Goal: Task Accomplishment & Management: Manage account settings

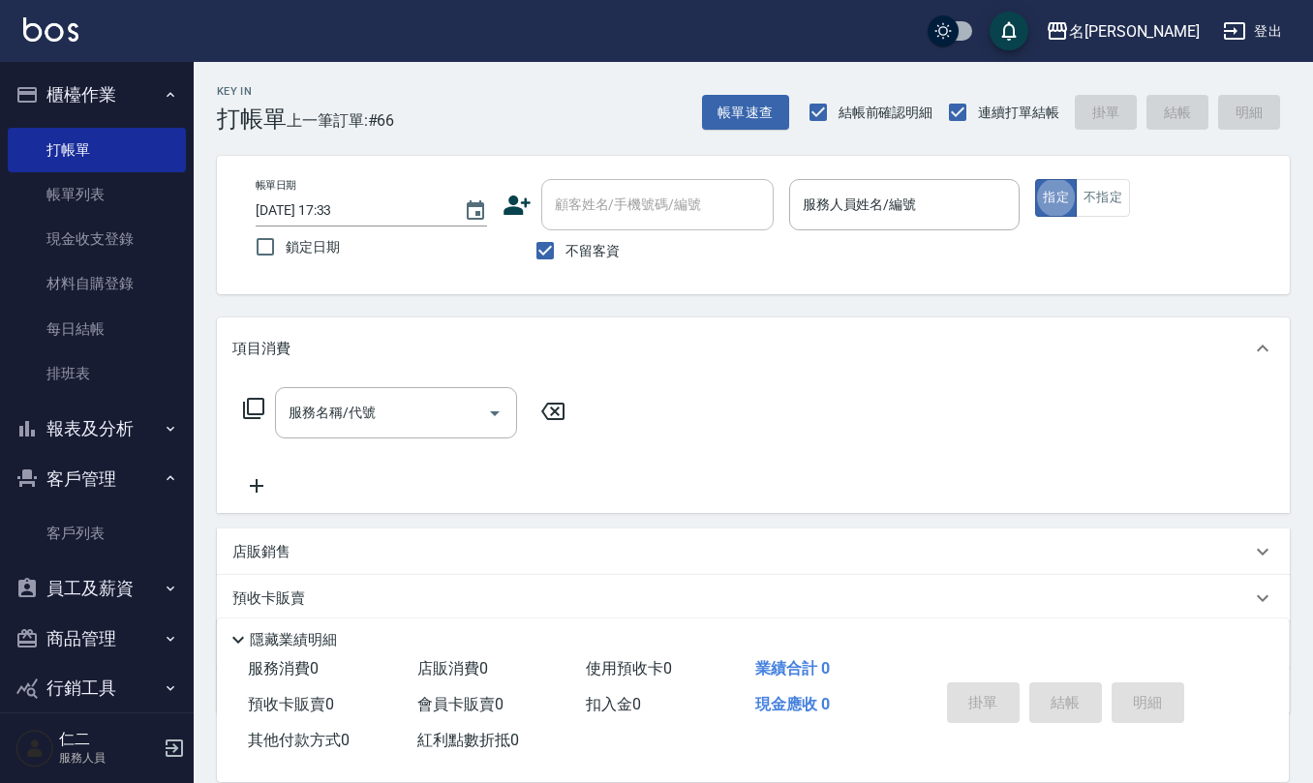
scroll to position [24, 0]
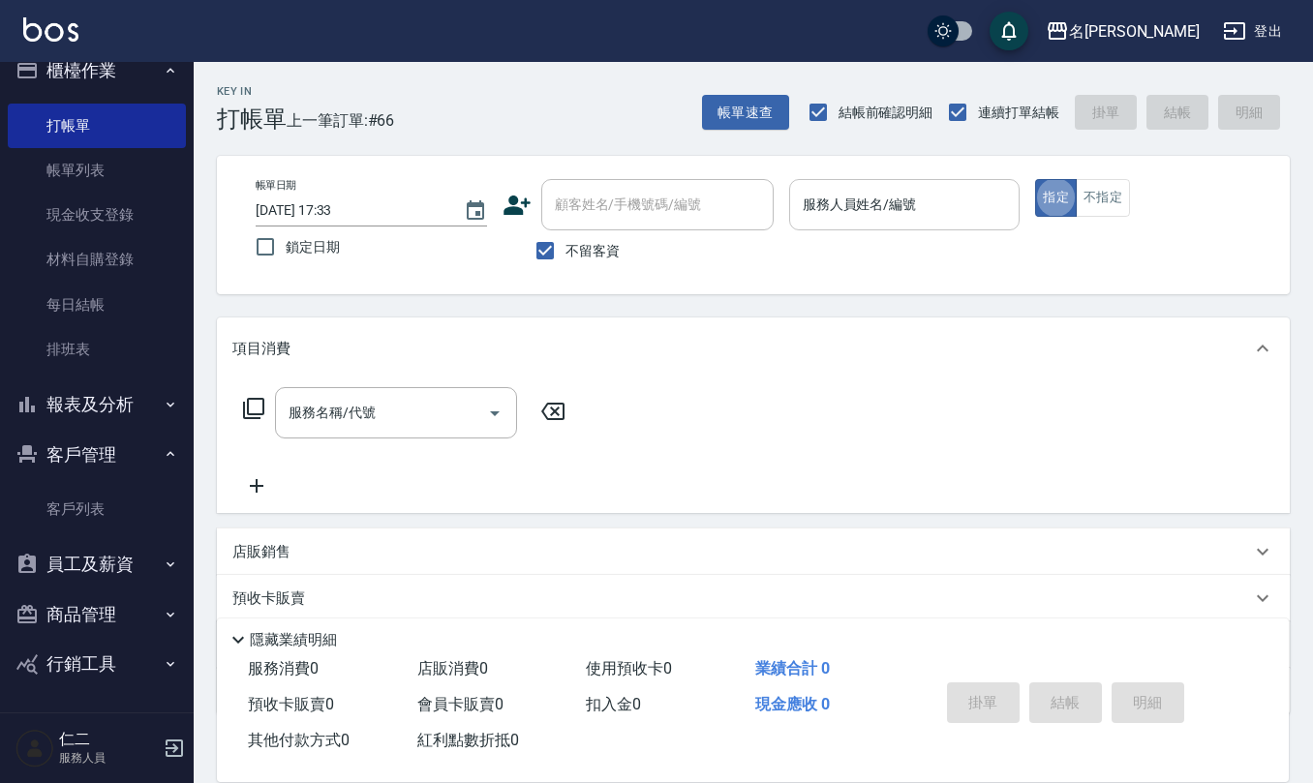
click at [823, 229] on div "服務人員姓名/編號" at bounding box center [904, 204] width 231 height 51
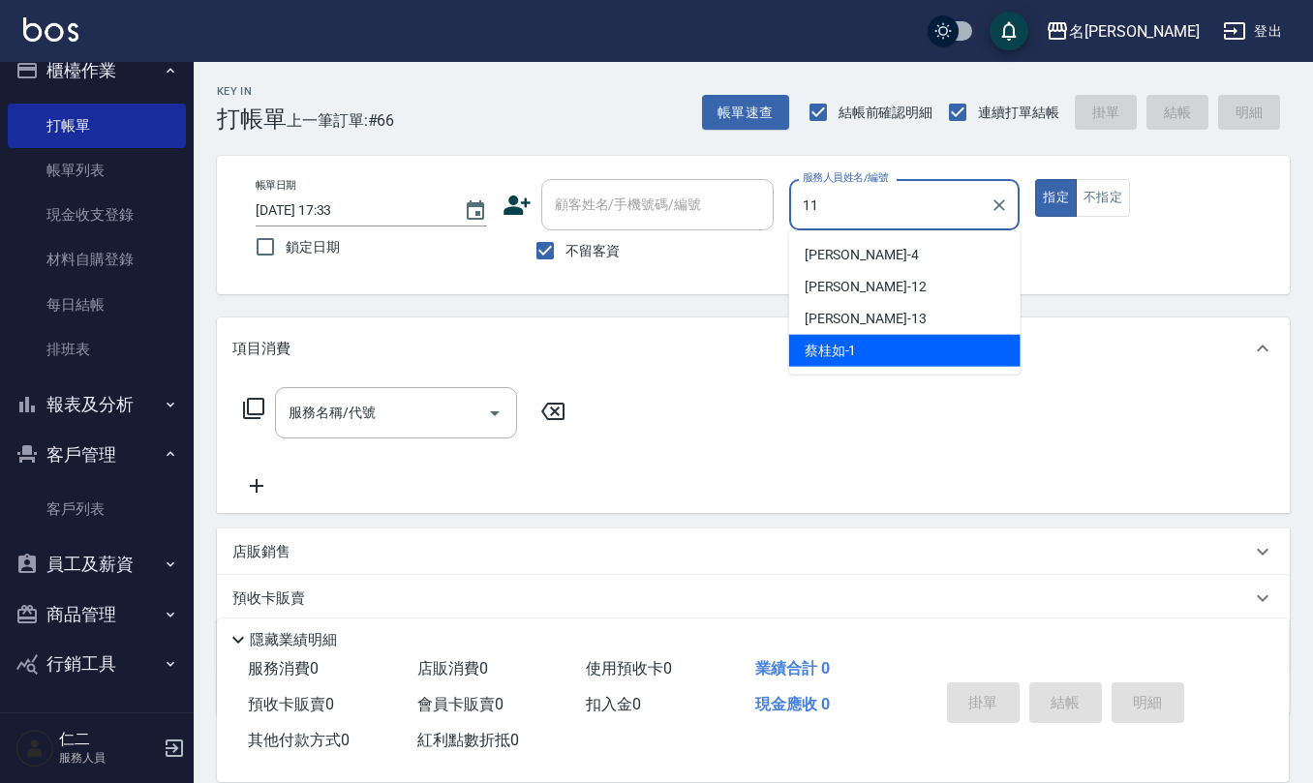
type input "詹沛橙-11"
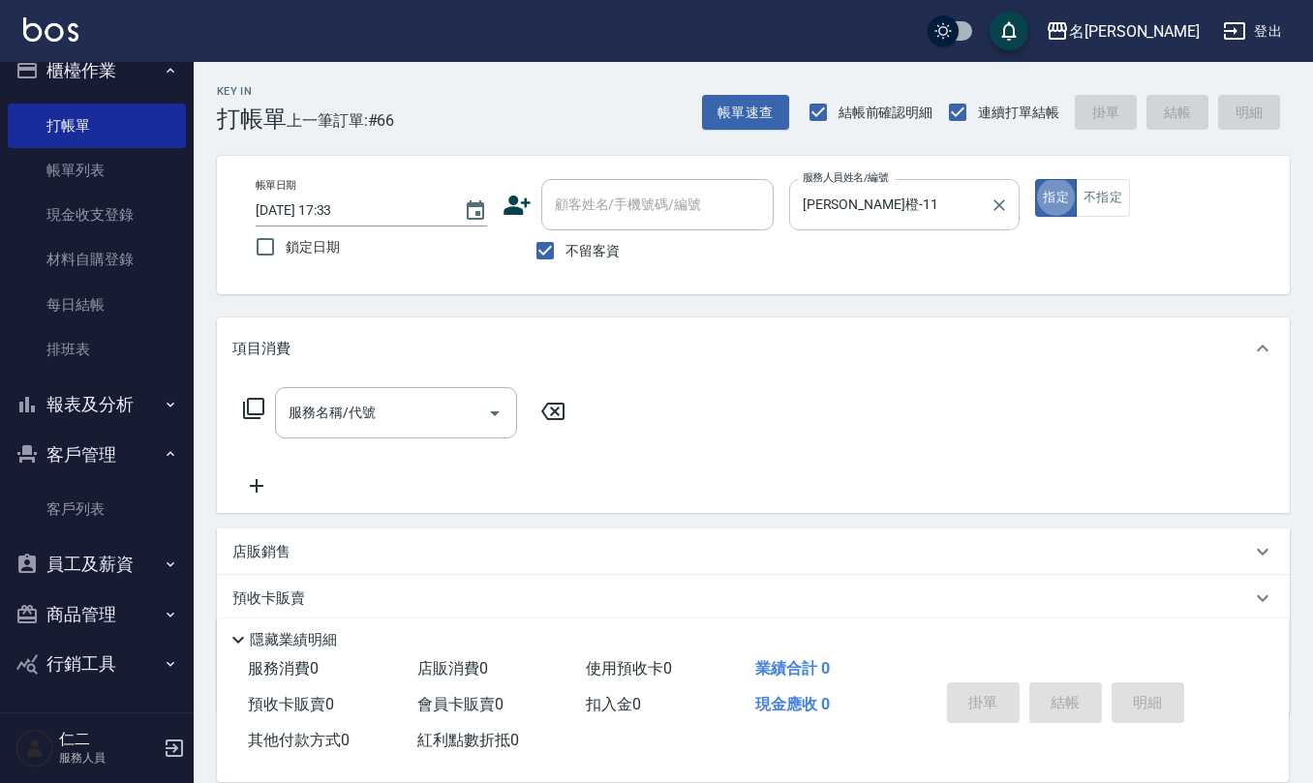
type button "true"
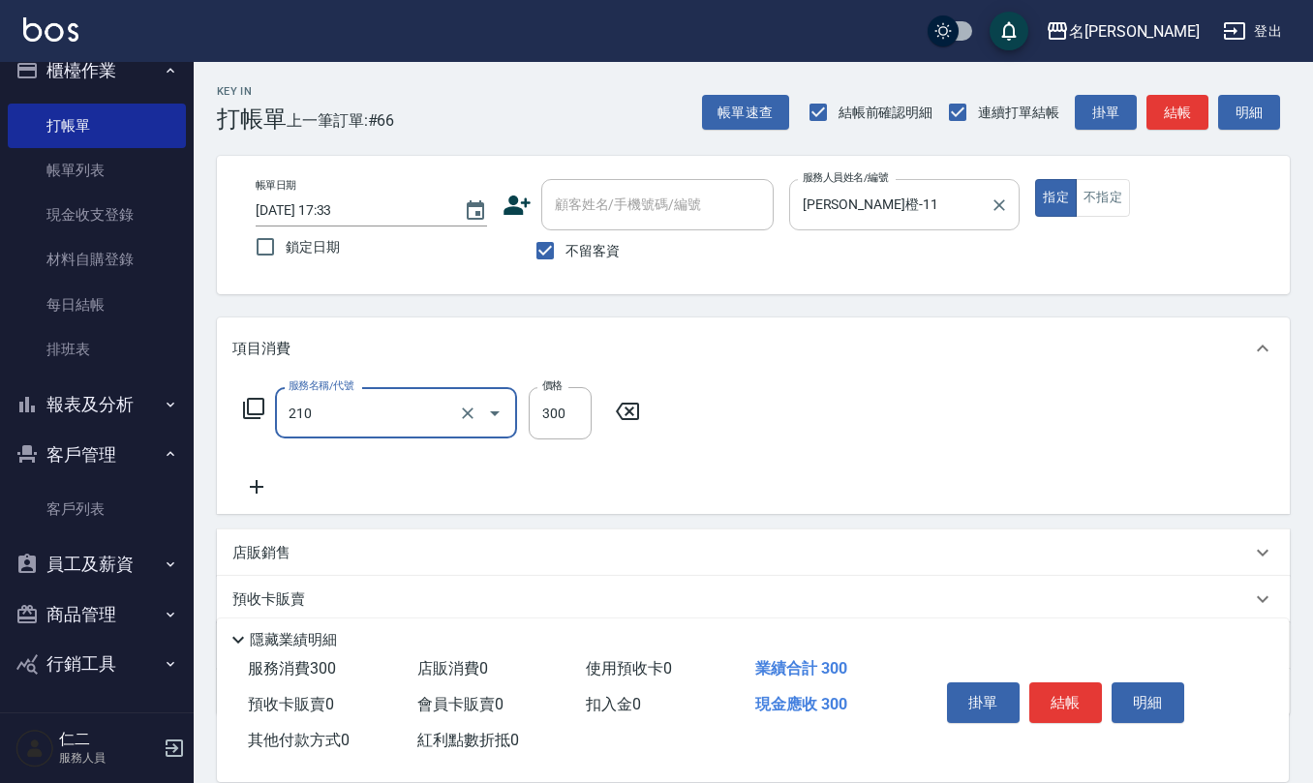
type input "歐娜洗髮精(210)"
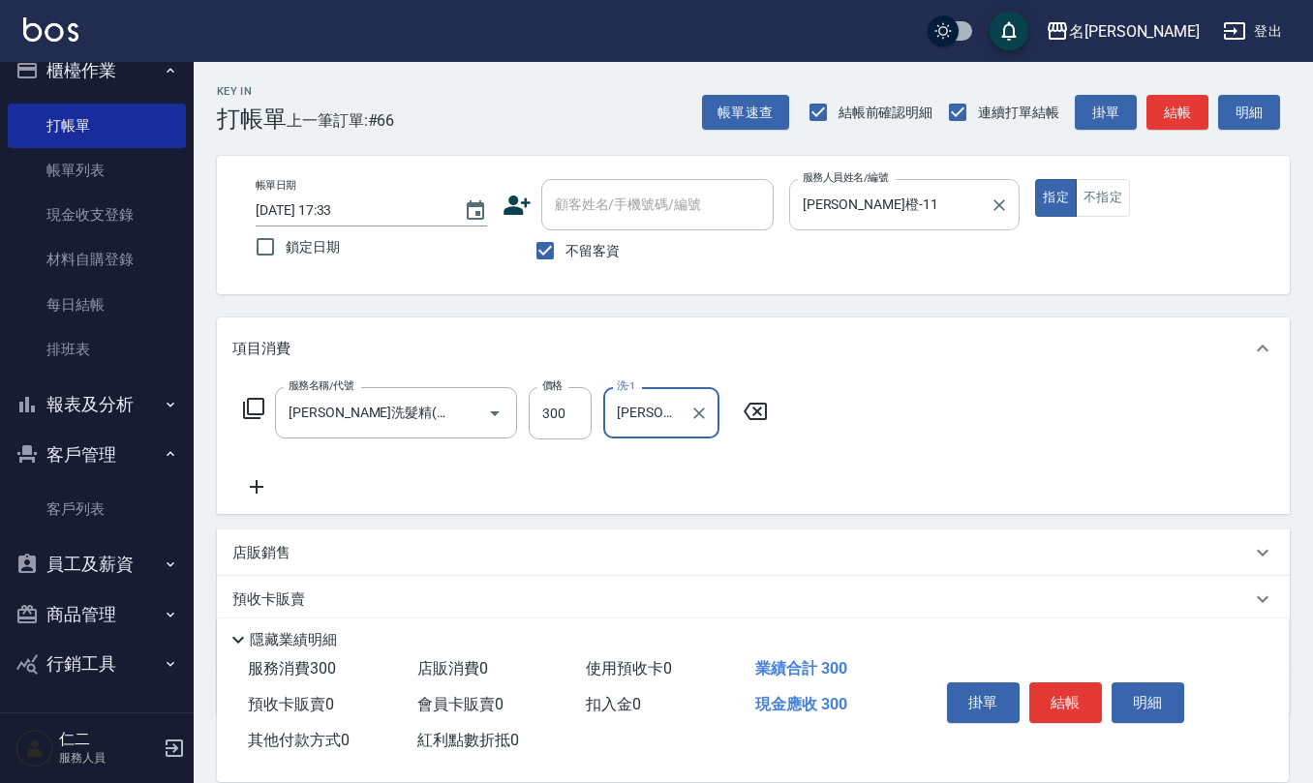
type input "詹沛橙-11"
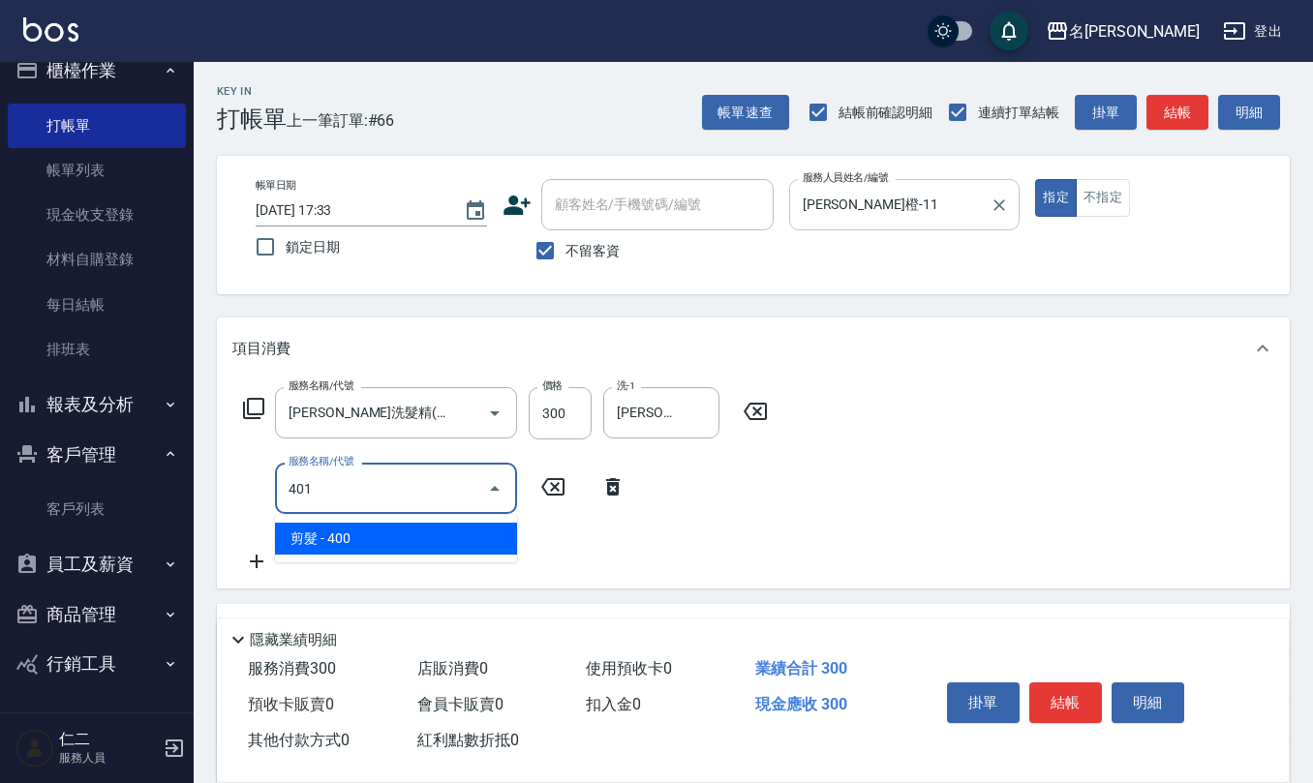
type input "剪髮(401)"
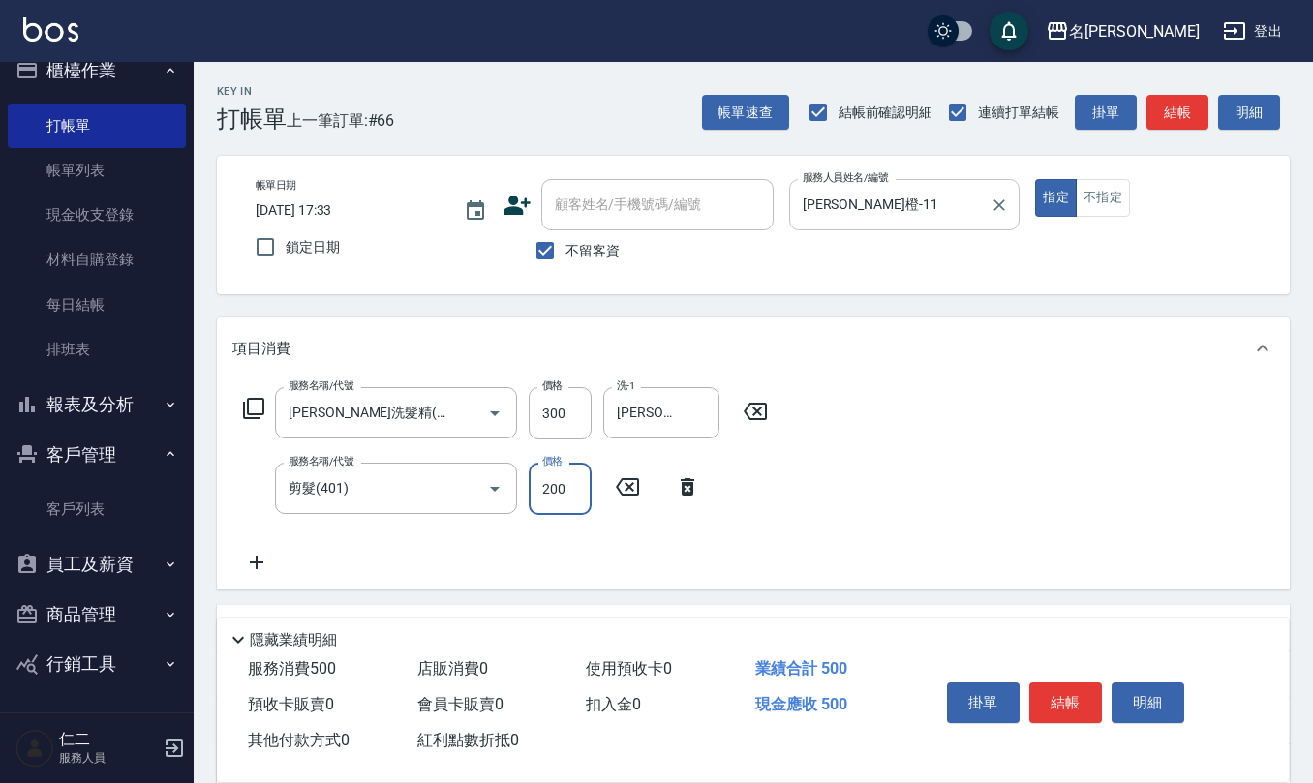
type input "200"
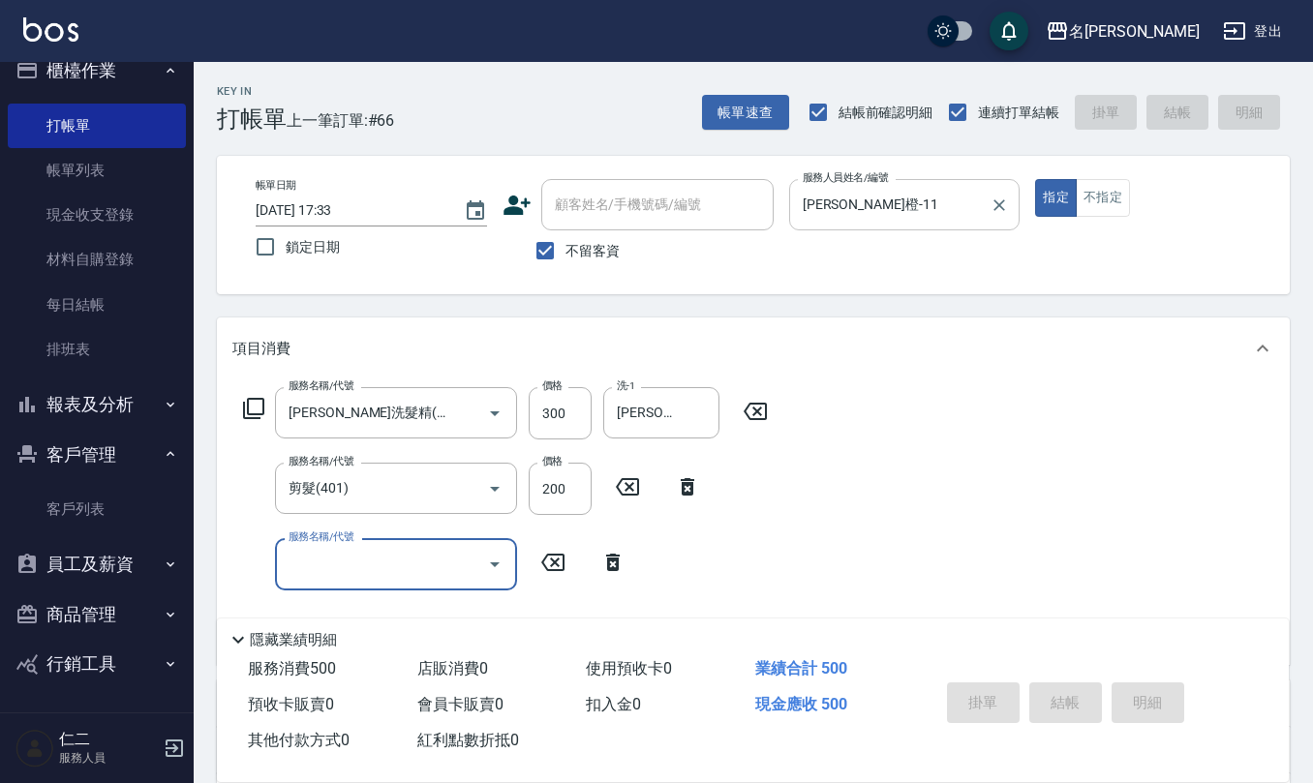
type input "2025/09/07 18:09"
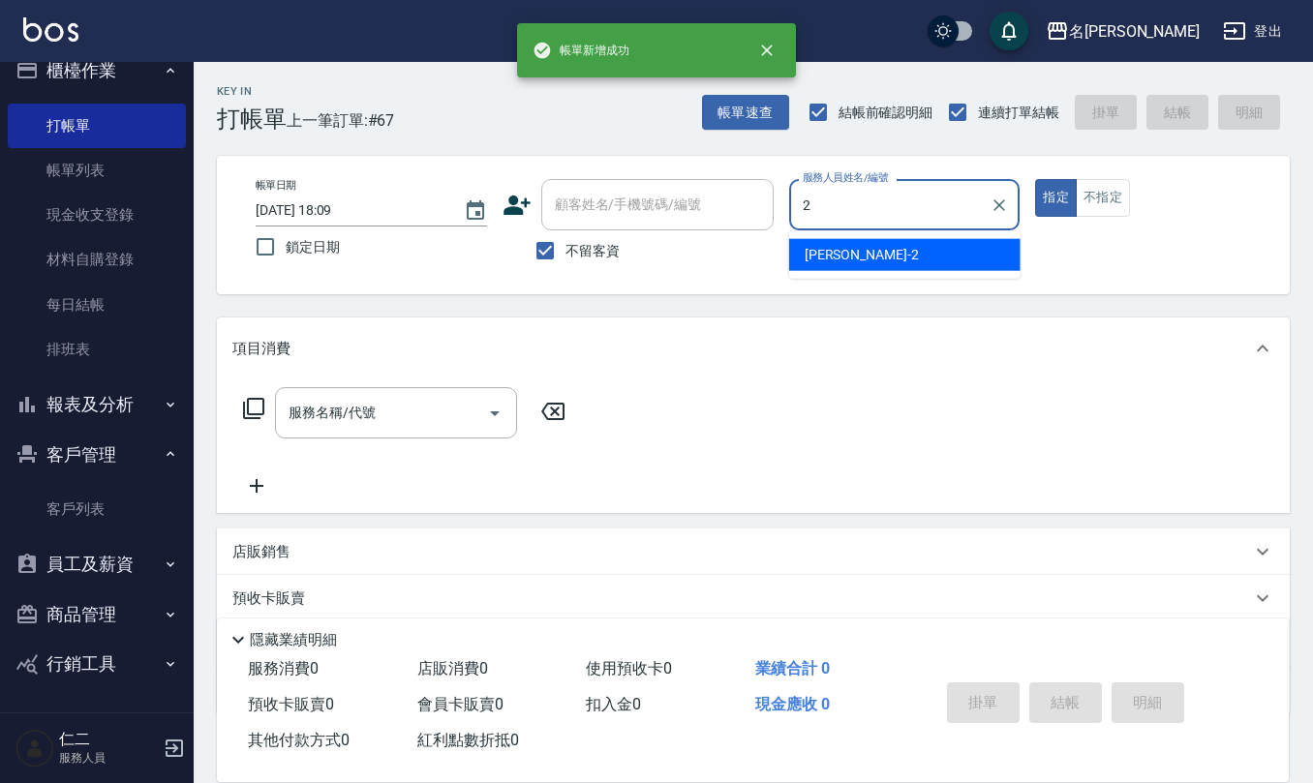
type input "黃慧敏-2"
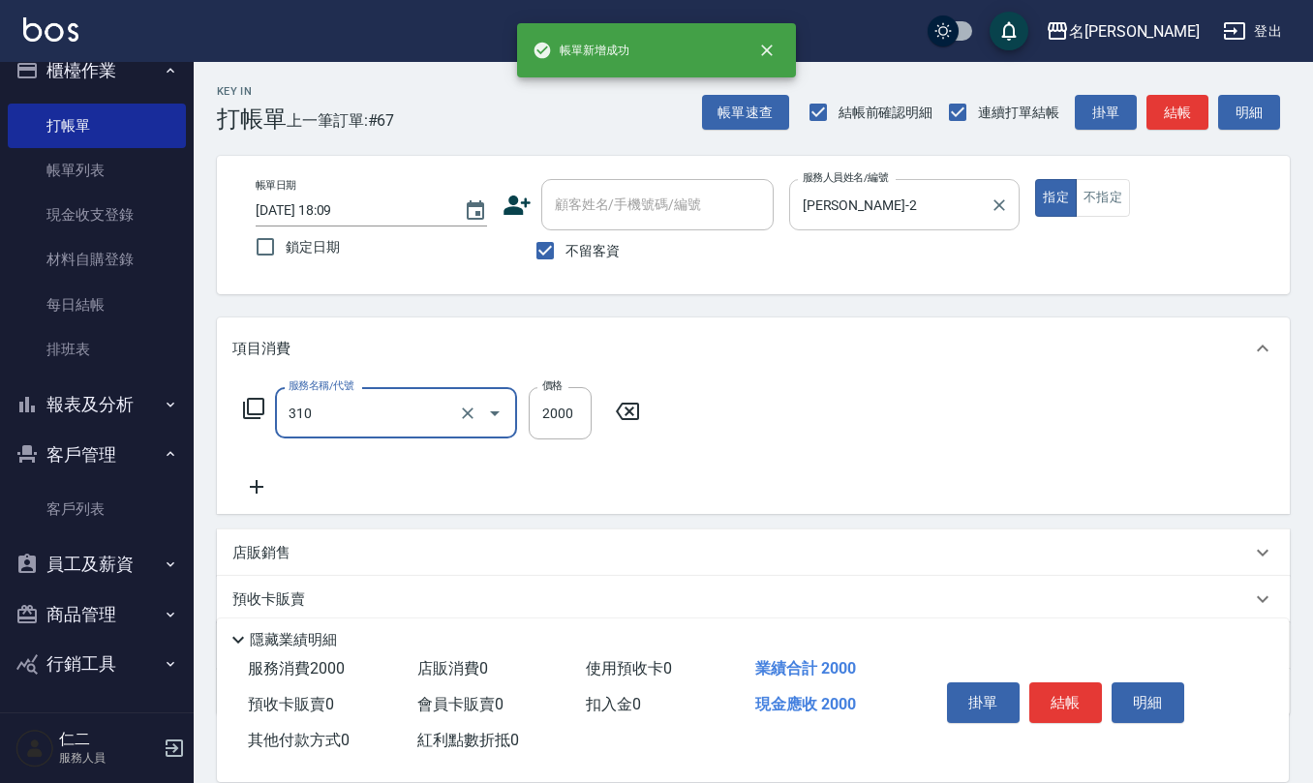
type input "MK果酸燙2000(310)"
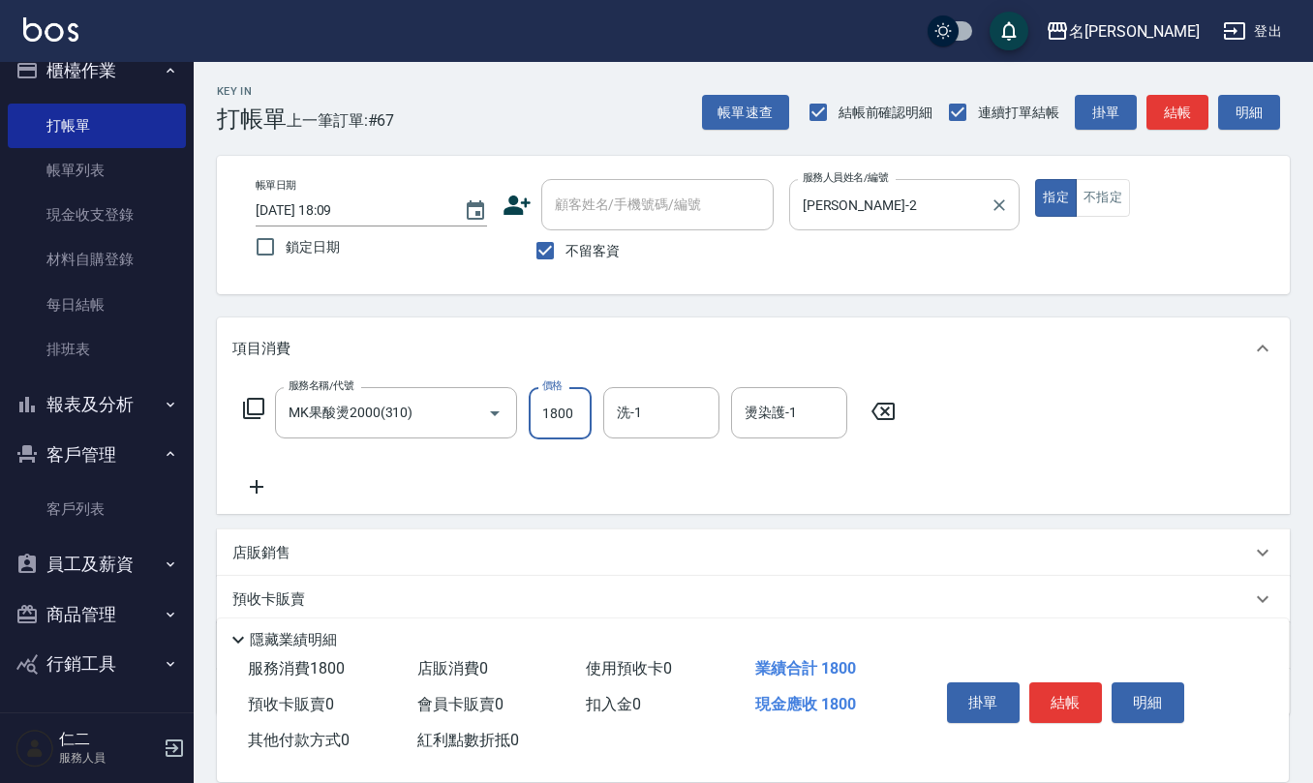
type input "1800"
type input "陳柏暽-28"
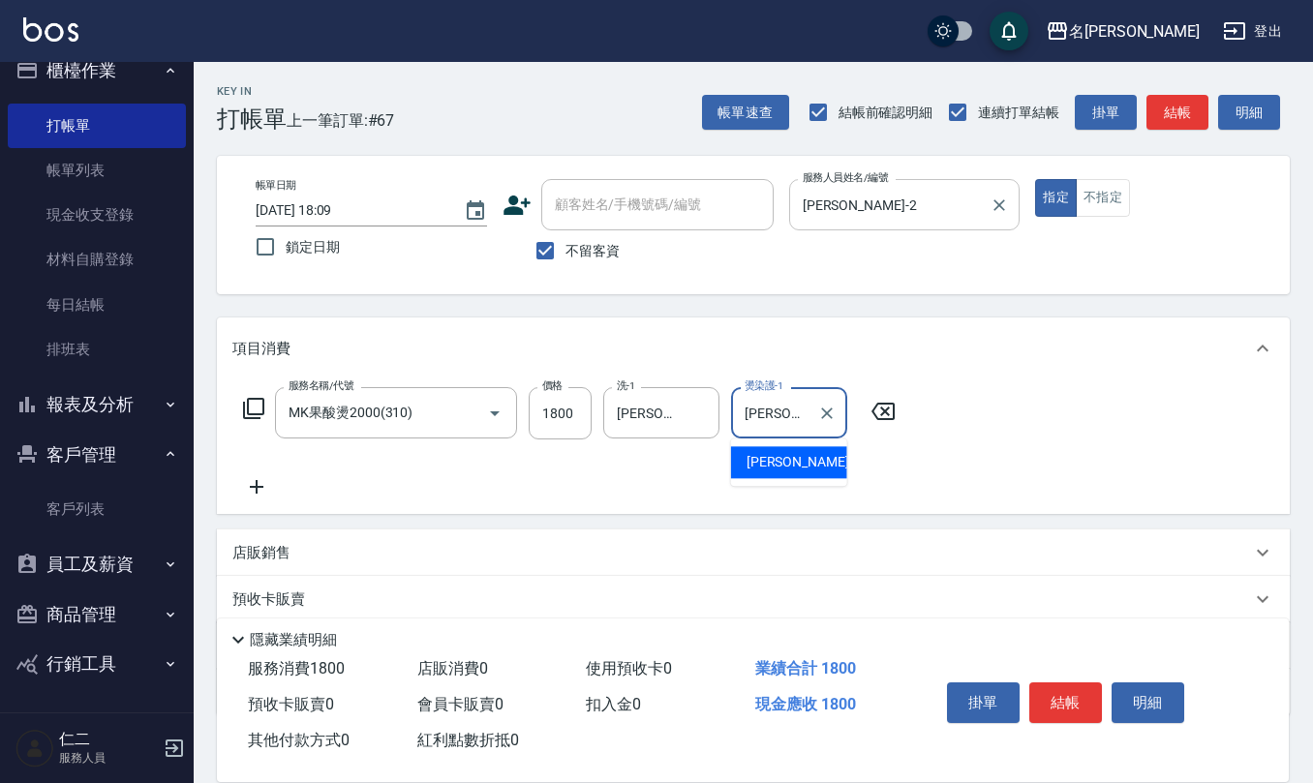
type input "陳柏暽-28"
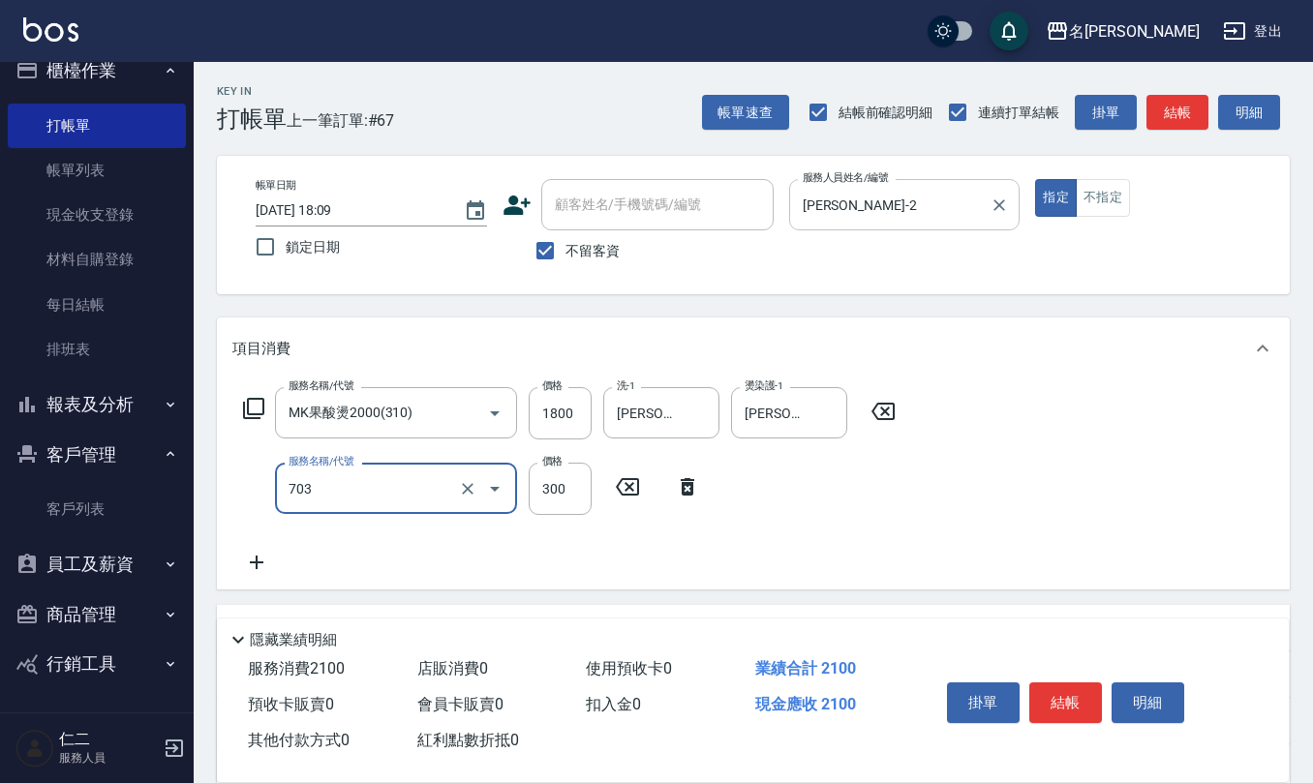
type input "(1236)設計師(703)"
type input "250"
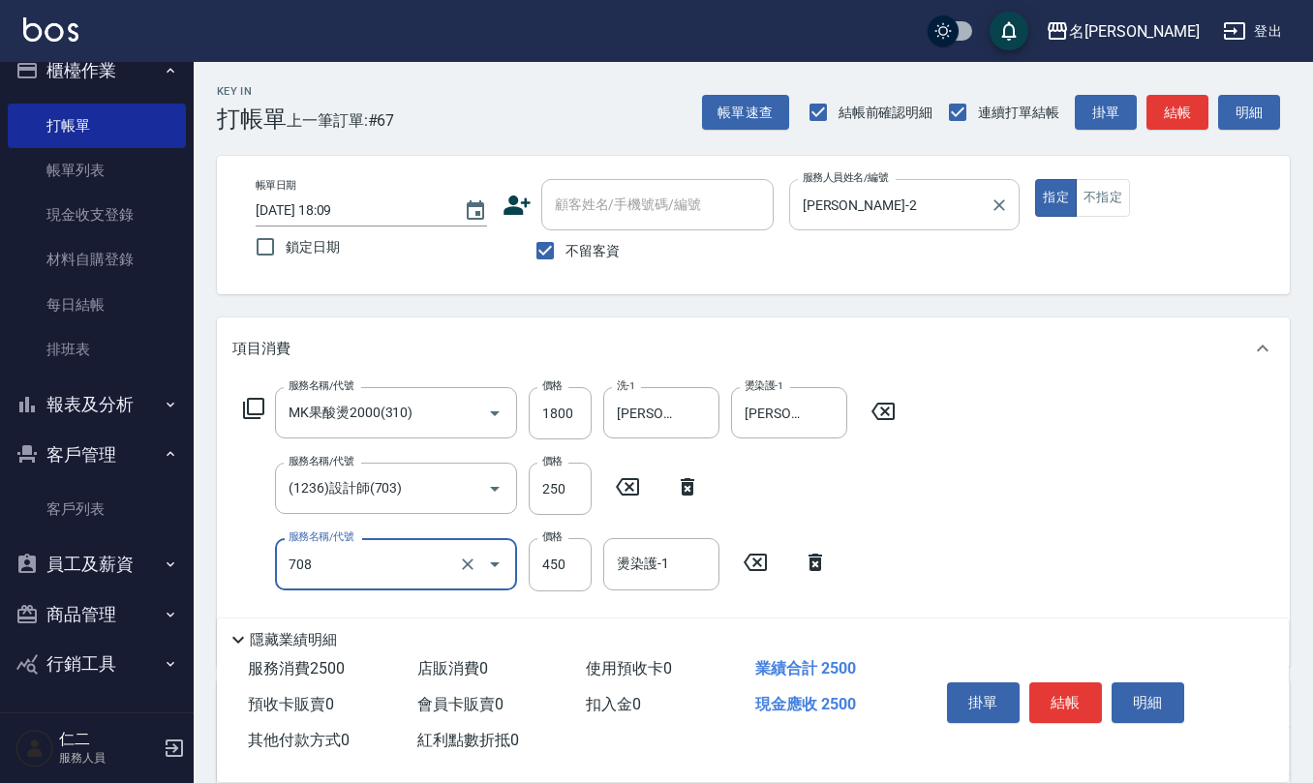
type input "松島舞鶴450(708)"
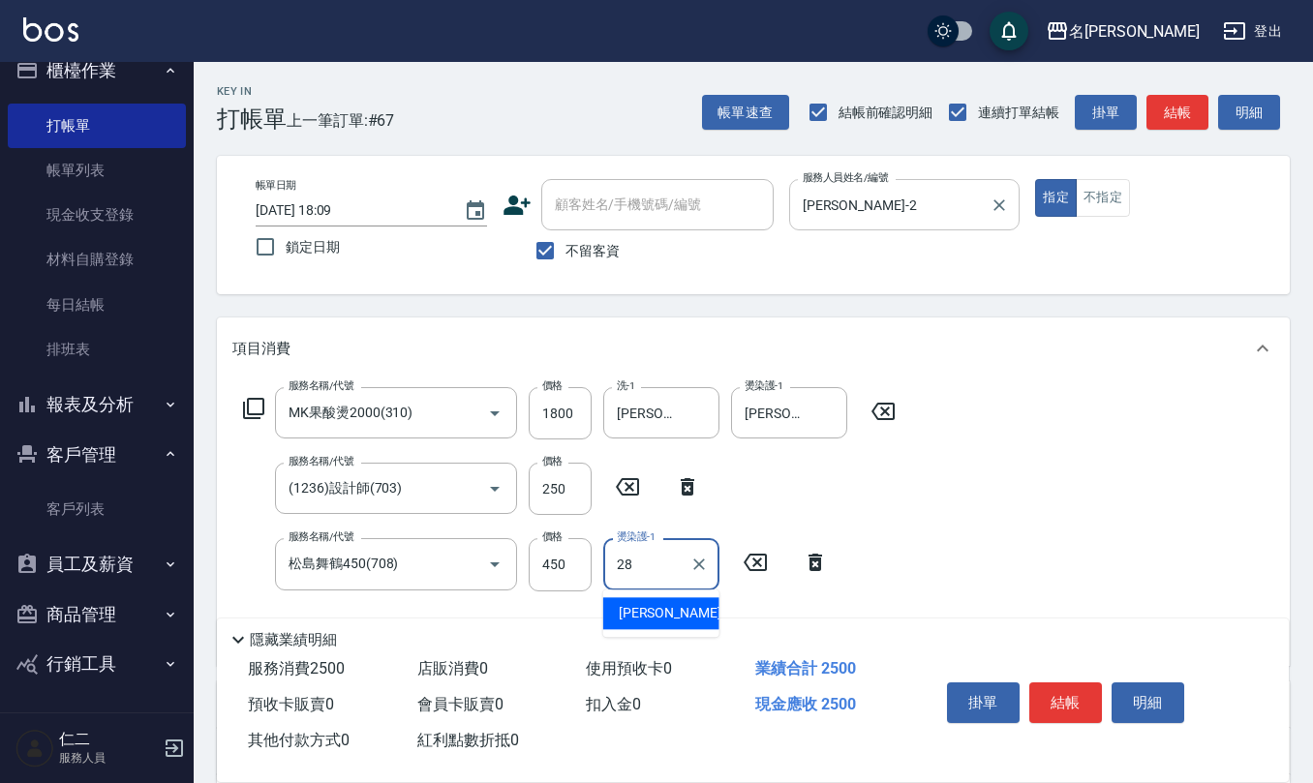
type input "陳柏暽-28"
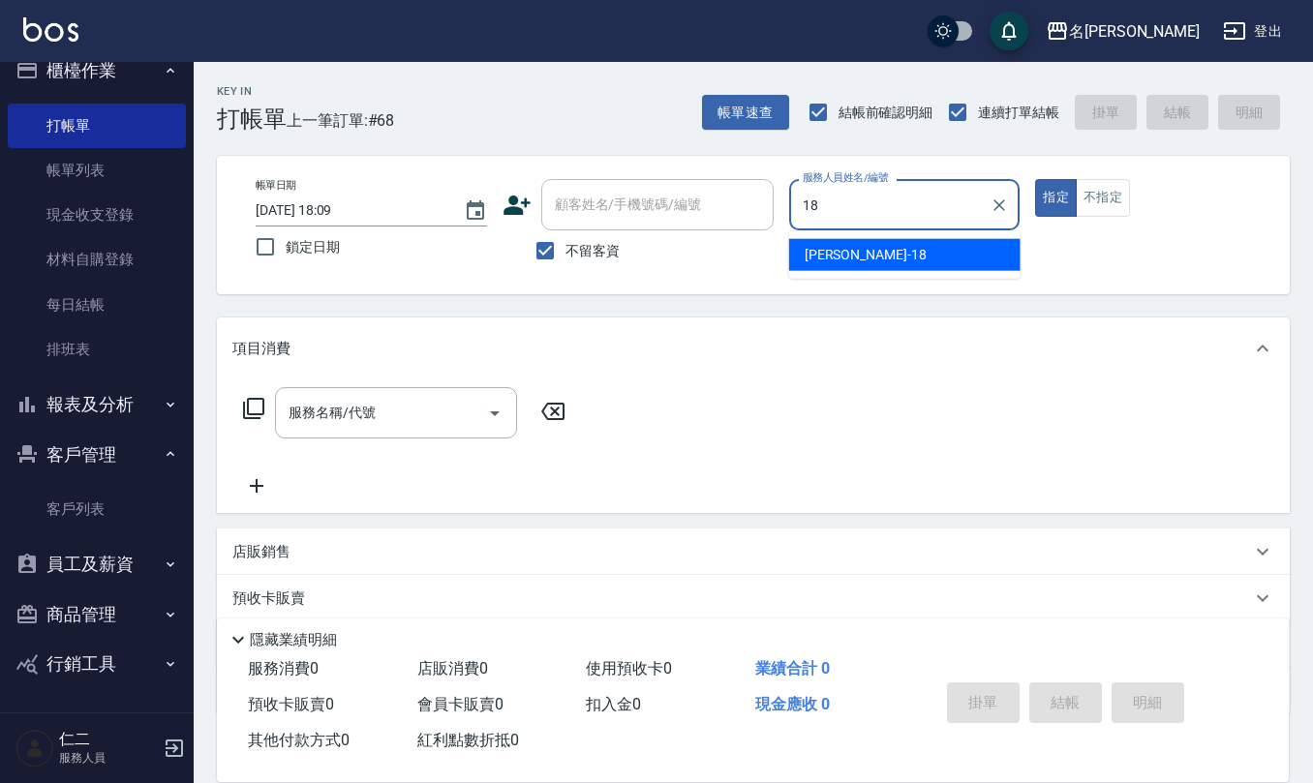
type input "吳婉如-18"
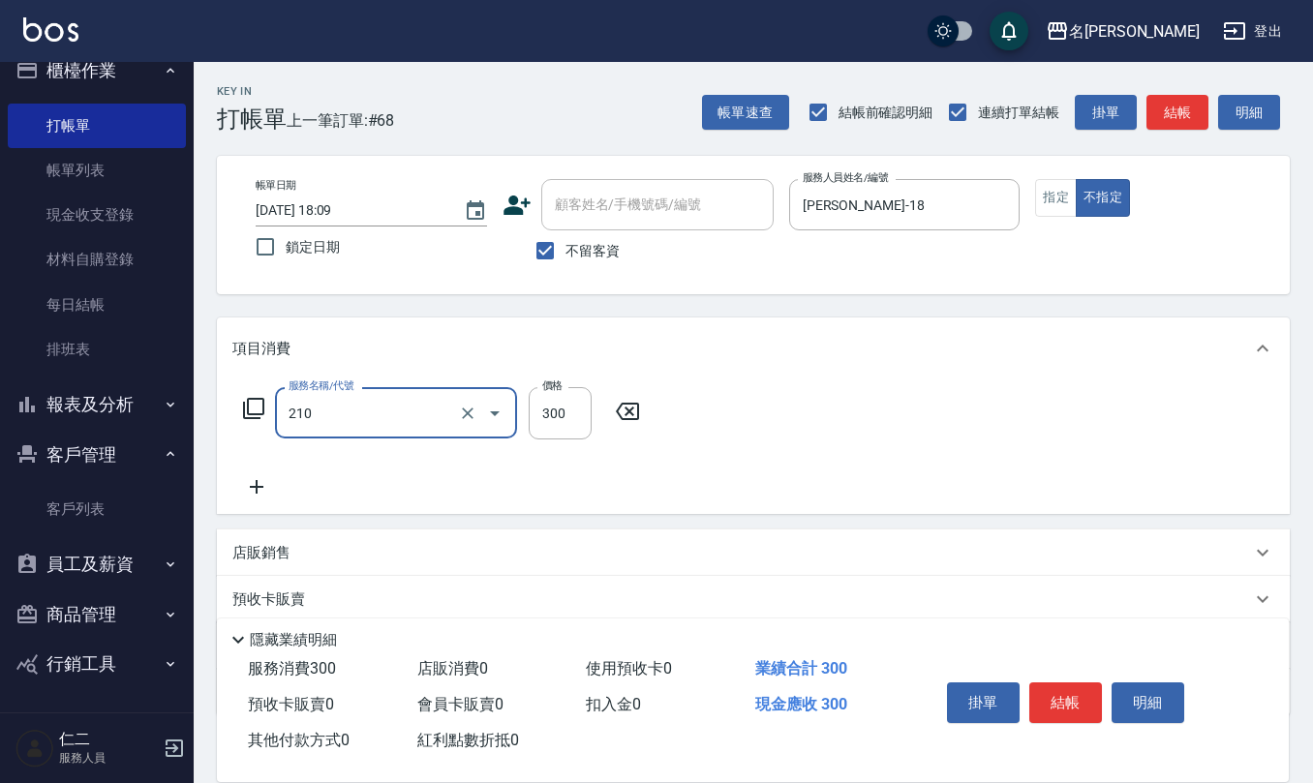
type input "歐娜洗髮精(210)"
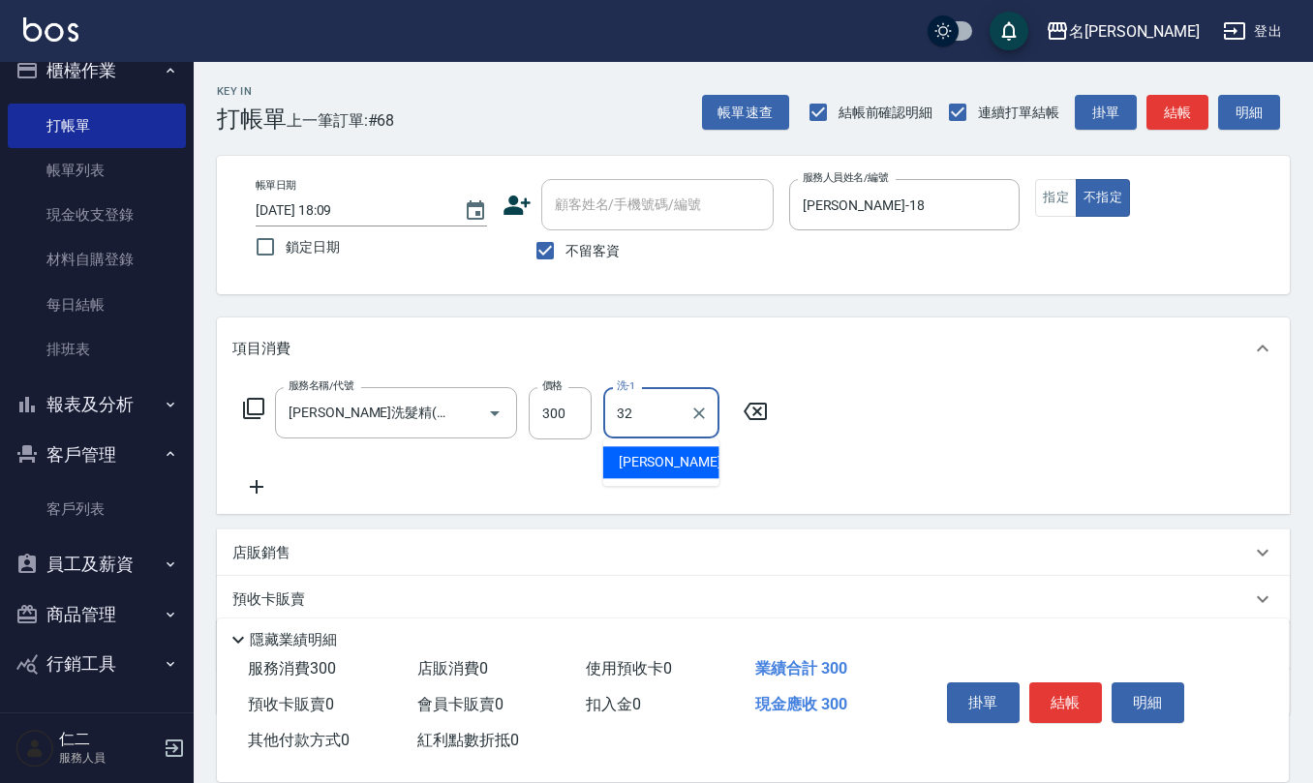
type input "葉冠佑-32"
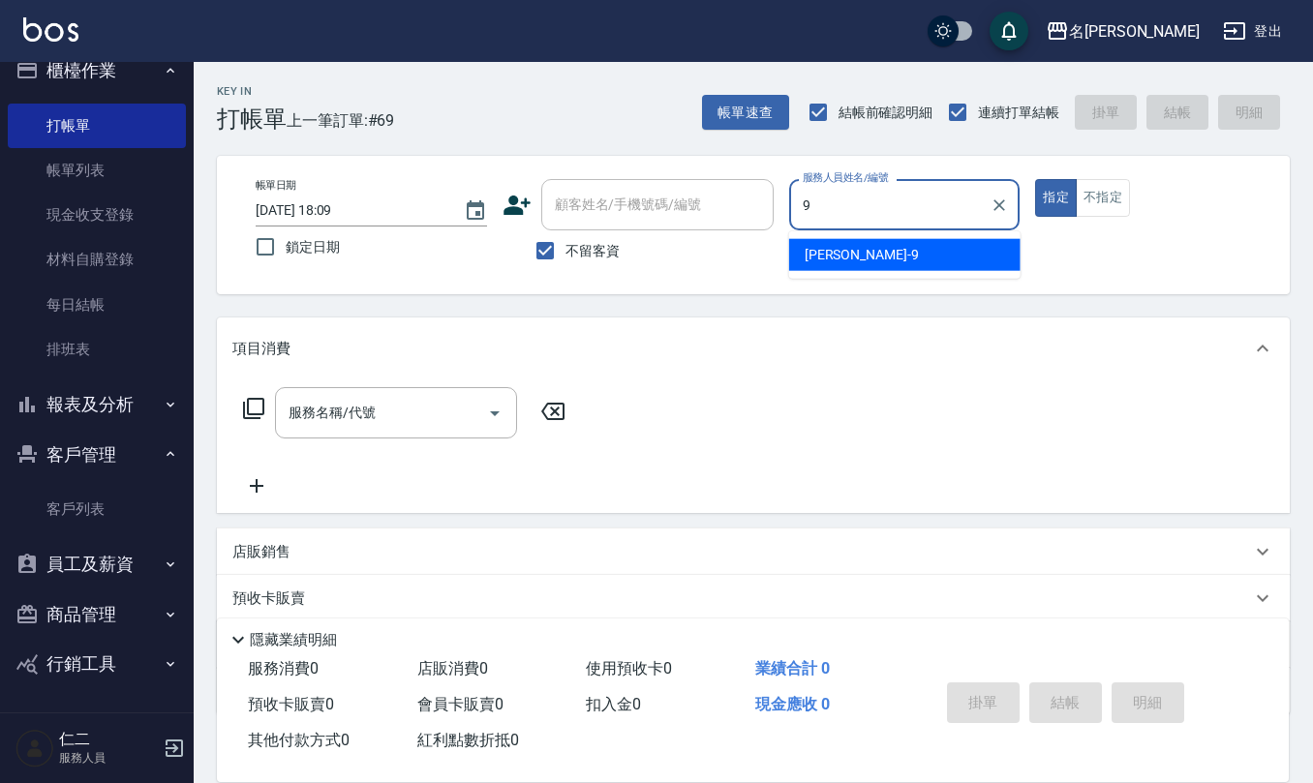
type input "江依潔-9"
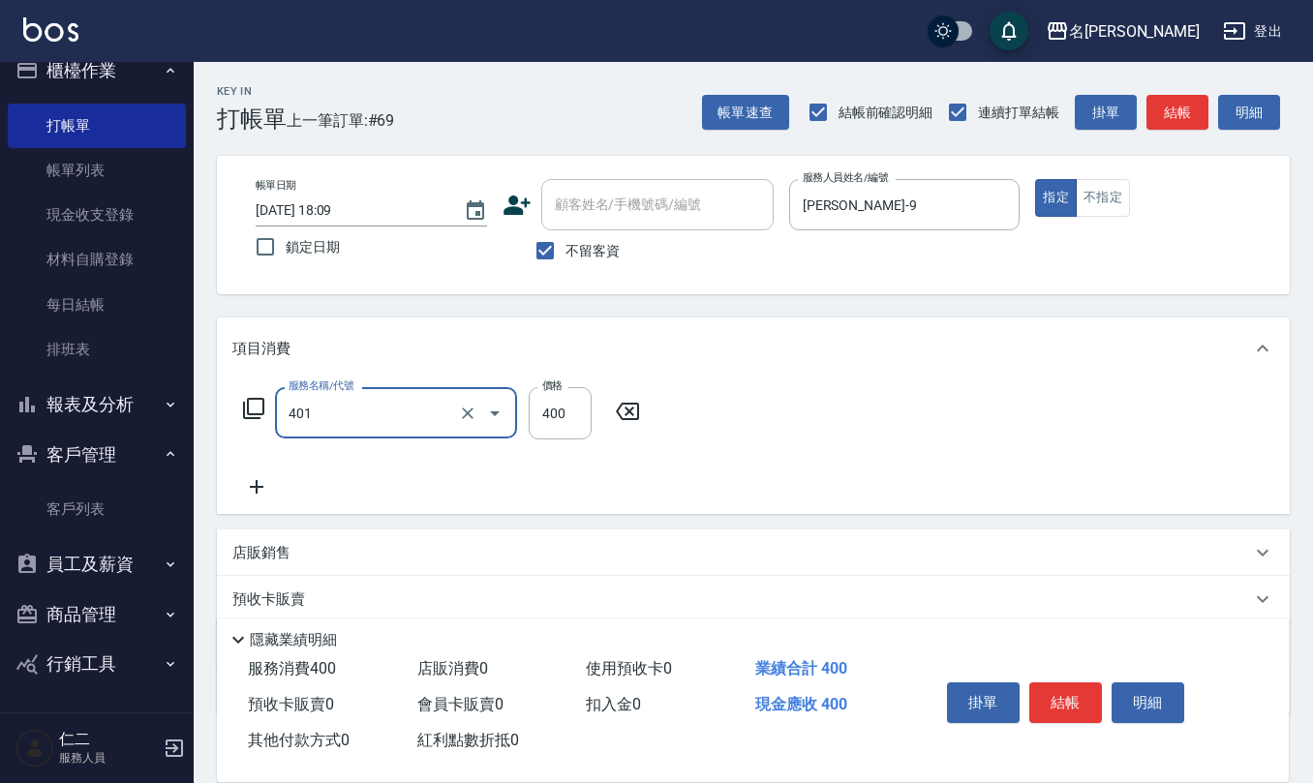
type input "剪髮(401)"
type input "300"
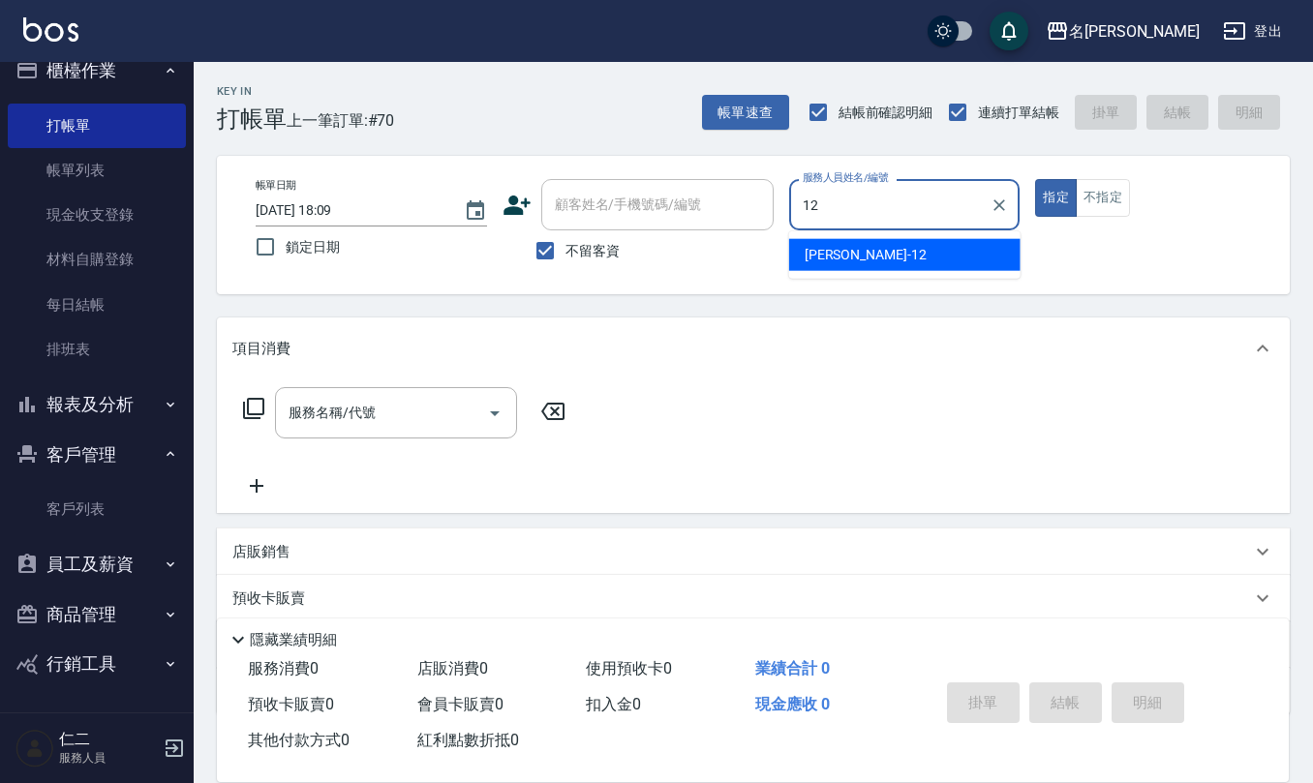
type input "陳珮君-12"
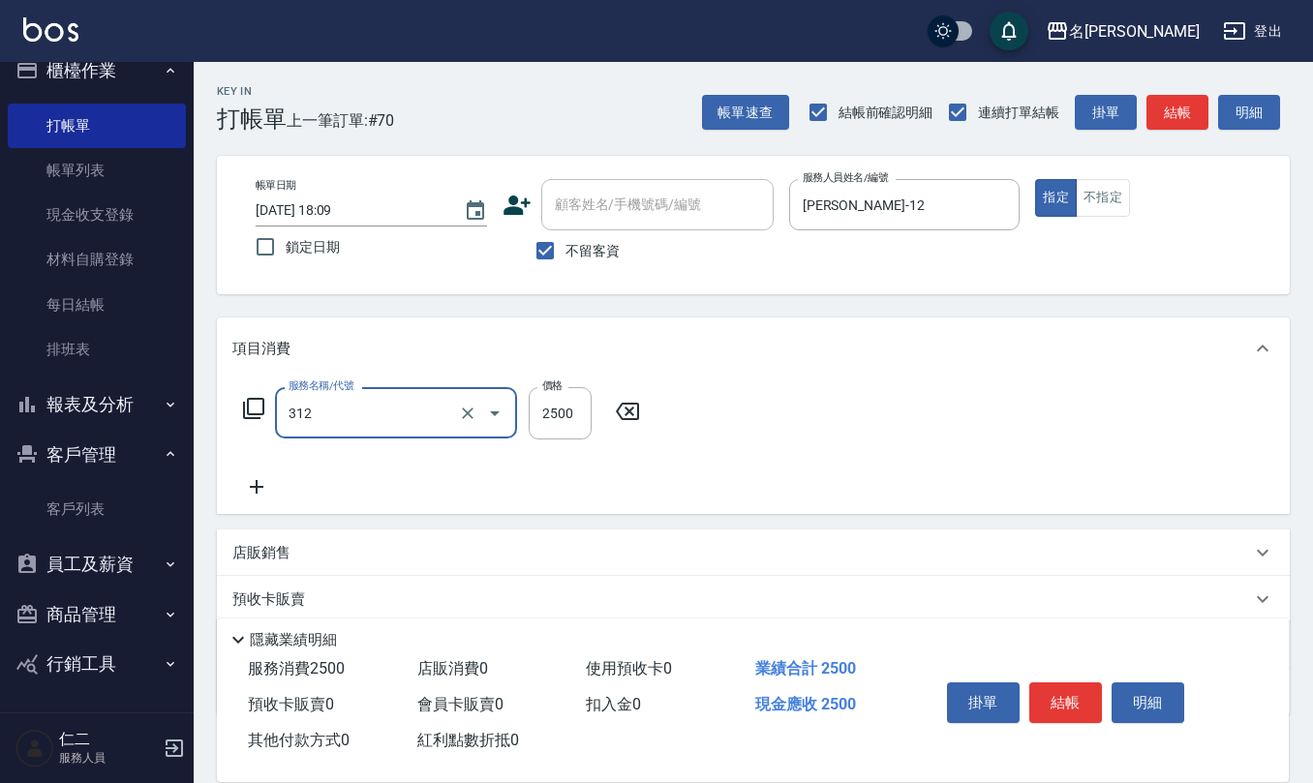
type input "有氧水離子燙2500(312)"
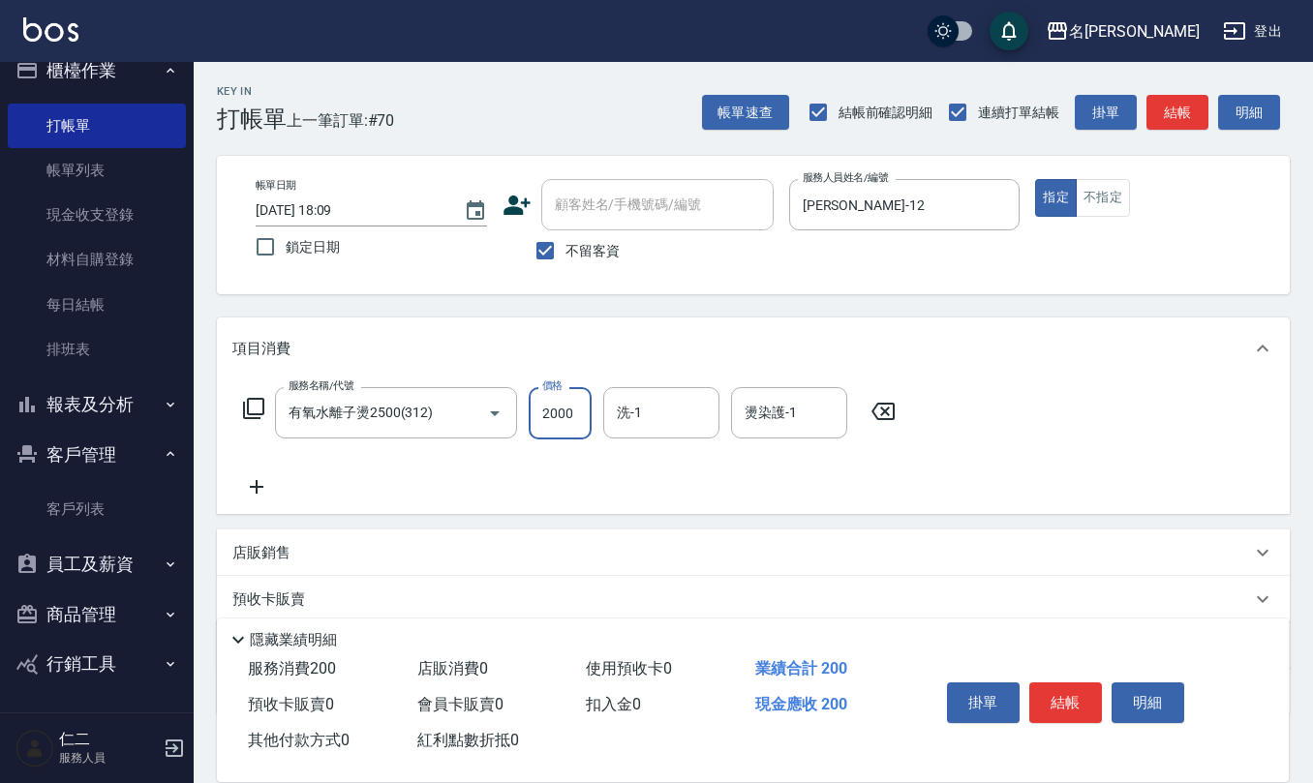
type input "2000"
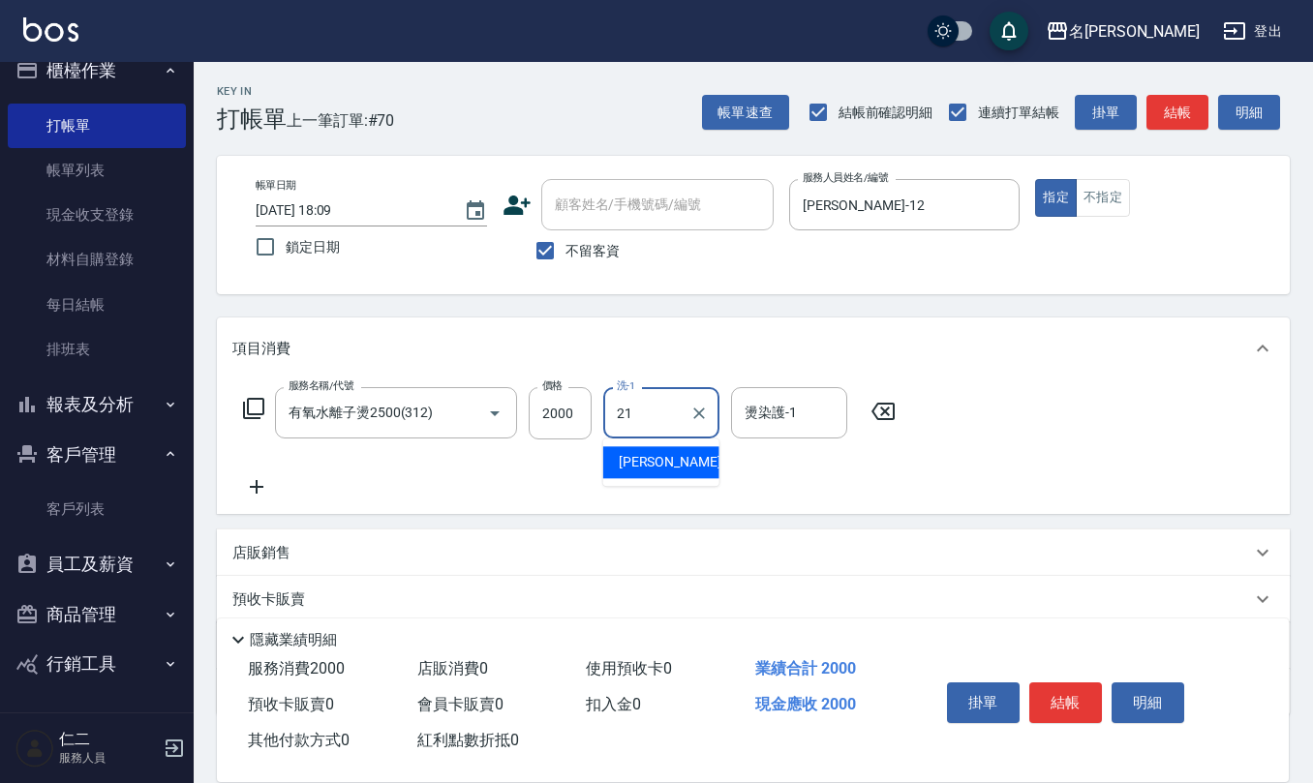
type input "陳珮君-21"
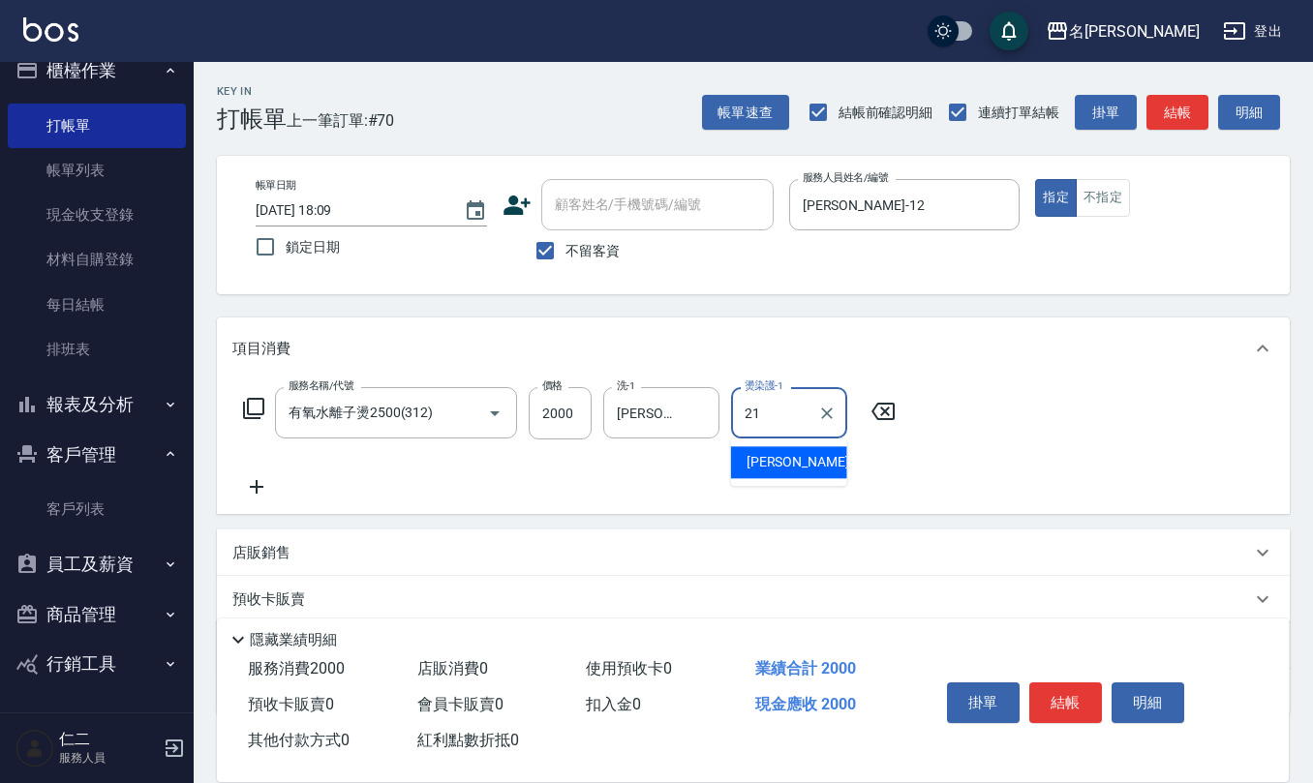
type input "陳珮君-21"
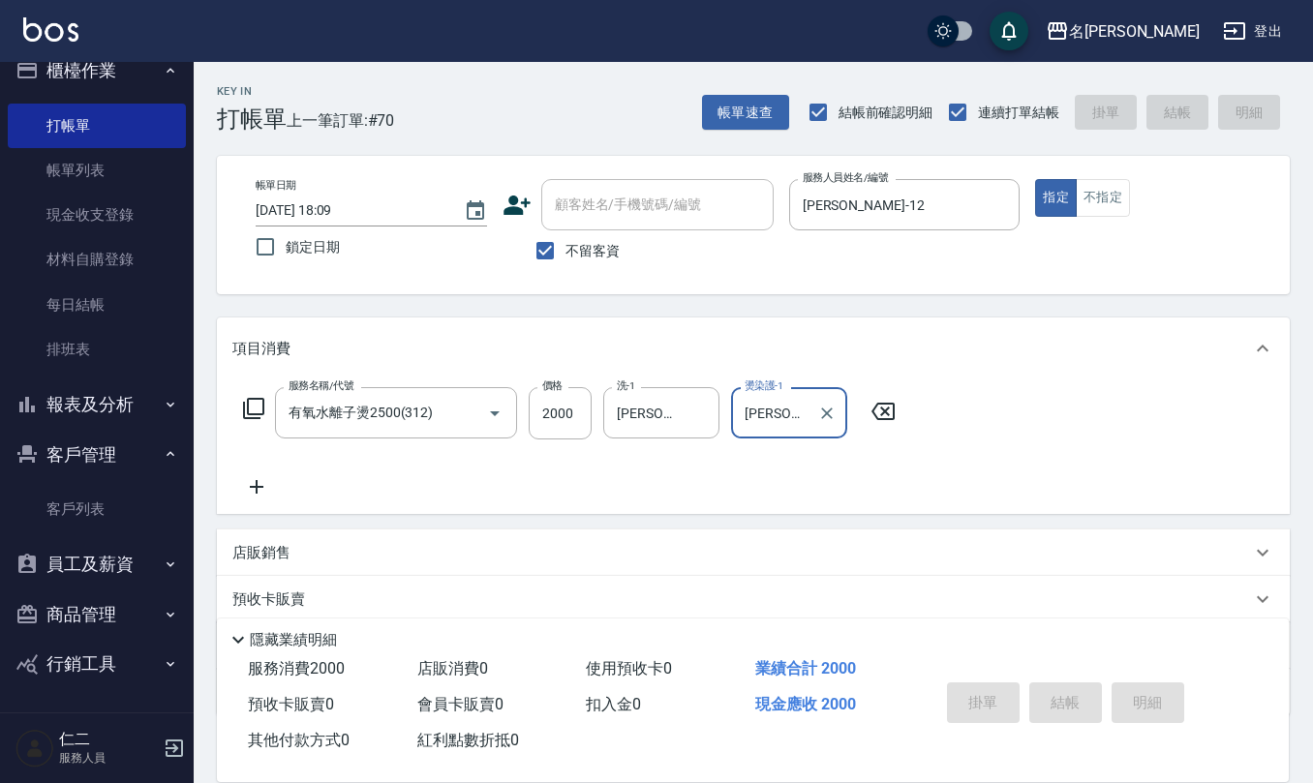
type input "2025/09/07 18:10"
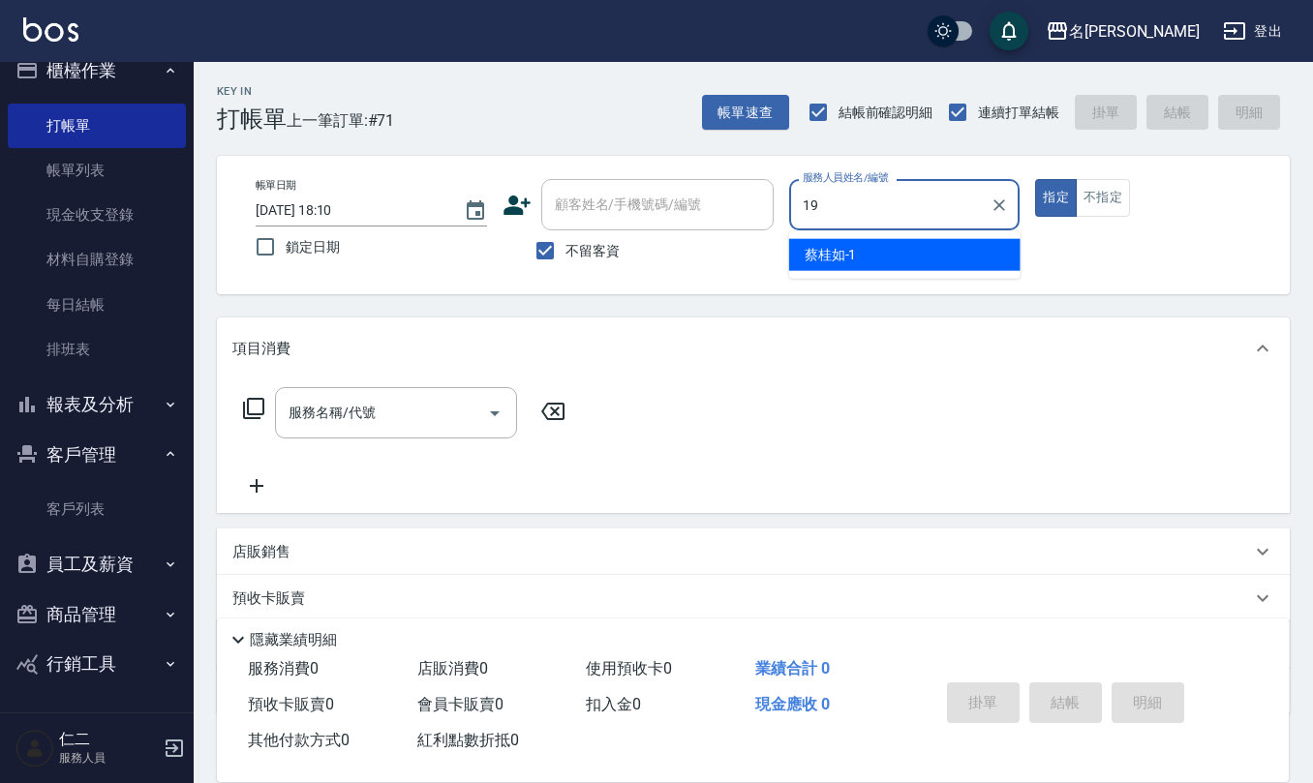
type input "林語涵-19"
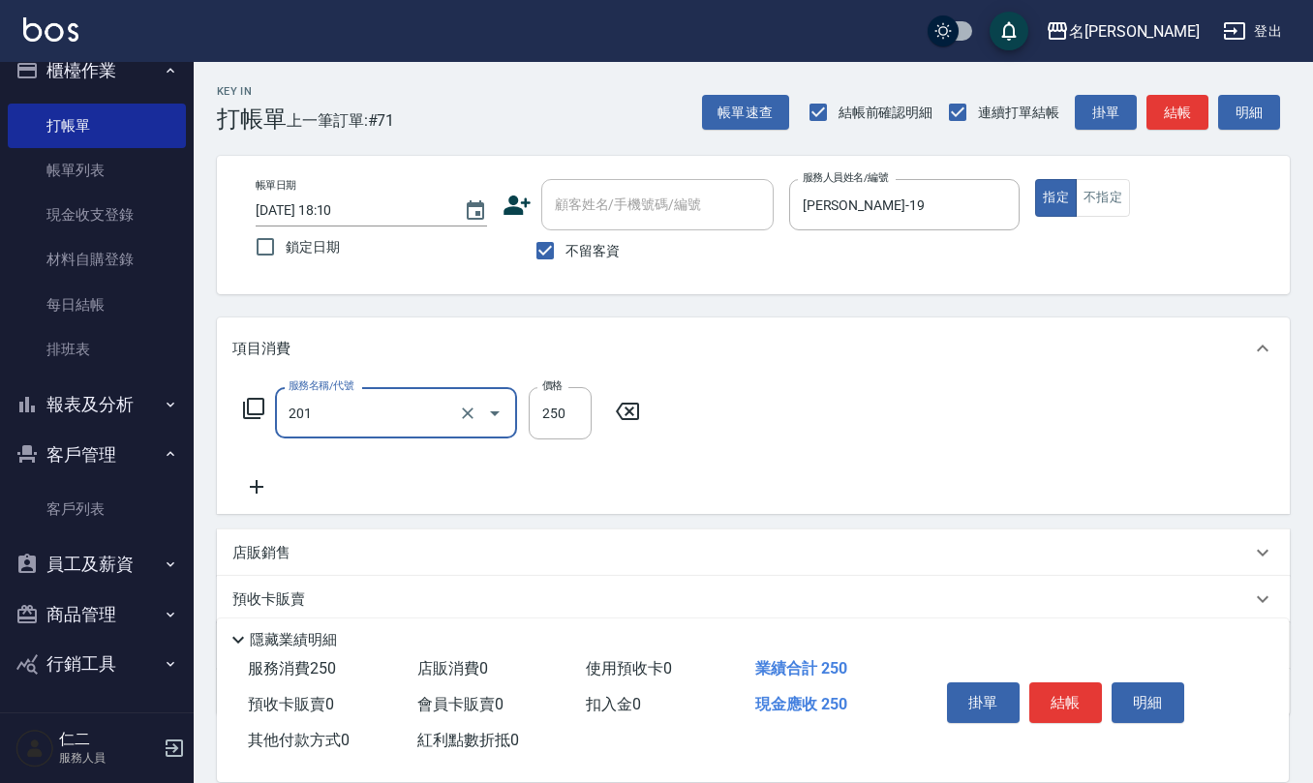
type input "洗髮(201)"
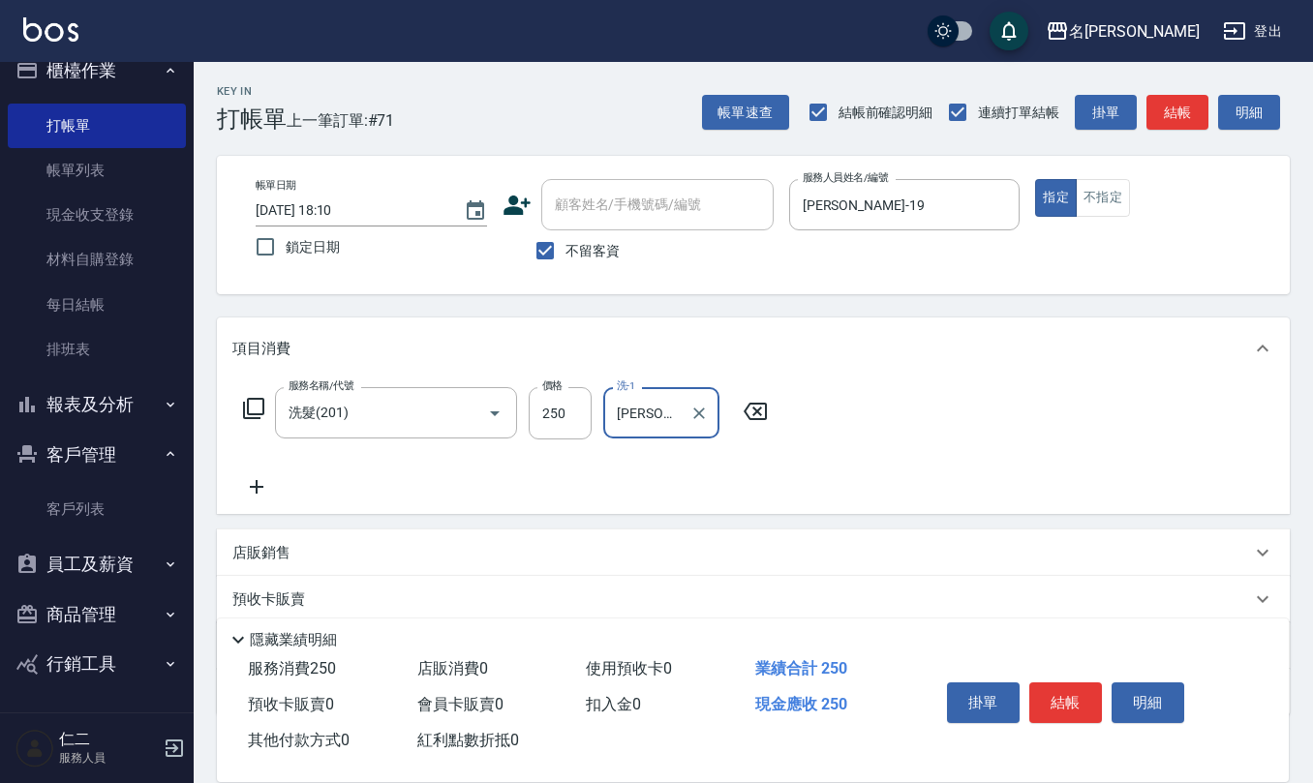
type input "陳欣妤-26"
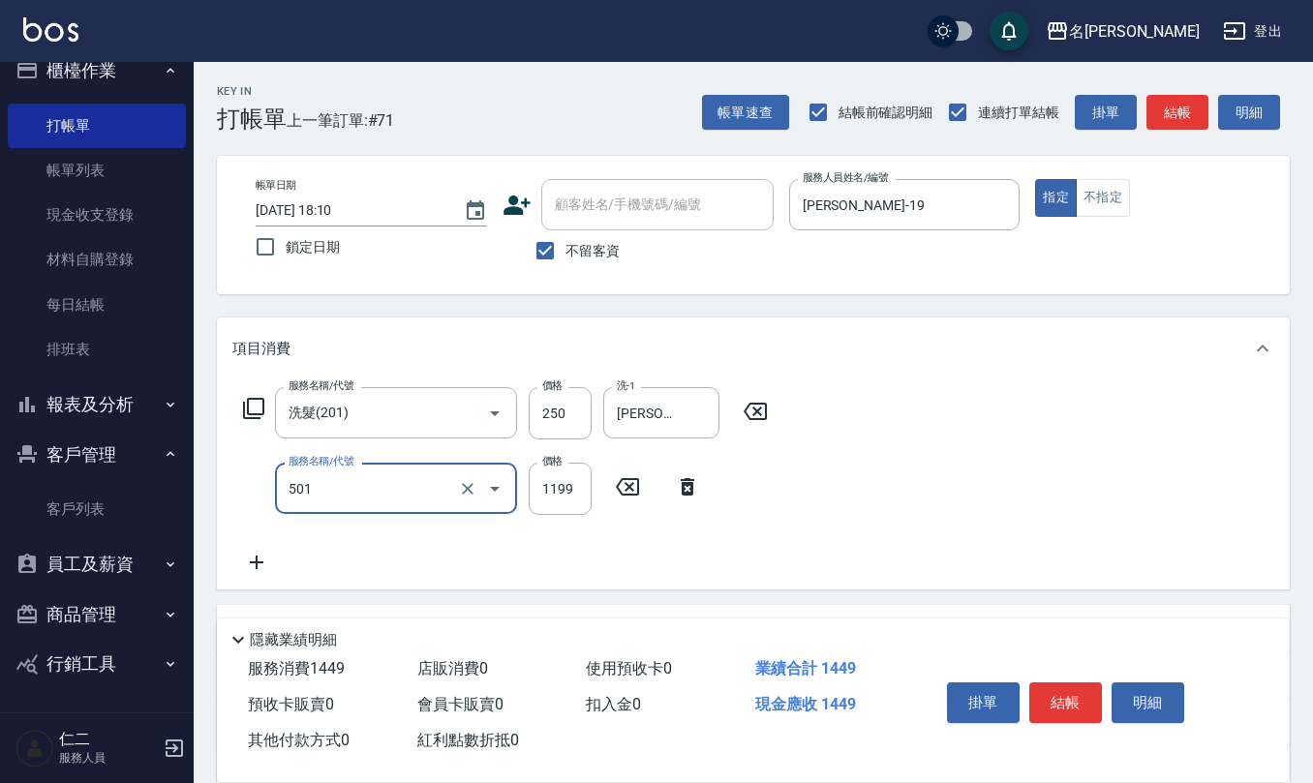
type input "染髮(501)"
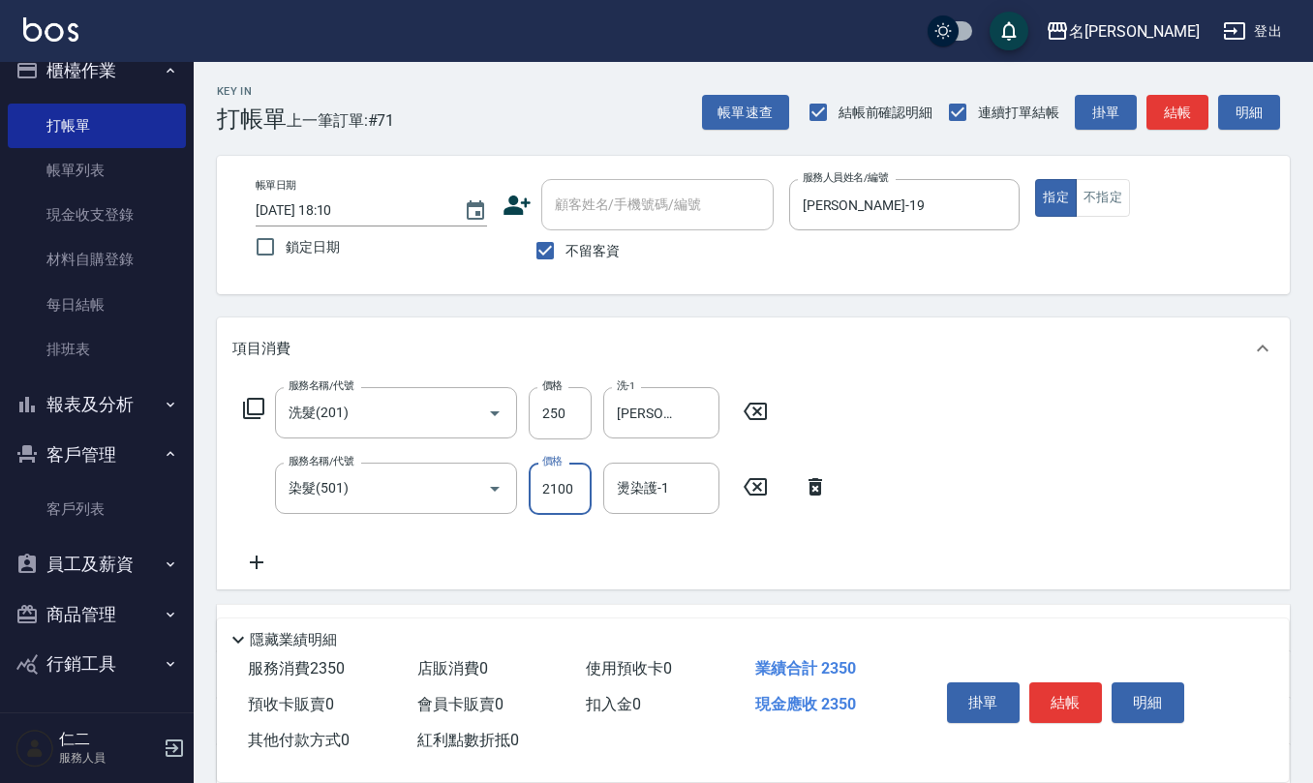
type input "2100"
type input "陳欣妤-26"
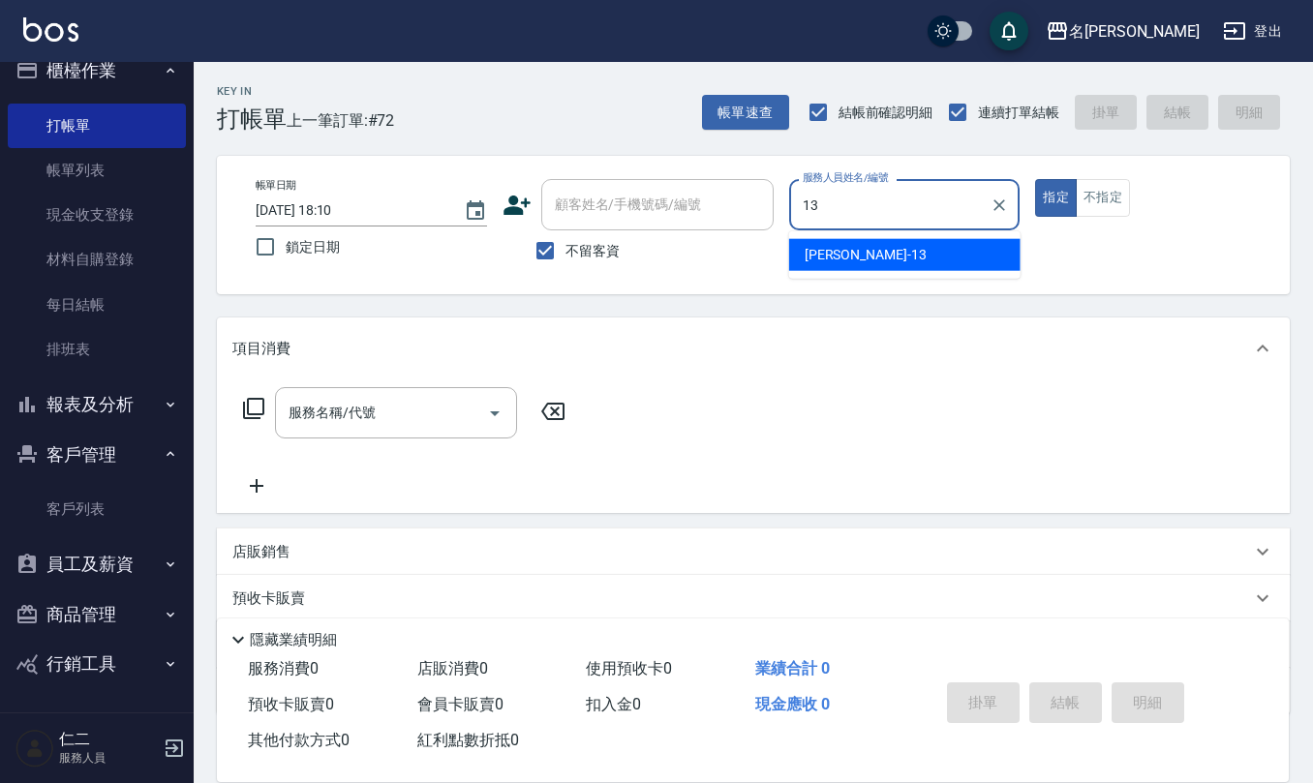
type input "蘇亭云-13"
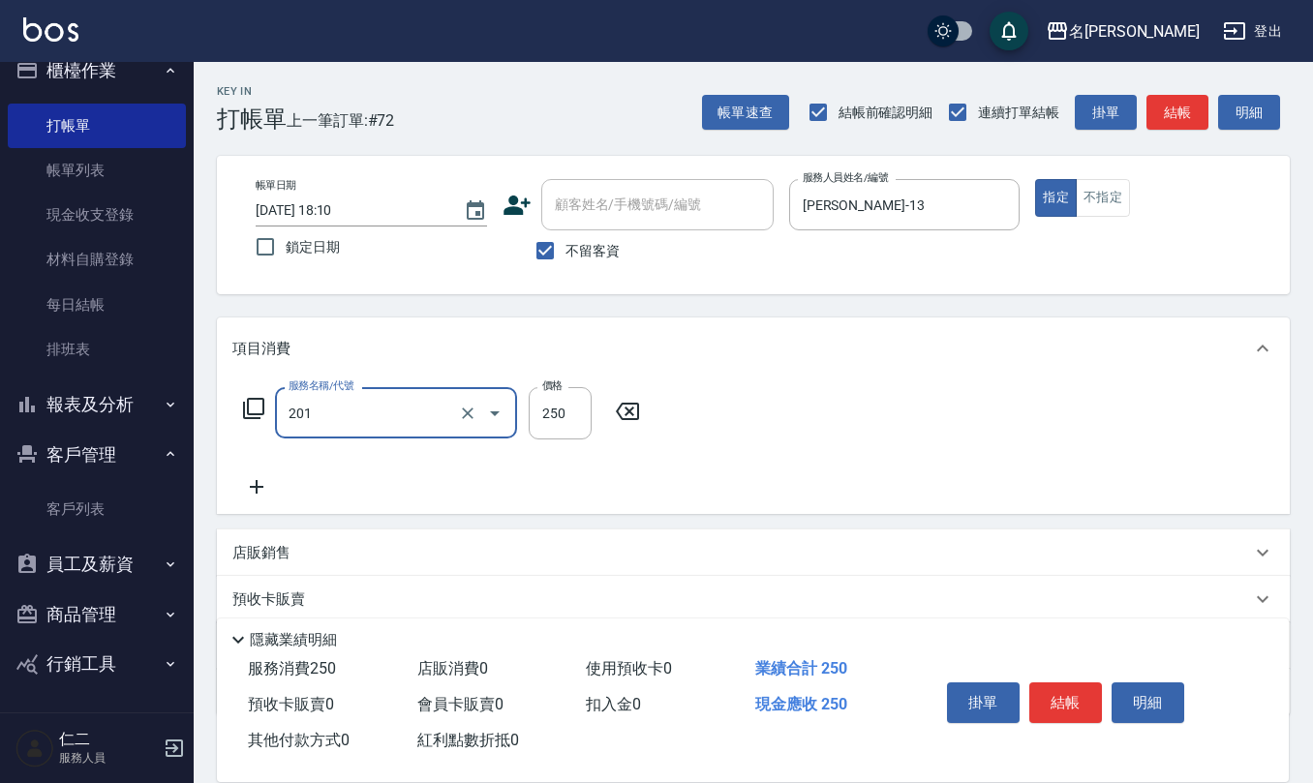
type input "洗髮(201)"
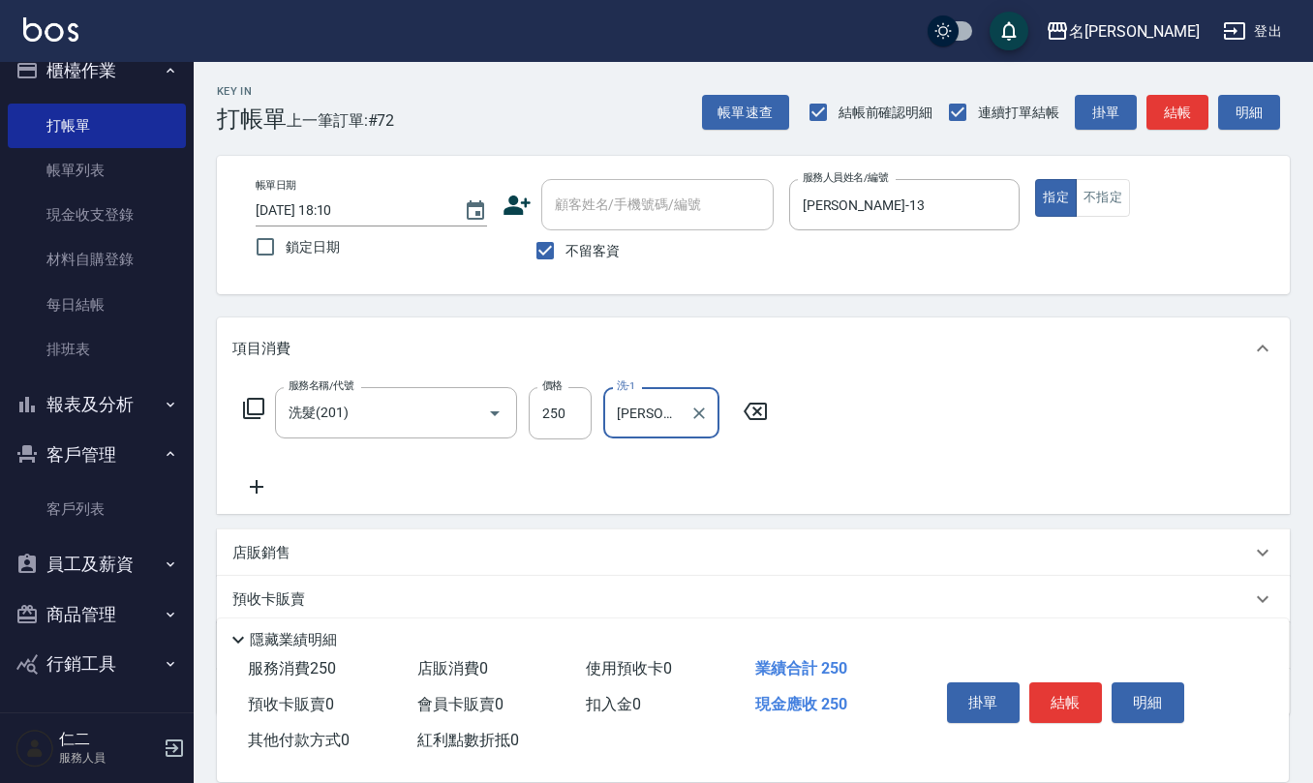
type input "蘇亭云-24"
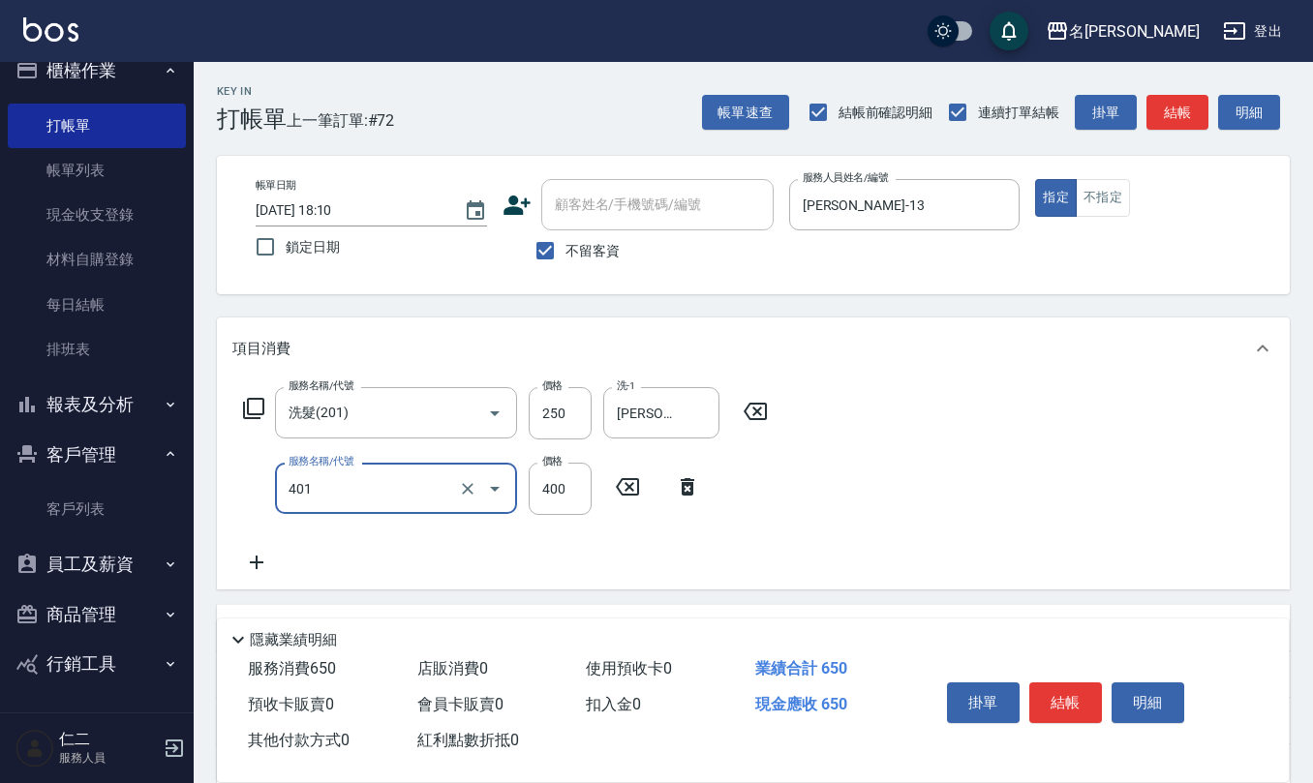
type input "剪髮(401)"
type input "250"
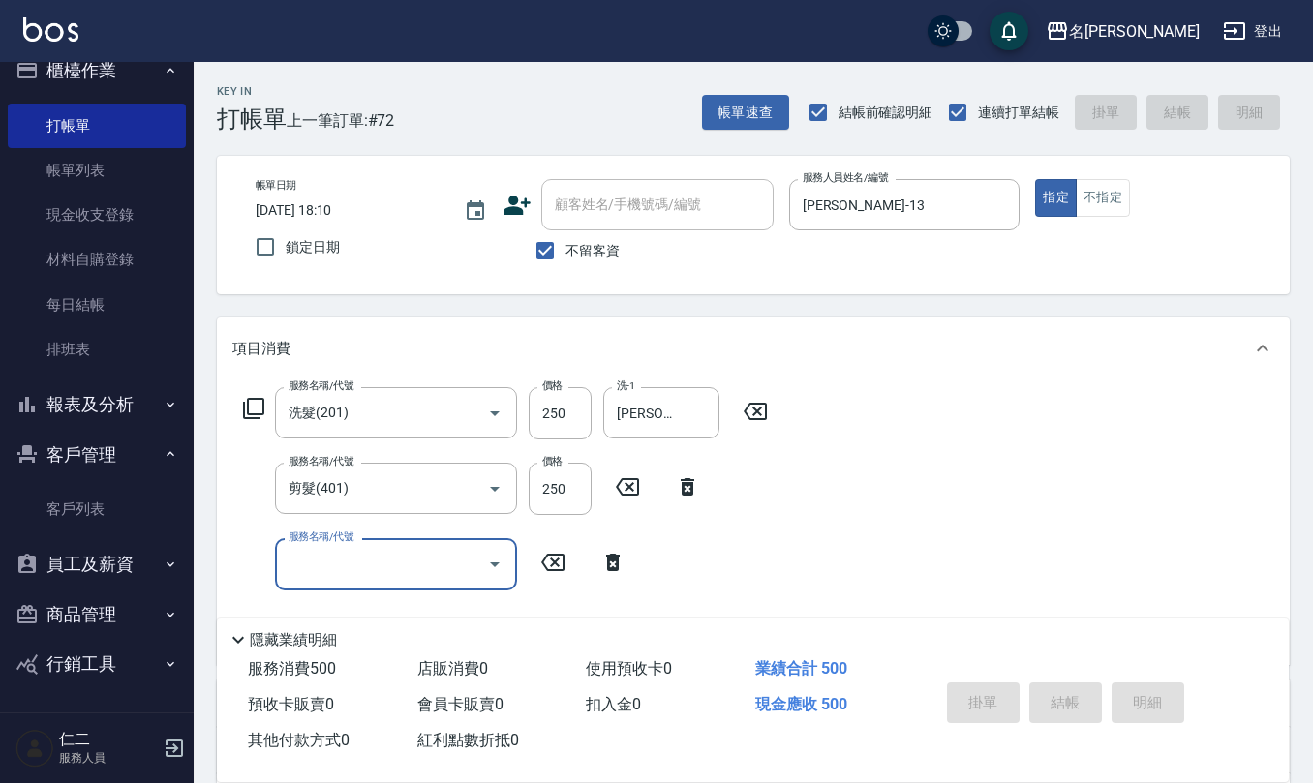
type input "2025/09/07 18:11"
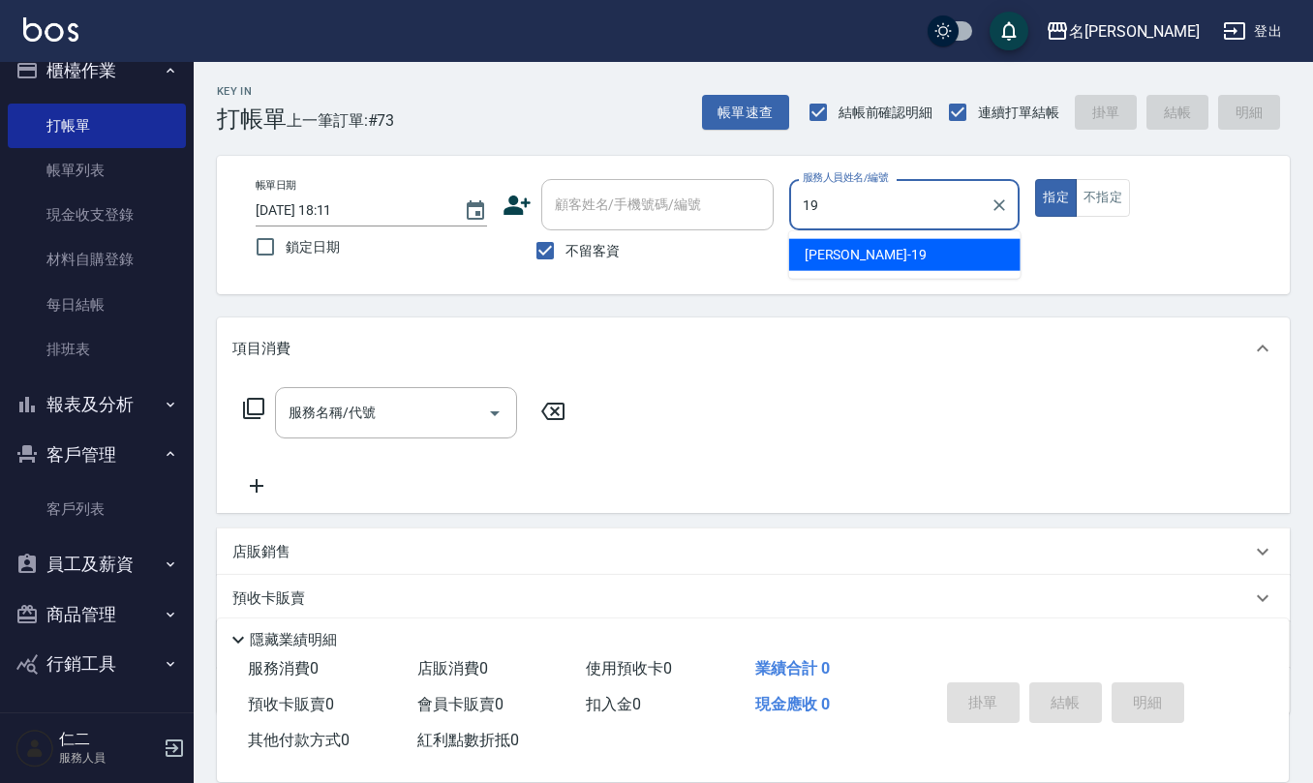
type input "林語涵-19"
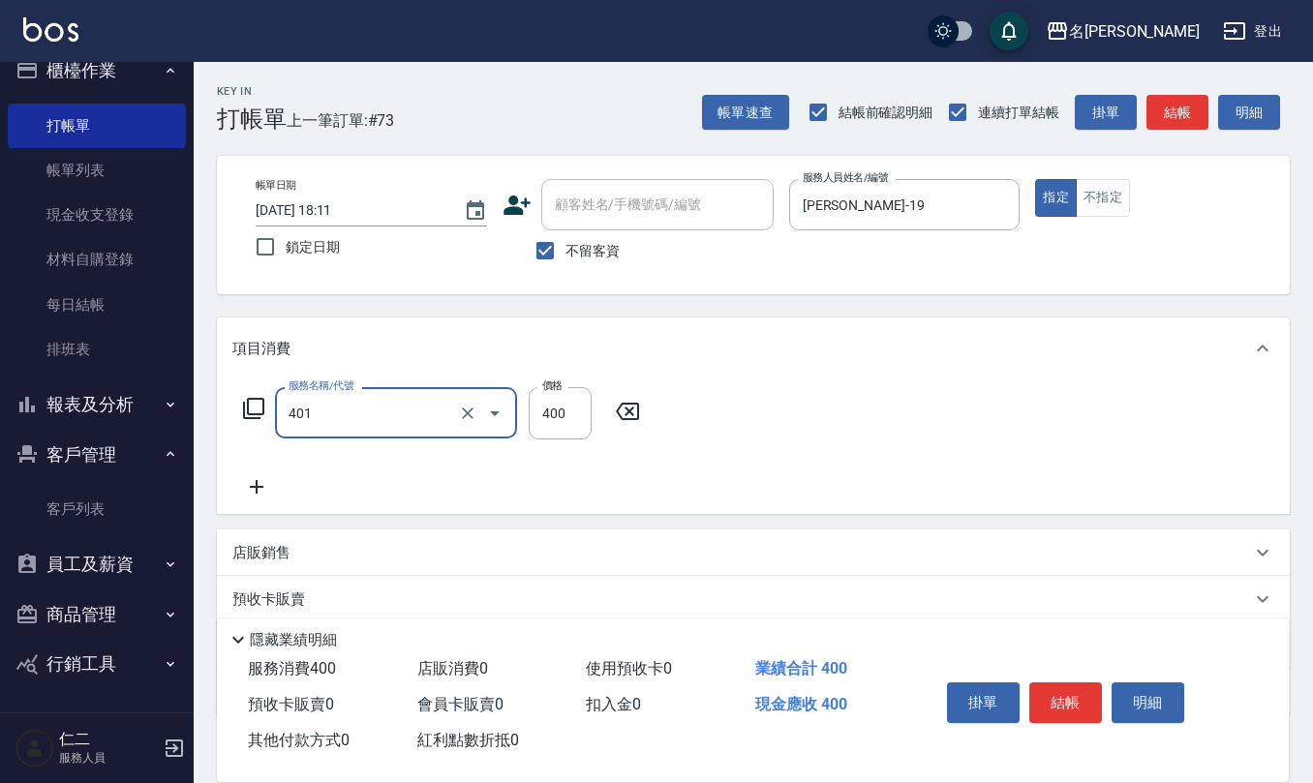
type input "剪髮(401)"
type input "400"
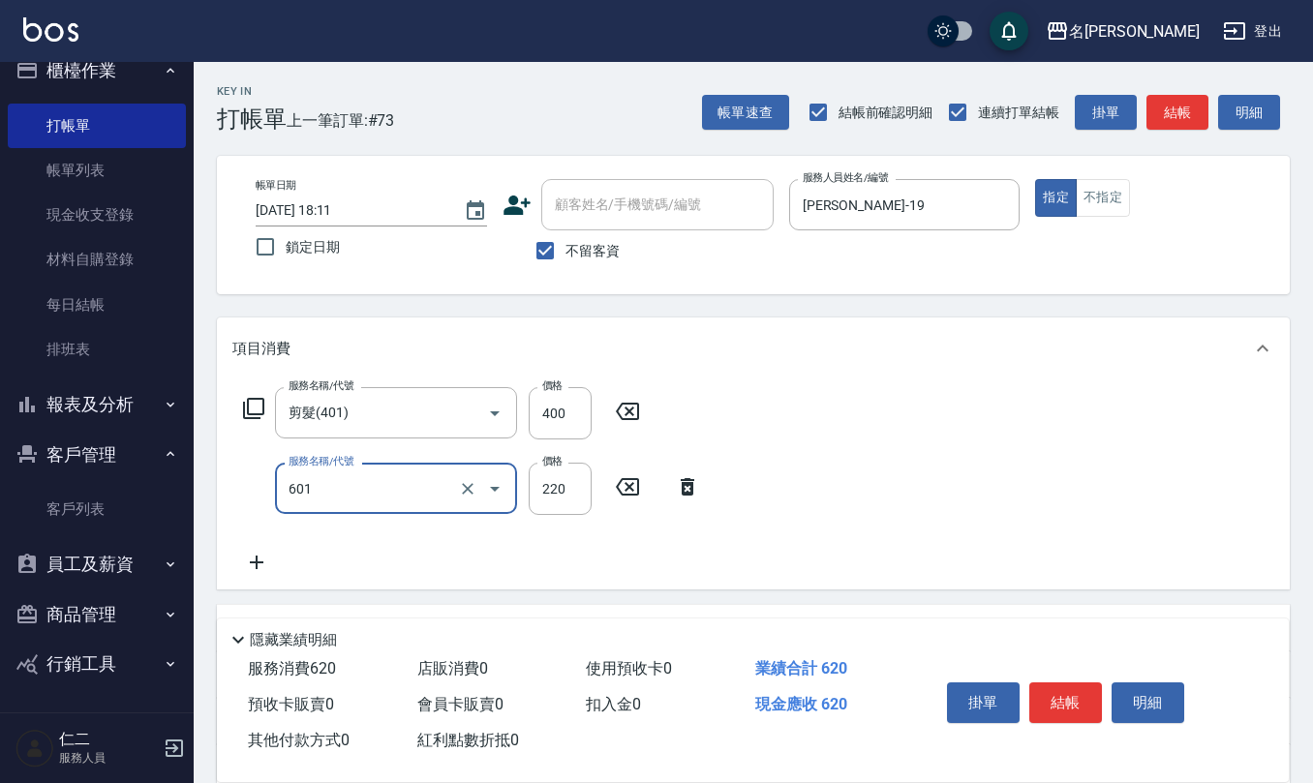
type input "單梳(601)"
type input "200"
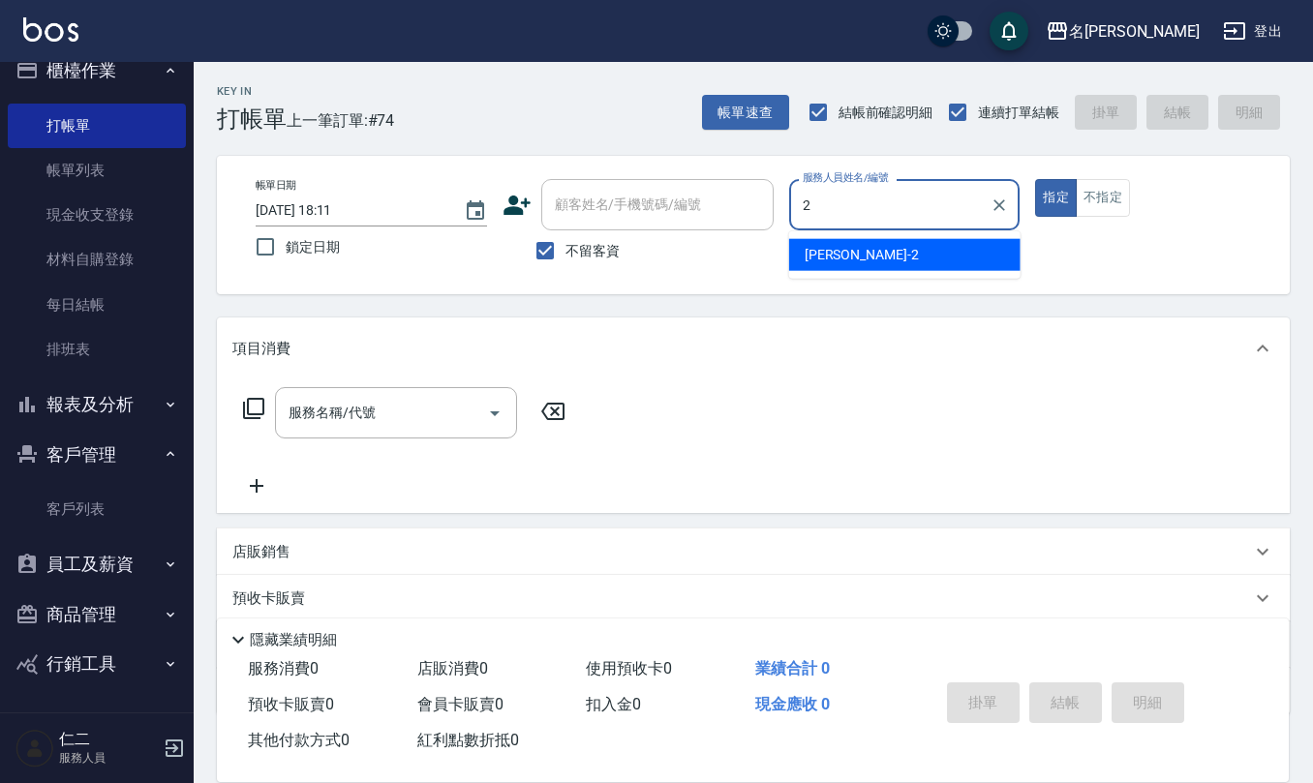
type input "黃慧敏-2"
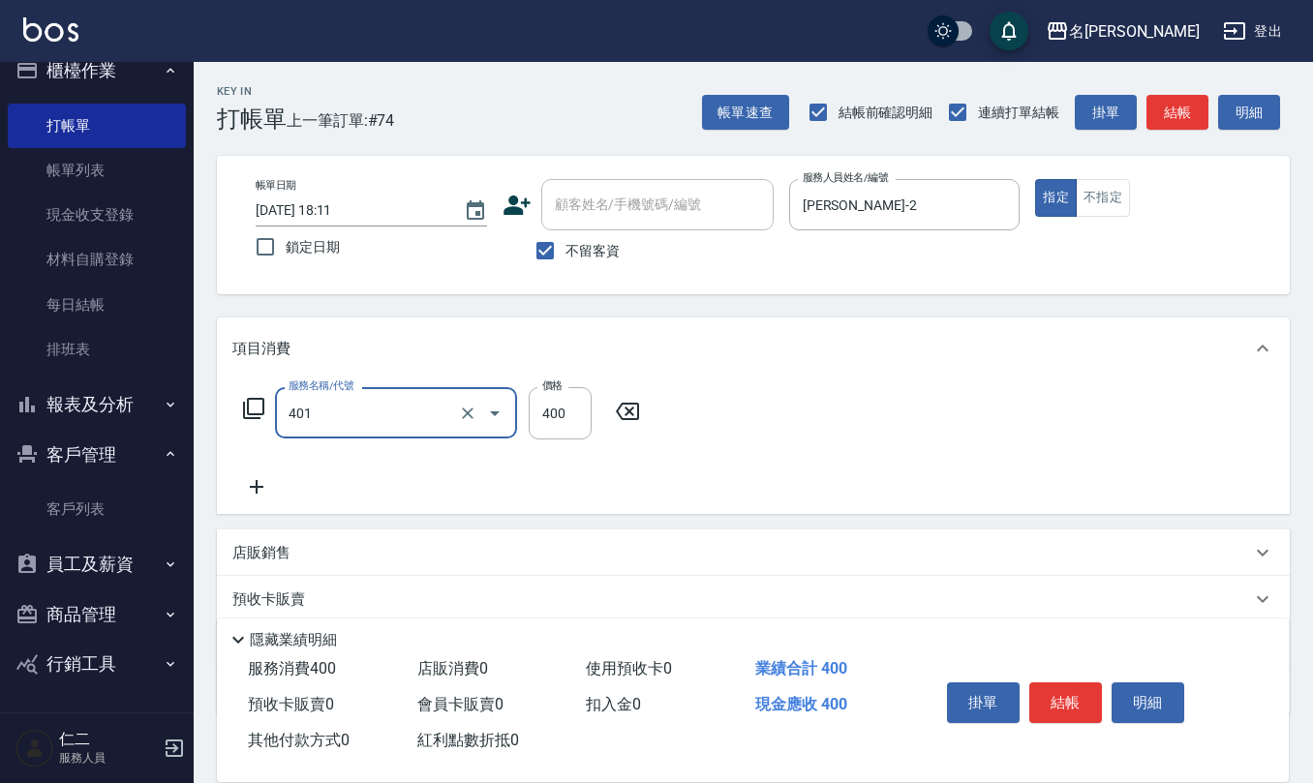
type input "剪髮(401)"
type input "320"
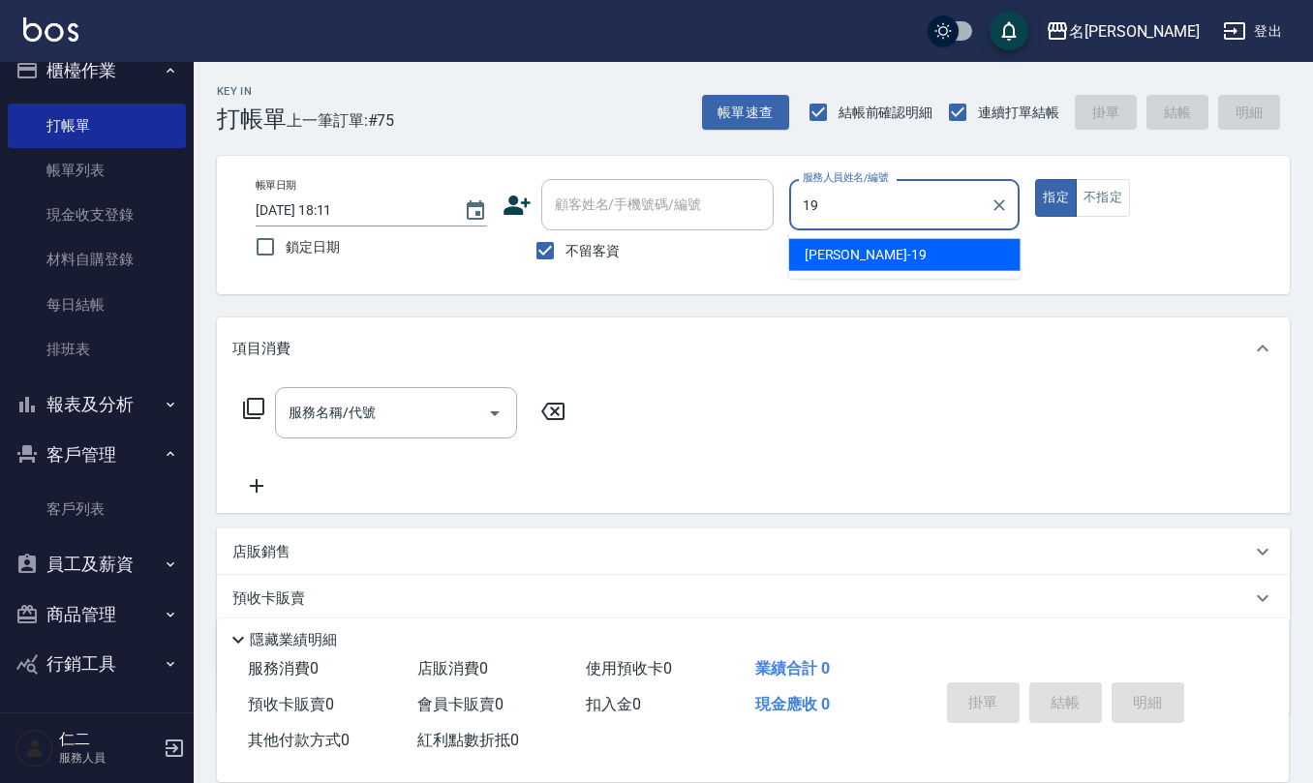
type input "林語涵-19"
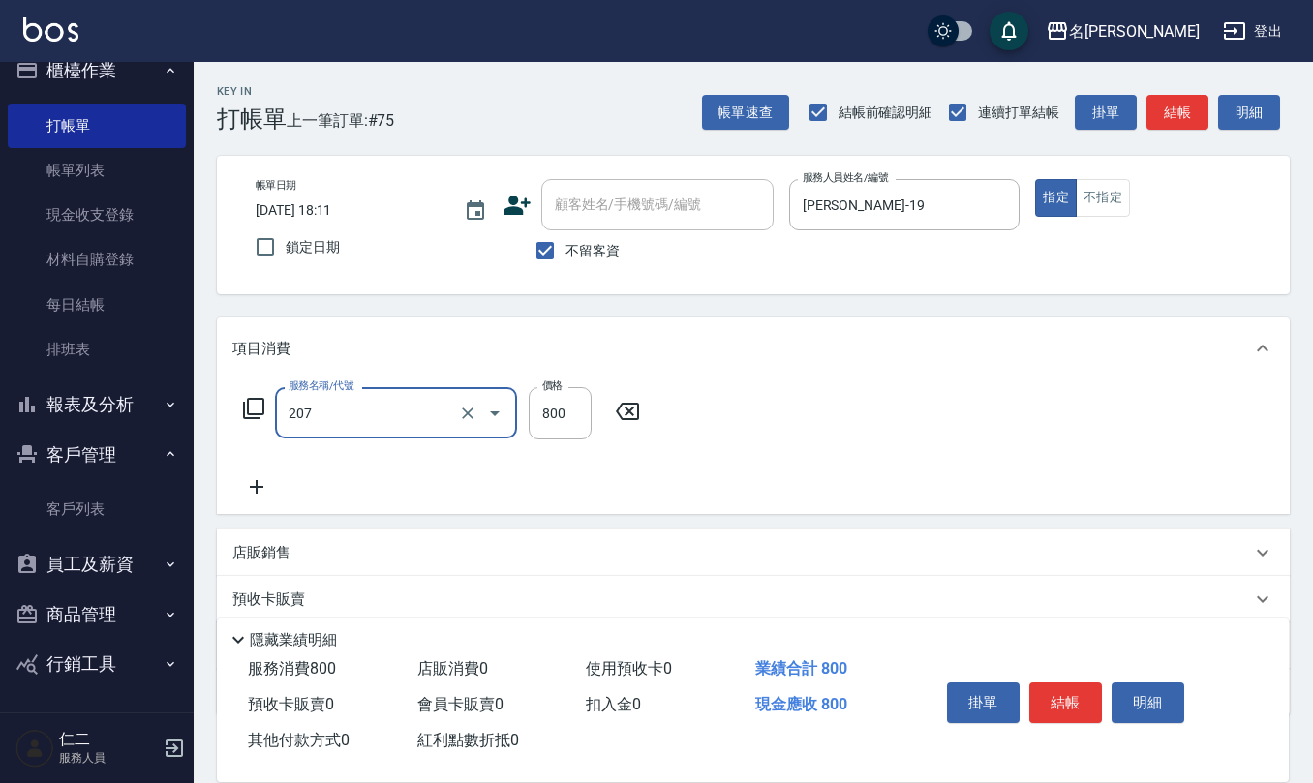
type input "清潔洗(207)"
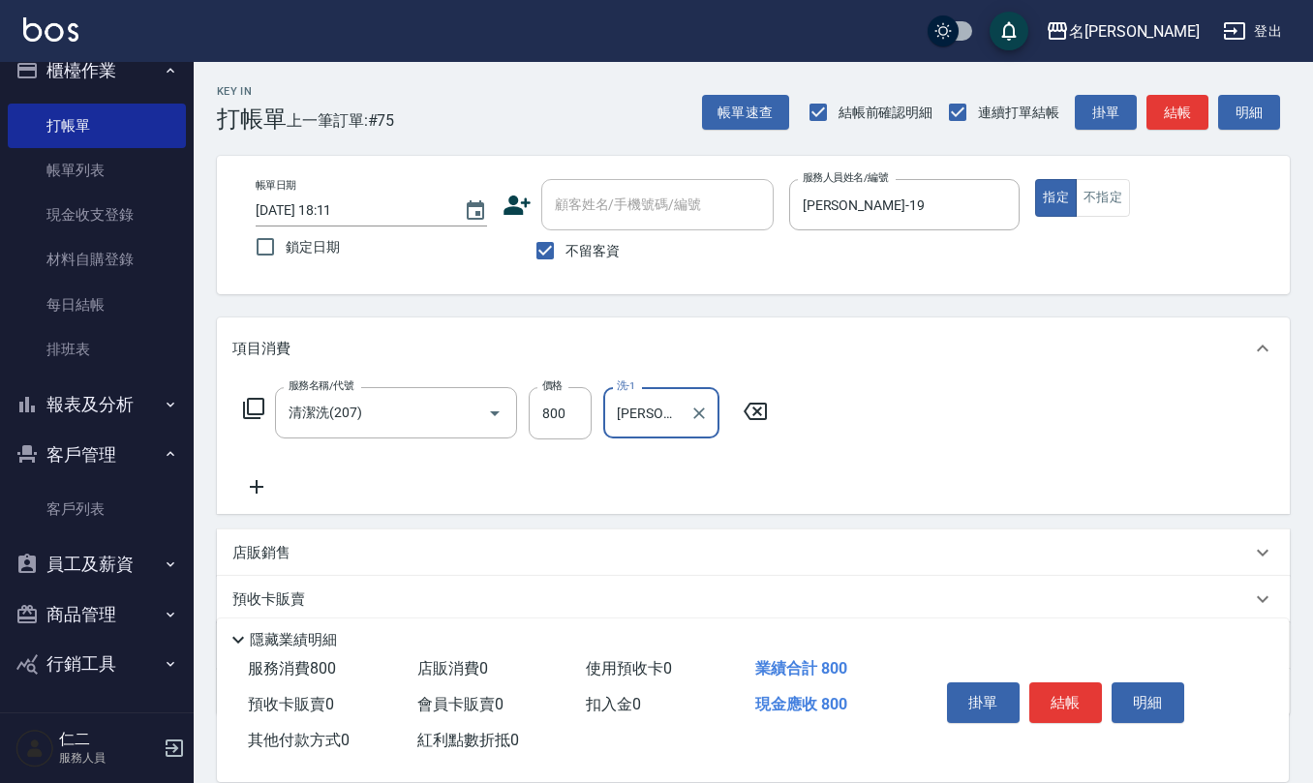
type input "葉冠佑-32"
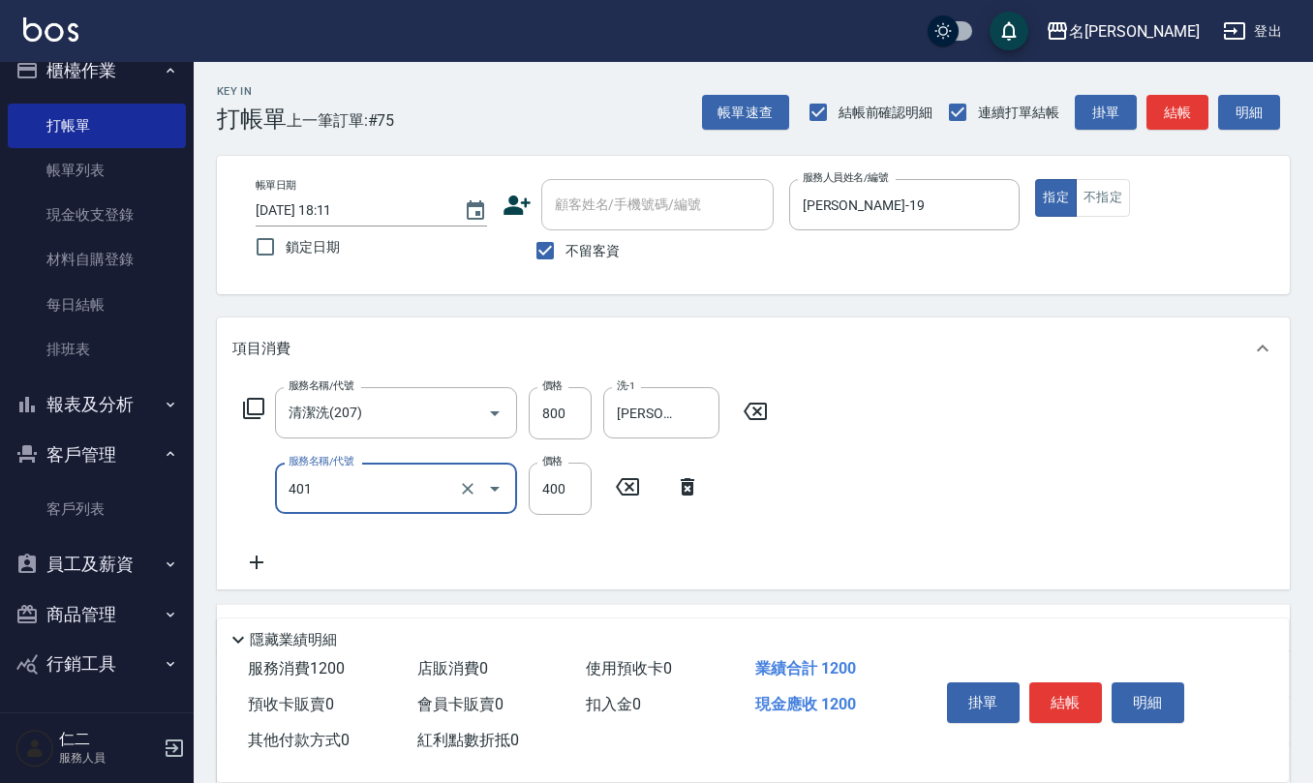
type input "剪髮(401)"
type input "500"
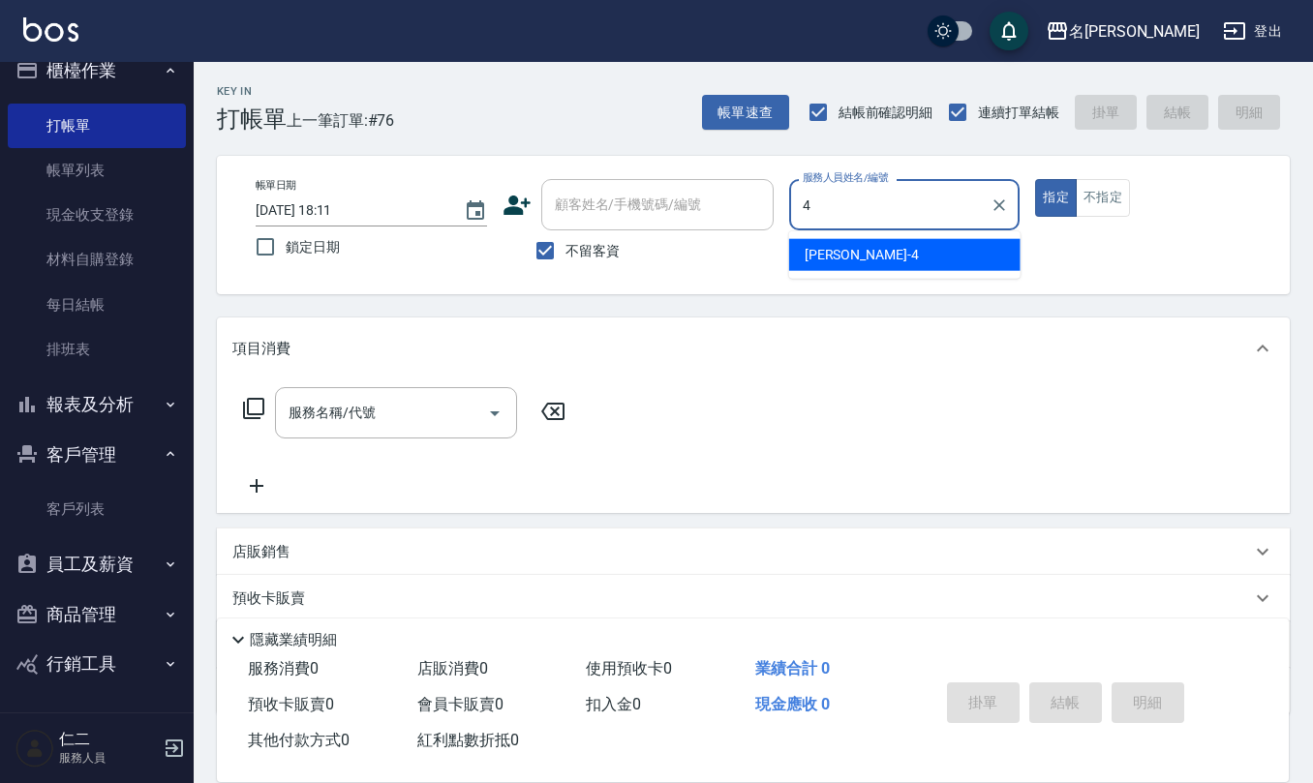
type input "陳章義-4"
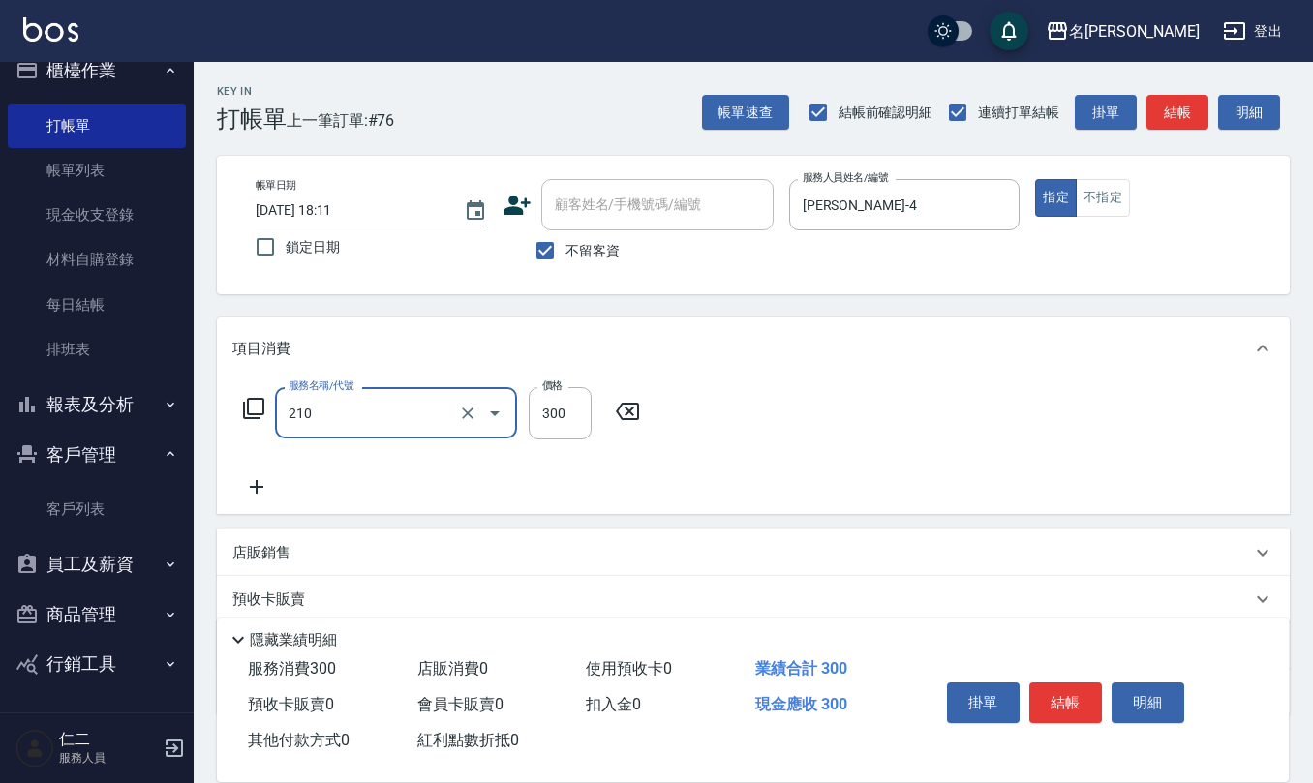
type input "歐娜洗髮精(210)"
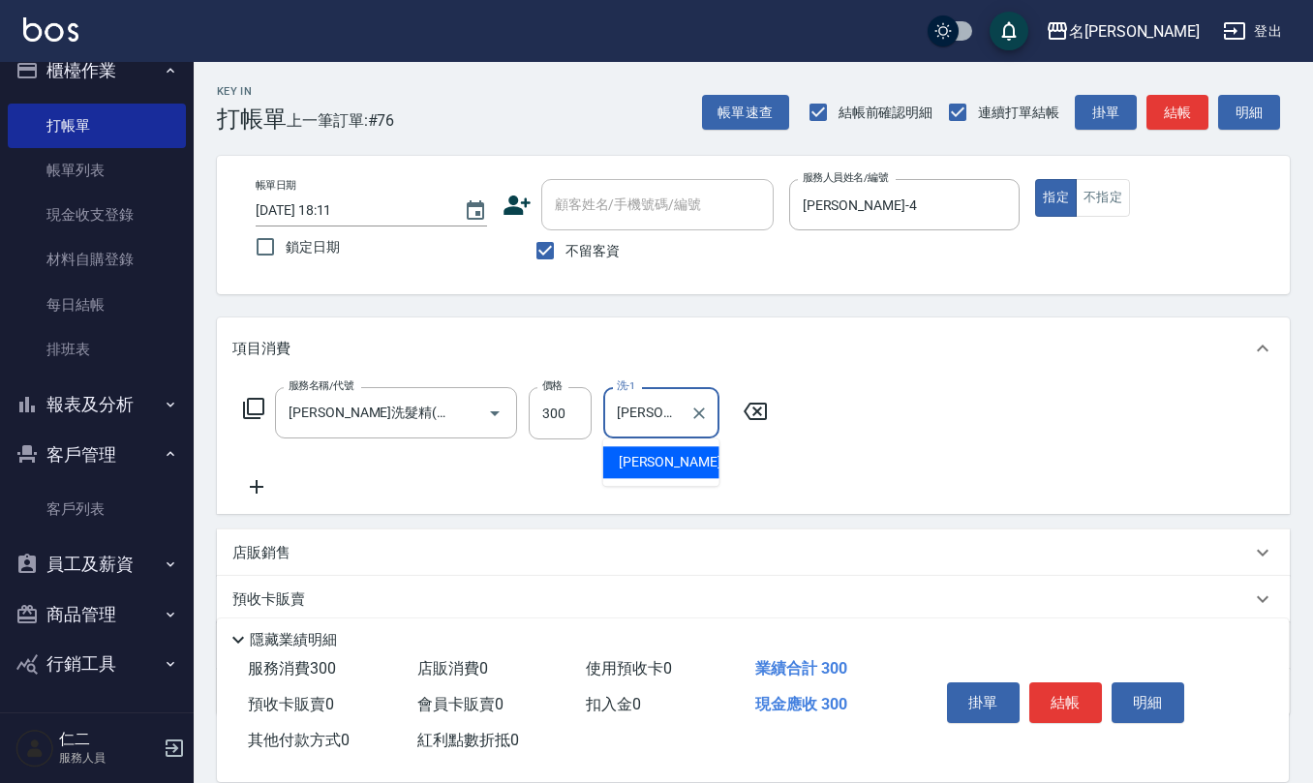
type input "詹沛橙-11"
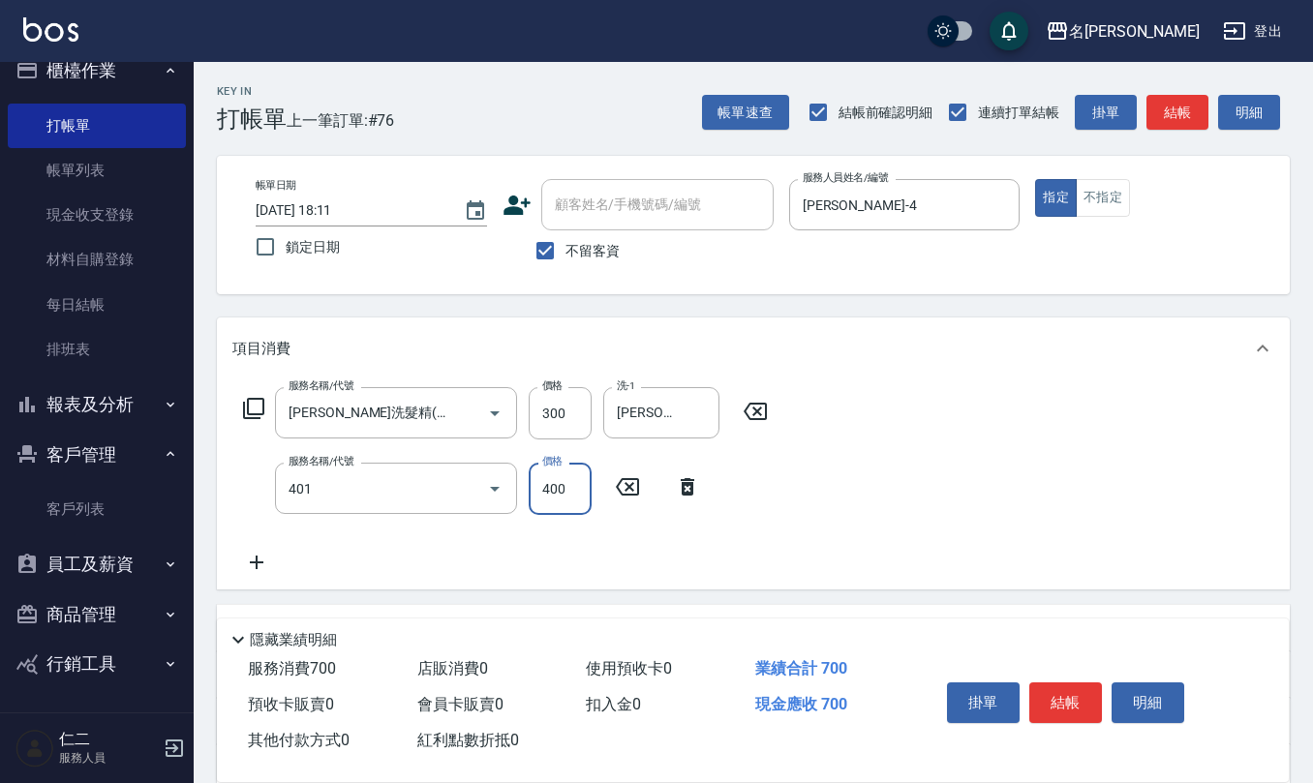
type input "剪髮(401)"
type input "450"
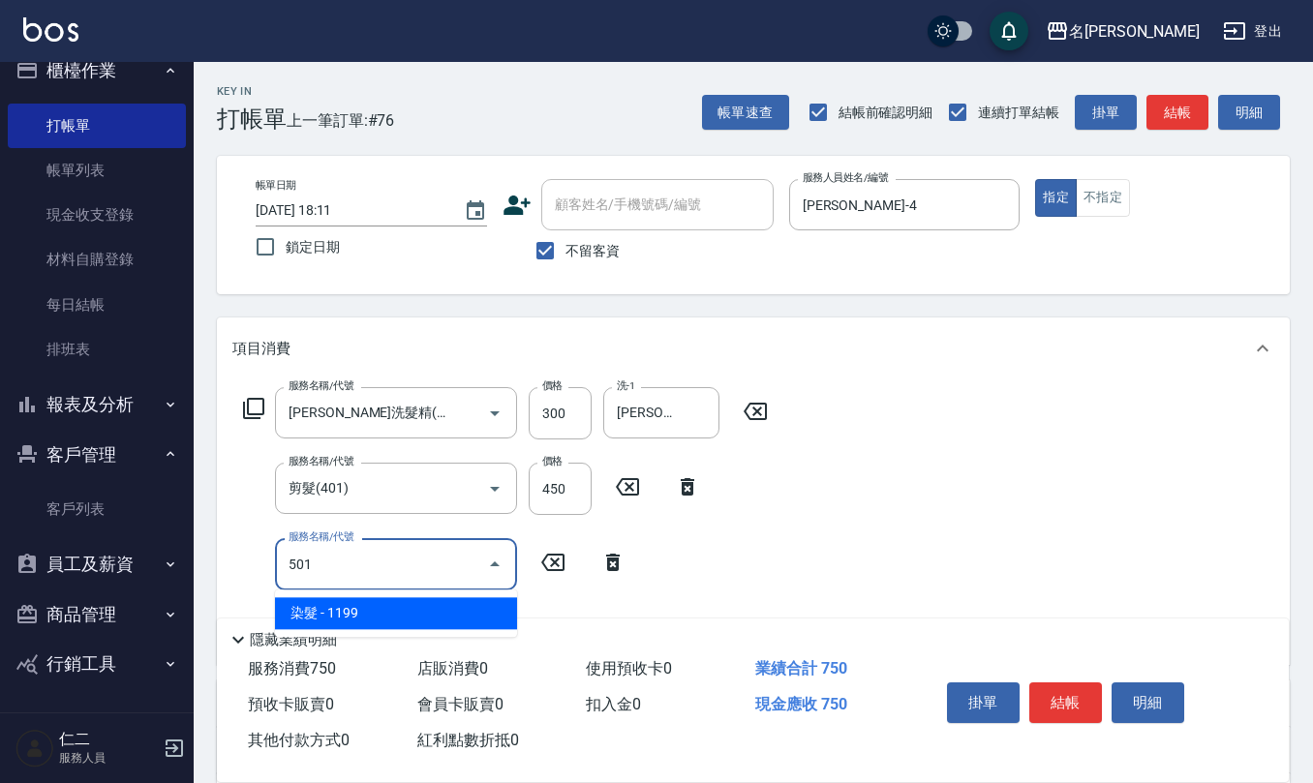
type input "染髮(501)"
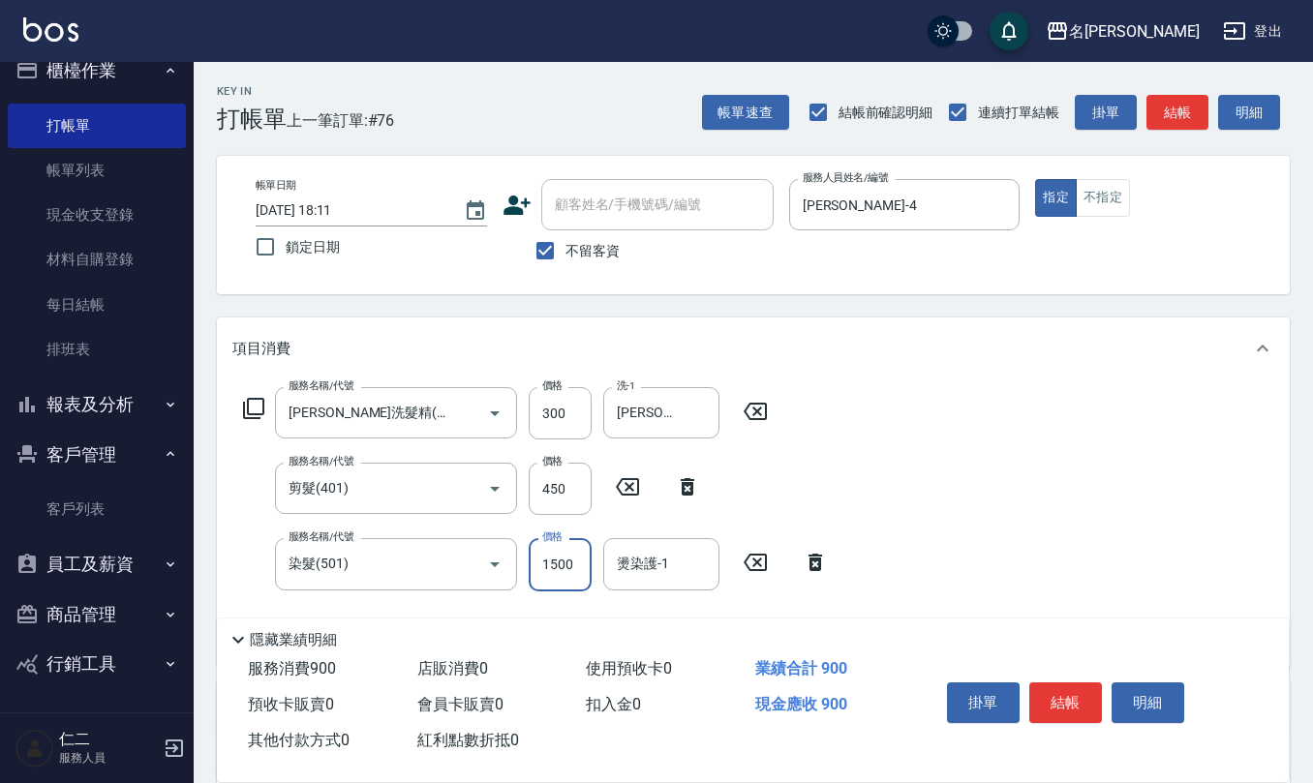
type input "1500"
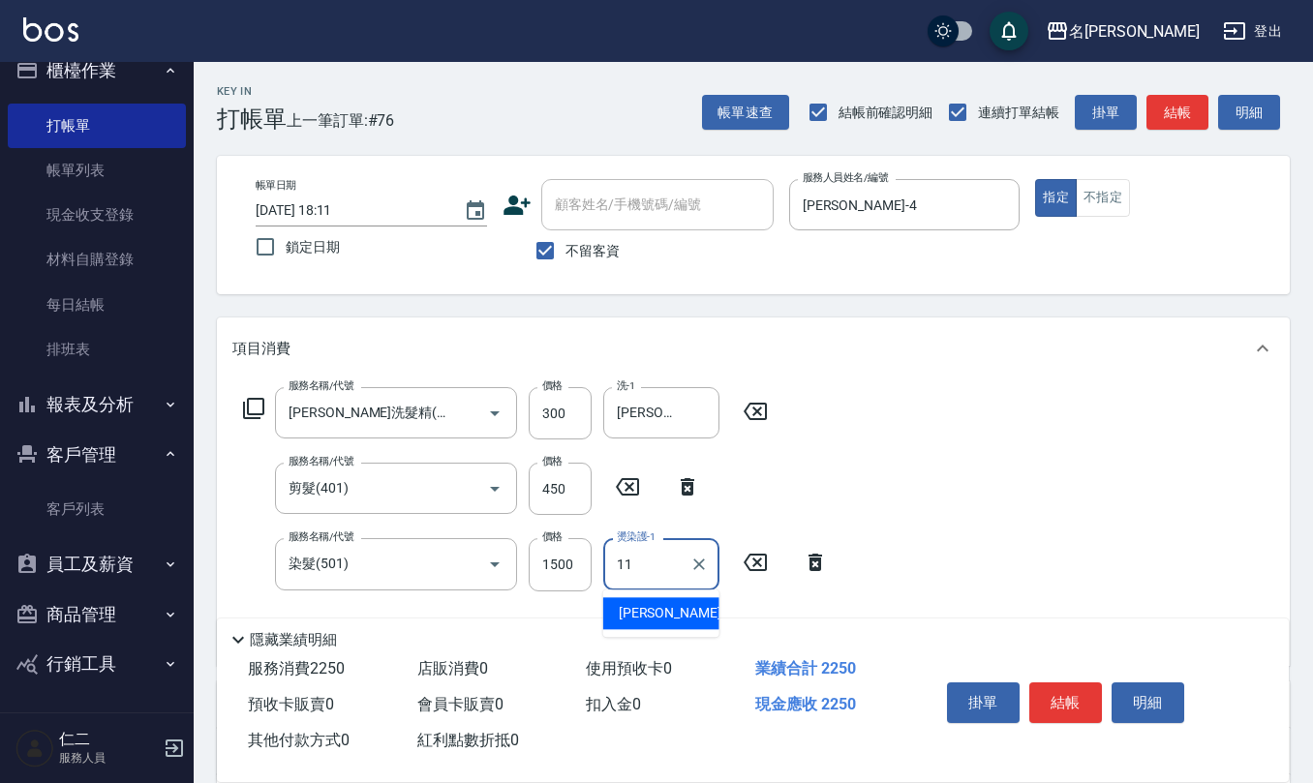
type input "詹沛橙-11"
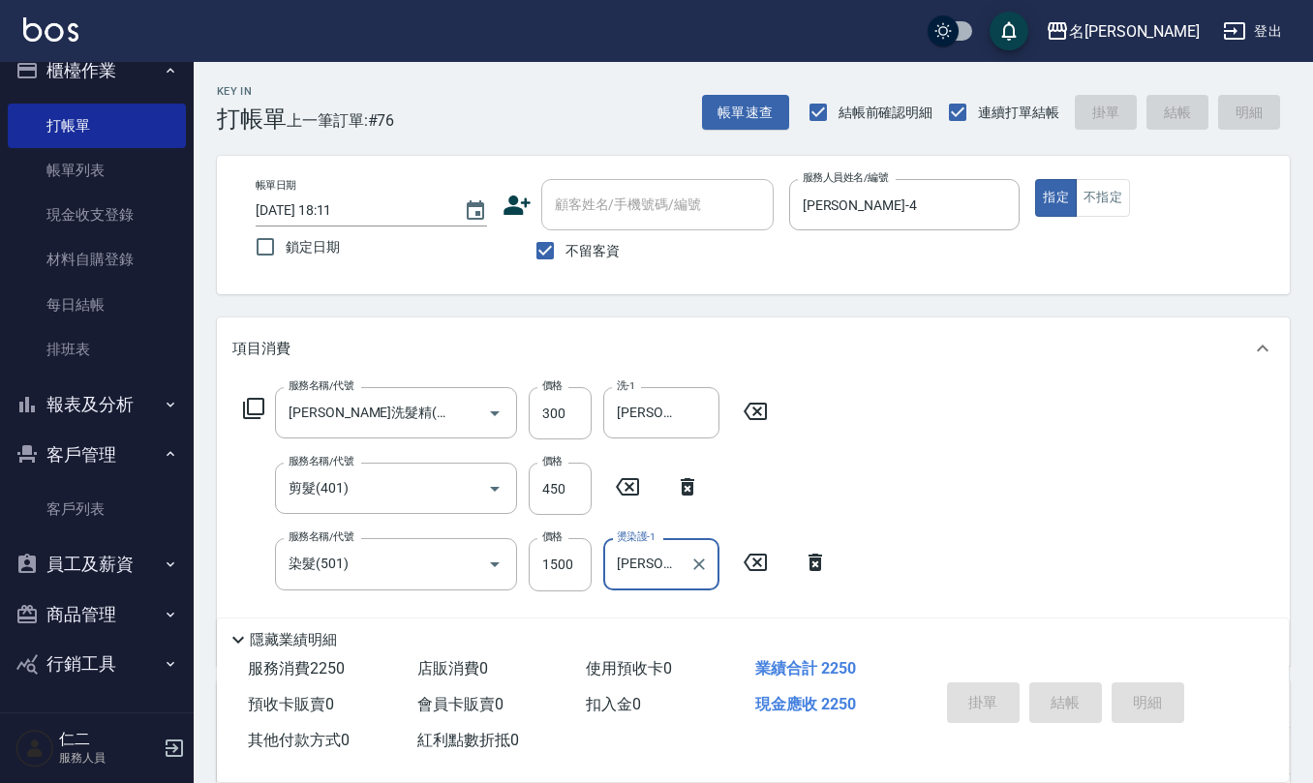
type input "2025/09/07 18:32"
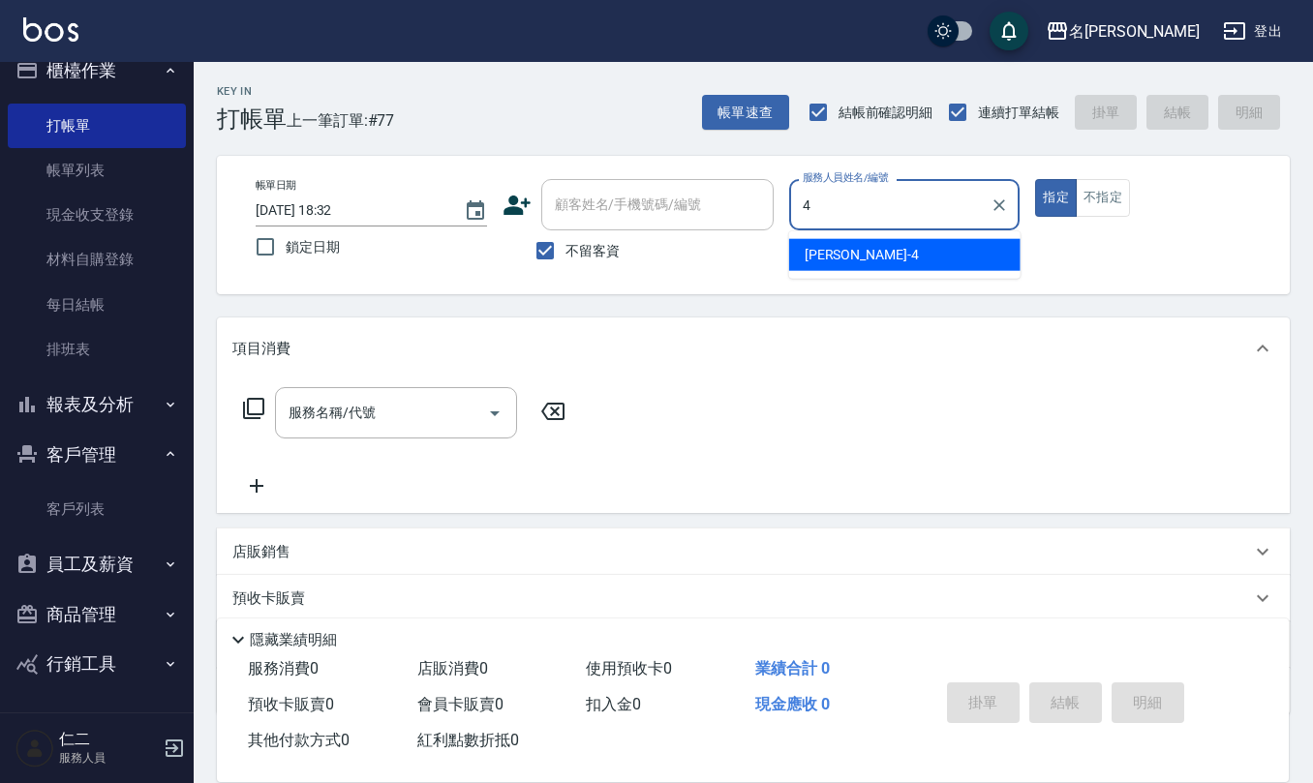
type input "陳章義-4"
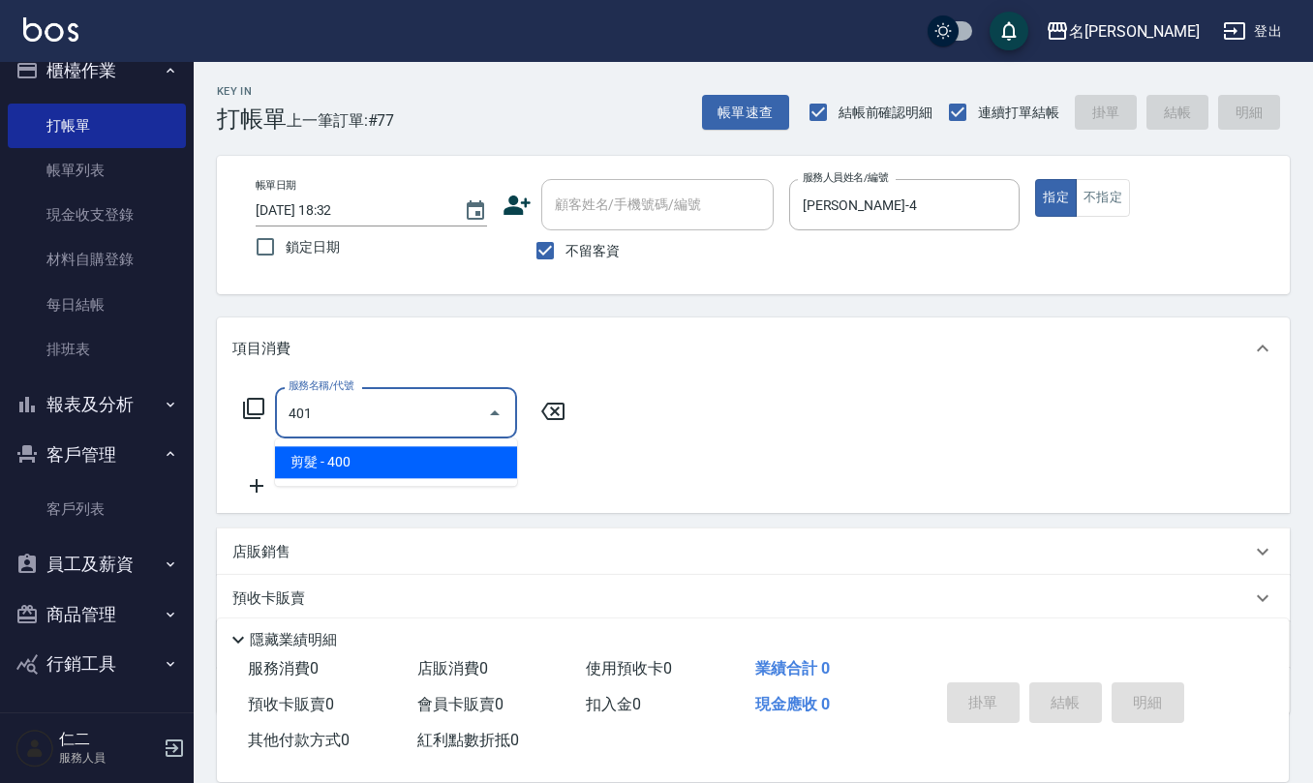
type input "剪髮(401)"
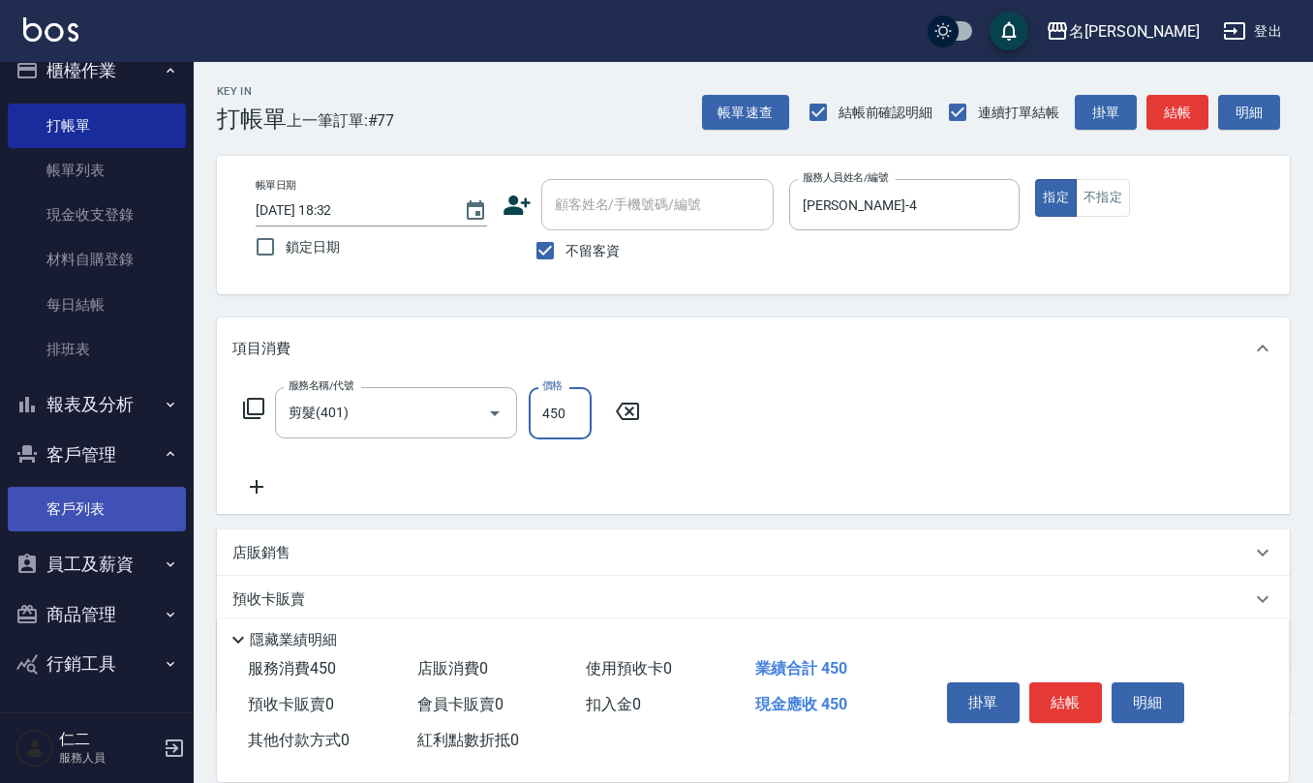
type input "450"
click at [101, 507] on link "客戶列表" at bounding box center [97, 509] width 178 height 45
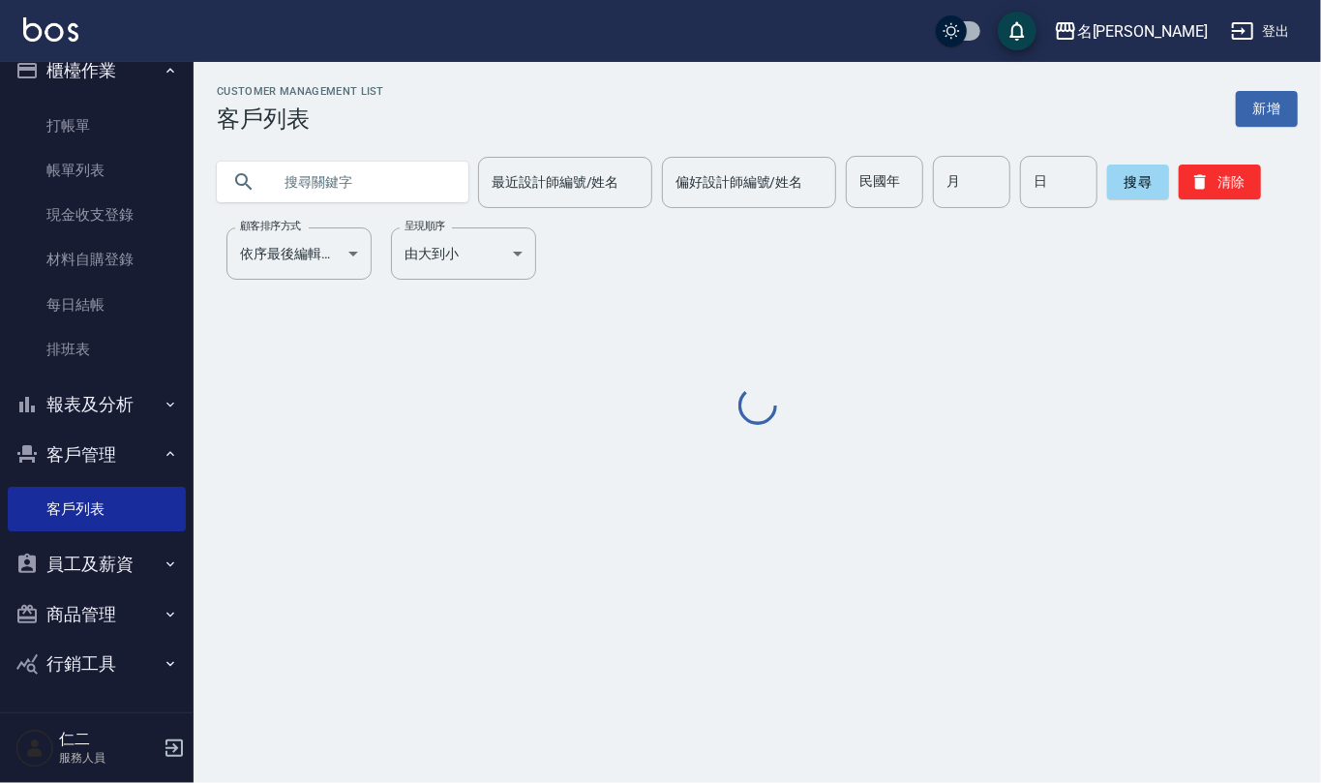
click at [380, 180] on input "text" at bounding box center [362, 182] width 182 height 52
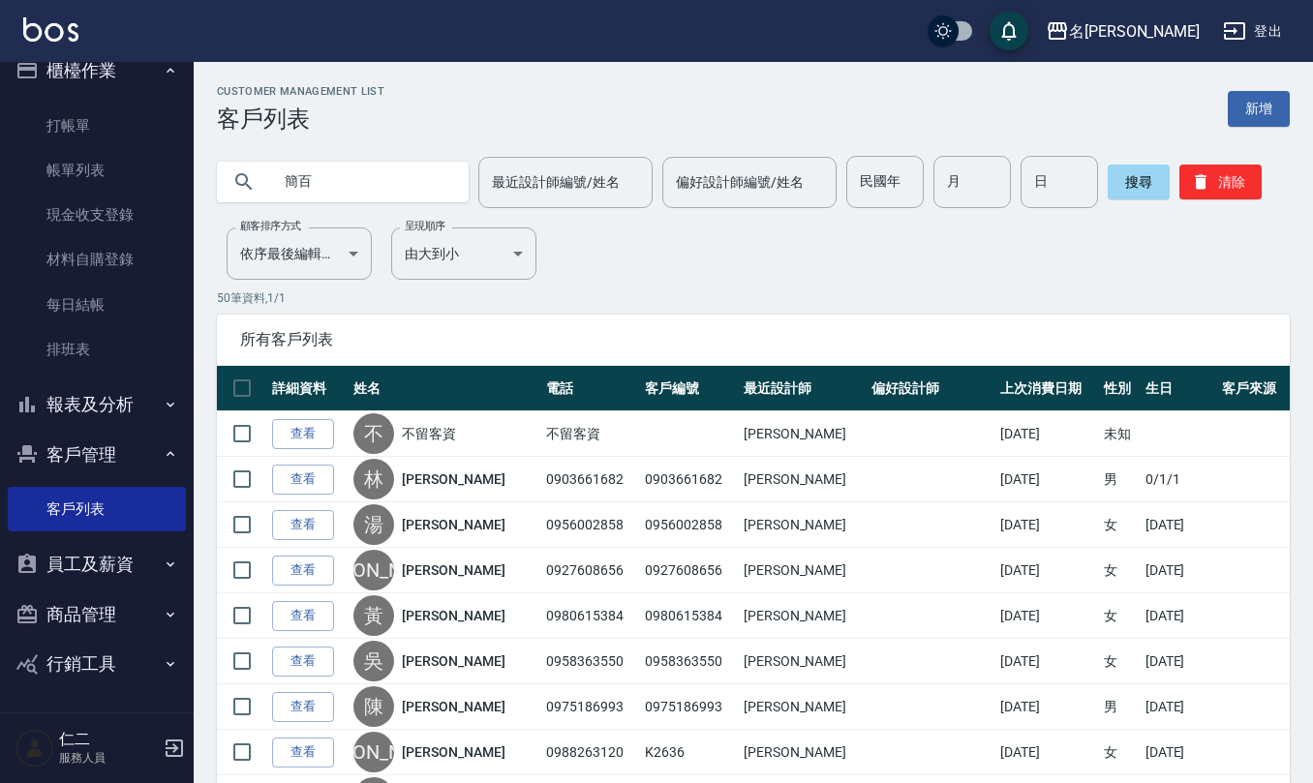
type input "簡百"
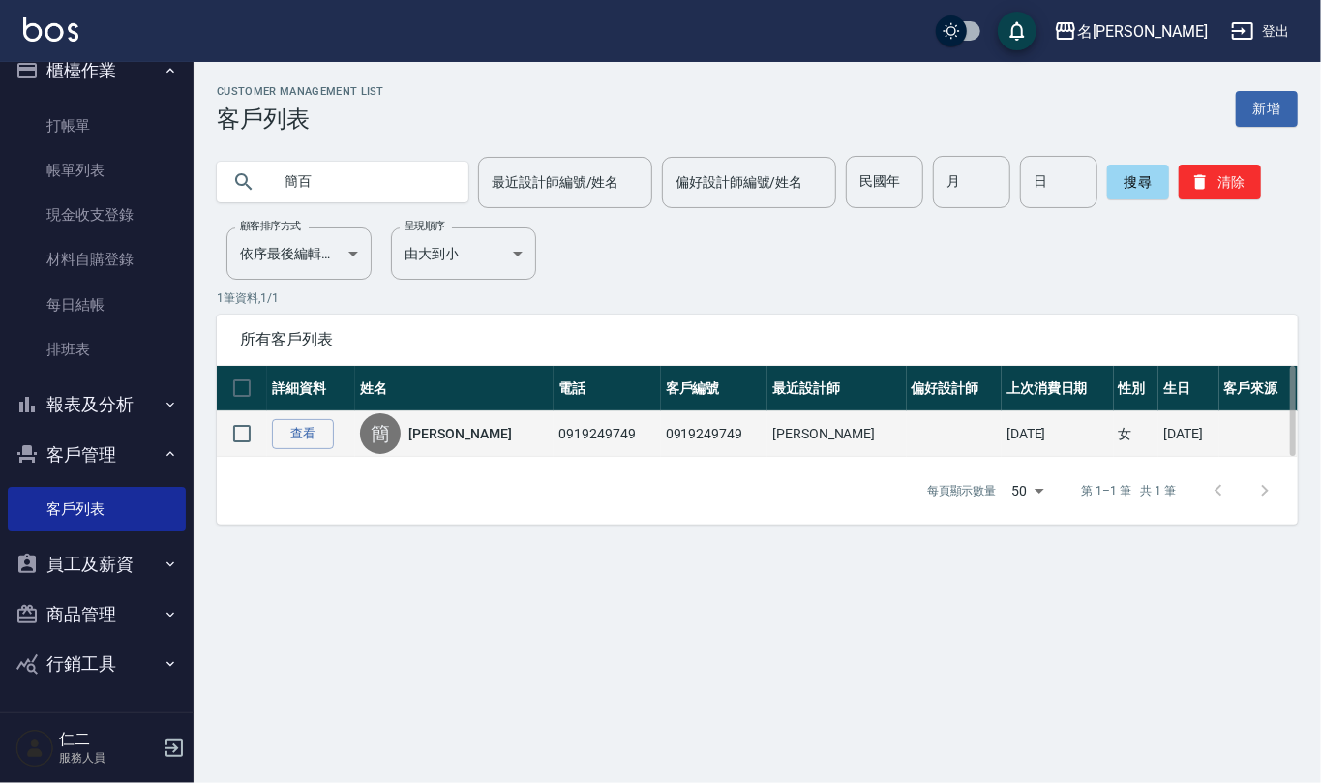
click at [436, 441] on link "簡百怡" at bounding box center [459, 433] width 103 height 19
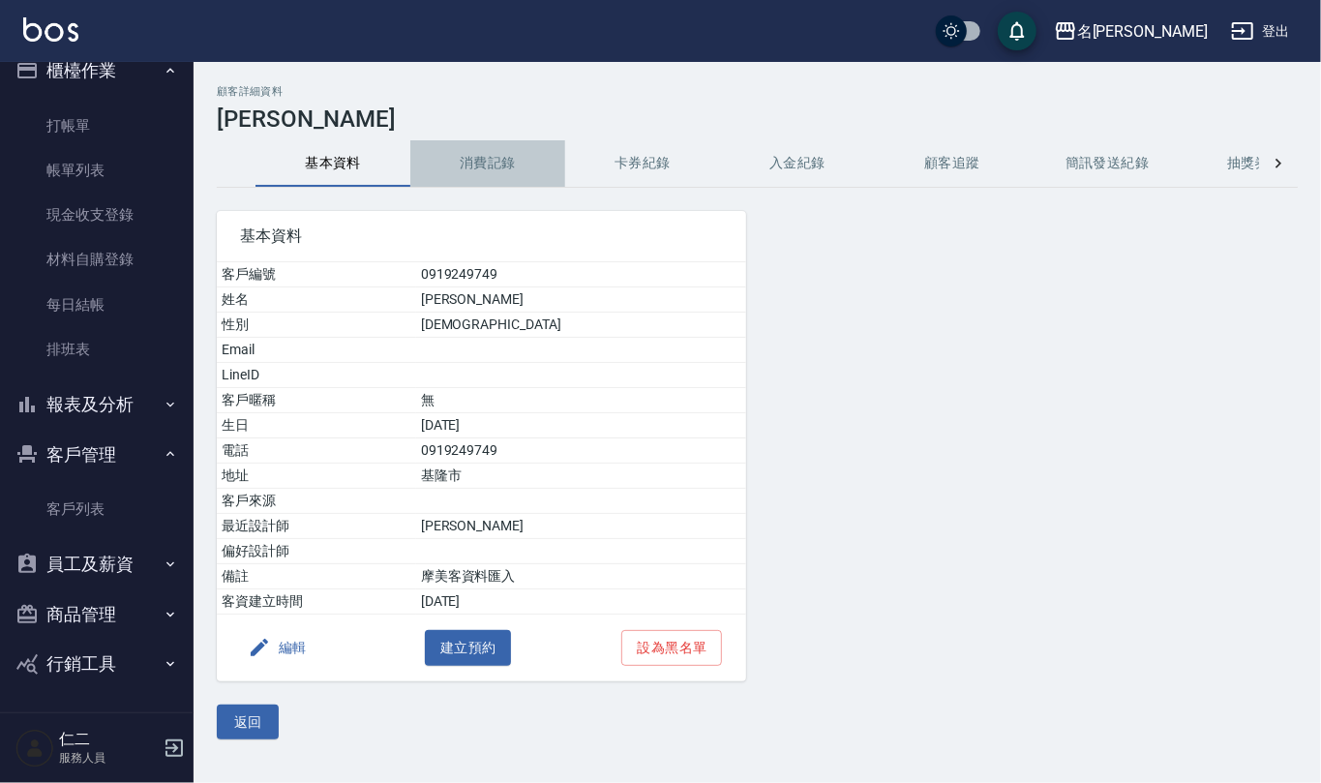
click at [488, 159] on button "消費記錄" at bounding box center [487, 163] width 155 height 46
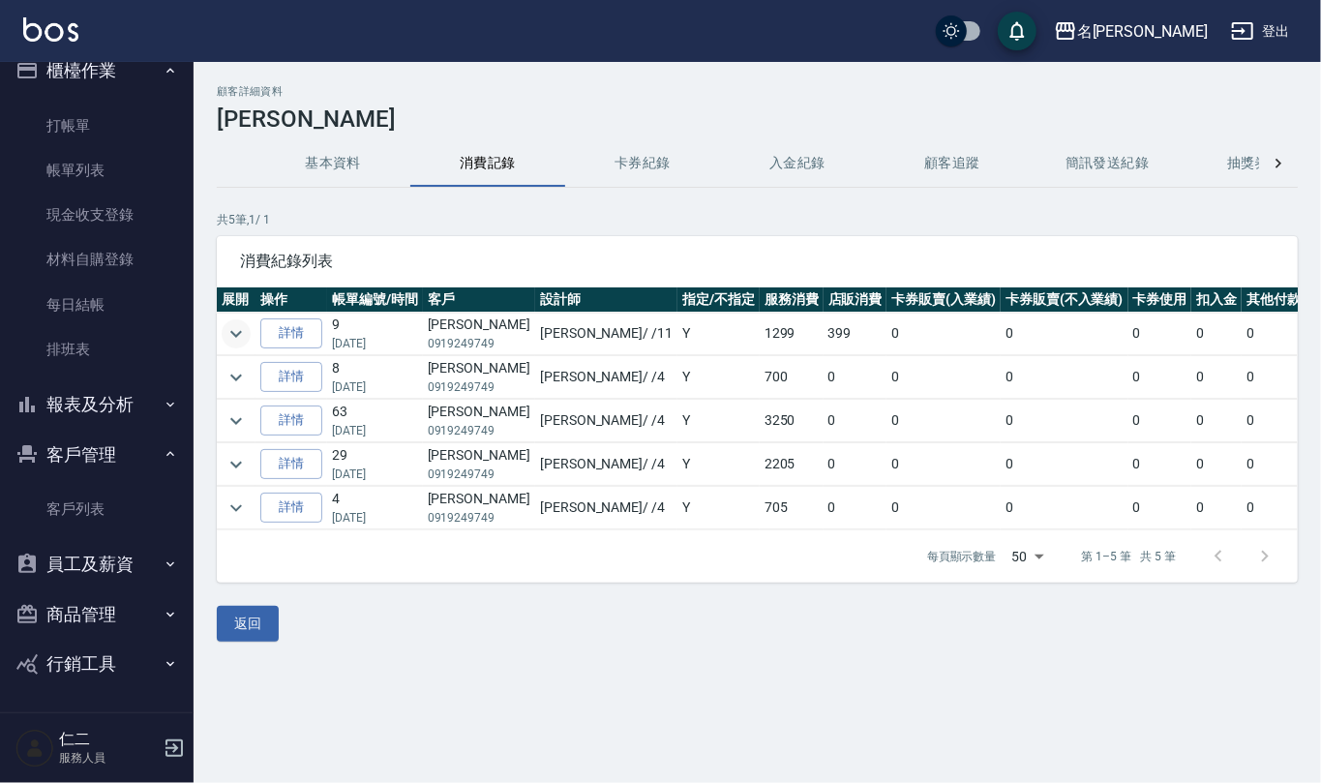
click at [233, 329] on icon "expand row" at bounding box center [236, 333] width 23 height 23
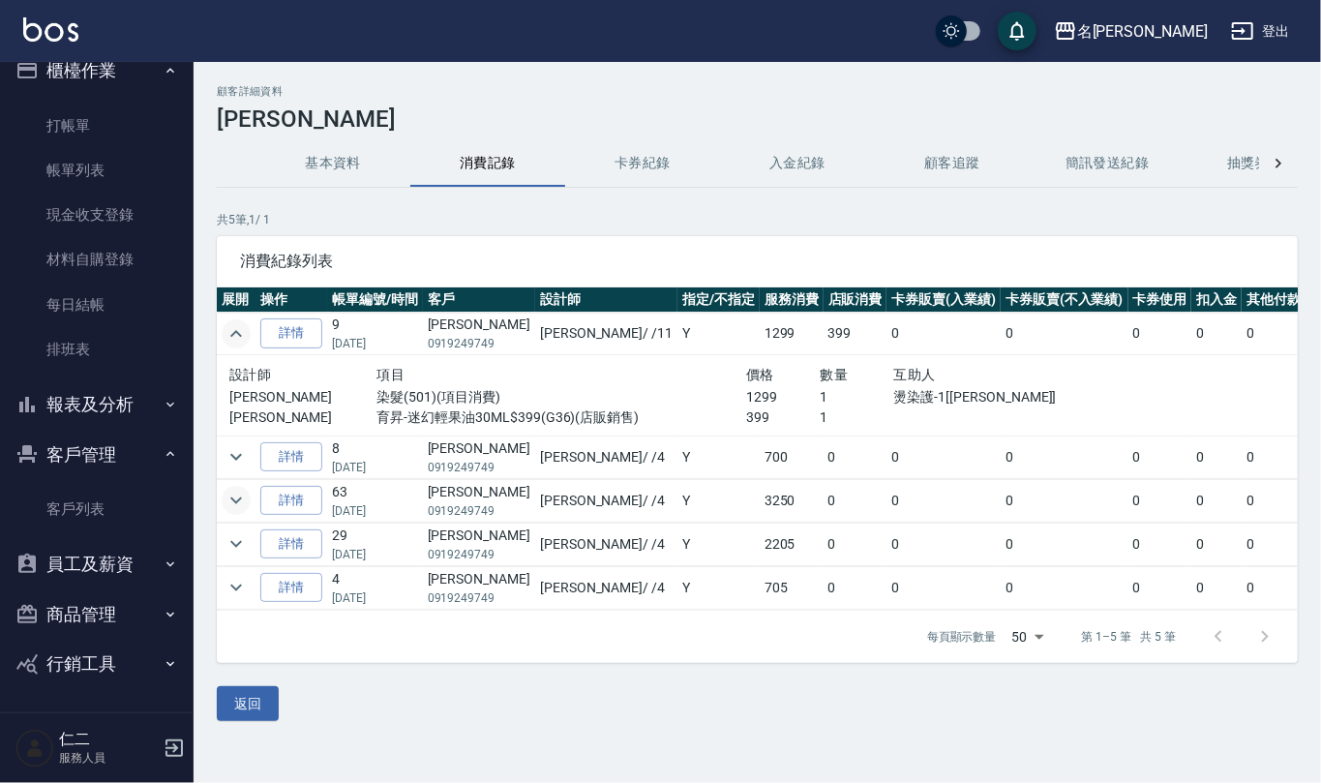
click at [232, 508] on icon "expand row" at bounding box center [236, 500] width 23 height 23
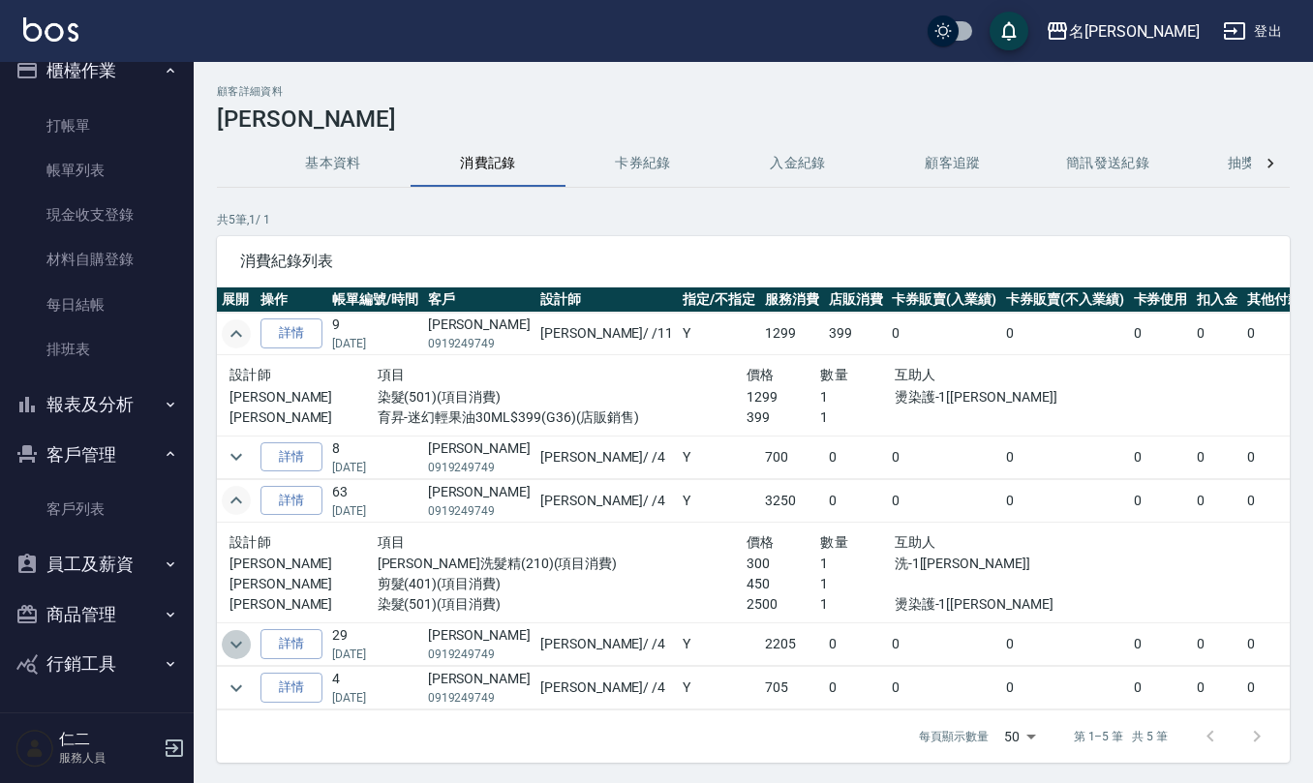
click at [226, 641] on icon "expand row" at bounding box center [236, 644] width 23 height 23
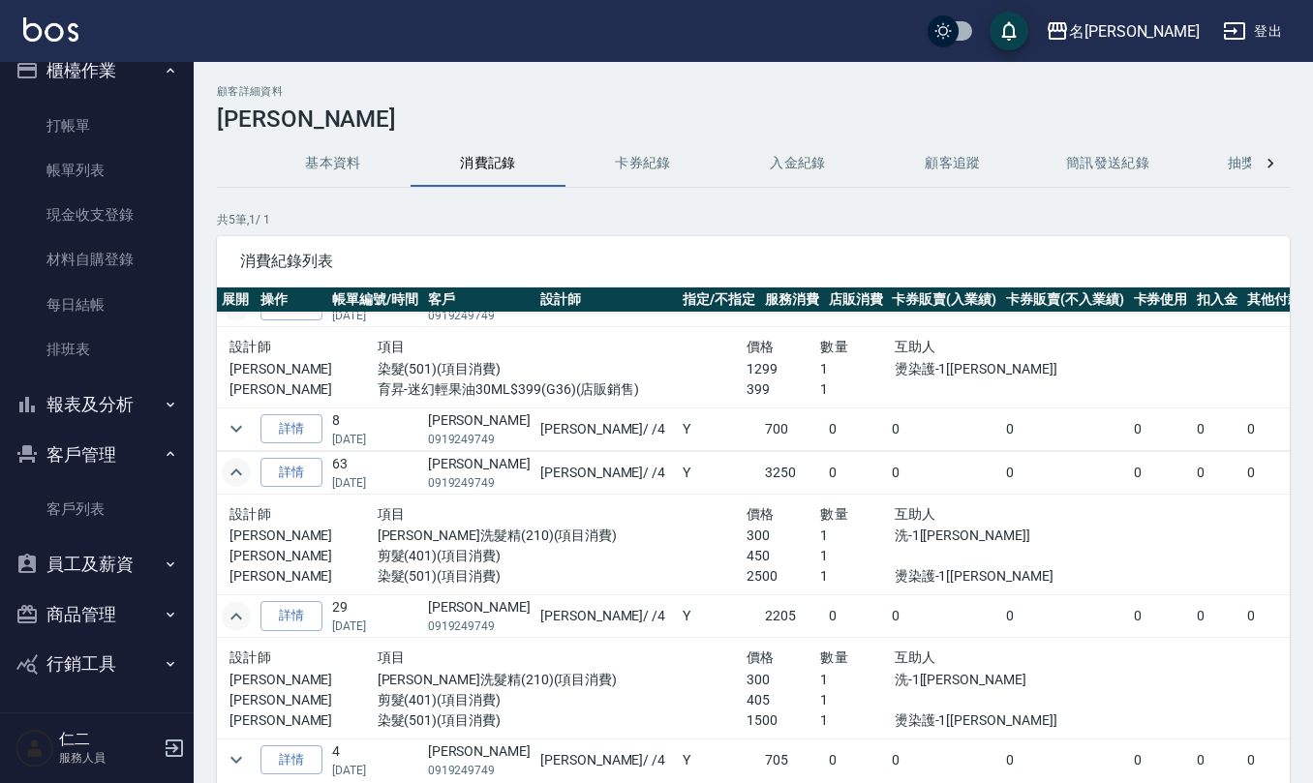
scroll to position [52, 0]
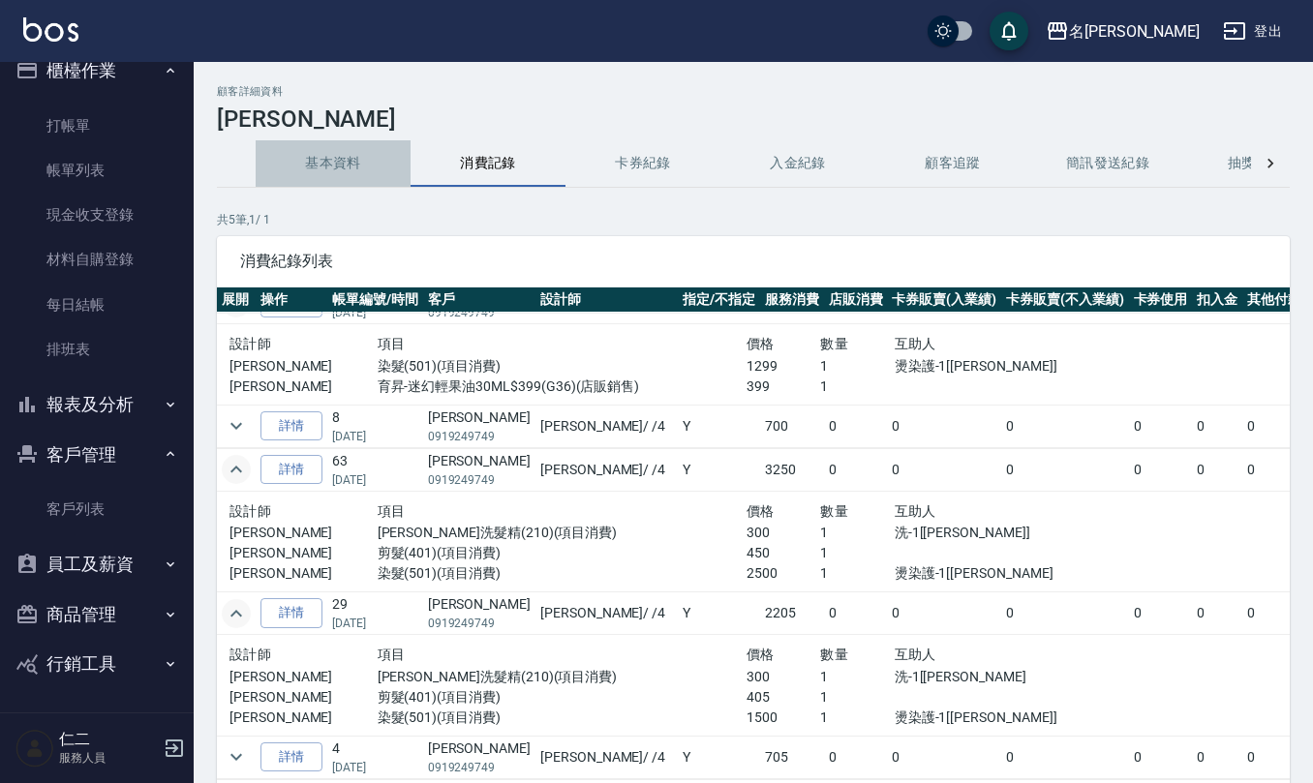
click at [314, 156] on button "基本資料" at bounding box center [333, 163] width 155 height 46
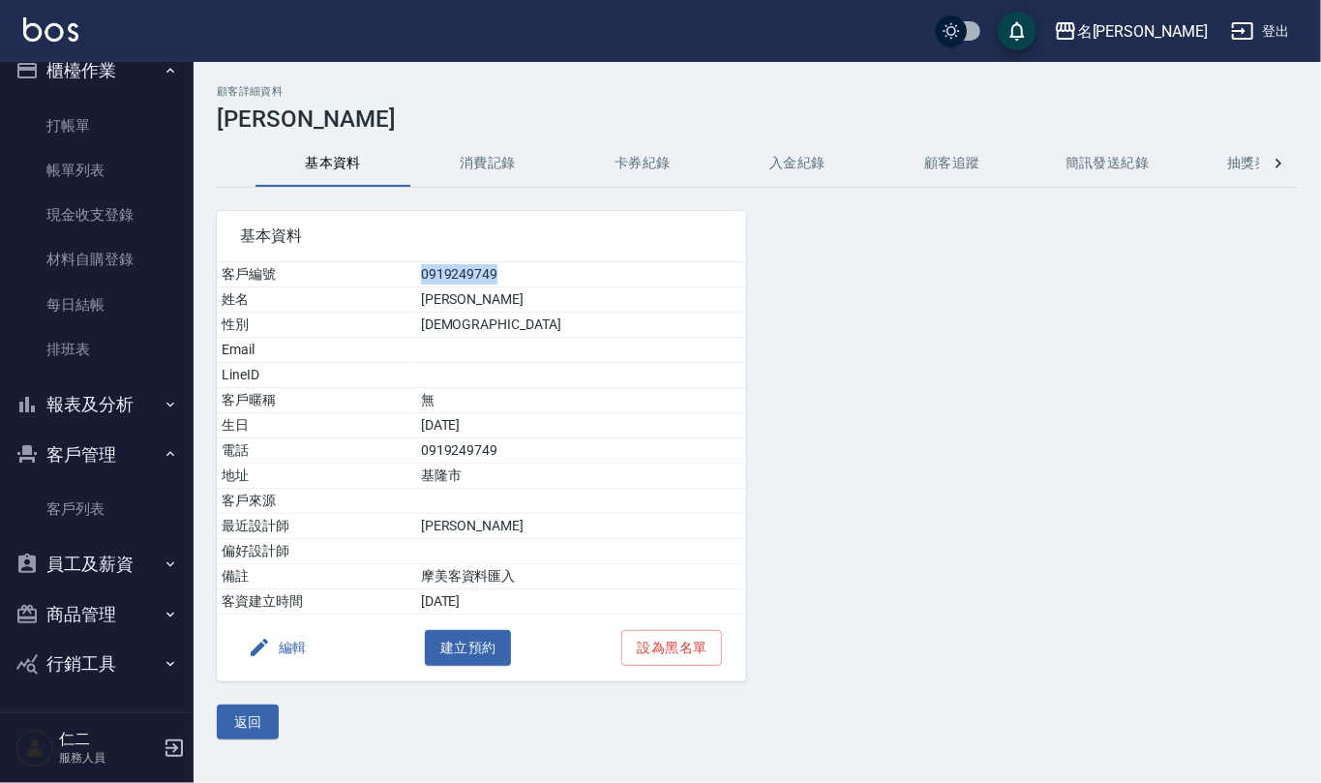
drag, startPoint x: 470, startPoint y: 279, endPoint x: 593, endPoint y: 276, distance: 123.0
click at [593, 276] on td "0919249749" at bounding box center [581, 274] width 330 height 25
drag, startPoint x: 513, startPoint y: 260, endPoint x: 469, endPoint y: 275, distance: 46.8
click at [469, 275] on td "0919249749" at bounding box center [581, 274] width 330 height 25
drag, startPoint x: 467, startPoint y: 265, endPoint x: 544, endPoint y: 280, distance: 78.8
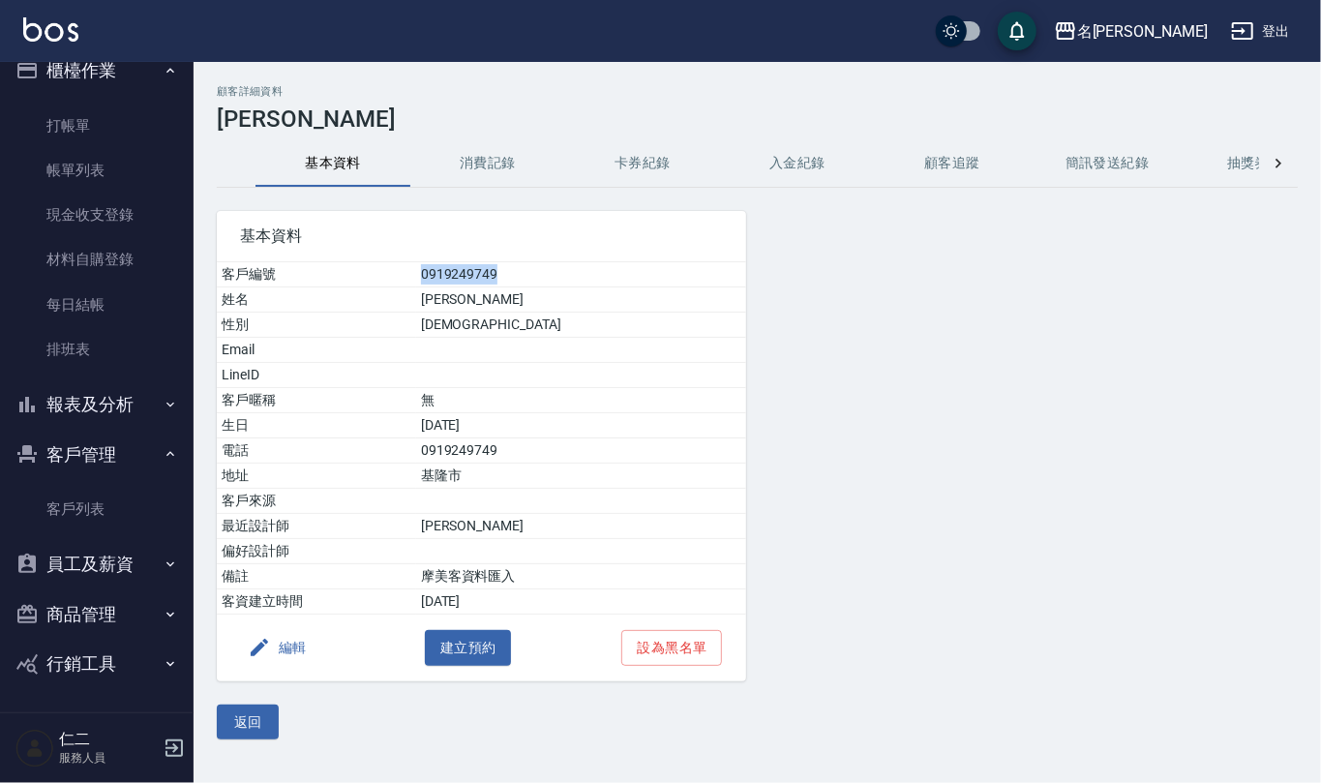
click at [544, 280] on td "0919249749" at bounding box center [581, 274] width 330 height 25
copy td "0919249749"
click at [120, 176] on link "帳單列表" at bounding box center [97, 170] width 178 height 45
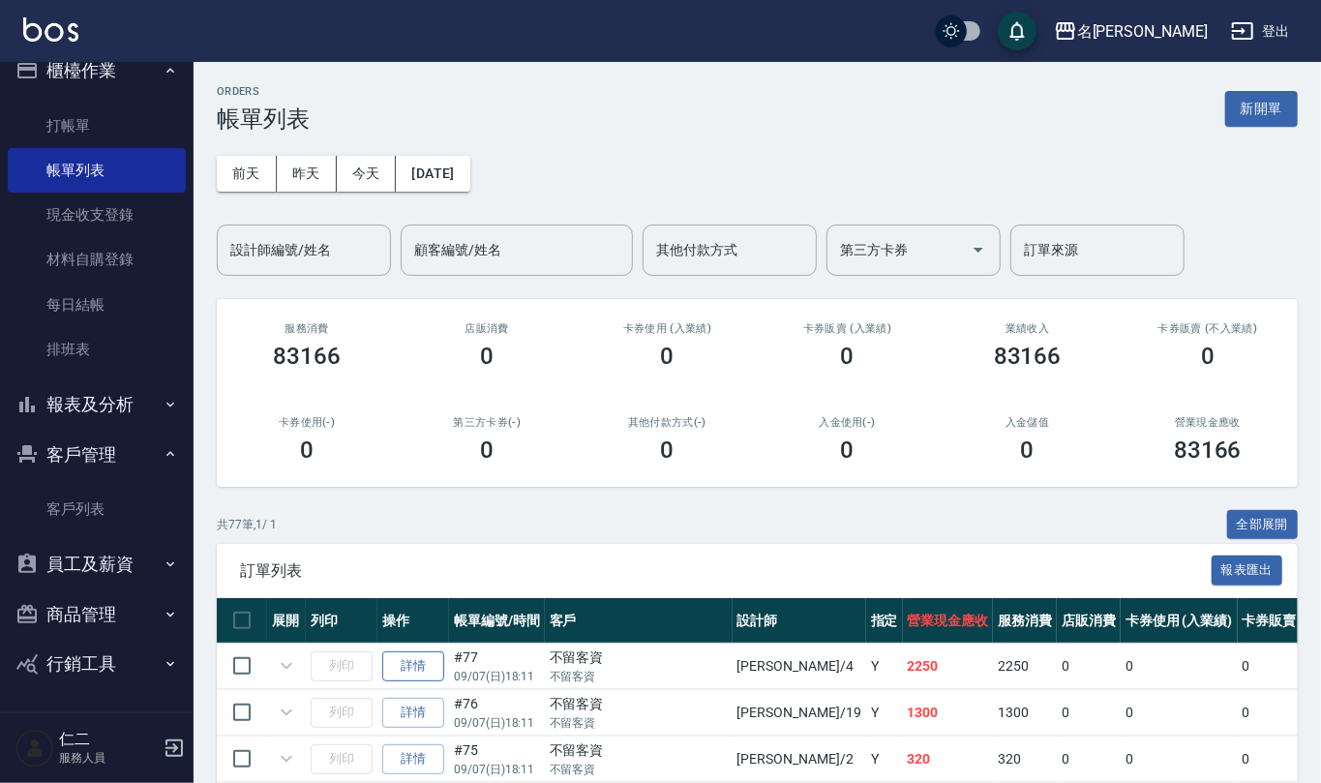
click at [418, 667] on link "詳情" at bounding box center [413, 666] width 62 height 30
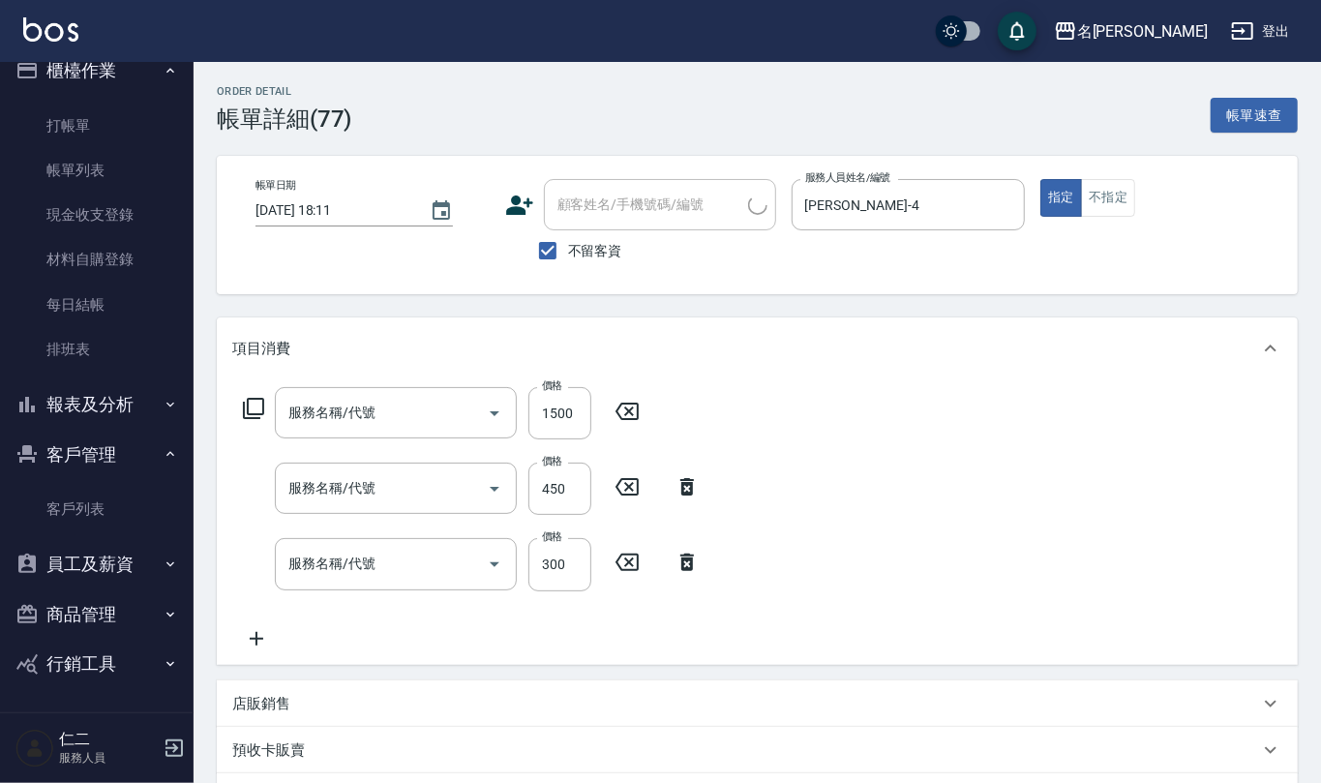
type input "2025/09/07 18:11"
checkbox input "true"
type input "陳章義-4"
type input "染髮(501)"
type input "剪髮(401)"
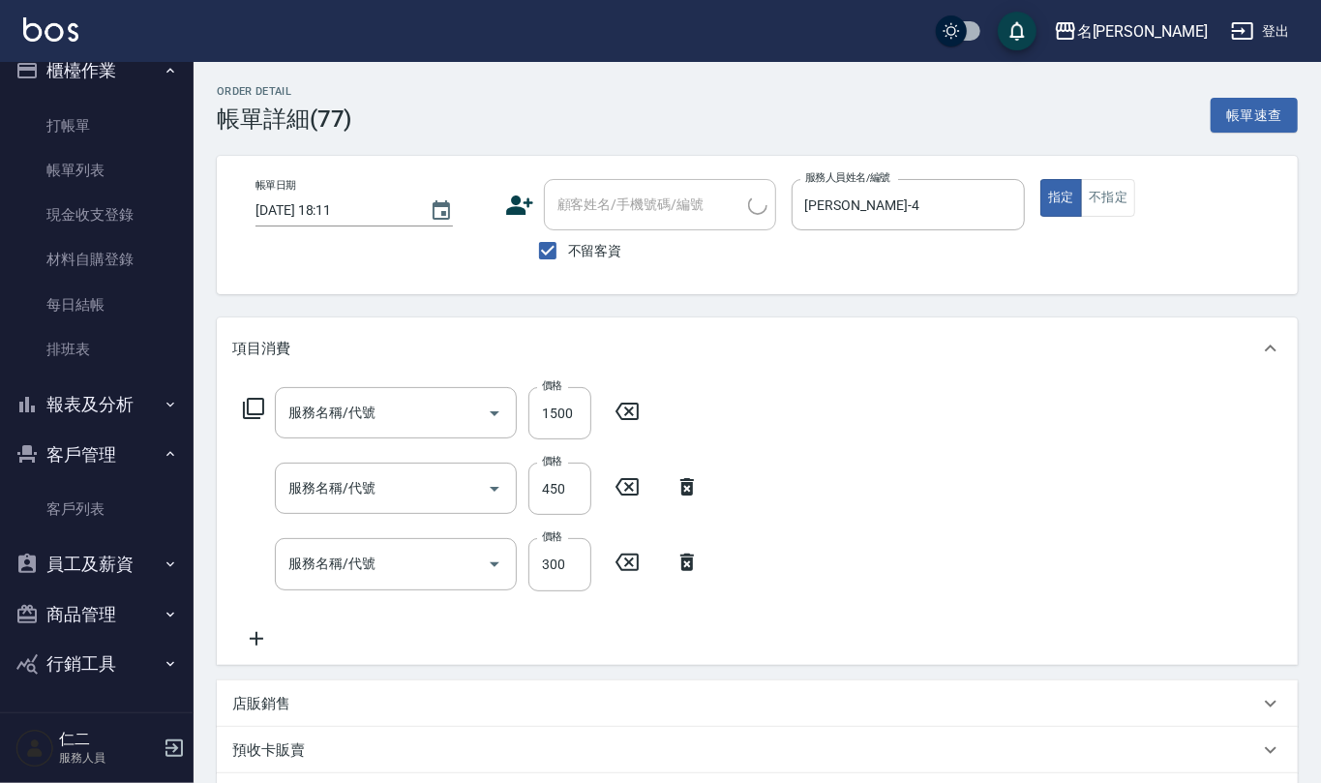
type input "歐娜洗髮精(210)"
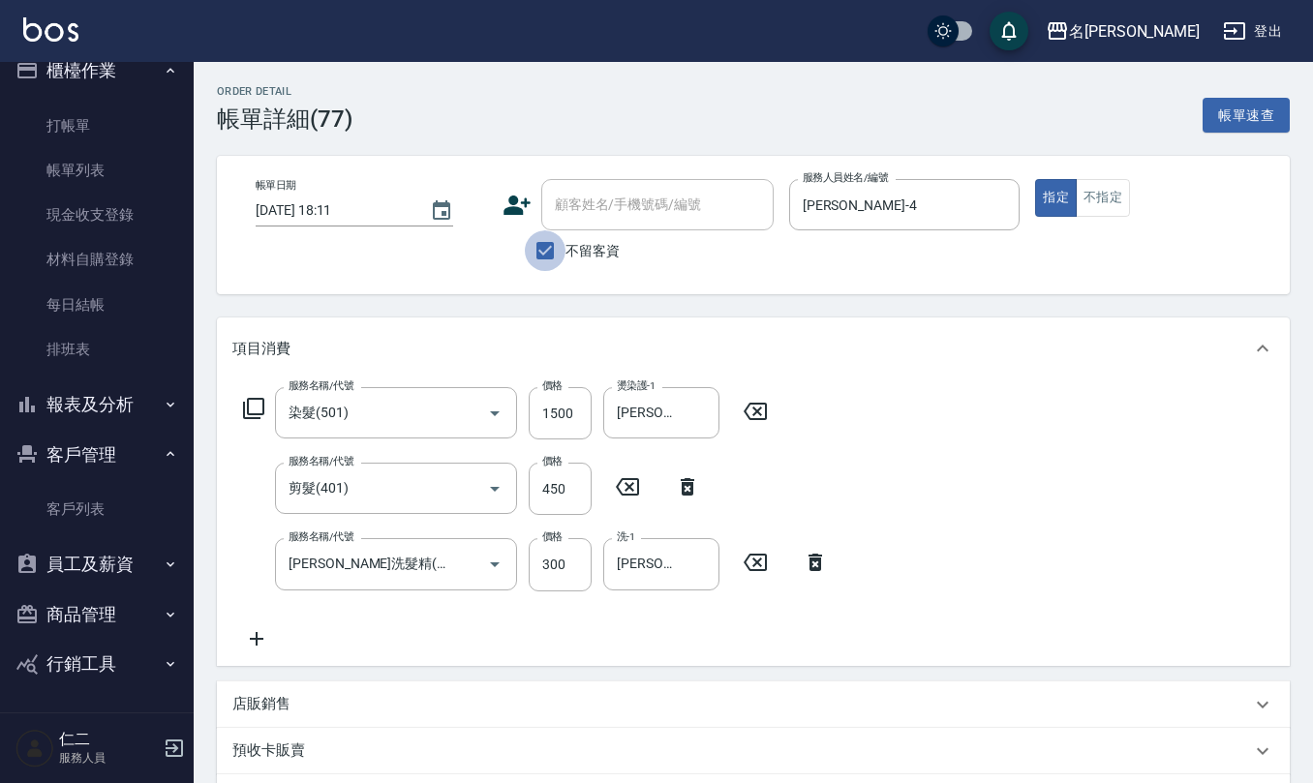
click at [532, 252] on input "不留客資" at bounding box center [545, 250] width 41 height 41
checkbox input "false"
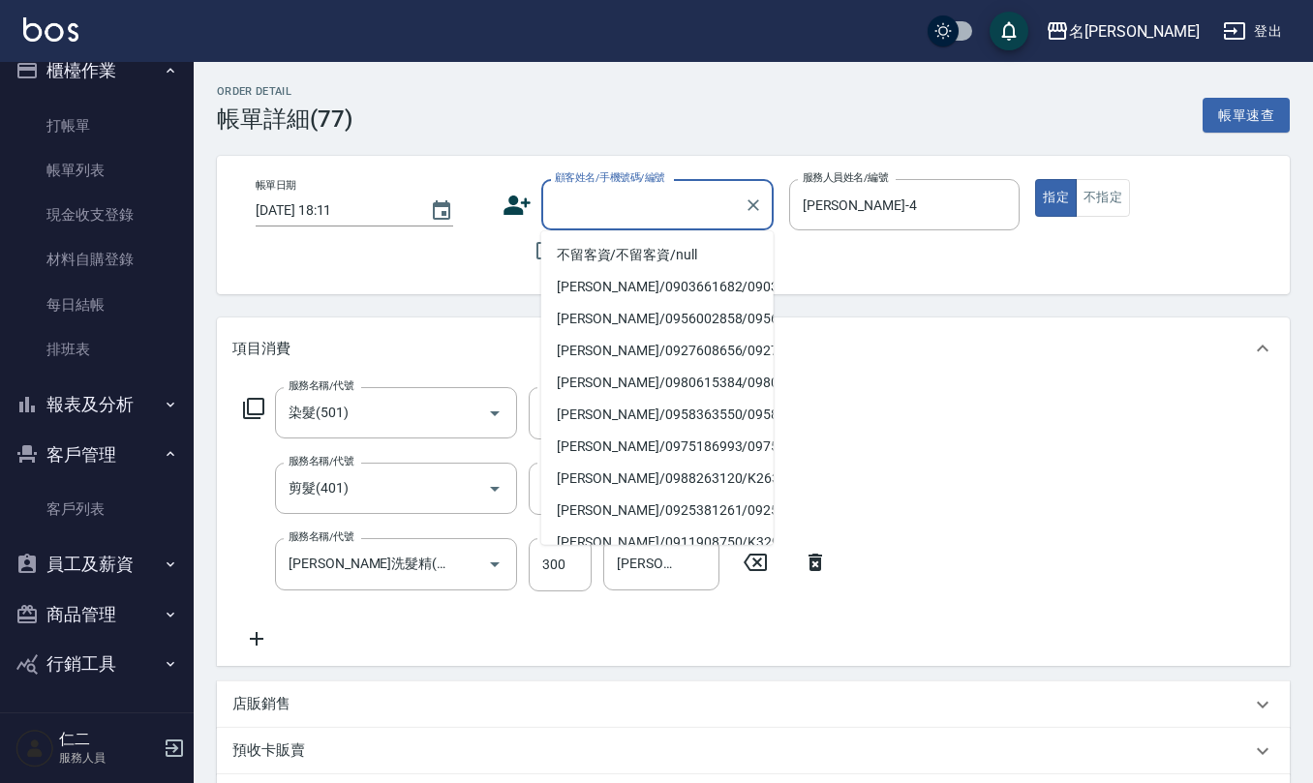
click at [602, 196] on input "顧客姓名/手機號碼/編號" at bounding box center [643, 205] width 186 height 34
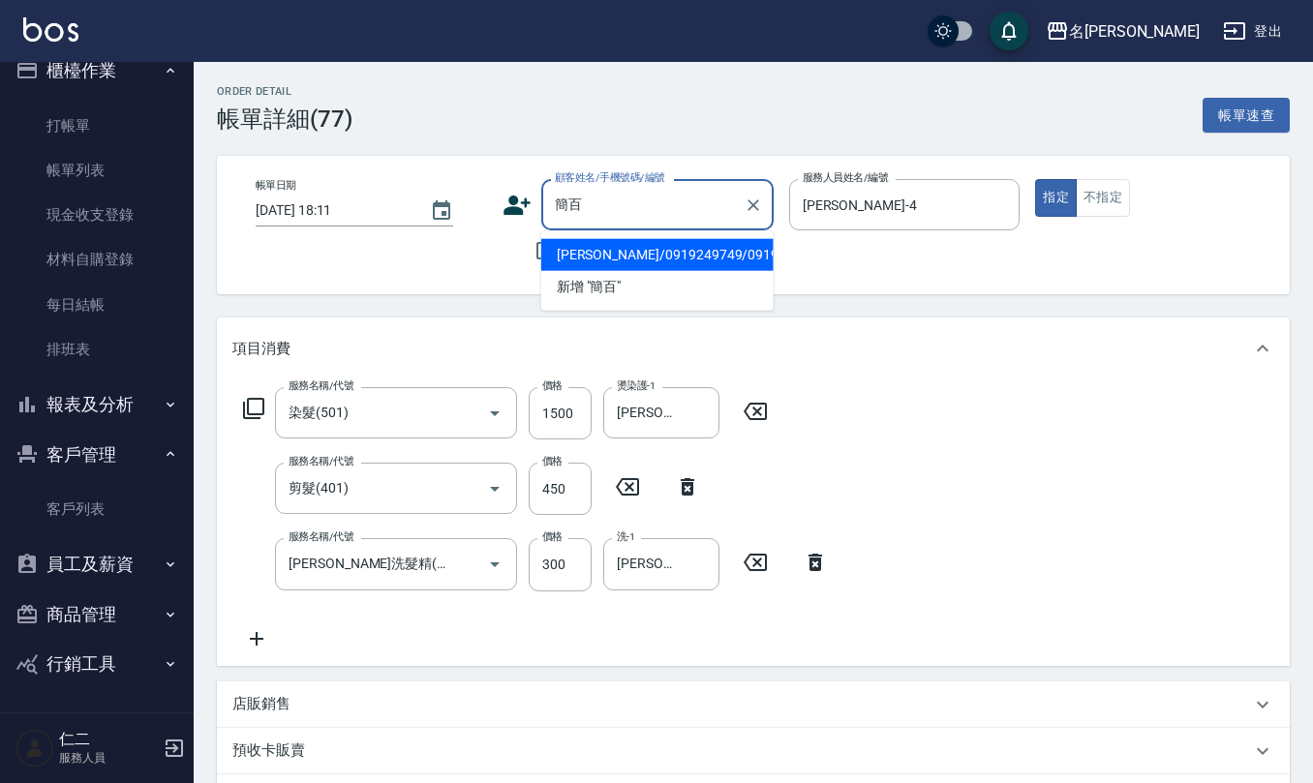
click at [664, 271] on li "簡百怡/0919249749/0919249749" at bounding box center [657, 255] width 232 height 32
type input "簡百怡/0919249749/0919249749"
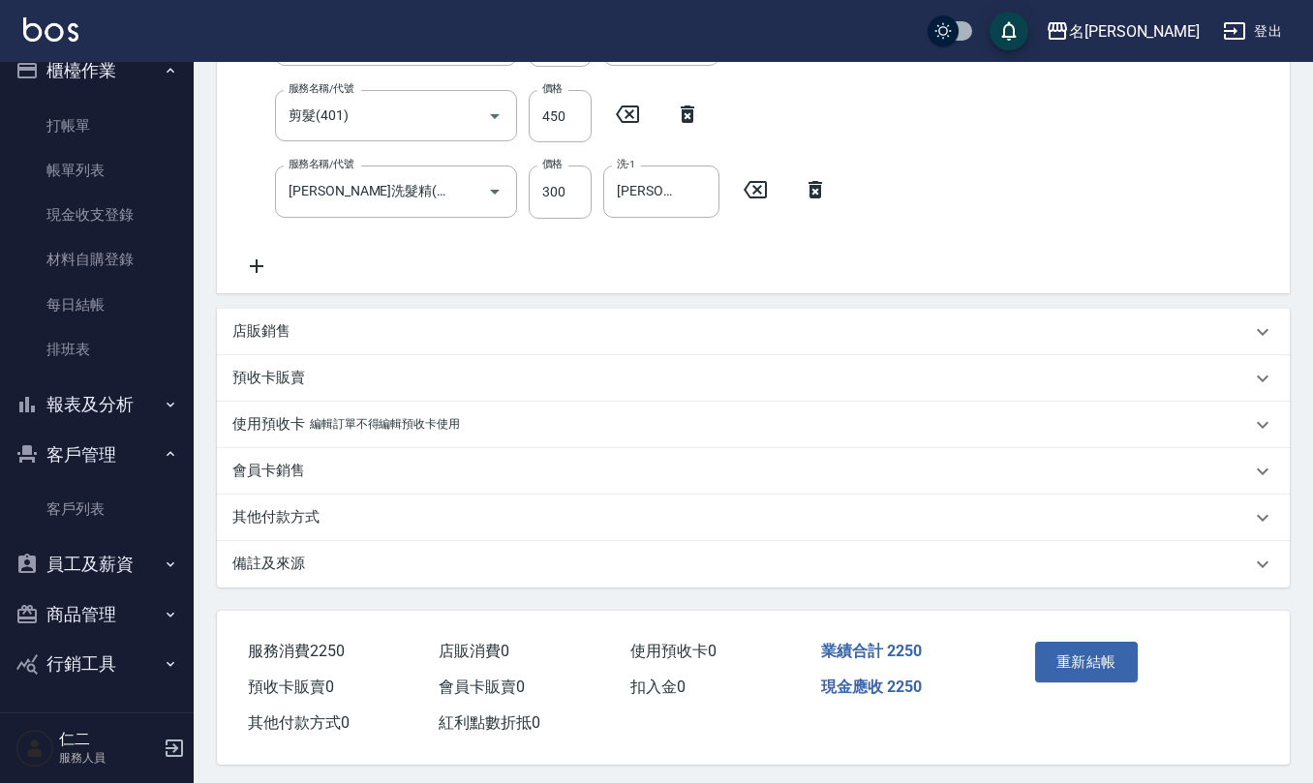
scroll to position [381, 0]
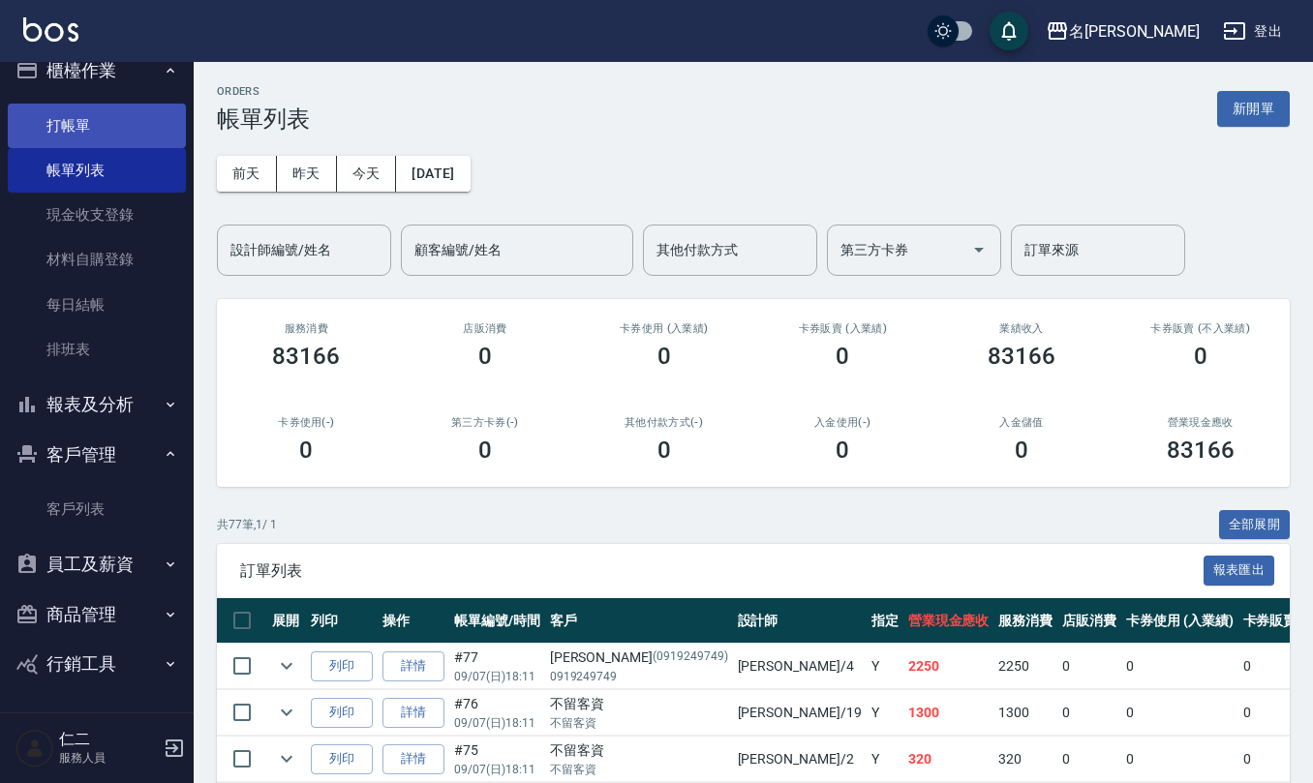
click at [81, 117] on link "打帳單" at bounding box center [97, 126] width 178 height 45
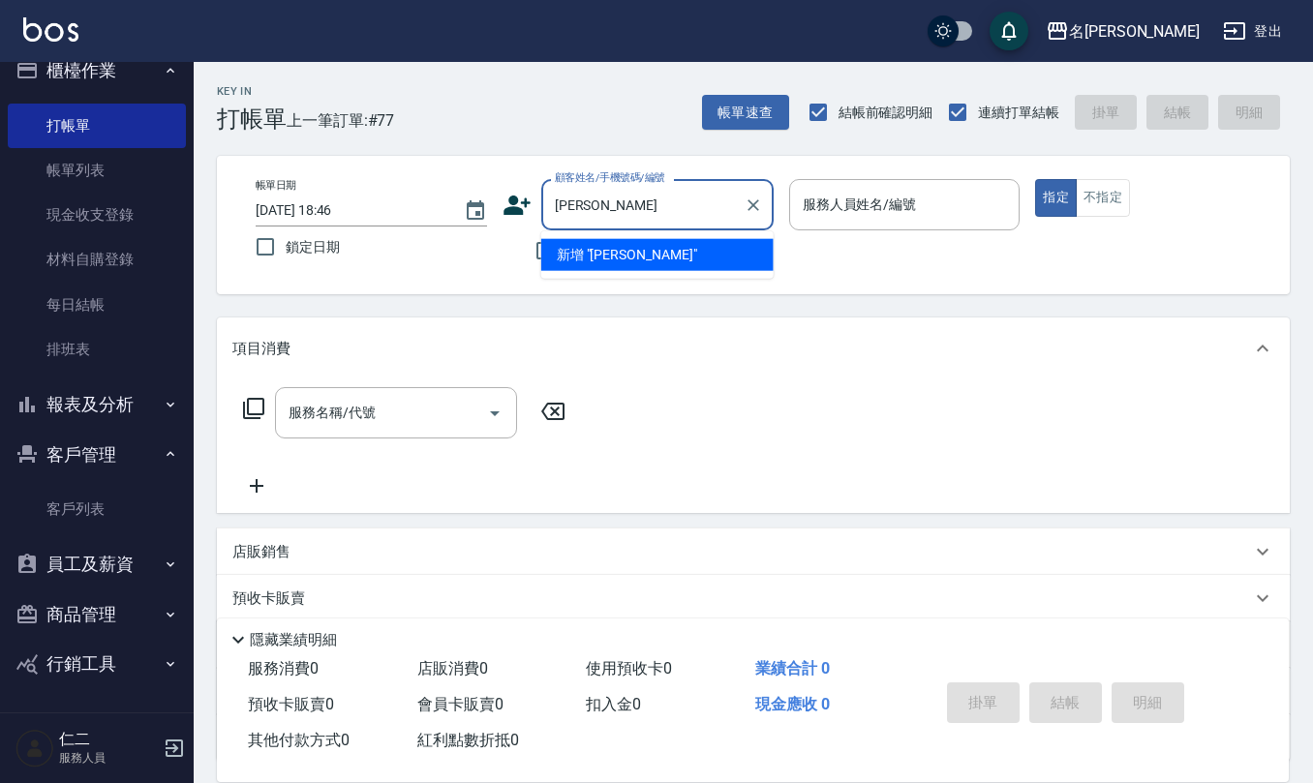
type input "簡心怡"
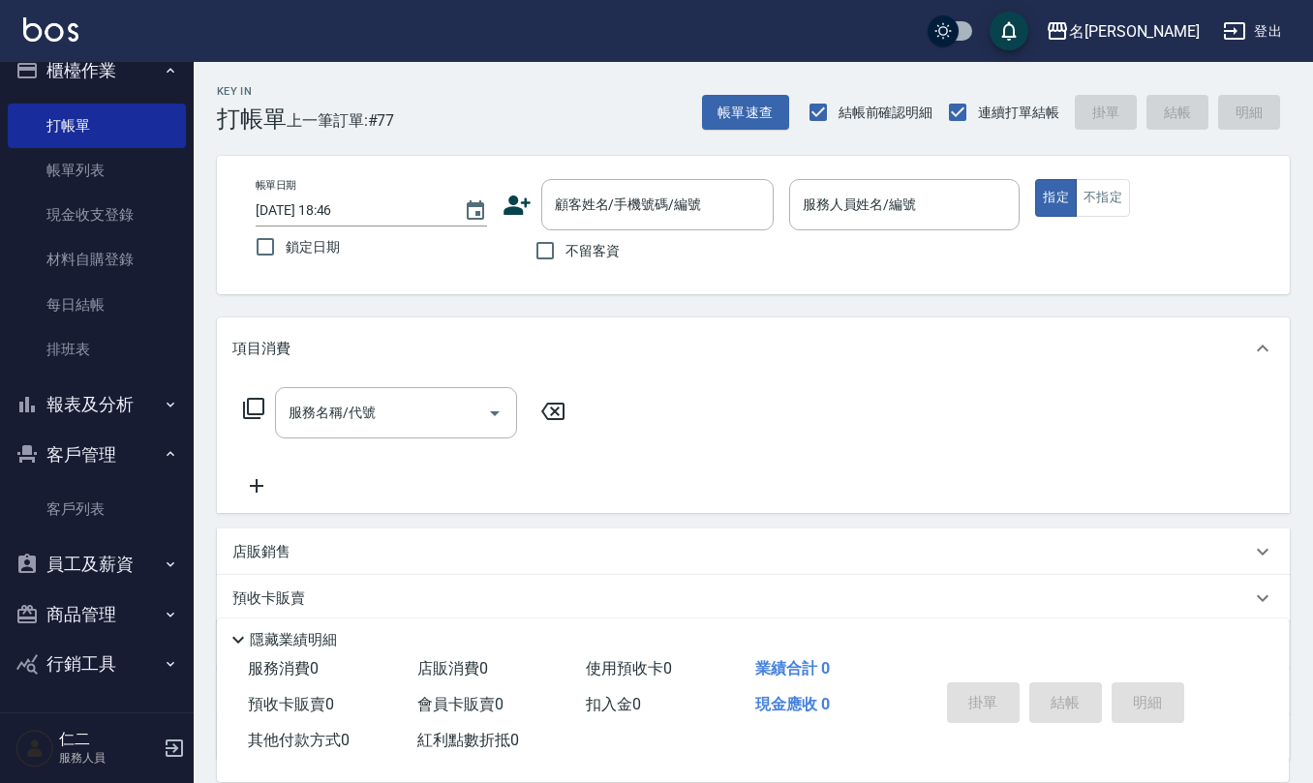
click at [525, 202] on icon at bounding box center [516, 205] width 27 height 19
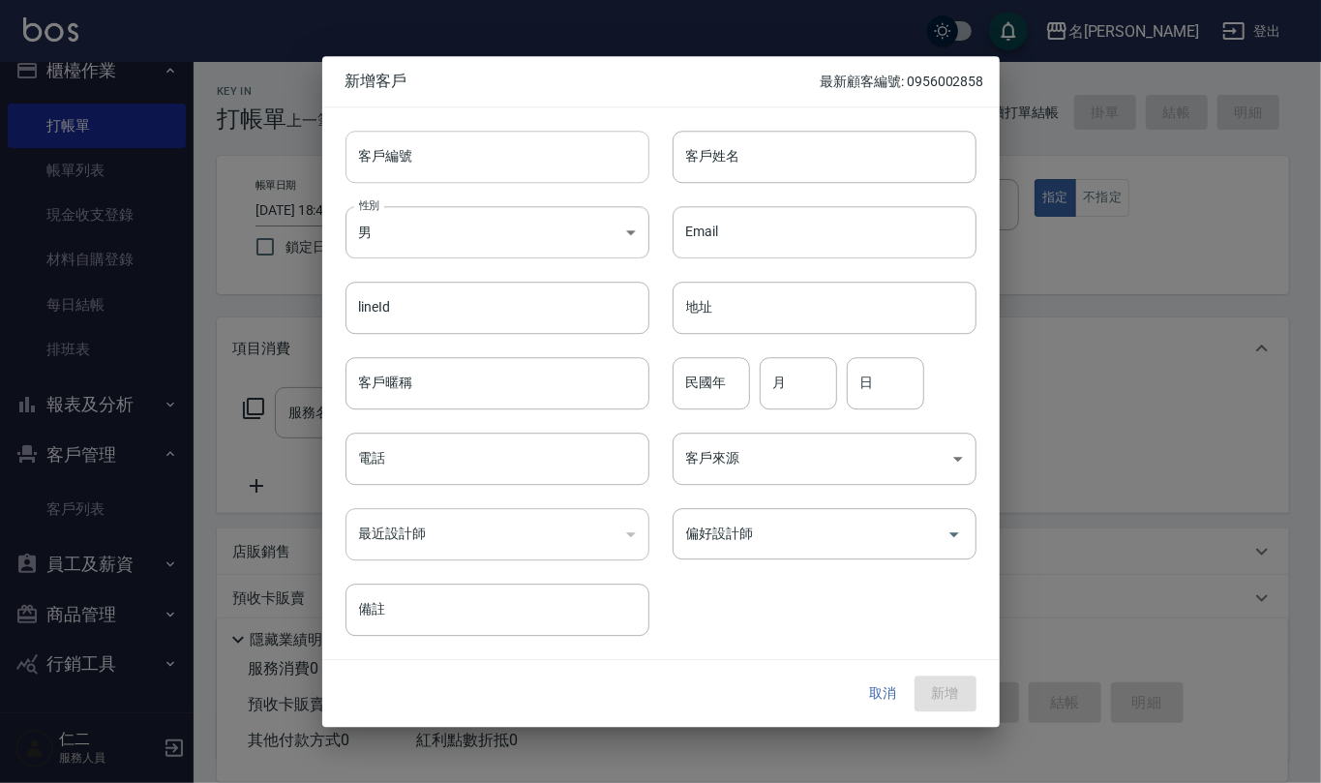
click at [527, 141] on input "客戶編號" at bounding box center [498, 157] width 304 height 52
click at [867, 702] on button "取消" at bounding box center [884, 695] width 62 height 36
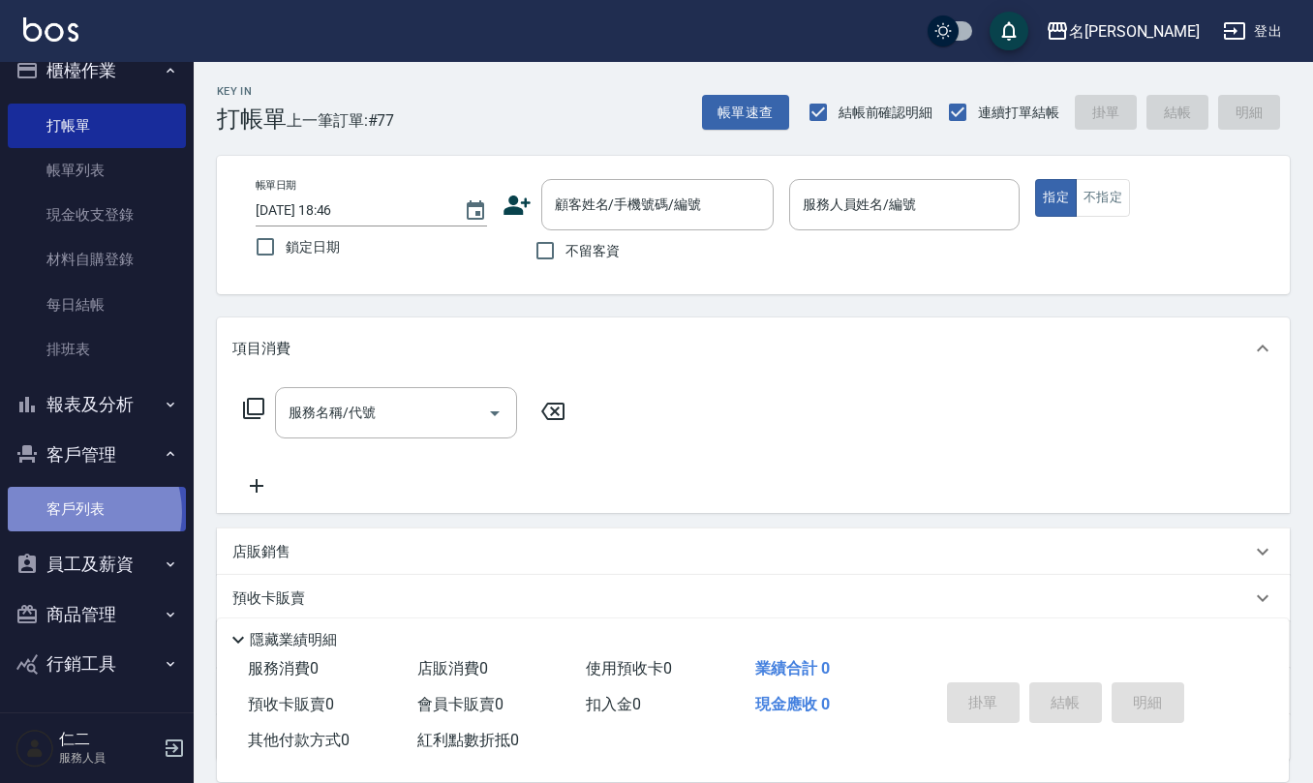
click at [79, 512] on link "客戶列表" at bounding box center [97, 509] width 178 height 45
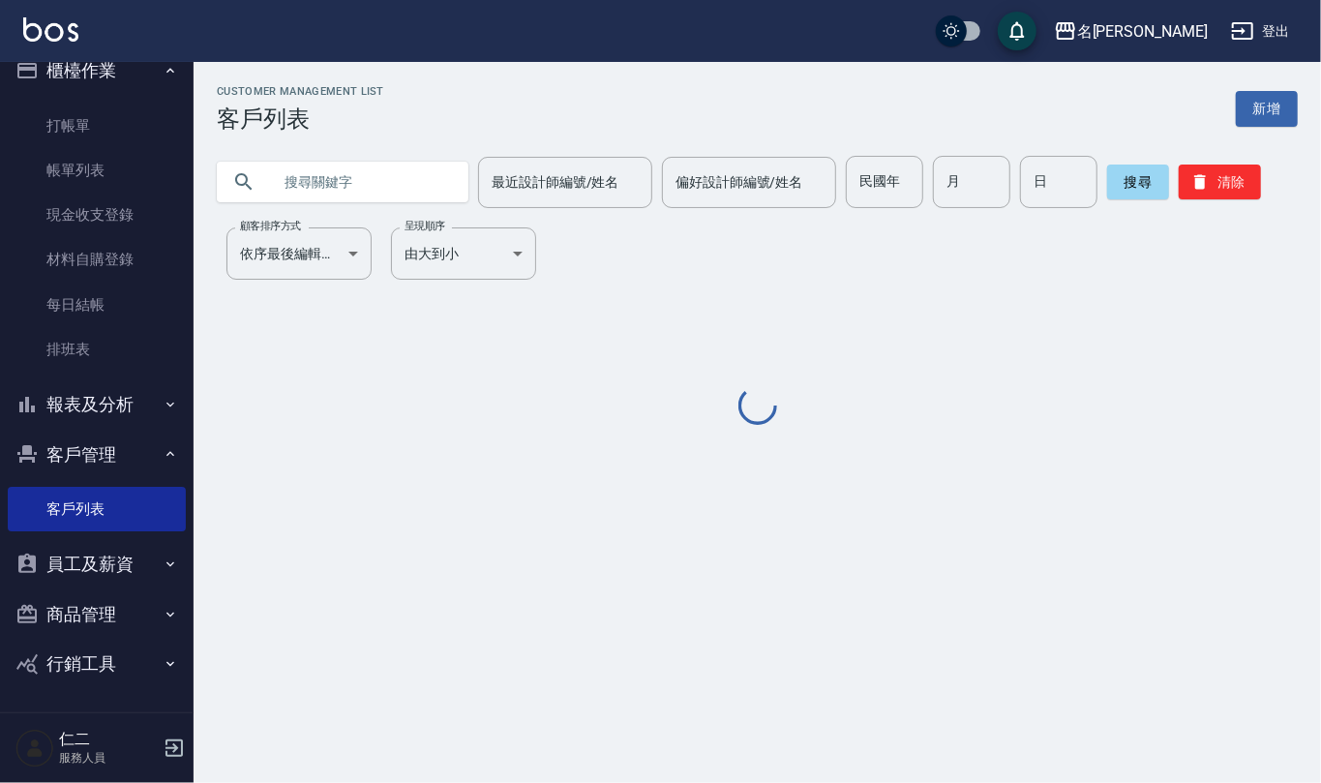
click at [395, 171] on input "text" at bounding box center [362, 182] width 182 height 52
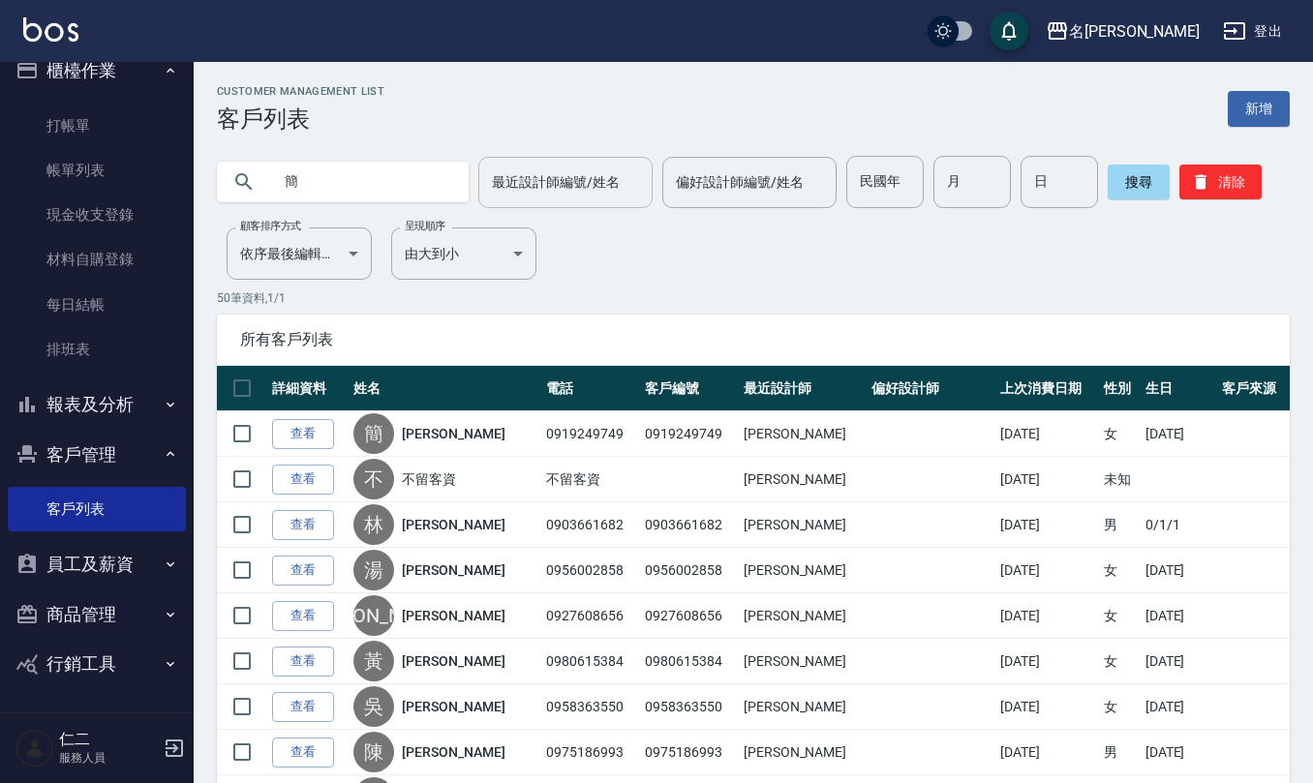
type input "簡"
click at [586, 183] on input "最近設計師編號/姓名" at bounding box center [565, 183] width 157 height 34
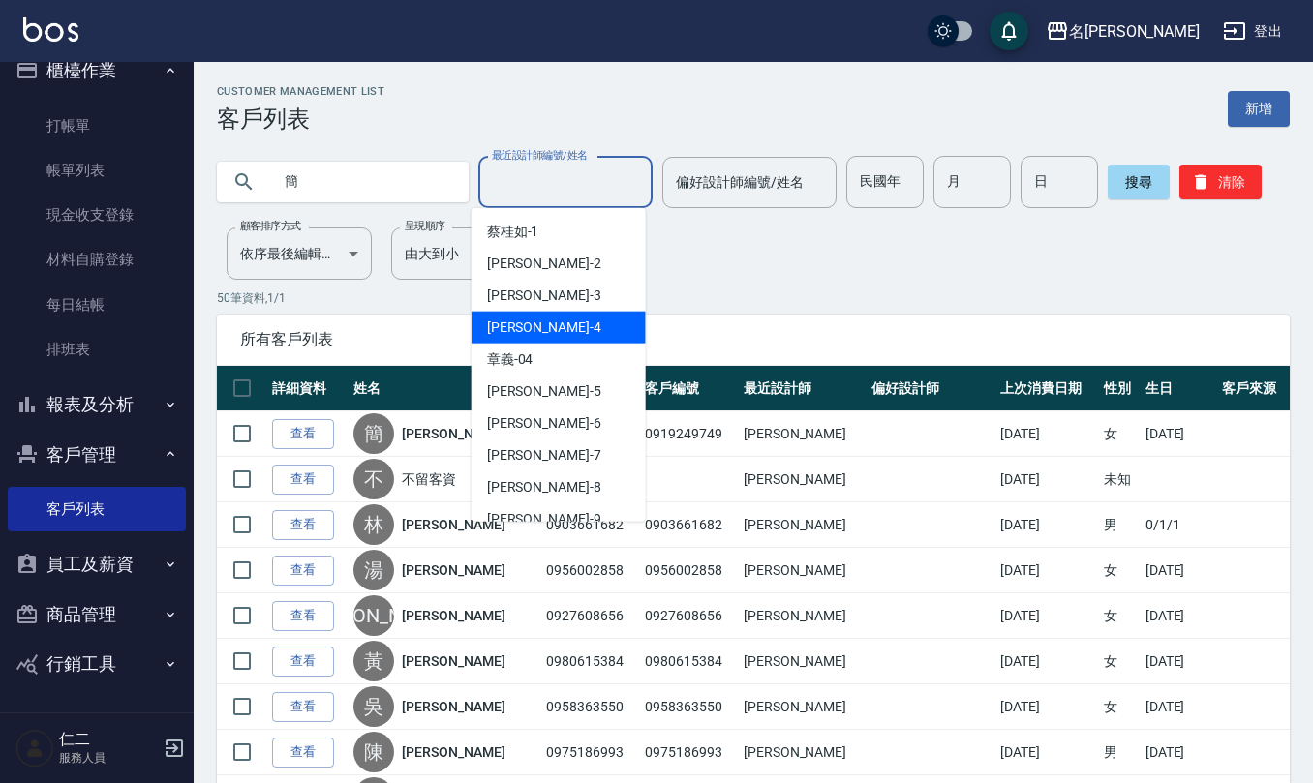
click at [589, 319] on div "陳章義 -4" at bounding box center [558, 328] width 174 height 32
type input "陳章義-4"
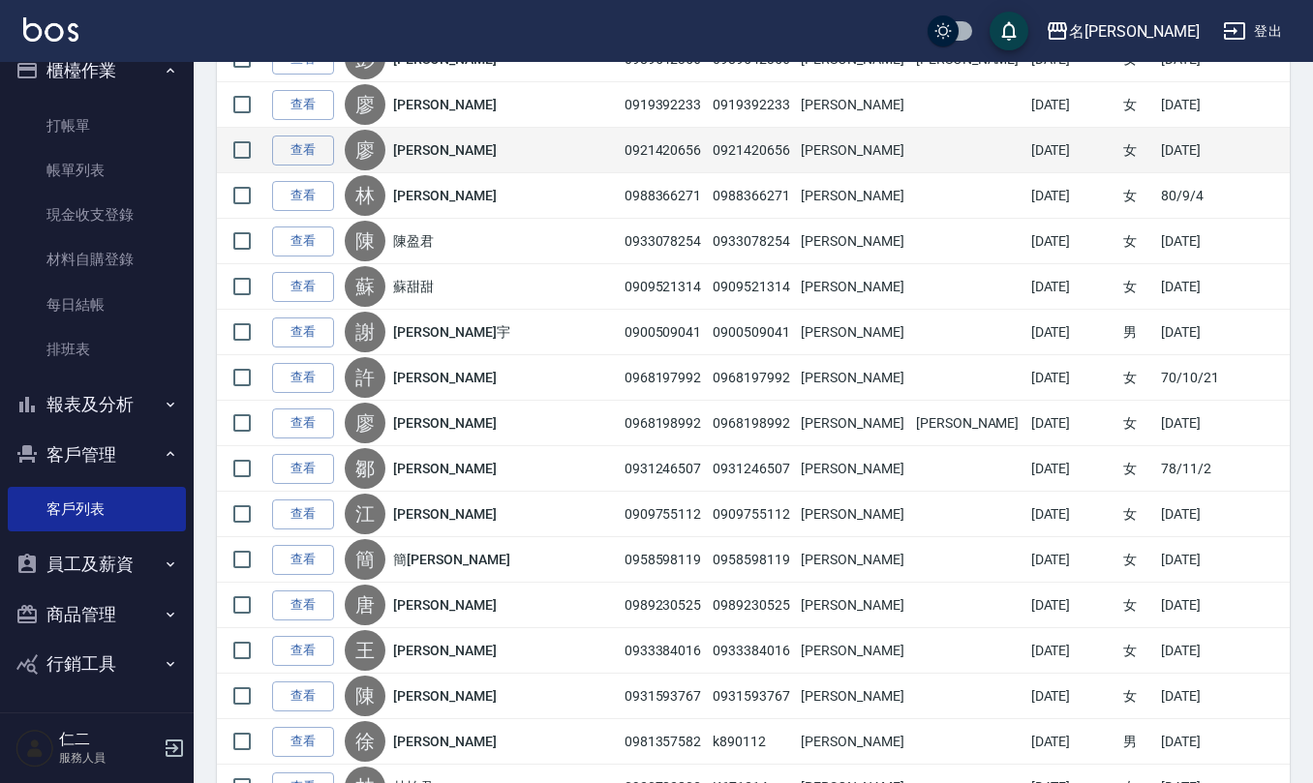
scroll to position [1549, 0]
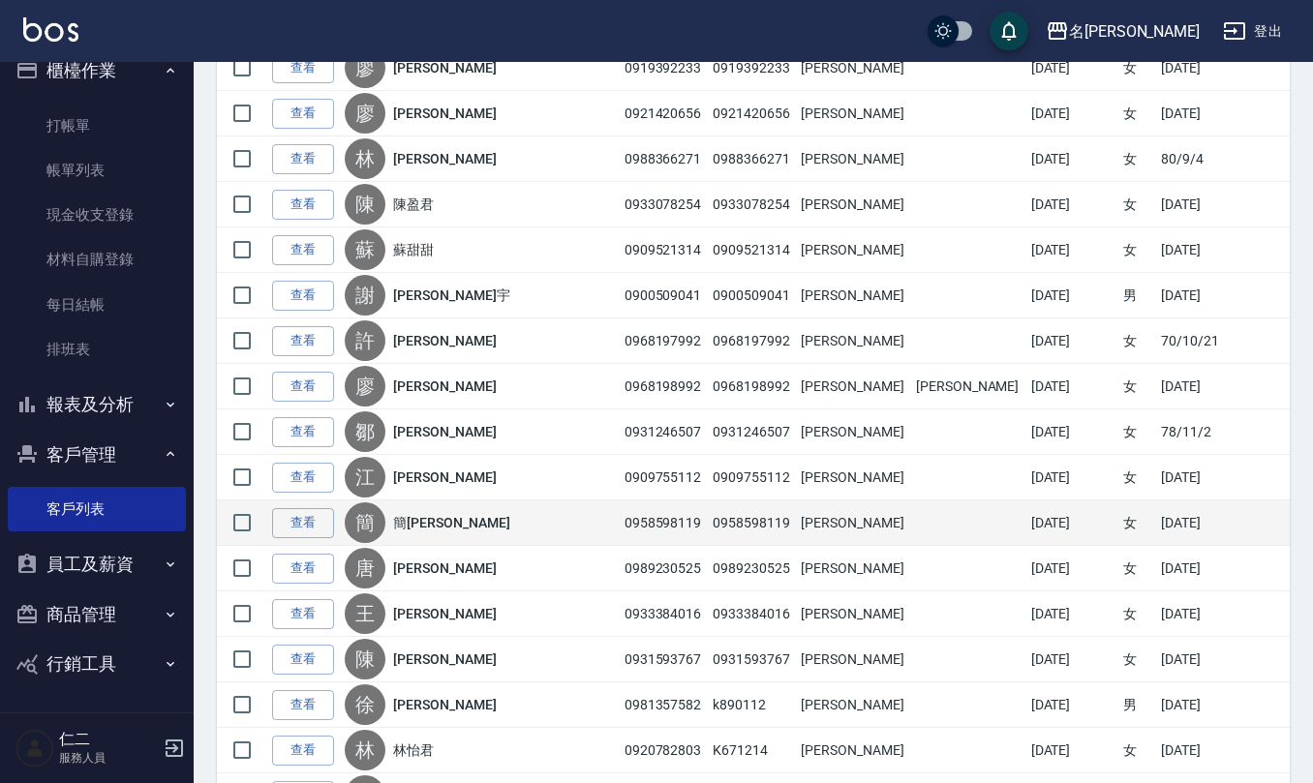
click at [496, 531] on div "簡 簡方怡" at bounding box center [479, 522] width 269 height 41
click at [304, 523] on link "查看" at bounding box center [303, 523] width 62 height 30
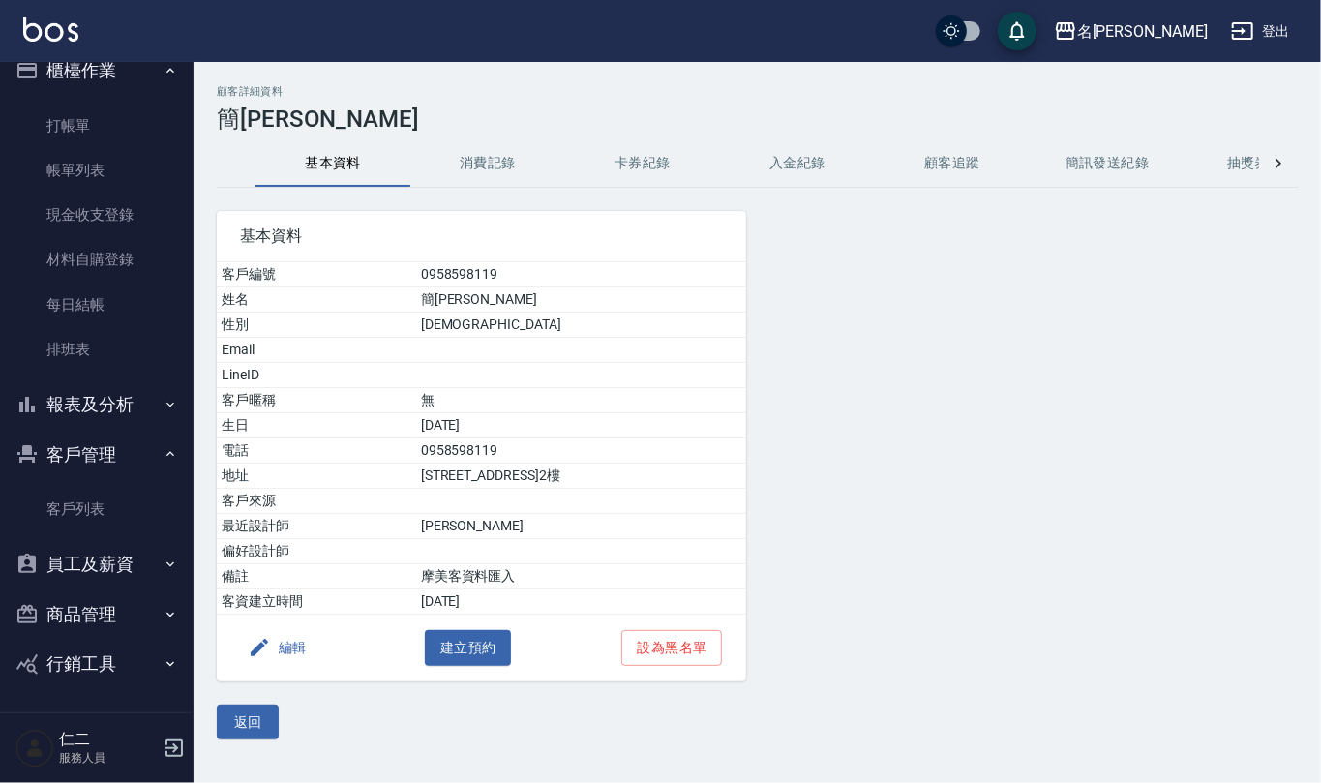
click at [494, 159] on button "消費記錄" at bounding box center [487, 163] width 155 height 46
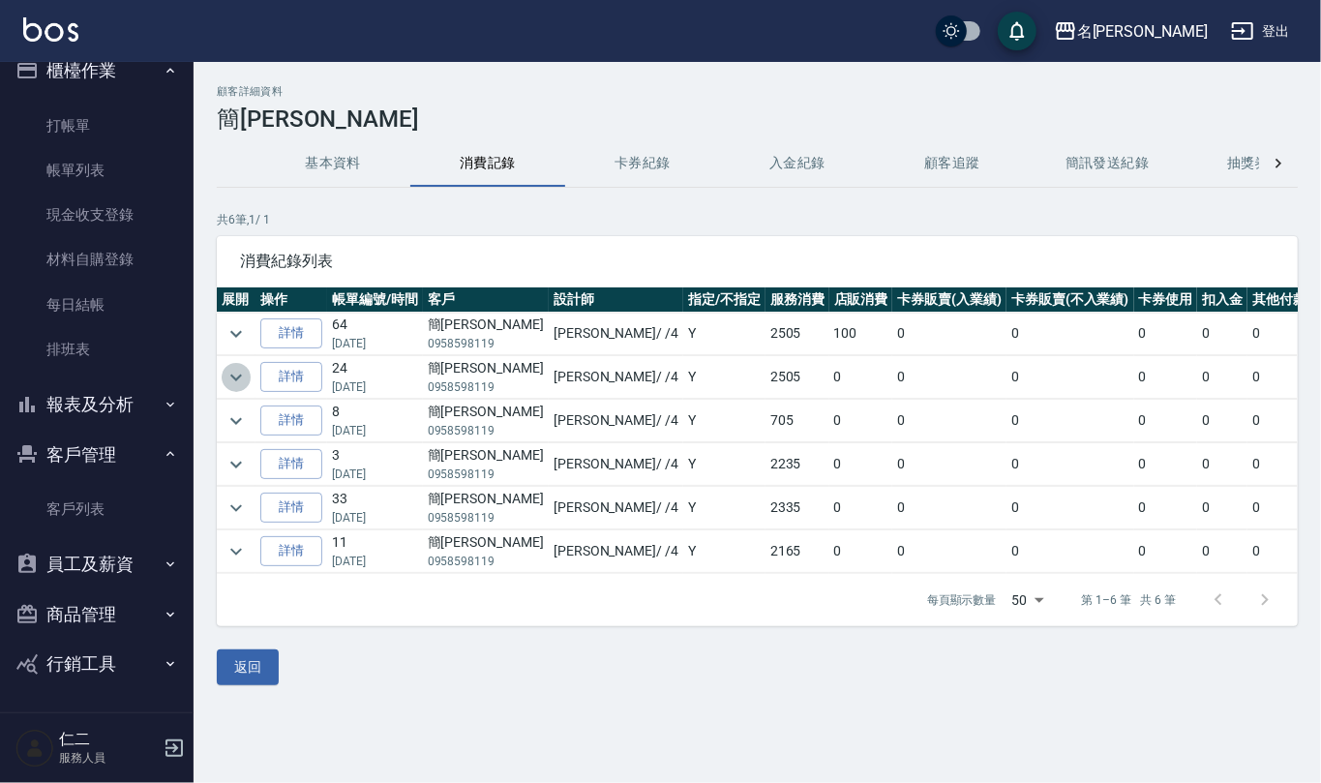
click at [225, 388] on icon "expand row" at bounding box center [236, 377] width 23 height 23
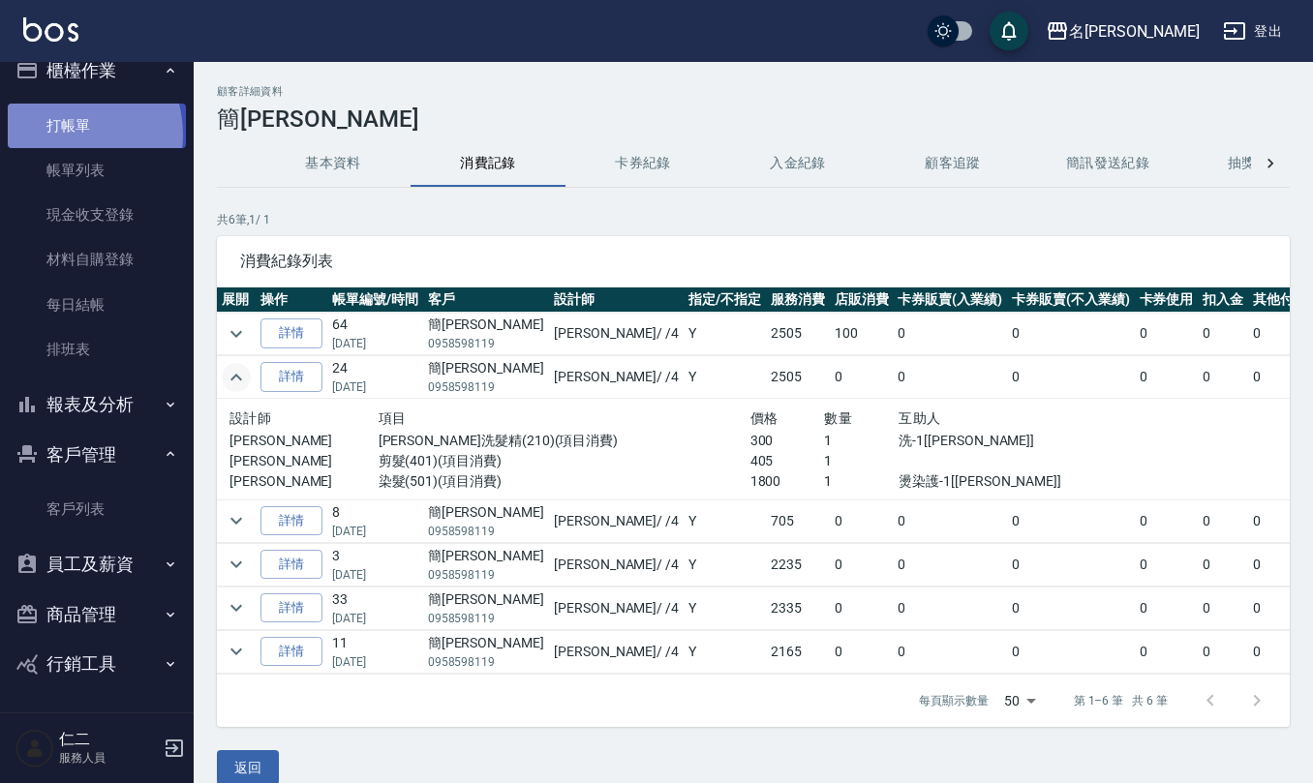
click at [64, 134] on link "打帳單" at bounding box center [97, 126] width 178 height 45
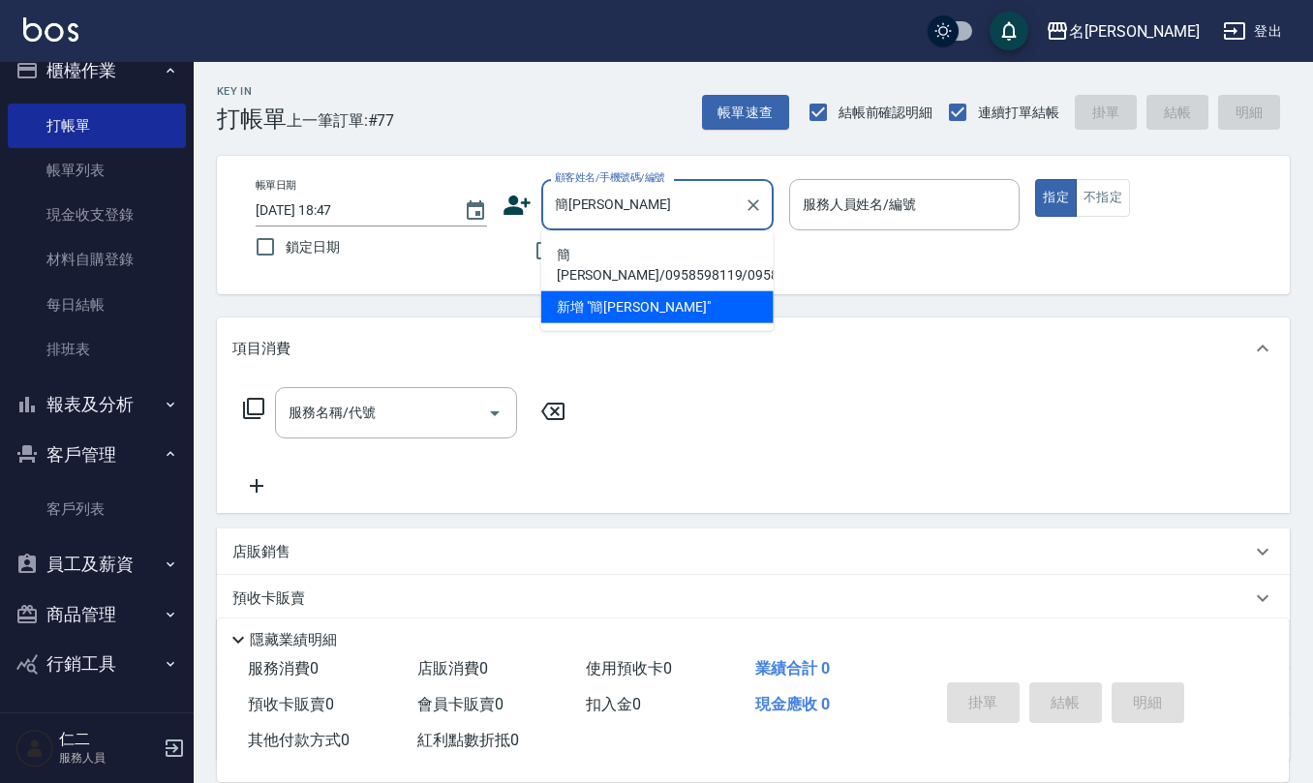
click at [697, 277] on li "簡方怡/0958598119/0958598119" at bounding box center [657, 265] width 232 height 52
type input "簡方怡/0958598119/0958598119"
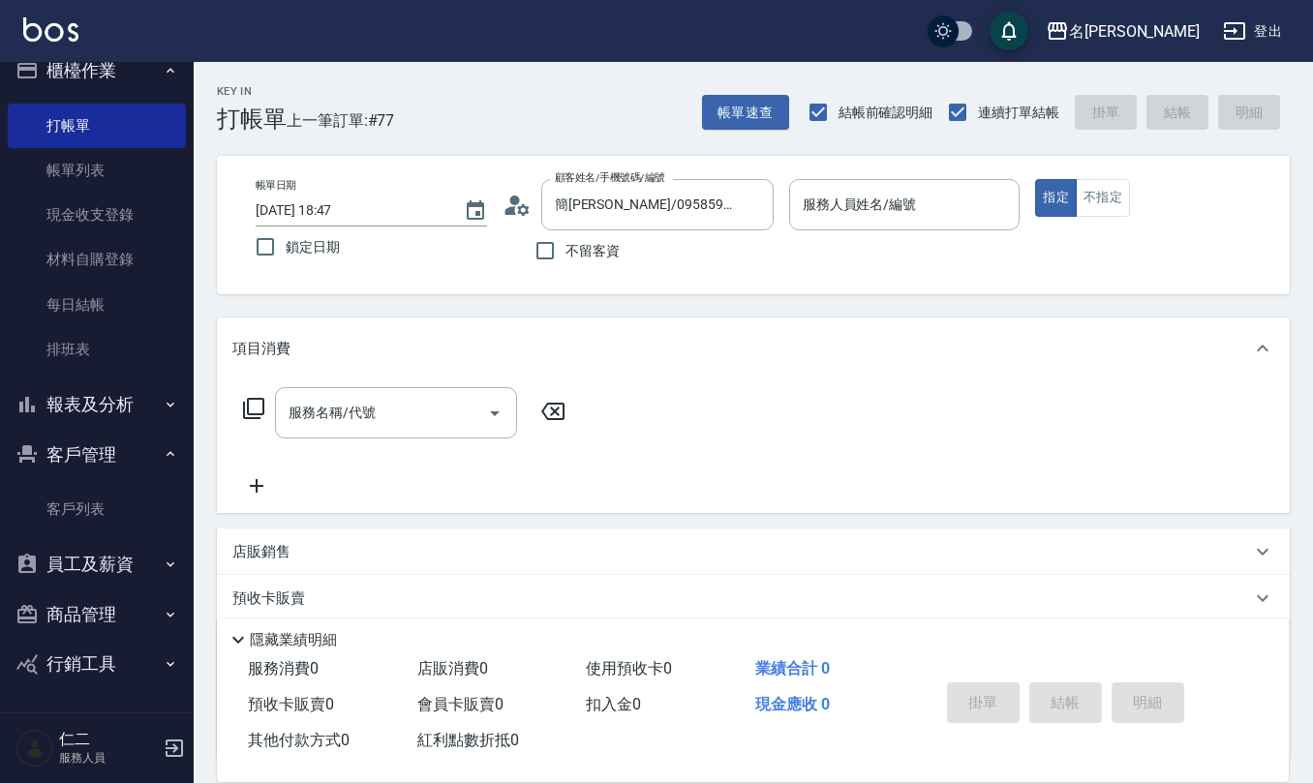
click at [523, 218] on div "顧客姓名/手機號碼/編號 簡方怡/0958598119/0958598119 顧客姓名/手機號碼/編號" at bounding box center [637, 204] width 271 height 51
click at [517, 217] on icon at bounding box center [516, 205] width 29 height 29
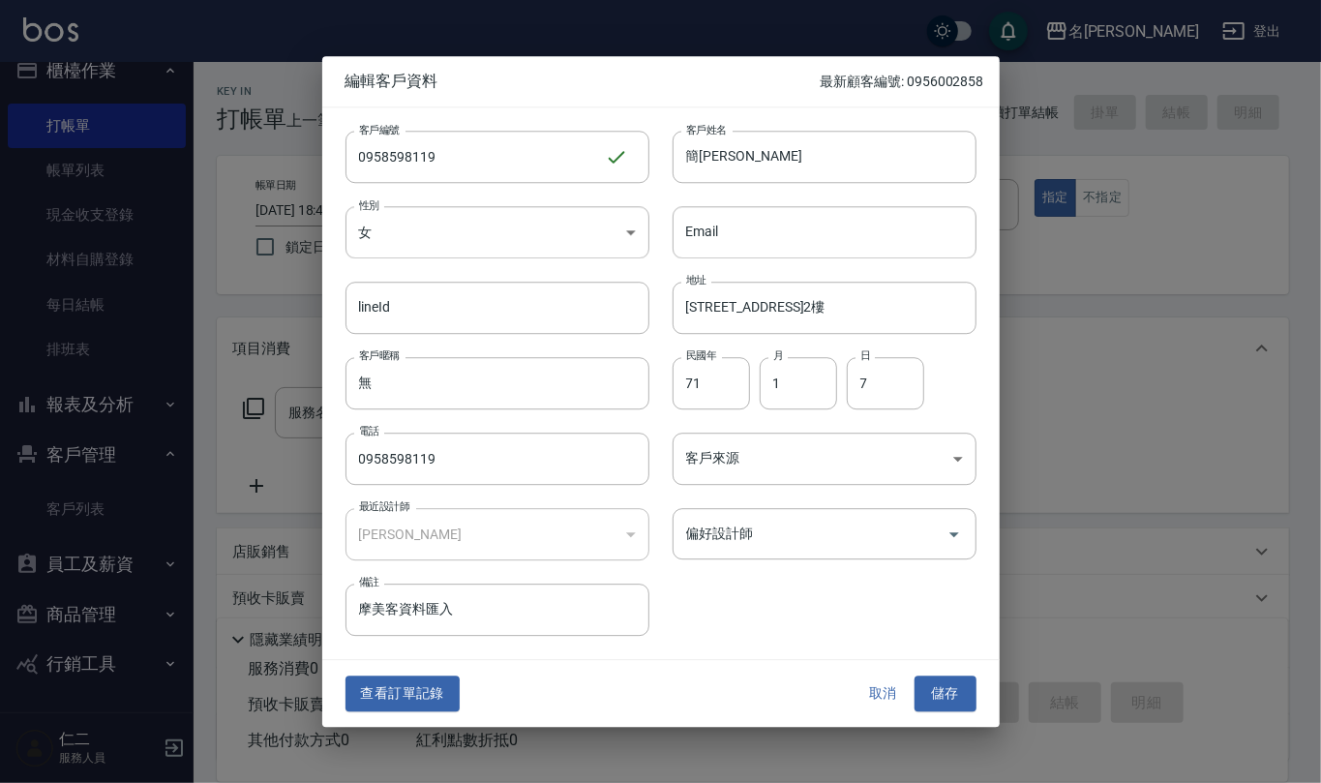
click at [867, 690] on button "取消" at bounding box center [884, 695] width 62 height 36
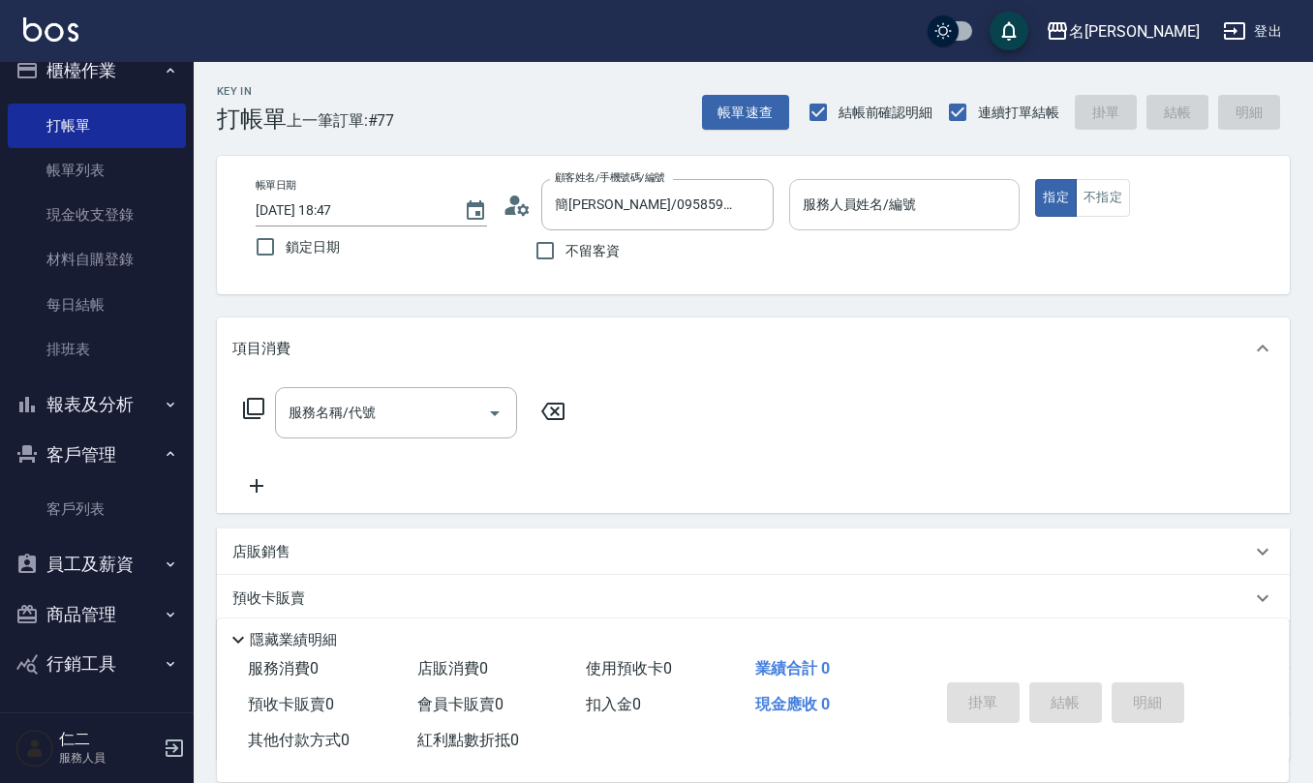
click at [908, 191] on input "服務人員姓名/編號" at bounding box center [905, 205] width 214 height 34
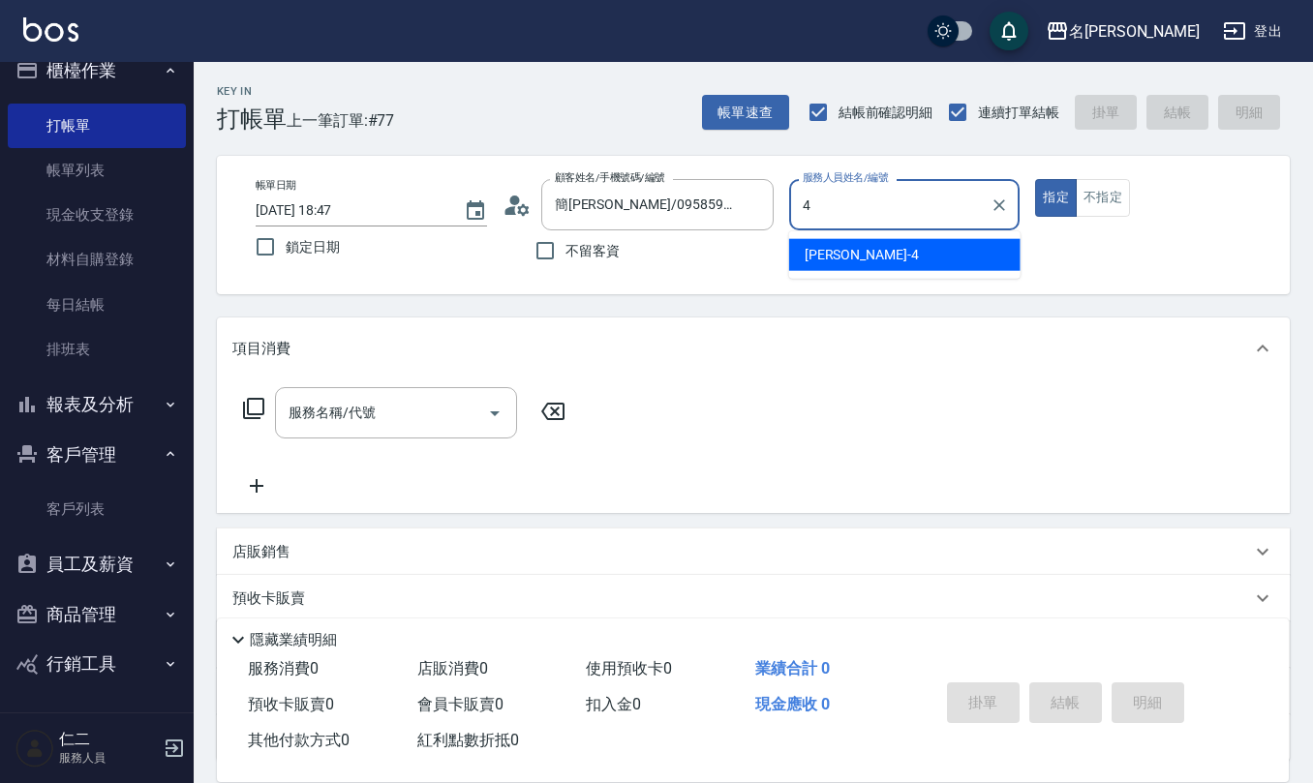
type input "陳章義-4"
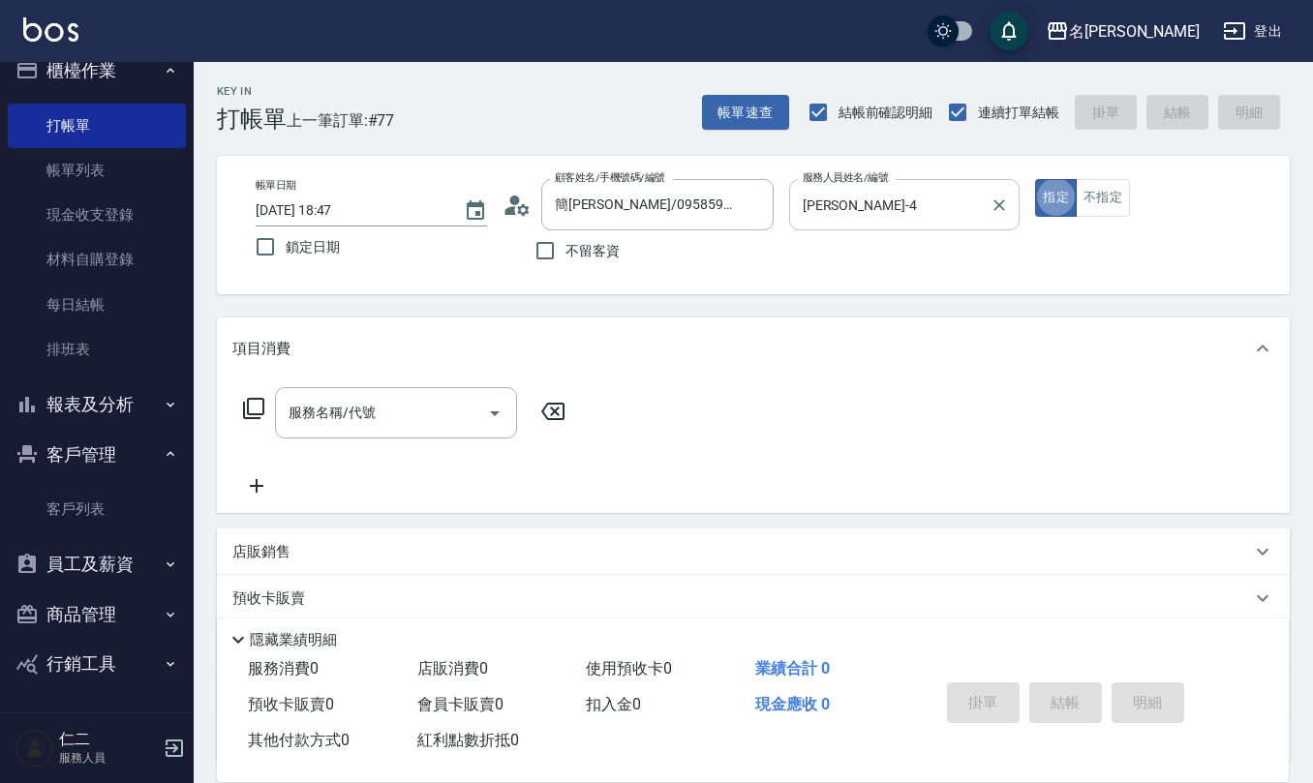
type button "true"
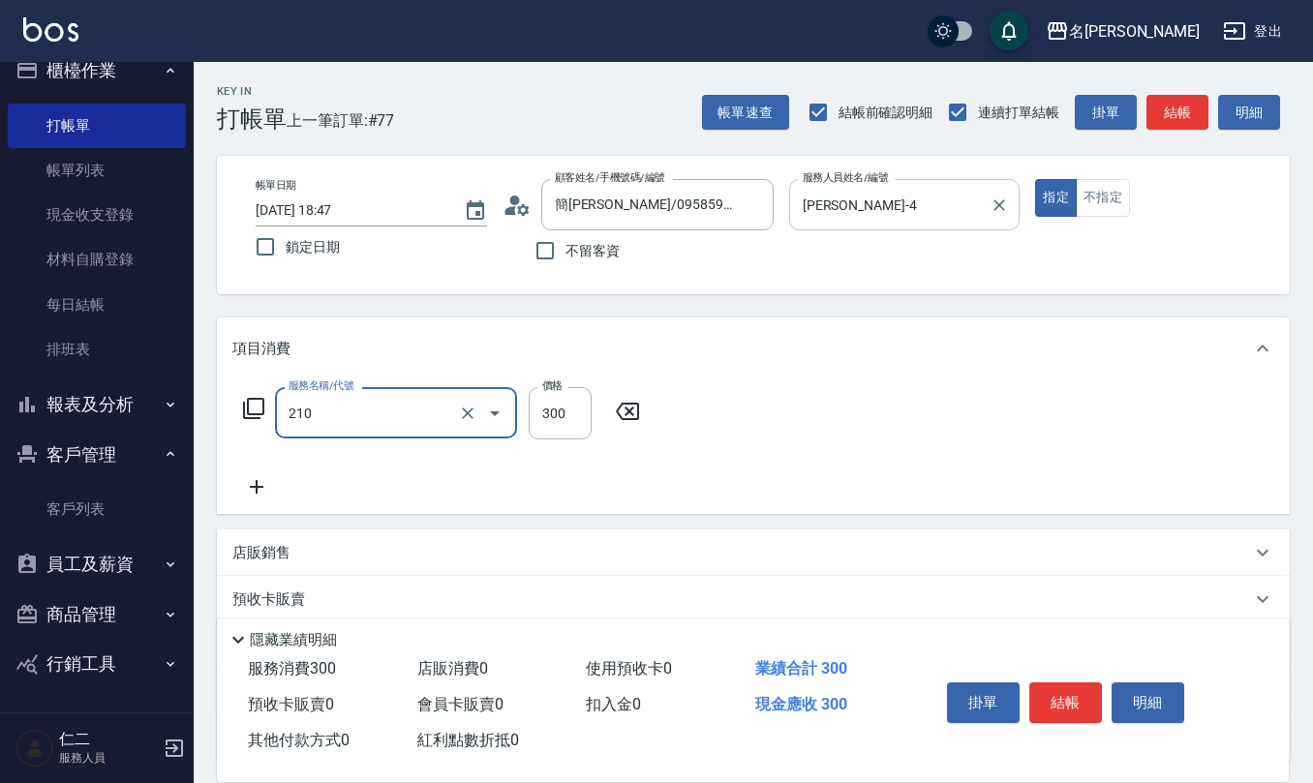
type input "歐娜洗髮精(210)"
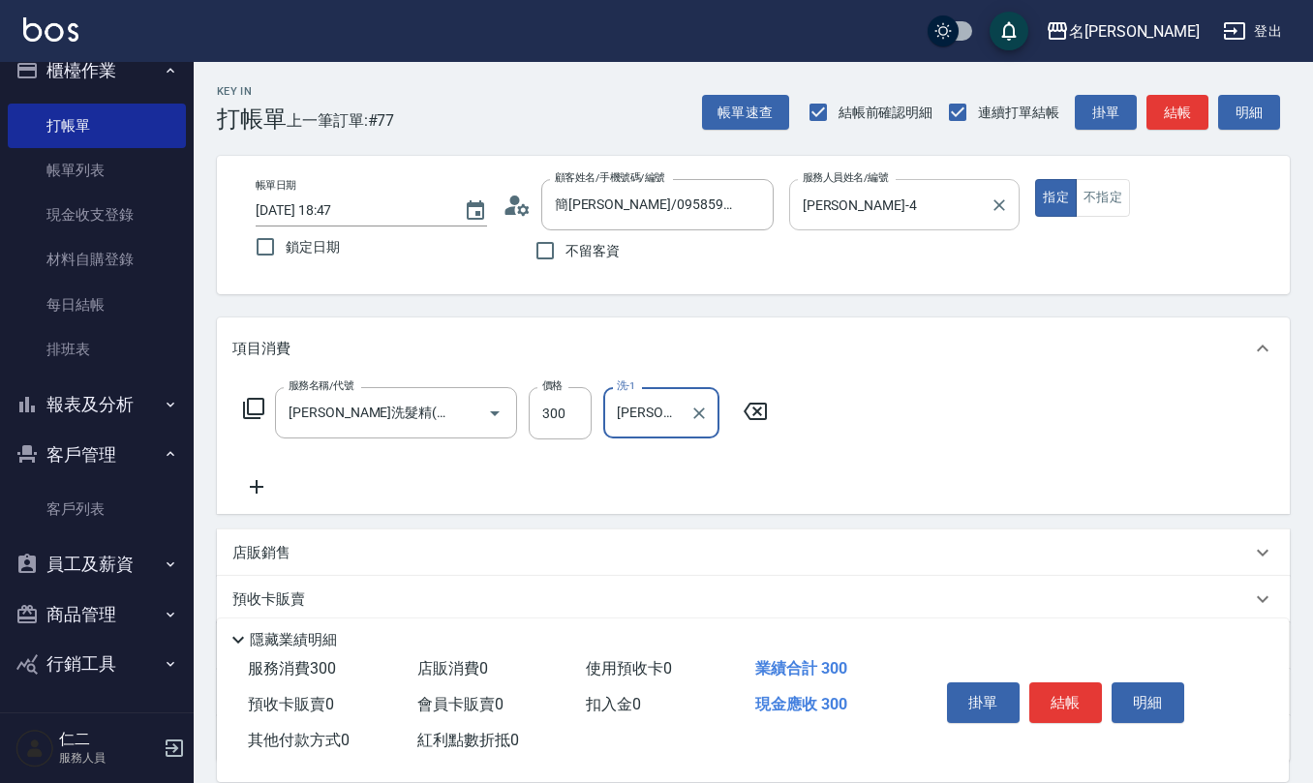
type input "詹沛橙-11"
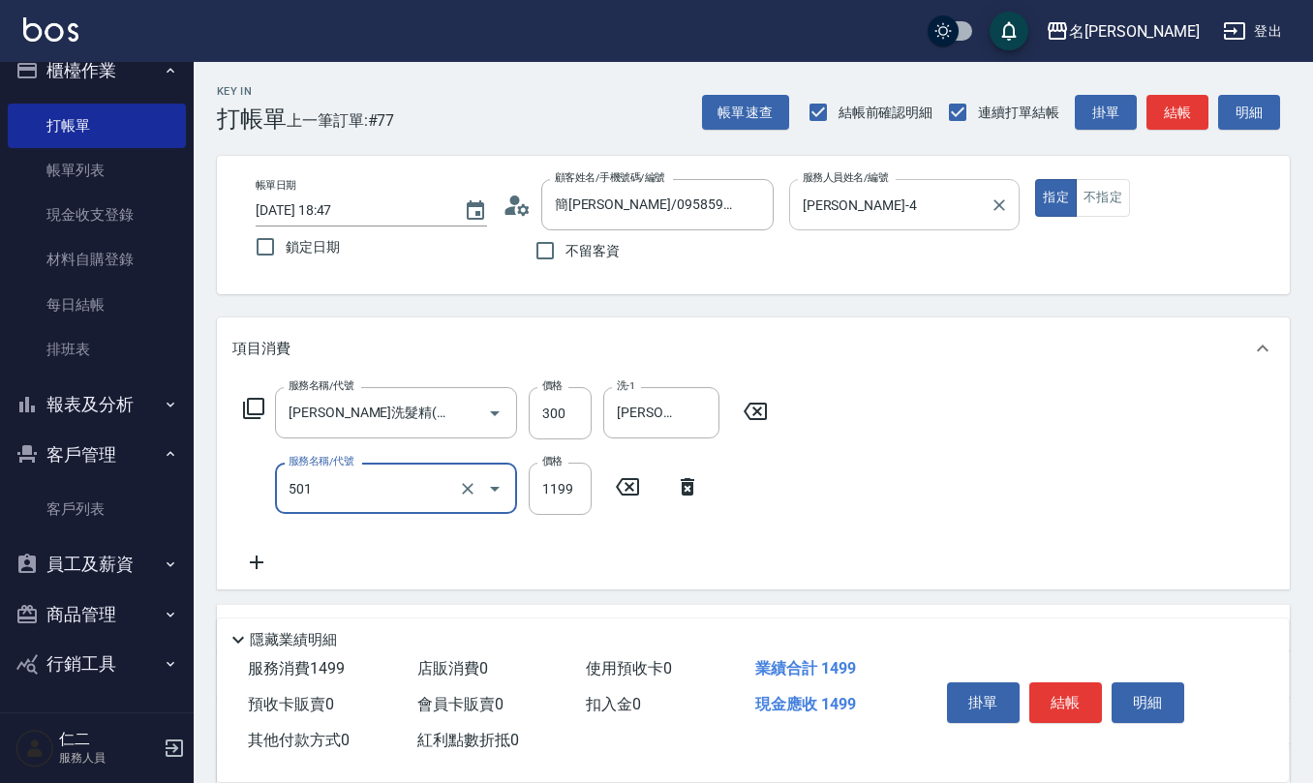
type input "染髮(501)"
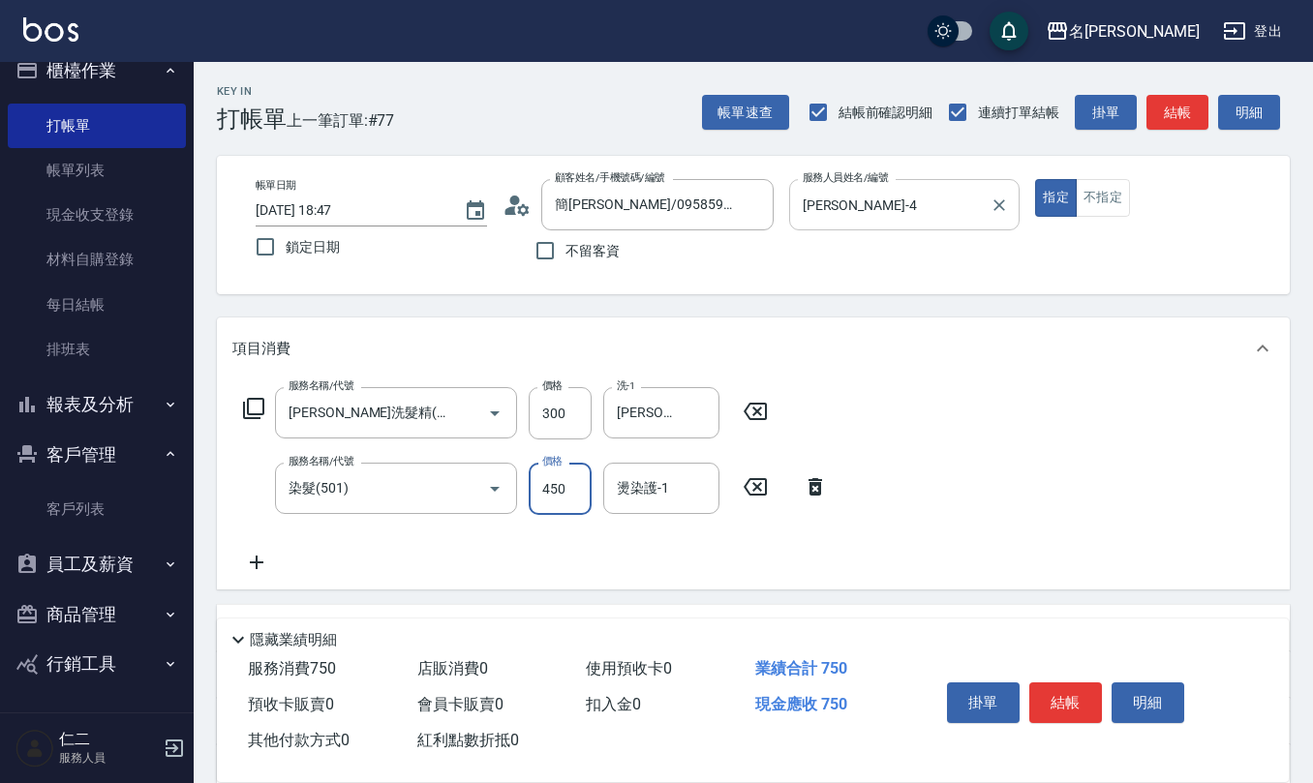
type input "450"
type input "詹沛橙-11"
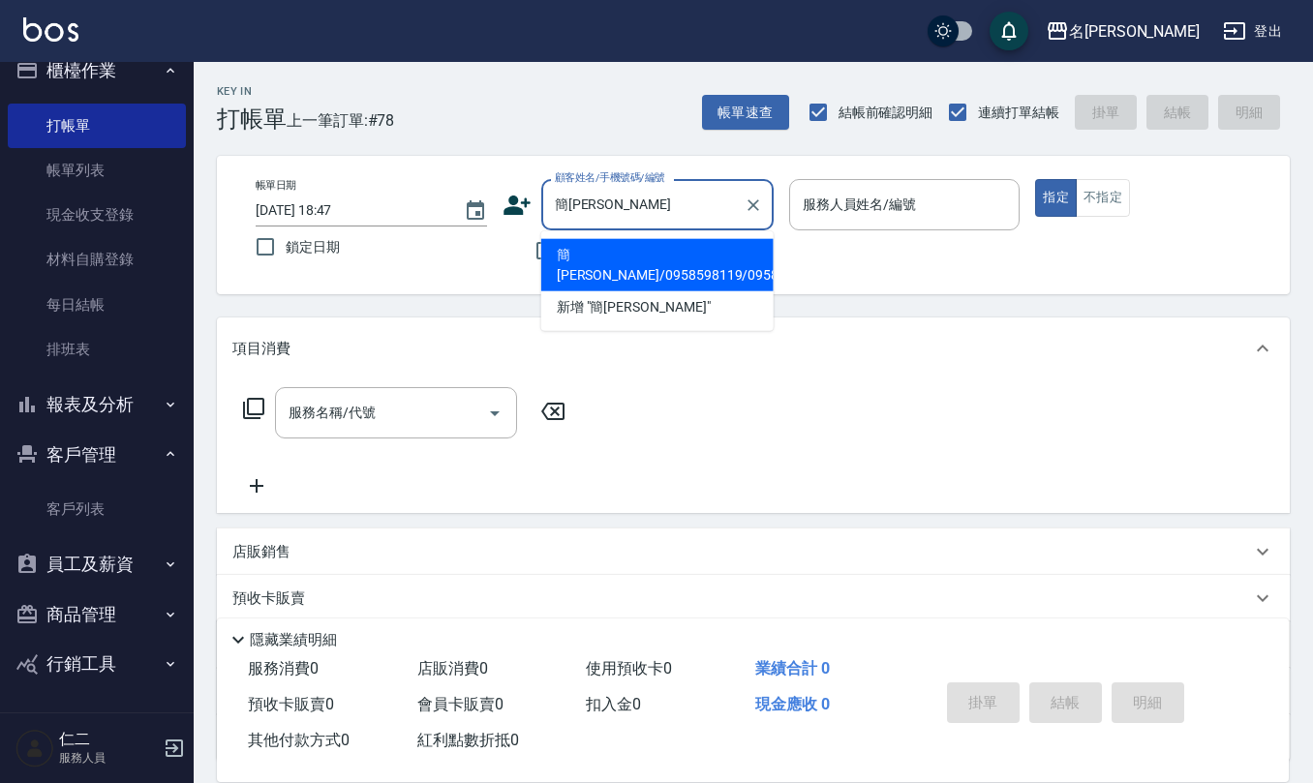
type input "簡方怡/0958598119/0958598119"
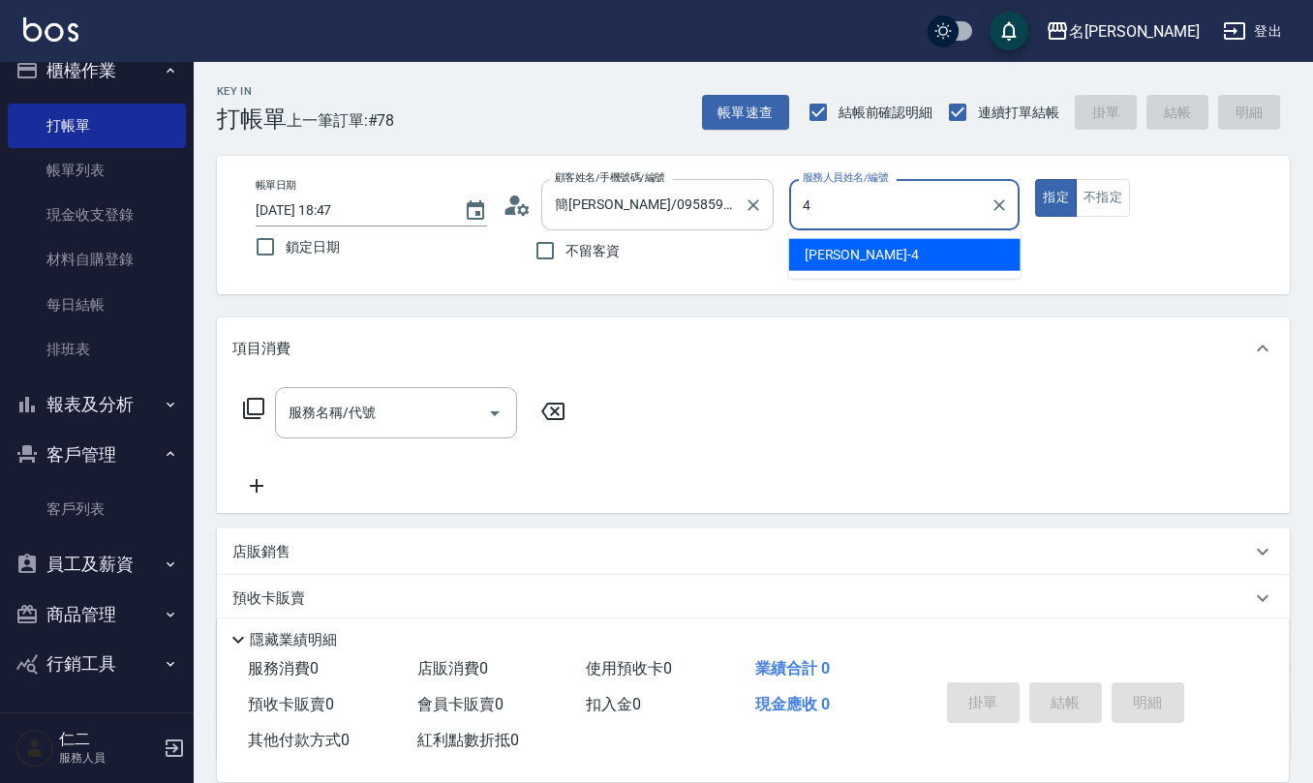
type input "陳章義-4"
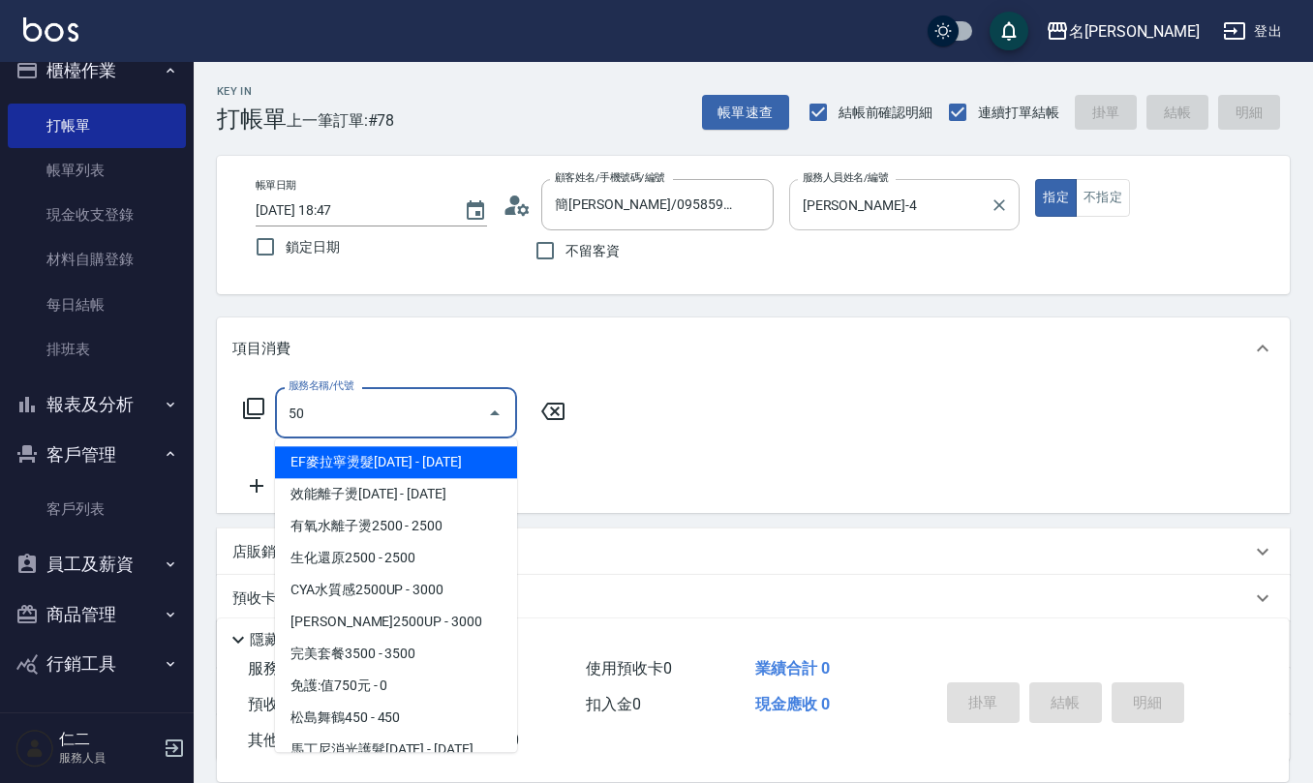
click at [1013, 207] on div "陳章義-4 服務人員姓名/編號" at bounding box center [904, 204] width 231 height 51
type input "50"
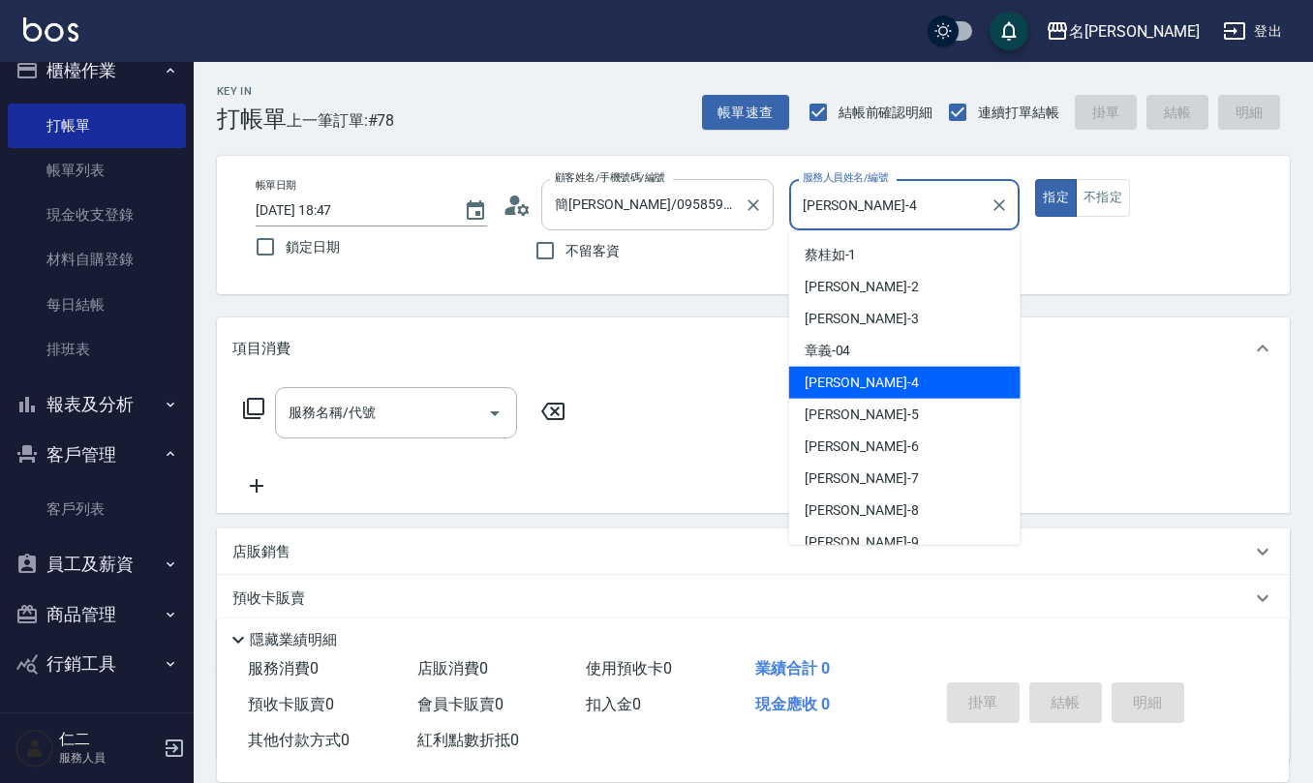
drag, startPoint x: 885, startPoint y: 214, endPoint x: 765, endPoint y: 213, distance: 120.0
click at [765, 213] on div "帳單日期 2025/09/07 18:47 鎖定日期 顧客姓名/手機號碼/編號 簡方怡/0958598119/0958598119 顧客姓名/手機號碼/編號 …" at bounding box center [753, 225] width 1026 height 92
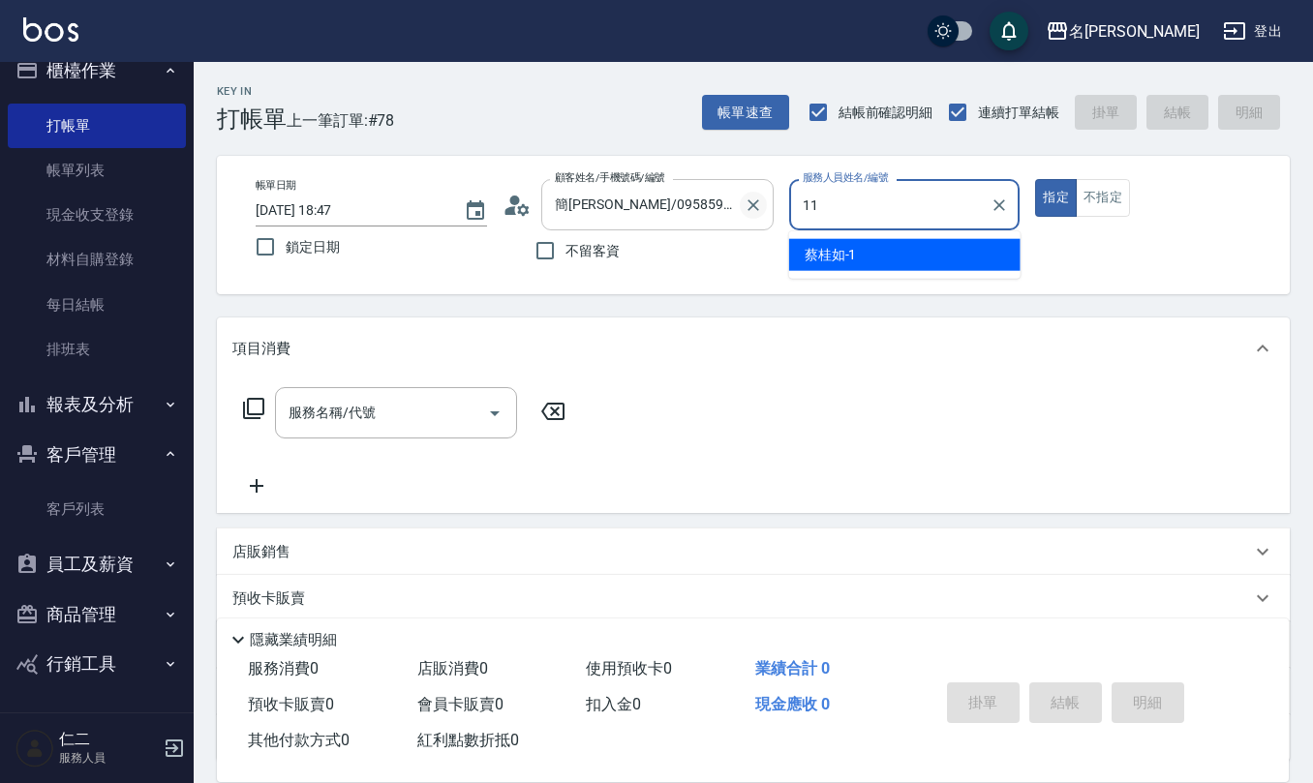
type input "詹沛橙-11"
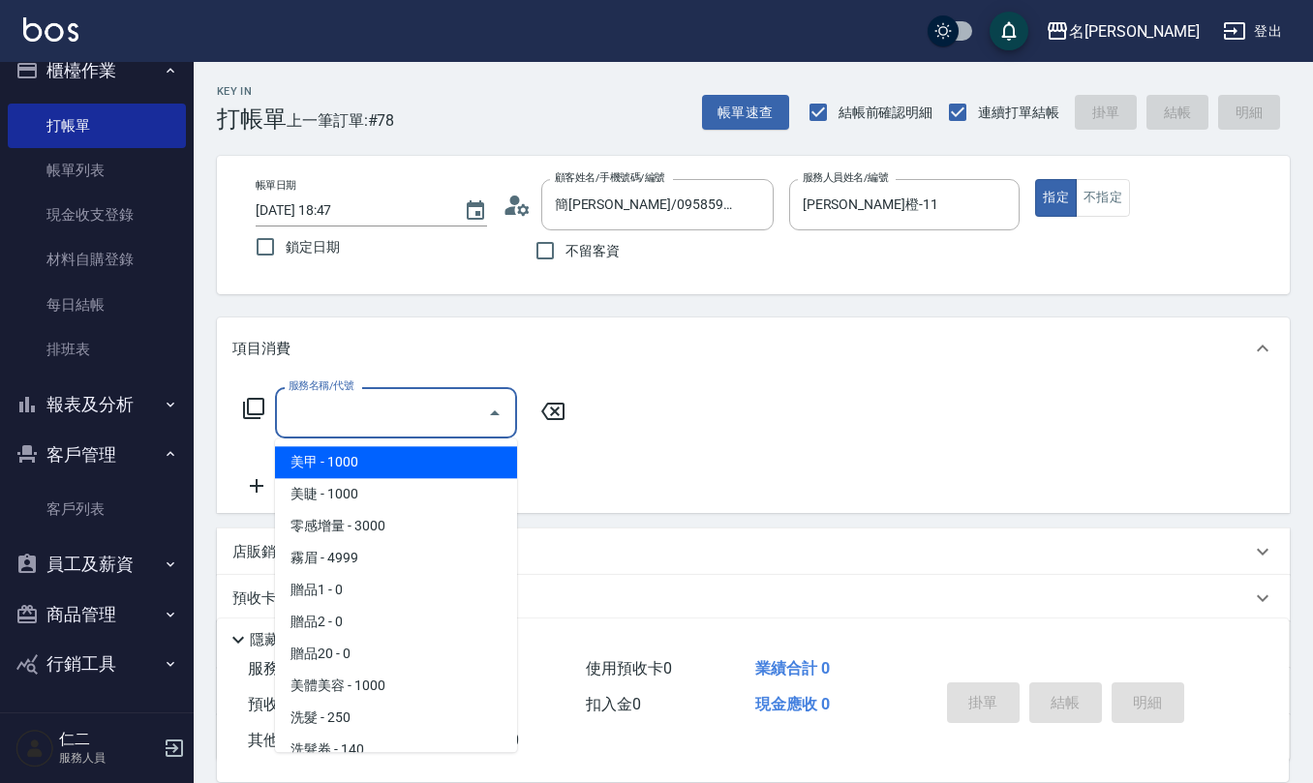
click at [408, 418] on input "服務名稱/代號" at bounding box center [382, 413] width 196 height 34
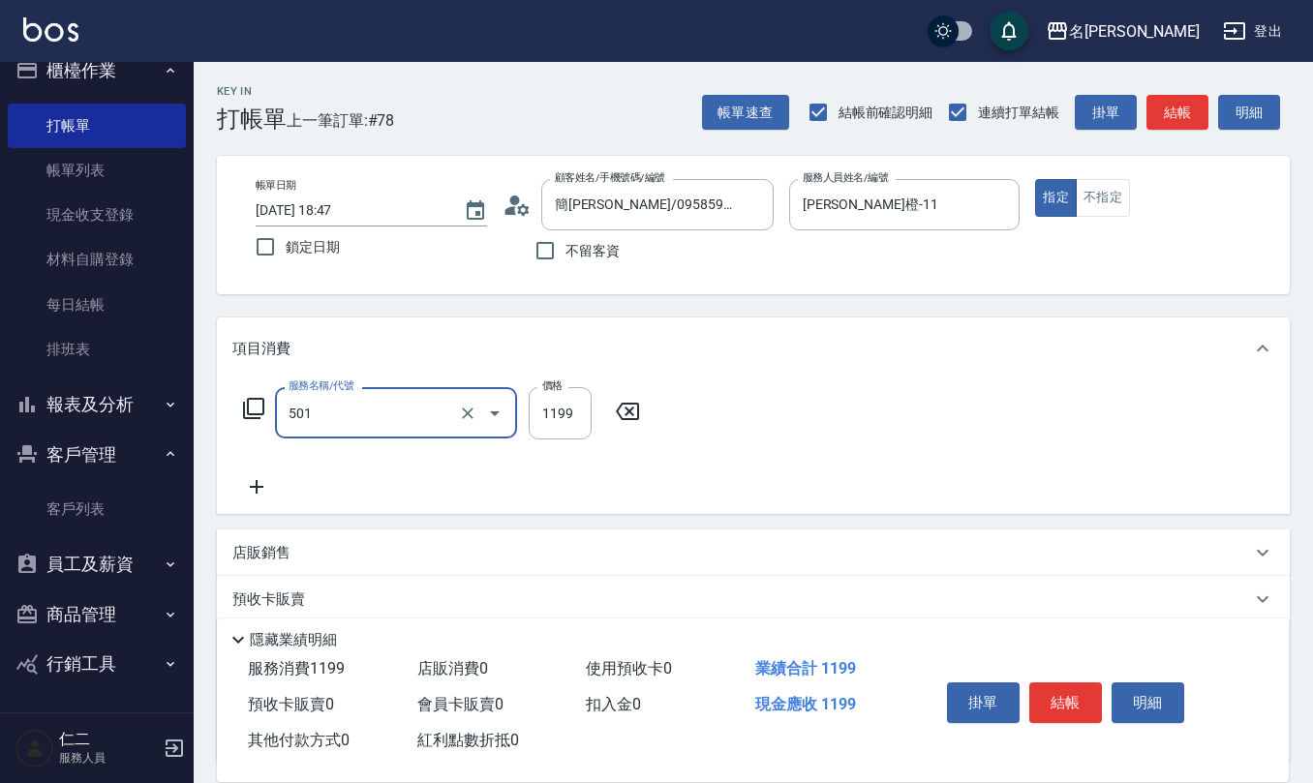
type input "染髮(501)"
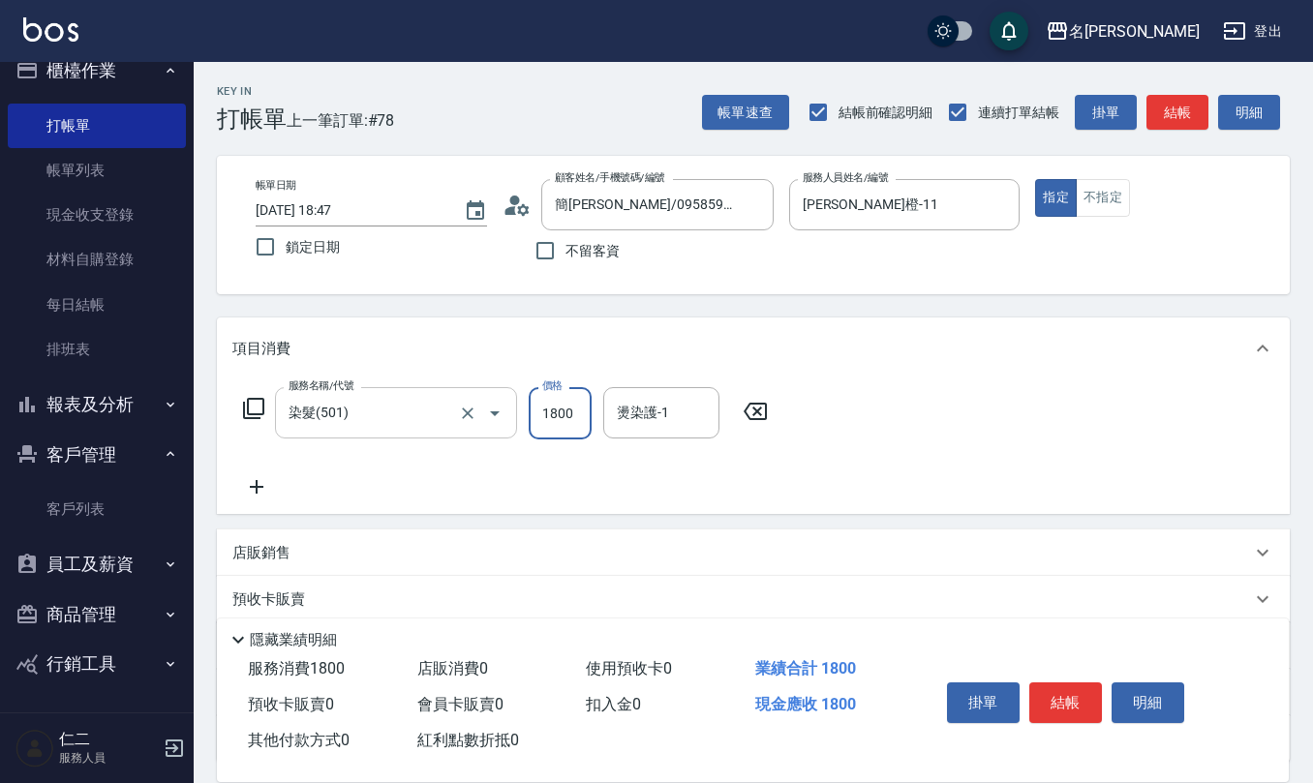
type input "1800"
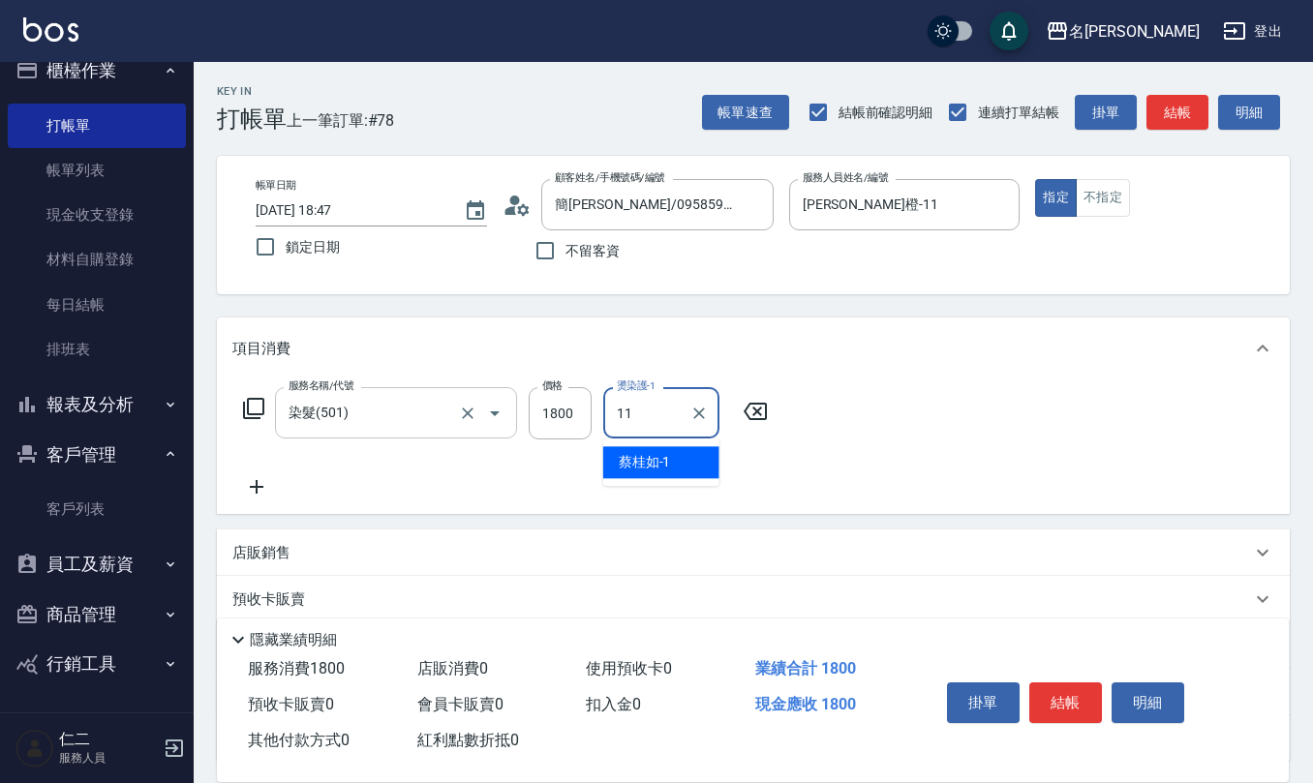
type input "詹沛橙-11"
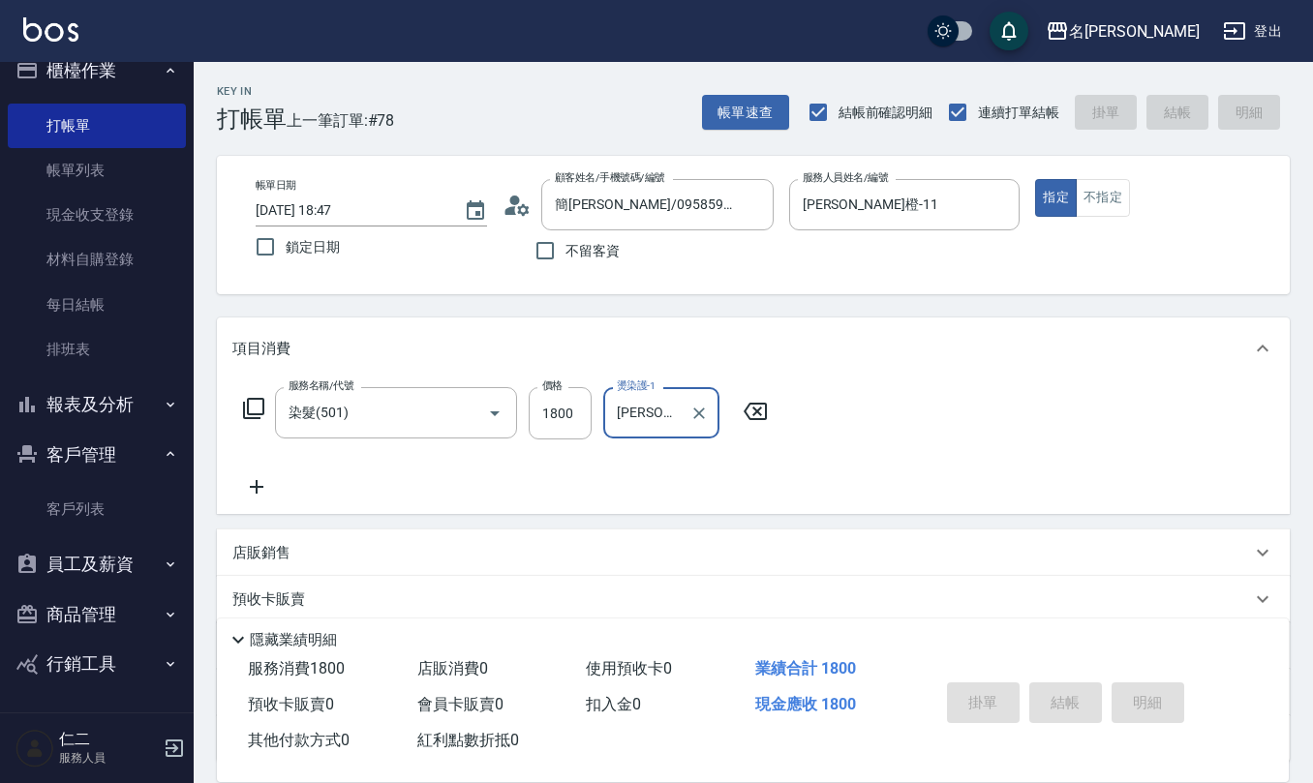
type input "2025/09/07 18:48"
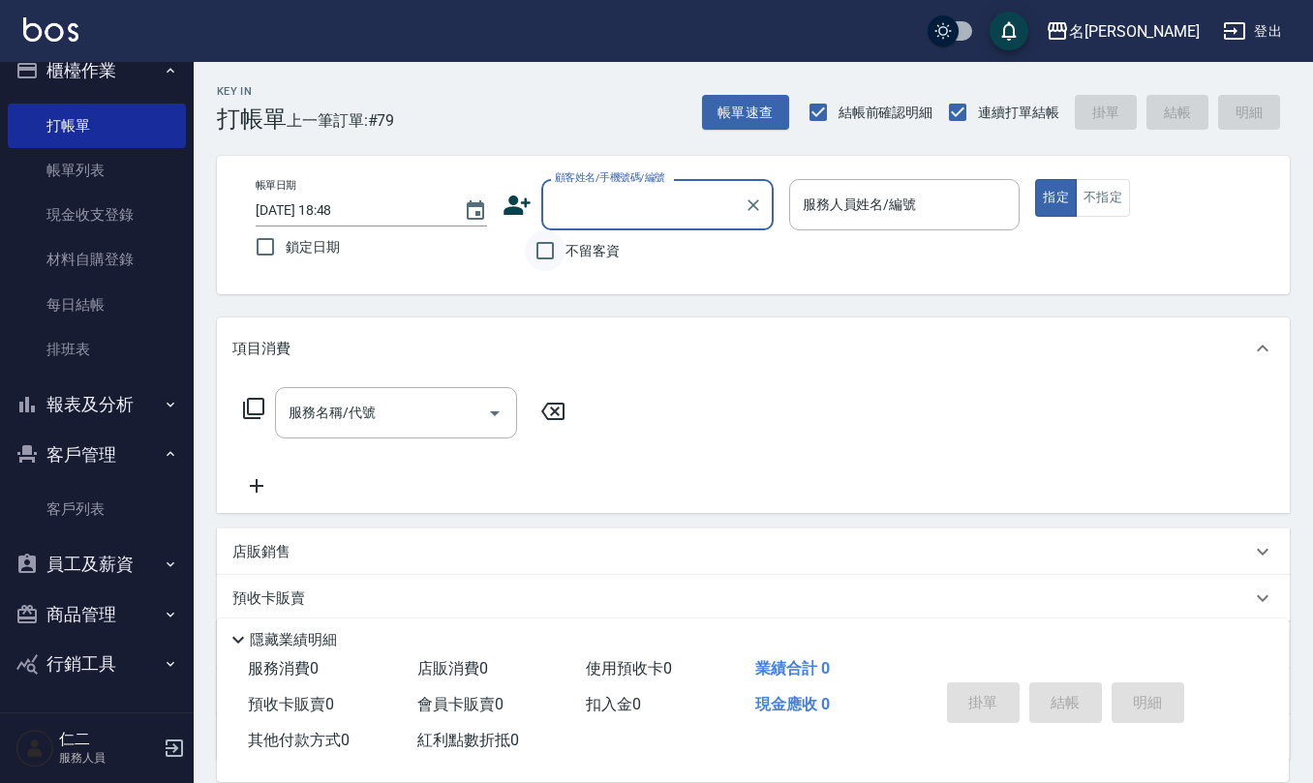
click at [563, 246] on input "不留客資" at bounding box center [545, 250] width 41 height 41
checkbox input "true"
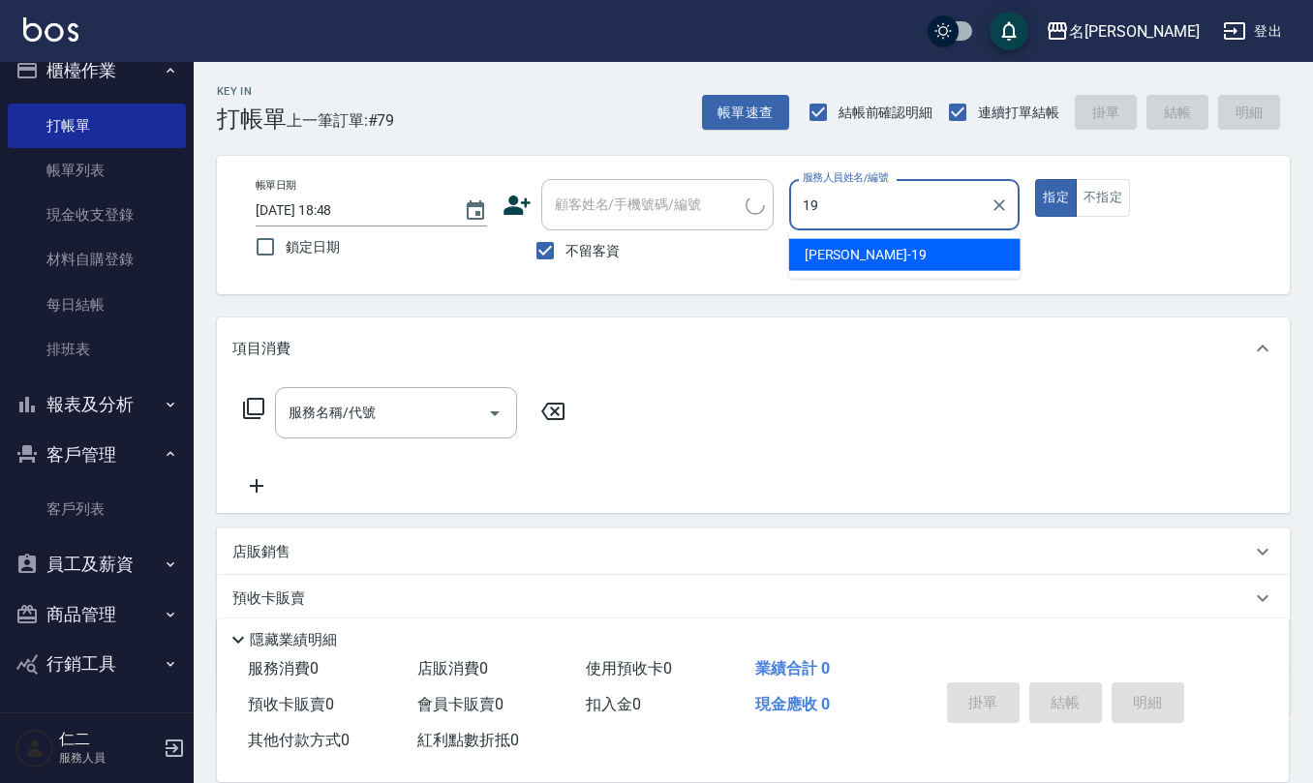
type input "林語涵-19"
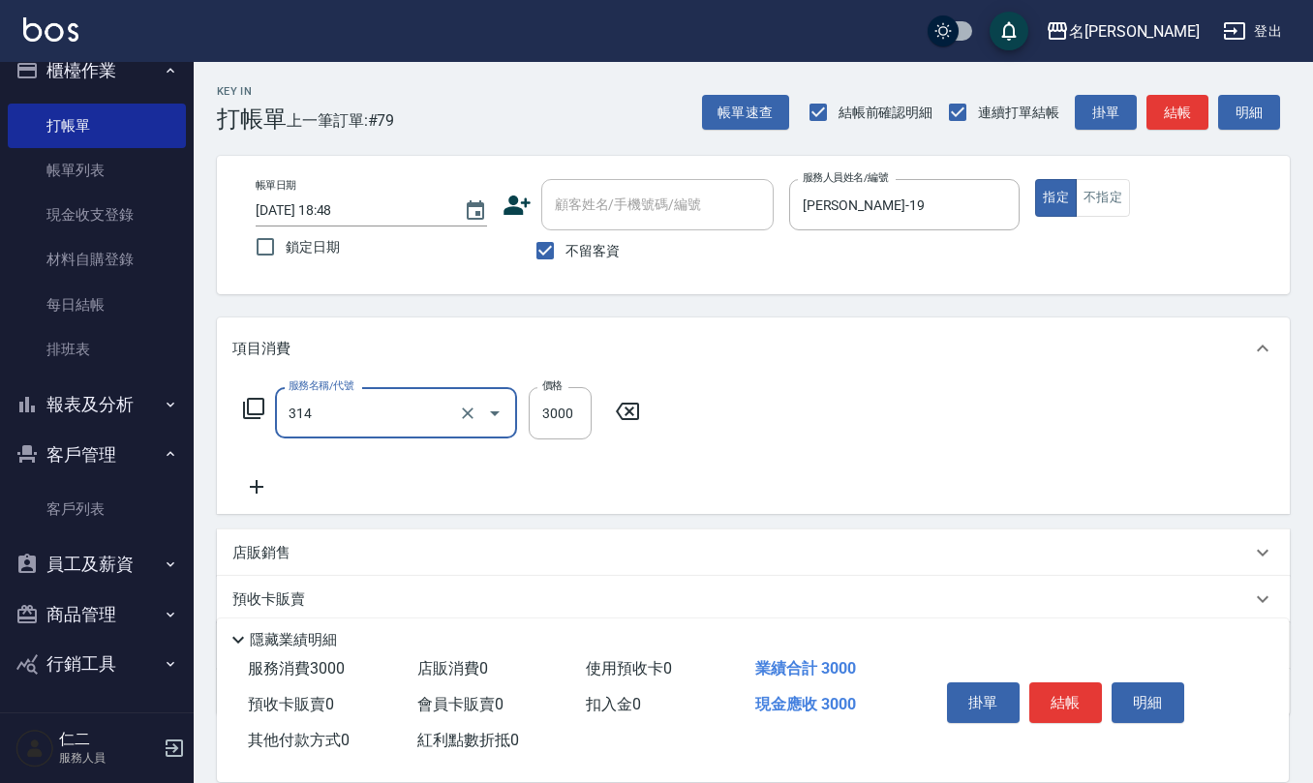
type input "CYA水質感2500UP(314)"
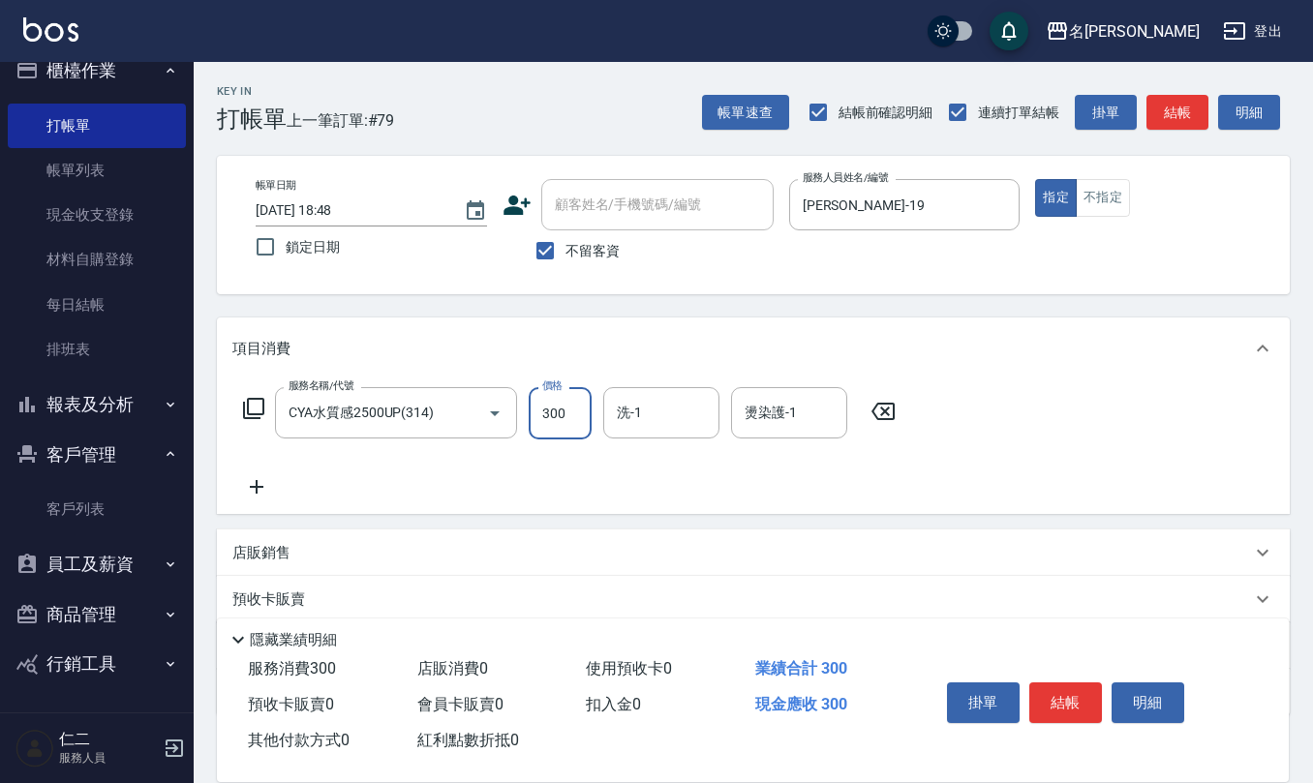
type input "3000"
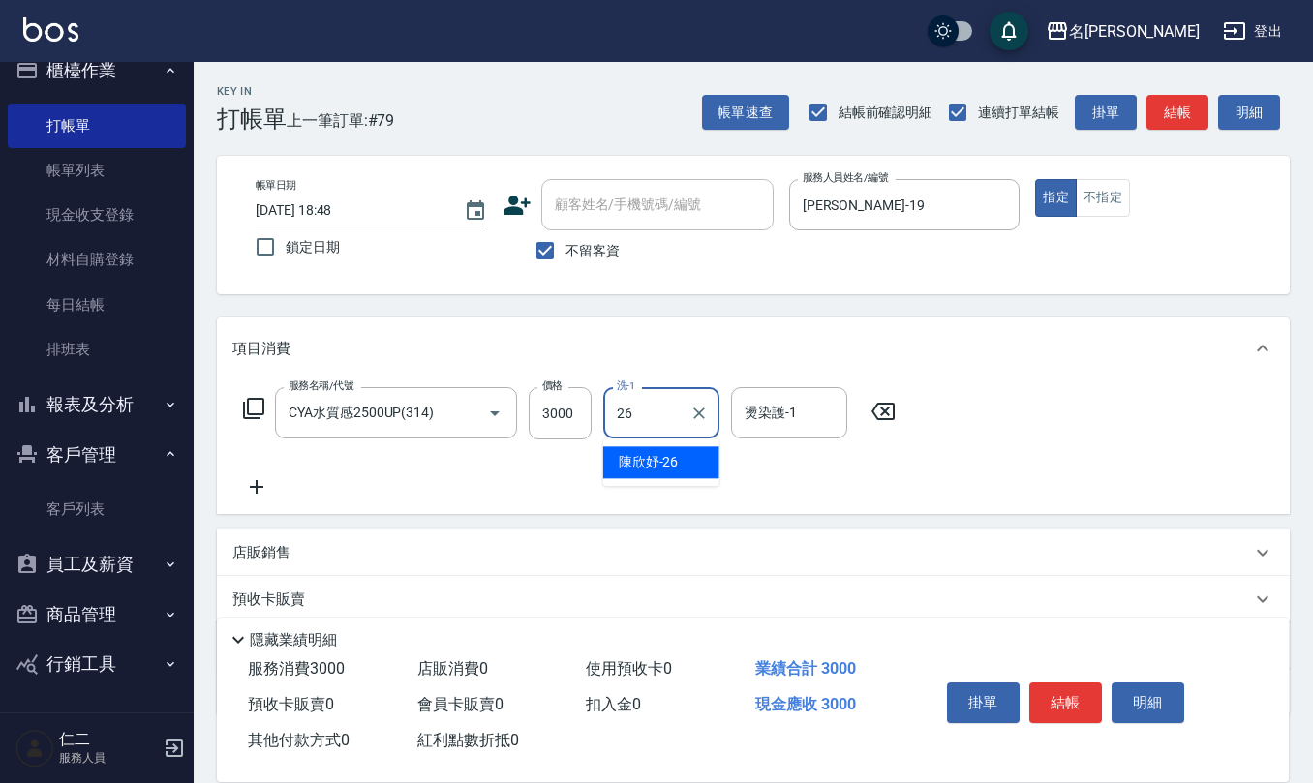
type input "陳欣妤-26"
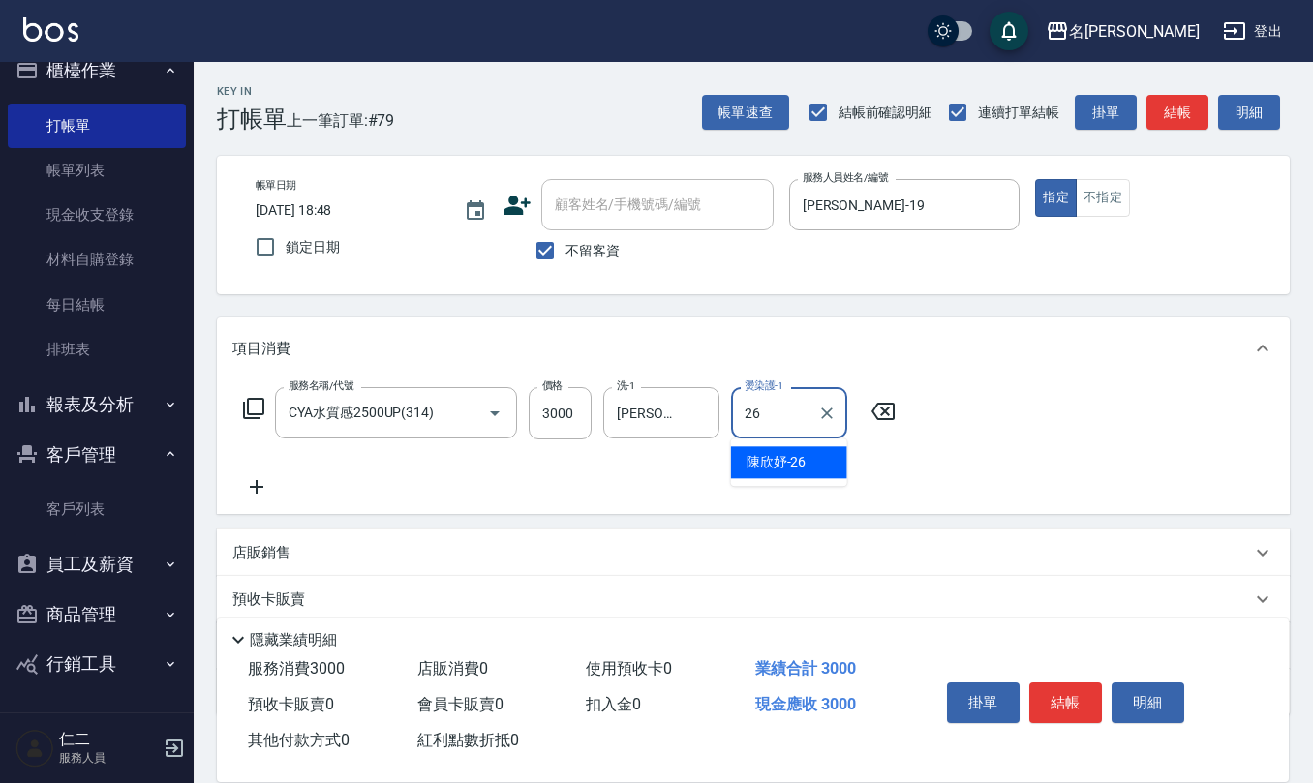
type input "陳欣妤-26"
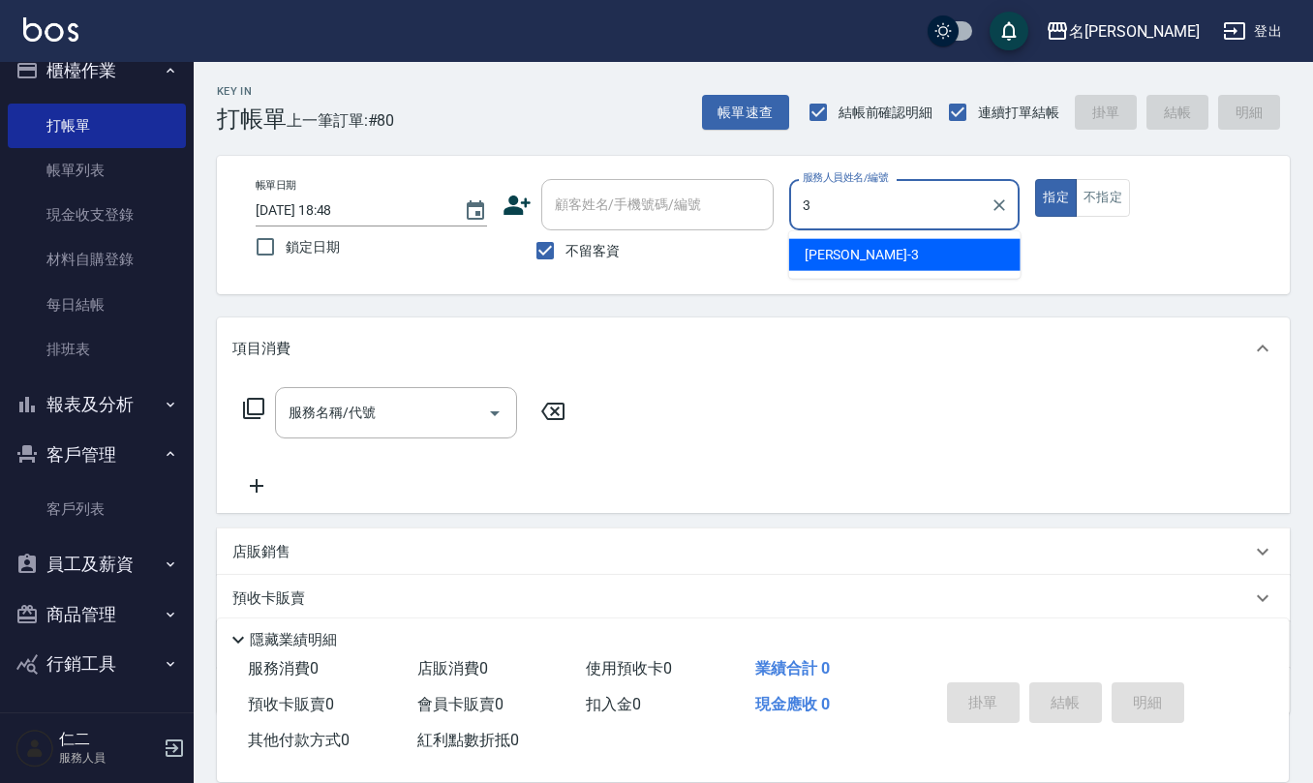
type input "陳旅玨-3"
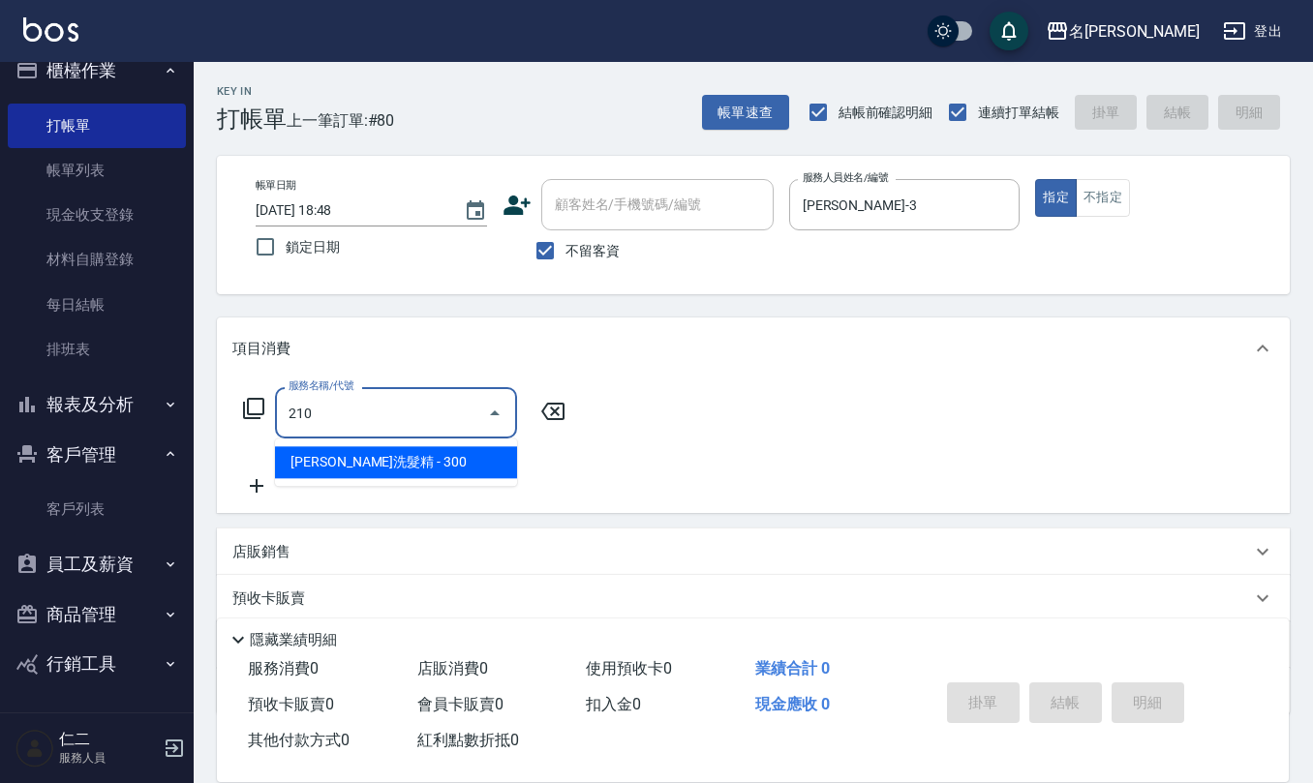
type input "歐娜洗髮精(210)"
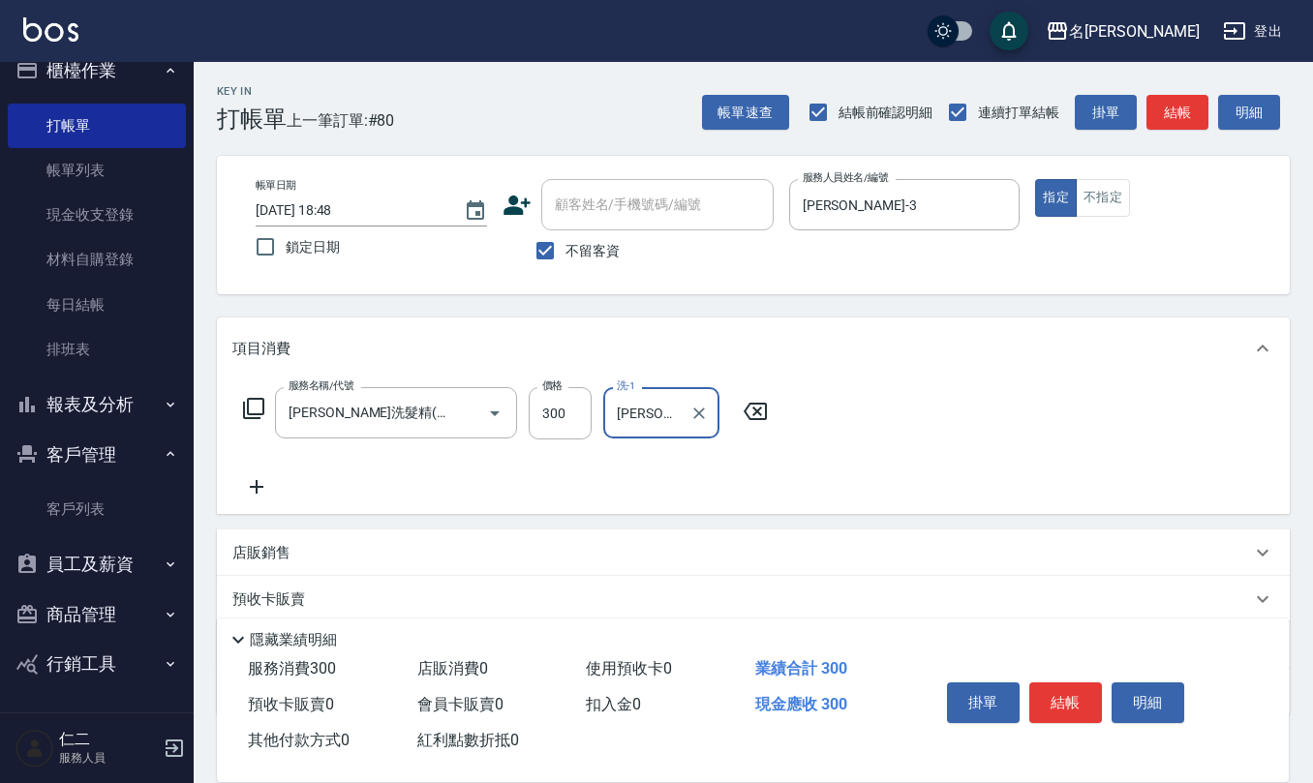
type input "陳珮君-21"
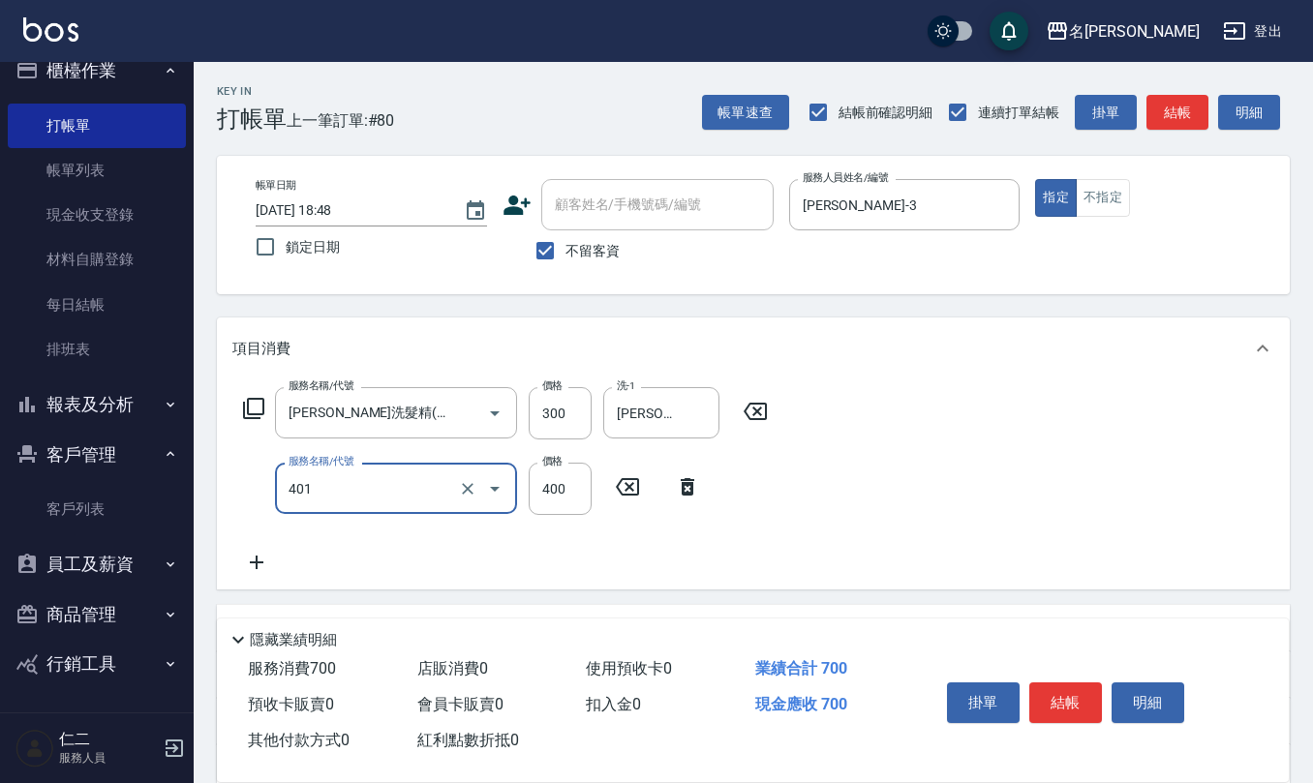
type input "剪髮(401)"
type input "400"
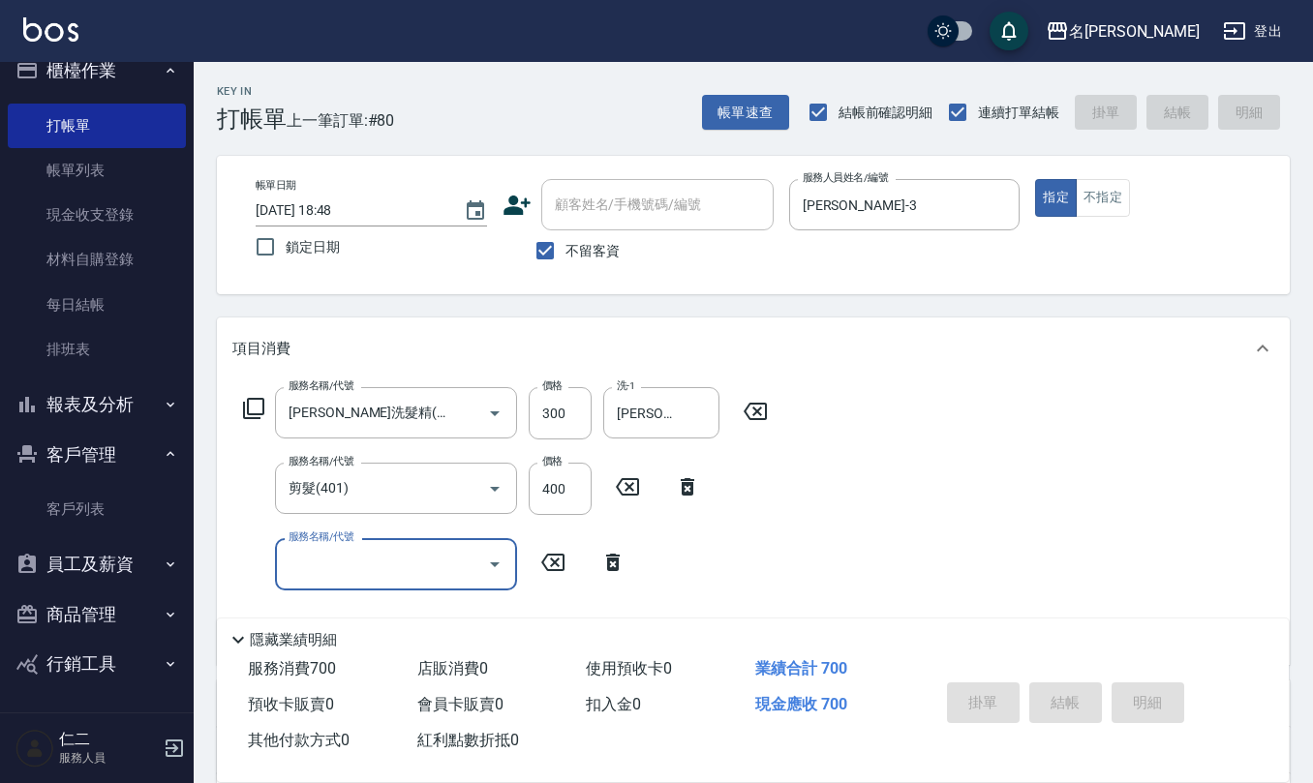
type input "2025/09/07 18:52"
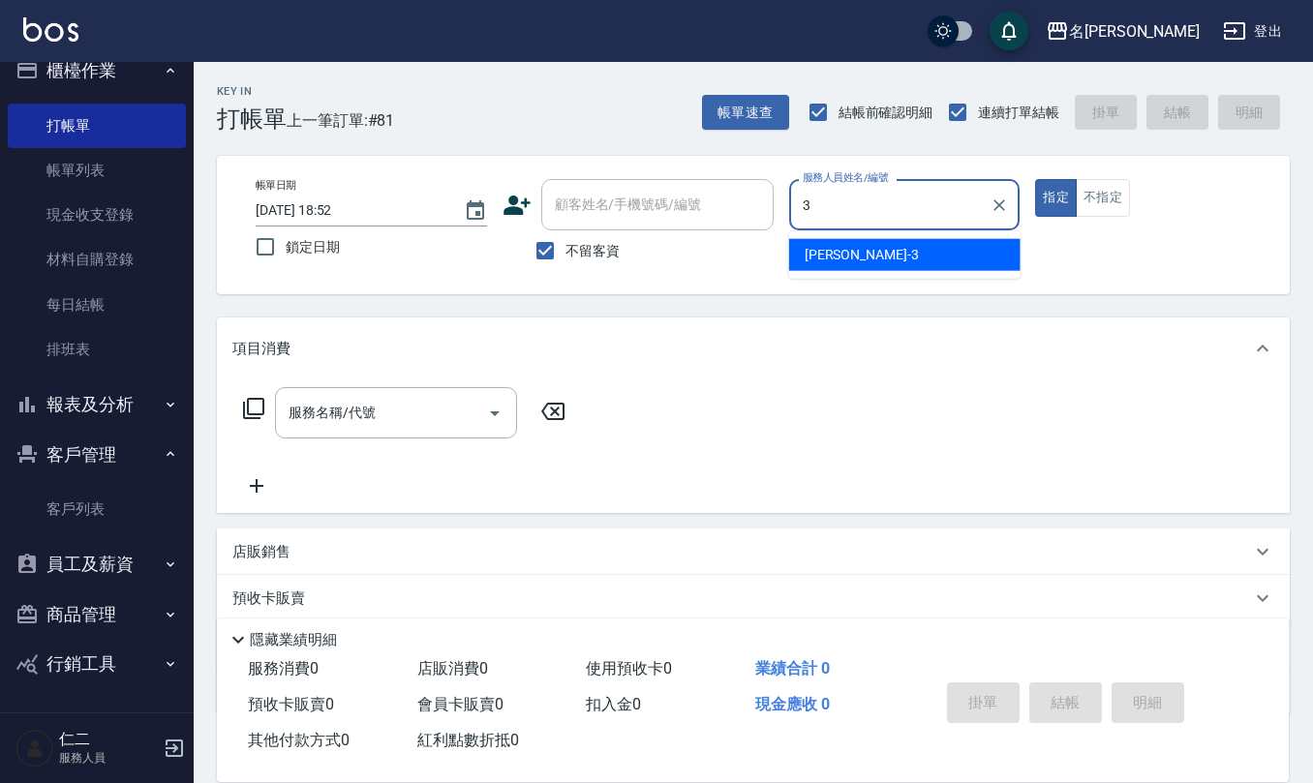
type input "陳旅玨-3"
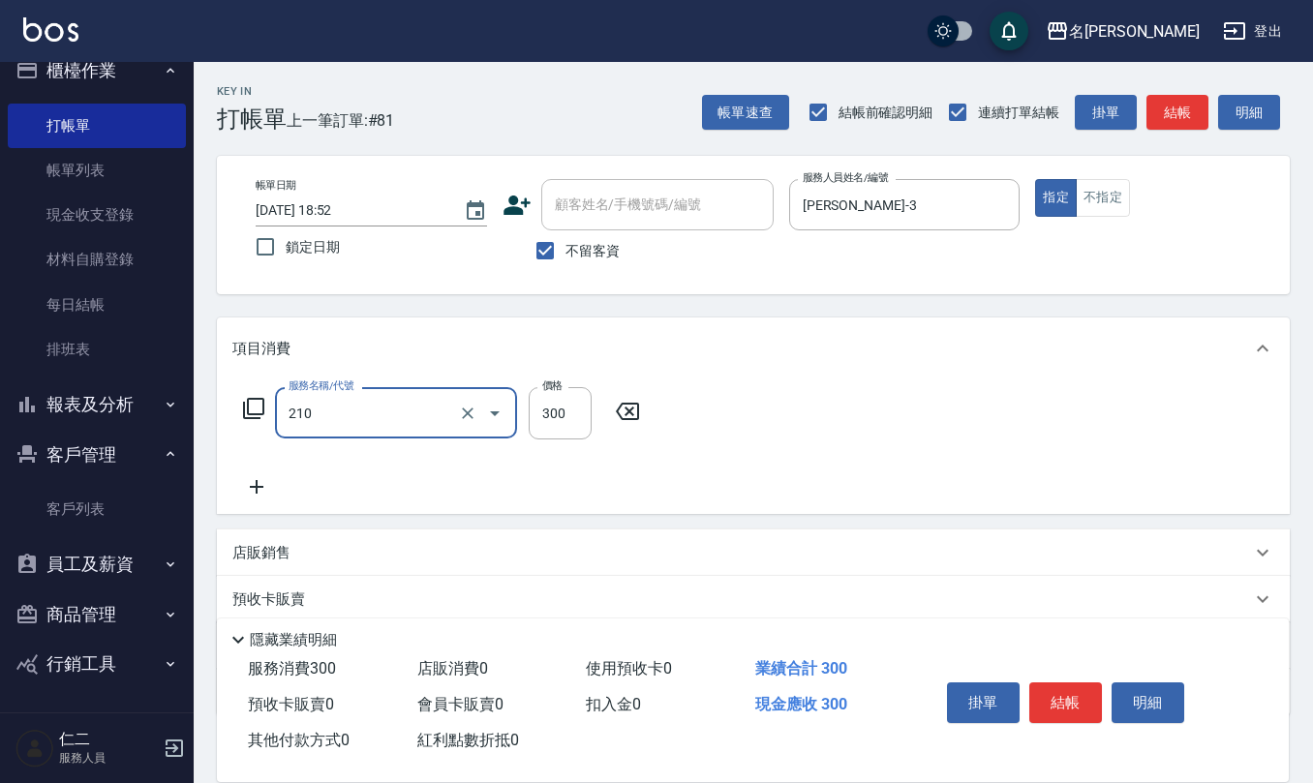
type input "歐娜洗髮精(210)"
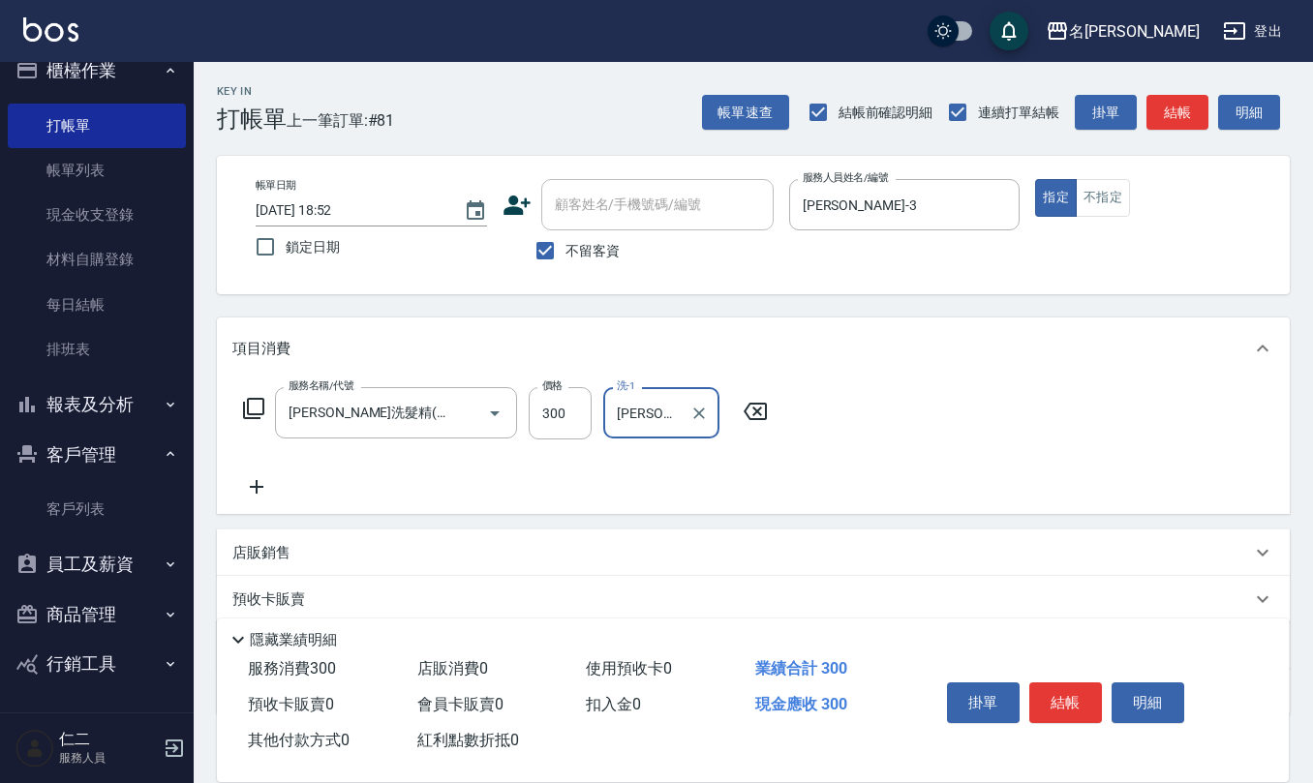
type input "趙妍妮-5"
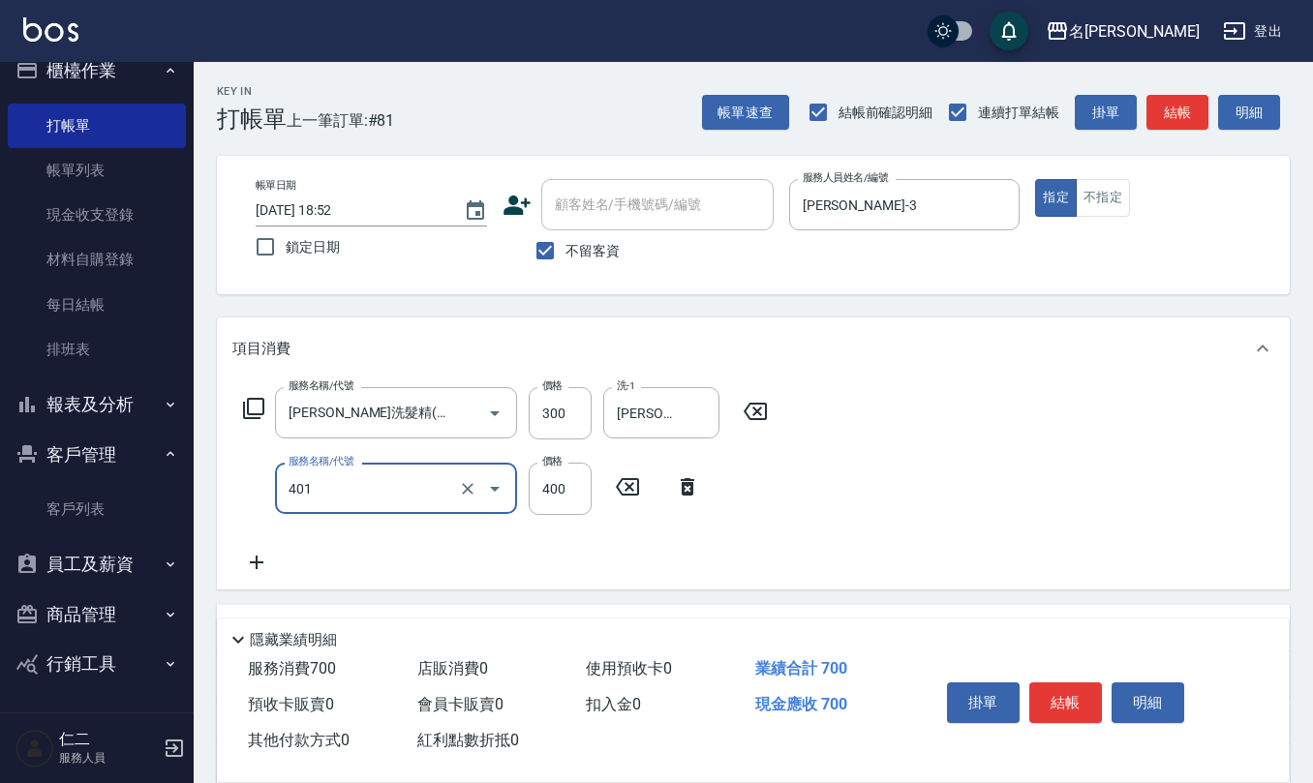
type input "剪髮(401)"
type input "400"
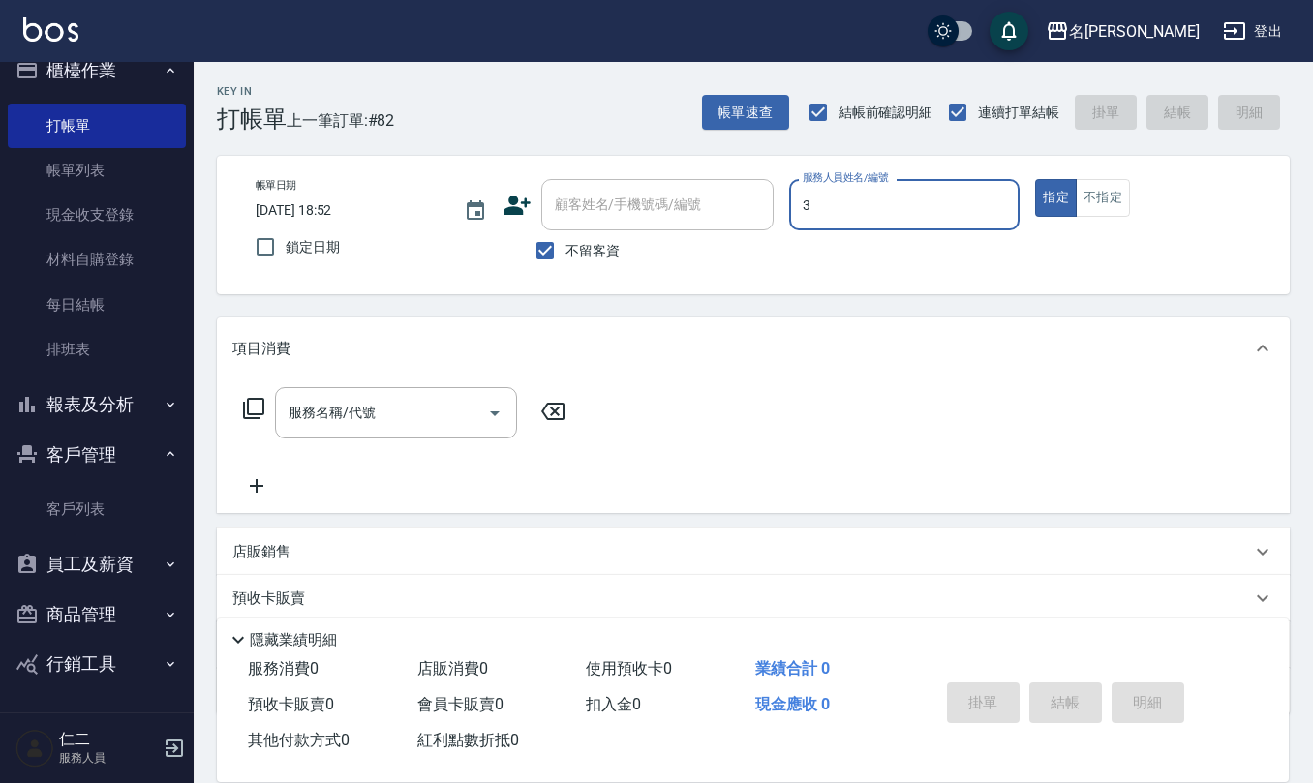
type input "陳旅玨-3"
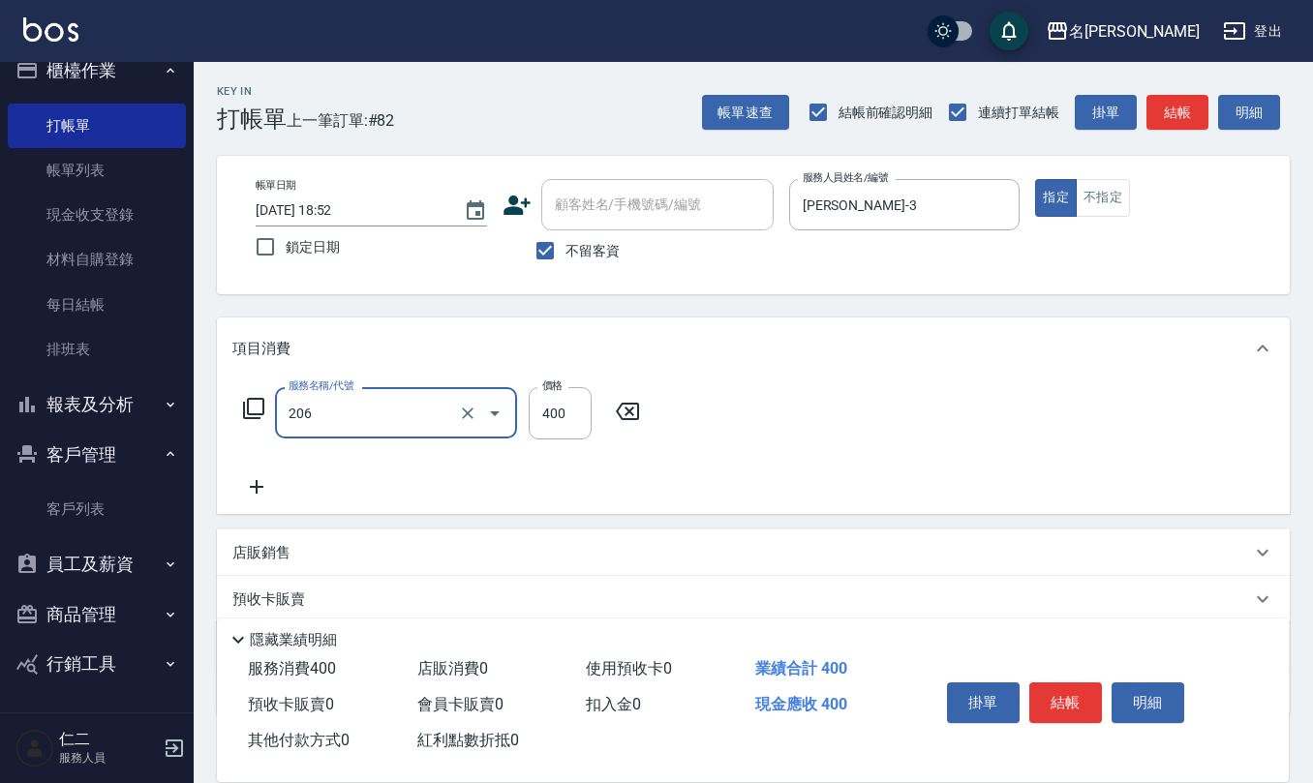
type input "健康洗(206)"
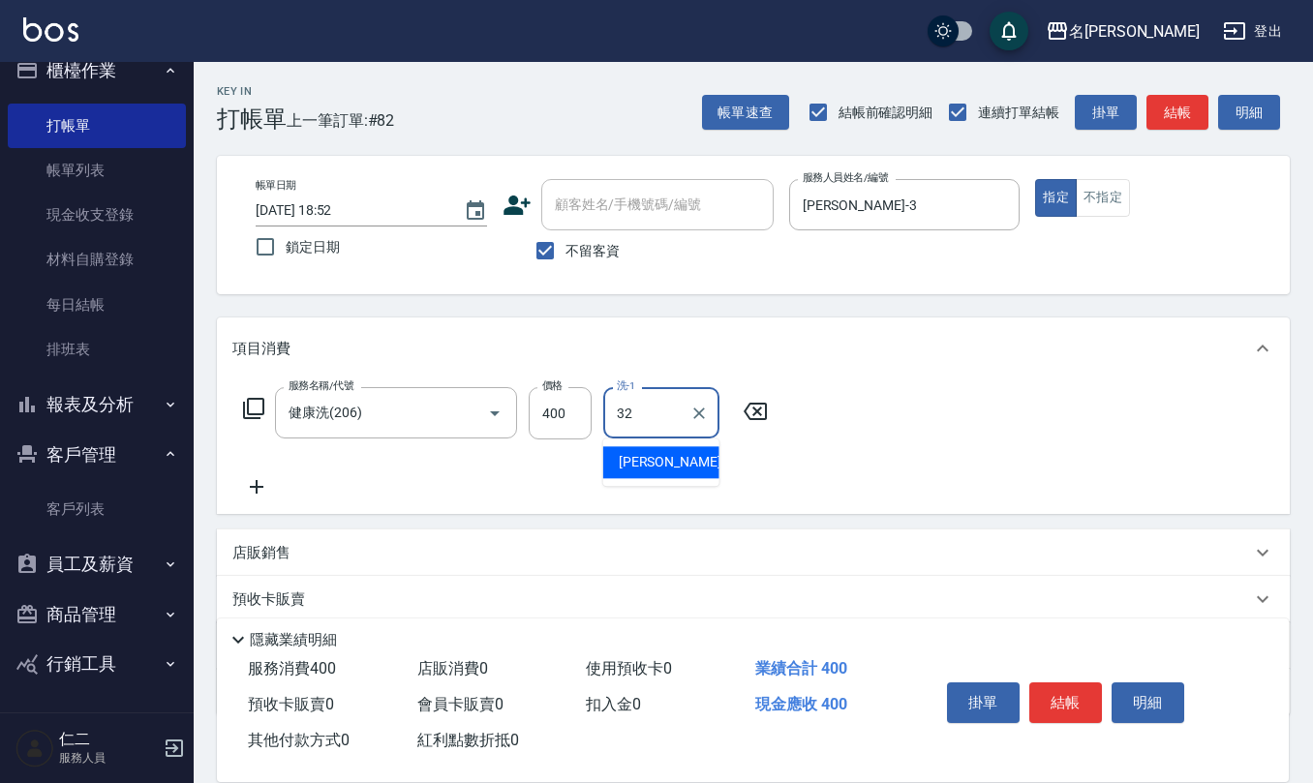
type input "葉冠佑-32"
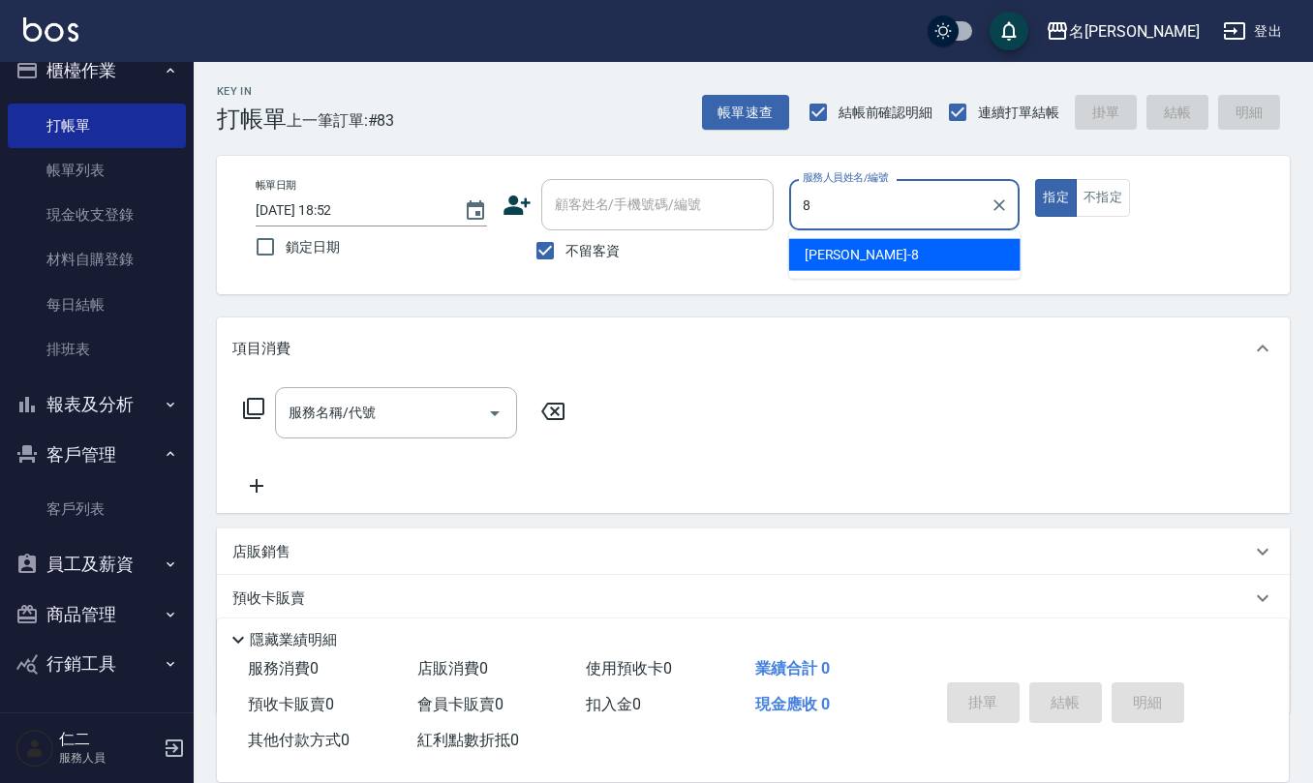
type input "楊馨嵐-8"
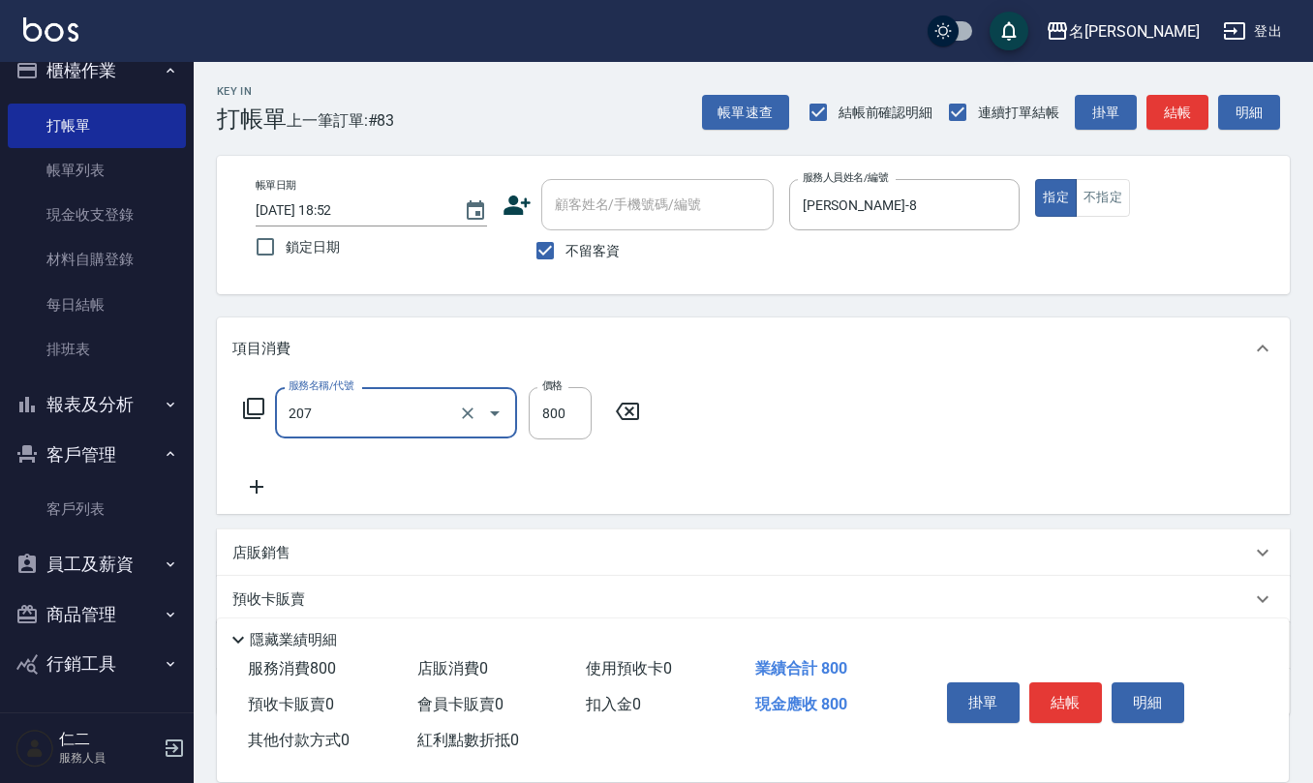
type input "清潔洗(207)"
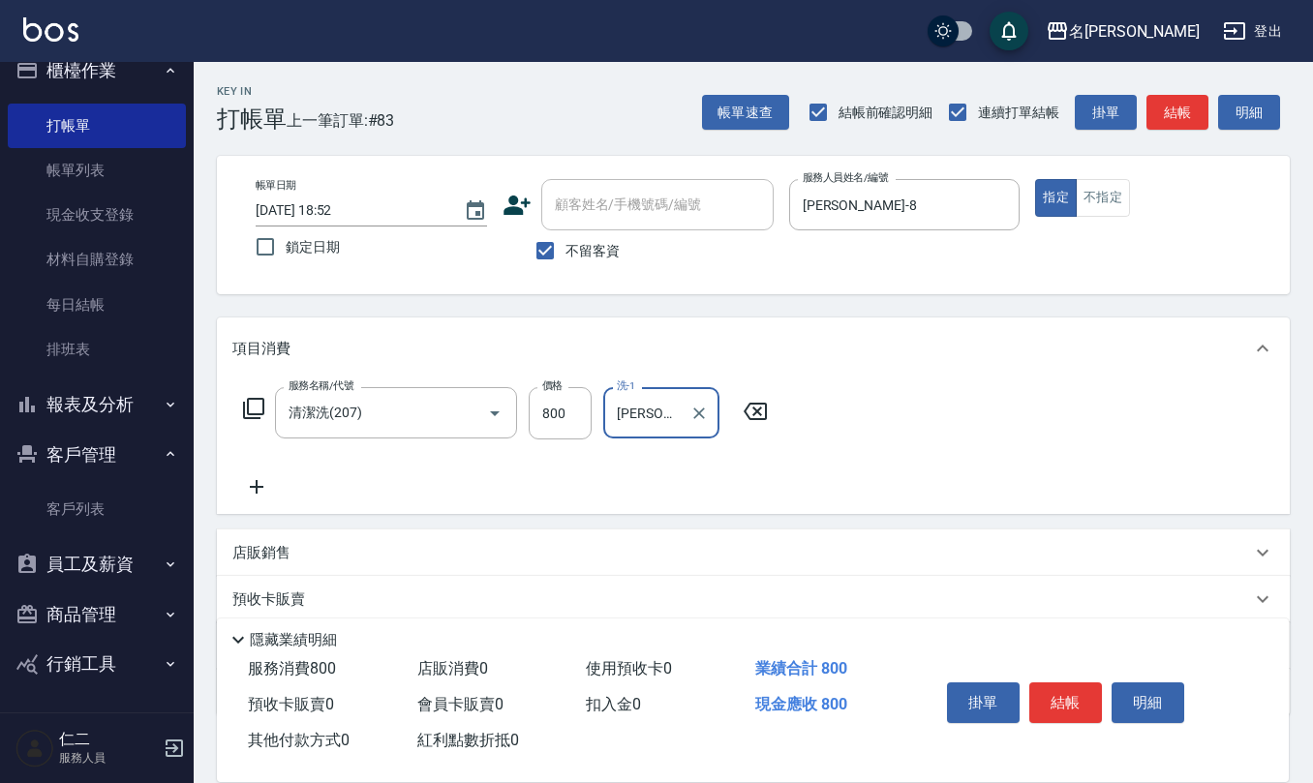
type input "陳柏暽-28"
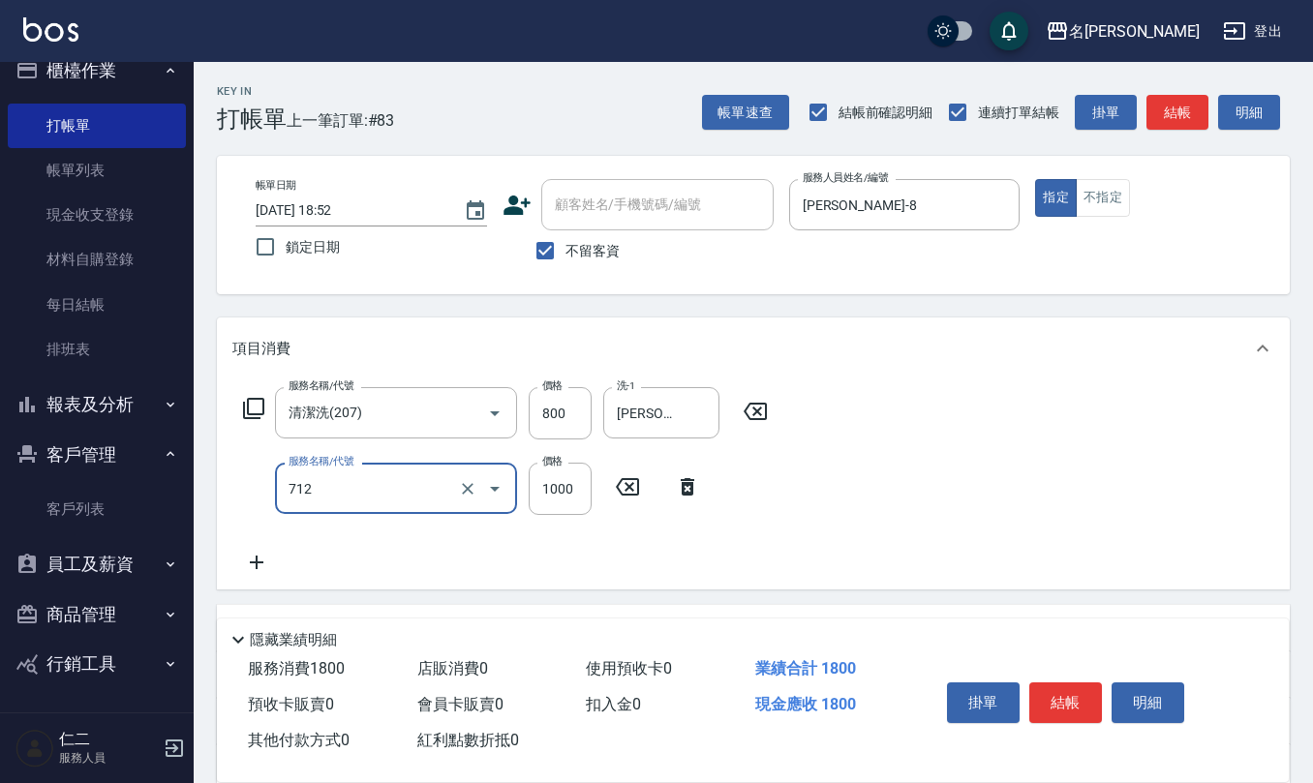
type input "伊蘭洋甘菊1000(712)"
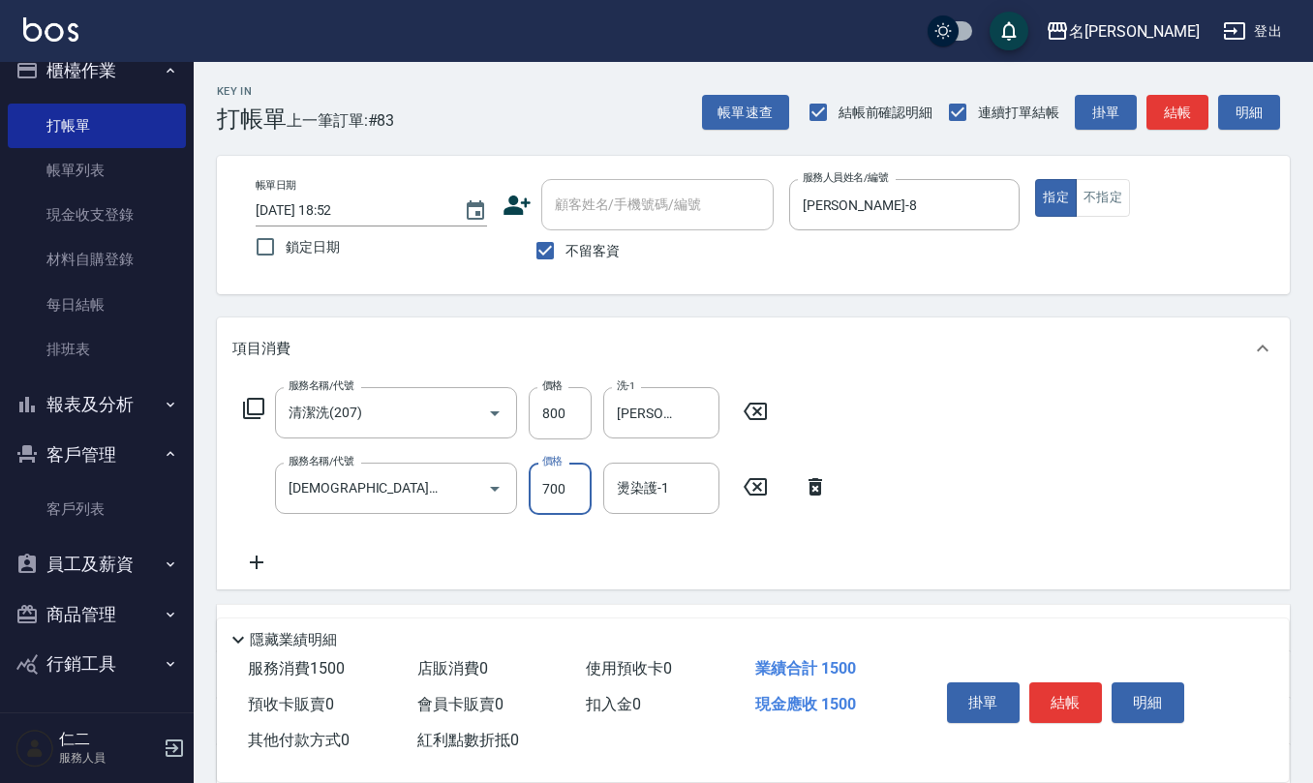
type input "700"
type input "陳柏暽-28"
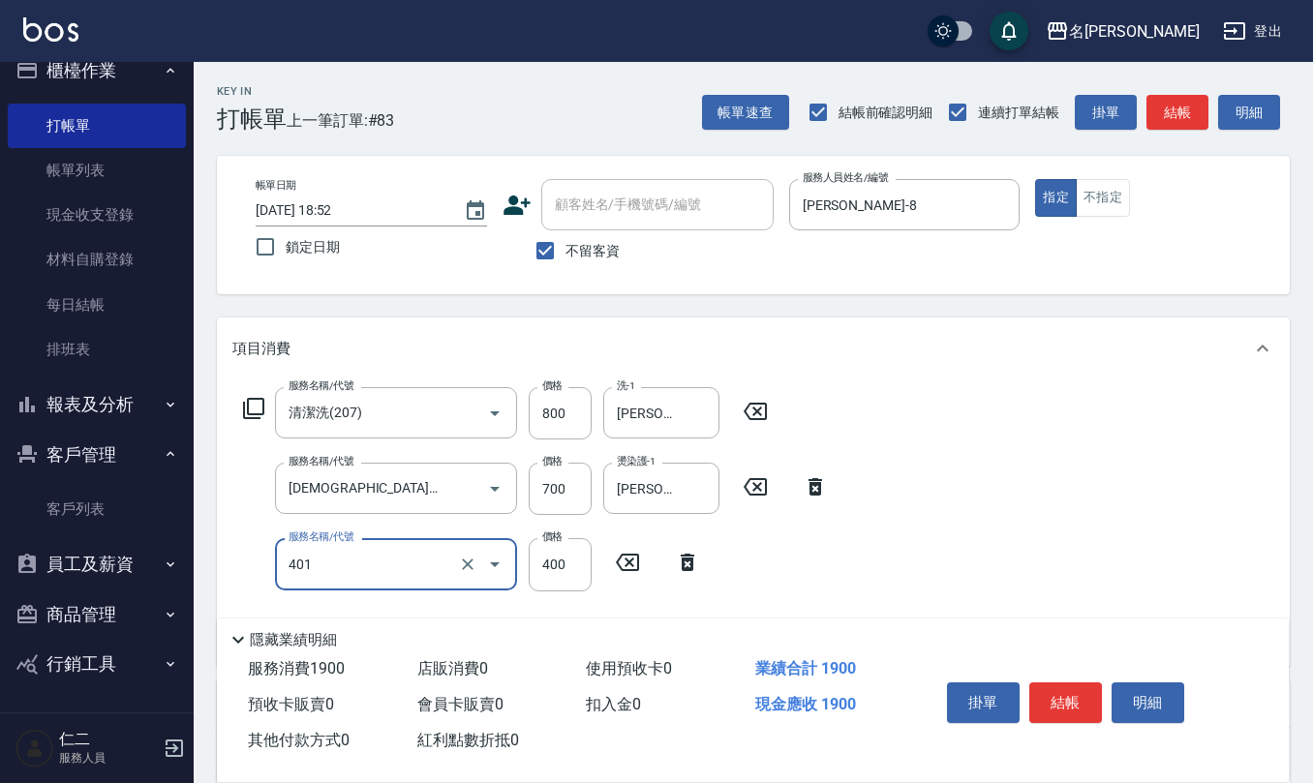
type input "剪髮(401)"
type input "400"
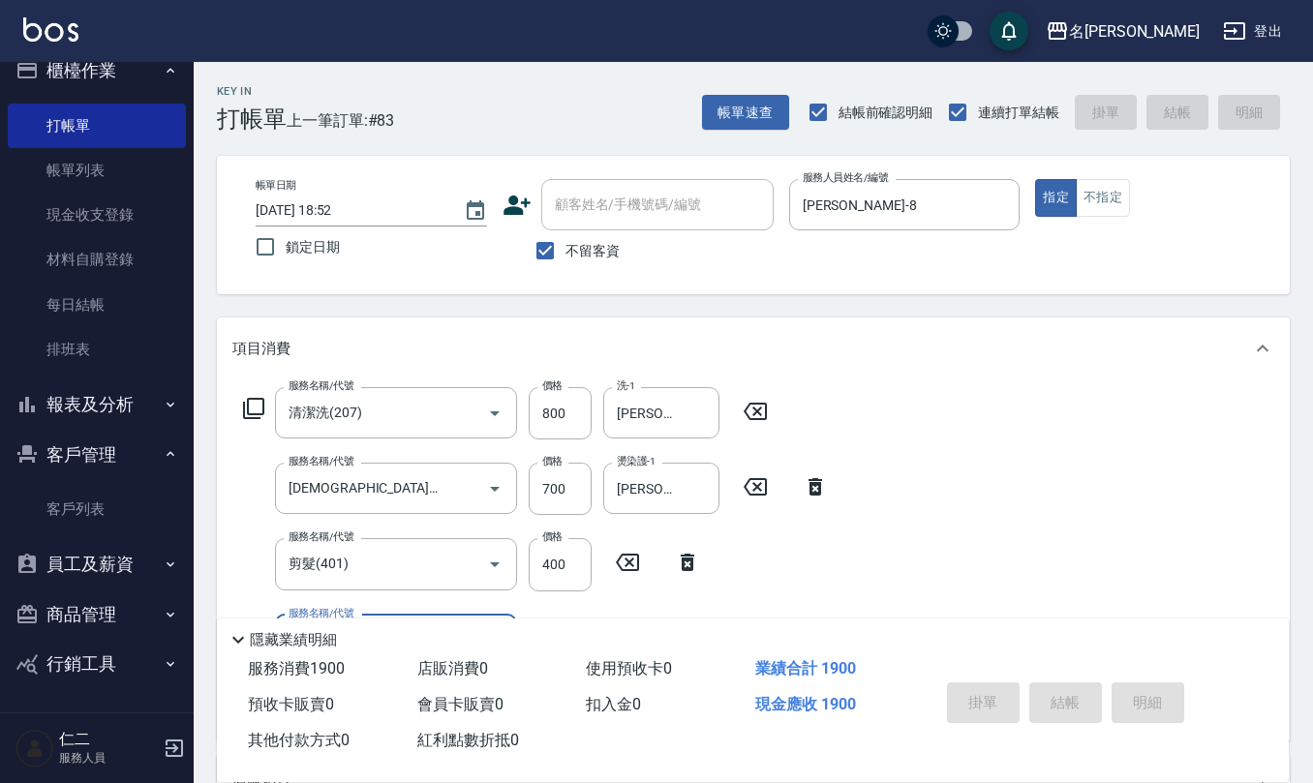
type input "2025/09/07 18:53"
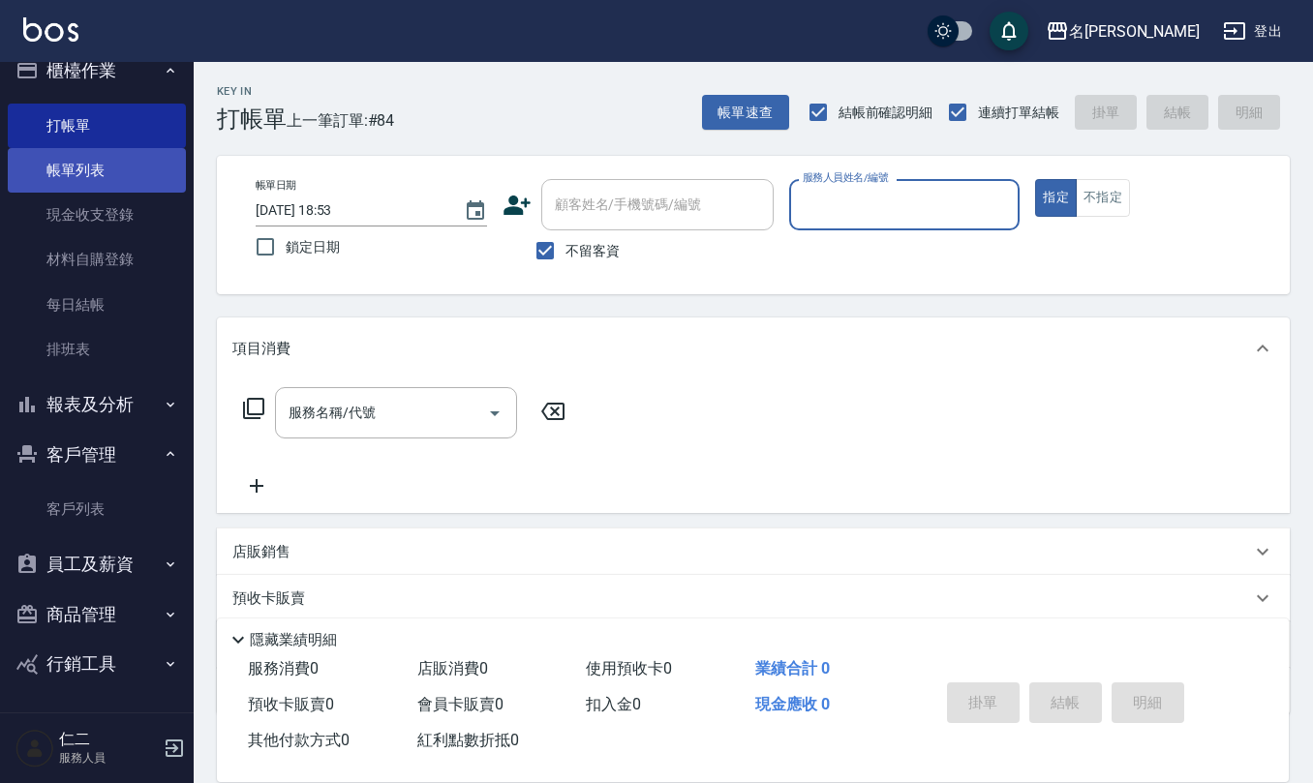
click at [93, 178] on link "帳單列表" at bounding box center [97, 170] width 178 height 45
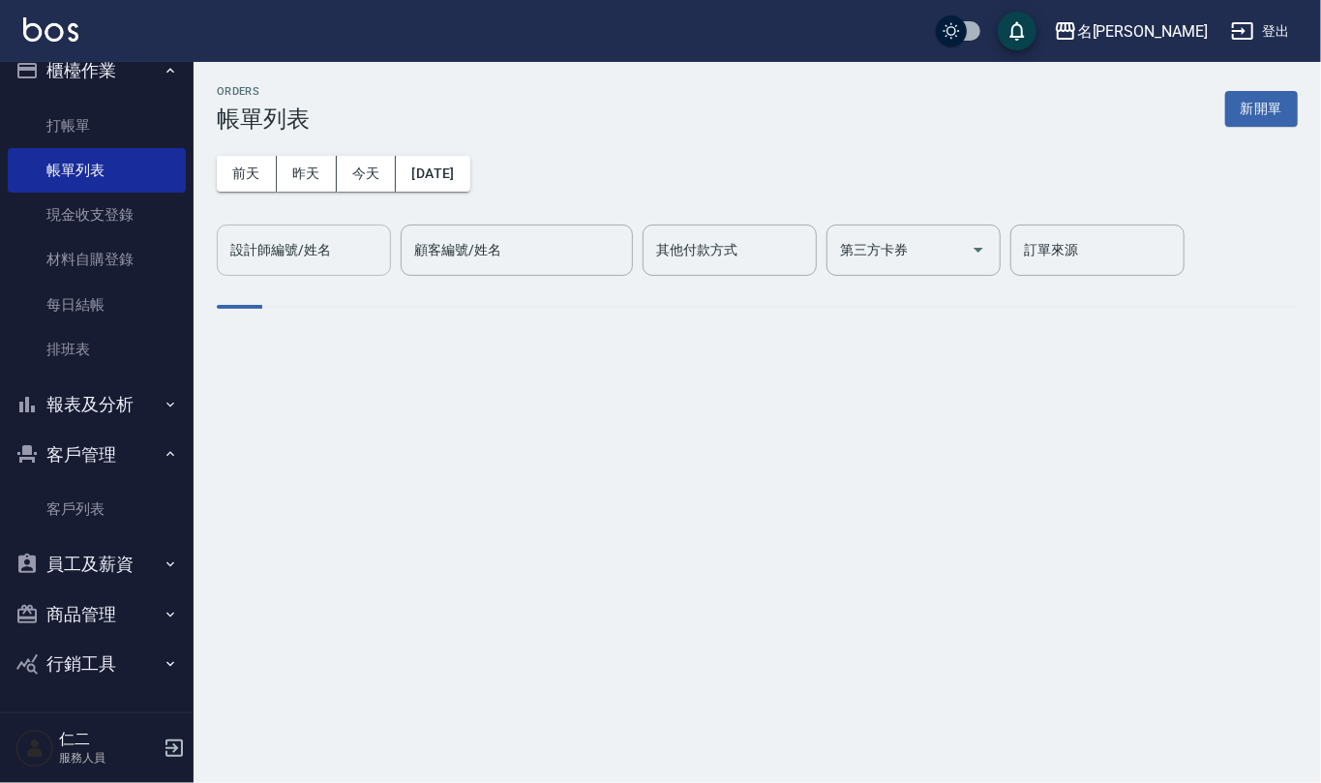
click at [284, 257] on input "設計師編號/姓名" at bounding box center [304, 250] width 157 height 34
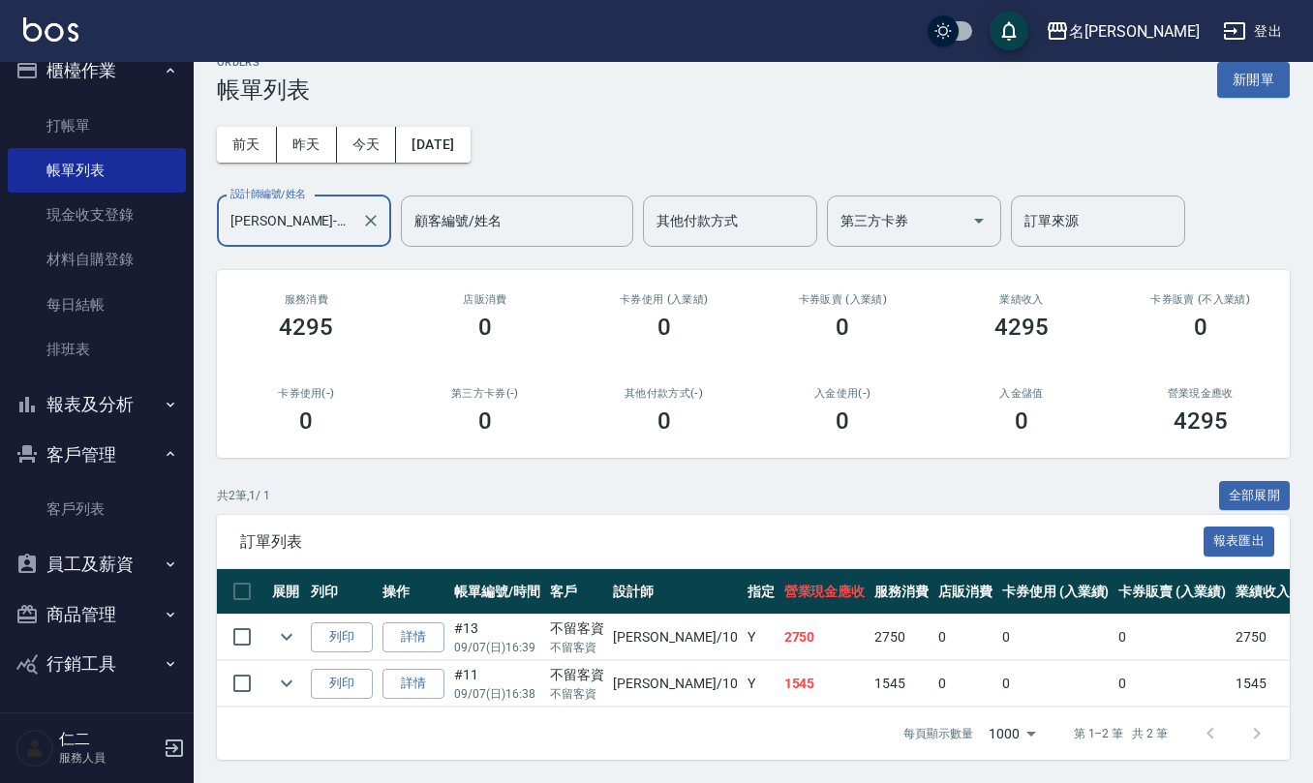
scroll to position [50, 0]
type input "胡淑雲-10"
click at [287, 625] on icon "expand row" at bounding box center [286, 636] width 23 height 23
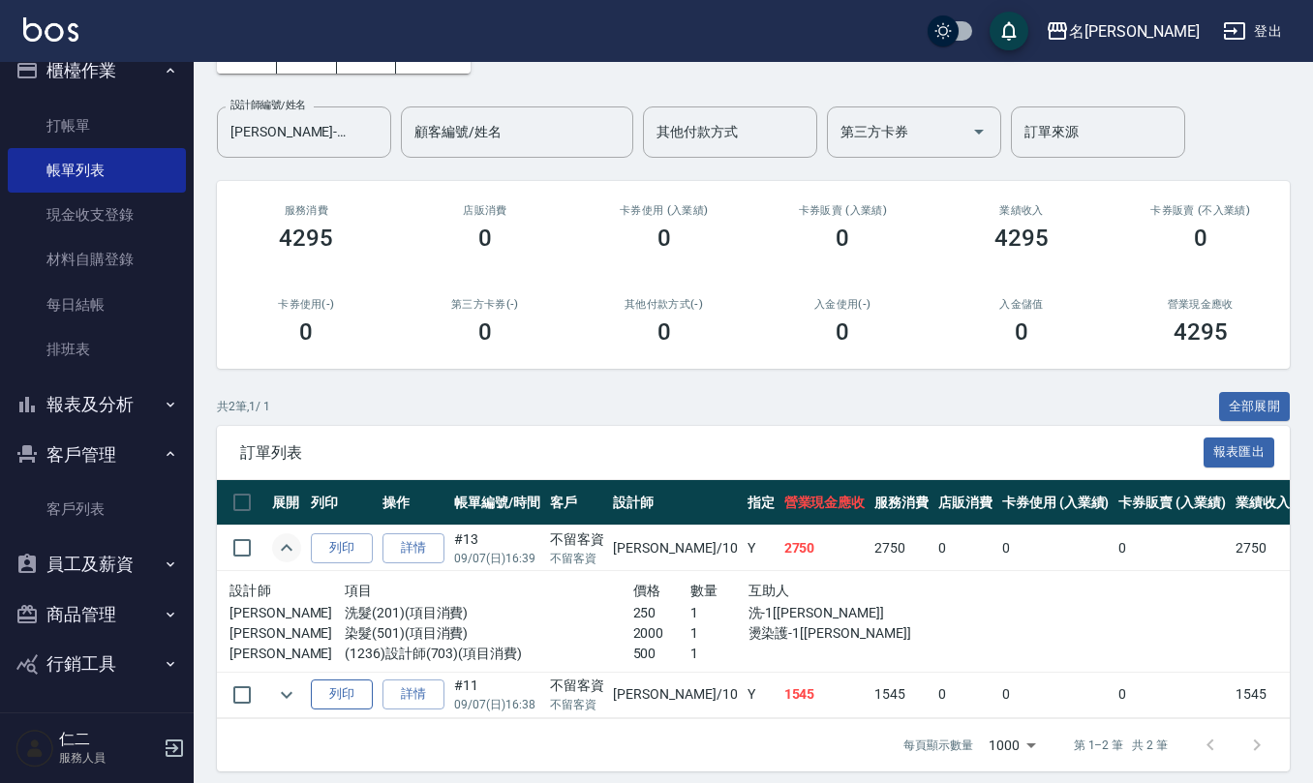
scroll to position [151, 0]
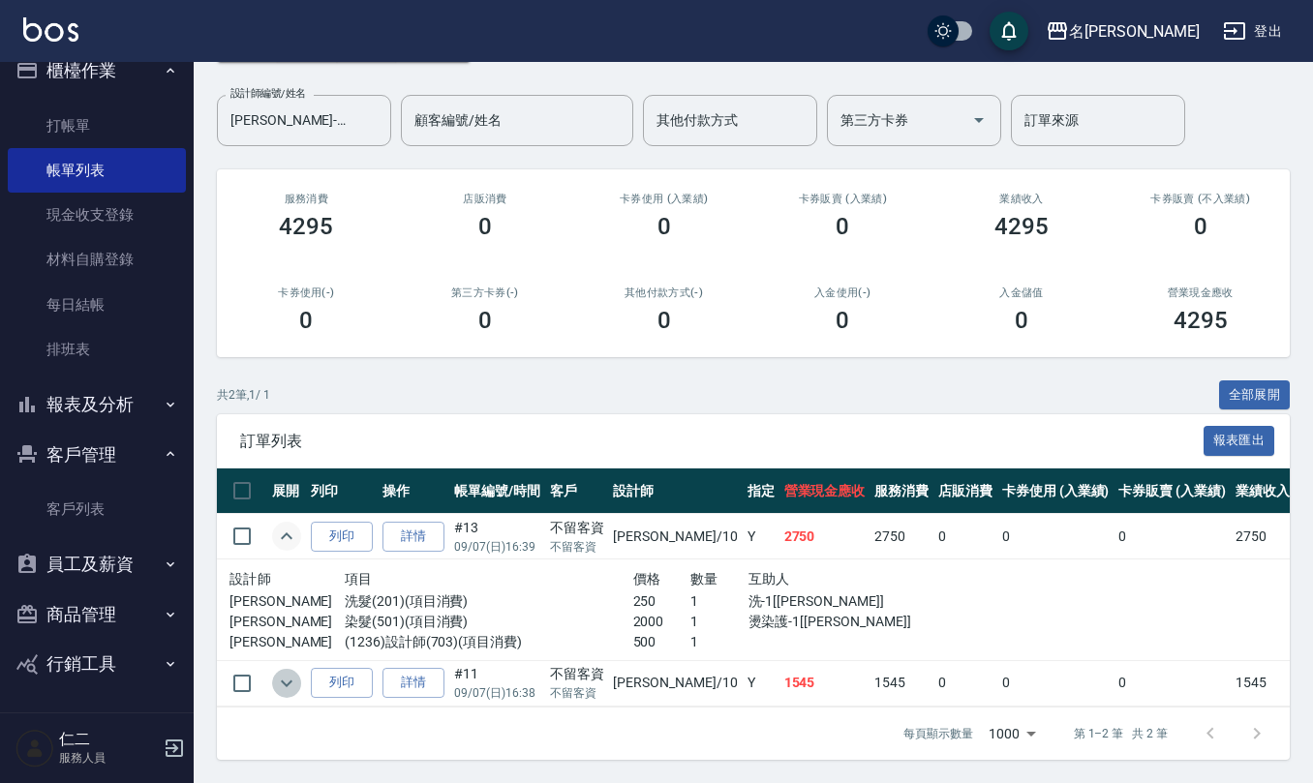
click at [294, 672] on icon "expand row" at bounding box center [286, 683] width 23 height 23
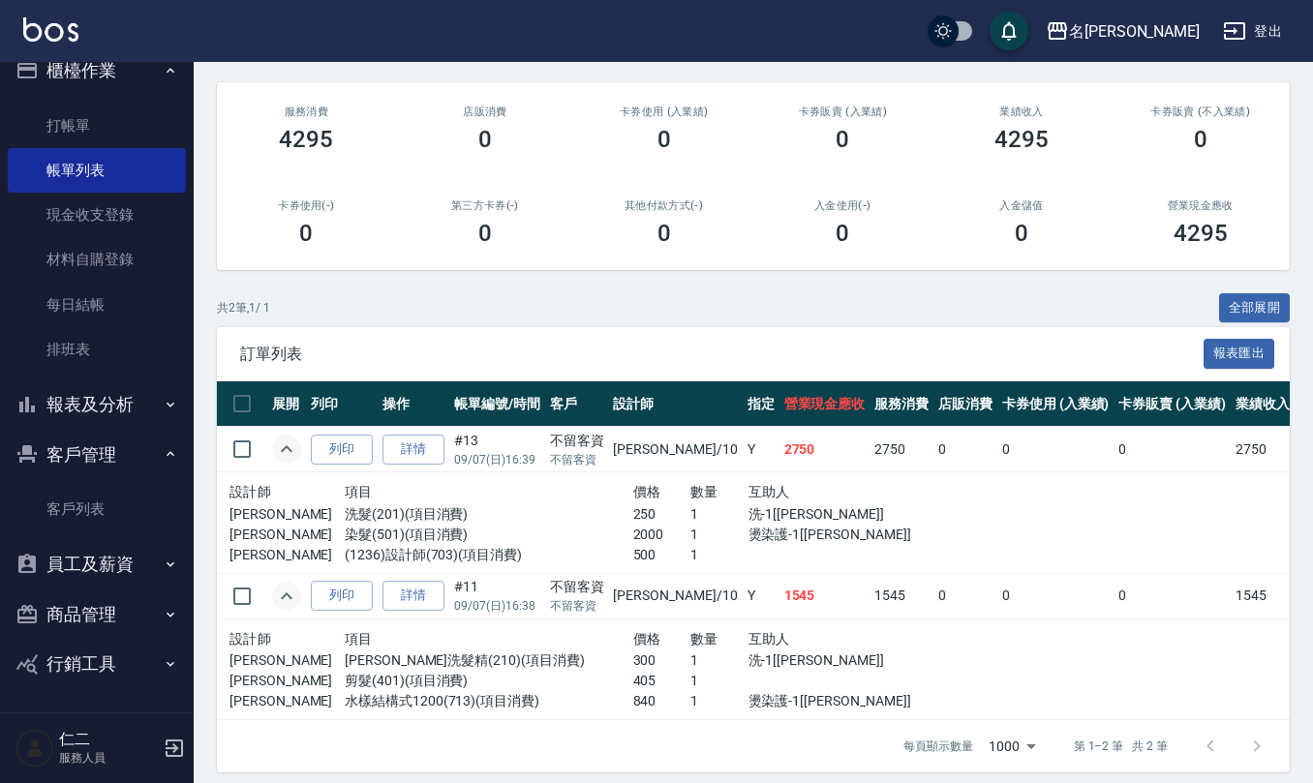
scroll to position [250, 0]
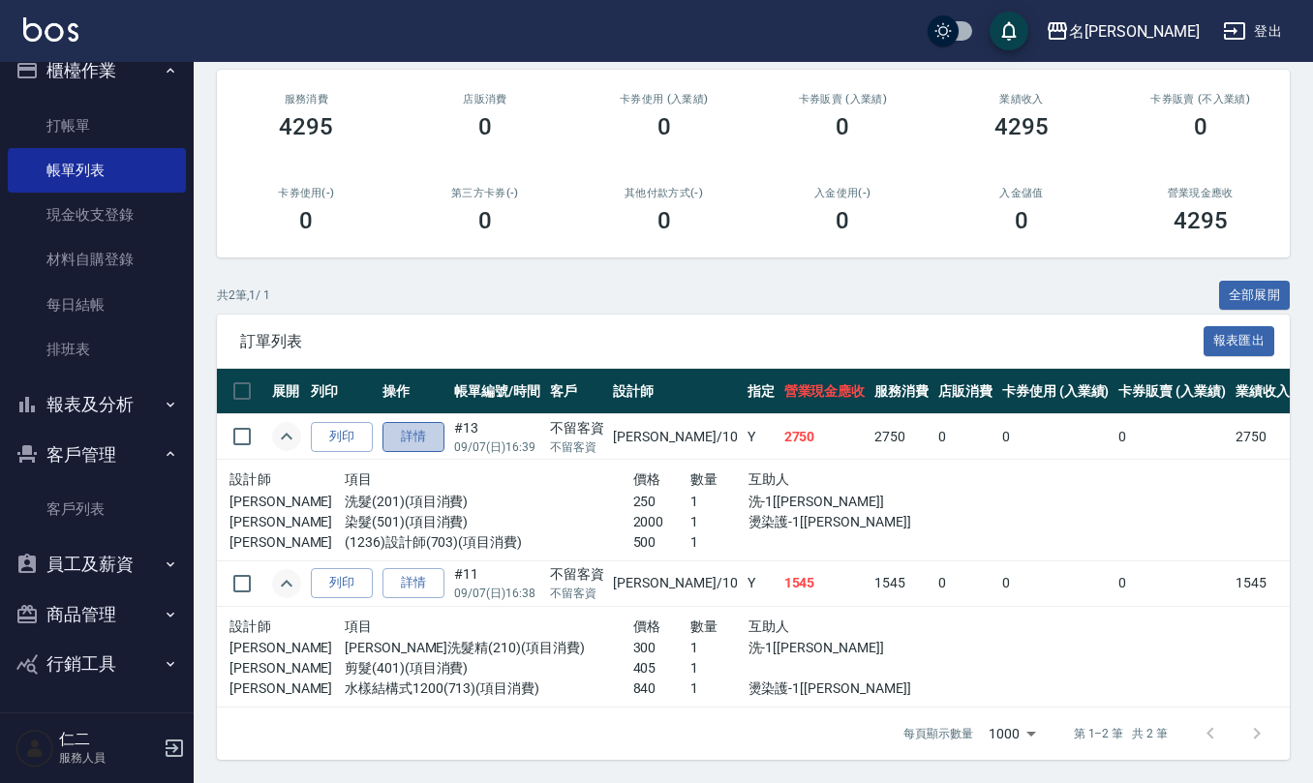
click at [427, 422] on link "詳情" at bounding box center [413, 437] width 62 height 30
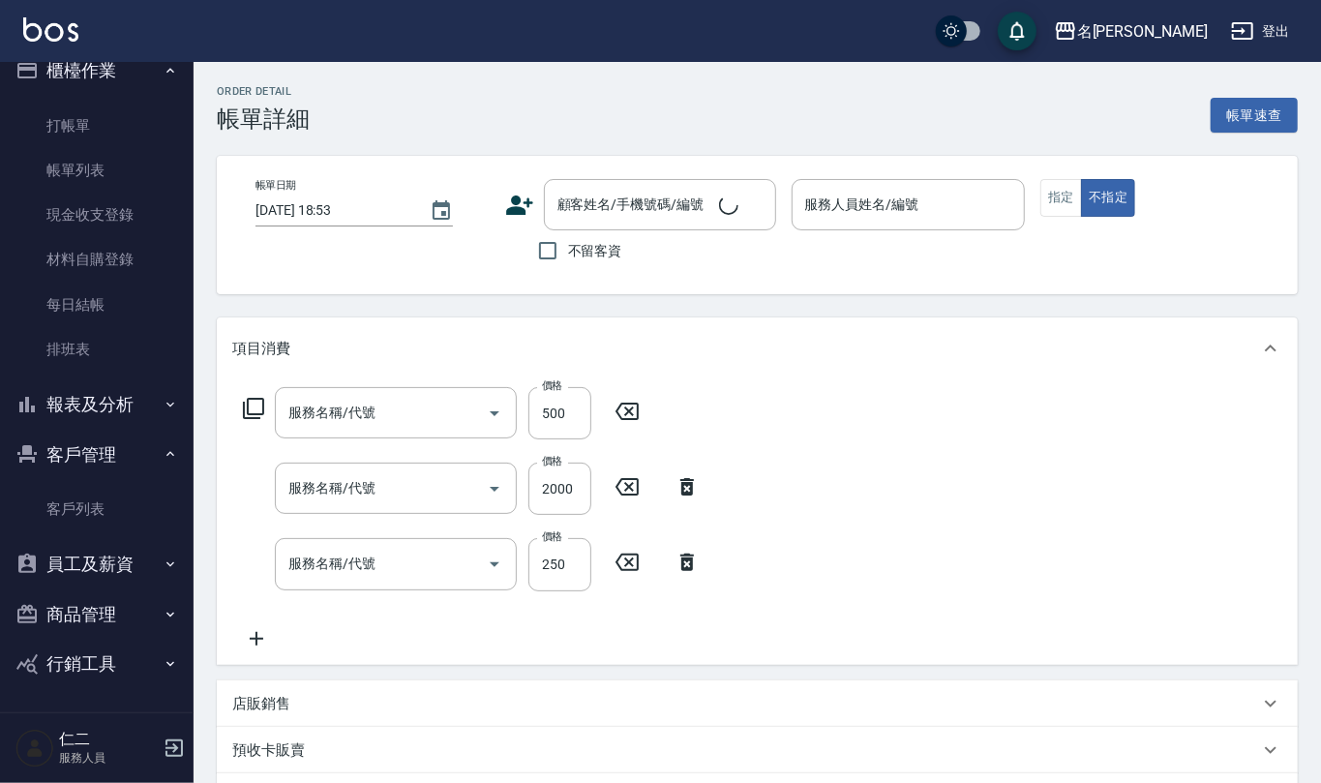
type input "2025/09/07 16:39"
checkbox input "true"
type input "胡淑雲-10"
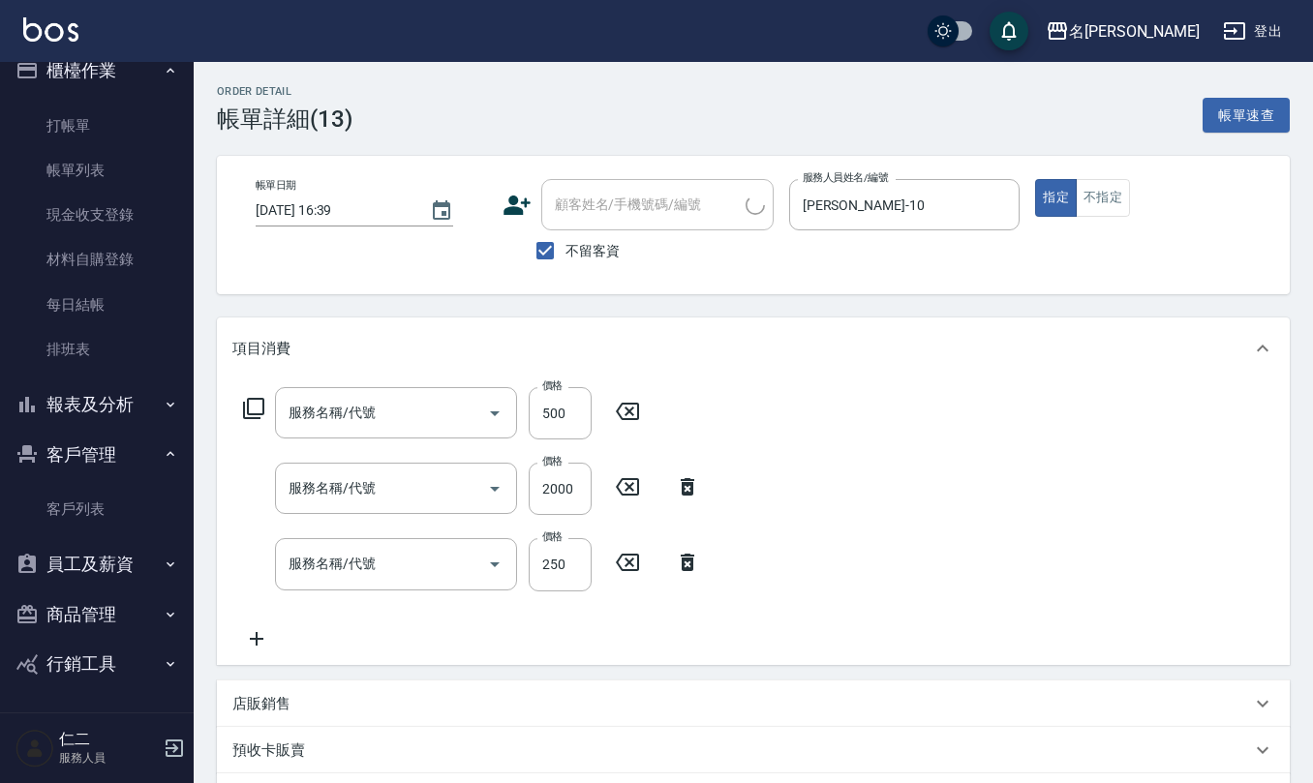
type input "(1236)設計師(703)"
type input "染髮(501)"
type input "洗髮(201)"
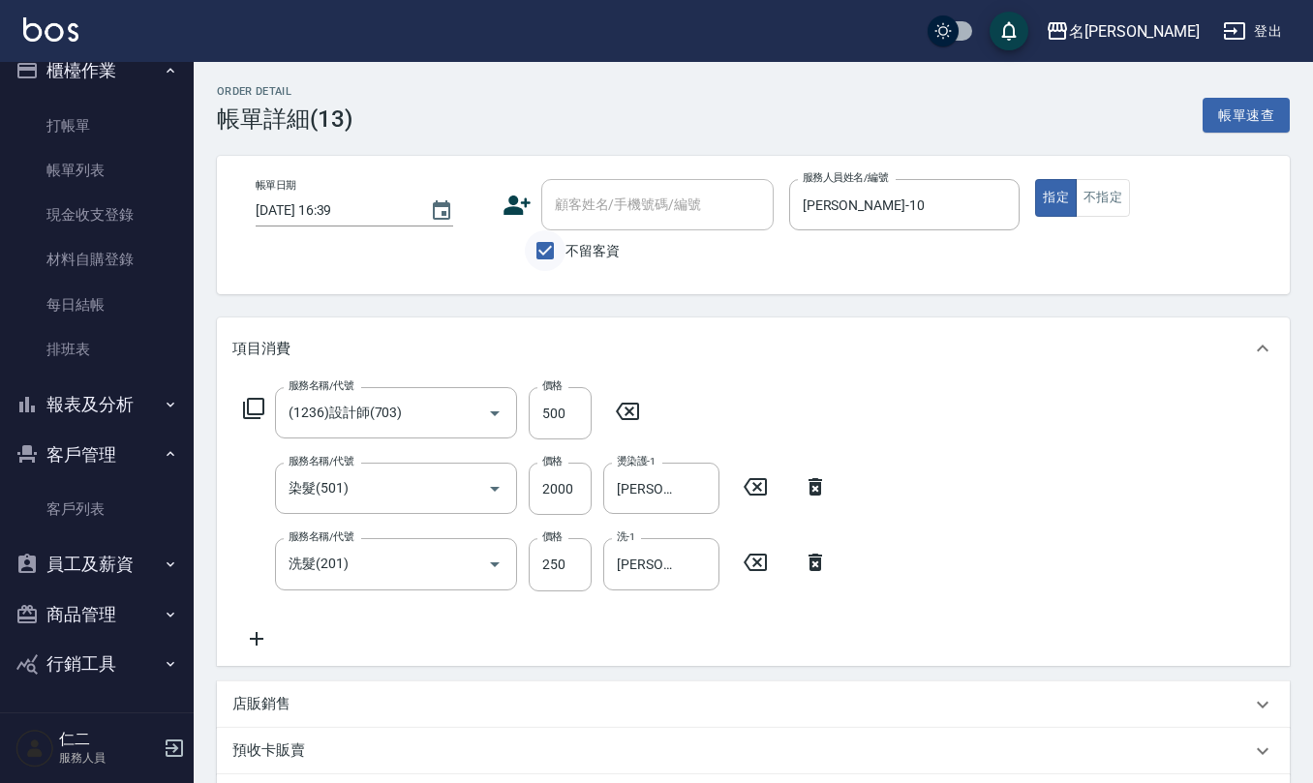
click at [542, 252] on input "不留客資" at bounding box center [545, 250] width 41 height 41
checkbox input "false"
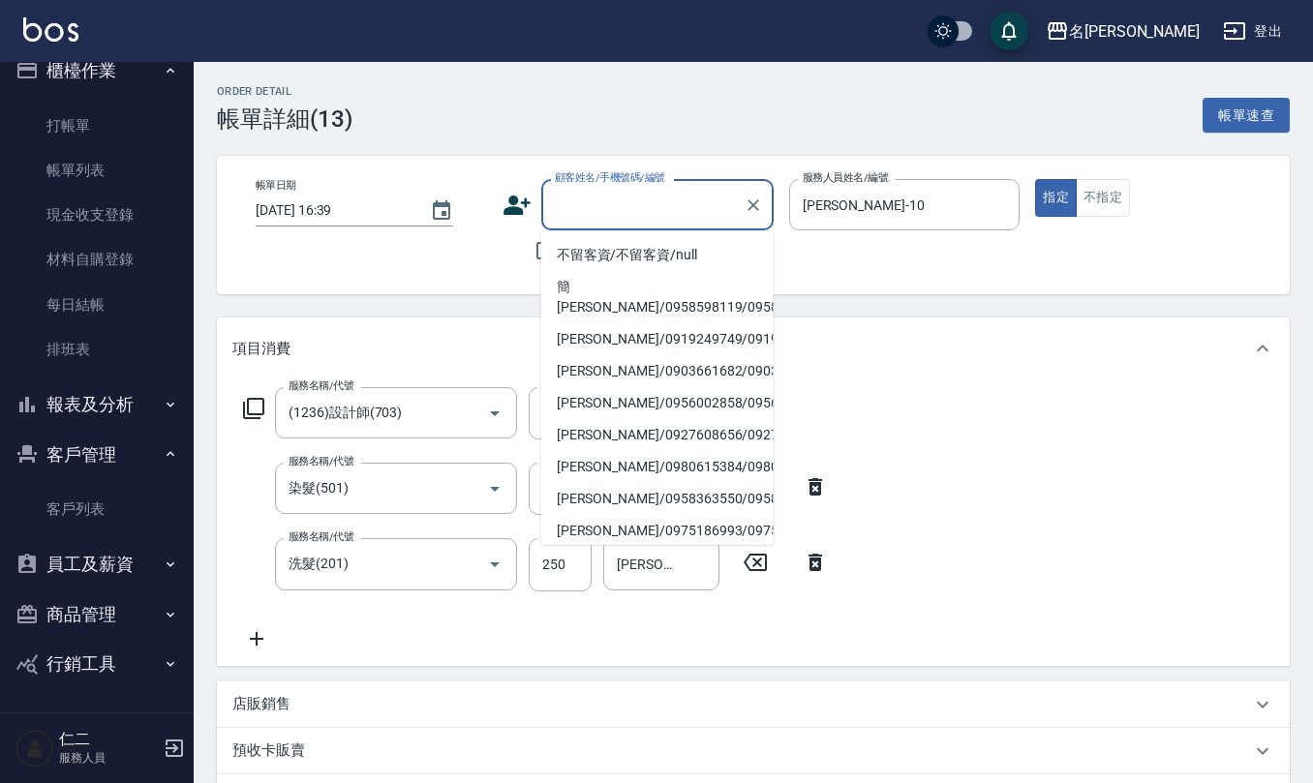
click at [578, 201] on input "顧客姓名/手機號碼/編號" at bounding box center [643, 205] width 186 height 34
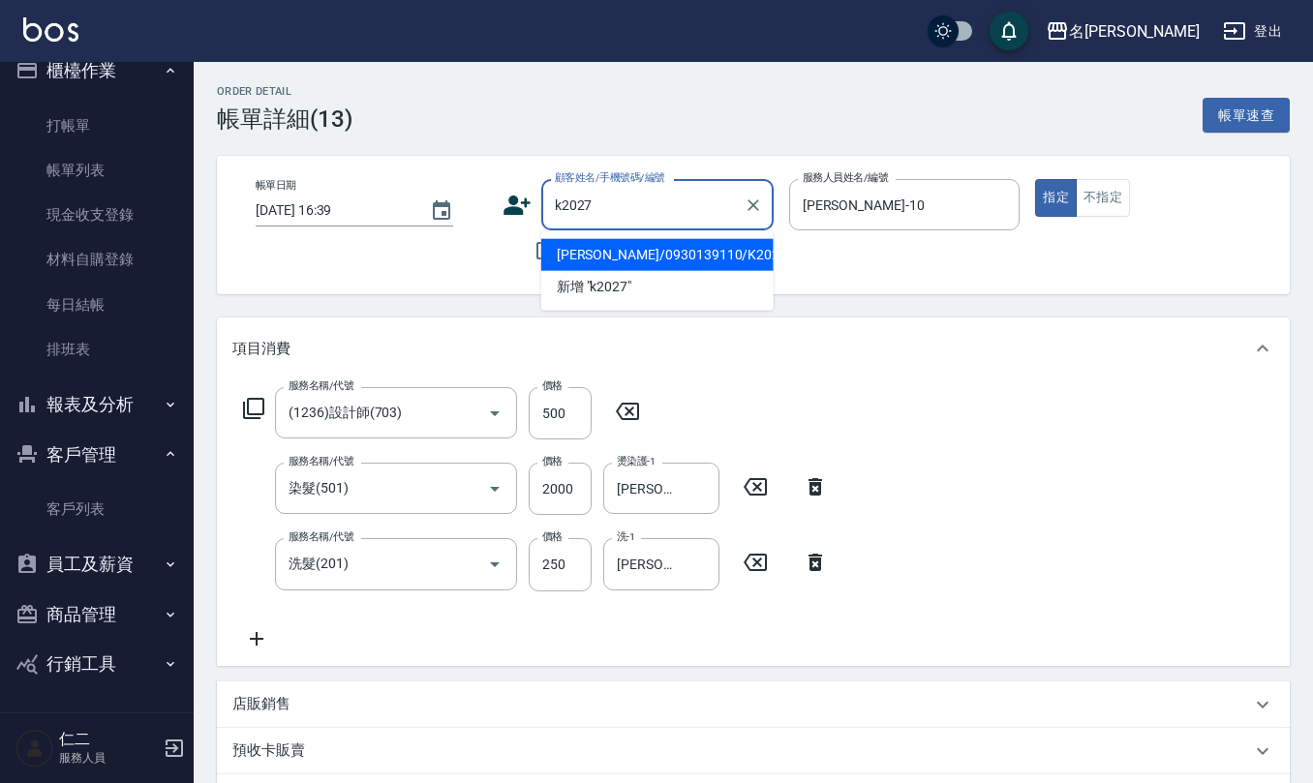
click at [598, 257] on li "陳靜怡/0930139110/K2027" at bounding box center [657, 255] width 232 height 32
type input "陳靜怡/0930139110/K2027"
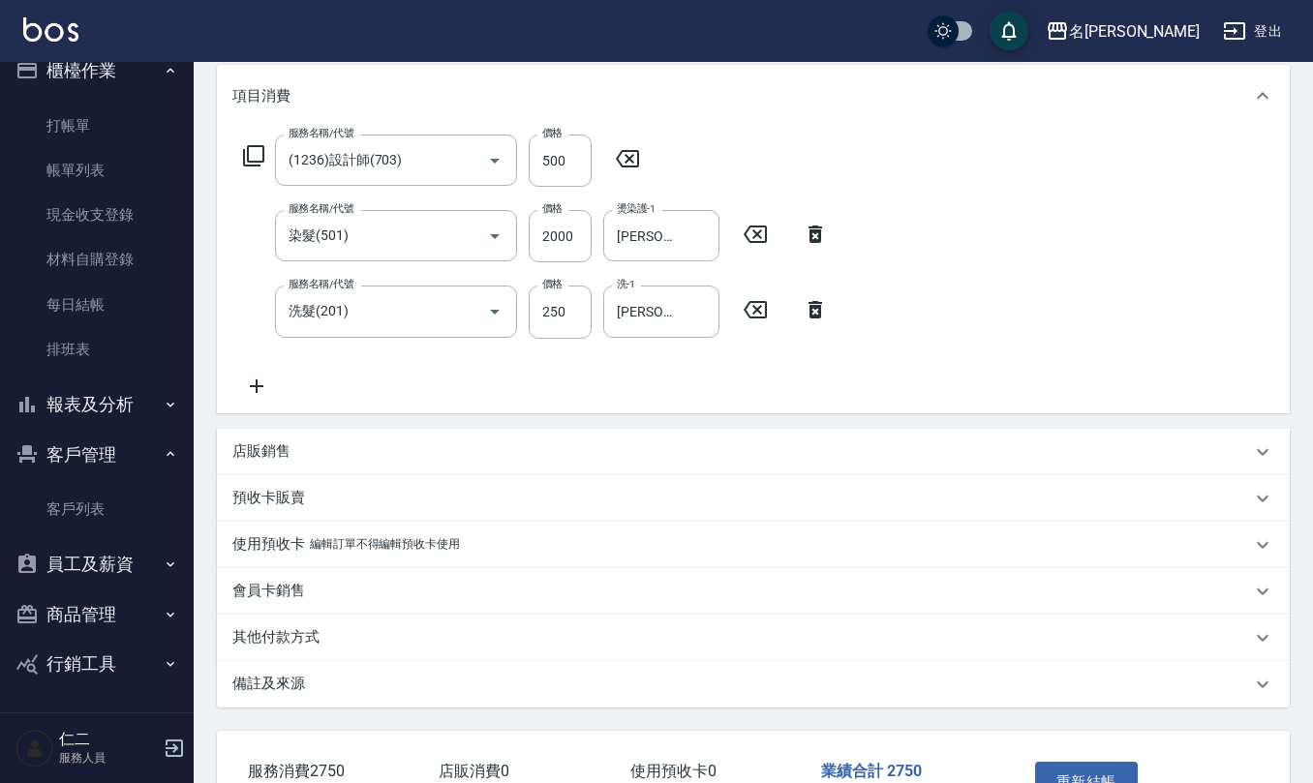
scroll to position [257, 0]
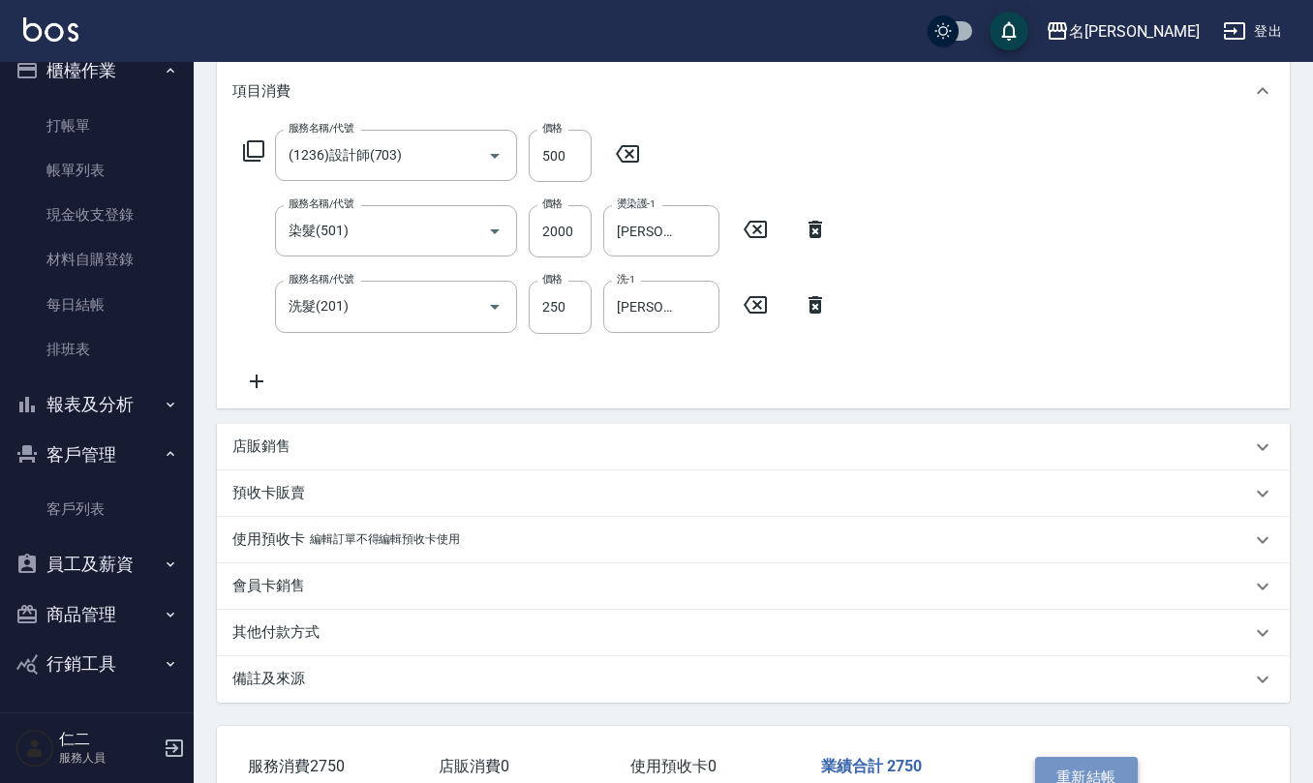
click at [1092, 759] on button "重新結帳" at bounding box center [1086, 777] width 103 height 41
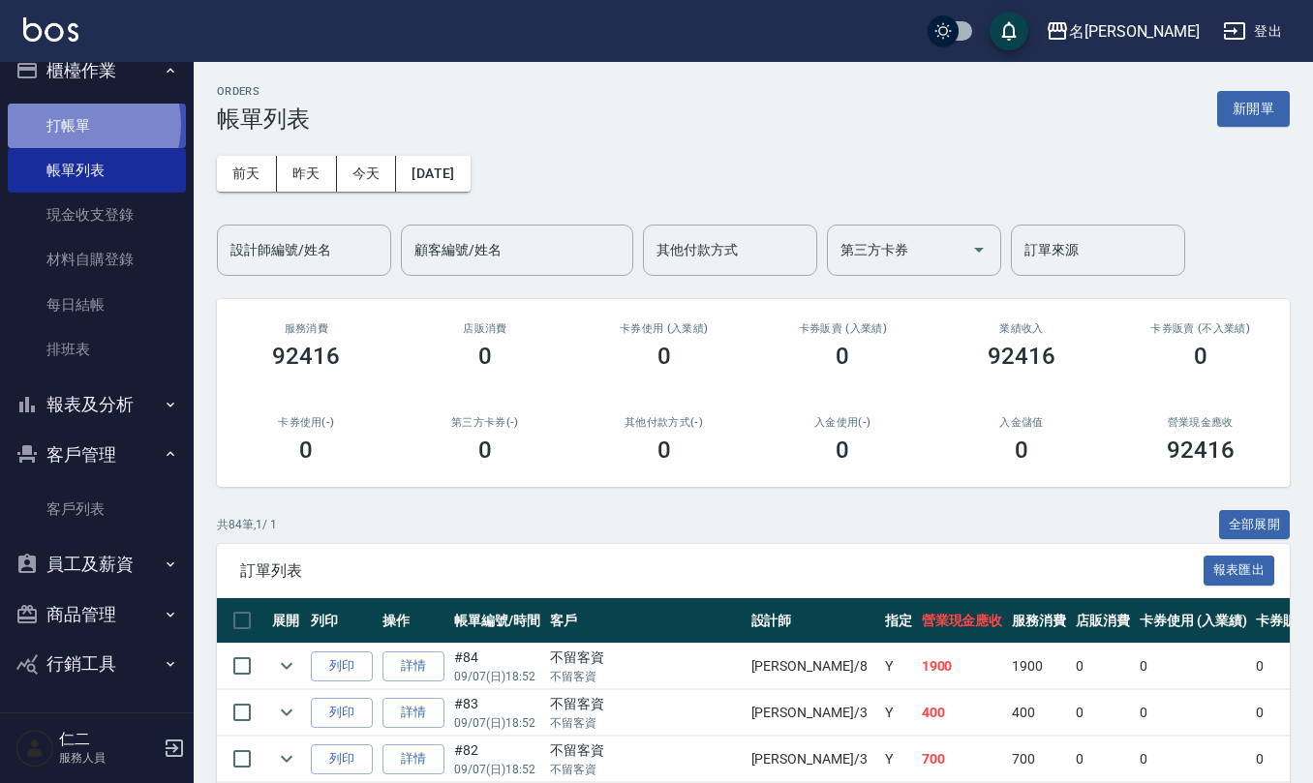
click at [81, 121] on link "打帳單" at bounding box center [97, 126] width 178 height 45
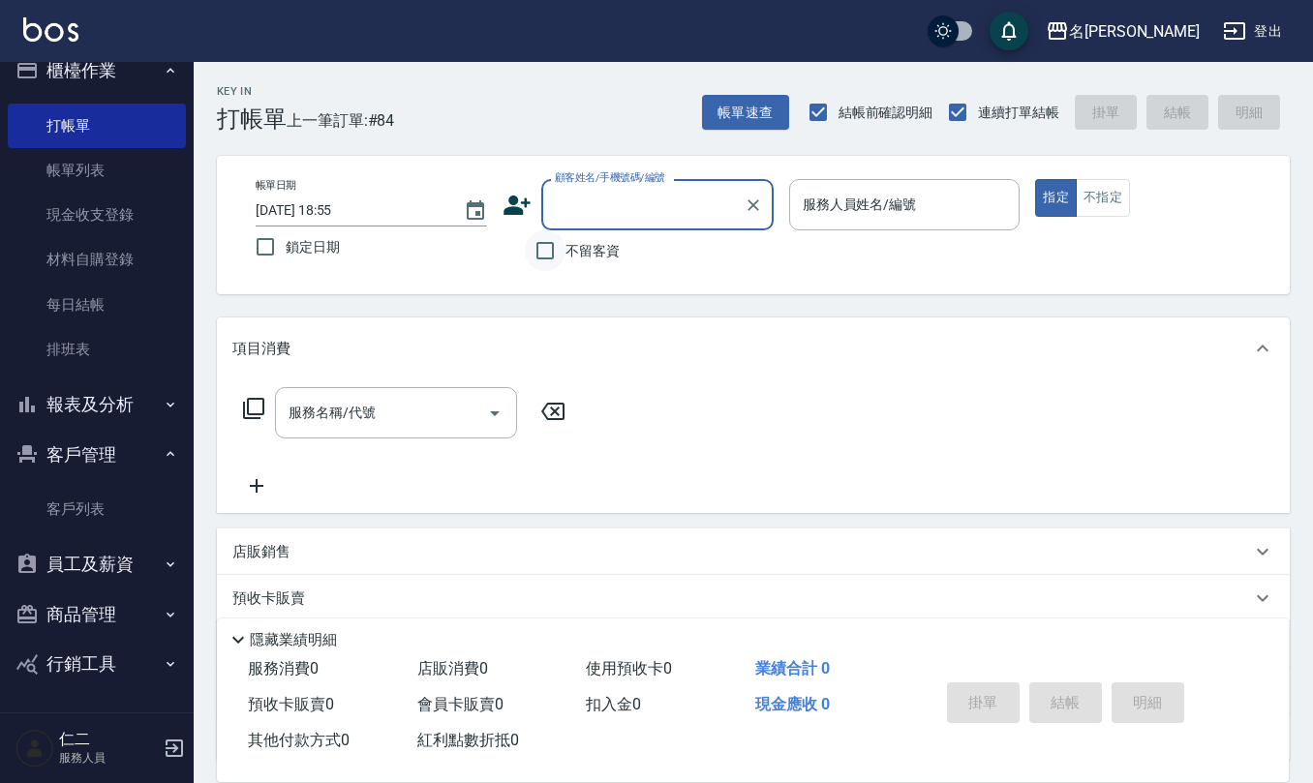
click at [544, 256] on input "不留客資" at bounding box center [545, 250] width 41 height 41
checkbox input "true"
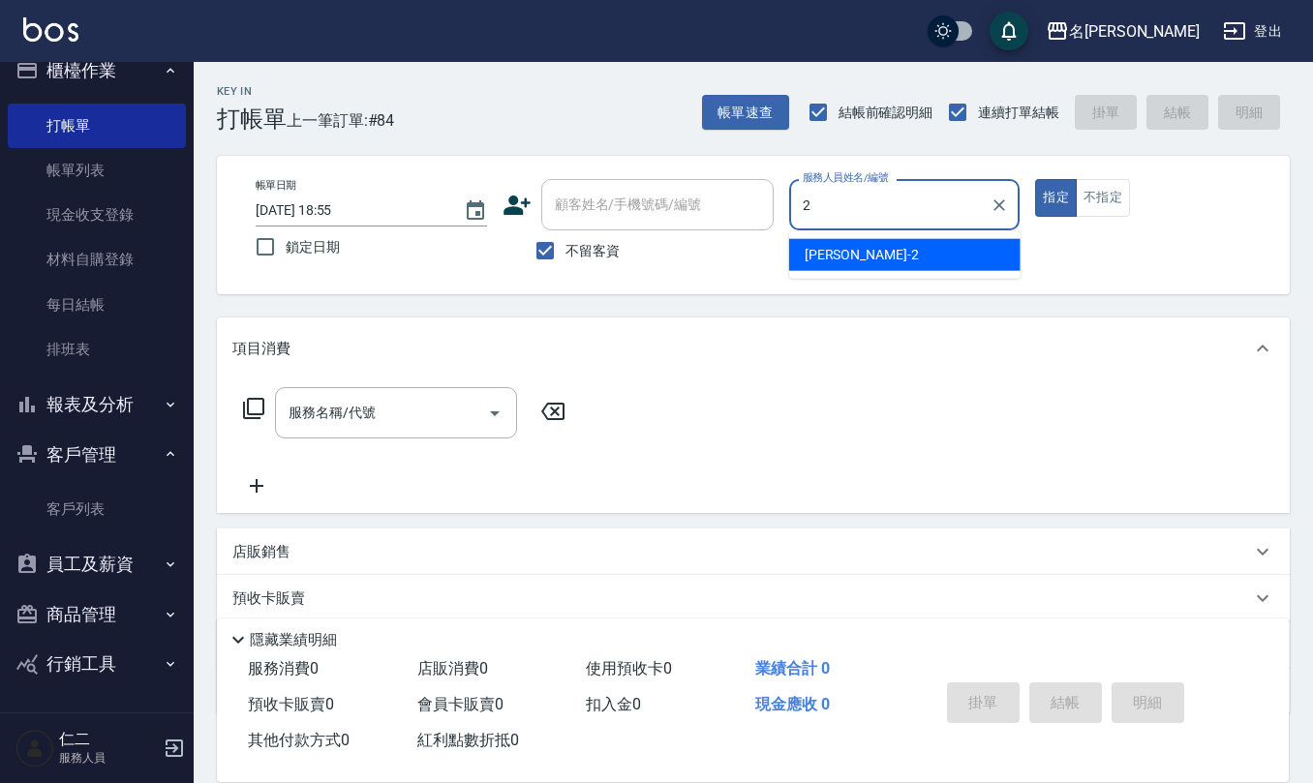
type input "黃慧敏-2"
type button "true"
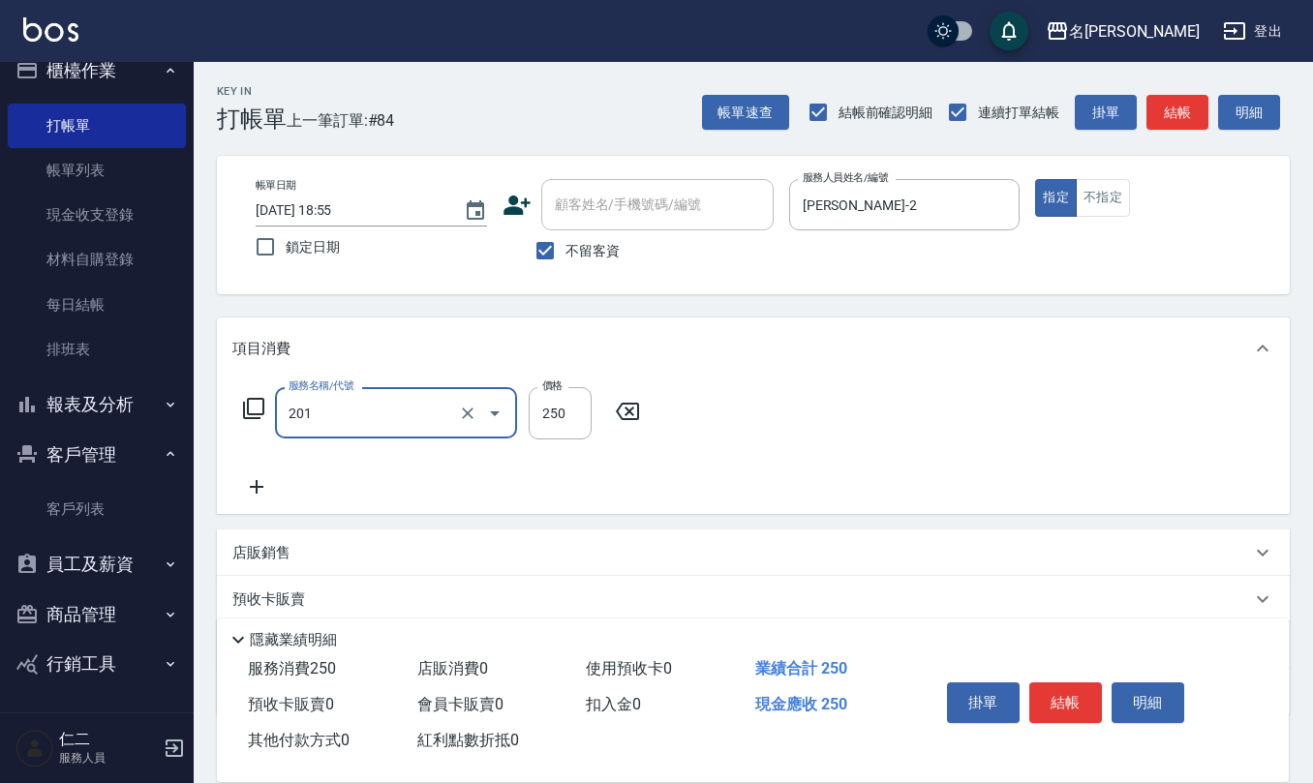
type input "洗髮(201)"
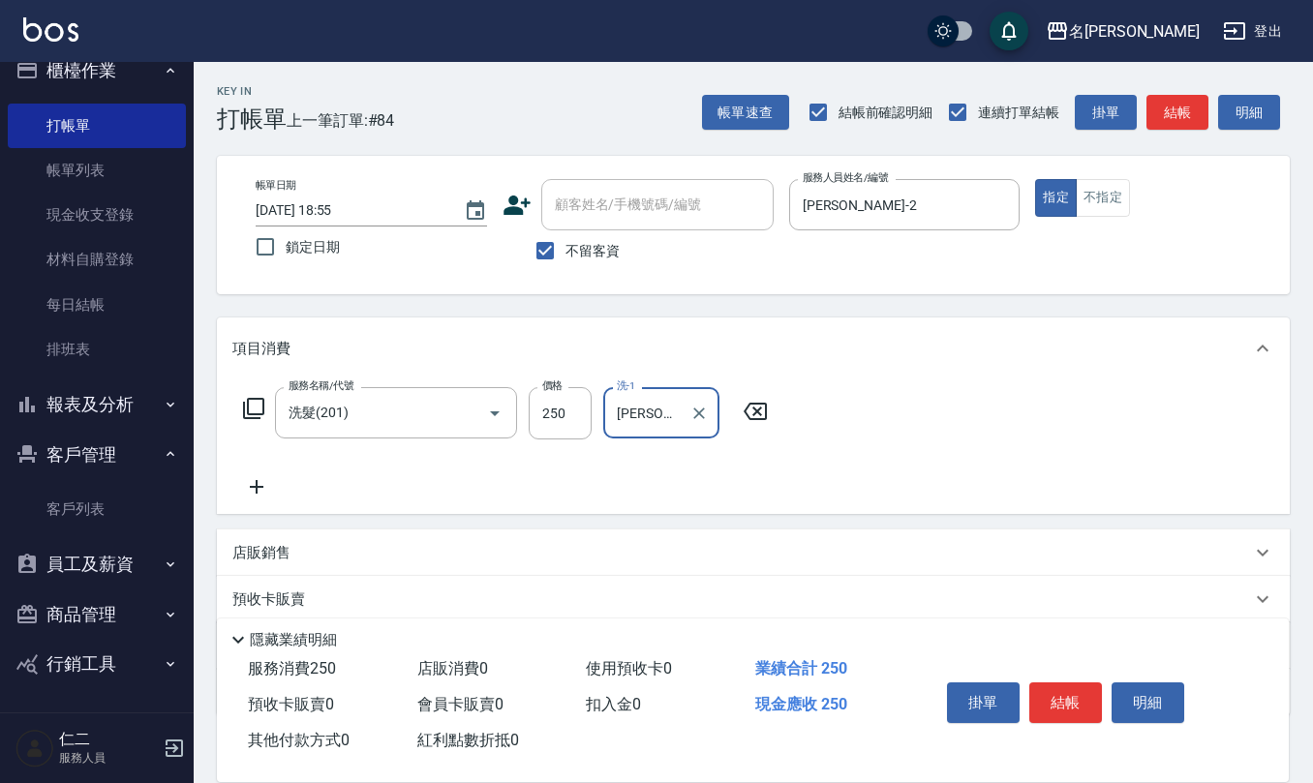
type input "竹儀-33"
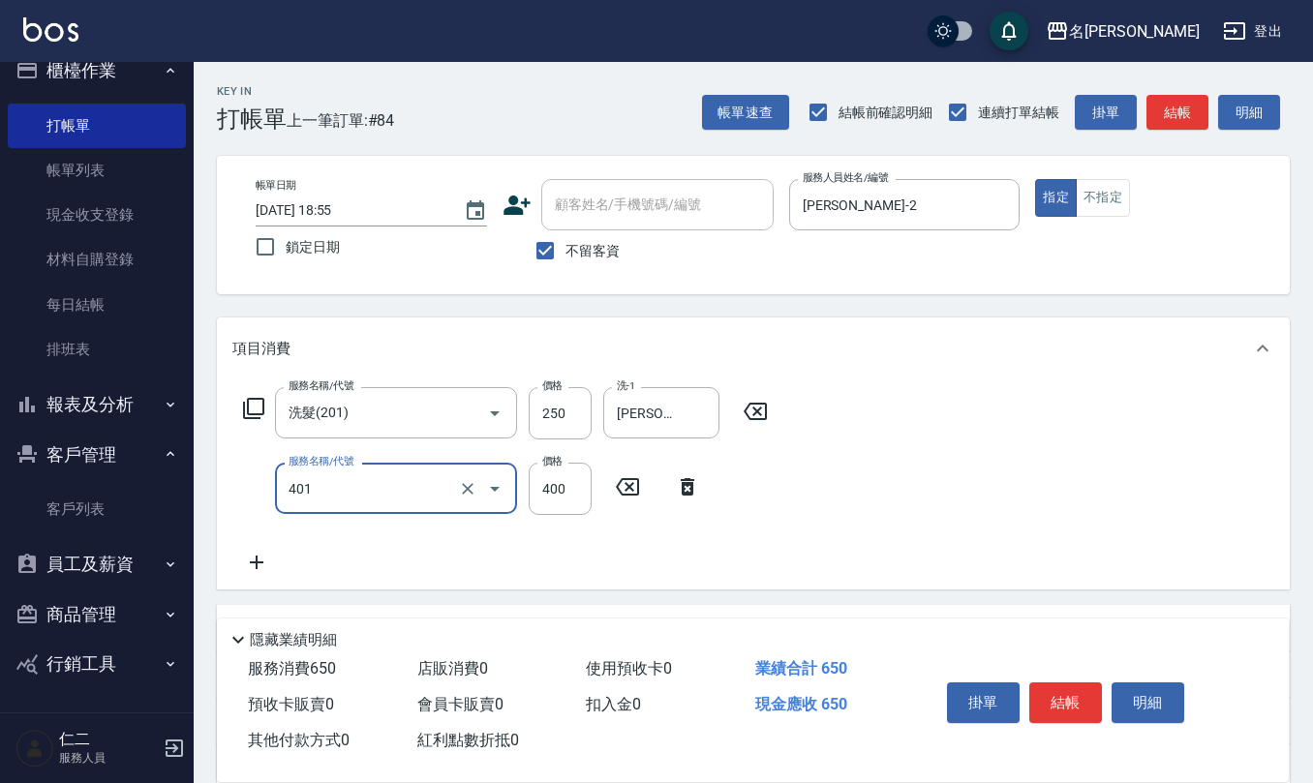
type input "剪髮(401)"
type input "350"
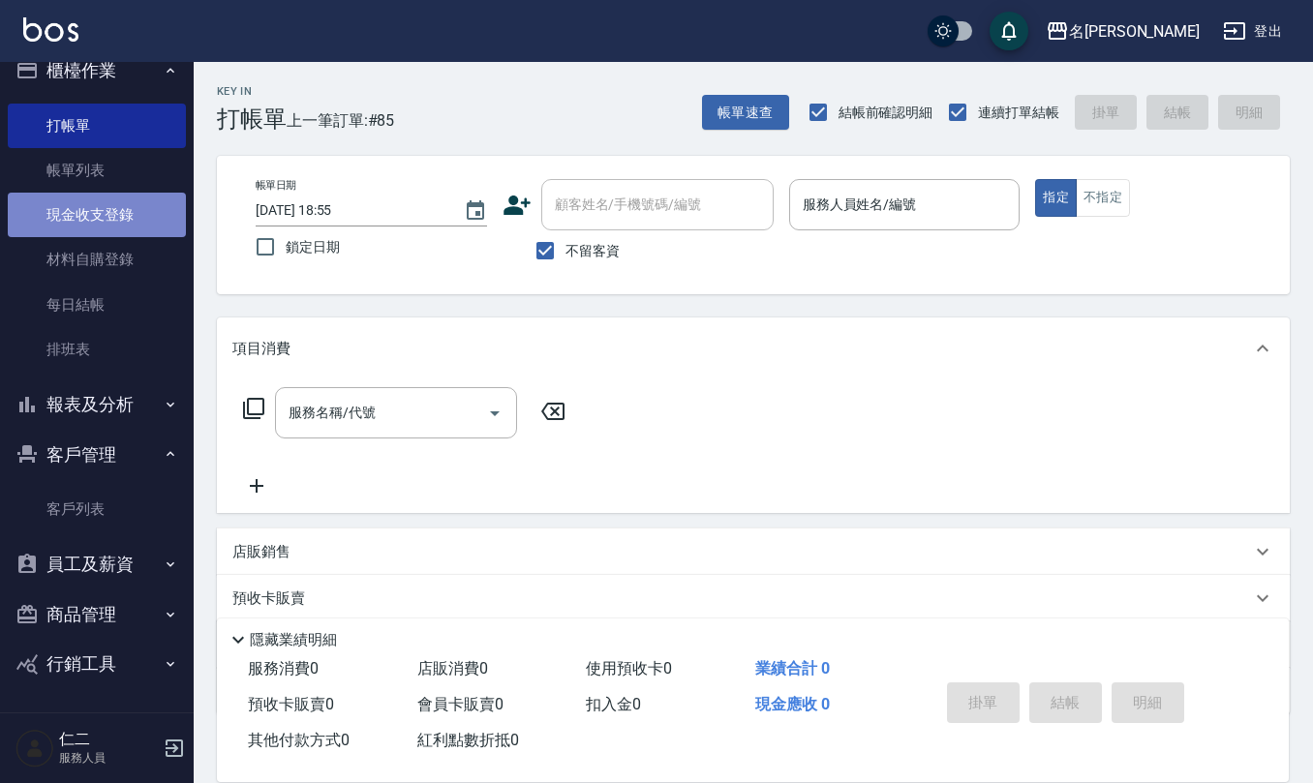
click at [101, 223] on link "現金收支登錄" at bounding box center [97, 215] width 178 height 45
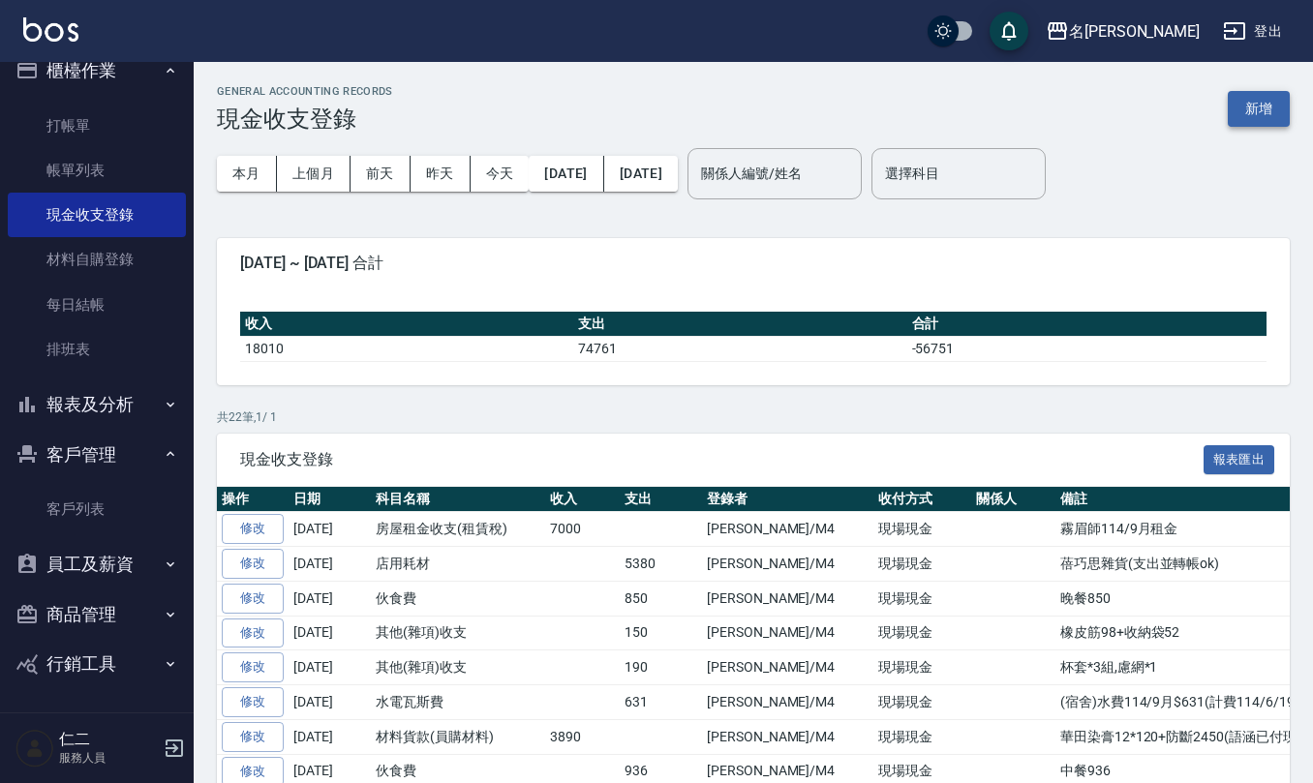
click at [1274, 106] on button "新增" at bounding box center [1258, 109] width 62 height 36
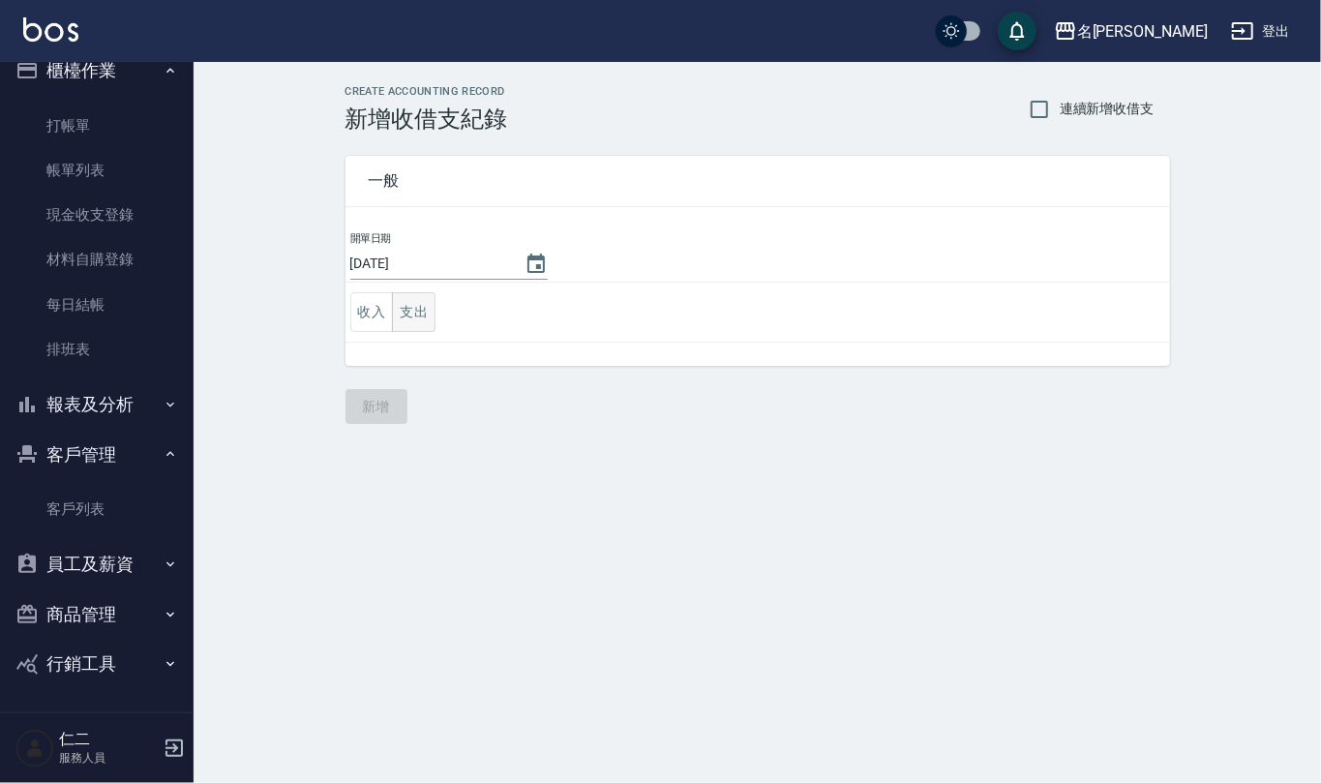
click at [414, 319] on button "支出" at bounding box center [414, 312] width 44 height 40
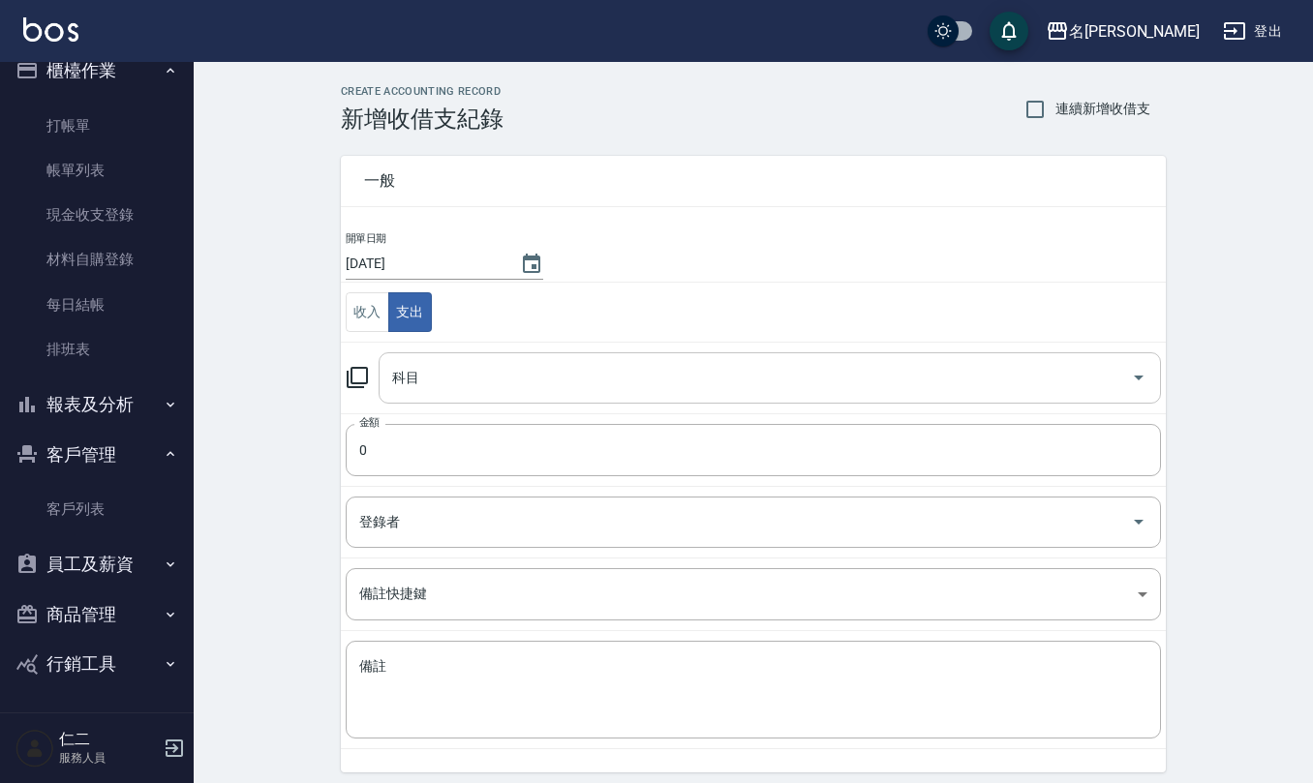
click at [435, 354] on div "科目" at bounding box center [769, 377] width 782 height 51
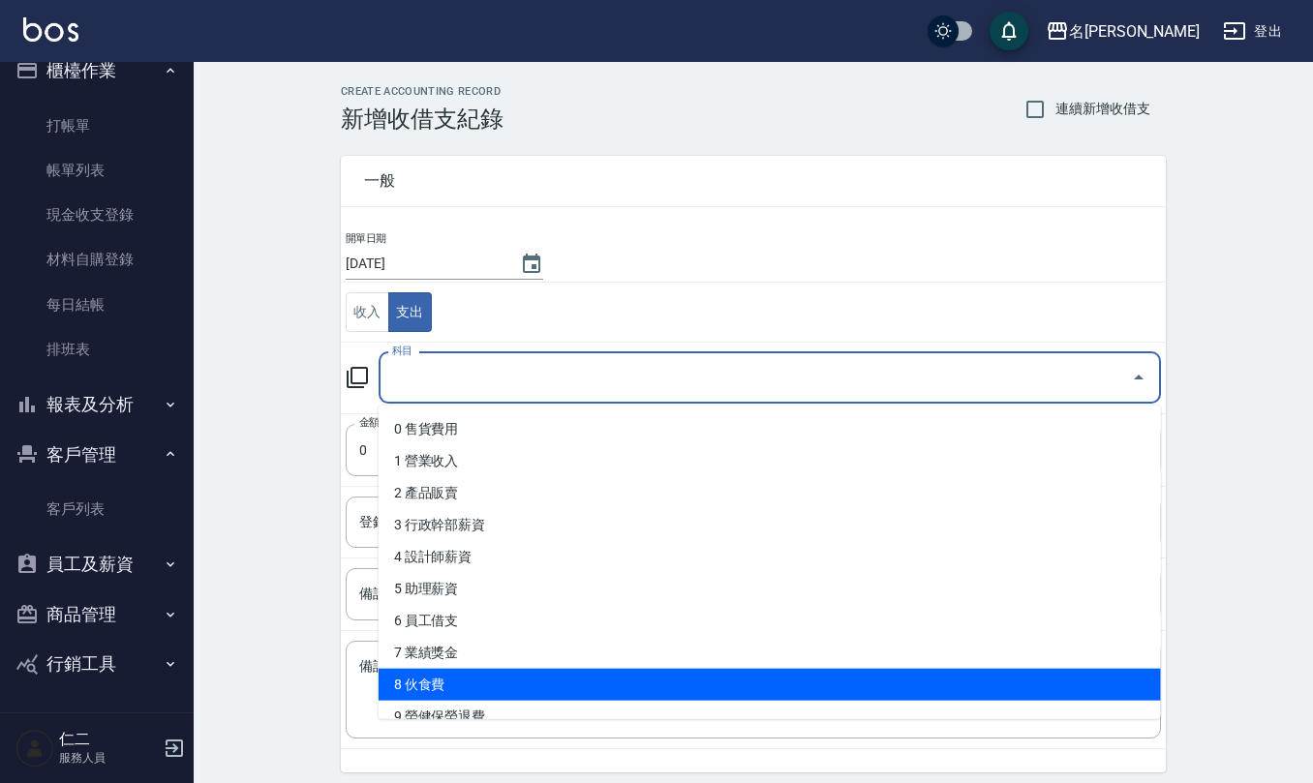
click at [445, 695] on li "8 伙食費" at bounding box center [769, 685] width 782 height 32
type input "8 伙食費"
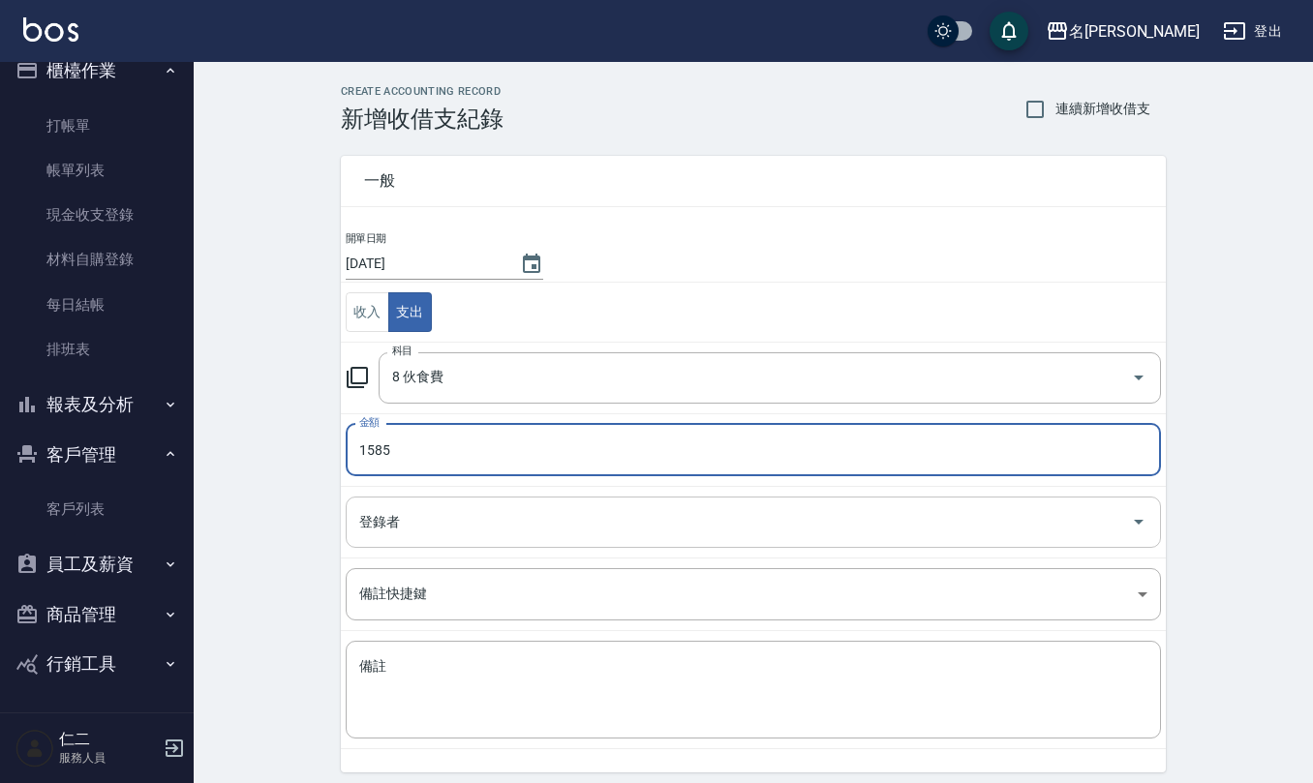
type input "1585"
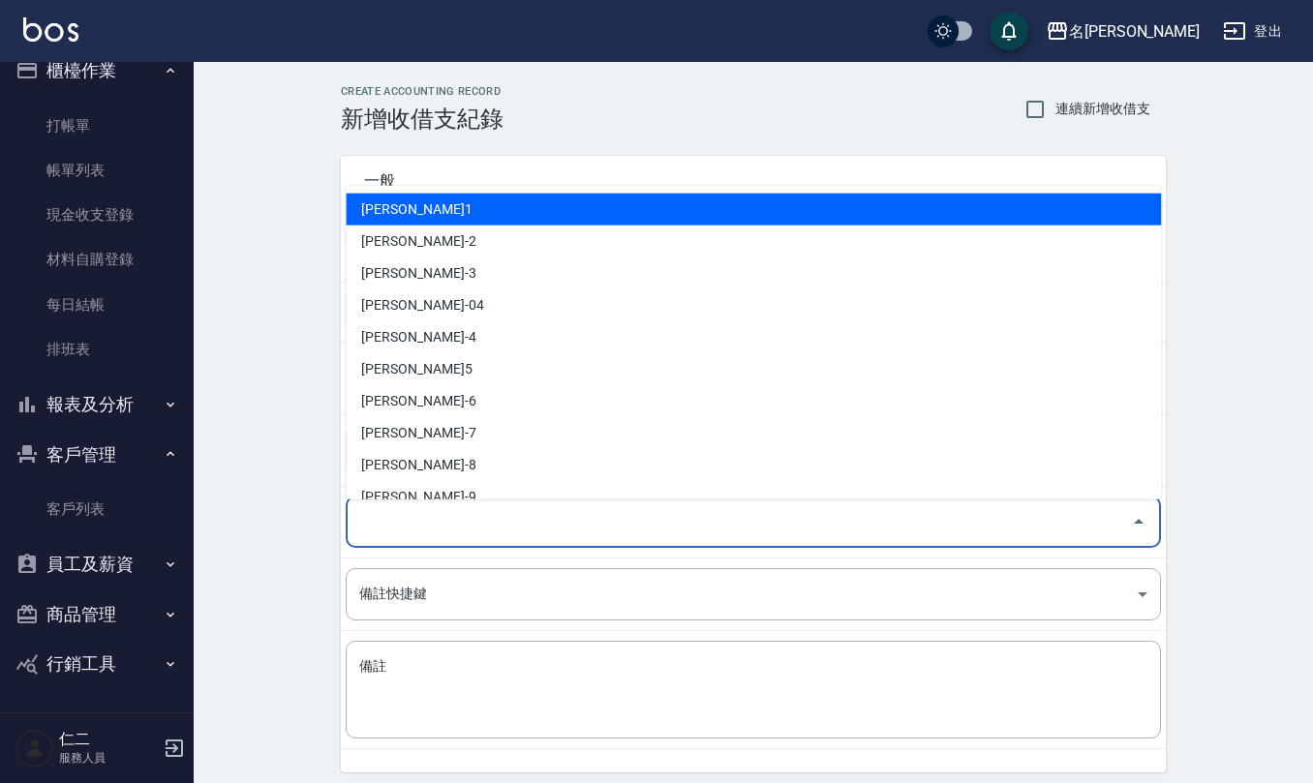
click at [485, 516] on input "登錄者" at bounding box center [738, 522] width 769 height 34
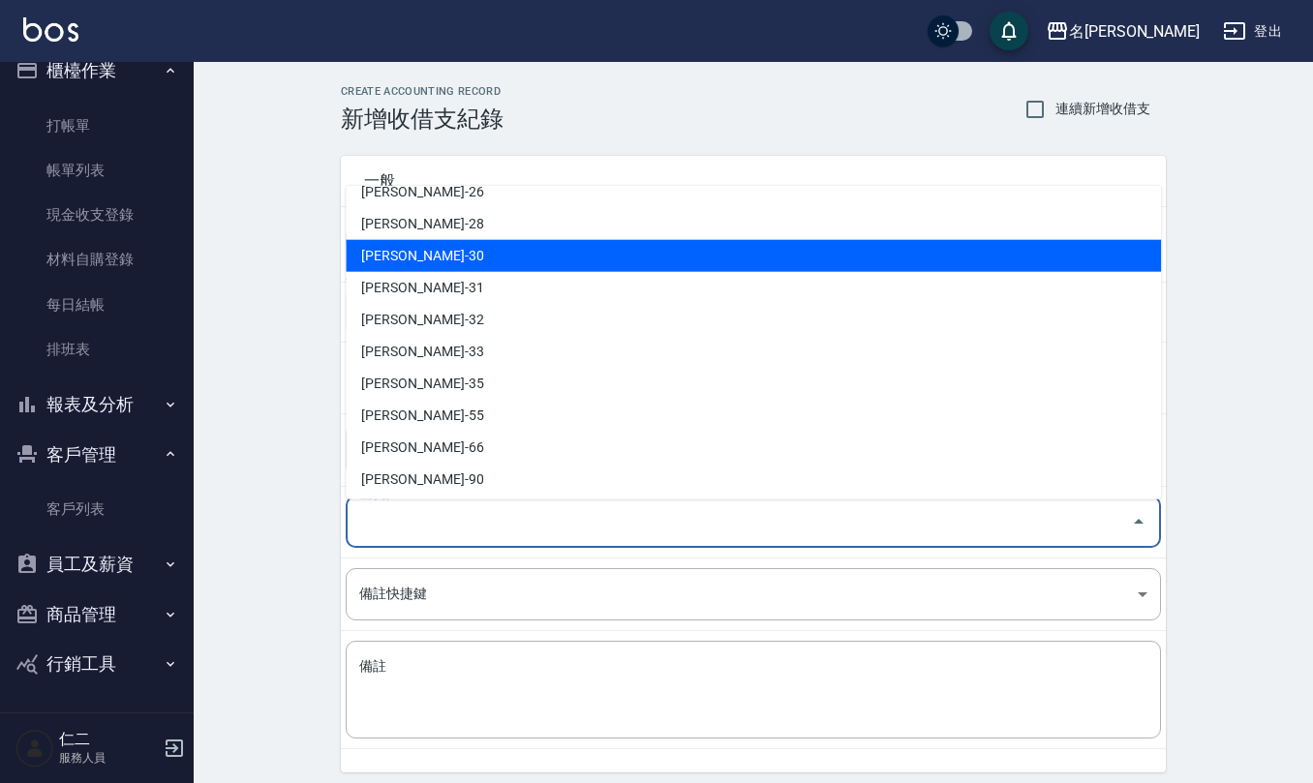
scroll to position [852, 0]
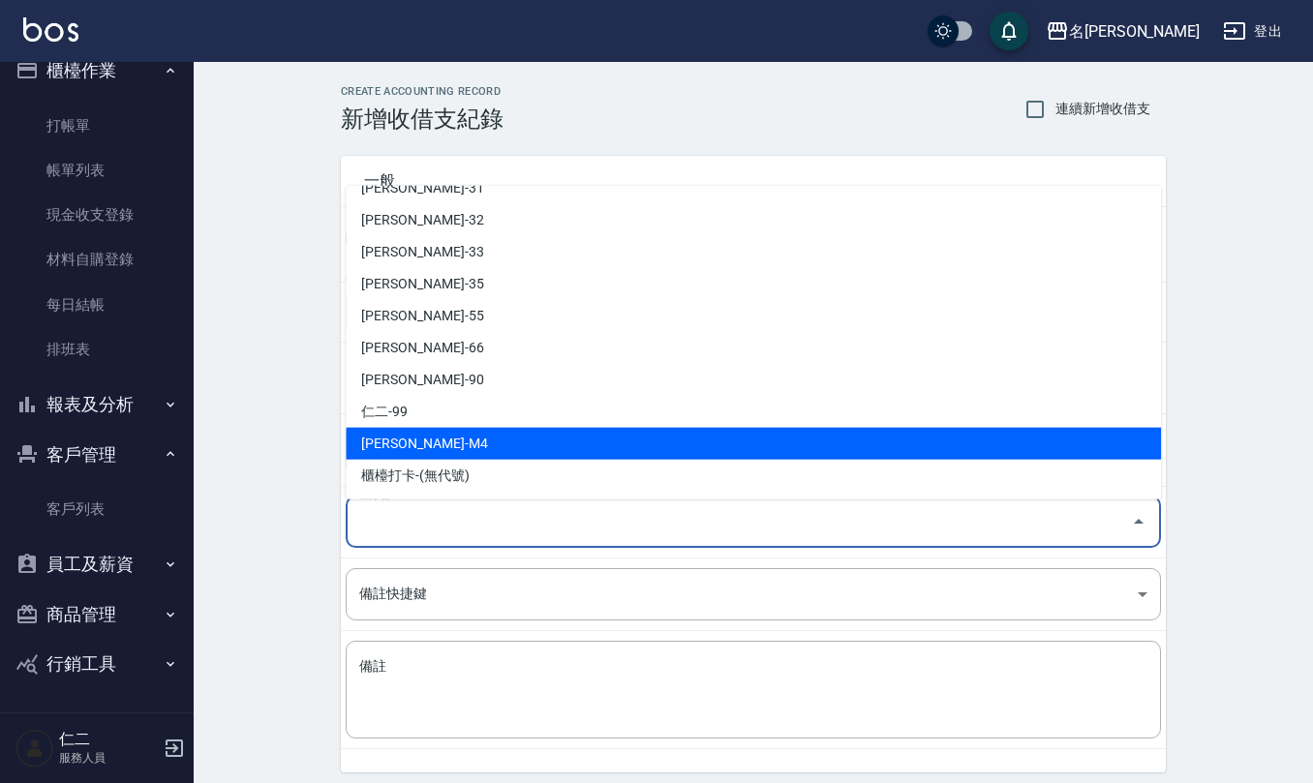
click at [469, 435] on li "陳佩俐-M4" at bounding box center [753, 444] width 815 height 32
type input "陳佩俐-M4"
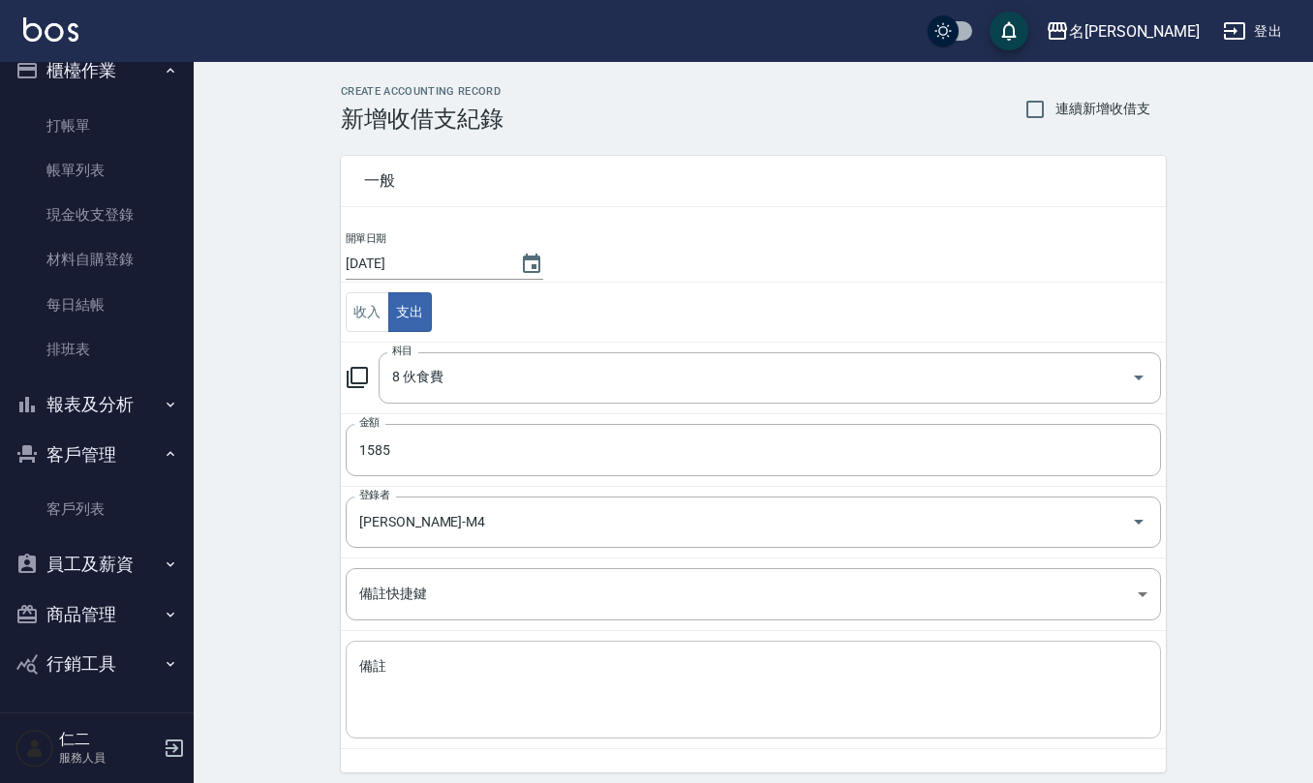
click at [450, 732] on div "x 備註" at bounding box center [753, 690] width 815 height 98
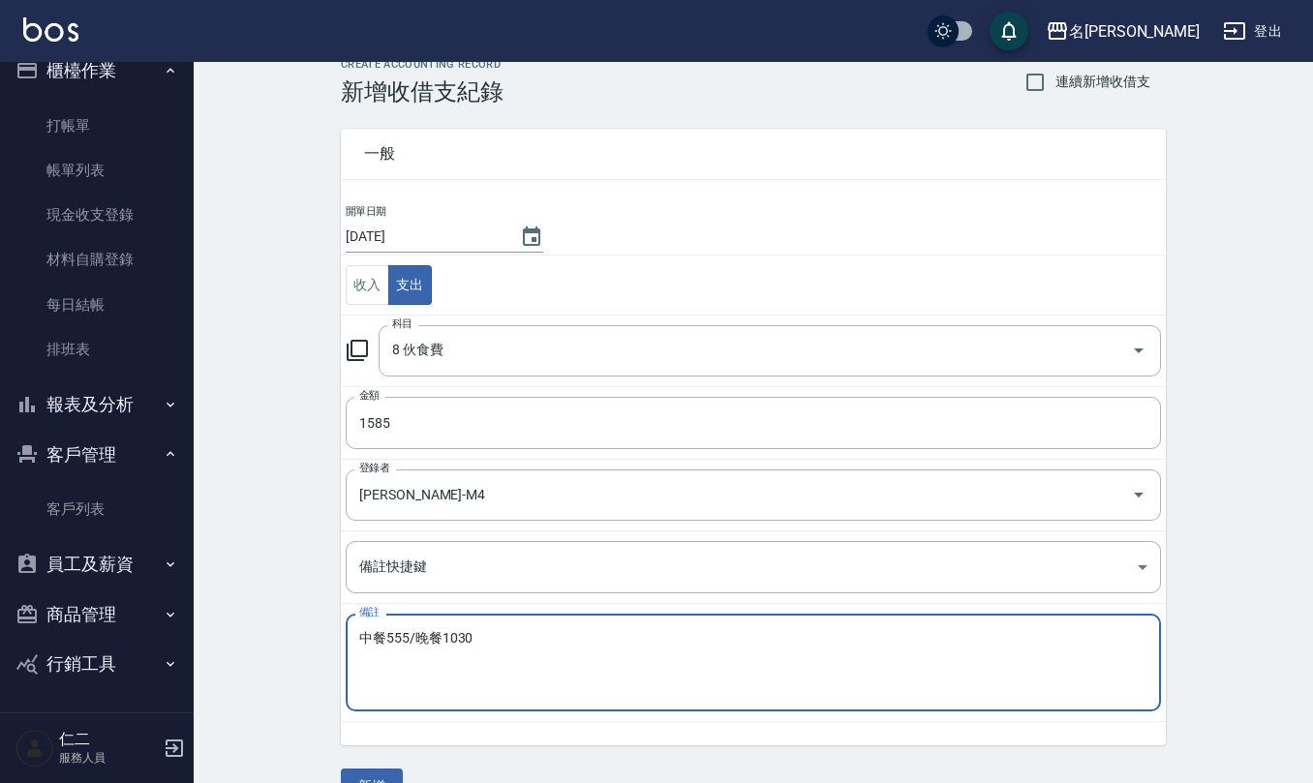
scroll to position [74, 0]
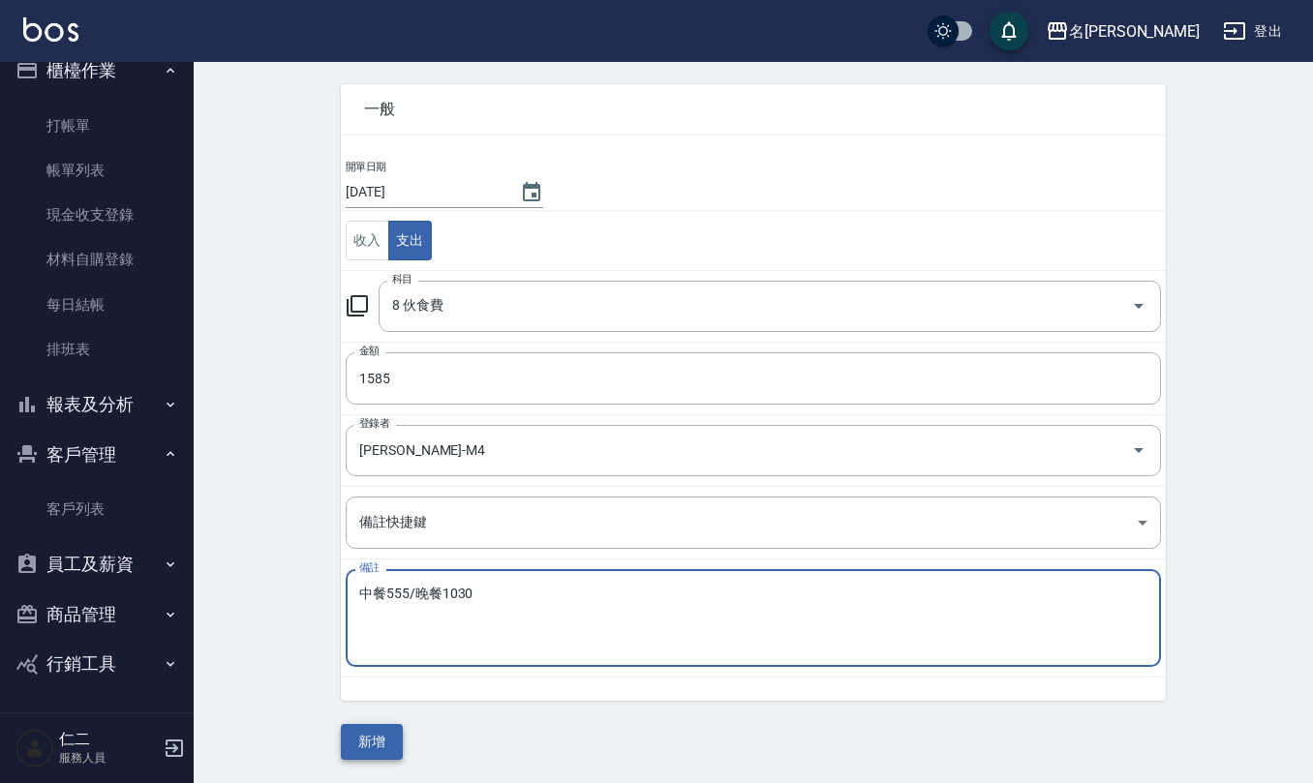
type textarea "中餐555/晚餐1030"
click at [368, 747] on button "新增" at bounding box center [372, 742] width 62 height 36
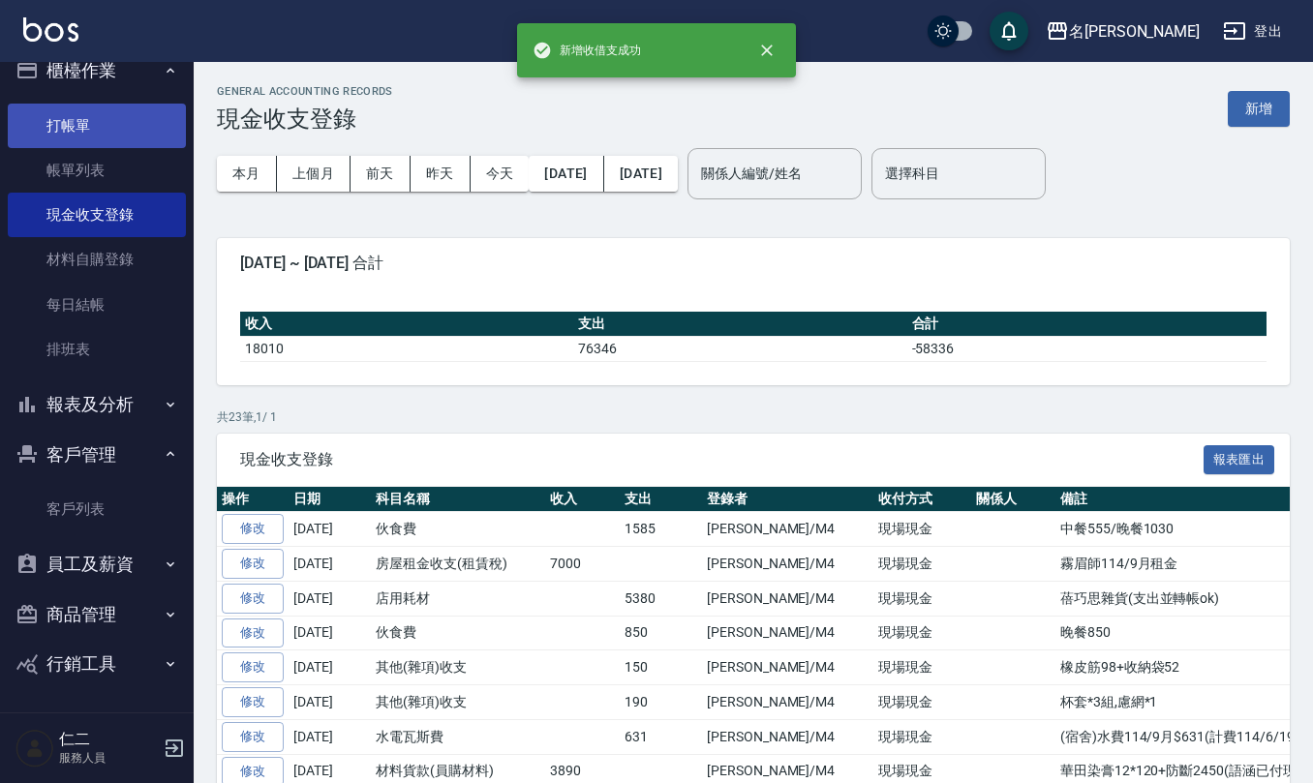
click at [97, 130] on link "打帳單" at bounding box center [97, 126] width 178 height 45
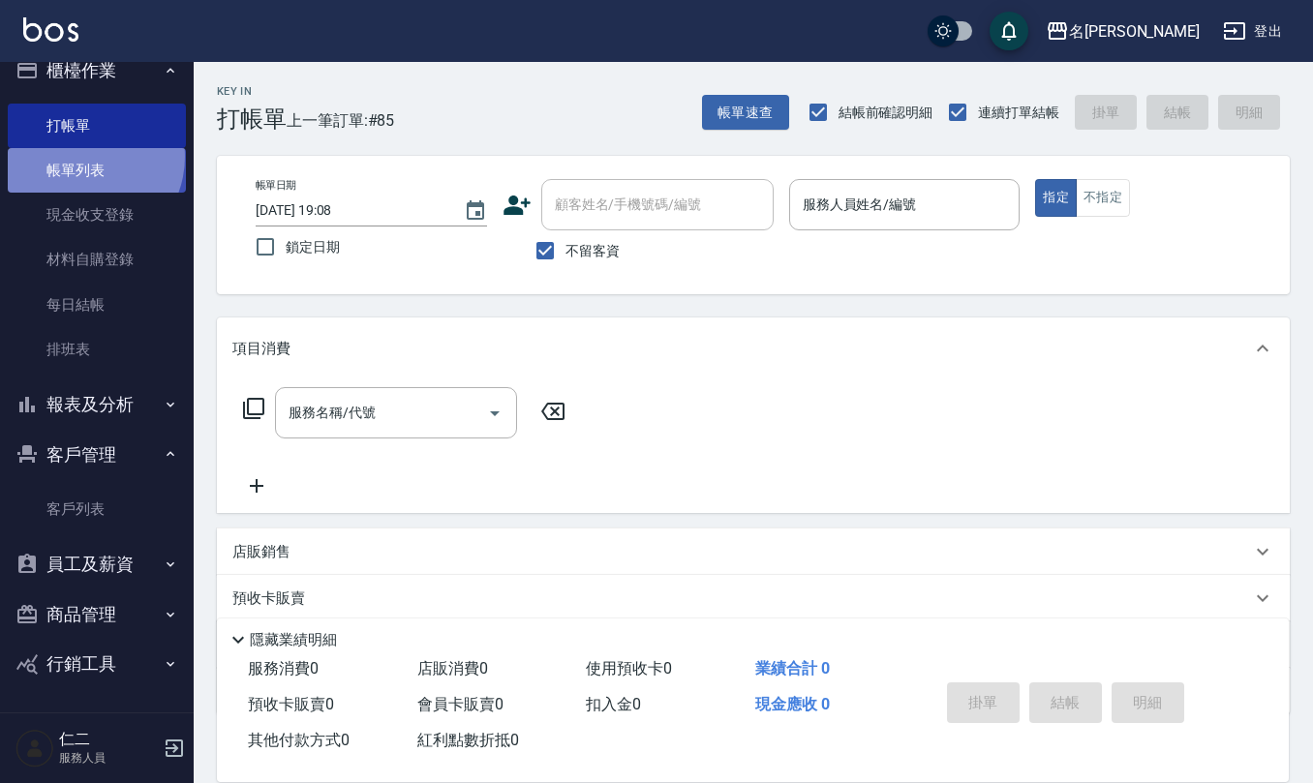
click at [81, 156] on link "帳單列表" at bounding box center [97, 170] width 178 height 45
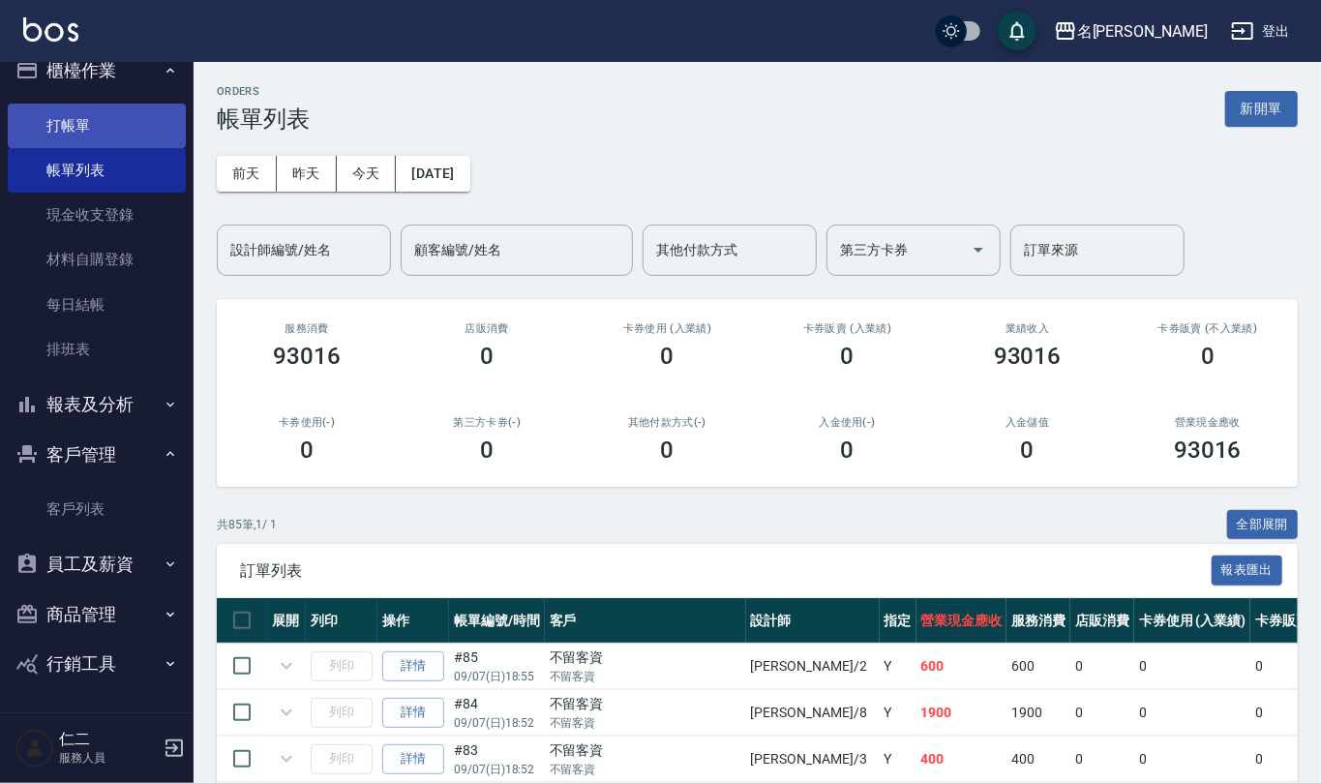
click at [90, 117] on link "打帳單" at bounding box center [97, 126] width 178 height 45
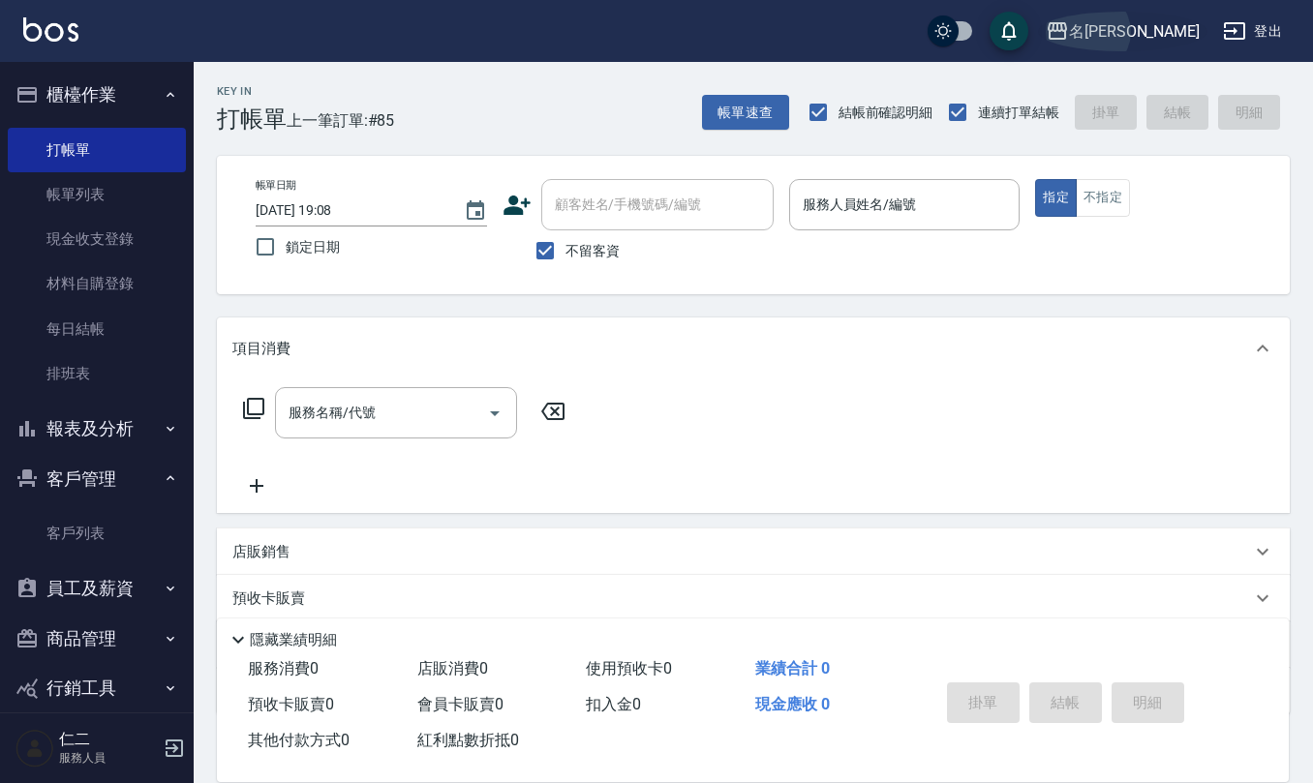
click at [1069, 36] on icon "button" at bounding box center [1056, 30] width 23 height 23
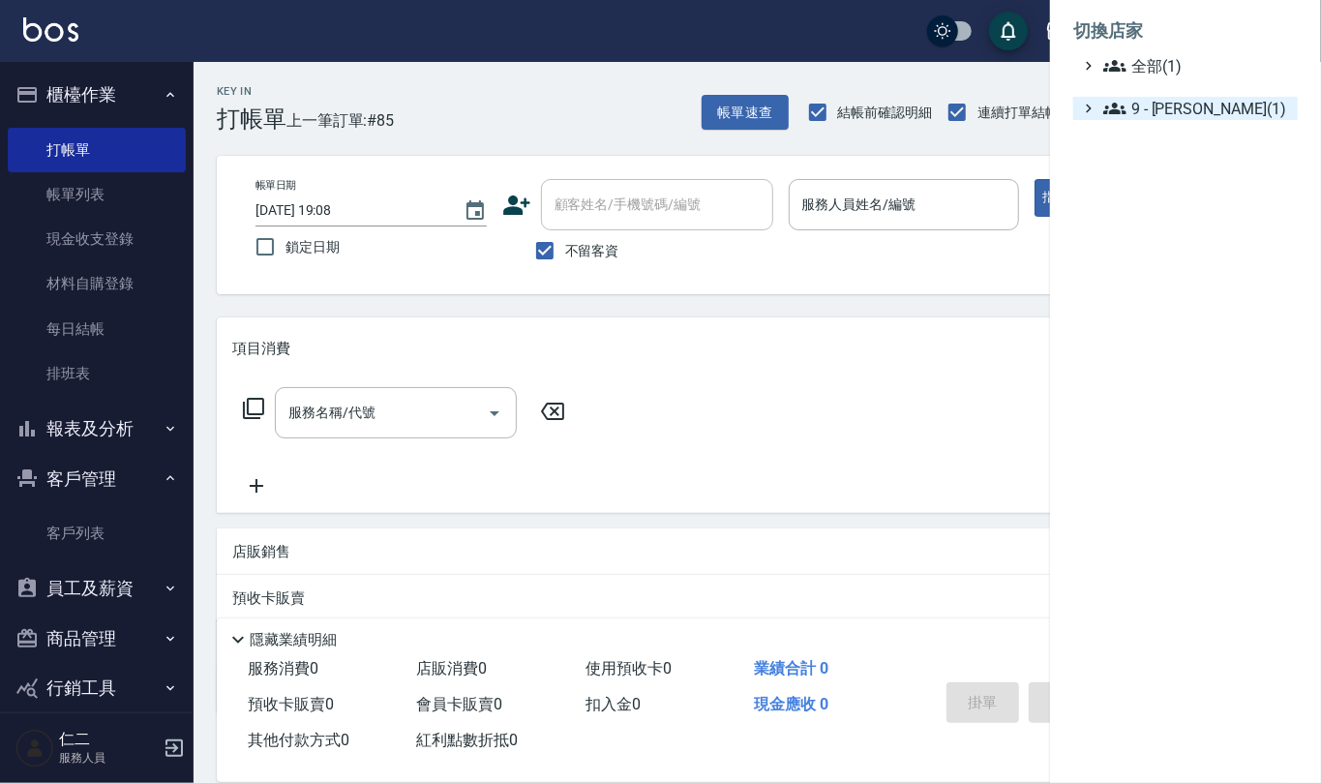
click at [1147, 109] on span "9 - 何威言(1)" at bounding box center [1196, 108] width 187 height 23
click at [628, 36] on div at bounding box center [660, 391] width 1321 height 783
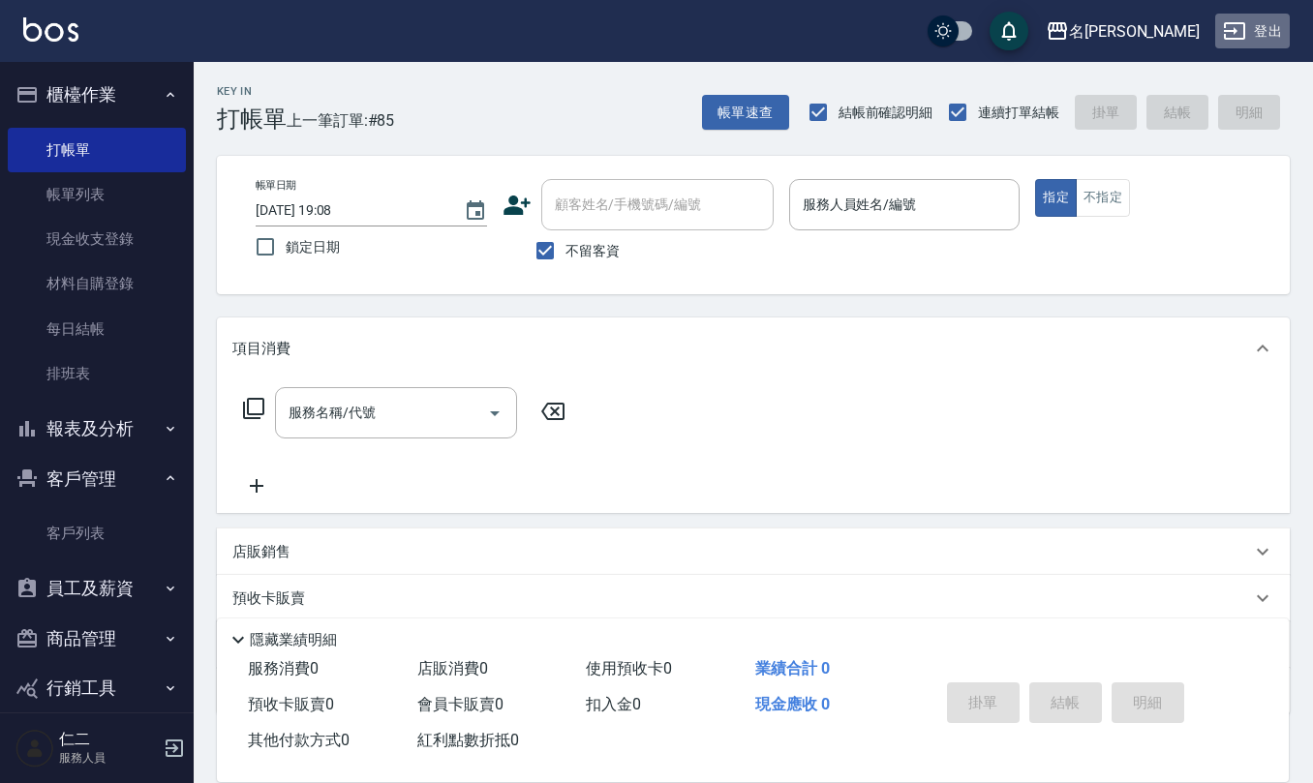
click at [1253, 28] on button "登出" at bounding box center [1252, 32] width 75 height 36
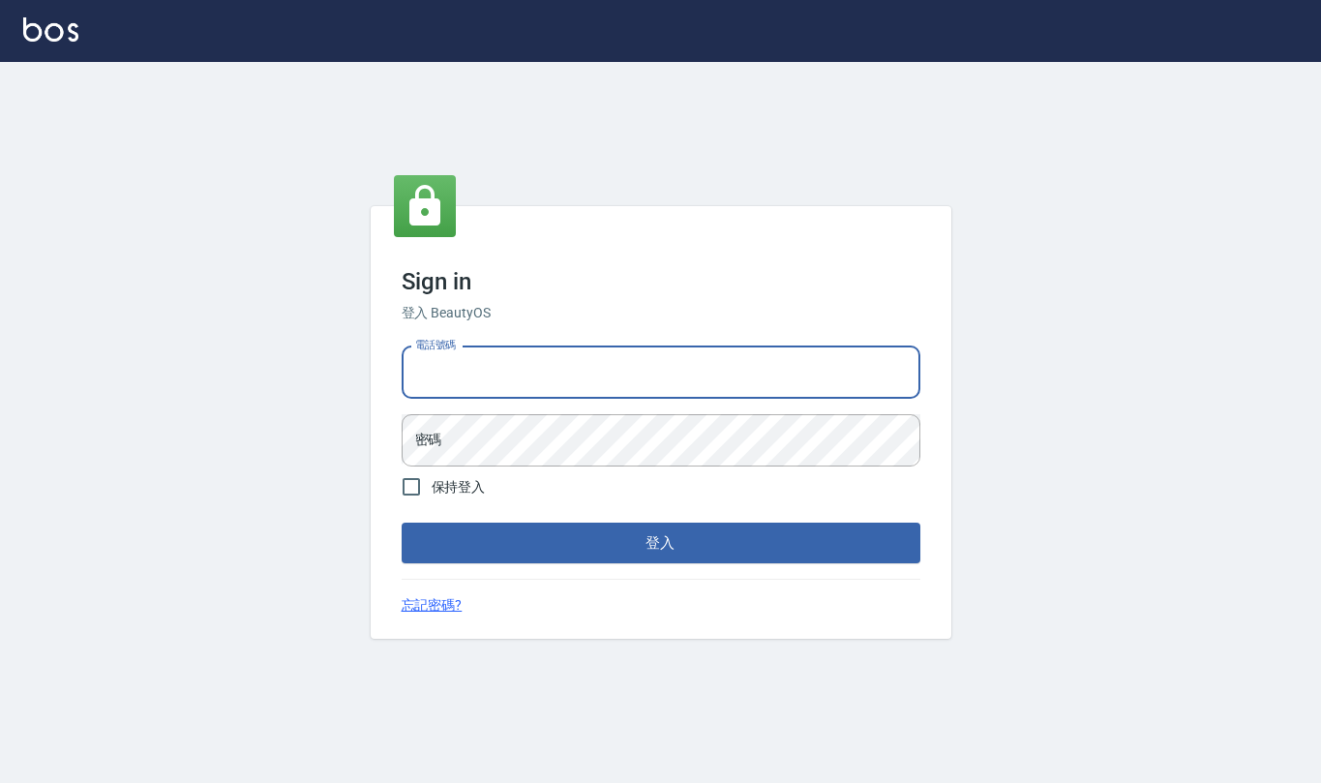
click at [548, 368] on input "電話號碼" at bounding box center [661, 373] width 519 height 52
type input "0919522862"
click at [402, 523] on button "登入" at bounding box center [661, 543] width 519 height 41
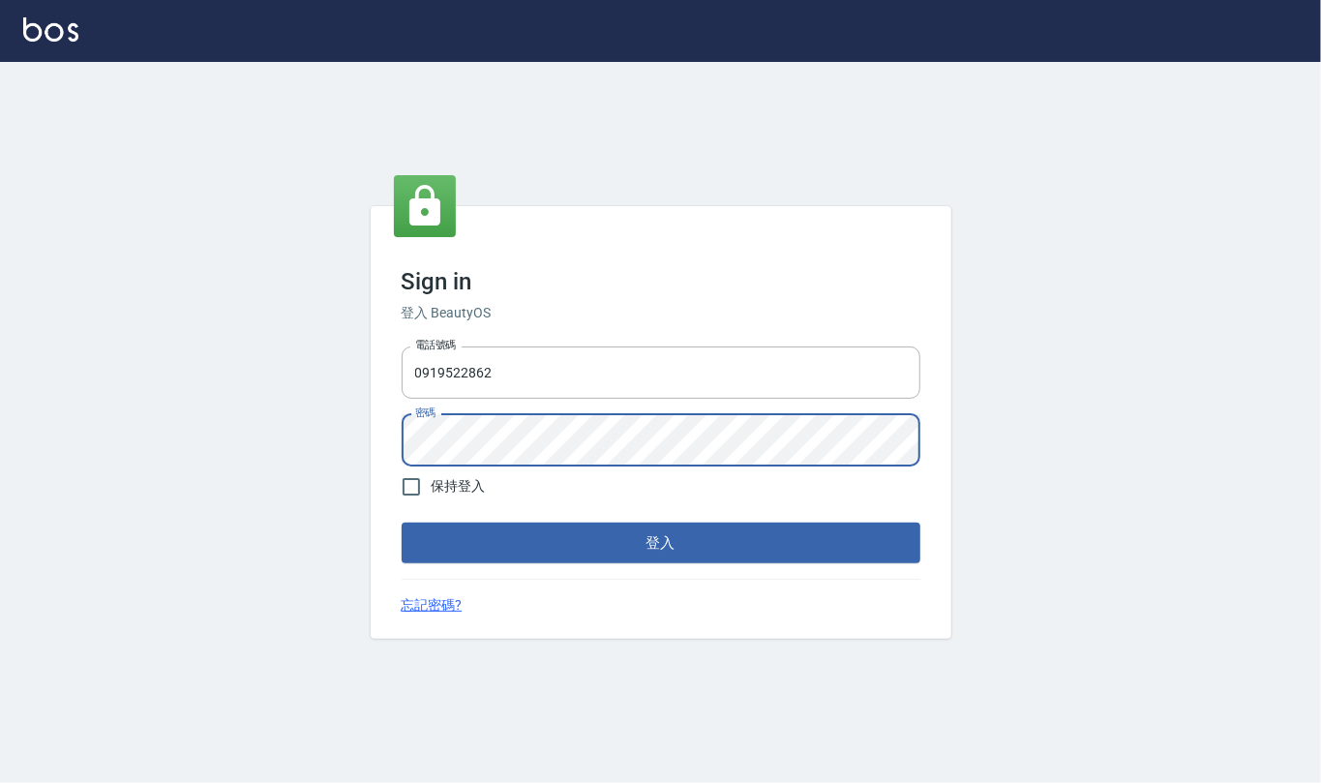
click at [402, 523] on button "登入" at bounding box center [661, 543] width 519 height 41
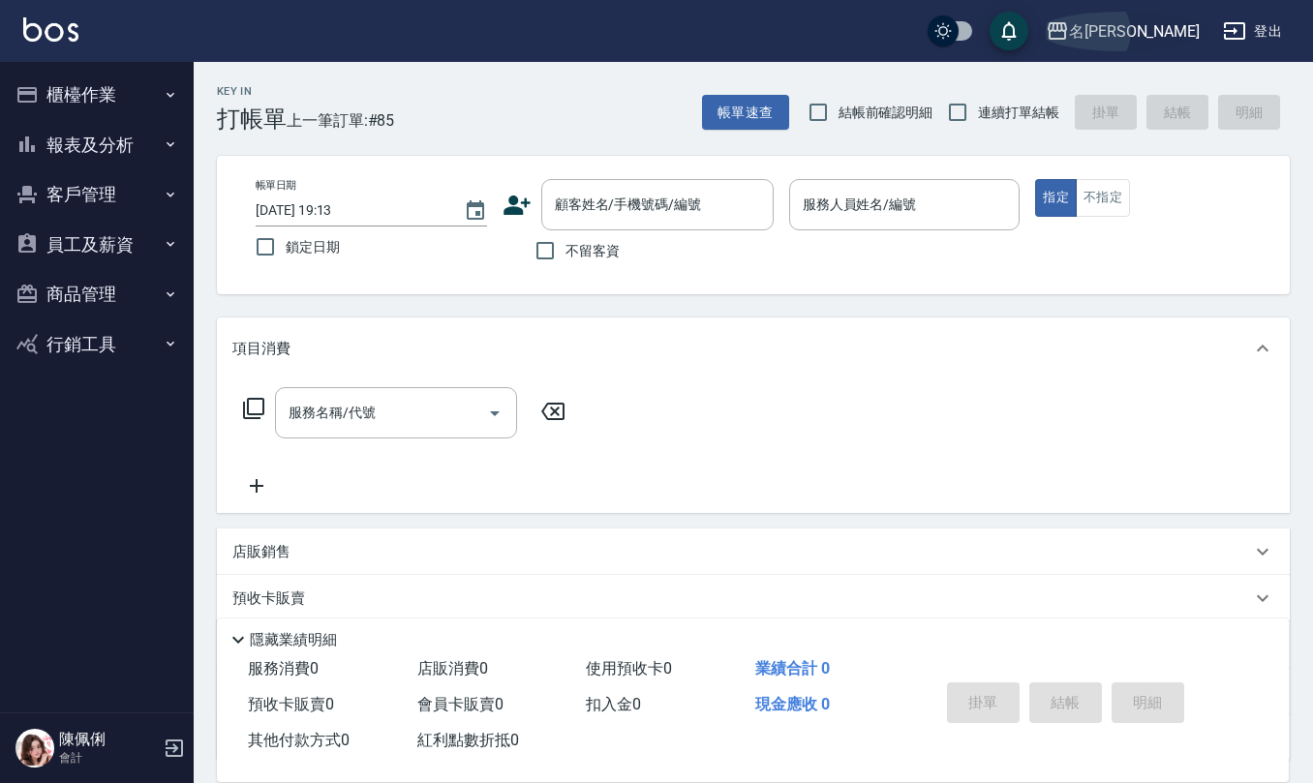
click at [1163, 29] on div "名[PERSON_NAME]" at bounding box center [1134, 31] width 131 height 24
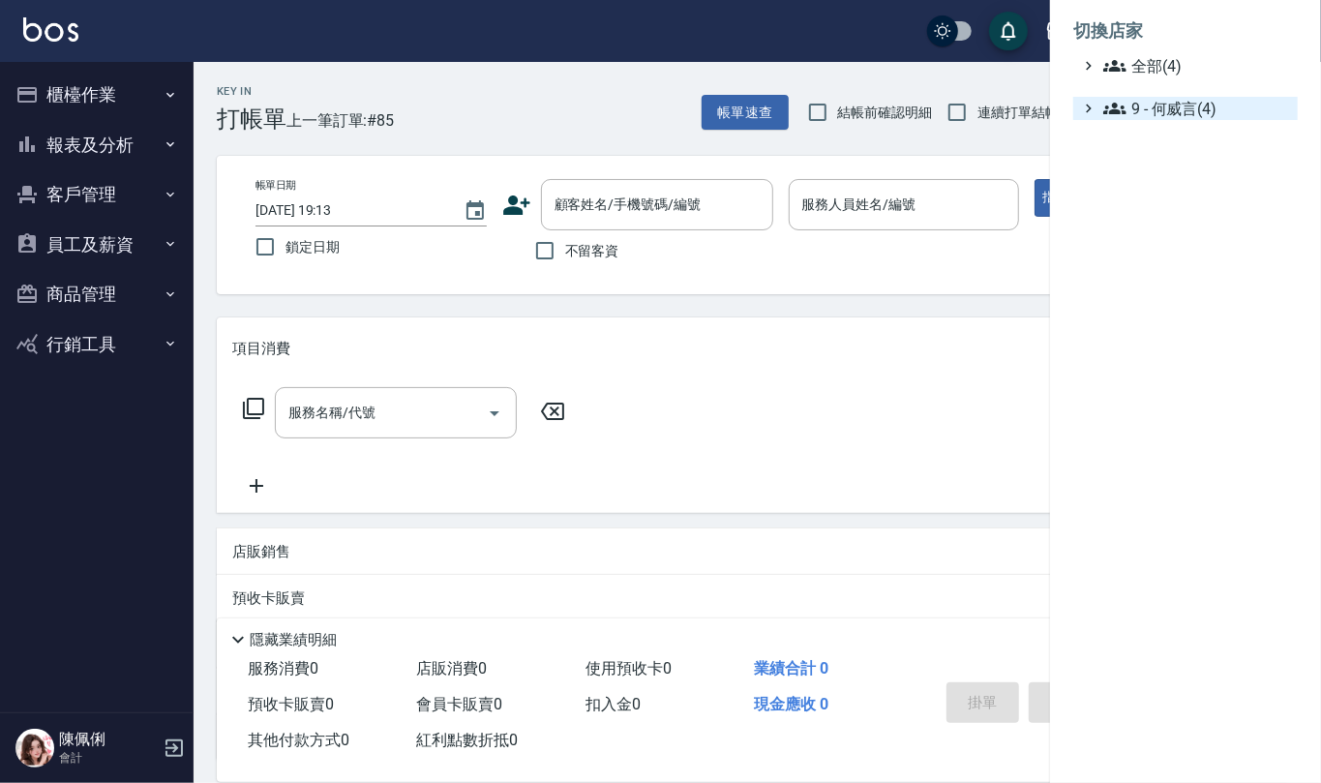
click at [1174, 106] on span "9 - 何威言(4)" at bounding box center [1196, 108] width 187 height 23
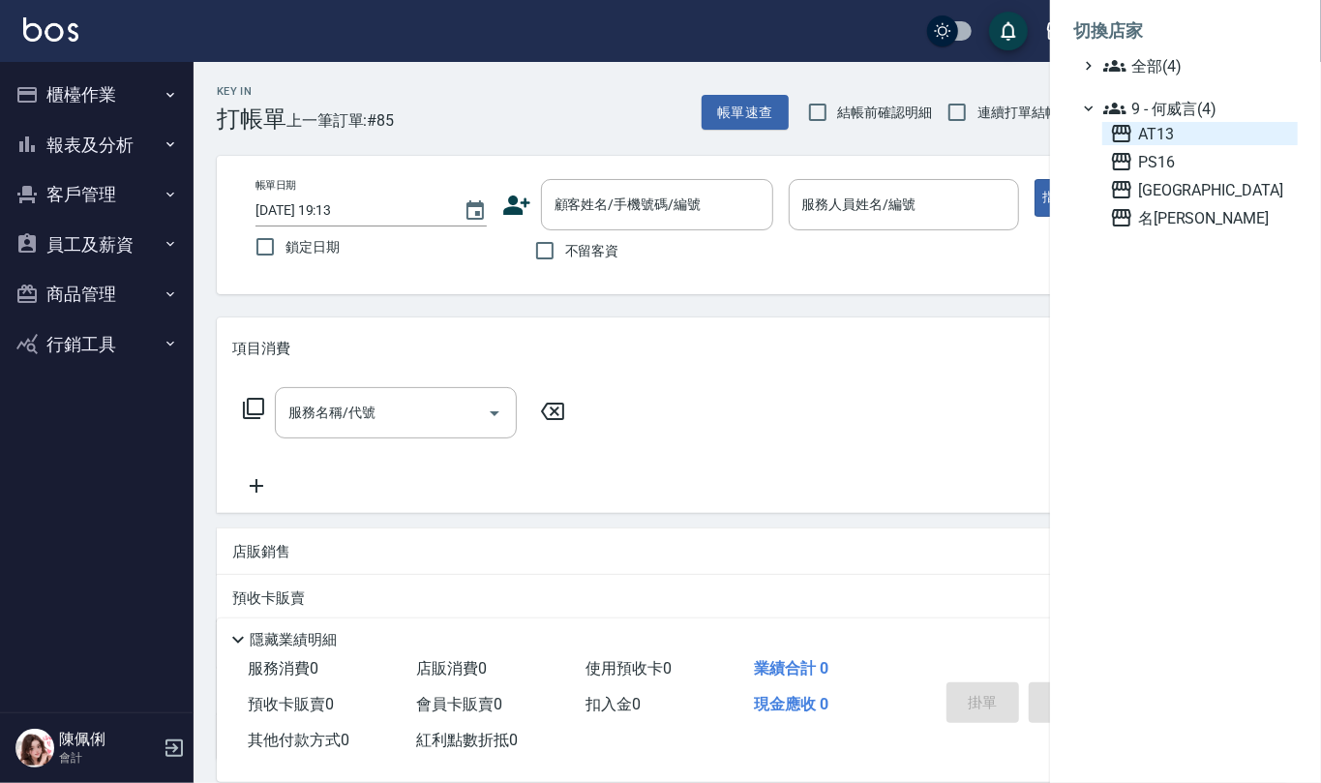
click at [1171, 134] on span "AT13" at bounding box center [1200, 133] width 180 height 23
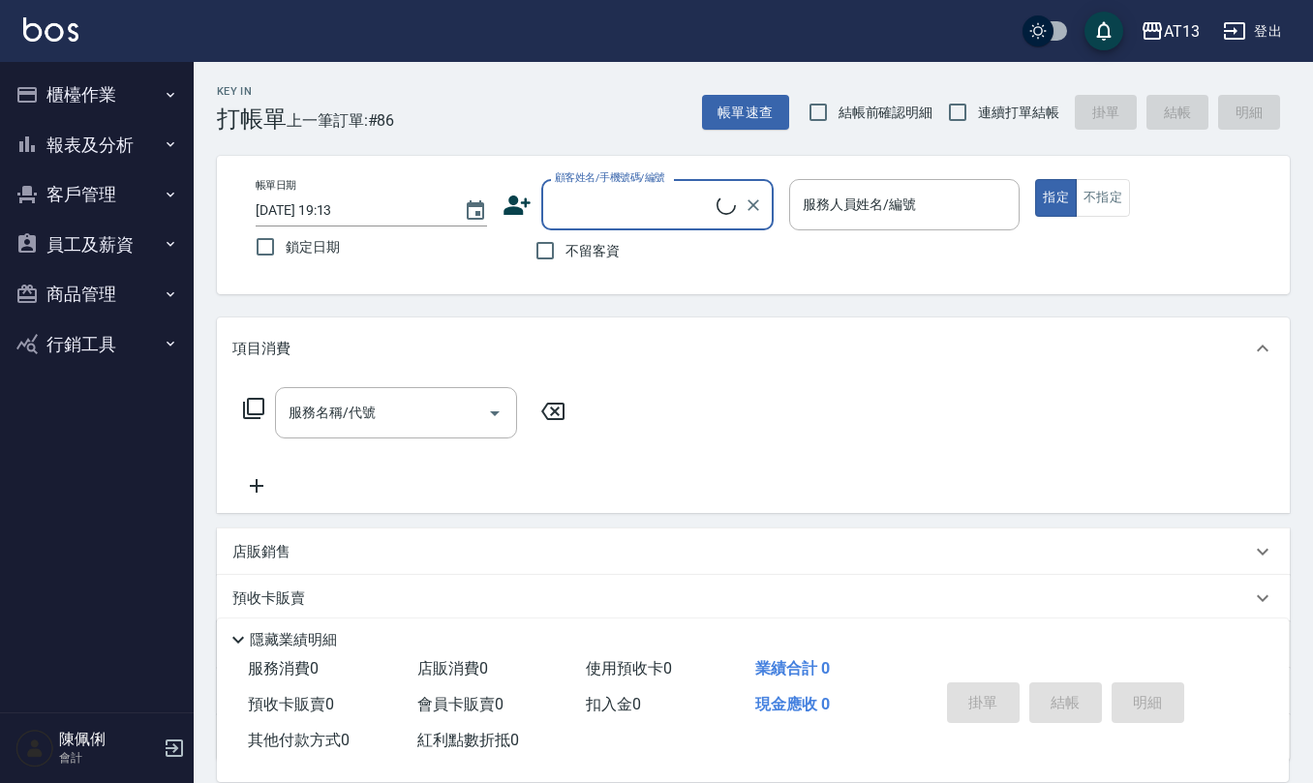
click at [95, 298] on button "商品管理" at bounding box center [97, 294] width 178 height 50
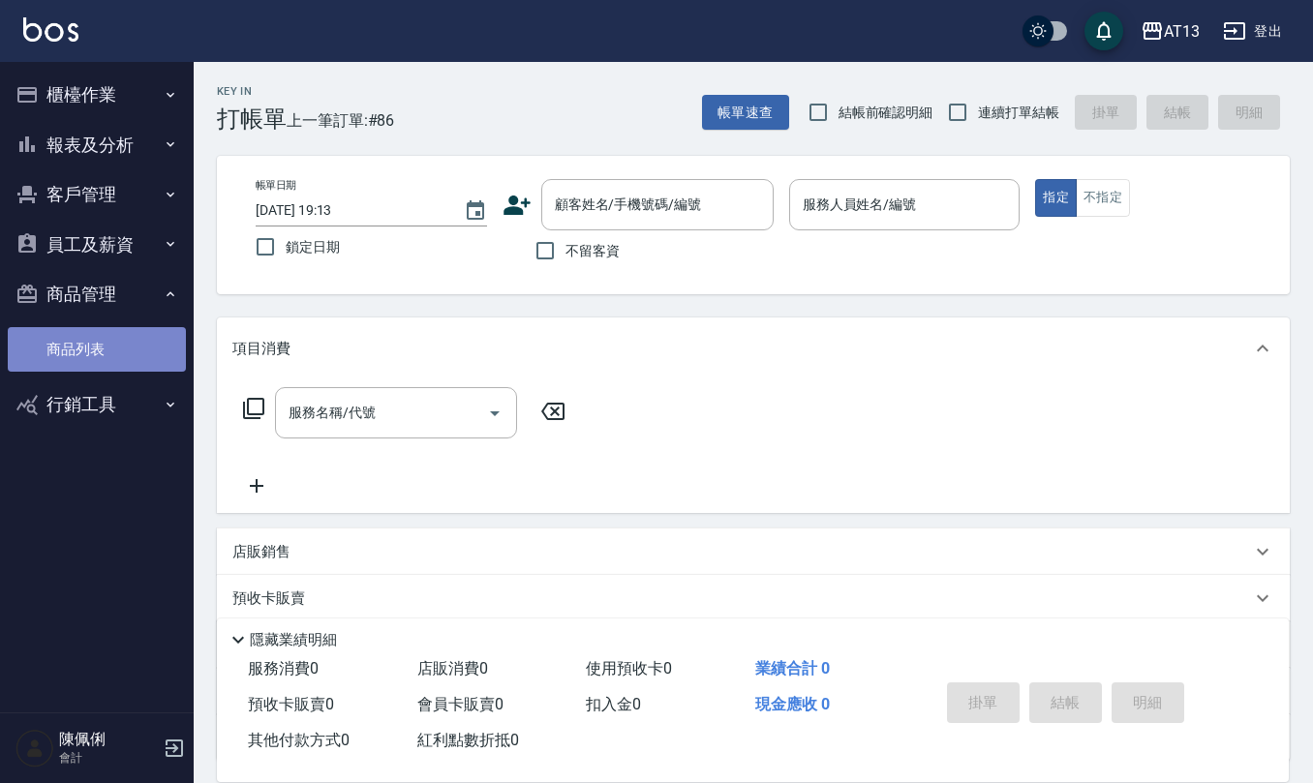
click at [98, 347] on link "商品列表" at bounding box center [97, 349] width 178 height 45
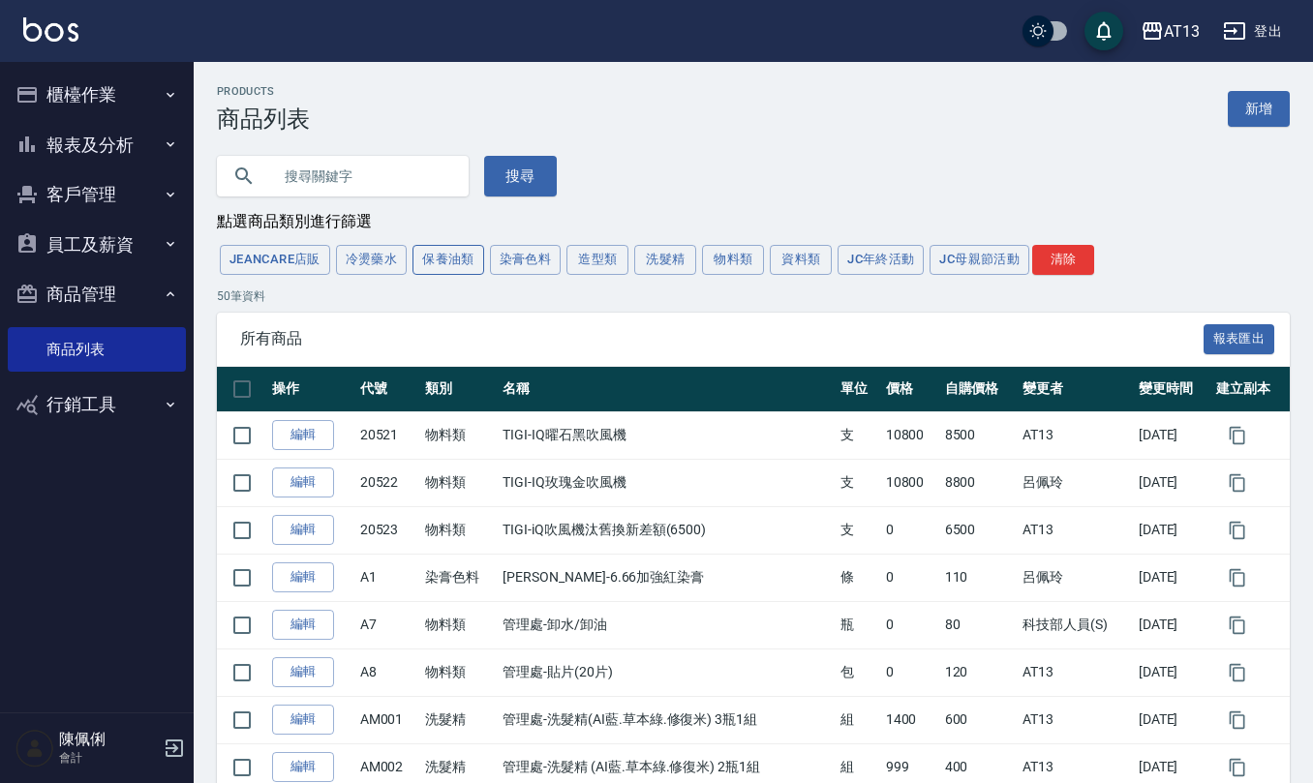
click at [469, 253] on button "保養油類" at bounding box center [448, 260] width 72 height 30
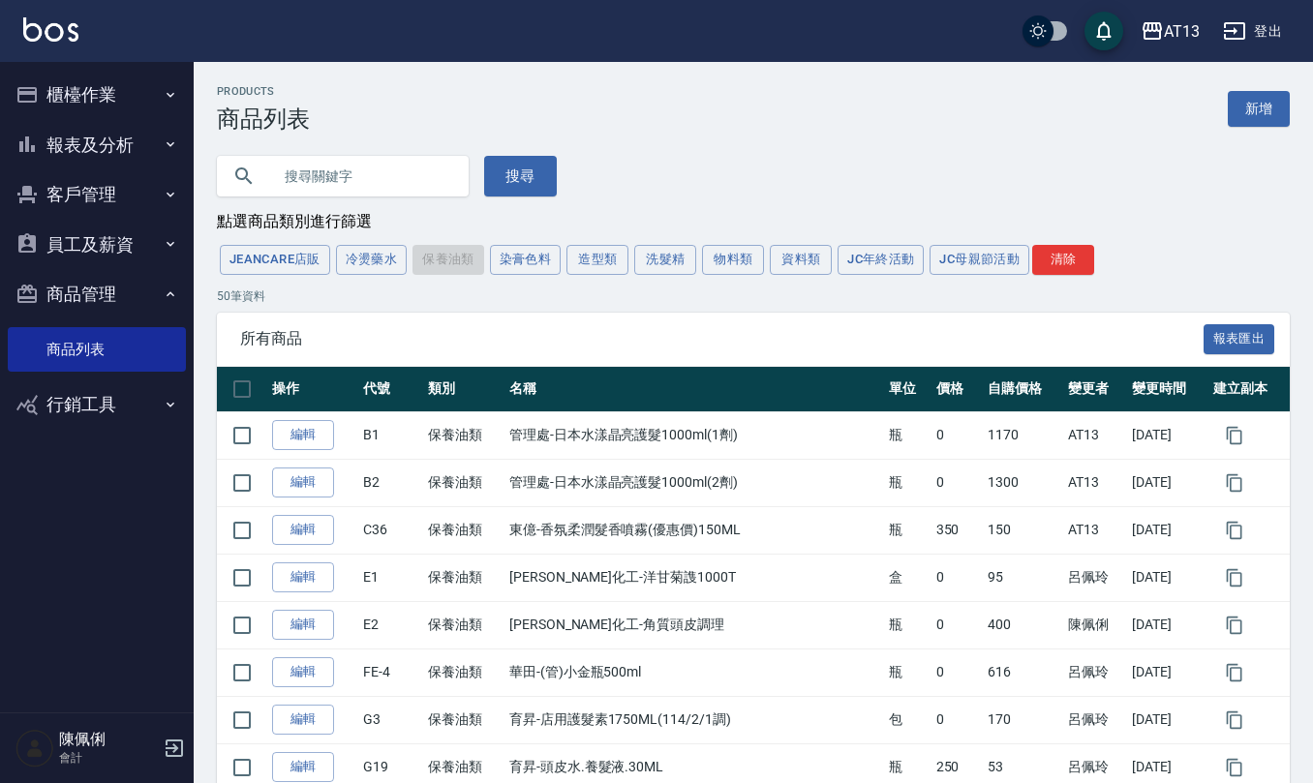
click at [416, 188] on input "text" at bounding box center [362, 176] width 182 height 52
type input "角"
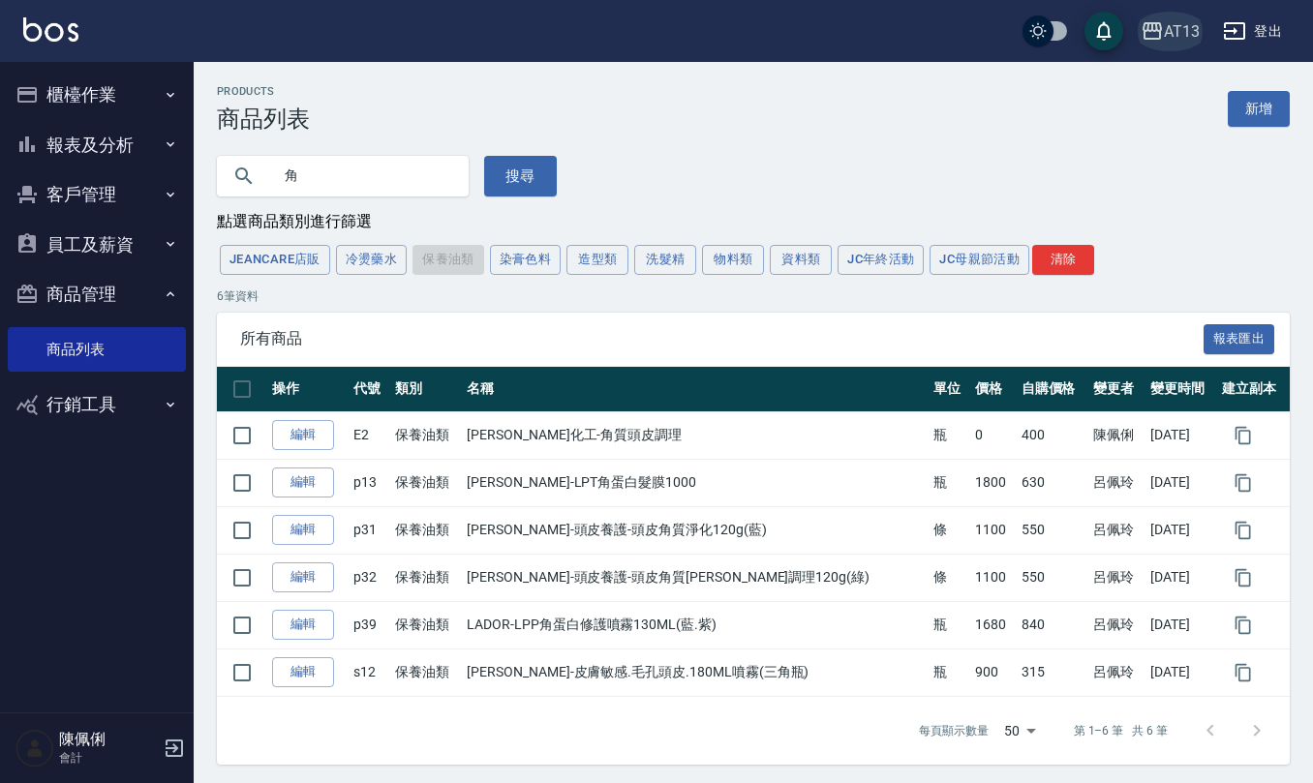
click at [1190, 23] on div "AT13" at bounding box center [1182, 31] width 36 height 24
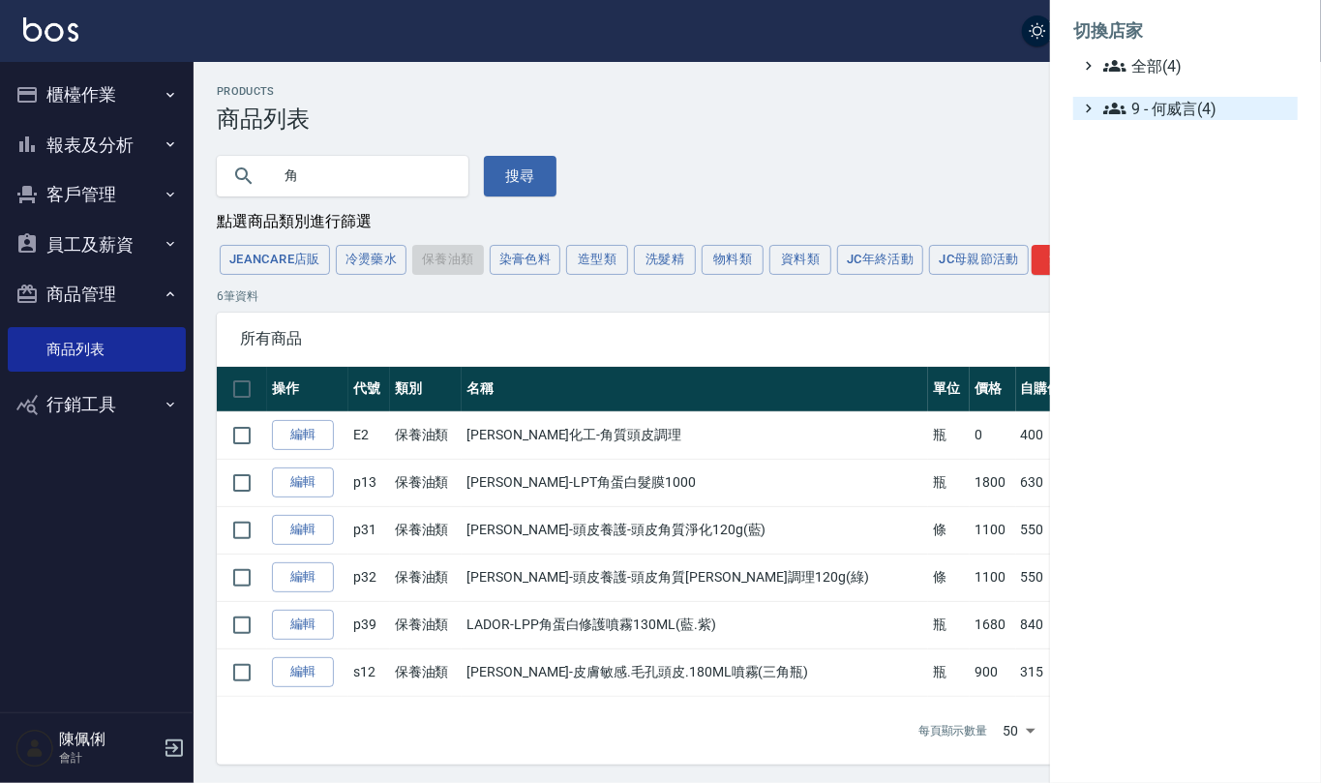
click at [1158, 108] on span "9 - 何威言(4)" at bounding box center [1196, 108] width 187 height 23
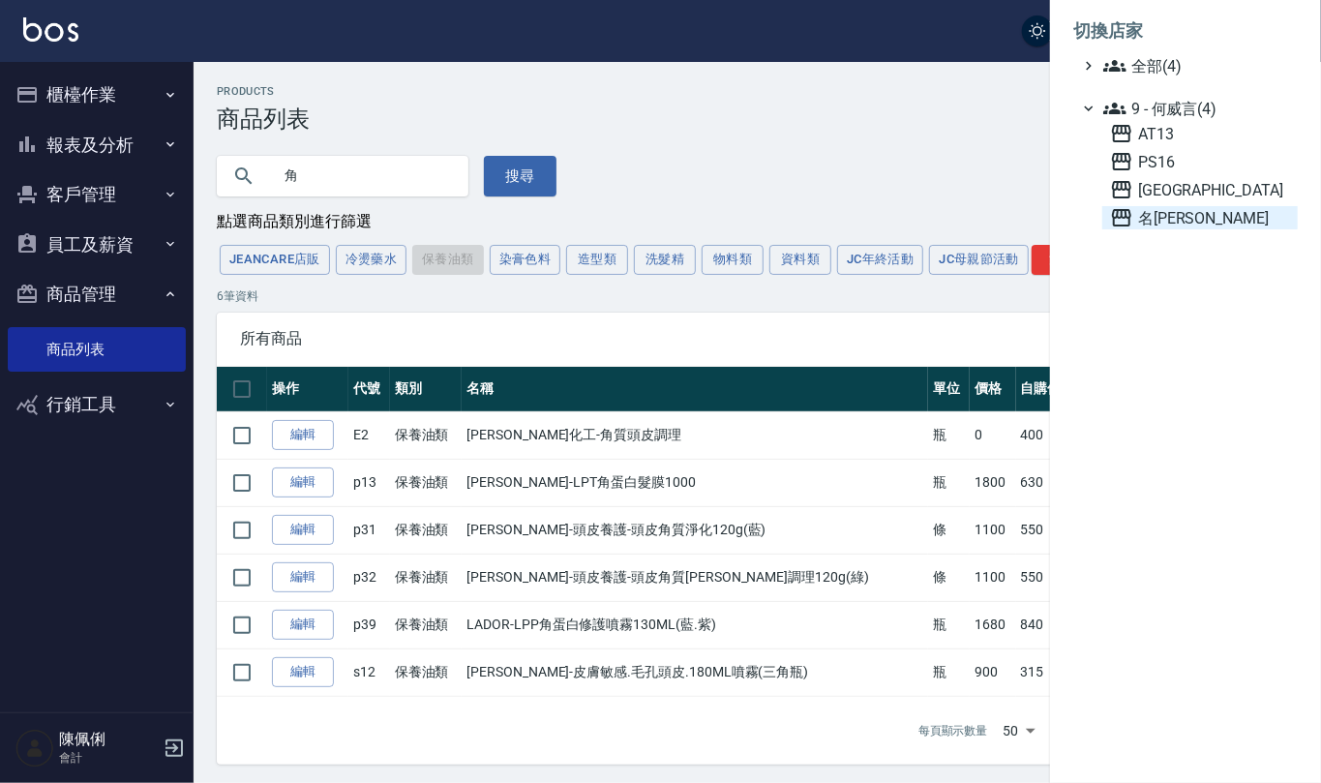
click at [1156, 210] on span "名[PERSON_NAME]" at bounding box center [1200, 217] width 180 height 23
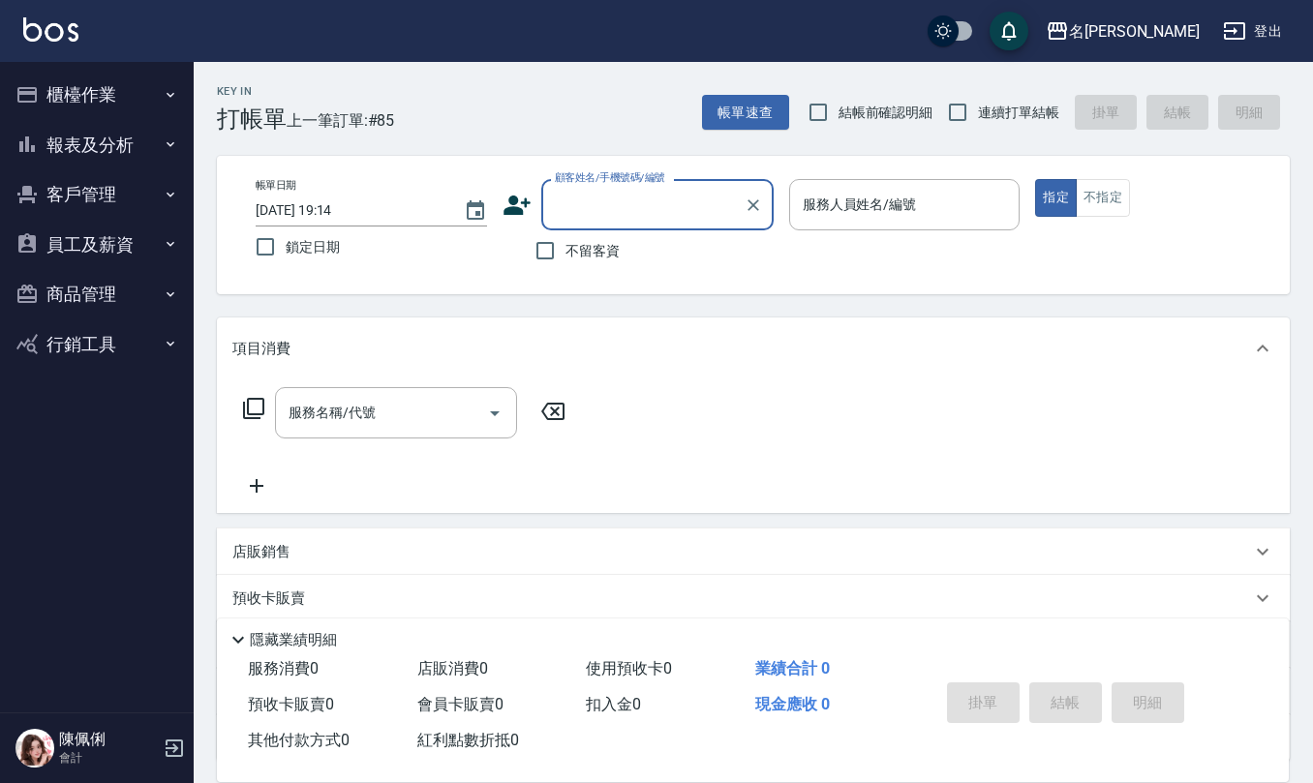
click at [77, 281] on button "商品管理" at bounding box center [97, 294] width 178 height 50
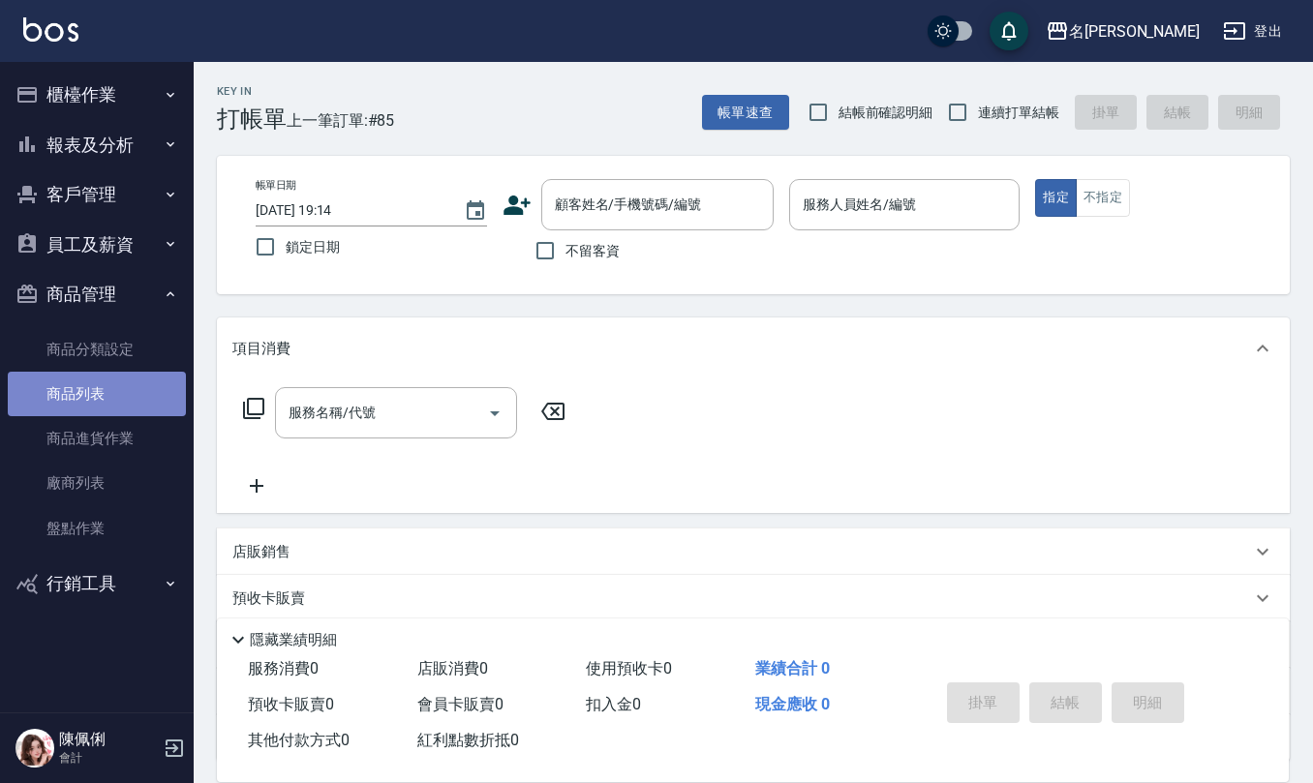
click at [103, 399] on link "商品列表" at bounding box center [97, 394] width 178 height 45
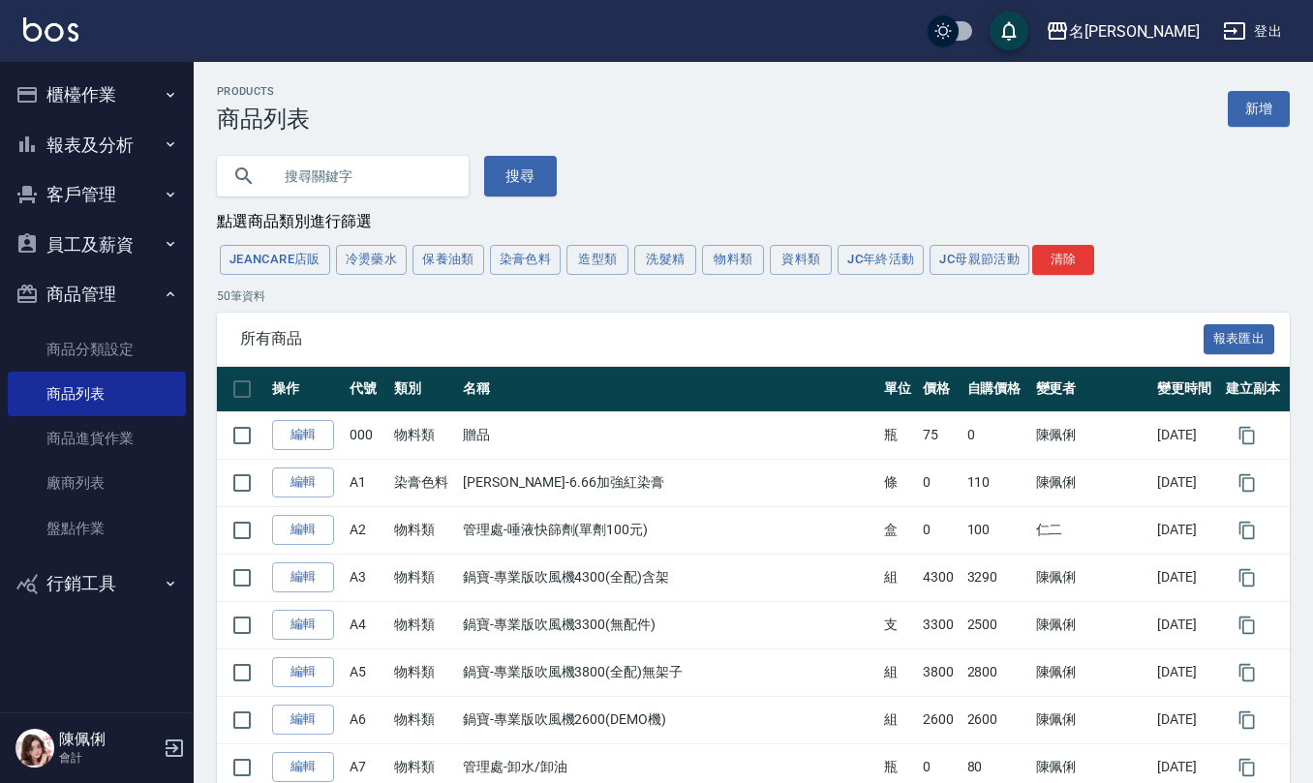
click at [369, 165] on input "text" at bounding box center [362, 176] width 182 height 52
type input "十"
type input "韓"
click at [529, 178] on button "搜尋" at bounding box center [520, 176] width 73 height 41
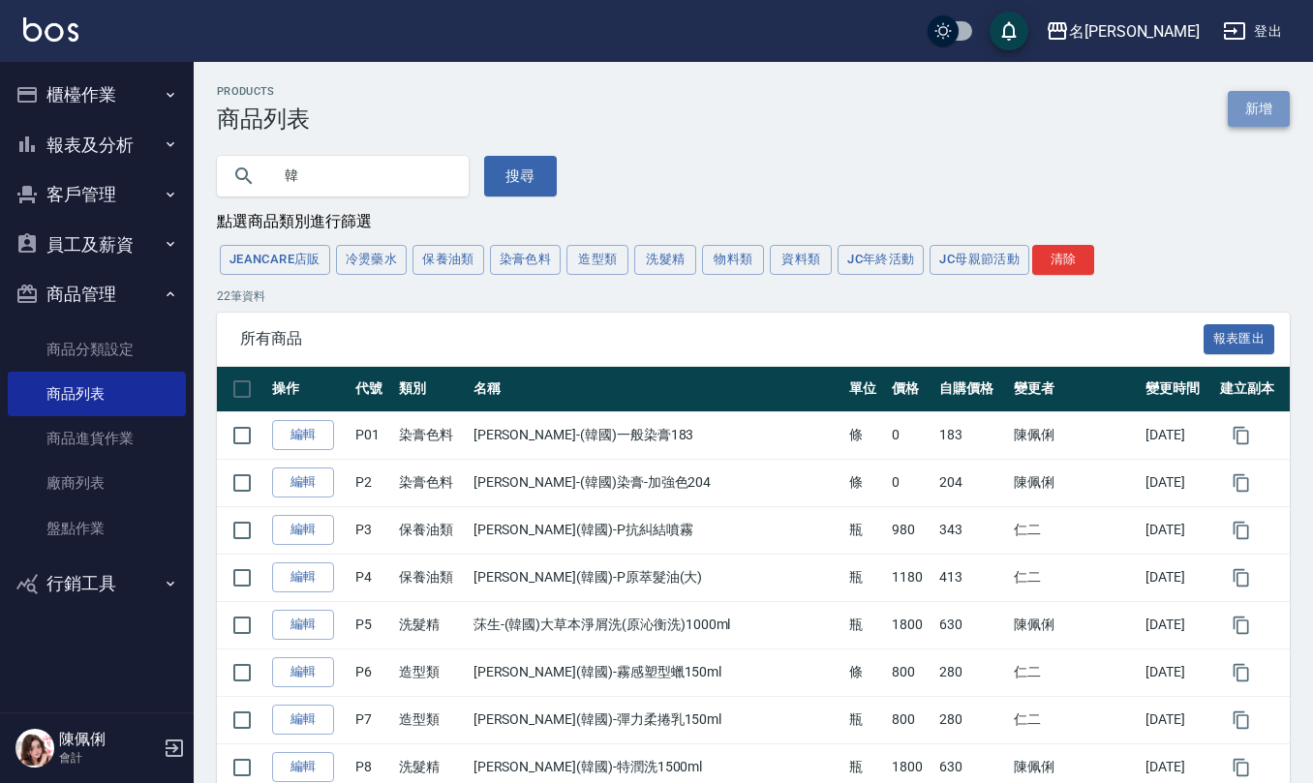
click at [1251, 113] on link "新增" at bounding box center [1258, 109] width 62 height 36
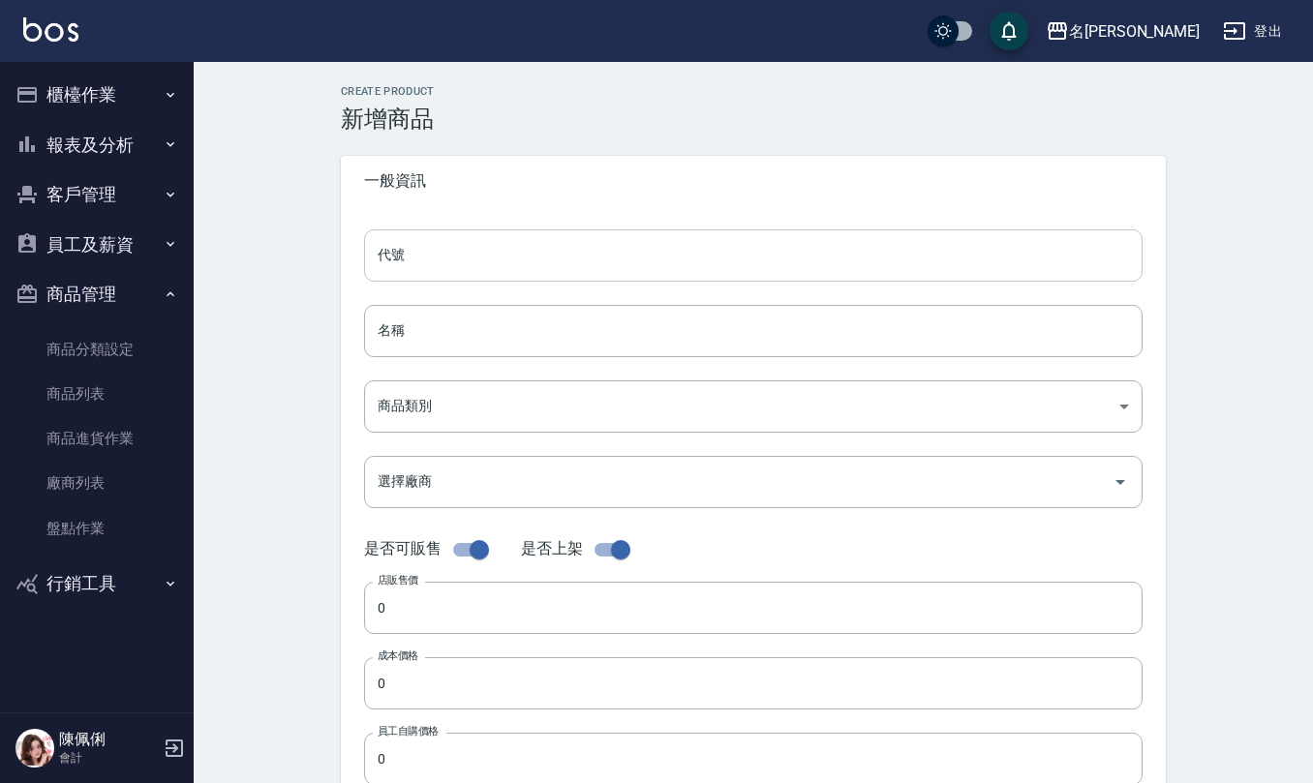
click at [472, 238] on input "代號" at bounding box center [753, 255] width 778 height 52
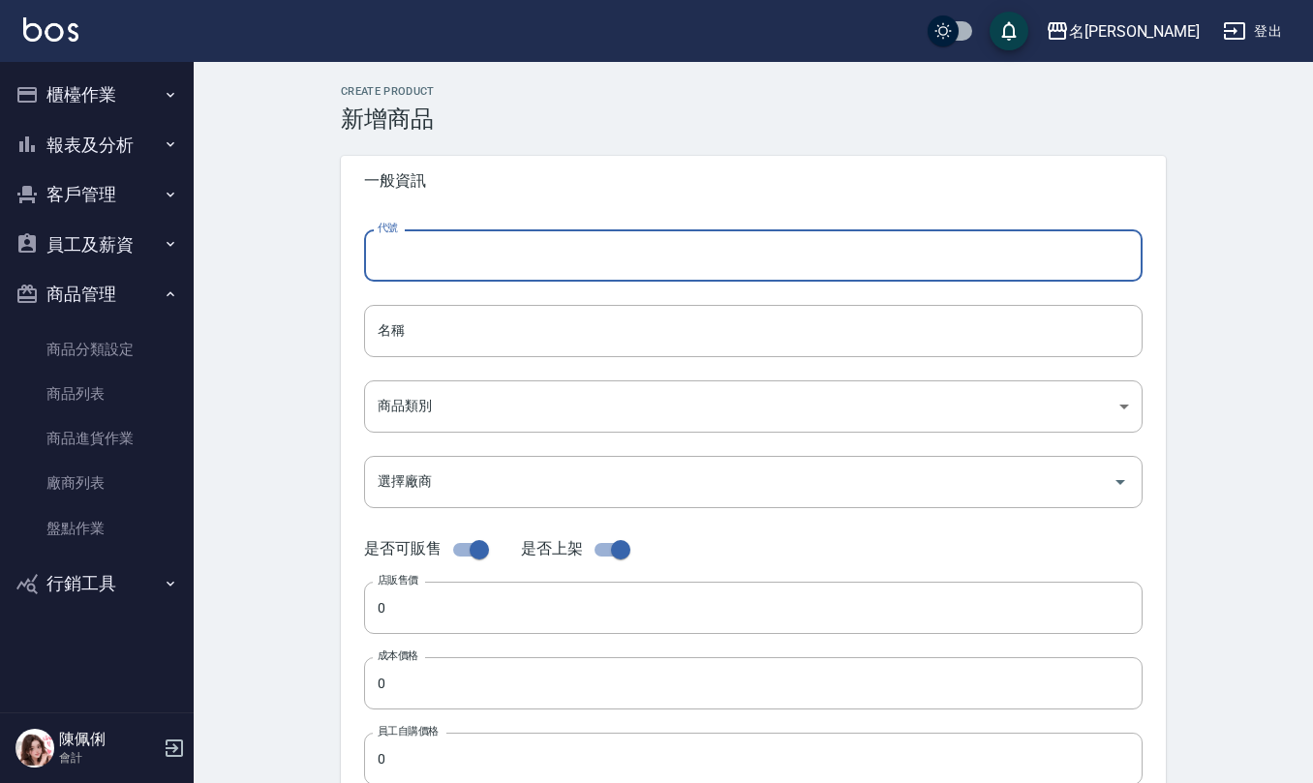
type input "p"
type input "P23"
click at [407, 323] on input "名稱" at bounding box center [753, 331] width 778 height 52
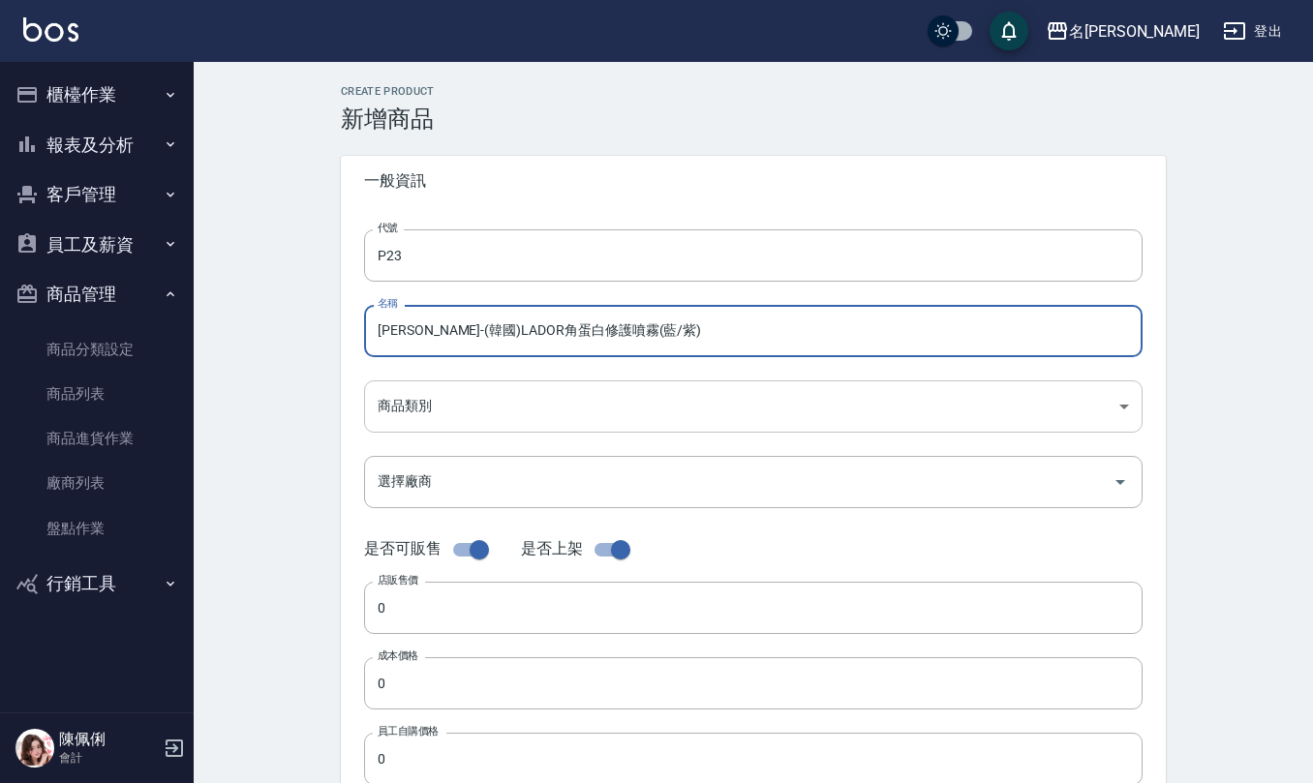
type input "荷琇-(韓國)LADOR角蛋白修護噴霧(藍/紫)"
click at [427, 396] on body "名留仁二 登出 櫃檯作業 打帳單 帳單列表 現金收支登錄 材料自購登錄 每日結帳 報表及分析 報表目錄 店家區間累計表 店家日報表 互助日報表 互助月報表 互…" at bounding box center [660, 668] width 1321 height 1336
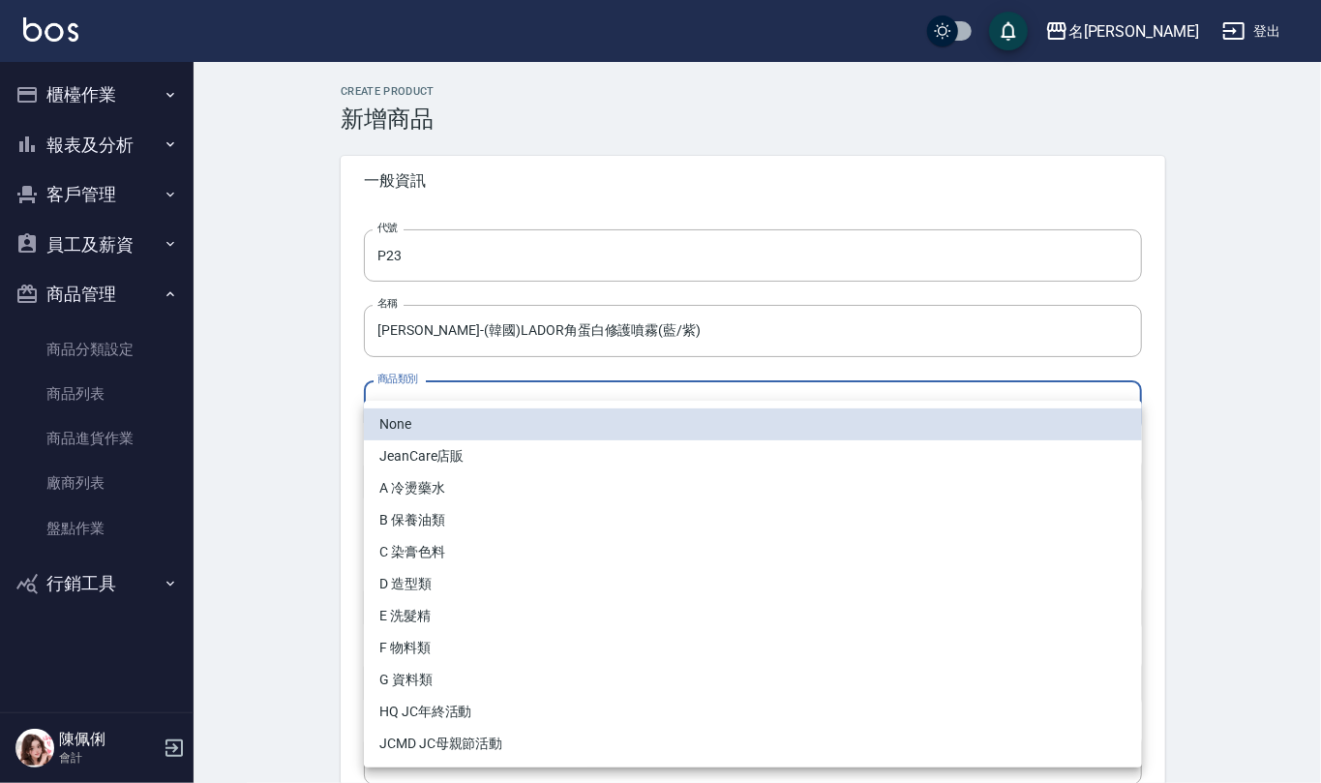
click at [449, 527] on li "B 保養油類" at bounding box center [753, 520] width 778 height 32
type input "20e5d727-9575-425c-b003-fcc053b34fb6"
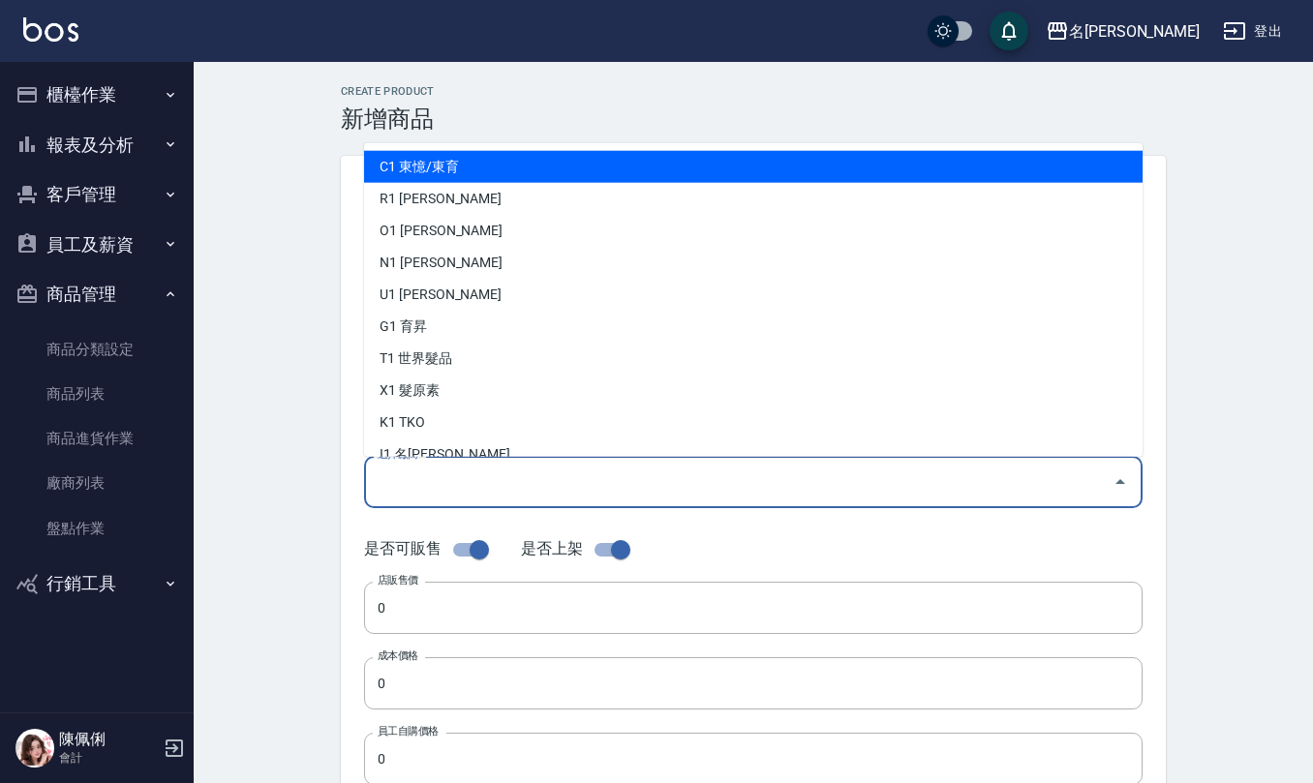
click at [454, 469] on input "選擇廠商" at bounding box center [739, 482] width 732 height 34
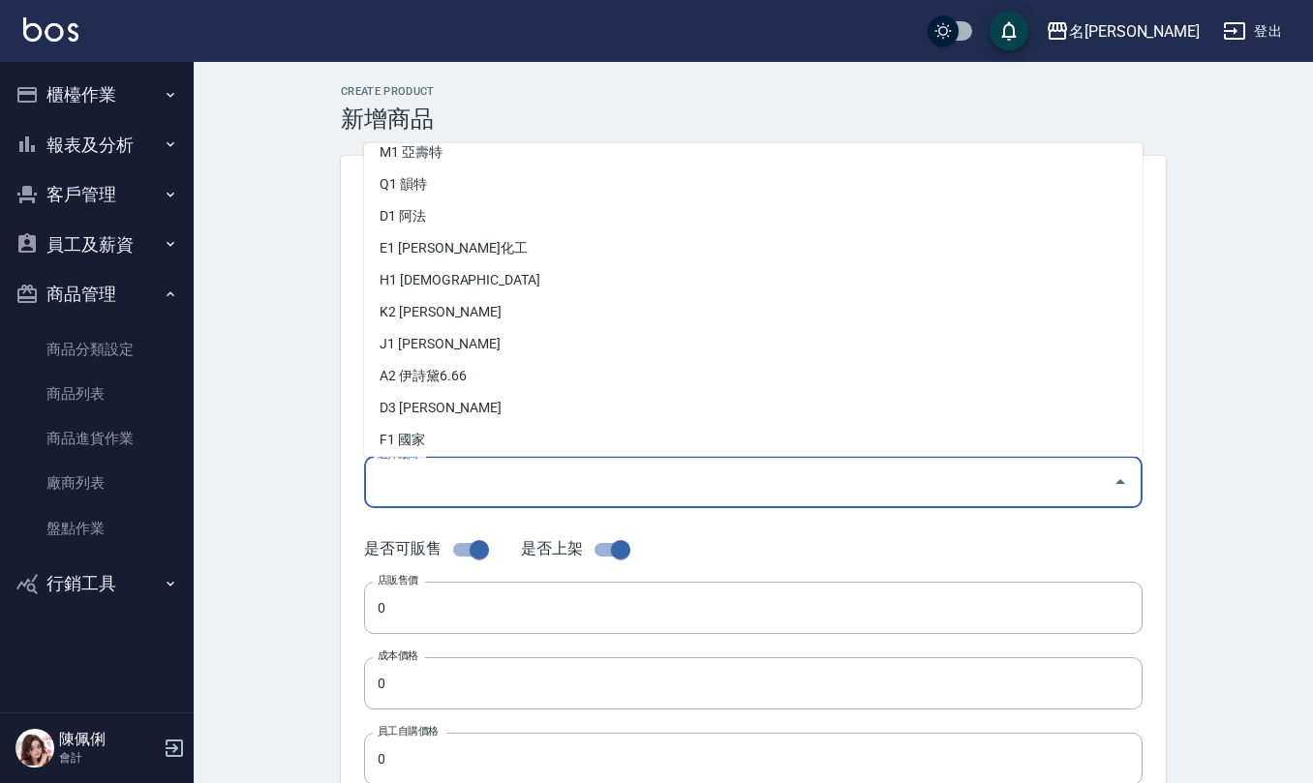
scroll to position [516, 0]
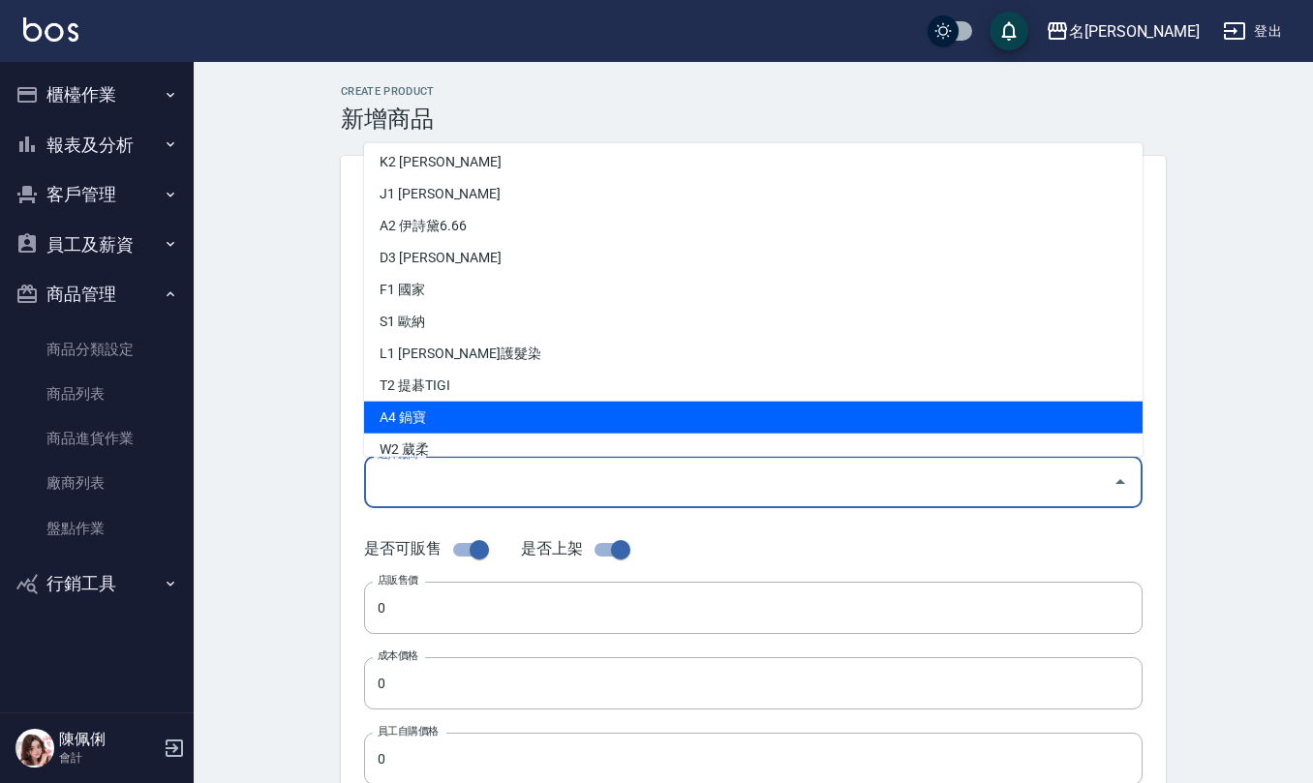
click at [315, 436] on div "Create Product 新增商品 一般資訊 代號 P23 代號 名稱 荷琇-(韓國)LADOR角蛋白修護噴霧(藍/紫) 名稱 商品類別 B 保養油類…" at bounding box center [753, 699] width 1119 height 1274
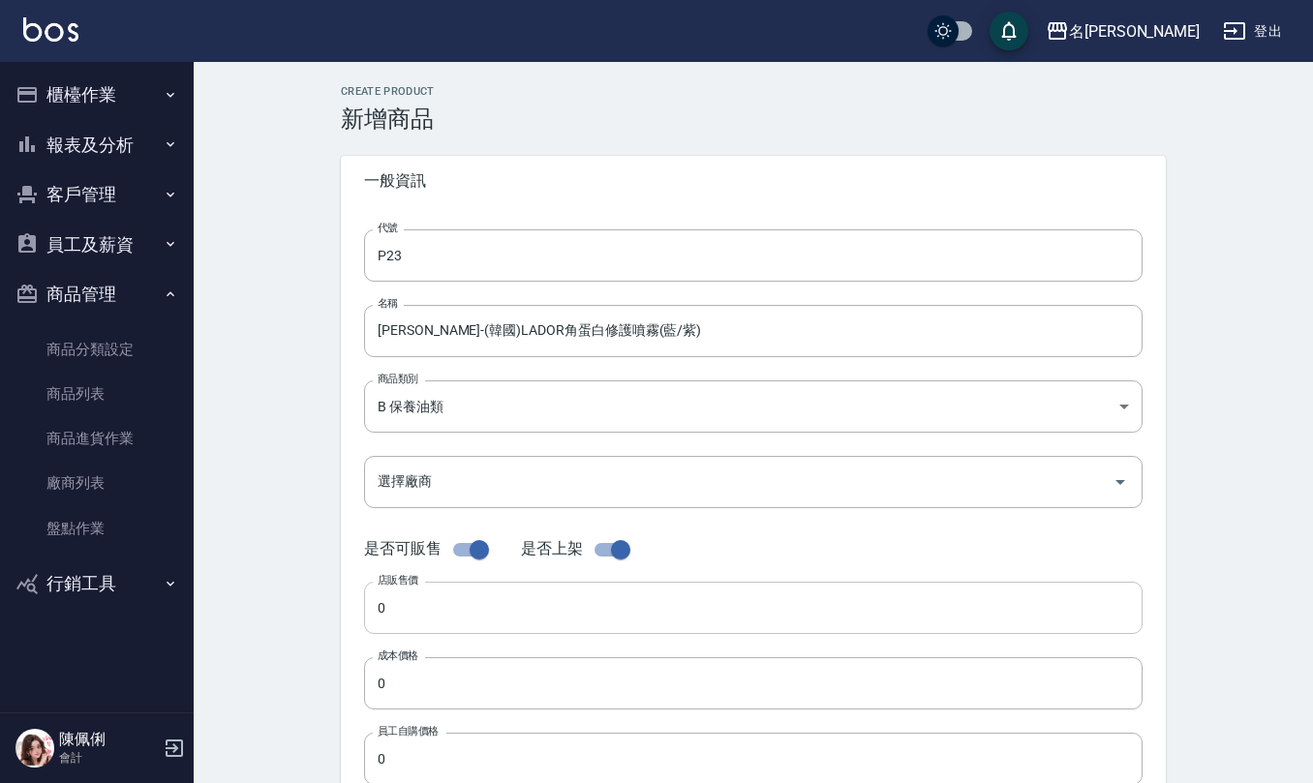
click at [441, 606] on input "0" at bounding box center [753, 608] width 778 height 52
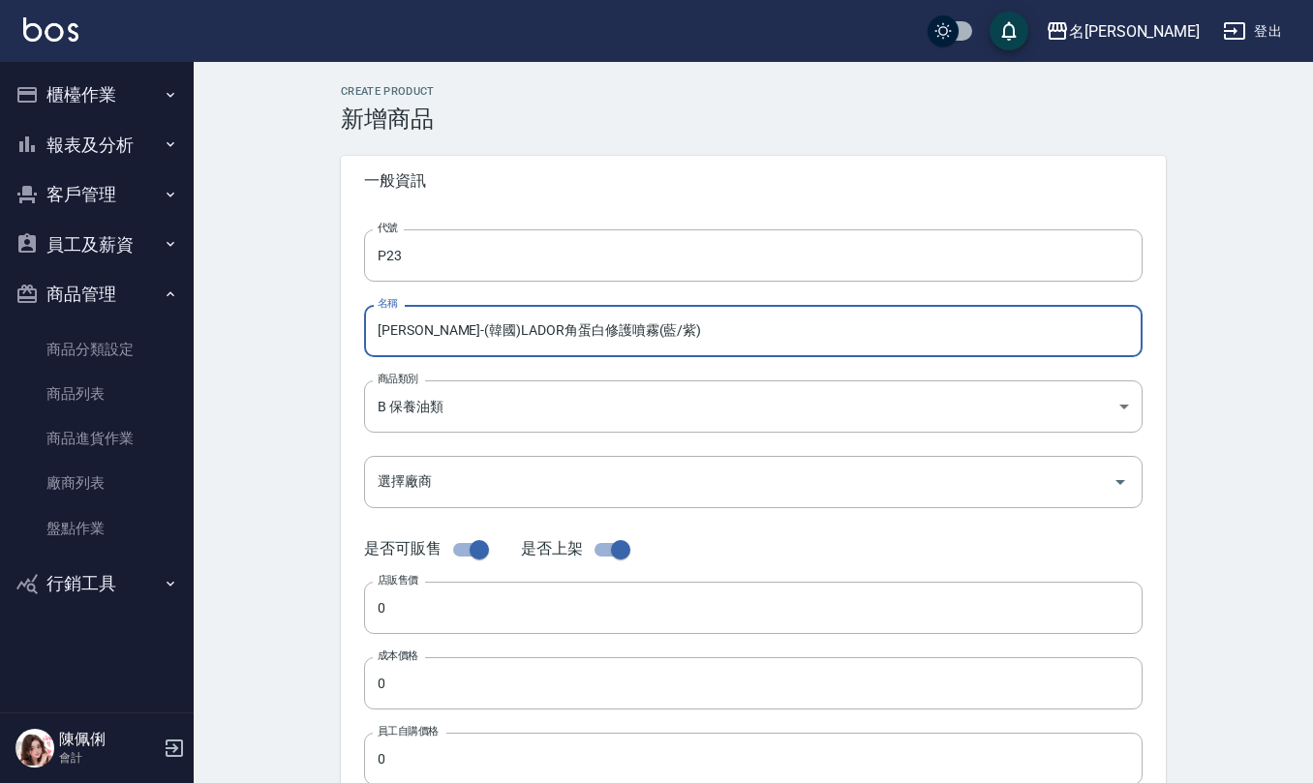
click at [689, 325] on input "荷琇-(韓國)LADOR角蛋白修護噴霧(藍/紫)" at bounding box center [753, 331] width 778 height 52
type input "荷琇-(韓國)LADOR角蛋白修護噴霧(藍/紫)130ml"
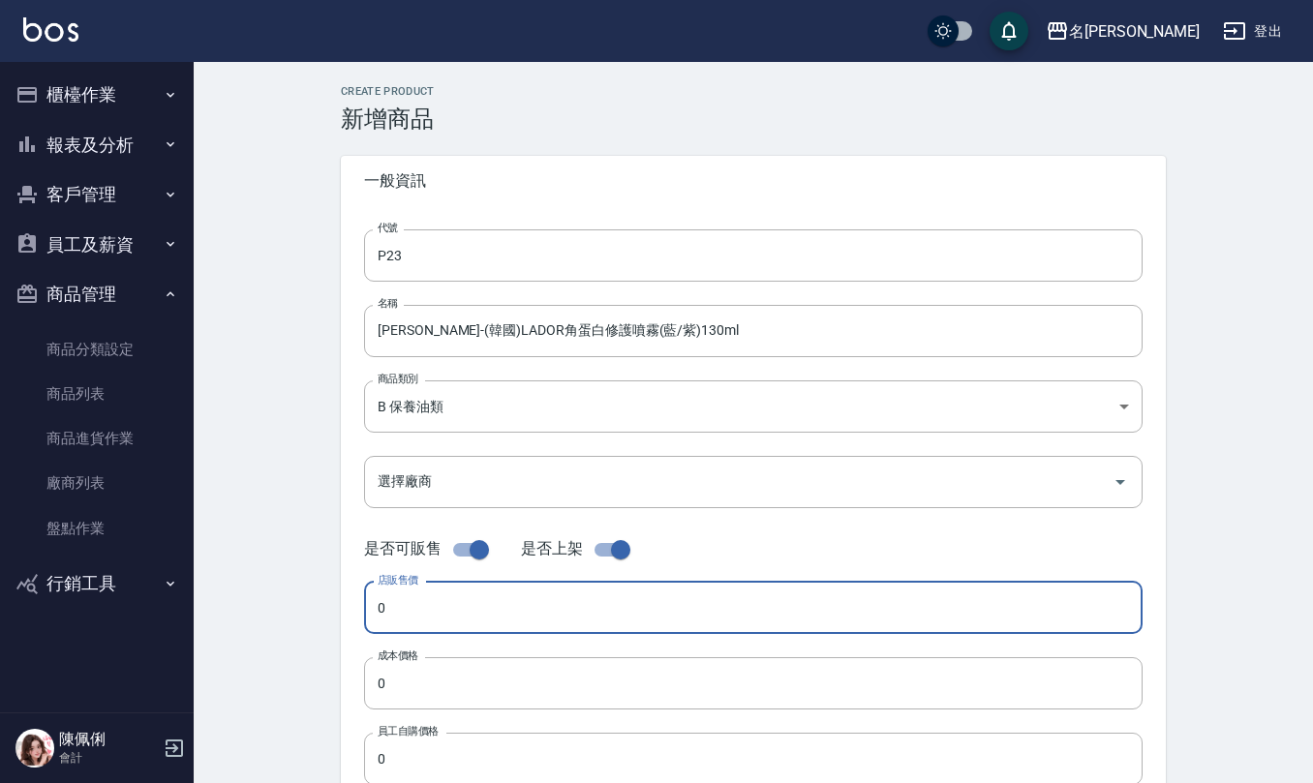
click at [419, 610] on input "0" at bounding box center [753, 608] width 778 height 52
type input "1680"
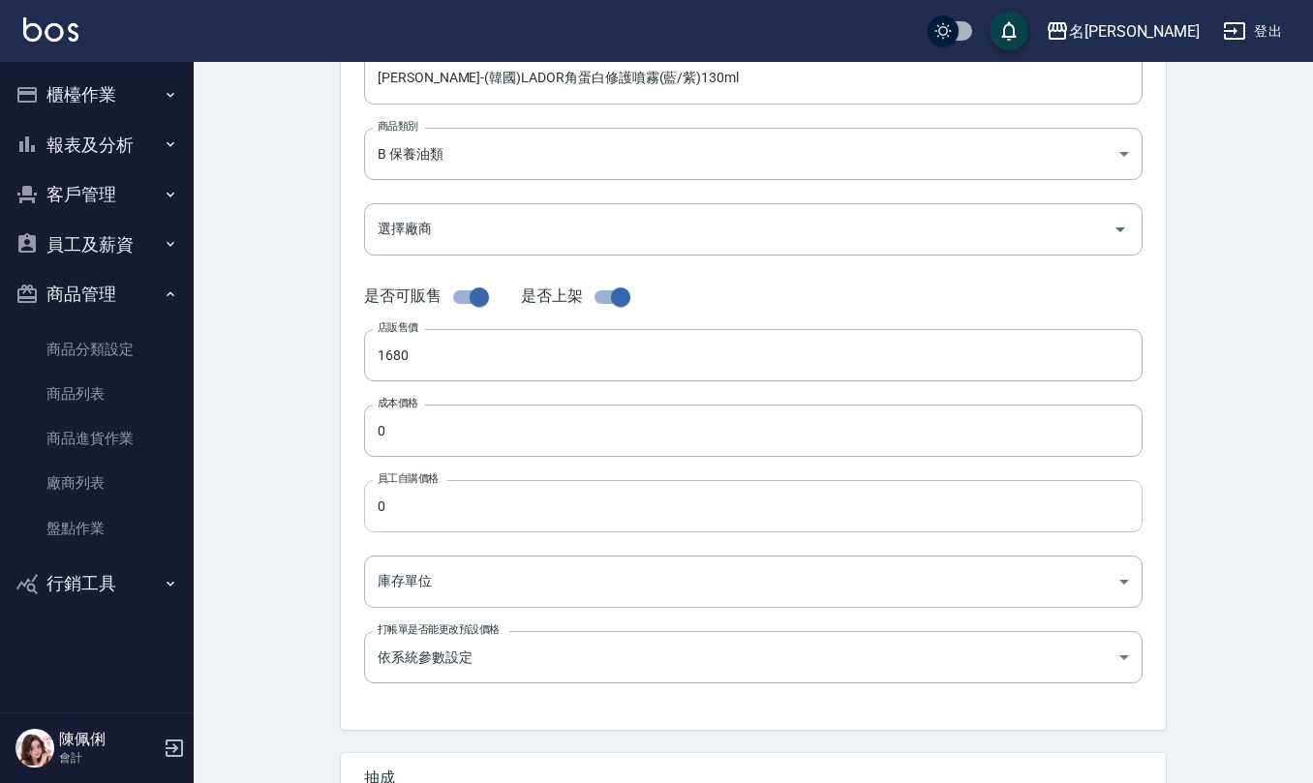
scroll to position [257, 0]
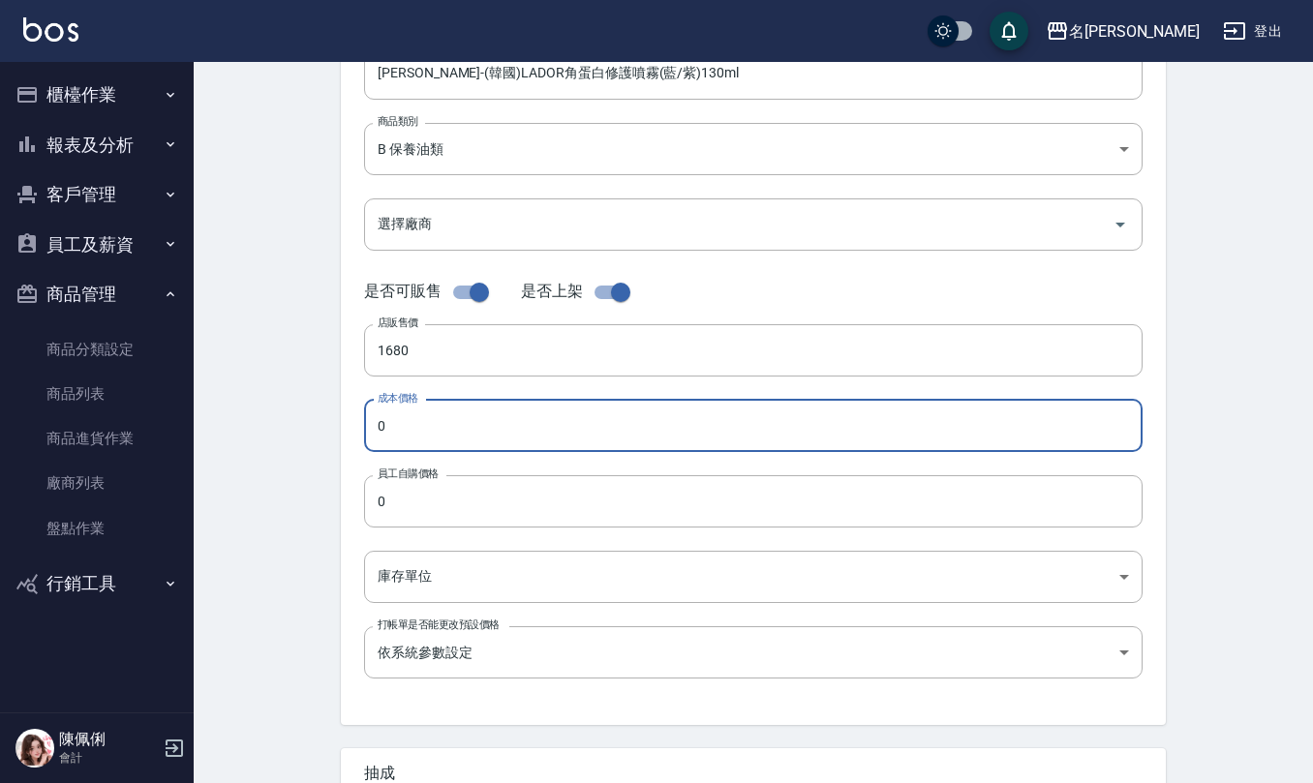
click at [439, 435] on input "0" at bounding box center [753, 426] width 778 height 52
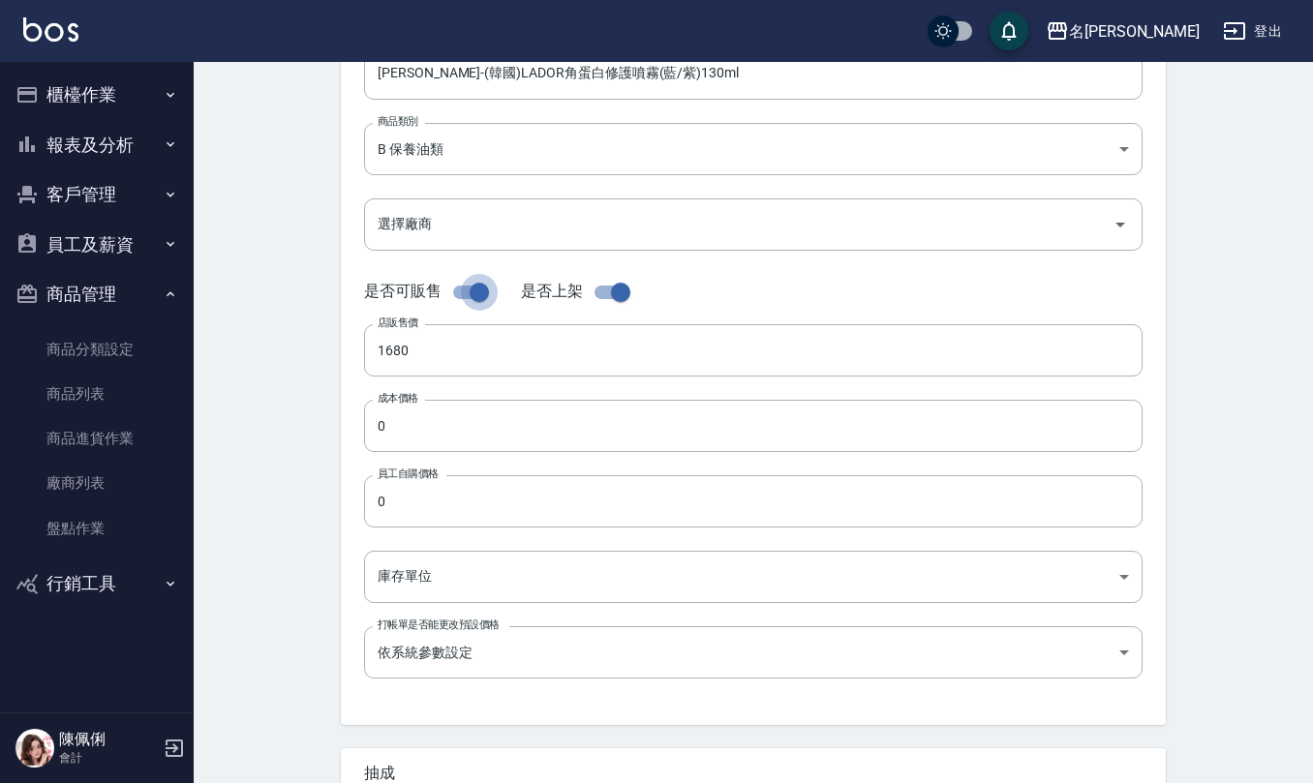
click at [470, 285] on input "checkbox" at bounding box center [479, 292] width 110 height 37
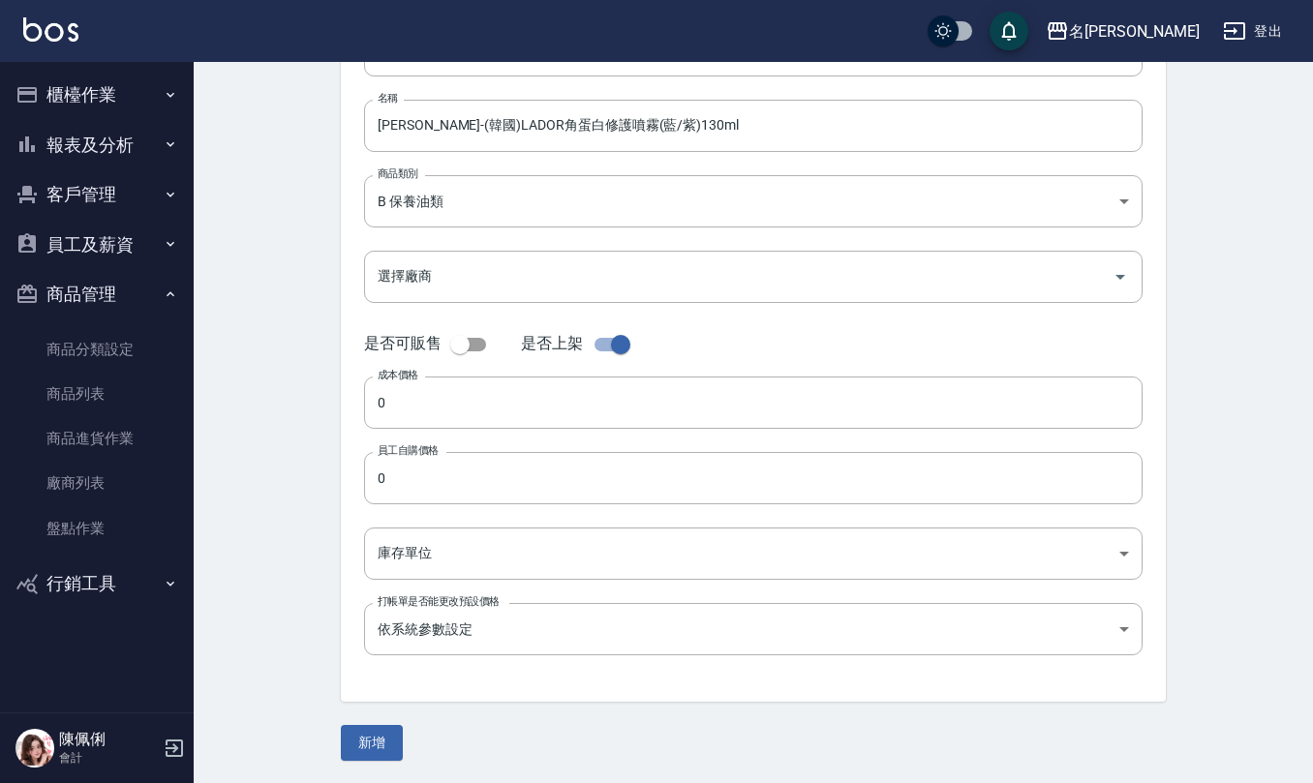
click at [454, 338] on input "checkbox" at bounding box center [460, 344] width 110 height 37
checkbox input "true"
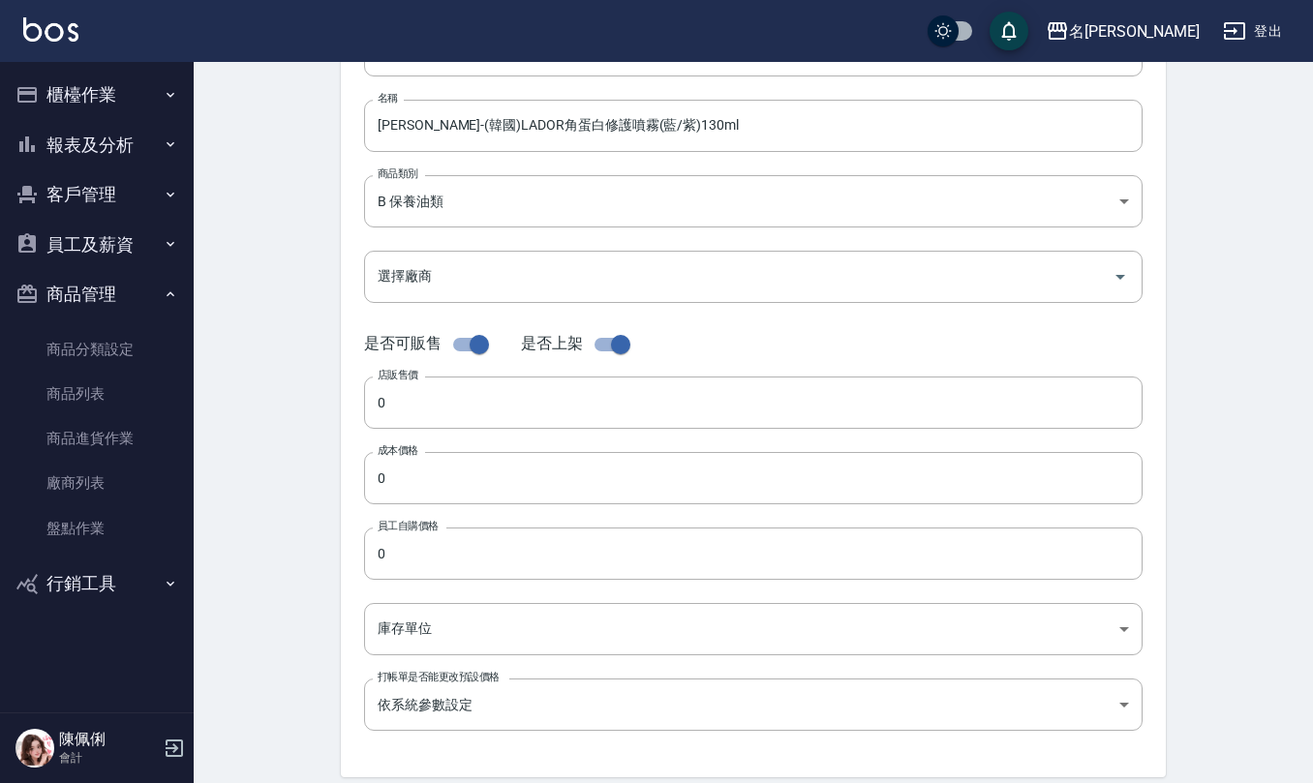
scroll to position [257, 0]
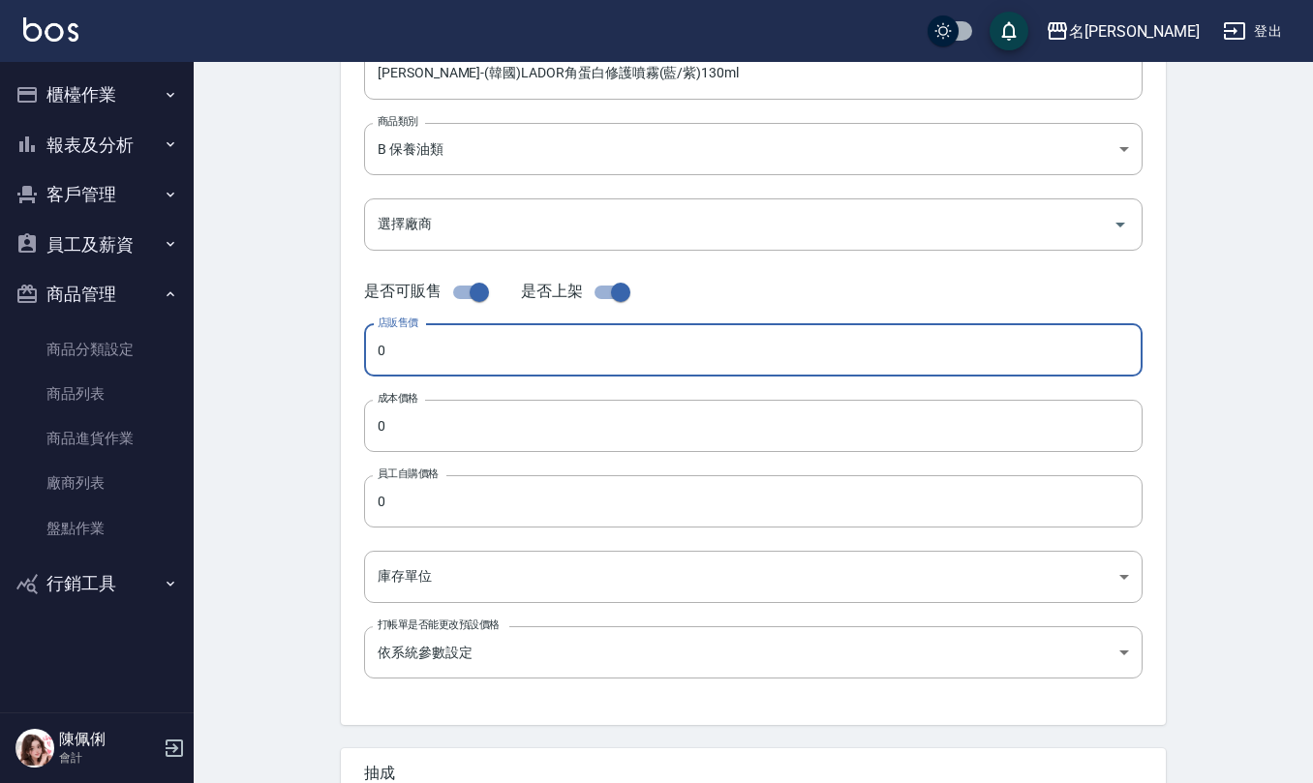
click at [480, 350] on input "0" at bounding box center [753, 350] width 778 height 52
type input "1680"
click at [445, 438] on input "0" at bounding box center [753, 426] width 778 height 52
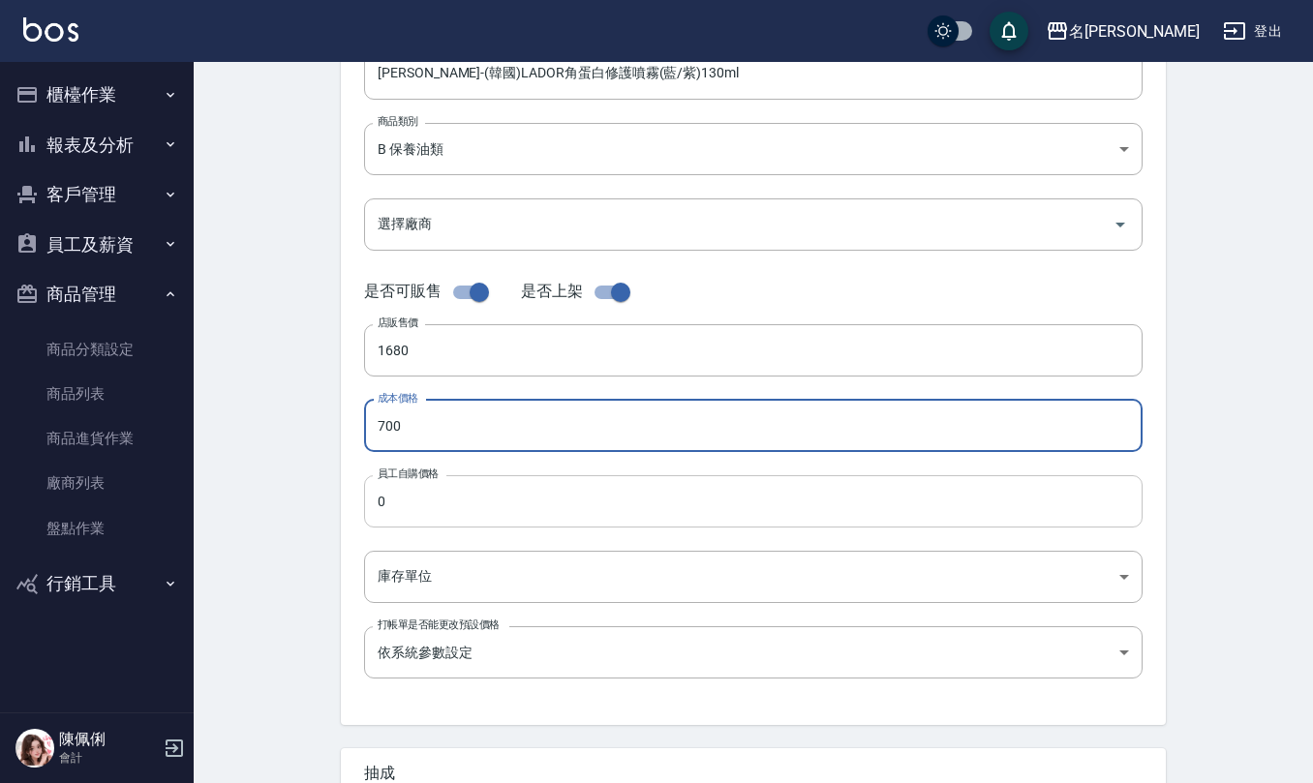
type input "700"
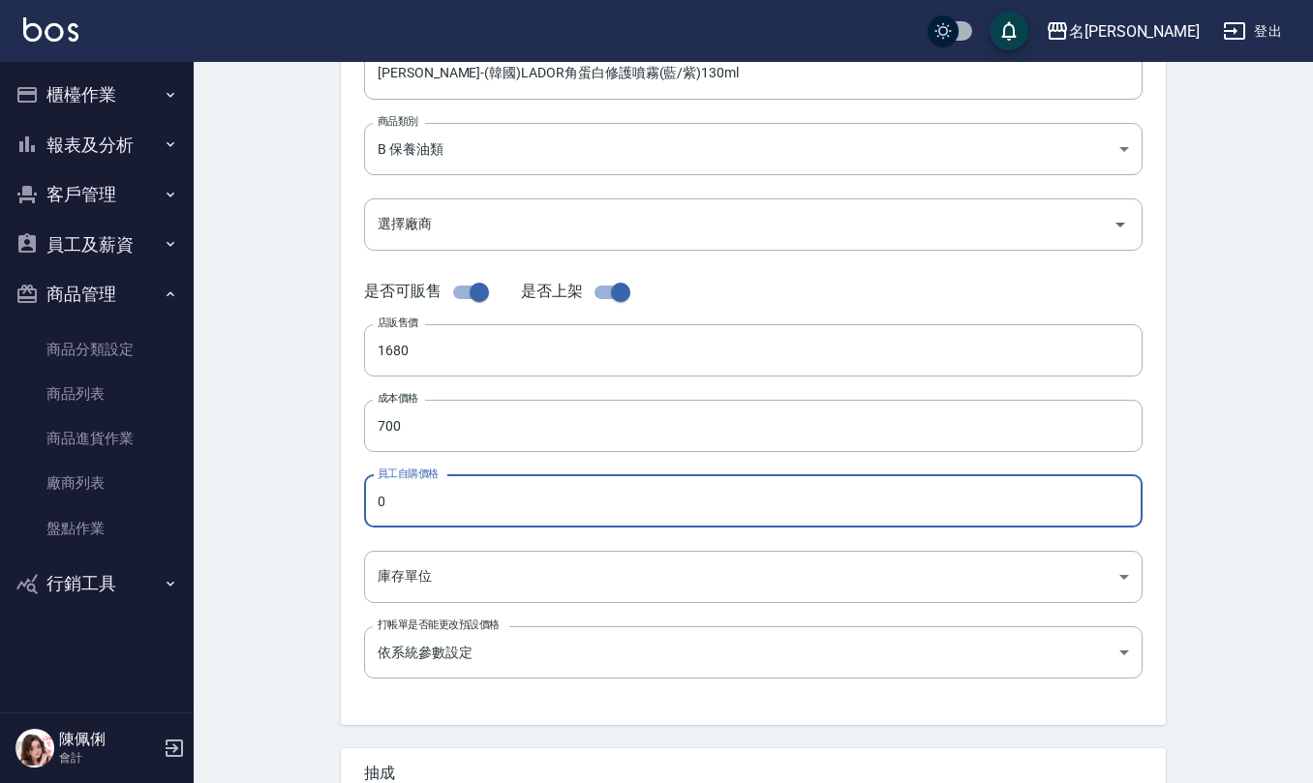
click at [442, 488] on input "0" at bounding box center [753, 501] width 778 height 52
type input "700"
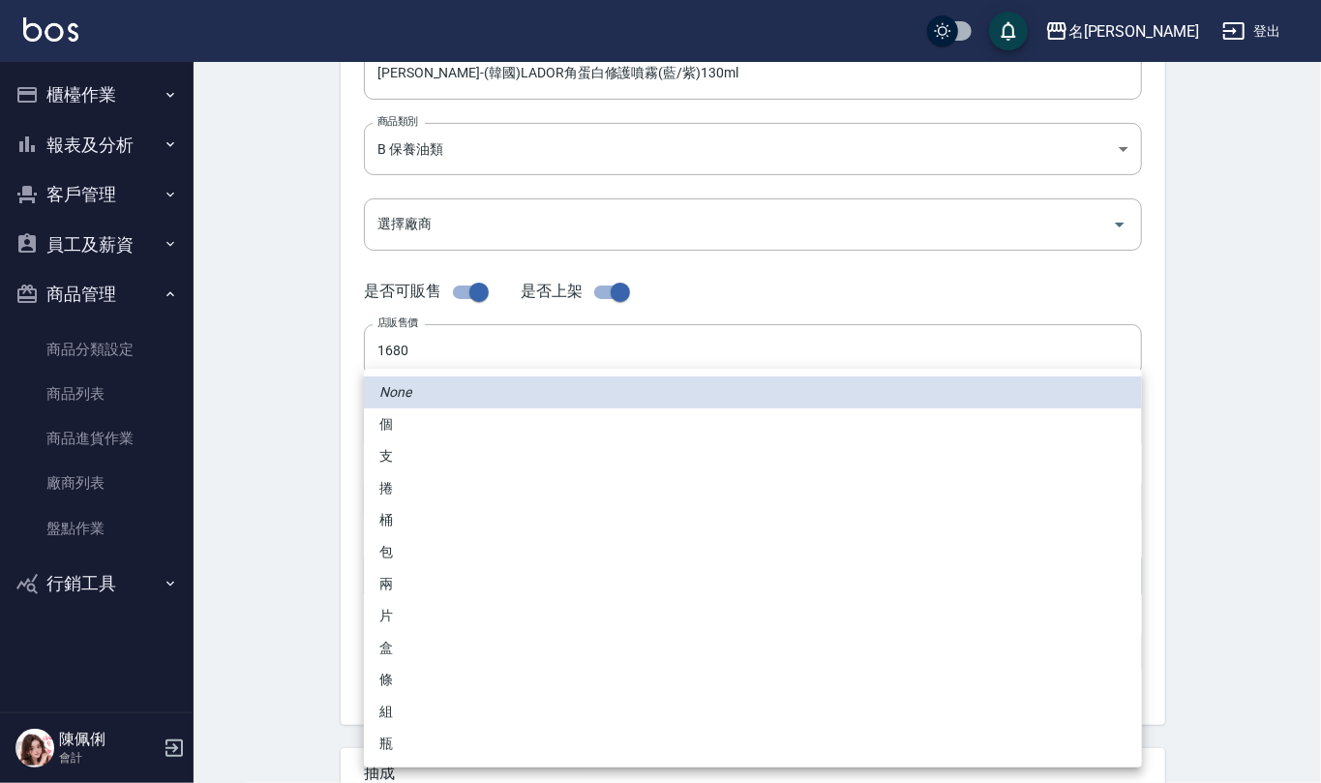
click at [463, 583] on body "名留仁二 登出 櫃檯作業 打帳單 帳單列表 現金收支登錄 材料自購登錄 每日結帳 報表及分析 報表目錄 店家區間累計表 店家日報表 互助日報表 互助月報表 互…" at bounding box center [660, 411] width 1321 height 1336
click at [419, 759] on li "瓶" at bounding box center [753, 744] width 778 height 32
type input "瓶"
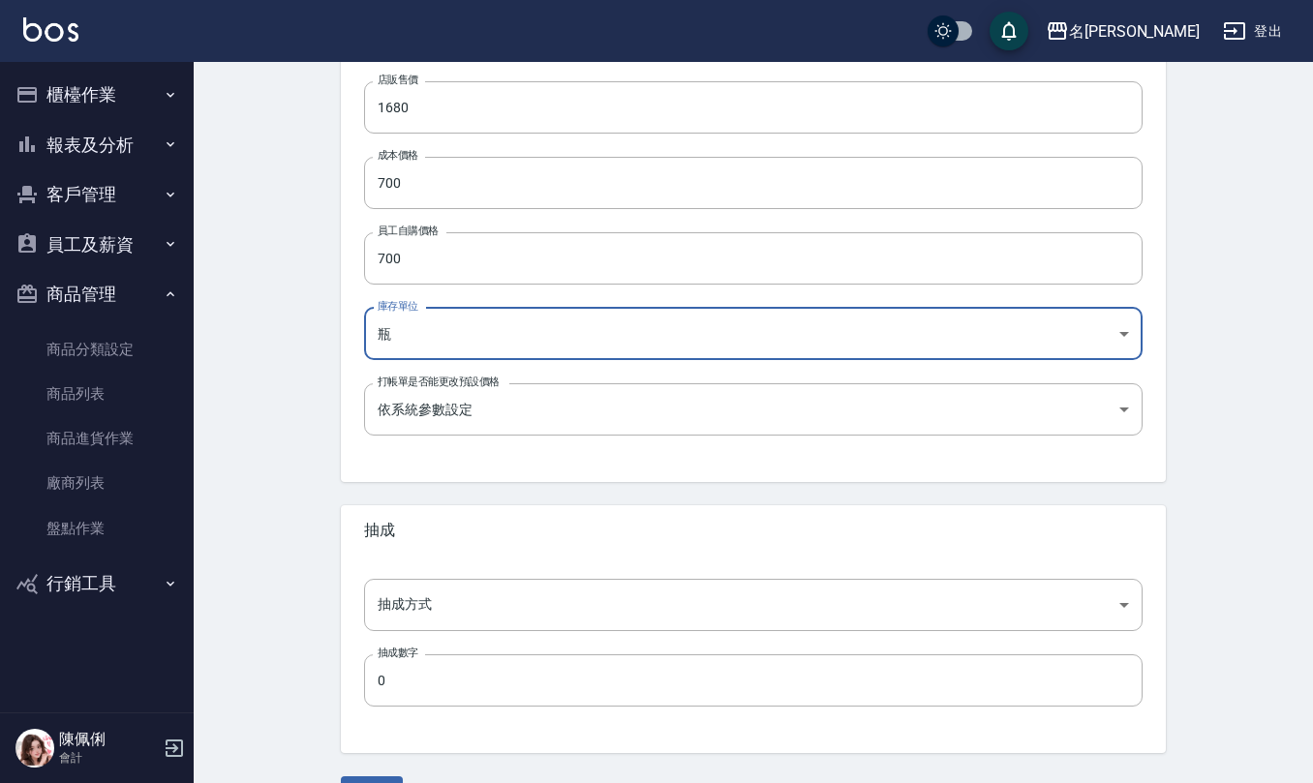
scroll to position [516, 0]
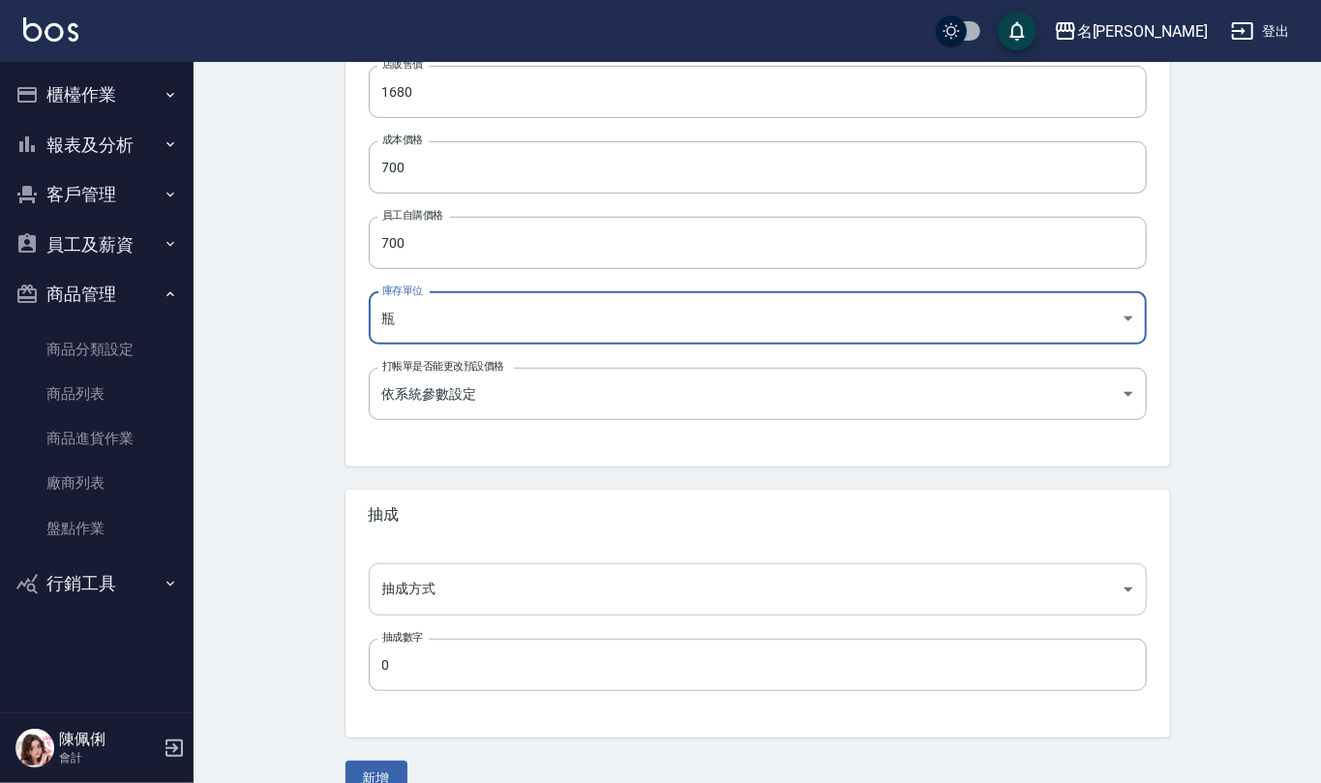
click at [461, 583] on body "名留仁二 登出 櫃檯作業 打帳單 帳單列表 現金收支登錄 材料自購登錄 每日結帳 報表及分析 報表目錄 店家區間累計表 店家日報表 互助日報表 互助月報表 互…" at bounding box center [660, 152] width 1321 height 1336
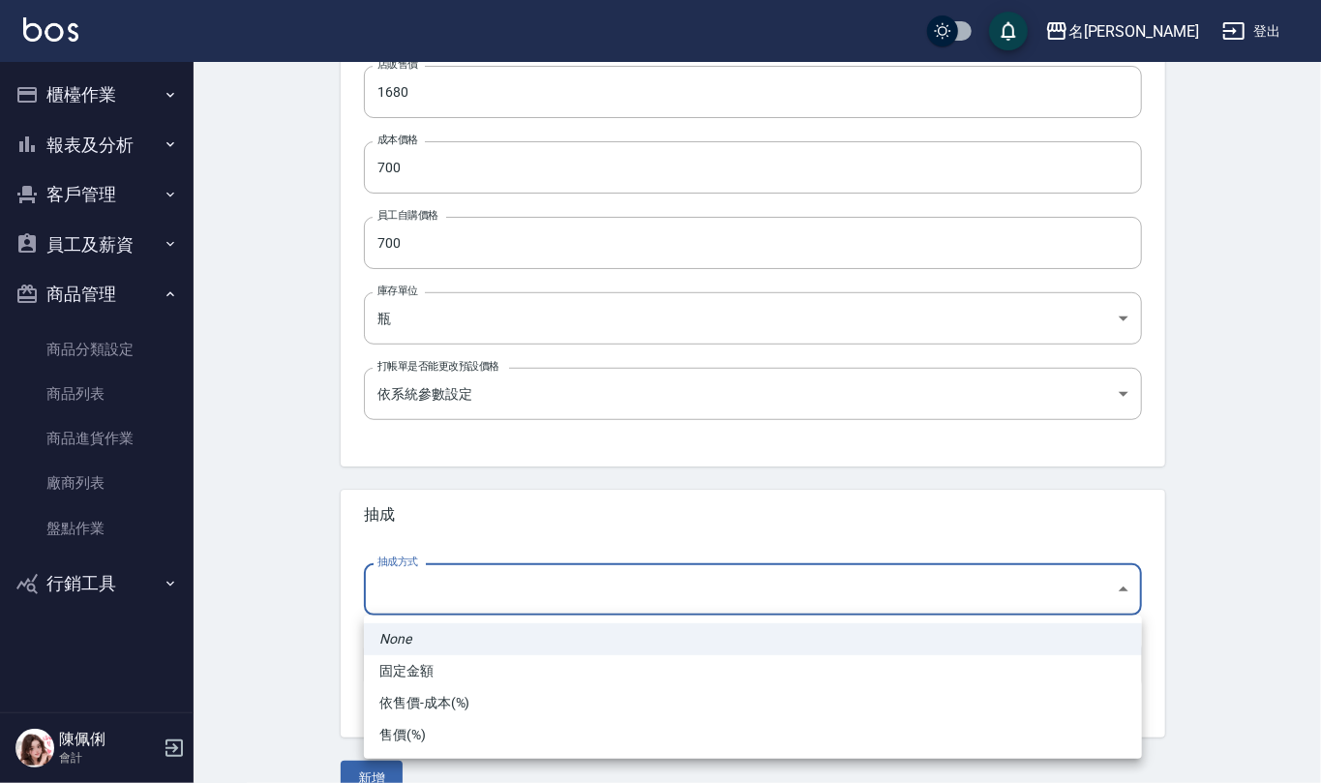
click at [416, 710] on li "依售價-成本(%)" at bounding box center [753, 703] width 778 height 32
type input "byCost"
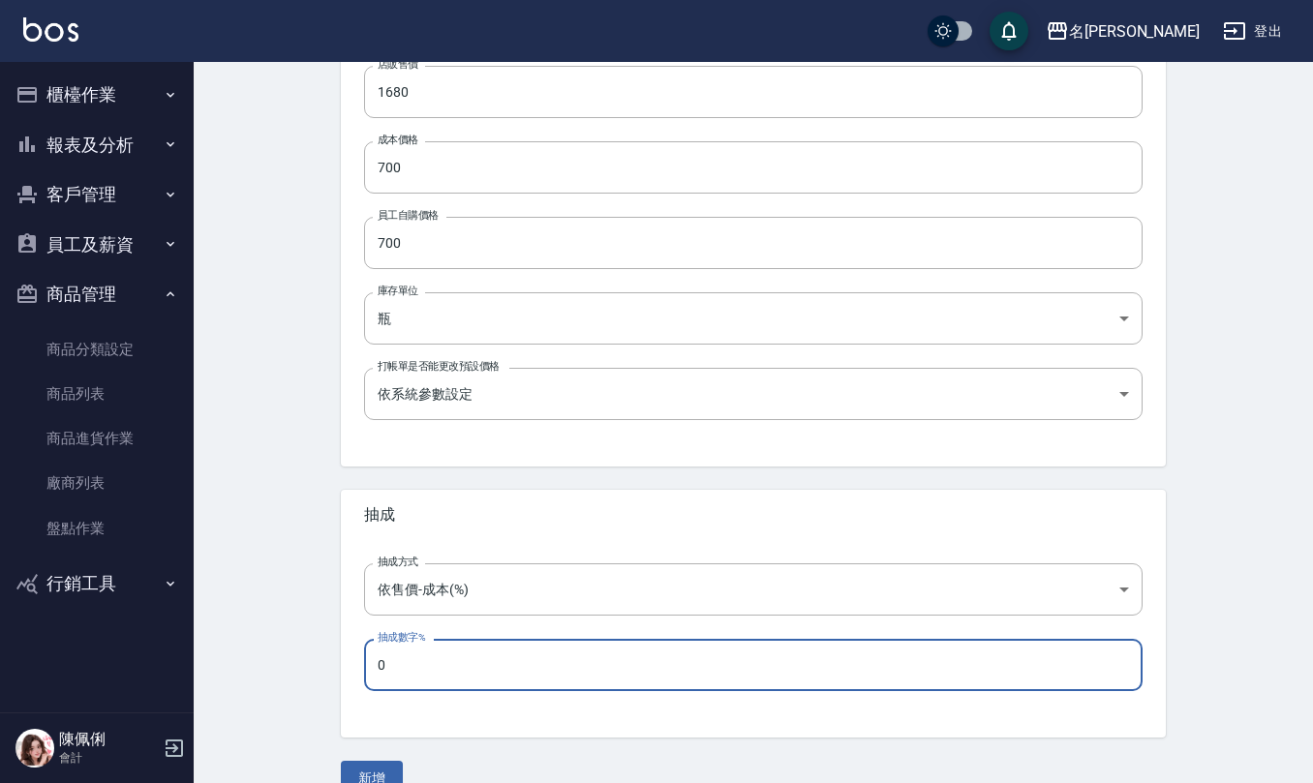
click at [442, 674] on input "0" at bounding box center [753, 665] width 778 height 52
type input "60"
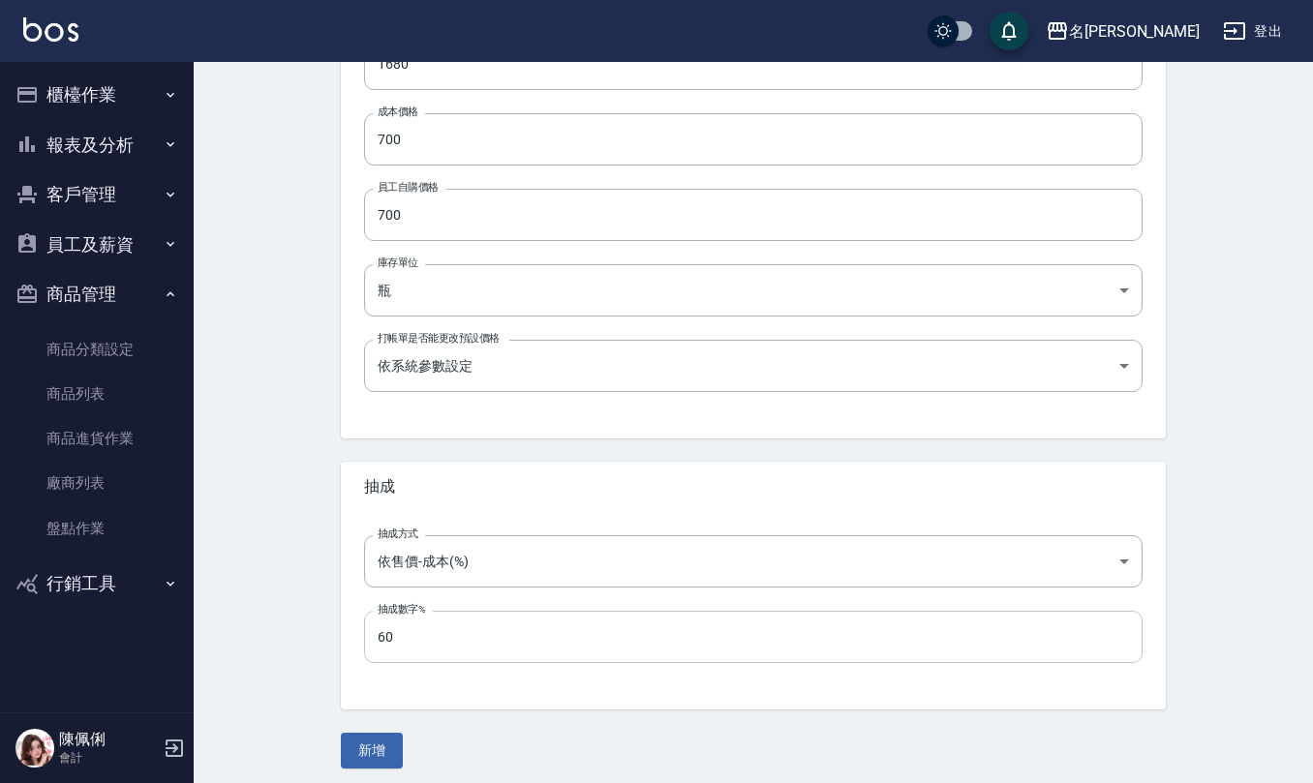
scroll to position [552, 0]
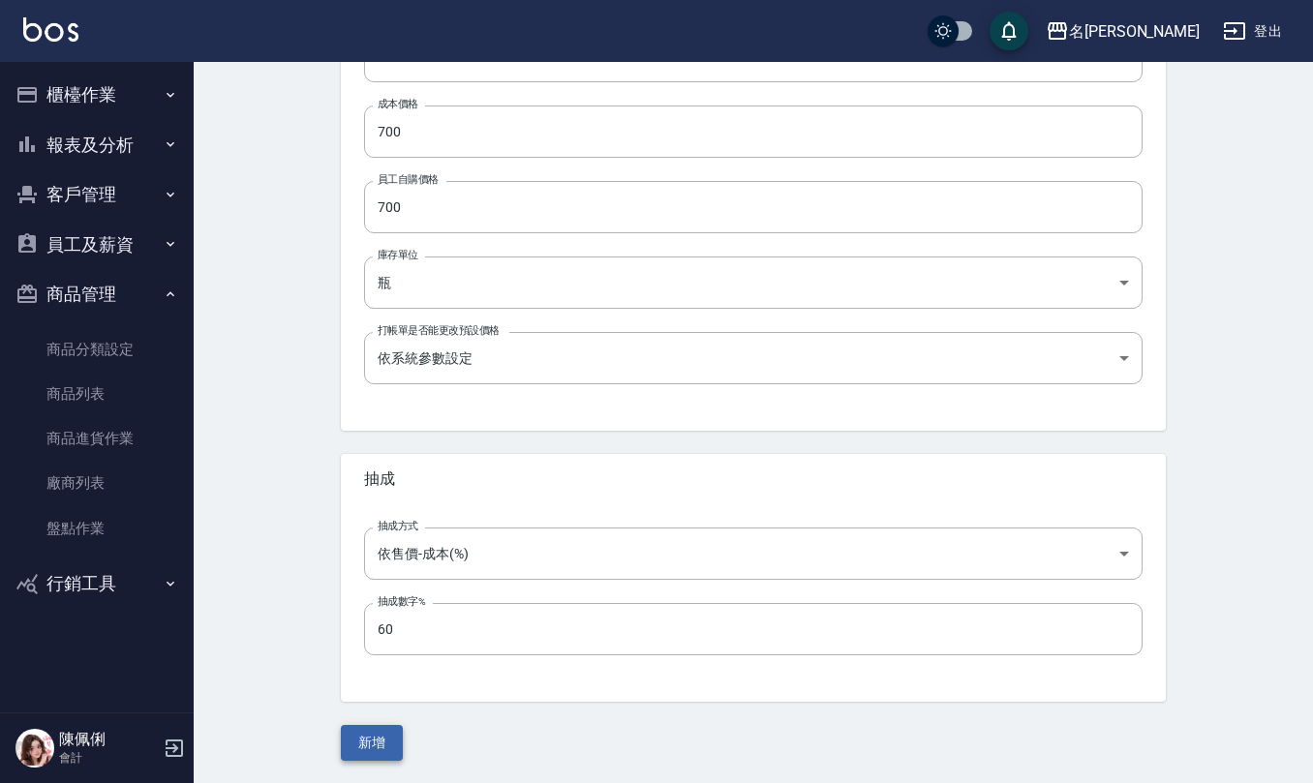
click at [364, 737] on button "新增" at bounding box center [372, 743] width 62 height 36
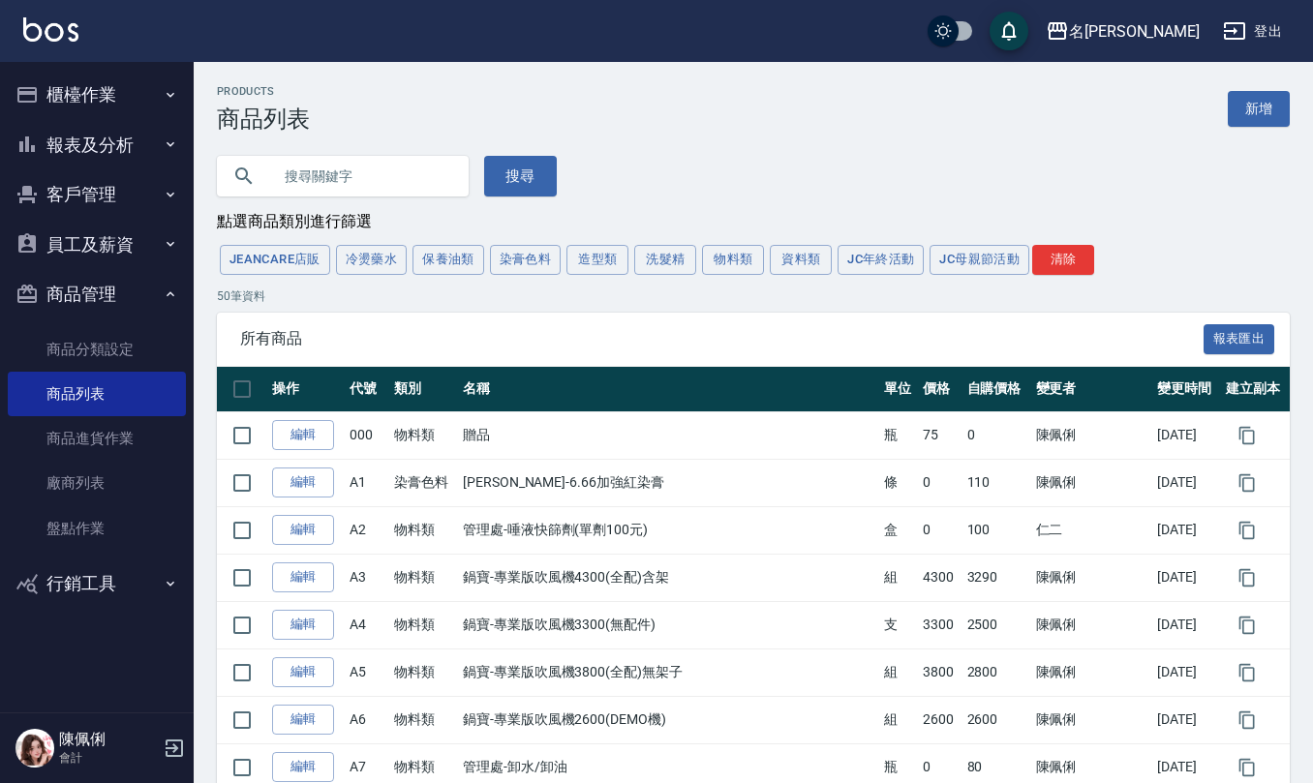
click at [356, 186] on input "text" at bounding box center [362, 176] width 182 height 52
type input "p23"
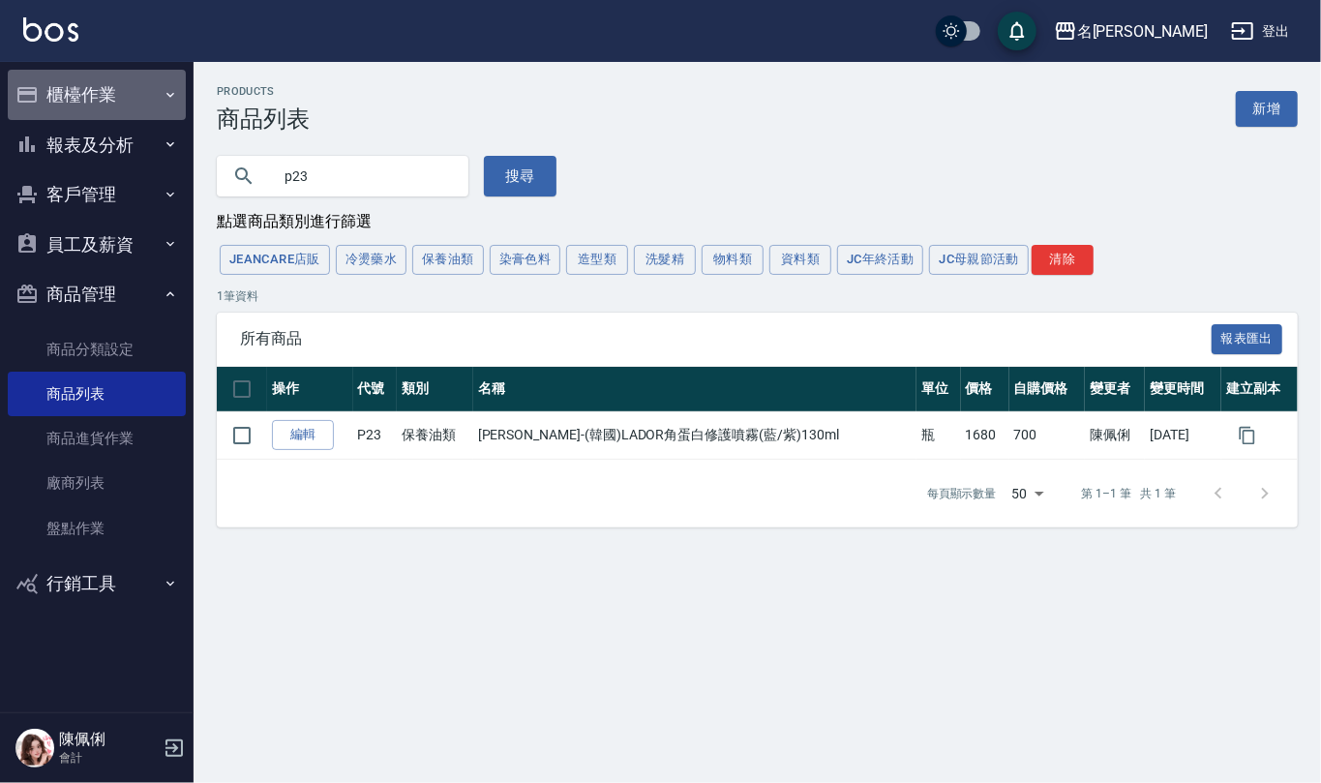
click at [109, 71] on button "櫃檯作業" at bounding box center [97, 95] width 178 height 50
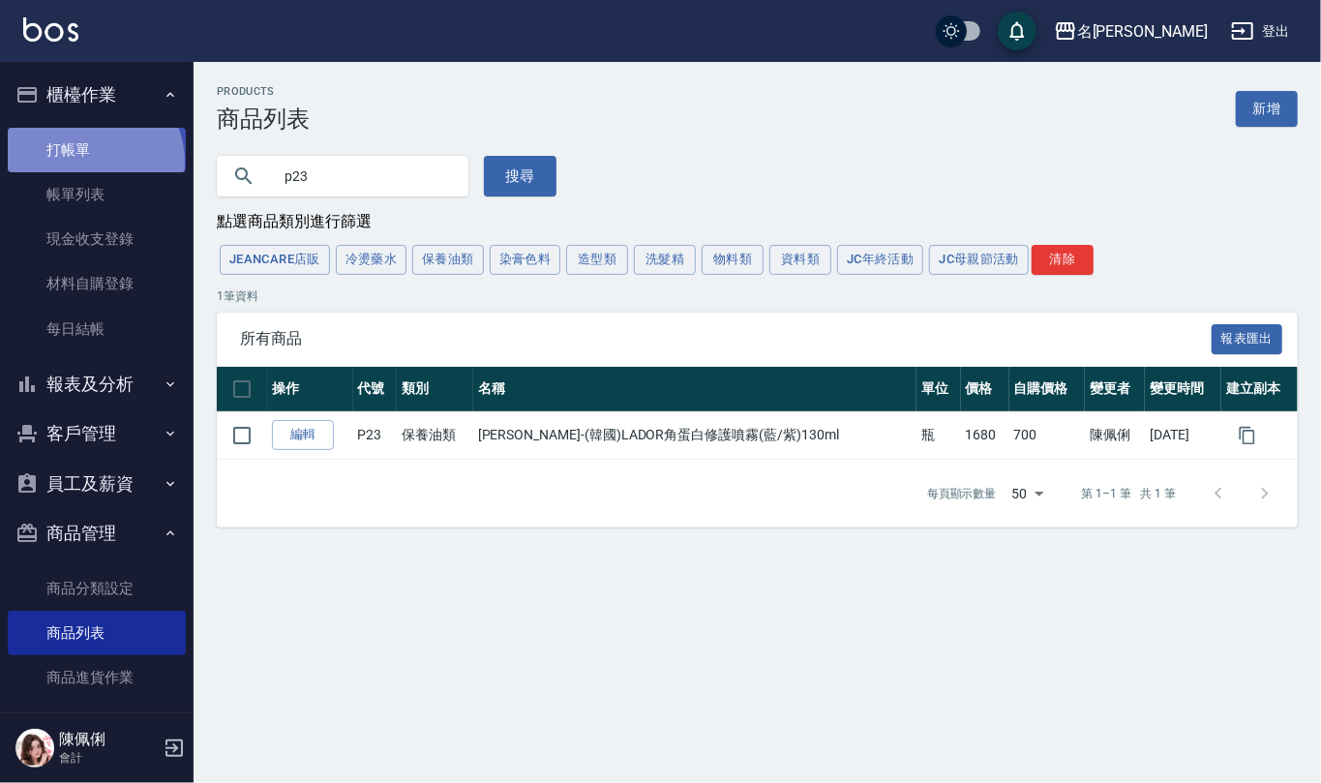
click at [91, 161] on link "打帳單" at bounding box center [97, 150] width 178 height 45
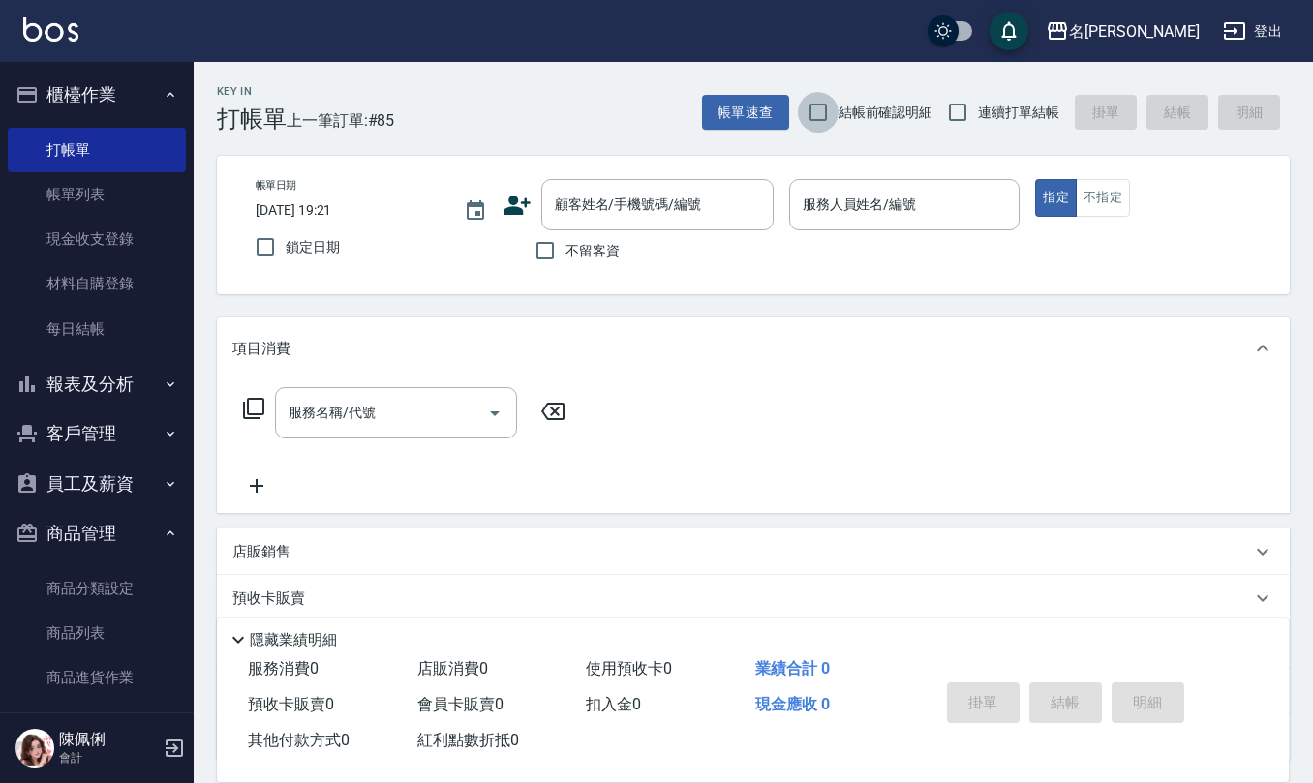
click at [825, 116] on input "結帳前確認明細" at bounding box center [818, 112] width 41 height 41
checkbox input "true"
click at [962, 106] on input "連續打單結帳" at bounding box center [957, 112] width 41 height 41
checkbox input "true"
click at [529, 256] on input "不留客資" at bounding box center [545, 250] width 41 height 41
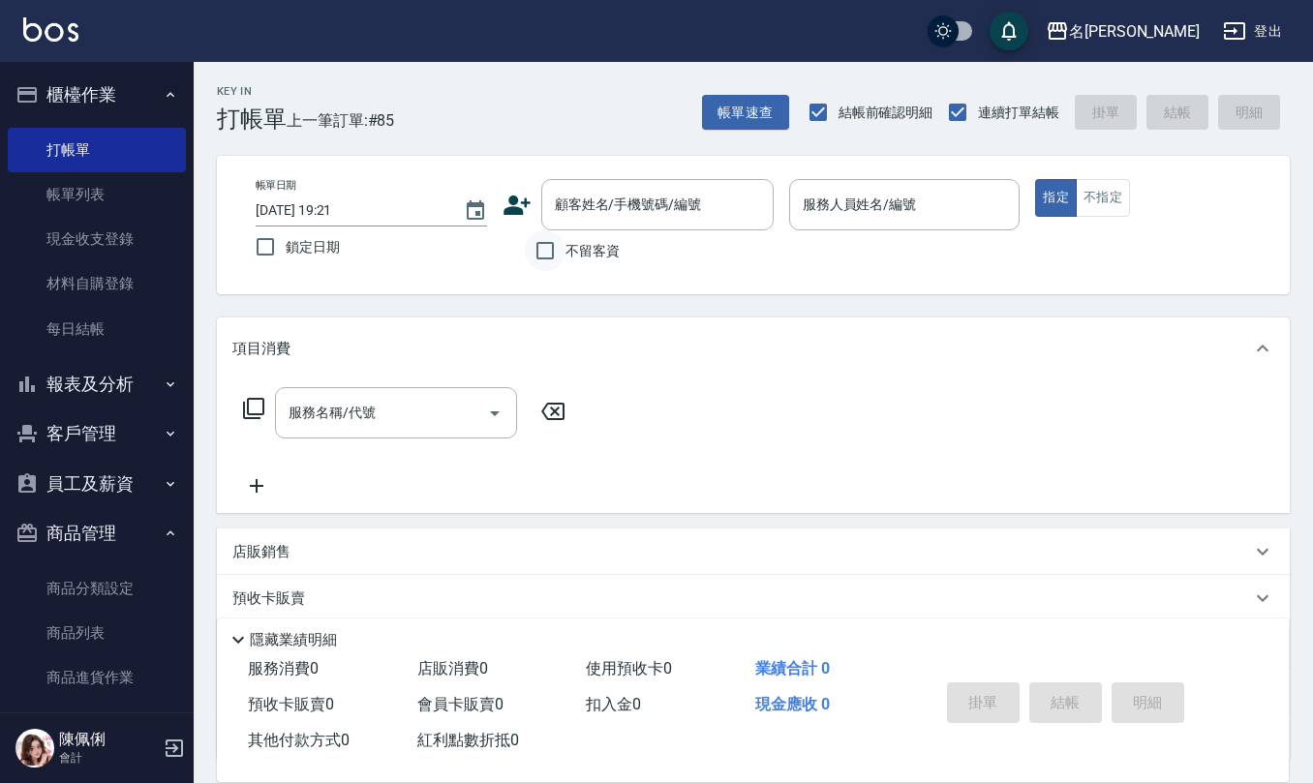
checkbox input "true"
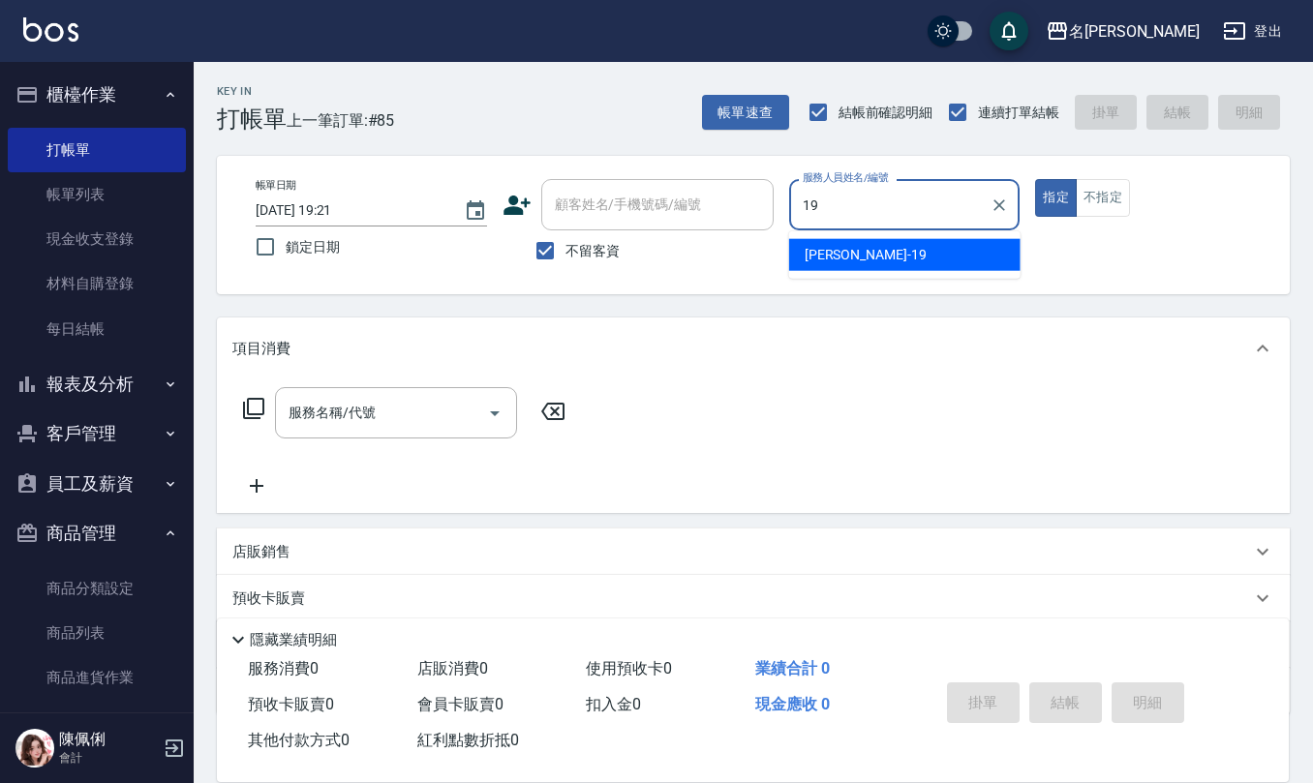
type input "林語涵-19"
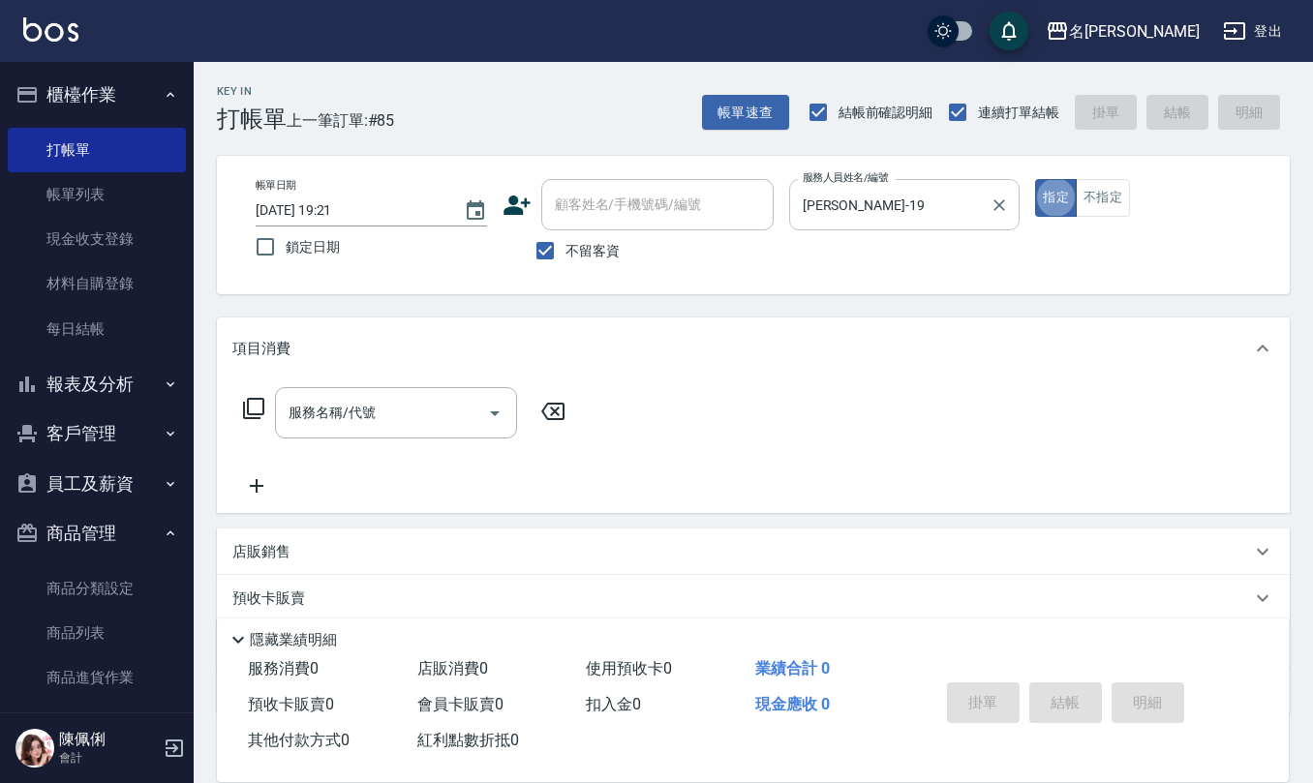
type button "true"
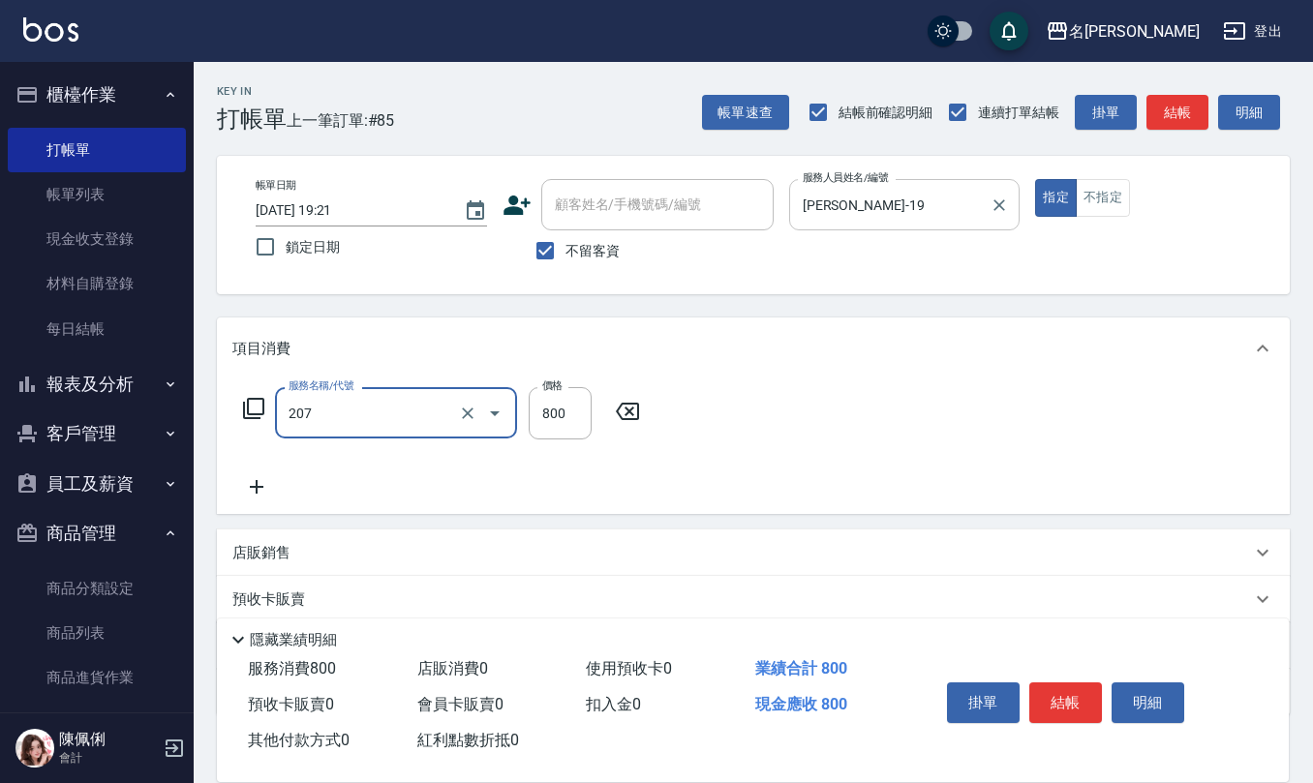
type input "清潔洗(207)"
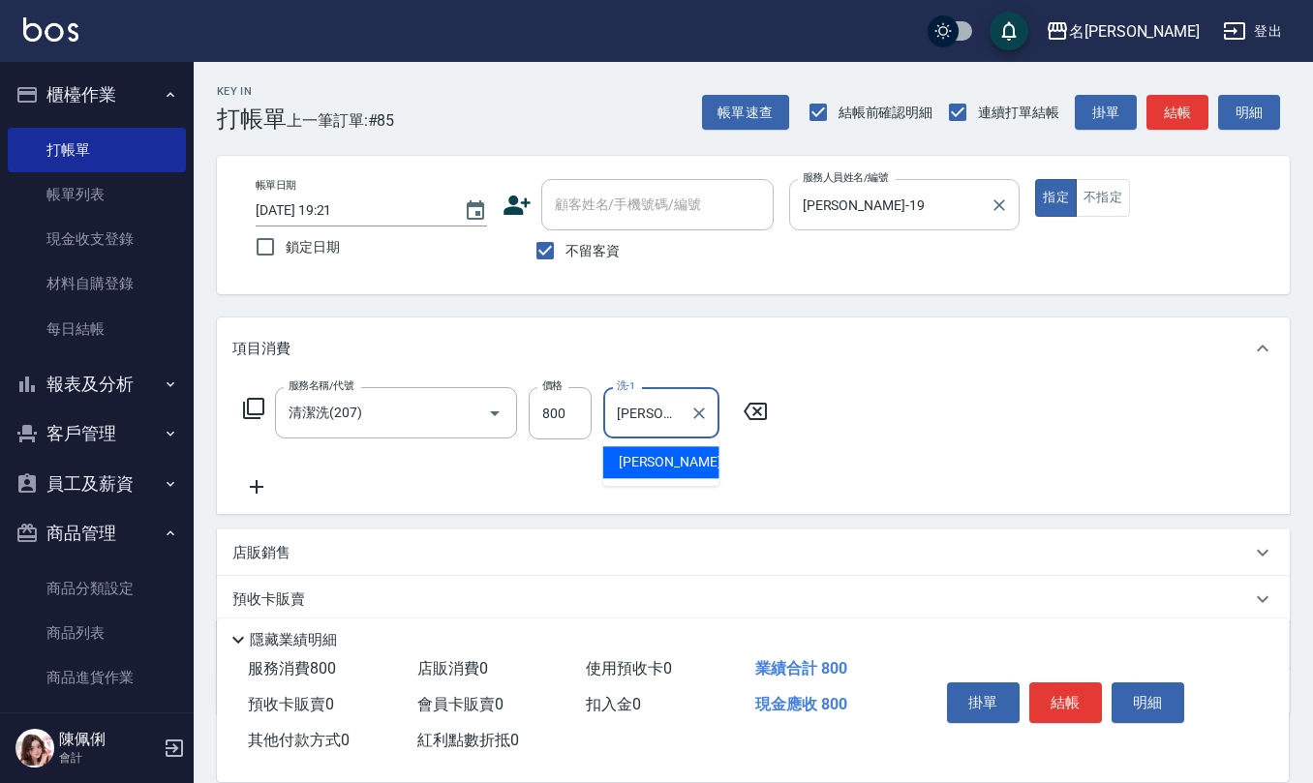
type input "趙妍妮-5"
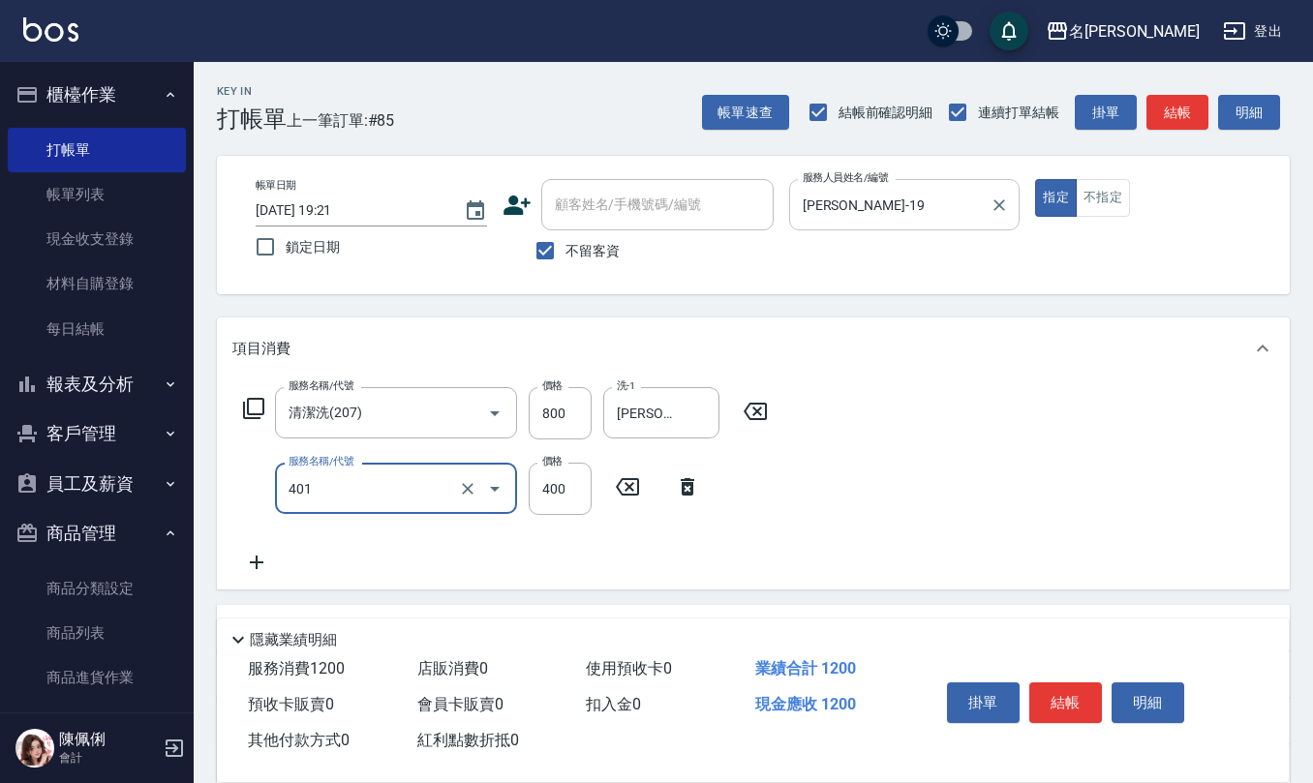
type input "剪髮(401)"
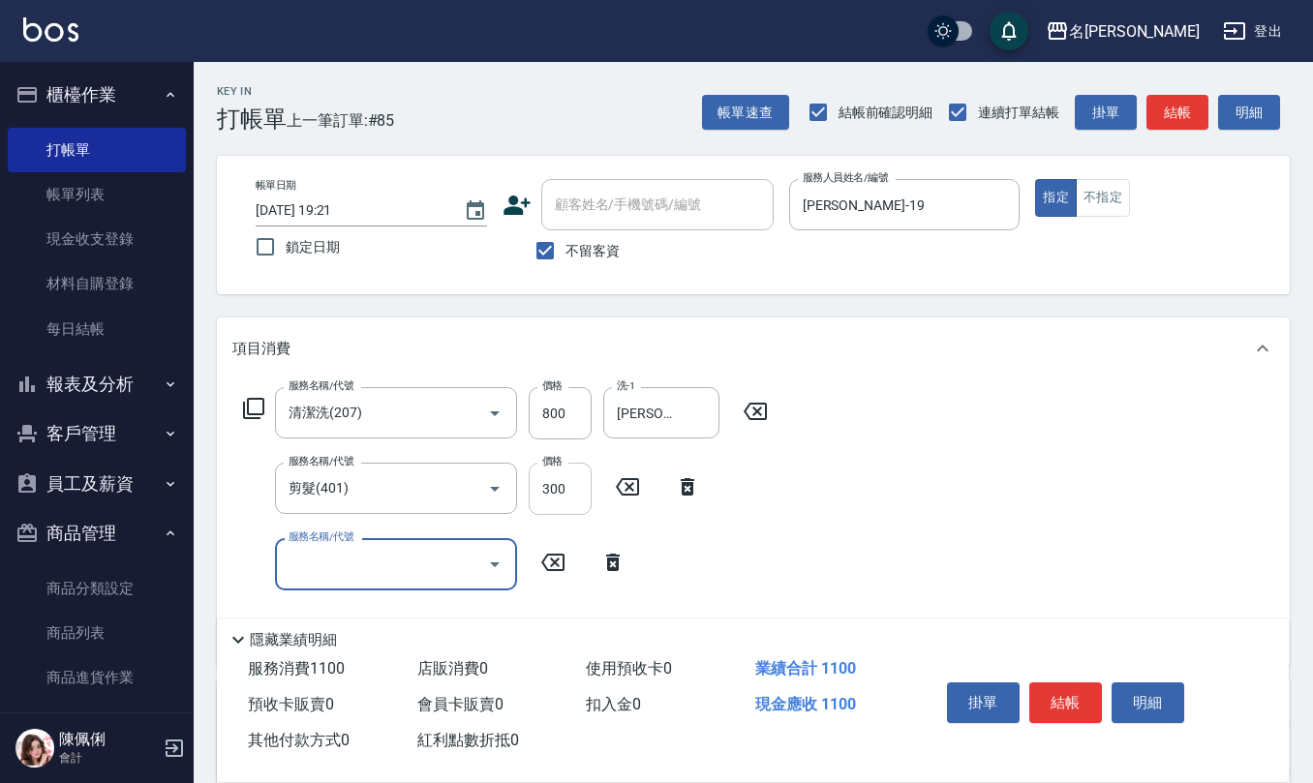
click at [570, 503] on input "300" at bounding box center [560, 489] width 63 height 52
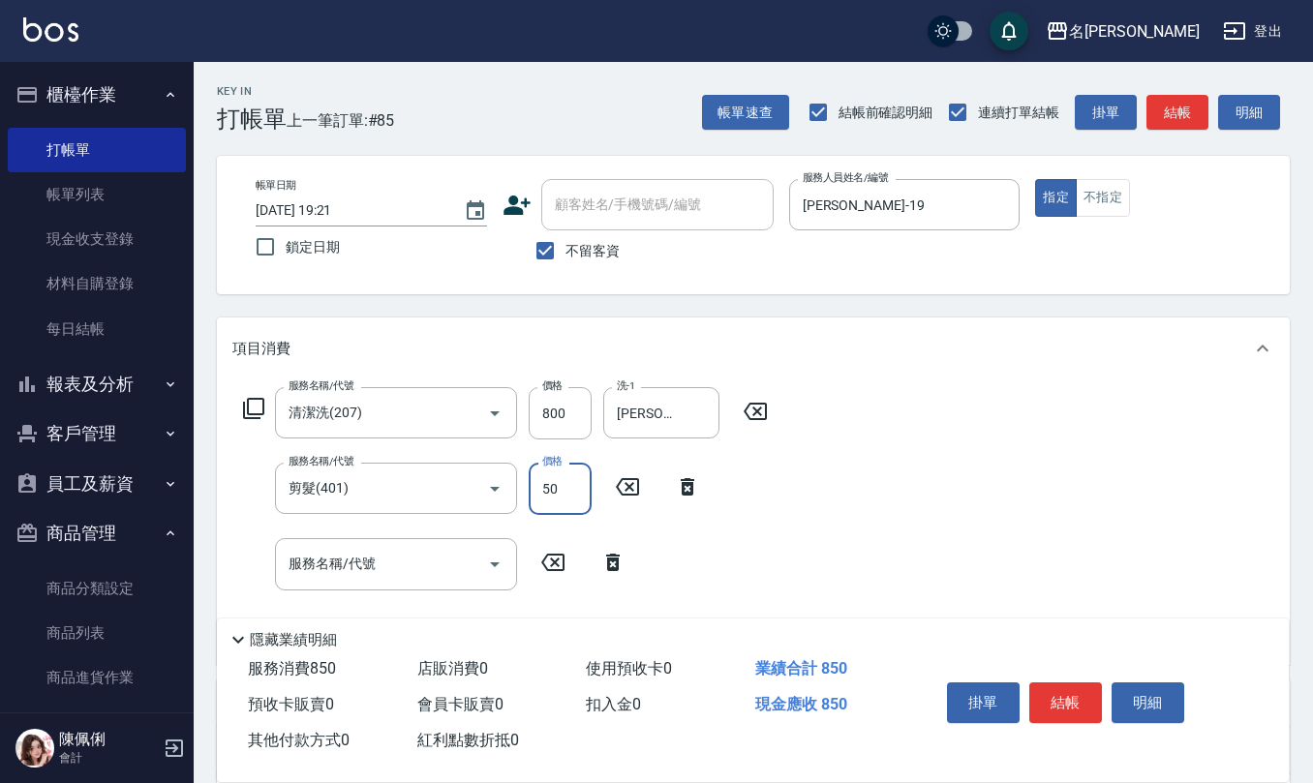
type input "500"
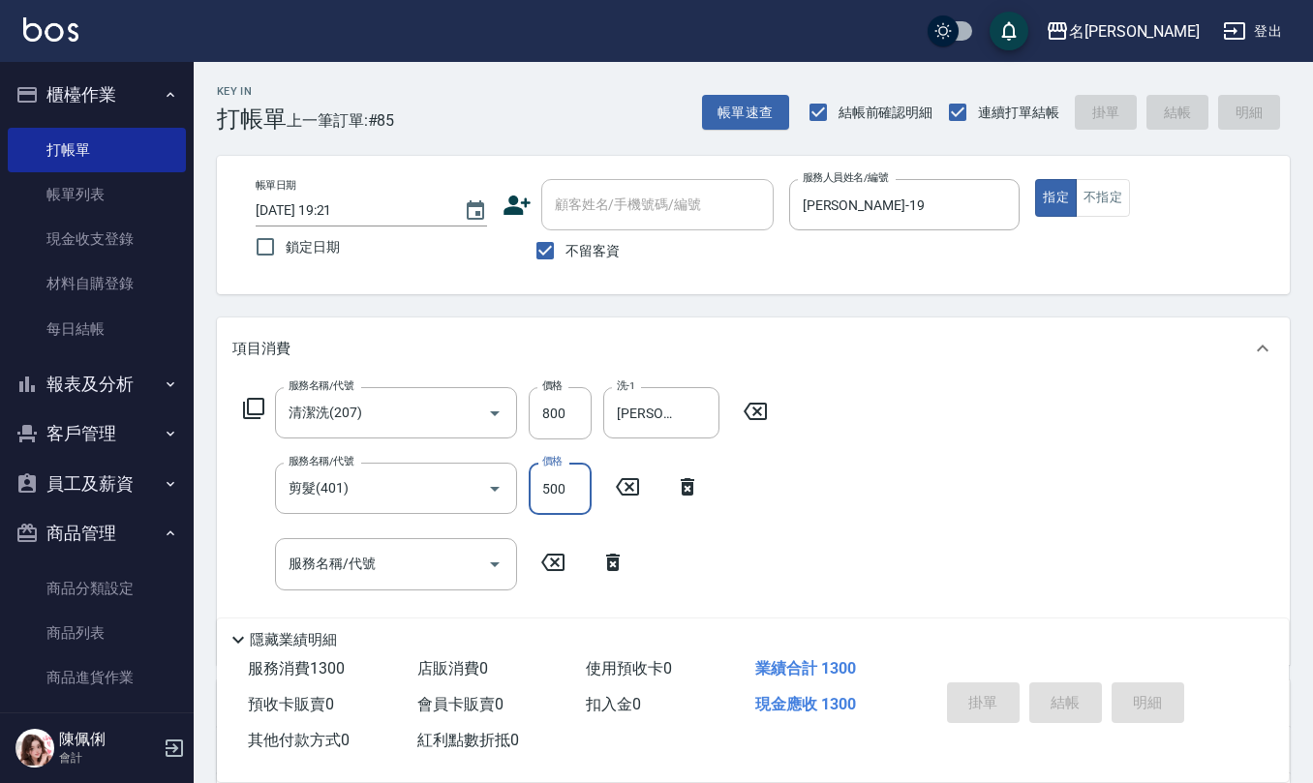
type input "2025/09/07 19:22"
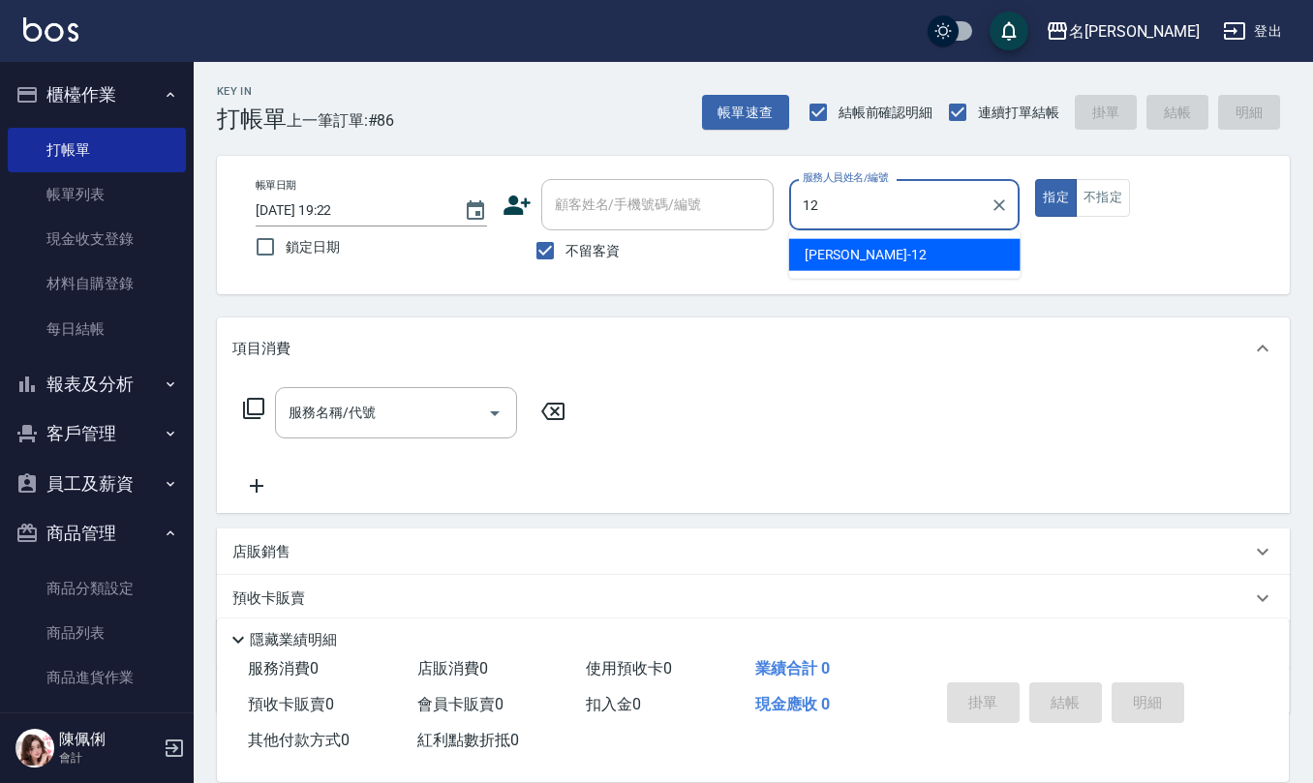
type input "陳珮君-12"
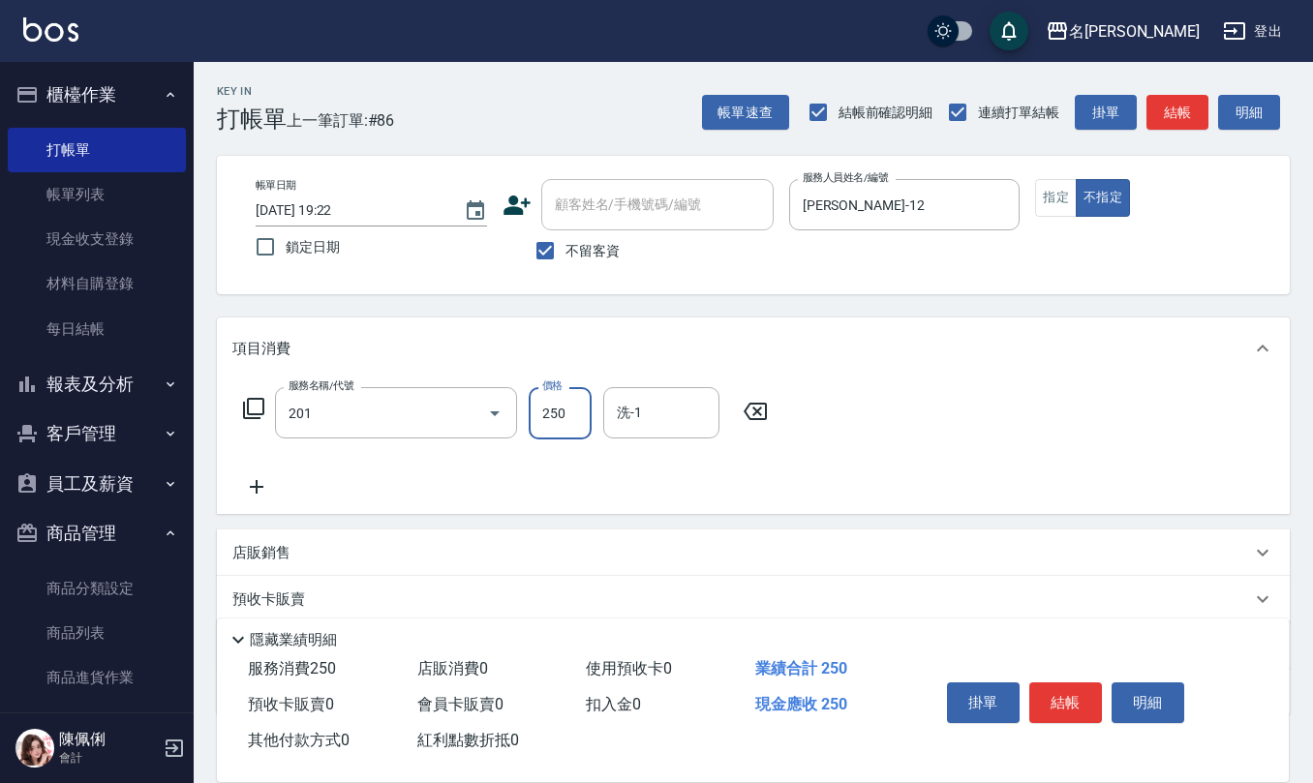
type input "洗髮(201)"
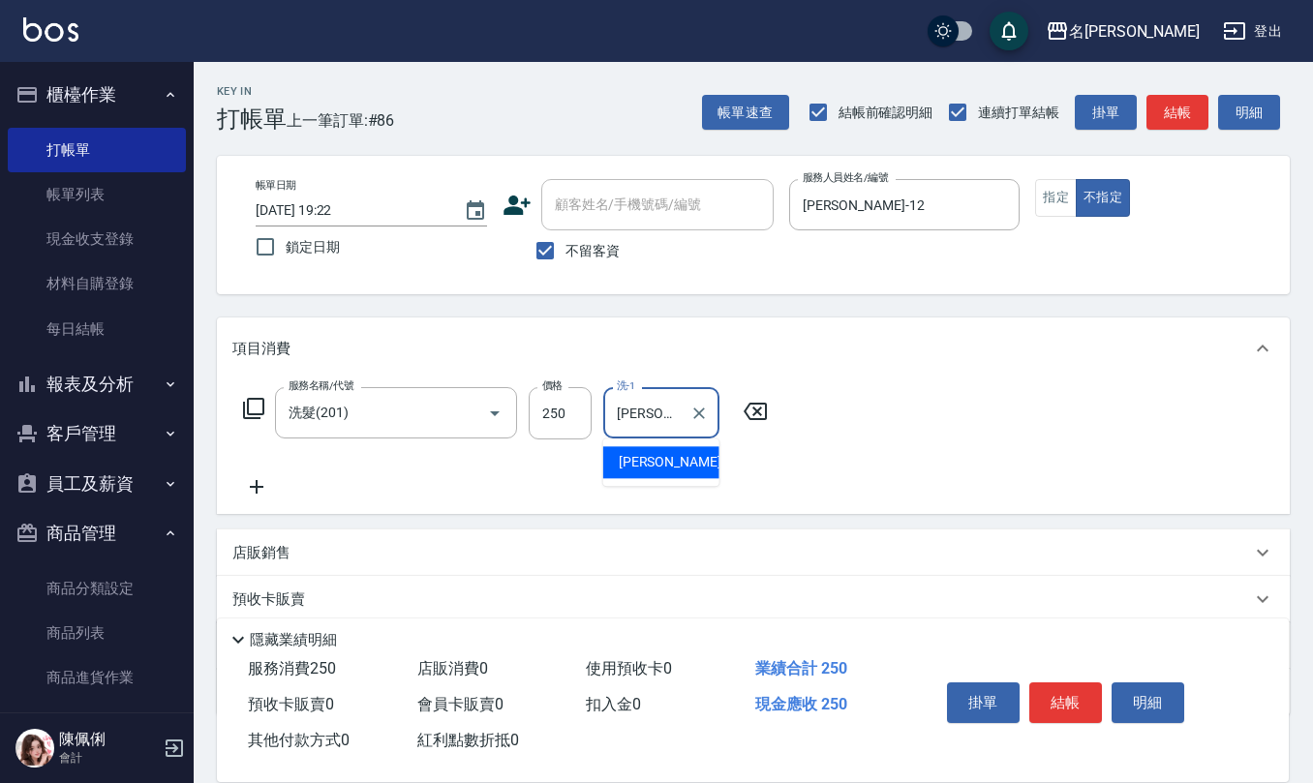
type input "[PERSON_NAME]-32"
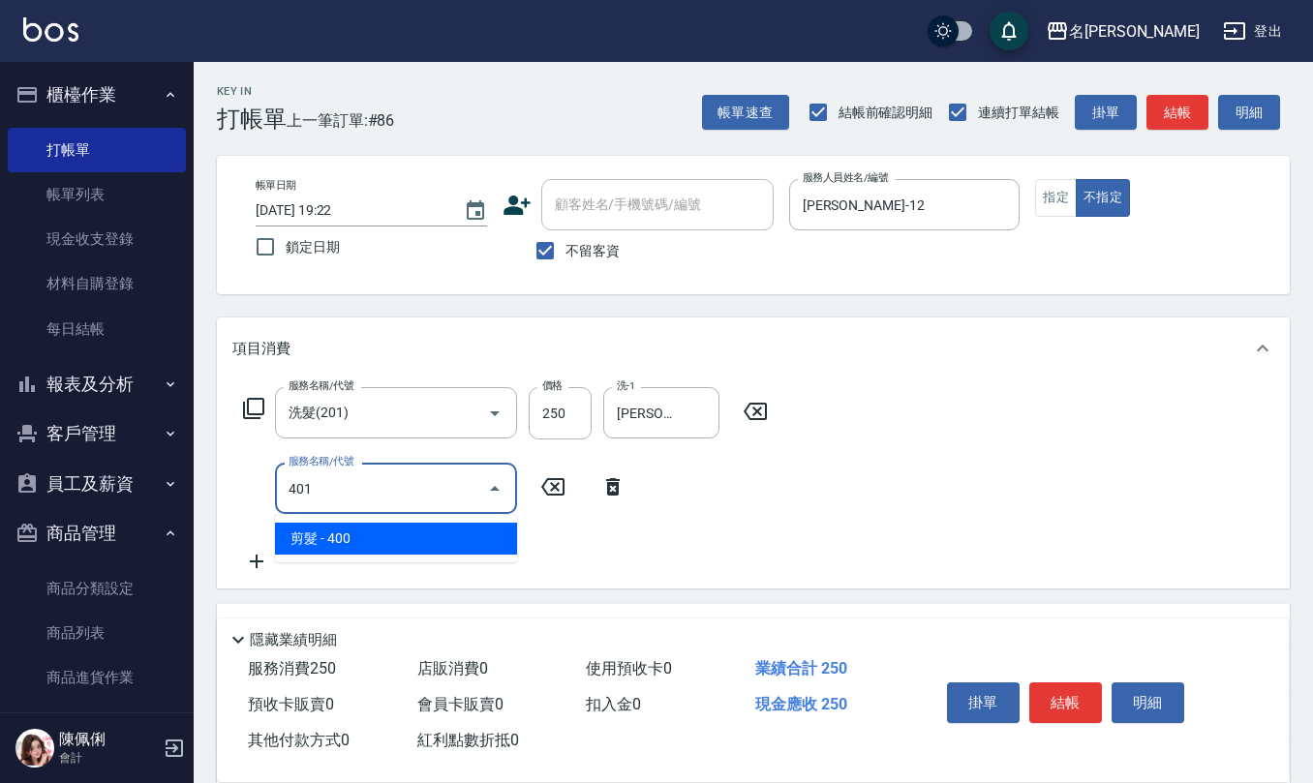
type input "剪髮(401)"
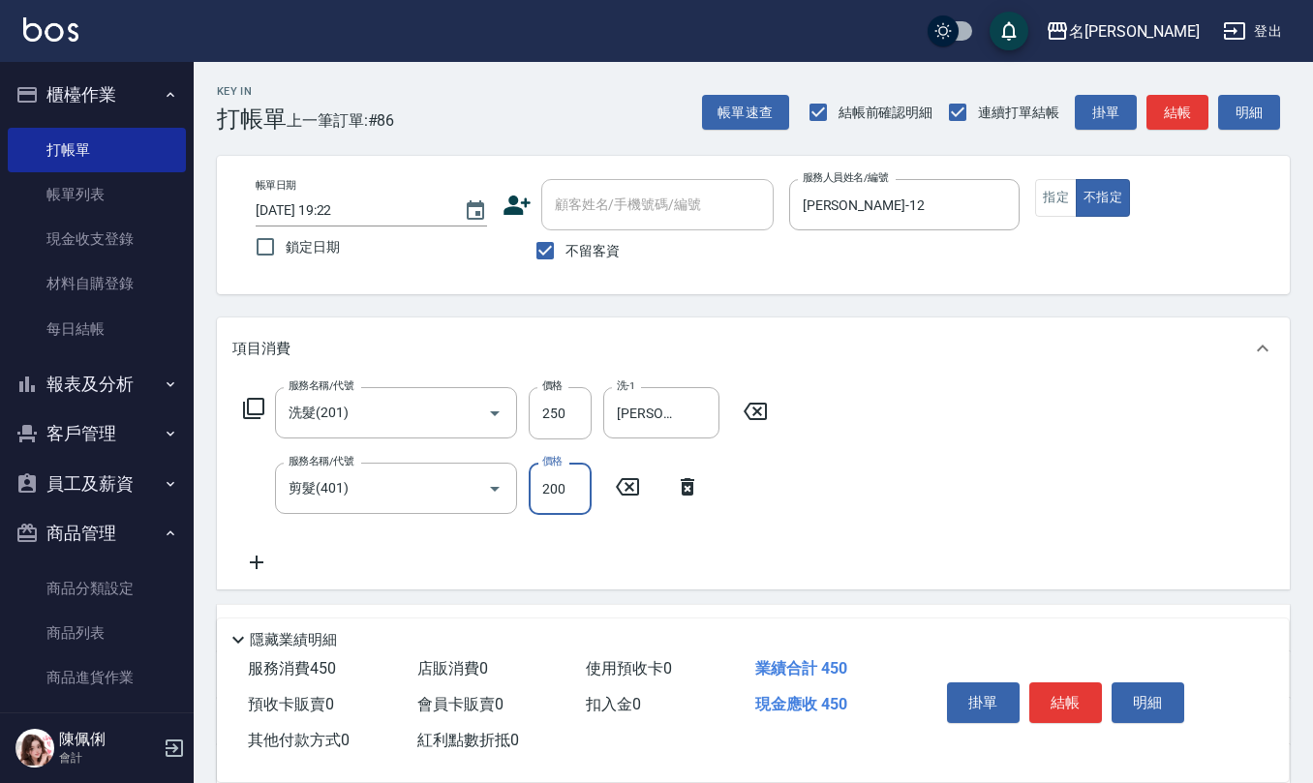
type input "200"
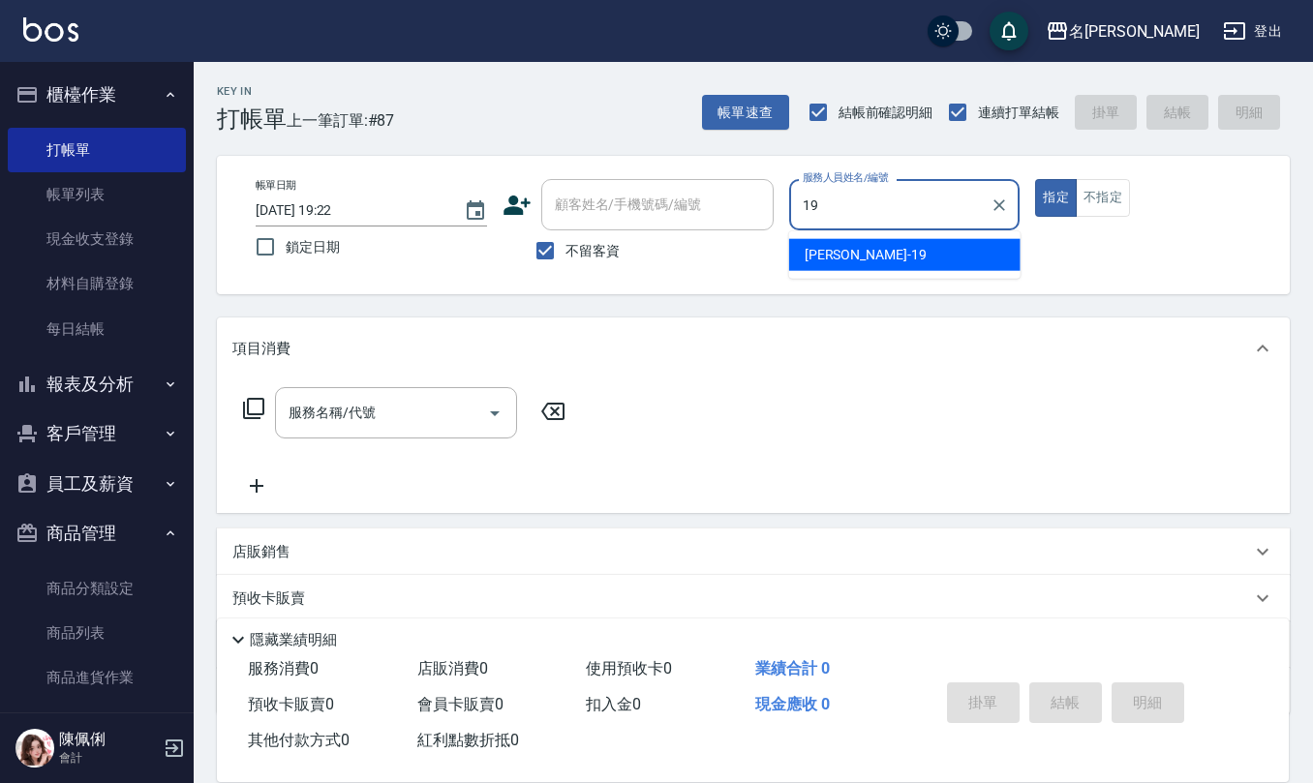
type input "林語涵-19"
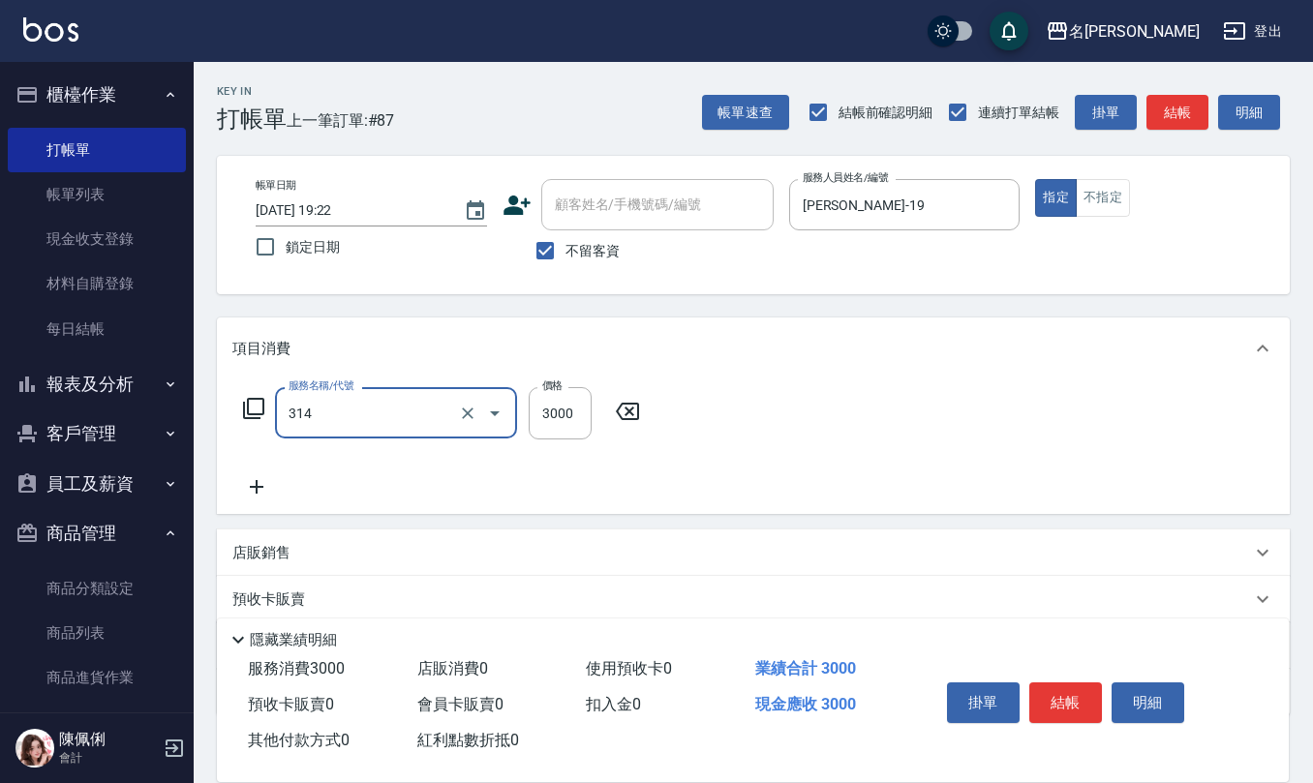
type input "CYA水質感2500UP(314)"
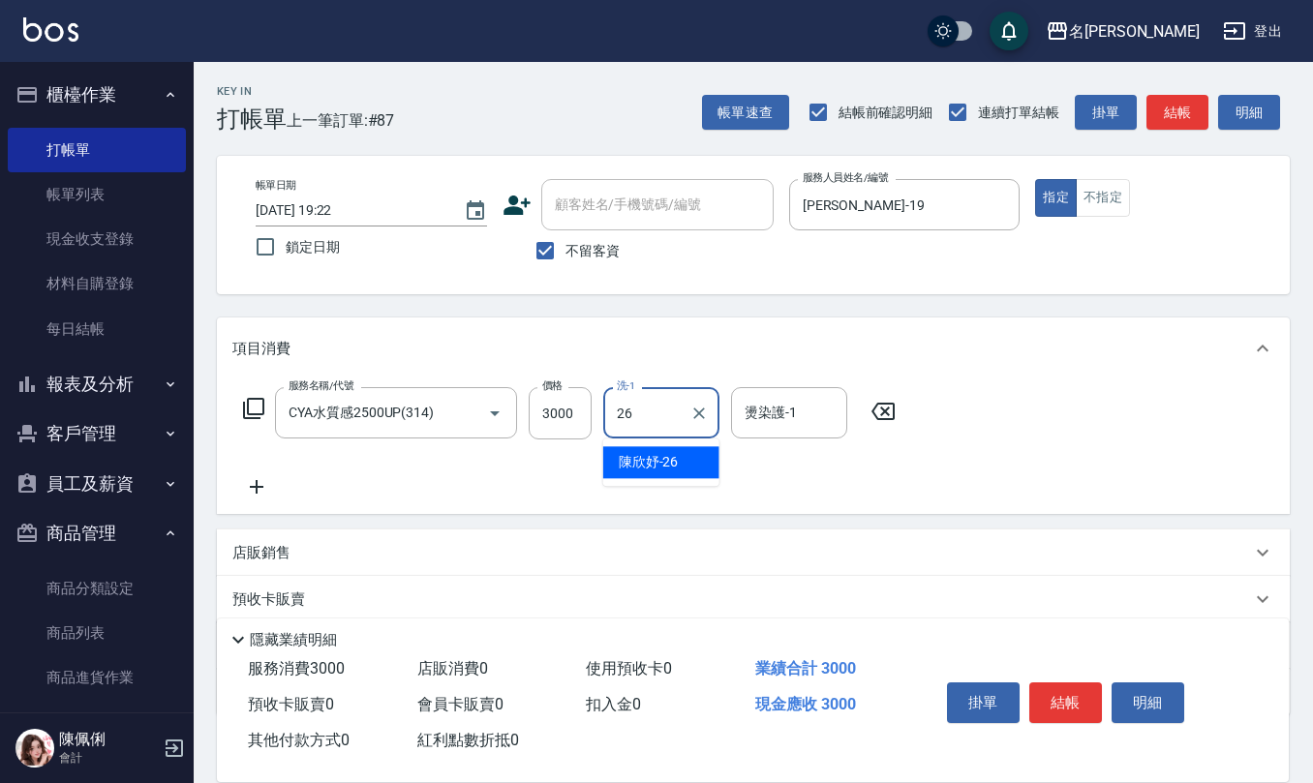
type input "陳欣妤-26"
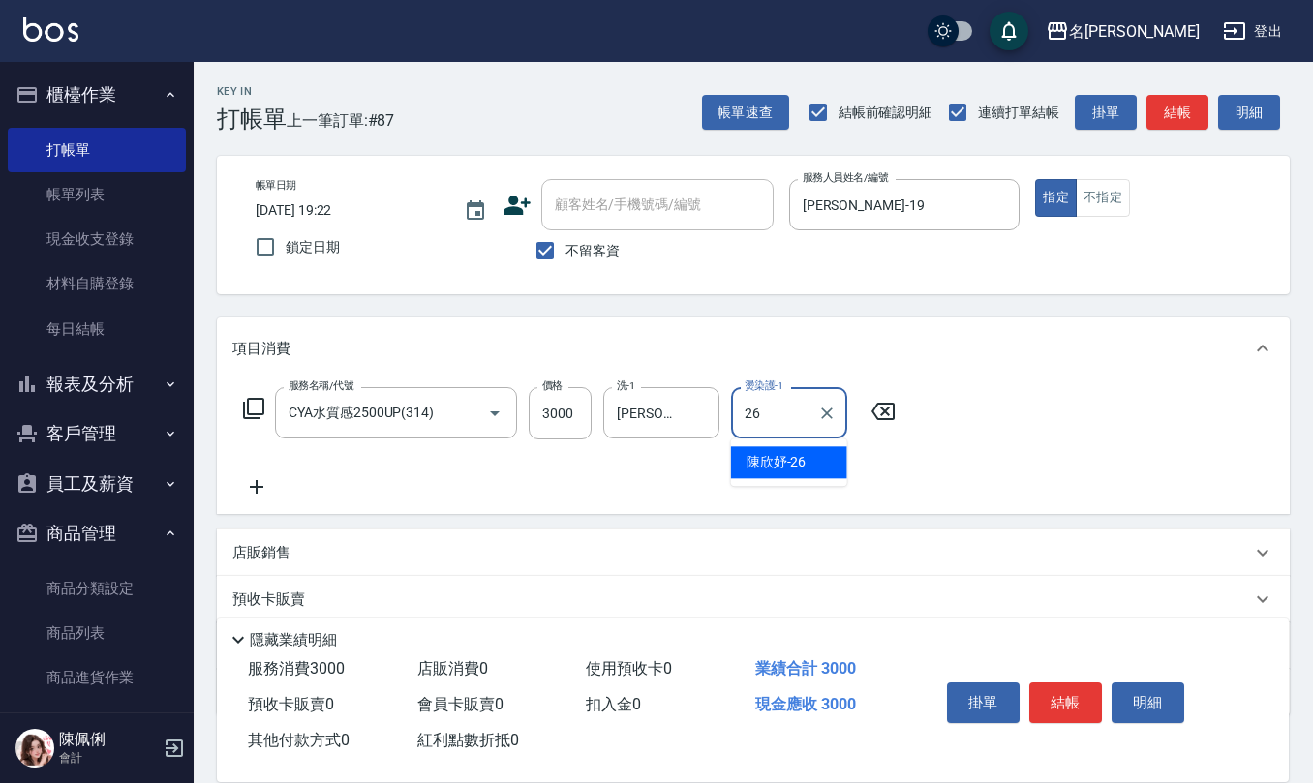
type input "陳欣妤-26"
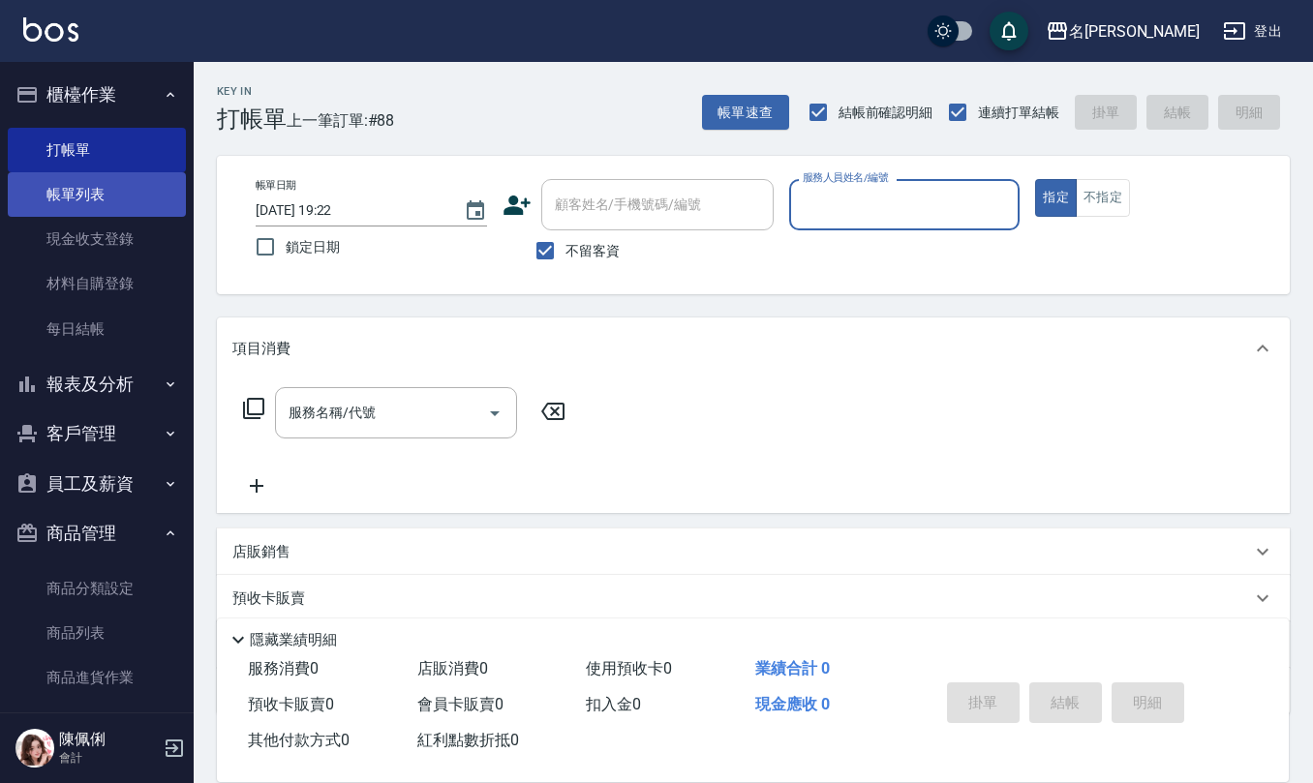
click at [79, 199] on link "帳單列表" at bounding box center [97, 194] width 178 height 45
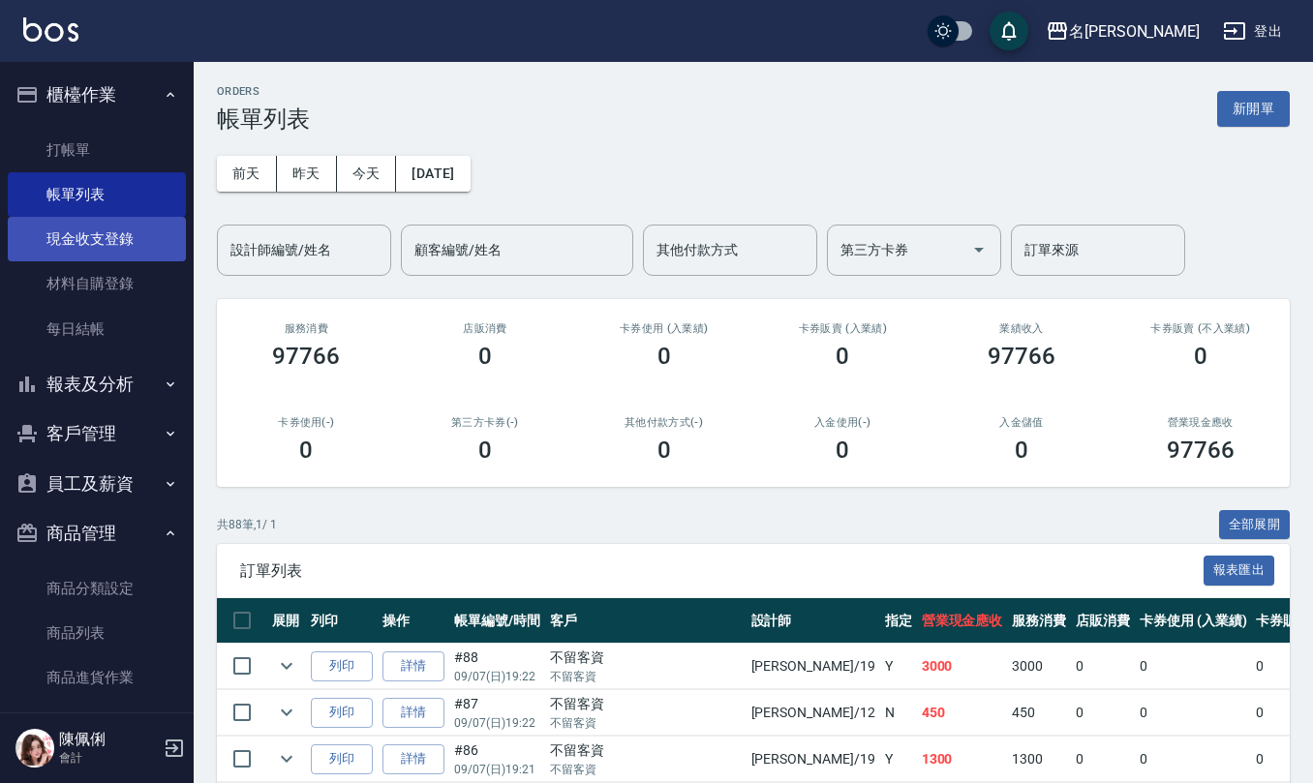
click at [90, 232] on link "現金收支登錄" at bounding box center [97, 239] width 178 height 45
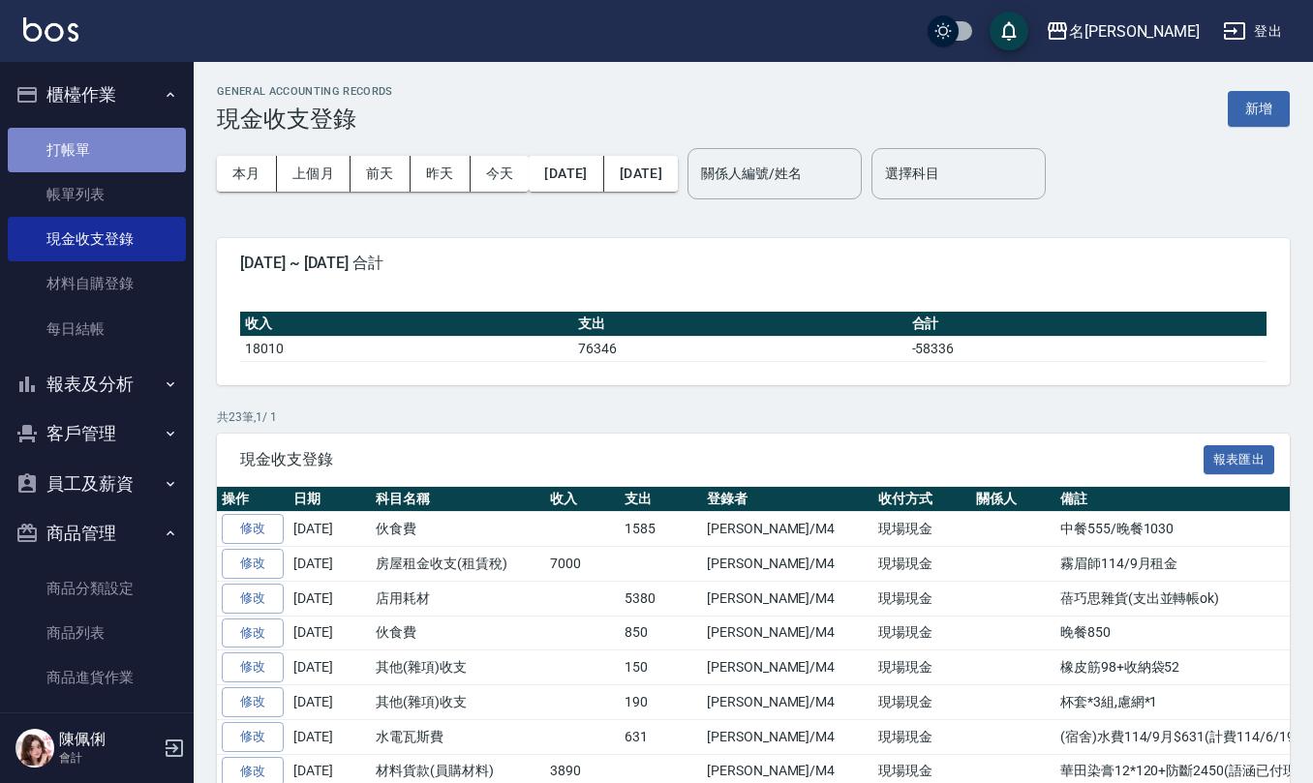
click at [102, 153] on link "打帳單" at bounding box center [97, 150] width 178 height 45
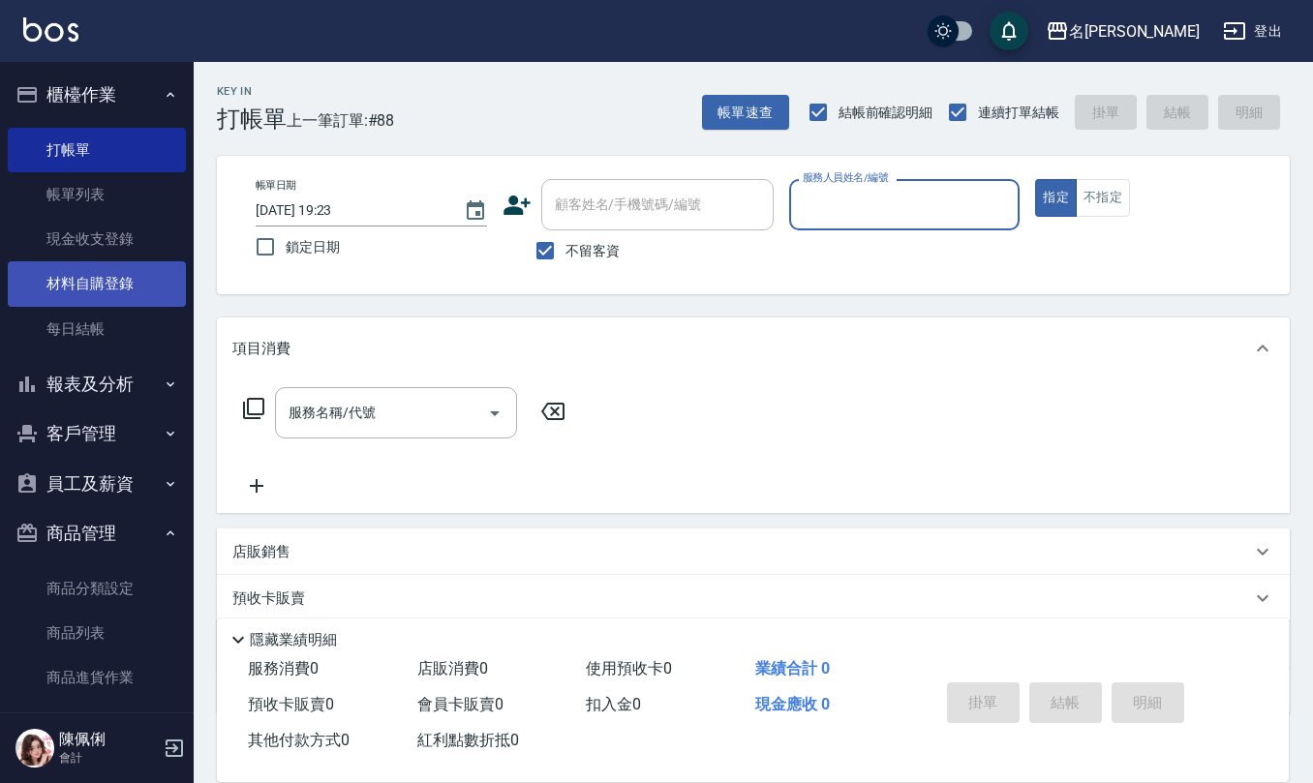
click at [114, 296] on link "材料自購登錄" at bounding box center [97, 283] width 178 height 45
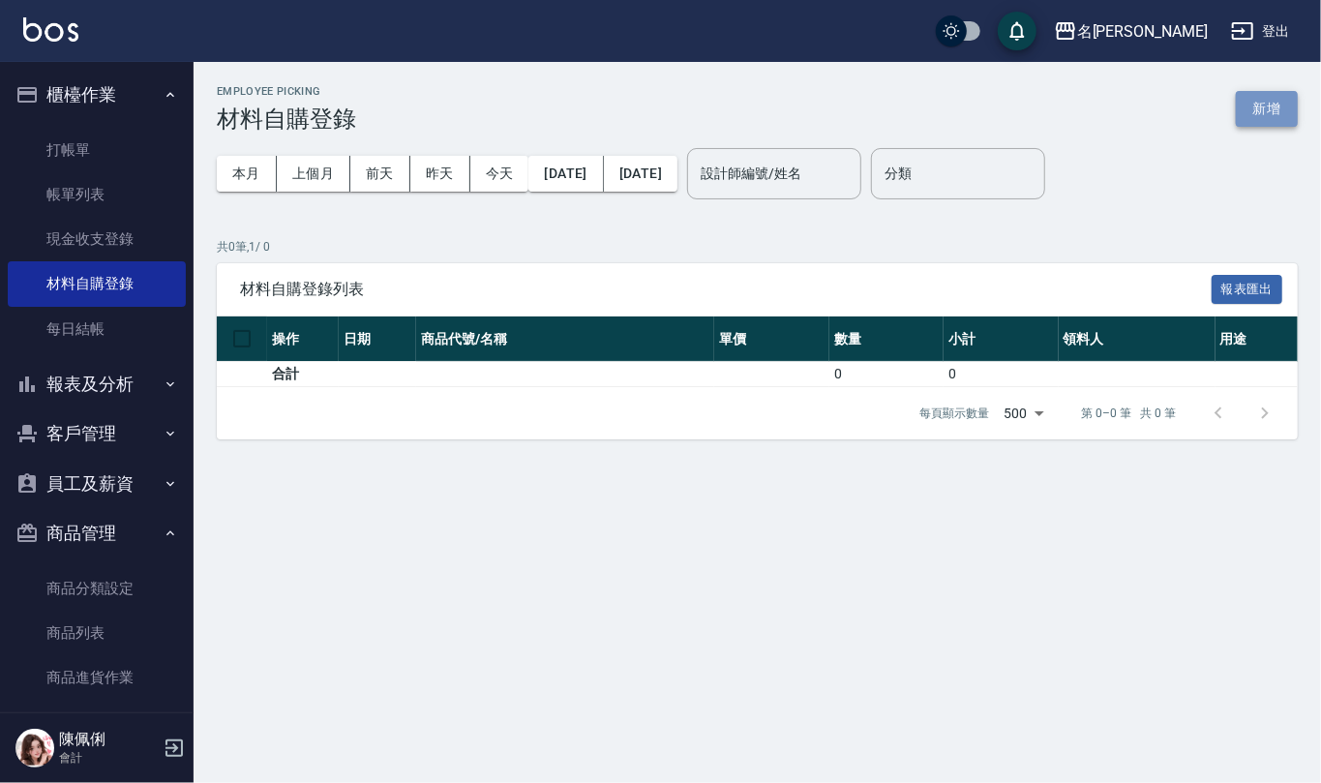
click at [1259, 98] on button "新增" at bounding box center [1267, 109] width 62 height 36
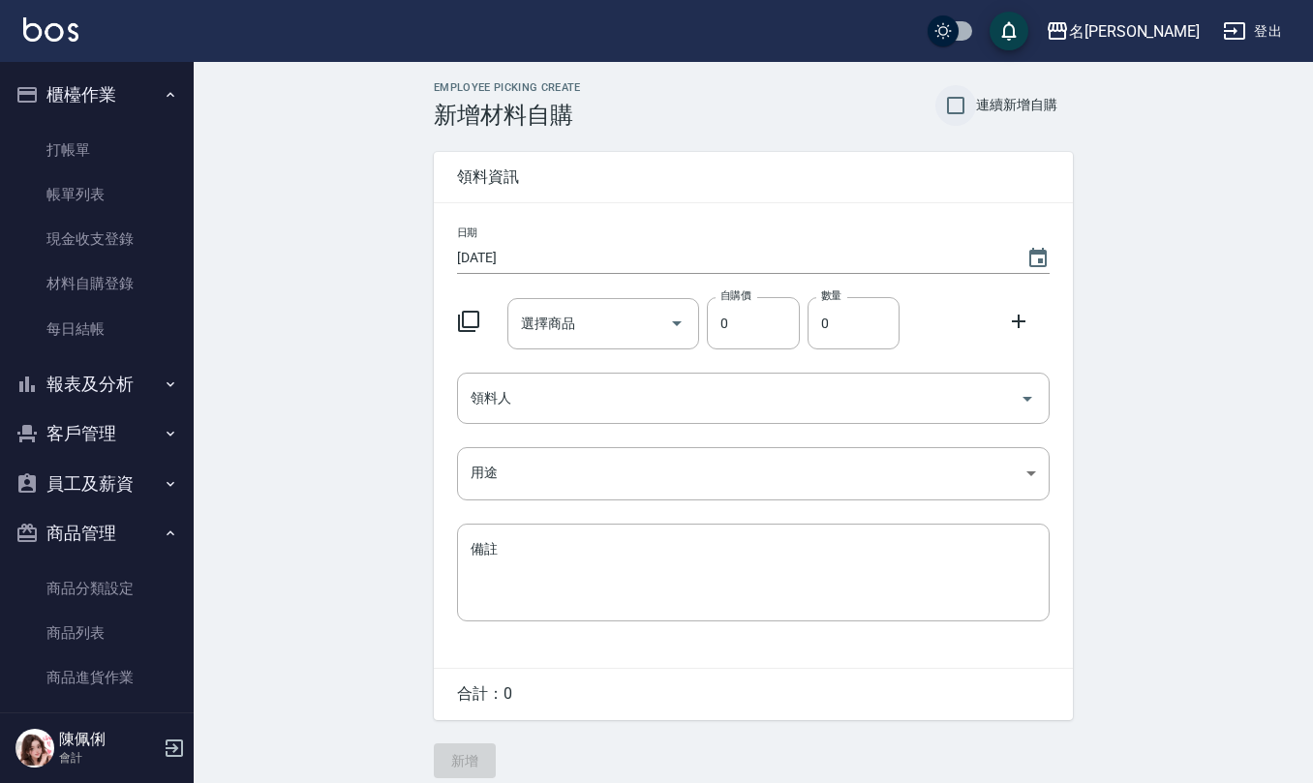
click at [954, 106] on input "連續新增自購" at bounding box center [955, 105] width 41 height 41
checkbox input "true"
click at [1043, 260] on icon "Choose date, selected date is 2025-09-07" at bounding box center [1037, 258] width 23 height 23
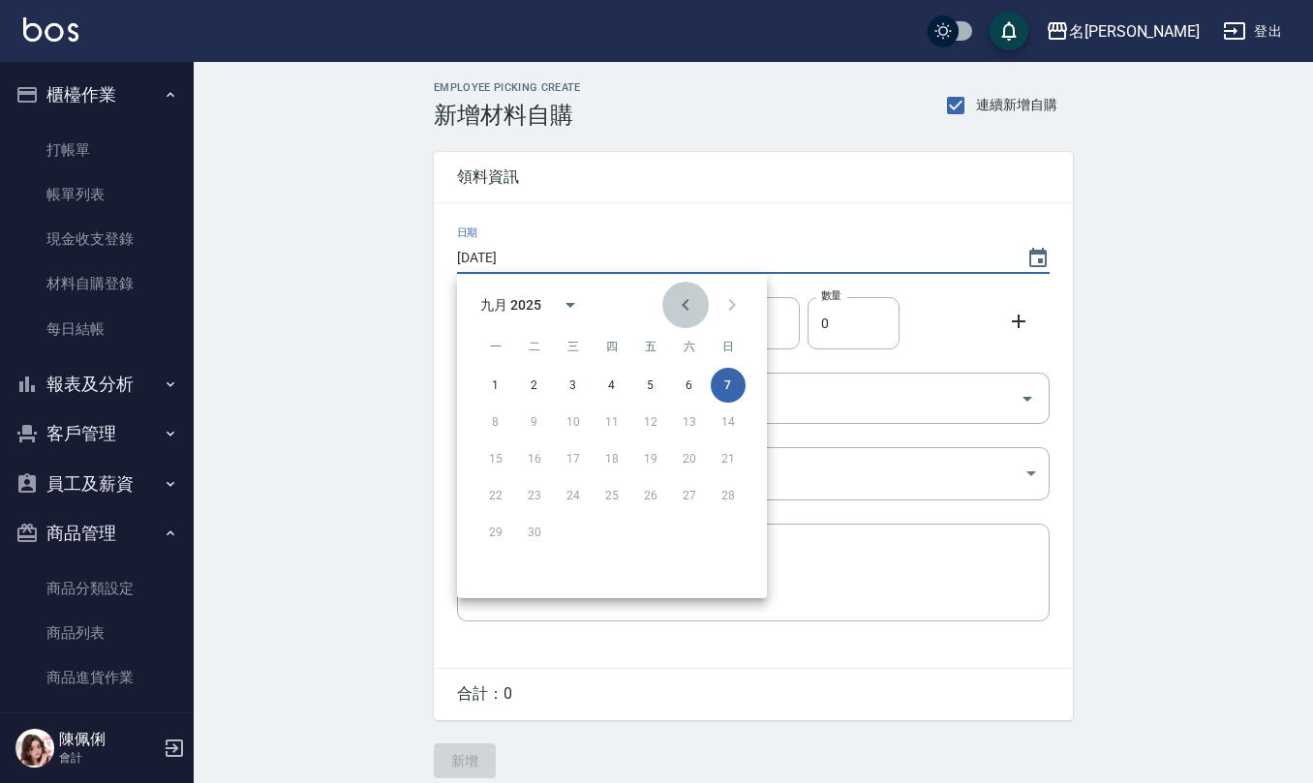
click at [681, 311] on icon "Previous month" at bounding box center [685, 304] width 23 height 23
click at [567, 461] on button "13" at bounding box center [573, 458] width 35 height 35
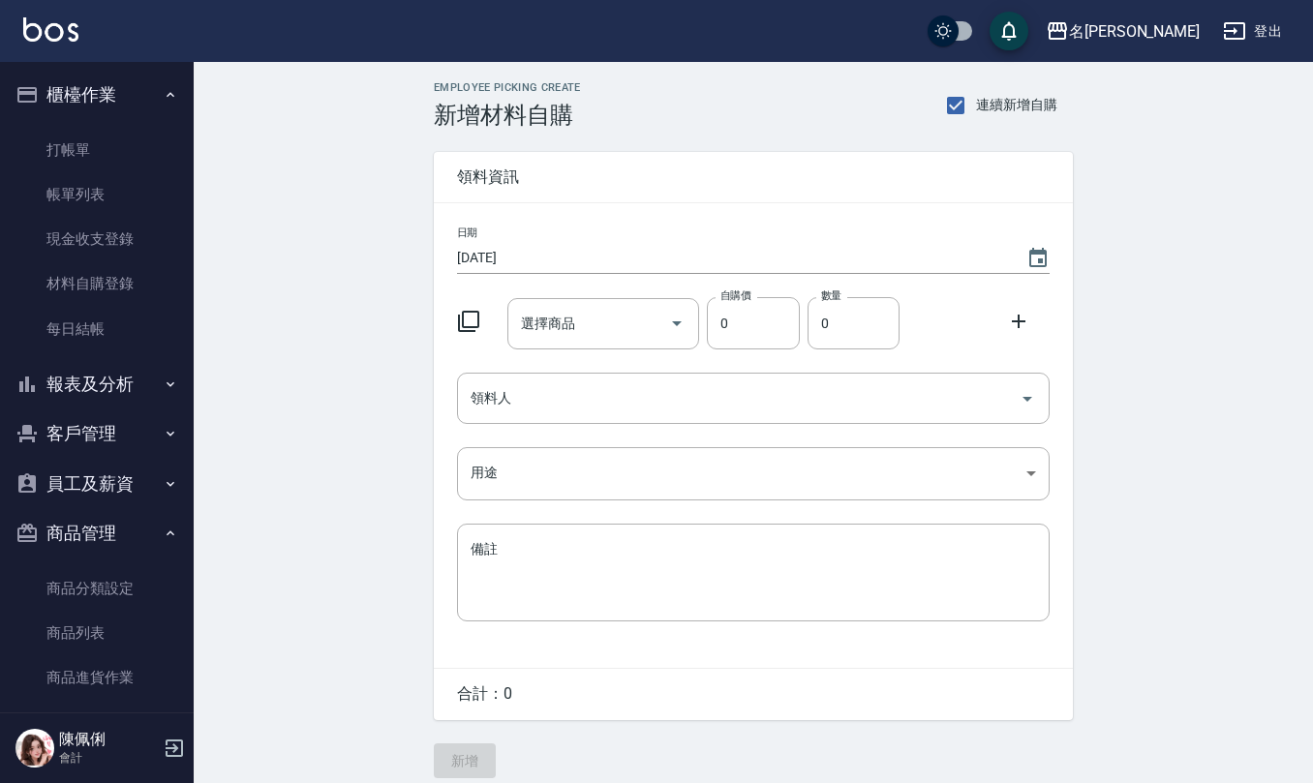
type input "[DATE]"
click at [581, 314] on input "選擇商品" at bounding box center [589, 324] width 146 height 34
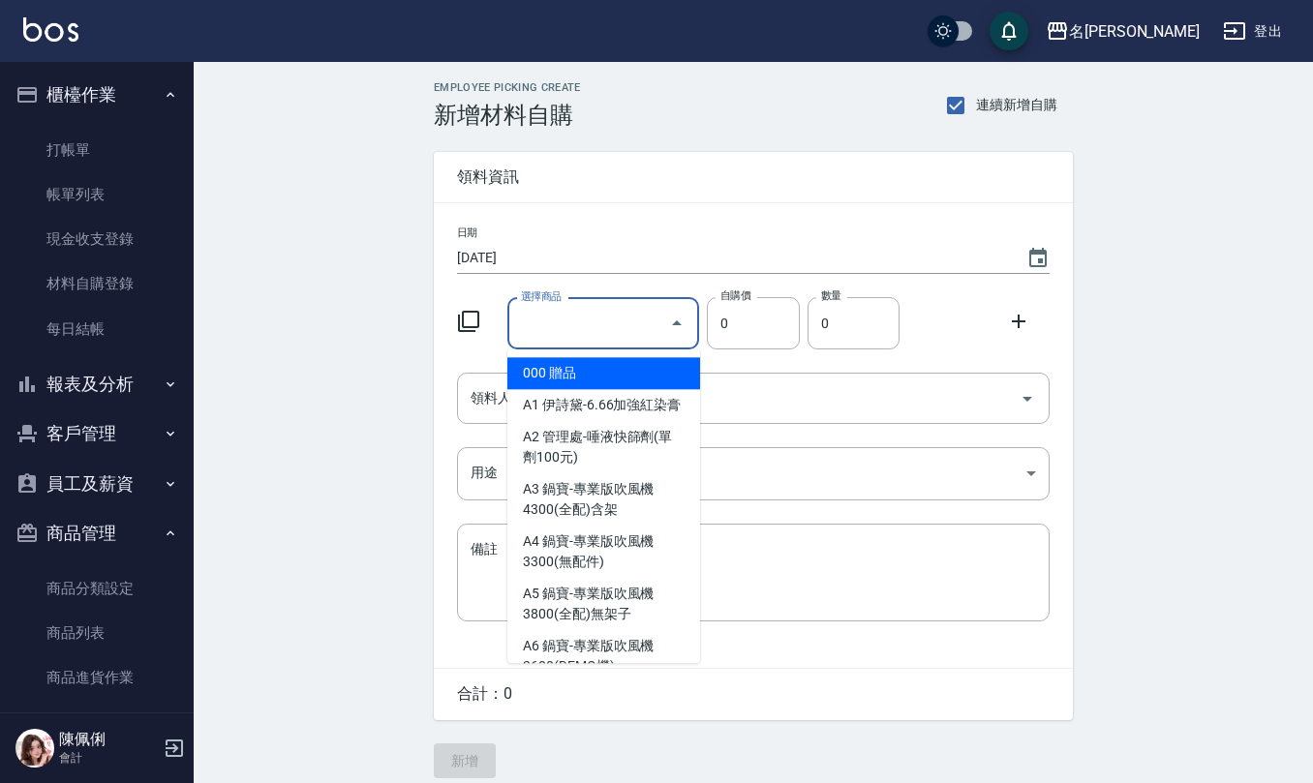
type input "a"
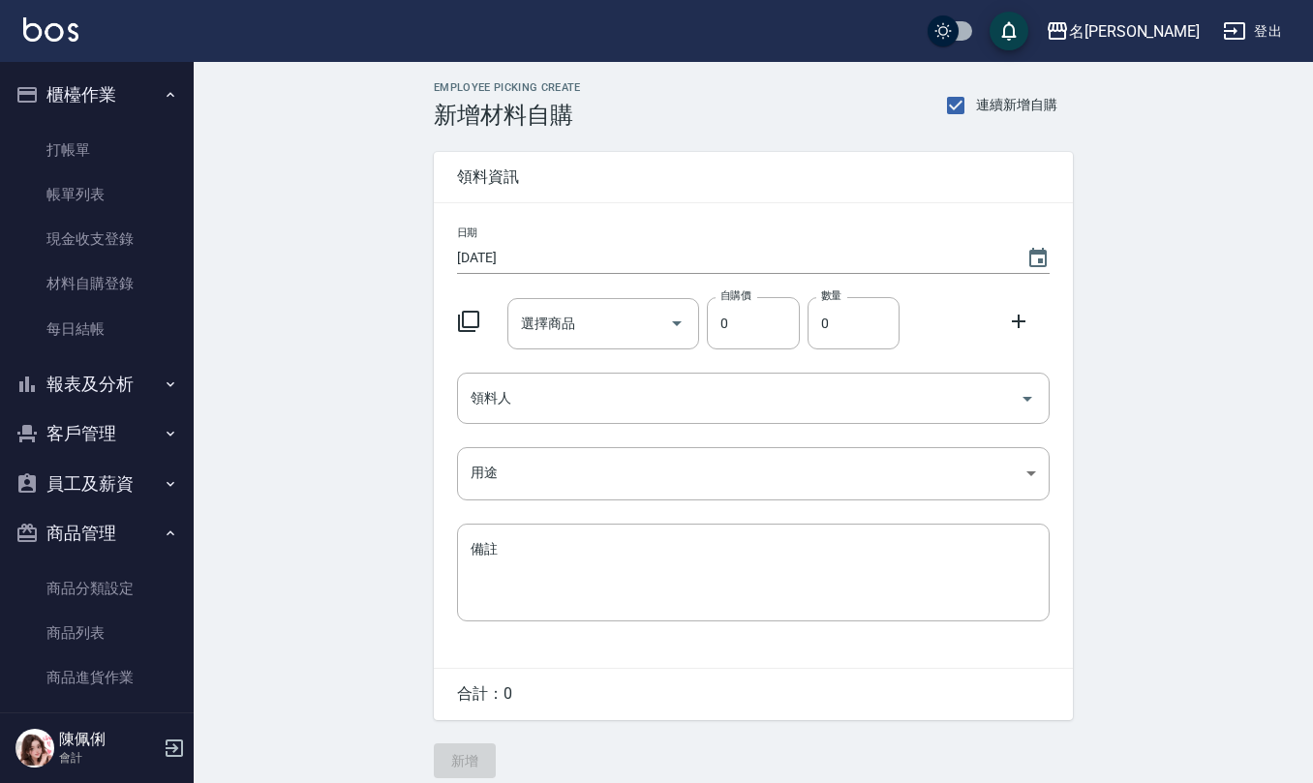
click at [383, 387] on div "Employee Picking Create 新增材料自購 連續新增自購 領料資訊 日期 2025/08/13 選擇商品 選擇商品 自購價 0 自購價 數量…" at bounding box center [753, 430] width 1119 height 736
click at [509, 457] on body "名留仁二 登出 櫃檯作業 打帳單 帳單列表 現金收支登錄 材料自購登錄 每日結帳 報表及分析 報表目錄 店家區間累計表 店家日報表 互助日報表 互助月報表 互…" at bounding box center [660, 399] width 1321 height 798
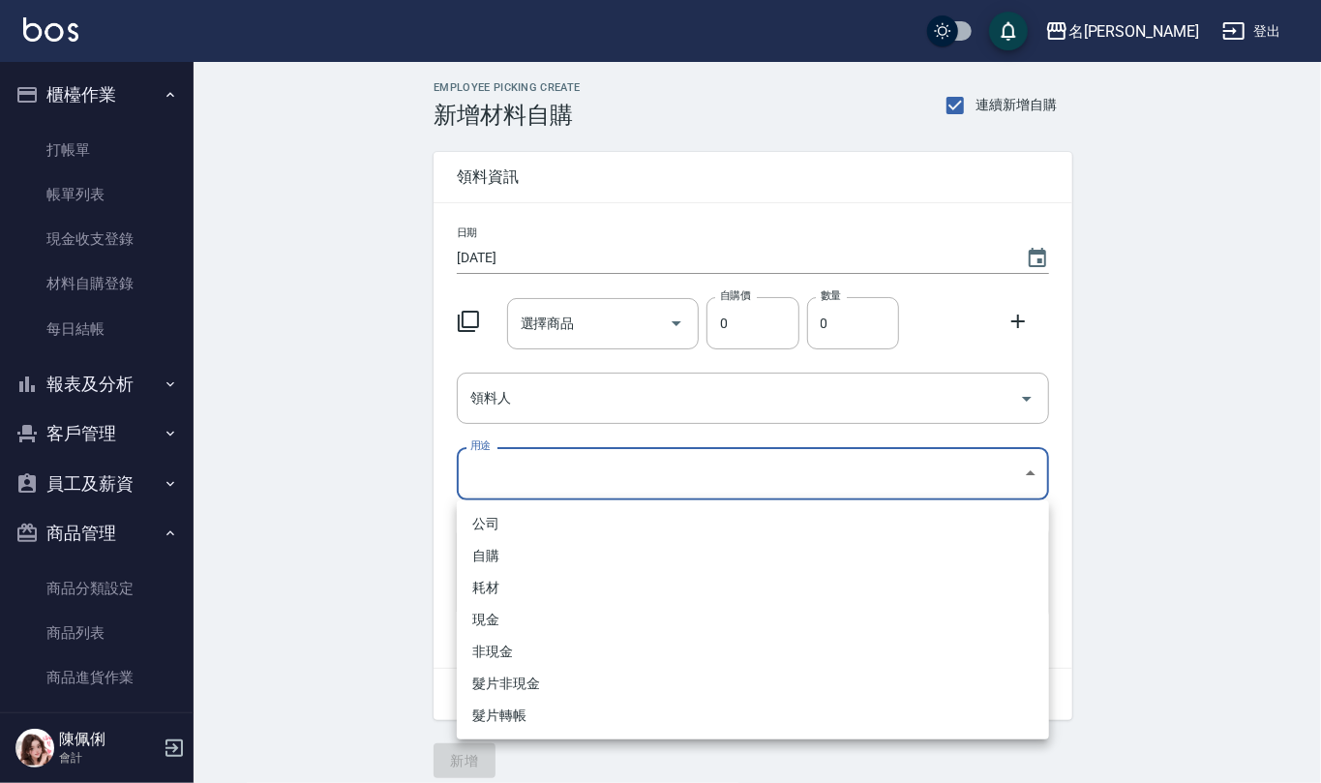
click at [627, 291] on div at bounding box center [660, 391] width 1321 height 783
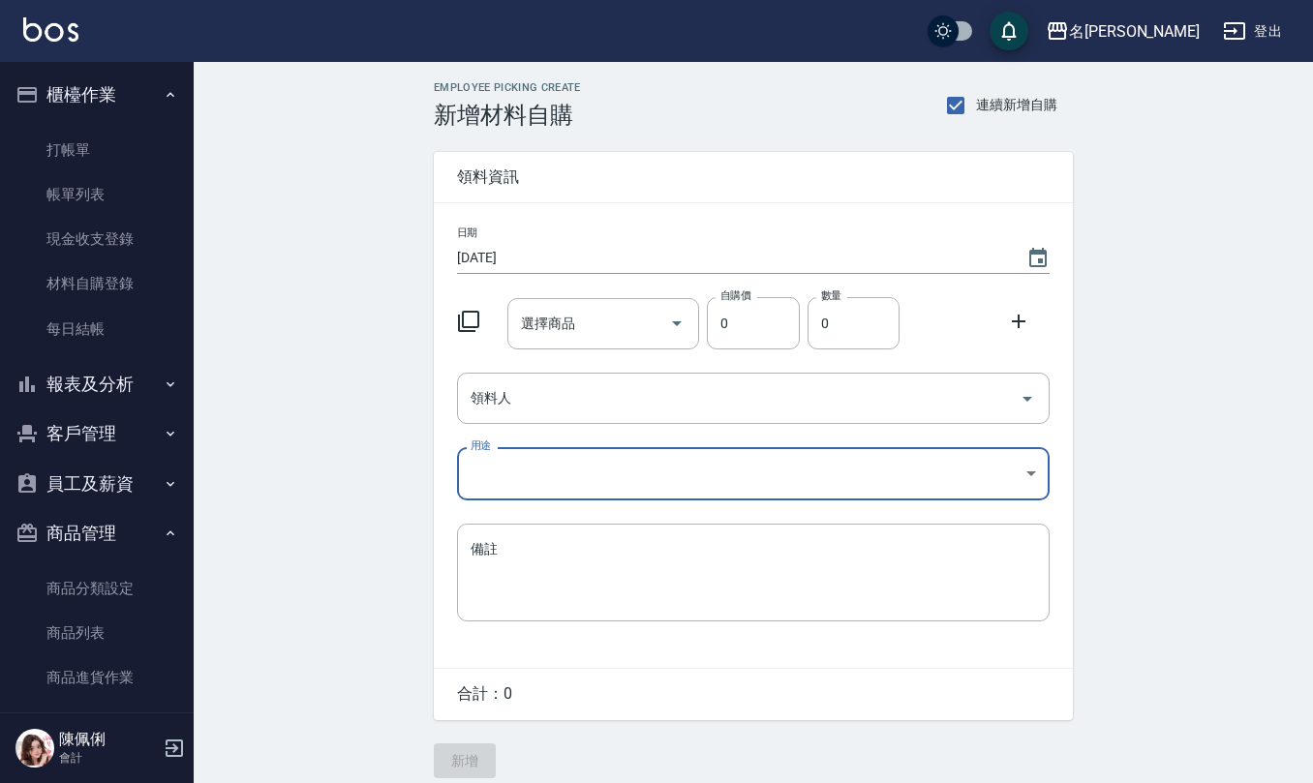
click at [609, 302] on div "選擇商品" at bounding box center [603, 323] width 193 height 51
type input "y"
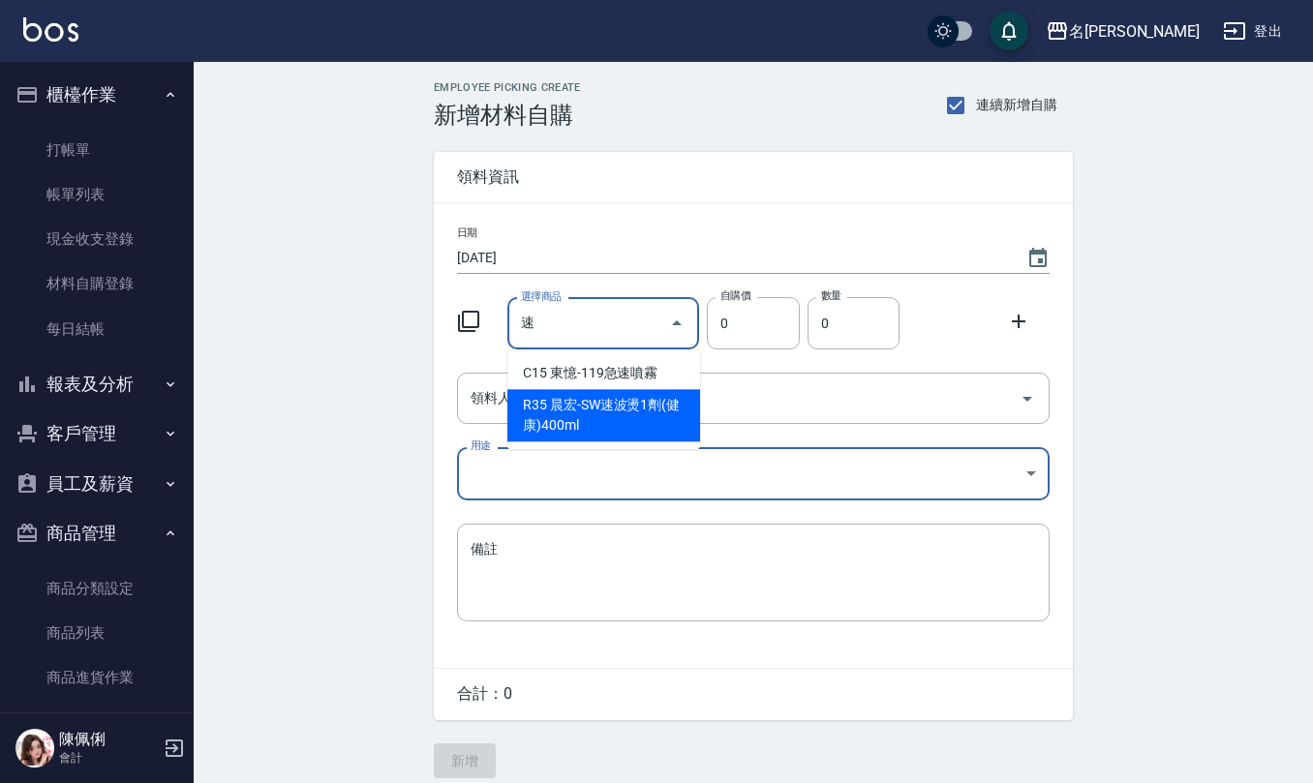
type input "晨宏-SW速波燙1劑(健康)400ml"
type input "400"
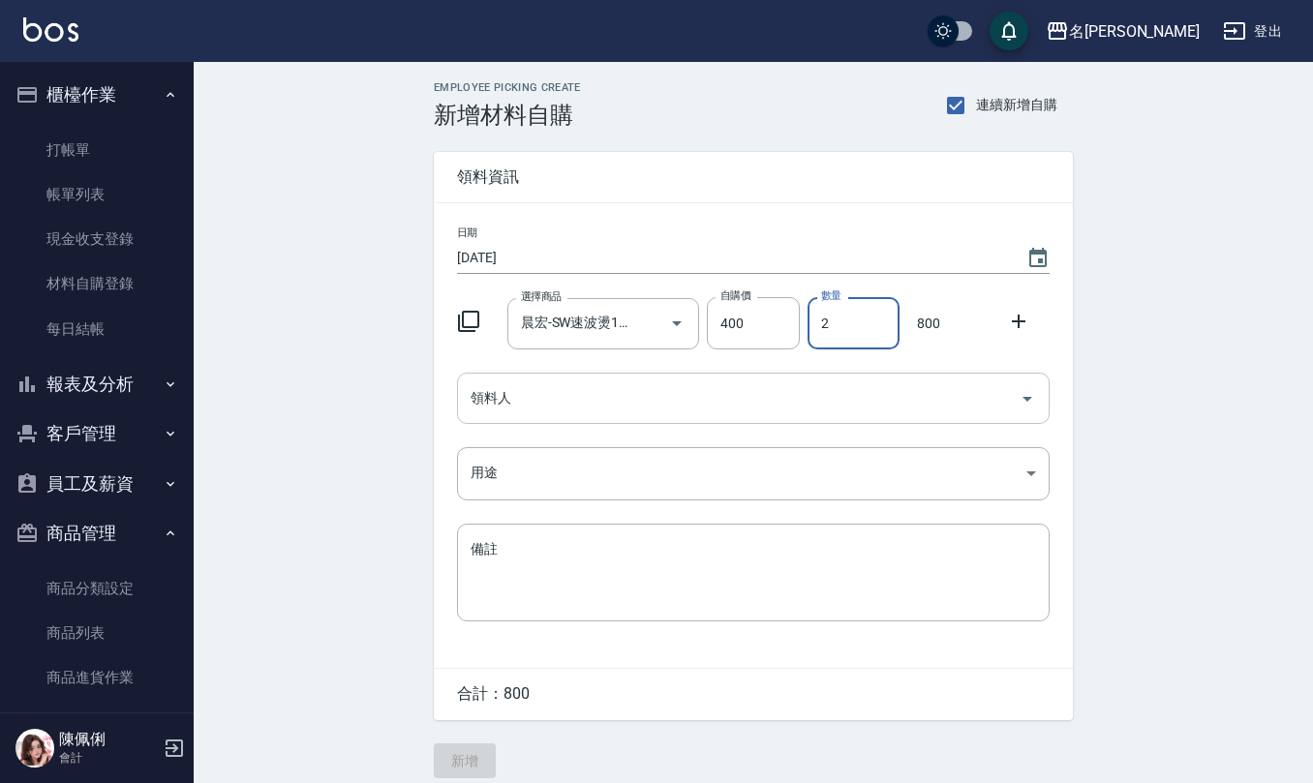
click at [596, 378] on div "領料人" at bounding box center [753, 398] width 592 height 51
type input "2"
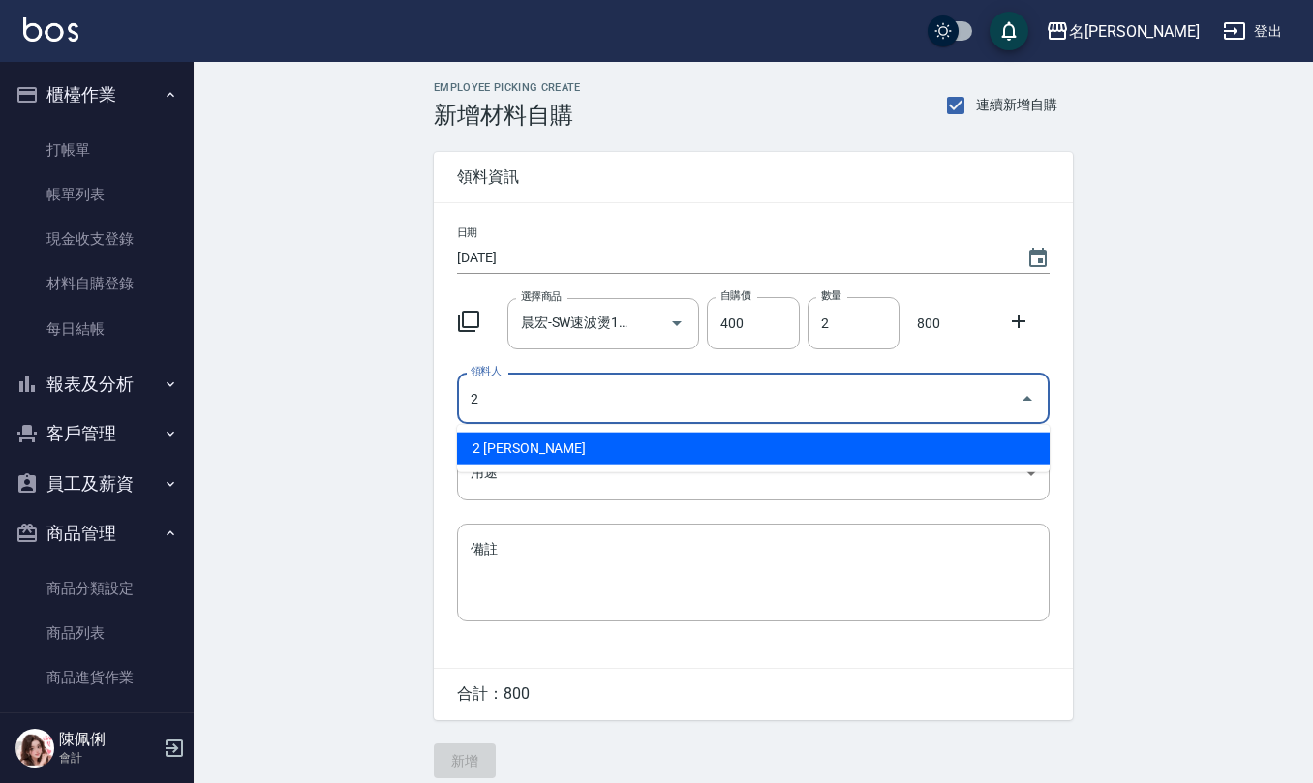
type input "2 黃慧敏"
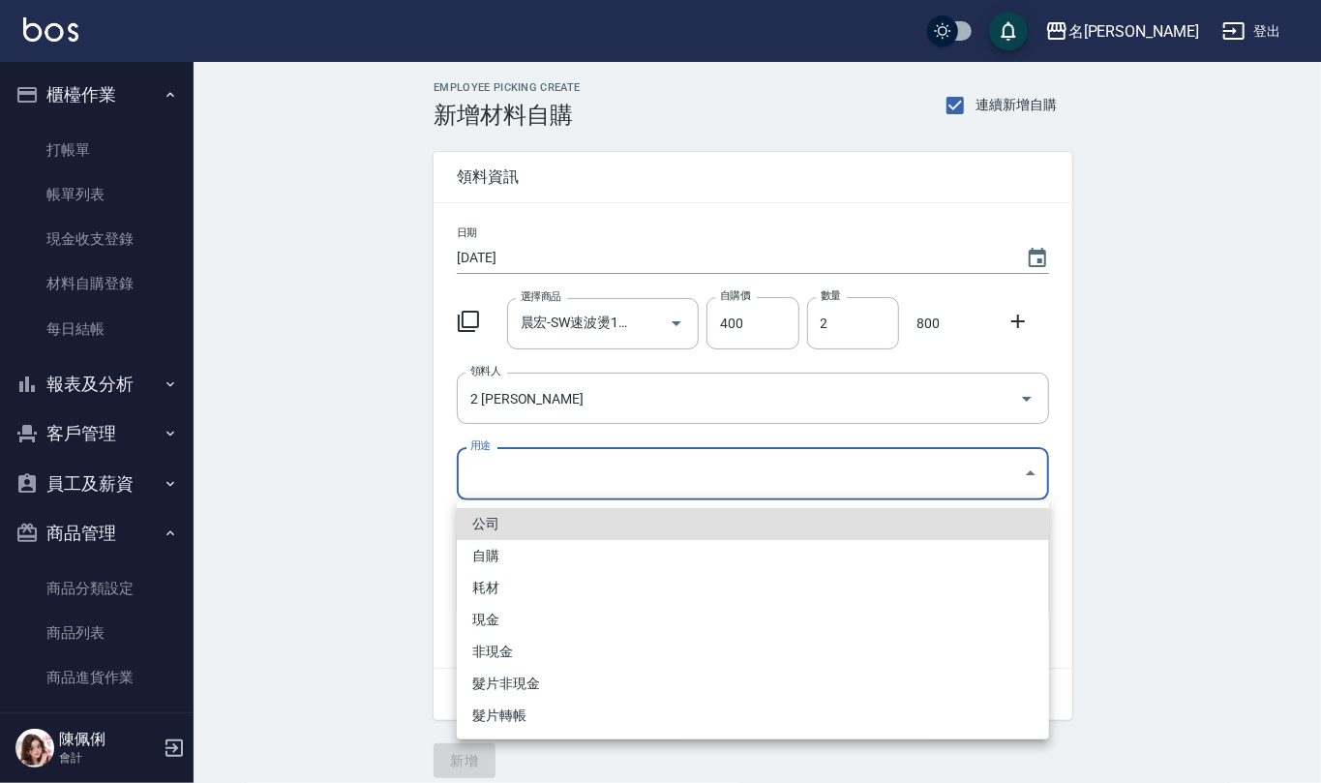
drag, startPoint x: 555, startPoint y: 457, endPoint x: 552, endPoint y: 489, distance: 32.1
click at [555, 461] on body "名留仁二 登出 櫃檯作業 打帳單 帳單列表 現金收支登錄 材料自購登錄 每日結帳 報表及分析 報表目錄 店家區間累計表 店家日報表 互助日報表 互助月報表 互…" at bounding box center [660, 399] width 1321 height 798
click at [552, 543] on li "自購" at bounding box center [753, 556] width 592 height 32
type input "自購"
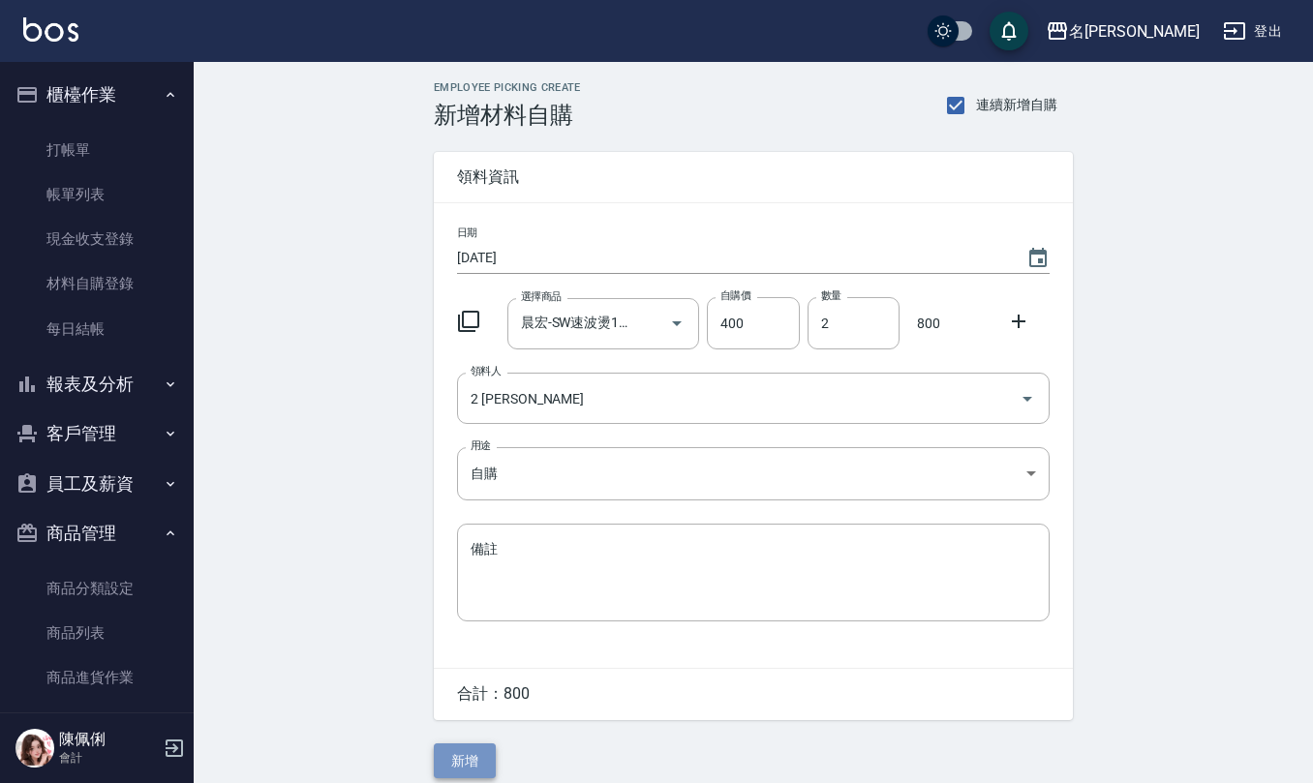
click at [466, 759] on button "新增" at bounding box center [465, 761] width 62 height 36
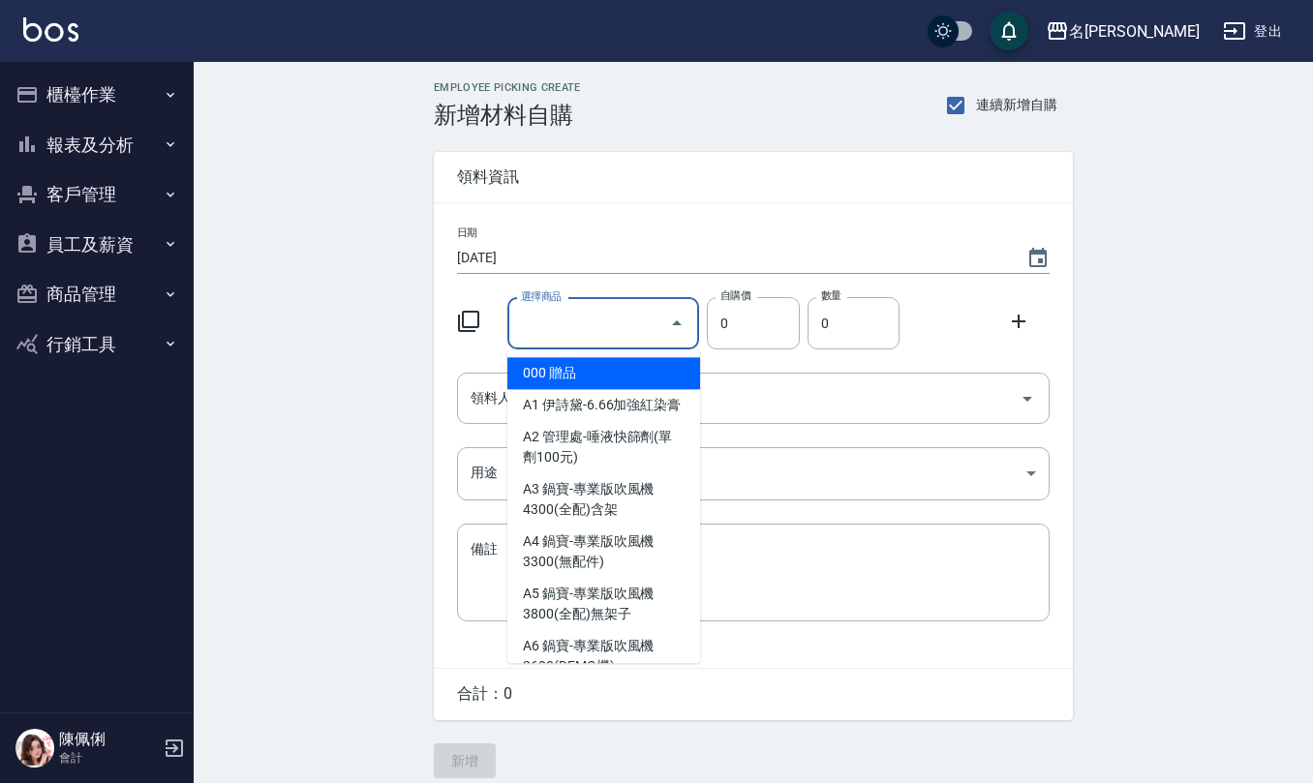
click at [636, 330] on input "選擇商品" at bounding box center [589, 324] width 146 height 34
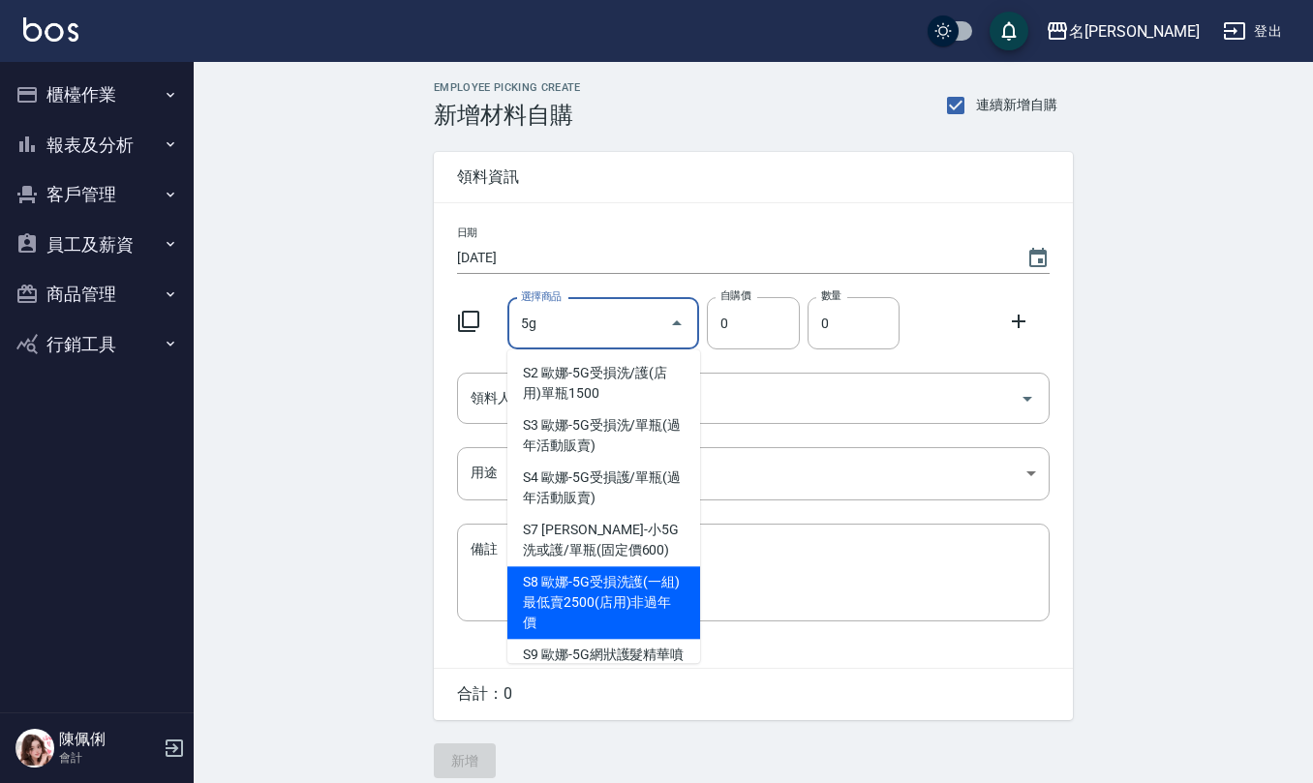
scroll to position [28, 0]
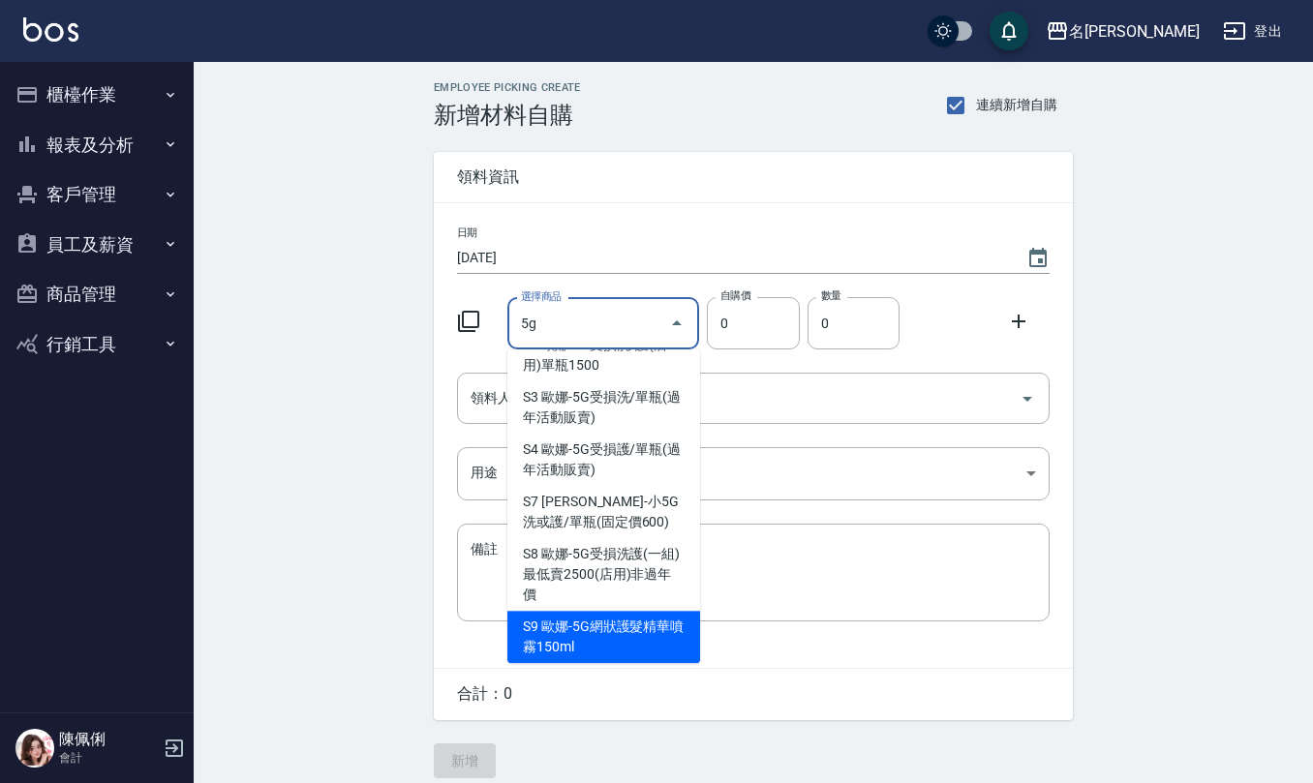
type input "歐娜-5G網狀護髮精華噴霧150ml"
type input "250"
type input "1"
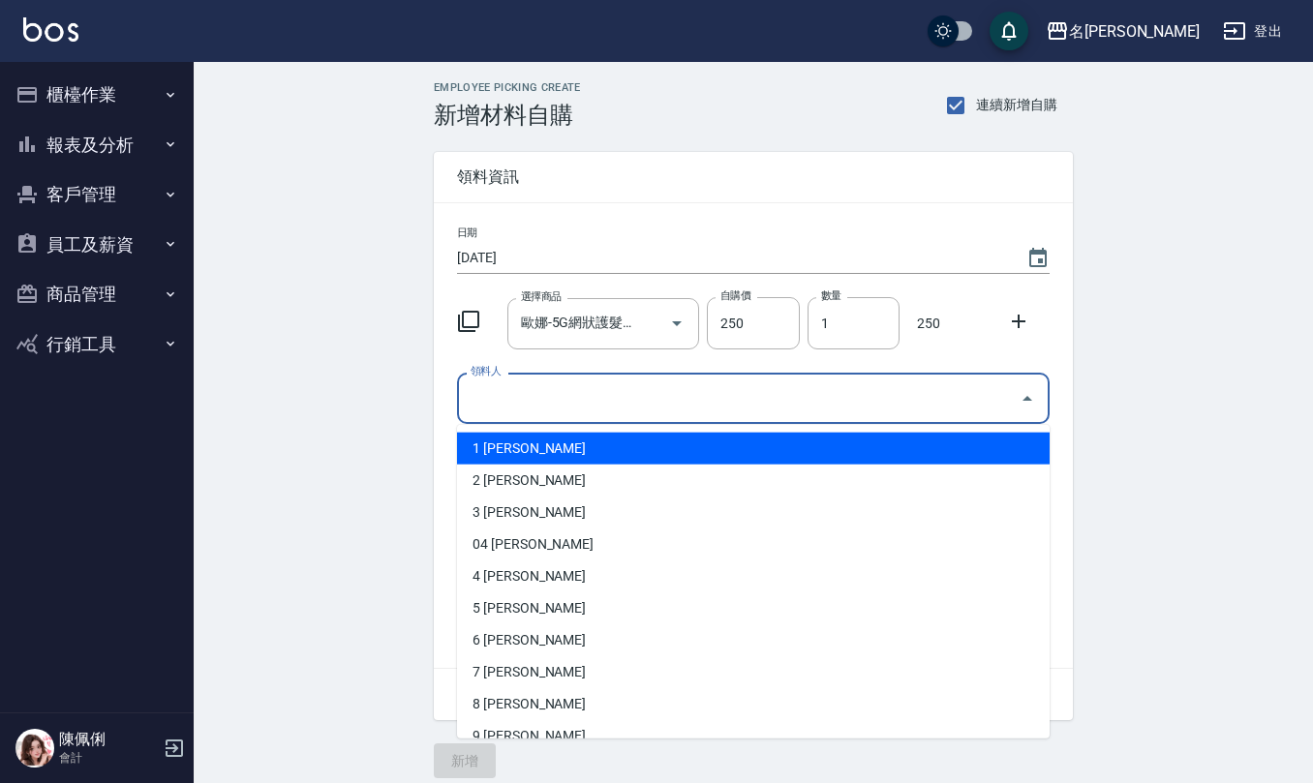
click at [620, 410] on input "領料人" at bounding box center [739, 398] width 546 height 34
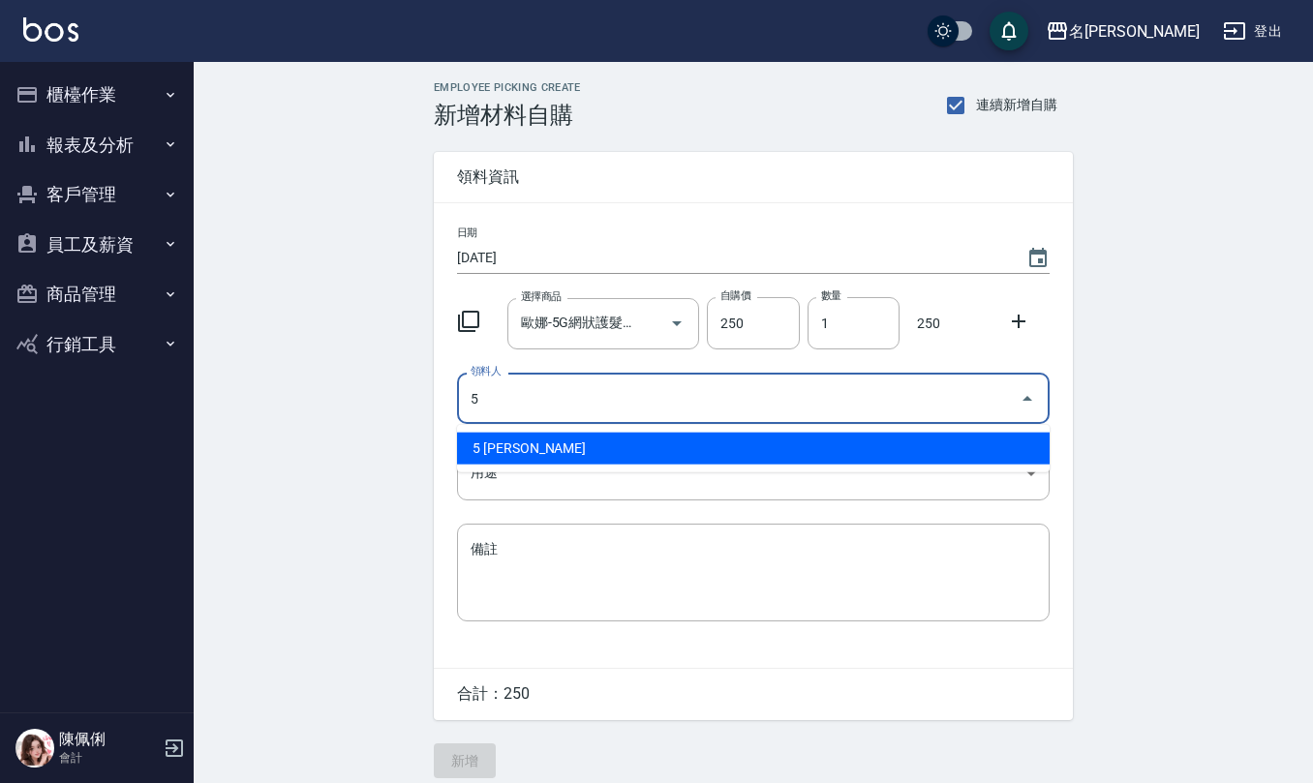
type input "5 [PERSON_NAME]"
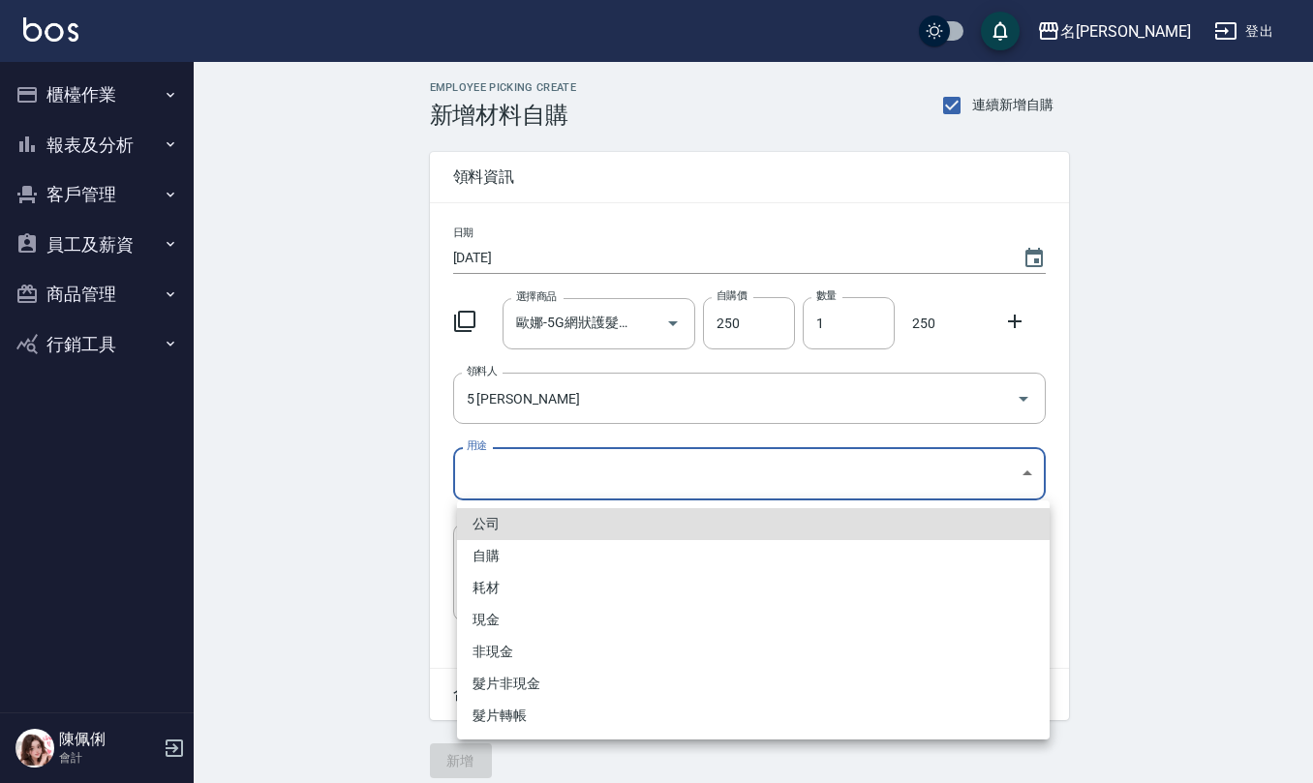
drag, startPoint x: 658, startPoint y: 467, endPoint x: 536, endPoint y: 543, distance: 144.0
click at [656, 466] on body "名留仁二 登出 櫃檯作業 打帳單 帳單列表 現金收支登錄 材料自購登錄 每日結帳 報表及分析 報表目錄 店家區間累計表 店家日報表 互助日報表 互助月報表 互…" at bounding box center [656, 399] width 1313 height 798
click at [509, 558] on li "自購" at bounding box center [753, 556] width 592 height 32
type input "自購"
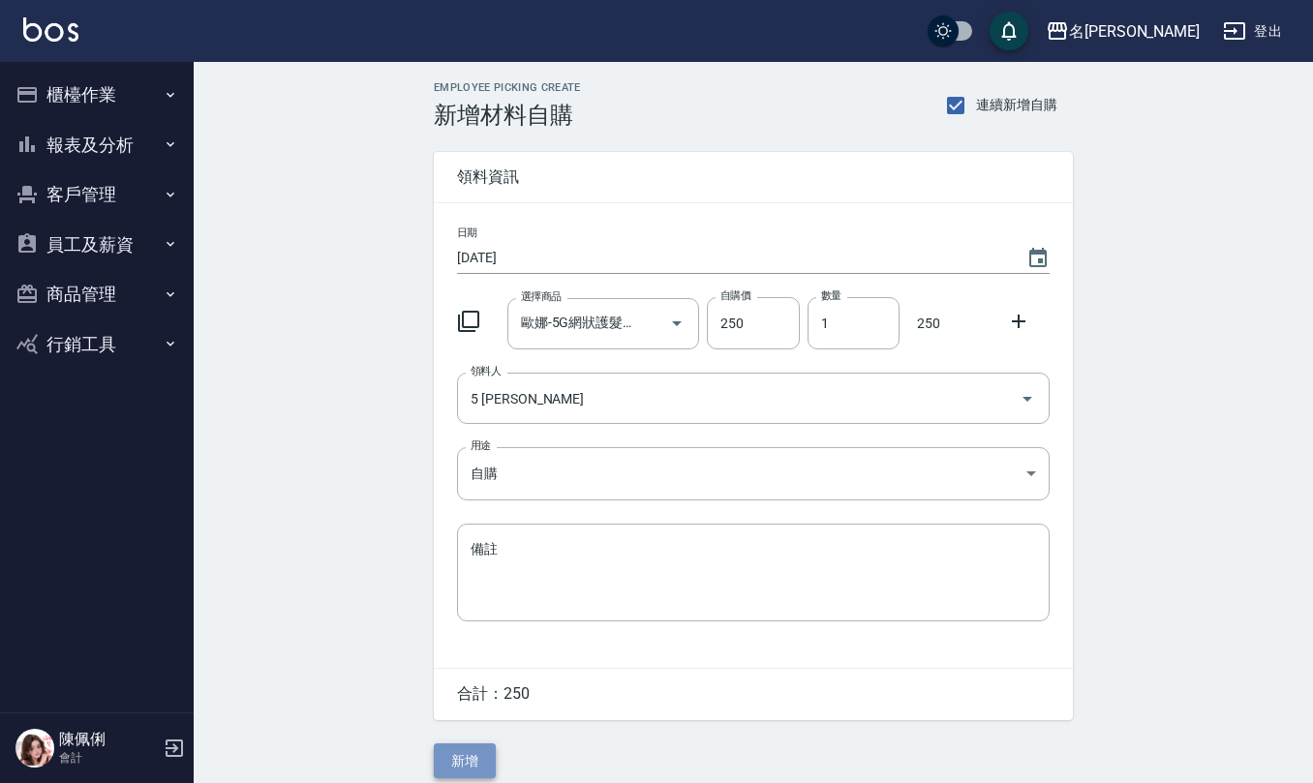
click at [446, 760] on button "新增" at bounding box center [465, 761] width 62 height 36
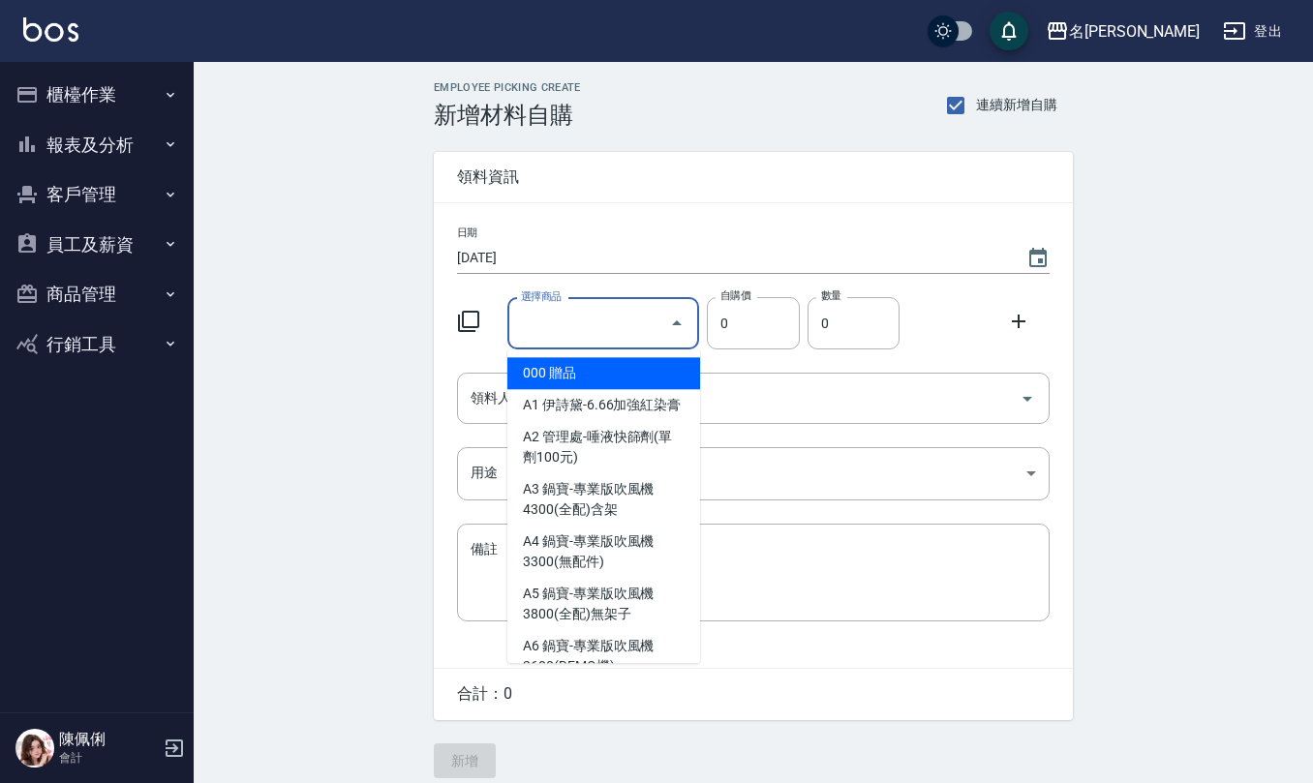
click at [596, 323] on input "選擇商品" at bounding box center [589, 324] width 146 height 34
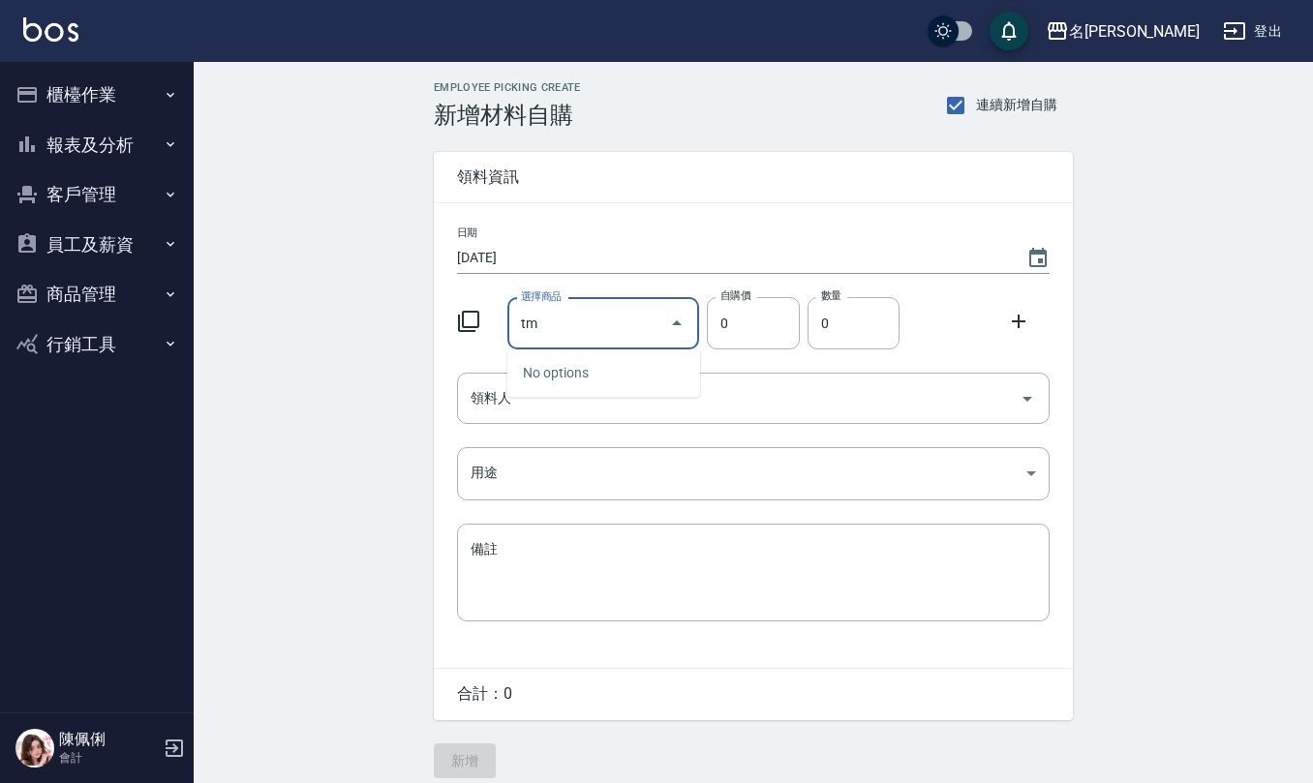
type input "t"
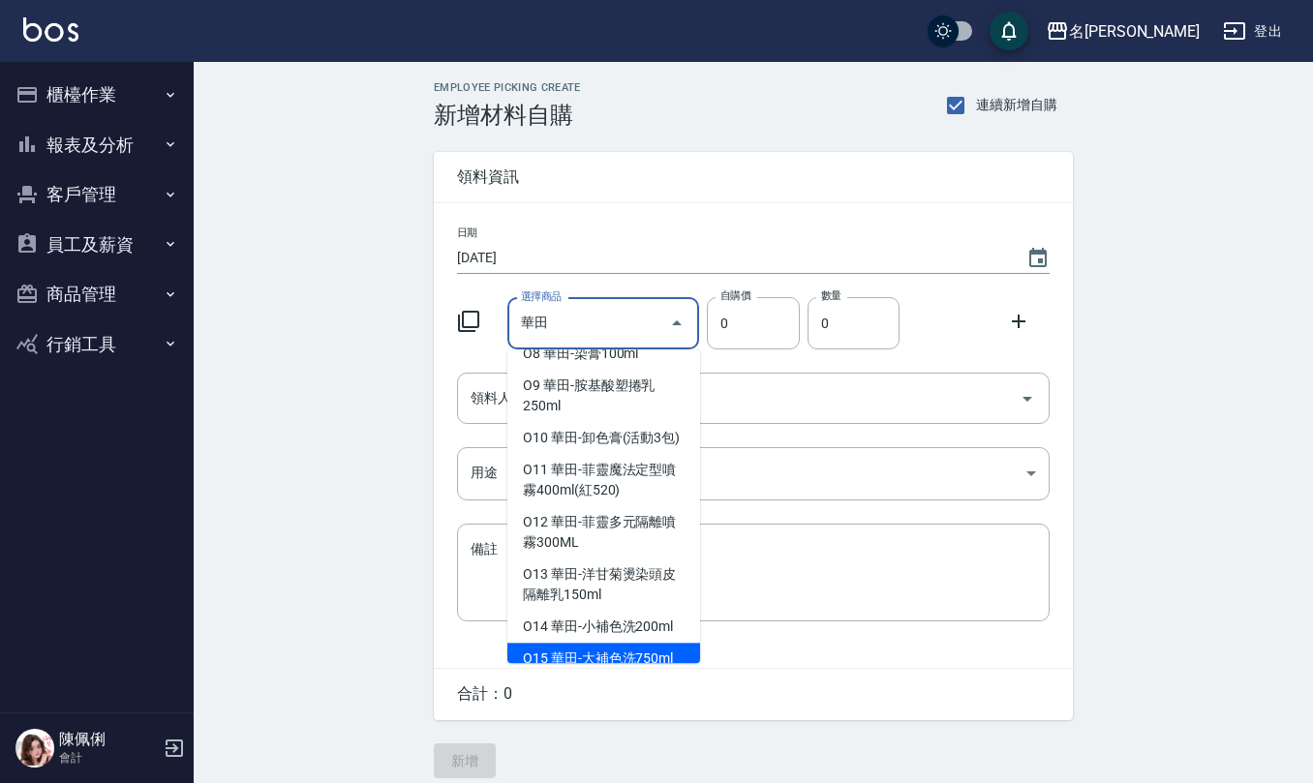
scroll to position [51, 0]
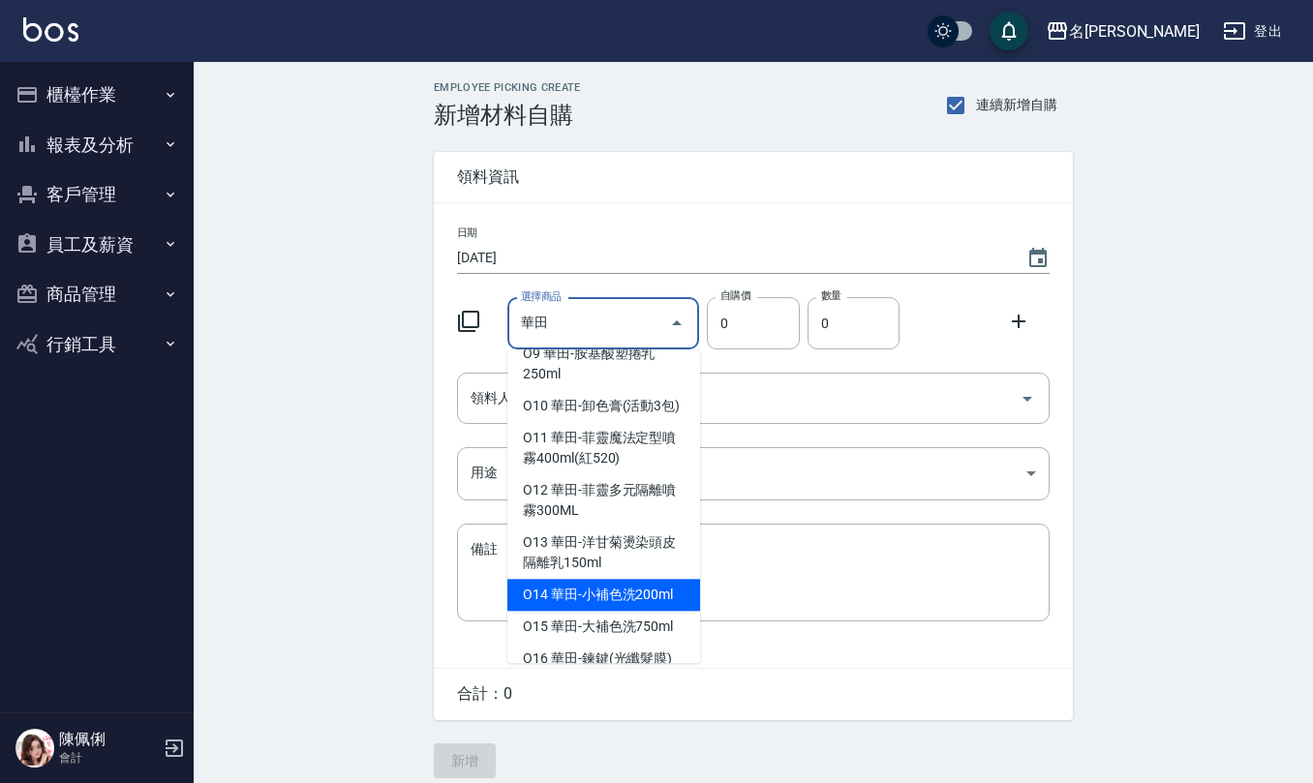
type input "華田-小補色洗200ml"
type input "175"
type input "1"
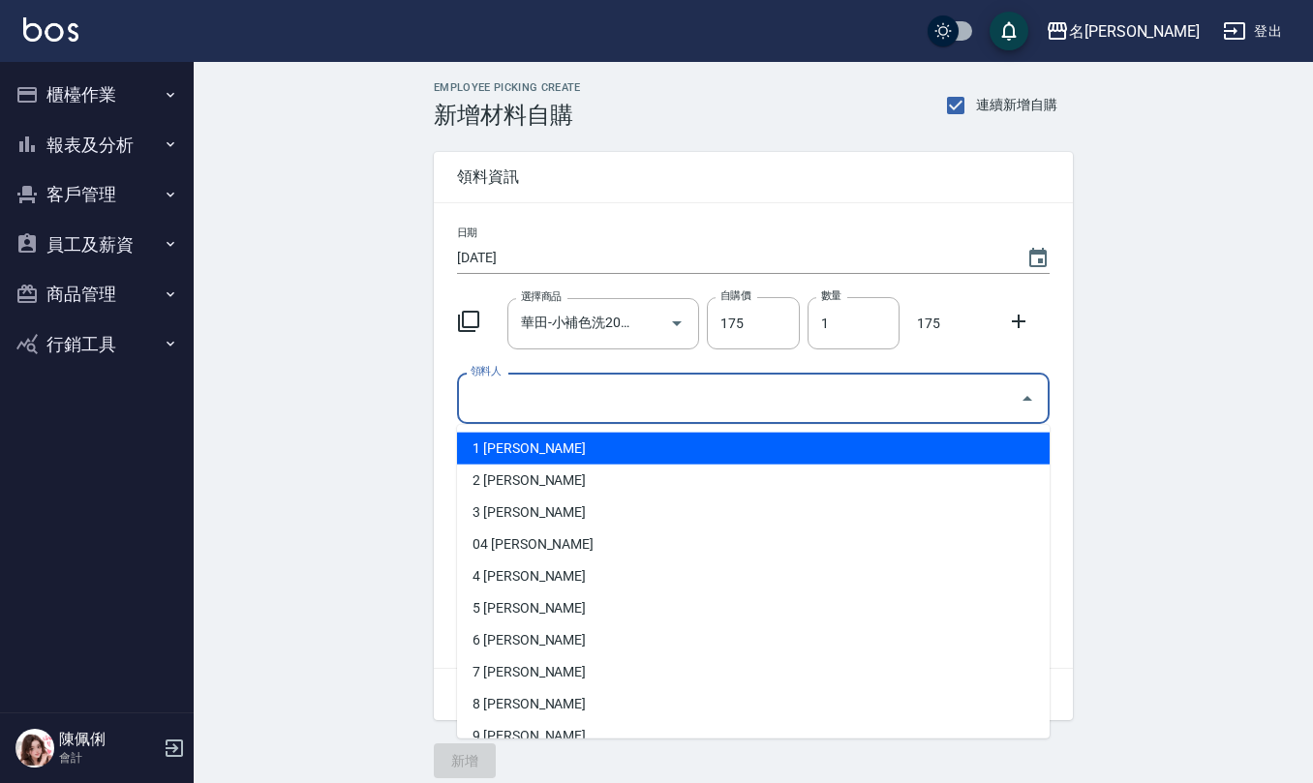
click at [649, 408] on input "領料人" at bounding box center [739, 398] width 546 height 34
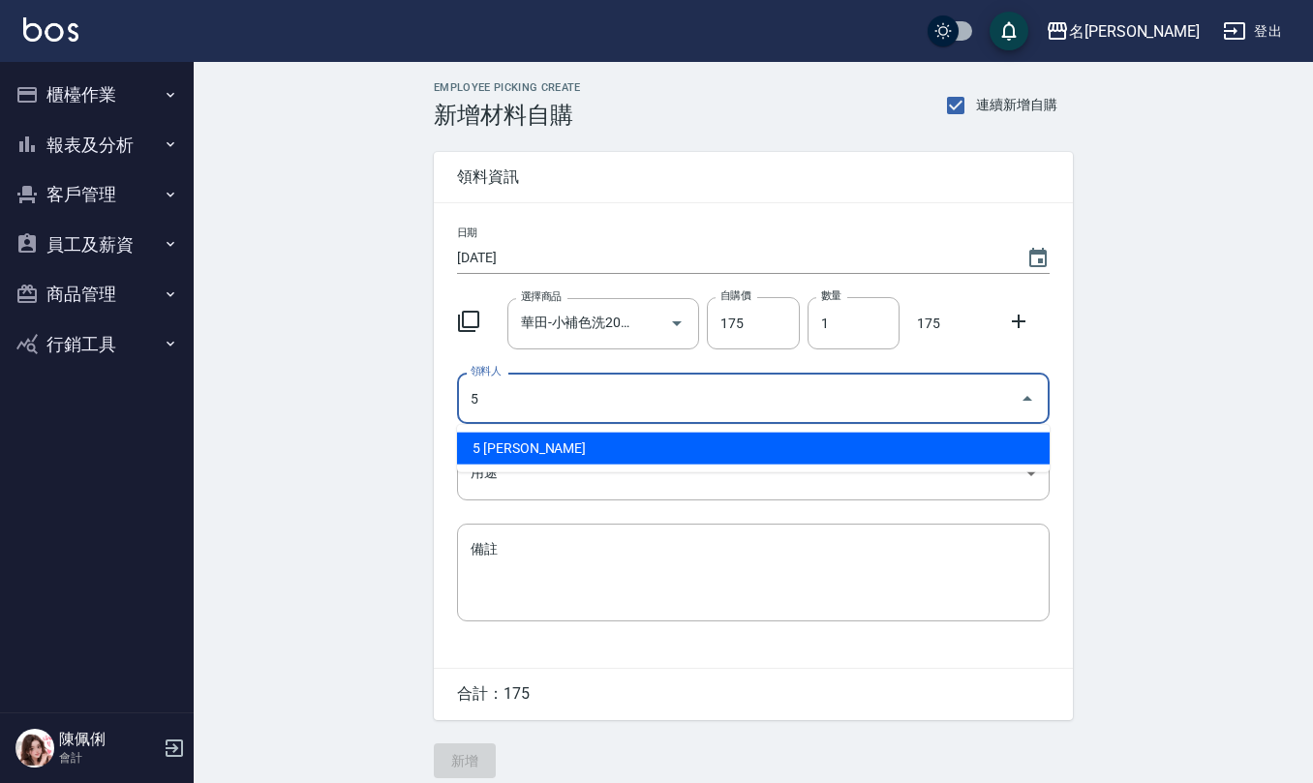
type input "5 [PERSON_NAME]"
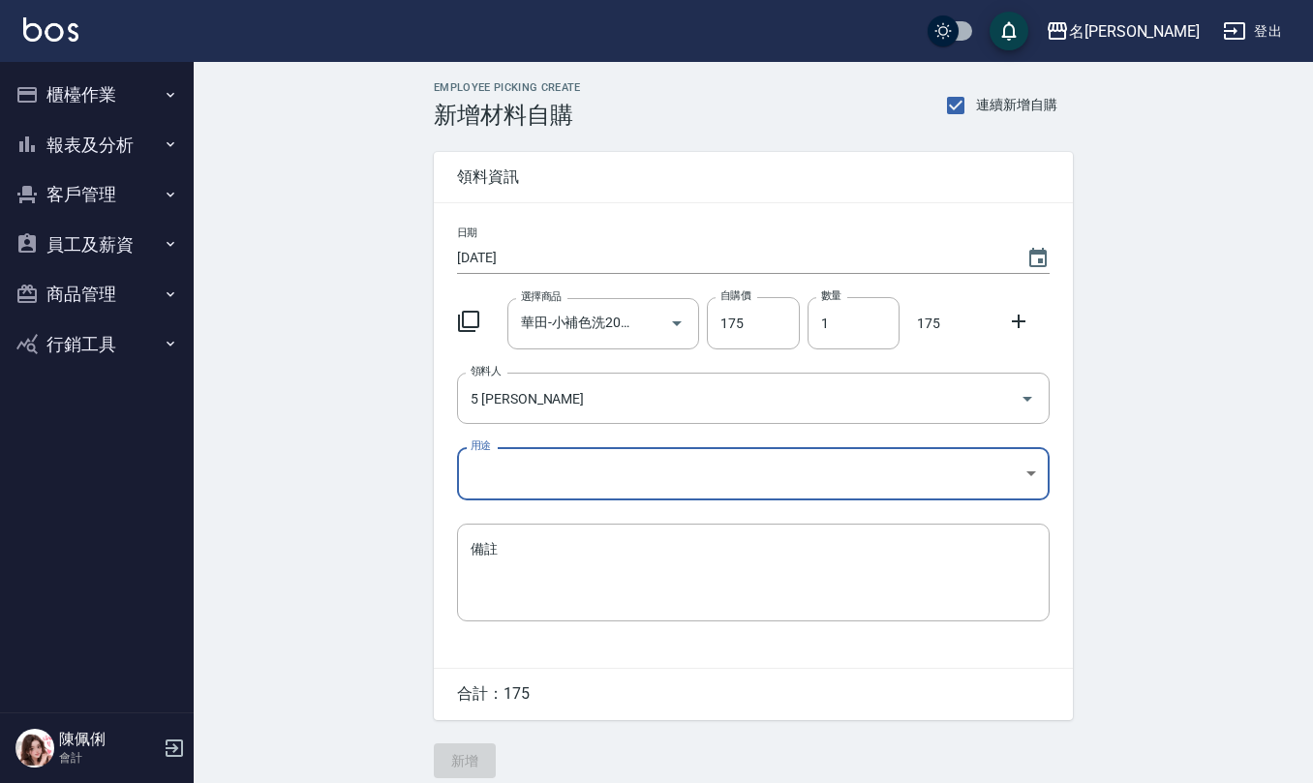
click at [538, 461] on body "名留仁二 登出 櫃檯作業 打帳單 帳單列表 現金收支登錄 材料自購登錄 每日結帳 報表及分析 報表目錄 店家區間累計表 店家日報表 互助日報表 互助月報表 互…" at bounding box center [656, 399] width 1313 height 798
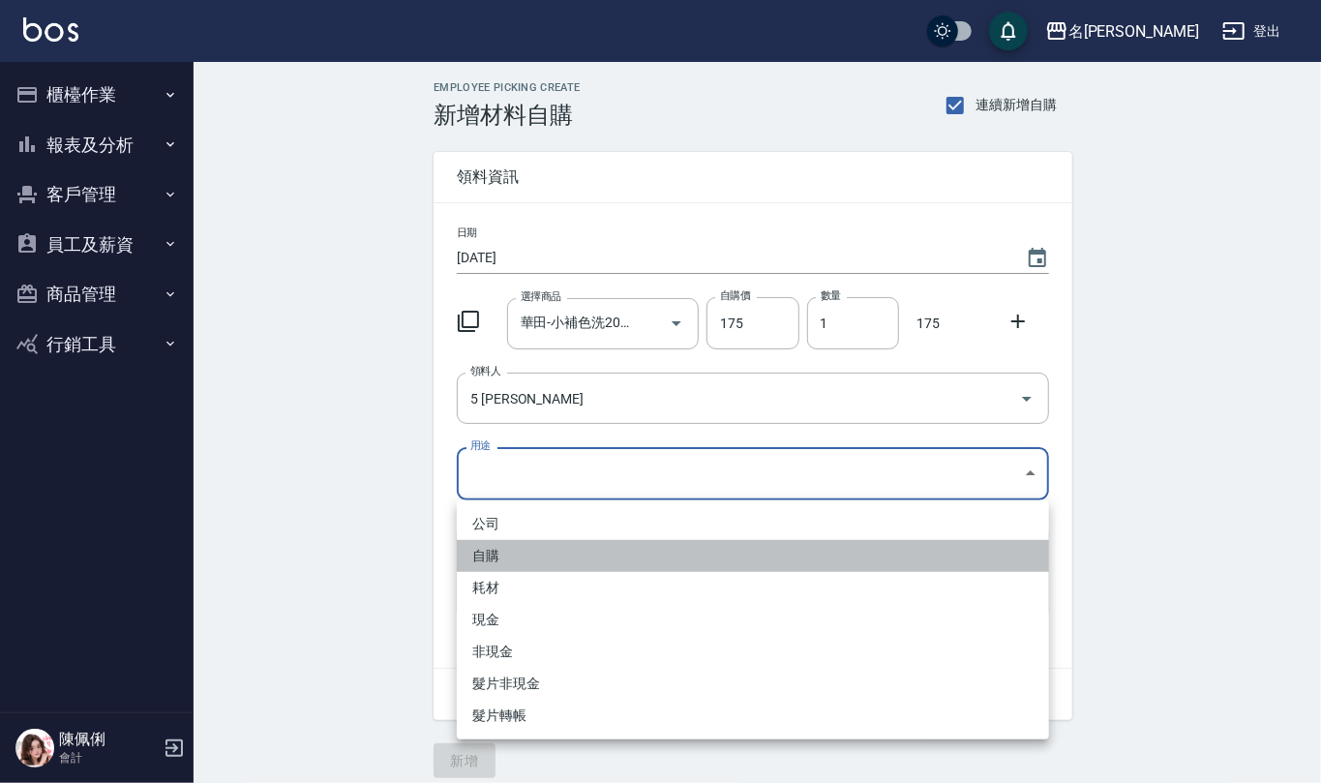
click at [524, 561] on li "自購" at bounding box center [753, 556] width 592 height 32
type input "自購"
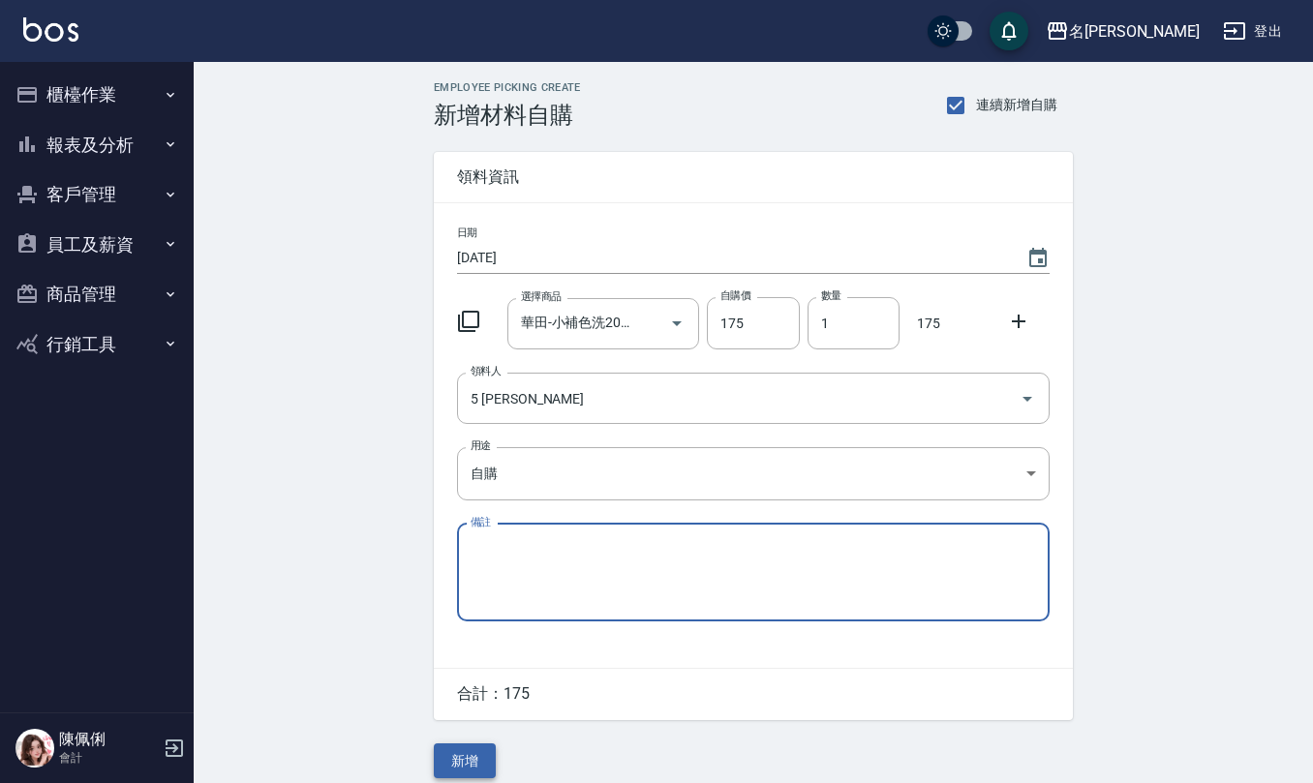
click at [463, 753] on button "新增" at bounding box center [465, 761] width 62 height 36
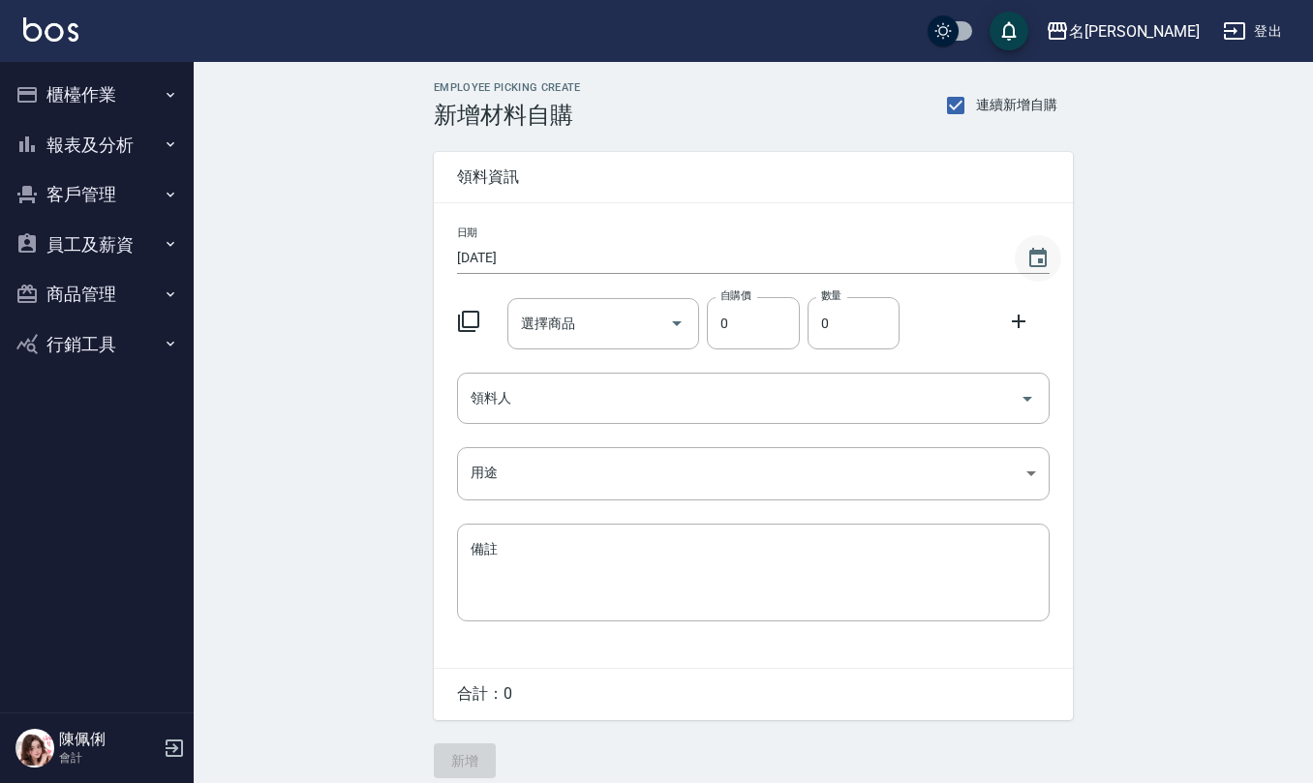
click at [1038, 248] on icon "Choose date, selected date is 2025-08-13" at bounding box center [1037, 258] width 23 height 23
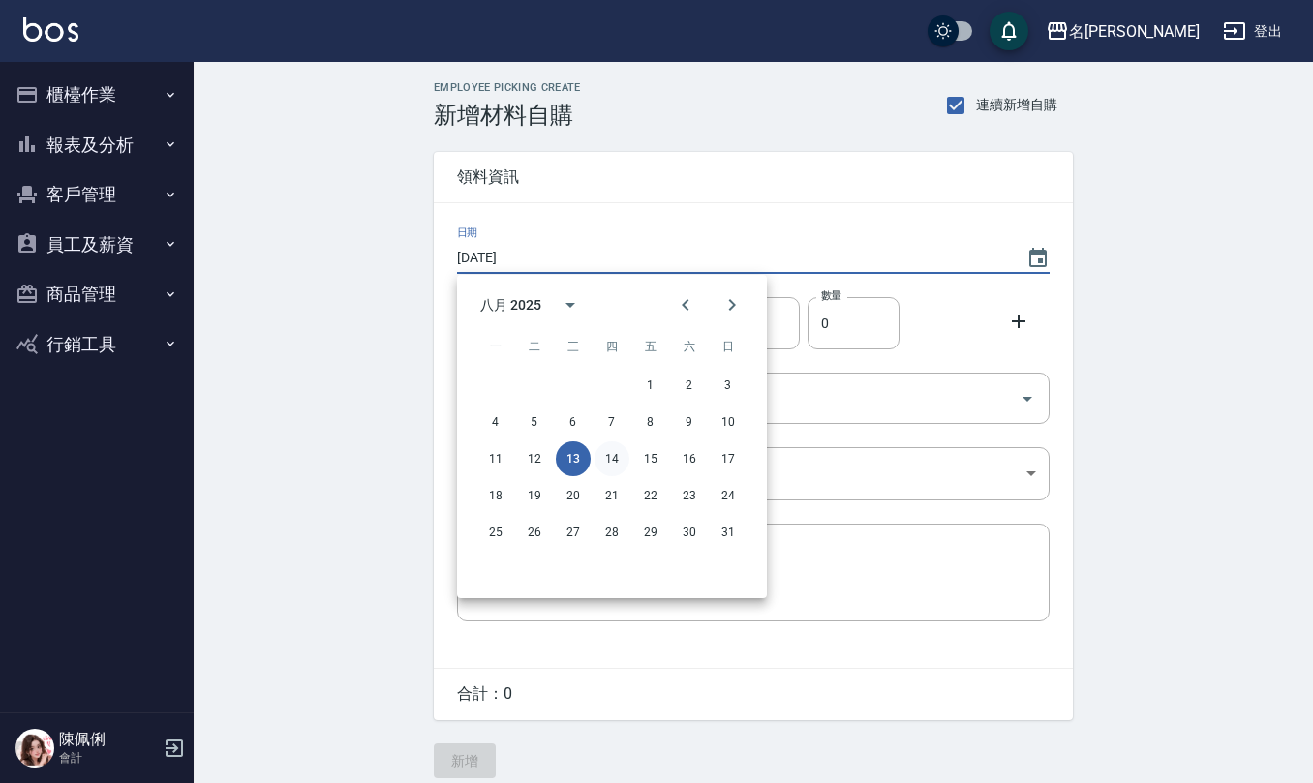
click at [604, 462] on button "14" at bounding box center [611, 458] width 35 height 35
type input "[DATE]"
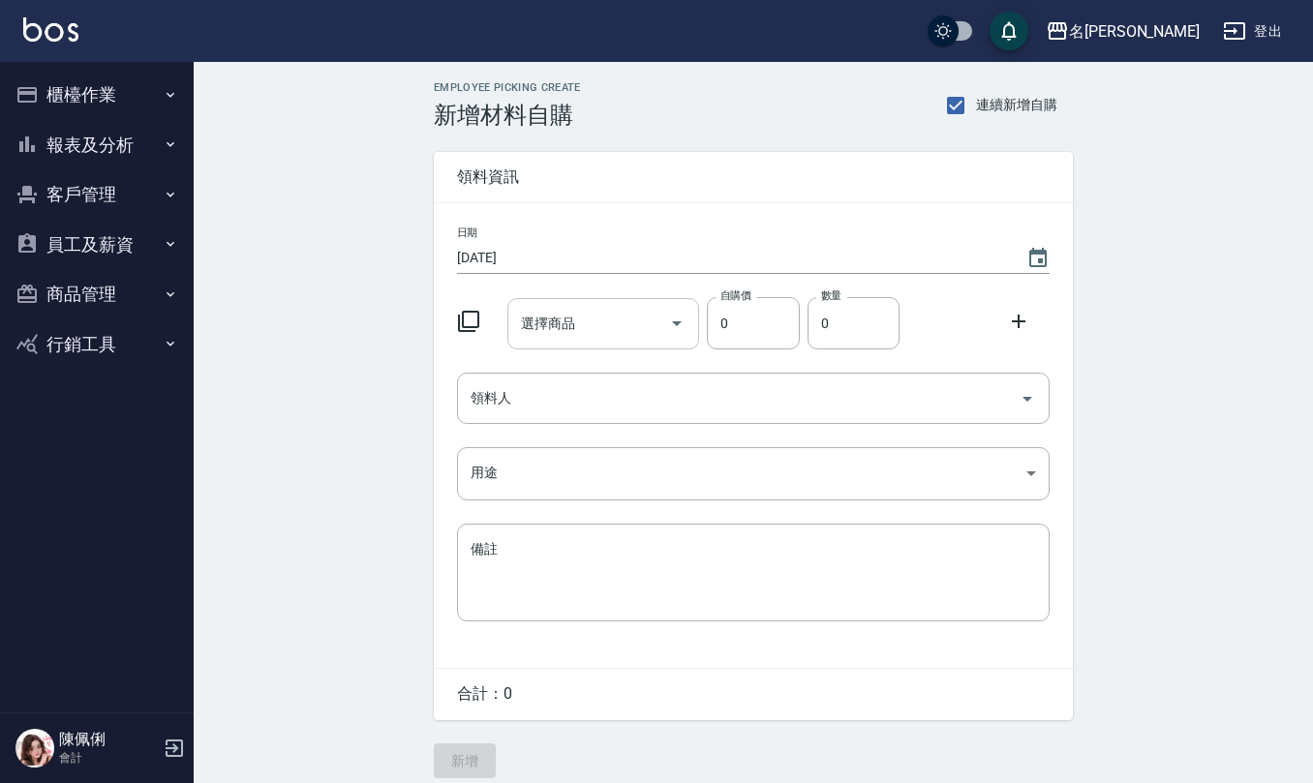
click at [569, 315] on input "選擇商品" at bounding box center [589, 324] width 146 height 34
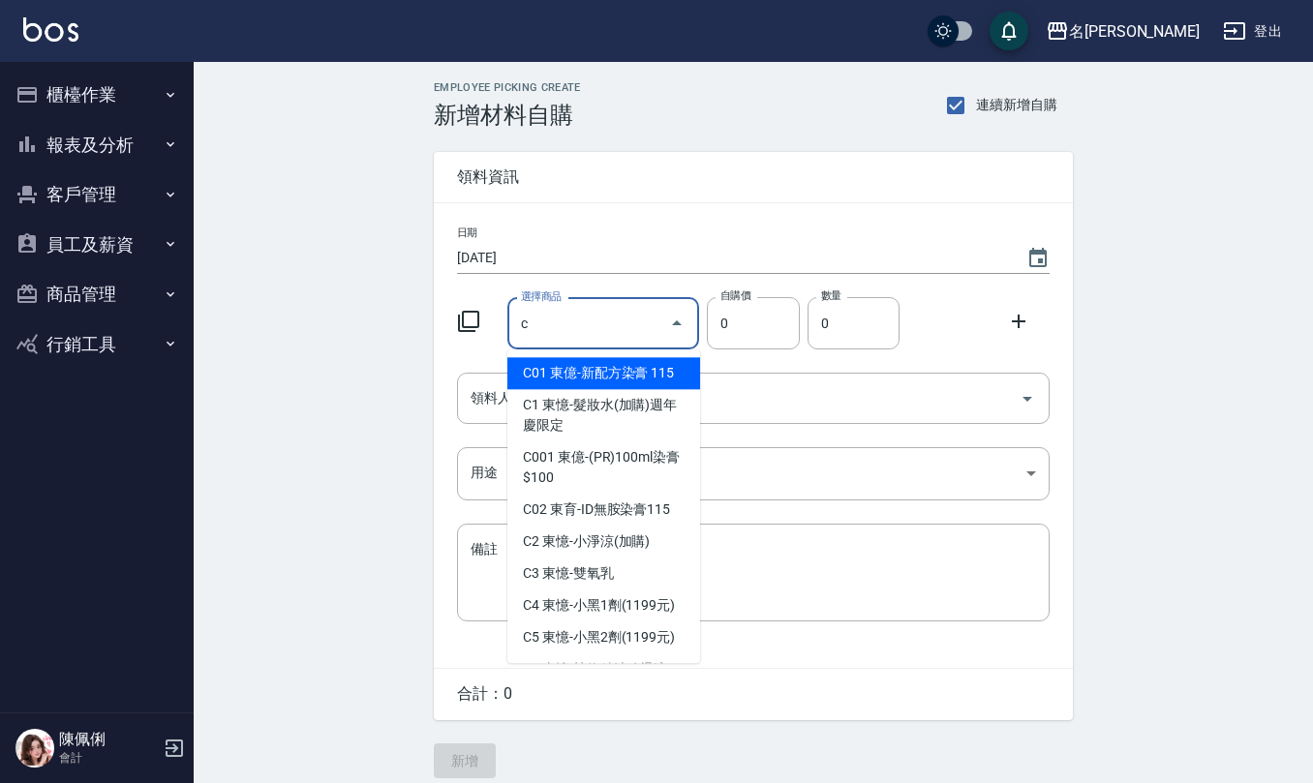
type input "東億-新配方染膏 115"
type input "115"
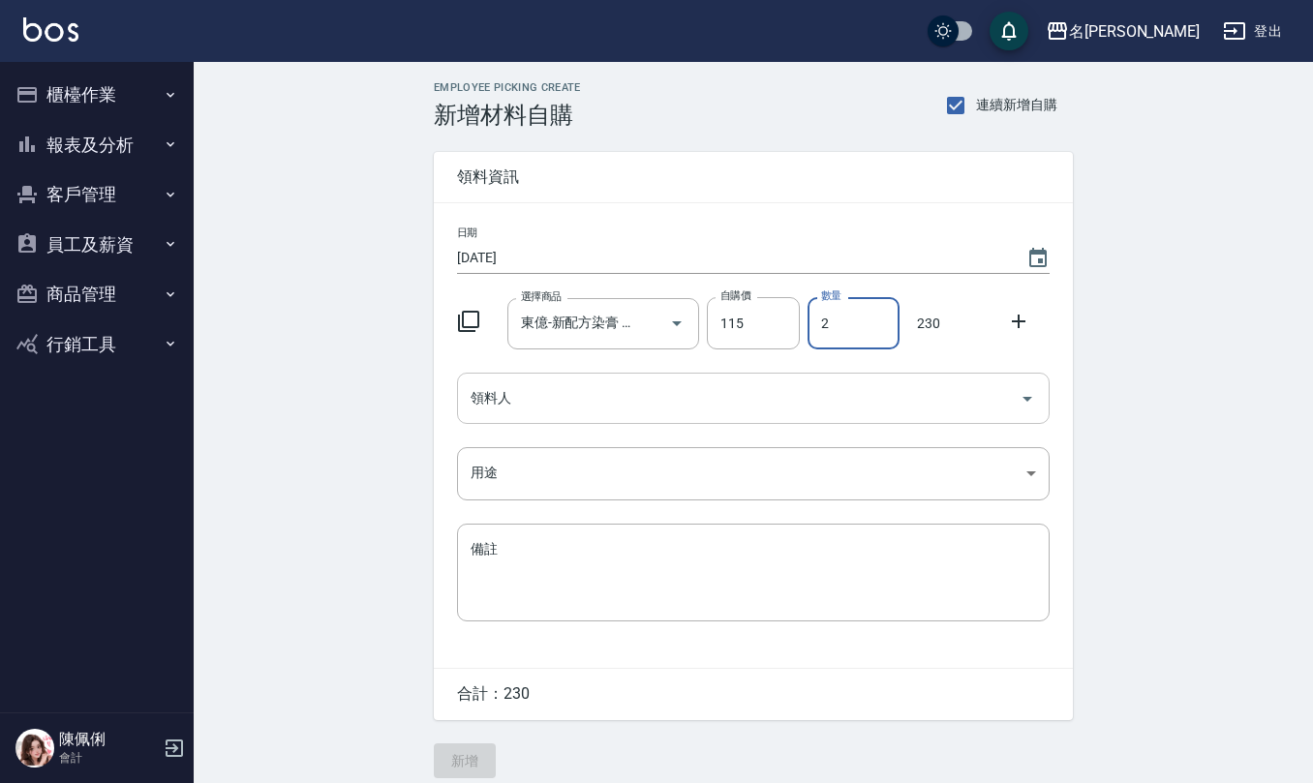
type input "2"
click at [542, 405] on input "領料人" at bounding box center [739, 398] width 546 height 34
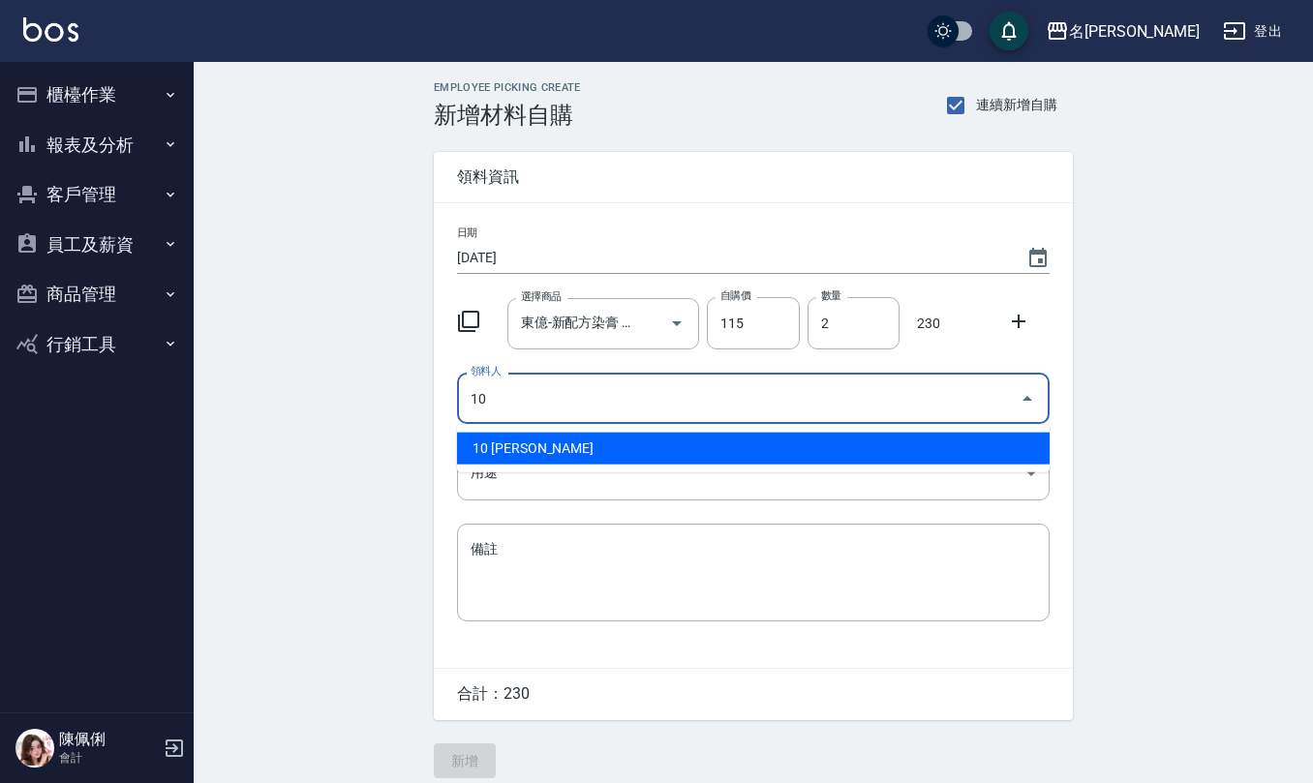
type input "10 胡淑雲"
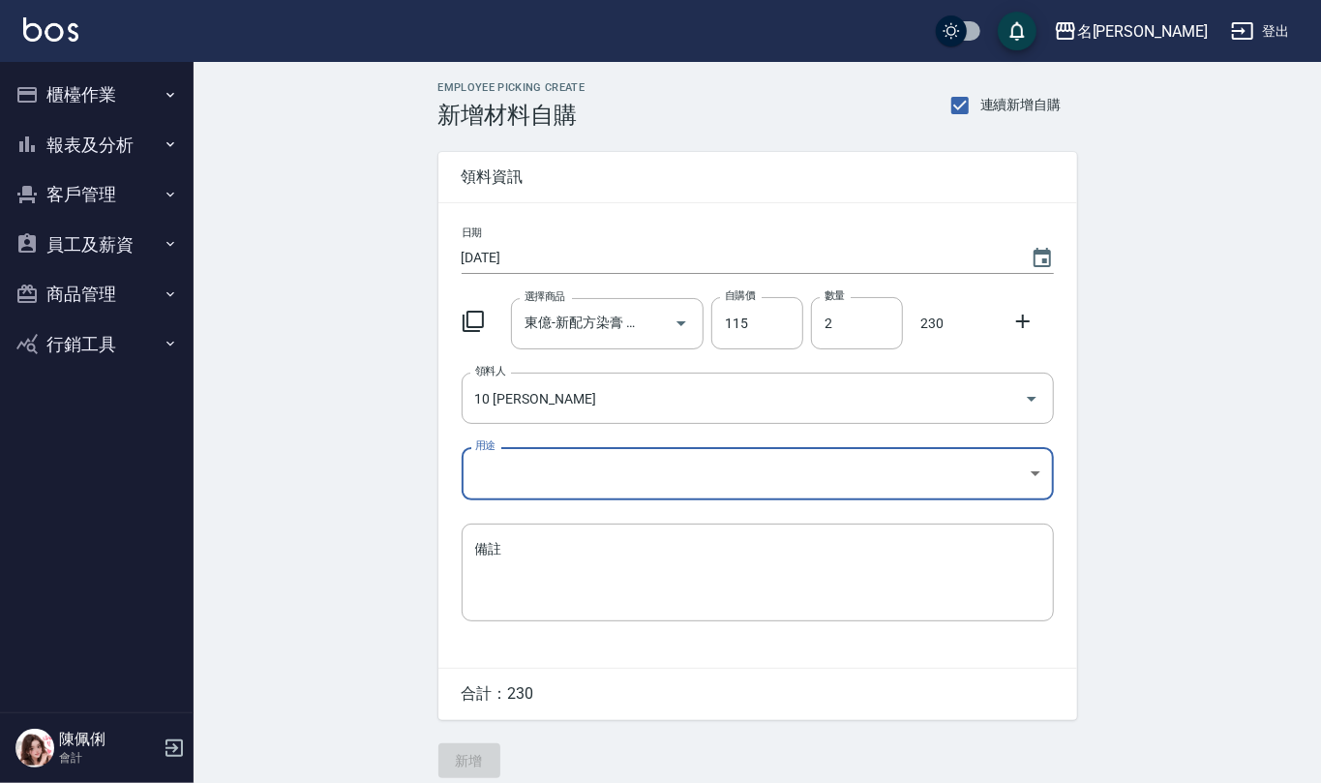
click at [546, 472] on body "名留仁二 登出 櫃檯作業 打帳單 帳單列表 現金收支登錄 材料自購登錄 每日結帳 報表及分析 報表目錄 店家區間累計表 店家日報表 互助日報表 互助月報表 互…" at bounding box center [660, 399] width 1321 height 798
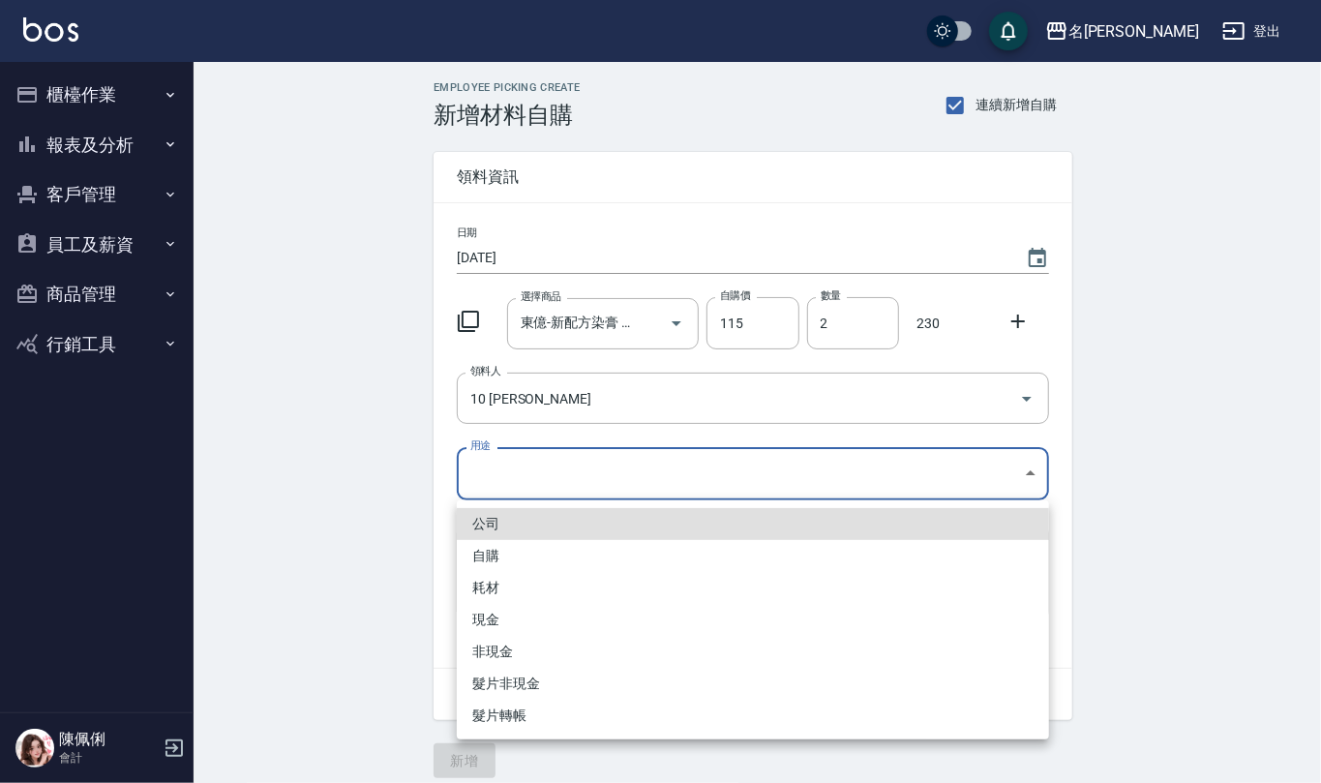
click at [529, 546] on li "自購" at bounding box center [753, 556] width 592 height 32
type input "自購"
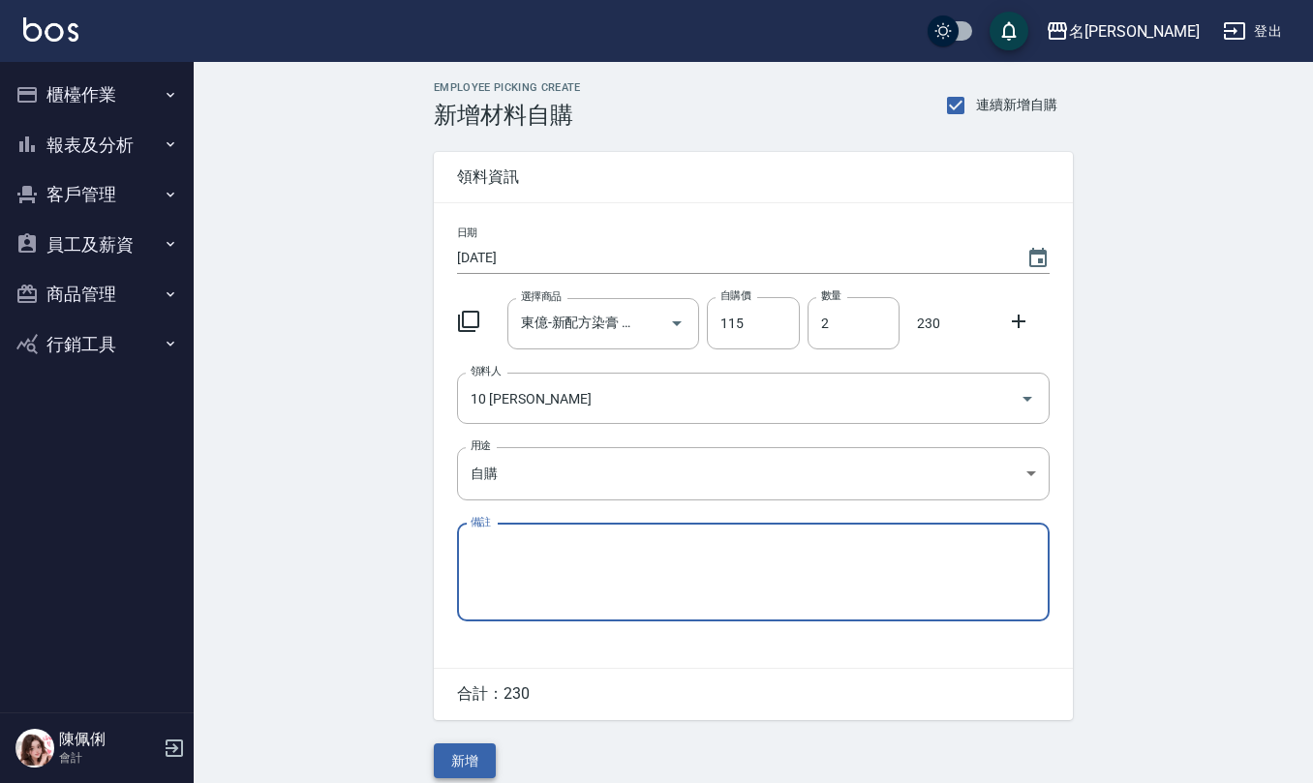
click at [472, 761] on button "新增" at bounding box center [465, 761] width 62 height 36
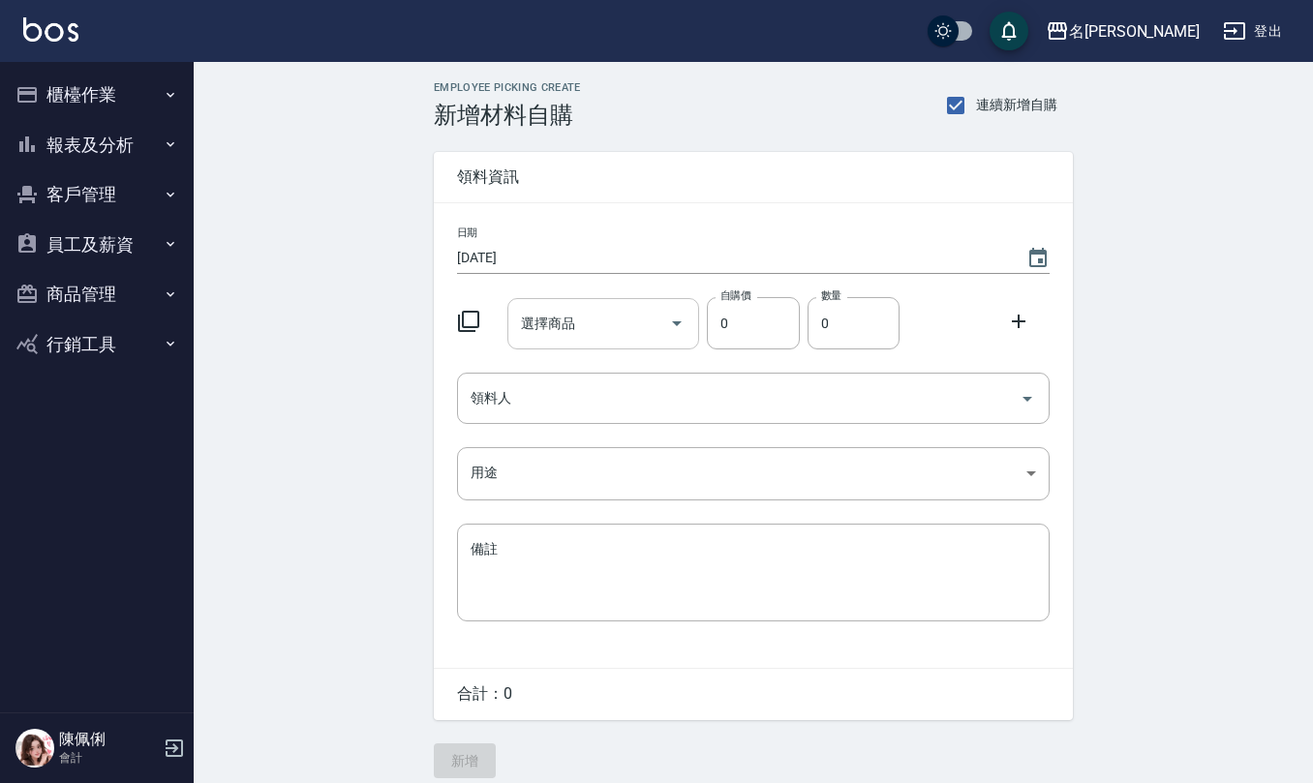
click at [566, 314] on div "選擇商品 選擇商品" at bounding box center [603, 323] width 193 height 51
type input "t"
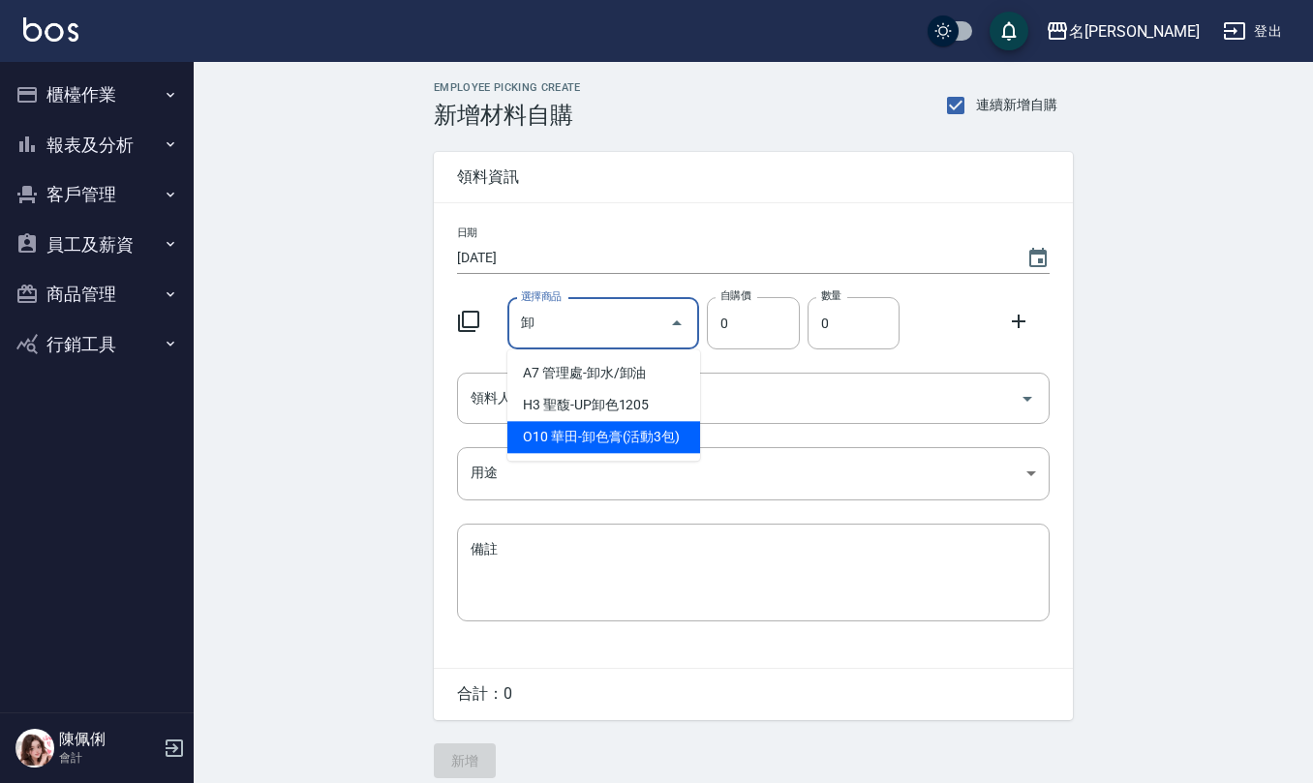
type input "華田-卸色膏(活動3包)"
type input "1100"
type input "1"
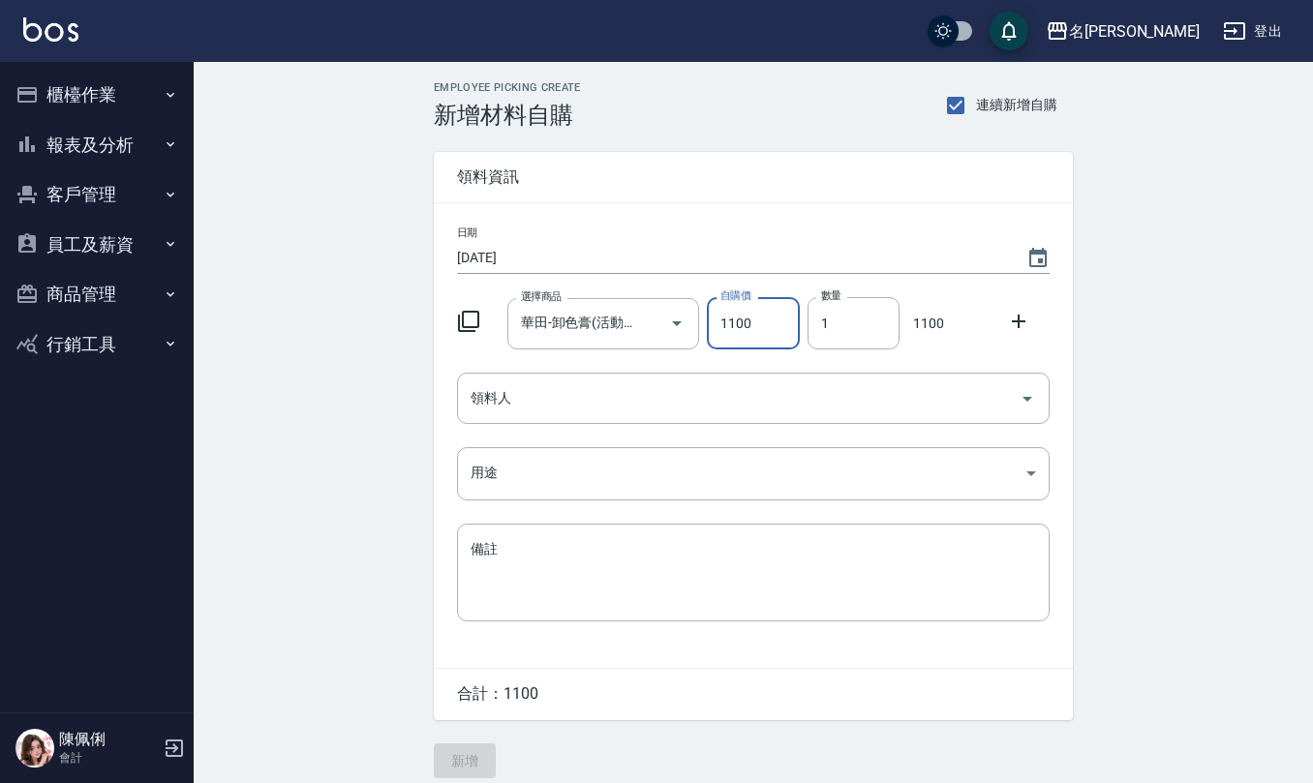
click at [128, 290] on button "商品管理" at bounding box center [97, 294] width 178 height 50
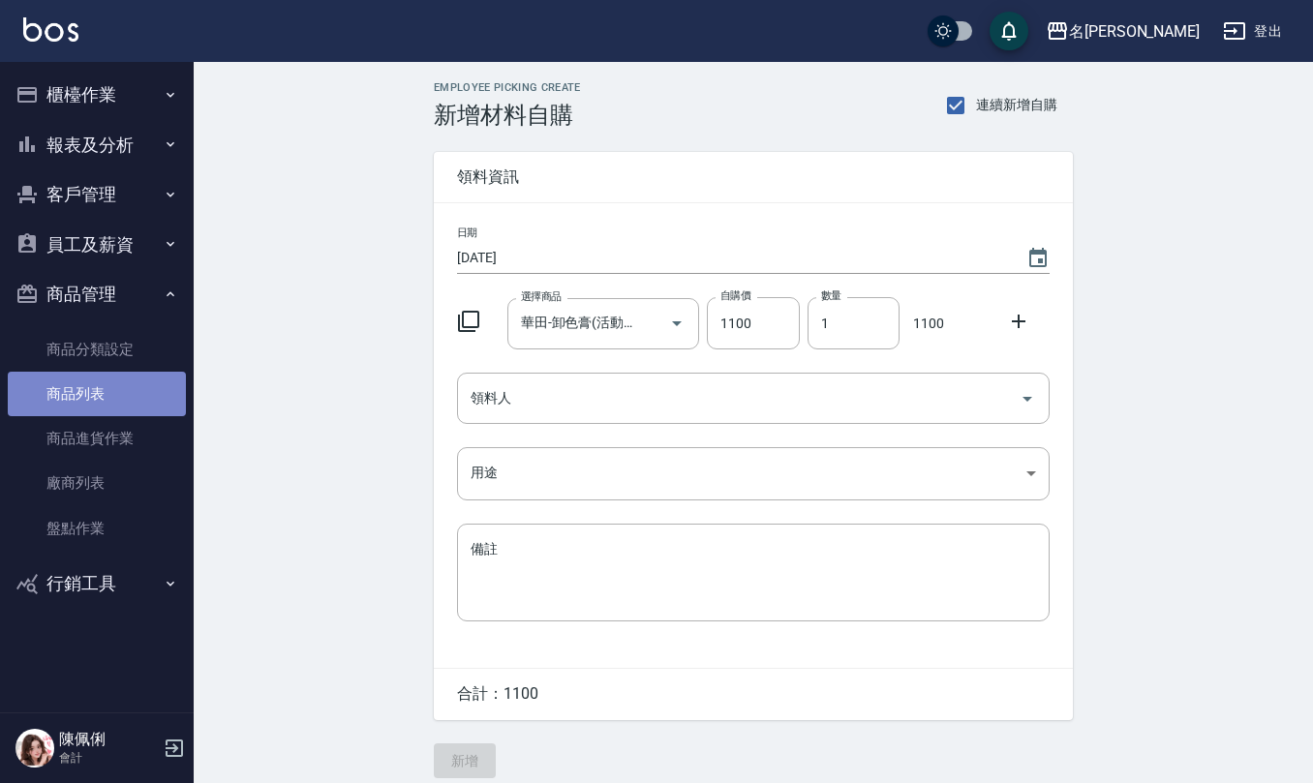
click at [82, 404] on link "商品列表" at bounding box center [97, 394] width 178 height 45
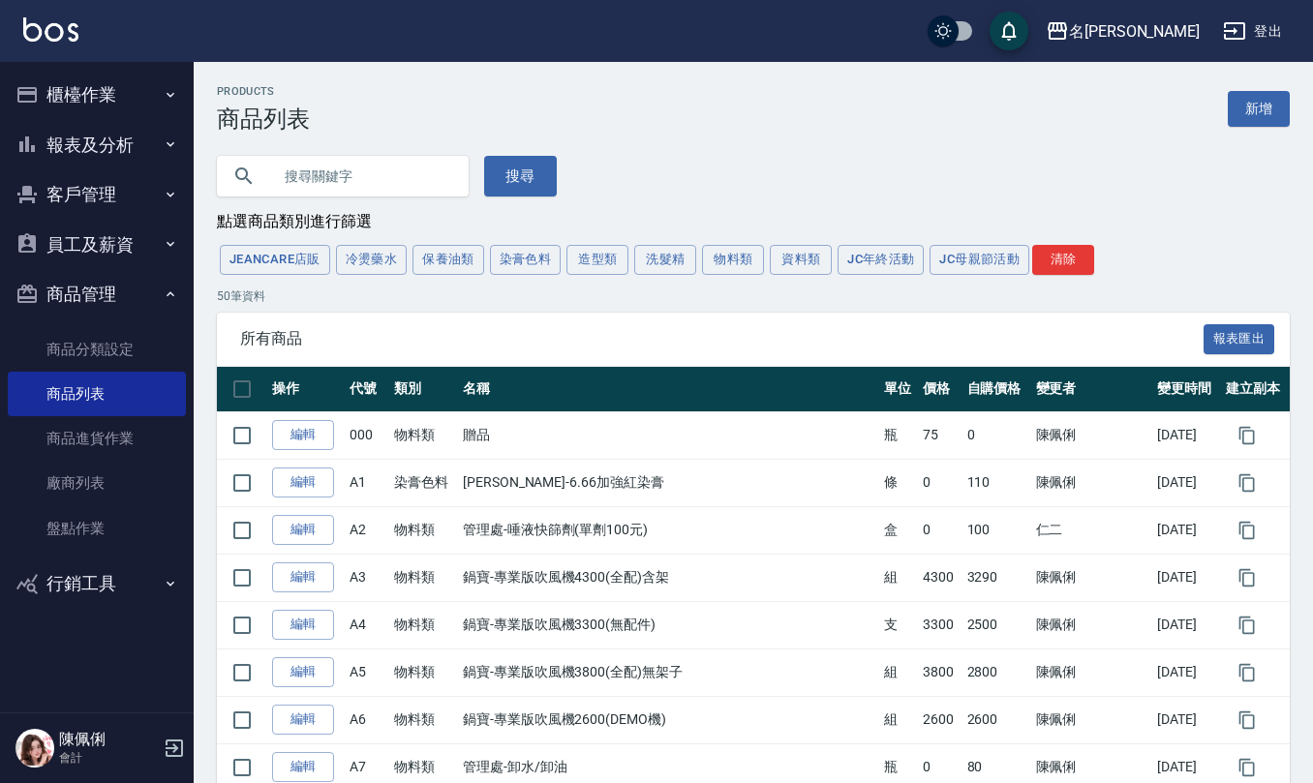
click at [380, 182] on input "text" at bounding box center [362, 176] width 182 height 52
type input "華田"
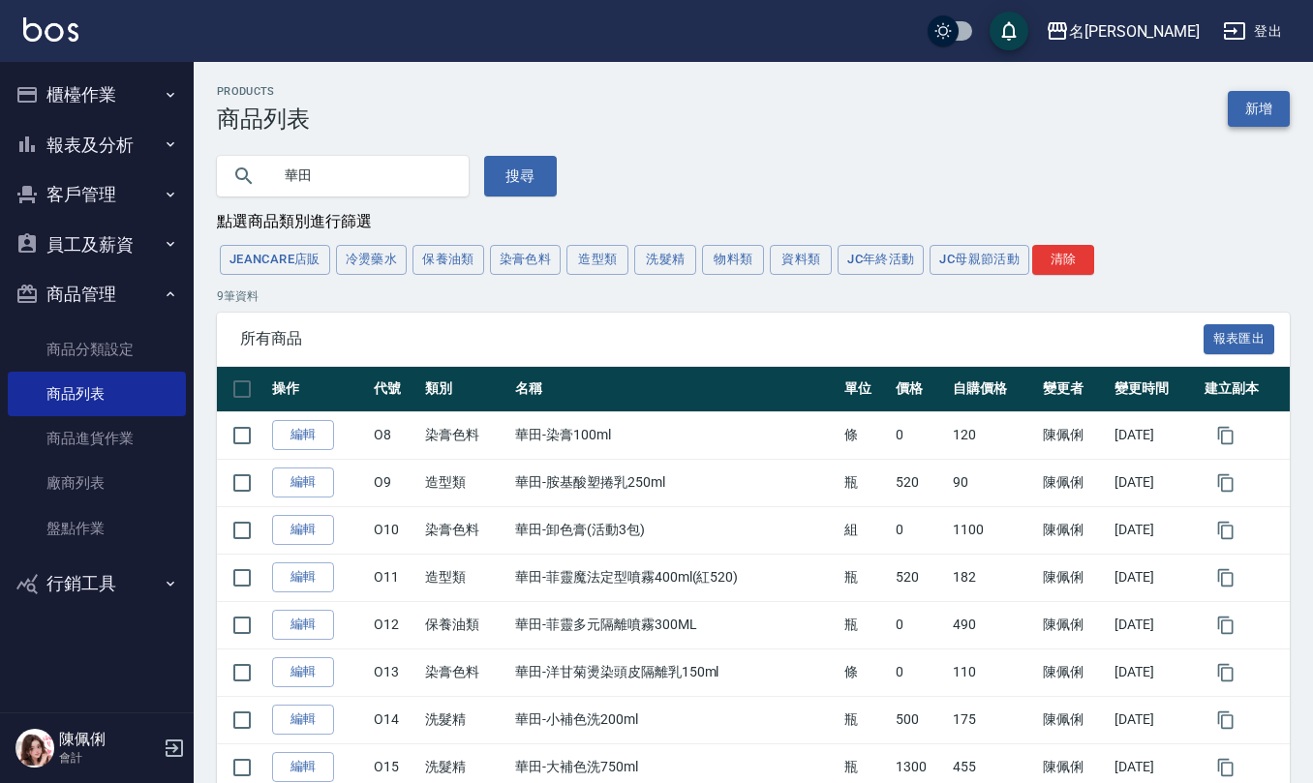
click at [1248, 91] on link "新增" at bounding box center [1258, 109] width 62 height 36
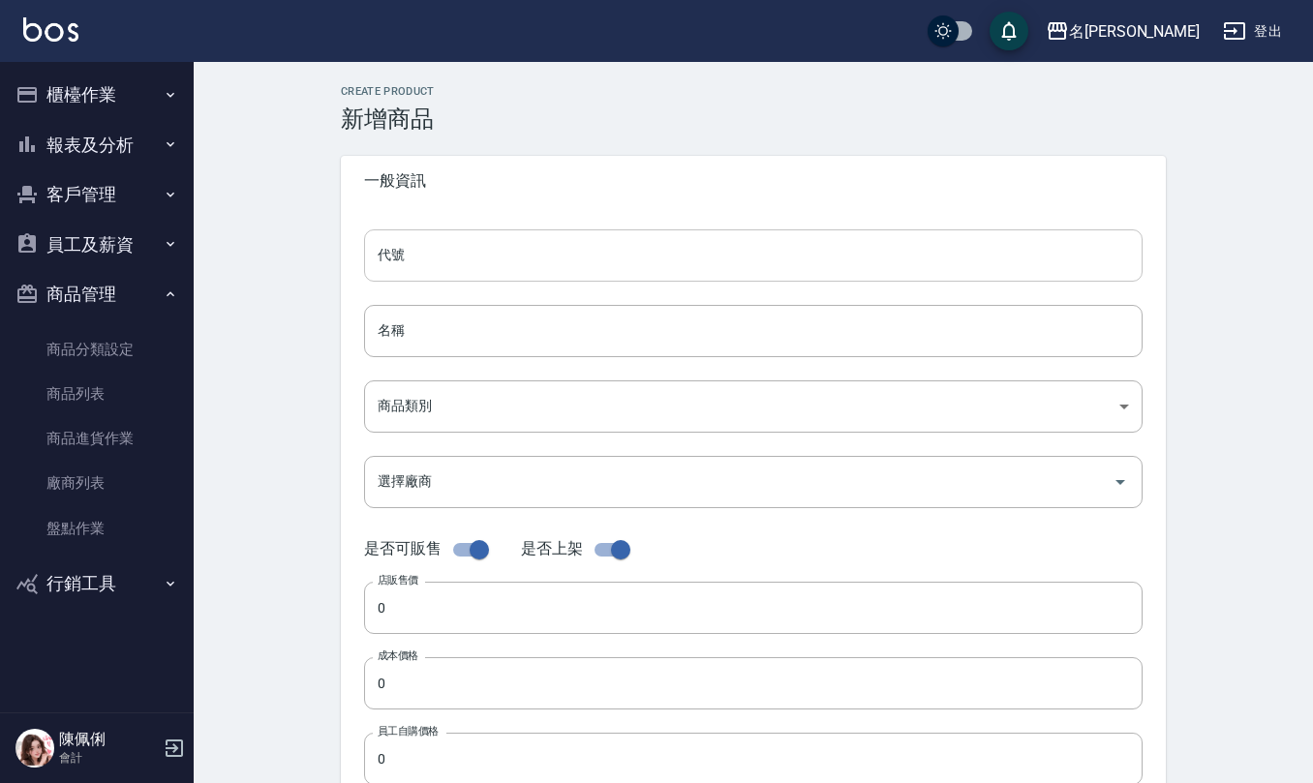
click at [480, 265] on input "代號" at bounding box center [753, 255] width 778 height 52
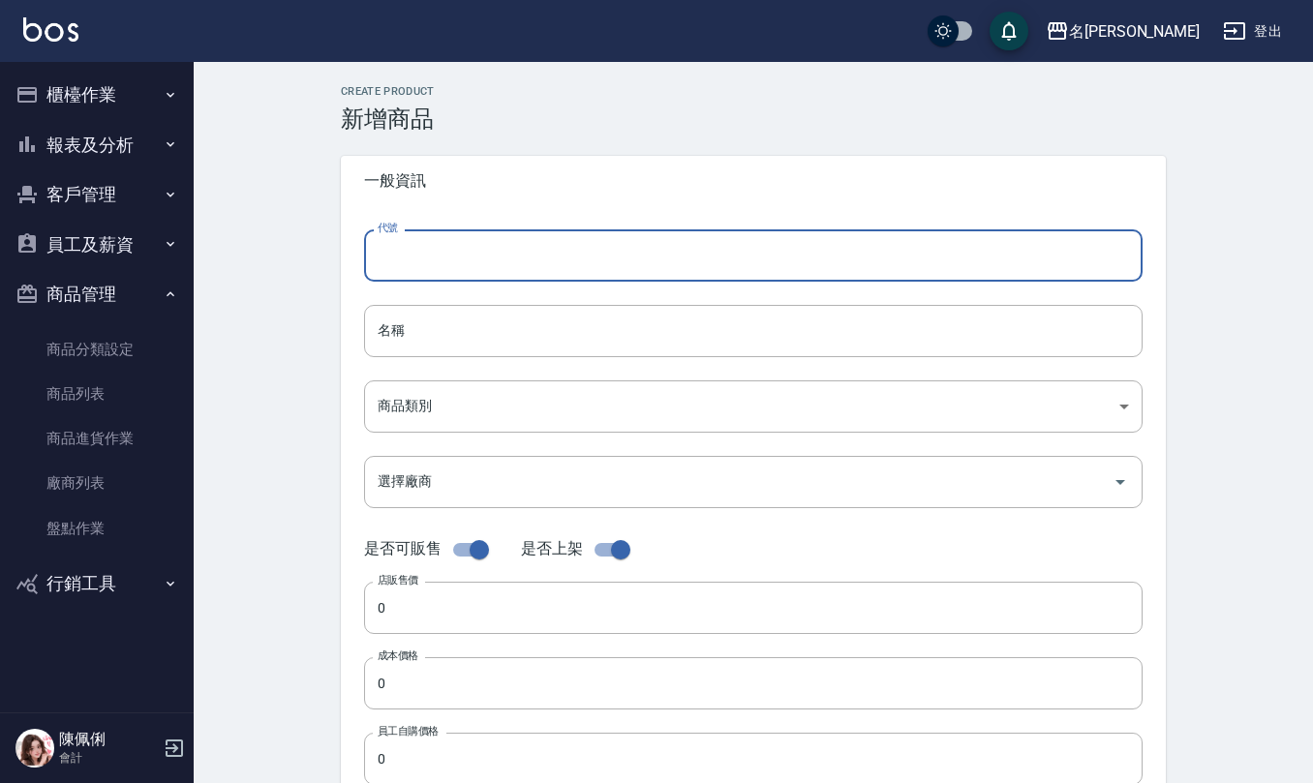
type input "o"
type input "O17"
click at [450, 342] on input "名稱" at bounding box center [753, 331] width 778 height 52
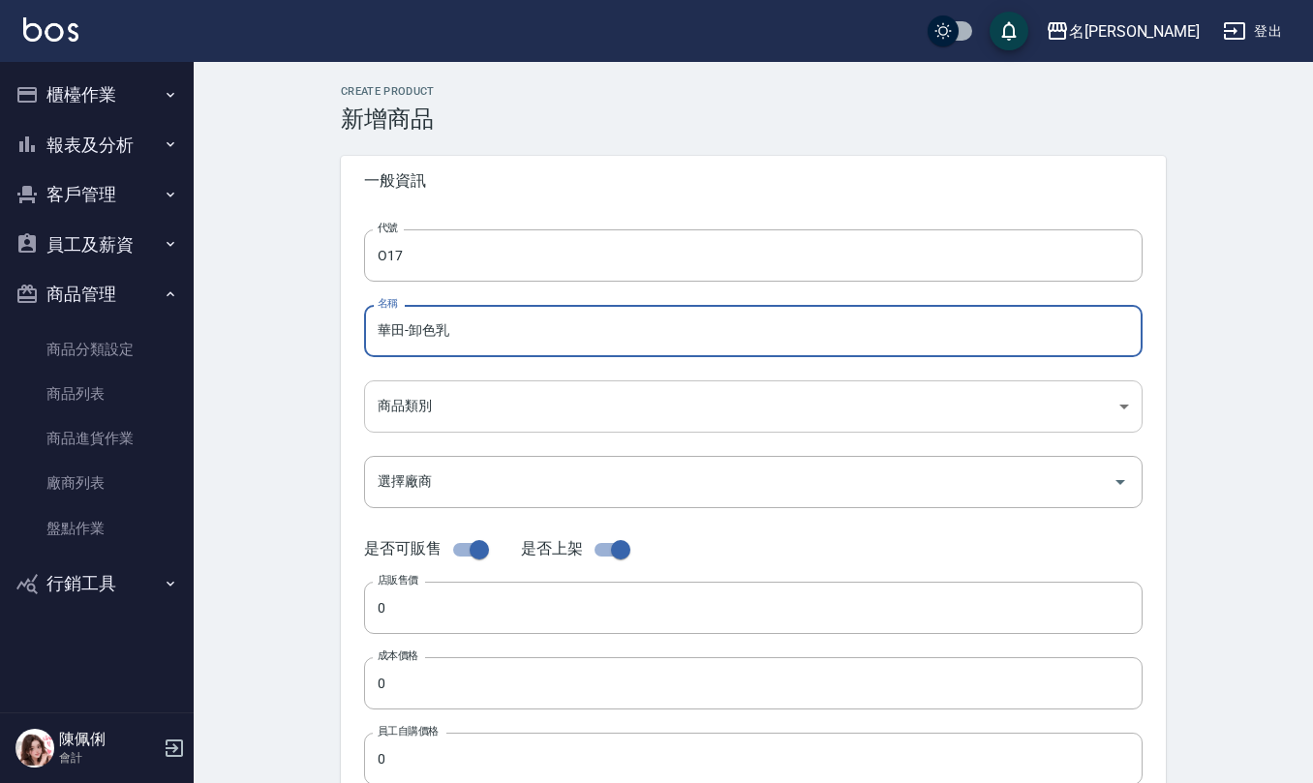
type input "華田-卸色乳"
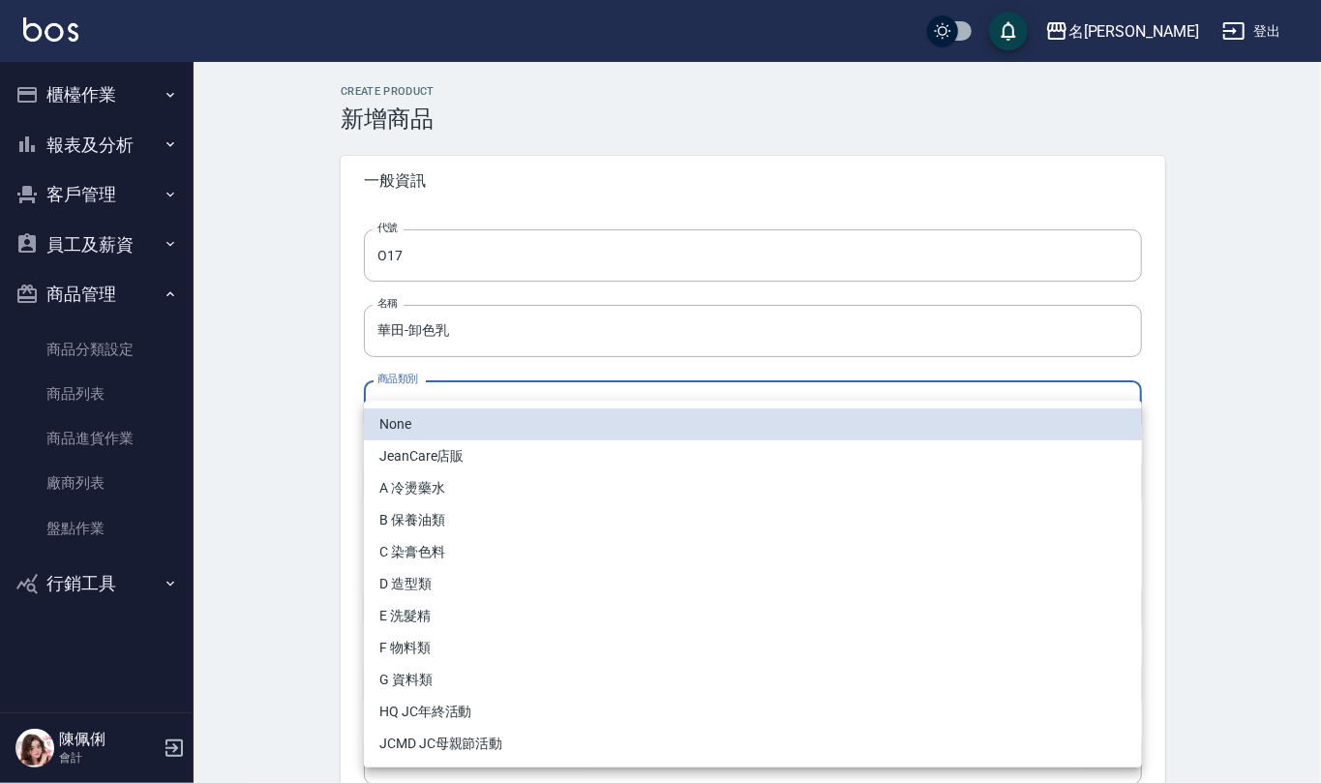
click at [438, 408] on body "名留仁二 登出 櫃檯作業 打帳單 帳單列表 現金收支登錄 材料自購登錄 每日結帳 報表及分析 報表目錄 店家區間累計表 店家日報表 互助日報表 互助月報表 互…" at bounding box center [660, 668] width 1321 height 1336
click at [473, 492] on li "A 冷燙藥水" at bounding box center [753, 488] width 778 height 32
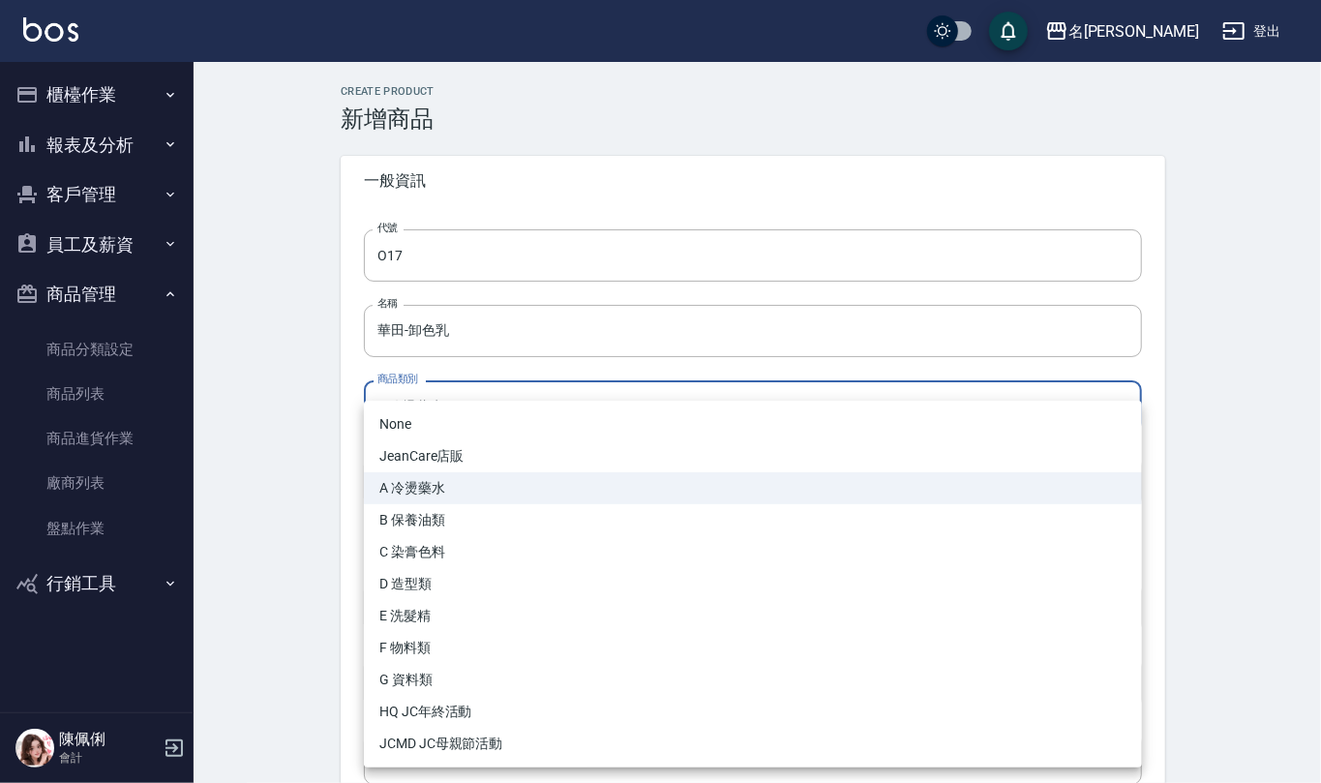
click at [499, 395] on body "名留仁二 登出 櫃檯作業 打帳單 帳單列表 現金收支登錄 材料自購登錄 每日結帳 報表及分析 報表目錄 店家區間累計表 店家日報表 互助日報表 互助月報表 互…" at bounding box center [660, 668] width 1321 height 1336
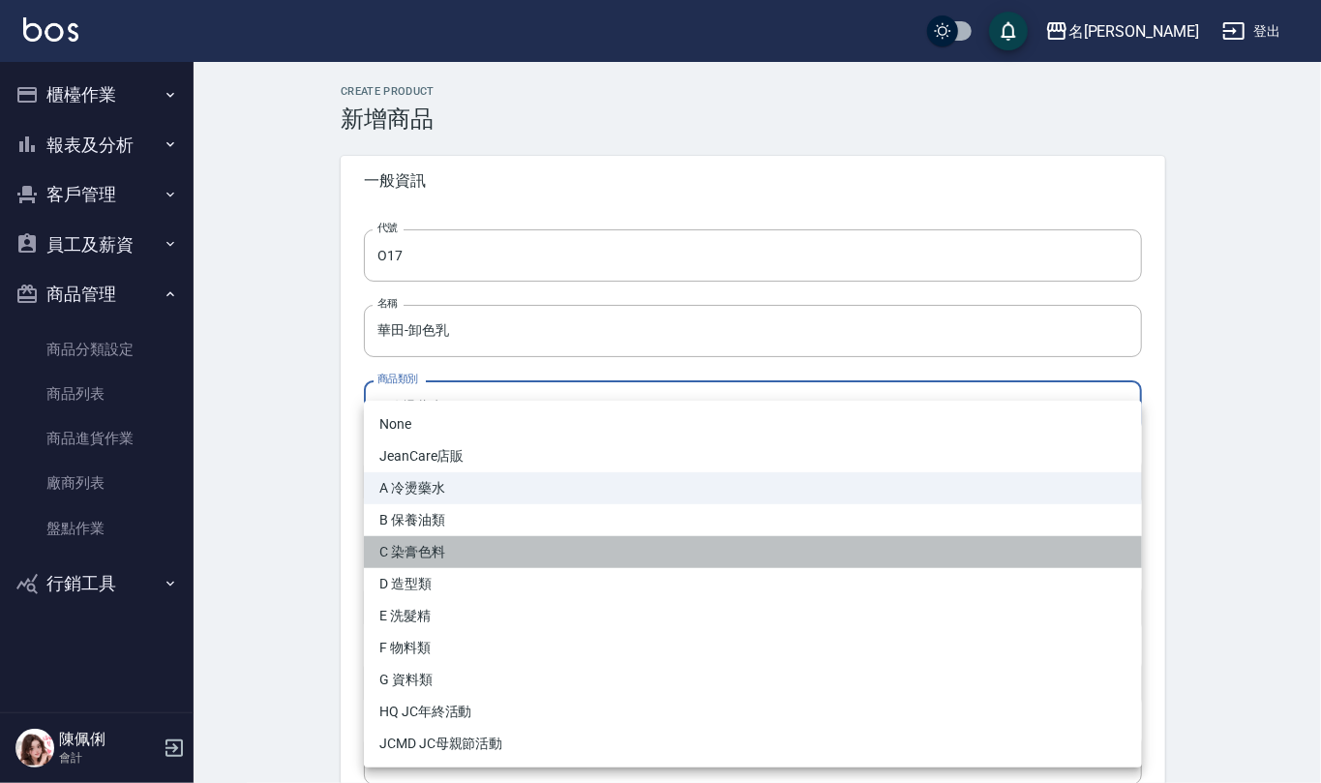
click at [505, 555] on li "C 染膏色料" at bounding box center [753, 552] width 778 height 32
type input "b4ec81a7-b7cd-4f7c-b102-446a1219c4f3"
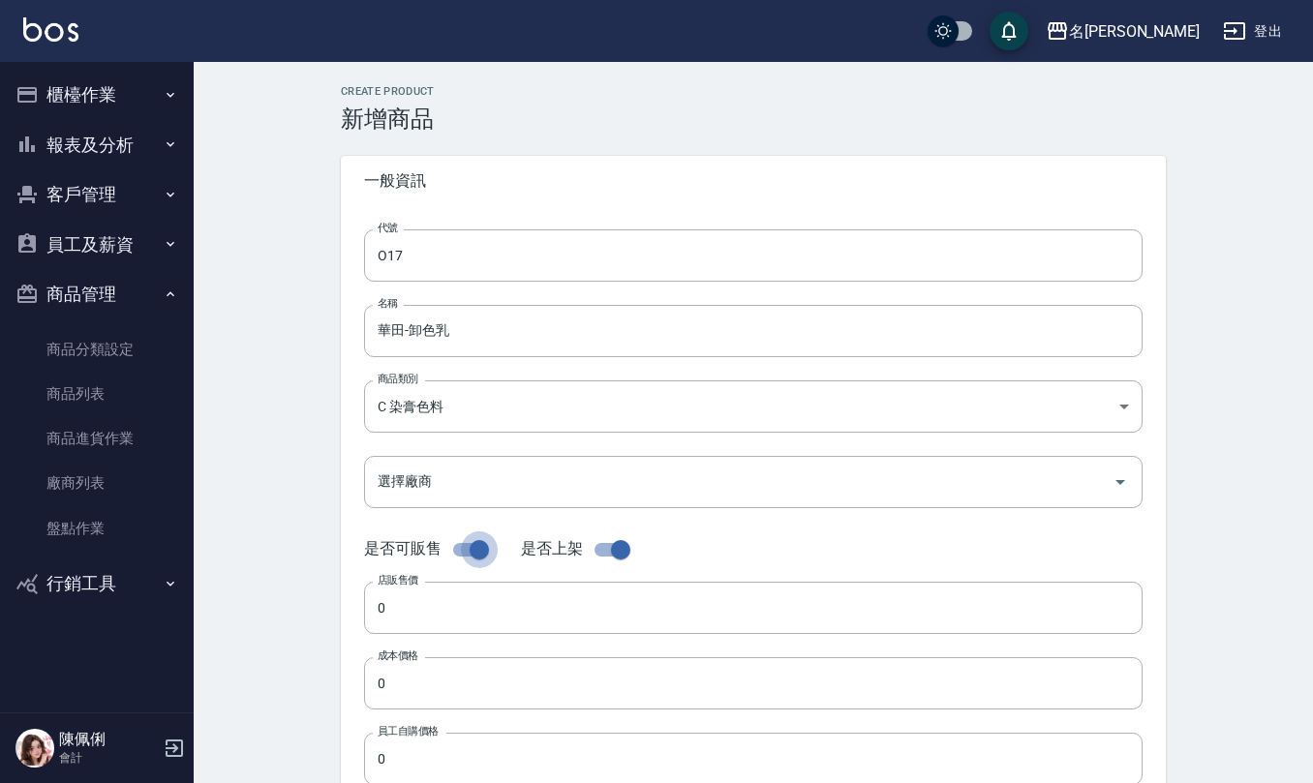
click at [469, 547] on input "checkbox" at bounding box center [479, 549] width 110 height 37
checkbox input "false"
click at [431, 605] on input "0" at bounding box center [753, 608] width 778 height 52
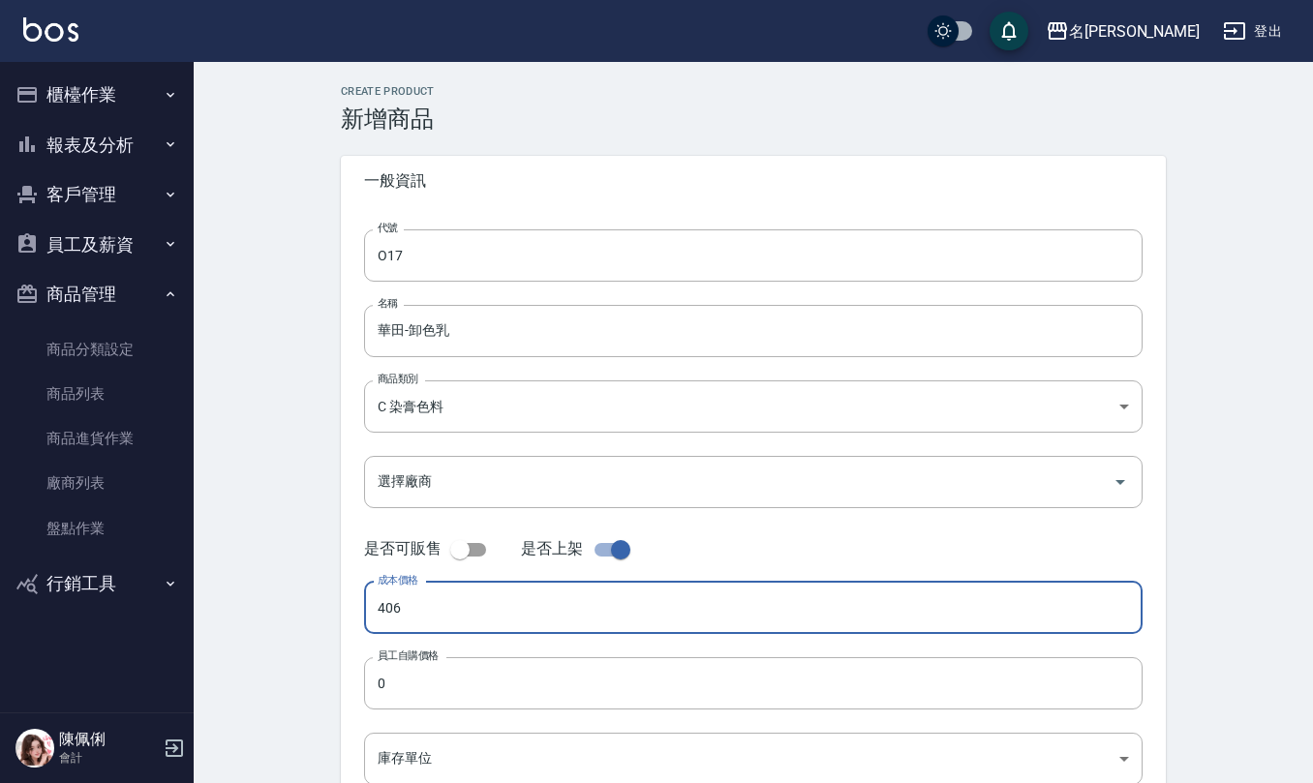
type input "406"
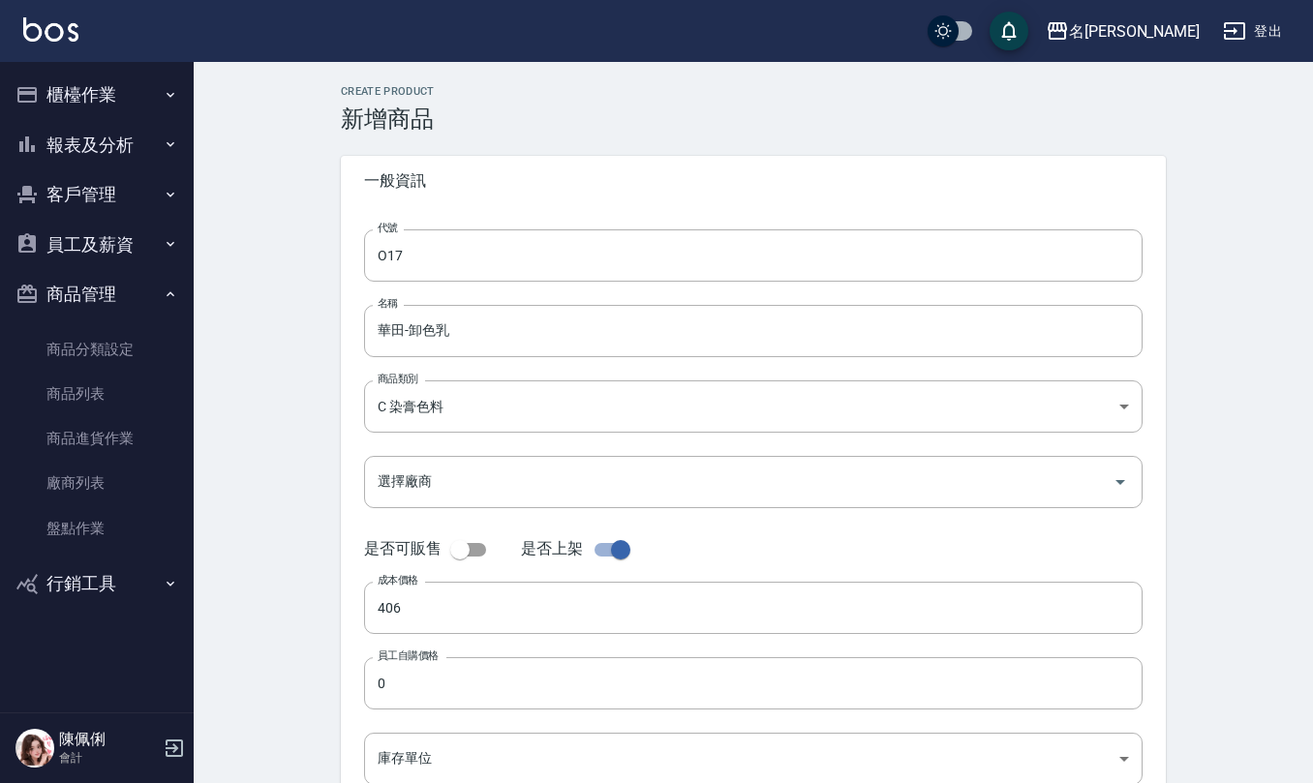
click at [418, 658] on label "員工自購價格" at bounding box center [408, 656] width 61 height 15
click at [418, 658] on input "0" at bounding box center [753, 683] width 778 height 52
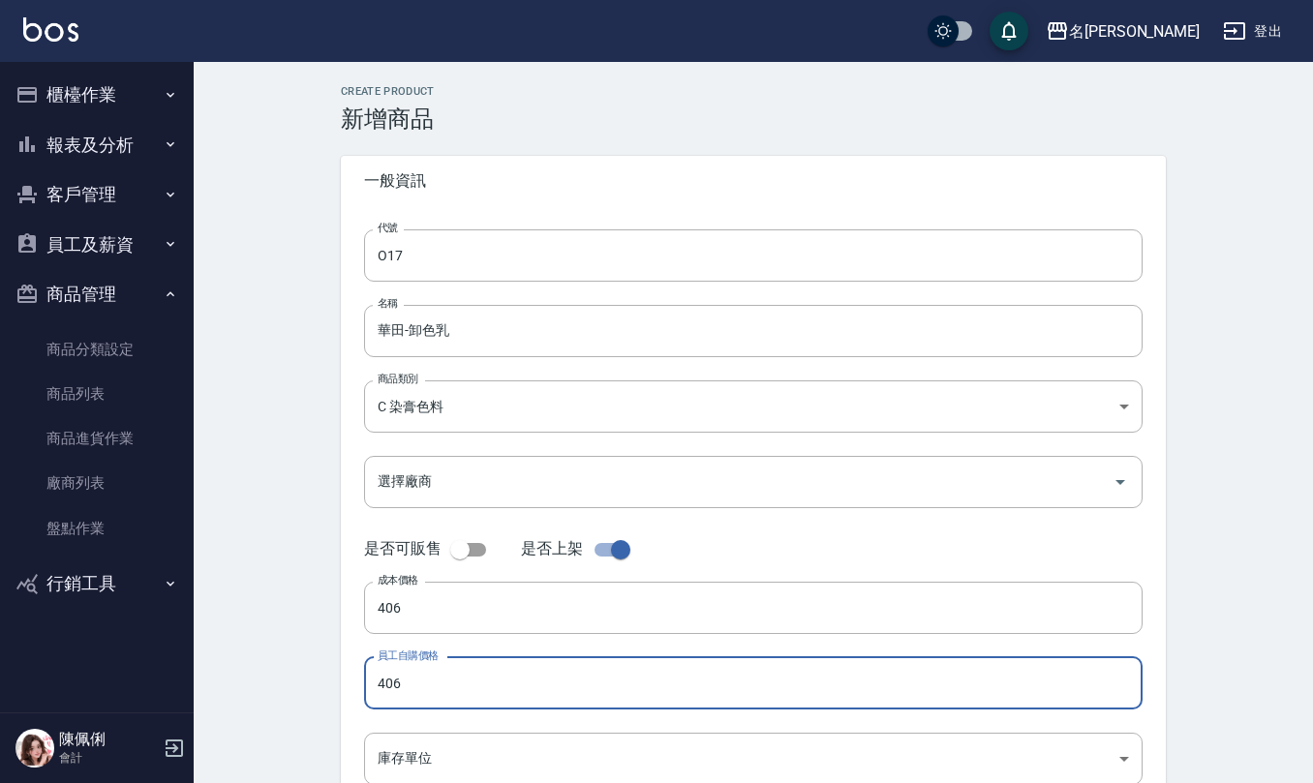
type input "406"
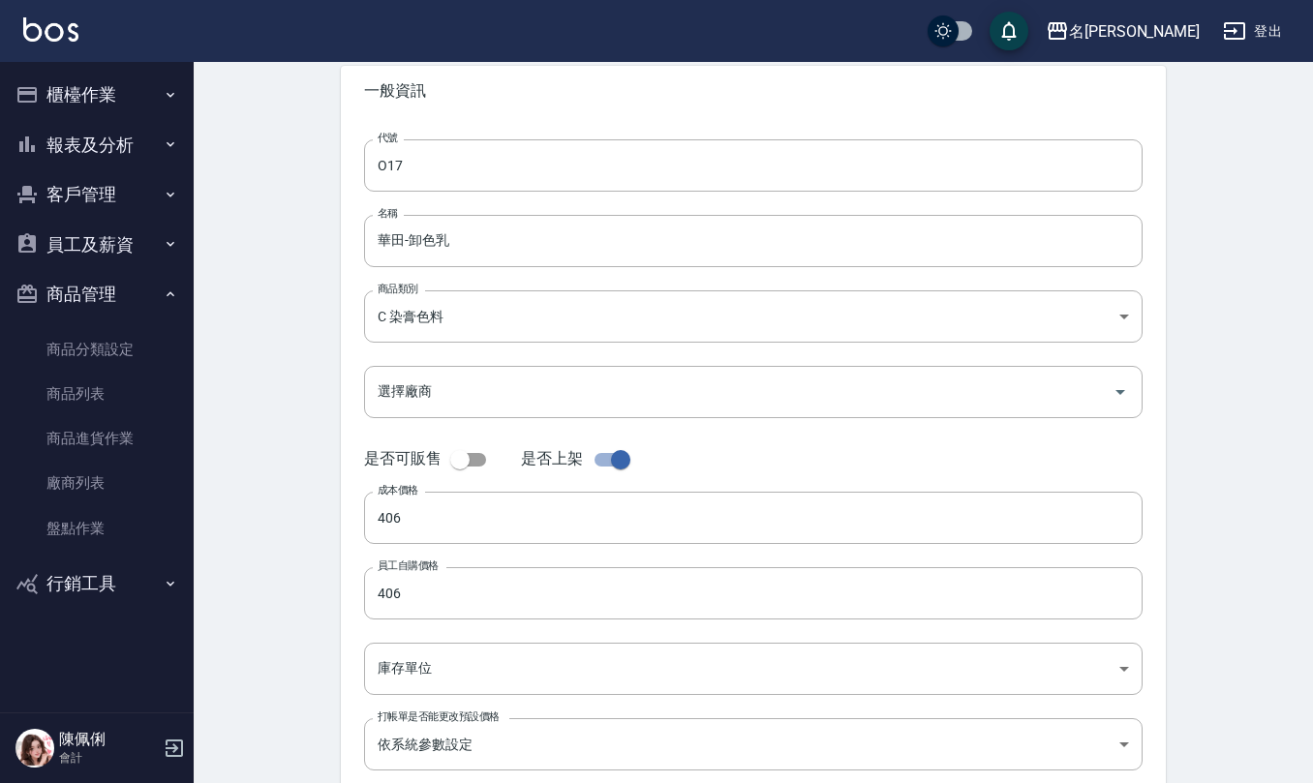
scroll to position [205, 0]
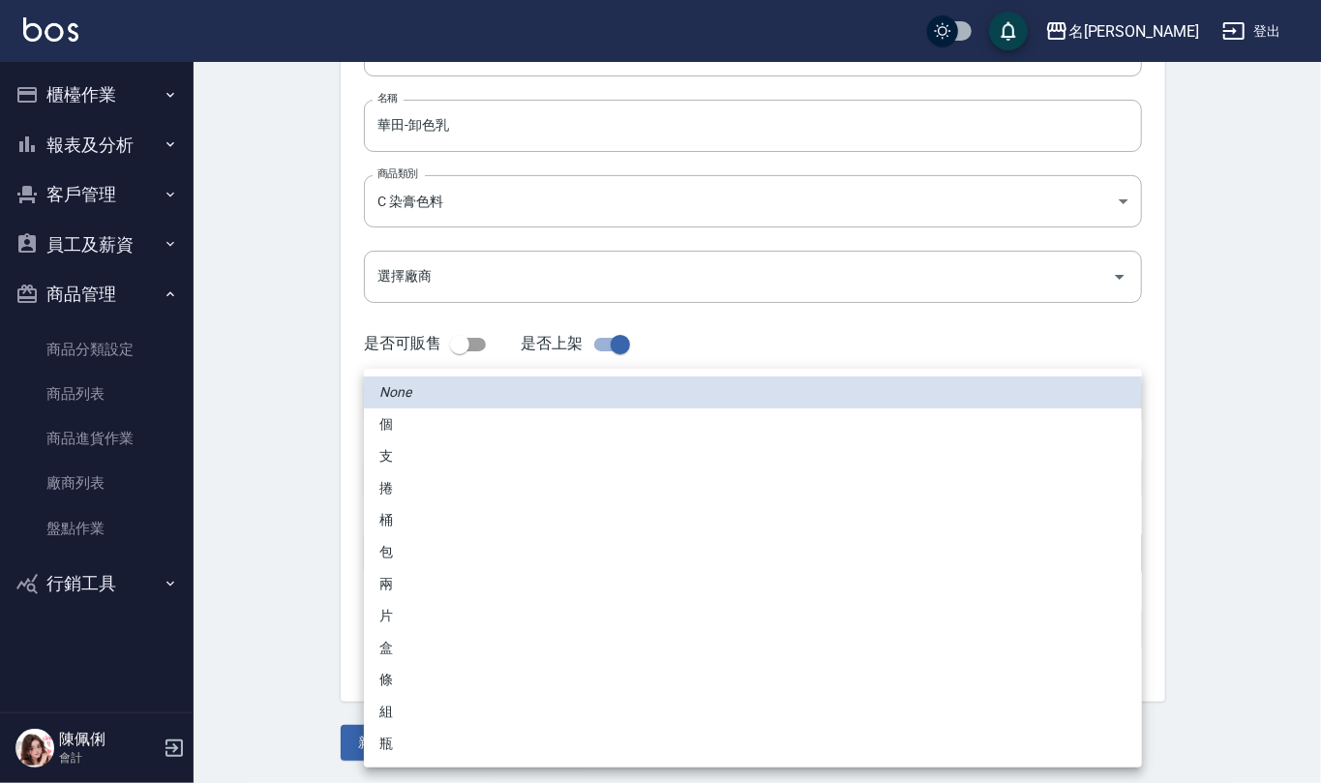
click at [423, 565] on body "名留仁二 登出 櫃檯作業 打帳單 帳單列表 現金收支登錄 材料自購登錄 每日結帳 報表及分析 報表目錄 店家區間累計表 店家日報表 互助日報表 互助月報表 互…" at bounding box center [660, 289] width 1321 height 989
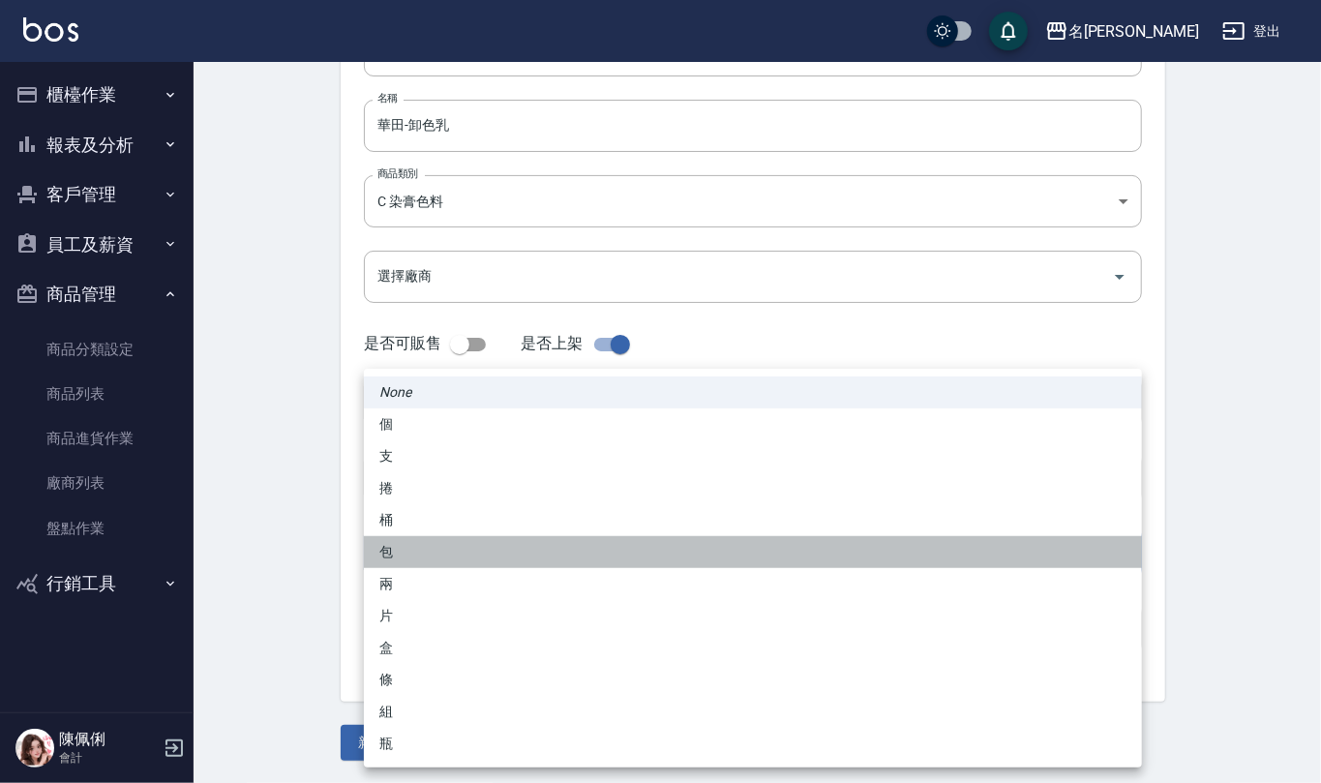
click at [424, 562] on li "包" at bounding box center [753, 552] width 778 height 32
type input "包"
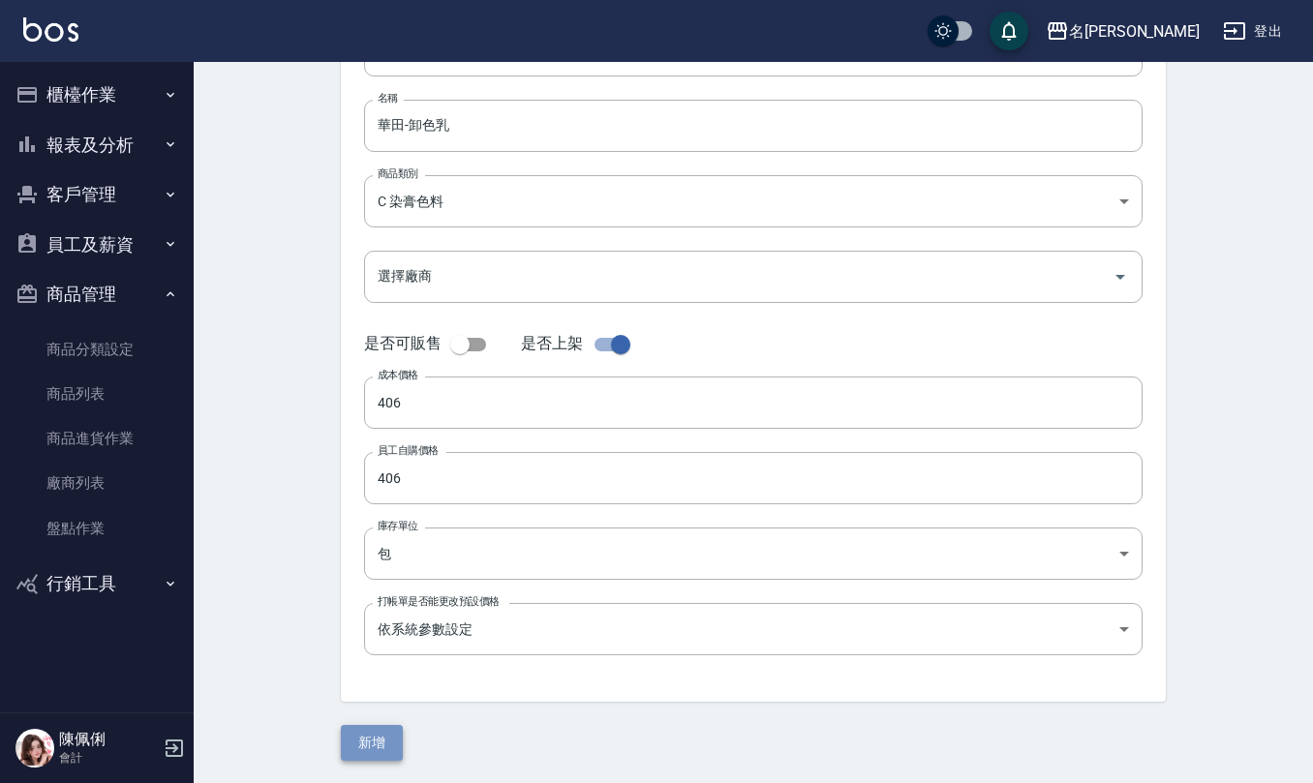
click at [377, 748] on button "新增" at bounding box center [372, 743] width 62 height 36
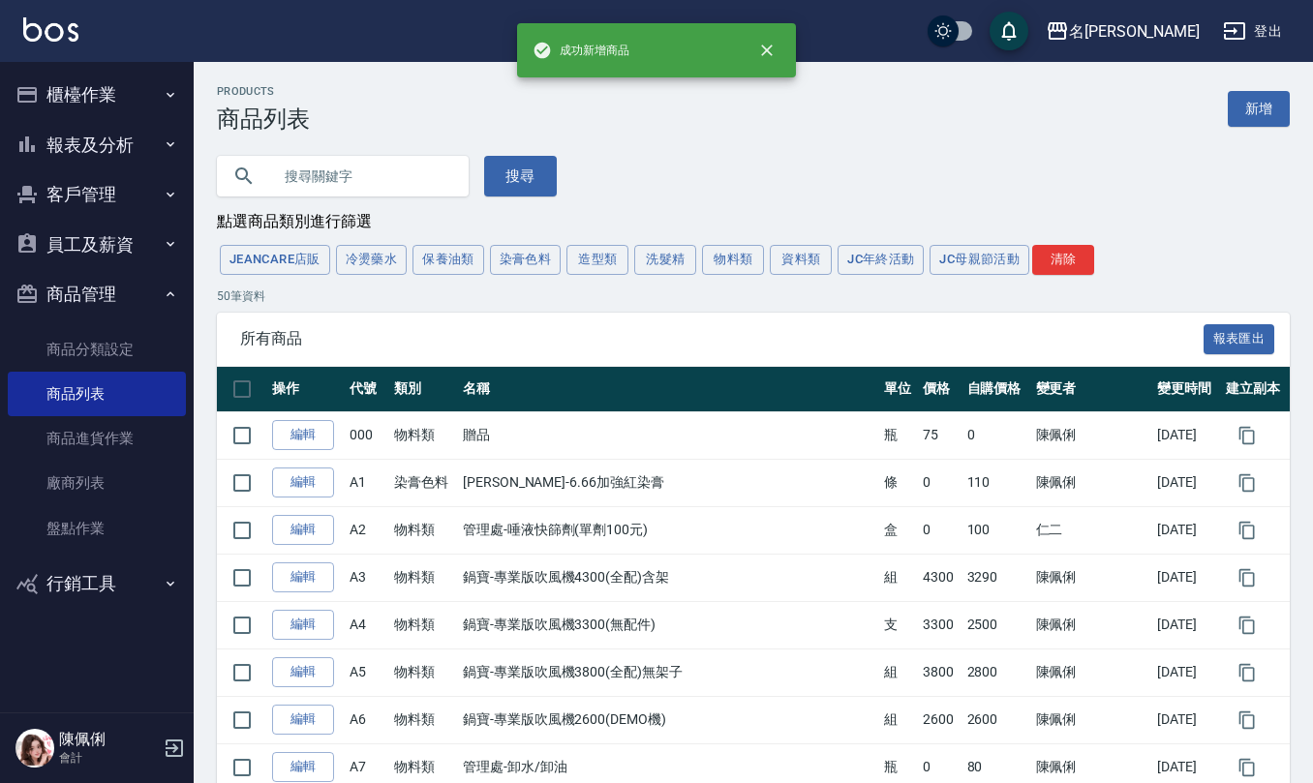
click at [361, 157] on input "text" at bounding box center [362, 176] width 182 height 52
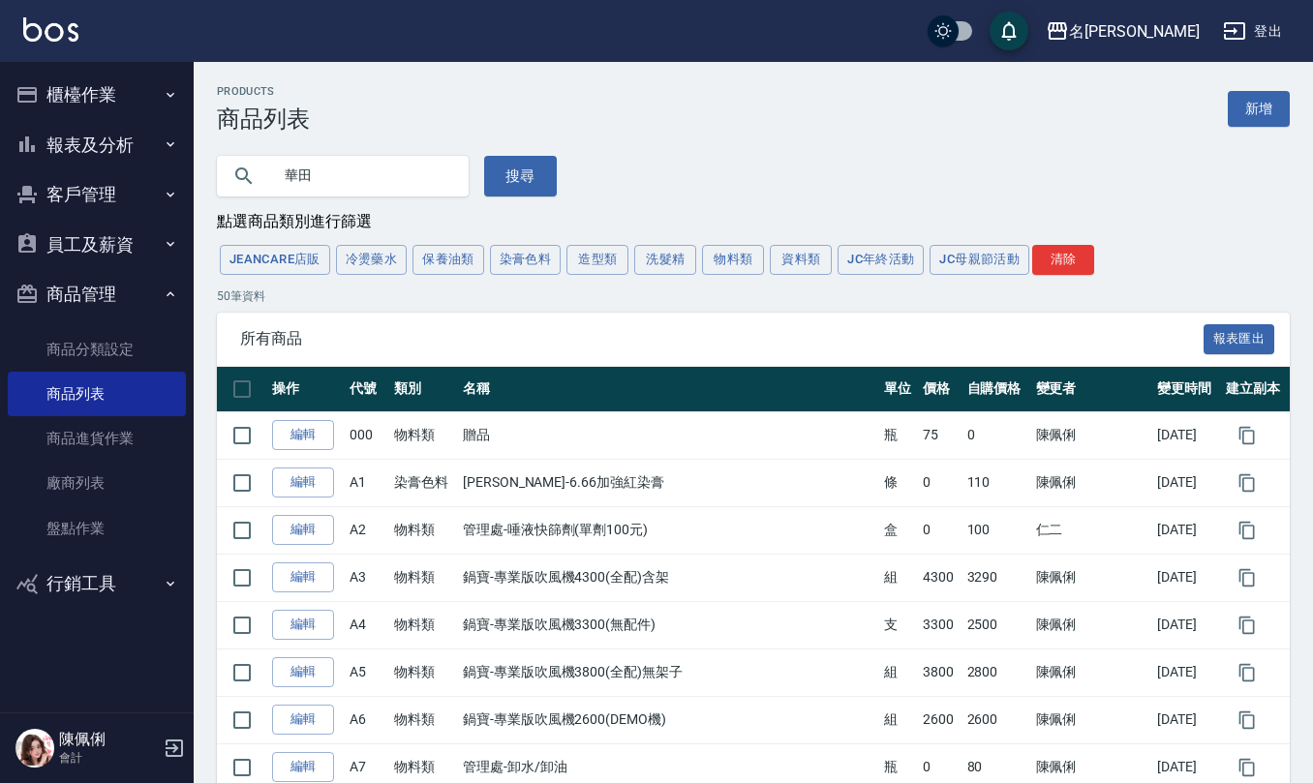
type input "華田"
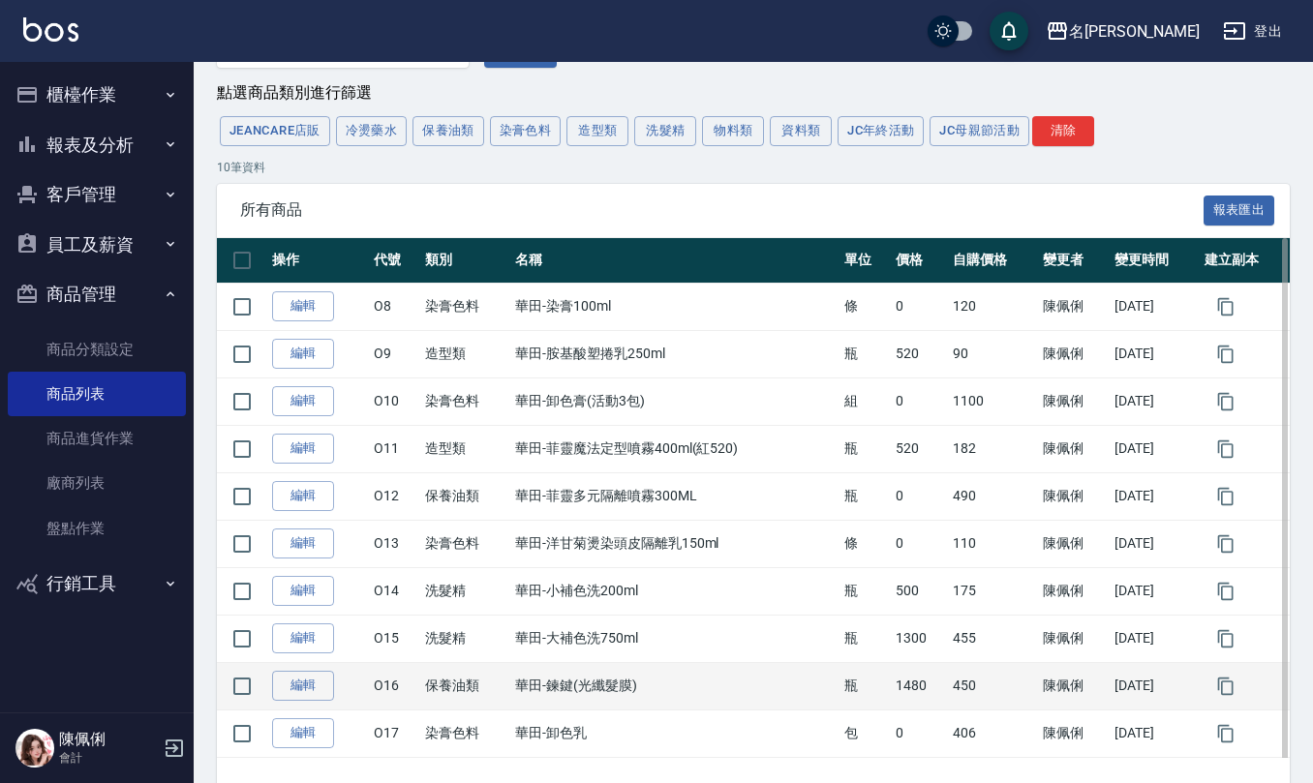
scroll to position [199, 0]
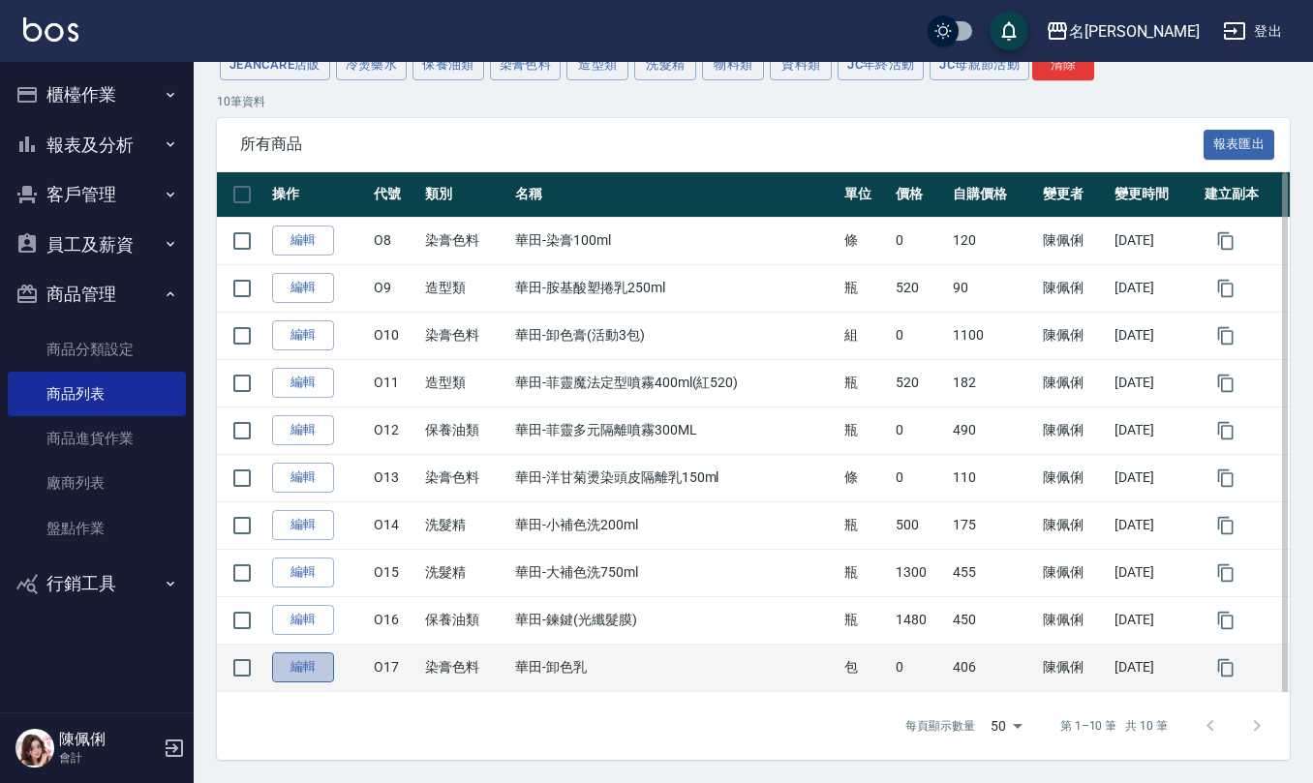
click at [329, 662] on link "編輯" at bounding box center [303, 667] width 62 height 30
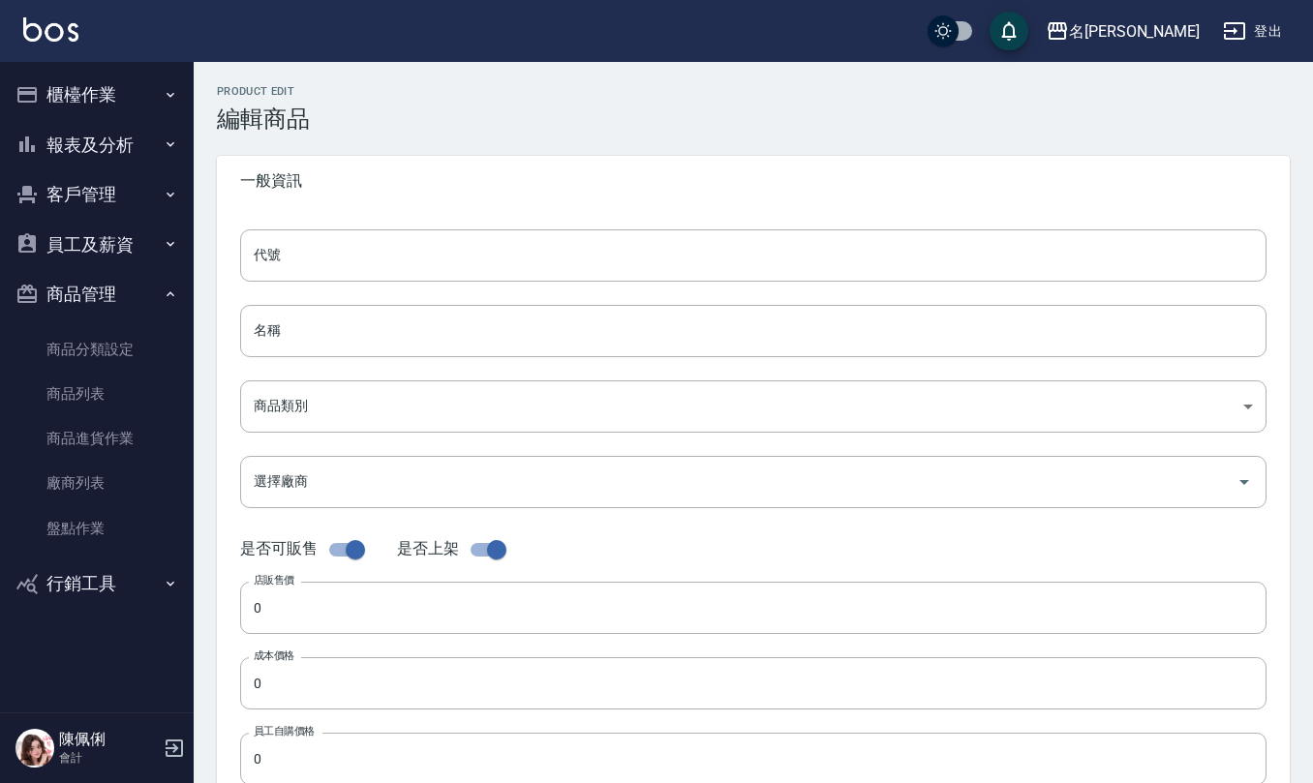
type input "O17"
type input "華田-卸色乳"
type input "b4ec81a7-b7cd-4f7c-b102-446a1219c4f3"
checkbox input "false"
type input "406"
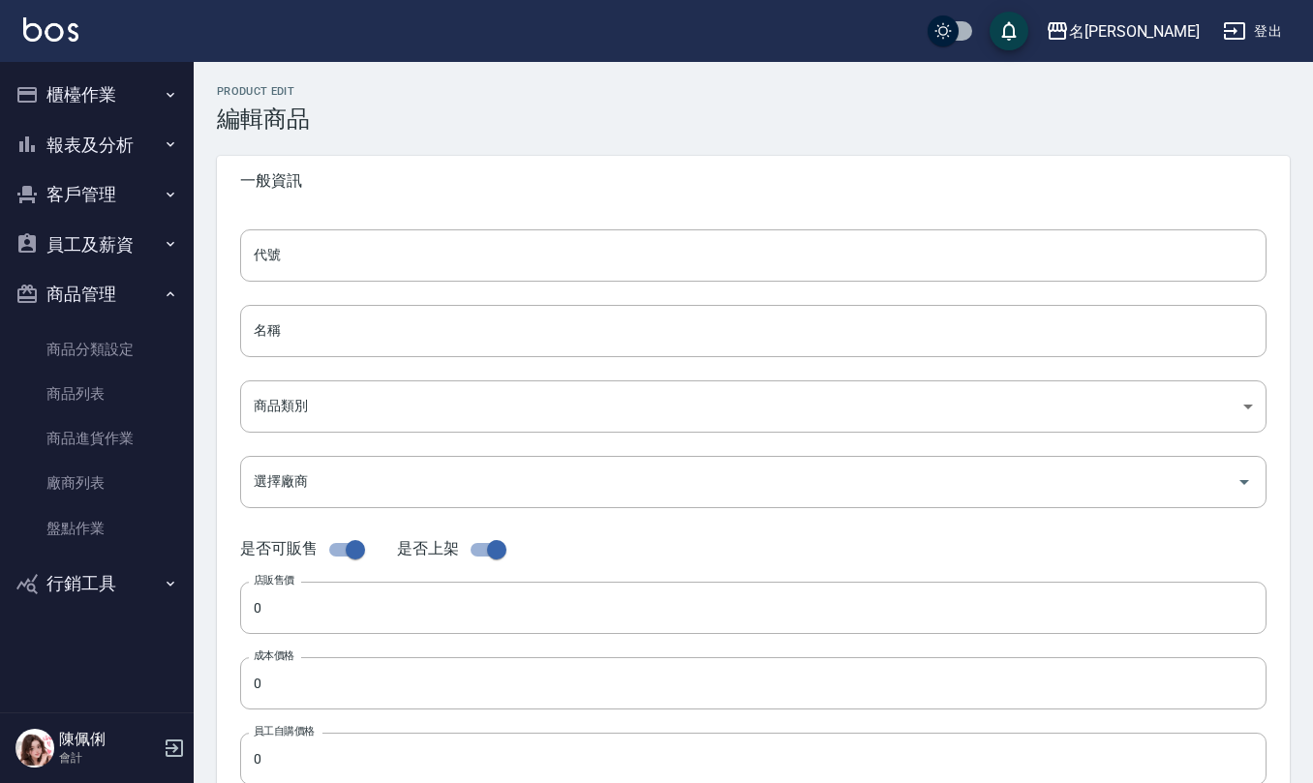
type input "406"
type input "包"
type input "UNSET"
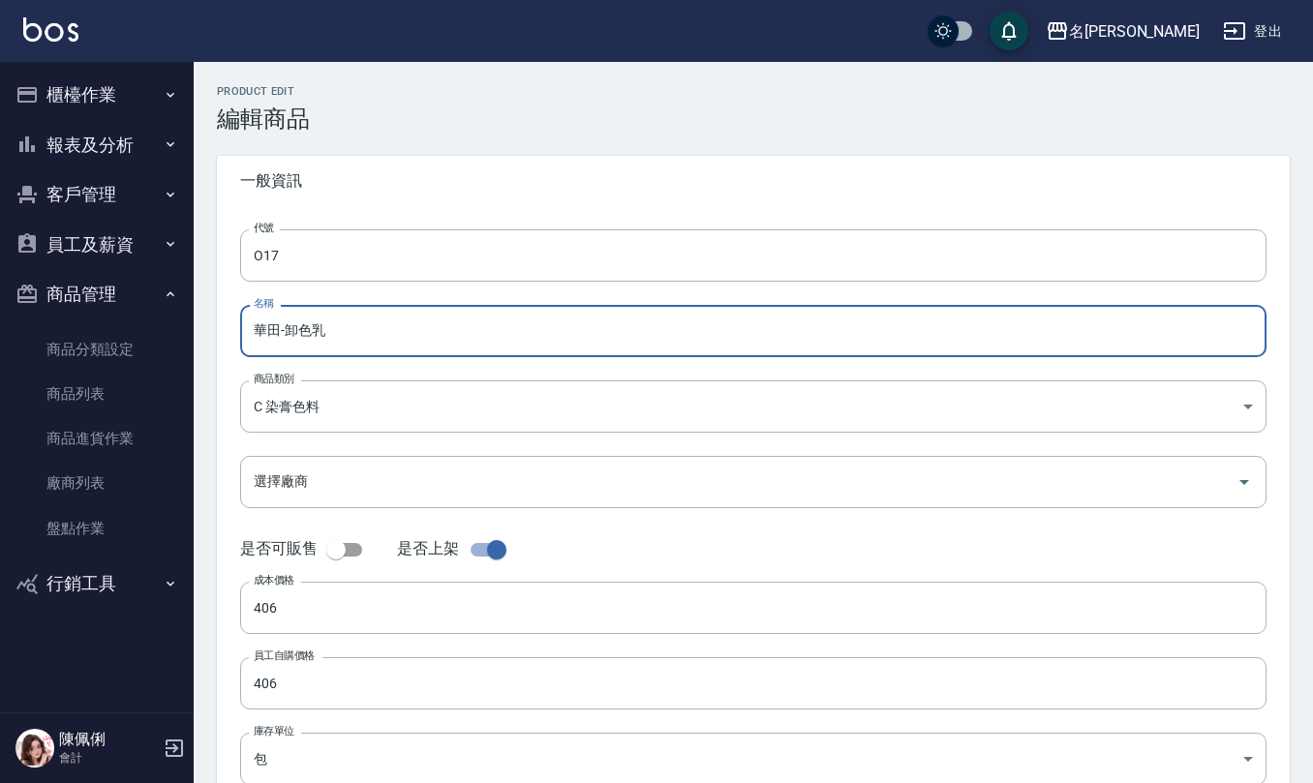
click at [427, 341] on input "華田-卸色乳" at bounding box center [753, 331] width 1026 height 52
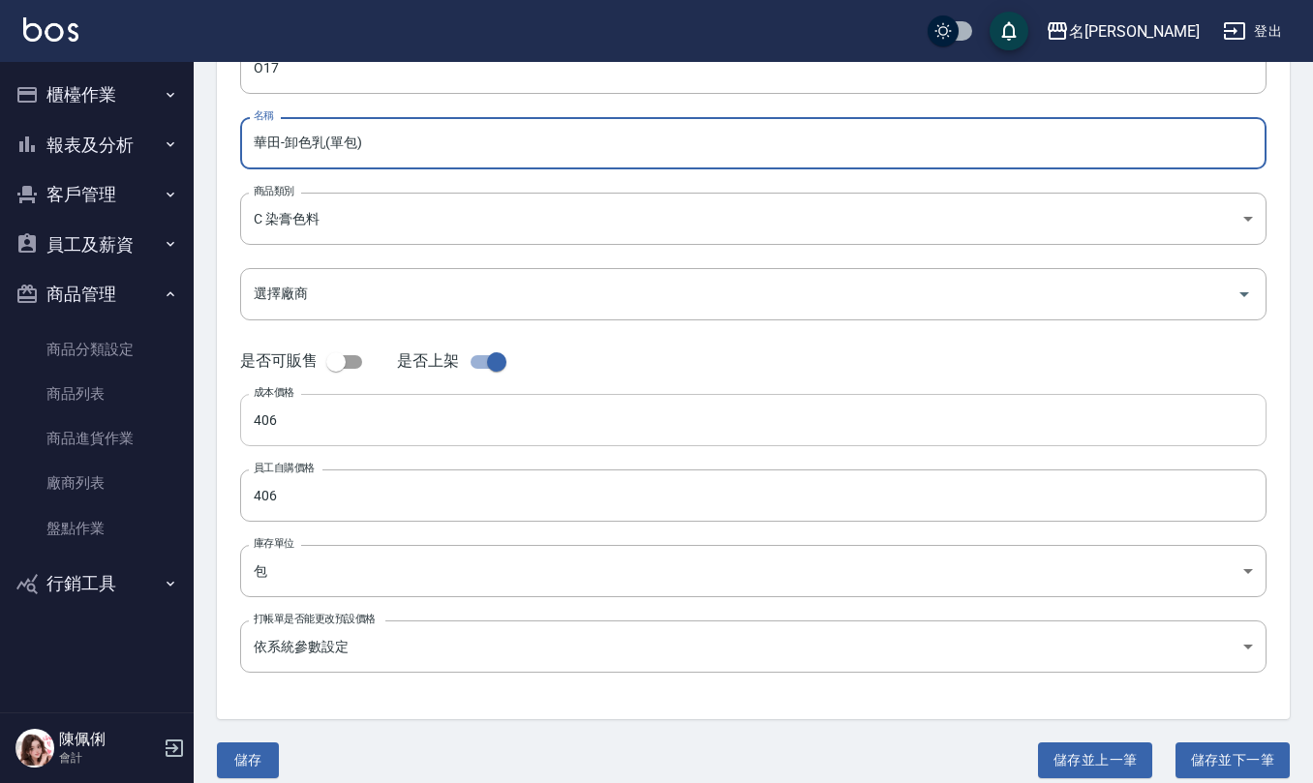
scroll to position [205, 0]
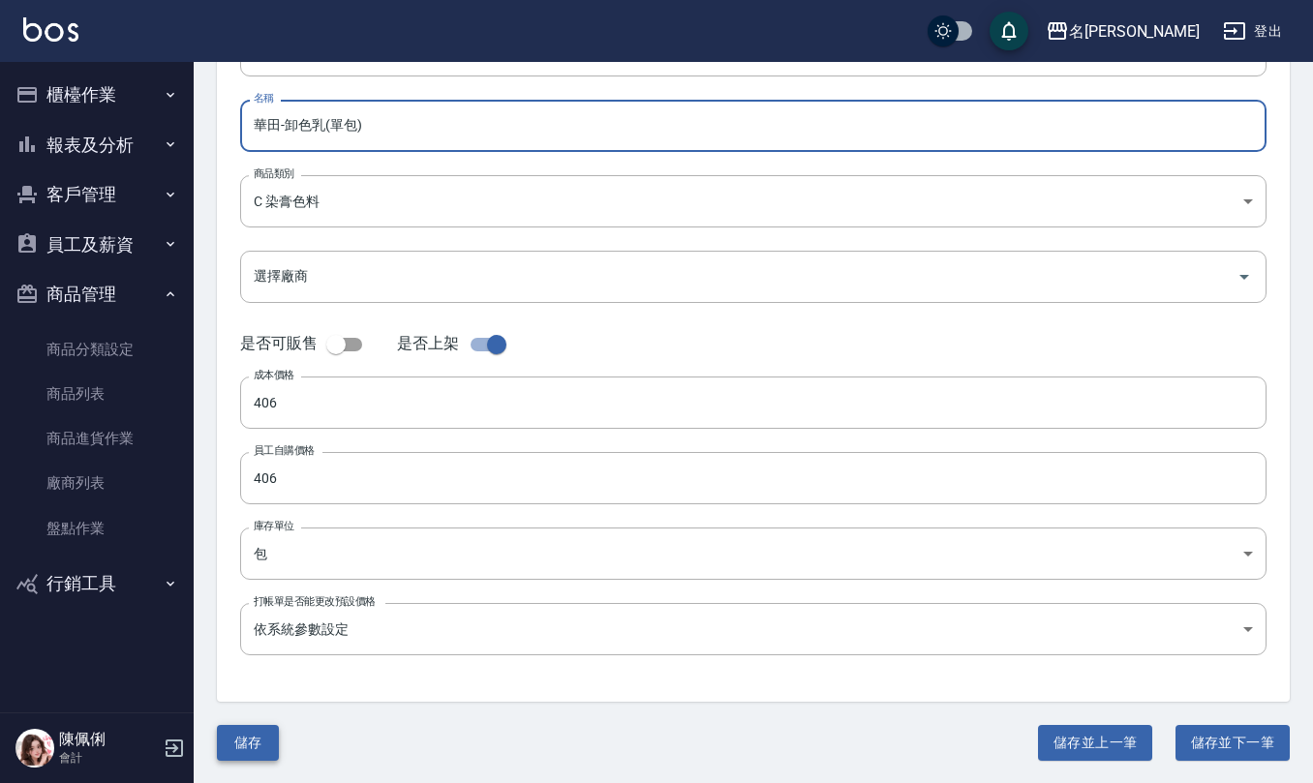
type input "華田-卸色乳(單包)"
click at [229, 737] on button "儲存" at bounding box center [248, 743] width 62 height 36
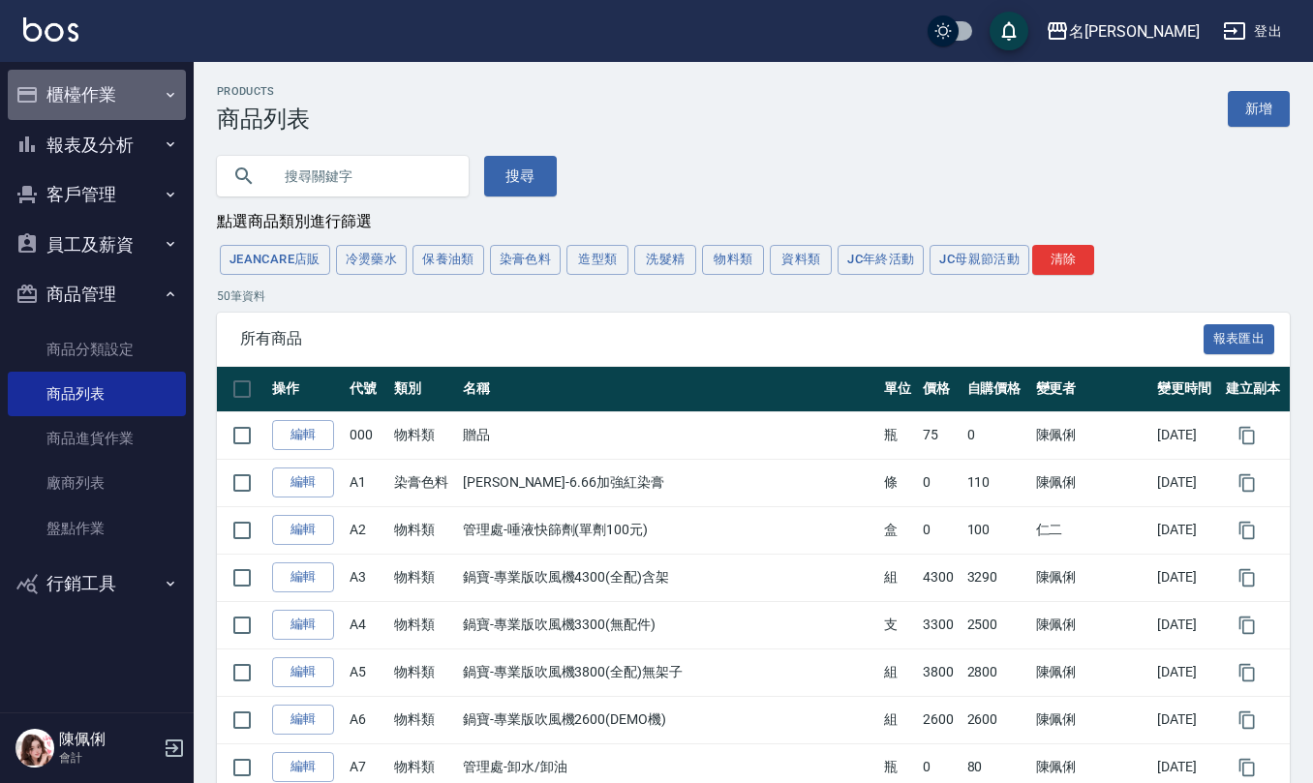
click at [108, 106] on button "櫃檯作業" at bounding box center [97, 95] width 178 height 50
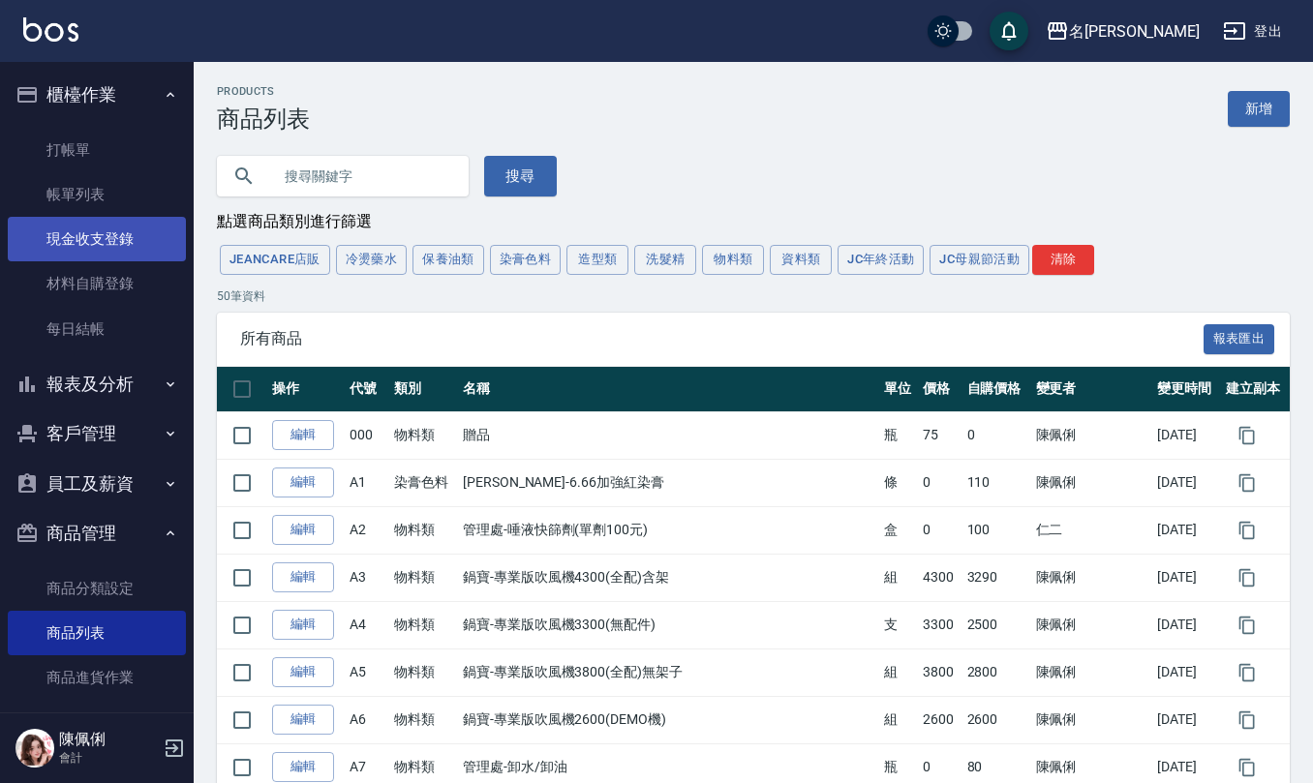
click at [136, 228] on link "現金收支登錄" at bounding box center [97, 239] width 178 height 45
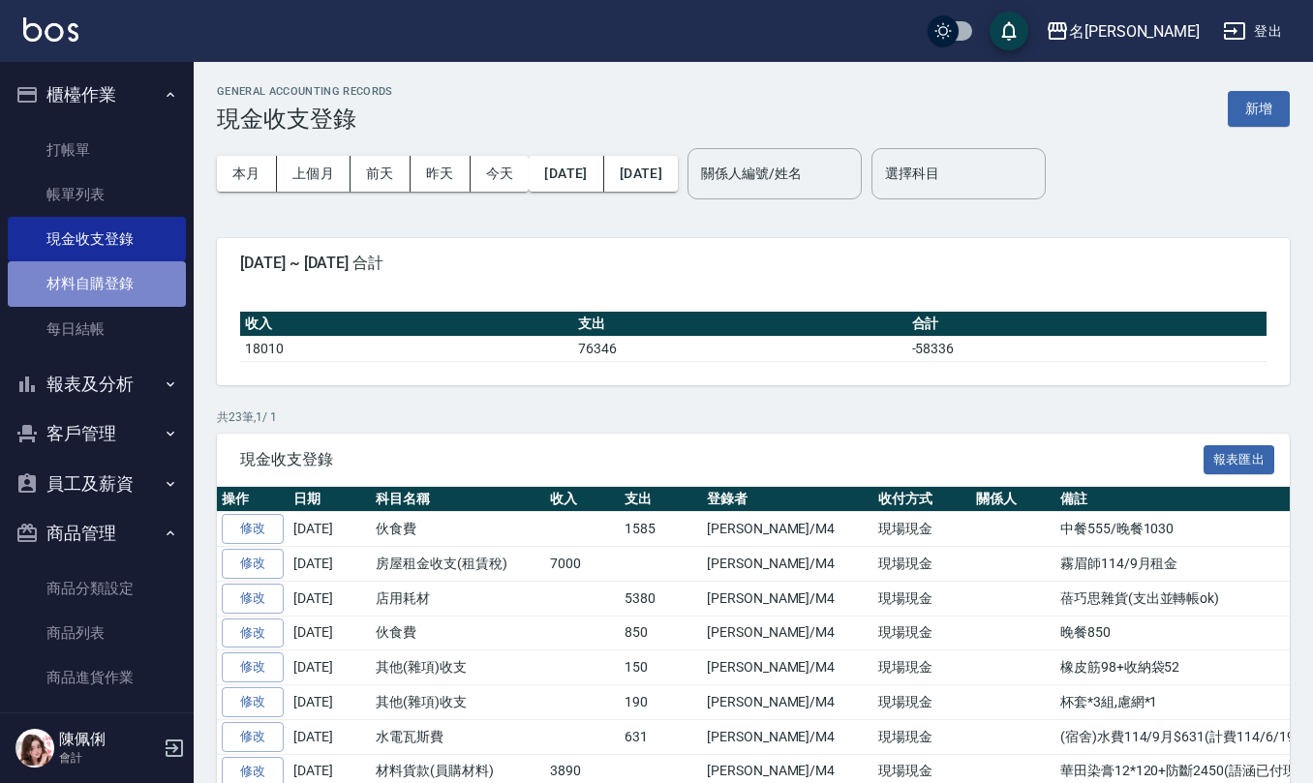
click at [147, 265] on link "材料自購登錄" at bounding box center [97, 283] width 178 height 45
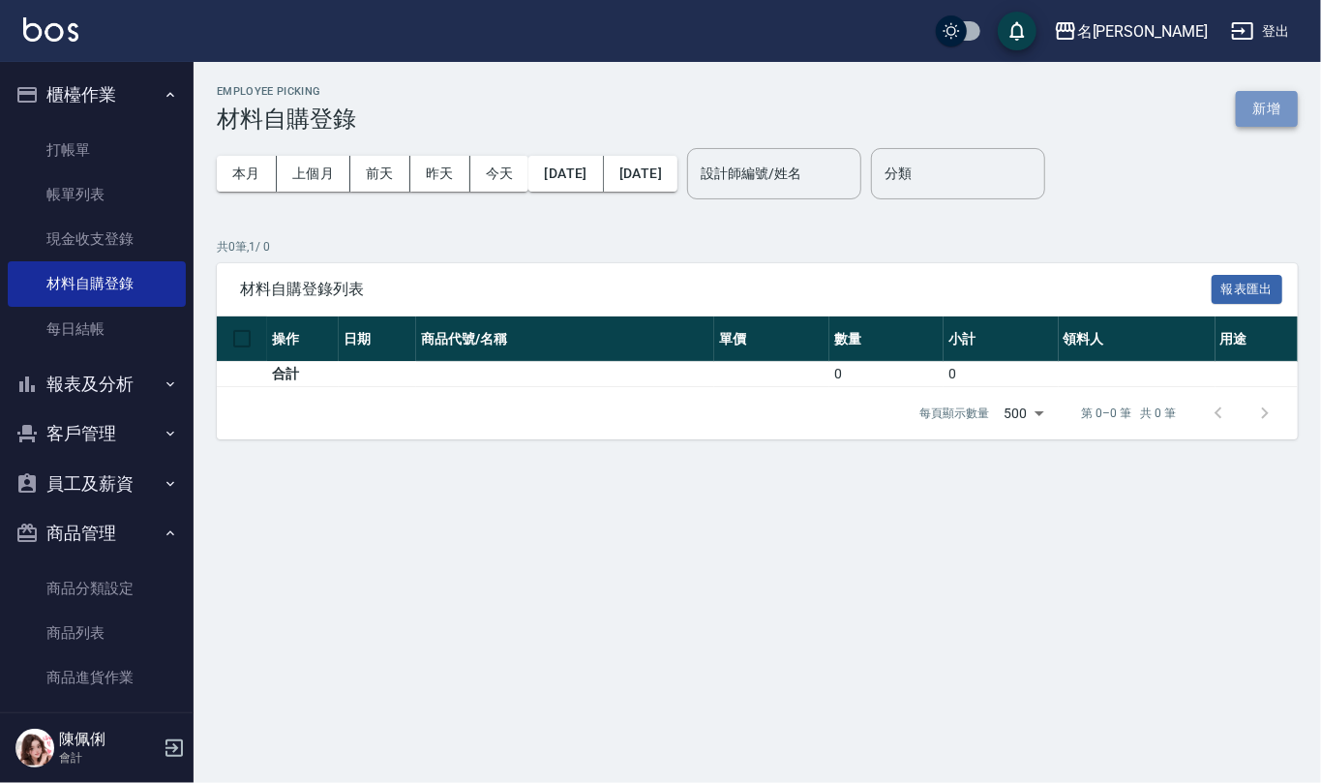
click at [1263, 102] on button "新增" at bounding box center [1267, 109] width 62 height 36
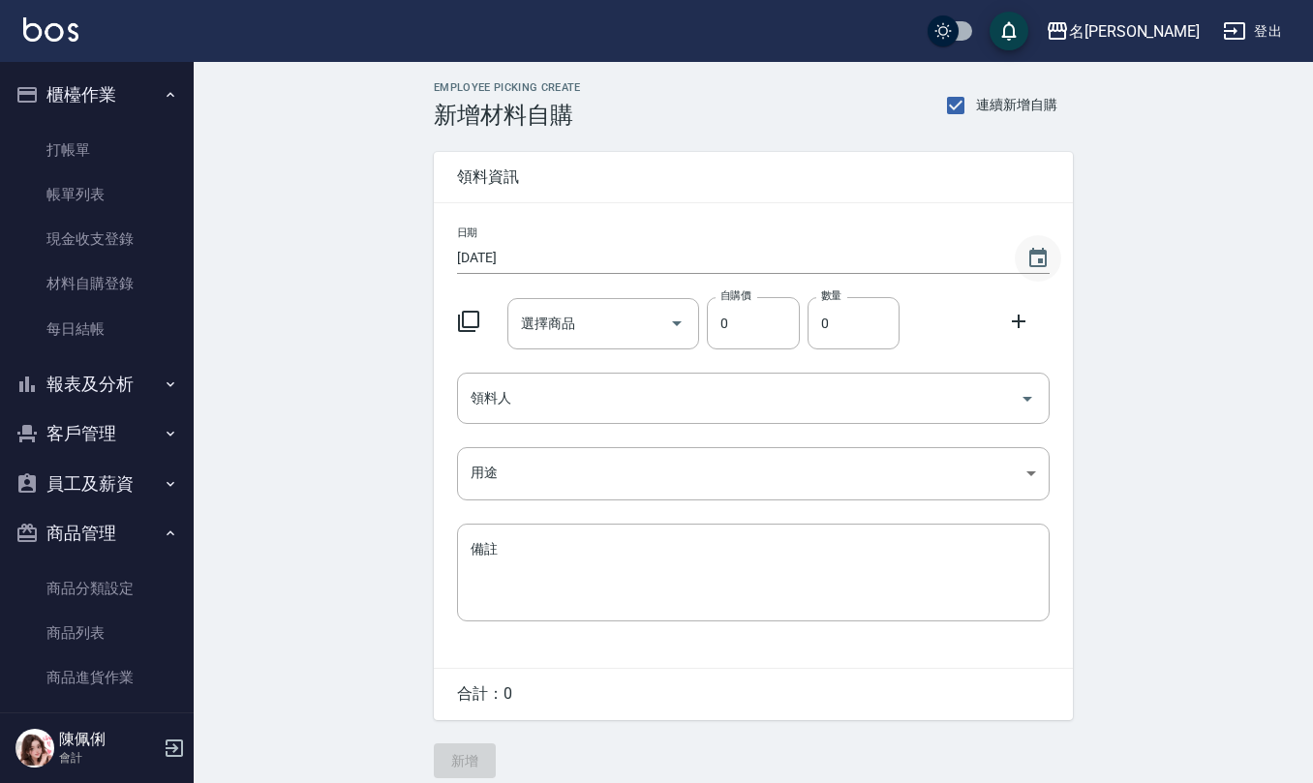
click at [1038, 252] on icon "Choose date, selected date is 2025-09-07" at bounding box center [1037, 257] width 17 height 19
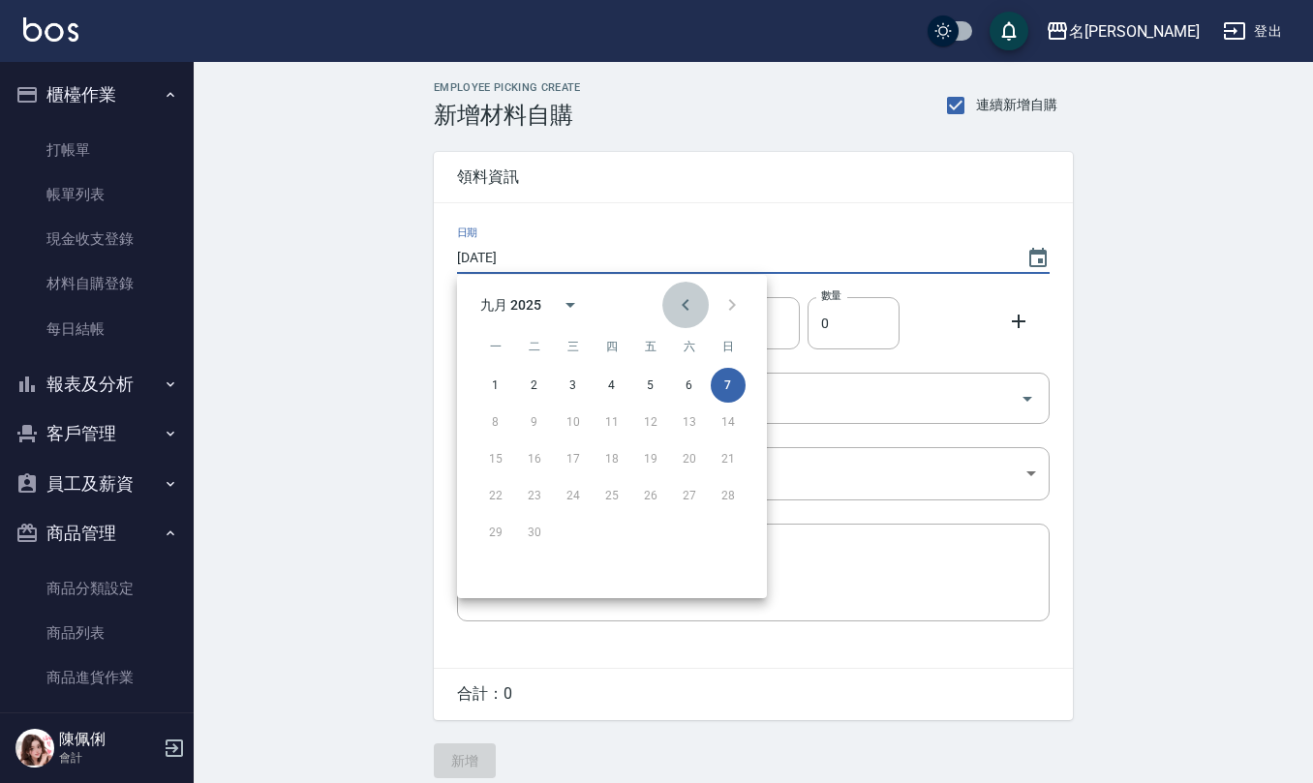
click at [680, 306] on icon "Previous month" at bounding box center [685, 304] width 23 height 23
click at [612, 469] on button "14" at bounding box center [611, 458] width 35 height 35
type input "[DATE]"
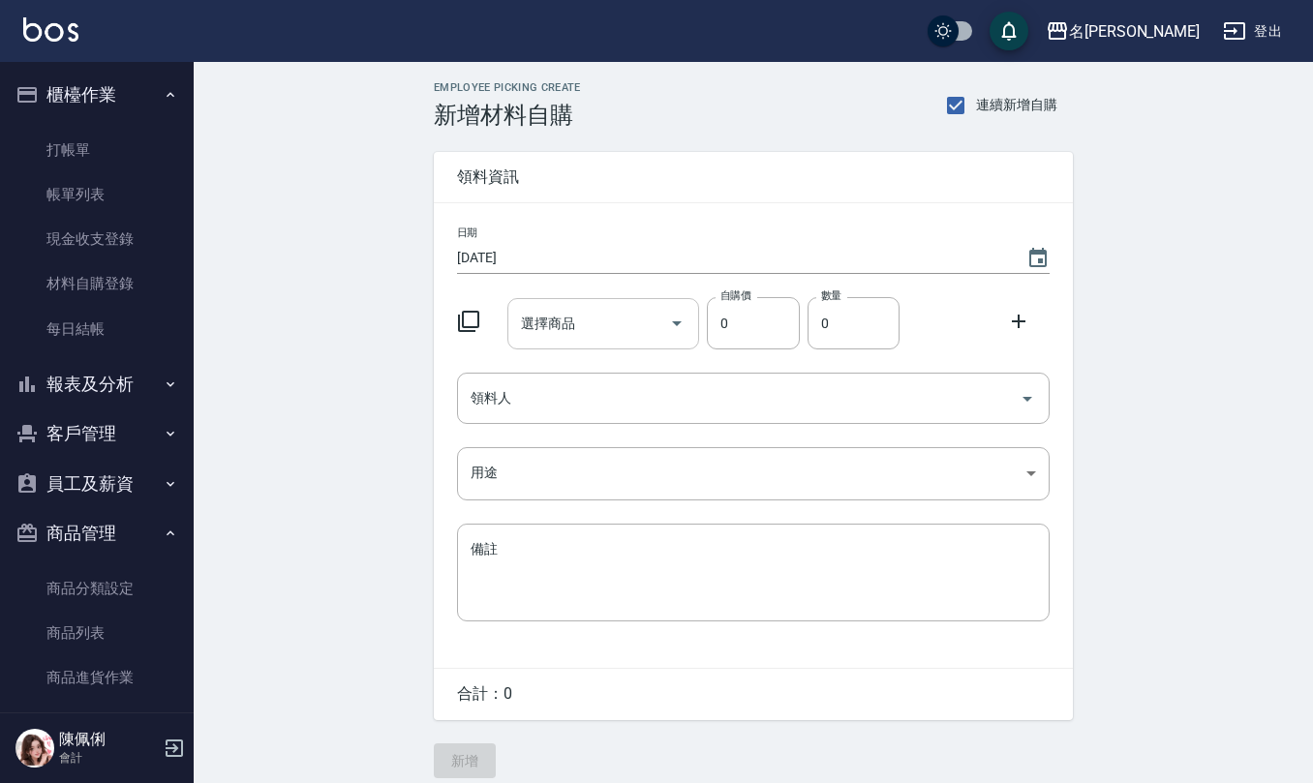
click at [550, 311] on input "選擇商品" at bounding box center [589, 324] width 146 height 34
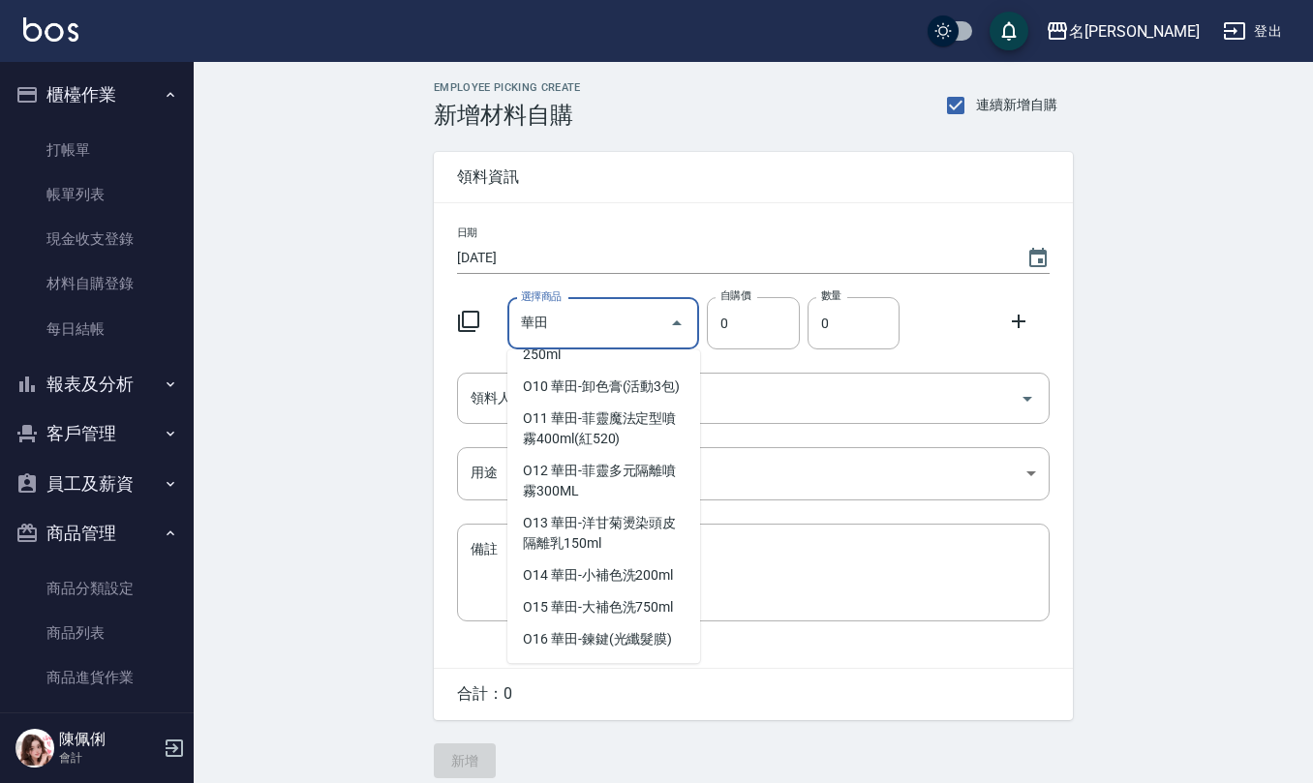
scroll to position [8, 0]
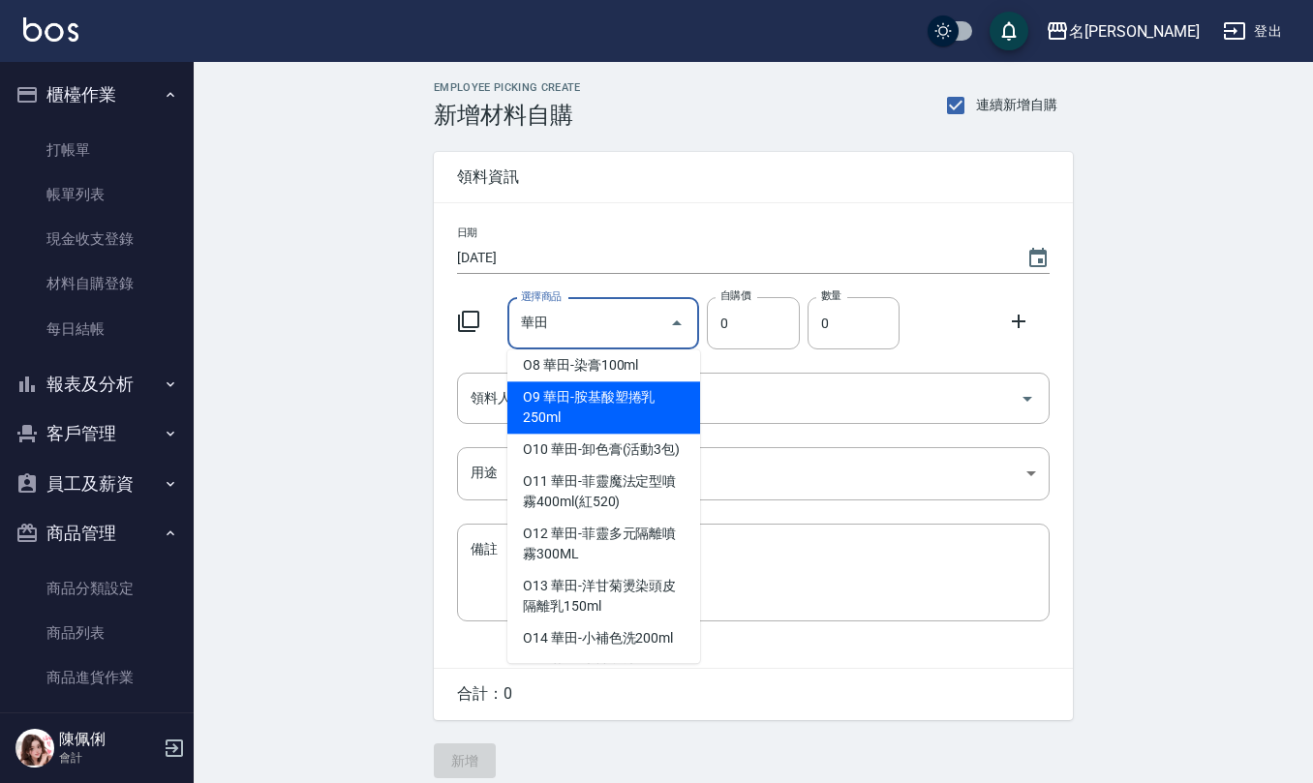
drag, startPoint x: 550, startPoint y: 312, endPoint x: 449, endPoint y: 327, distance: 101.9
click at [449, 327] on div "選擇商品 華田 選擇商品 自購價 0 自購價 數量 0 數量" at bounding box center [749, 319] width 600 height 60
type input "人"
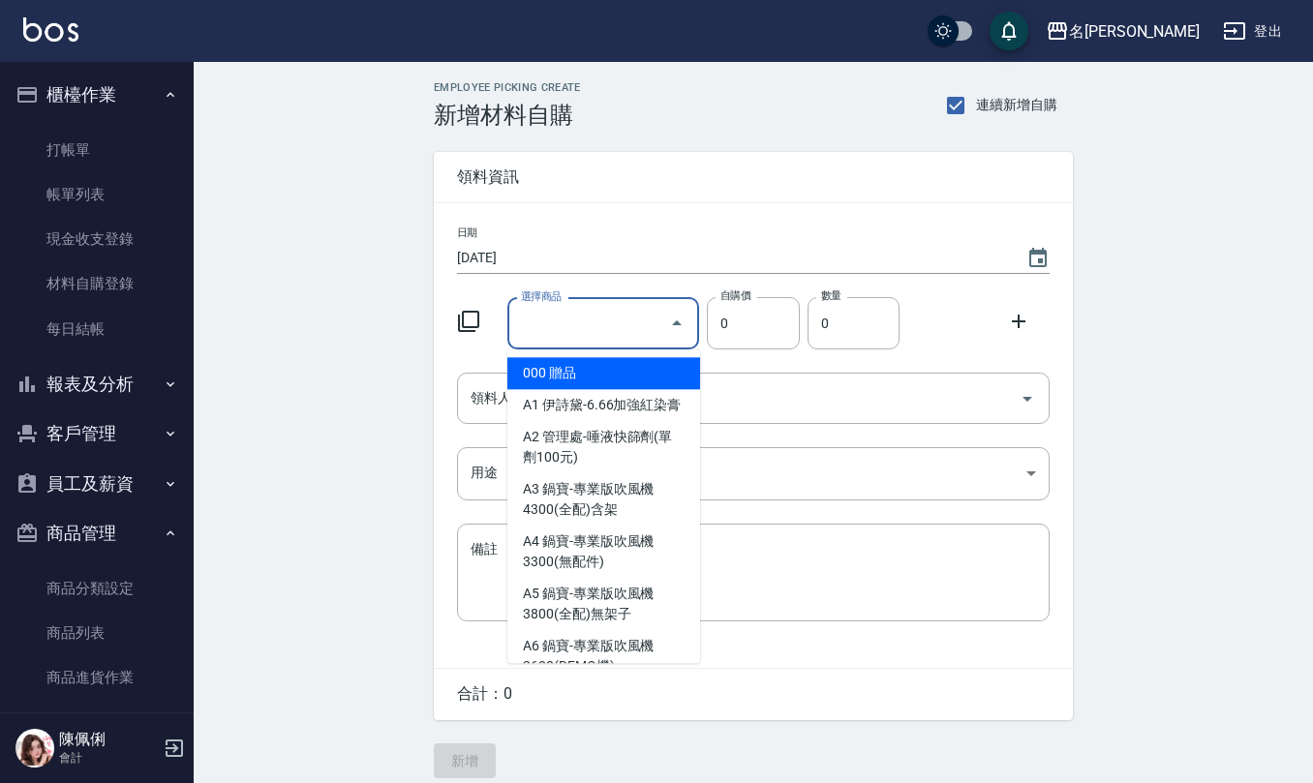
type input "p"
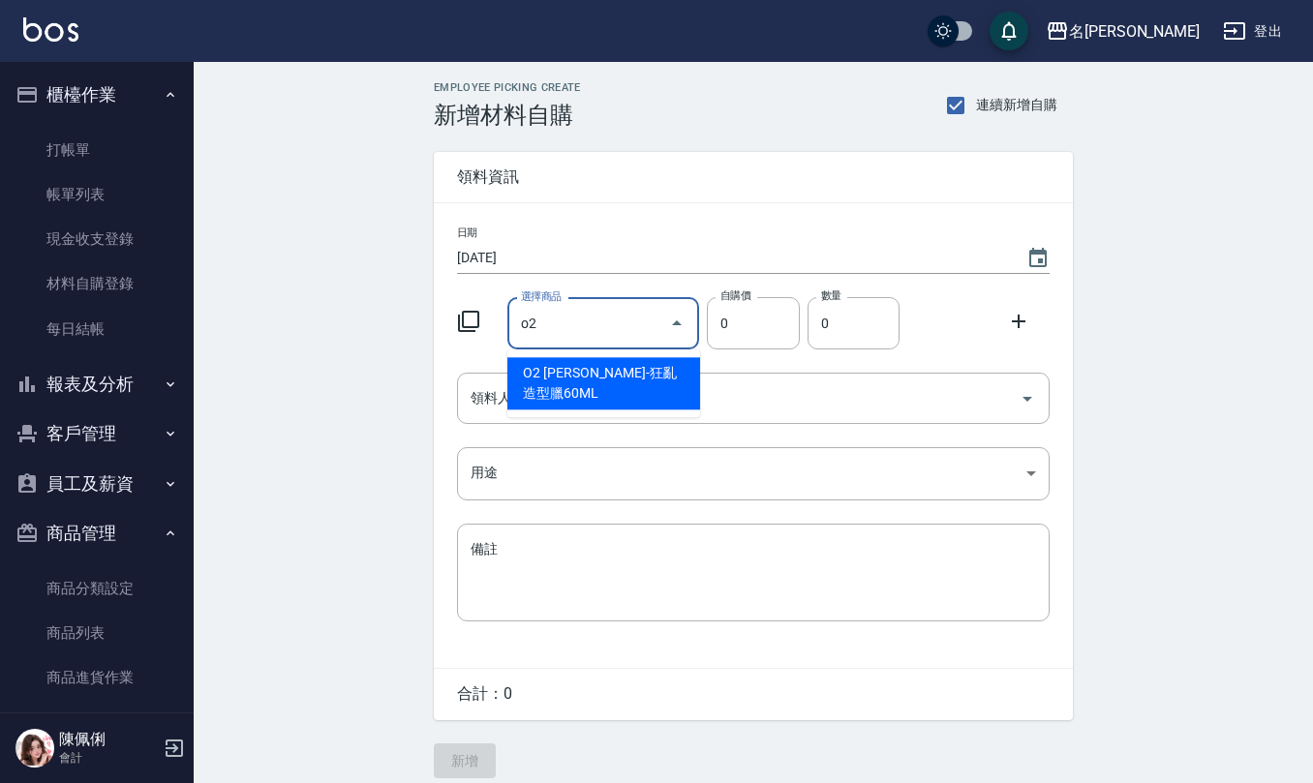
type input "o23"
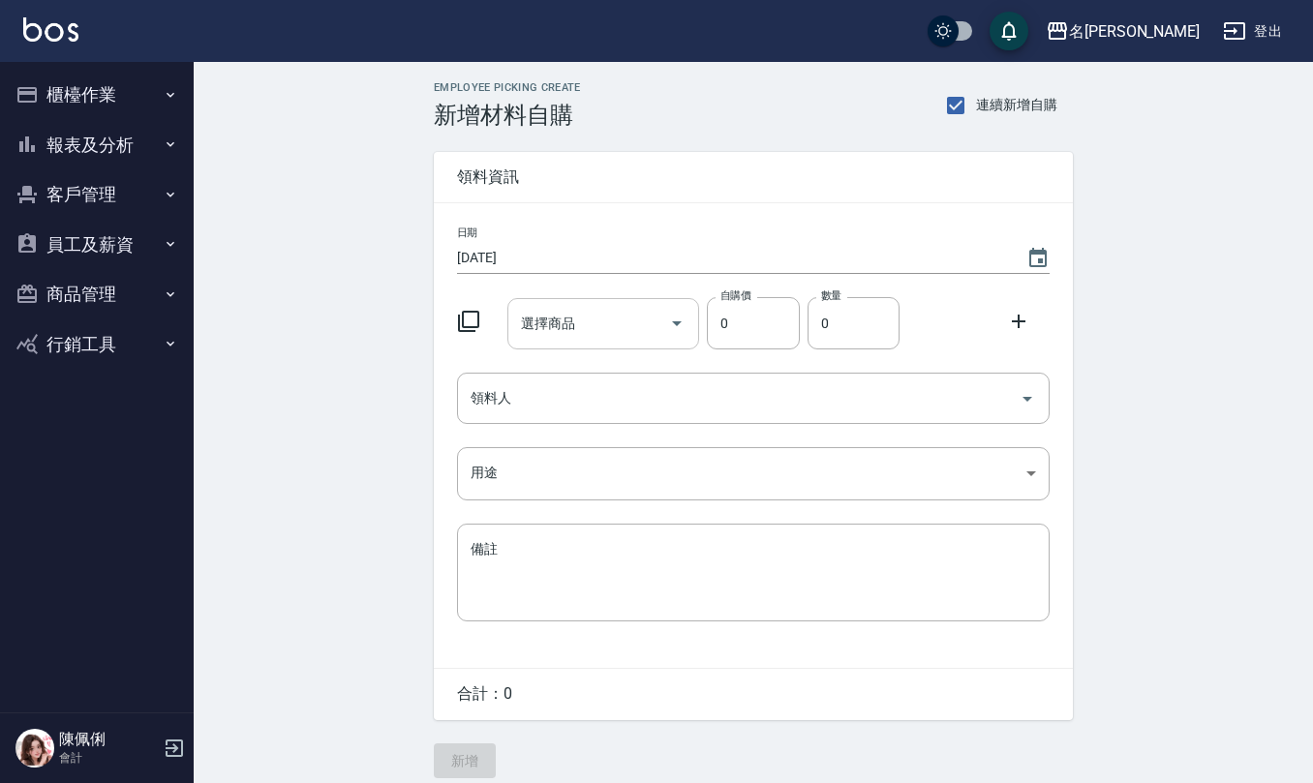
drag, startPoint x: 0, startPoint y: 0, endPoint x: 598, endPoint y: 329, distance: 682.8
click at [598, 329] on input "選擇商品" at bounding box center [589, 324] width 146 height 34
type input "o23"
click at [103, 279] on button "商品管理" at bounding box center [97, 294] width 178 height 50
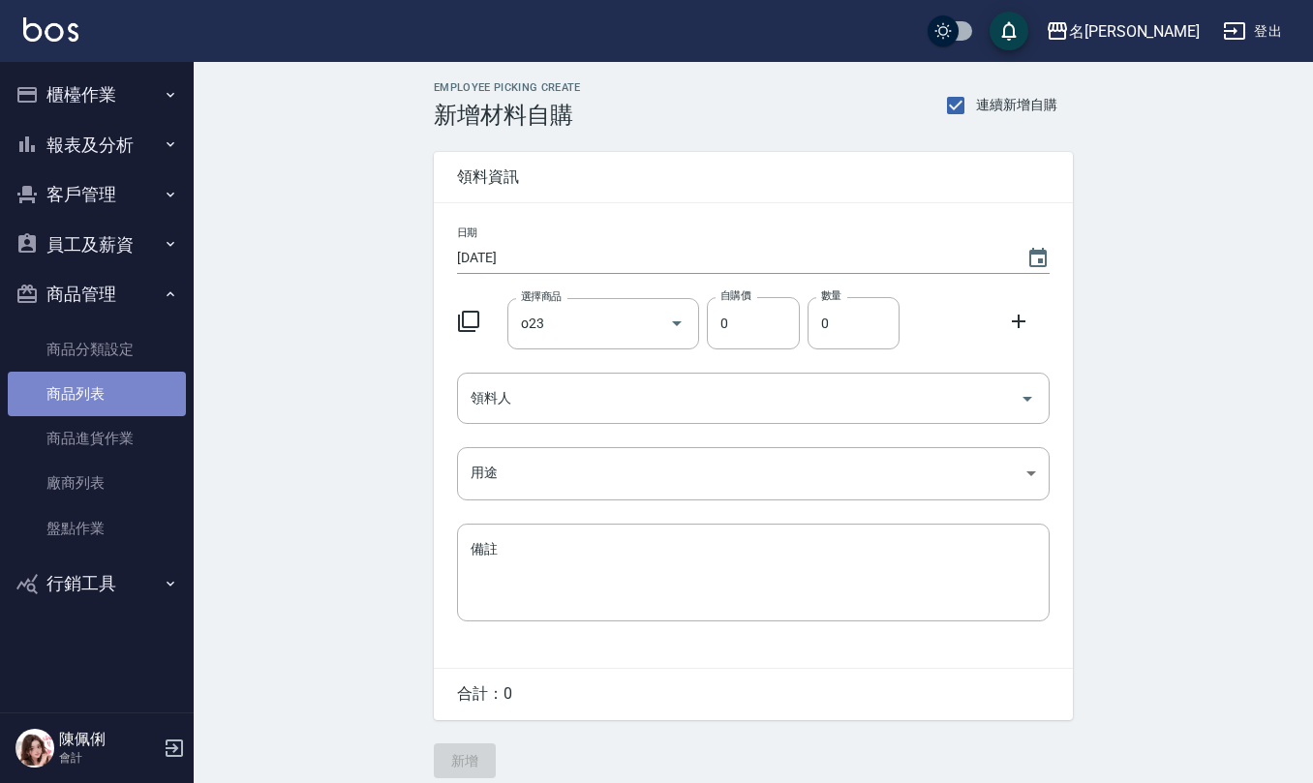
click at [112, 383] on link "商品列表" at bounding box center [97, 394] width 178 height 45
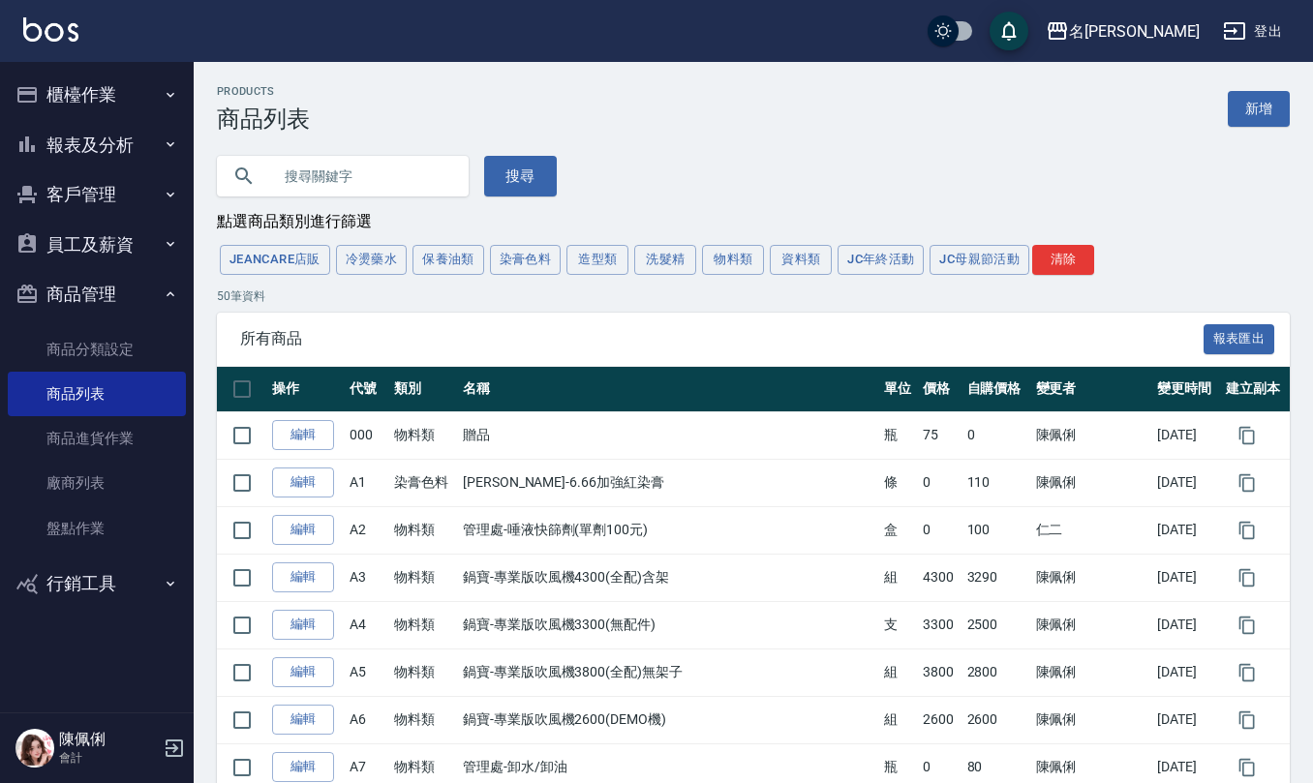
click at [387, 186] on input "text" at bounding box center [362, 176] width 182 height 52
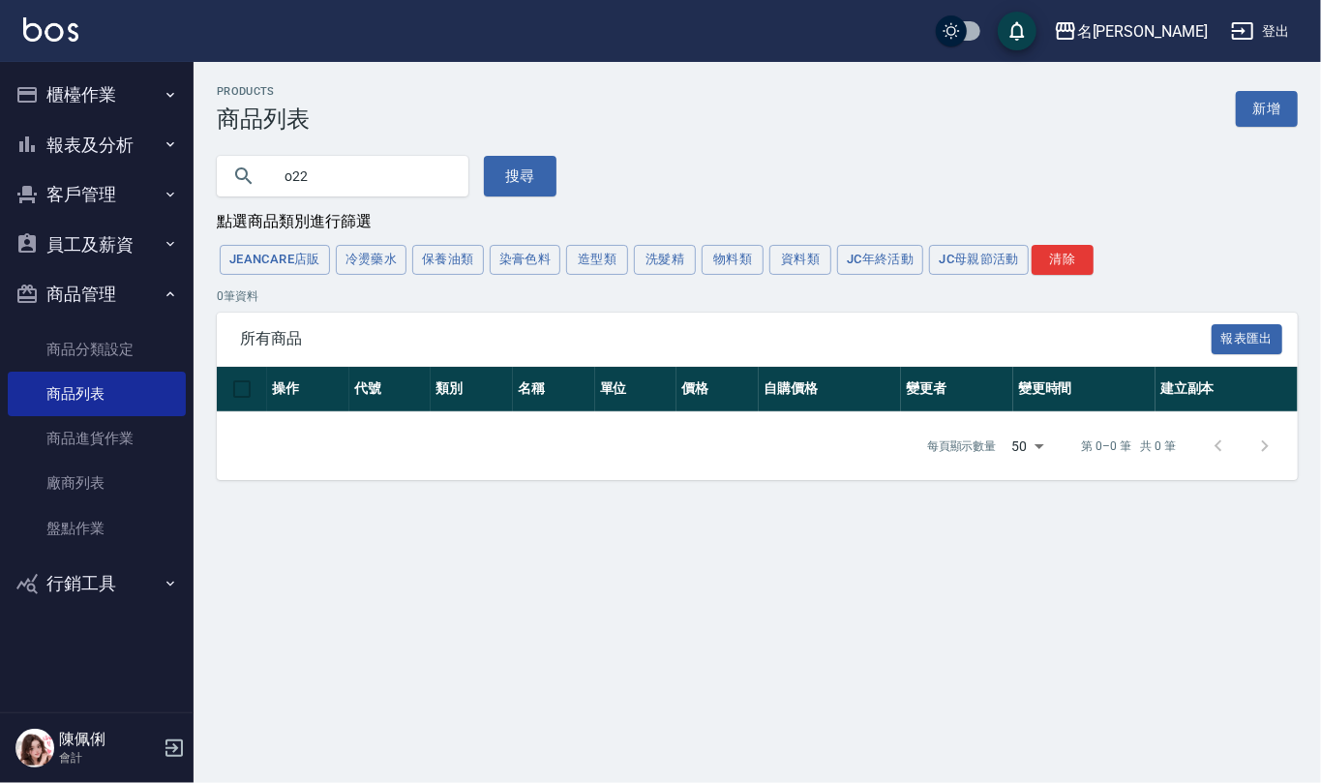
type input "o22"
click at [539, 268] on button "染膏色料" at bounding box center [526, 260] width 72 height 30
drag, startPoint x: 365, startPoint y: 175, endPoint x: 1, endPoint y: 196, distance: 364.5
click at [31, 168] on div "名留仁二 登出 櫃檯作業 打帳單 帳單列表 現金收支登錄 材料自購登錄 每日結帳 報表及分析 報表目錄 店家區間累計表 店家日報表 互助日報表 互助月報表 互…" at bounding box center [660, 391] width 1321 height 783
click at [523, 167] on button "搜尋" at bounding box center [520, 176] width 73 height 41
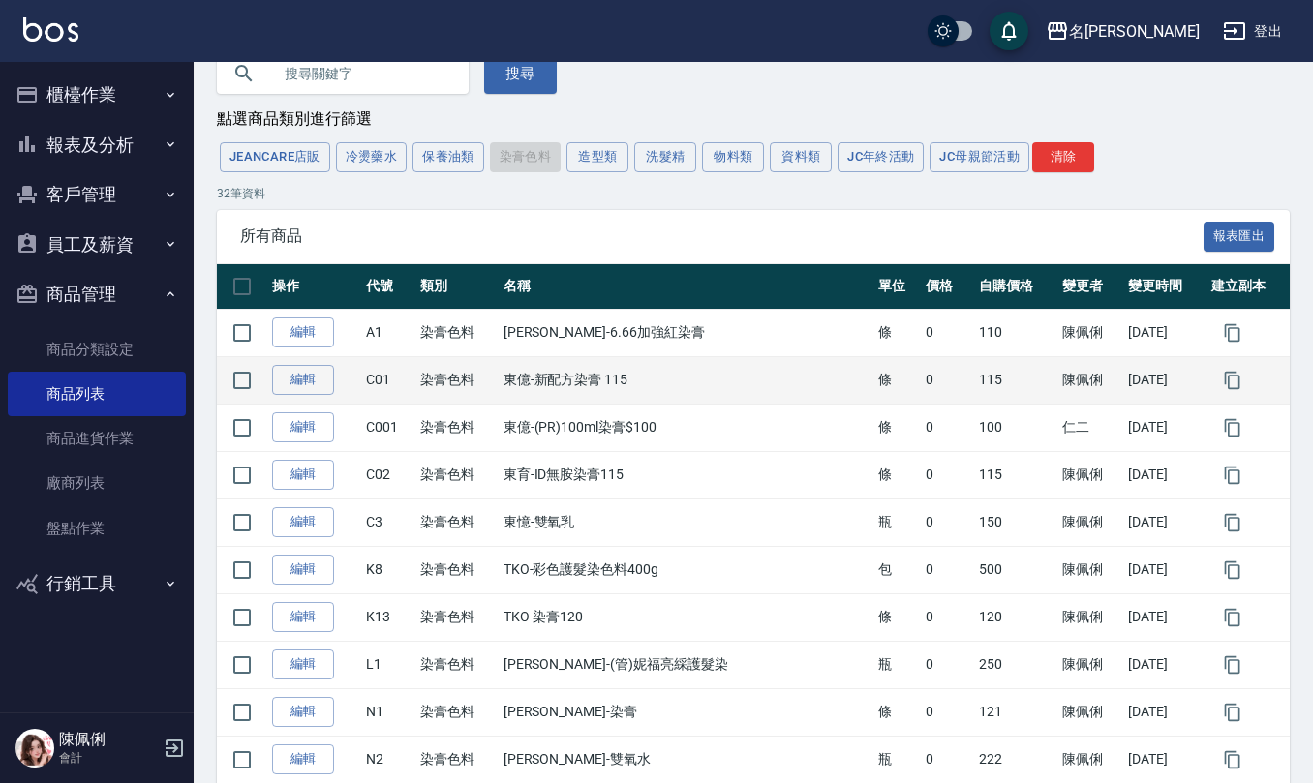
scroll to position [89, 0]
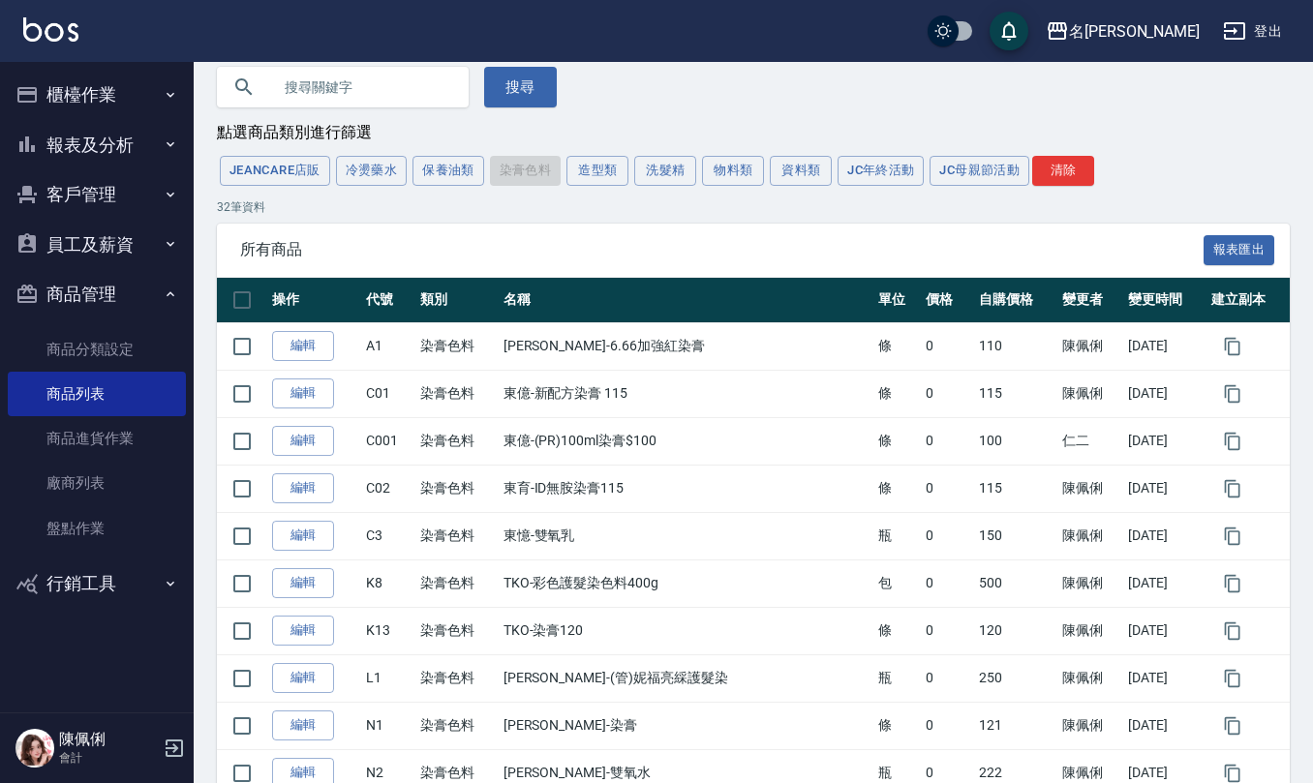
click at [342, 90] on input "text" at bounding box center [362, 87] width 182 height 52
type input "o17"
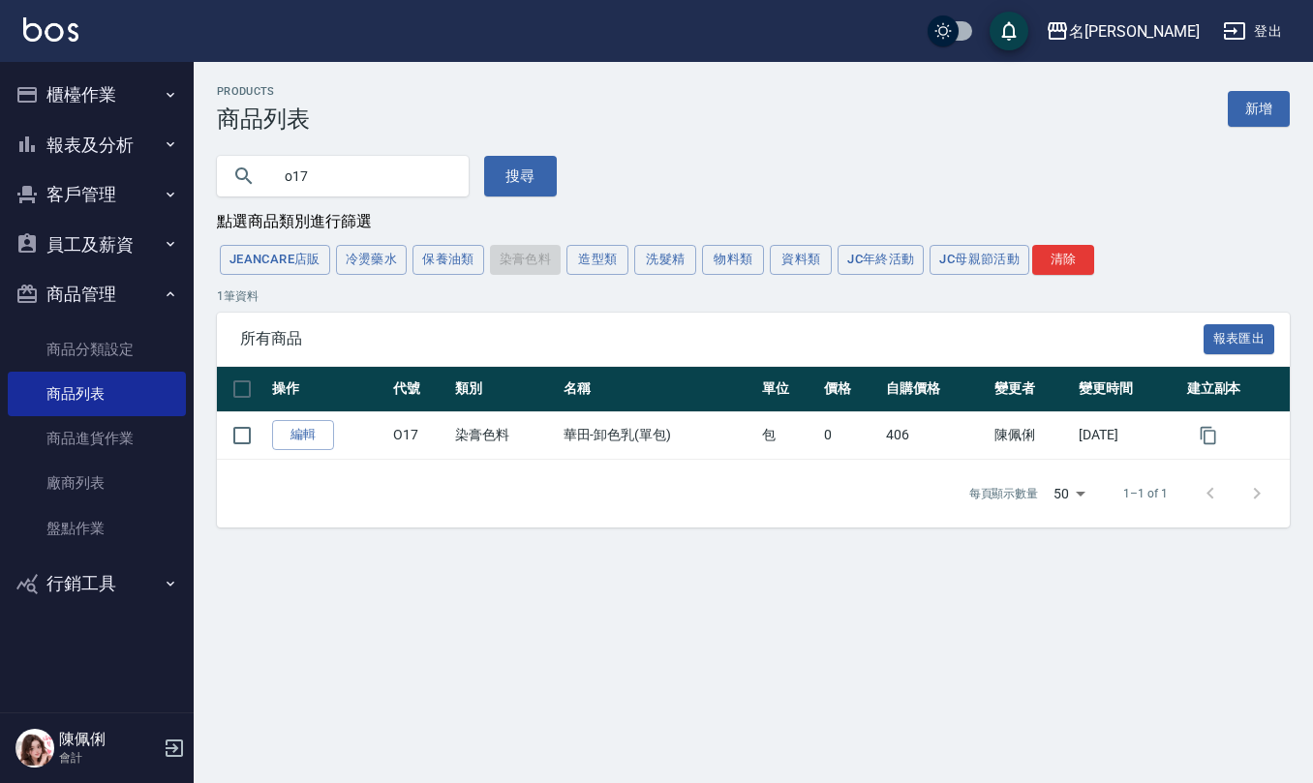
scroll to position [0, 0]
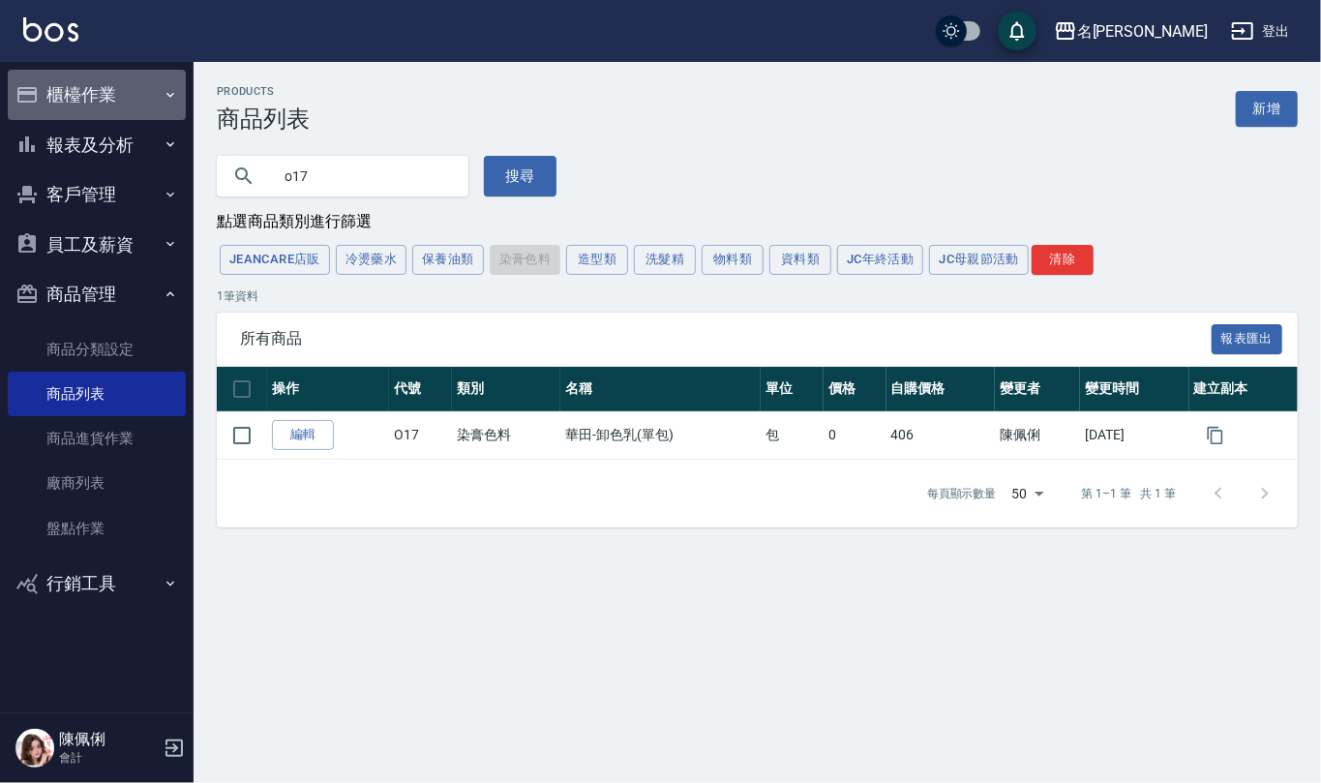
click at [145, 95] on button "櫃檯作業" at bounding box center [97, 95] width 178 height 50
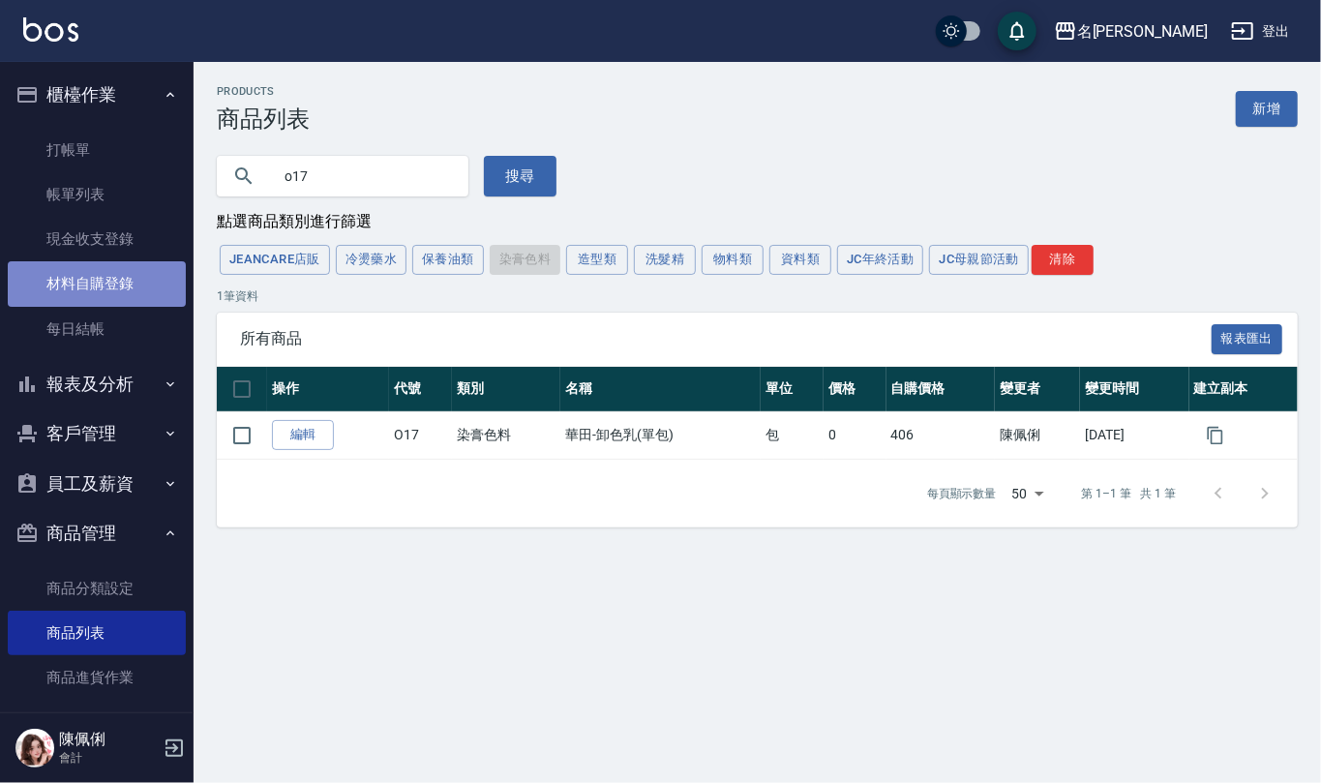
click at [120, 268] on link "材料自購登錄" at bounding box center [97, 283] width 178 height 45
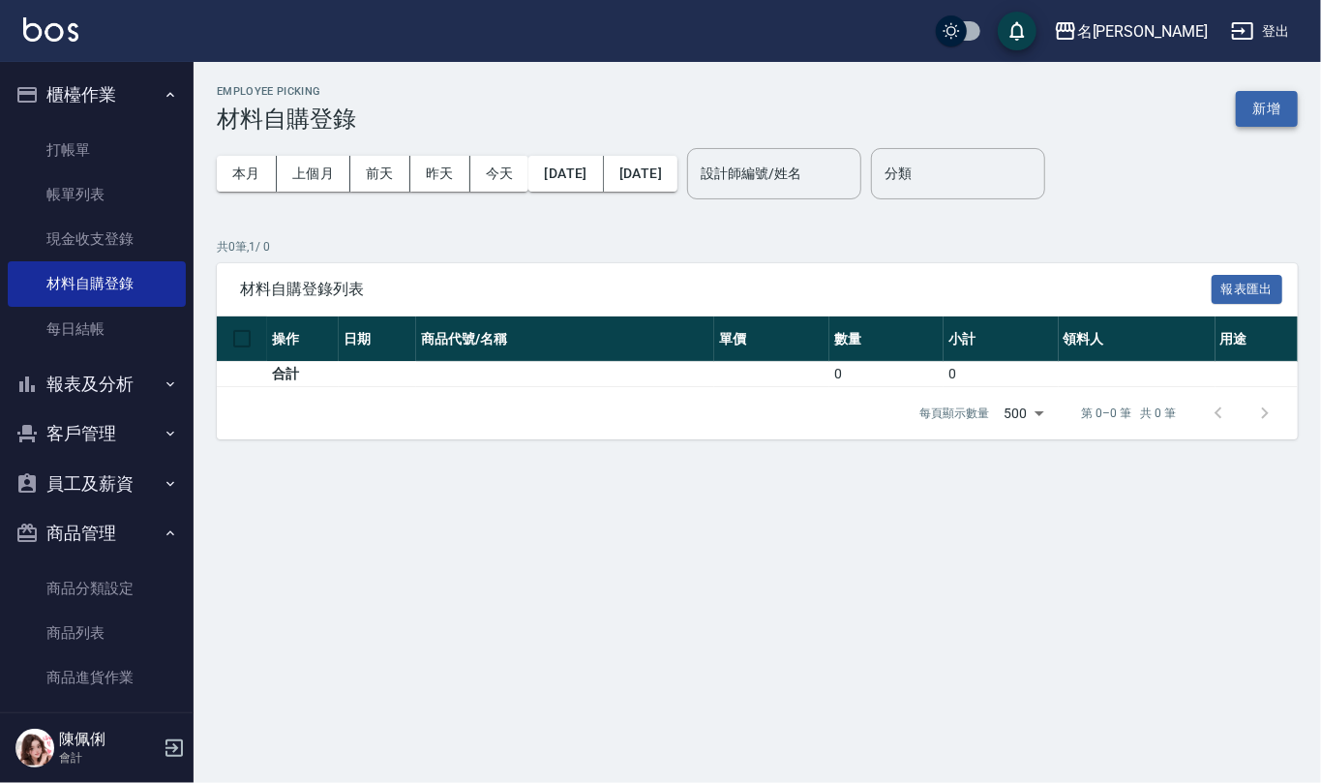
click at [1268, 121] on button "新增" at bounding box center [1267, 109] width 62 height 36
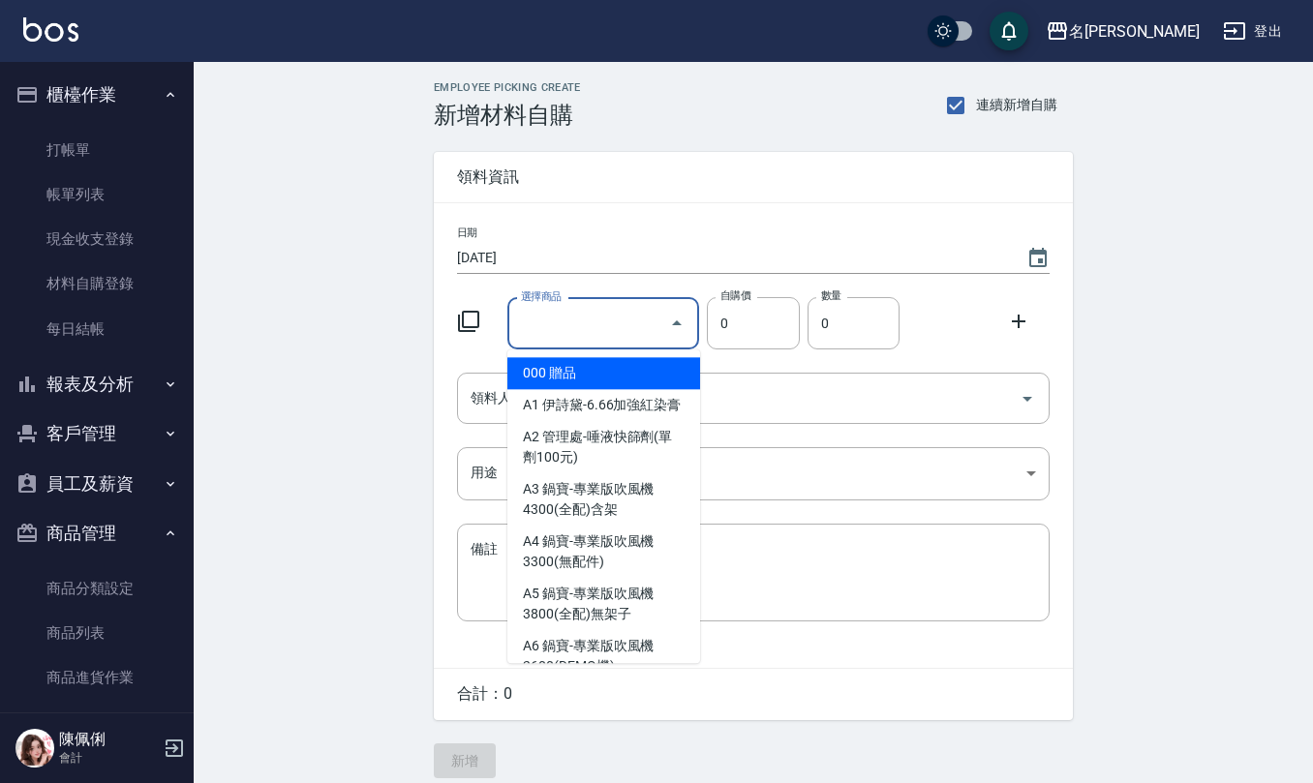
click at [559, 316] on input "選擇商品" at bounding box center [589, 324] width 146 height 34
click at [1024, 252] on button "Choose date, selected date is 2025-09-07" at bounding box center [1037, 258] width 46 height 46
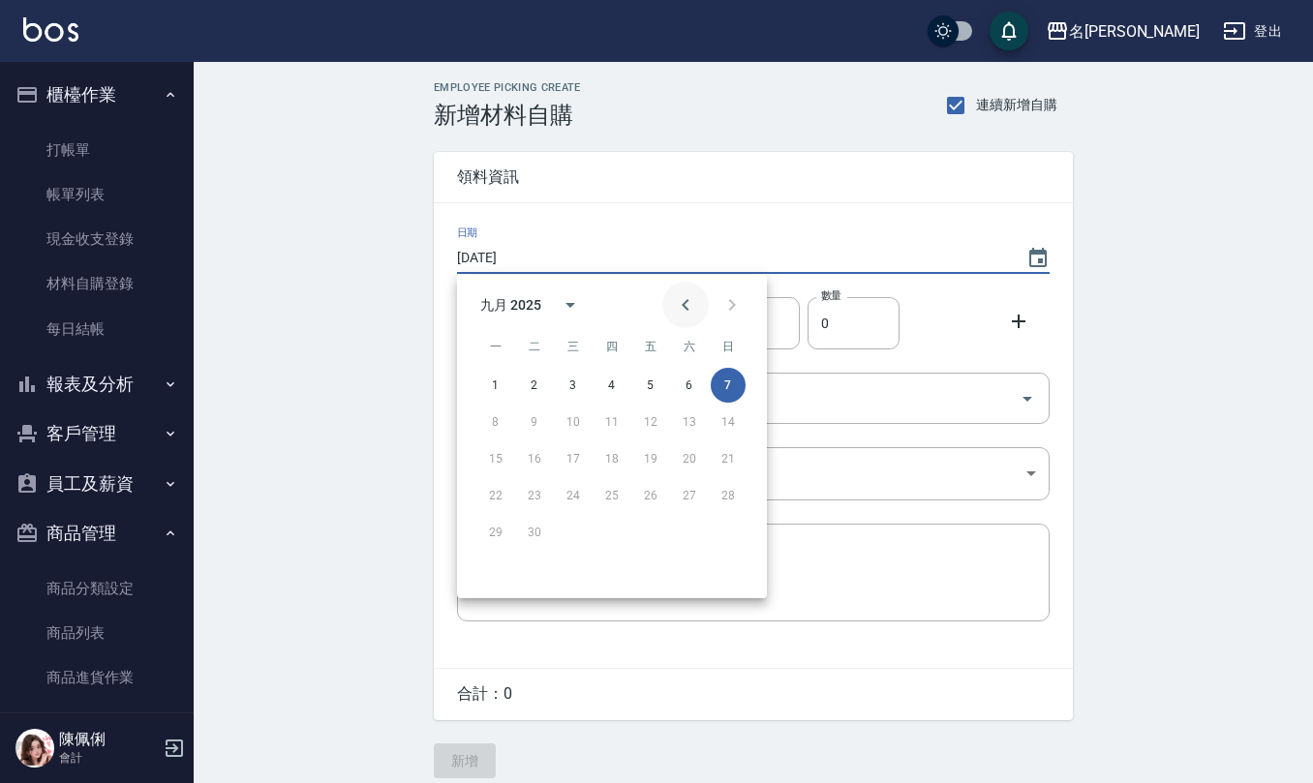
click at [689, 316] on icon "Previous month" at bounding box center [685, 304] width 23 height 23
click at [610, 457] on button "14" at bounding box center [611, 458] width 35 height 35
type input "[DATE]"
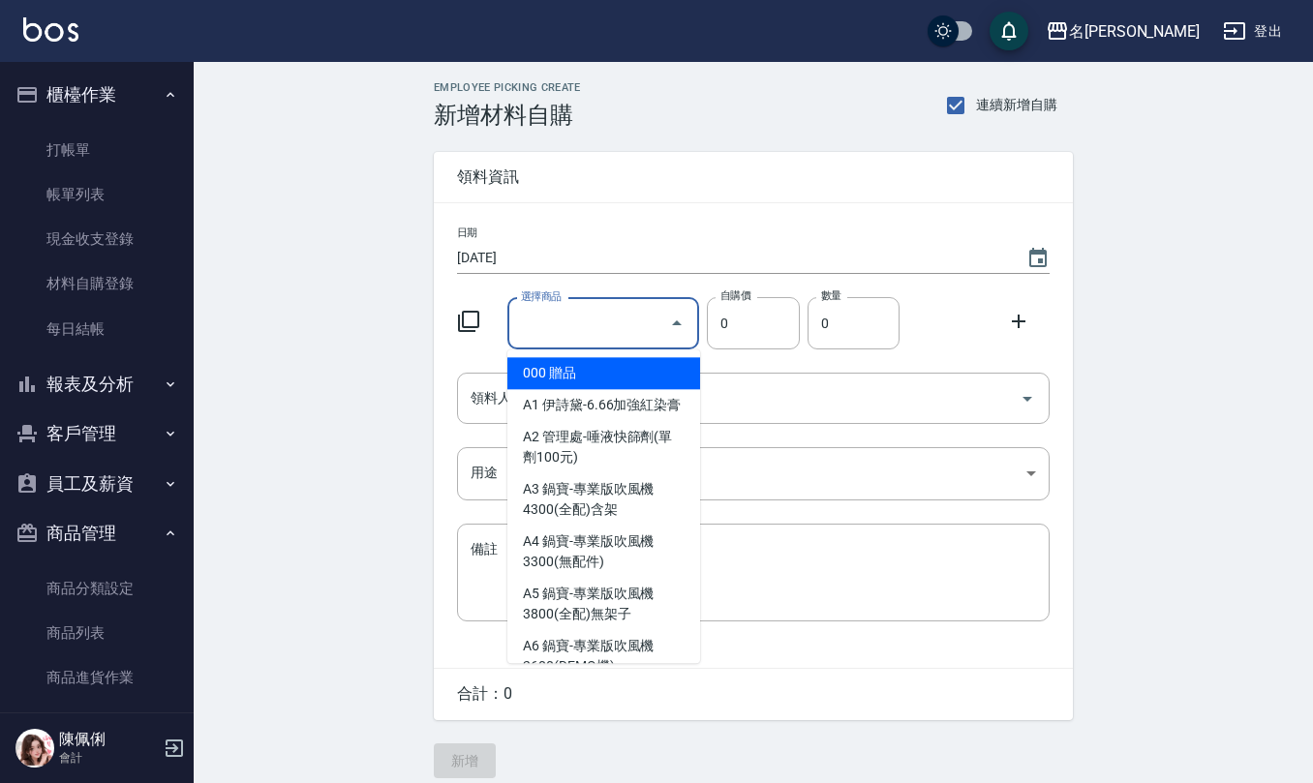
click at [596, 316] on input "選擇商品" at bounding box center [589, 324] width 146 height 34
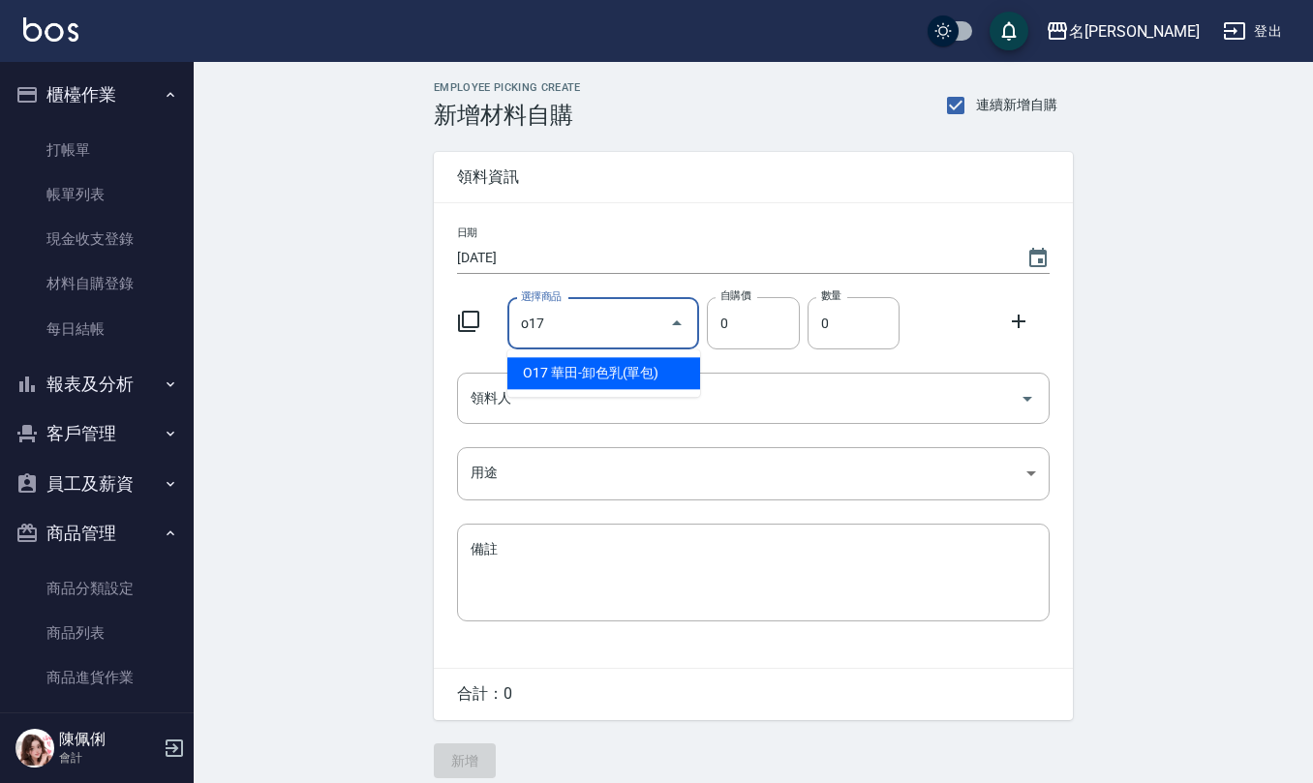
type input "華田-卸色乳(單包)"
type input "406"
type input "1"
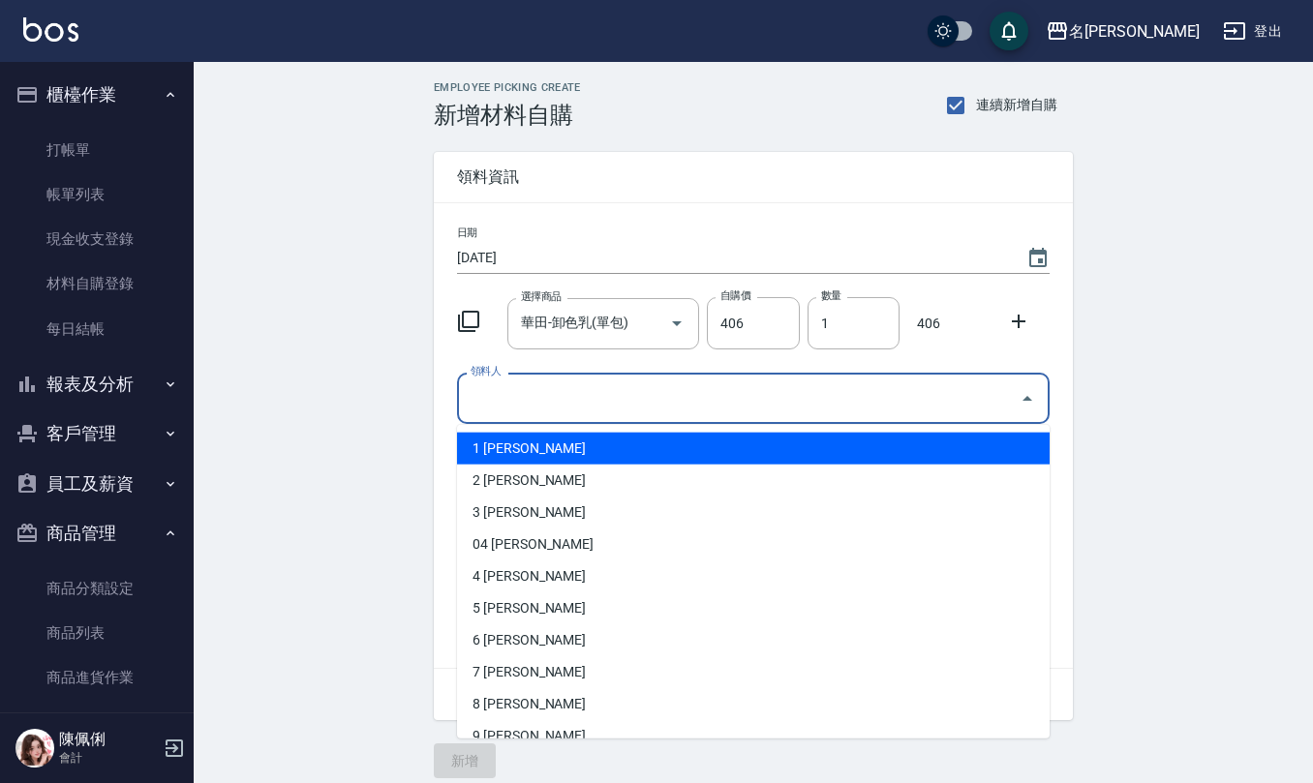
click at [578, 410] on input "領料人" at bounding box center [739, 398] width 546 height 34
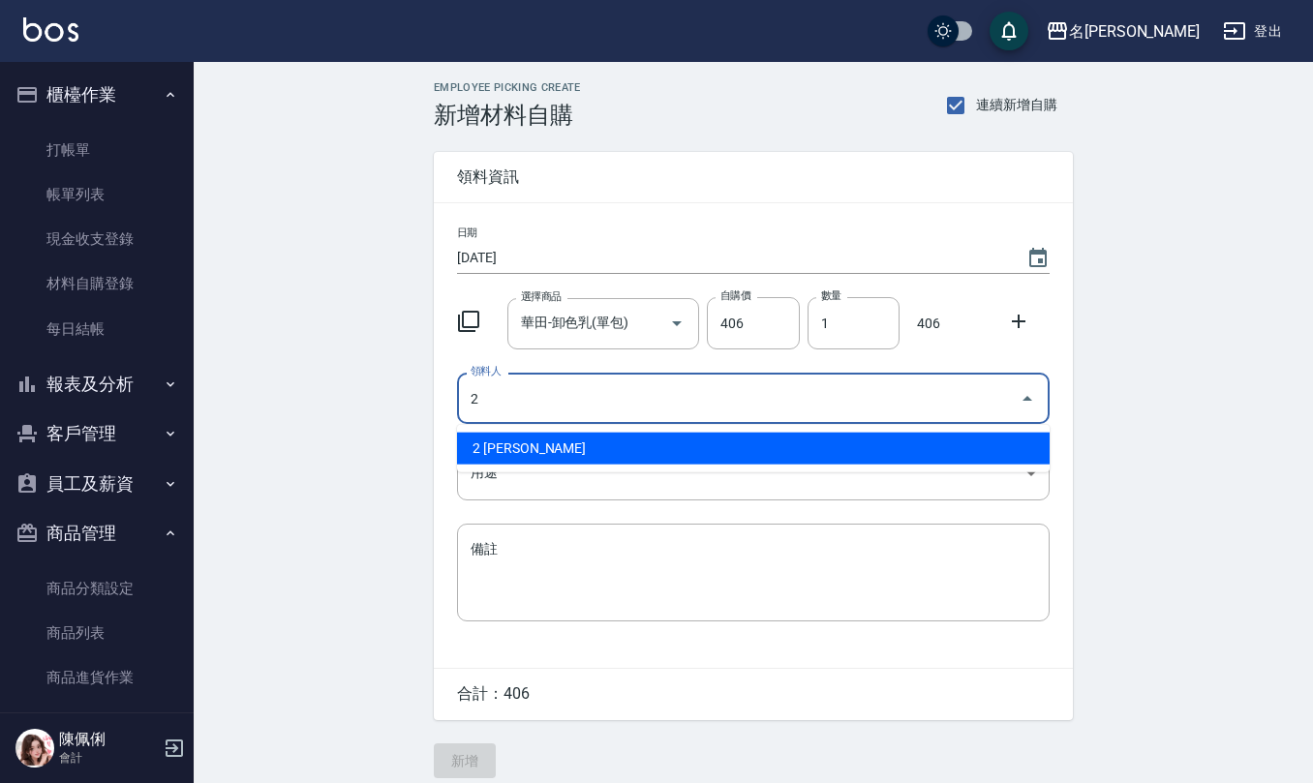
type input "2 [PERSON_NAME]"
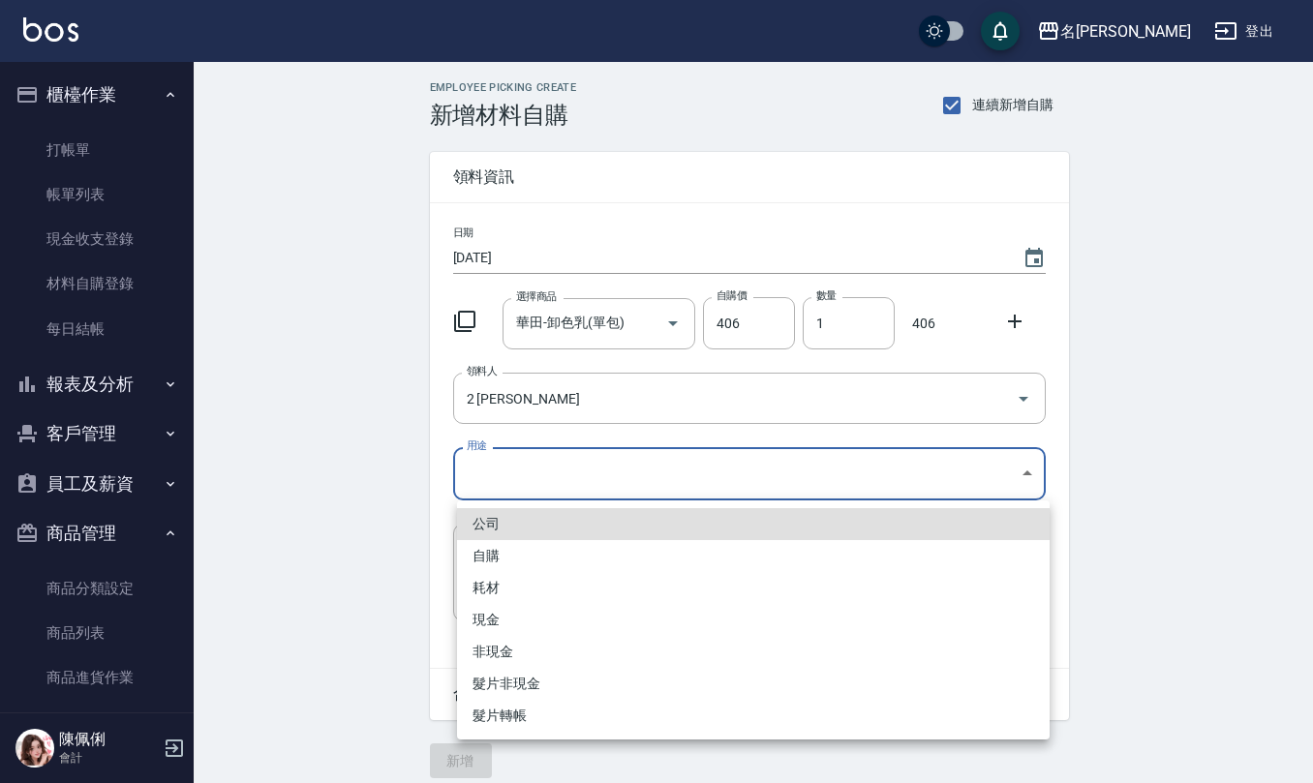
click at [602, 472] on body "名留仁二 登出 櫃檯作業 打帳單 帳單列表 現金收支登錄 材料自購登錄 每日結帳 報表及分析 報表目錄 店家區間累計表 店家日報表 互助日報表 互助月報表 互…" at bounding box center [656, 399] width 1313 height 798
click at [559, 565] on li "自購" at bounding box center [753, 556] width 592 height 32
type input "自購"
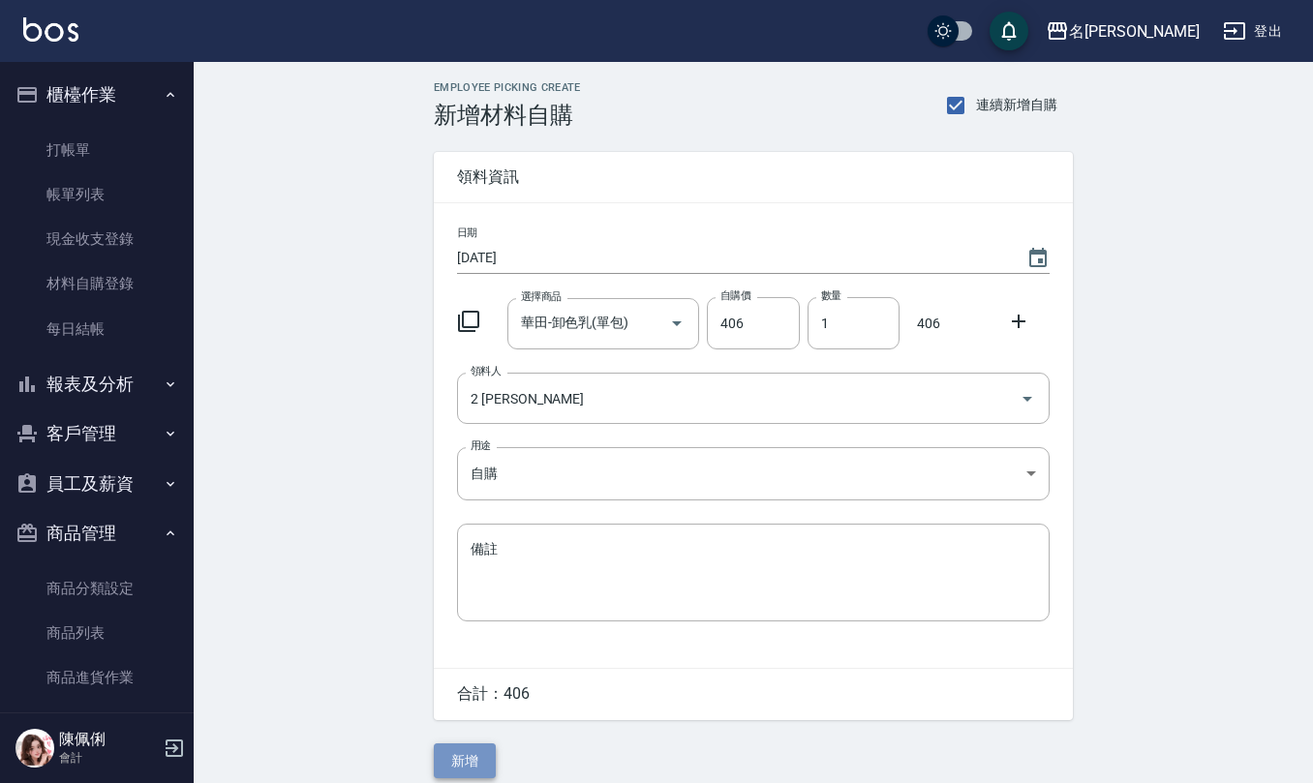
click at [466, 751] on button "新增" at bounding box center [465, 761] width 62 height 36
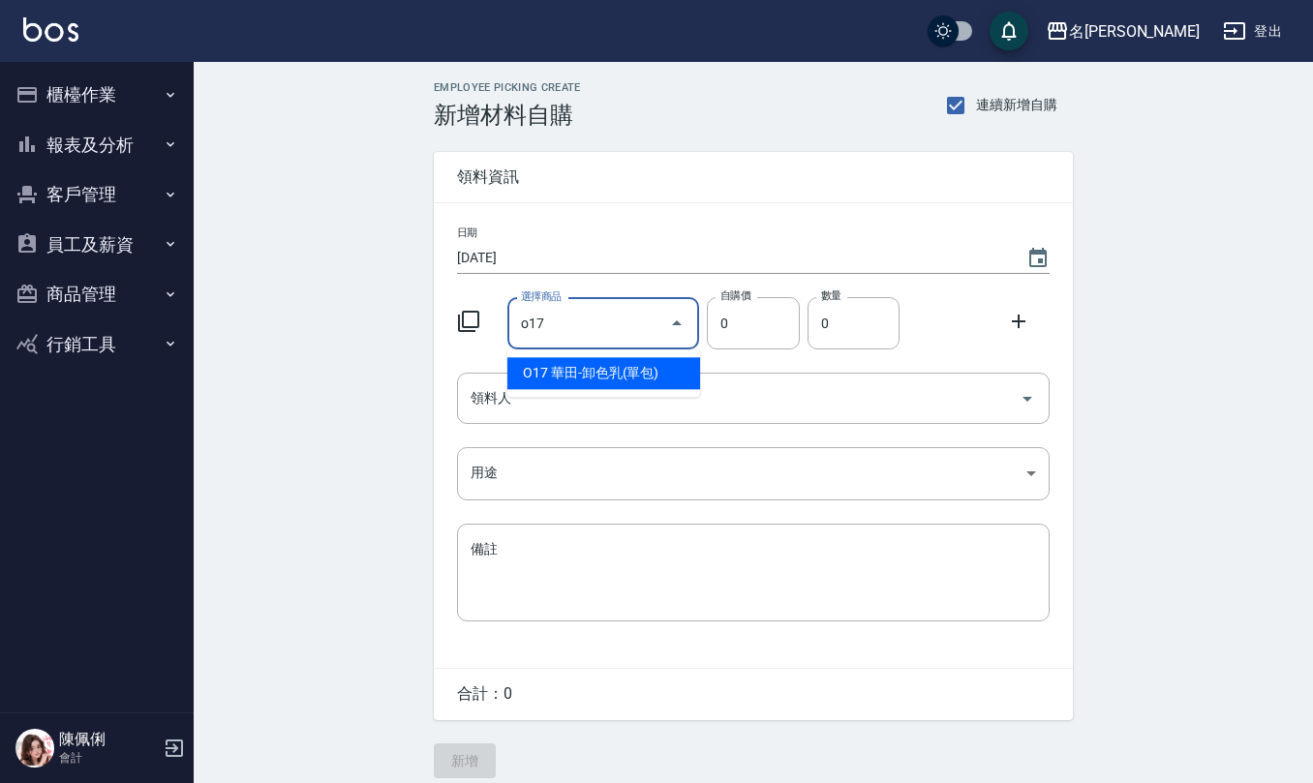
type input "華田-卸色乳(單包)"
type input "406"
type input "1"
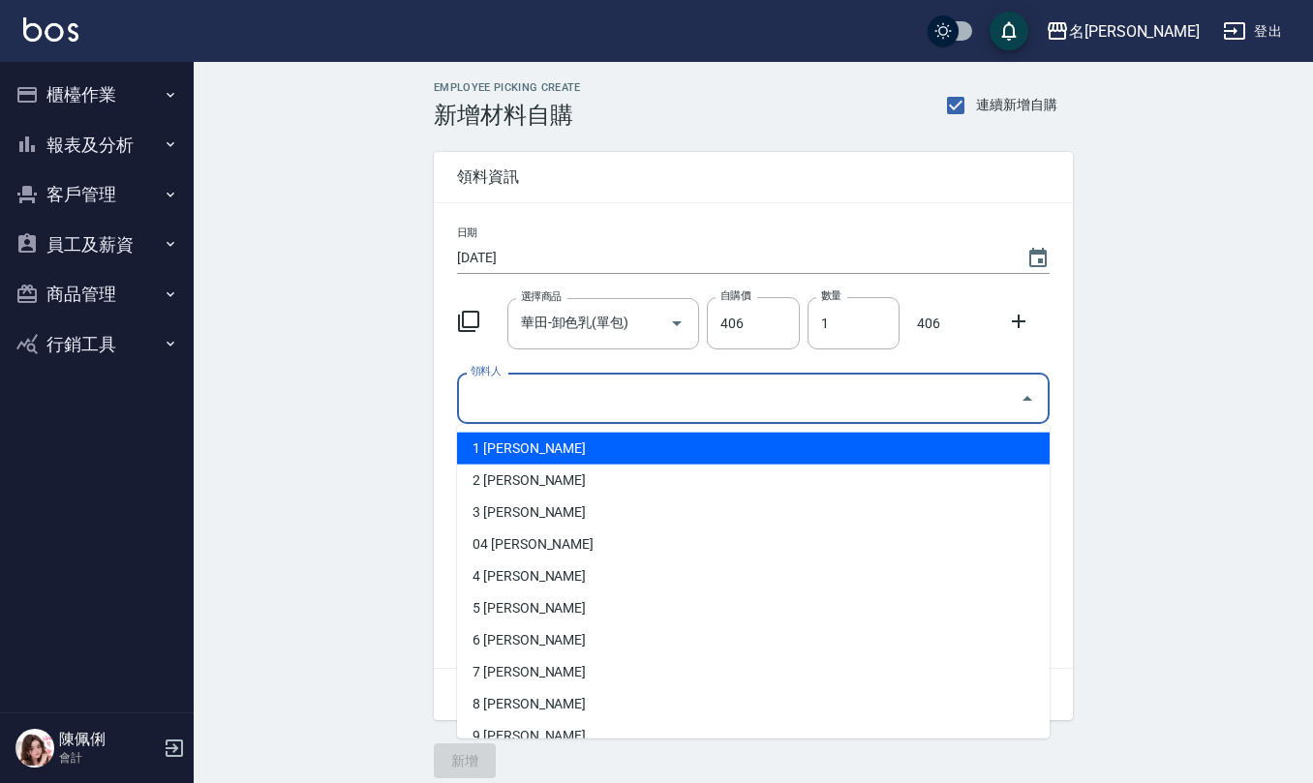
click at [551, 381] on input "領料人" at bounding box center [739, 398] width 546 height 34
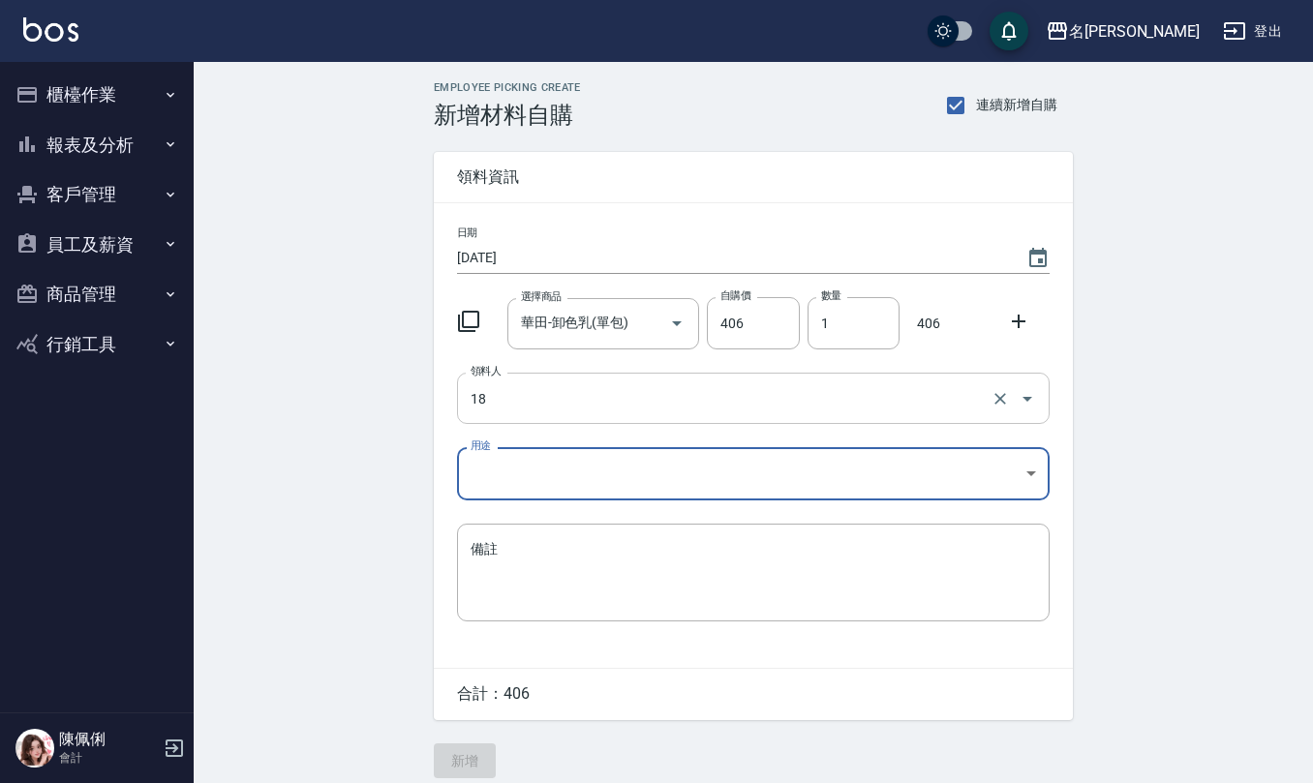
type input "18 [PERSON_NAME]"
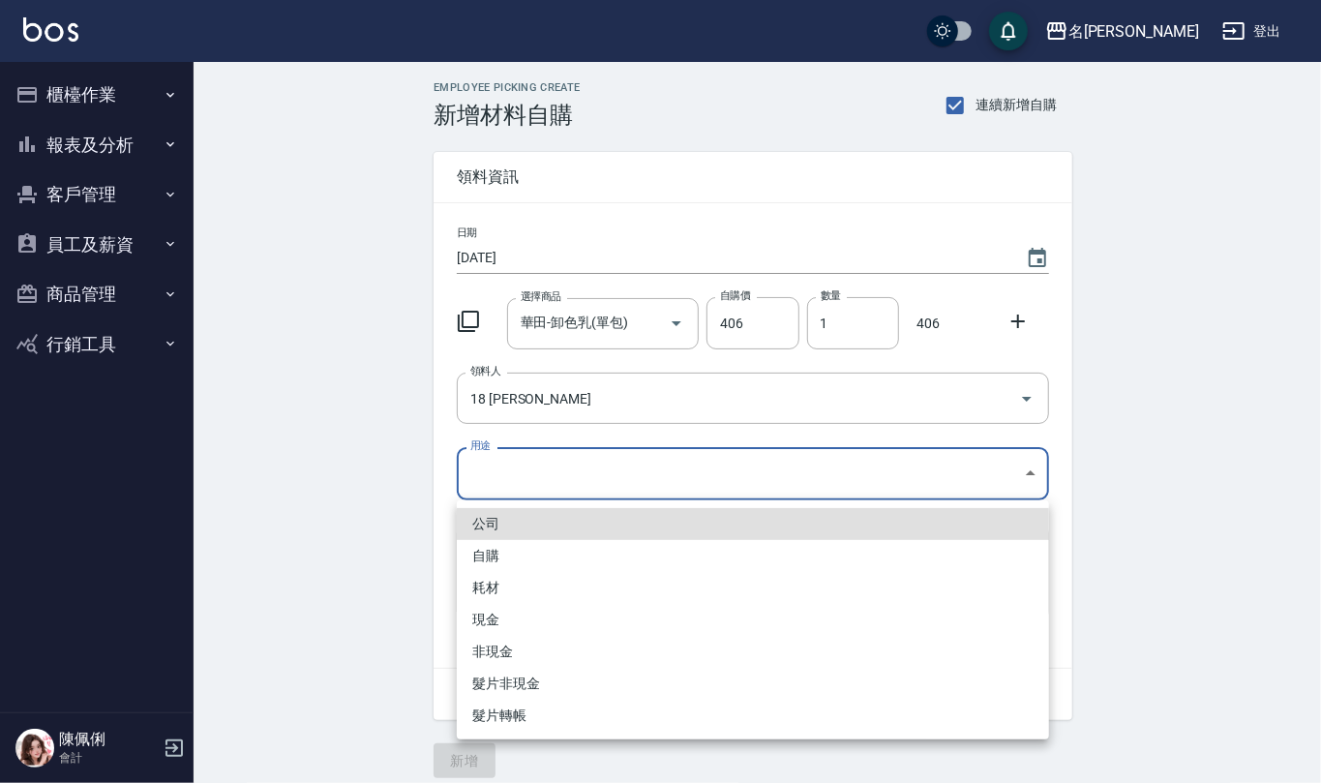
drag, startPoint x: 531, startPoint y: 480, endPoint x: 505, endPoint y: 536, distance: 61.9
click at [530, 481] on body "名留仁二 登出 櫃檯作業 打帳單 帳單列表 現金收支登錄 材料自購登錄 每日結帳 報表及分析 報表目錄 店家區間累計表 店家日報表 互助日報表 互助月報表 互…" at bounding box center [660, 399] width 1321 height 798
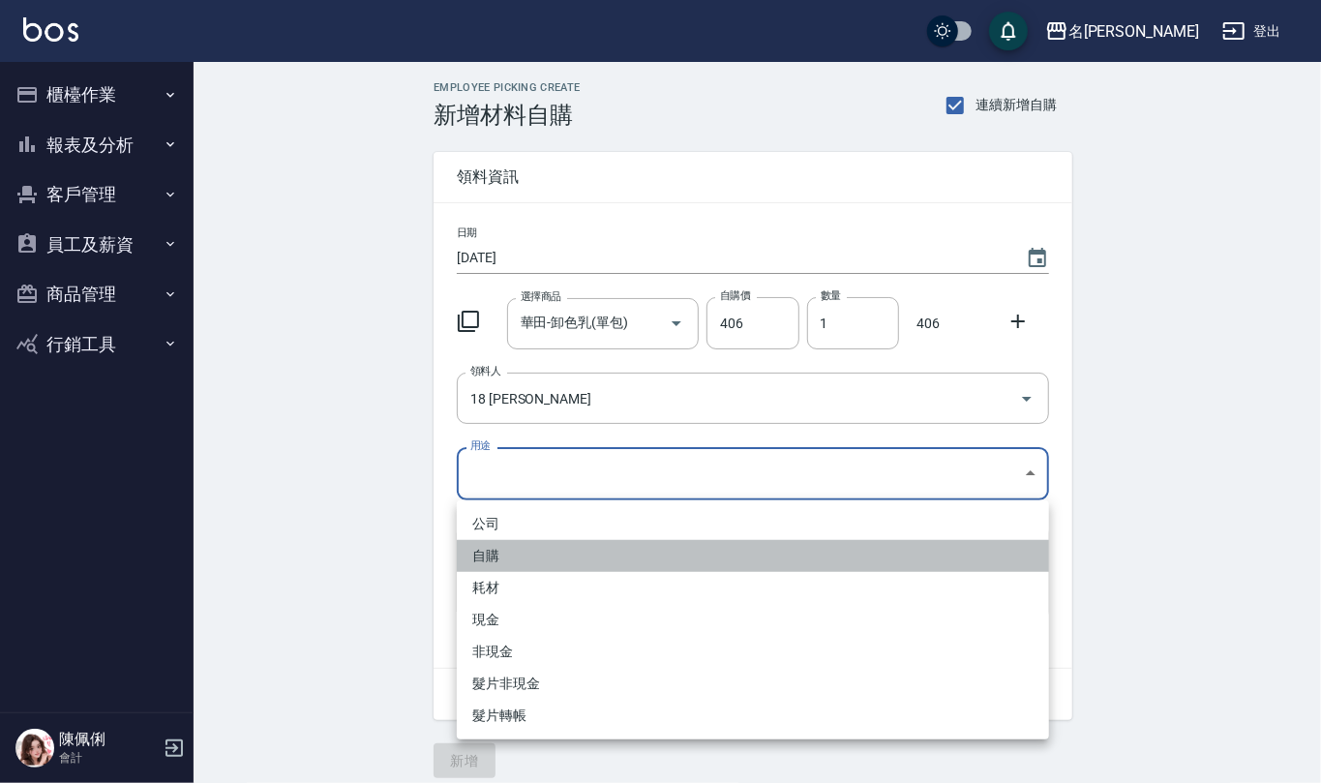
click at [499, 559] on li "自購" at bounding box center [753, 556] width 592 height 32
type input "自購"
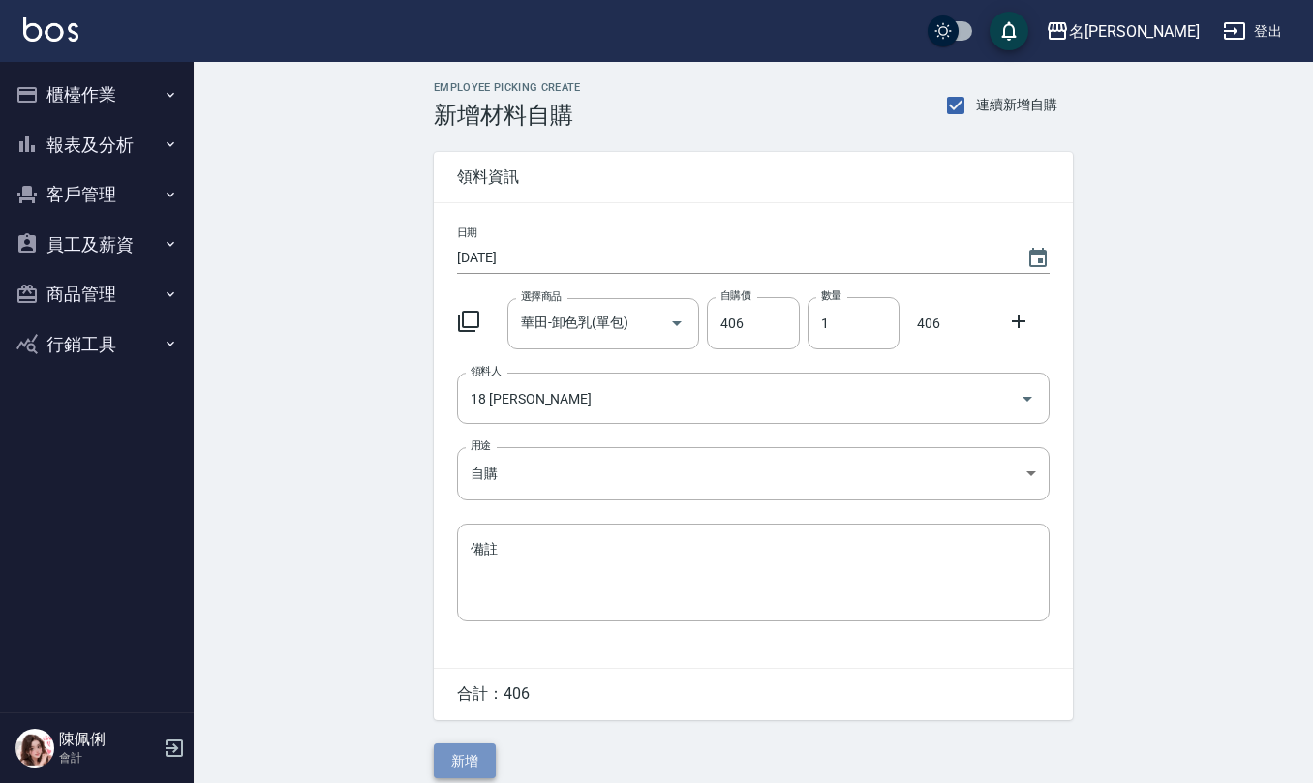
click at [458, 769] on button "新增" at bounding box center [465, 761] width 62 height 36
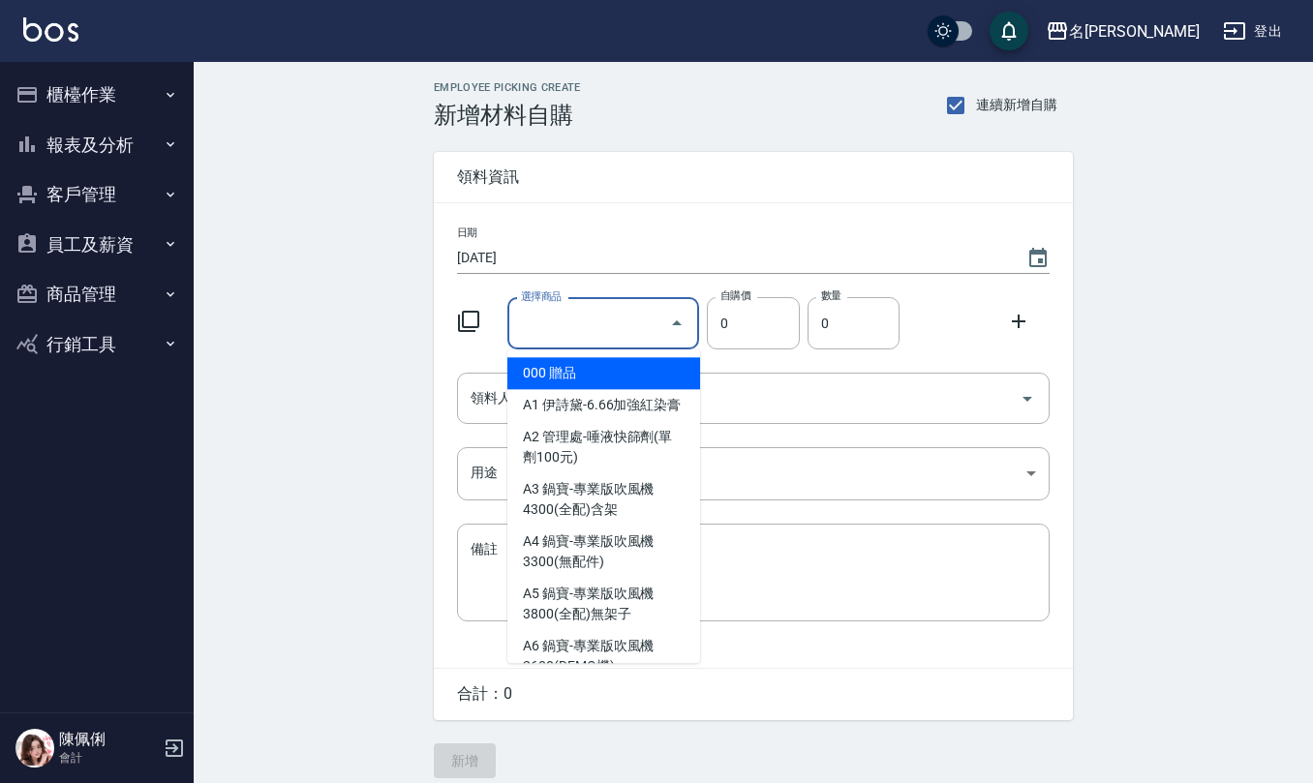
click at [596, 330] on input "選擇商品" at bounding box center [589, 324] width 146 height 34
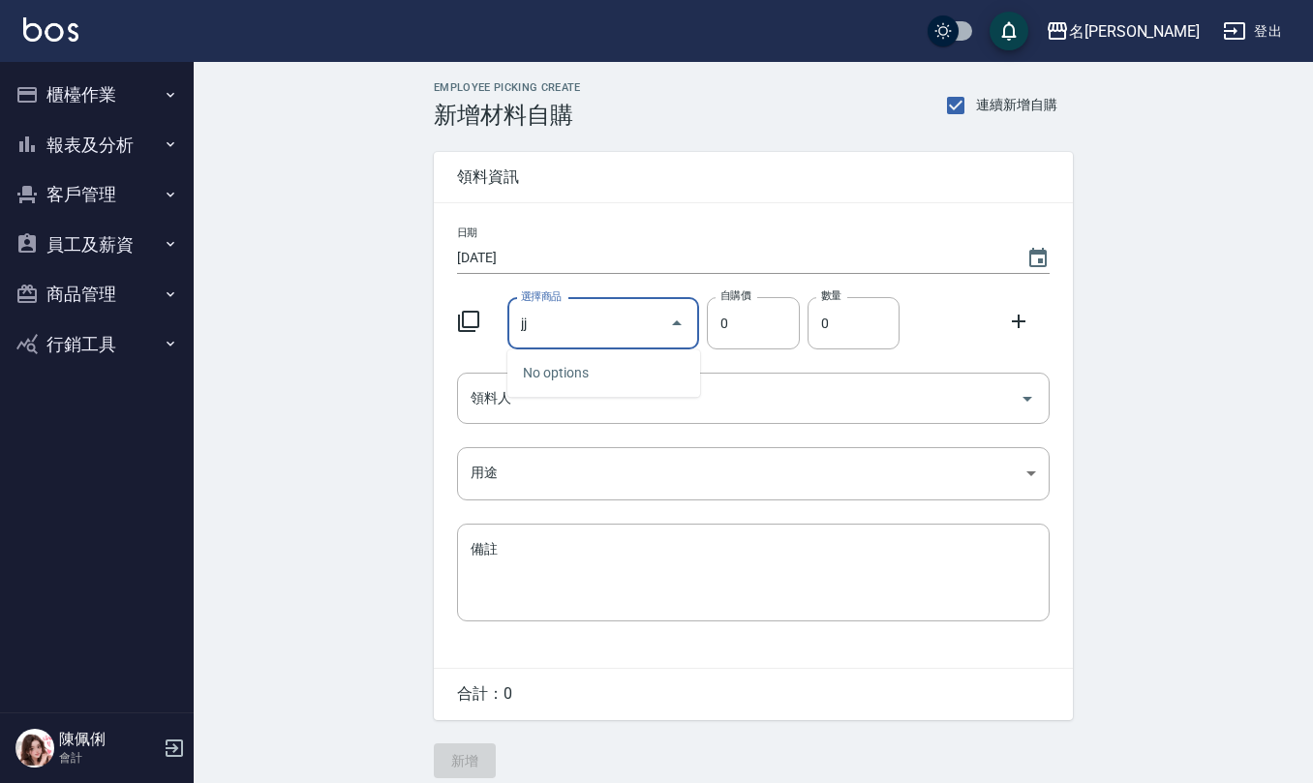
type input "j"
type input ","
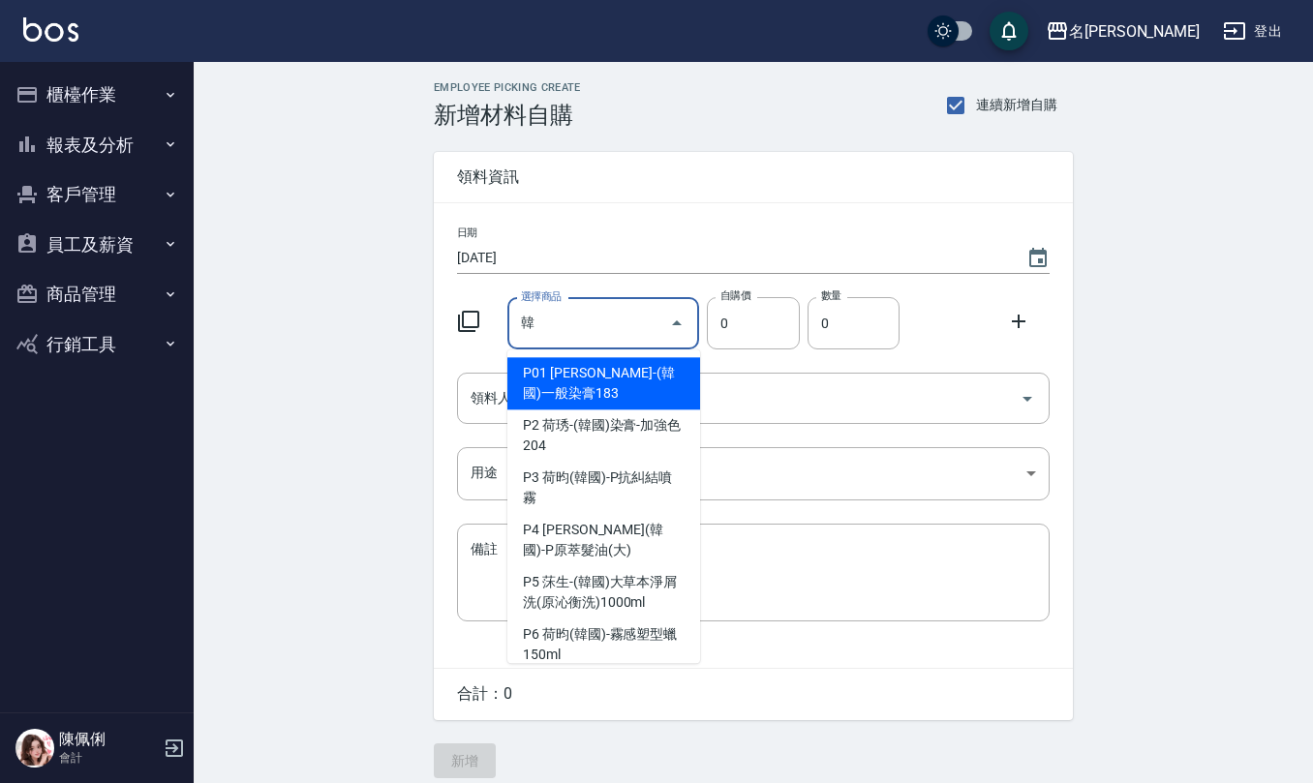
type input "[PERSON_NAME]-(韓國)一般染膏183"
type input "183"
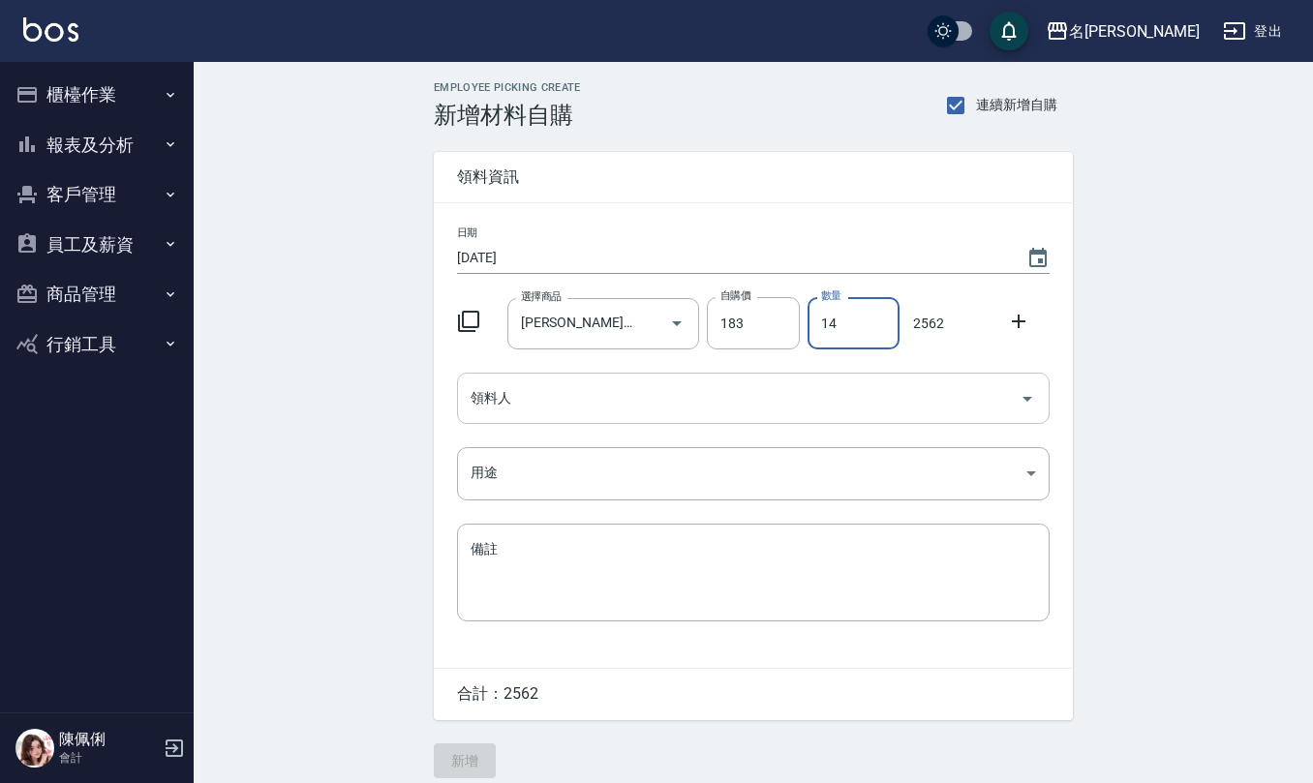
type input "14"
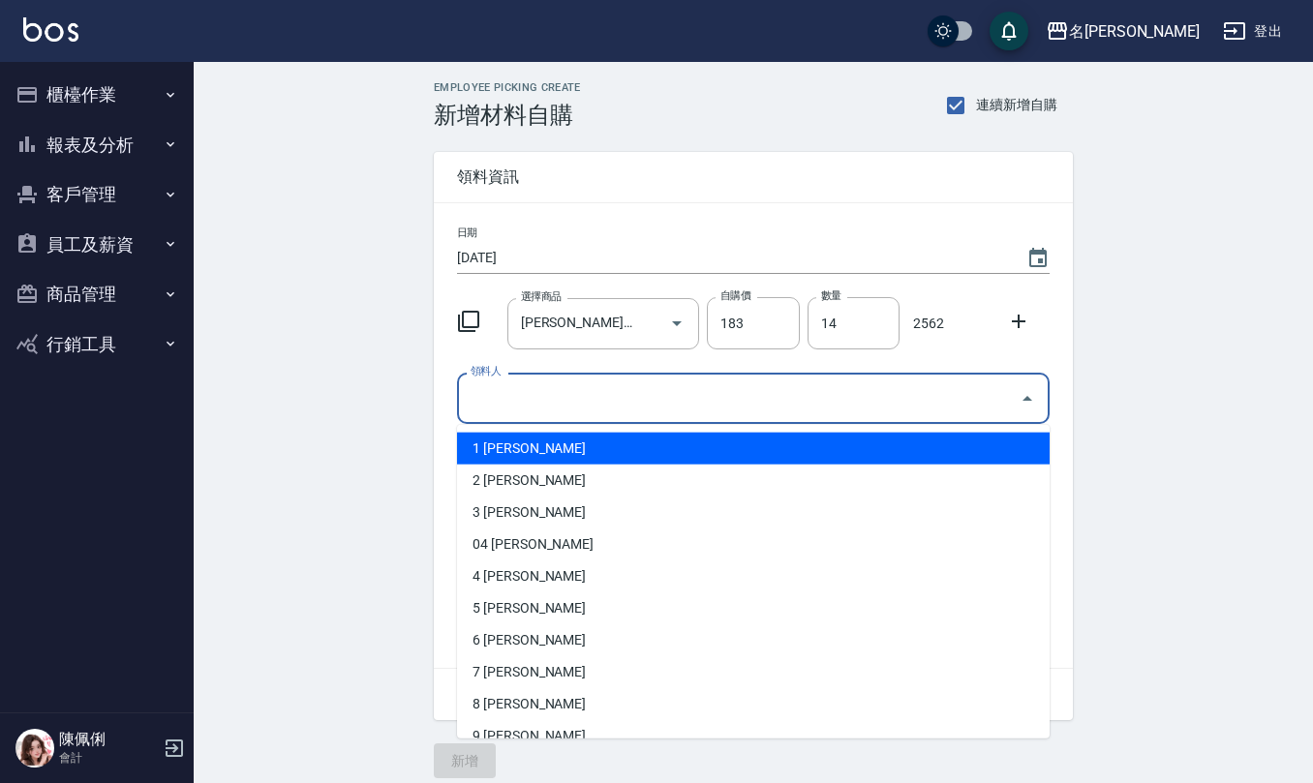
click at [592, 396] on input "領料人" at bounding box center [739, 398] width 546 height 34
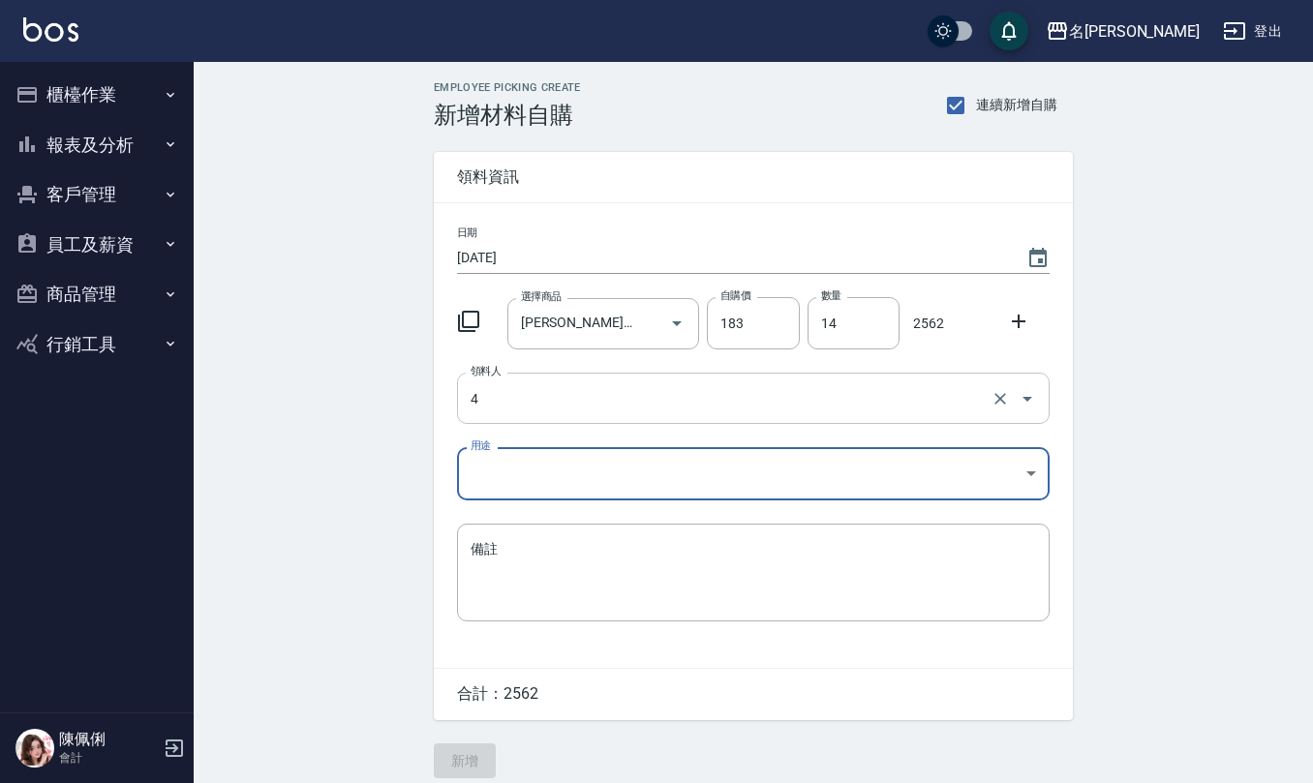
type input "4 [PERSON_NAME]"
click at [592, 474] on body "名留仁二 登出 櫃檯作業 打帳單 帳單列表 現金收支登錄 材料自購登錄 每日結帳 報表及分析 報表目錄 店家區間累計表 店家日報表 互助日報表 互助月報表 互…" at bounding box center [660, 399] width 1321 height 798
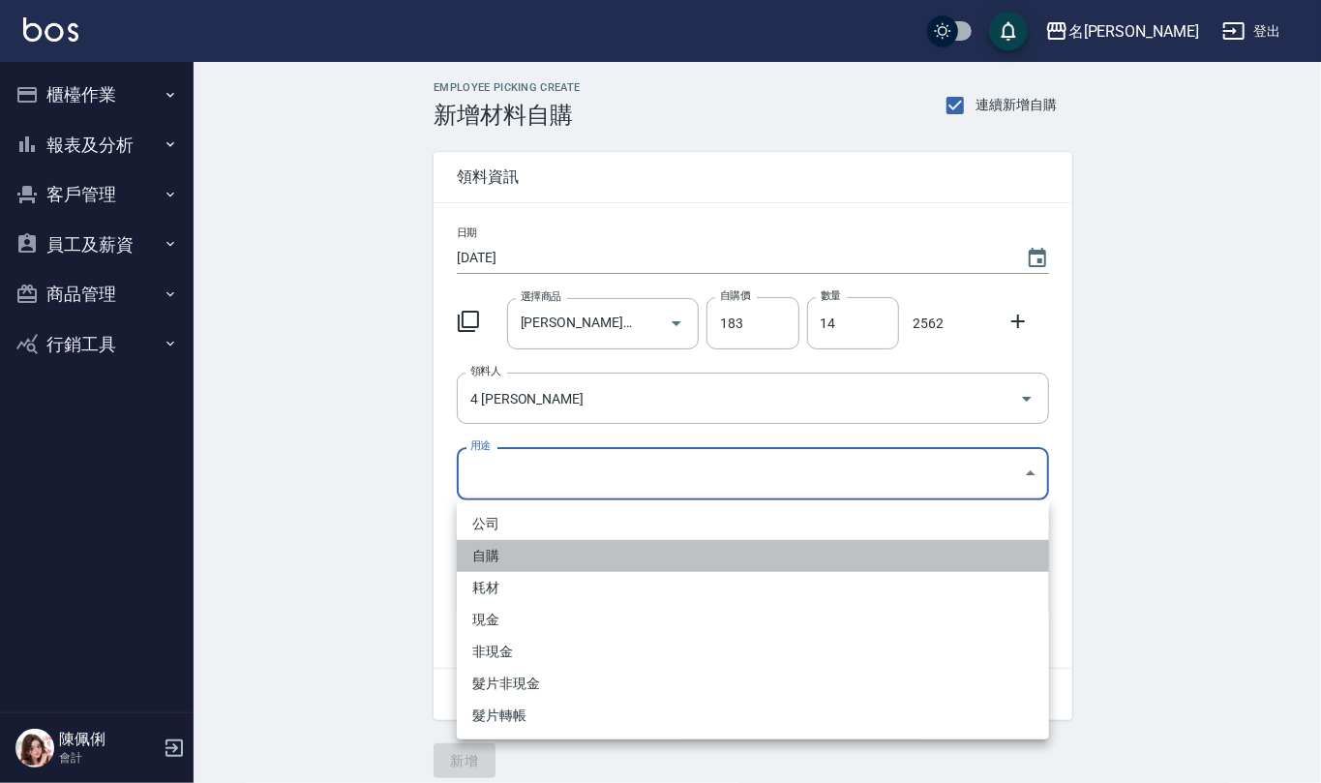
click at [550, 547] on li "自購" at bounding box center [753, 556] width 592 height 32
type input "自購"
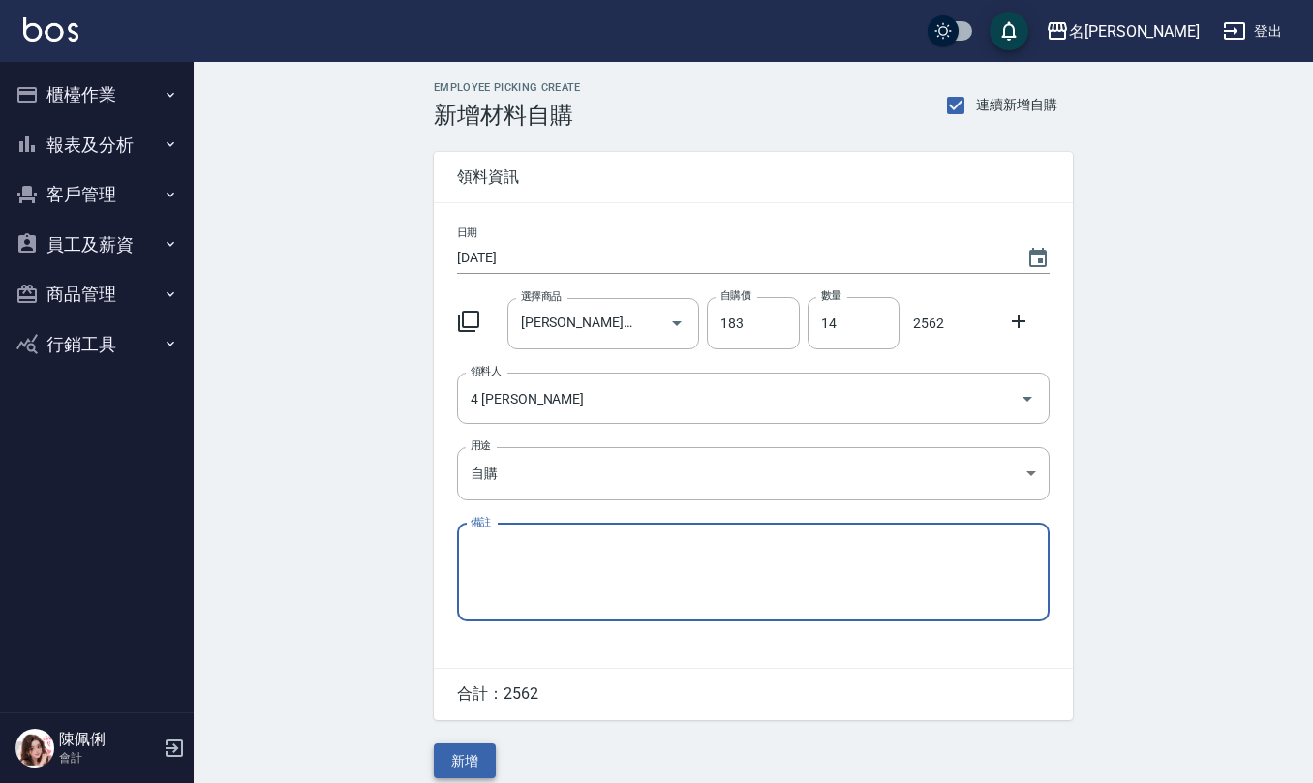
click at [454, 752] on button "新增" at bounding box center [465, 761] width 62 height 36
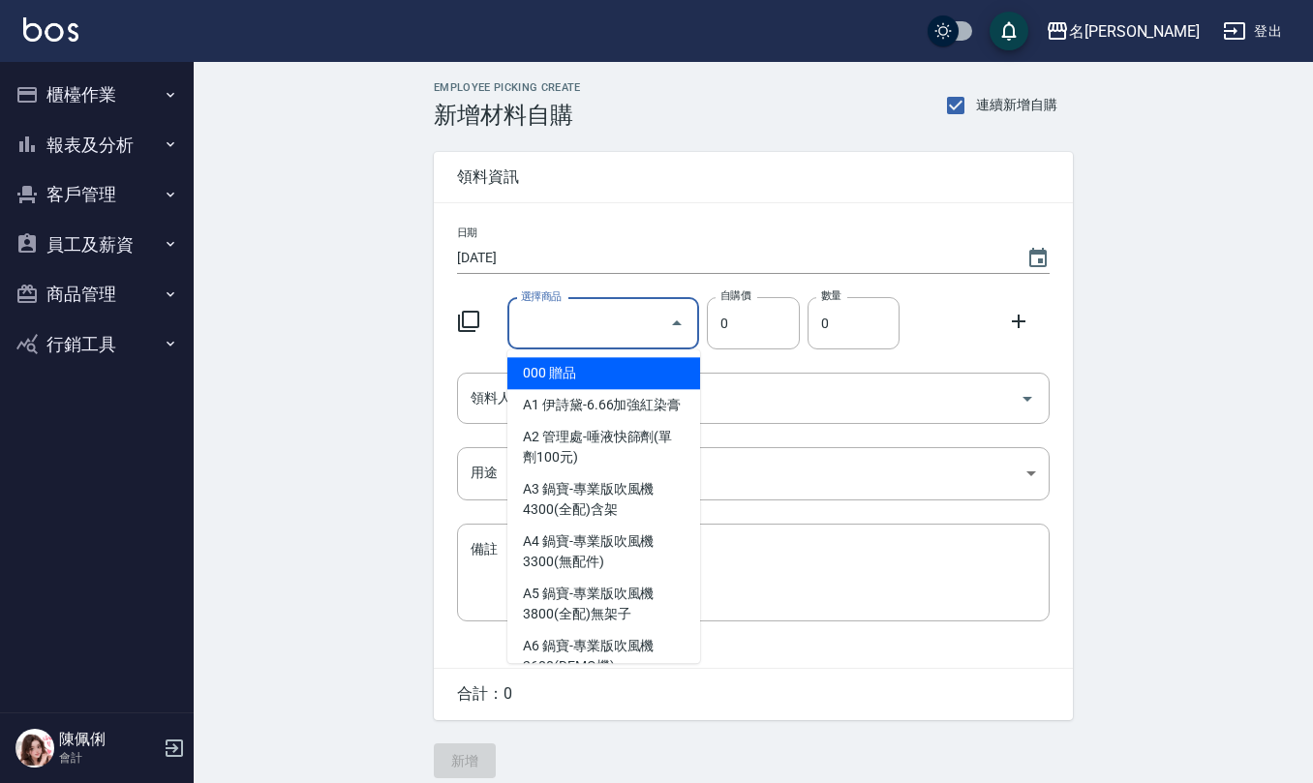
click at [558, 310] on div "選擇商品 選擇商品" at bounding box center [603, 323] width 193 height 51
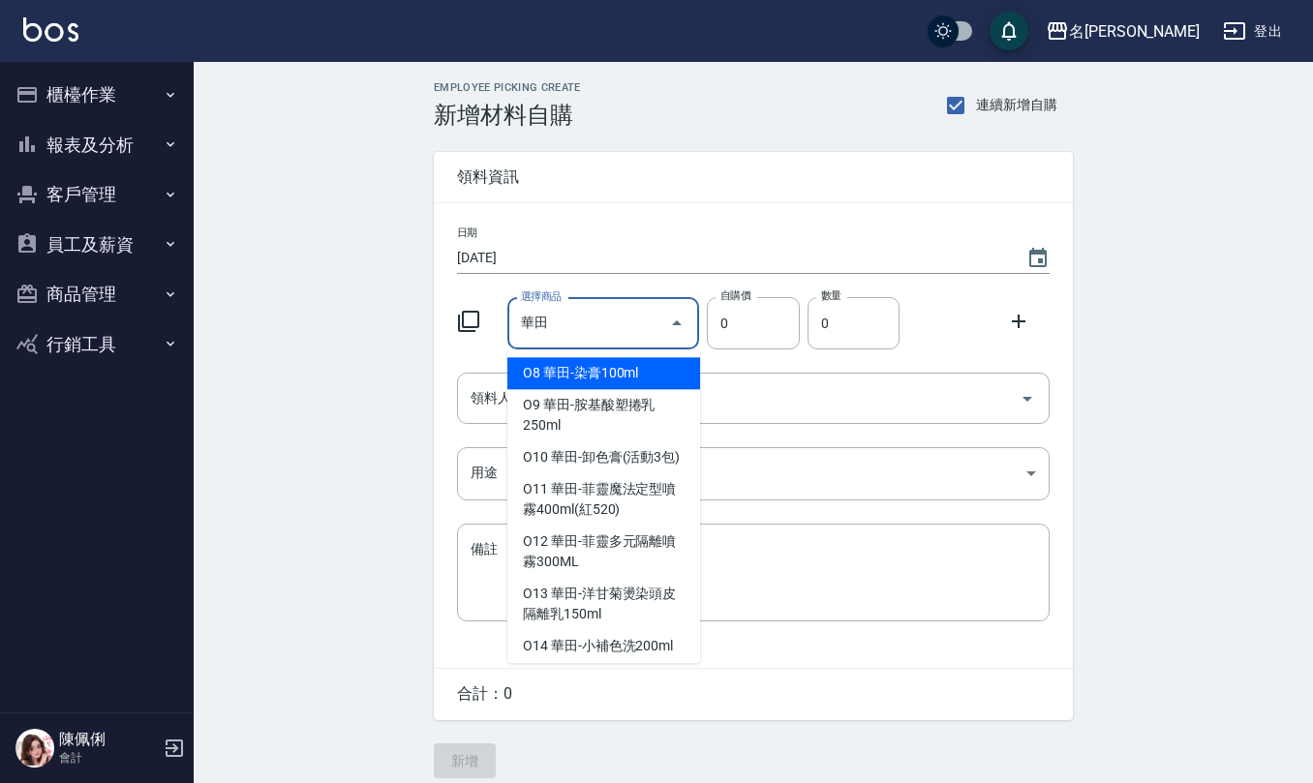
type input "華田-染膏100ml"
type input "120"
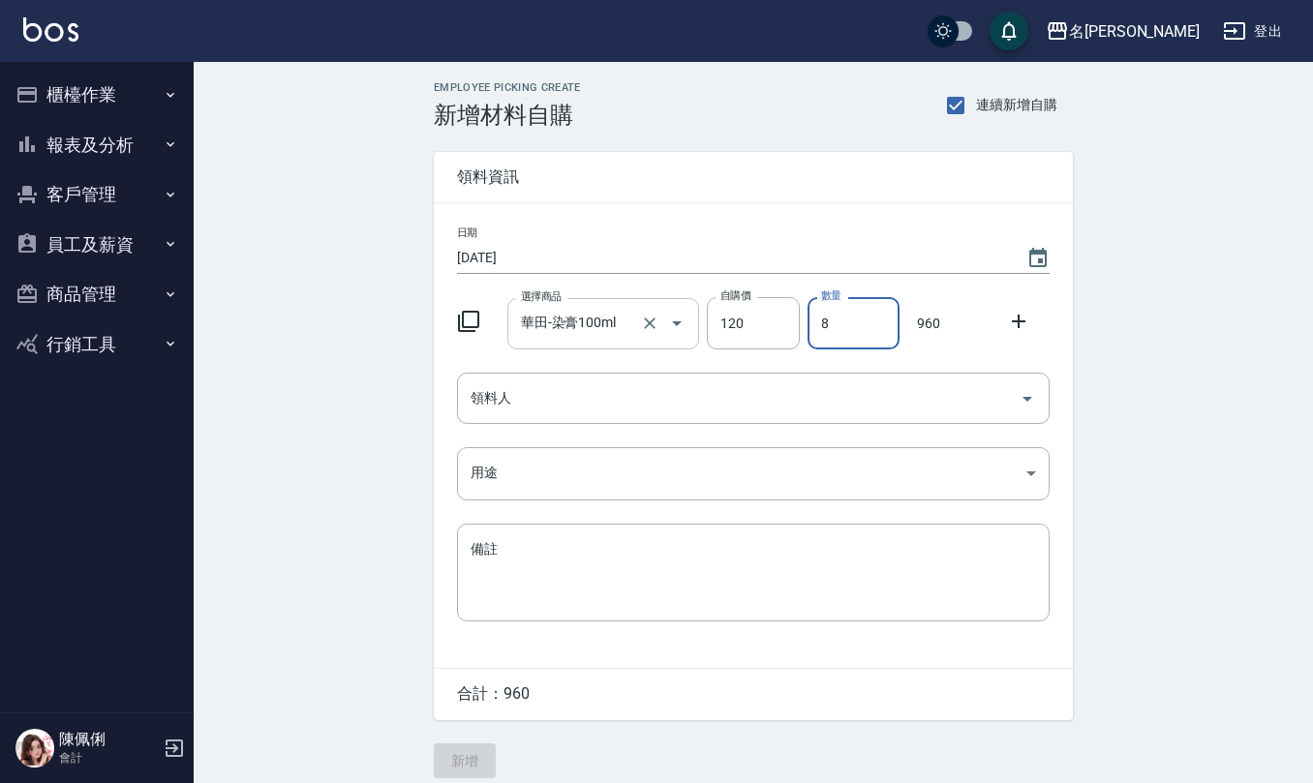
type input "8"
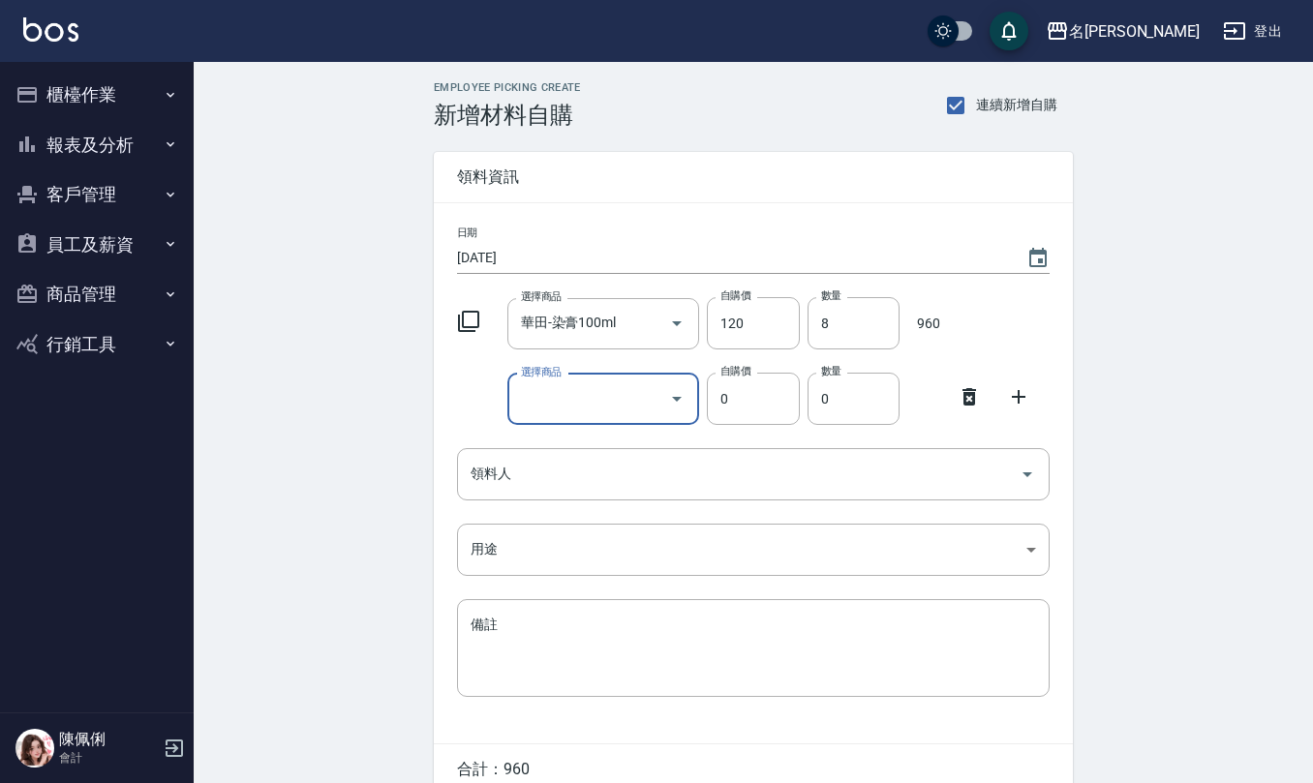
click at [968, 392] on icon at bounding box center [968, 396] width 23 height 23
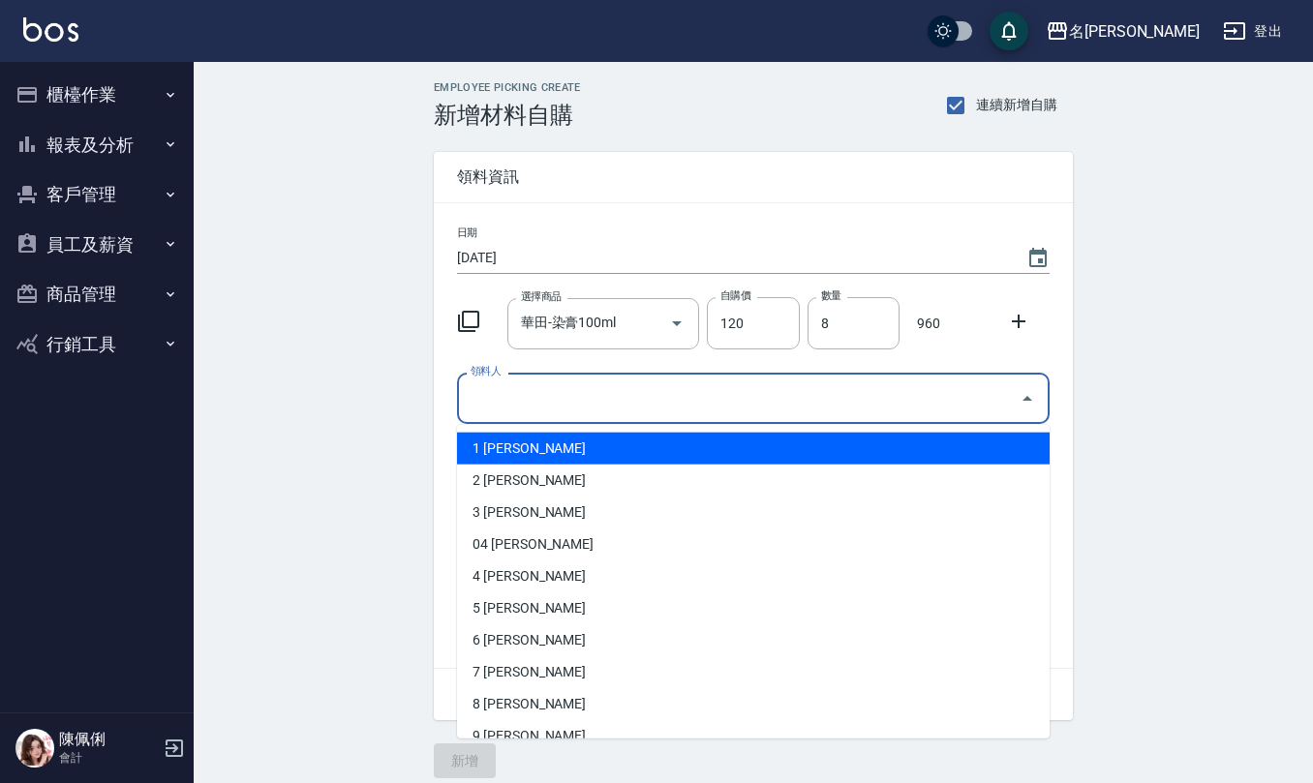
click at [565, 387] on input "領料人" at bounding box center [739, 398] width 546 height 34
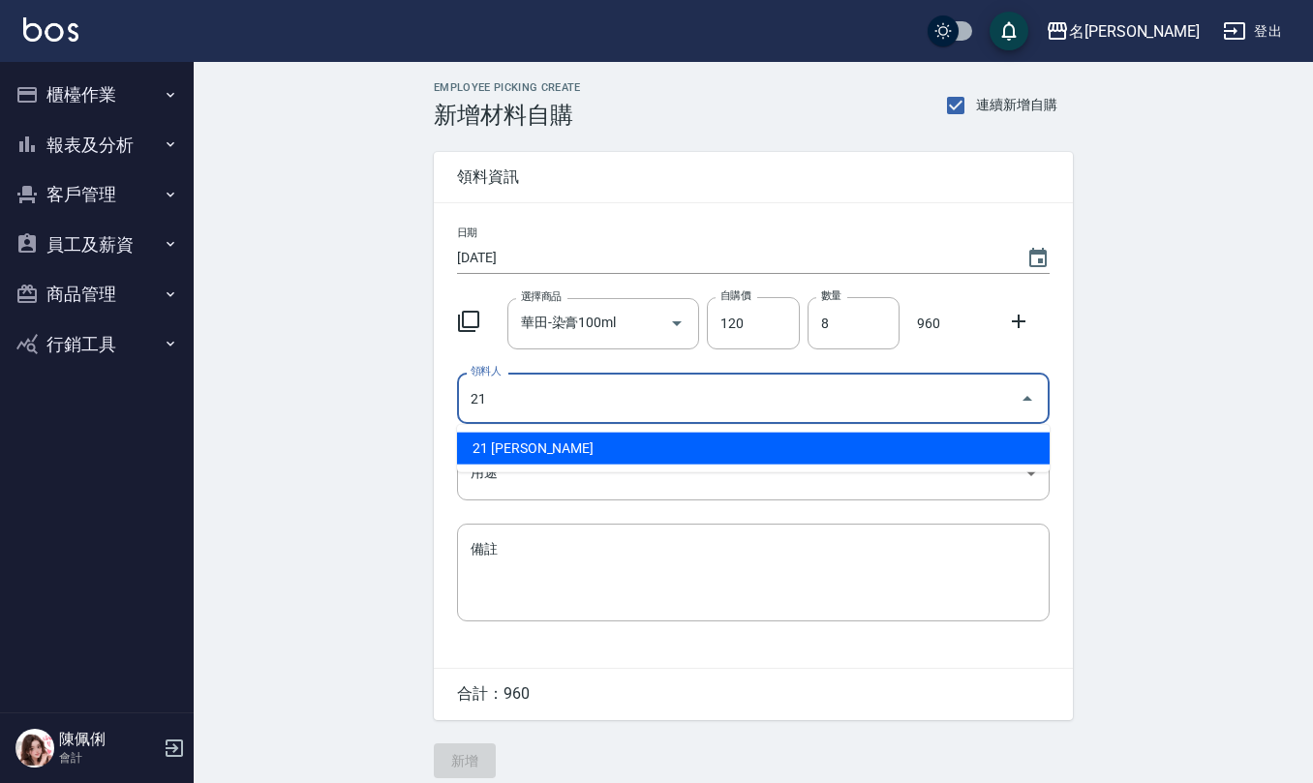
type input "21 [PERSON_NAME]"
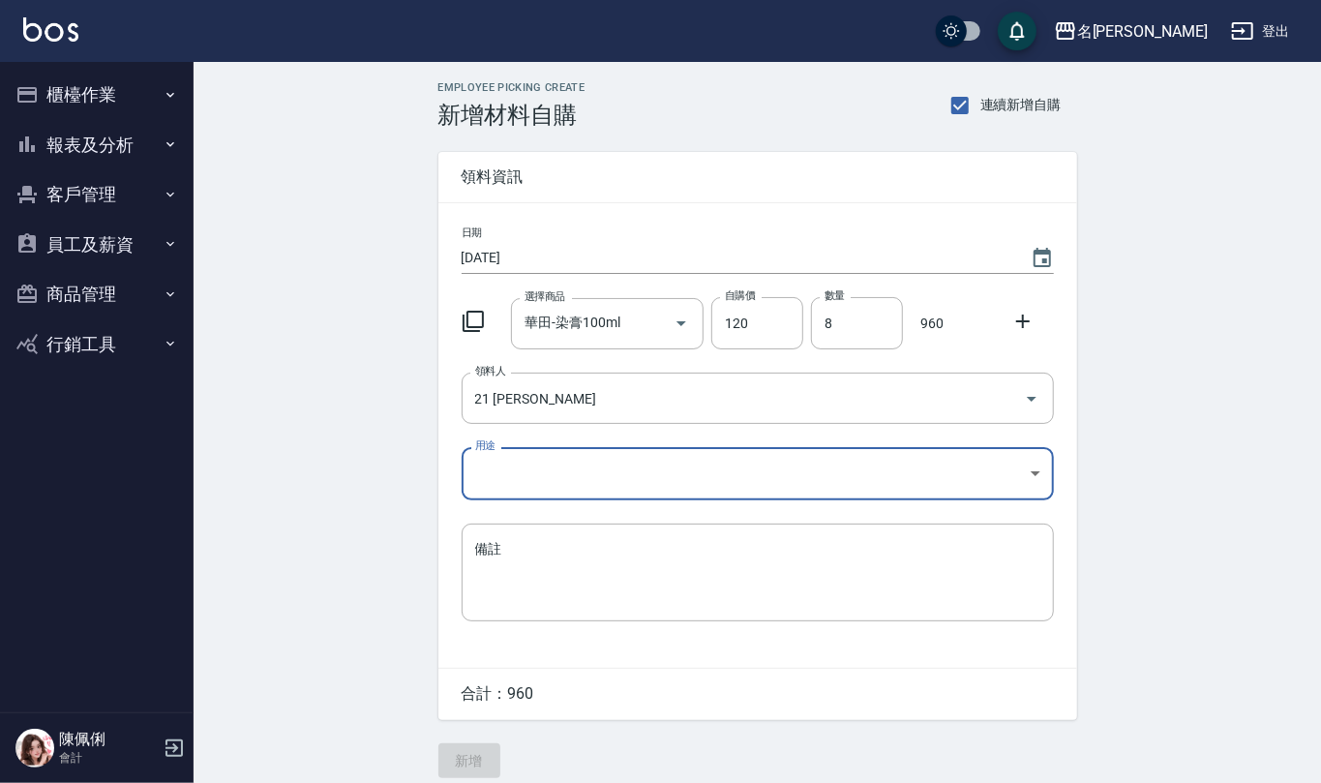
click at [512, 480] on body "名留仁二 登出 櫃檯作業 打帳單 帳單列表 現金收支登錄 材料自購登錄 每日結帳 報表及分析 報表目錄 店家區間累計表 店家日報表 互助日報表 互助月報表 互…" at bounding box center [660, 399] width 1321 height 798
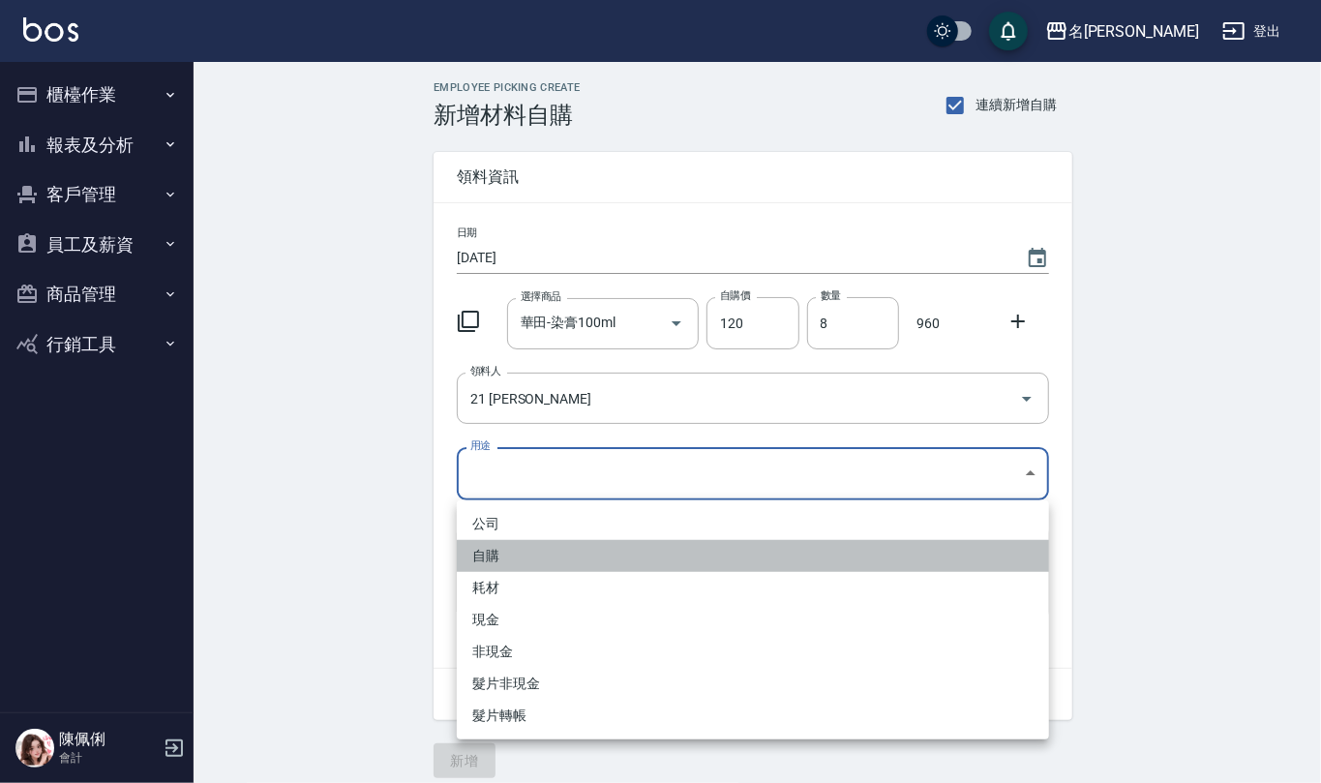
click at [520, 559] on li "自購" at bounding box center [753, 556] width 592 height 32
type input "自購"
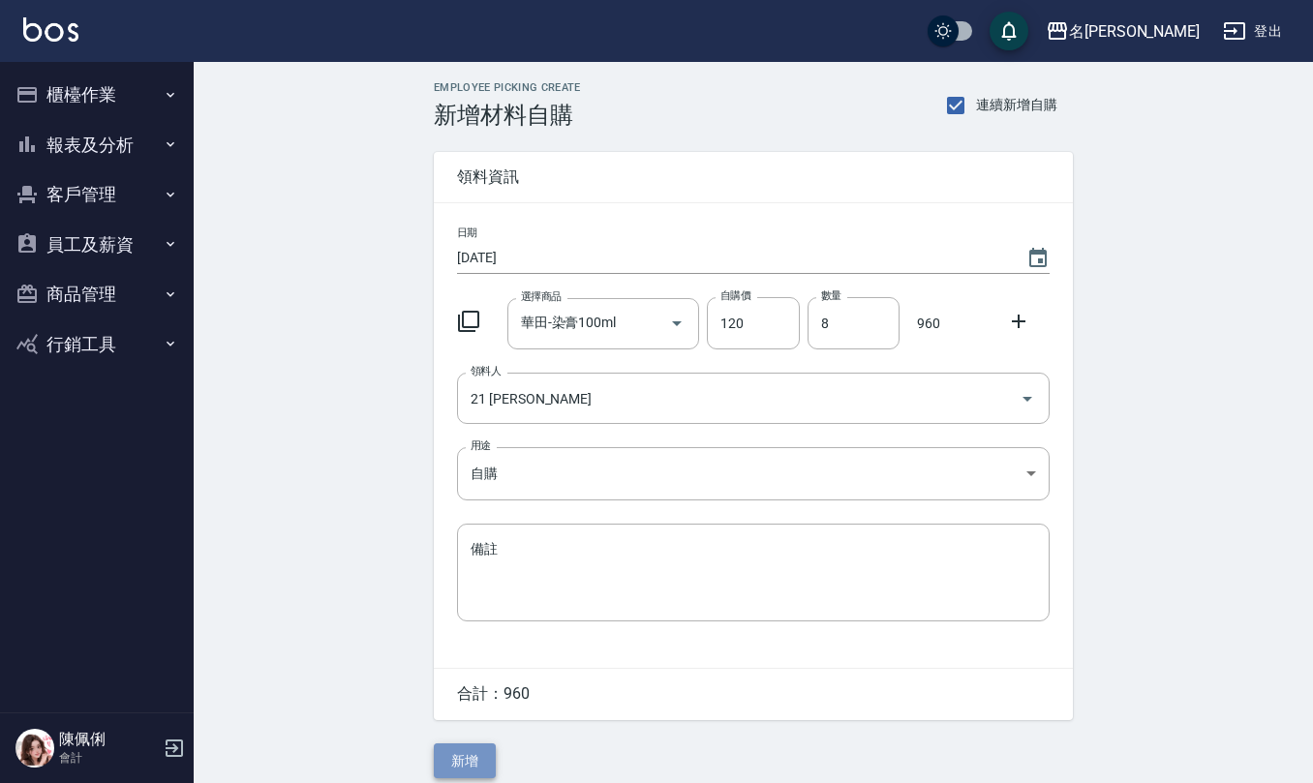
click at [469, 768] on button "新增" at bounding box center [465, 761] width 62 height 36
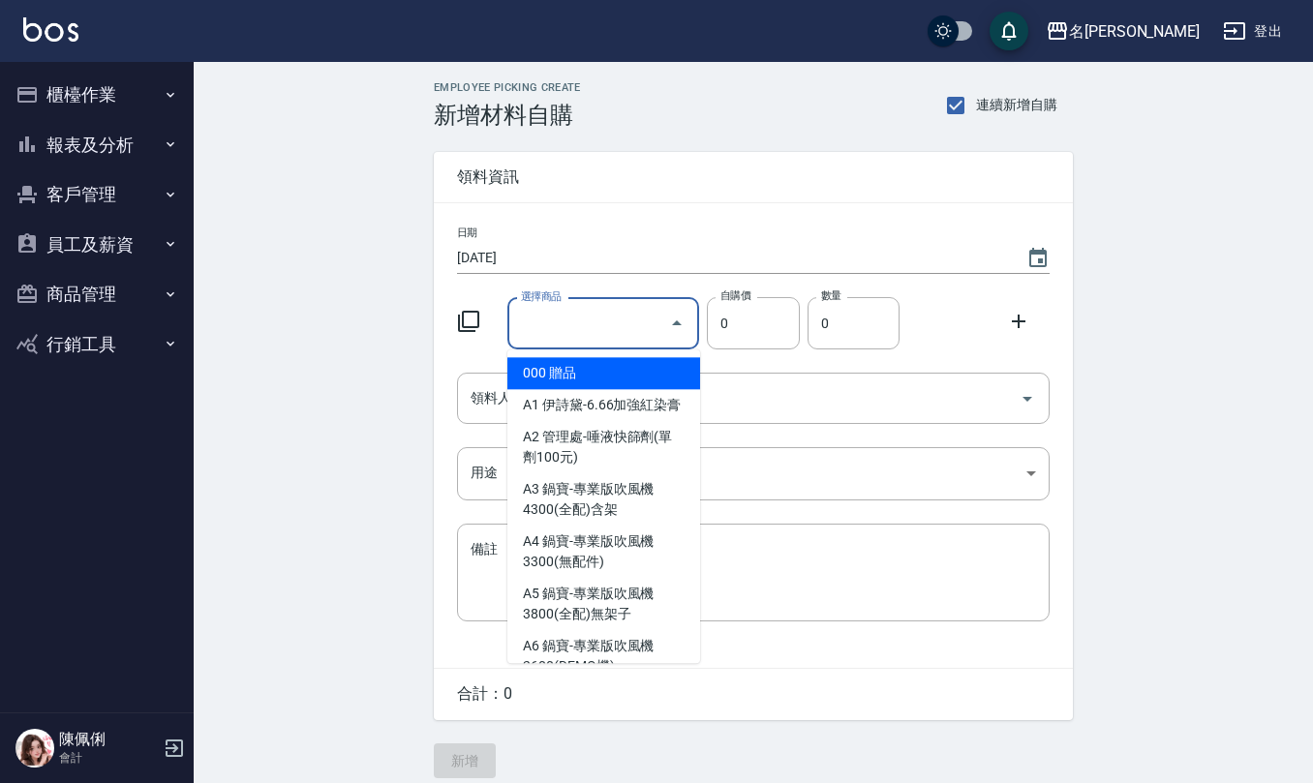
click at [610, 331] on input "選擇商品" at bounding box center [589, 324] width 146 height 34
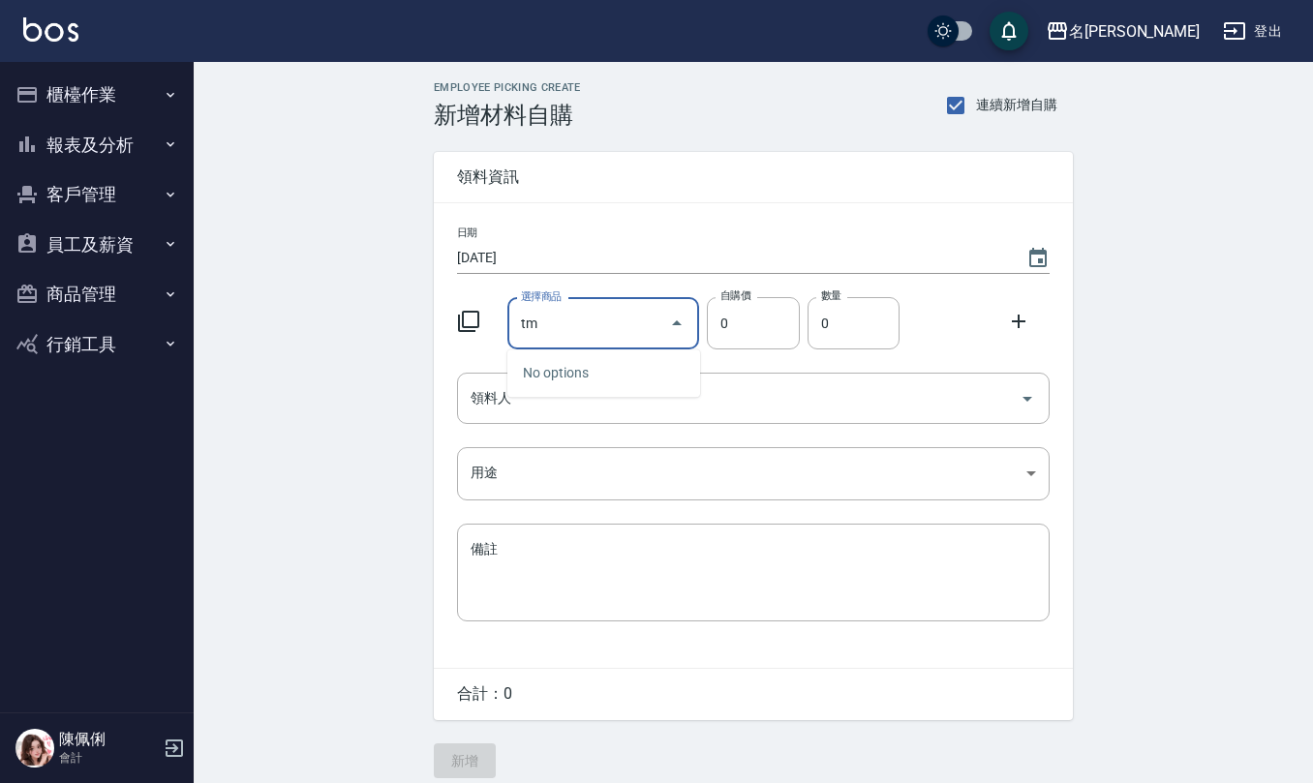
type input "t"
type input "茾"
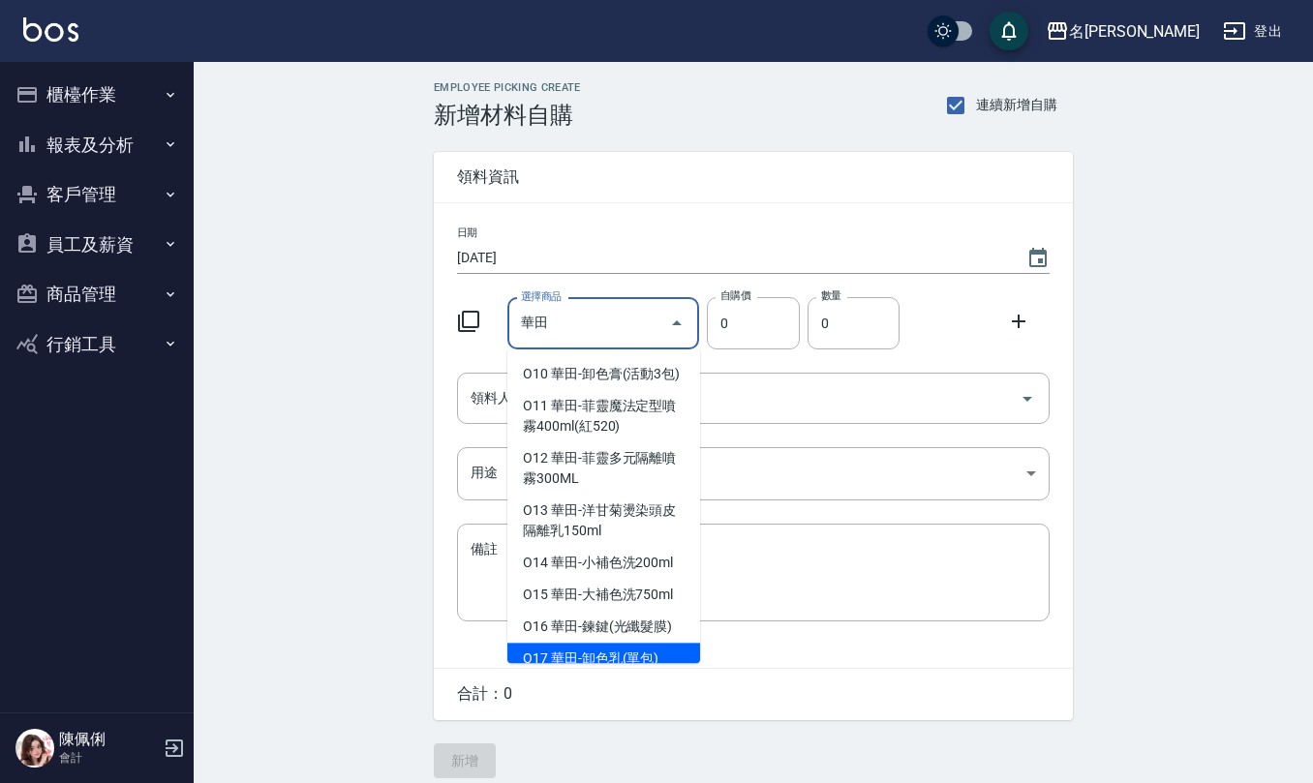
scroll to position [114, 0]
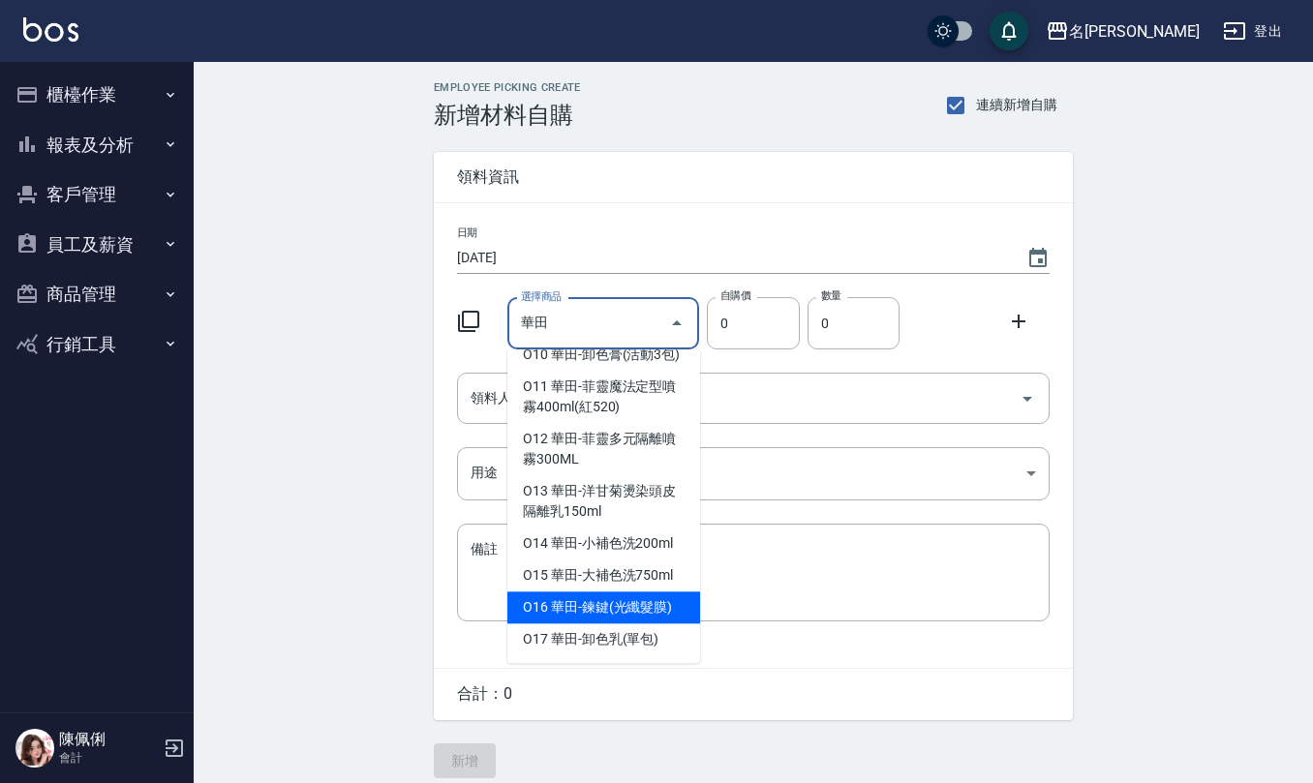
type input "華田-鍊鍵(光纖髮膜)"
type input "450"
type input "1"
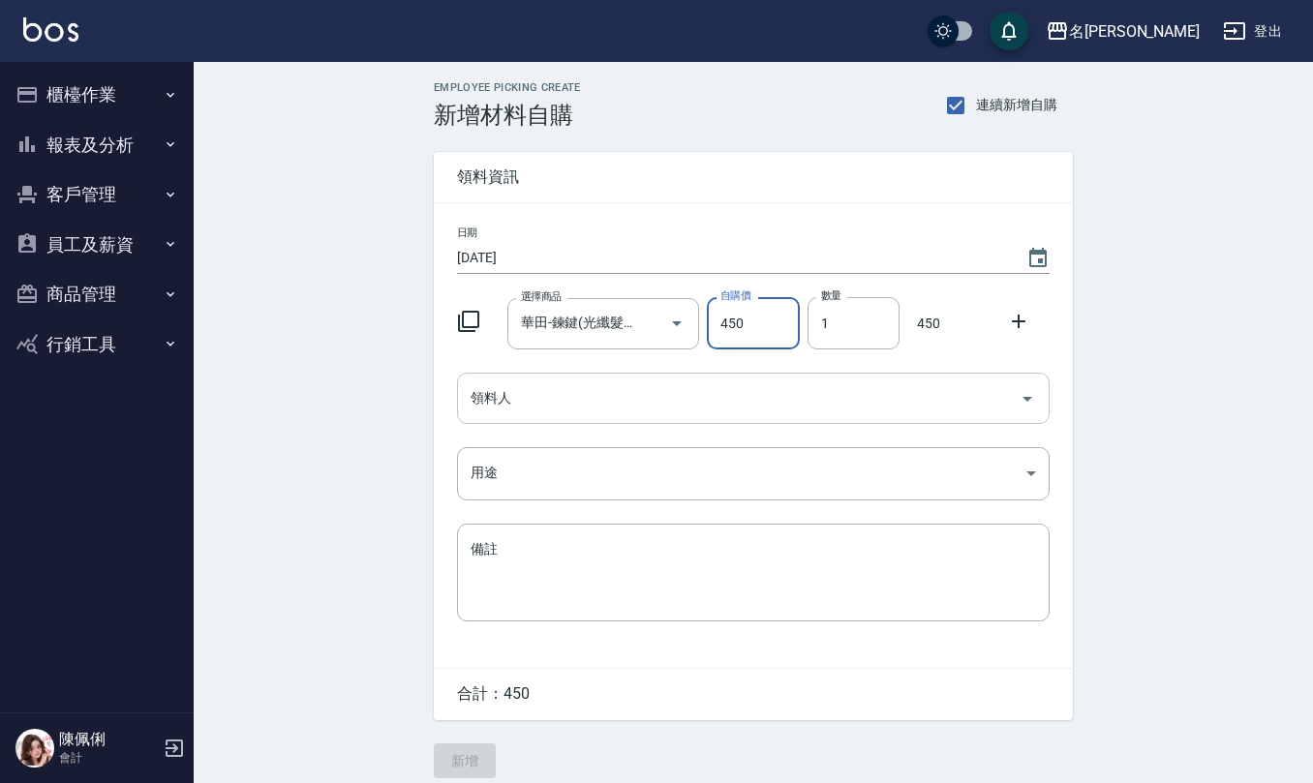
click at [605, 408] on input "領料人" at bounding box center [739, 398] width 546 height 34
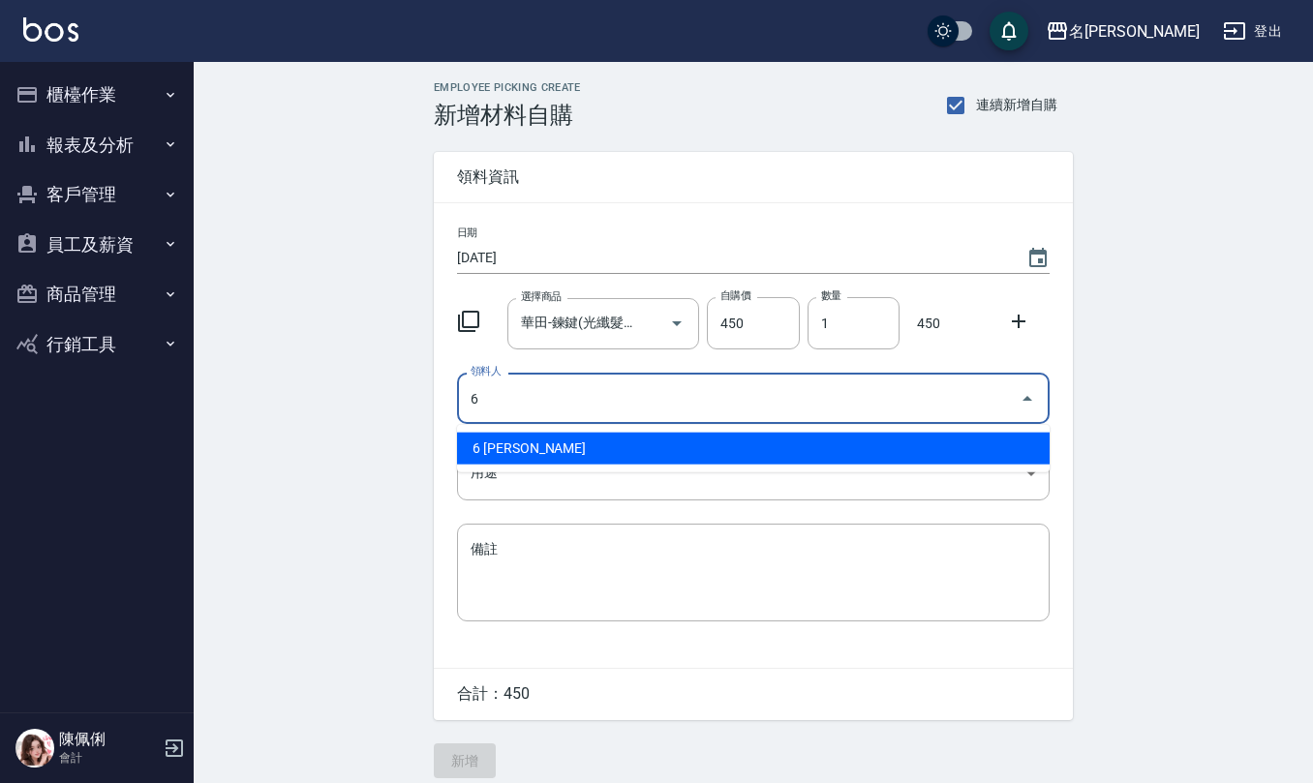
type input "6 [PERSON_NAME]"
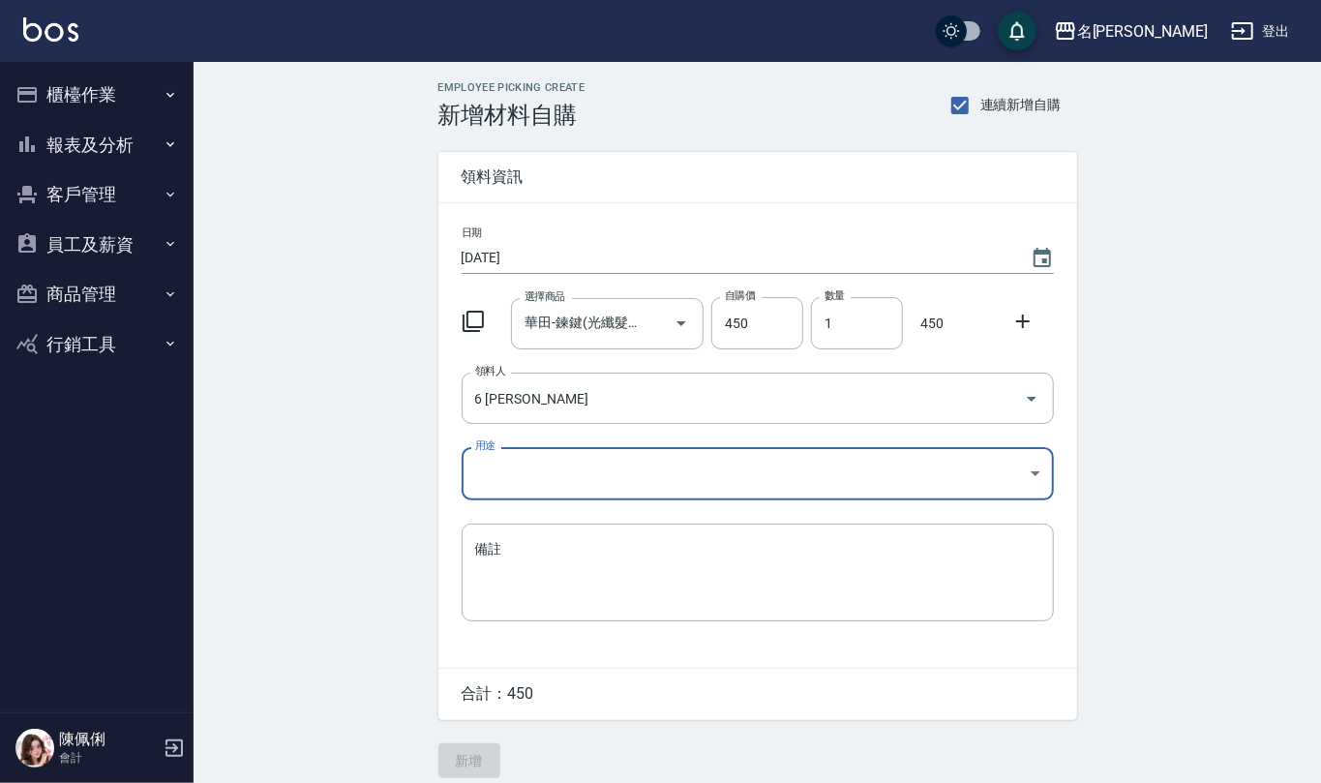
click at [569, 465] on body "名留仁二 登出 櫃檯作業 打帳單 帳單列表 現金收支登錄 材料自購登錄 每日結帳 報表及分析 報表目錄 店家區間累計表 店家日報表 互助日報表 互助月報表 互…" at bounding box center [660, 399] width 1321 height 798
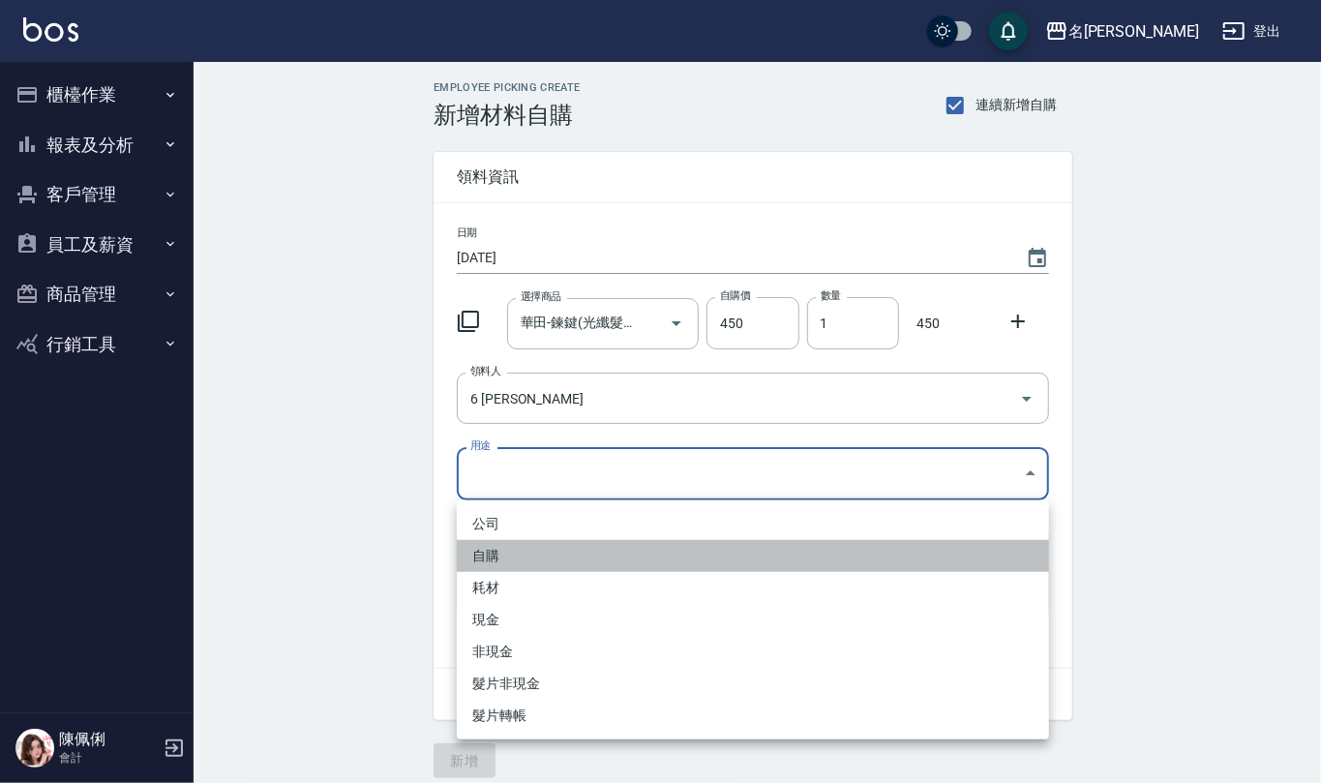
click at [499, 551] on li "自購" at bounding box center [753, 556] width 592 height 32
type input "自購"
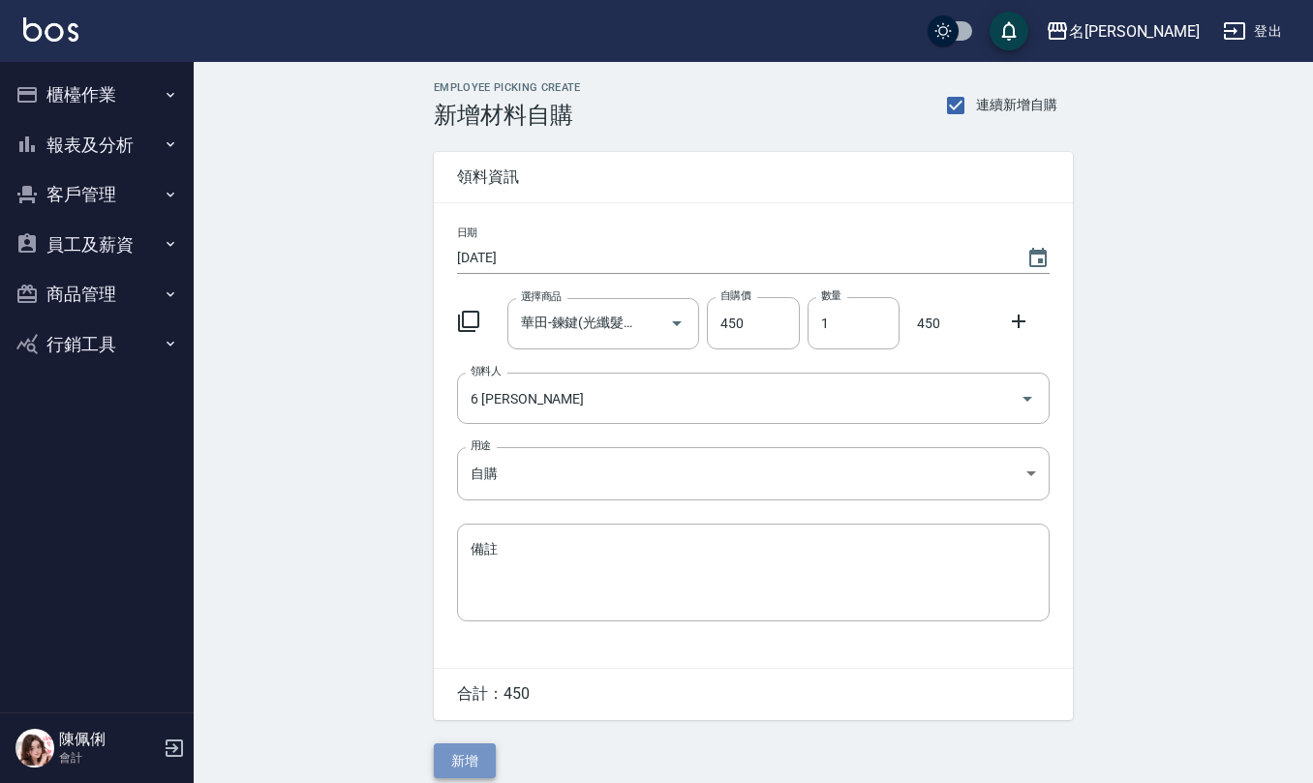
click at [469, 755] on button "新增" at bounding box center [465, 761] width 62 height 36
click at [1051, 263] on button "Choose date, selected date is 2025-08-14" at bounding box center [1037, 258] width 46 height 46
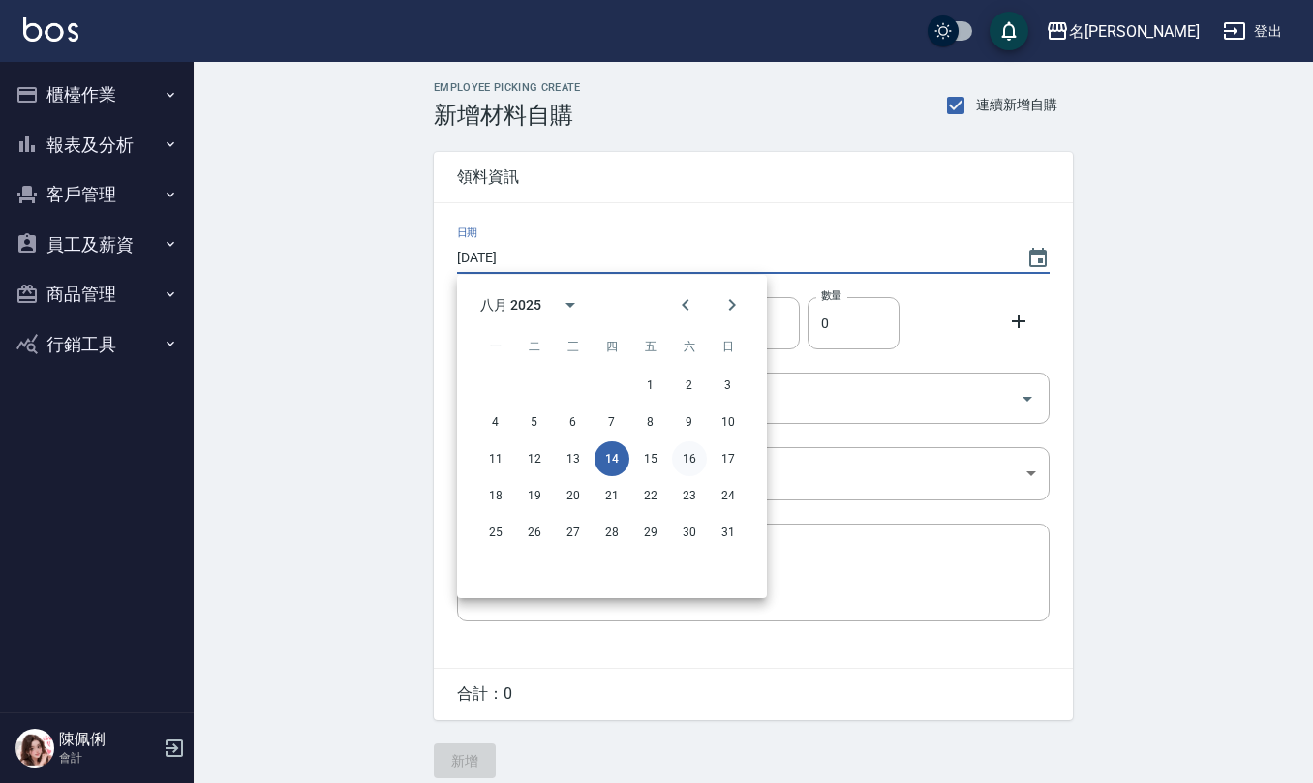
click at [691, 465] on button "16" at bounding box center [689, 458] width 35 height 35
type input "[DATE]"
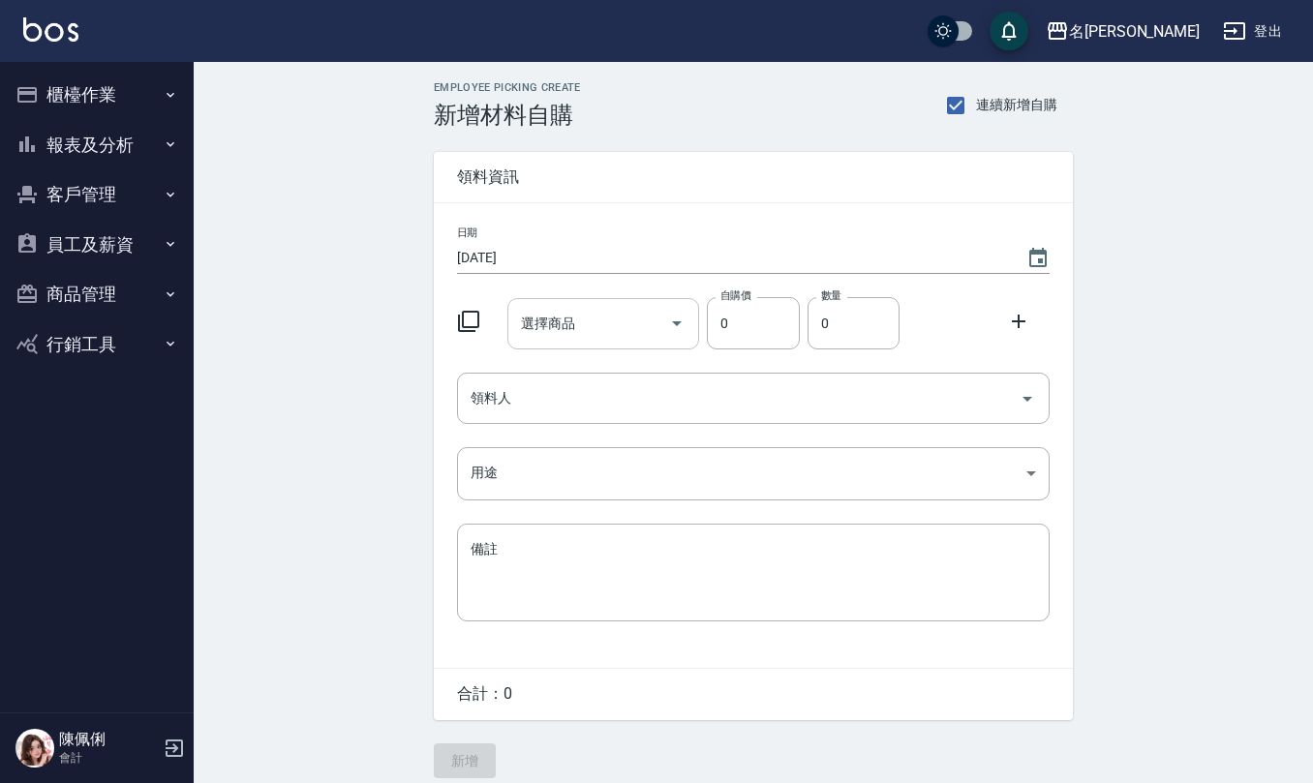
click at [581, 329] on input "選擇商品" at bounding box center [589, 324] width 146 height 34
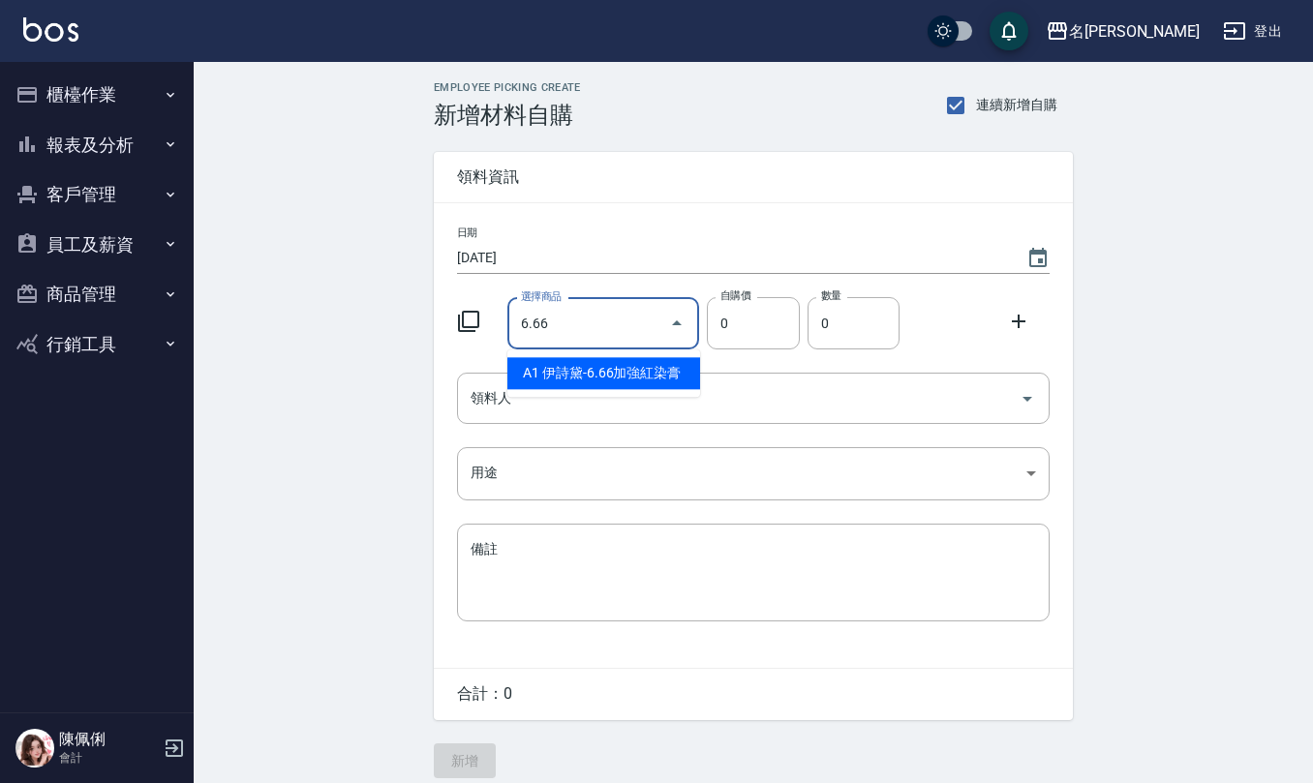
type input "[PERSON_NAME]-6.66加強紅染膏"
type input "110"
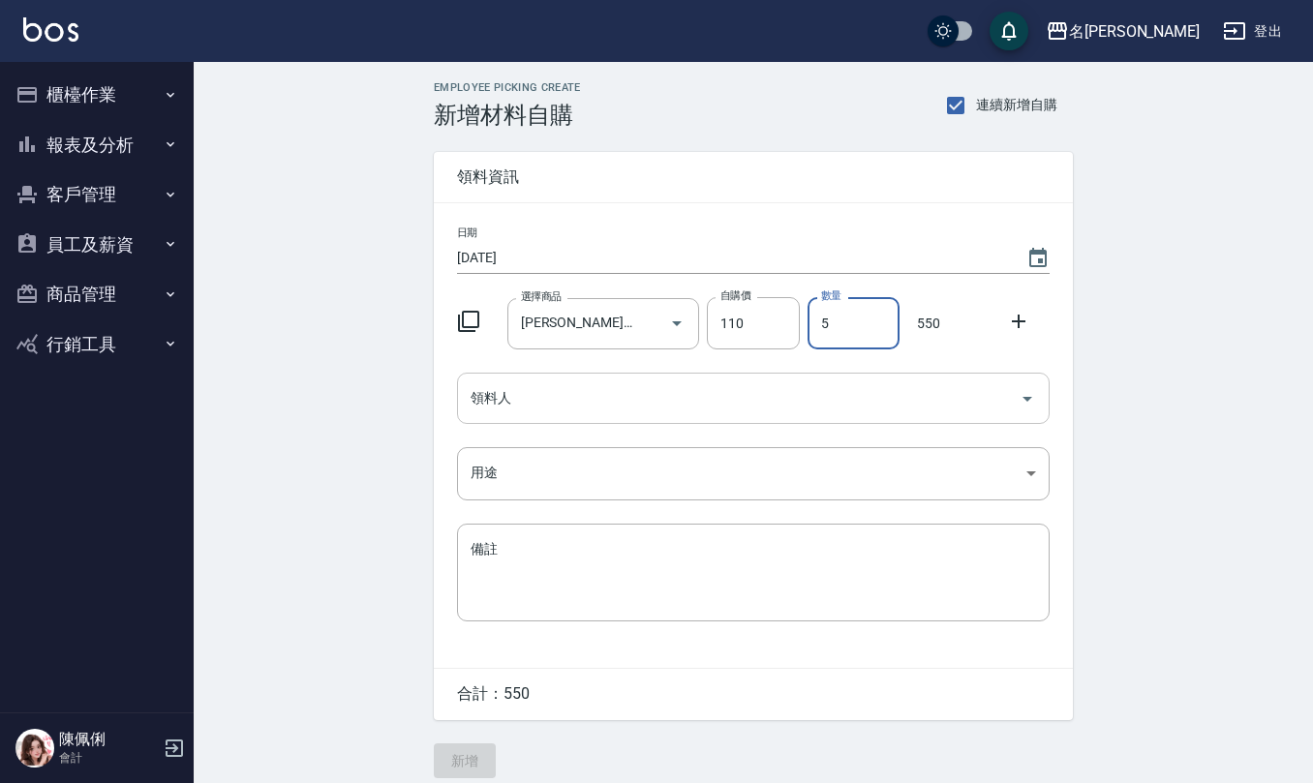
type input "5"
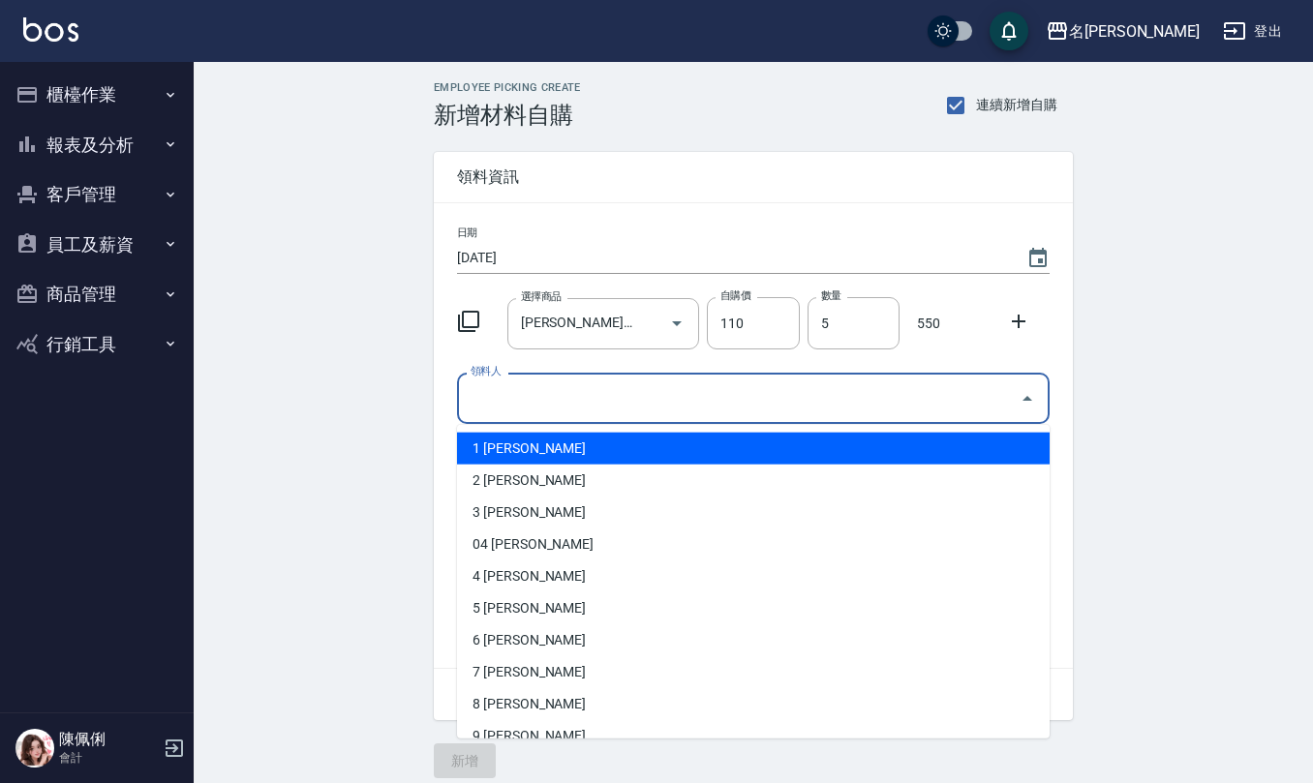
click at [587, 403] on input "領料人" at bounding box center [739, 398] width 546 height 34
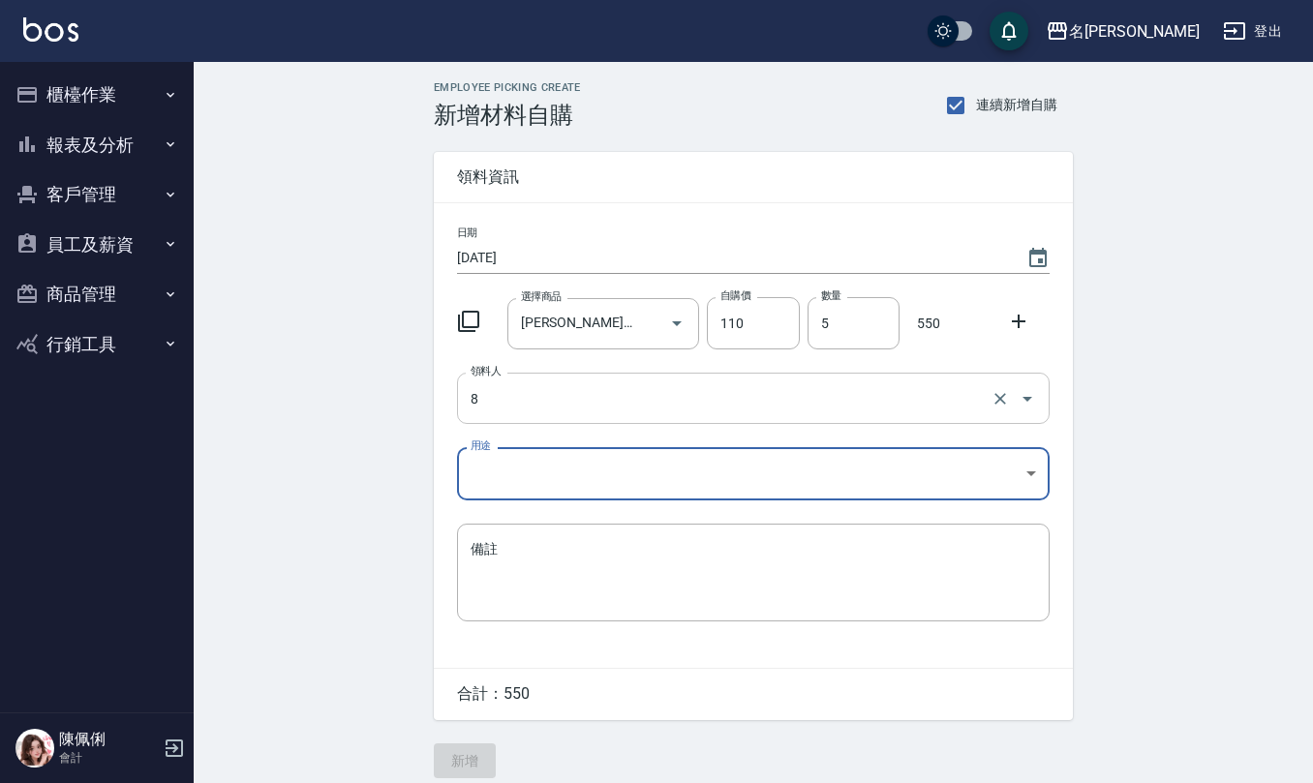
type input "8 [PERSON_NAME]"
click at [551, 482] on body "名留仁二 登出 櫃檯作業 打帳單 帳單列表 現金收支登錄 材料自購登錄 每日結帳 報表及分析 報表目錄 店家區間累計表 店家日報表 互助日報表 互助月報表 互…" at bounding box center [656, 399] width 1313 height 798
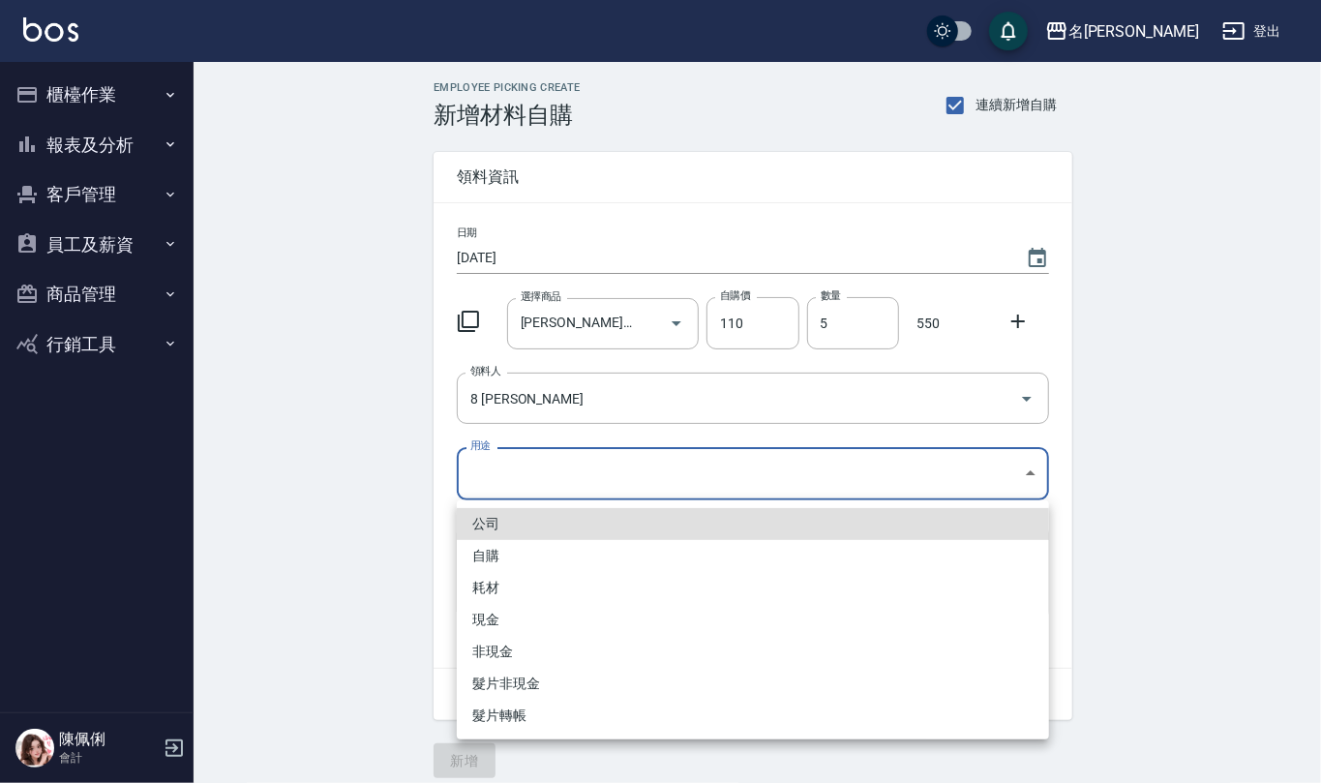
click at [542, 558] on li "自購" at bounding box center [753, 556] width 592 height 32
type input "自購"
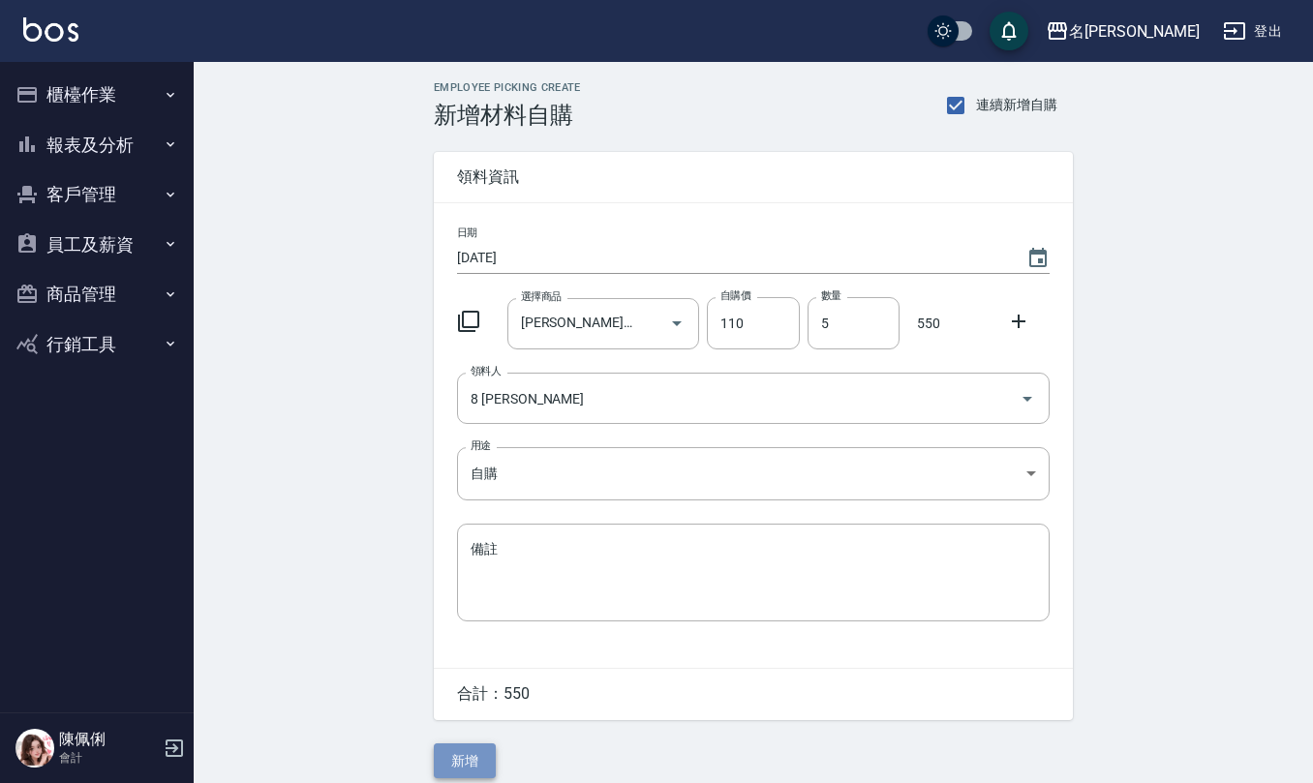
click at [469, 760] on button "新增" at bounding box center [465, 761] width 62 height 36
click at [590, 325] on input "選擇商品" at bounding box center [589, 324] width 146 height 34
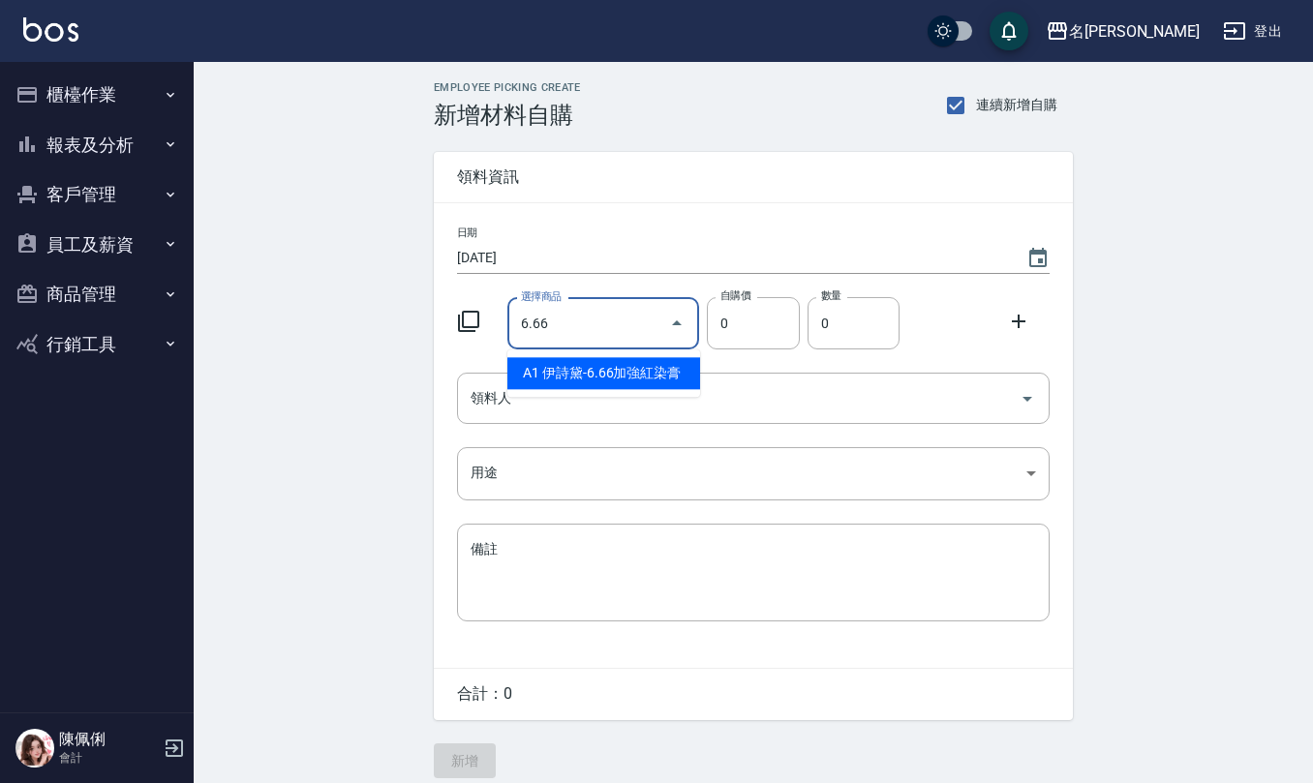
type input "[PERSON_NAME]-6.66加強紅染膏"
type input "110"
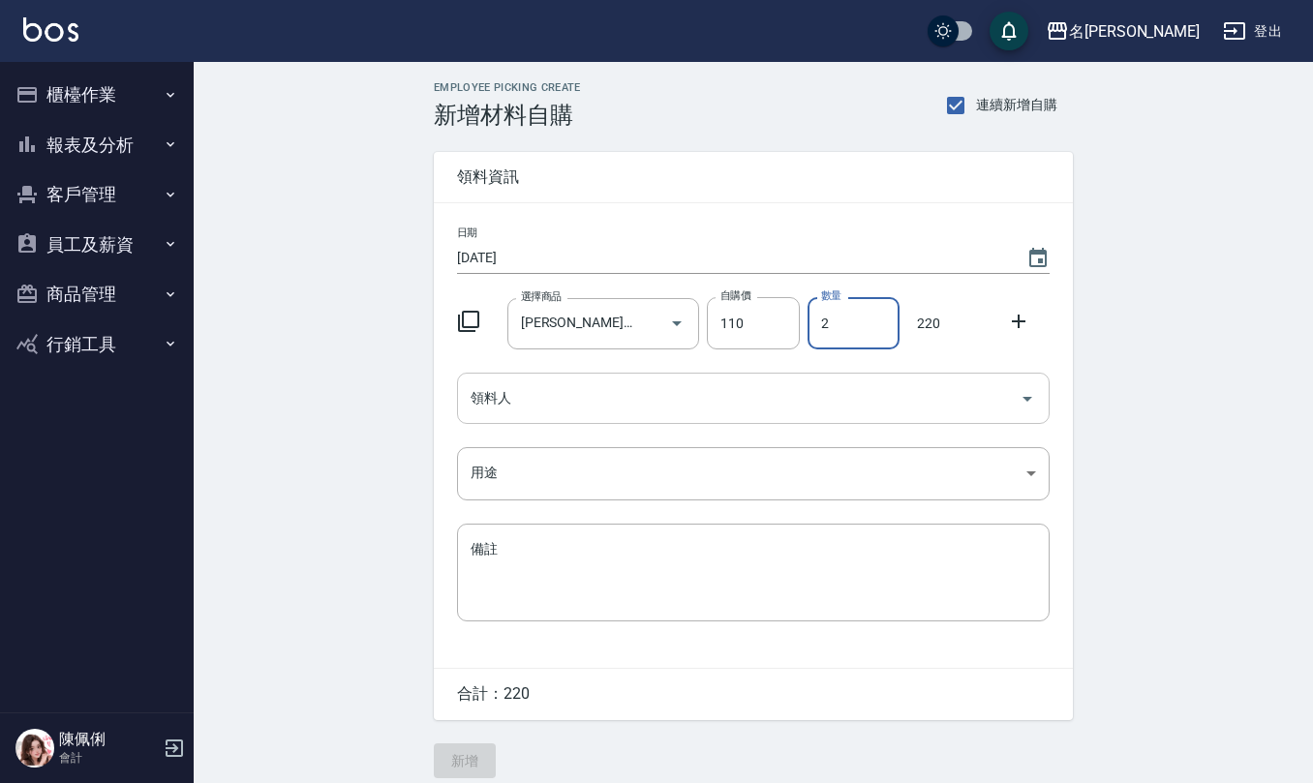
type input "2"
click at [567, 388] on input "領料人" at bounding box center [739, 398] width 546 height 34
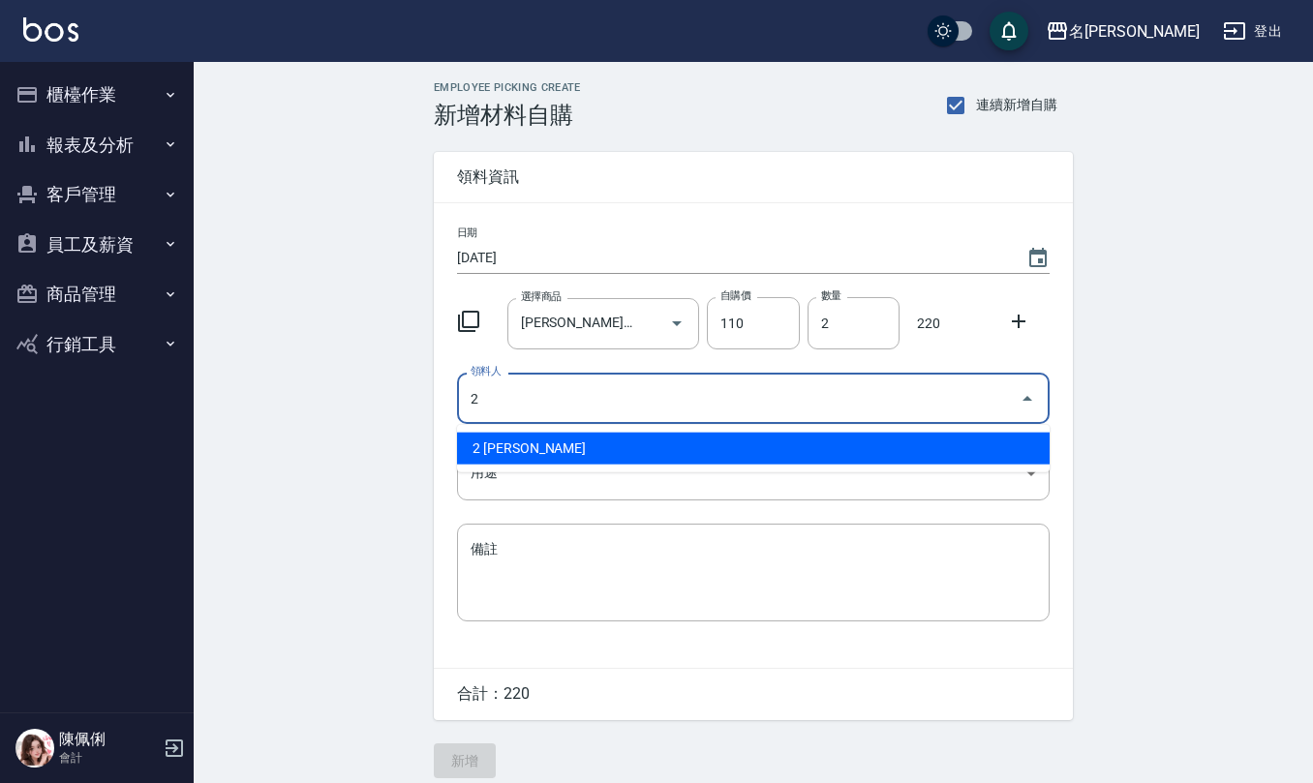
type input "2 [PERSON_NAME]"
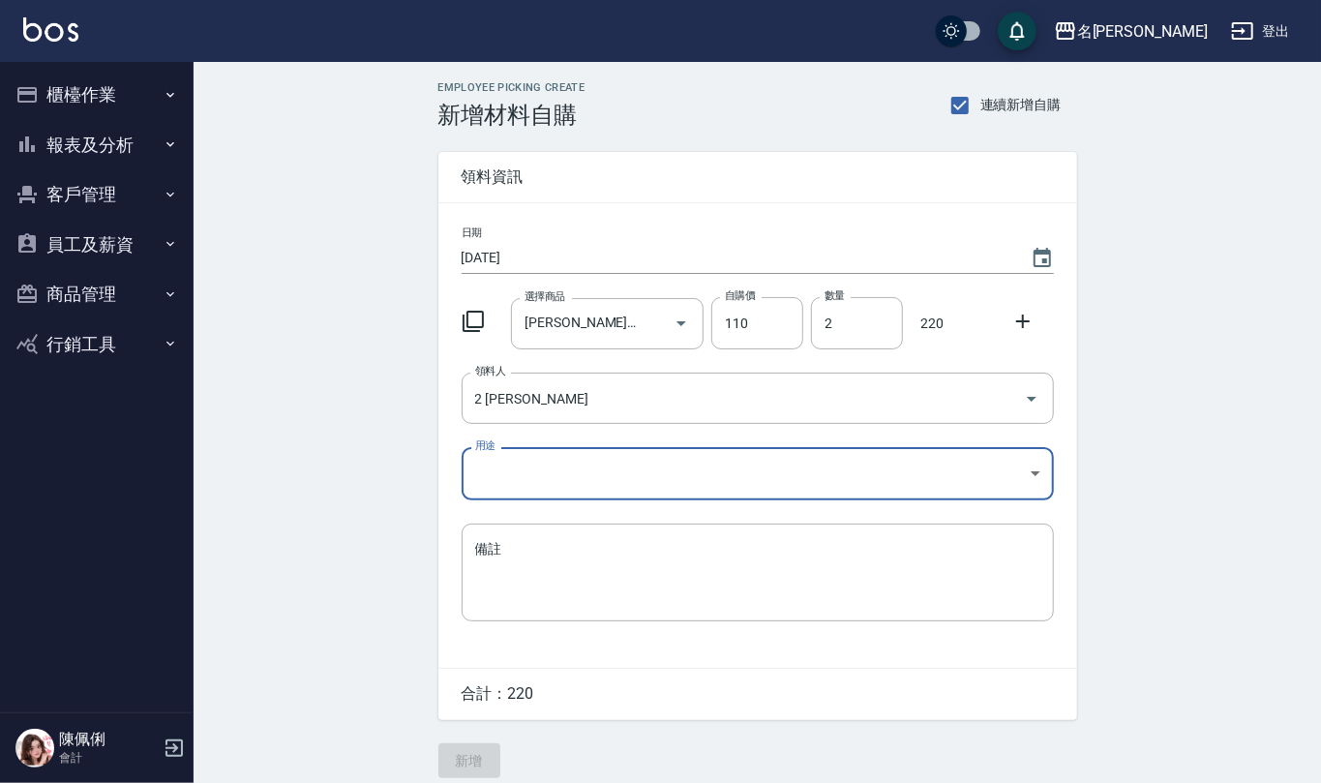
click at [546, 465] on body "名留仁二 登出 櫃檯作業 打帳單 帳單列表 現金收支登錄 材料自購登錄 每日結帳 報表及分析 報表目錄 店家區間累計表 店家日報表 互助日報表 互助月報表 互…" at bounding box center [660, 399] width 1321 height 798
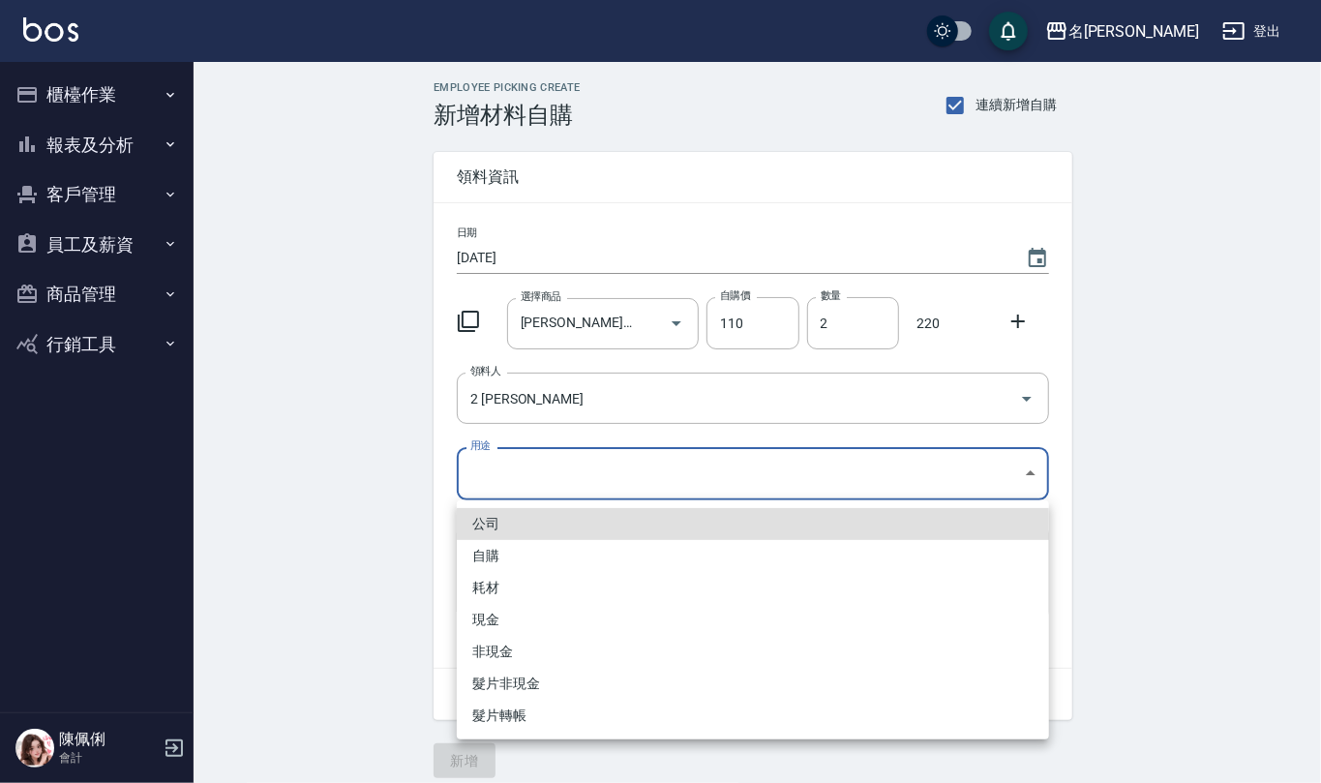
drag, startPoint x: 527, startPoint y: 556, endPoint x: 524, endPoint y: 567, distance: 12.0
click at [525, 559] on li "自購" at bounding box center [753, 556] width 592 height 32
type input "自購"
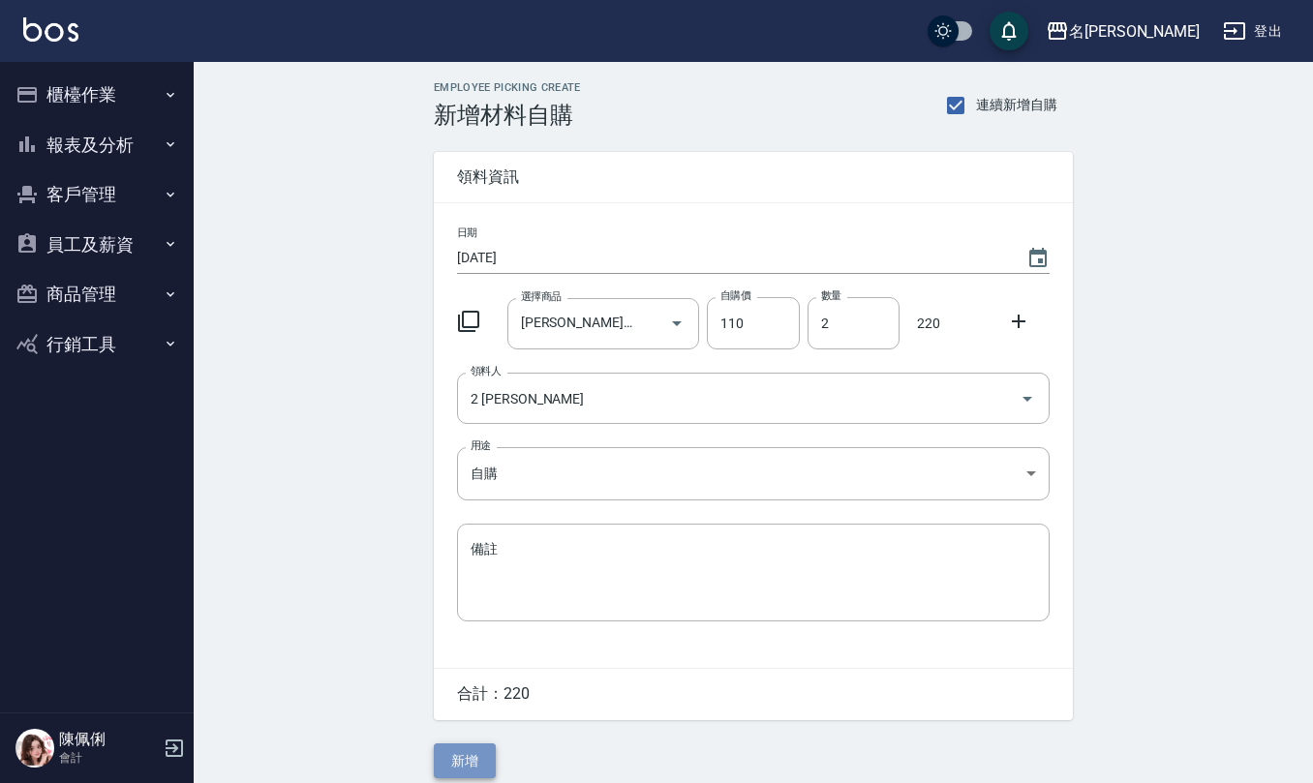
click at [469, 760] on button "新增" at bounding box center [465, 761] width 62 height 36
click at [535, 310] on div "選擇商品 選擇商品" at bounding box center [603, 323] width 193 height 51
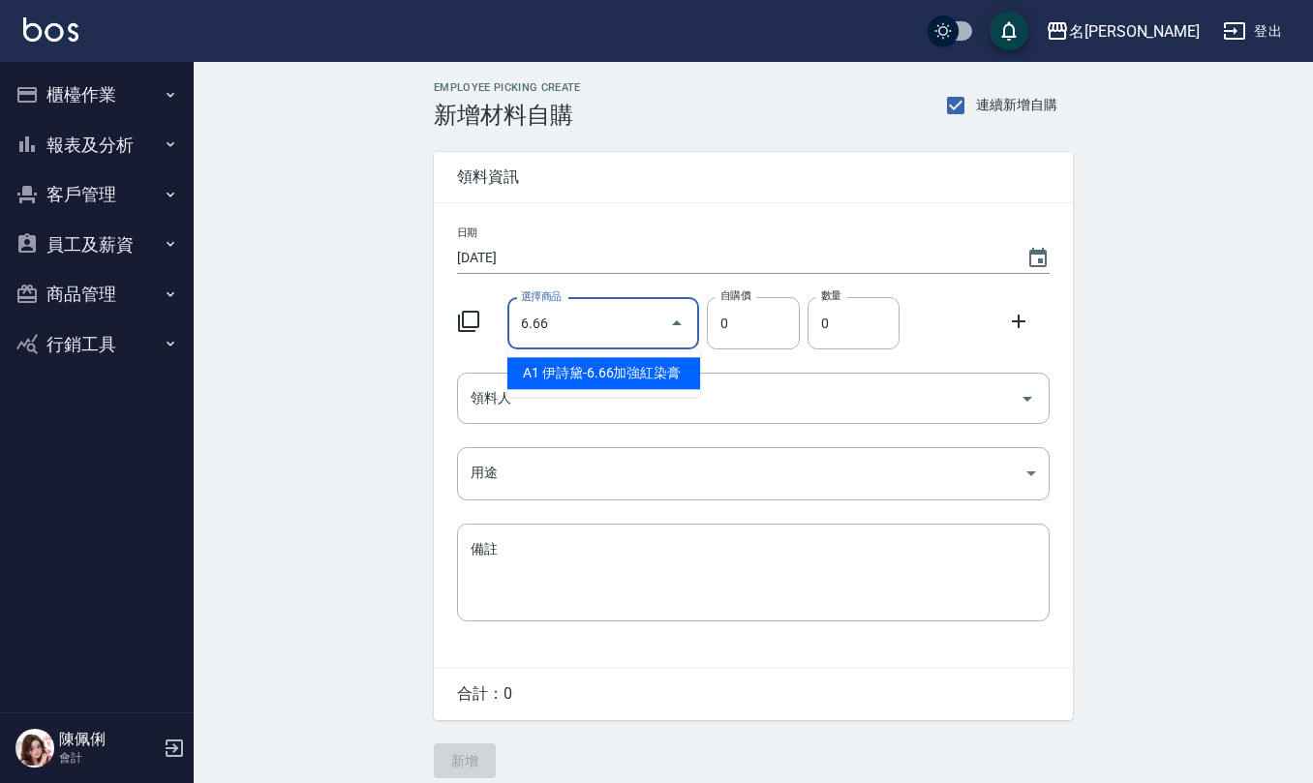
type input "[PERSON_NAME]-6.66加強紅染膏"
type input "110"
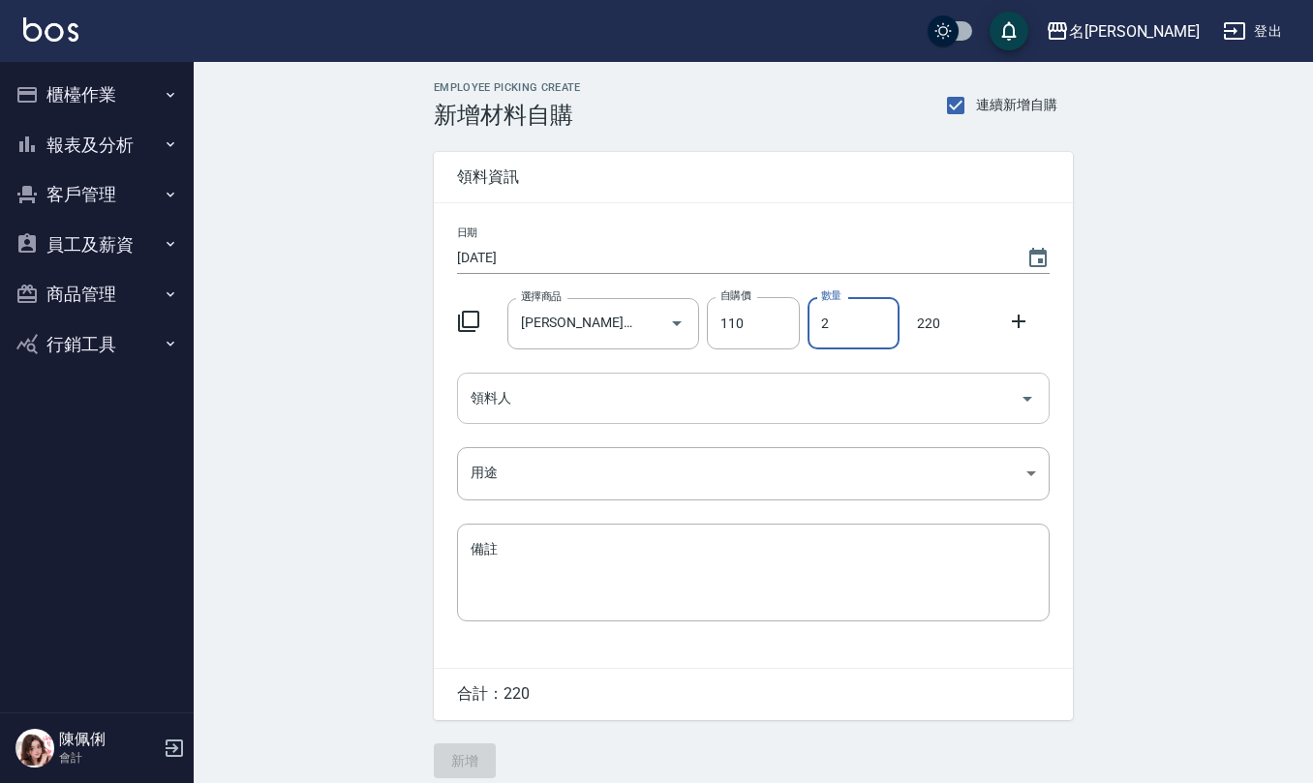
type input "2"
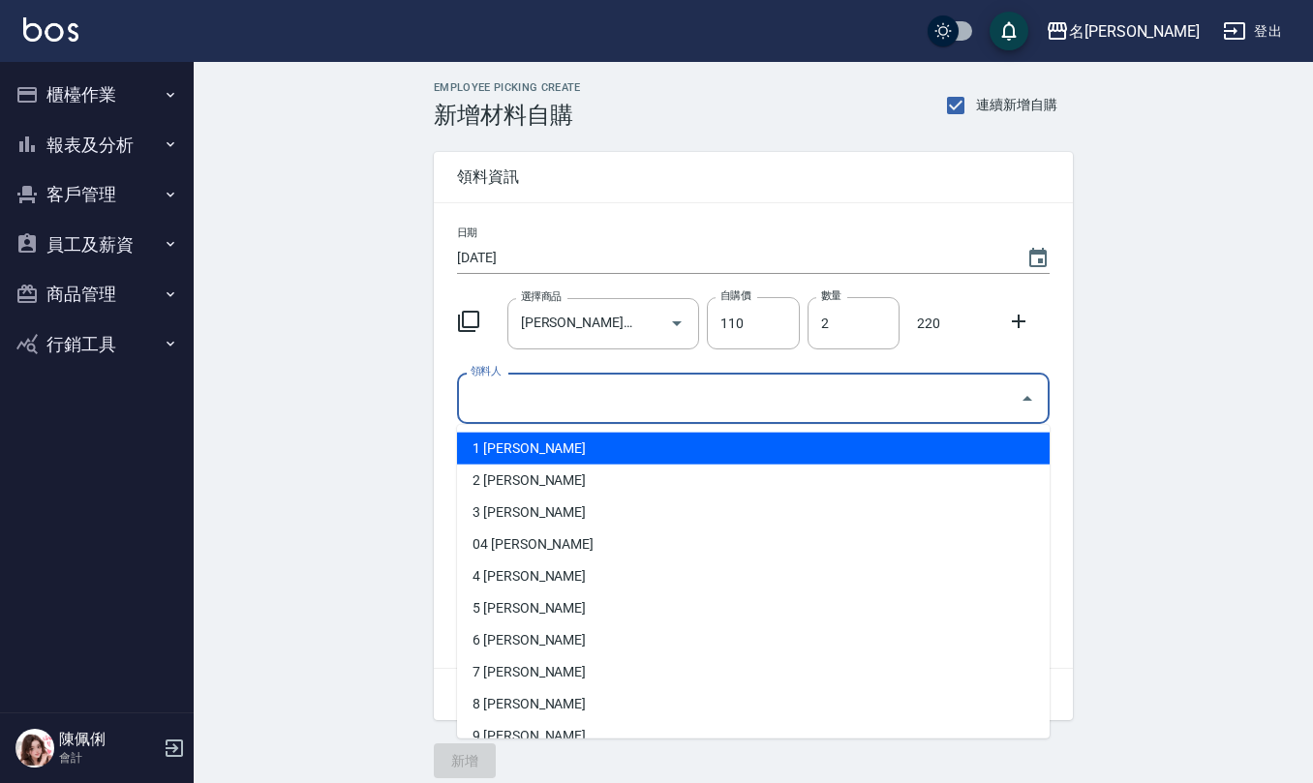
click at [546, 415] on input "領料人" at bounding box center [739, 398] width 546 height 34
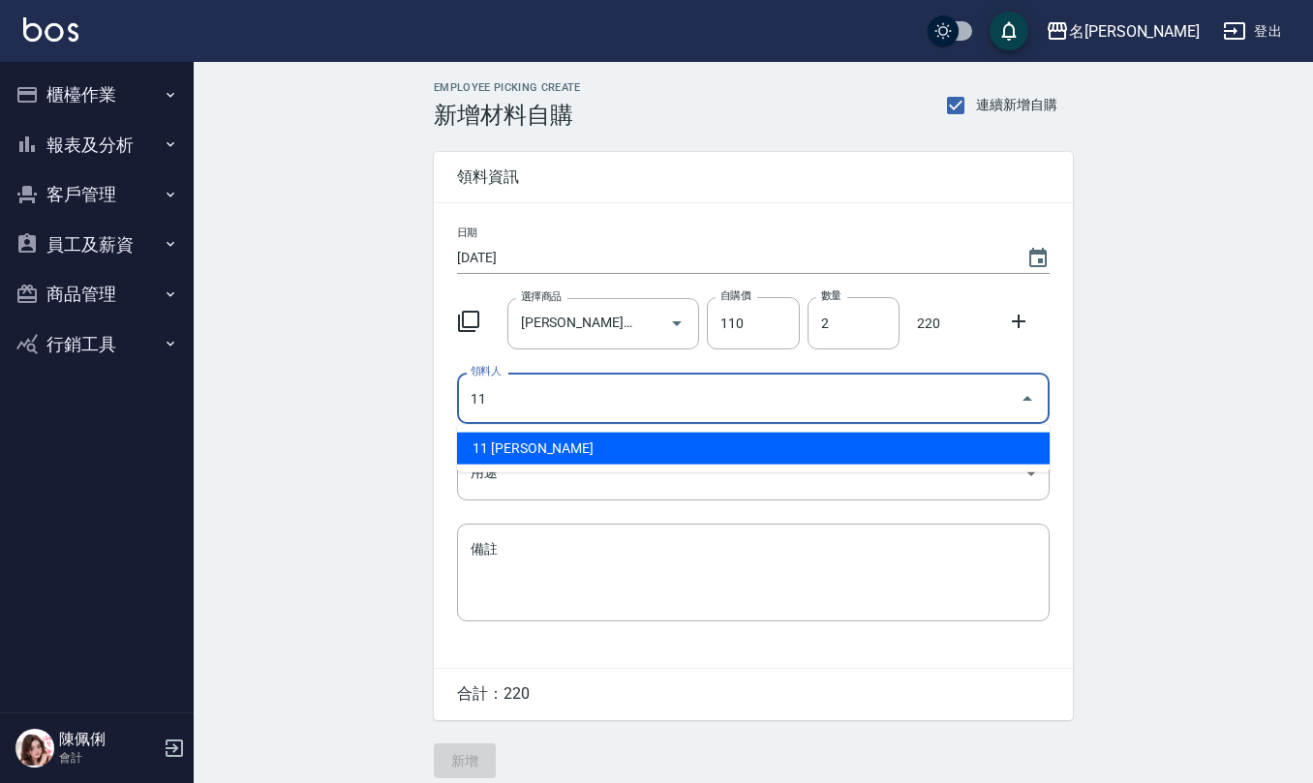
type input "11 [PERSON_NAME]"
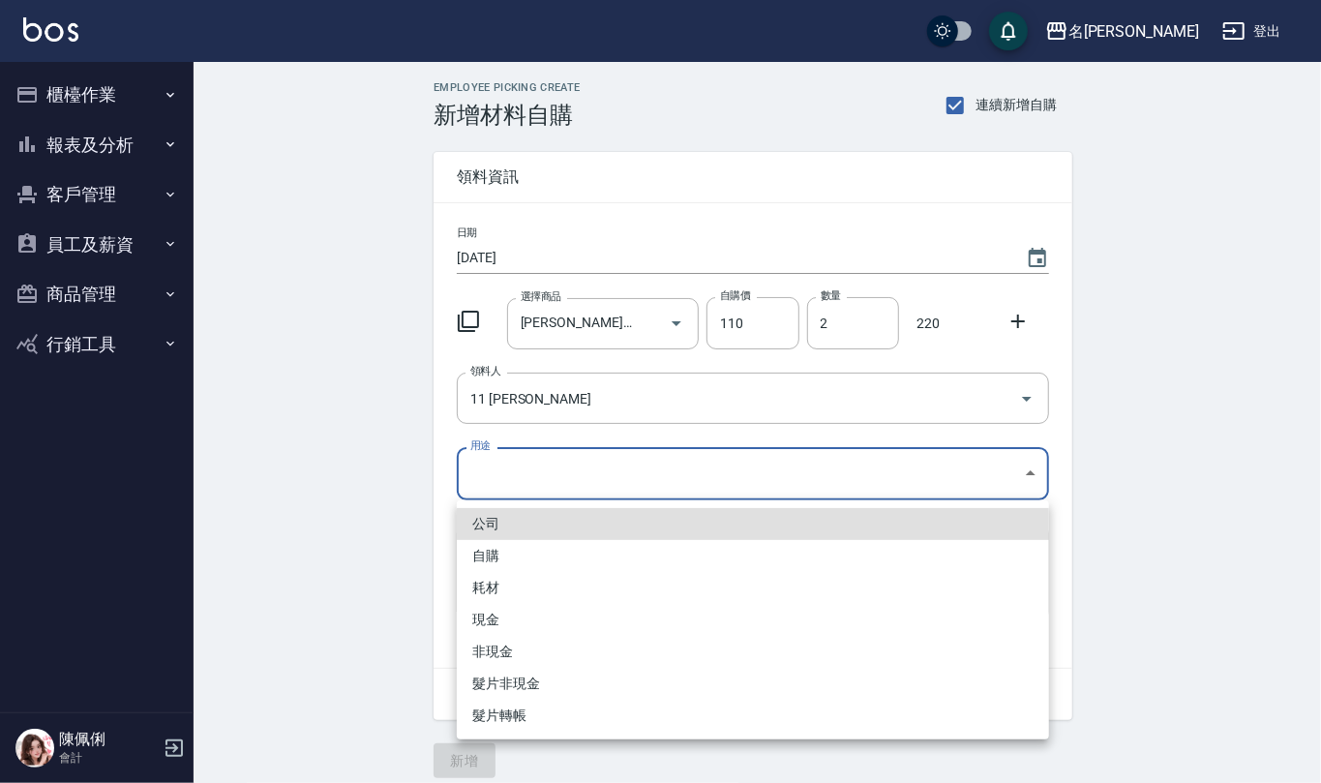
click at [559, 481] on body "名留仁二 登出 櫃檯作業 打帳單 帳單列表 現金收支登錄 材料自購登錄 每日結帳 報表及分析 報表目錄 店家區間累計表 店家日報表 互助日報表 互助月報表 互…" at bounding box center [660, 399] width 1321 height 798
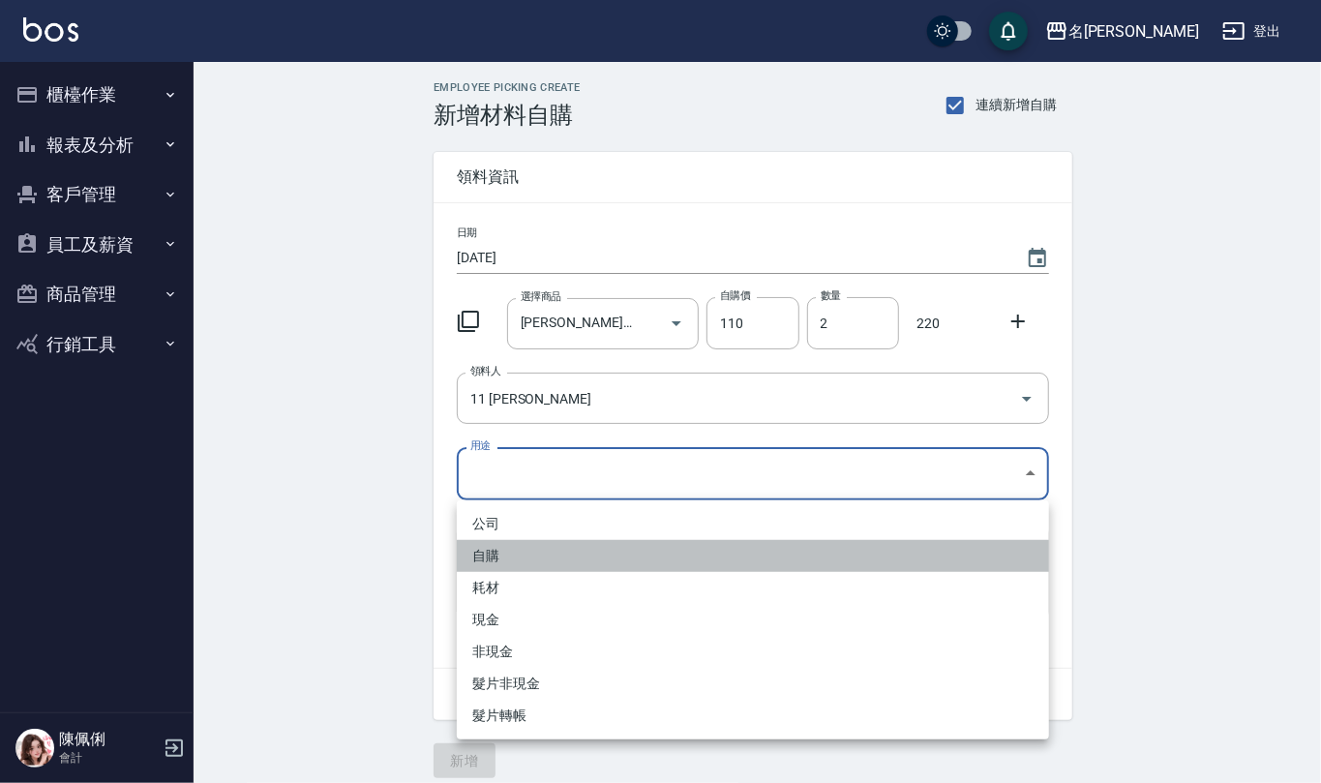
click at [528, 550] on li "自購" at bounding box center [753, 556] width 592 height 32
type input "自購"
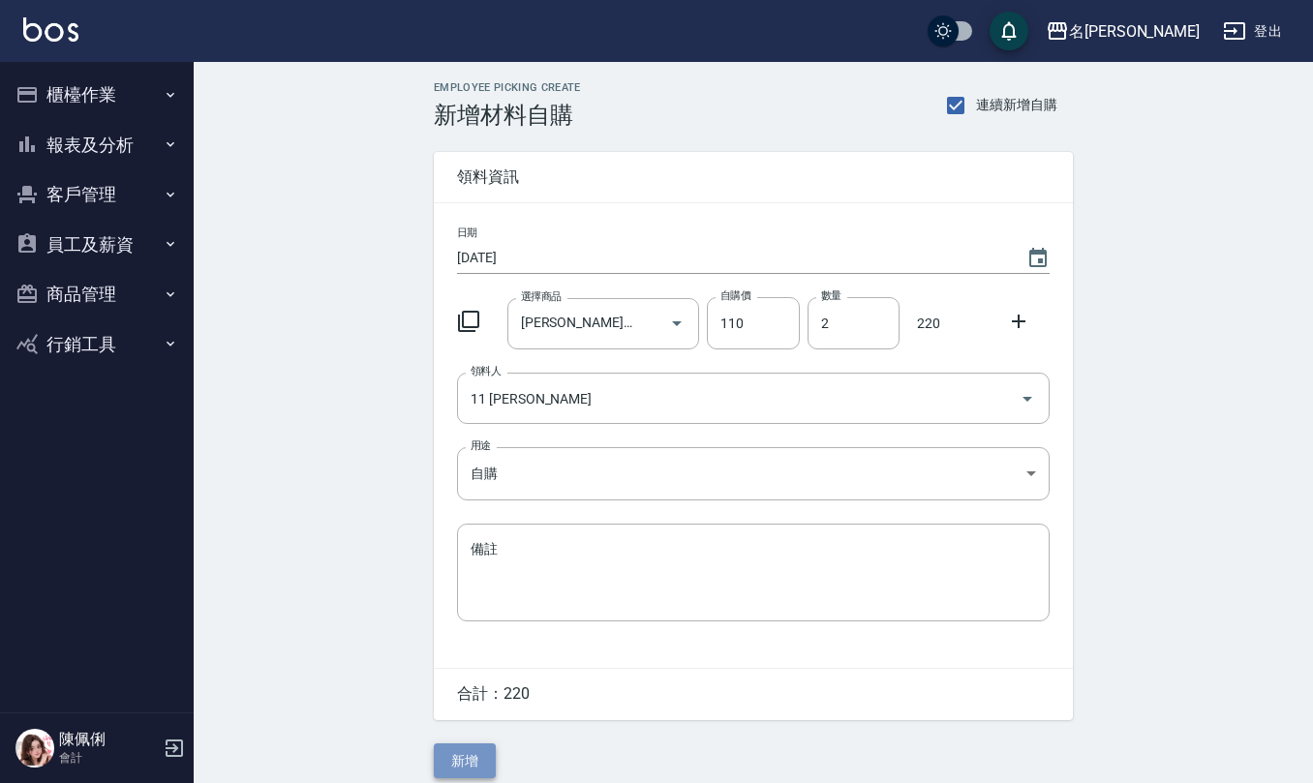
click at [451, 747] on button "新增" at bounding box center [465, 761] width 62 height 36
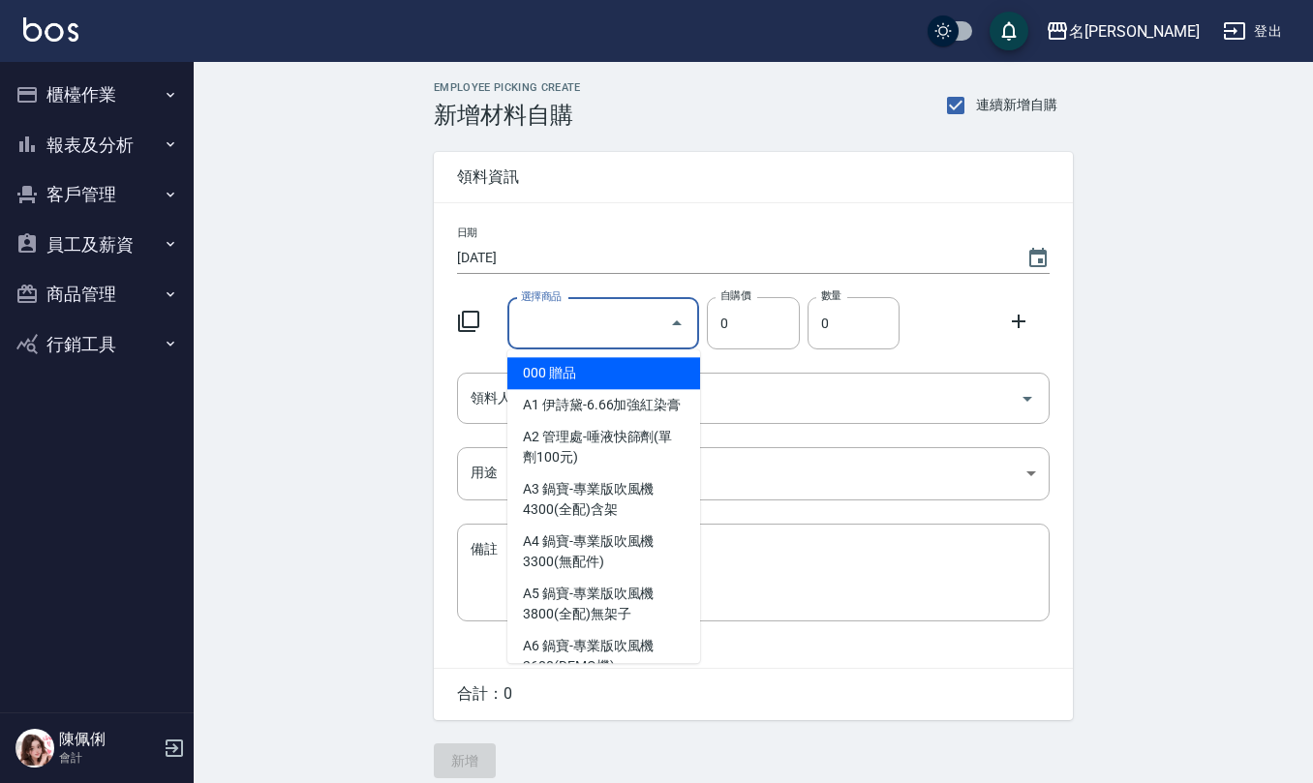
click at [608, 333] on input "選擇商品" at bounding box center [589, 324] width 146 height 34
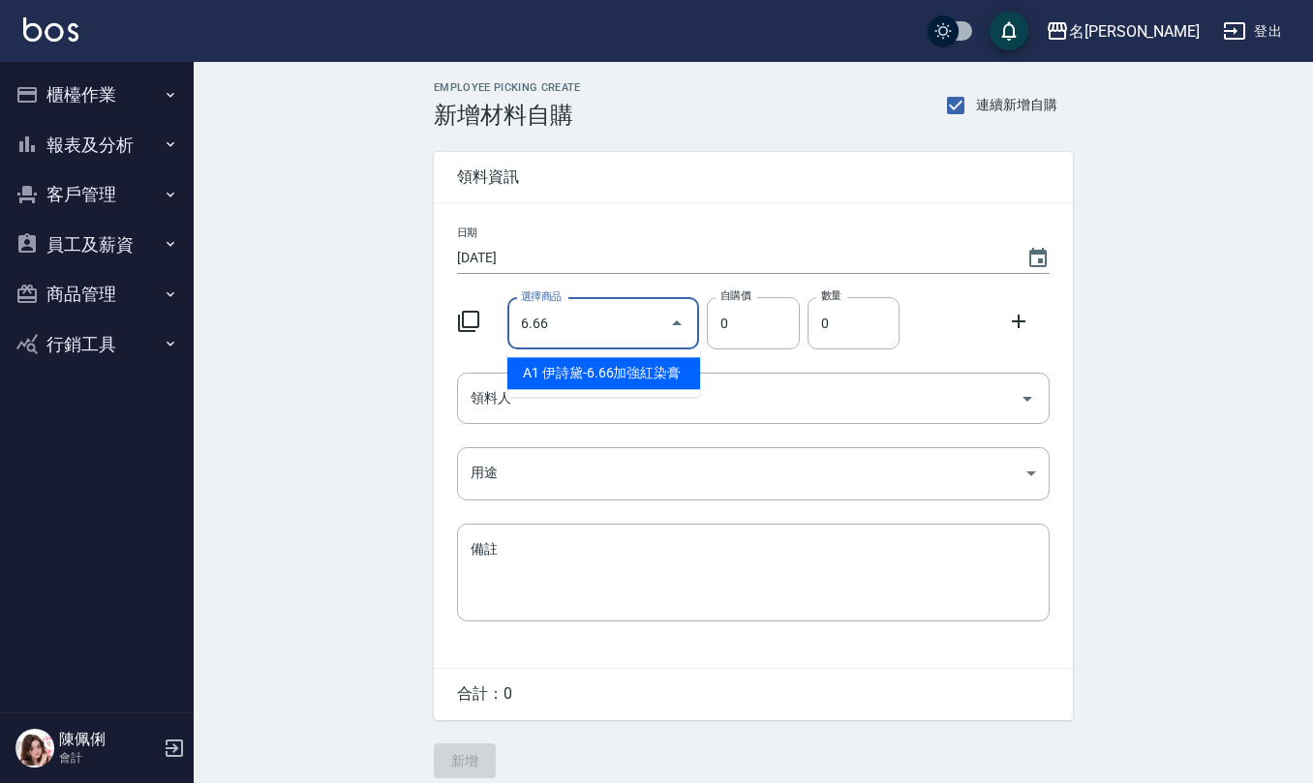
type input "[PERSON_NAME]-6.66加強紅染膏"
type input "110"
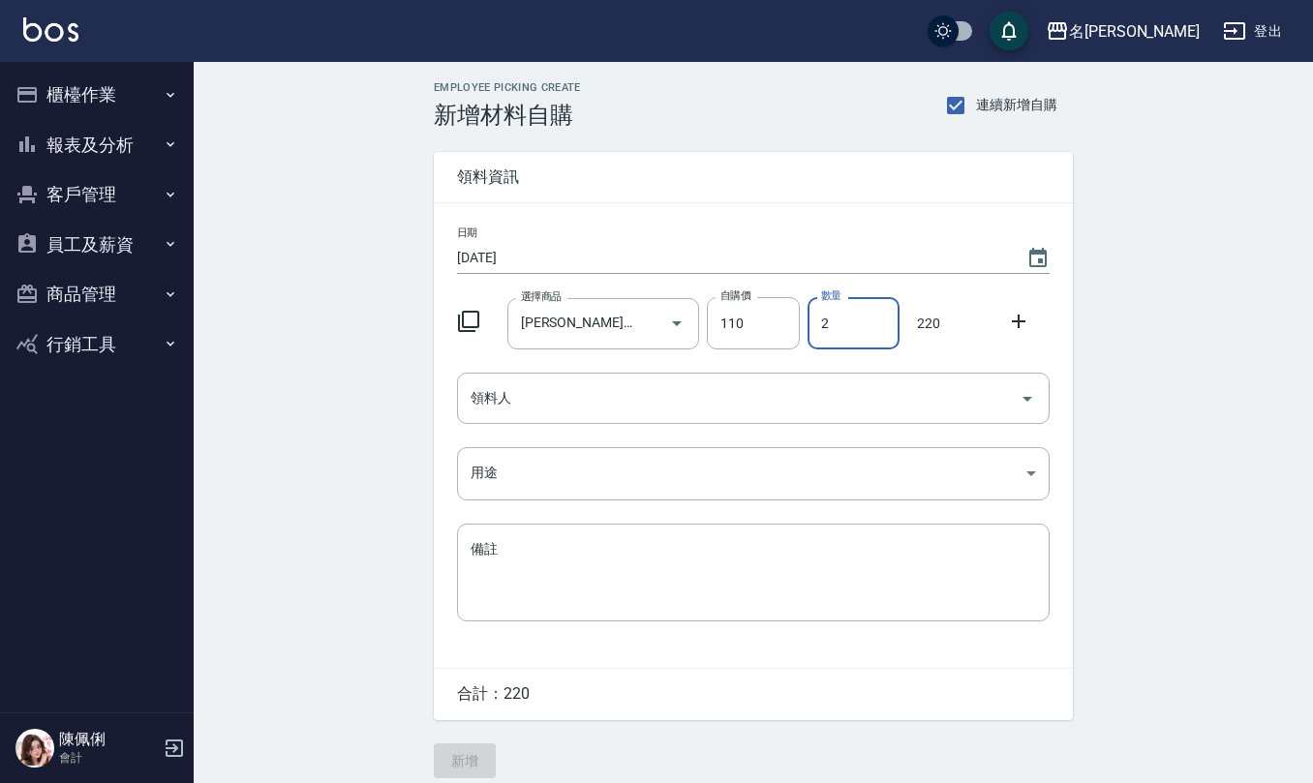
type input "2"
drag, startPoint x: 583, startPoint y: 427, endPoint x: 579, endPoint y: 403, distance: 24.5
click at [579, 415] on div "日期 [DATE] 選擇商品 伊詩黛-6.66加強紅染膏 選擇商品 自購價 110 自購價 數量 2 數量 220 領料人 領料人 用途 ​ 用途 備註 x …" at bounding box center [753, 435] width 639 height 465
click at [579, 403] on input "領料人" at bounding box center [739, 398] width 546 height 34
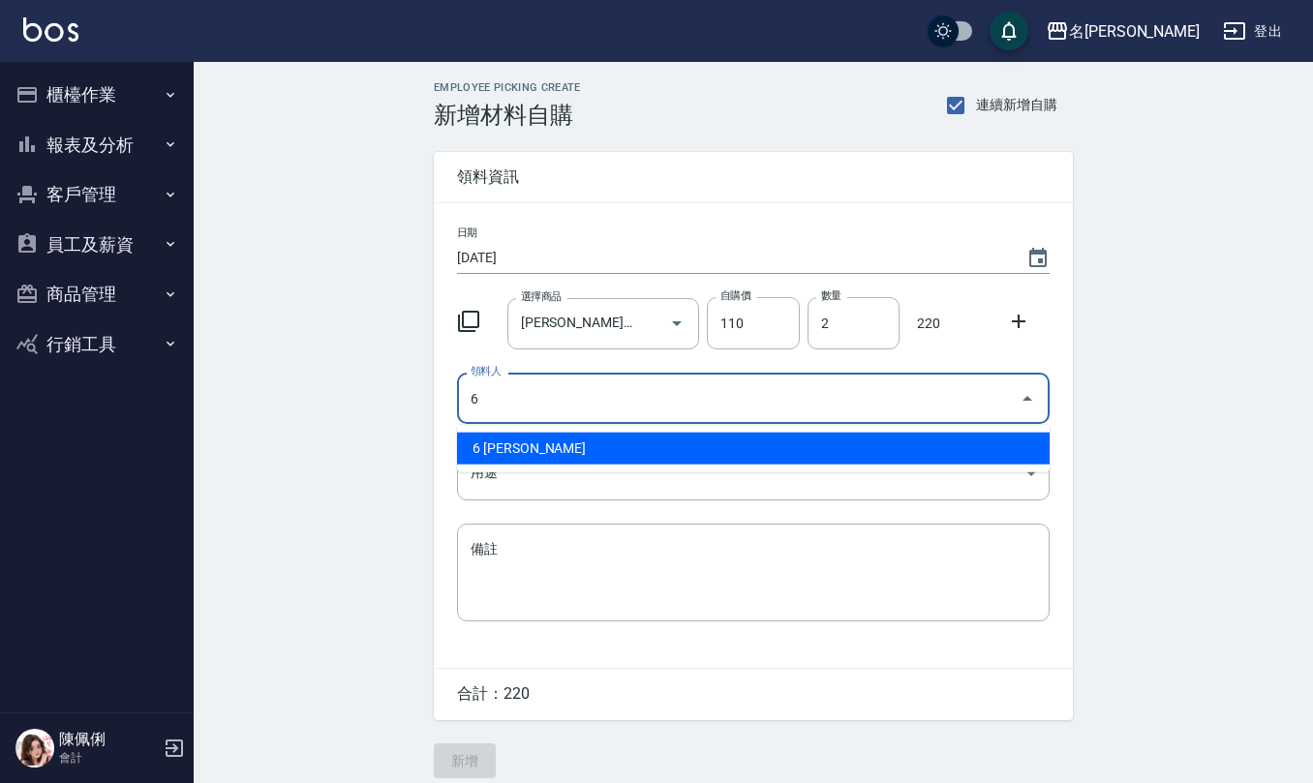
type input "6 [PERSON_NAME]"
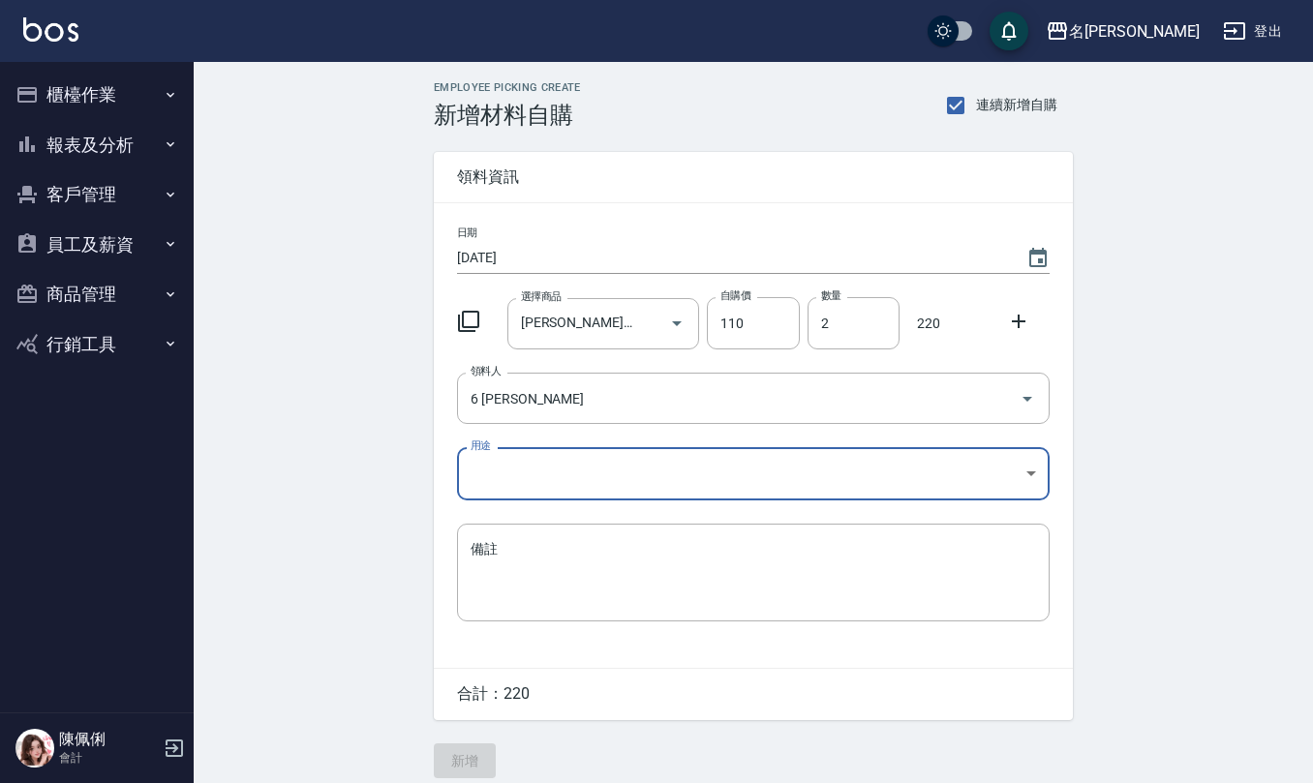
click at [570, 472] on body "名留仁二 登出 櫃檯作業 打帳單 帳單列表 現金收支登錄 材料自購登錄 每日結帳 報表及分析 報表目錄 店家區間累計表 店家日報表 互助日報表 互助月報表 互…" at bounding box center [656, 399] width 1313 height 798
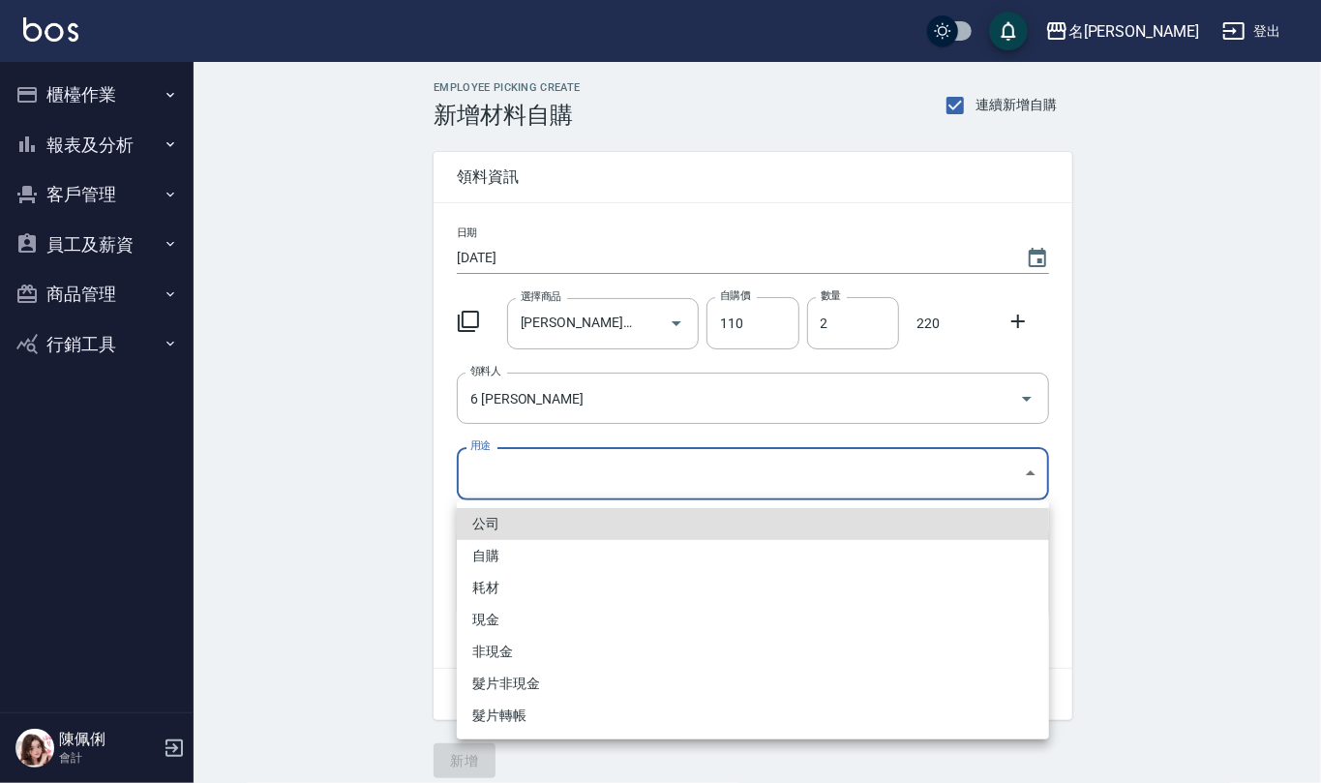
click at [536, 554] on li "自購" at bounding box center [753, 556] width 592 height 32
type input "自購"
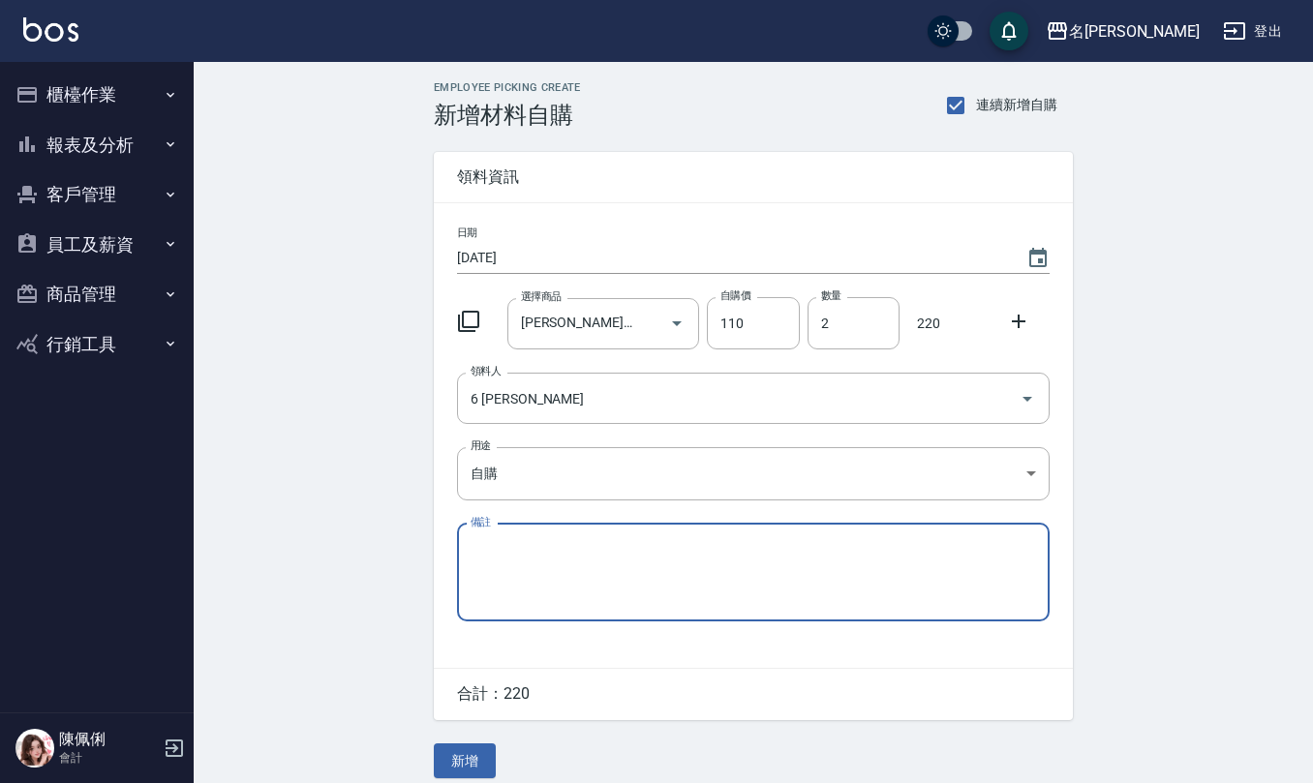
click at [463, 756] on button "新增" at bounding box center [465, 761] width 62 height 36
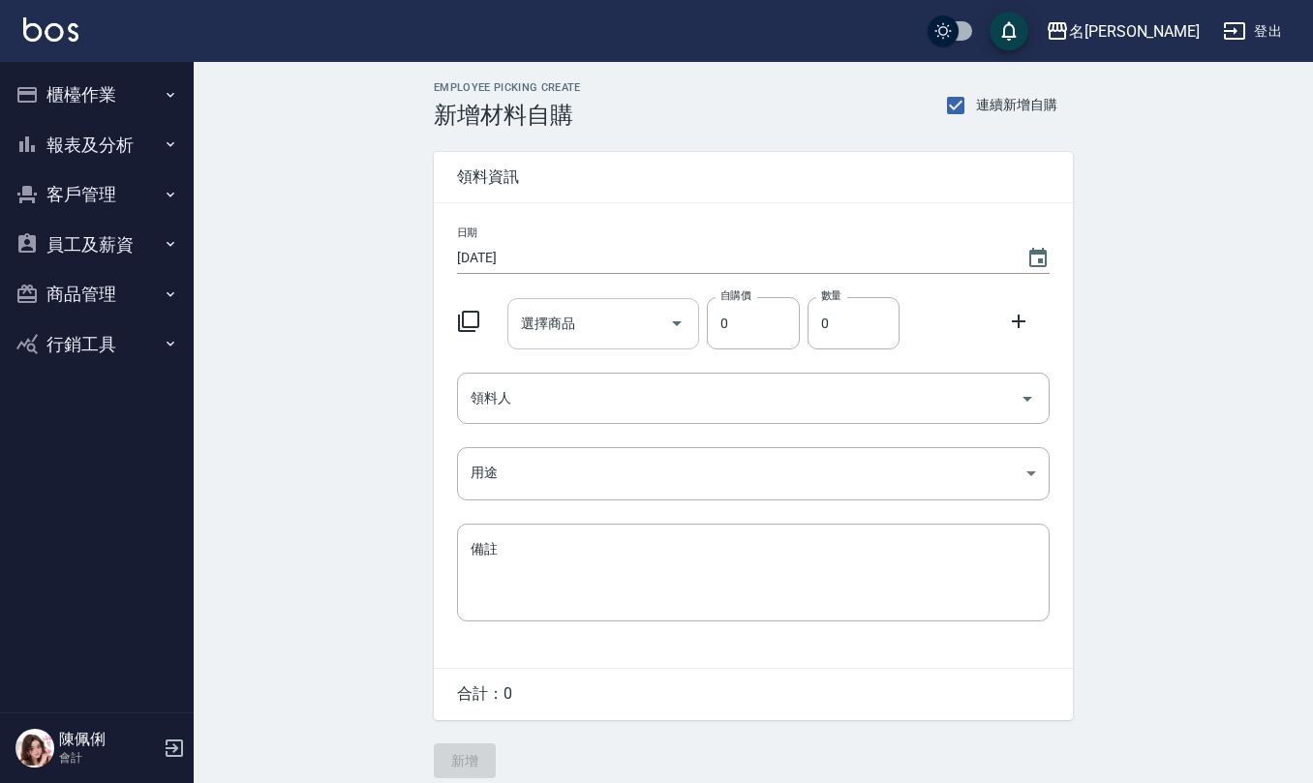
click at [561, 329] on input "選擇商品" at bounding box center [589, 324] width 146 height 34
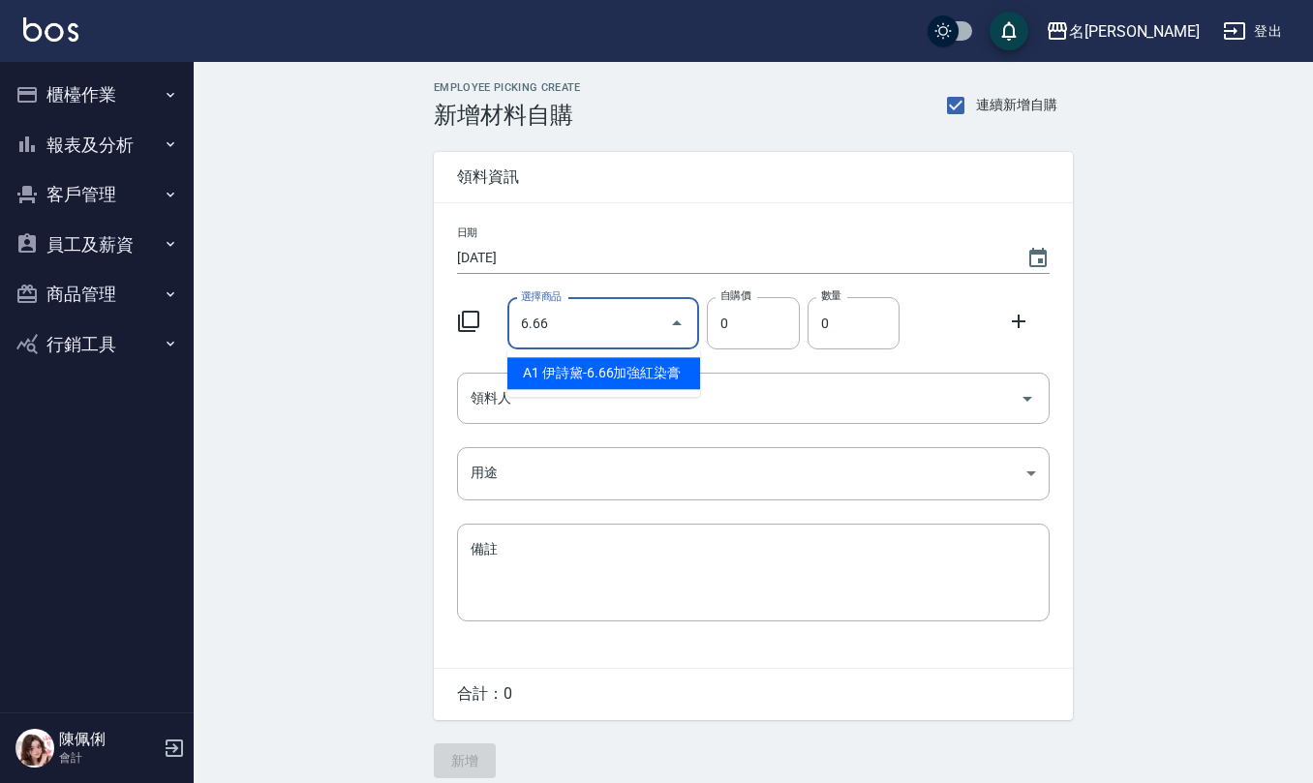
type input "[PERSON_NAME]-6.66加強紅染膏"
type input "110"
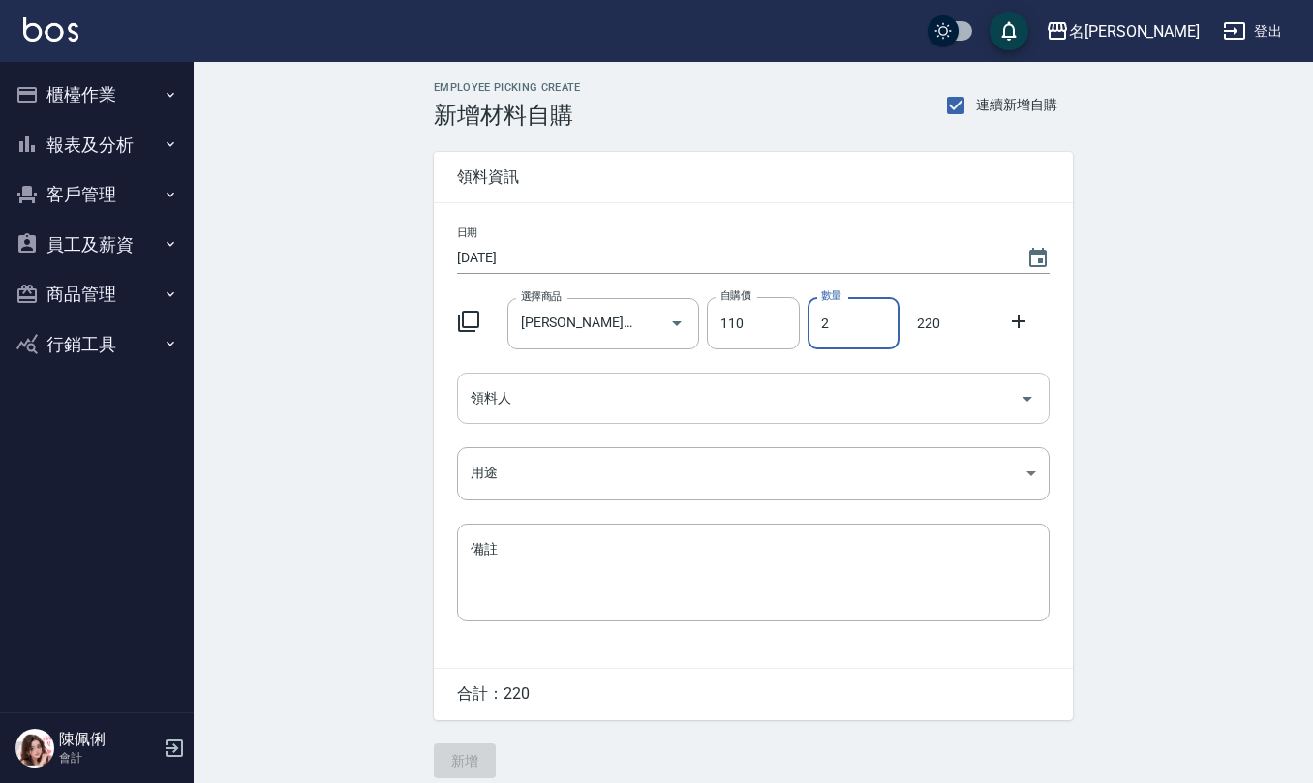
type input "2"
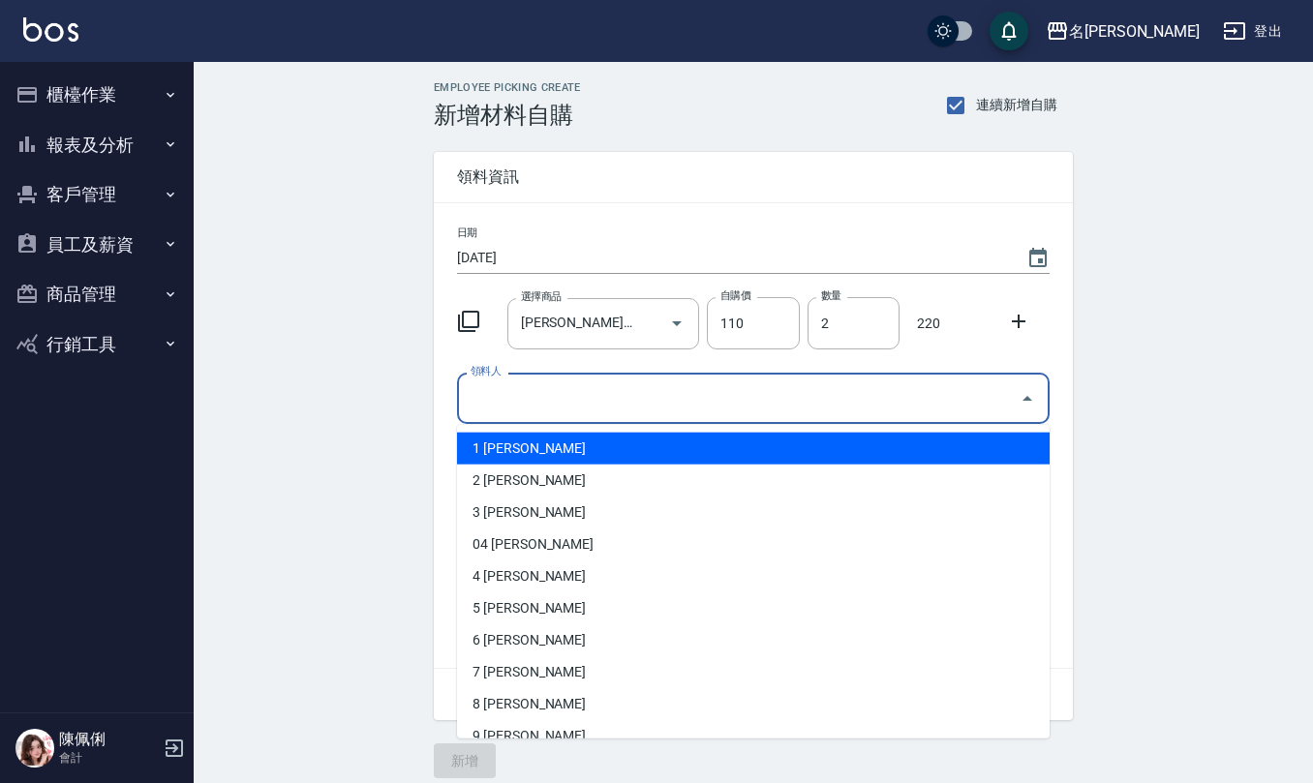
click at [566, 414] on input "領料人" at bounding box center [739, 398] width 546 height 34
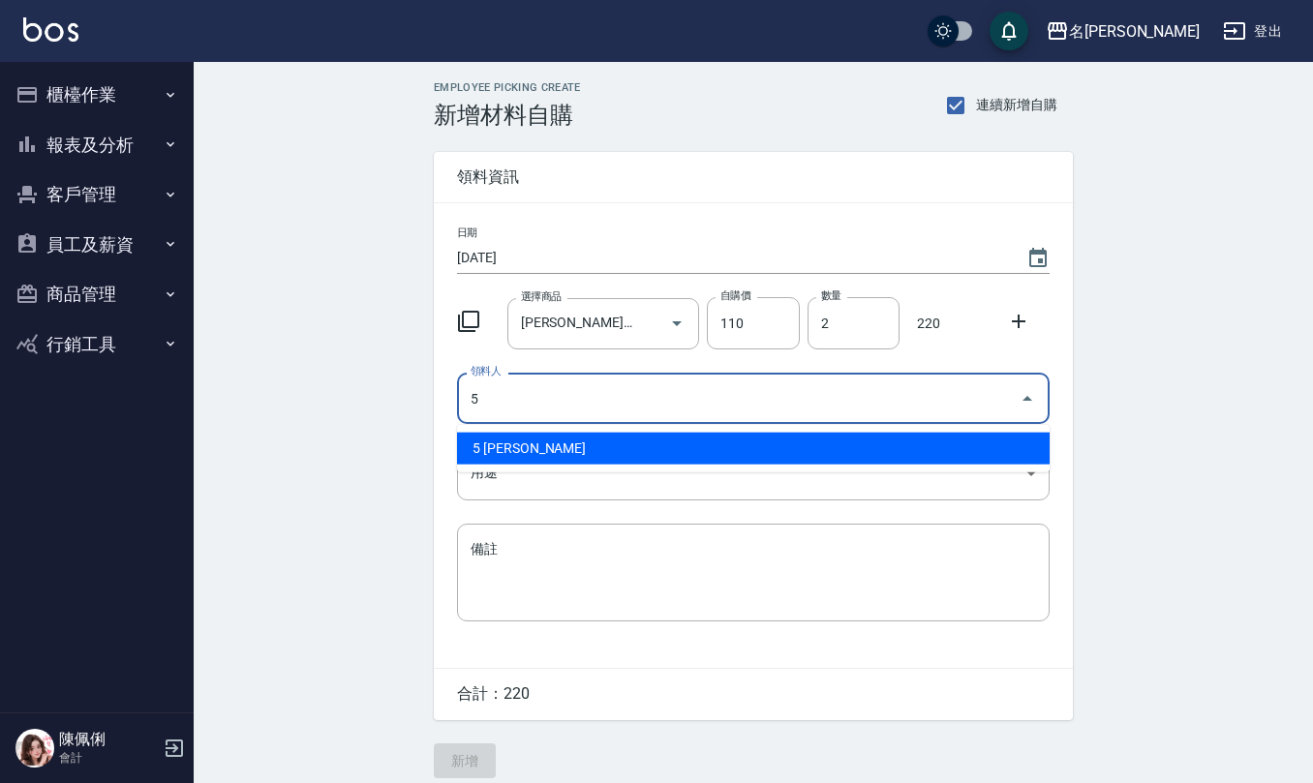
type input "5 [PERSON_NAME]"
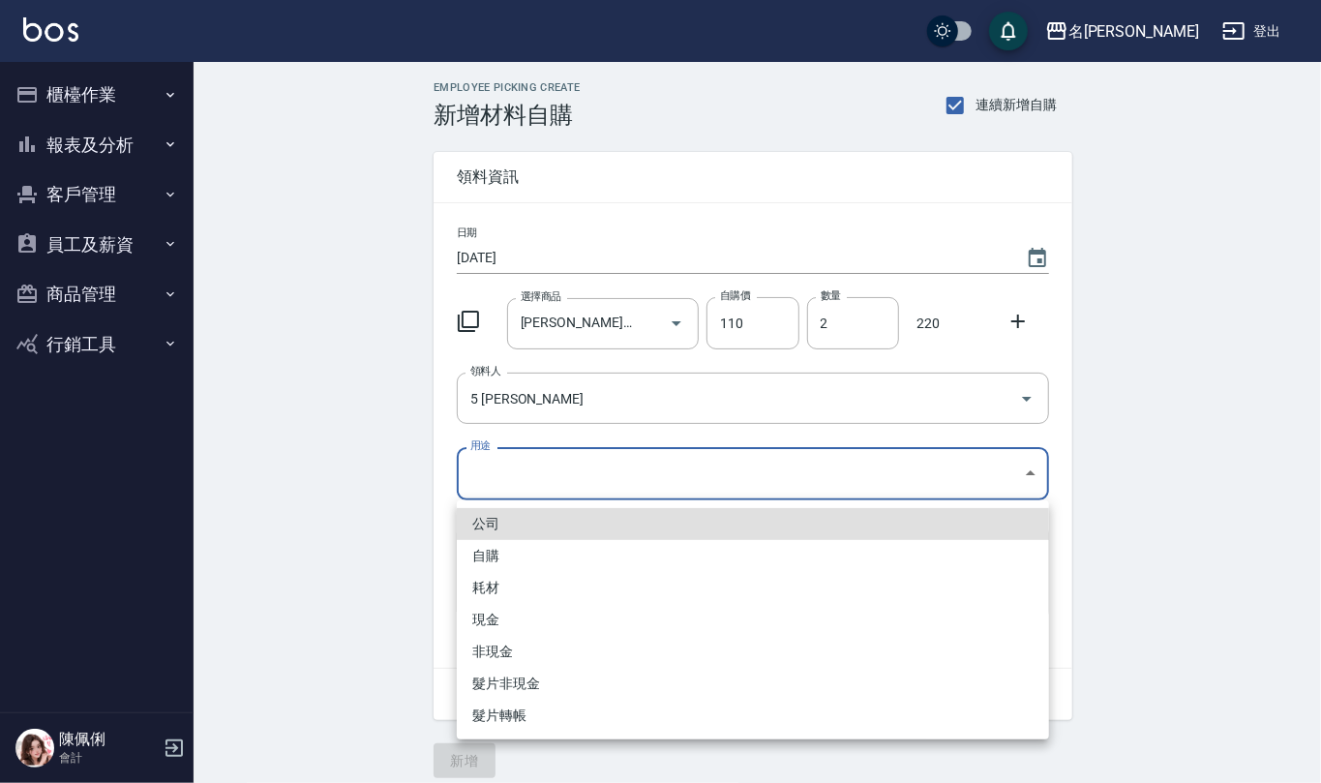
click at [554, 476] on body "名留仁二 登出 櫃檯作業 打帳單 帳單列表 現金收支登錄 材料自購登錄 每日結帳 報表及分析 報表目錄 店家區間累計表 店家日報表 互助日報表 互助月報表 互…" at bounding box center [660, 399] width 1321 height 798
click at [532, 561] on li "自購" at bounding box center [753, 556] width 592 height 32
type input "自購"
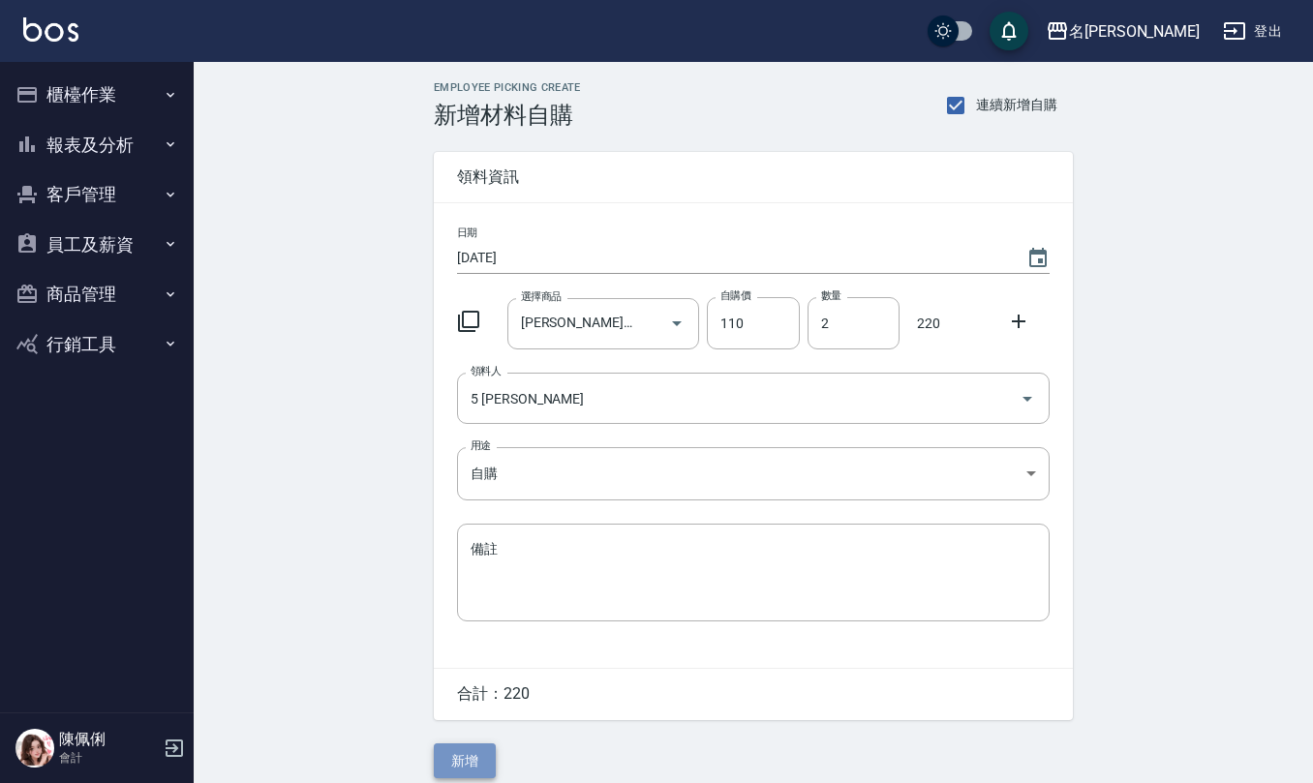
click at [469, 757] on button "新增" at bounding box center [465, 761] width 62 height 36
click at [552, 323] on input "選擇商品" at bounding box center [589, 324] width 146 height 34
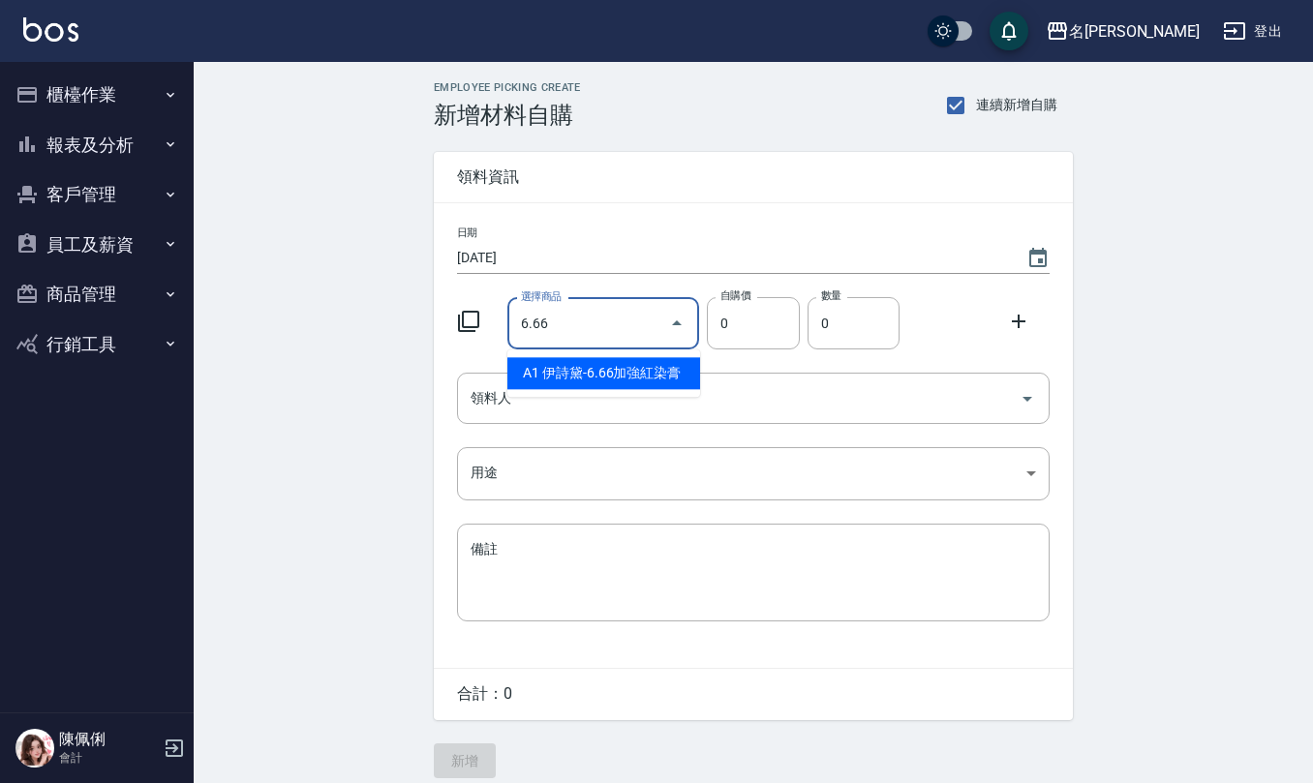
type input "[PERSON_NAME]-6.66加強紅染膏"
type input "110"
type input "1"
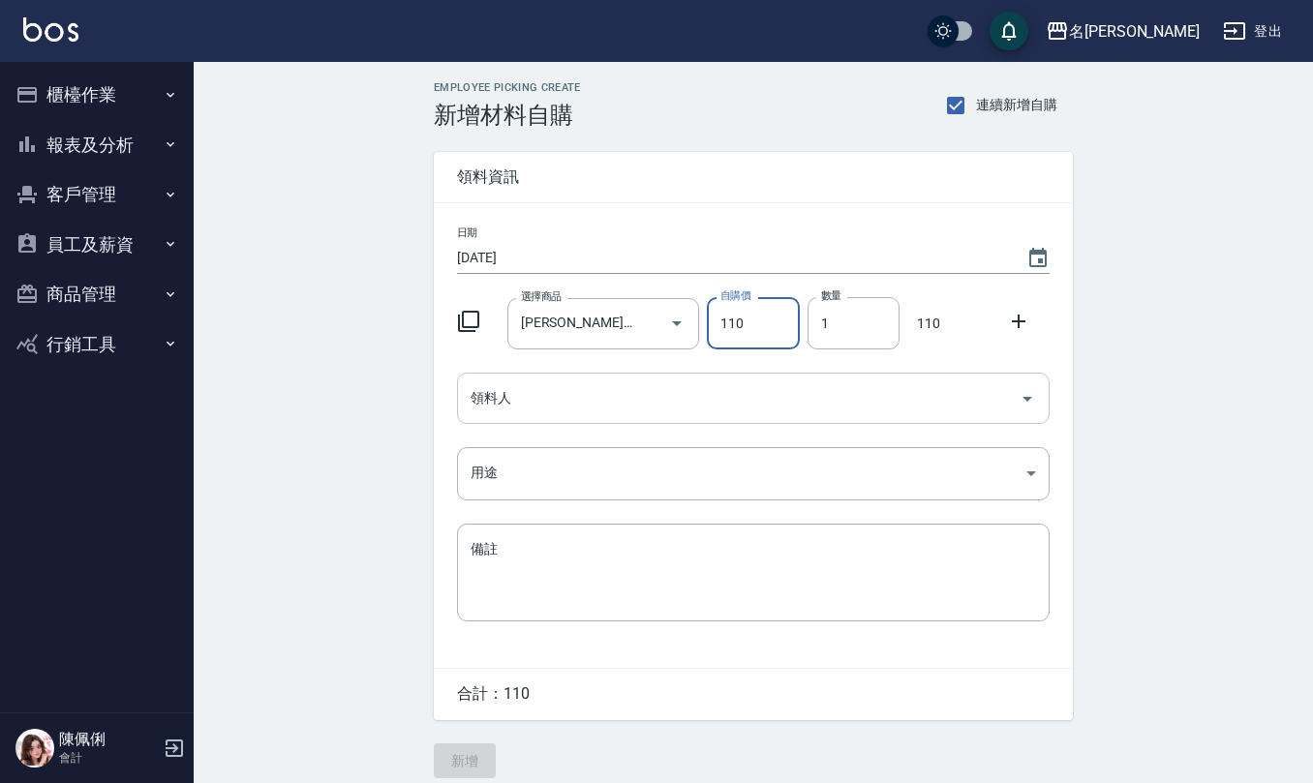
click at [528, 414] on input "領料人" at bounding box center [739, 398] width 546 height 34
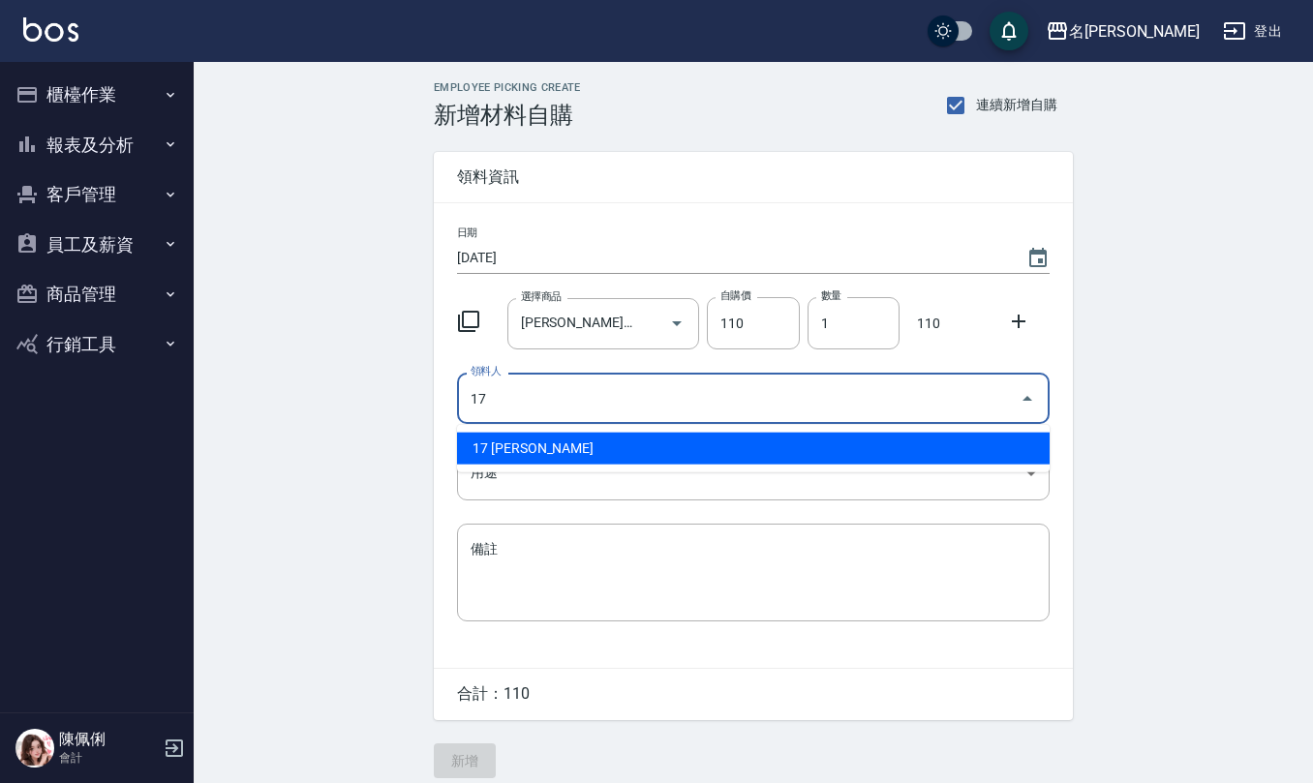
type input "17 [PERSON_NAME]"
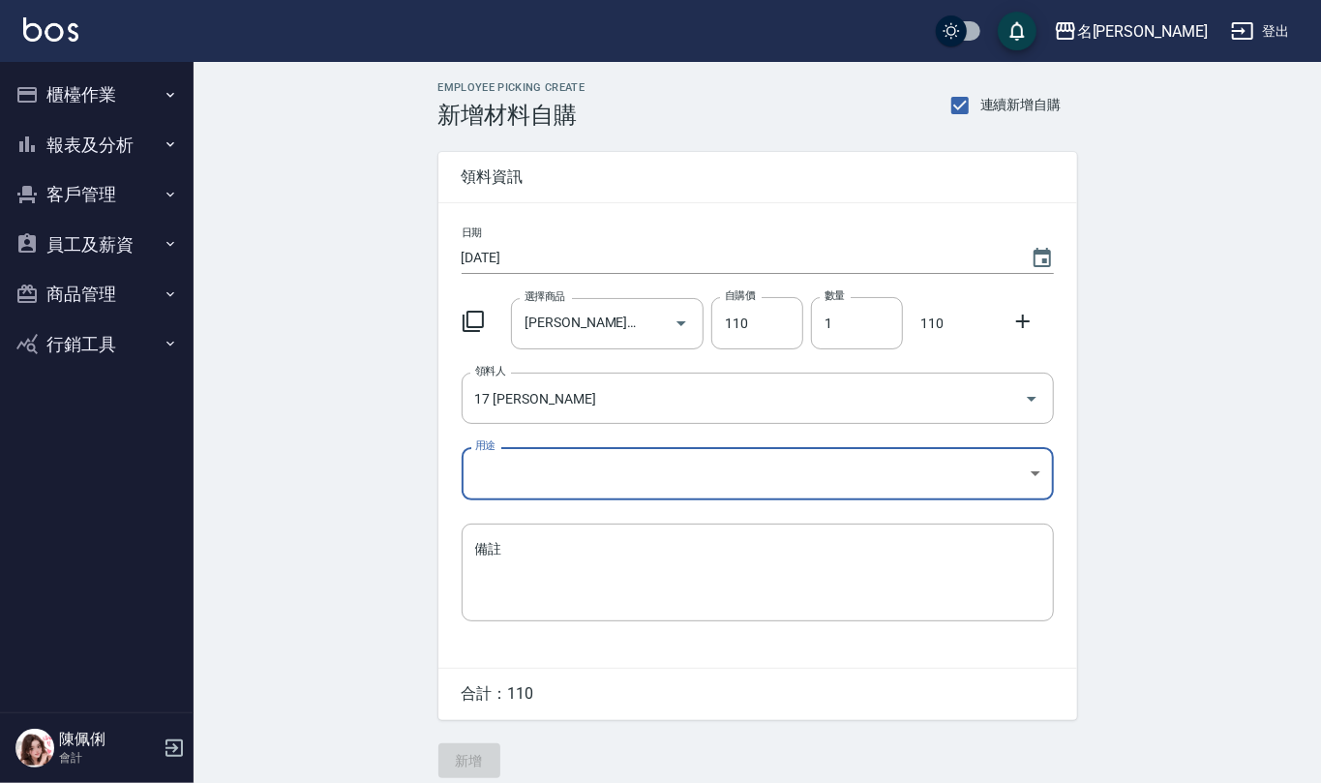
click at [582, 458] on body "名留仁二 登出 櫃檯作業 打帳單 帳單列表 現金收支登錄 材料自購登錄 每日結帳 報表及分析 報表目錄 店家區間累計表 店家日報表 互助日報表 互助月報表 互…" at bounding box center [660, 399] width 1321 height 798
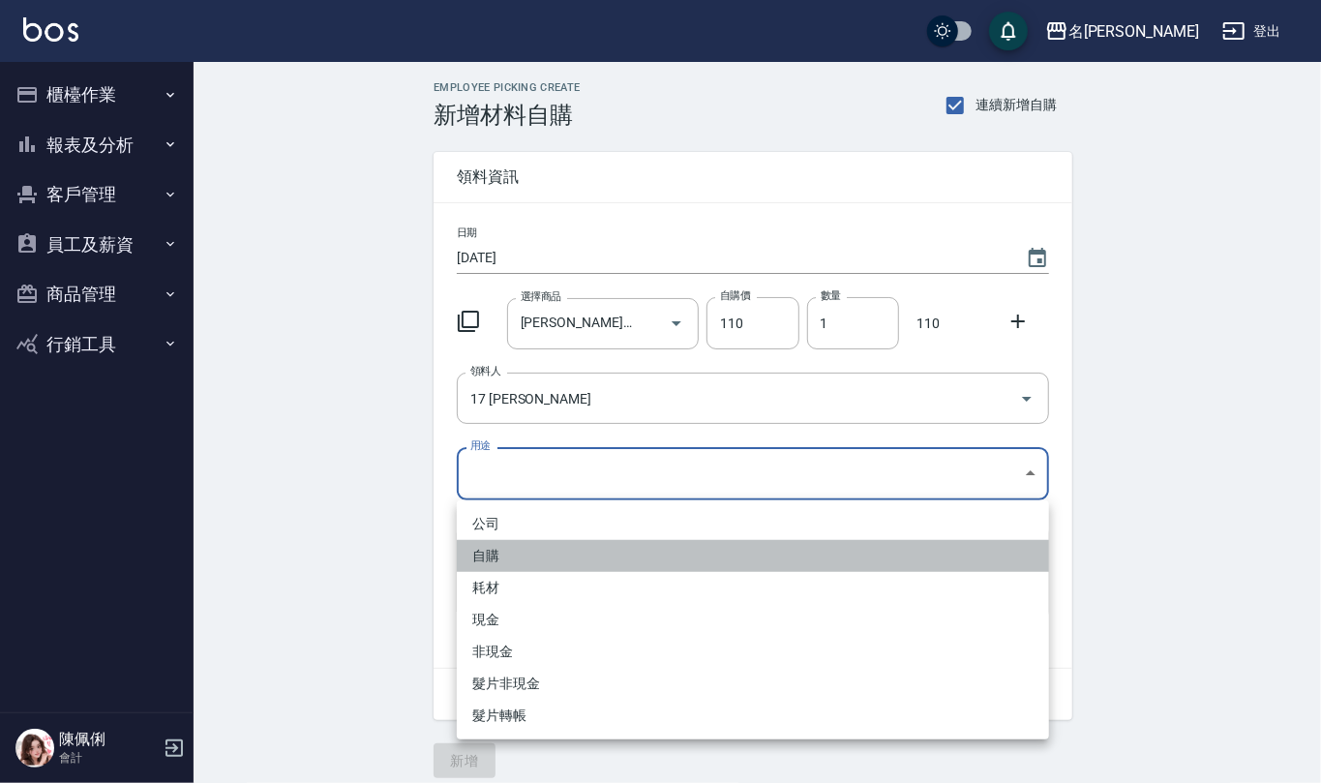
click at [494, 554] on li "自購" at bounding box center [753, 556] width 592 height 32
type input "自購"
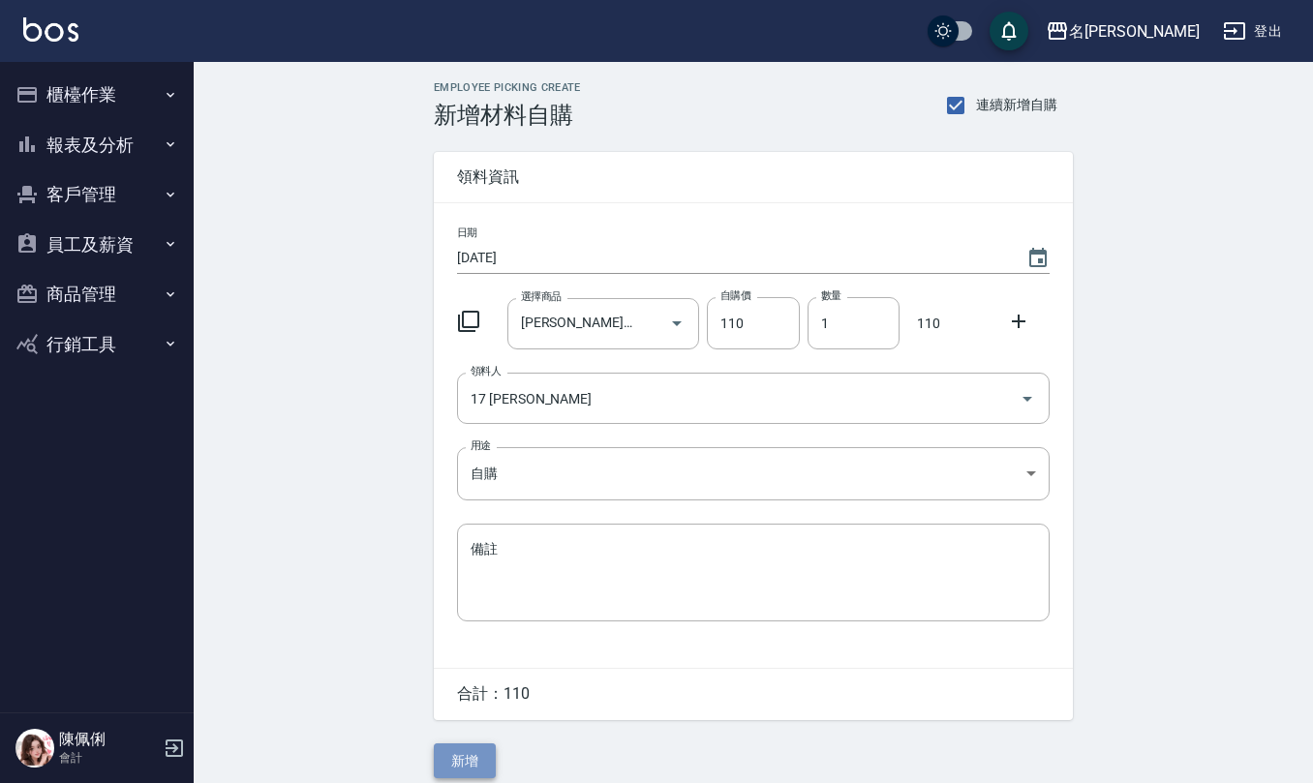
click at [474, 763] on button "新增" at bounding box center [465, 761] width 62 height 36
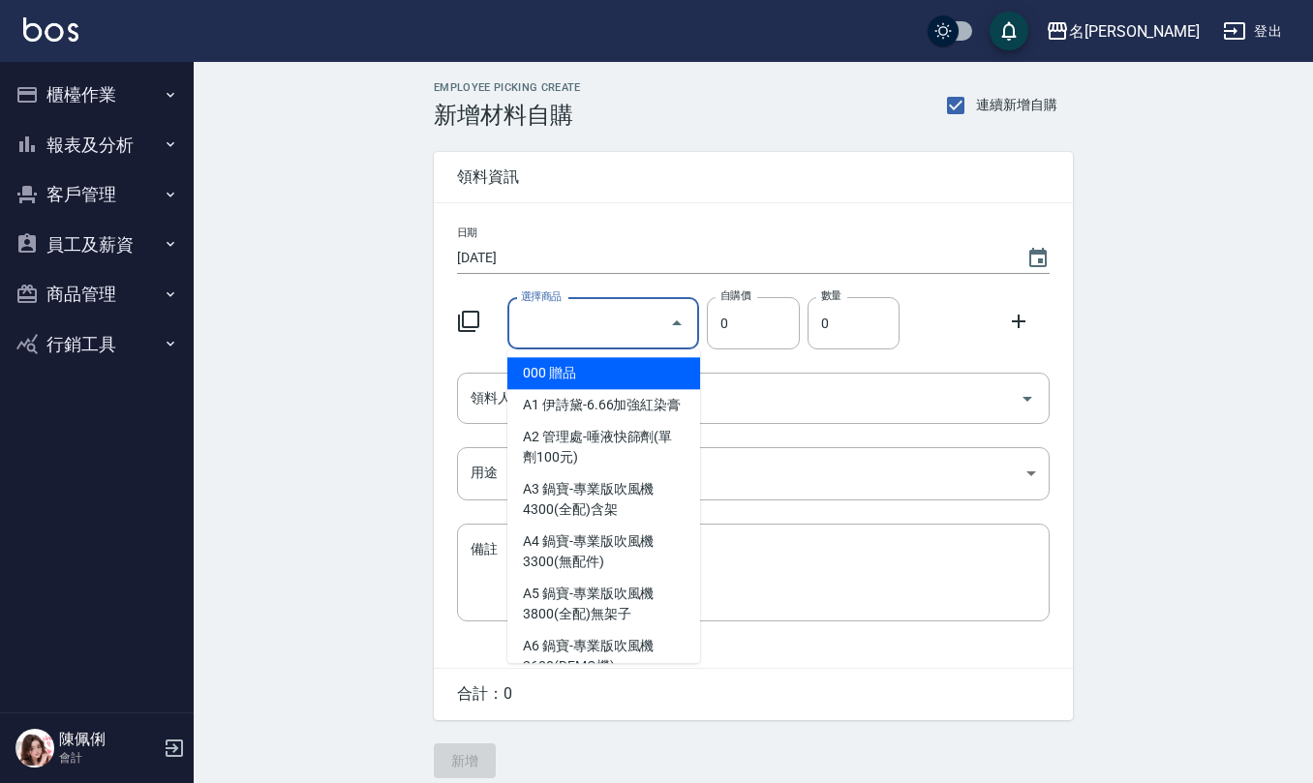
click at [620, 318] on input "選擇商品" at bounding box center [589, 324] width 146 height 34
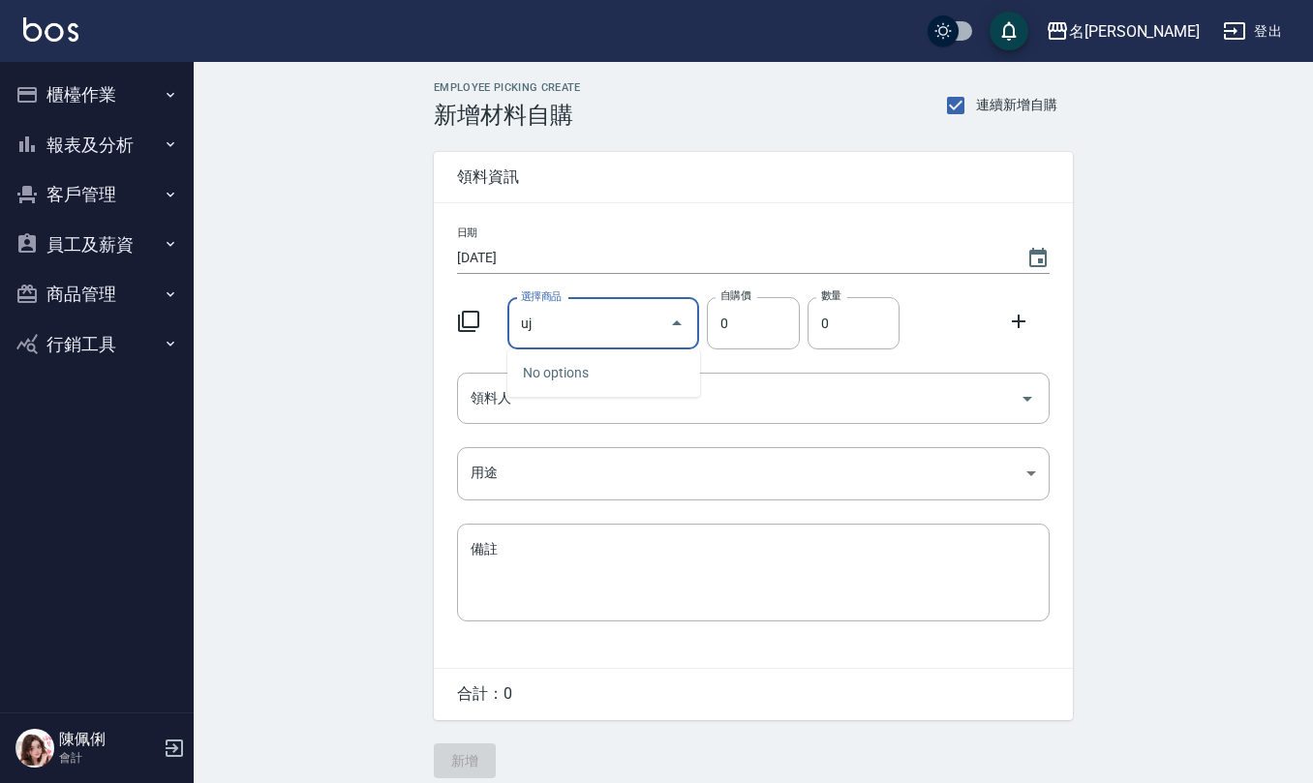
type input "u"
type input ","
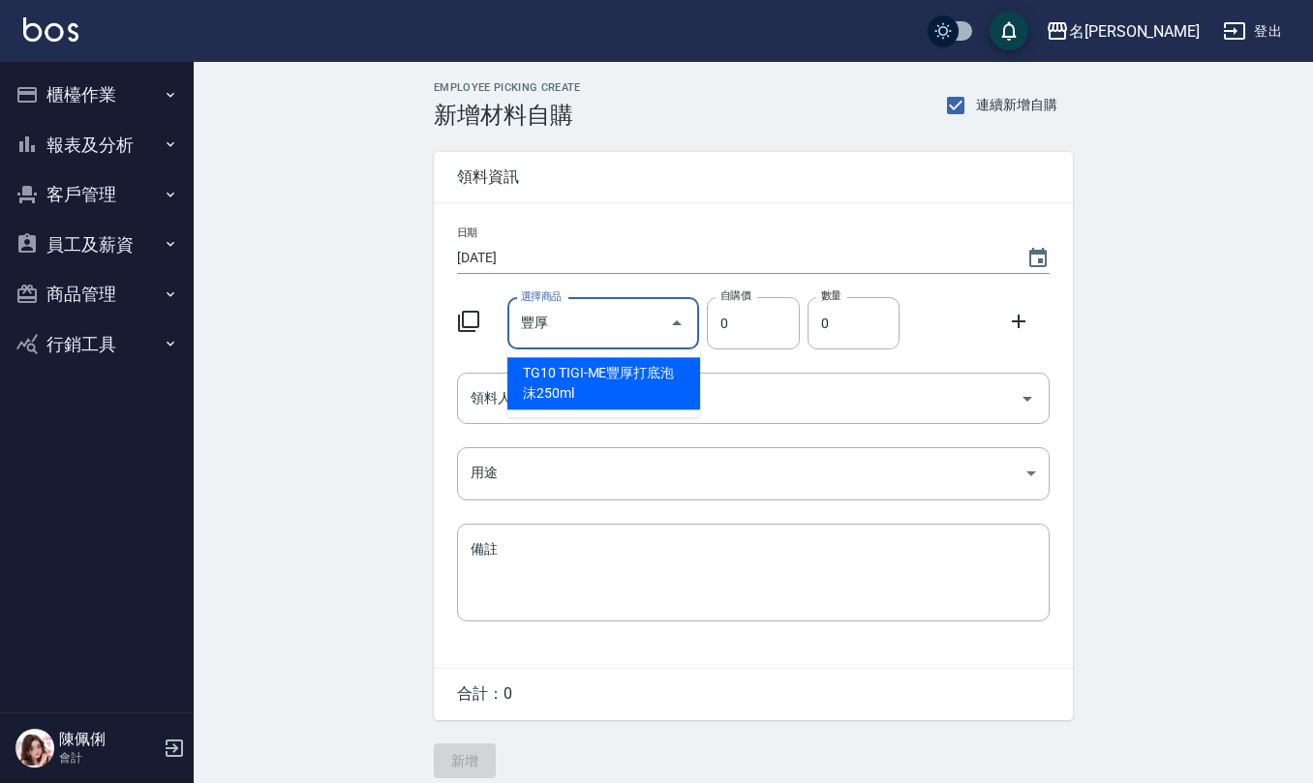
type input "TIGI-ME豐厚打底泡沫250ml"
type input "360"
type input "1"
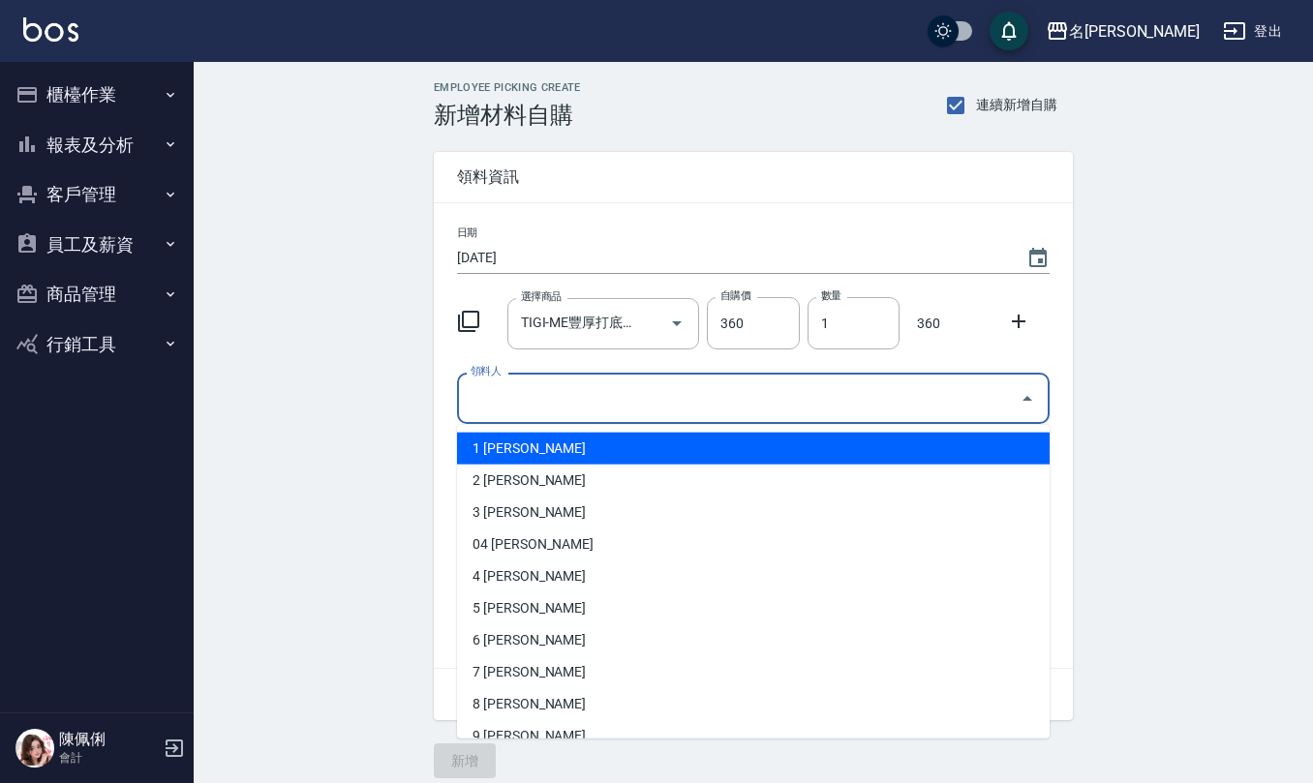
click at [594, 381] on input "領料人" at bounding box center [739, 398] width 546 height 34
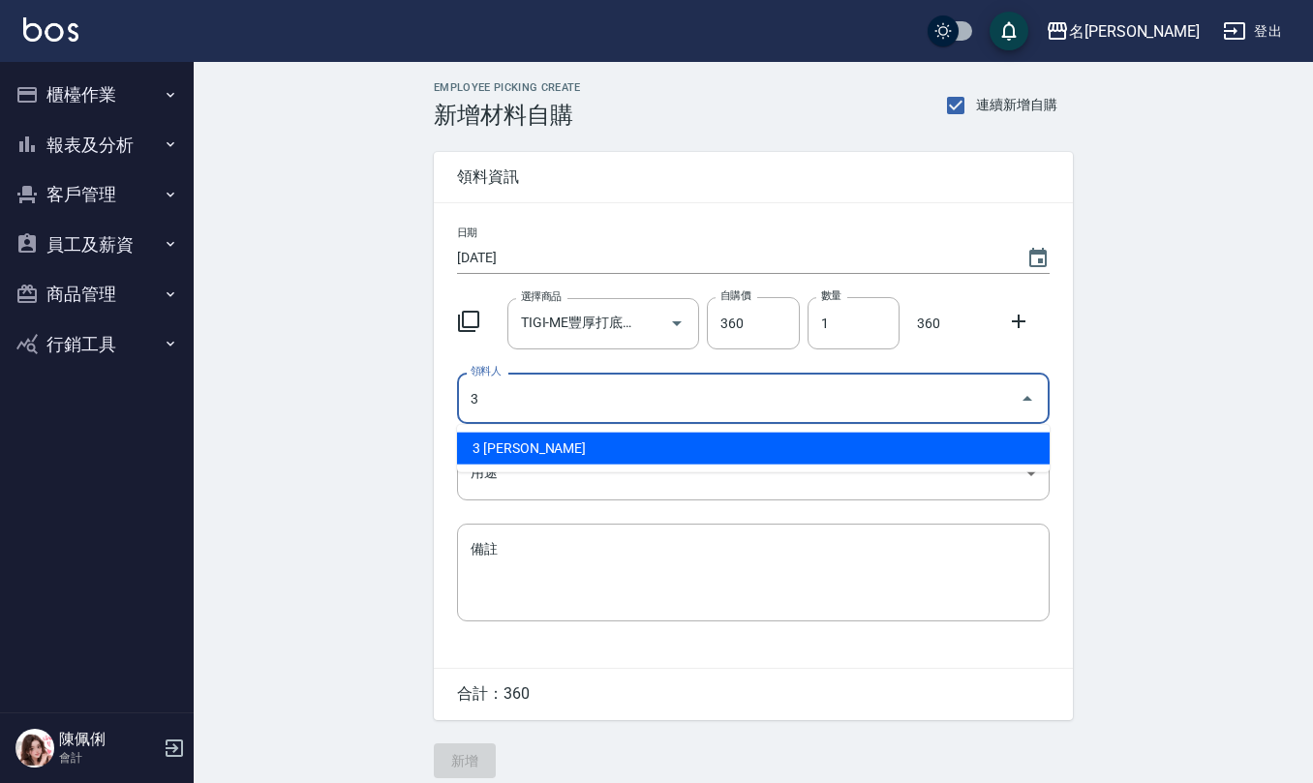
type input "3 [PERSON_NAME]"
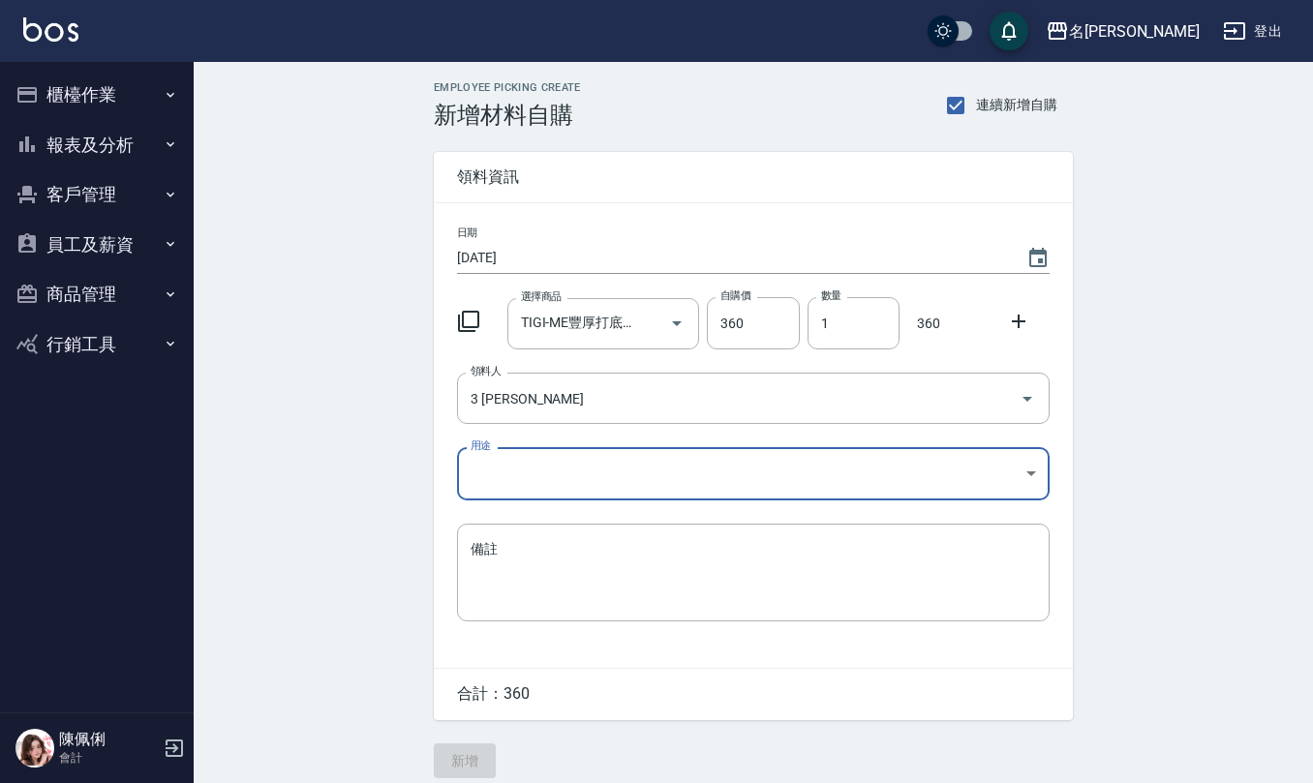
click at [536, 474] on body "名留仁二 登出 櫃檯作業 打帳單 帳單列表 現金收支登錄 材料自購登錄 每日結帳 報表及分析 報表目錄 店家區間累計表 店家日報表 互助日報表 互助月報表 互…" at bounding box center [656, 399] width 1313 height 798
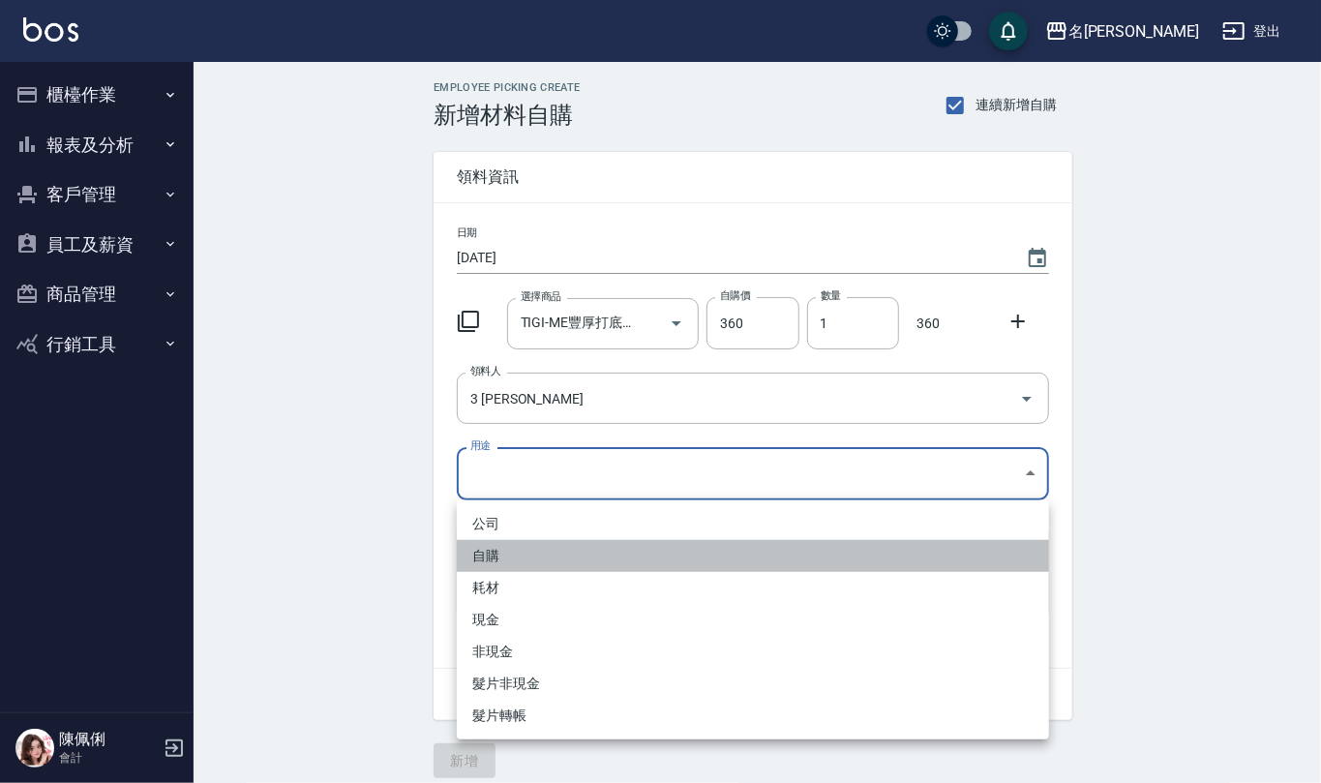
click at [505, 555] on li "自購" at bounding box center [753, 556] width 592 height 32
type input "自購"
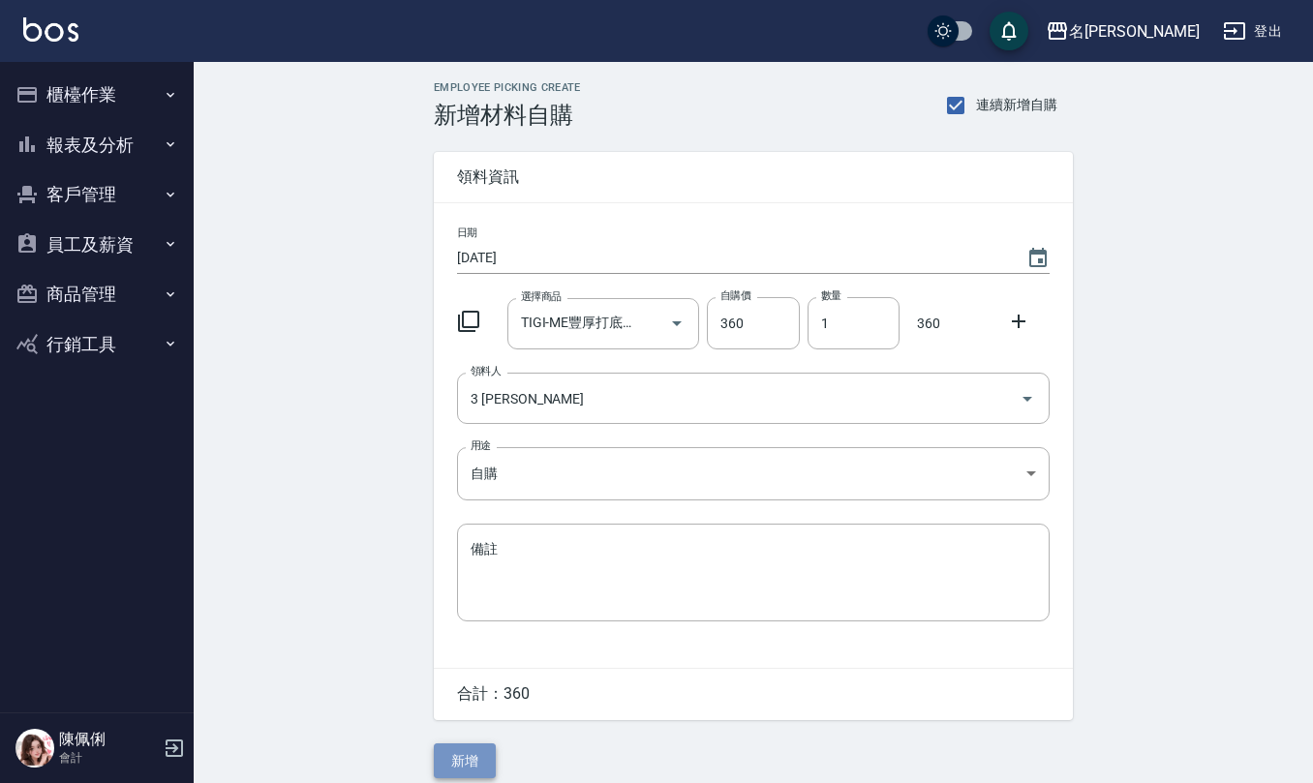
click at [477, 771] on button "新增" at bounding box center [465, 761] width 62 height 36
click at [583, 326] on input "選擇商品" at bounding box center [589, 324] width 146 height 34
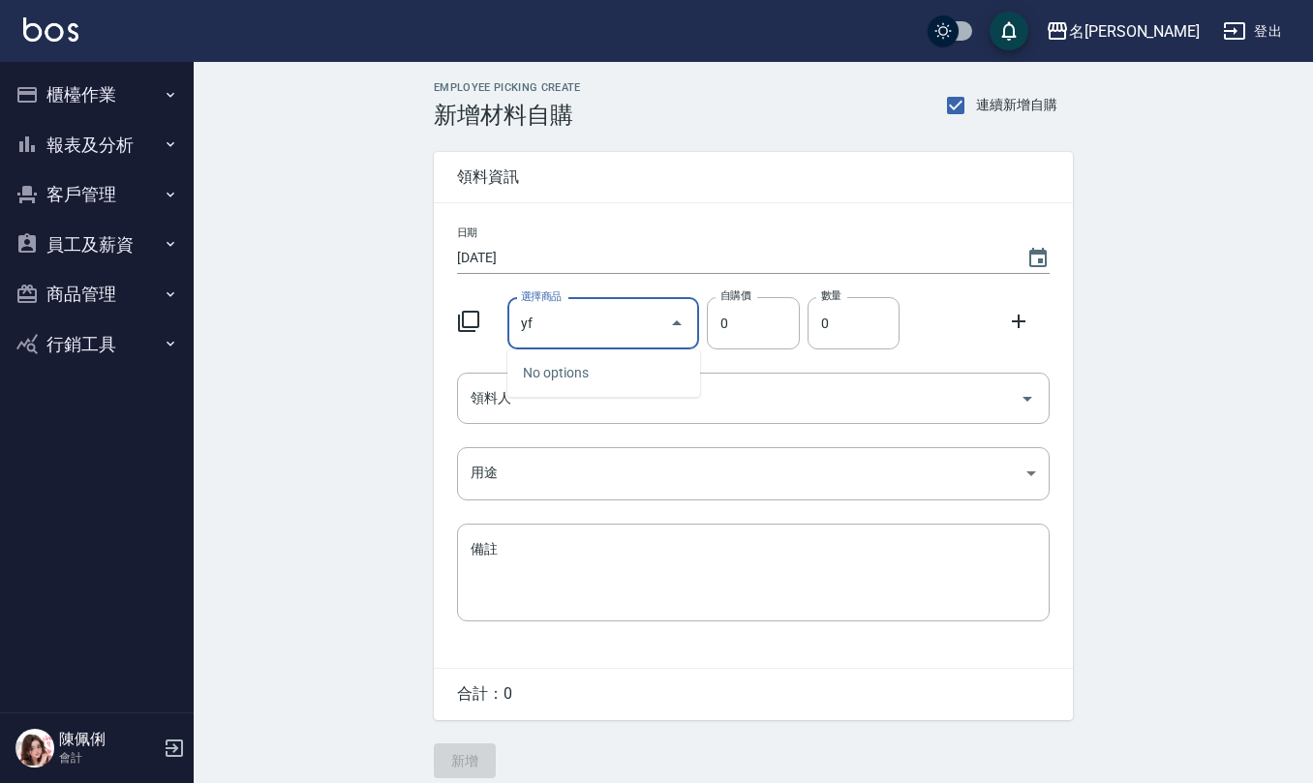
type input "y"
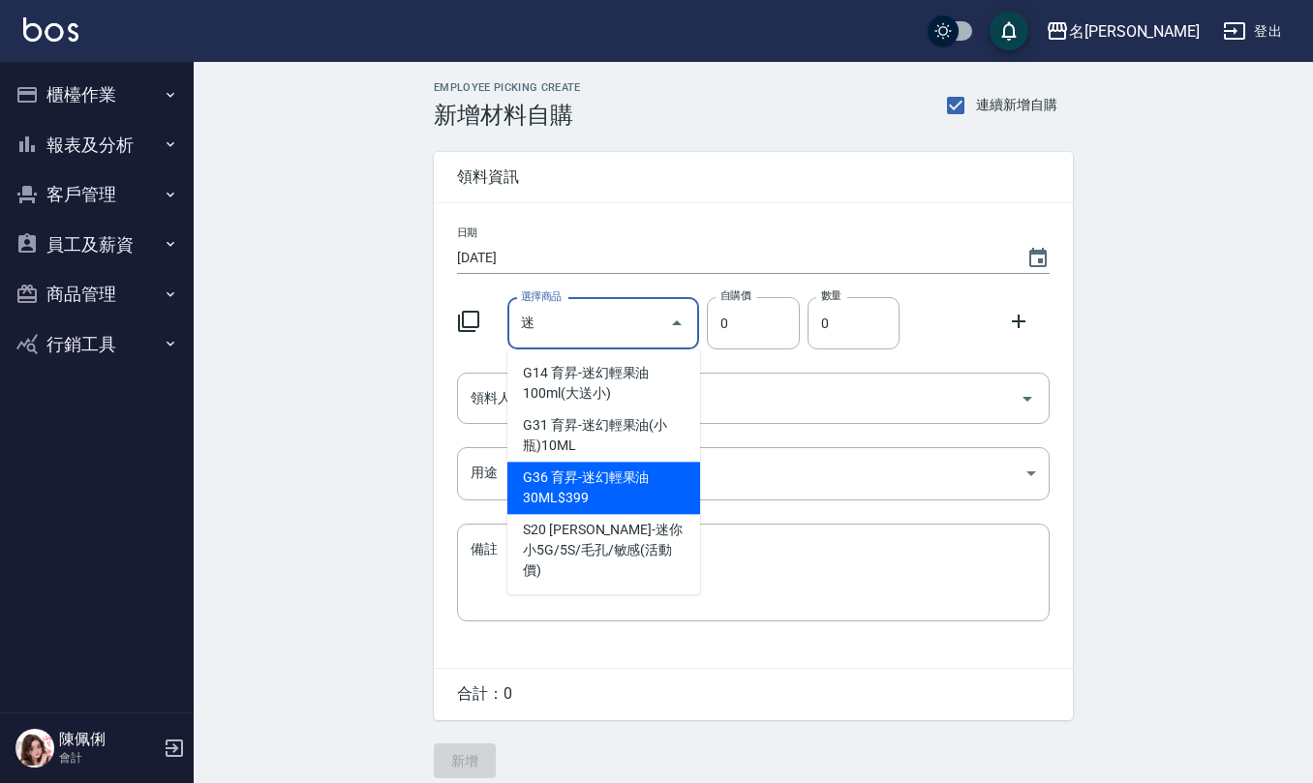
type input "育昇-迷幻輕果油30ML$399"
type input "53"
type input "1"
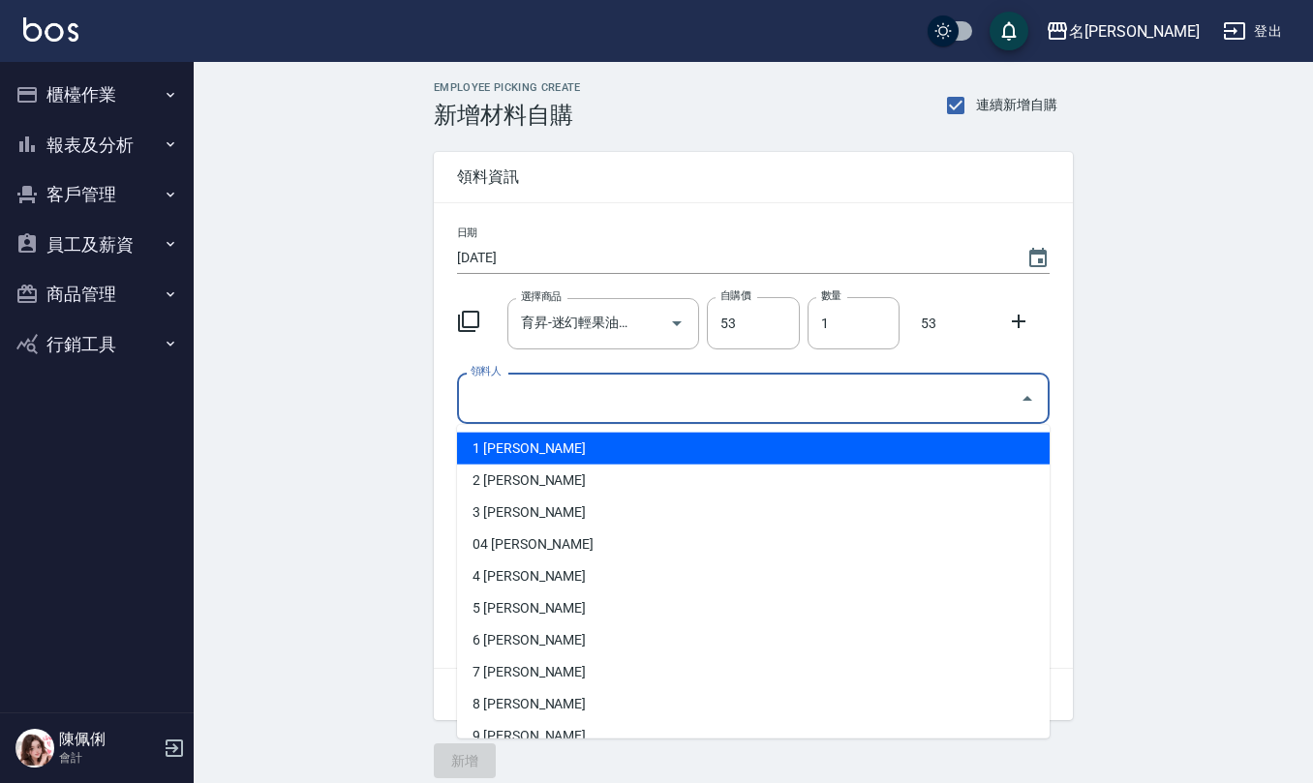
click at [494, 396] on input "領料人" at bounding box center [739, 398] width 546 height 34
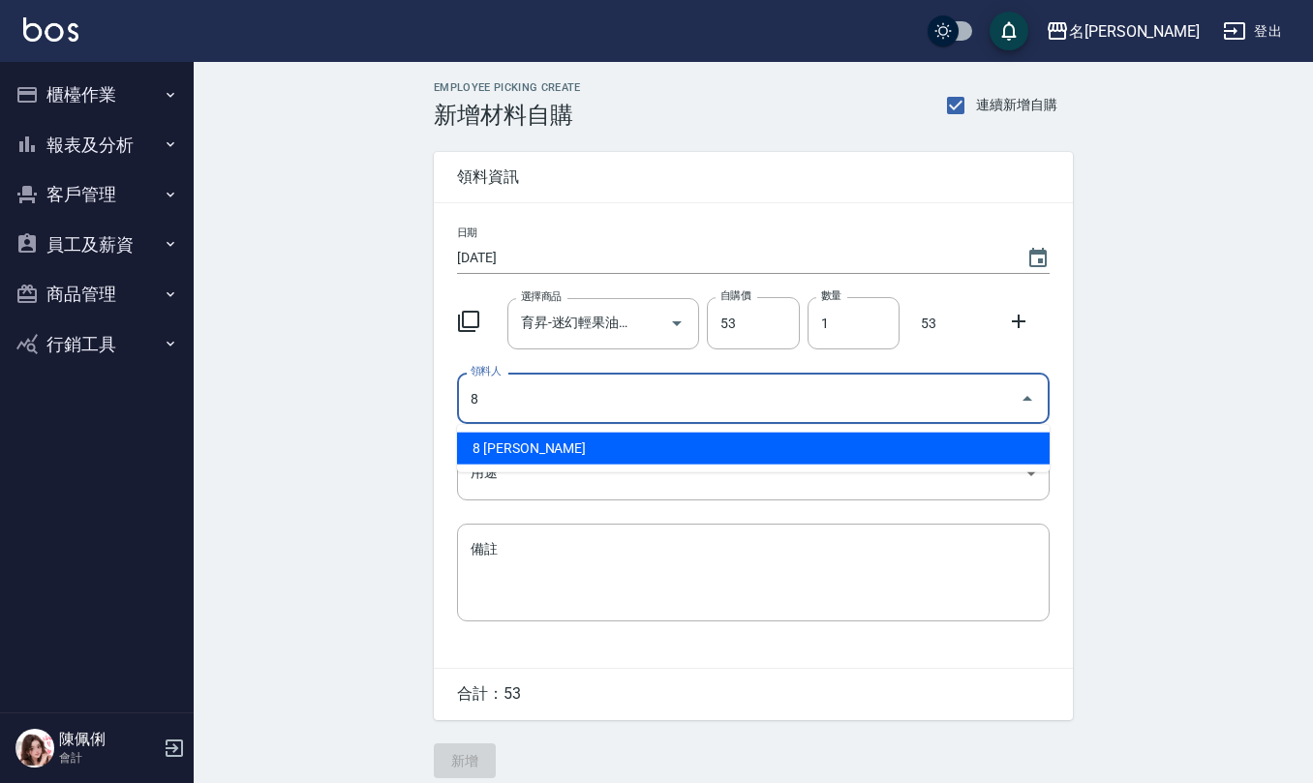
type input "8 [PERSON_NAME]"
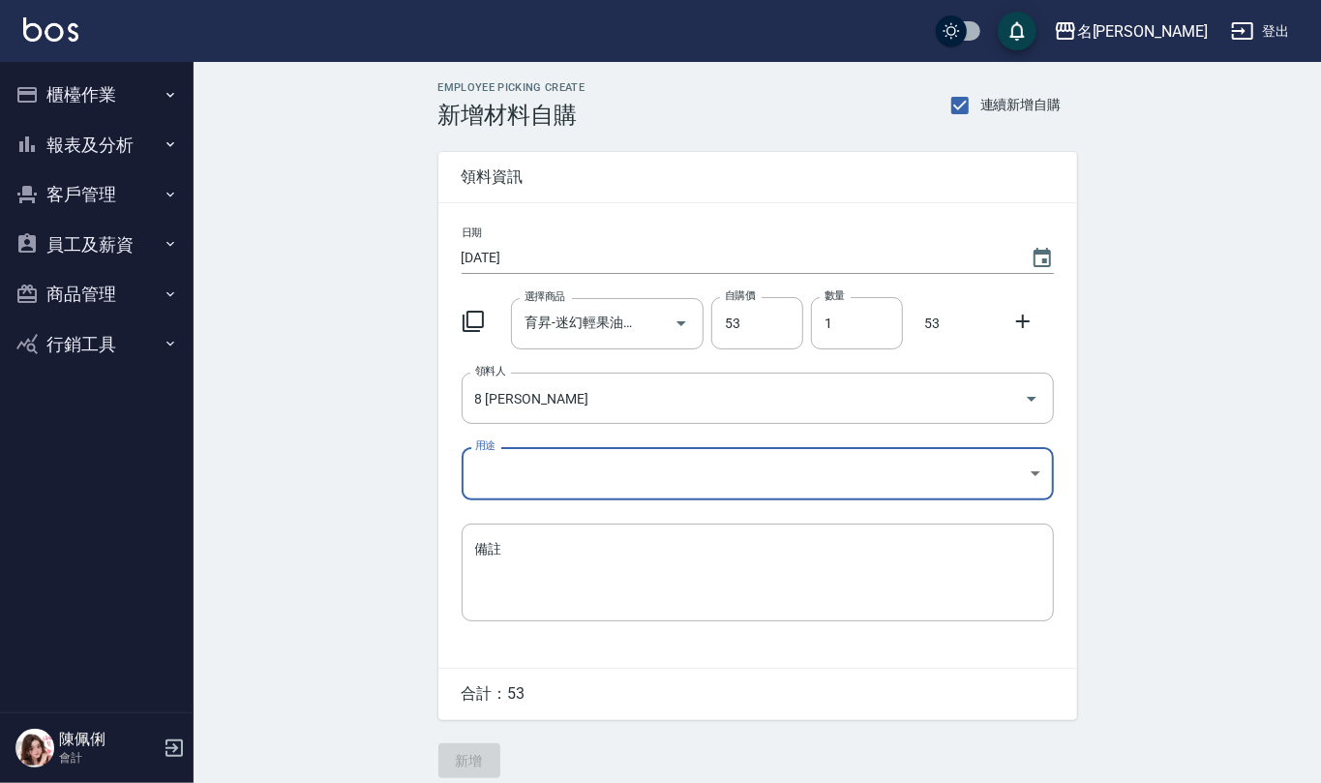
click at [513, 472] on body "名留仁二 登出 櫃檯作業 打帳單 帳單列表 現金收支登錄 材料自購登錄 每日結帳 報表及分析 報表目錄 店家區間累計表 店家日報表 互助日報表 互助月報表 互…" at bounding box center [660, 399] width 1321 height 798
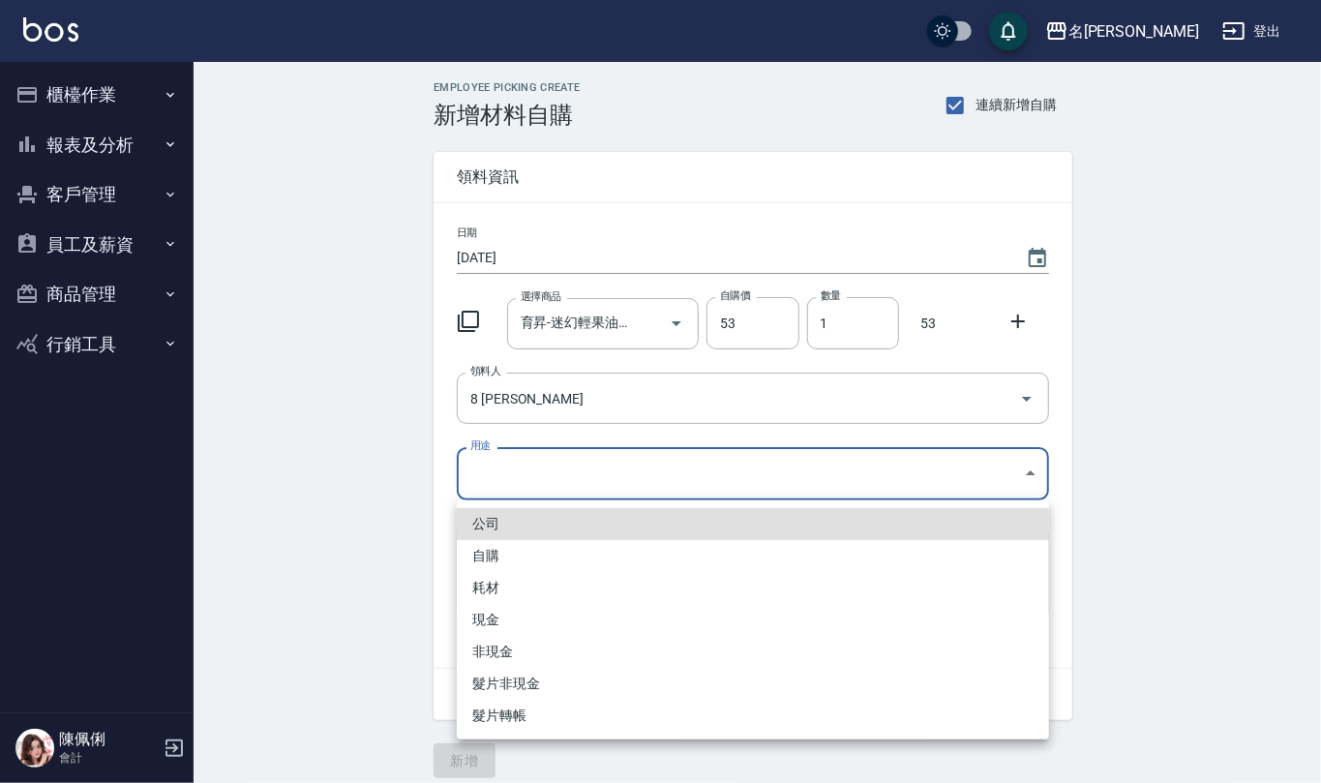
click at [516, 546] on li "自購" at bounding box center [753, 556] width 592 height 32
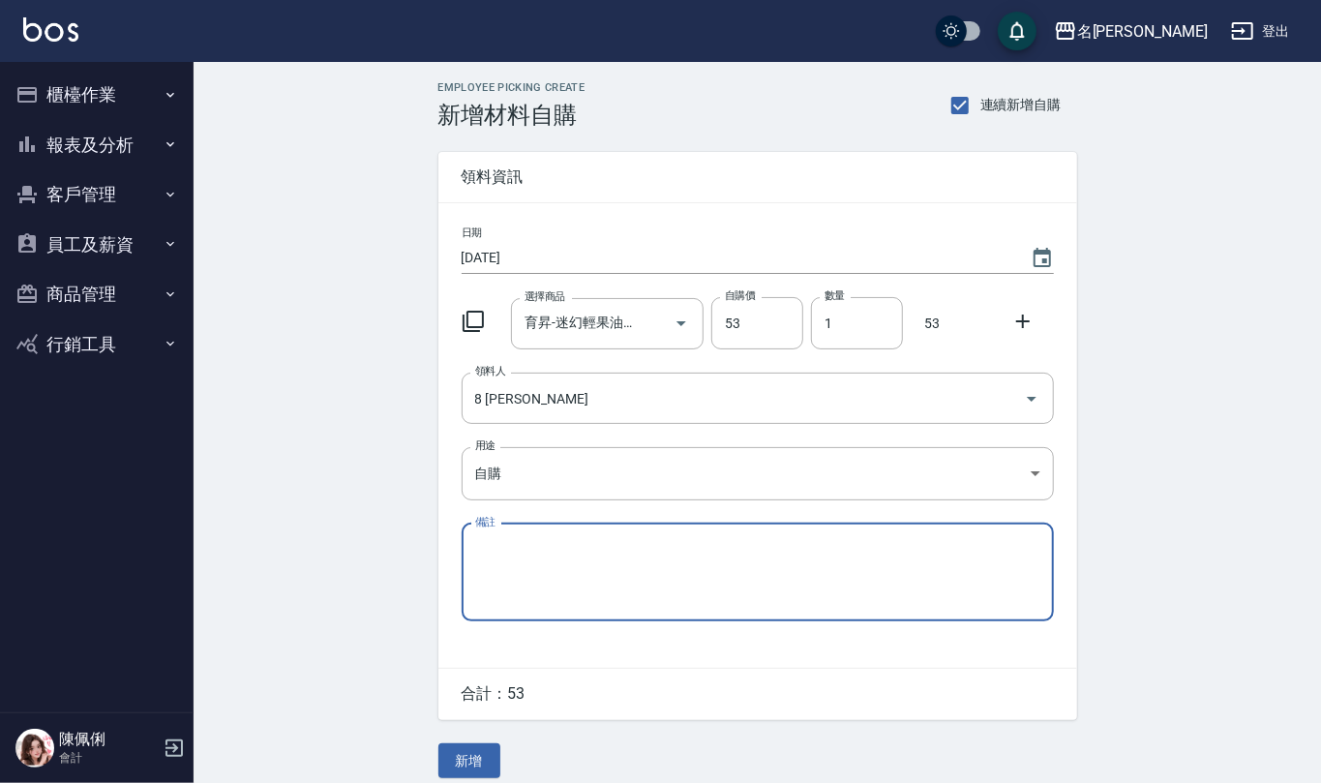
type input "自購"
click at [476, 748] on button "新增" at bounding box center [465, 761] width 62 height 36
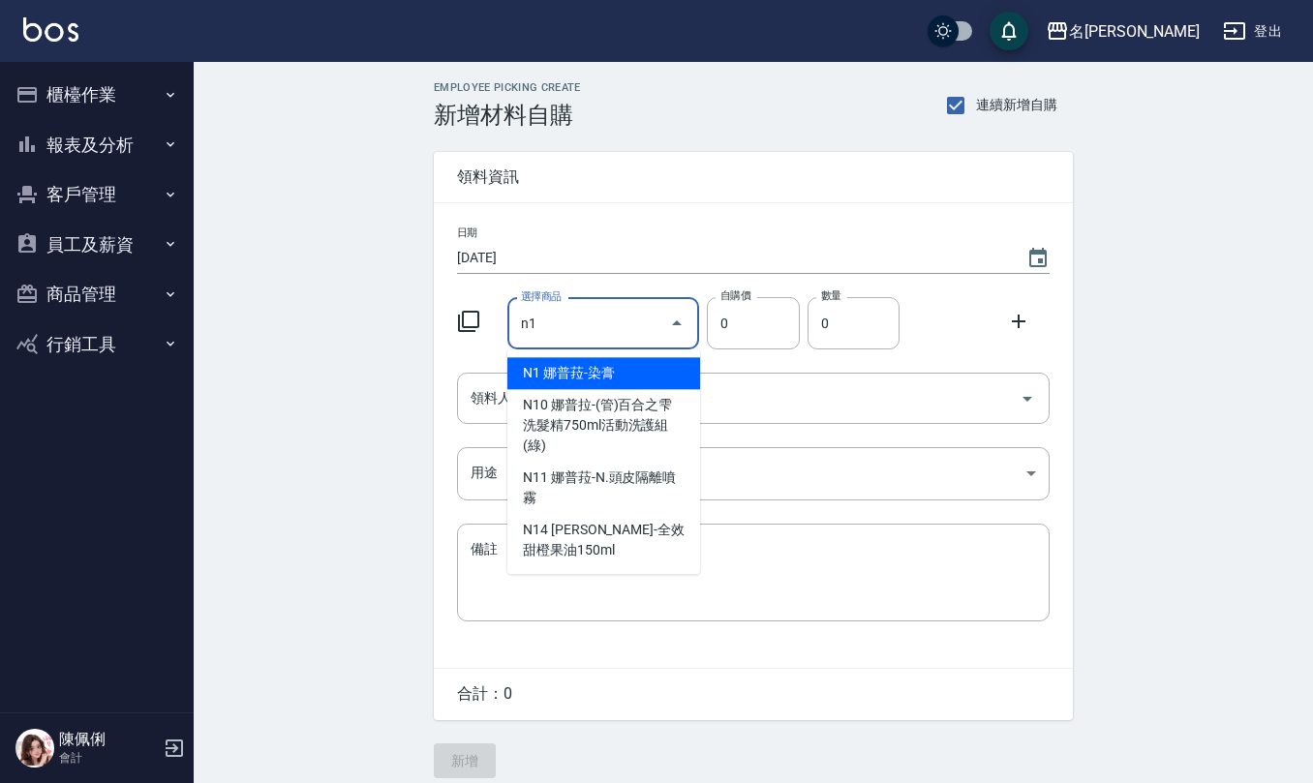
type input "娜普菈-染膏"
type input "121"
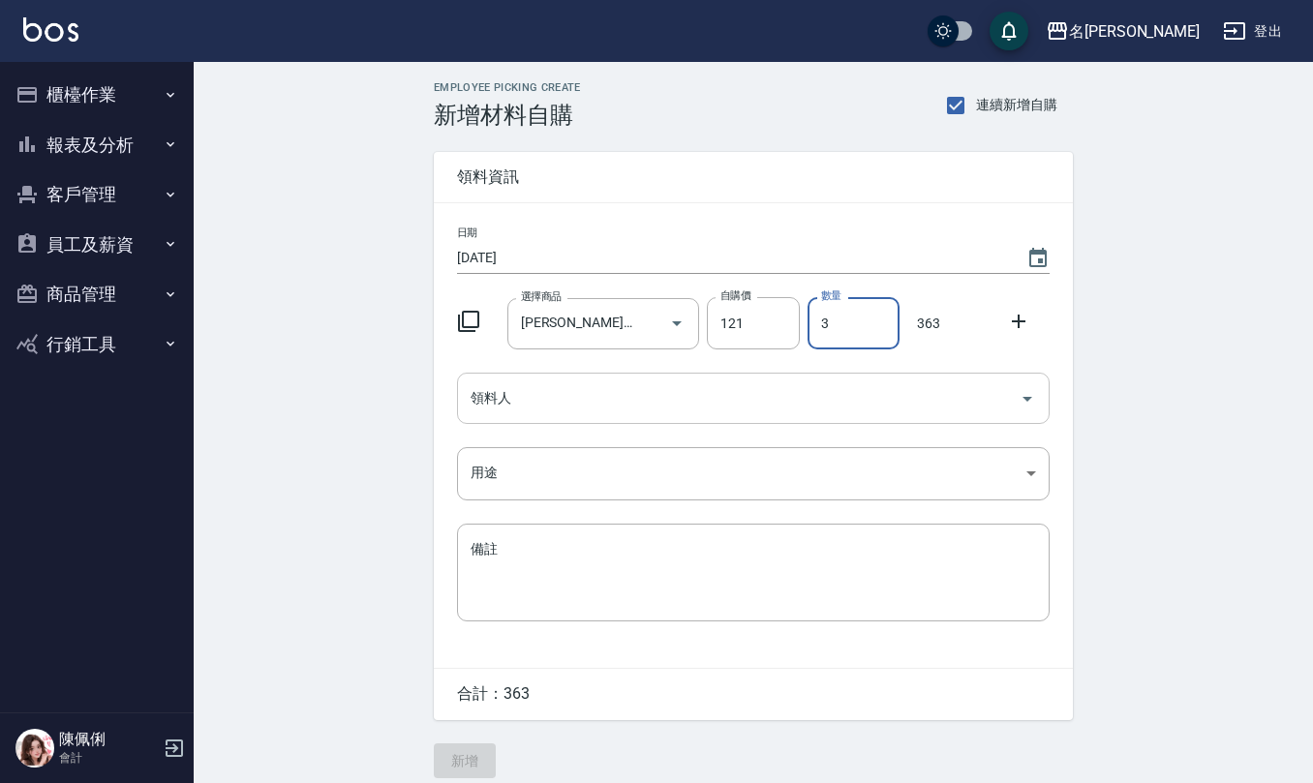
type input "3"
click at [492, 393] on input "領料人" at bounding box center [739, 398] width 546 height 34
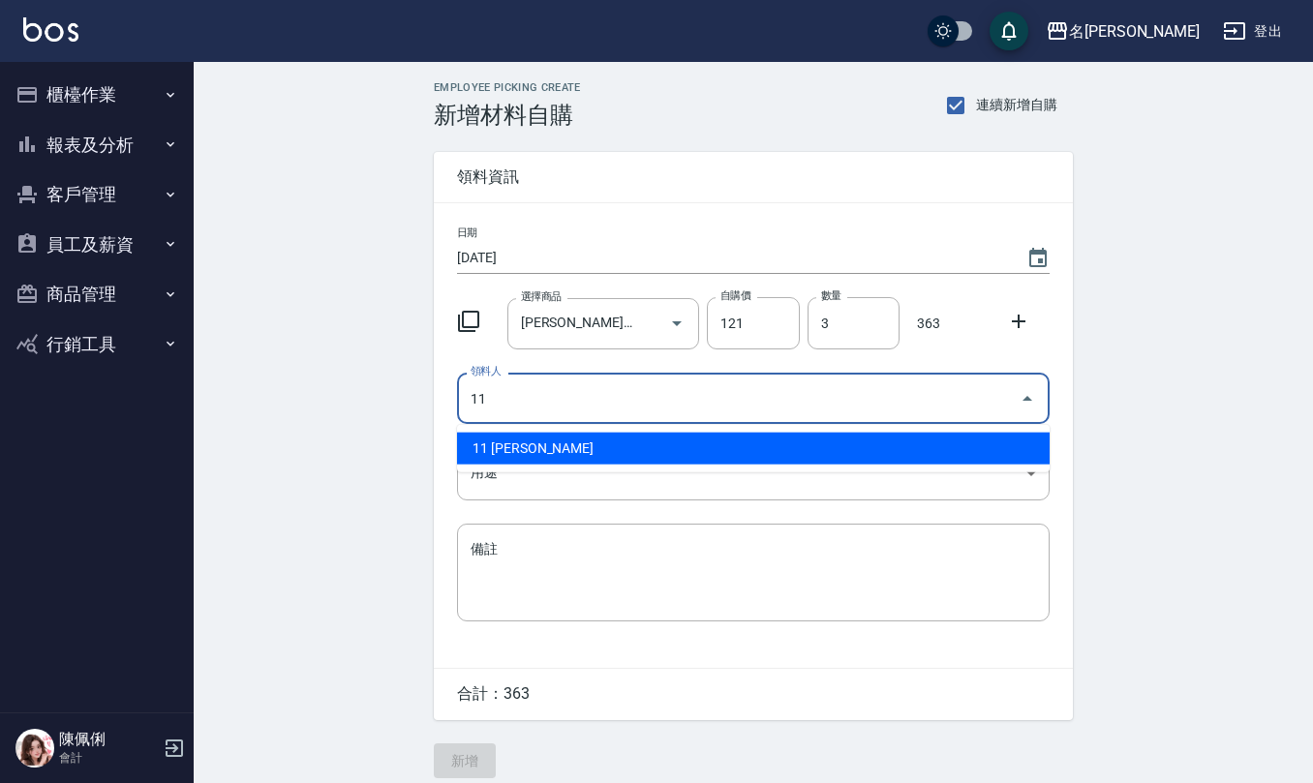
type input "11 [PERSON_NAME]"
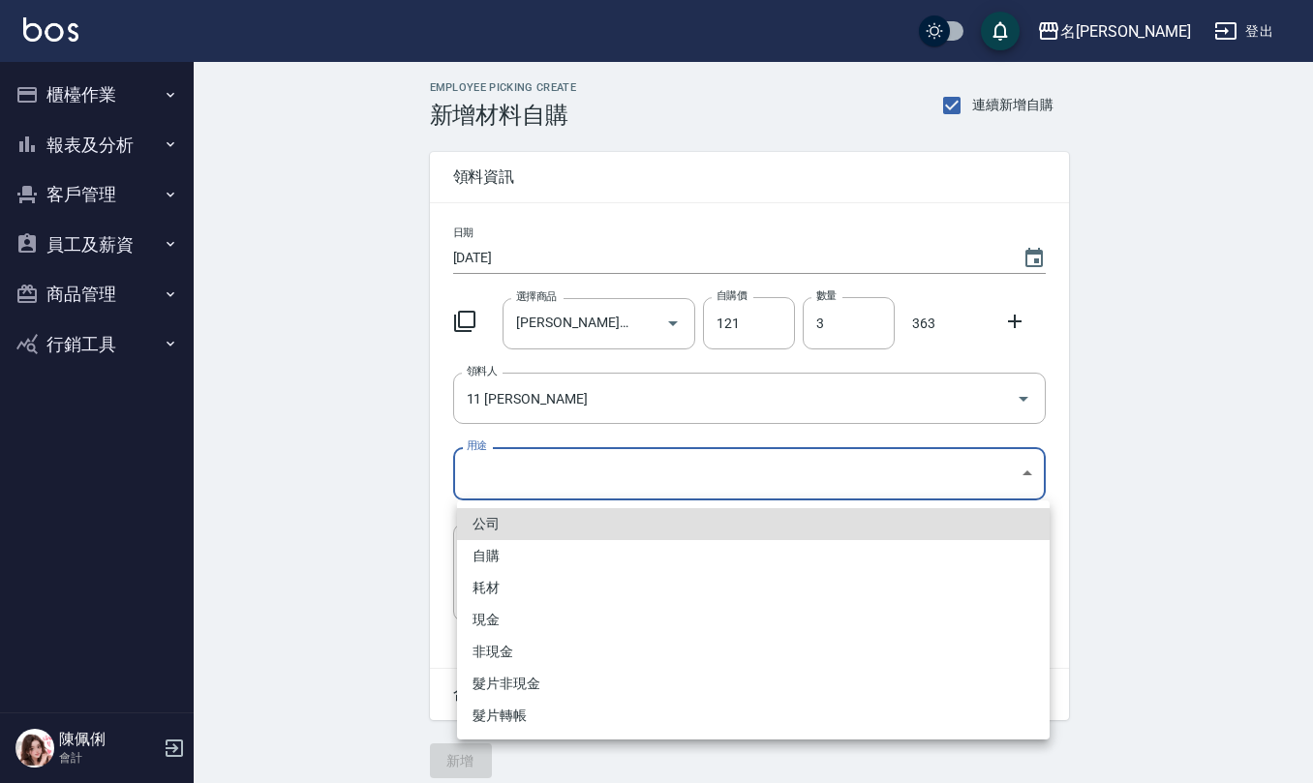
click at [561, 474] on body "名留仁二 登出 櫃檯作業 打帳單 帳單列表 現金收支登錄 材料自購登錄 每日結帳 報表及分析 報表目錄 店家區間累計表 店家日報表 互助日報表 互助月報表 互…" at bounding box center [656, 399] width 1313 height 798
click at [520, 547] on li "自購" at bounding box center [753, 556] width 592 height 32
type input "自購"
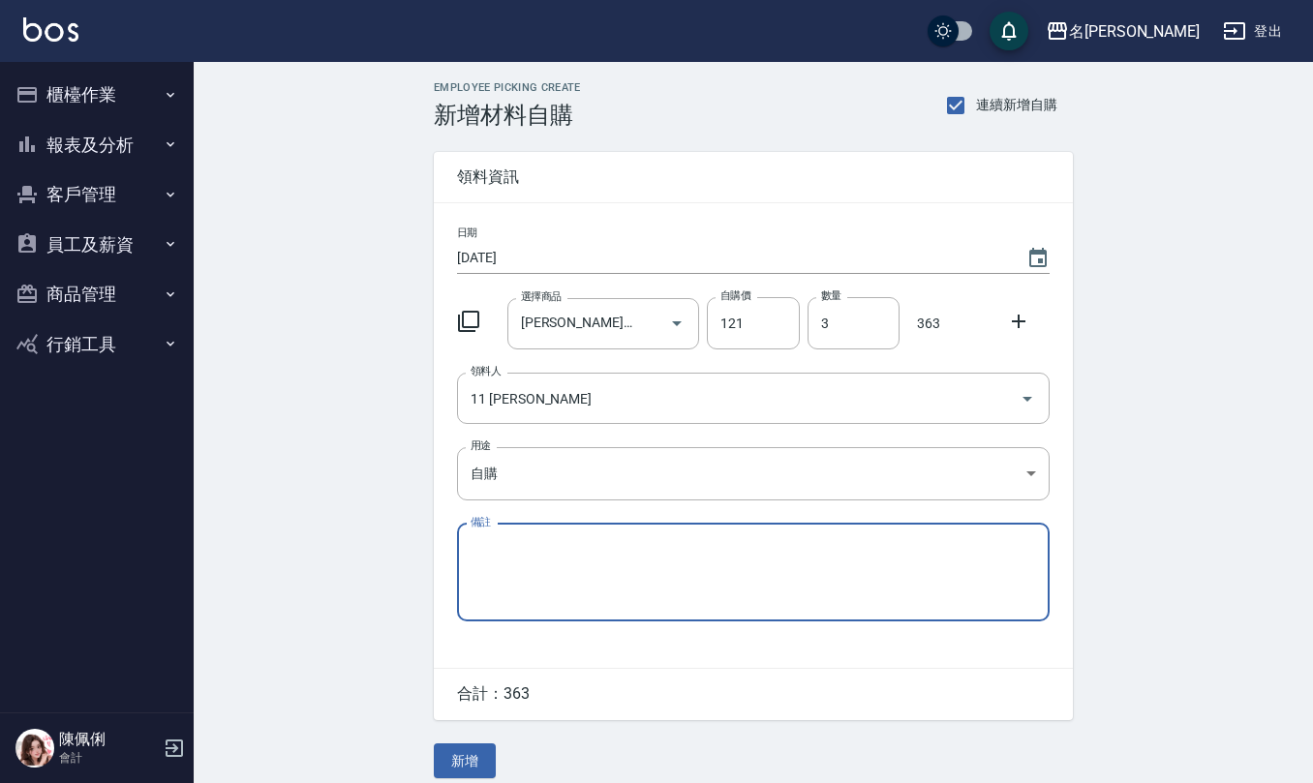
click at [455, 763] on button "新增" at bounding box center [465, 761] width 62 height 36
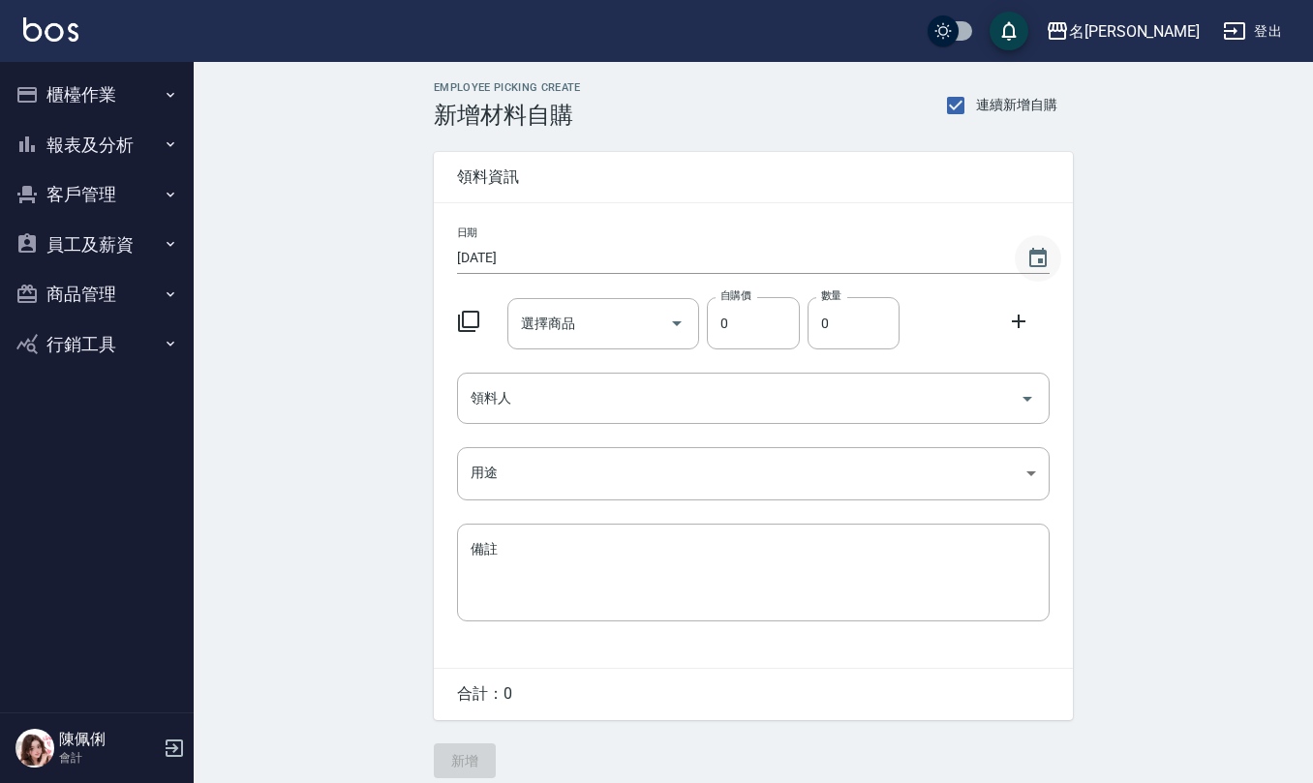
click at [1047, 253] on icon "Choose date, selected date is 2025-08-16" at bounding box center [1037, 258] width 23 height 23
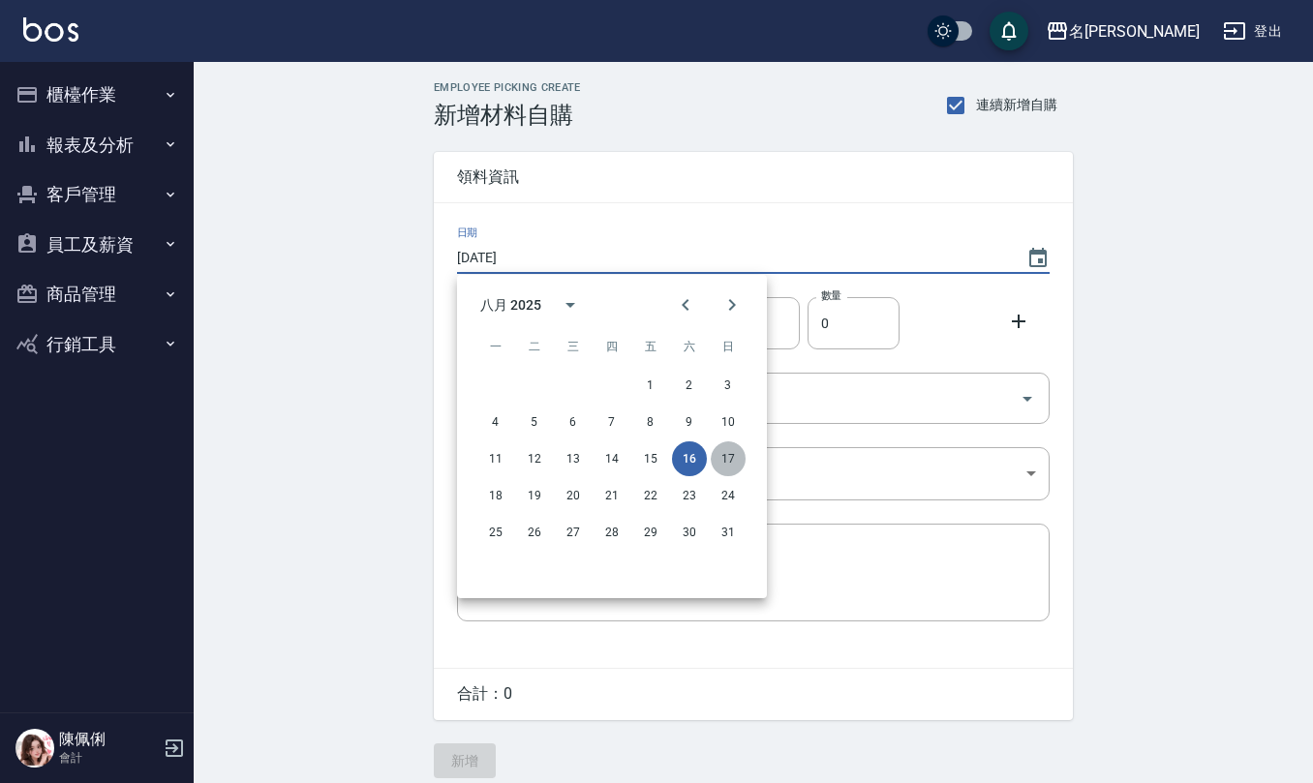
click at [728, 453] on button "17" at bounding box center [727, 458] width 35 height 35
type input "[DATE]"
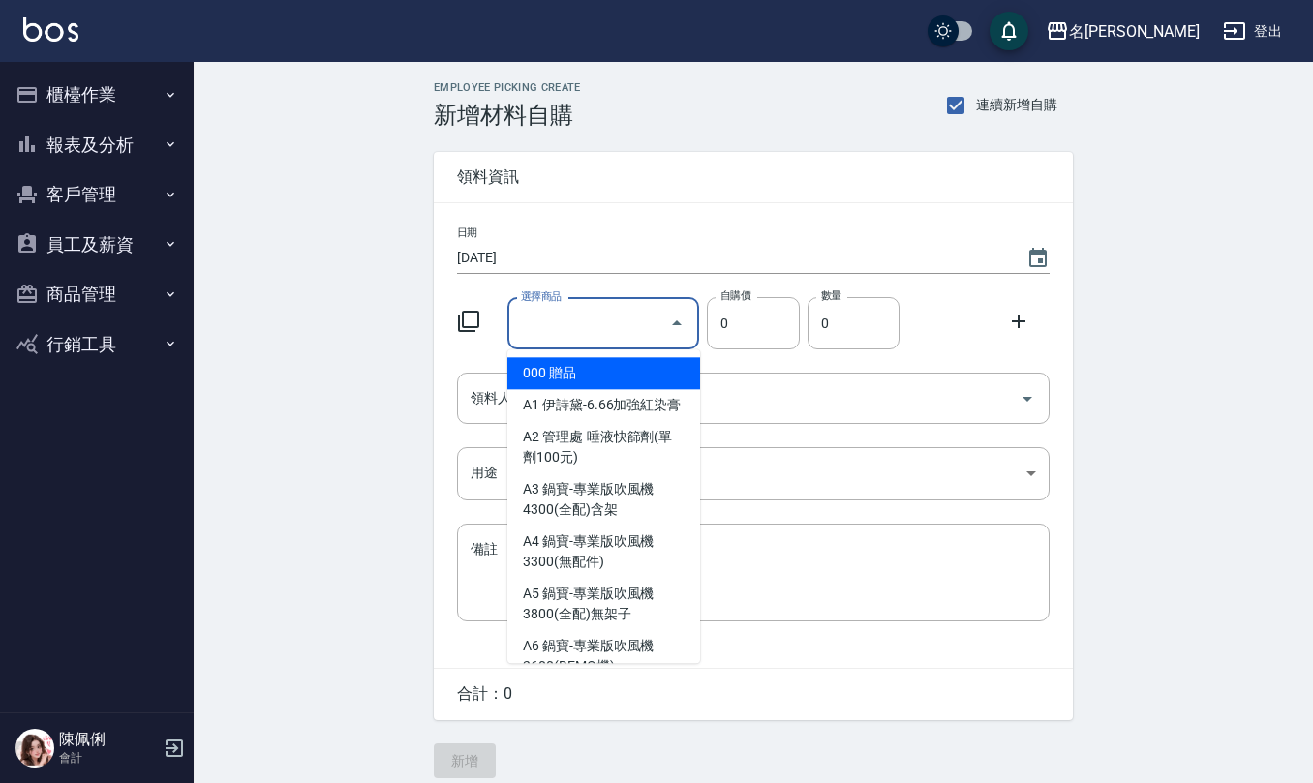
click at [554, 314] on input "選擇商品" at bounding box center [589, 324] width 146 height 34
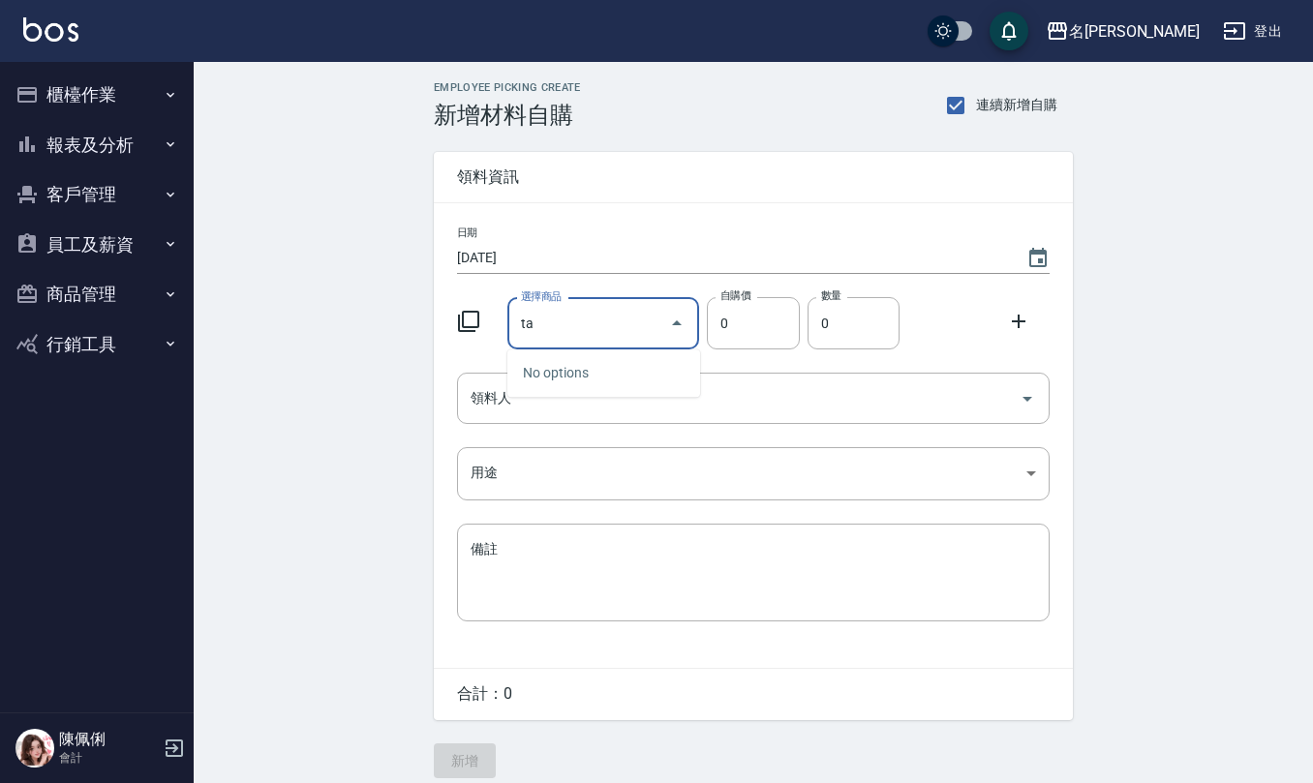
type input "t"
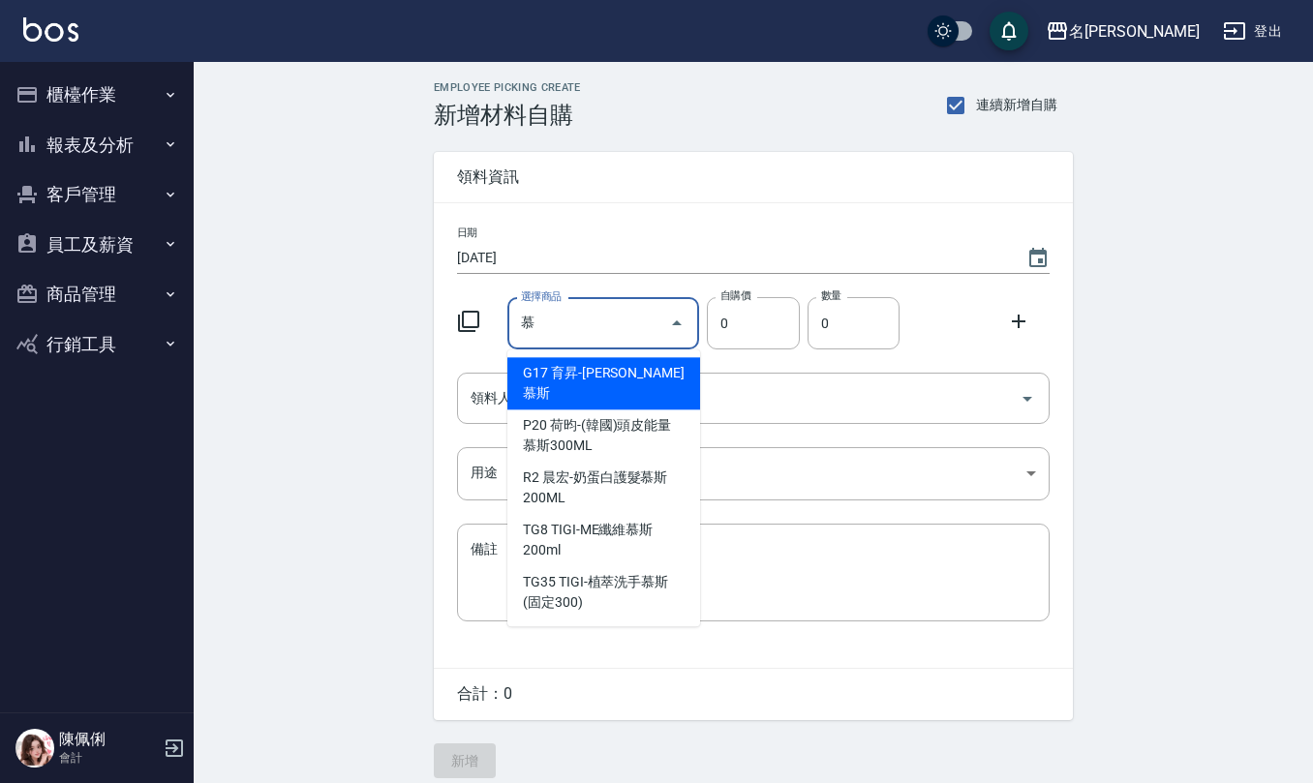
type input "育昇-[PERSON_NAME]"
type input "65"
type input "1"
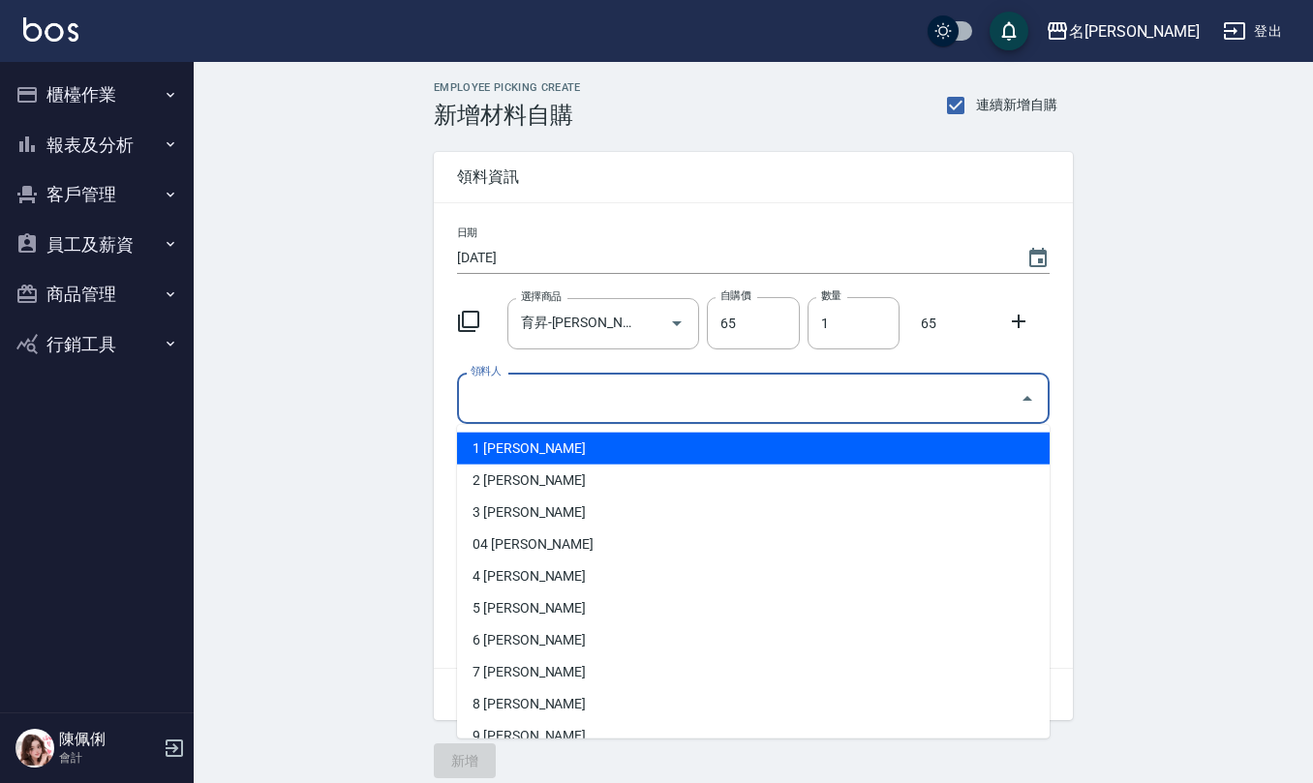
click at [539, 412] on input "領料人" at bounding box center [739, 398] width 546 height 34
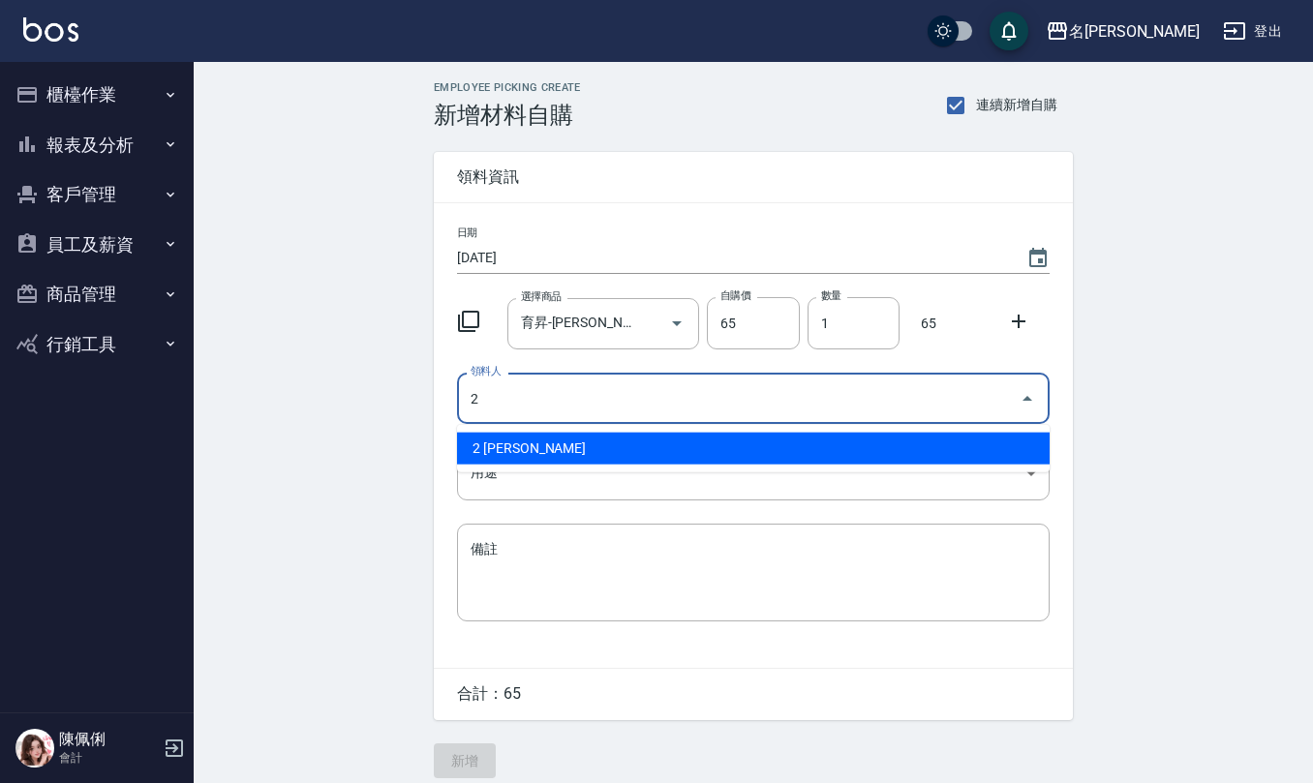
type input "2 [PERSON_NAME]"
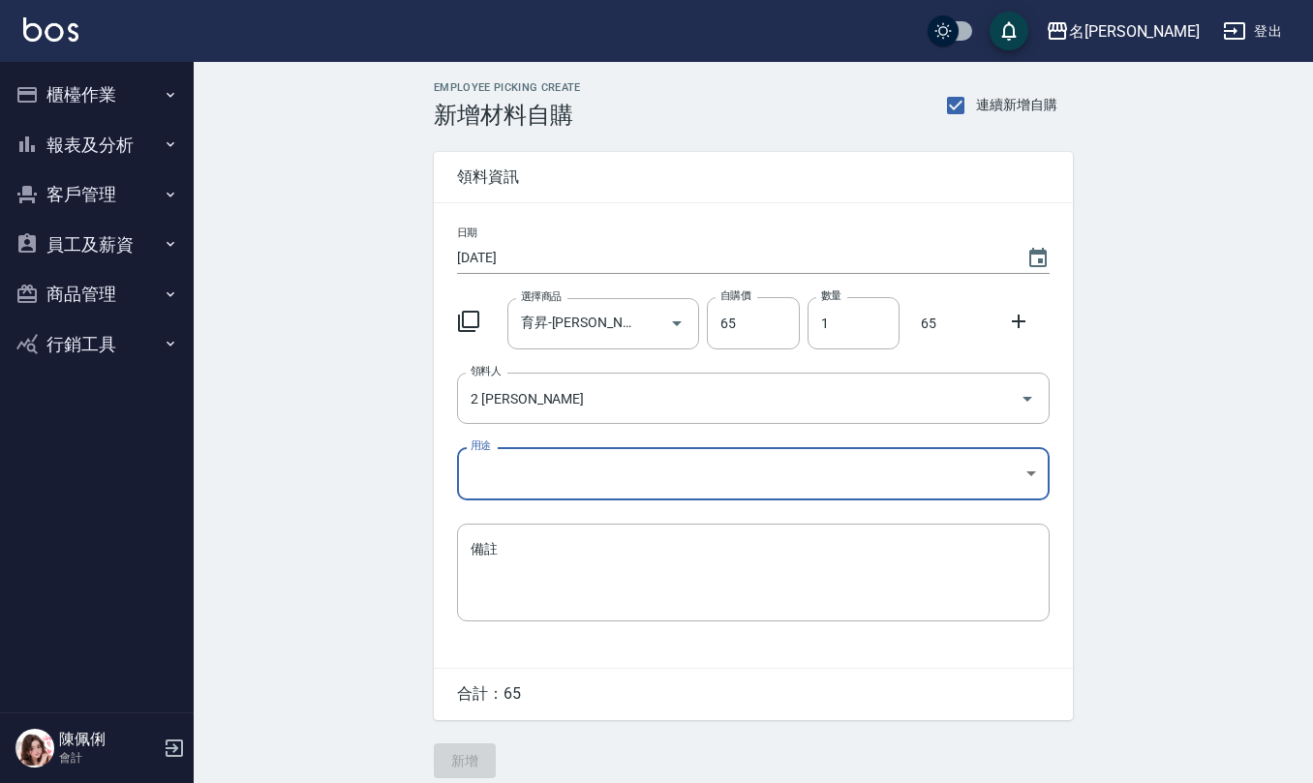
click at [538, 470] on body "名留仁二 登出 櫃檯作業 打帳單 帳單列表 現金收支登錄 材料自購登錄 每日結帳 報表及分析 報表目錄 店家區間累計表 店家日報表 互助日報表 互助月報表 互…" at bounding box center [656, 399] width 1313 height 798
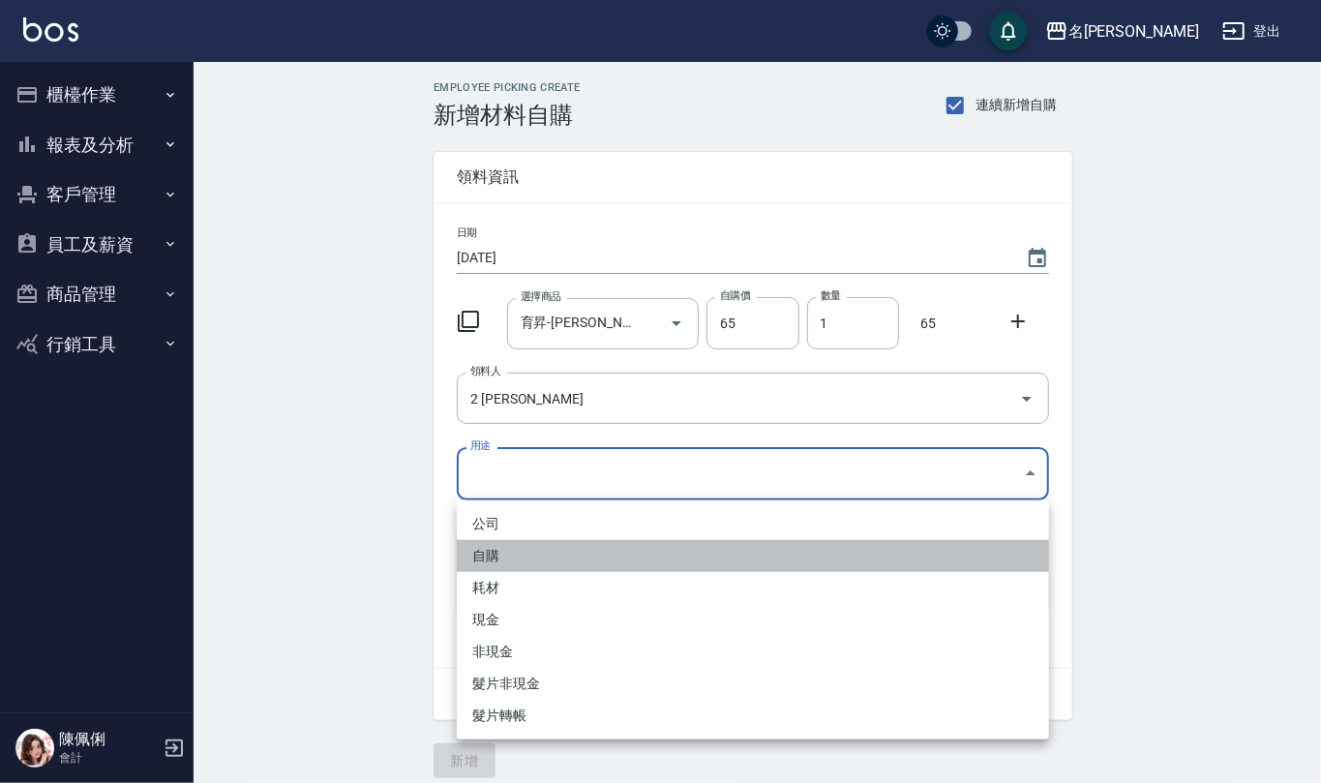
click at [504, 566] on li "自購" at bounding box center [753, 556] width 592 height 32
type input "自購"
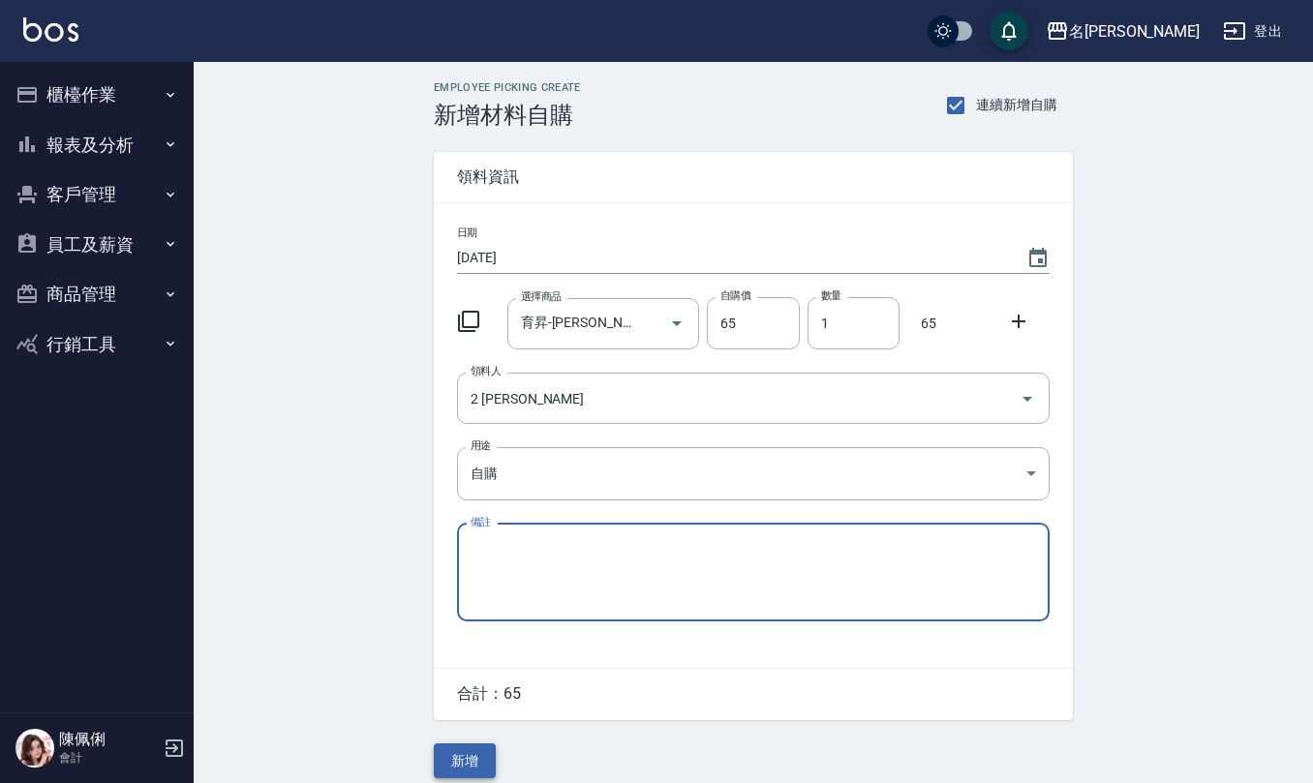
click at [467, 771] on button "新增" at bounding box center [465, 761] width 62 height 36
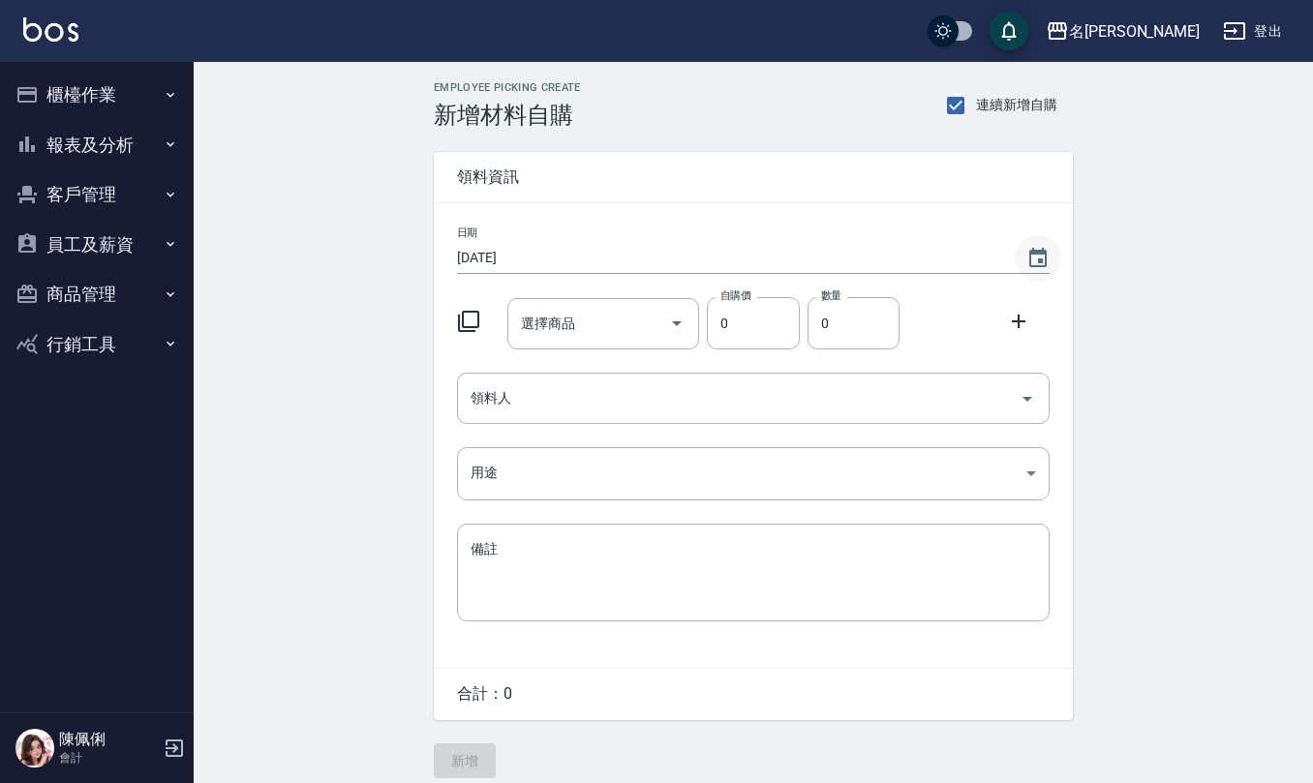
click at [1019, 246] on button "Choose date, selected date is 2025-08-17" at bounding box center [1037, 258] width 46 height 46
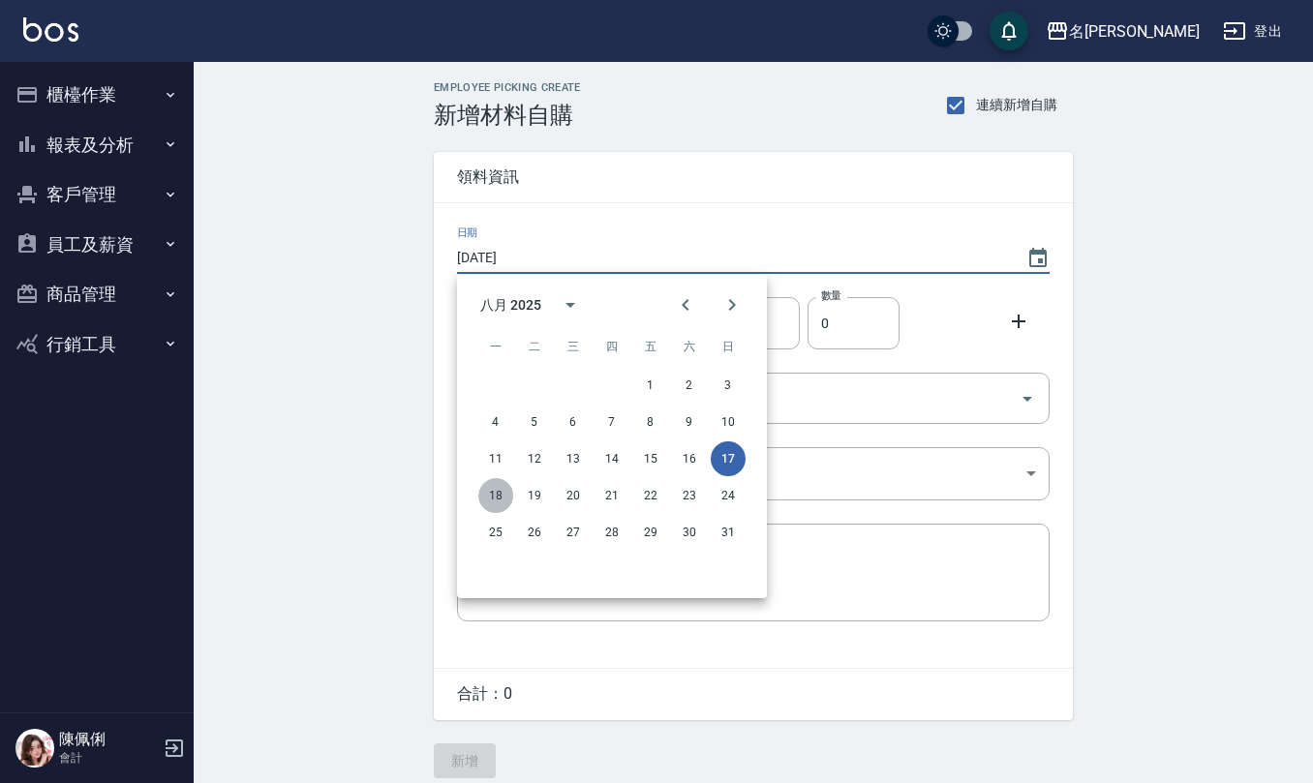
click at [490, 494] on button "18" at bounding box center [495, 495] width 35 height 35
type input "[DATE]"
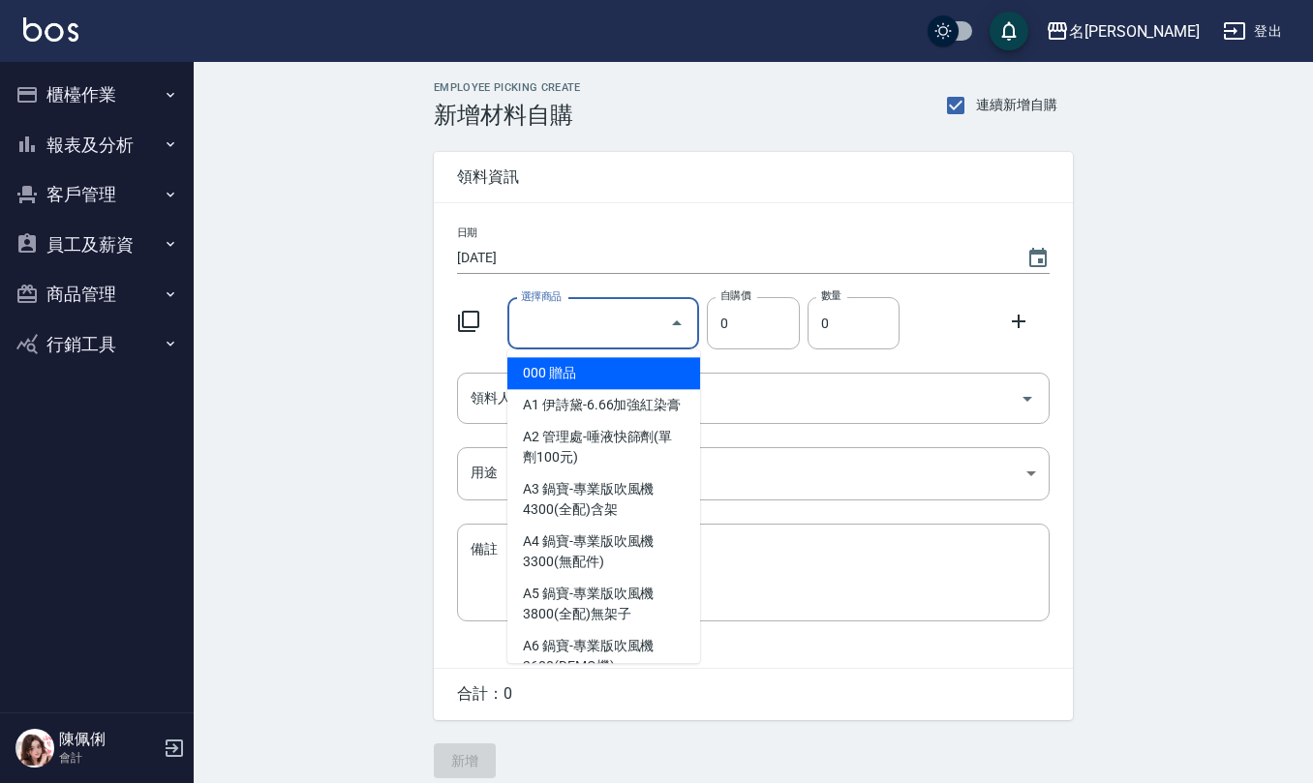
click at [593, 316] on input "選擇商品" at bounding box center [589, 324] width 146 height 34
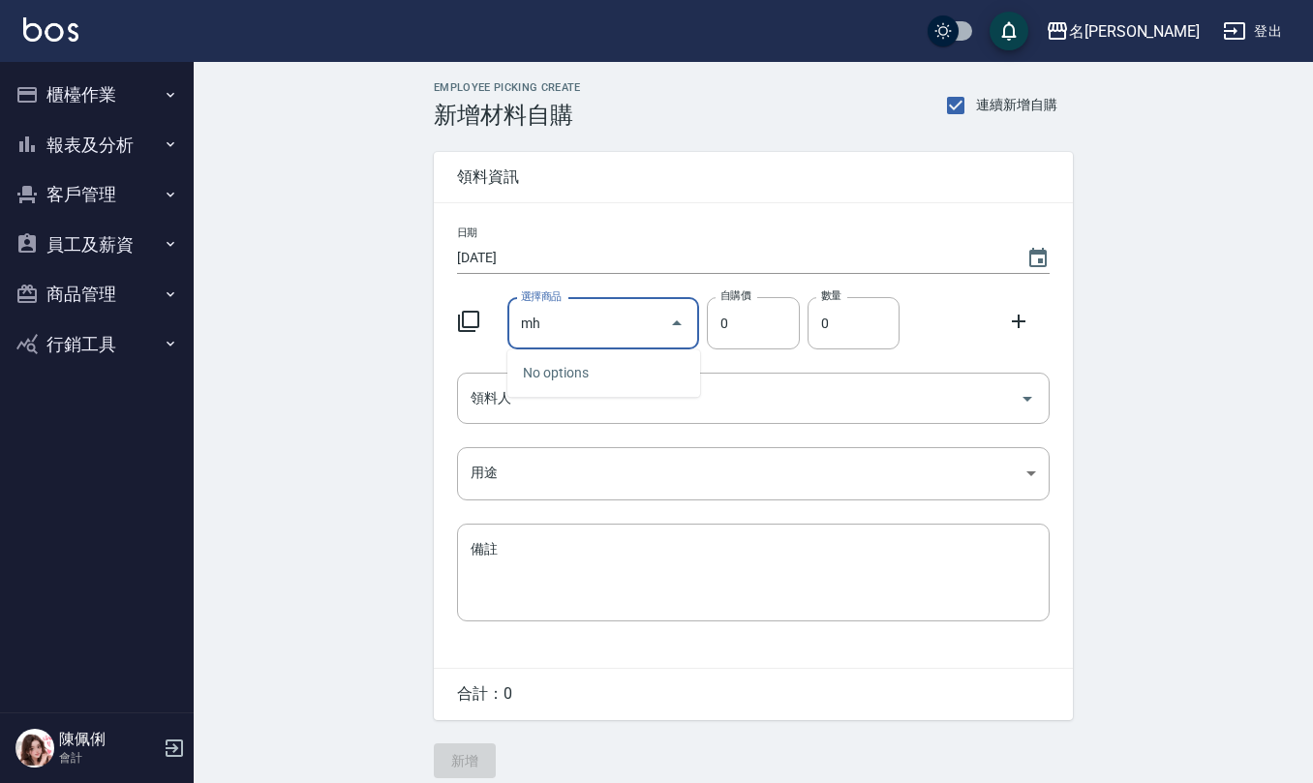
type input "m"
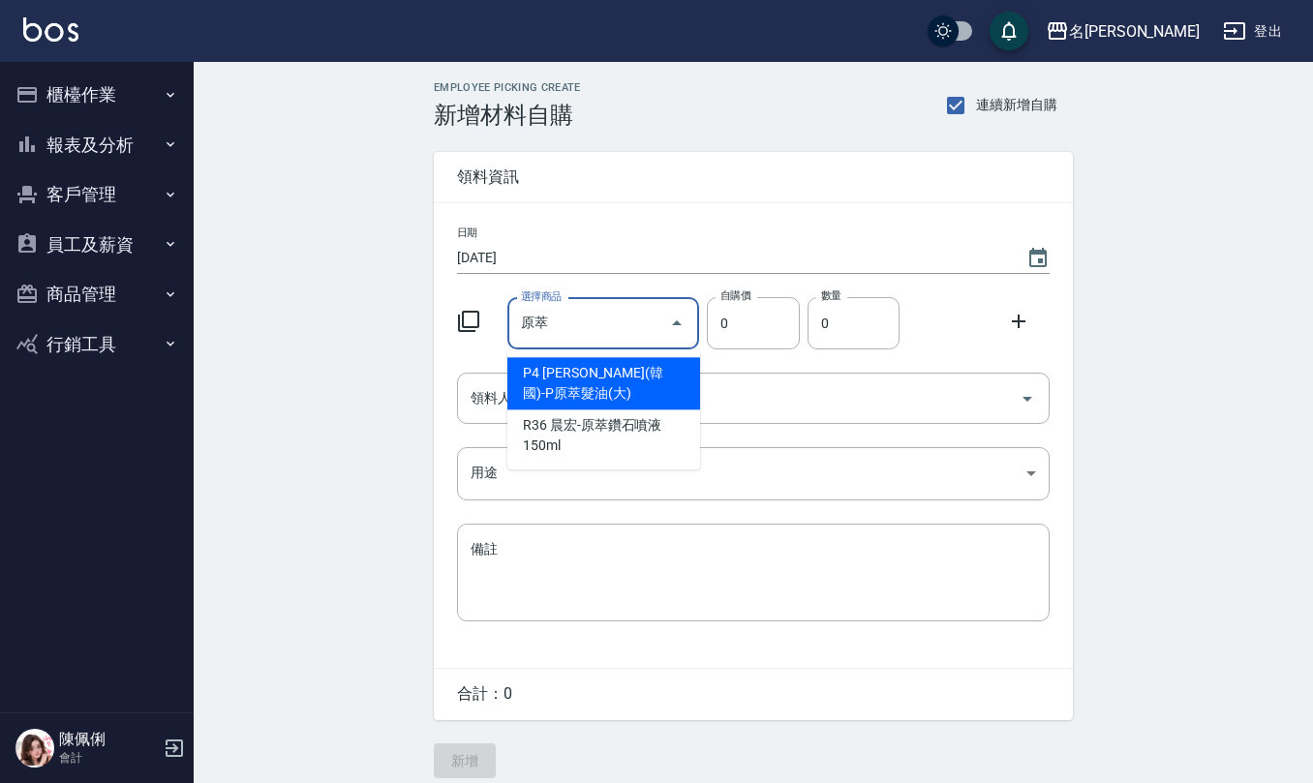
type input "荷昀(韓國)-P原萃髮油(大)"
type input "413"
type input "1"
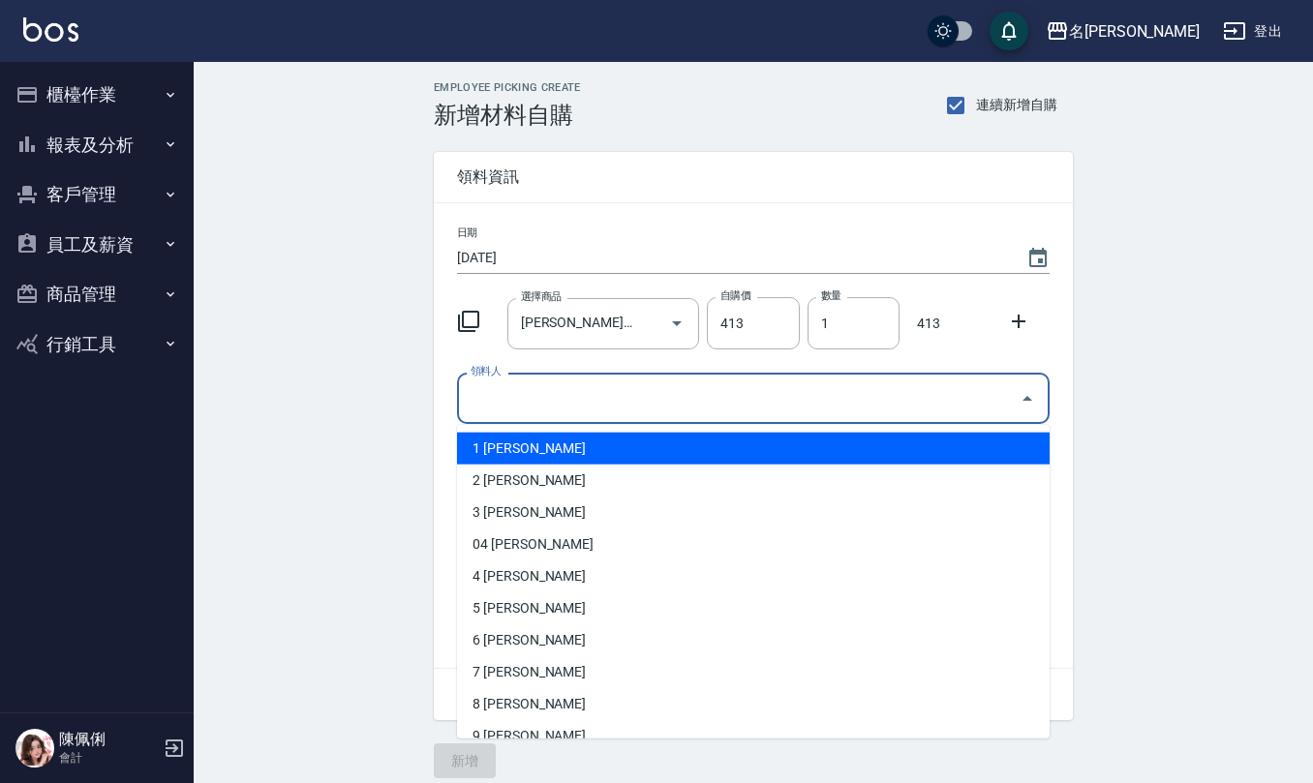
click at [586, 392] on input "領料人" at bounding box center [739, 398] width 546 height 34
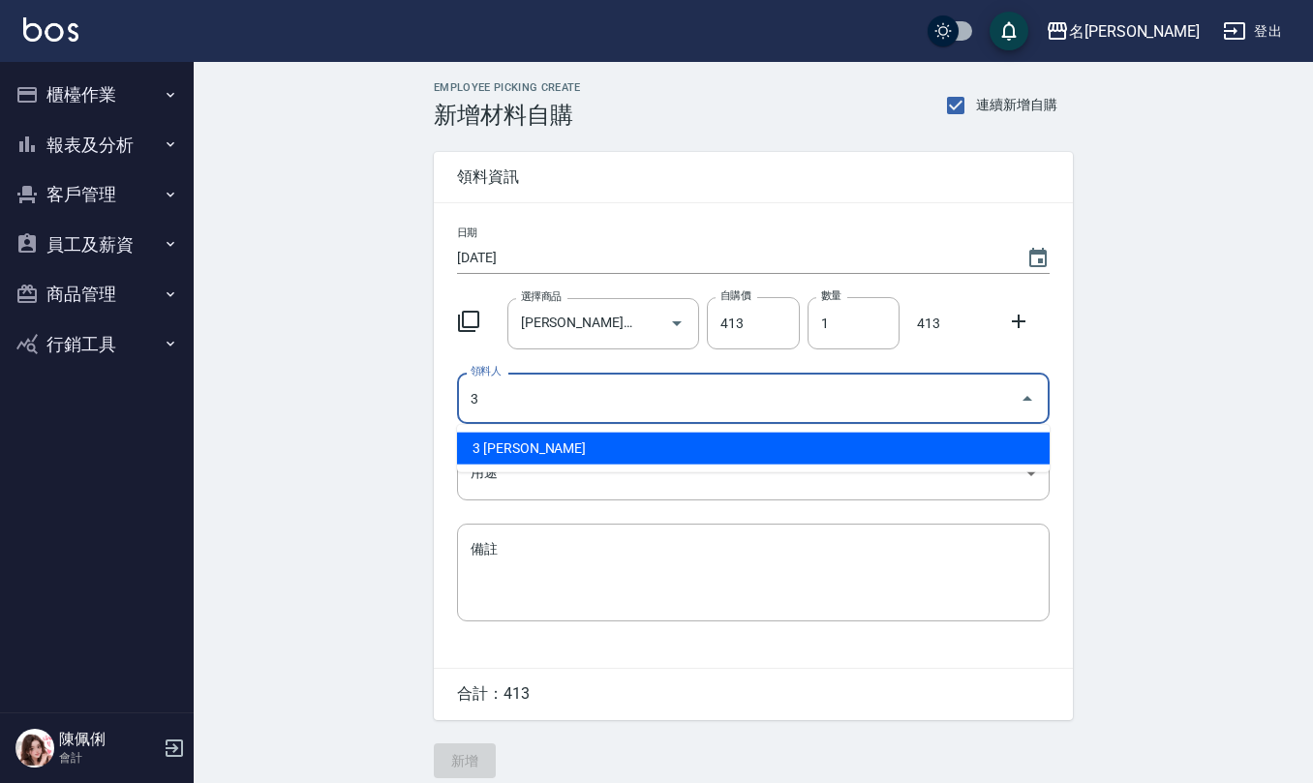
type input "3 [PERSON_NAME]"
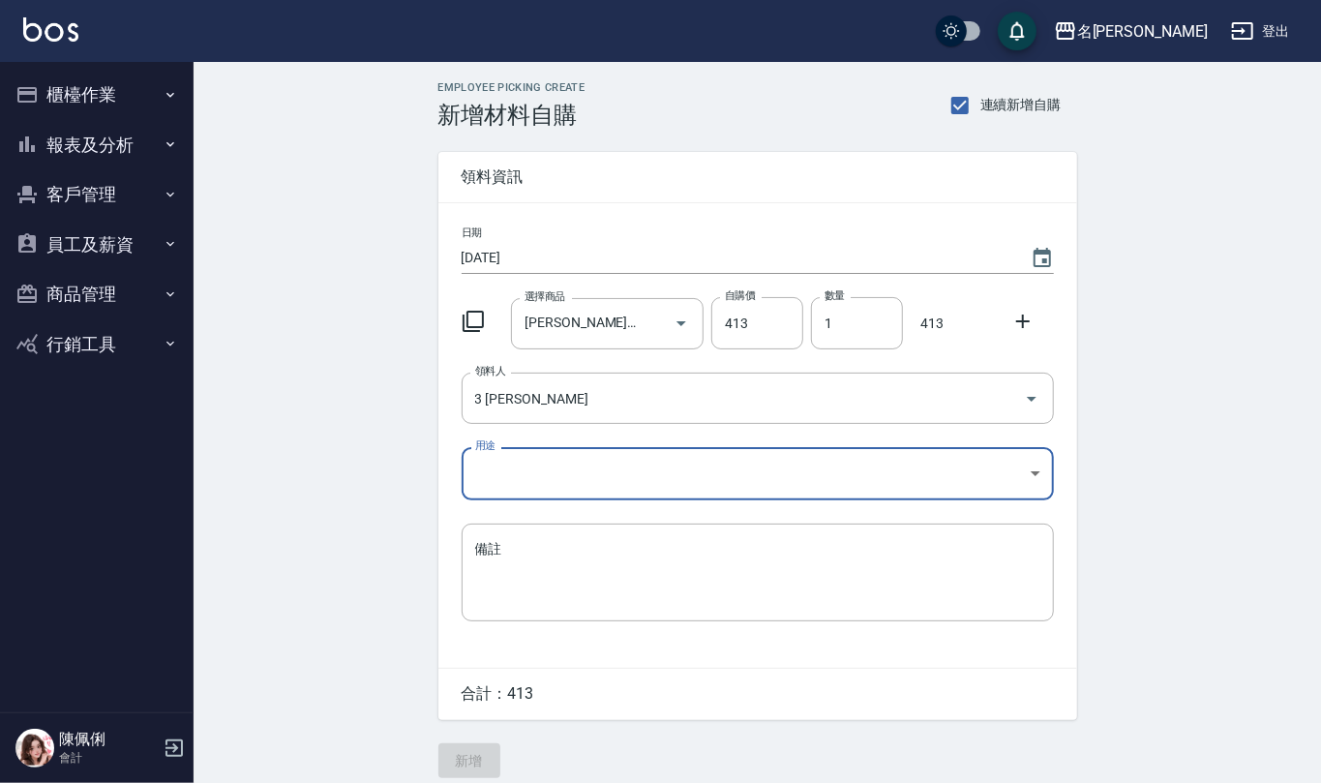
click at [585, 459] on body "名留仁二 登出 櫃檯作業 打帳單 帳單列表 現金收支登錄 材料自購登錄 每日結帳 報表及分析 報表目錄 店家區間累計表 店家日報表 互助日報表 互助月報表 互…" at bounding box center [660, 399] width 1321 height 798
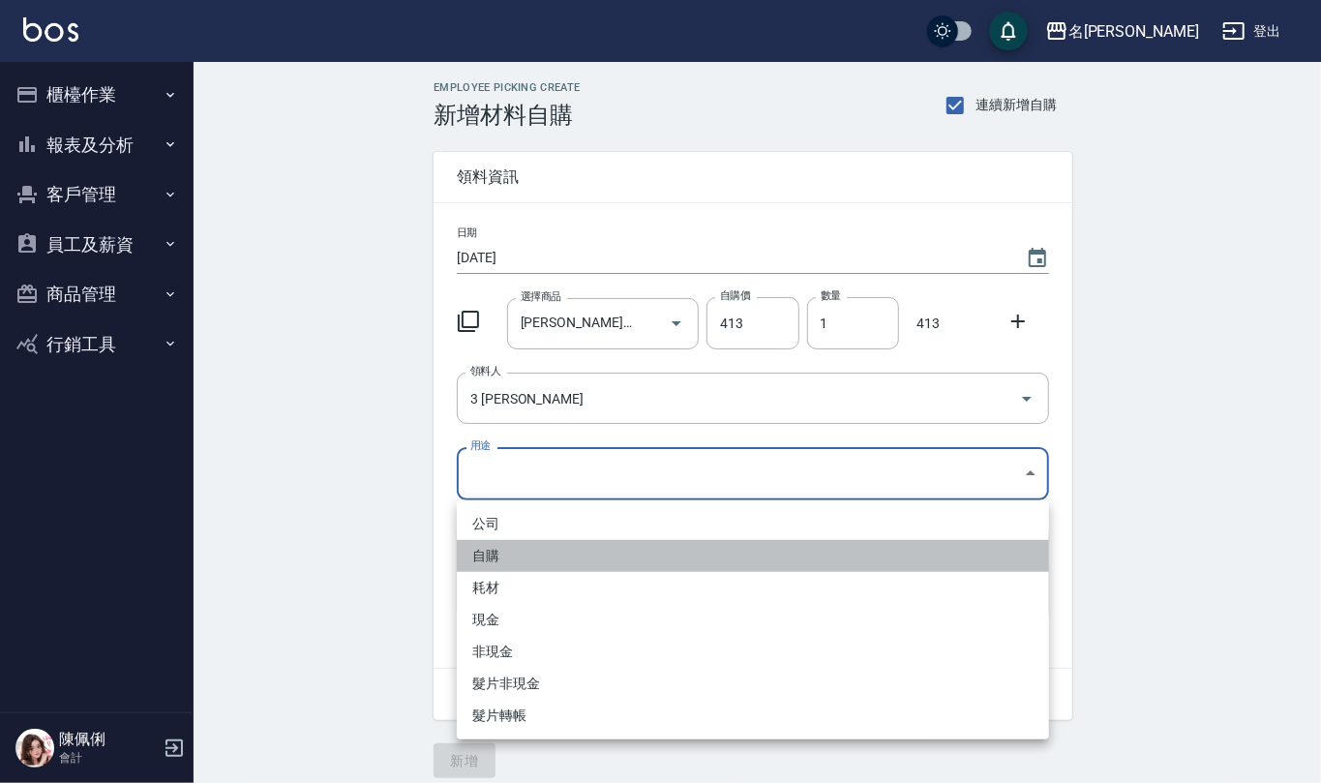
drag, startPoint x: 561, startPoint y: 551, endPoint x: 548, endPoint y: 637, distance: 87.2
click at [559, 550] on li "自購" at bounding box center [753, 556] width 592 height 32
type input "自購"
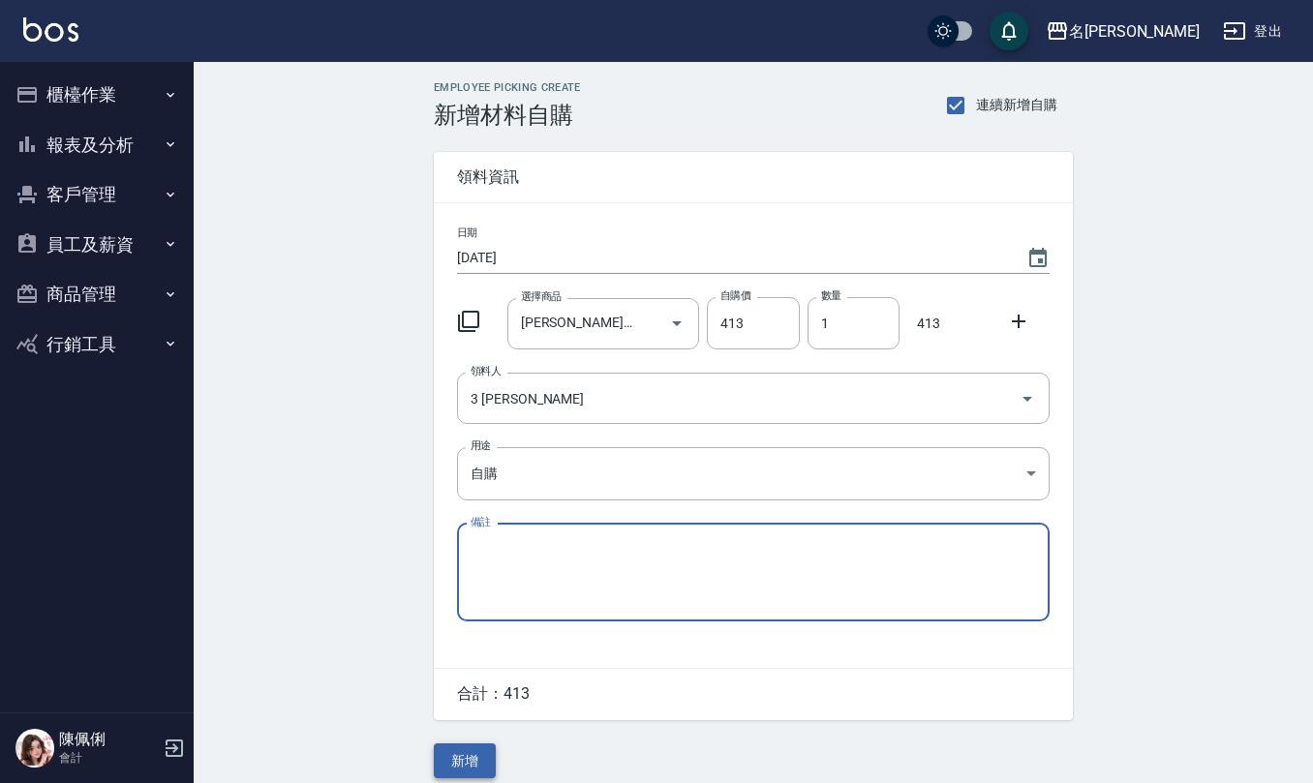
click at [466, 771] on button "新增" at bounding box center [465, 761] width 62 height 36
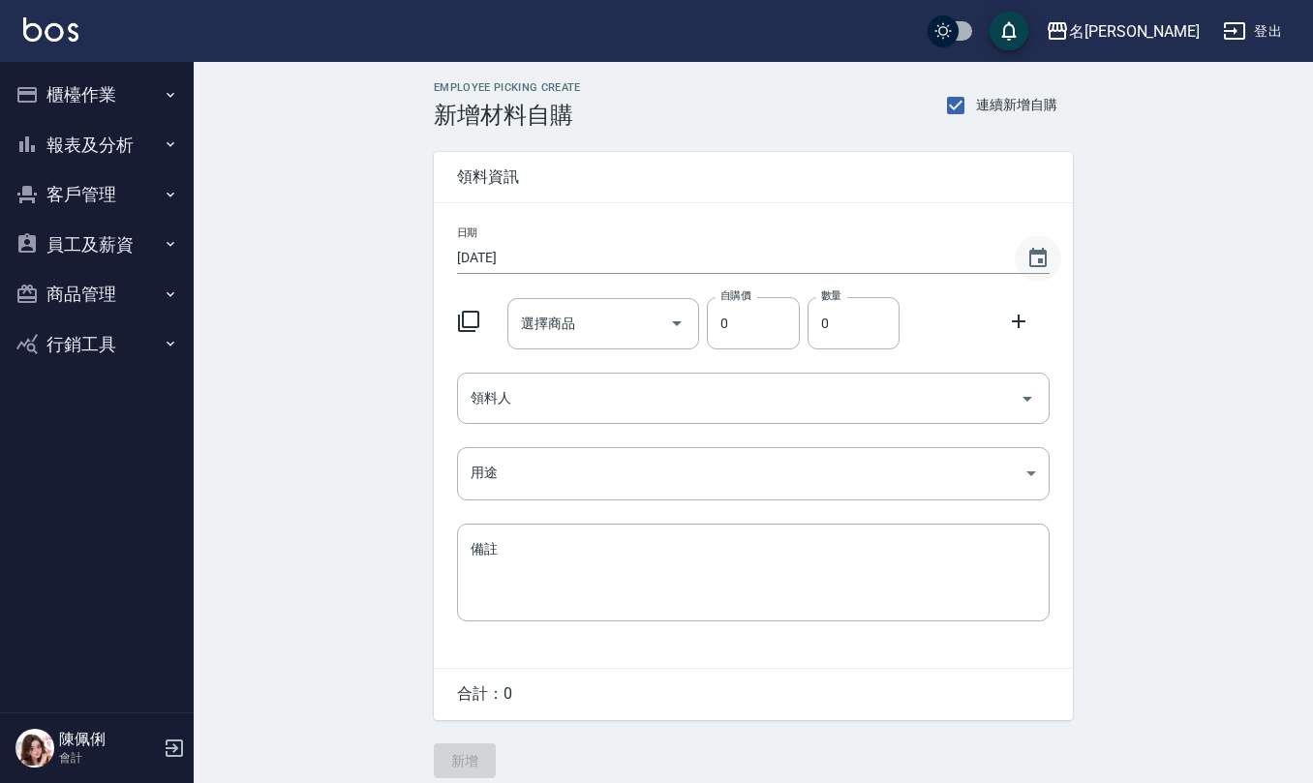
click at [1034, 256] on icon "Choose date, selected date is 2025-08-18" at bounding box center [1037, 258] width 23 height 23
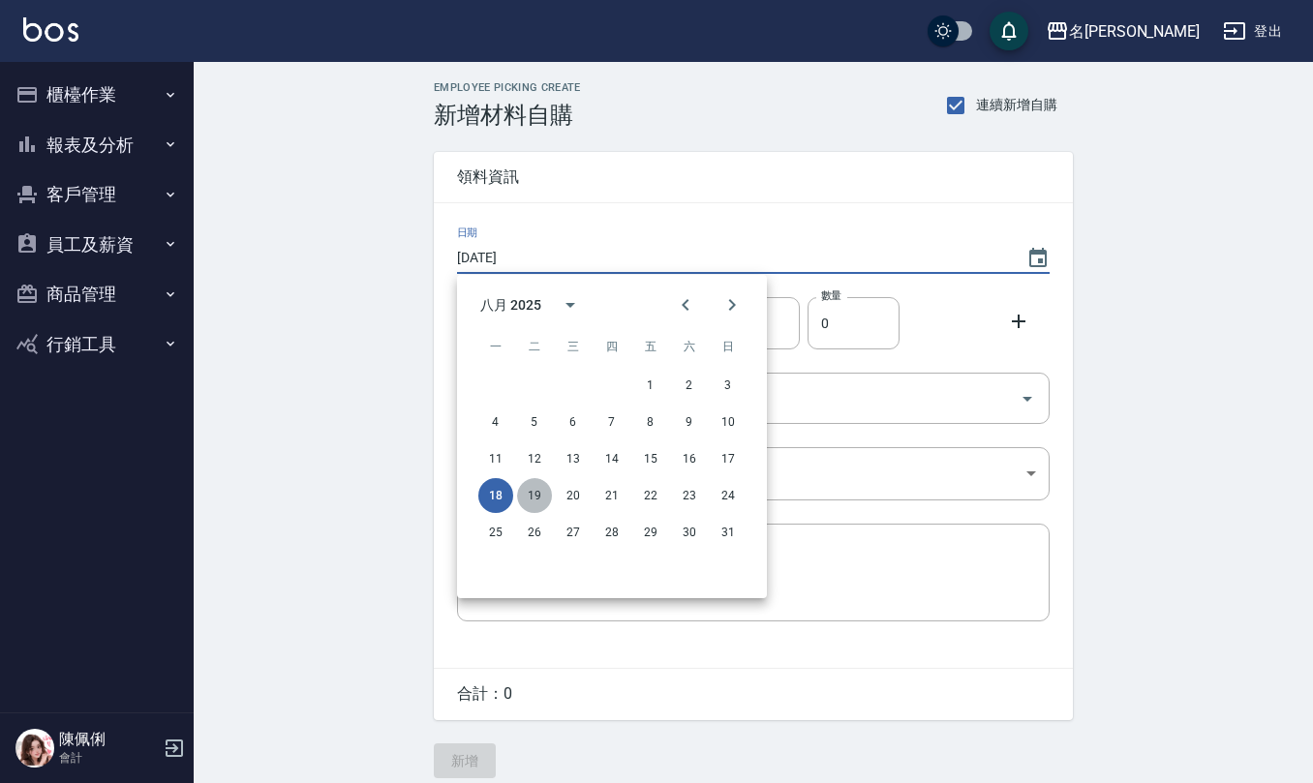
click at [523, 489] on button "19" at bounding box center [534, 495] width 35 height 35
type input "[DATE]"
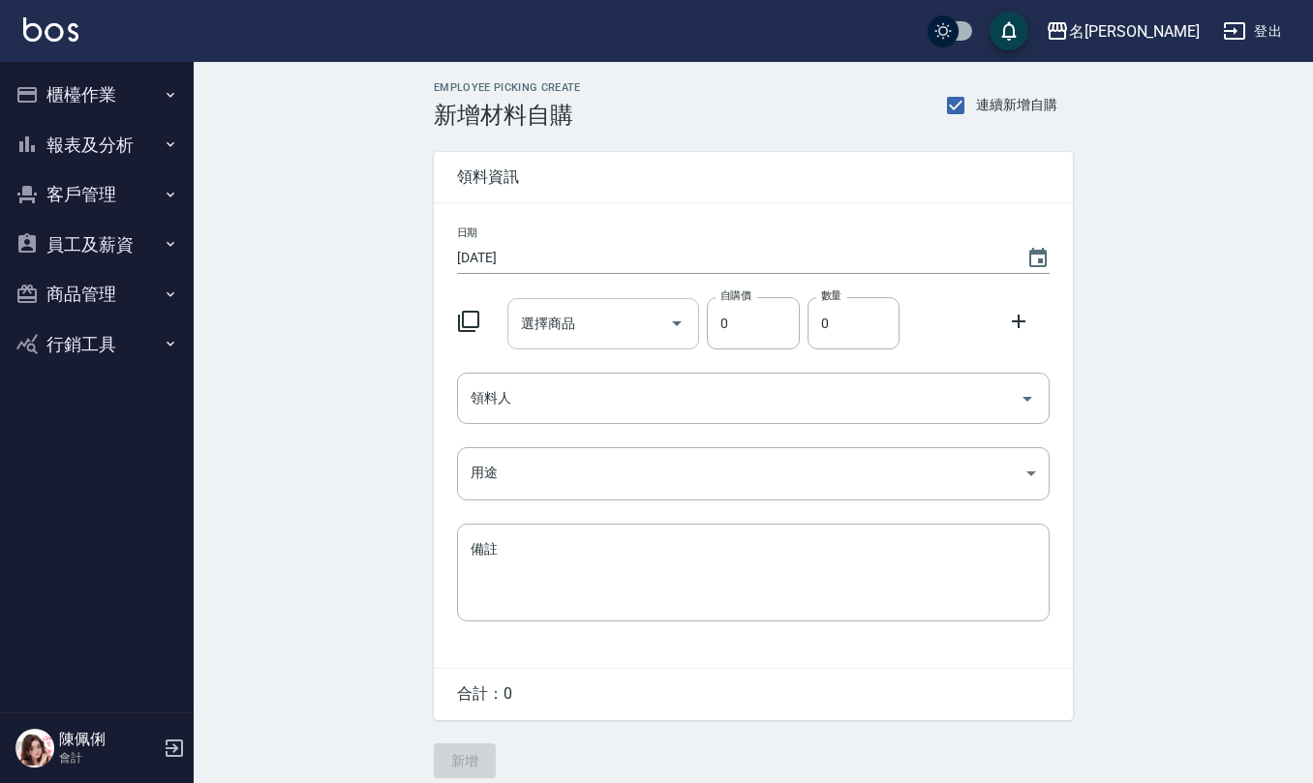
click at [617, 330] on input "選擇商品" at bounding box center [589, 324] width 146 height 34
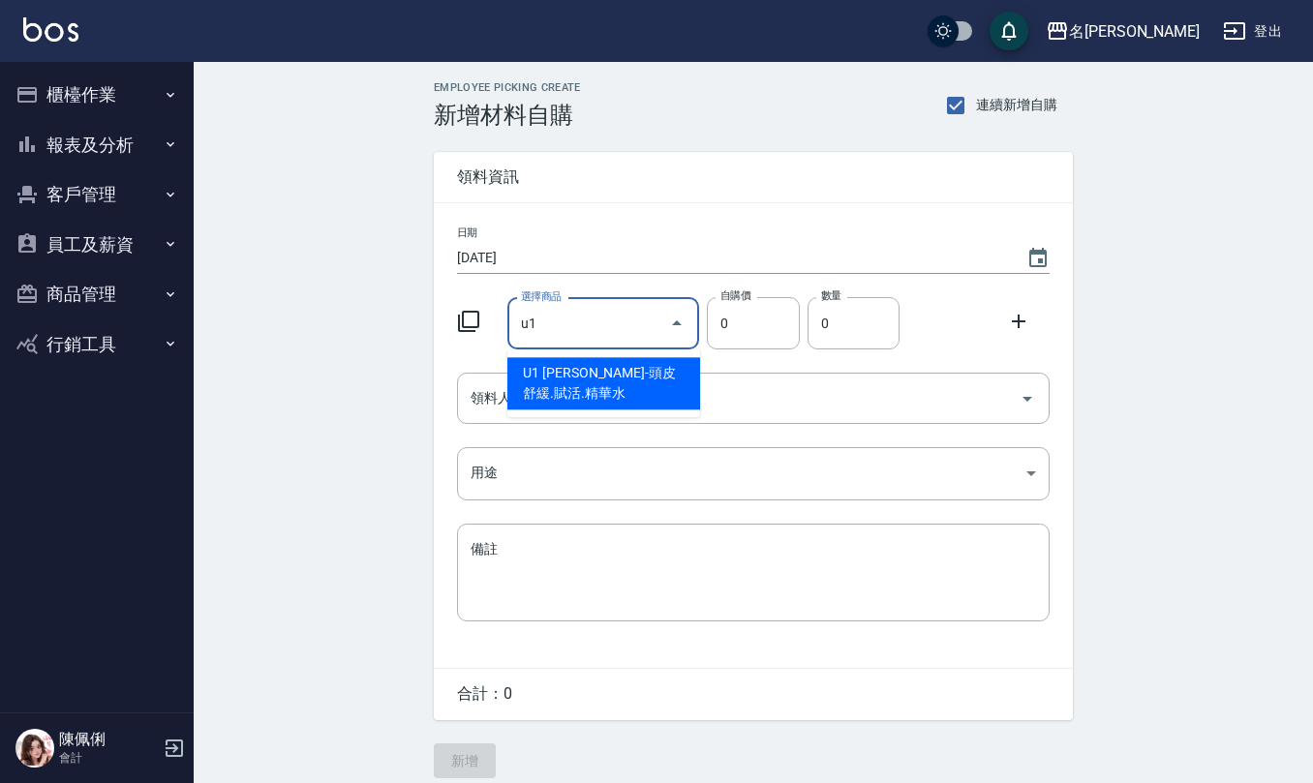
type input "里歐-頭皮舒緩.賦活.精華水"
type input "280"
type input "1"
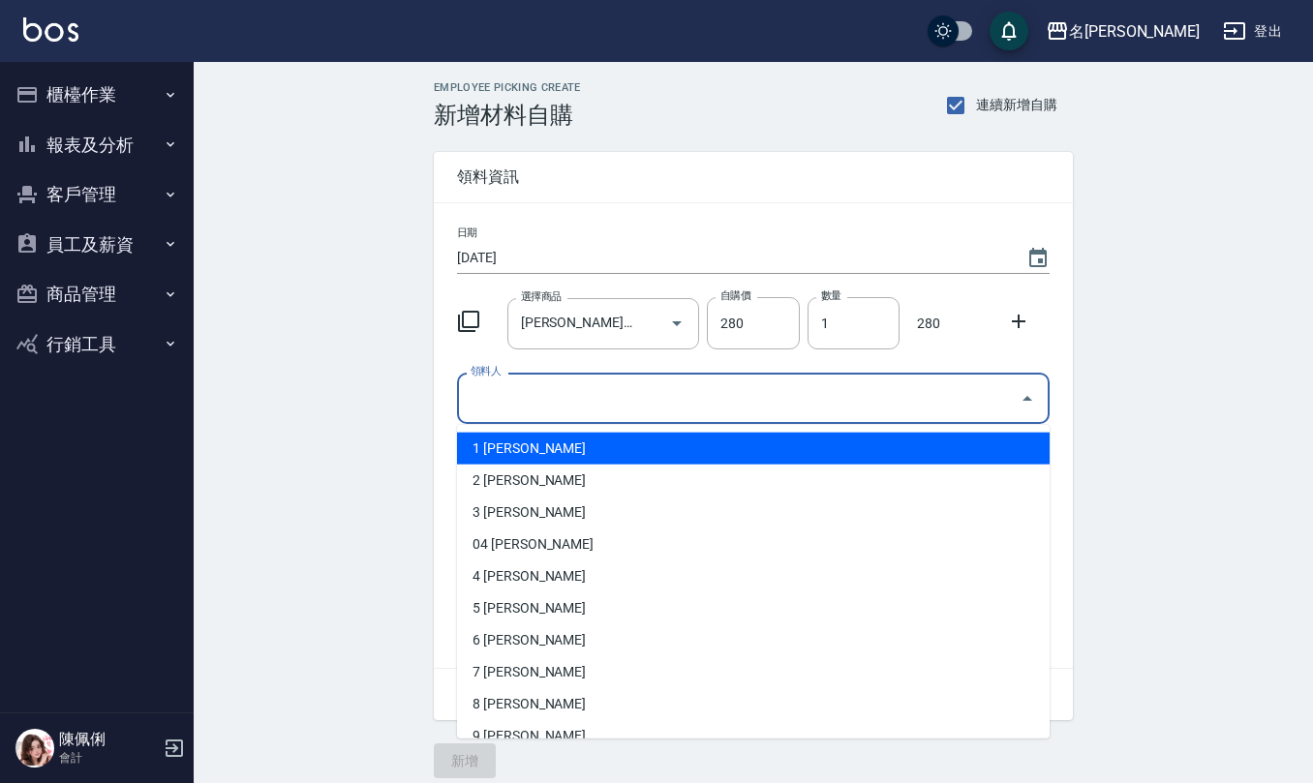
drag, startPoint x: 574, startPoint y: 400, endPoint x: 565, endPoint y: 405, distance: 10.0
click at [573, 401] on input "領料人" at bounding box center [739, 398] width 546 height 34
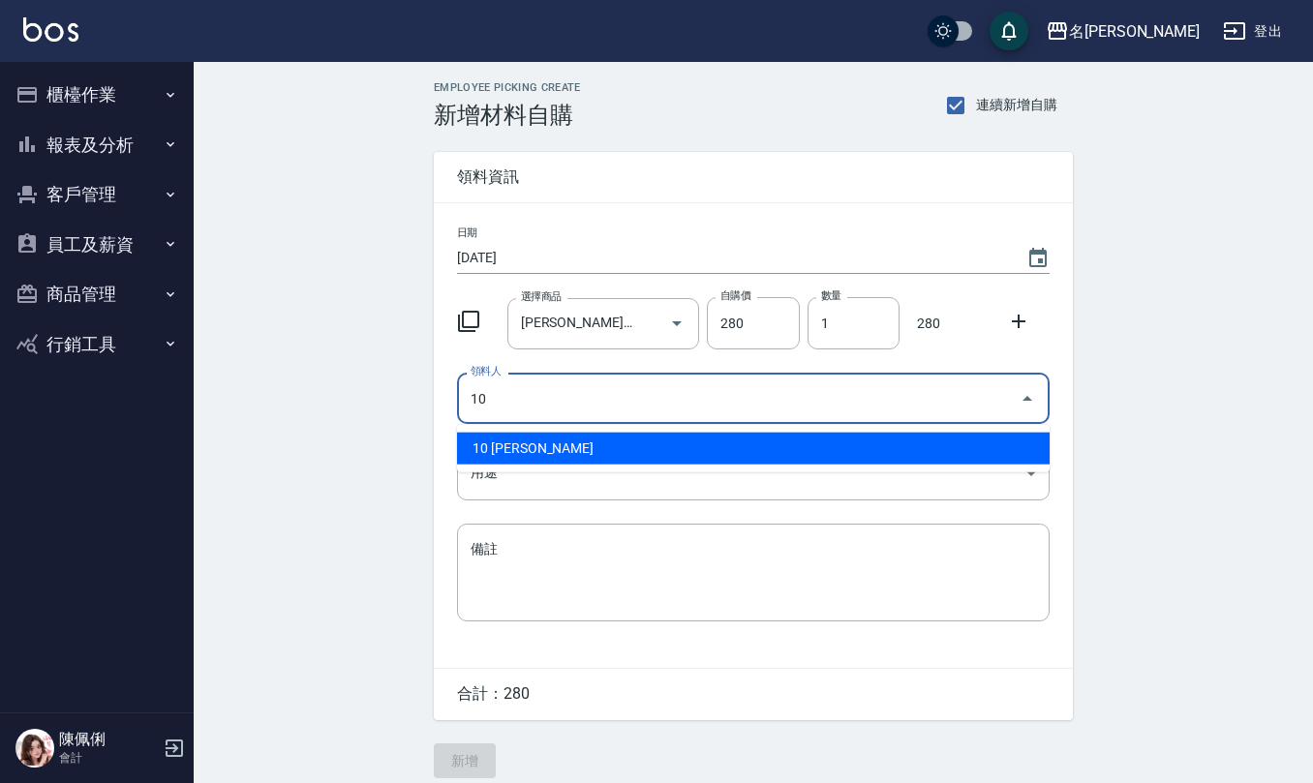
type input "10 [PERSON_NAME]"
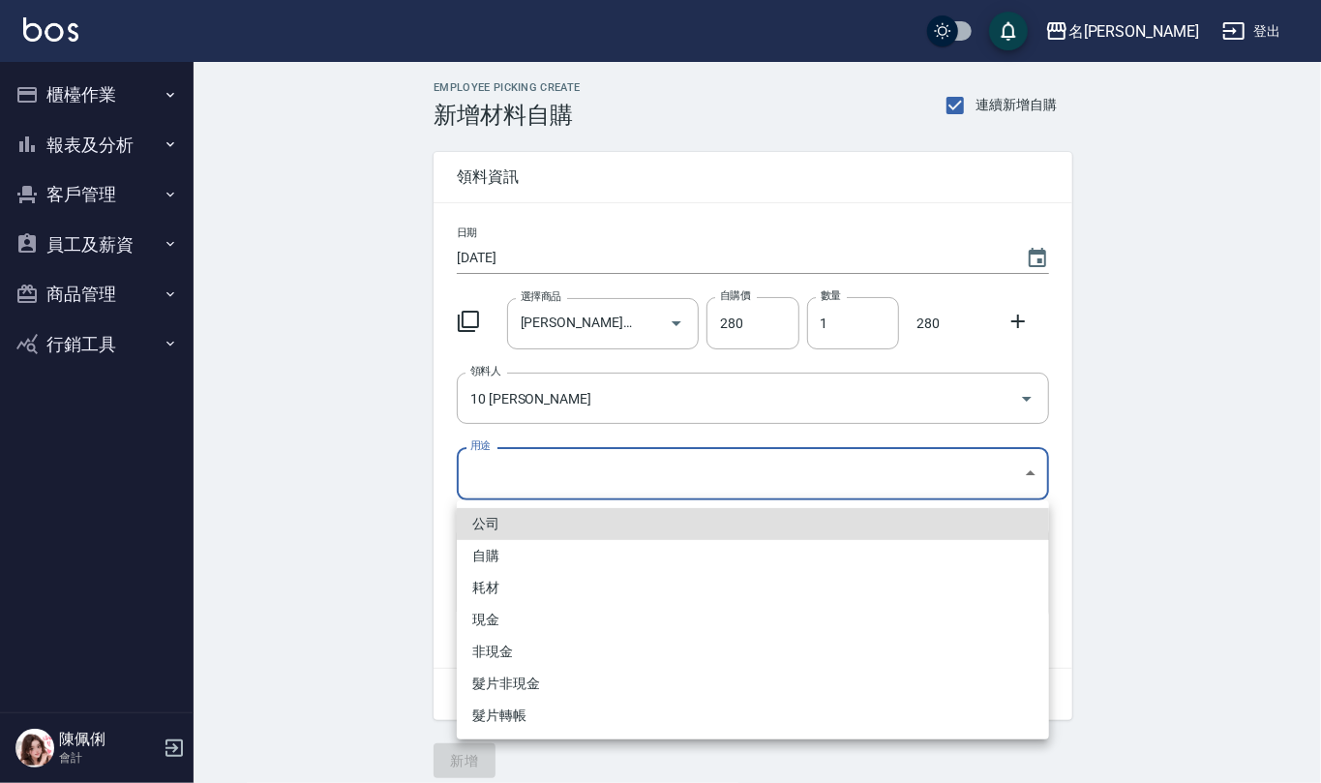
click at [512, 459] on body "名留仁二 登出 櫃檯作業 打帳單 帳單列表 現金收支登錄 材料自購登錄 每日結帳 報表及分析 報表目錄 店家區間累計表 店家日報表 互助日報表 互助月報表 互…" at bounding box center [660, 399] width 1321 height 798
click at [519, 548] on li "自購" at bounding box center [753, 556] width 592 height 32
type input "自購"
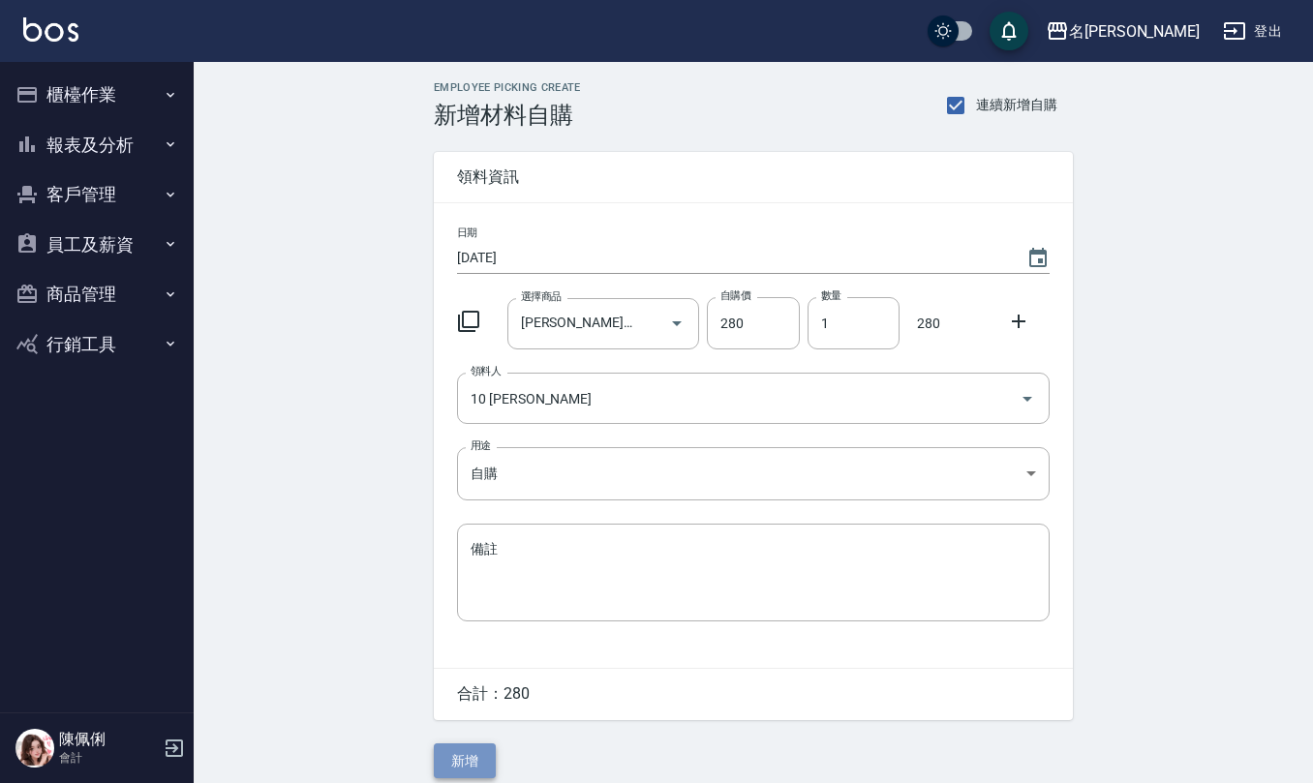
click at [453, 753] on button "新增" at bounding box center [465, 761] width 62 height 36
click at [543, 316] on input "選擇商品" at bounding box center [589, 324] width 146 height 34
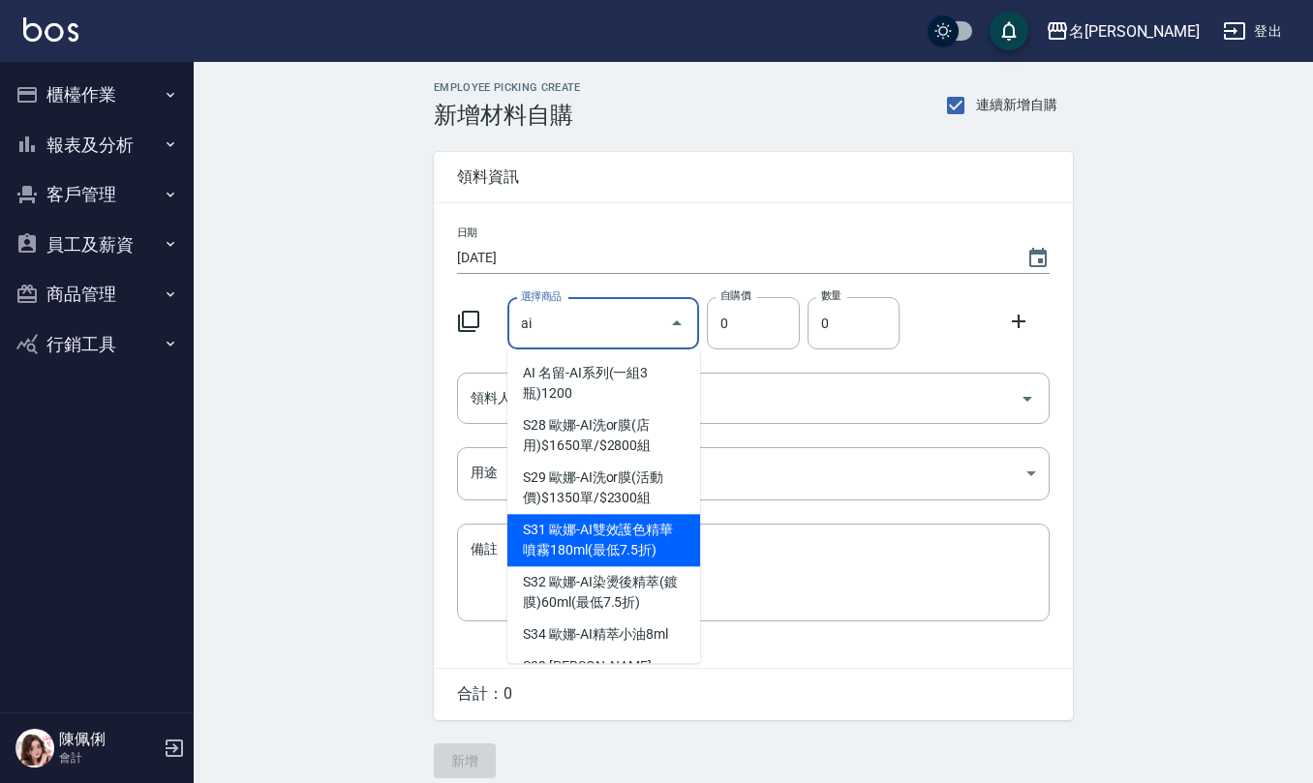
type input "[PERSON_NAME]-AI雙效護色精華噴霧180ml(最低7.5折)"
type input "350"
type input "1"
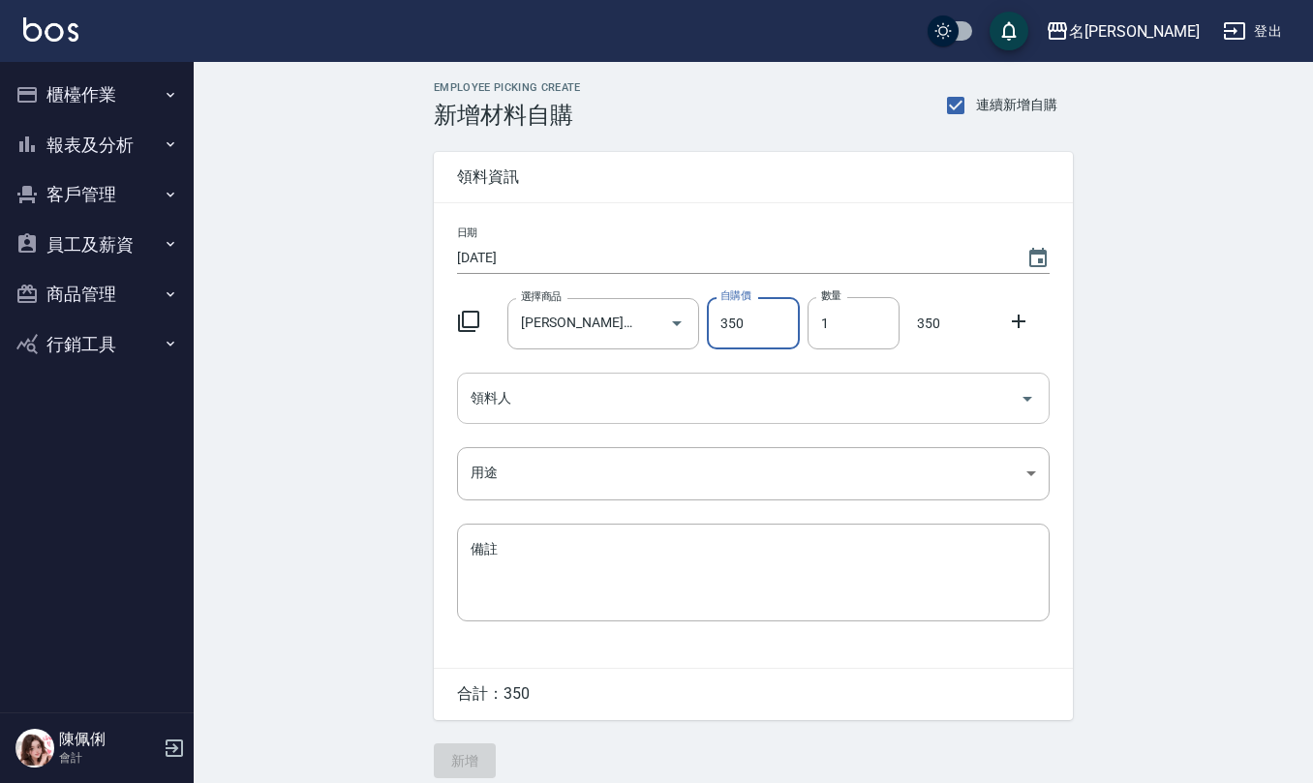
click at [559, 403] on input "領料人" at bounding box center [739, 398] width 546 height 34
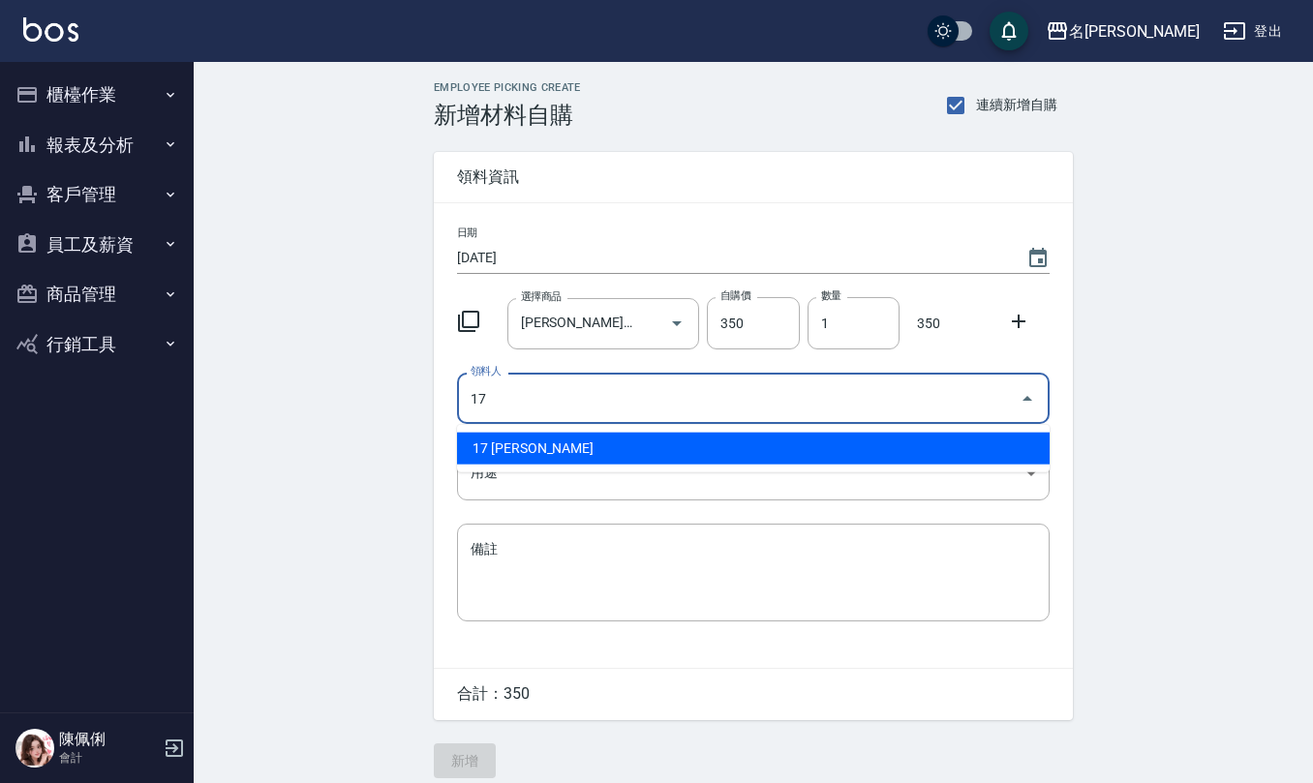
type input "17 [PERSON_NAME]"
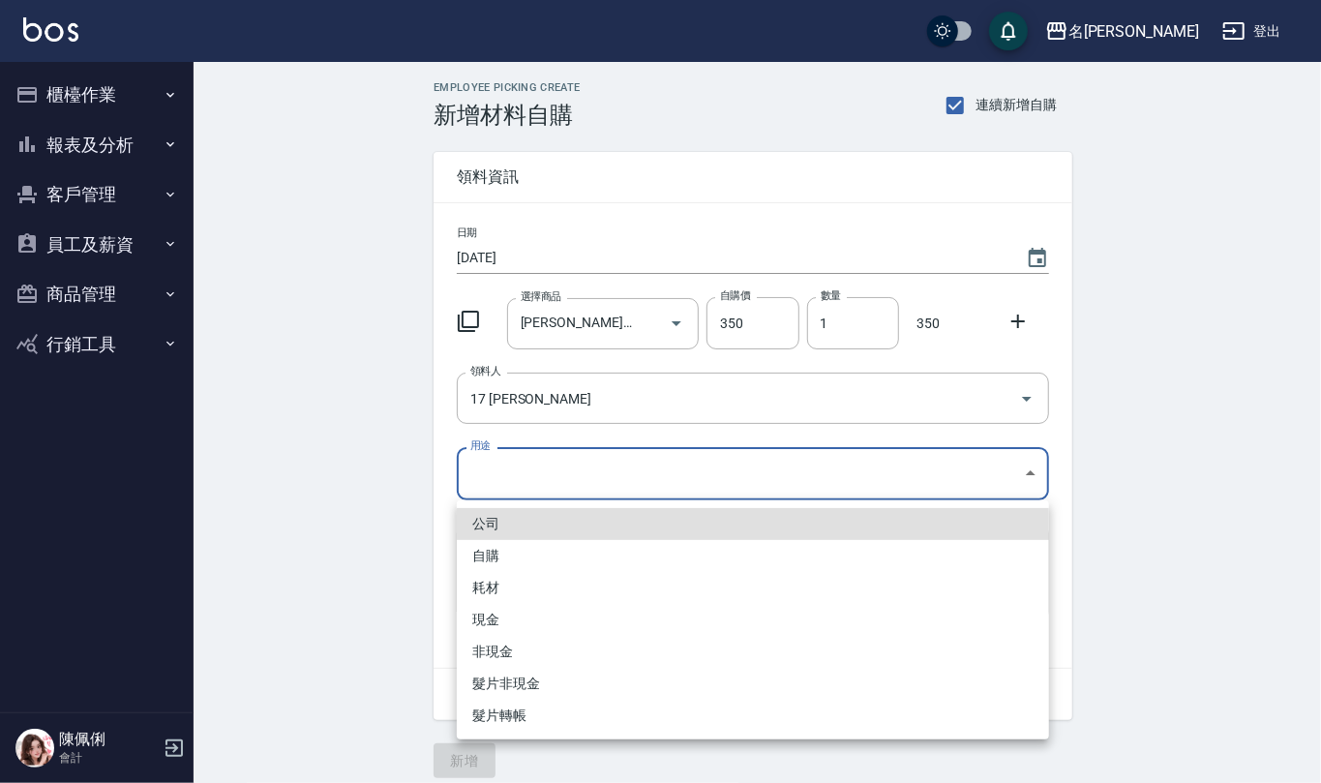
click at [551, 482] on body "名留仁二 登出 櫃檯作業 打帳單 帳單列表 現金收支登錄 材料自購登錄 每日結帳 報表及分析 報表目錄 店家區間累計表 店家日報表 互助日報表 互助月報表 互…" at bounding box center [660, 399] width 1321 height 798
click at [550, 546] on li "自購" at bounding box center [753, 556] width 592 height 32
type input "自購"
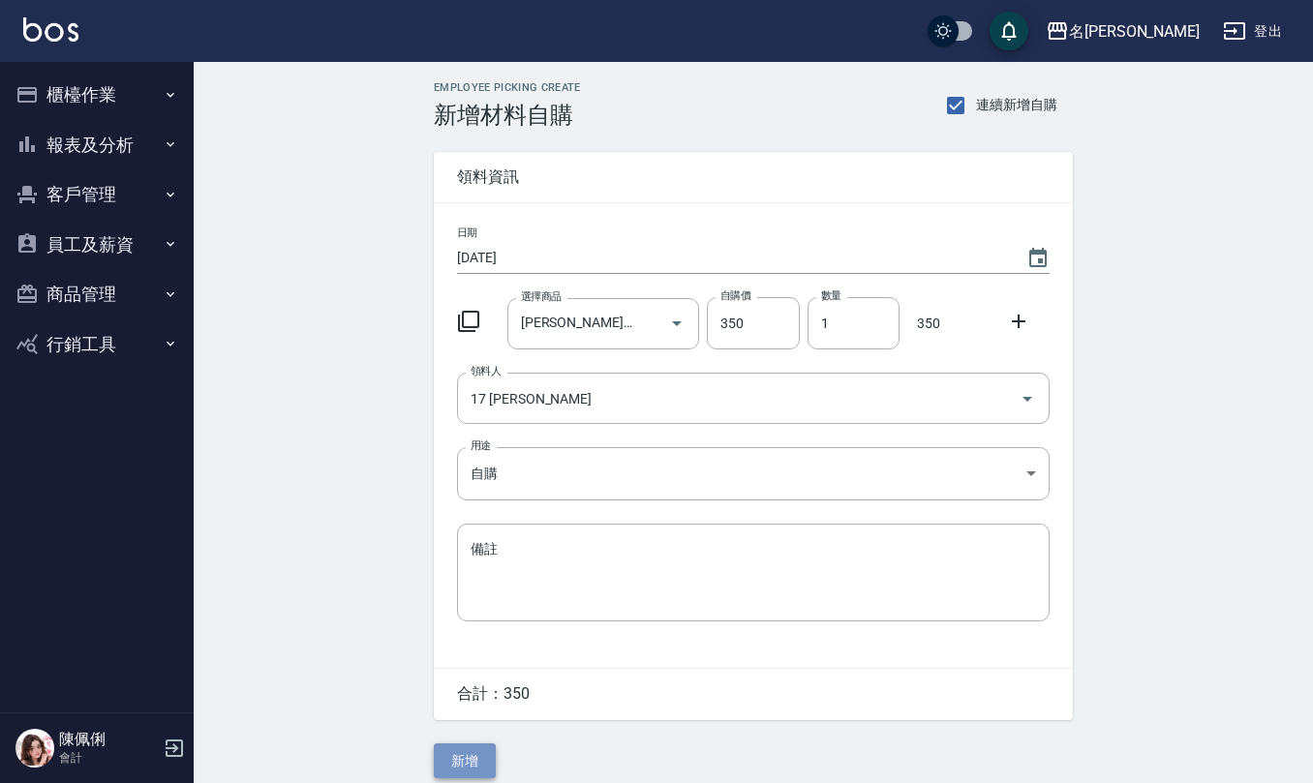
click at [466, 771] on button "新增" at bounding box center [465, 761] width 62 height 36
click at [1039, 257] on icon "Choose date, selected date is 2025-08-19" at bounding box center [1037, 258] width 23 height 23
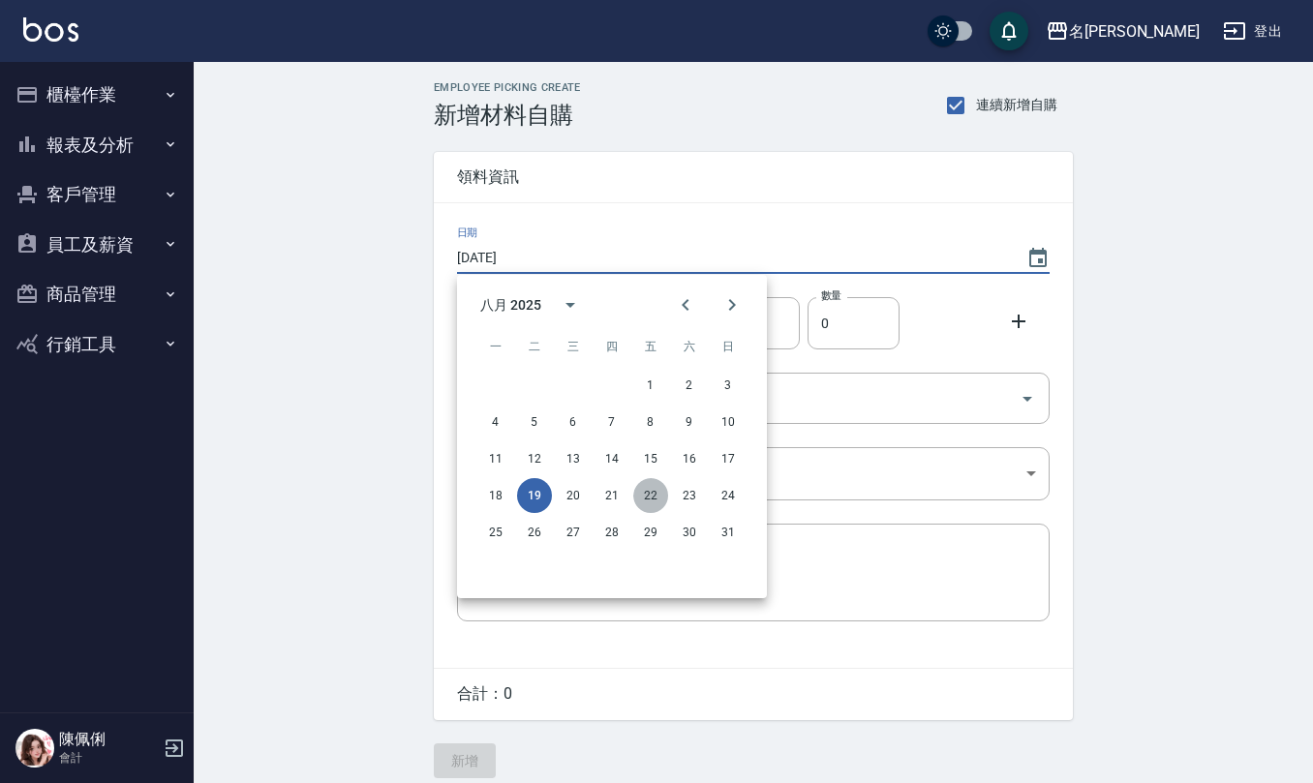
click at [652, 496] on button "22" at bounding box center [650, 495] width 35 height 35
type input "[DATE]"
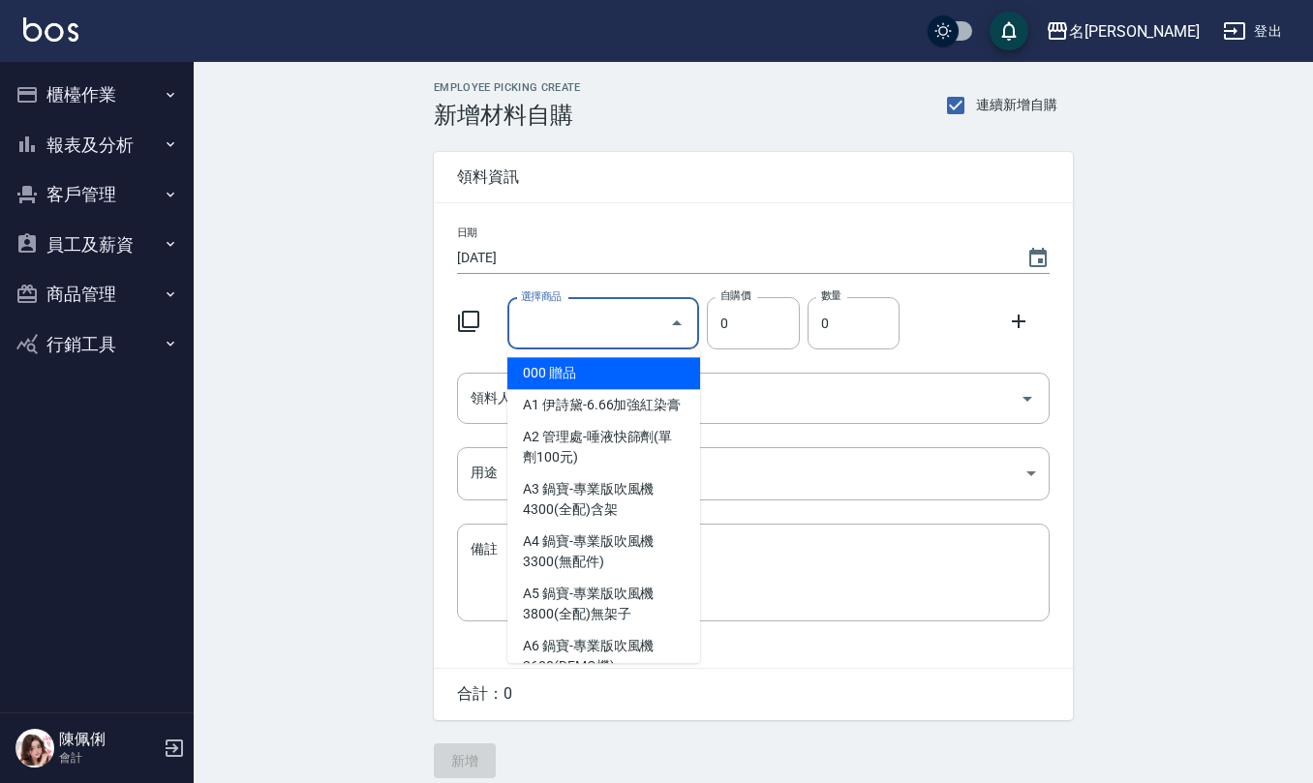
click at [587, 323] on input "選擇商品" at bounding box center [589, 324] width 146 height 34
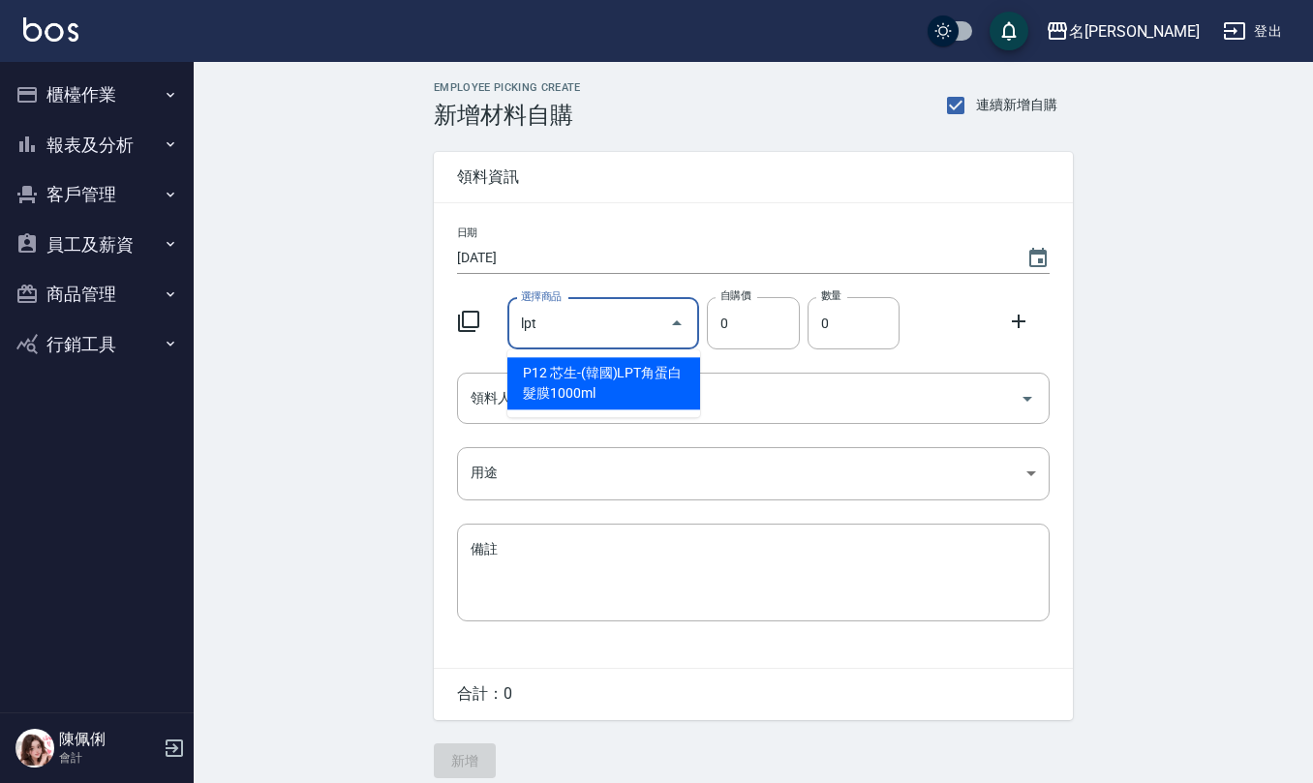
type input "芯生-(韓國)LPT角蛋白髮膜1000ml"
type input "630"
type input "1"
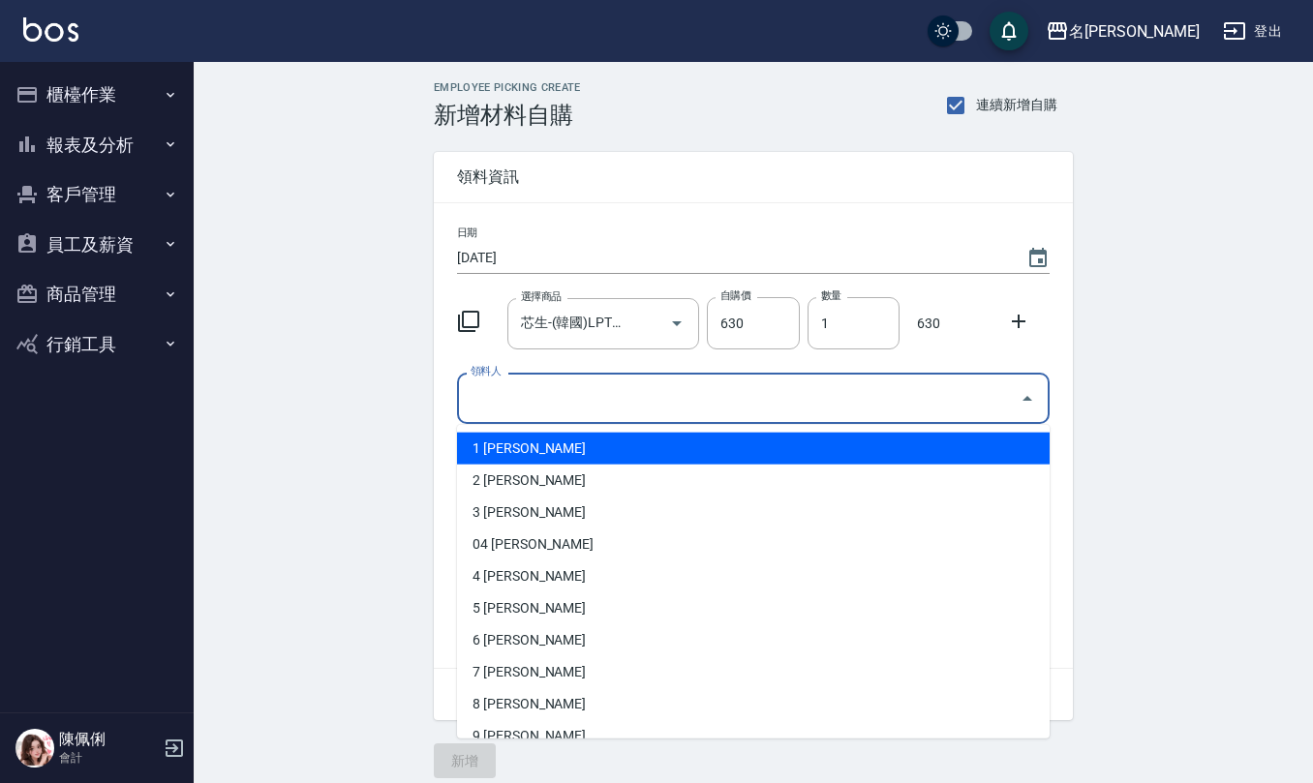
click at [582, 396] on input "領料人" at bounding box center [739, 398] width 546 height 34
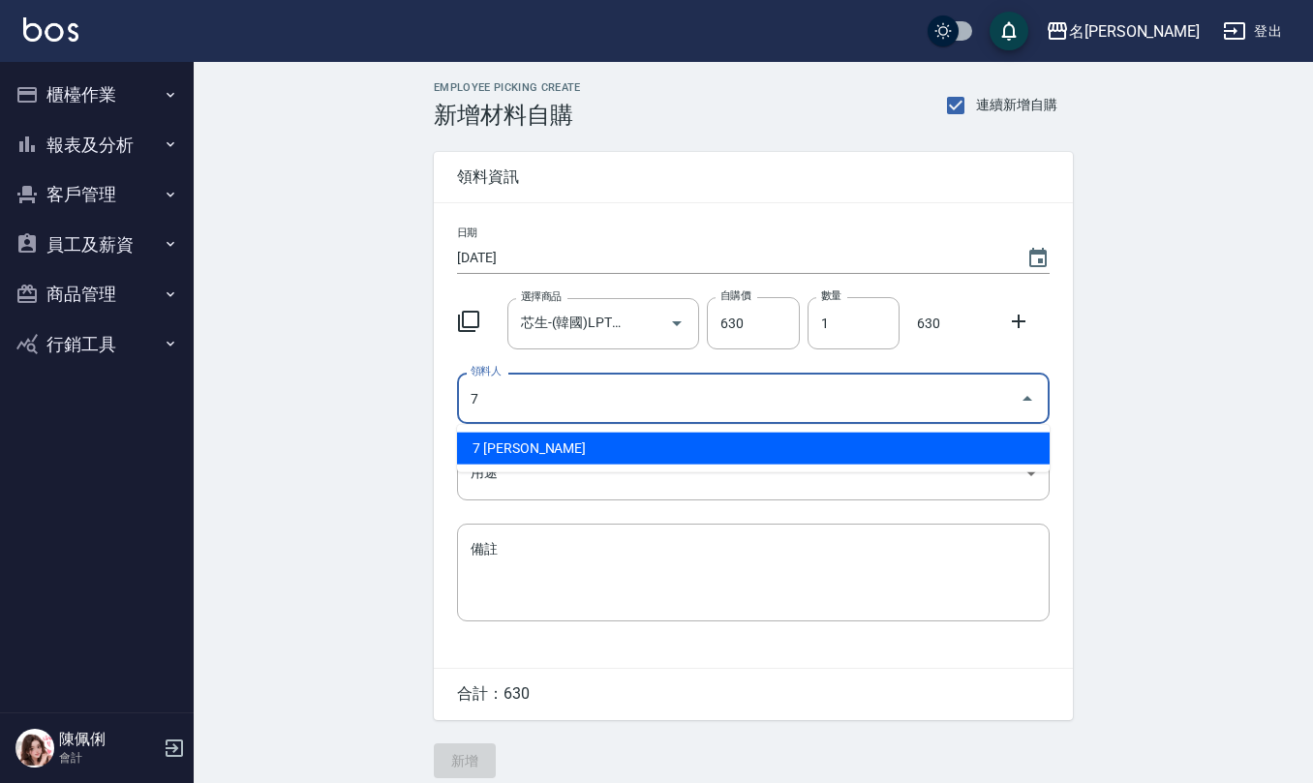
type input "7 [PERSON_NAME]"
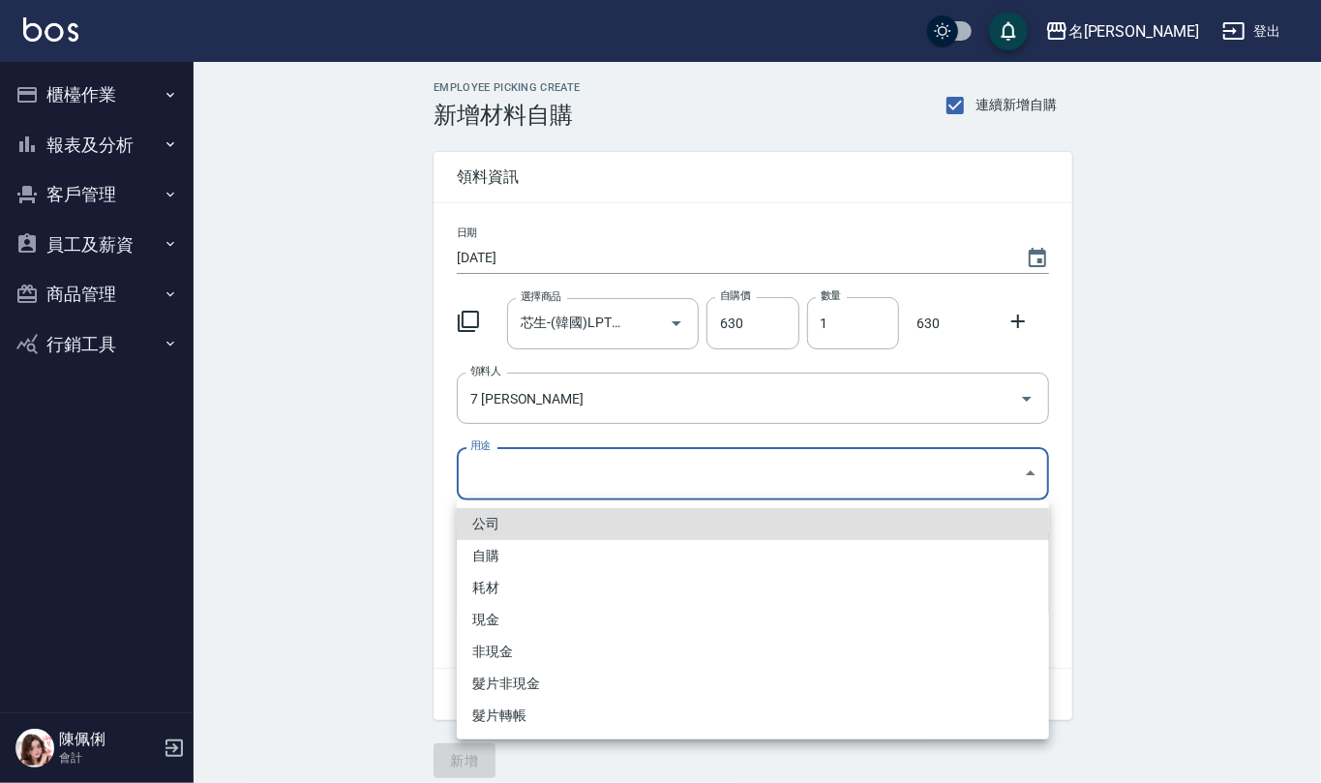
click at [551, 477] on body "名留仁二 登出 櫃檯作業 打帳單 帳單列表 現金收支登錄 材料自購登錄 每日結帳 報表及分析 報表目錄 店家區間累計表 店家日報表 互助日報表 互助月報表 互…" at bounding box center [660, 399] width 1321 height 798
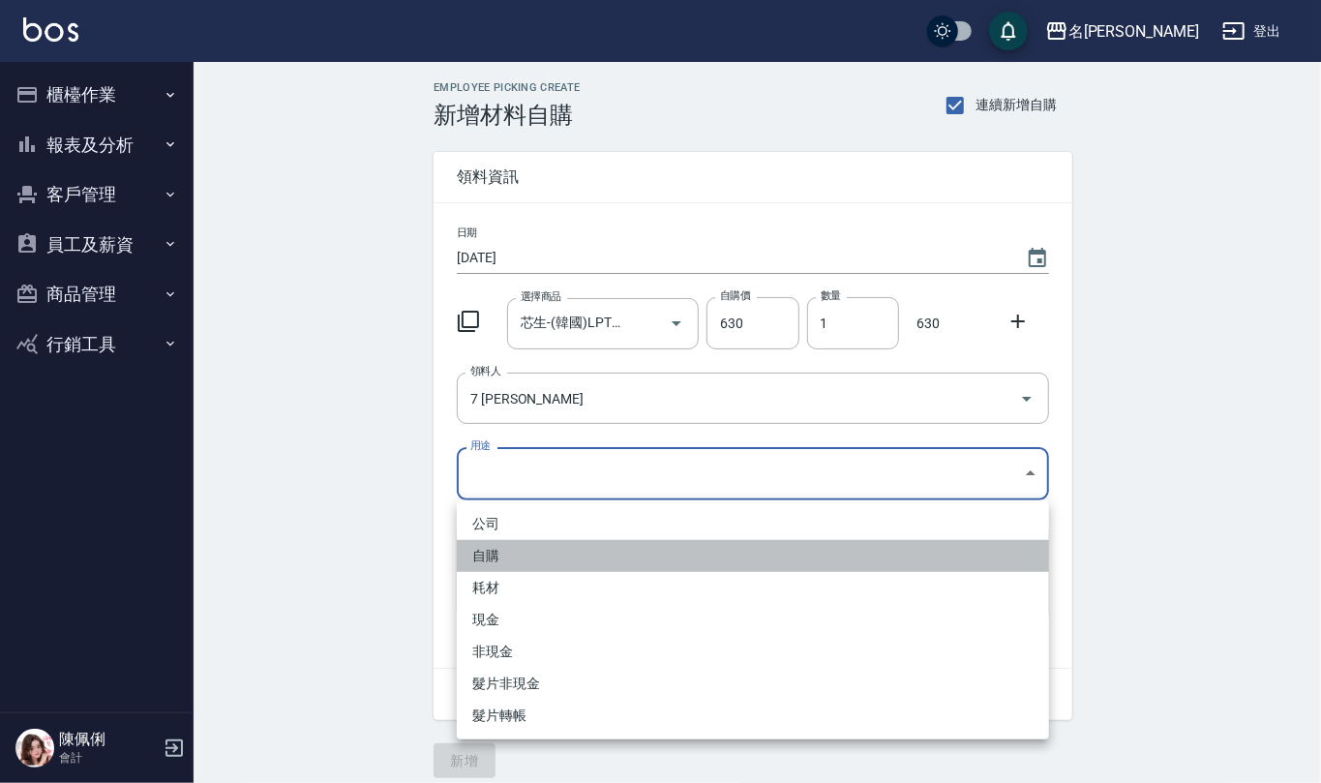
drag, startPoint x: 551, startPoint y: 556, endPoint x: 511, endPoint y: 641, distance: 94.0
click at [551, 559] on li "自購" at bounding box center [753, 556] width 592 height 32
type input "自購"
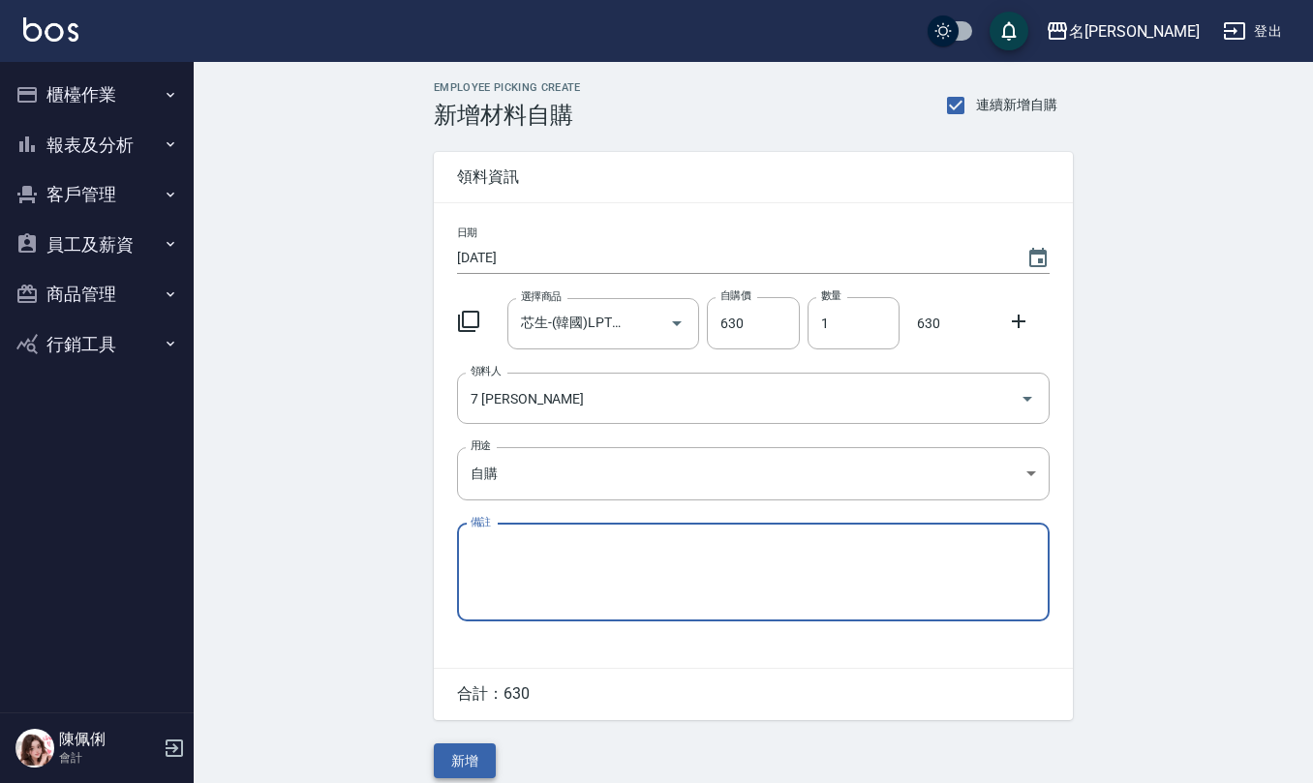
click at [480, 757] on button "新增" at bounding box center [465, 761] width 62 height 36
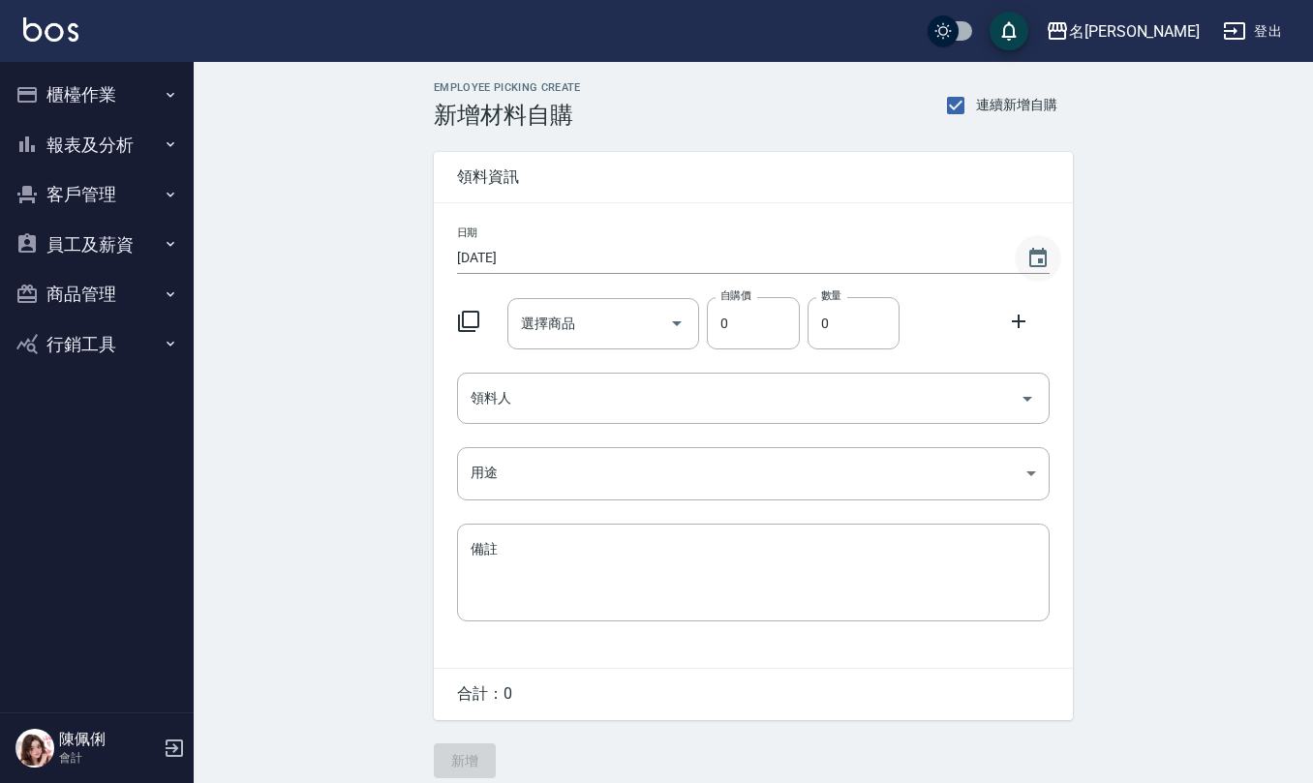
click at [1028, 253] on icon "Choose date, selected date is 2025-08-22" at bounding box center [1037, 258] width 23 height 23
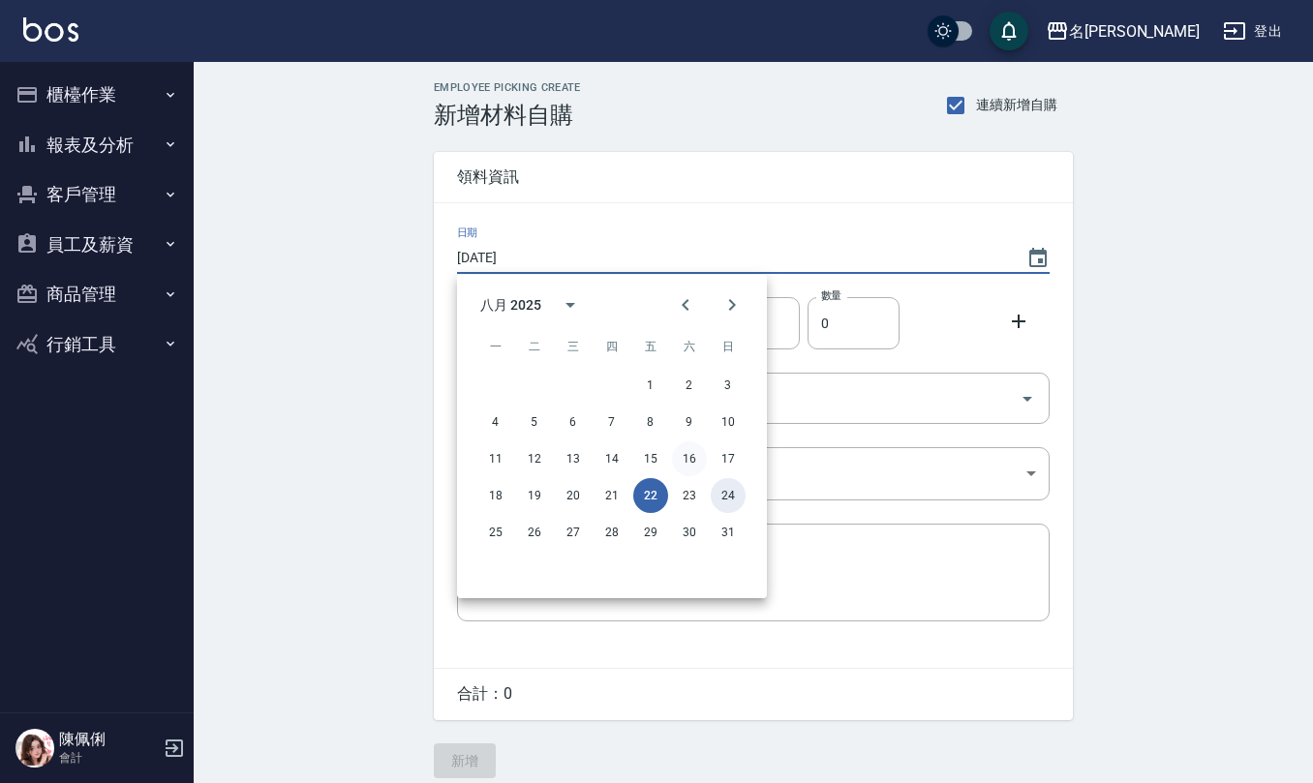
drag, startPoint x: 733, startPoint y: 499, endPoint x: 693, endPoint y: 463, distance: 54.1
click at [734, 499] on button "24" at bounding box center [727, 495] width 35 height 35
type input "[DATE]"
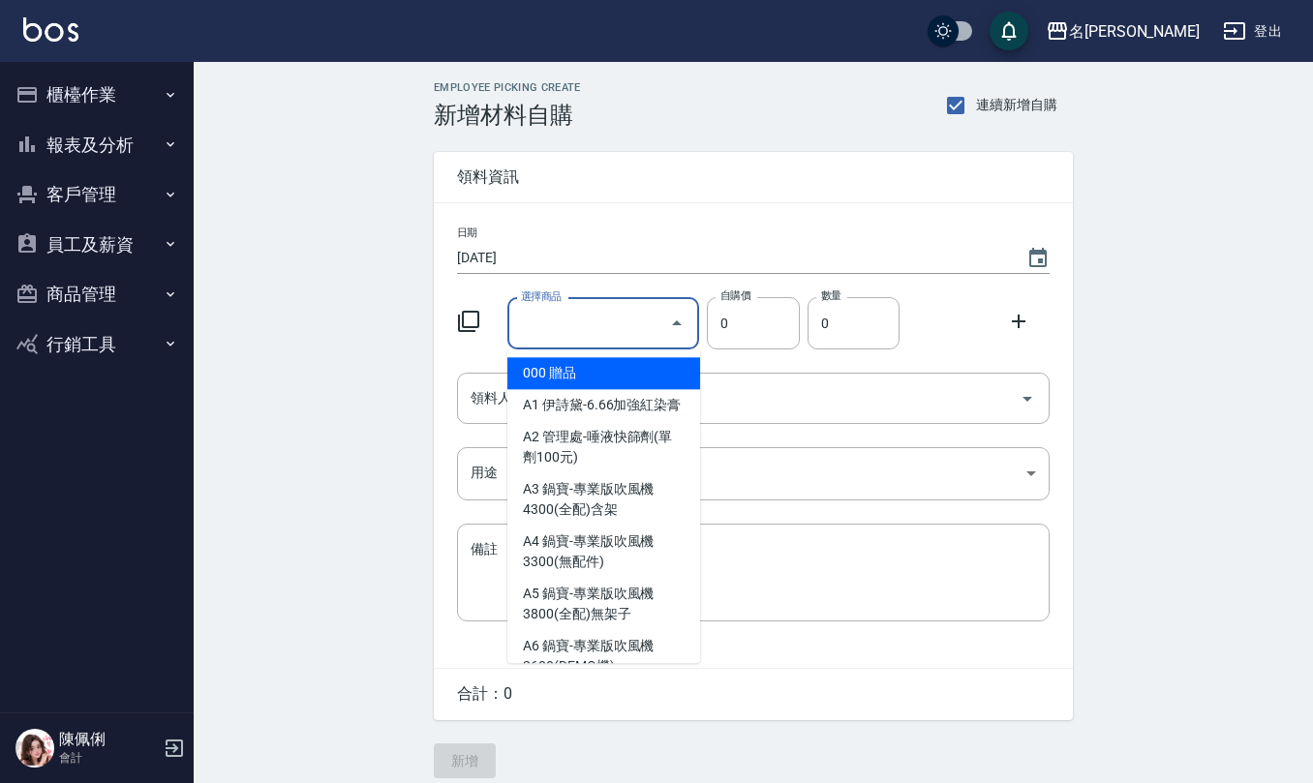
click at [589, 311] on input "選擇商品" at bounding box center [589, 324] width 146 height 34
type input "t"
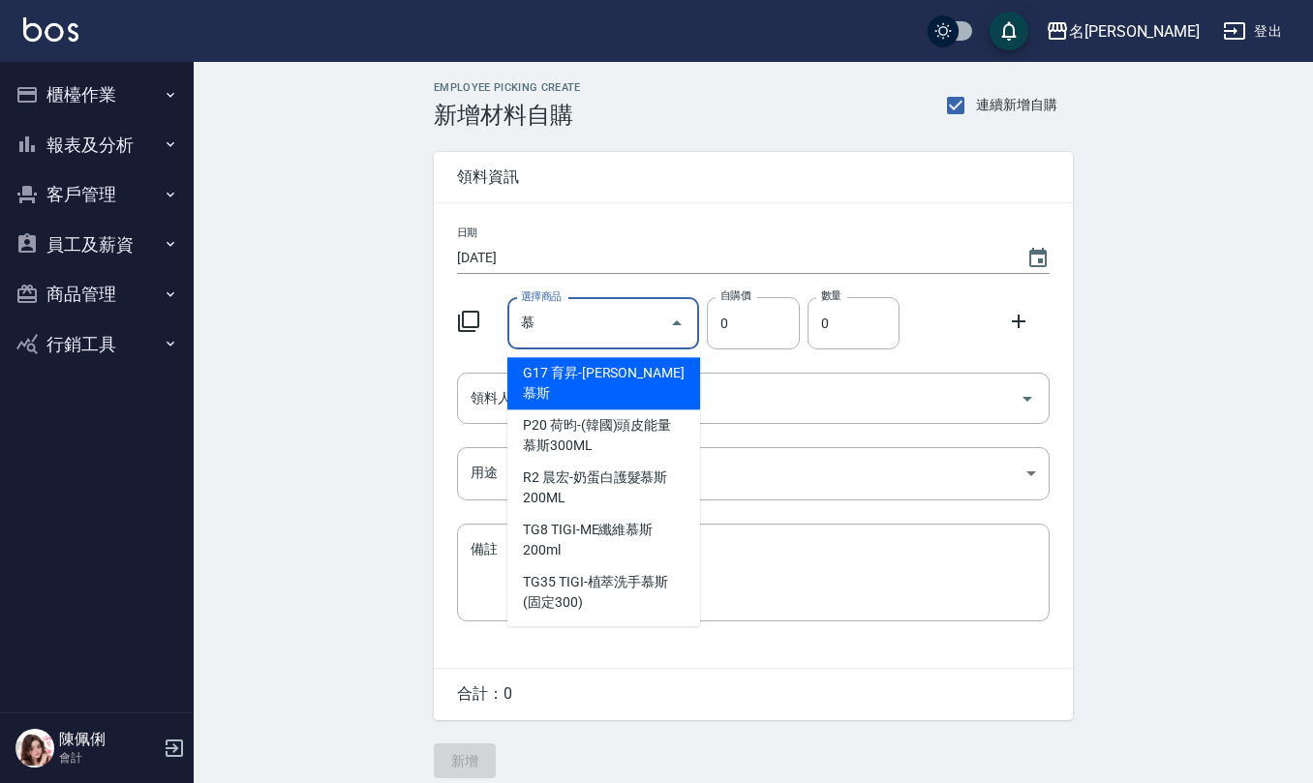
type input "育昇-馬卡龍慕斯"
type input "65"
type input "1"
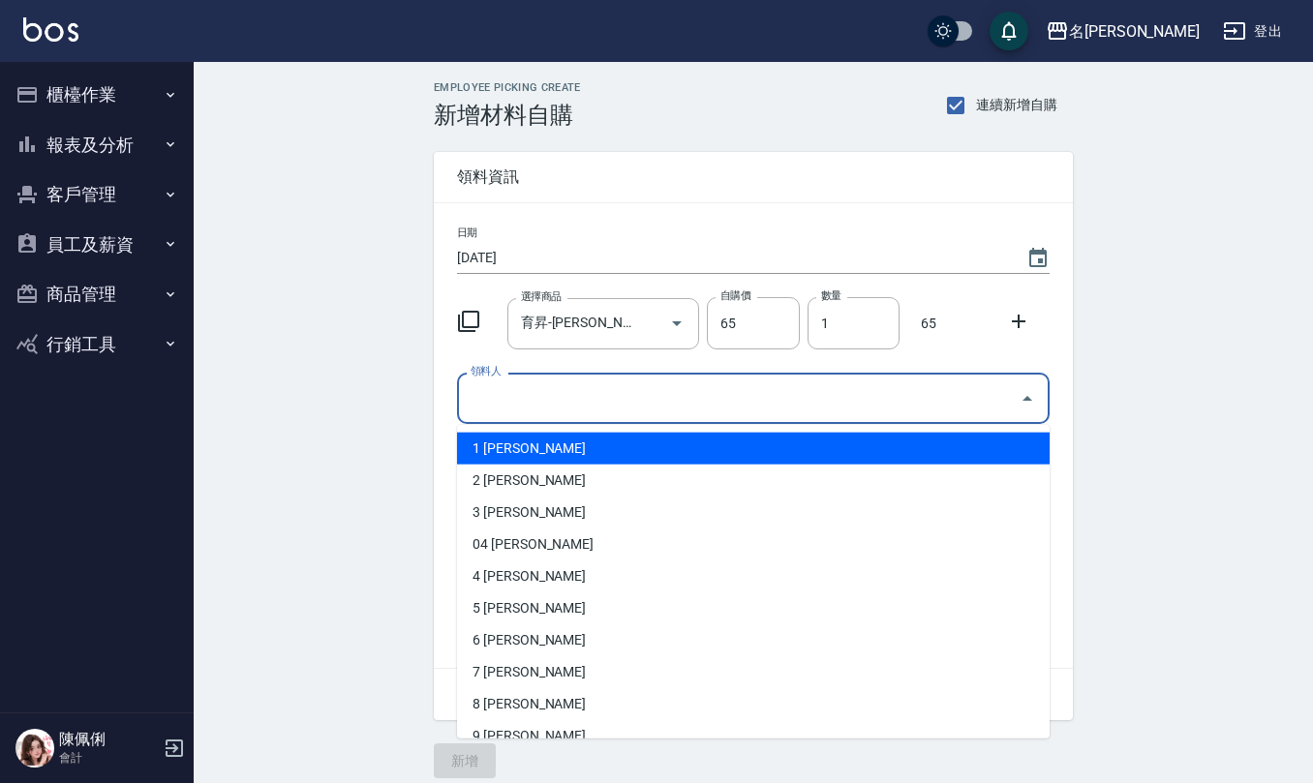
click at [587, 400] on input "領料人" at bounding box center [739, 398] width 546 height 34
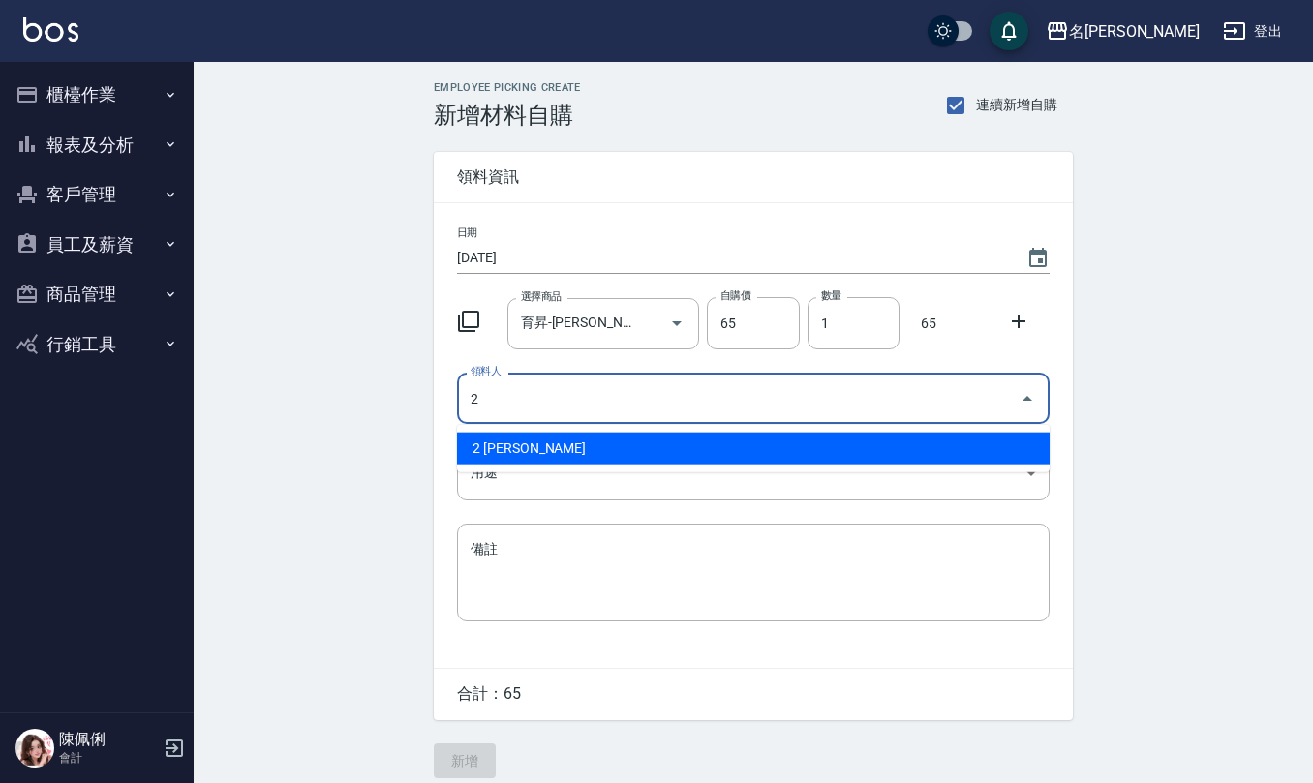
type input "2 黃慧敏"
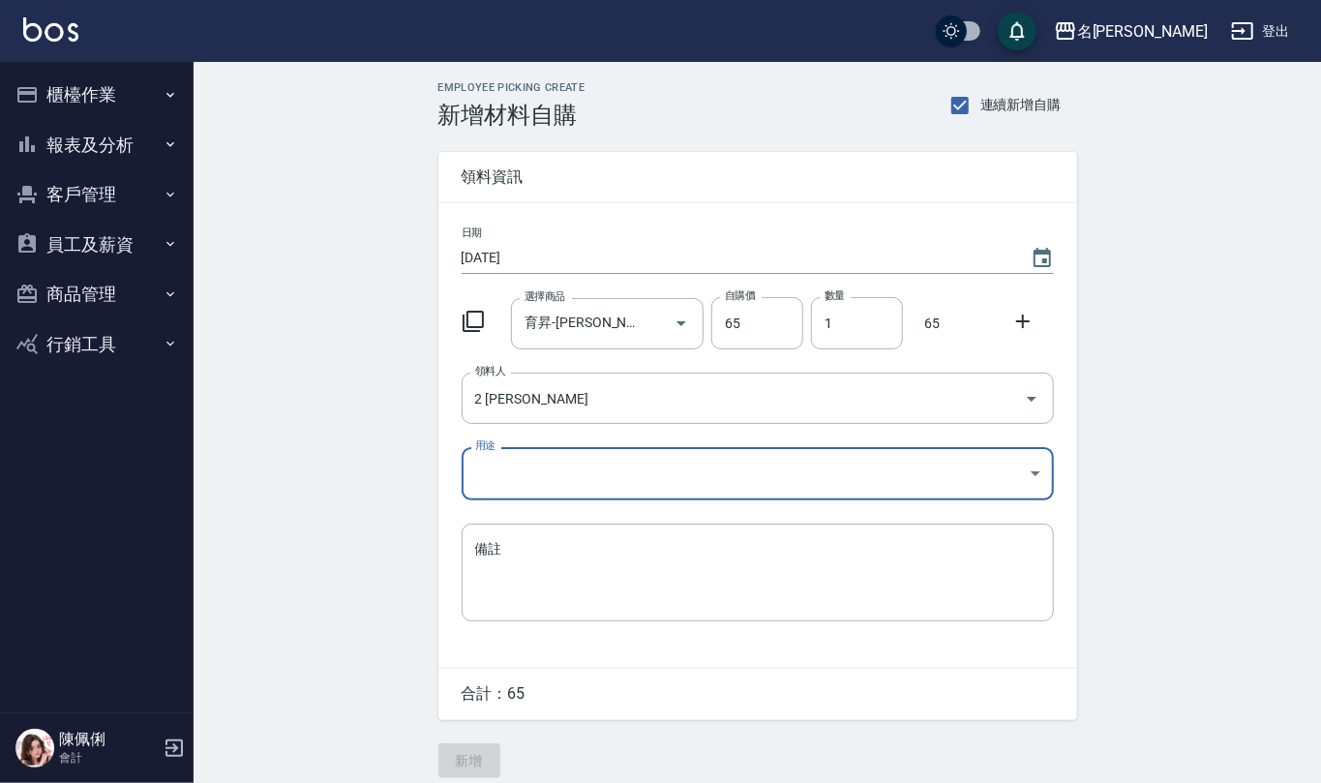
click at [535, 485] on body "名留仁二 登出 櫃檯作業 打帳單 帳單列表 現金收支登錄 材料自購登錄 每日結帳 報表及分析 報表目錄 店家區間累計表 店家日報表 互助日報表 互助月報表 互…" at bounding box center [660, 399] width 1321 height 798
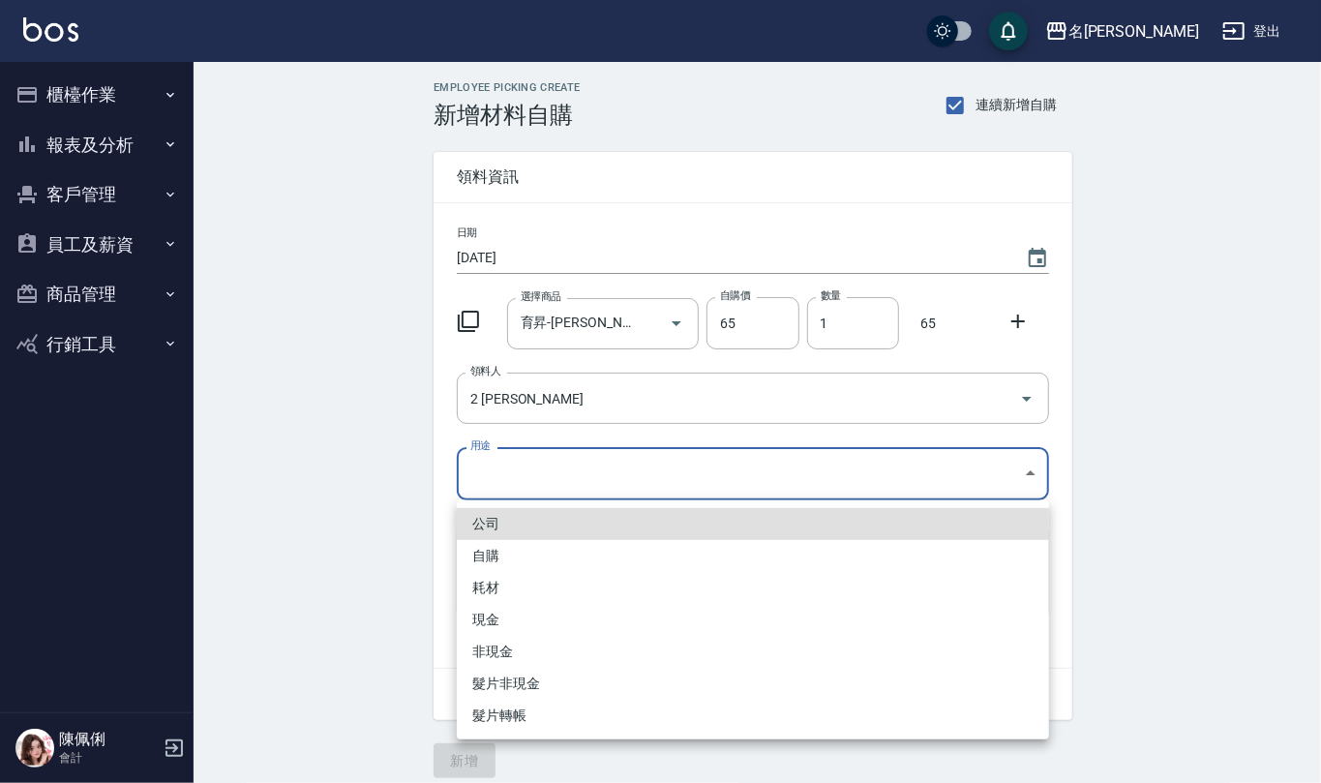
click at [529, 548] on li "自購" at bounding box center [753, 556] width 592 height 32
type input "自購"
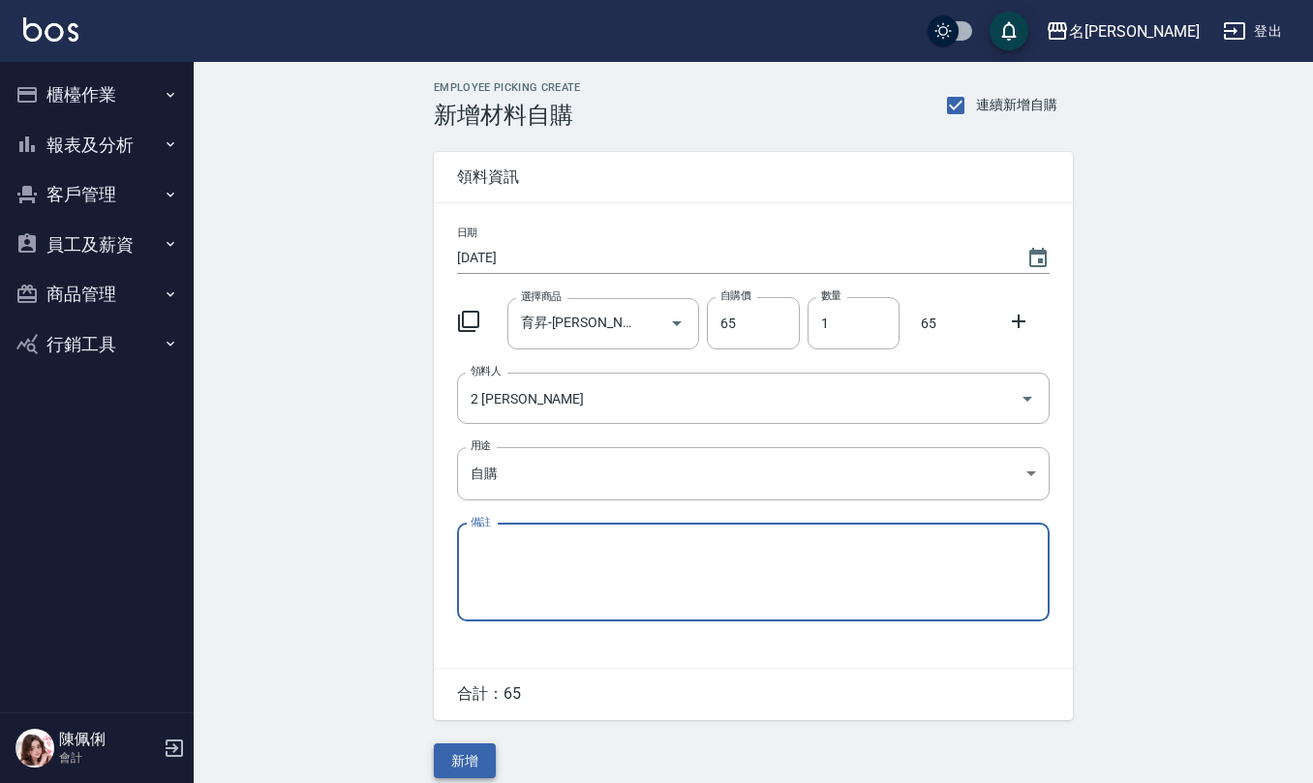
click at [482, 759] on button "新增" at bounding box center [465, 761] width 62 height 36
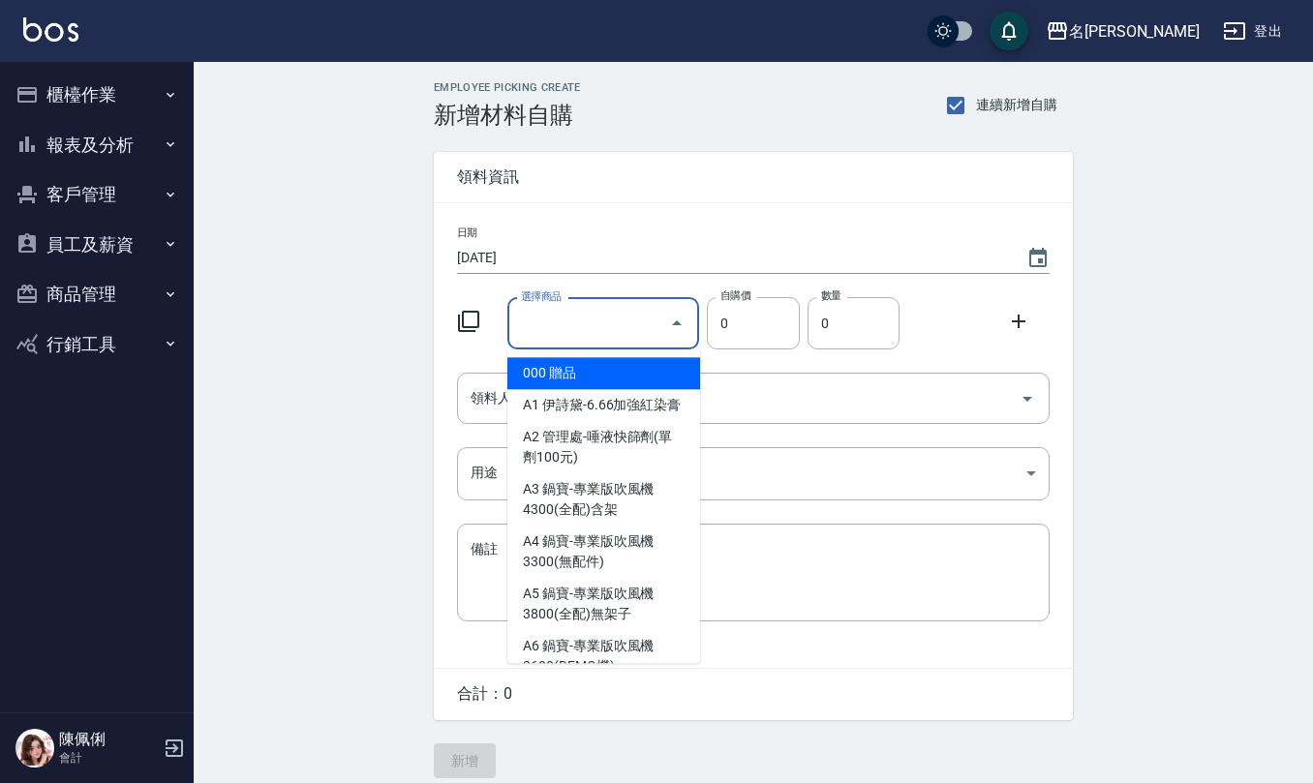
click at [589, 316] on input "選擇商品" at bounding box center [589, 324] width 146 height 34
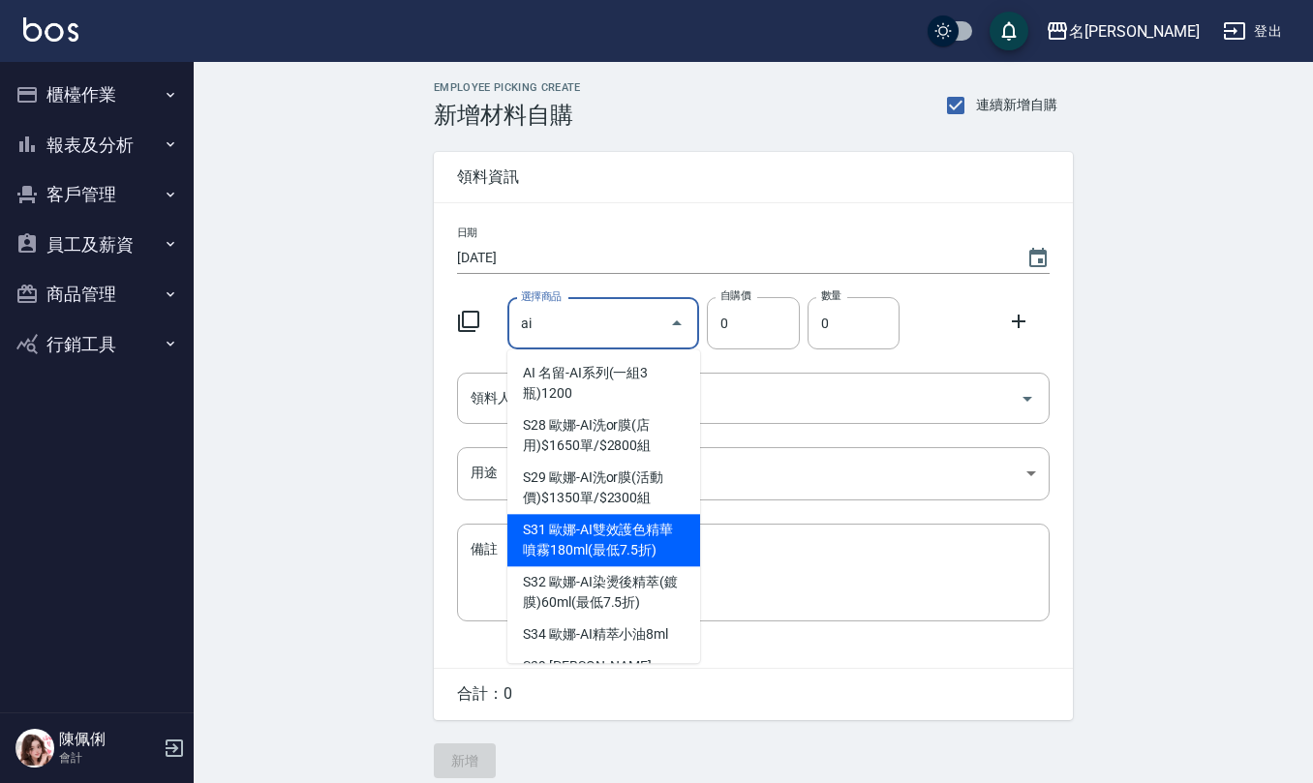
type input "[PERSON_NAME]-AI雙效護色精華噴霧180ml(最低7.5折)"
type input "350"
type input "1"
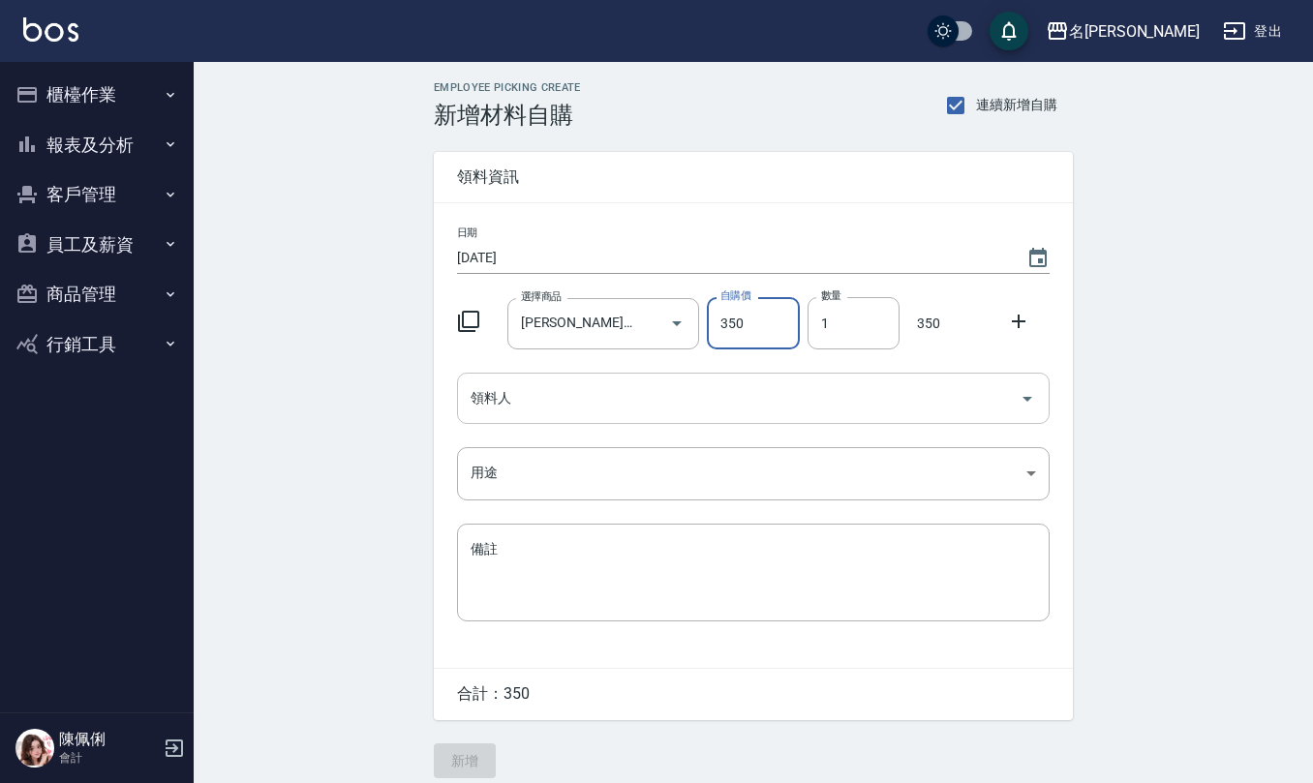
click at [614, 403] on input "領料人" at bounding box center [739, 398] width 546 height 34
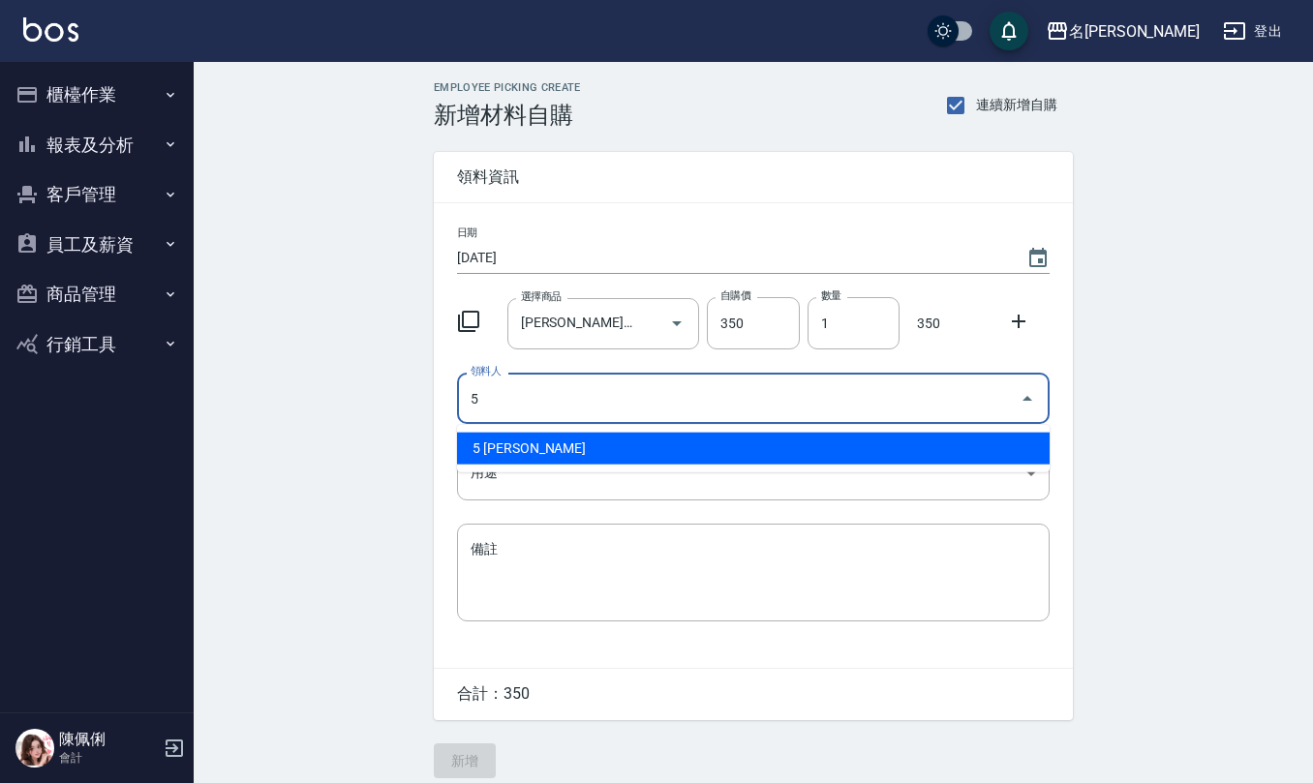
type input "5 [PERSON_NAME]"
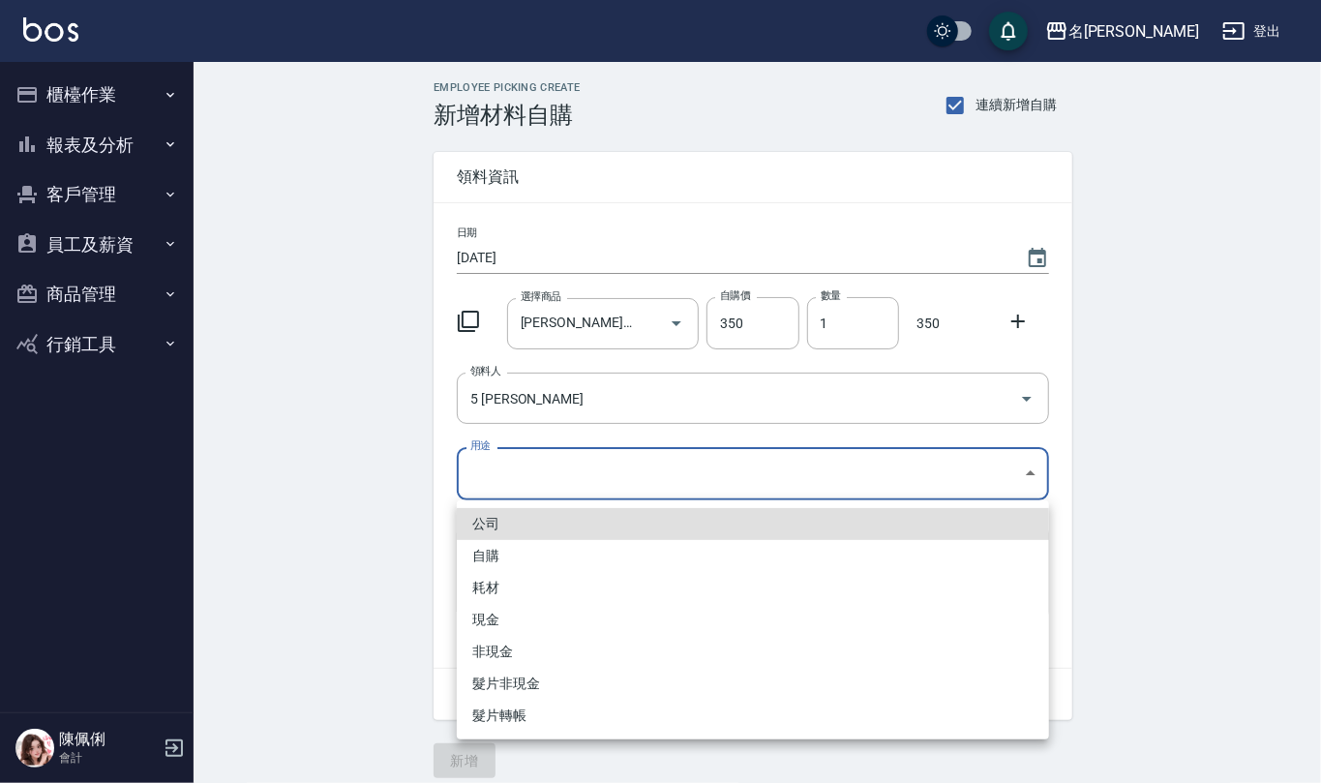
click at [614, 454] on body "名留仁二 登出 櫃檯作業 打帳單 帳單列表 現金收支登錄 材料自購登錄 每日結帳 報表及分析 報表目錄 店家區間累計表 店家日報表 互助日報表 互助月報表 互…" at bounding box center [660, 399] width 1321 height 798
click at [536, 575] on li "耗材" at bounding box center [753, 588] width 592 height 32
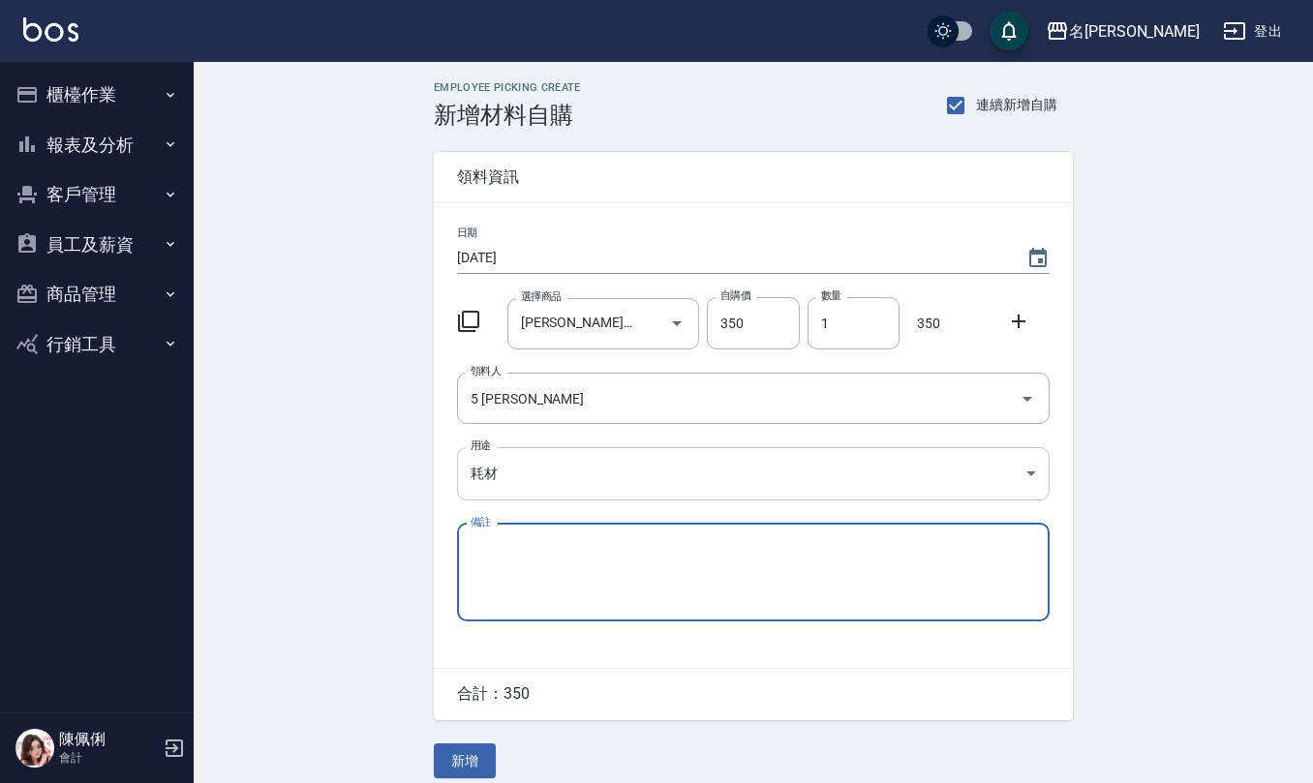
click at [539, 474] on body "名留仁二 登出 櫃檯作業 打帳單 帳單列表 現金收支登錄 材料自購登錄 每日結帳 報表及分析 報表目錄 店家區間累計表 店家日報表 互助日報表 互助月報表 互…" at bounding box center [656, 399] width 1313 height 798
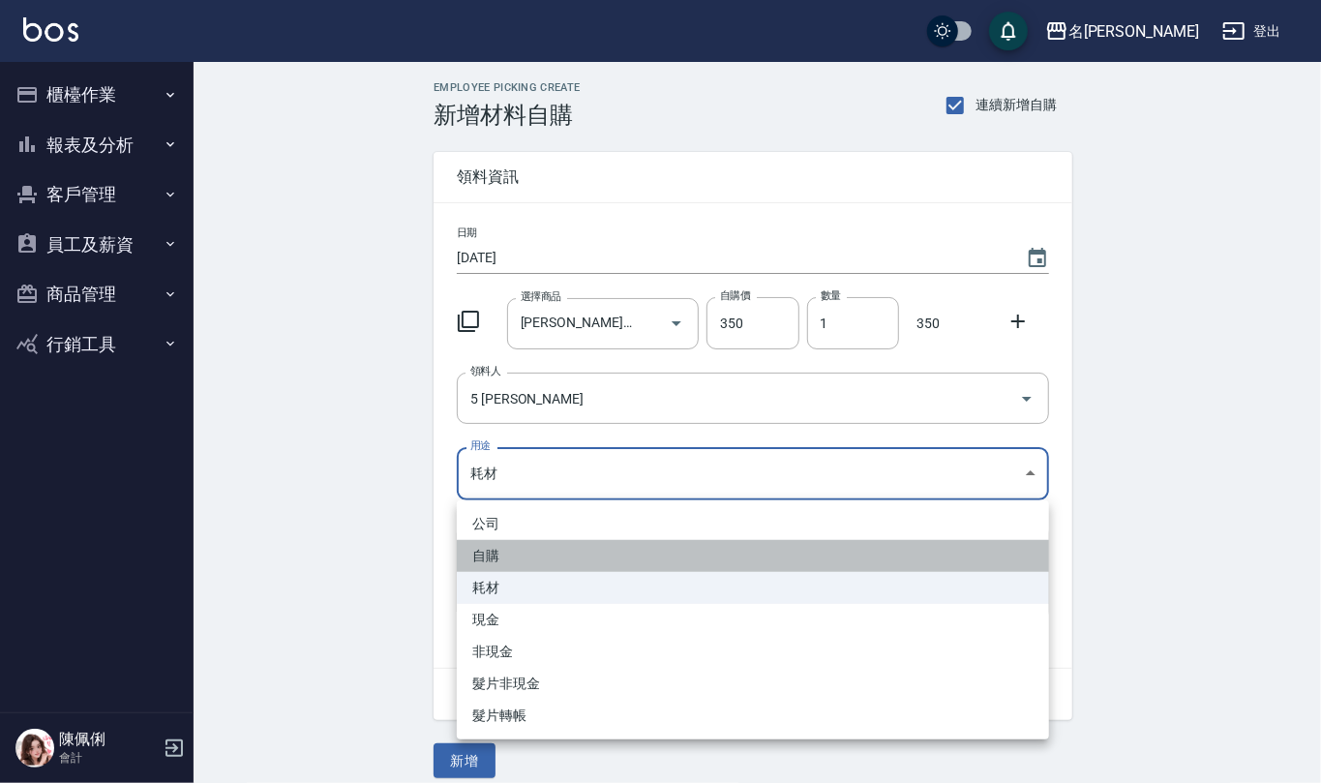
drag, startPoint x: 536, startPoint y: 559, endPoint x: 546, endPoint y: 596, distance: 38.0
click at [535, 561] on li "自購" at bounding box center [753, 556] width 592 height 32
type input "自購"
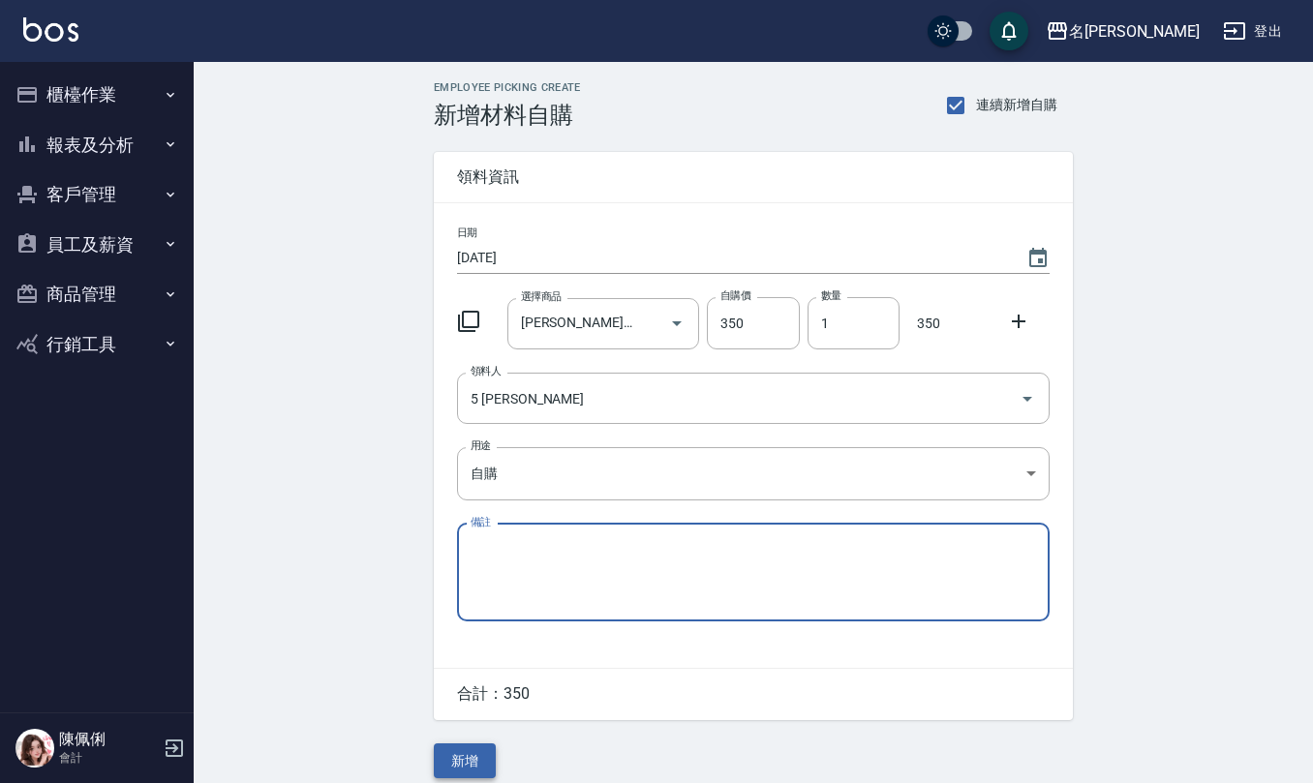
click at [467, 765] on button "新增" at bounding box center [465, 761] width 62 height 36
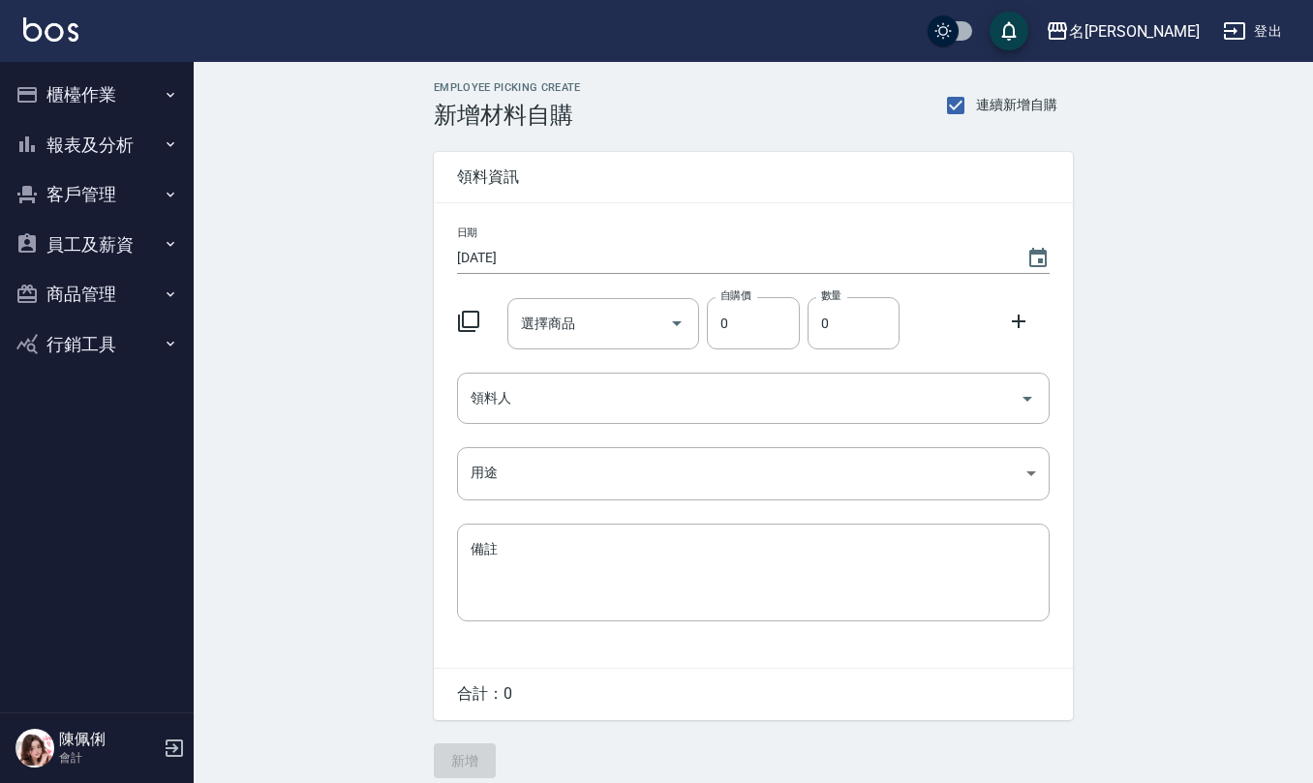
click at [1050, 249] on button "Choose date, selected date is 2025-08-24" at bounding box center [1037, 258] width 46 height 46
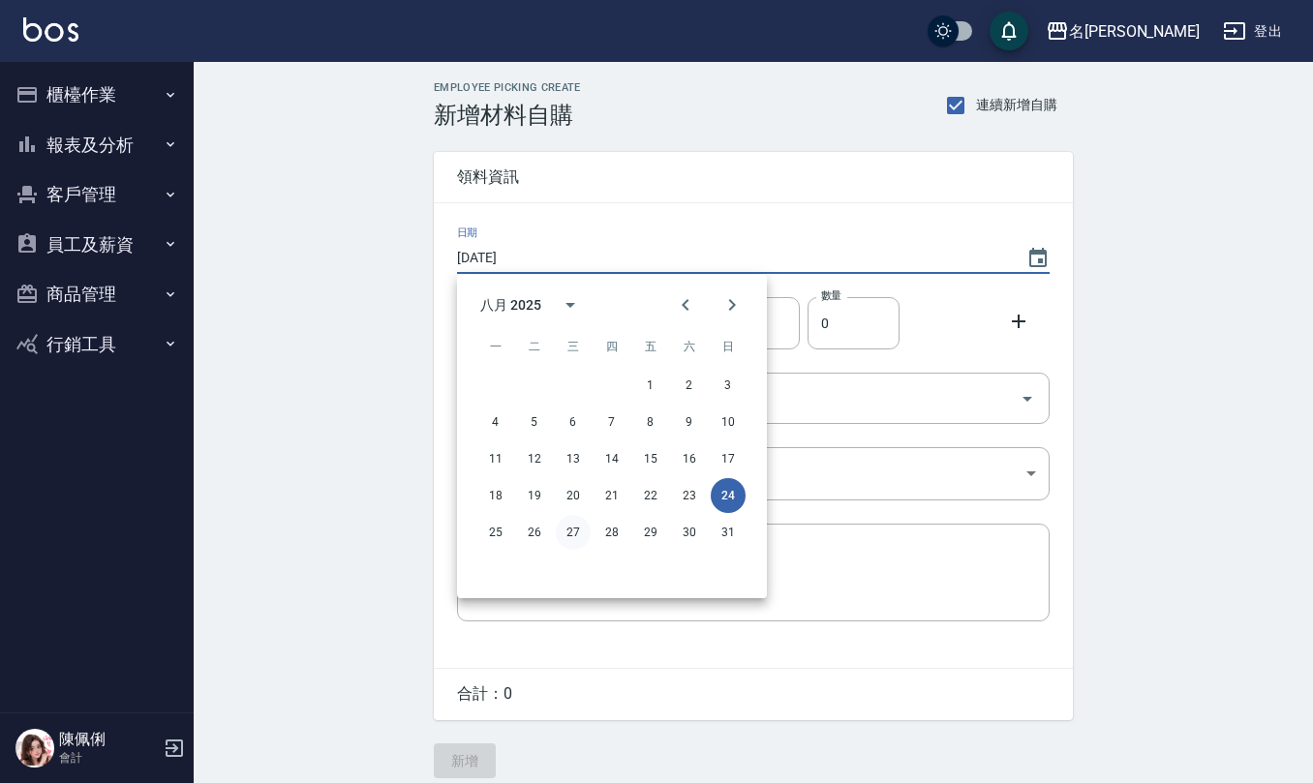
click at [571, 536] on button "27" at bounding box center [573, 532] width 35 height 35
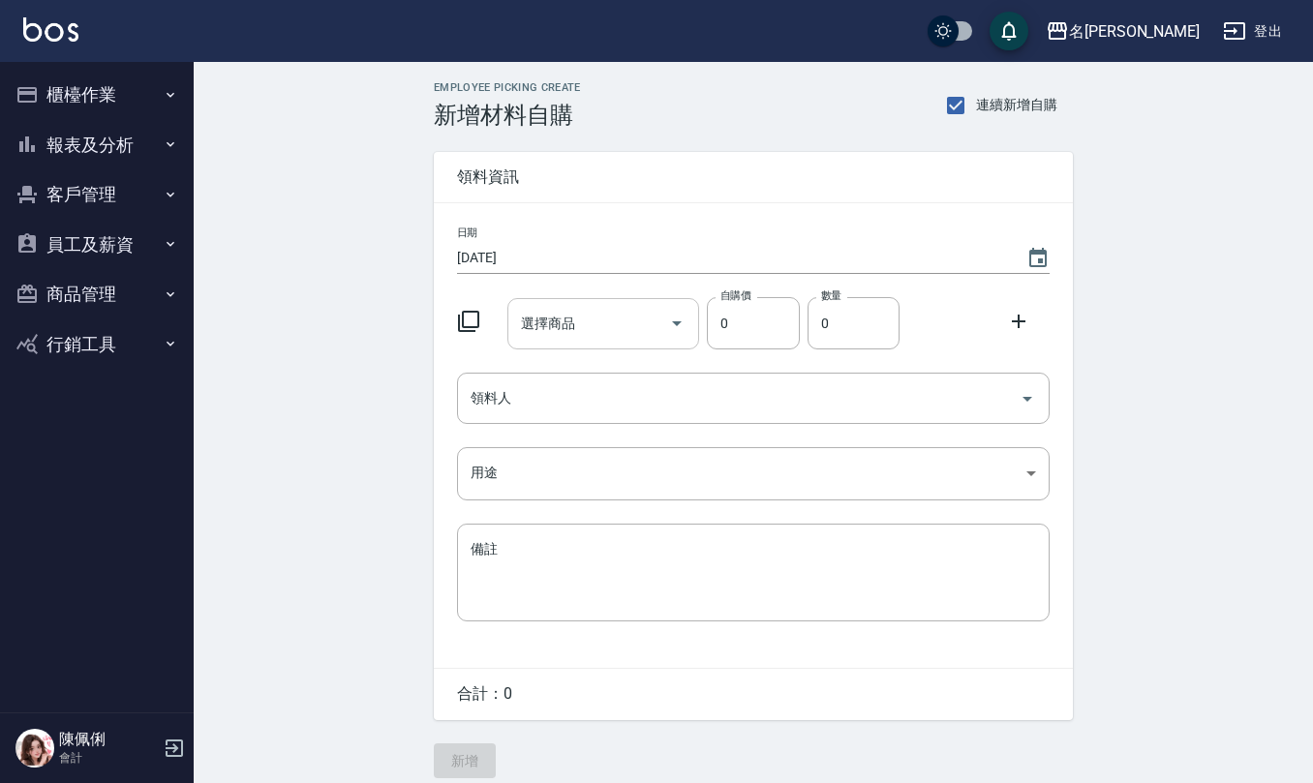
click at [571, 342] on div "選擇商品" at bounding box center [603, 323] width 193 height 51
click at [1042, 256] on icon "Choose date, selected date is 2025-08-27" at bounding box center [1037, 258] width 23 height 23
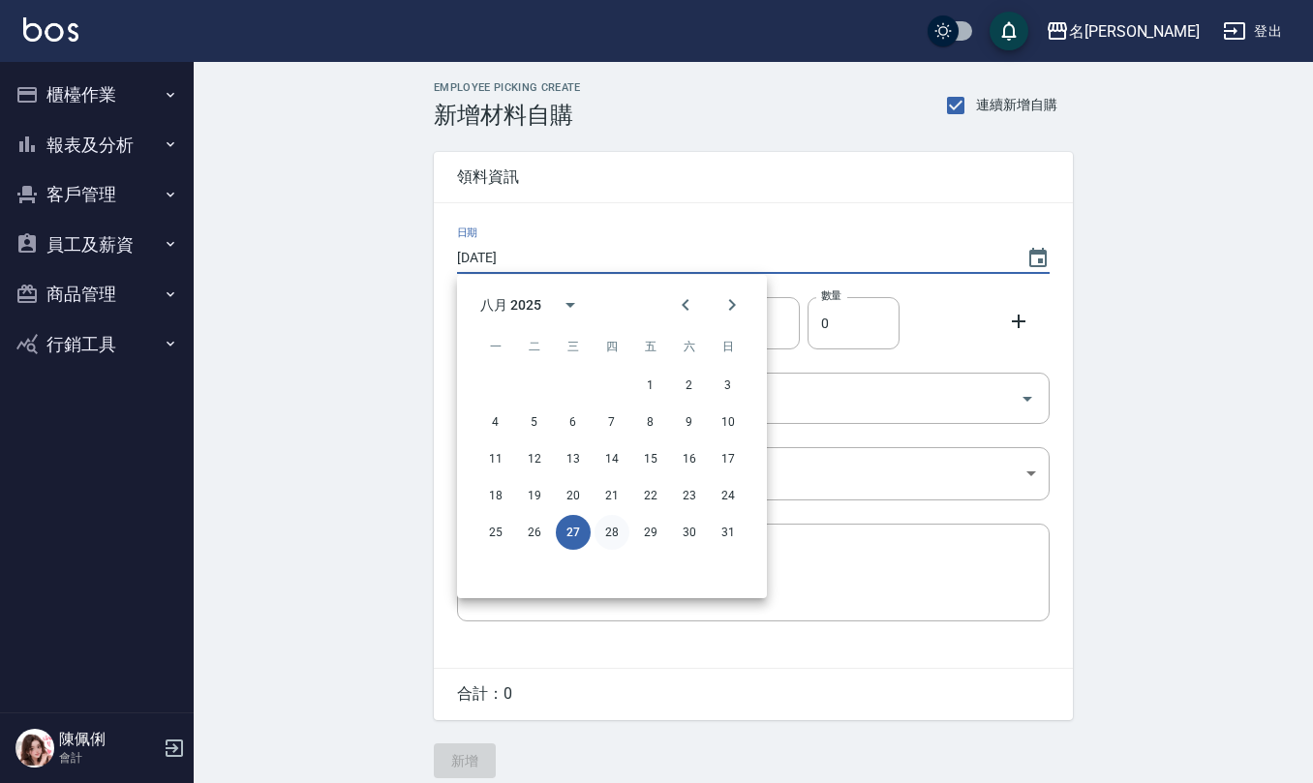
click at [617, 534] on button "28" at bounding box center [611, 532] width 35 height 35
type input "[DATE]"
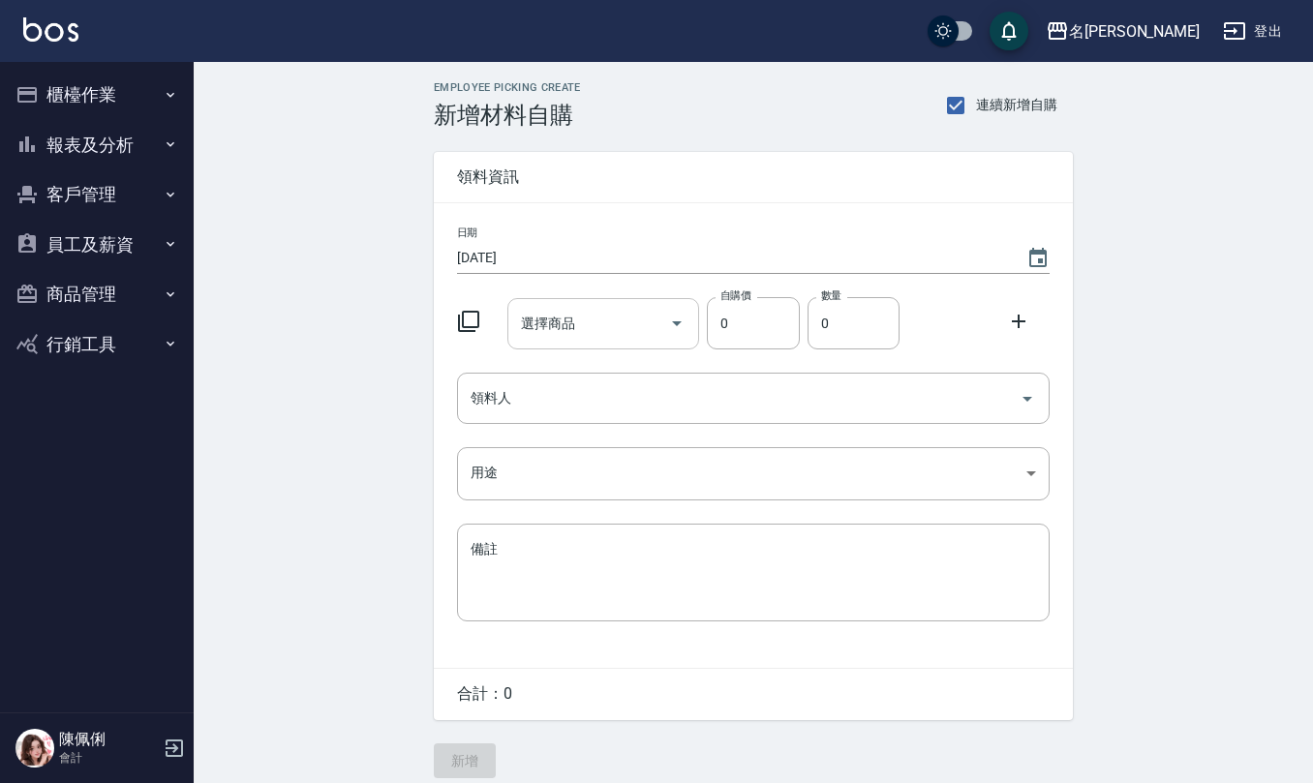
click at [608, 304] on div "選擇商品" at bounding box center [603, 323] width 193 height 51
type input "m"
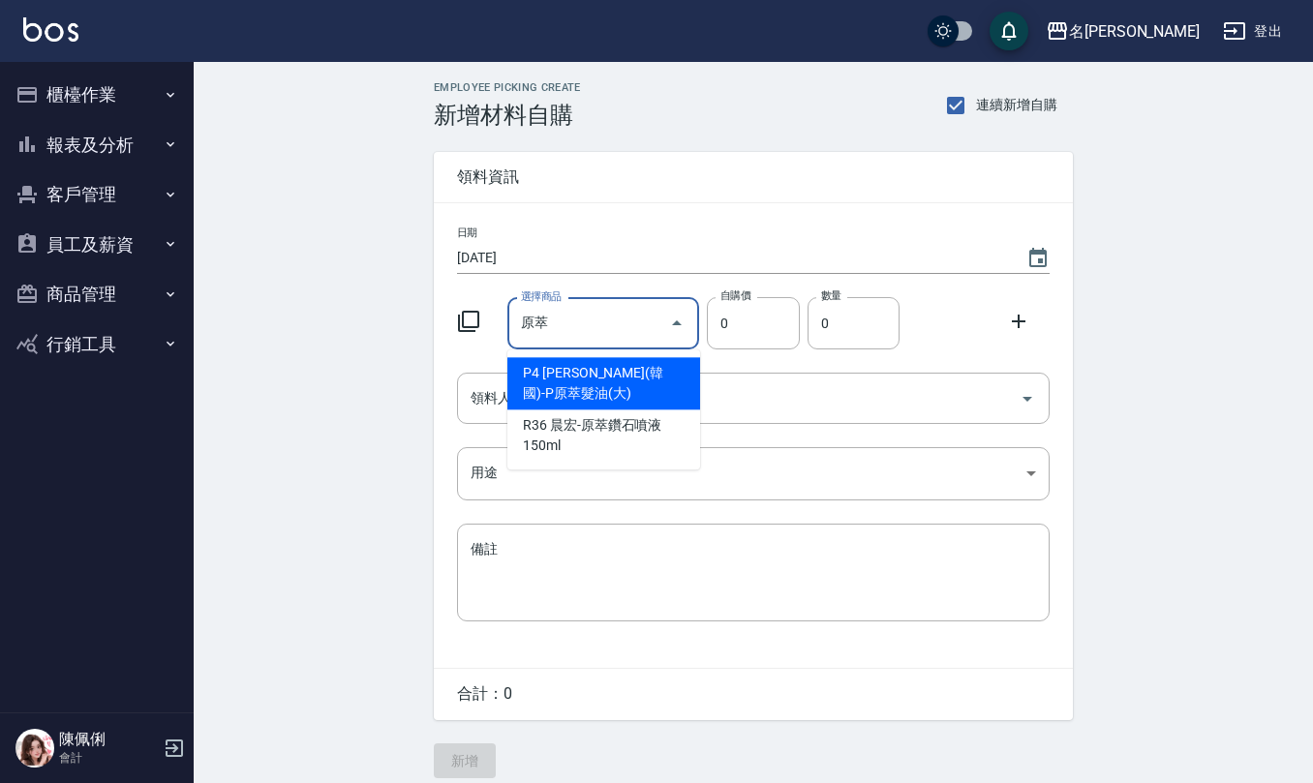
type input "荷昀(韓國)-P原萃髮油(大)"
type input "413"
type input "1"
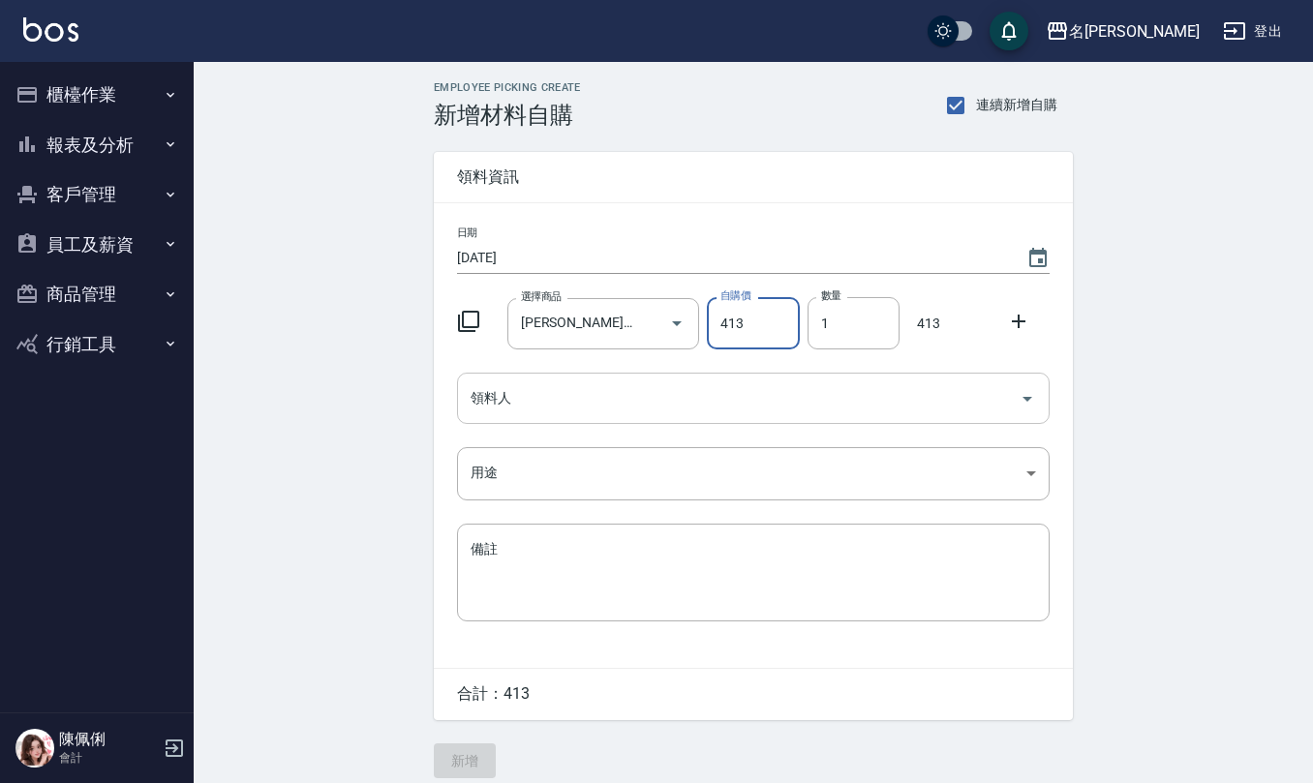
click at [561, 424] on div "領料人" at bounding box center [753, 398] width 592 height 51
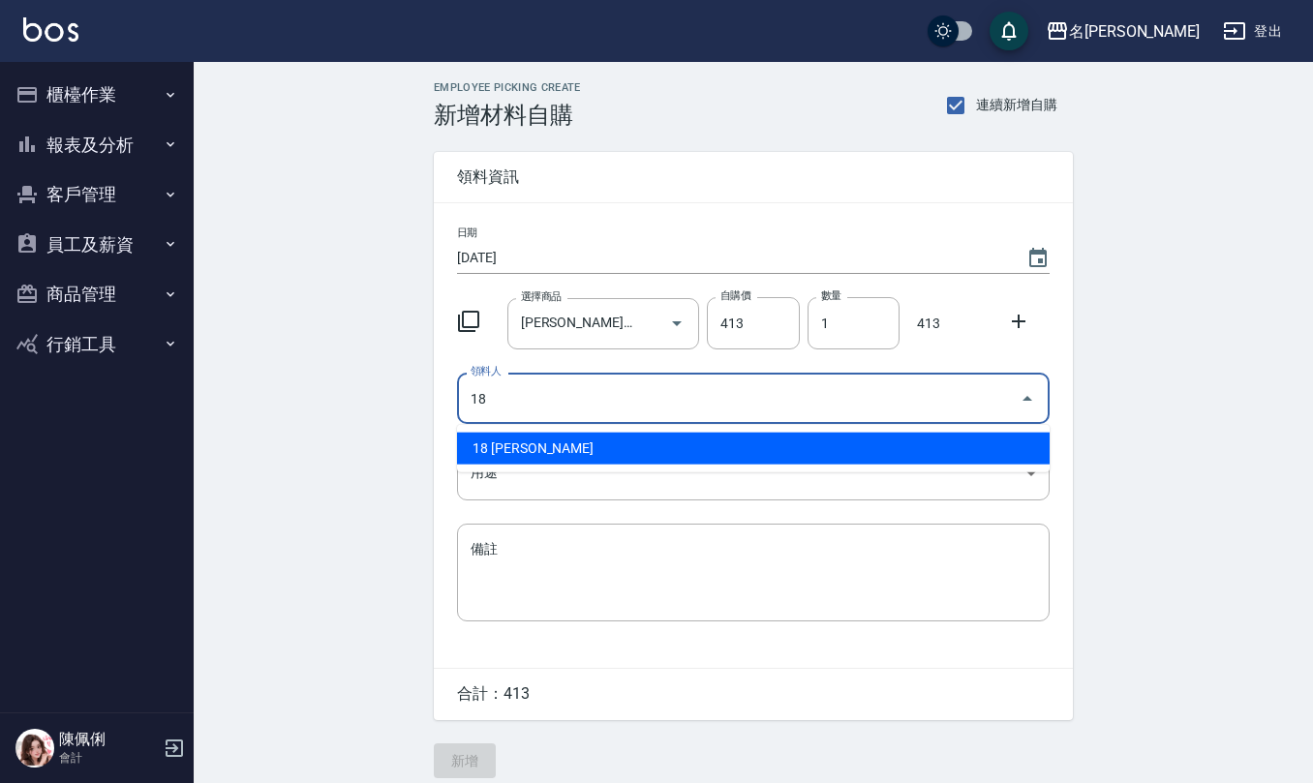
type input "18 [PERSON_NAME]"
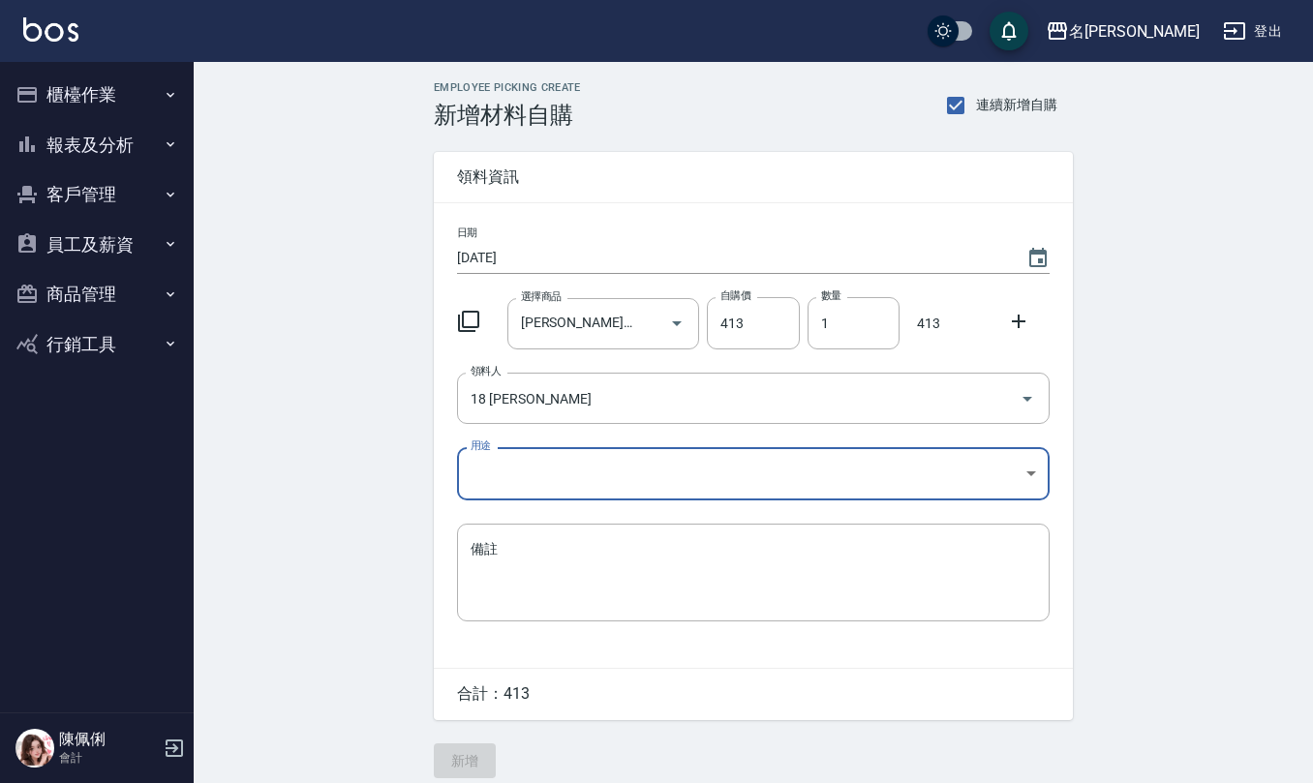
click at [592, 446] on div "日期 2025/08/28 選擇商品 荷昀(韓國)-P原萃髮油(大) 選擇商品 自購價 413 自購價 數量 1 數量 413 領料人 18 吳婉如 領料人 …" at bounding box center [753, 435] width 639 height 465
click at [566, 466] on body "名留仁二 登出 櫃檯作業 打帳單 帳單列表 現金收支登錄 材料自購登錄 每日結帳 報表及分析 報表目錄 店家區間累計表 店家日報表 互助日報表 互助月報表 互…" at bounding box center [660, 399] width 1321 height 798
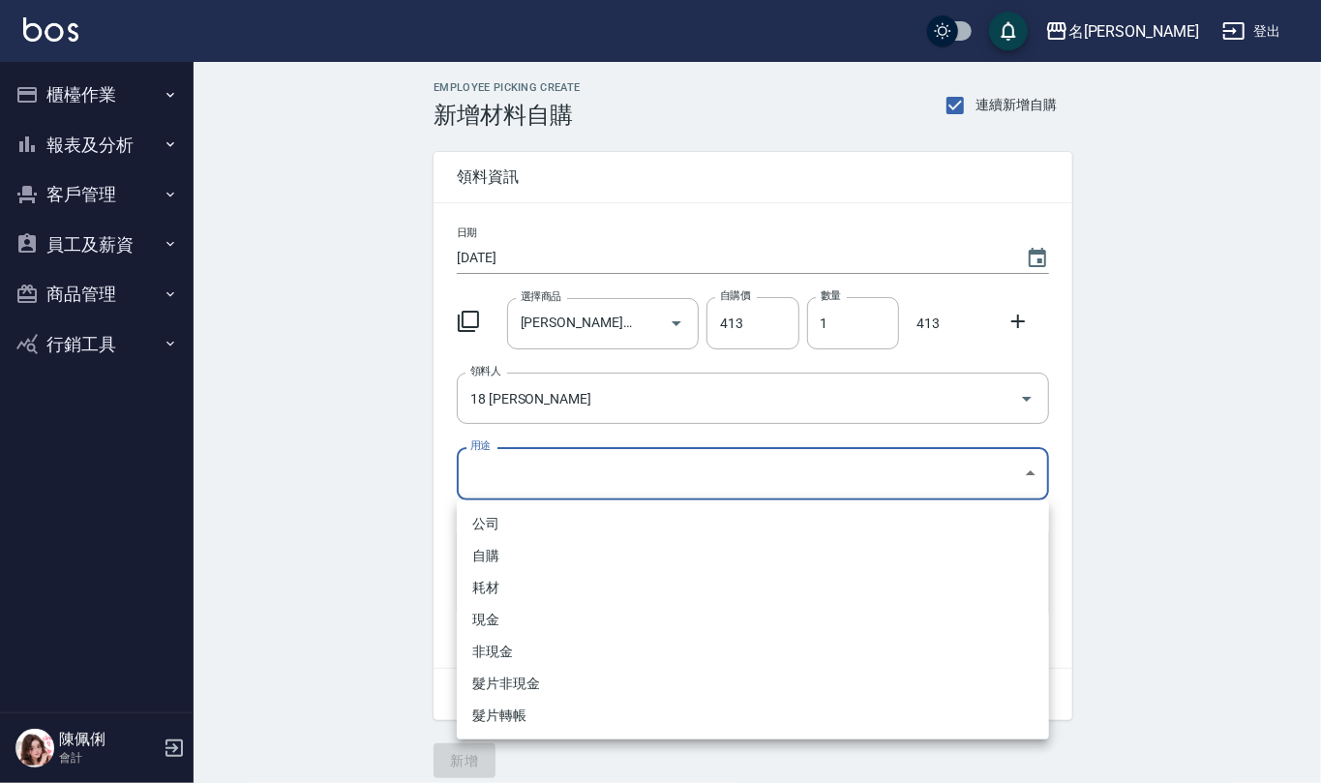
click at [551, 547] on li "自購" at bounding box center [753, 556] width 592 height 32
type input "自購"
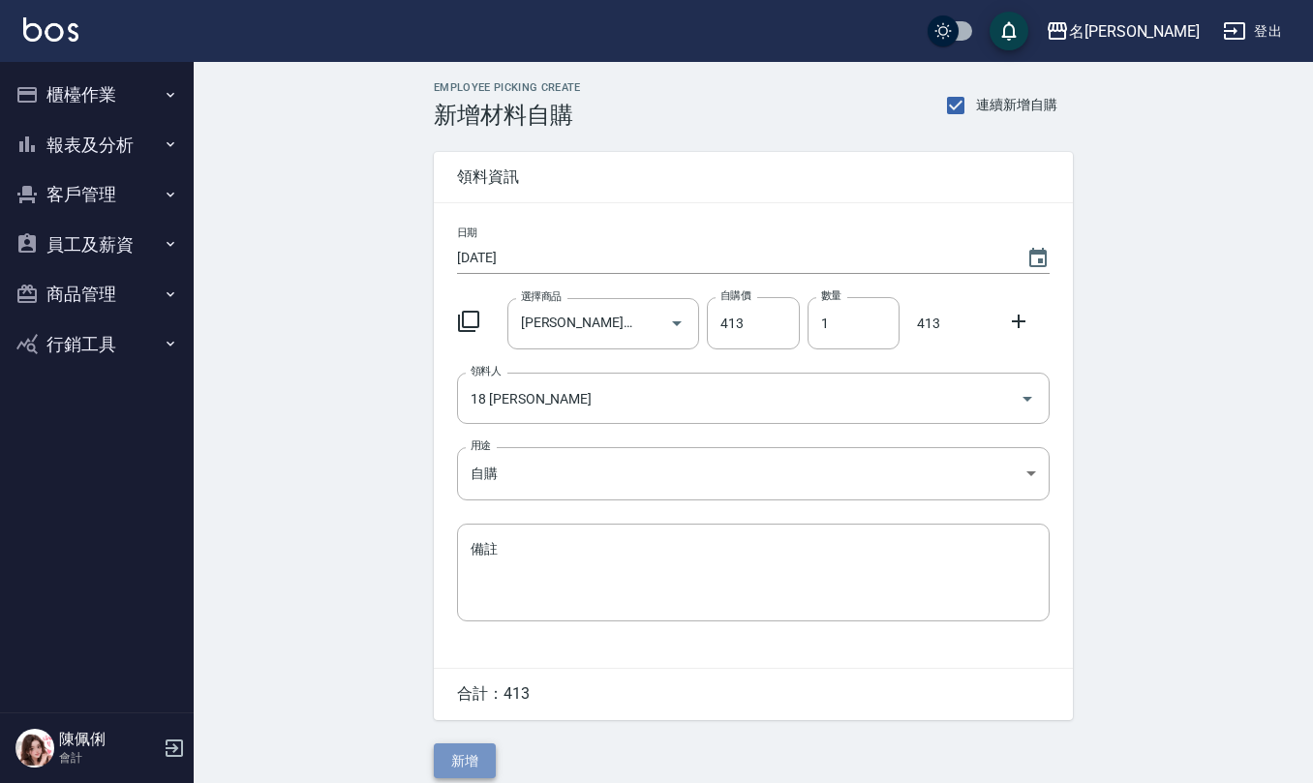
click at [454, 768] on button "新增" at bounding box center [465, 761] width 62 height 36
click at [608, 311] on input "選擇商品" at bounding box center [589, 324] width 146 height 34
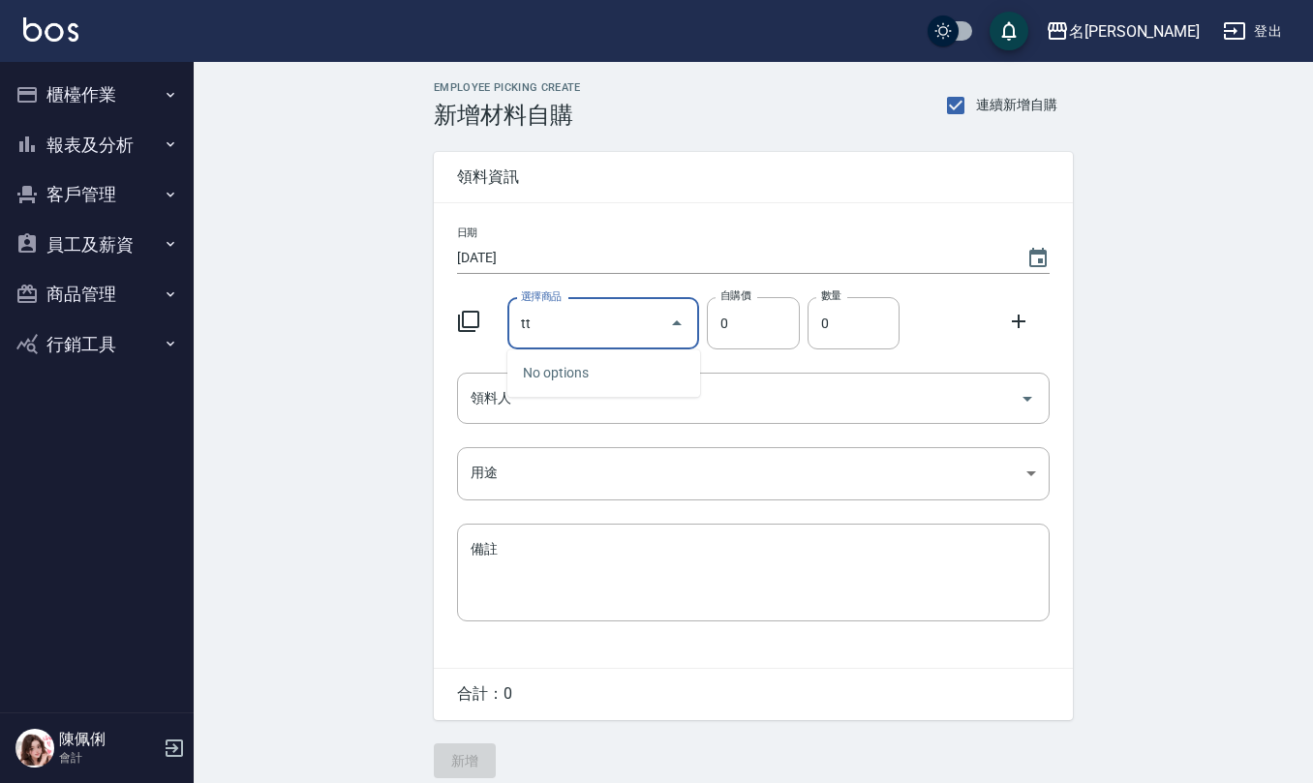
type input "t"
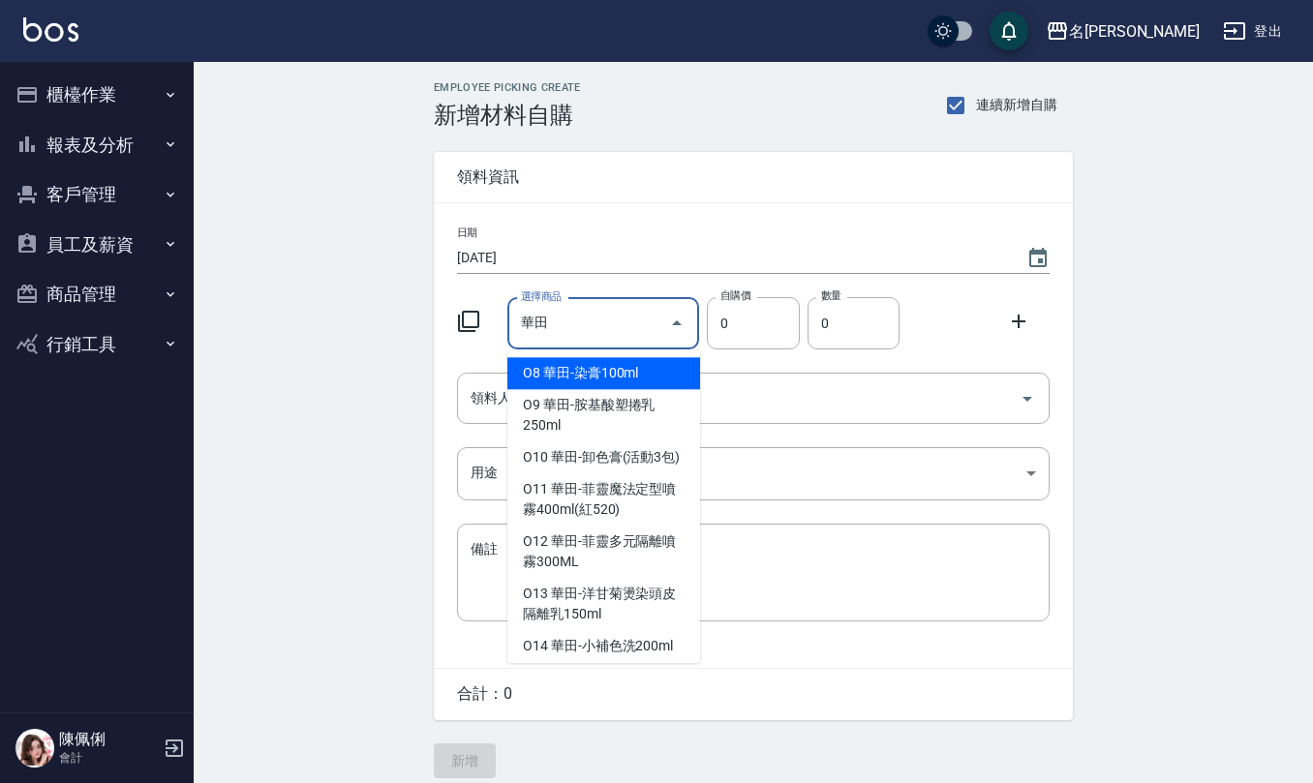
type input "華田-染膏100ml"
type input "120"
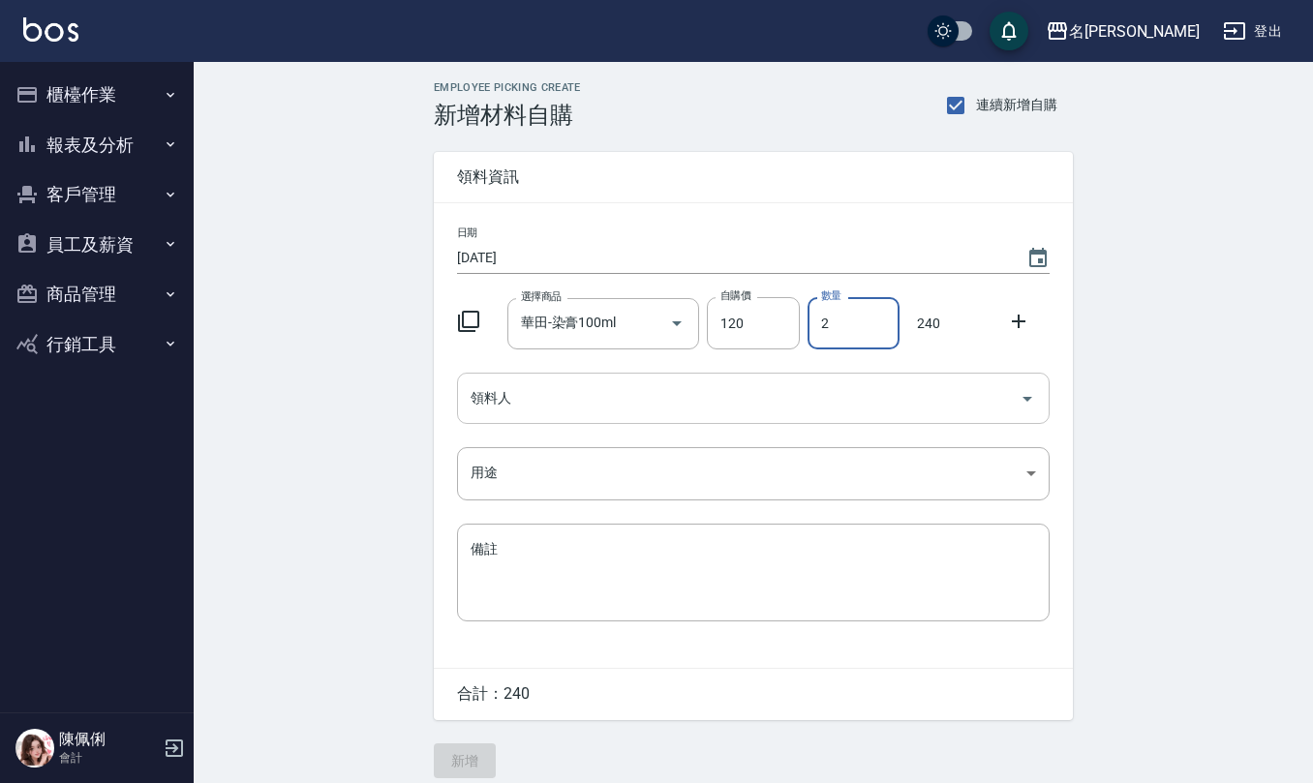
type input "2"
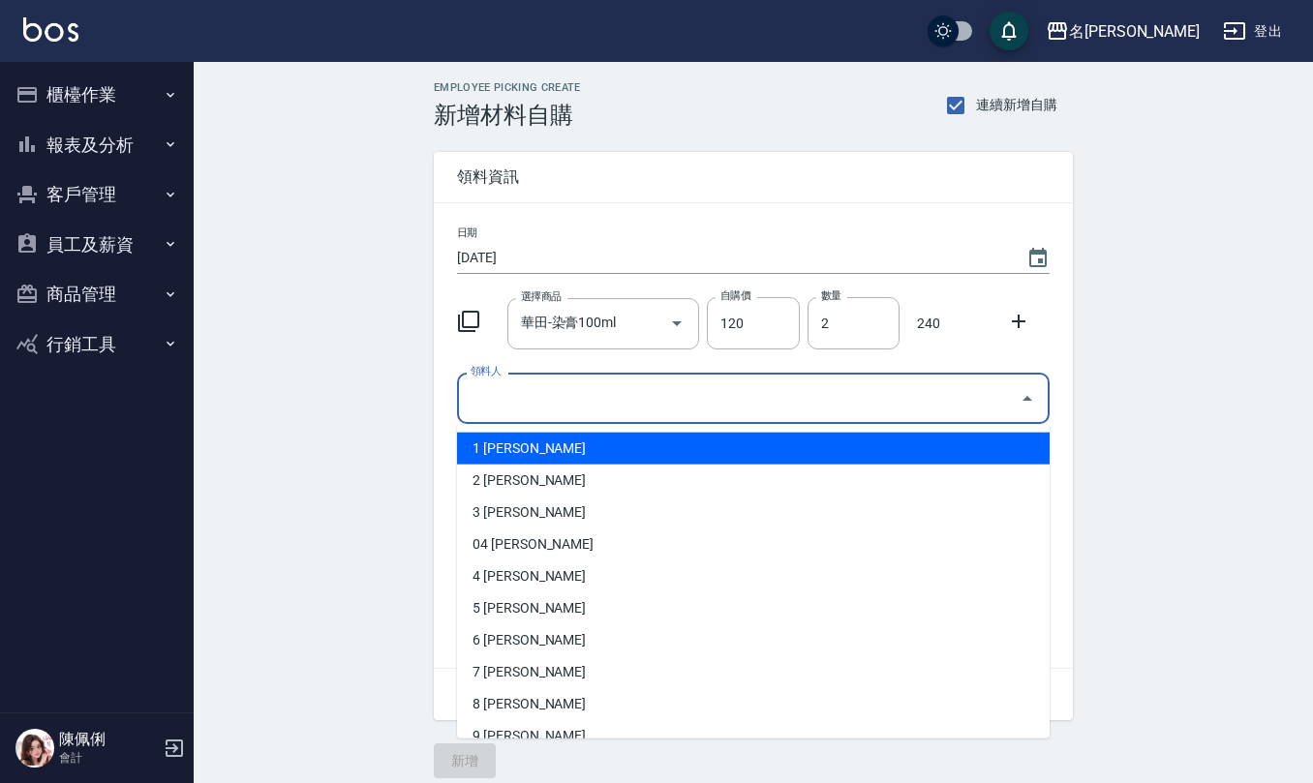
click at [551, 397] on input "領料人" at bounding box center [739, 398] width 546 height 34
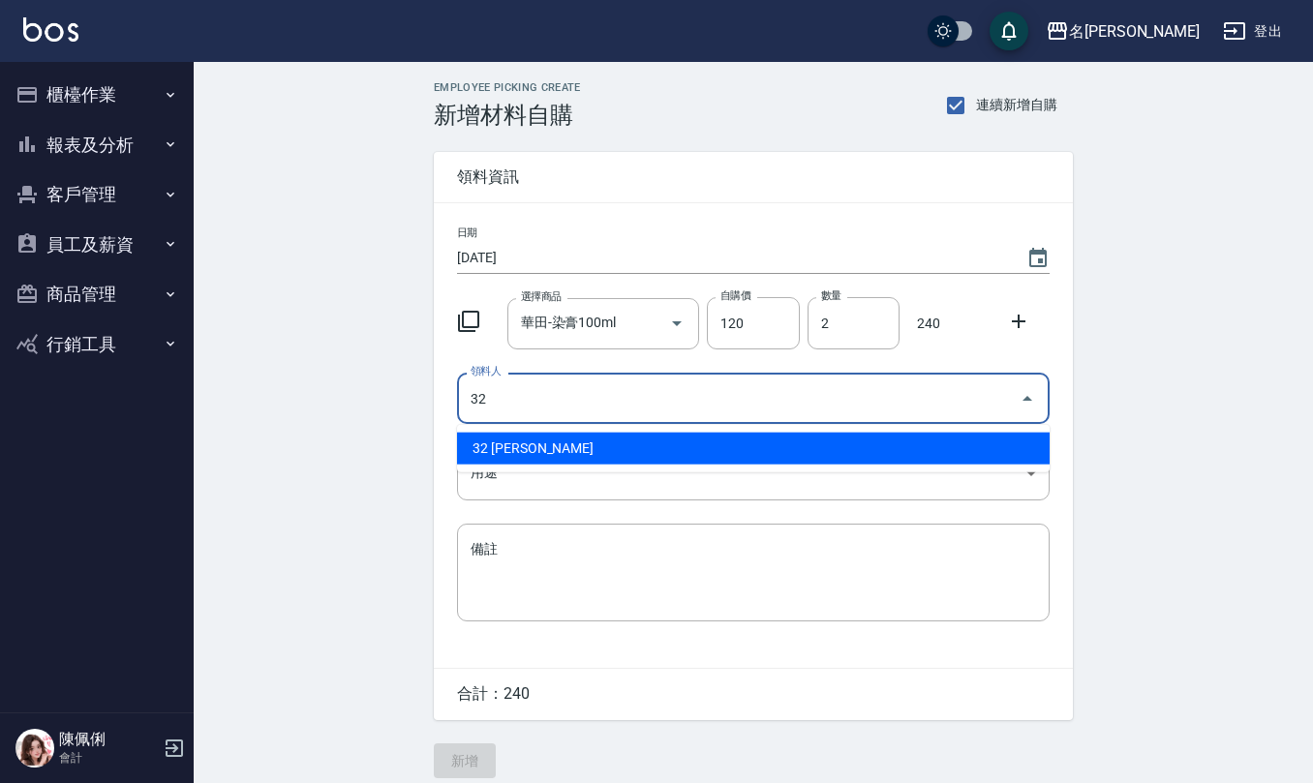
type input "32 [PERSON_NAME]"
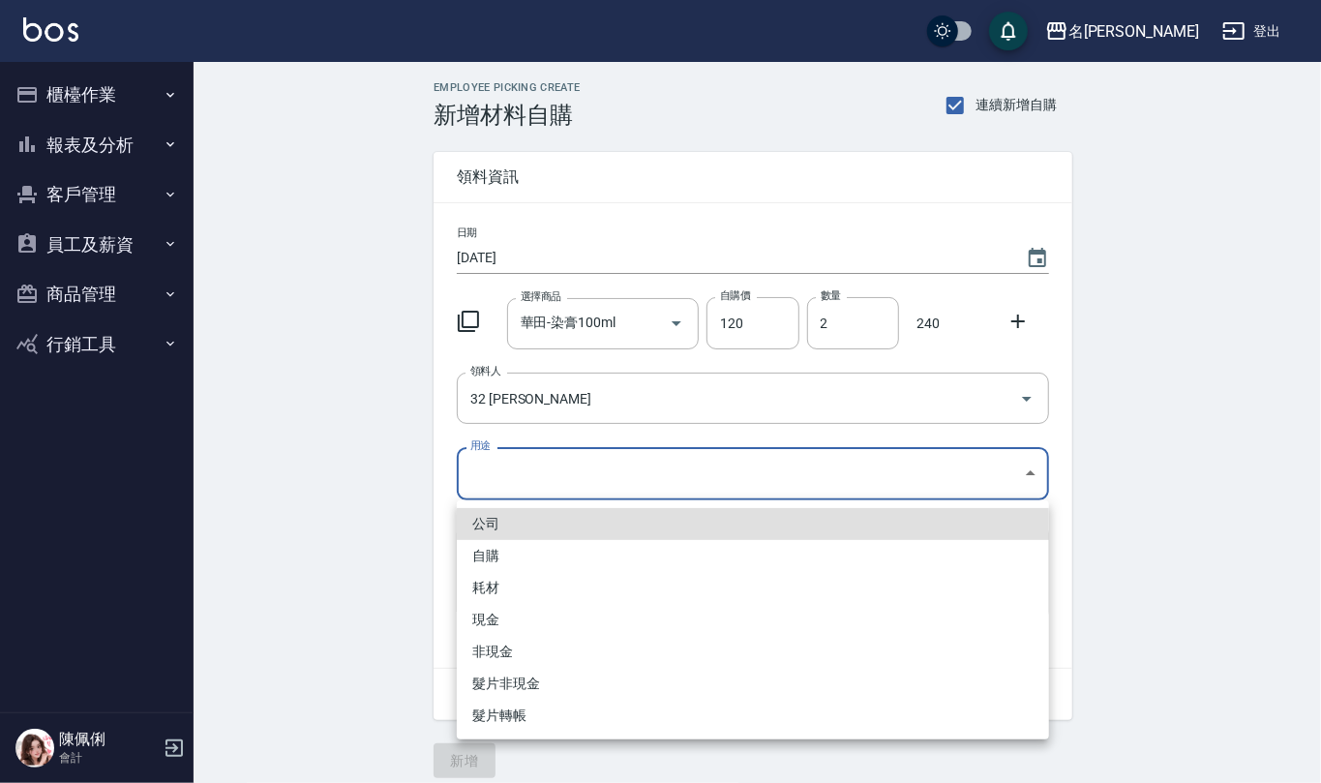
click at [558, 477] on body "名留仁二 登出 櫃檯作業 打帳單 帳單列表 現金收支登錄 材料自購登錄 每日結帳 報表及分析 報表目錄 店家區間累計表 店家日報表 互助日報表 互助月報表 互…" at bounding box center [660, 399] width 1321 height 798
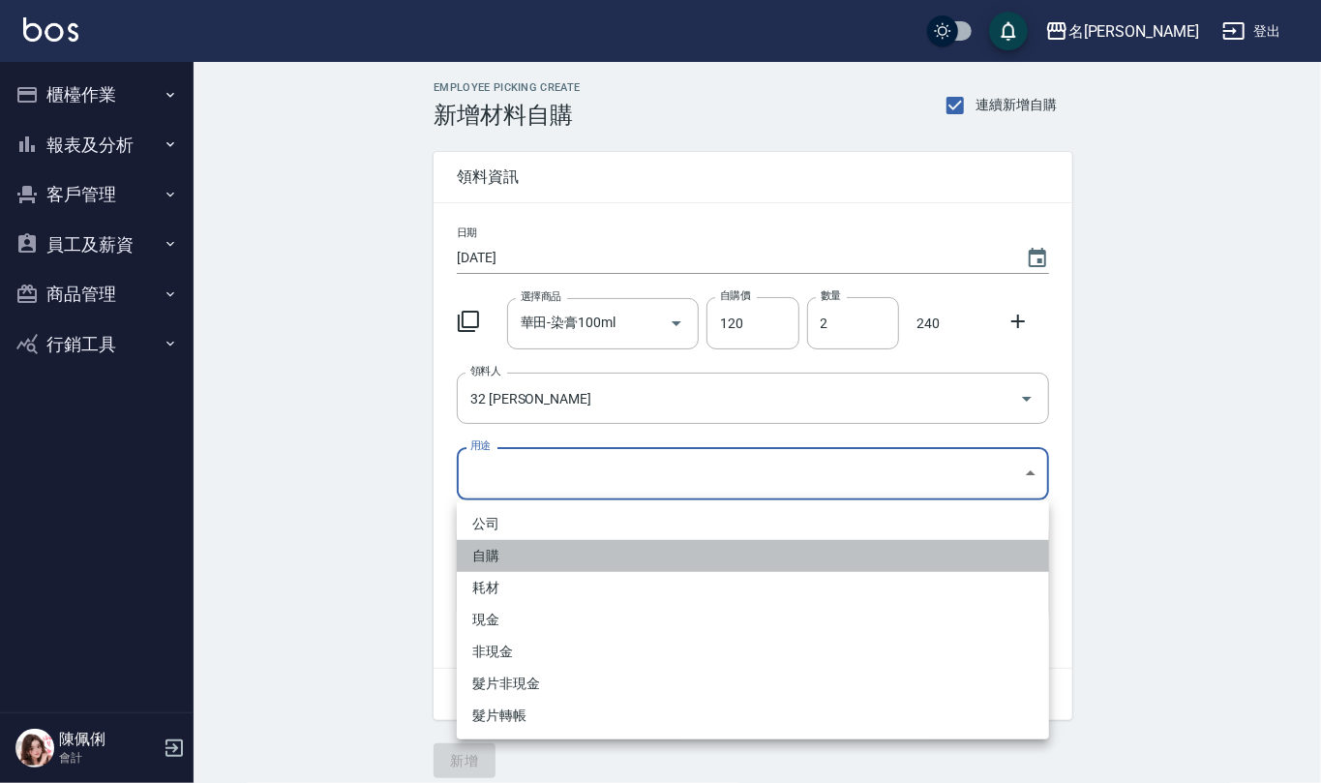
click at [546, 554] on li "自購" at bounding box center [753, 556] width 592 height 32
type input "自購"
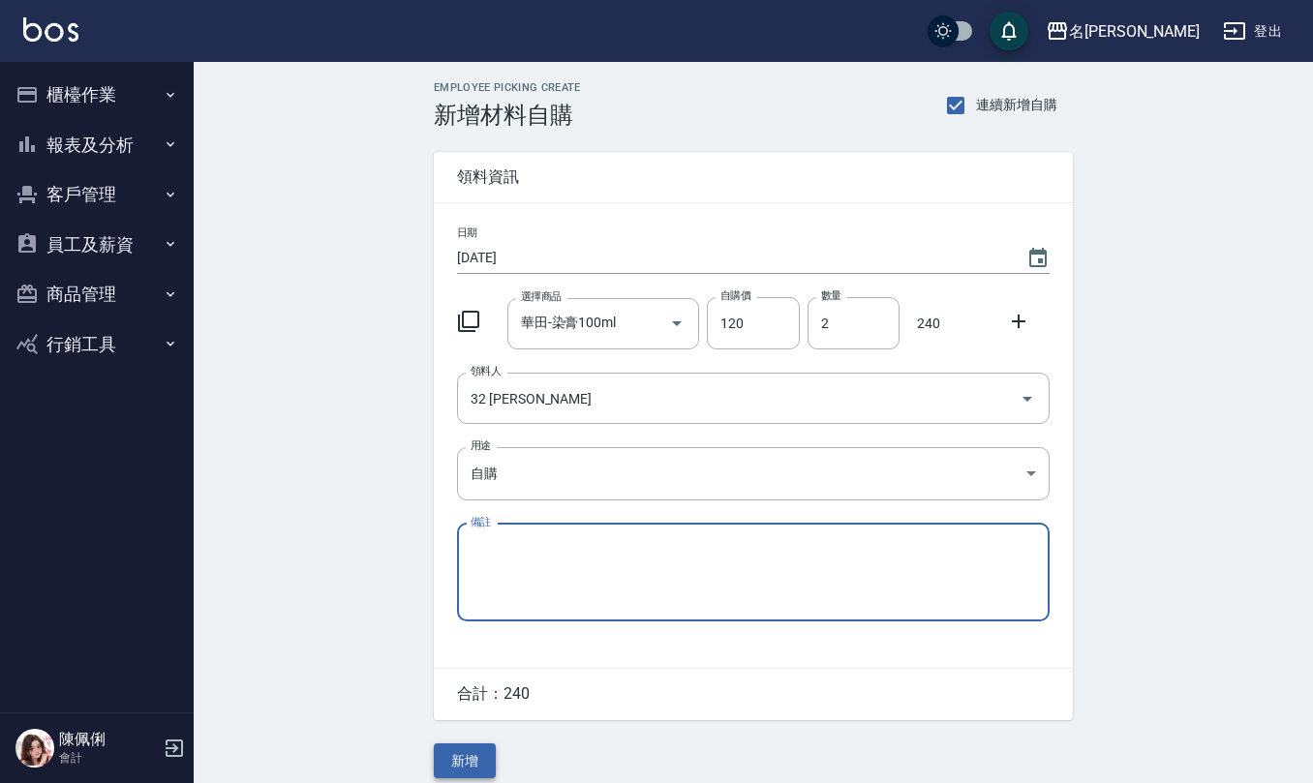
click at [467, 765] on button "新增" at bounding box center [465, 761] width 62 height 36
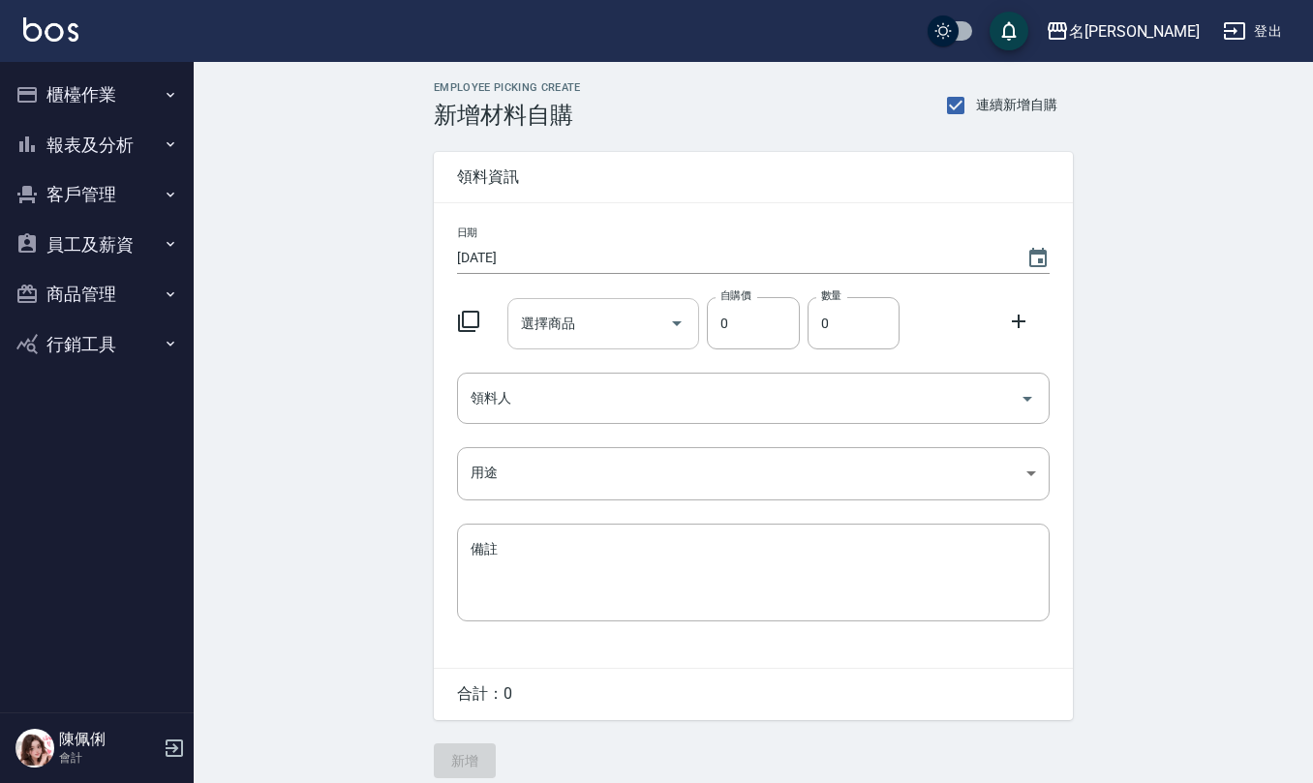
click at [570, 319] on input "選擇商品" at bounding box center [589, 324] width 146 height 34
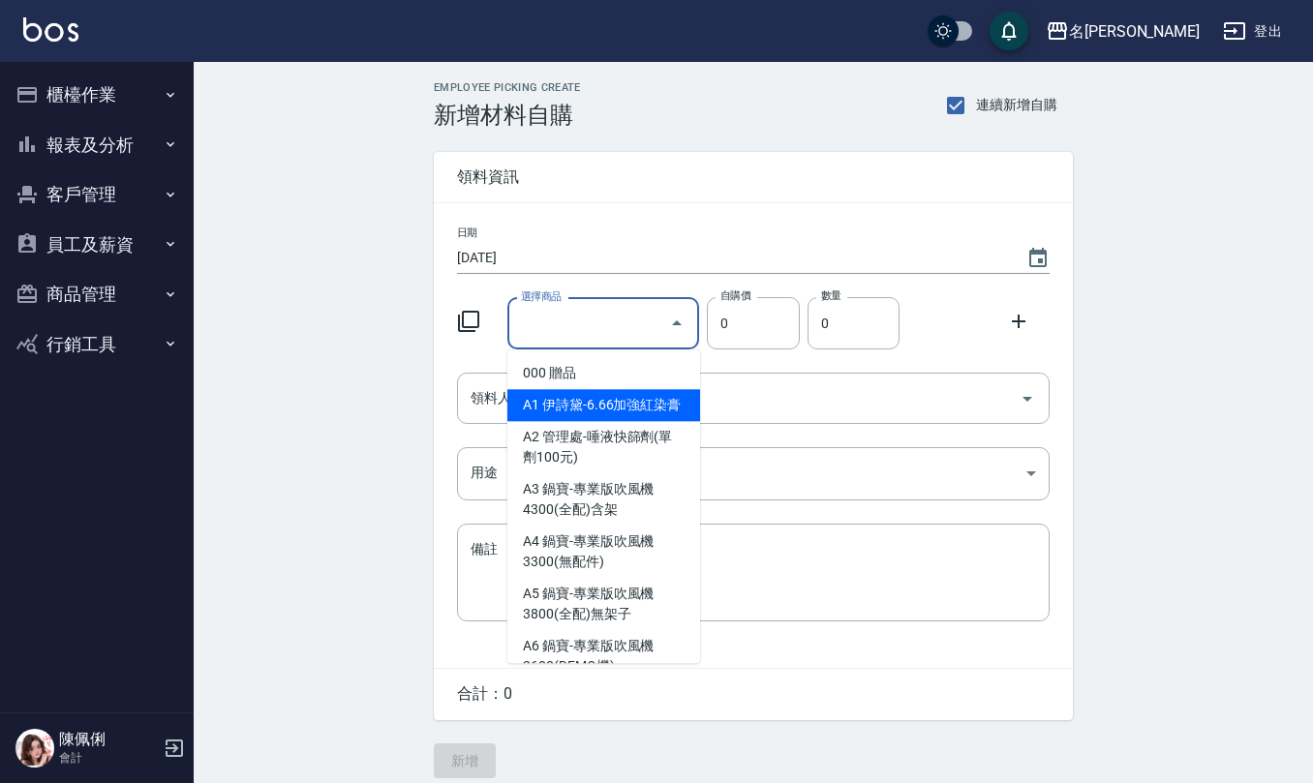
click at [558, 322] on input "選擇商品" at bounding box center [589, 324] width 146 height 34
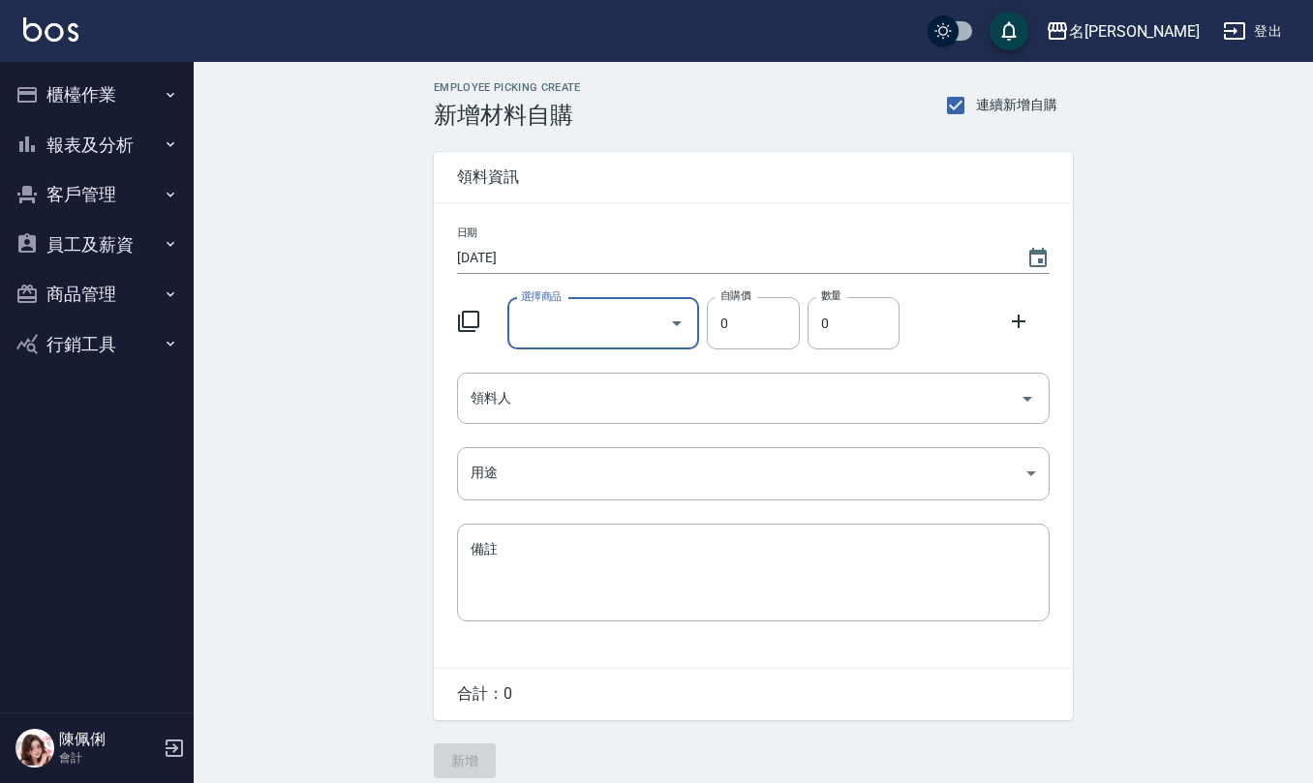
type input "t"
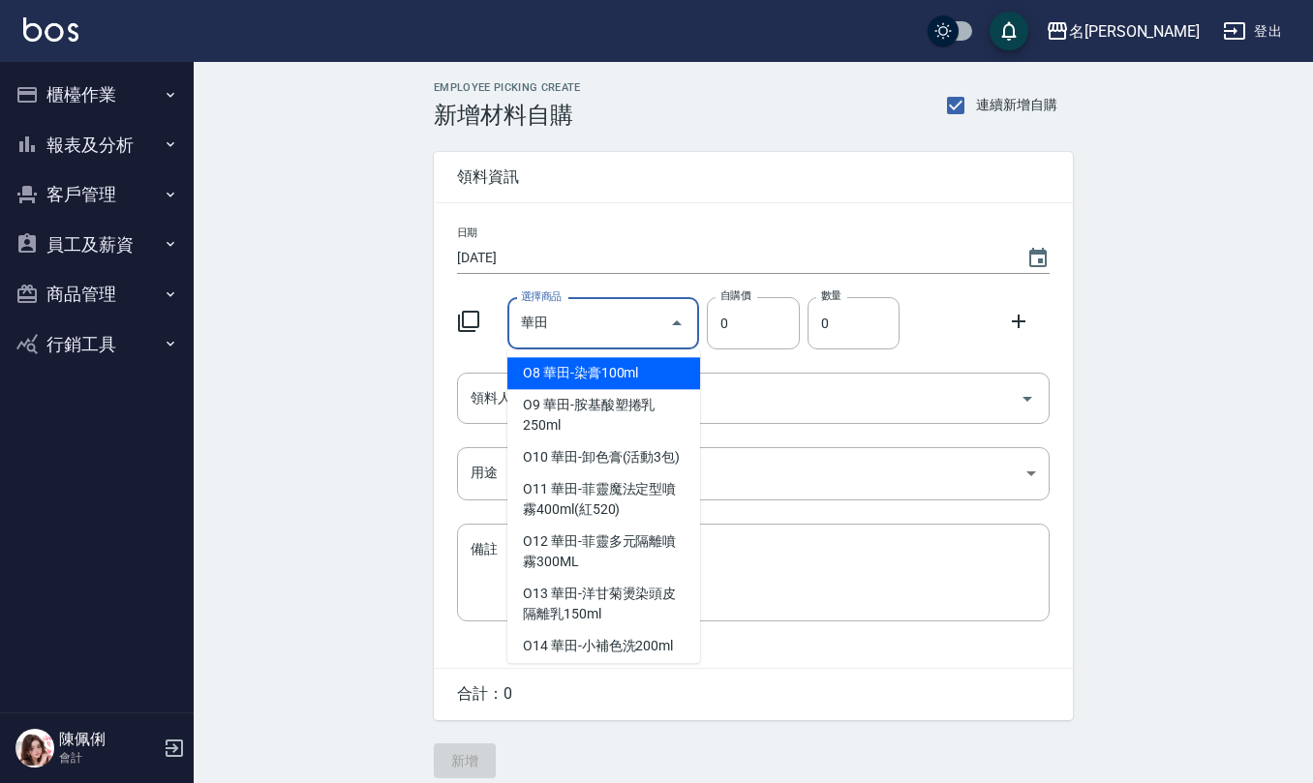
type input "華田-染膏100ml"
type input "120"
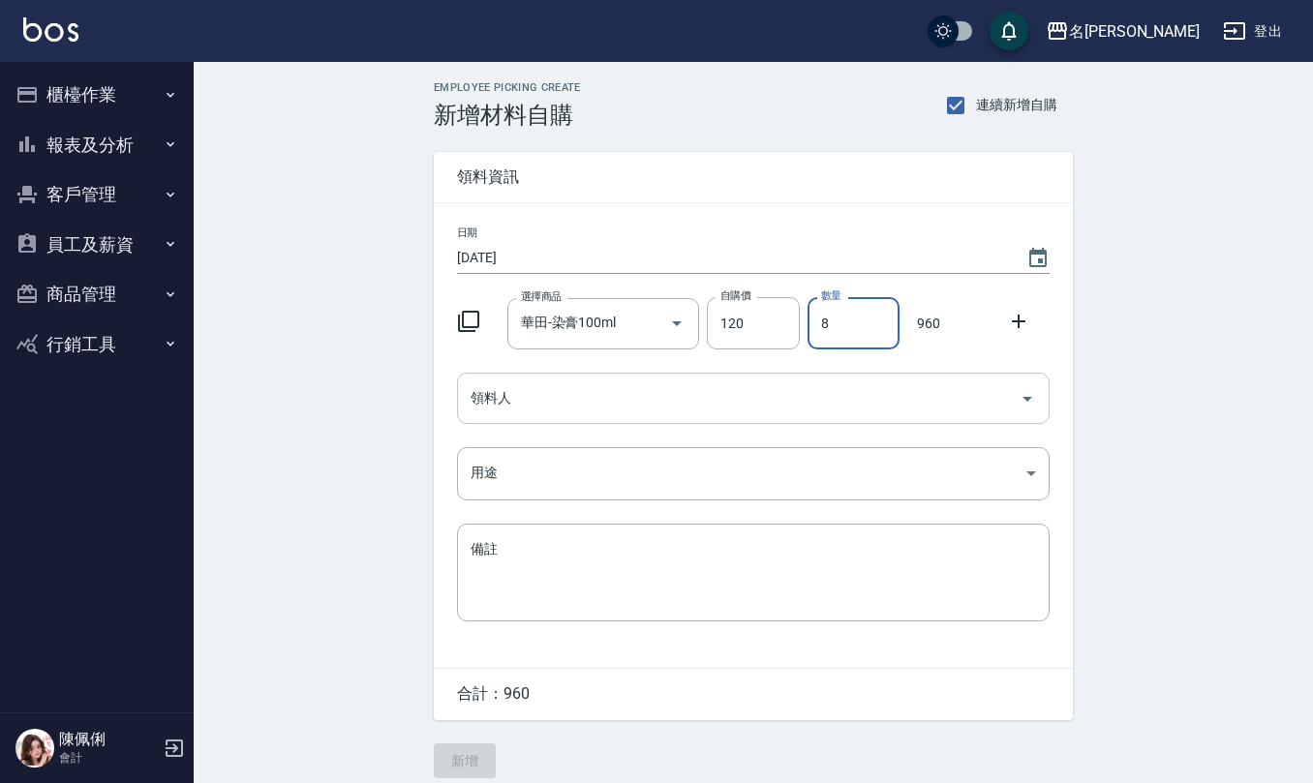
type input "8"
click at [550, 397] on input "領料人" at bounding box center [739, 398] width 546 height 34
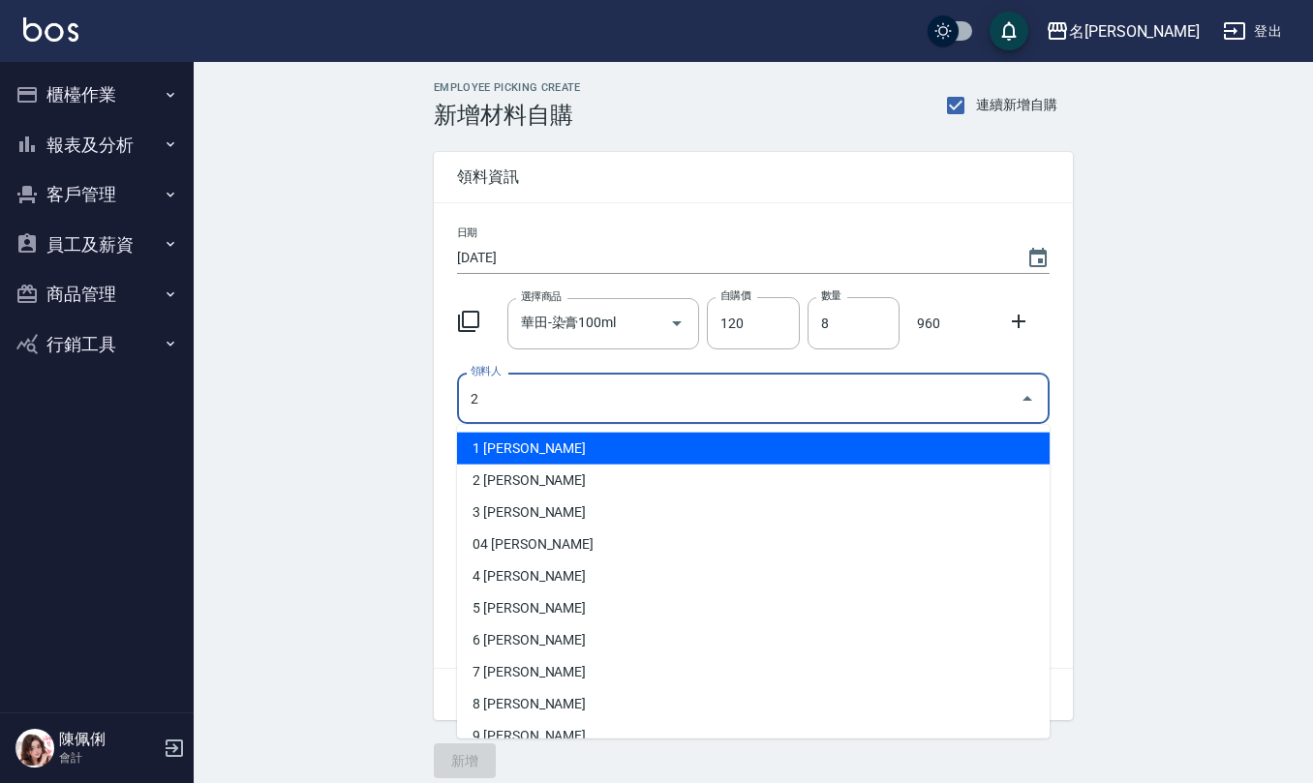
type input "2 [PERSON_NAME]"
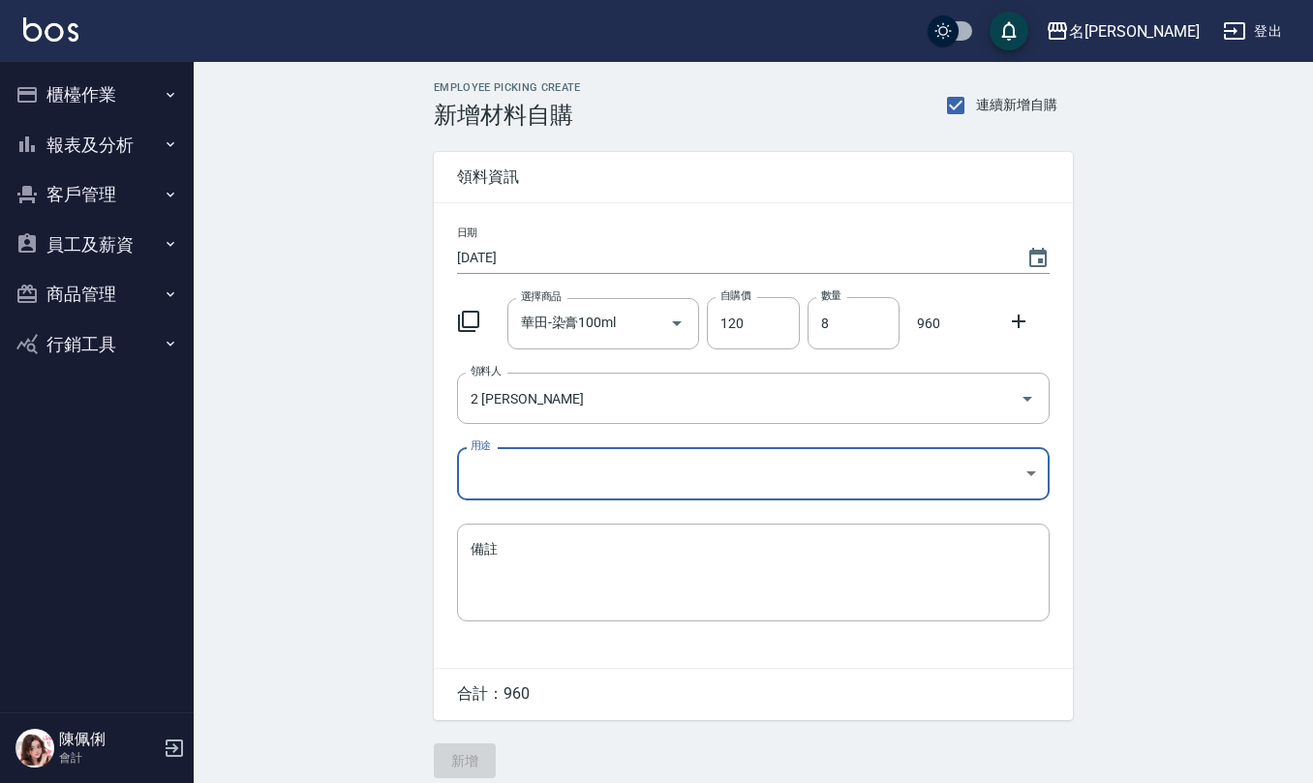
click at [552, 477] on body "名留仁二 登出 櫃檯作業 打帳單 帳單列表 現金收支登錄 材料自購登錄 每日結帳 報表及分析 報表目錄 店家區間累計表 店家日報表 互助日報表 互助月報表 互…" at bounding box center [656, 399] width 1313 height 798
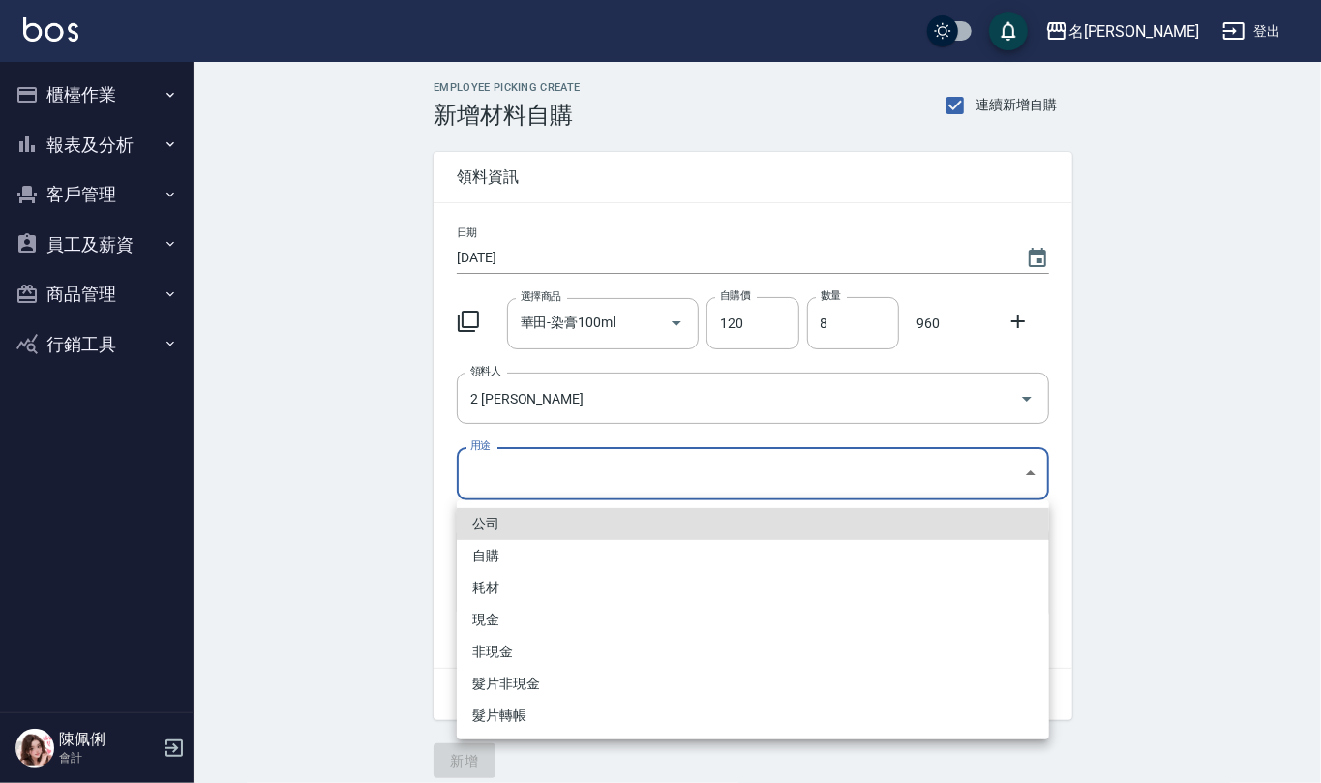
click at [505, 566] on li "自購" at bounding box center [753, 556] width 592 height 32
type input "自購"
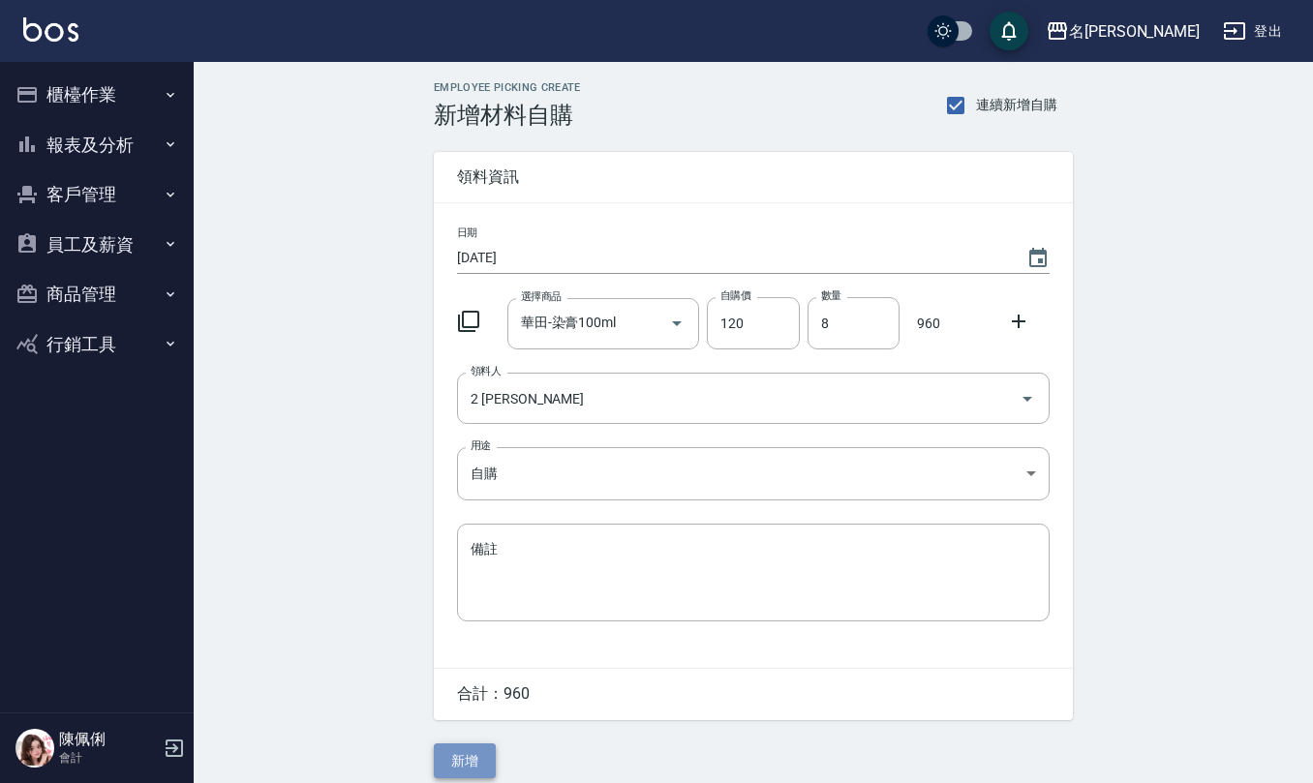
click at [473, 763] on button "新增" at bounding box center [465, 761] width 62 height 36
click at [91, 287] on button "商品管理" at bounding box center [97, 294] width 178 height 50
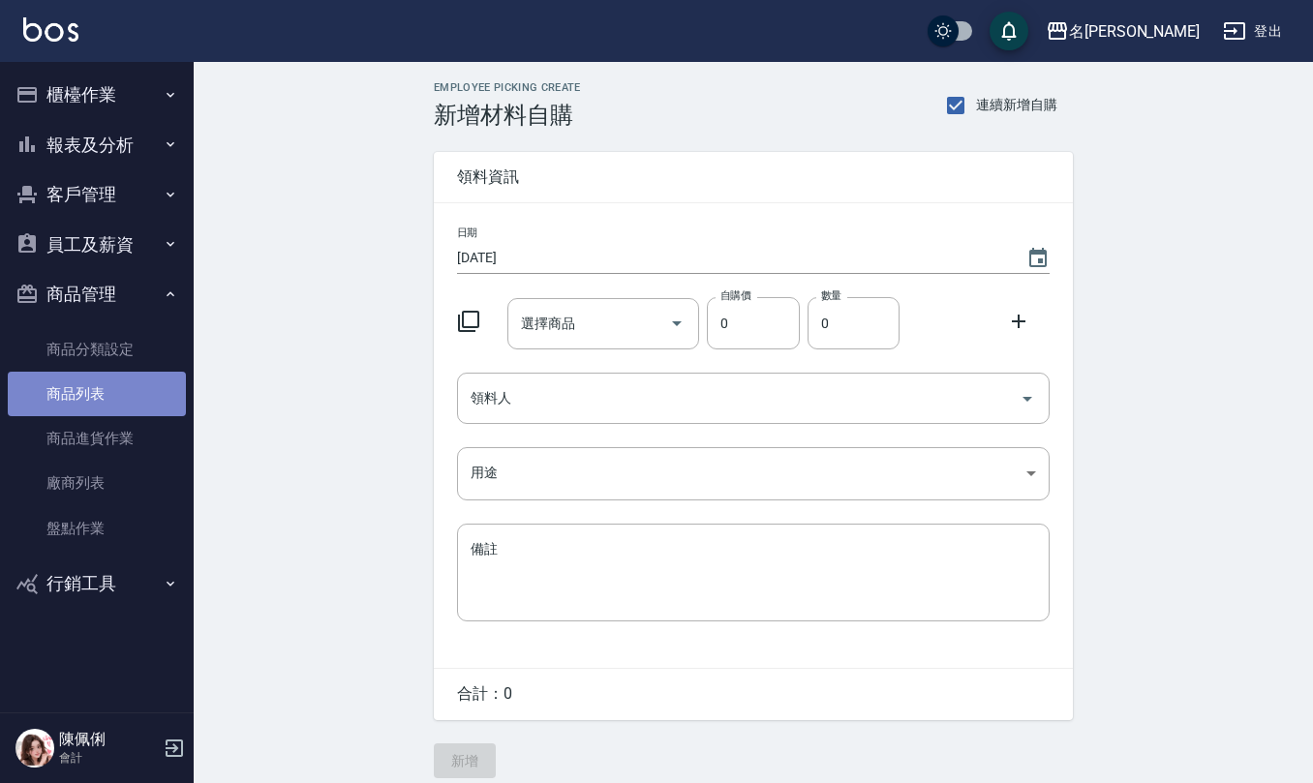
click at [76, 393] on link "商品列表" at bounding box center [97, 394] width 178 height 45
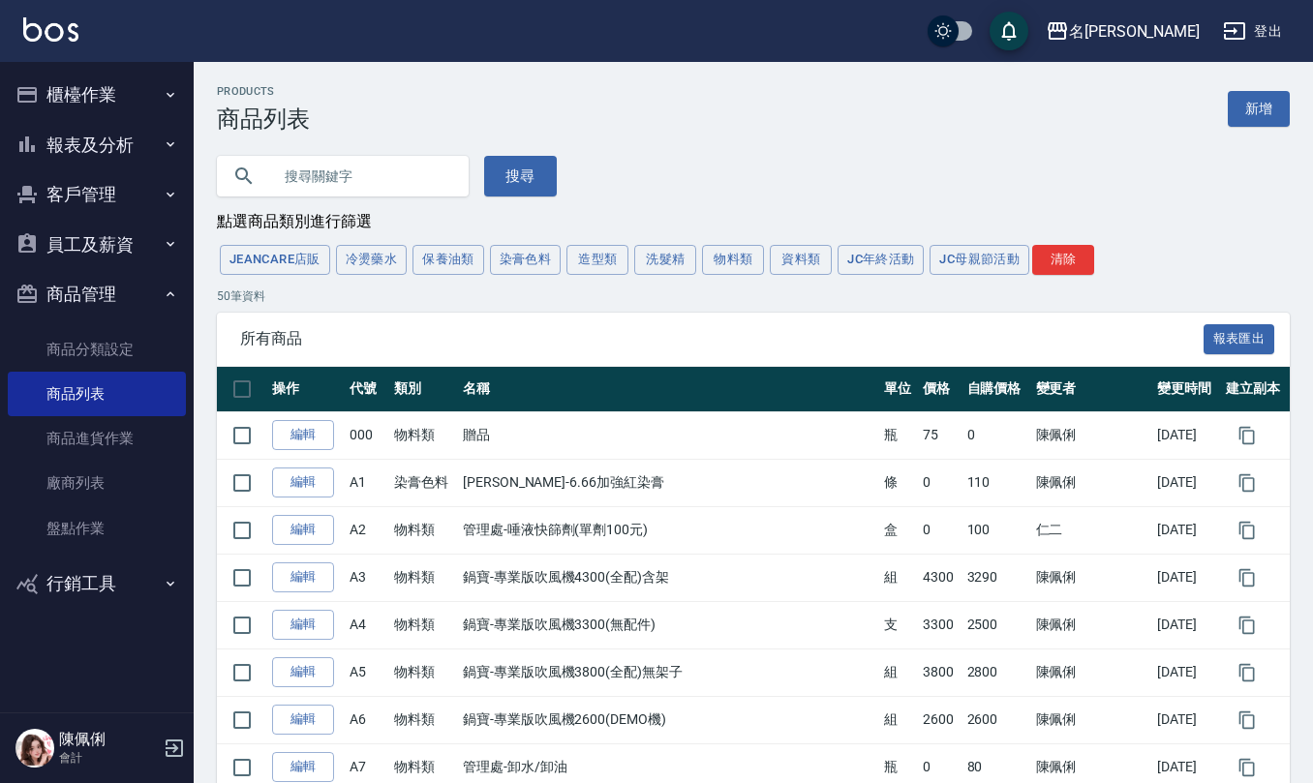
click at [348, 160] on input "text" at bounding box center [362, 176] width 182 height 52
type input "[PERSON_NAME]"
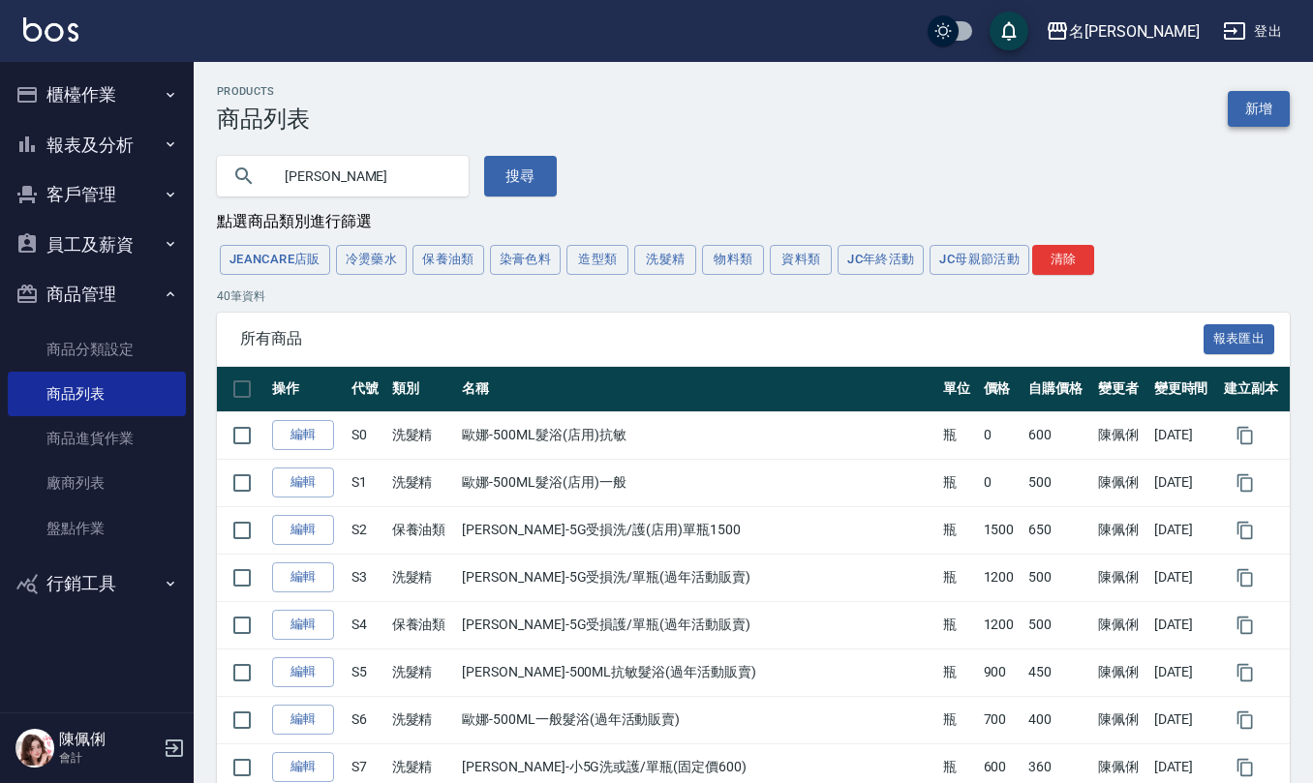
click at [1272, 109] on link "新增" at bounding box center [1258, 109] width 62 height 36
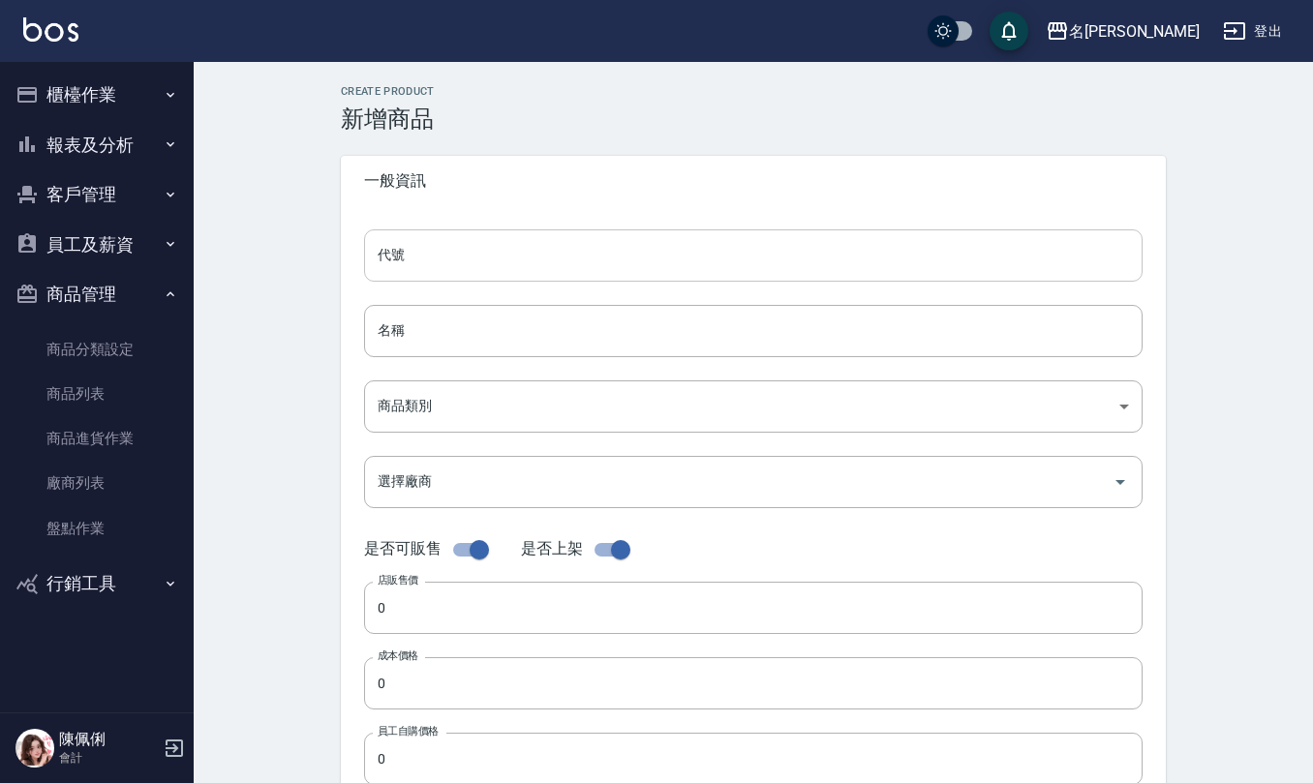
click at [503, 248] on input "代號" at bounding box center [753, 255] width 778 height 52
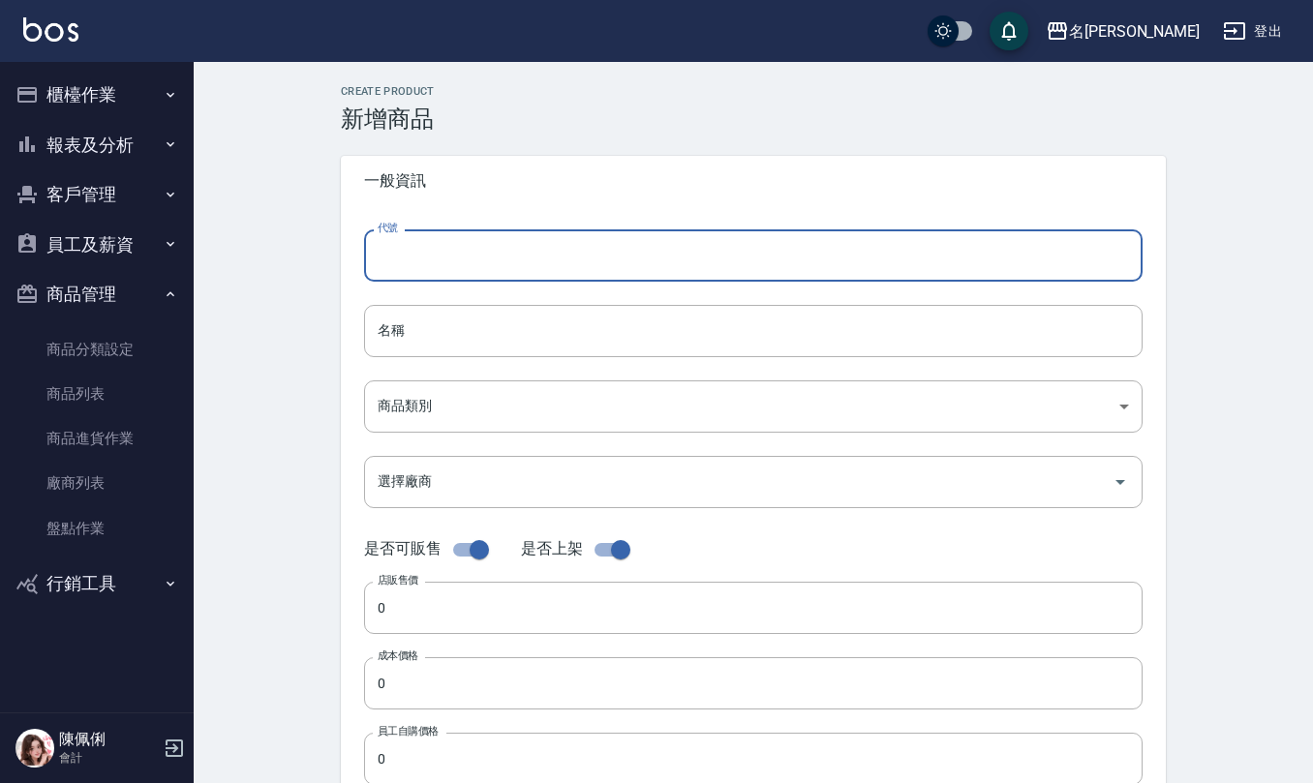
type input "s"
type input "S40"
click at [520, 352] on input "名稱" at bounding box center [753, 331] width 778 height 52
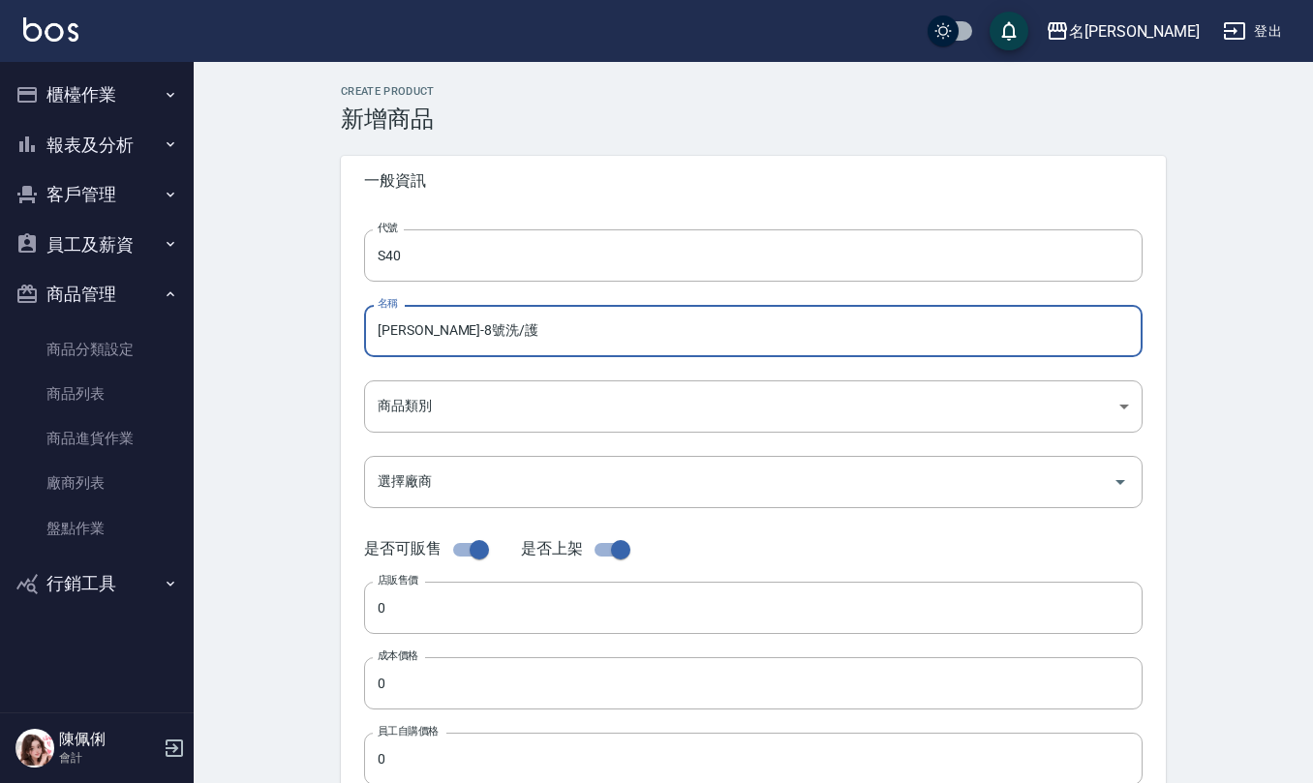
click at [408, 331] on input "[PERSON_NAME]-8號洗/護" at bounding box center [753, 331] width 778 height 52
click at [438, 329] on input "[PERSON_NAME]-5S-8號洗/護" at bounding box center [753, 331] width 778 height 52
click at [431, 337] on input "[PERSON_NAME]-5S-8號洗/護" at bounding box center [753, 331] width 778 height 52
type input "[PERSON_NAME]-養髮眠8號洗/護"
click at [490, 408] on body "名留仁二 登出 櫃檯作業 打帳單 帳單列表 現金收支登錄 材料自購登錄 每日結帳 報表及分析 報表目錄 店家區間累計表 店家日報表 互助日報表 互助月報表 互…" at bounding box center [660, 668] width 1321 height 1336
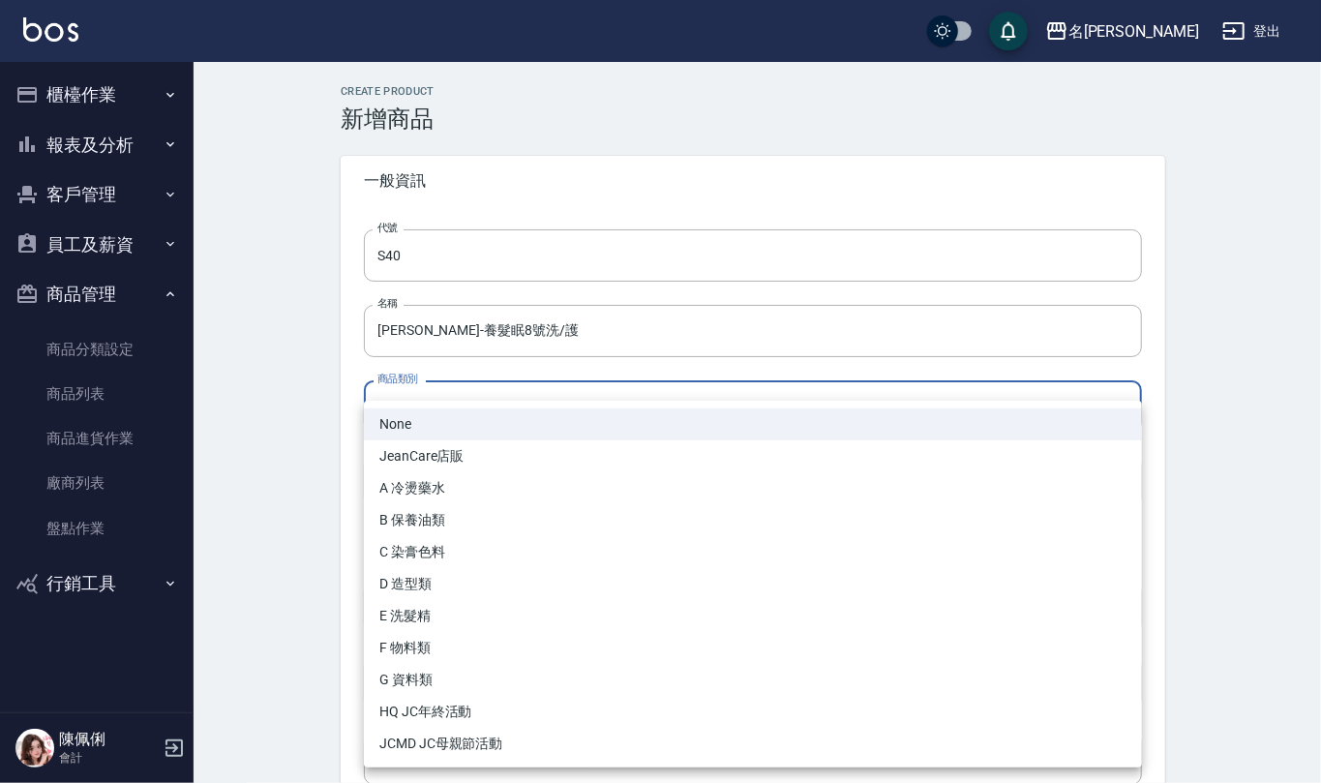
click at [253, 507] on div at bounding box center [660, 391] width 1321 height 783
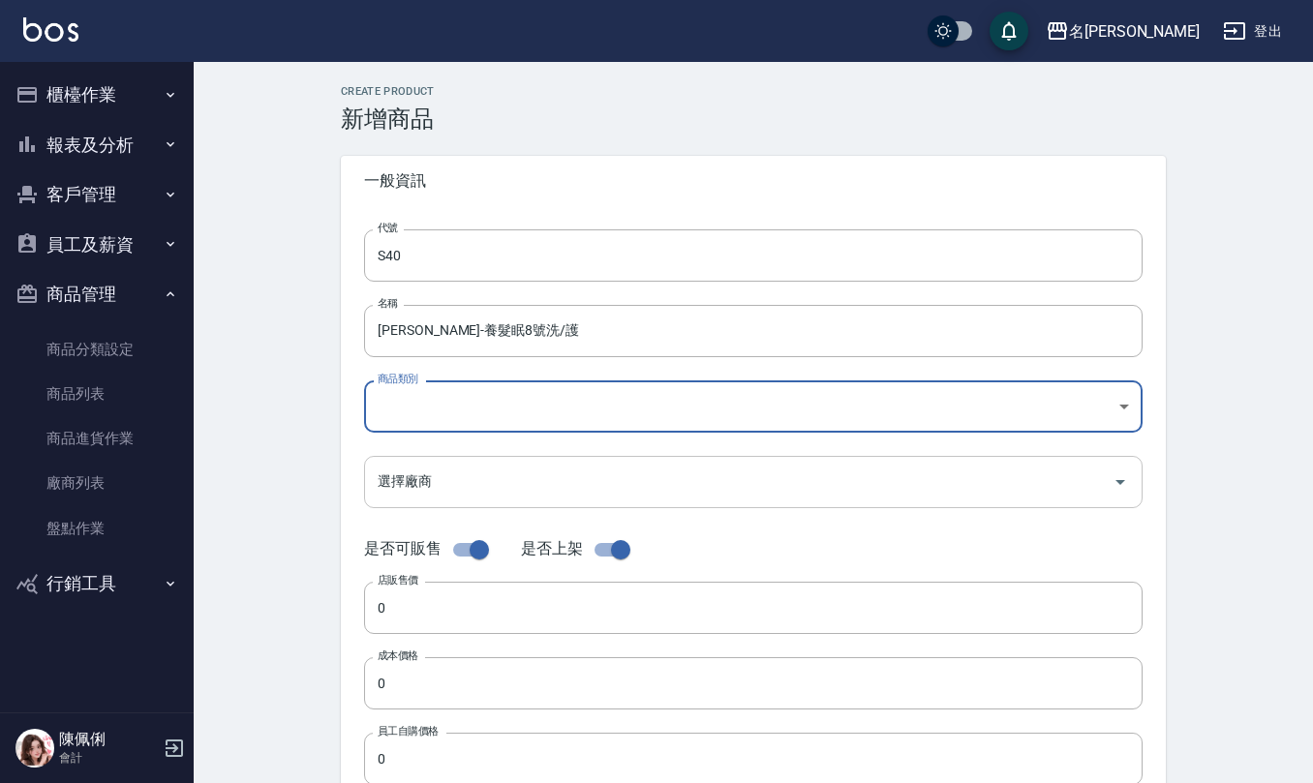
click at [419, 490] on input "選擇廠商" at bounding box center [739, 482] width 732 height 34
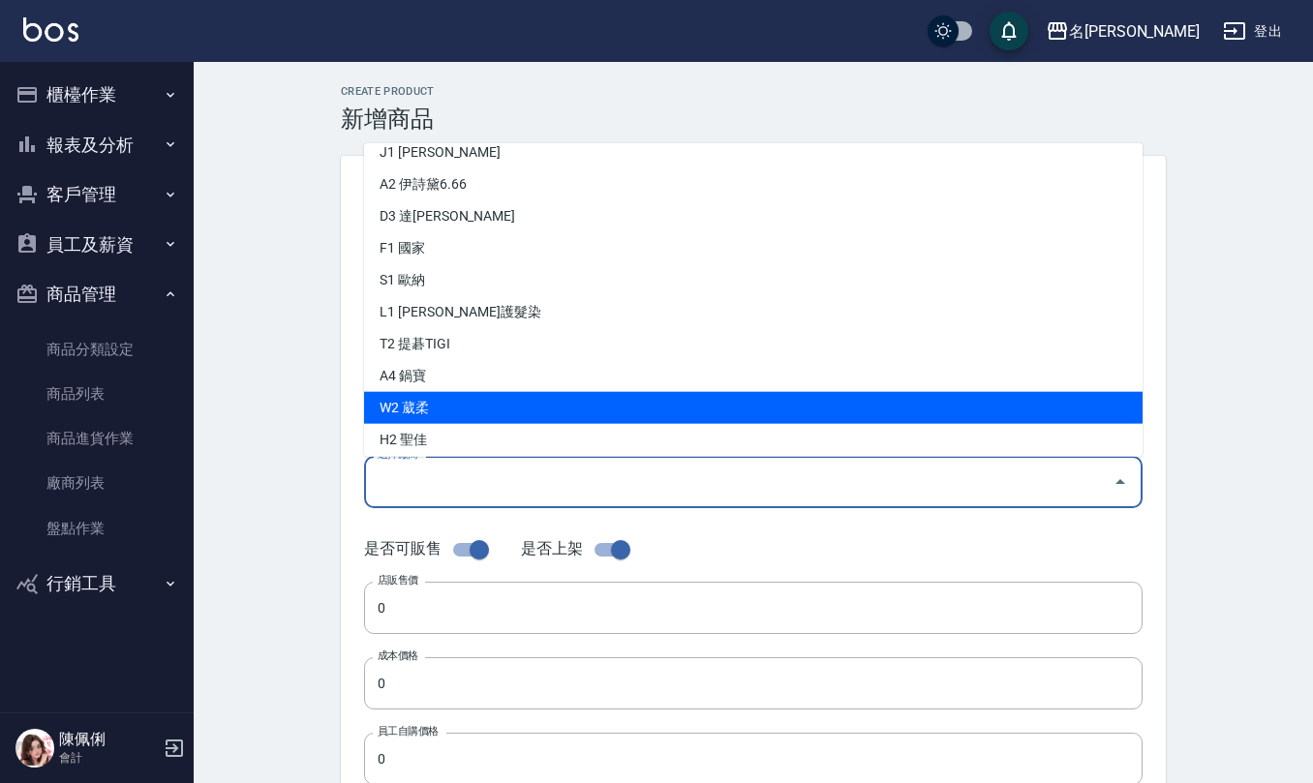
scroll to position [516, 0]
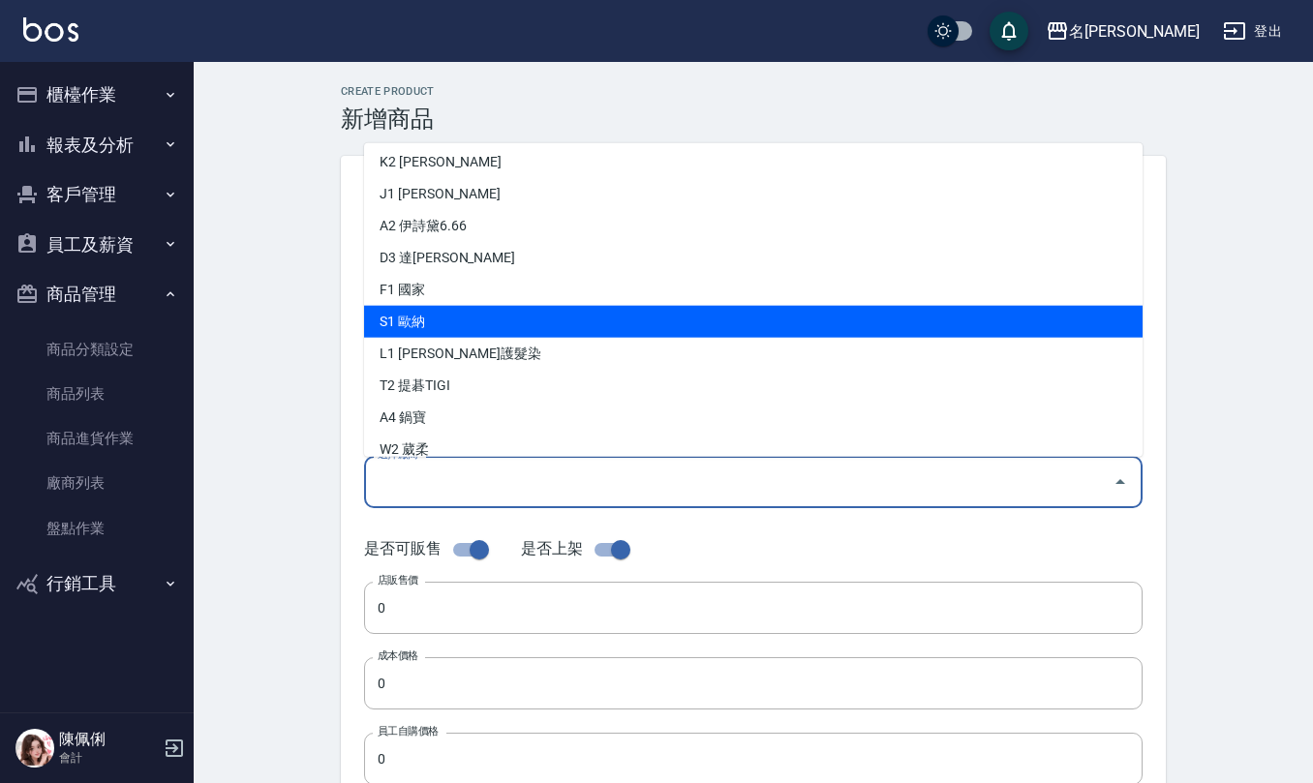
click at [497, 323] on li "S1 歐納" at bounding box center [753, 322] width 778 height 32
type input "S1 歐納"
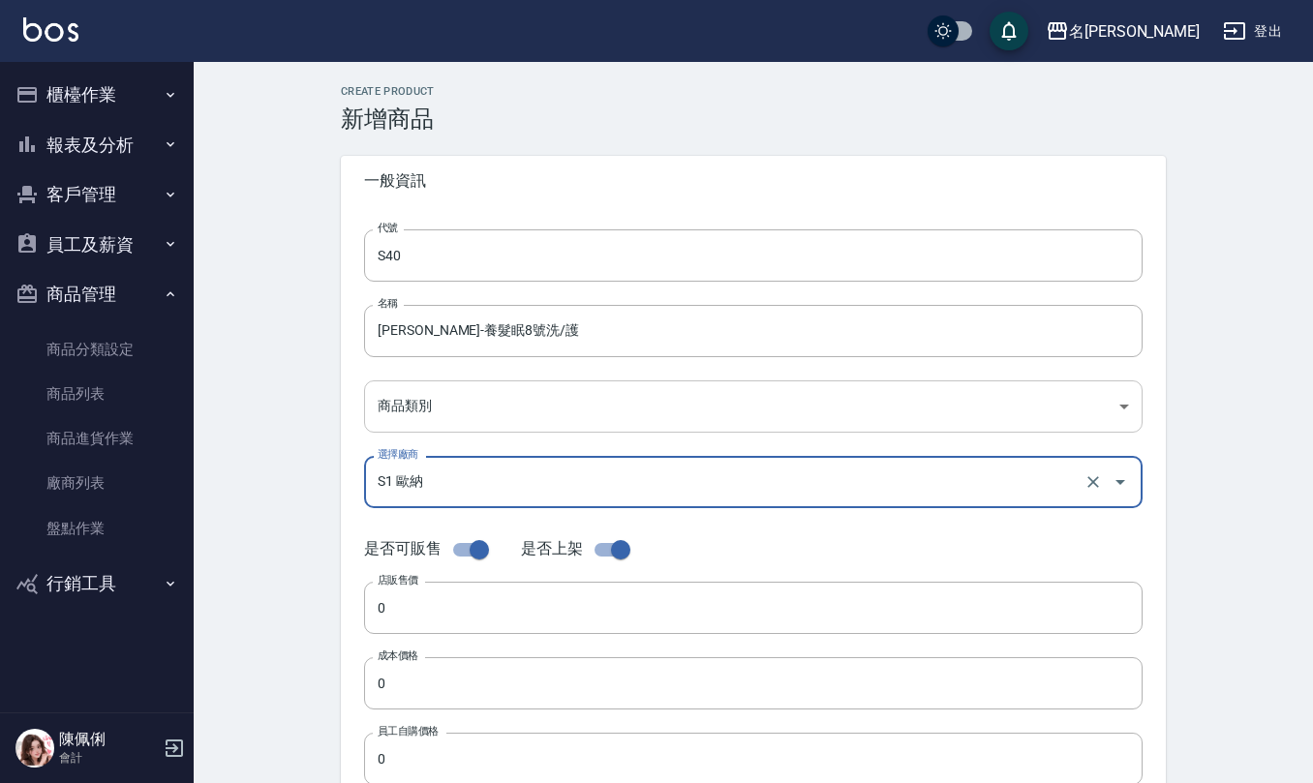
click at [431, 408] on body "名留仁二 登出 櫃檯作業 打帳單 帳單列表 現金收支登錄 材料自購登錄 每日結帳 報表及分析 報表目錄 店家區間累計表 店家日報表 互助日報表 互助月報表 互…" at bounding box center [656, 668] width 1313 height 1336
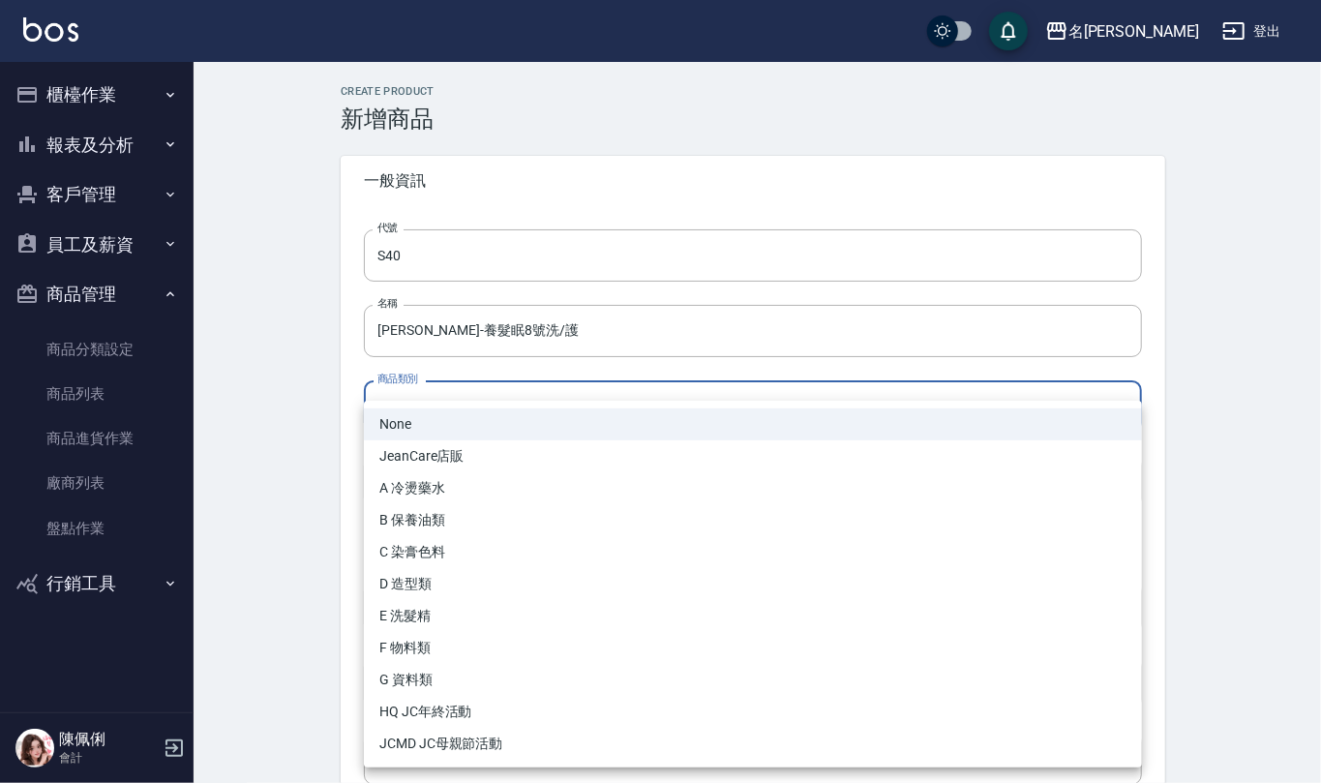
click at [462, 613] on li "E 洗髮精" at bounding box center [753, 616] width 778 height 32
type input "97699083-182f-465a-a0c3-3a8269c255bd"
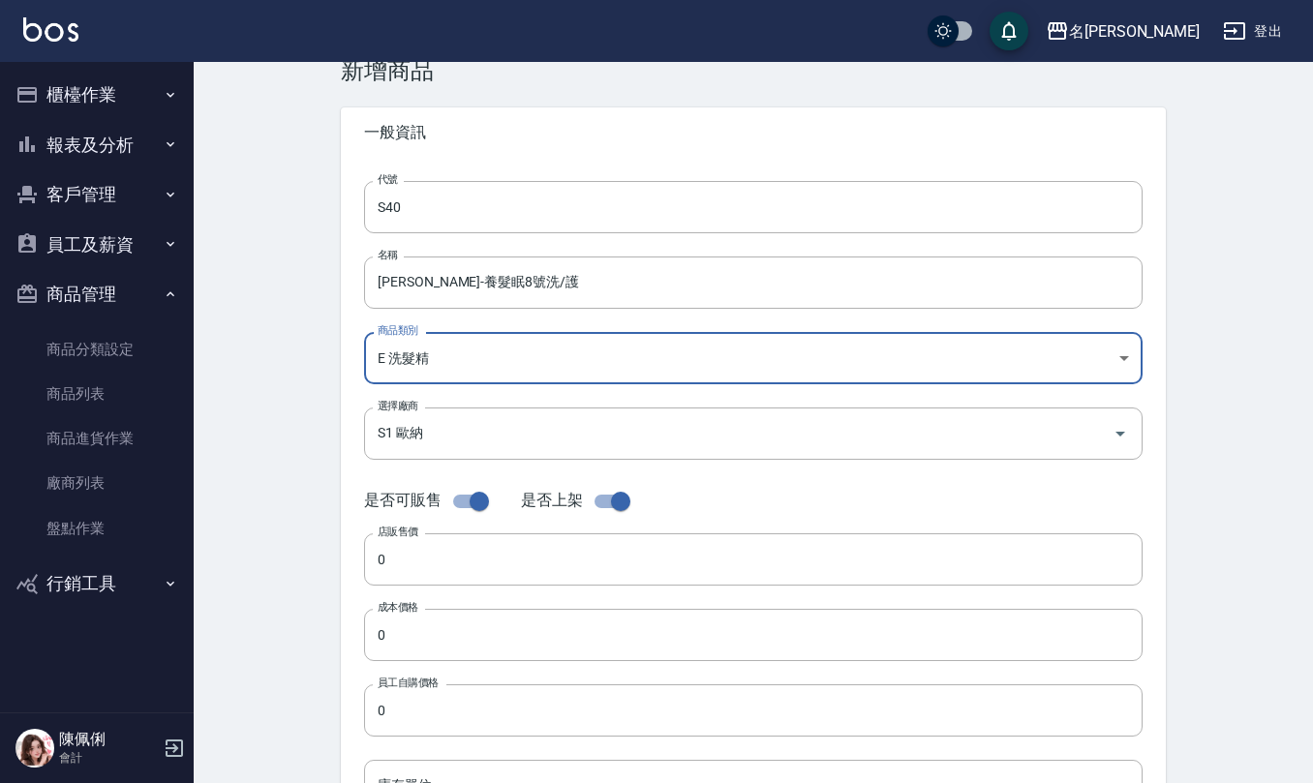
scroll to position [129, 0]
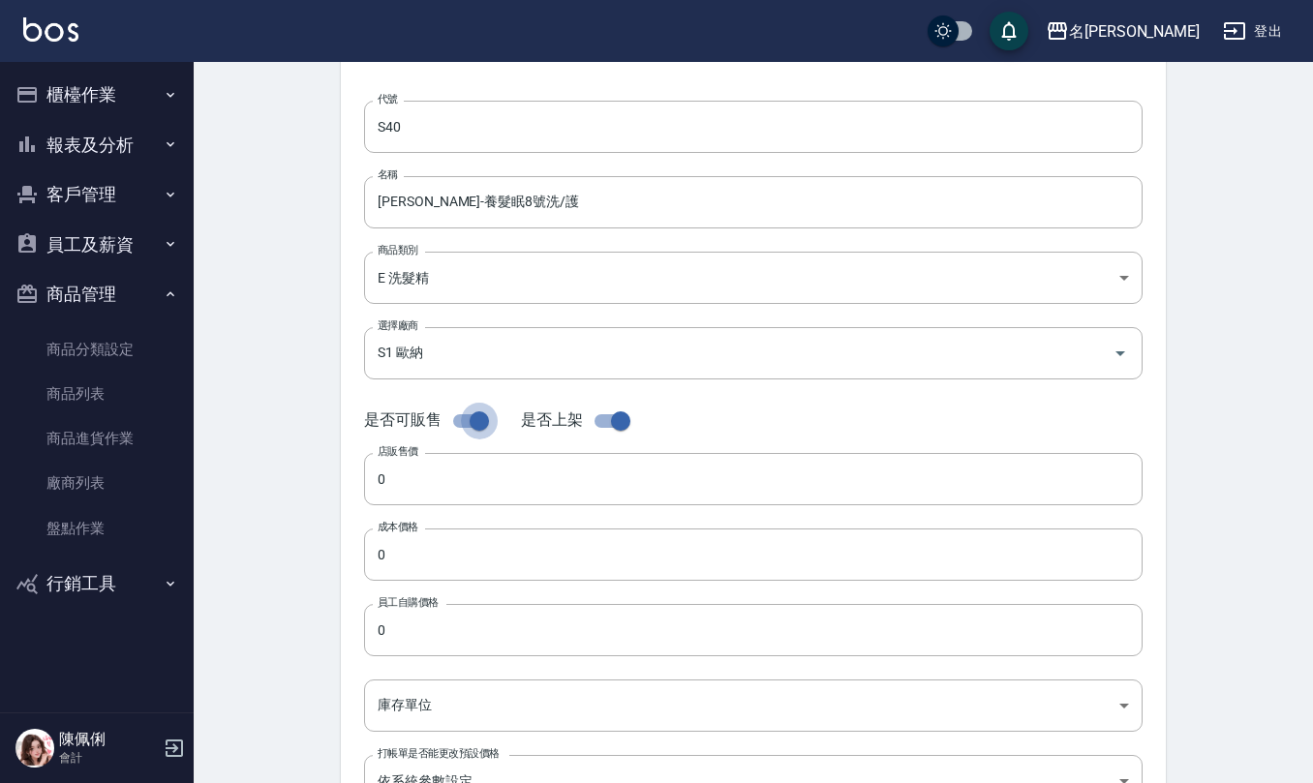
click at [470, 414] on input "checkbox" at bounding box center [479, 421] width 110 height 37
checkbox input "false"
click at [416, 473] on input "0" at bounding box center [753, 479] width 778 height 52
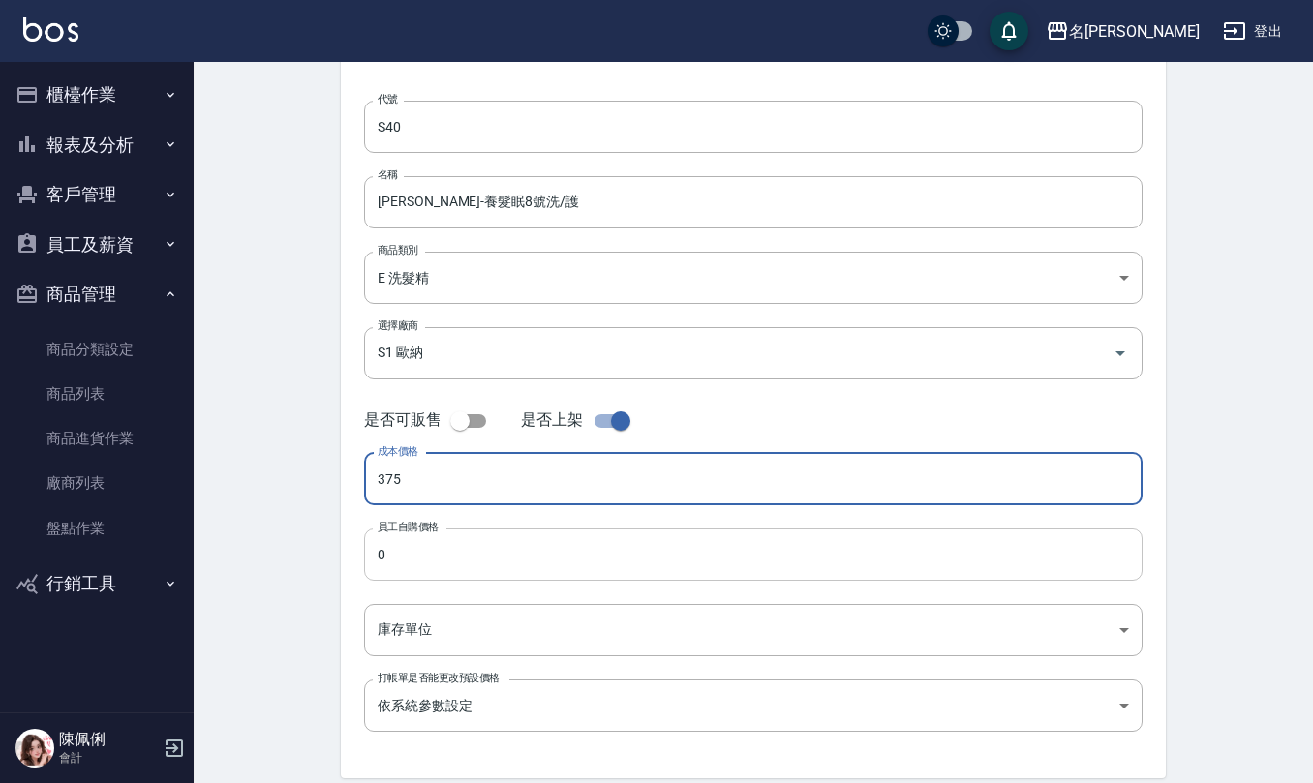
type input "375"
click at [462, 540] on input "0" at bounding box center [753, 555] width 778 height 52
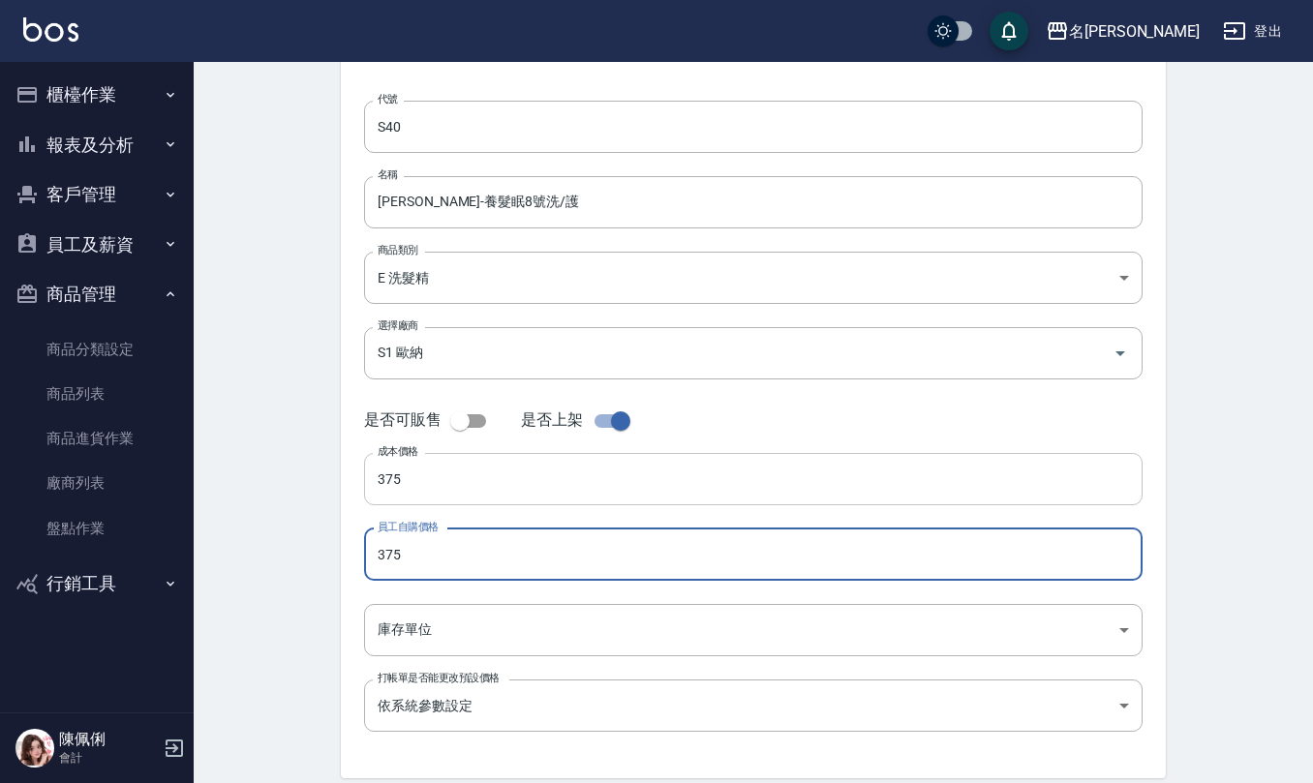
type input "375"
click at [415, 477] on input "375" at bounding box center [753, 479] width 778 height 52
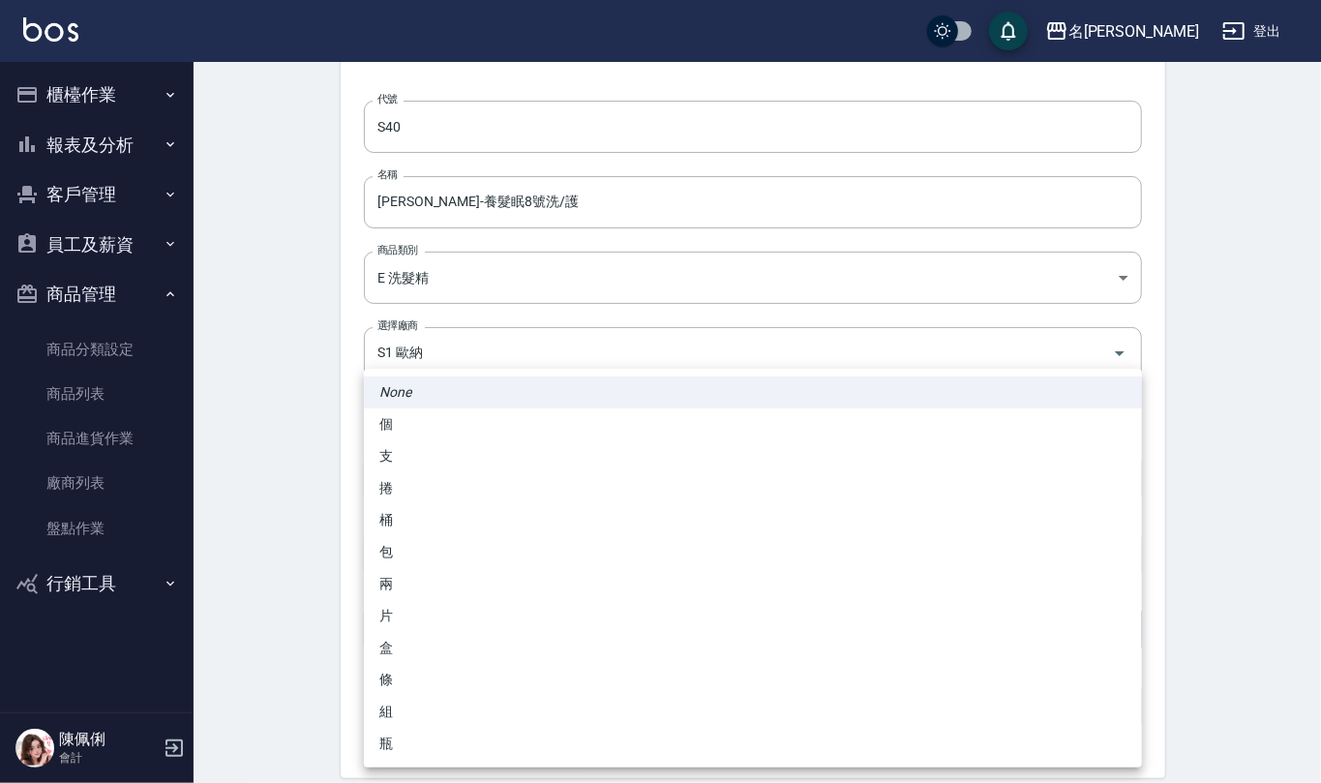
click at [439, 605] on body "名留仁二 登出 櫃檯作業 打帳單 帳單列表 現金收支登錄 材料自購登錄 每日結帳 報表及分析 報表目錄 店家區間累計表 店家日報表 互助日報表 互助月報表 互…" at bounding box center [660, 365] width 1321 height 989
click at [393, 747] on li "瓶" at bounding box center [753, 744] width 778 height 32
type input "瓶"
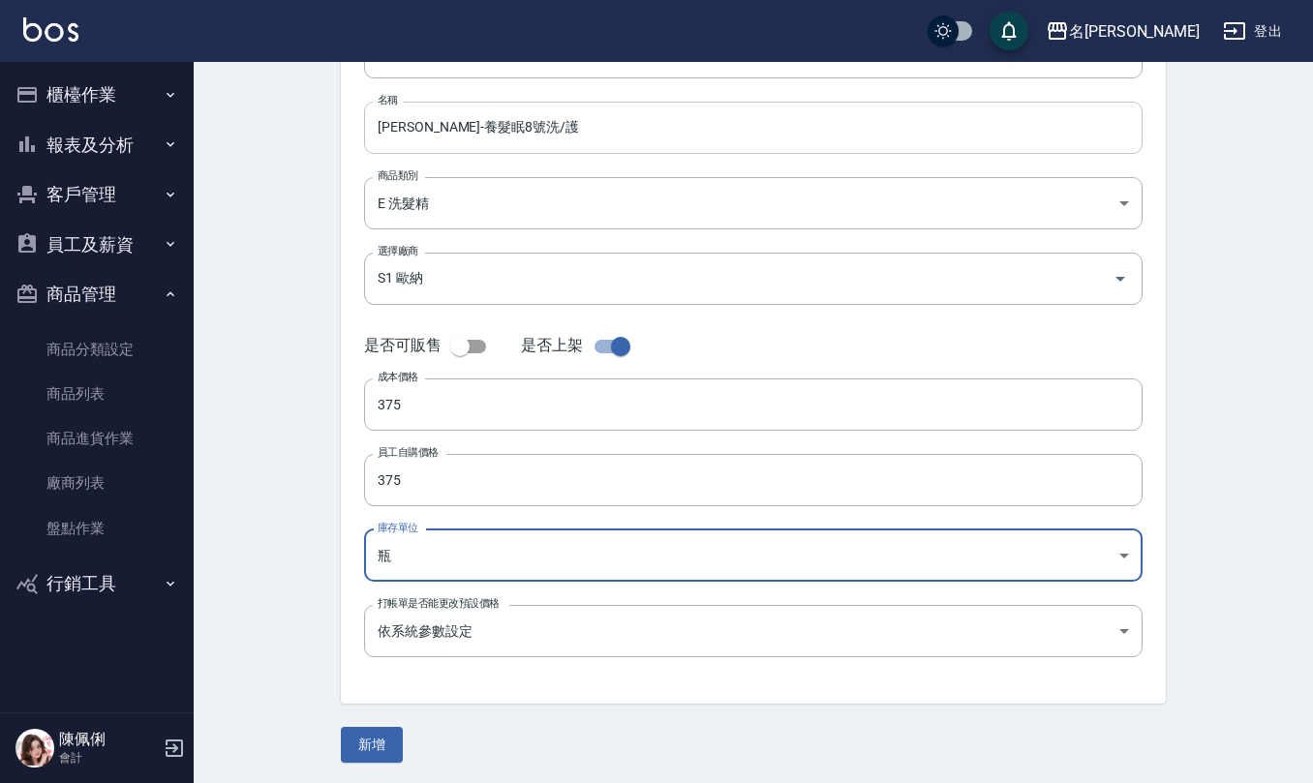
scroll to position [0, 0]
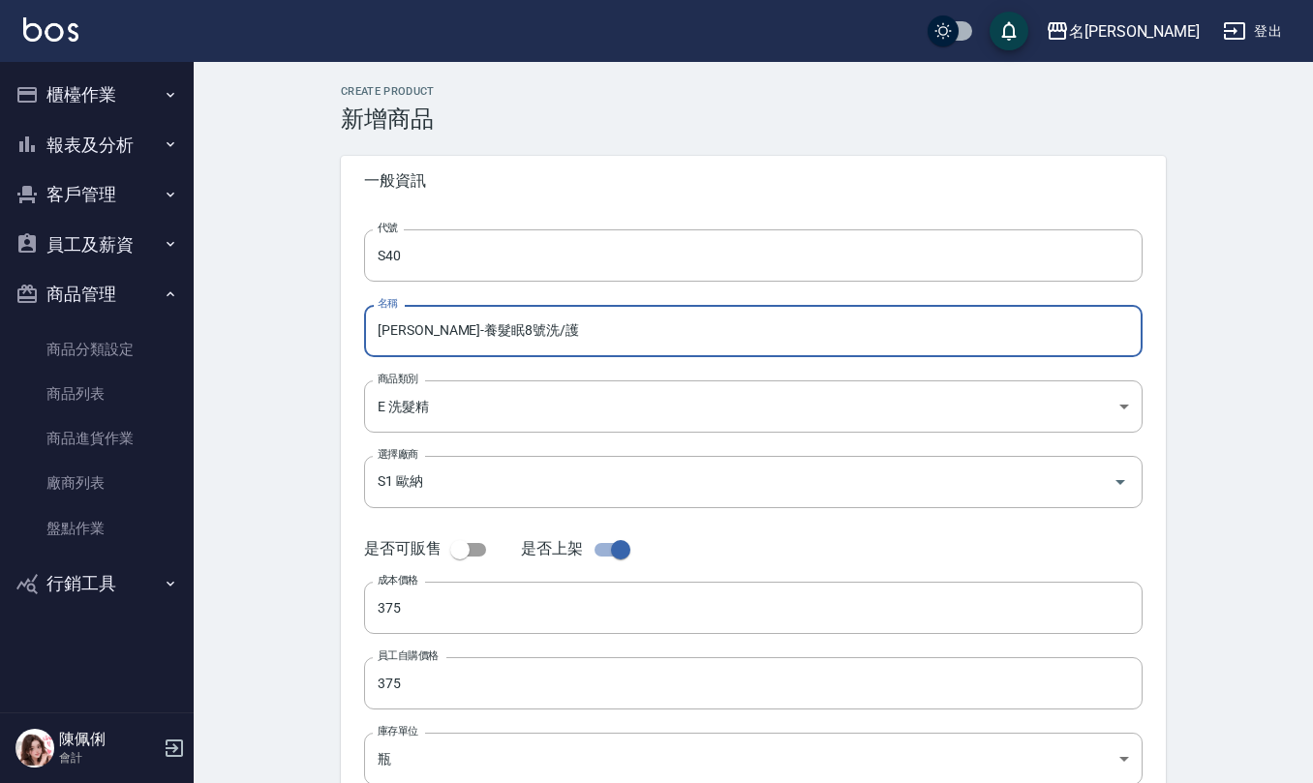
drag, startPoint x: 567, startPoint y: 352, endPoint x: 552, endPoint y: 346, distance: 16.9
click at [565, 352] on input "[PERSON_NAME]-養髮眠8號洗/護" at bounding box center [753, 331] width 778 height 52
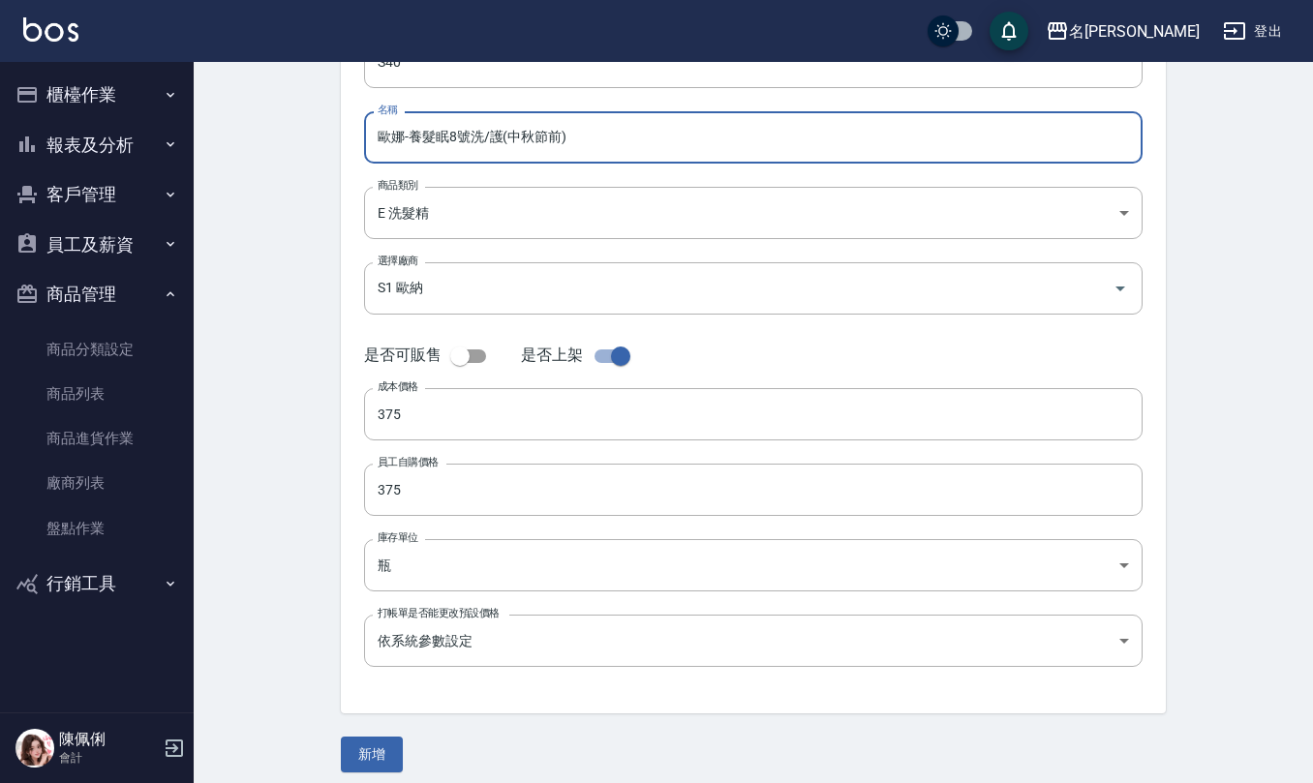
scroll to position [205, 0]
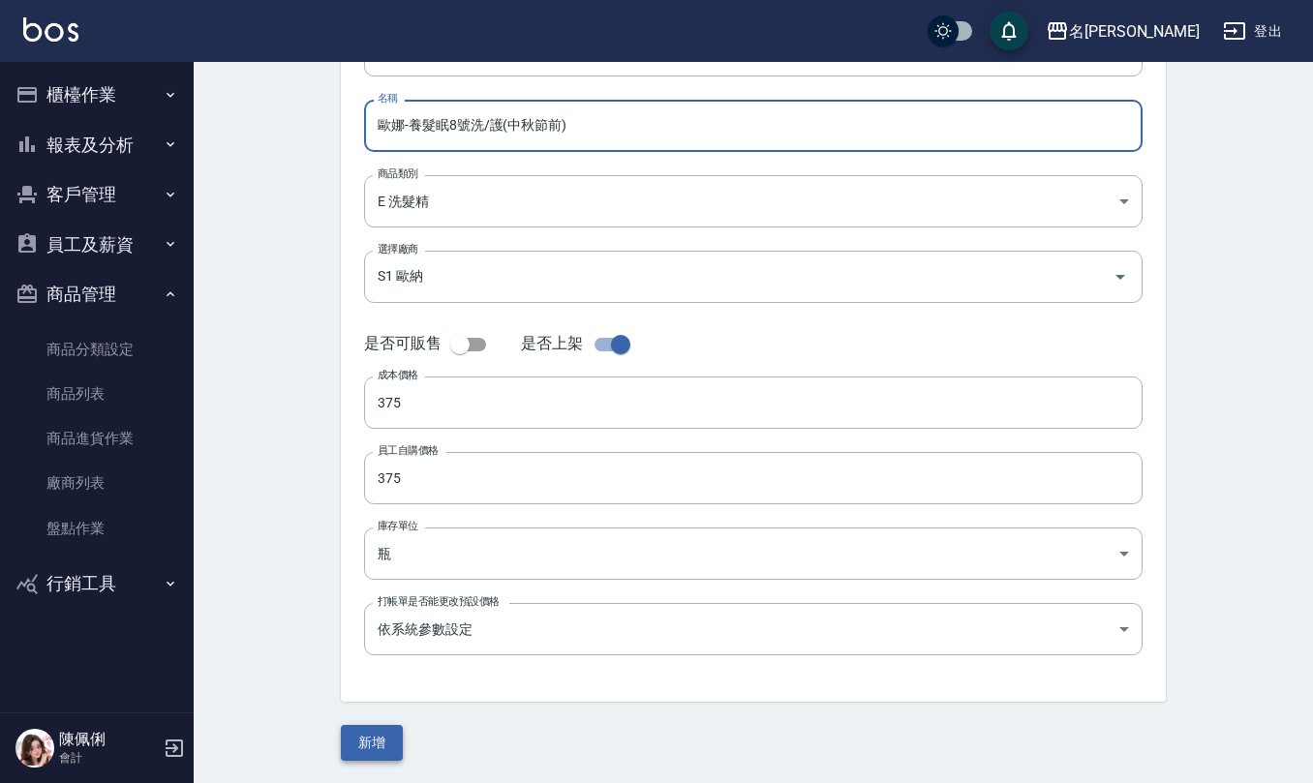
type input "歐娜-養髮眠8號洗/護(中秋節前)"
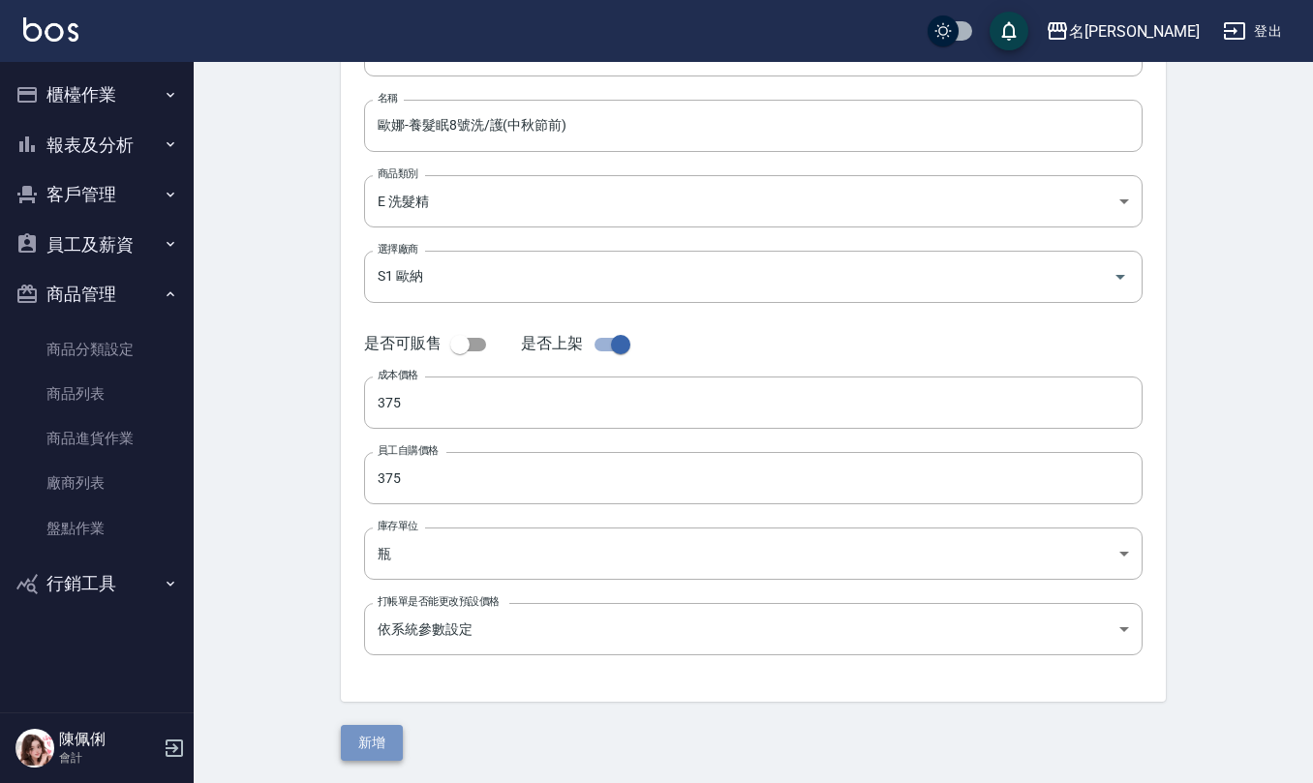
click at [377, 748] on button "新增" at bounding box center [372, 743] width 62 height 36
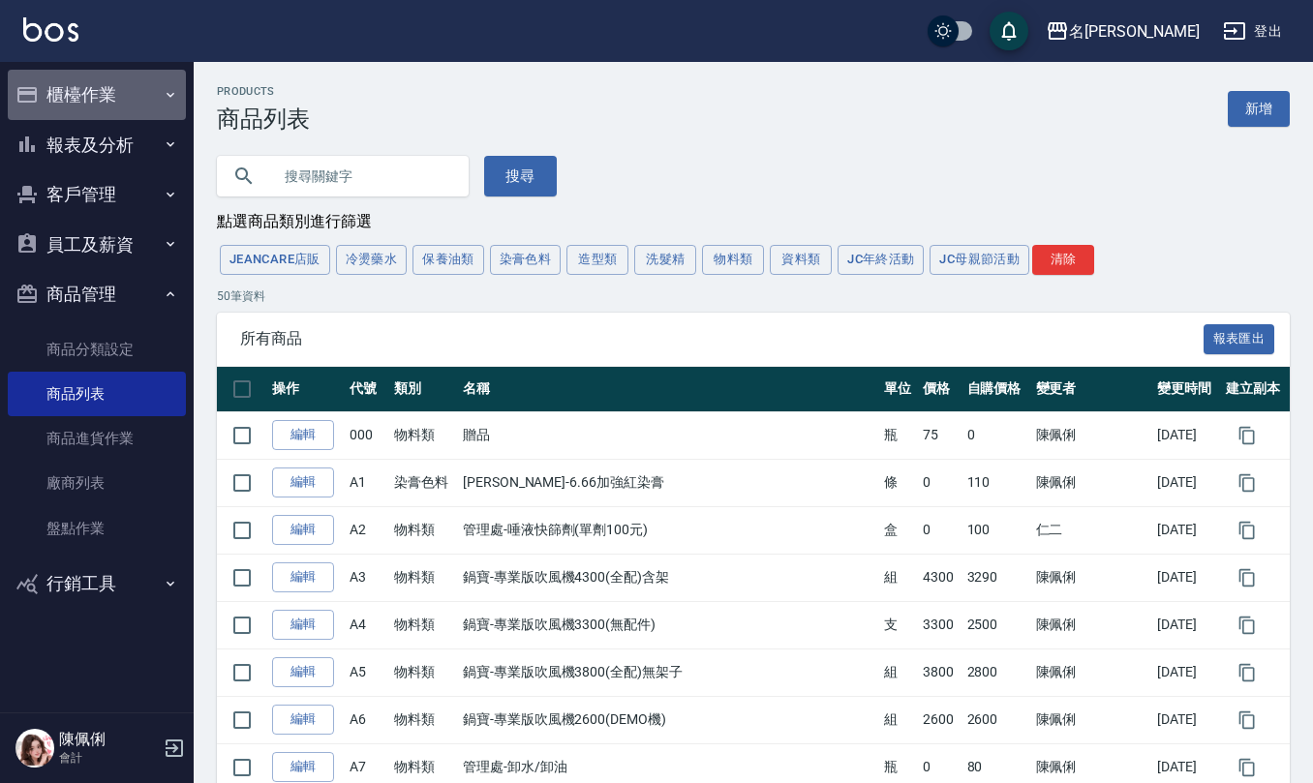
click at [77, 70] on button "櫃檯作業" at bounding box center [97, 95] width 178 height 50
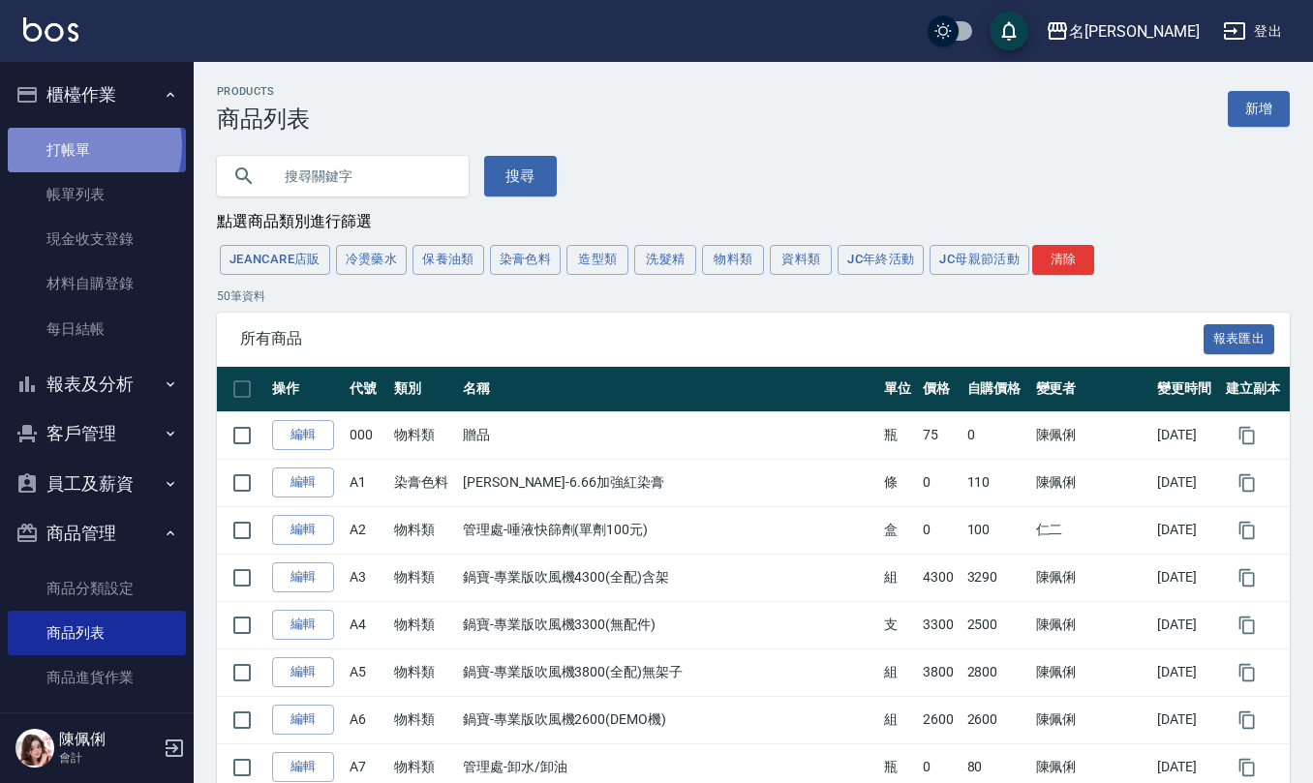
click at [77, 145] on link "打帳單" at bounding box center [97, 150] width 178 height 45
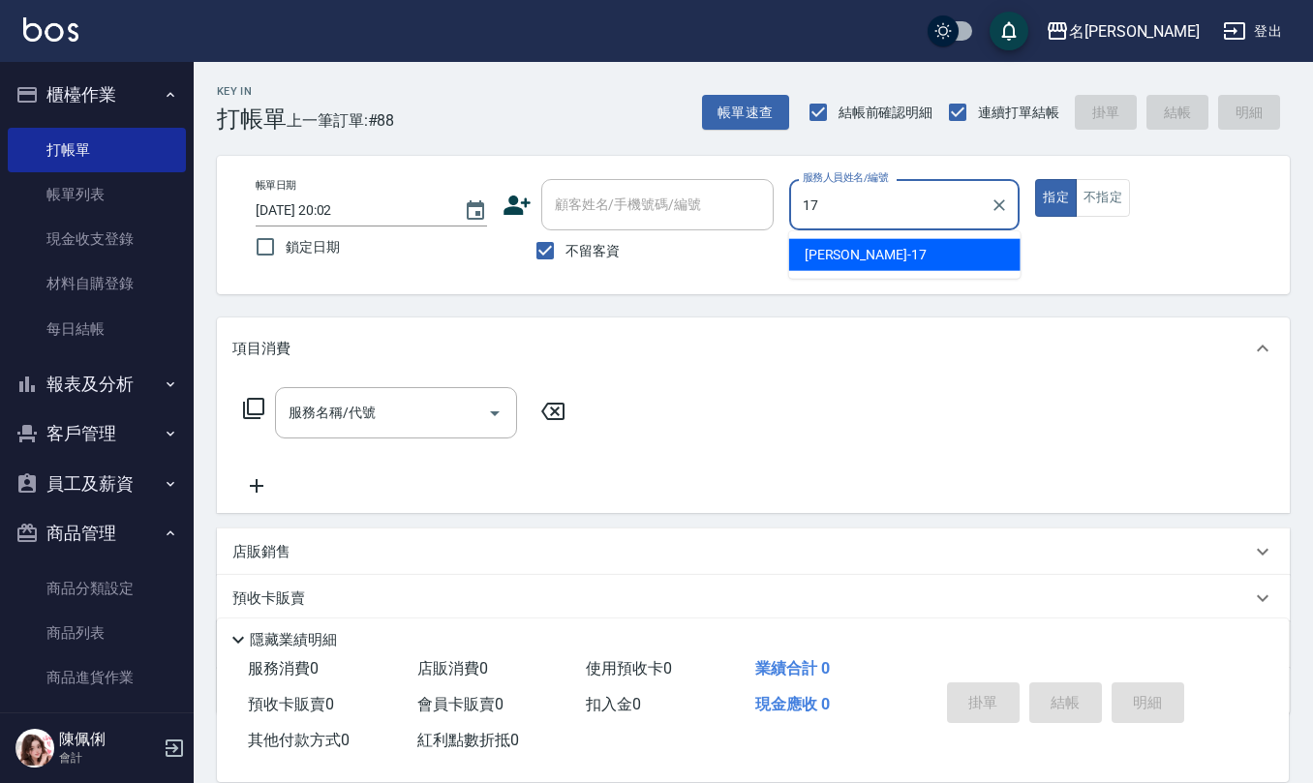
type input "[PERSON_NAME]-17"
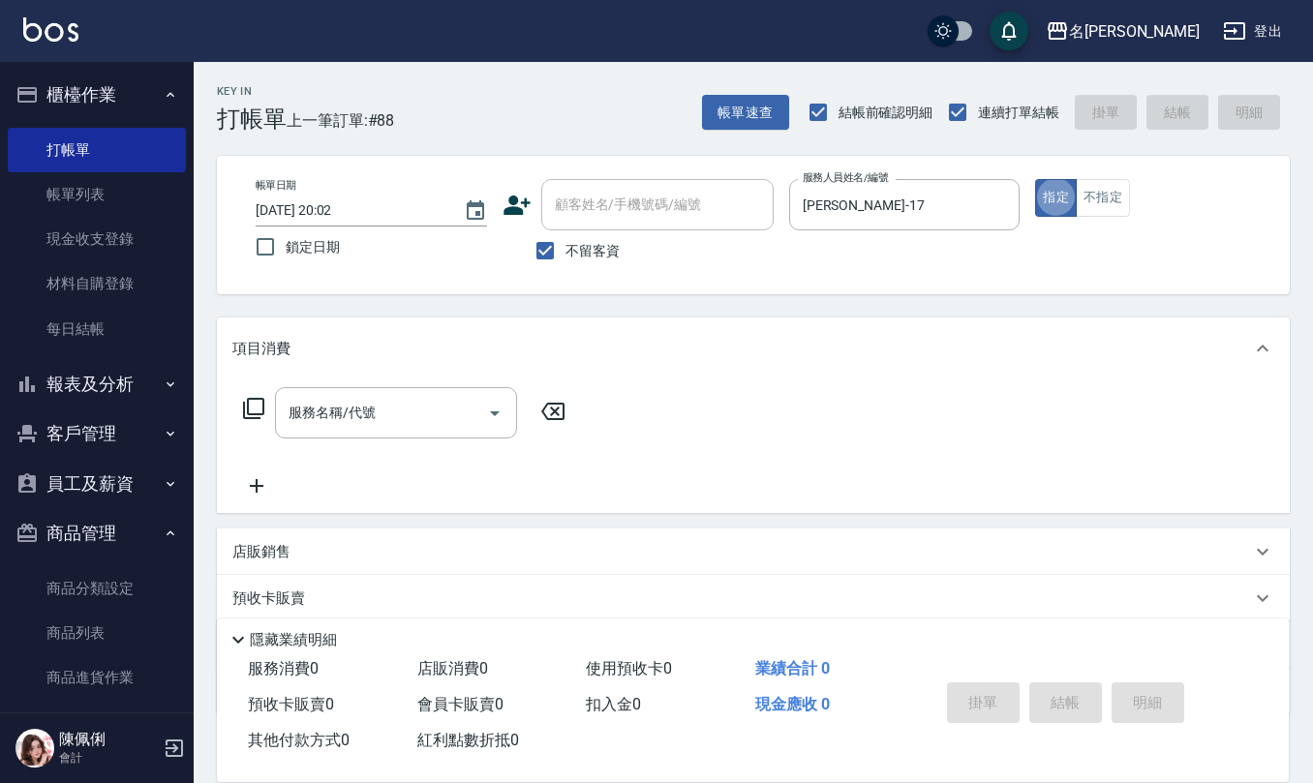
type button "true"
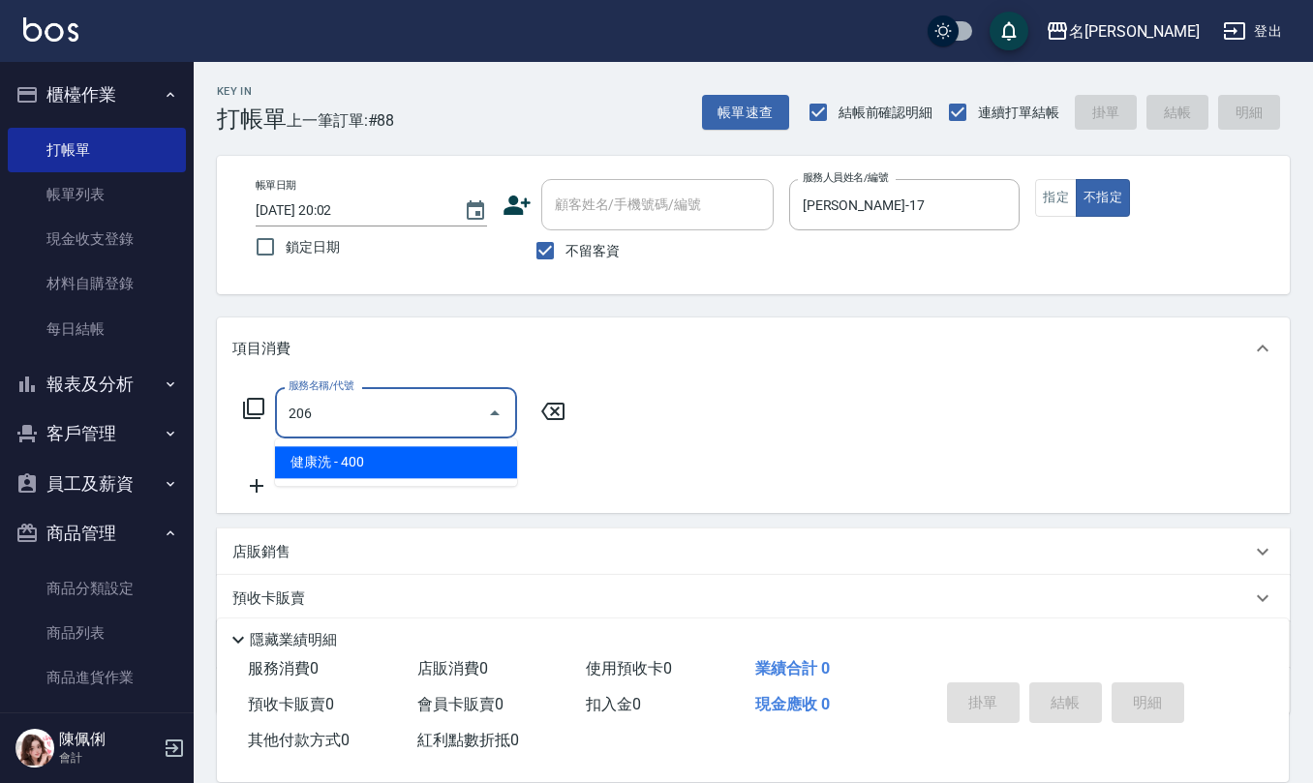
type input "健康洗(206)"
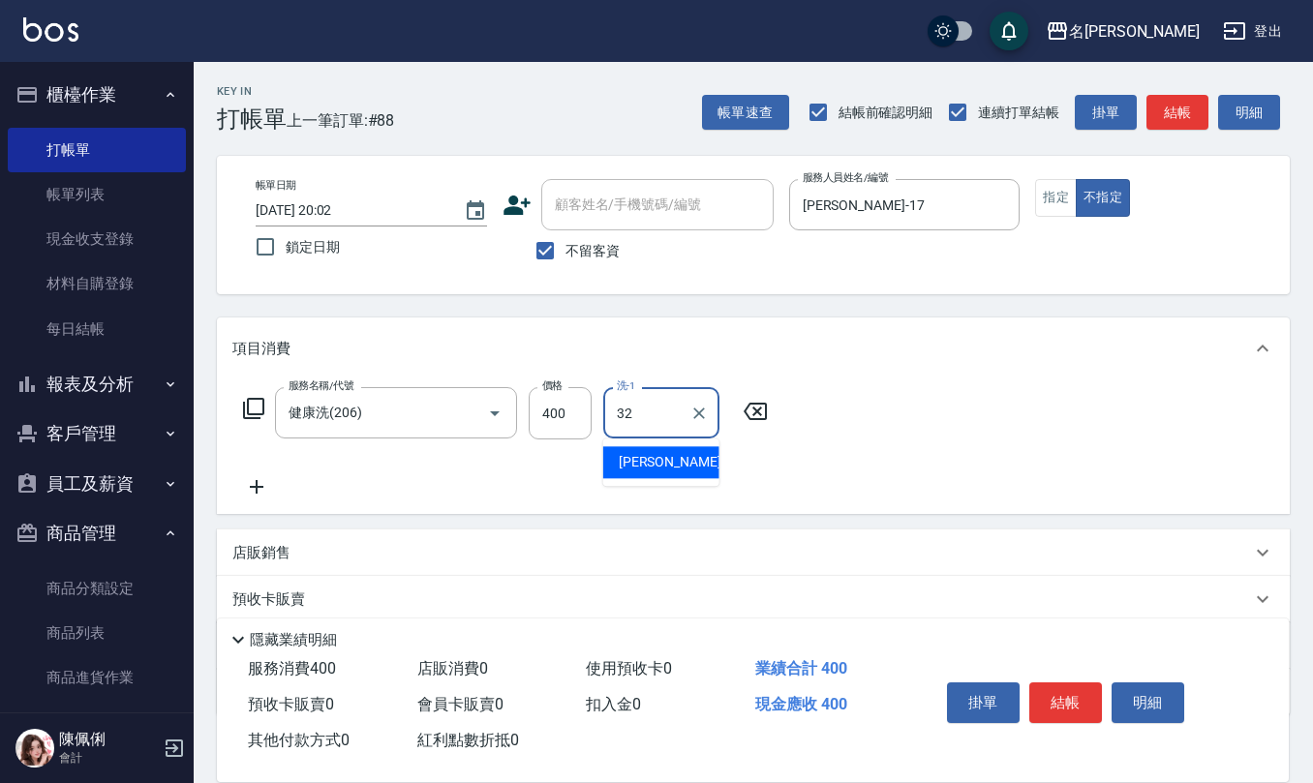
type input "[PERSON_NAME]-32"
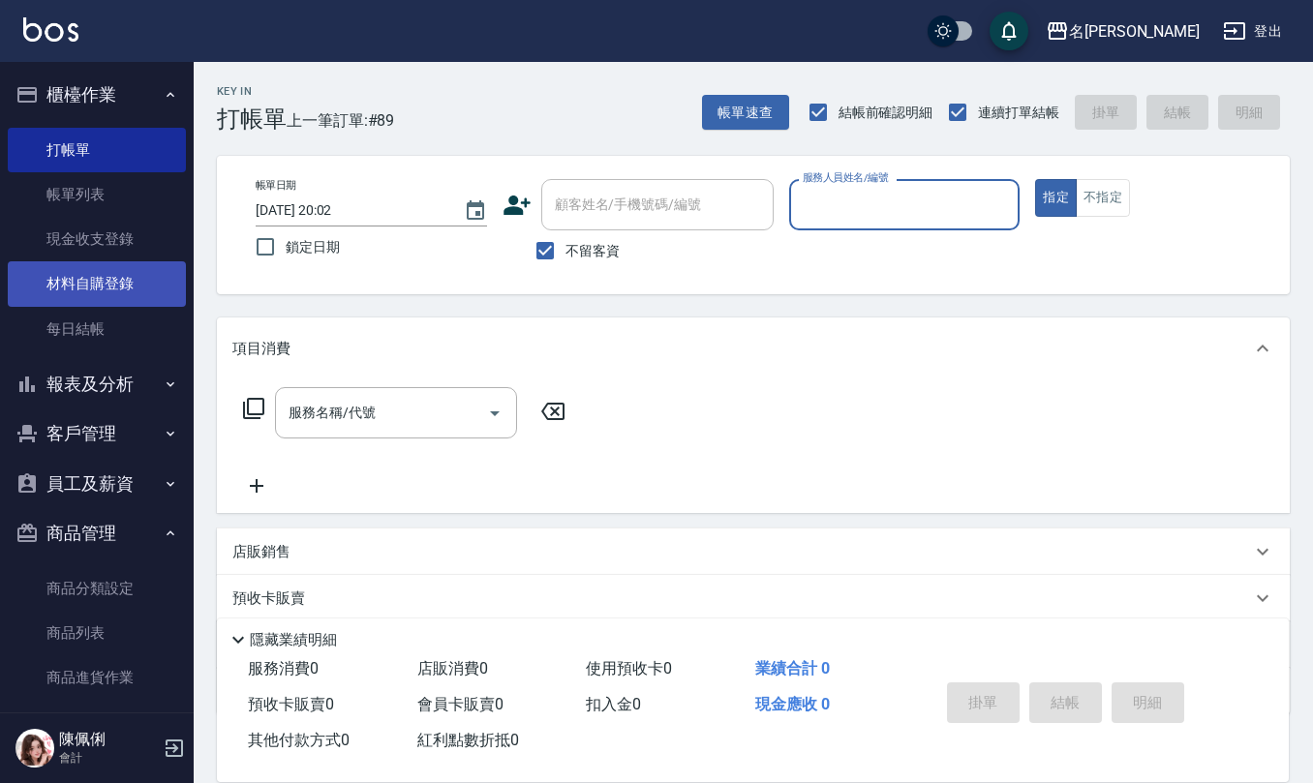
click at [97, 268] on link "材料自購登錄" at bounding box center [97, 283] width 178 height 45
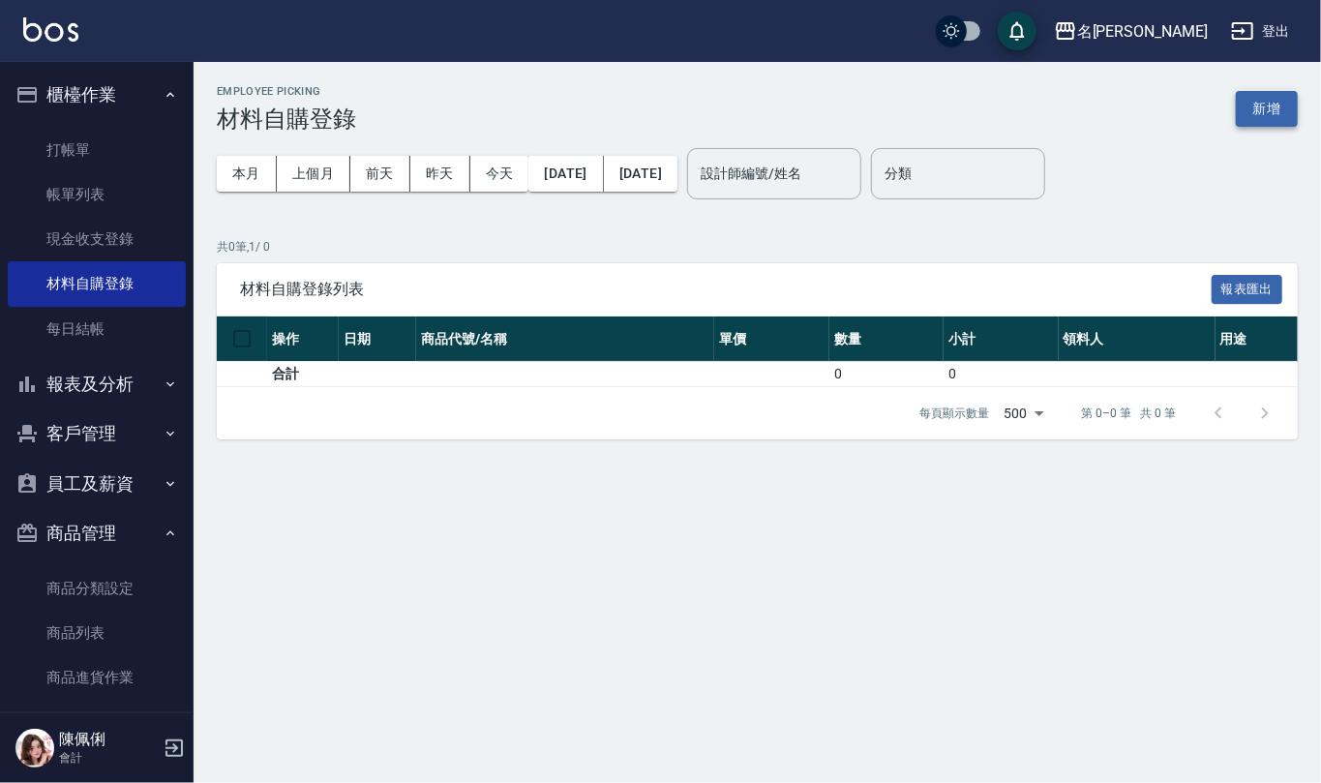
click at [1285, 113] on button "新增" at bounding box center [1267, 109] width 62 height 36
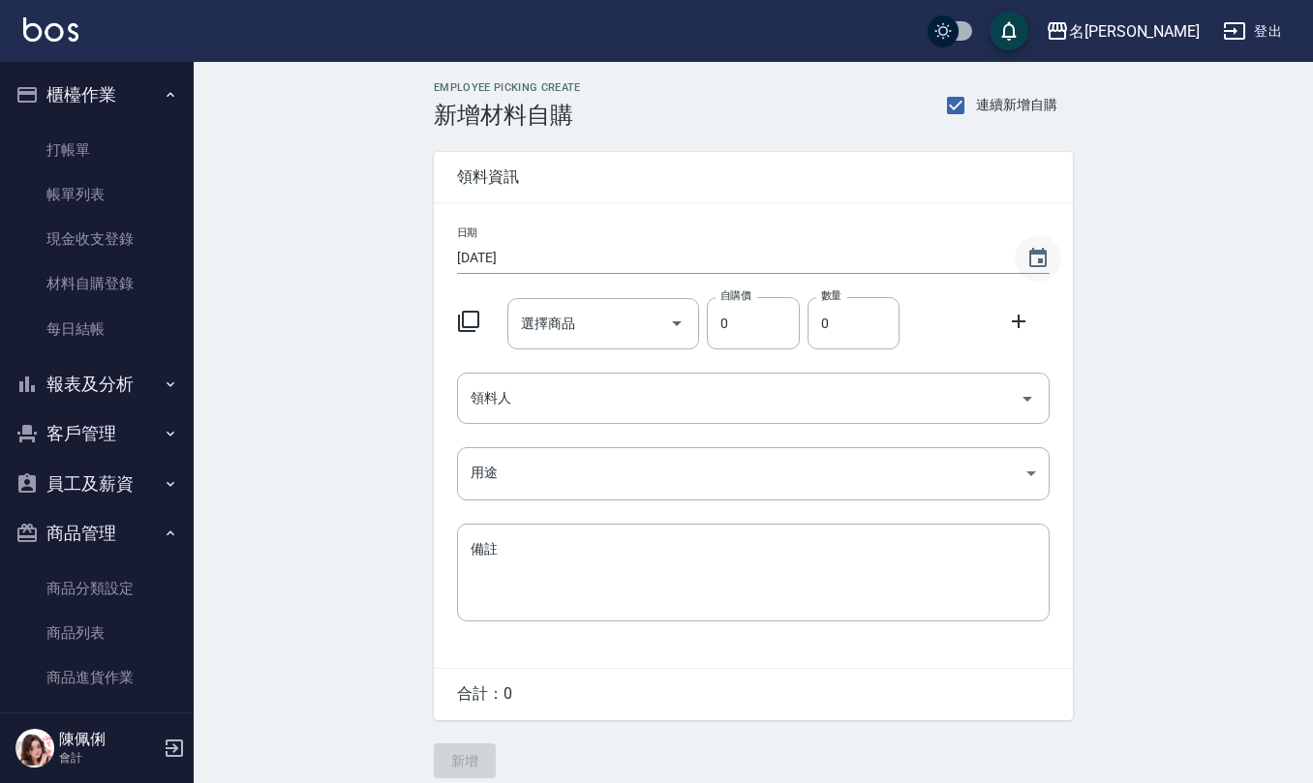
click at [1030, 257] on icon "Choose date, selected date is 2025-09-07" at bounding box center [1037, 257] width 17 height 19
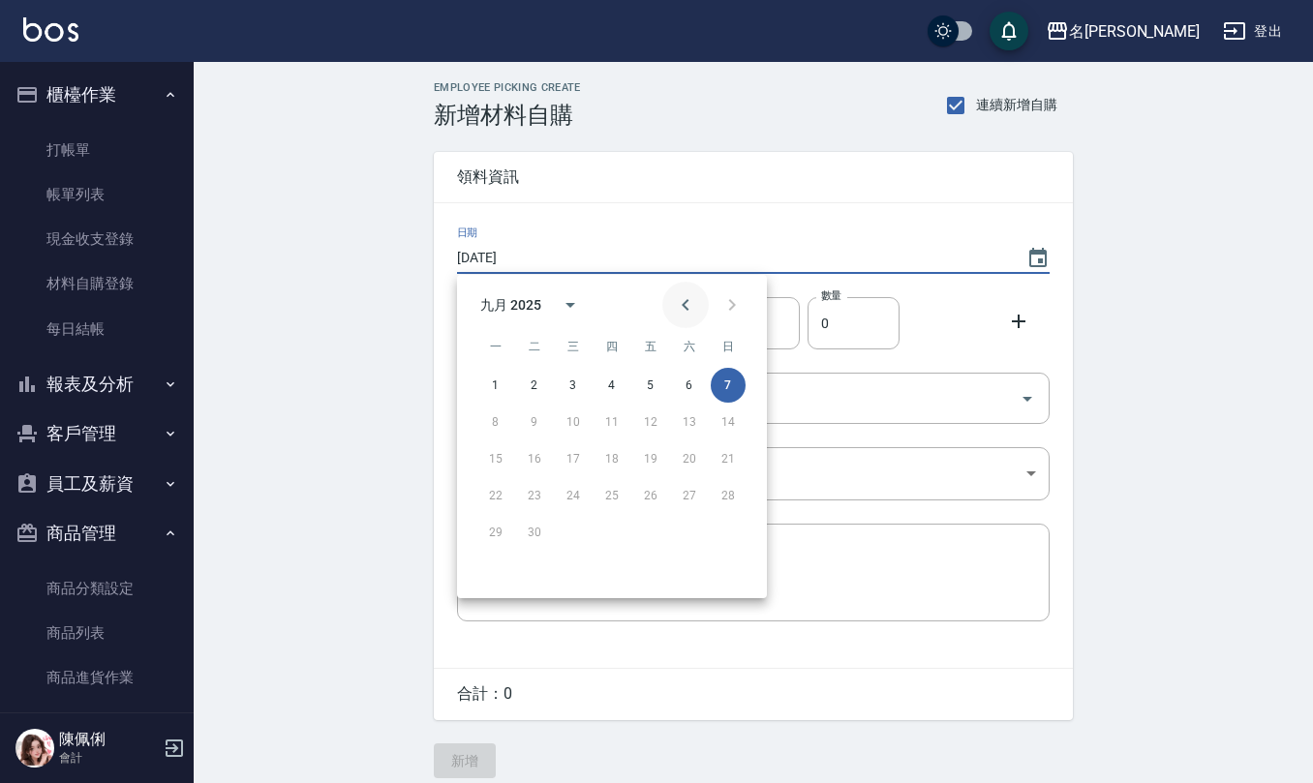
click at [686, 312] on icon "Previous month" at bounding box center [685, 304] width 23 height 23
click at [609, 544] on button "28" at bounding box center [611, 532] width 35 height 35
type input "[DATE]"
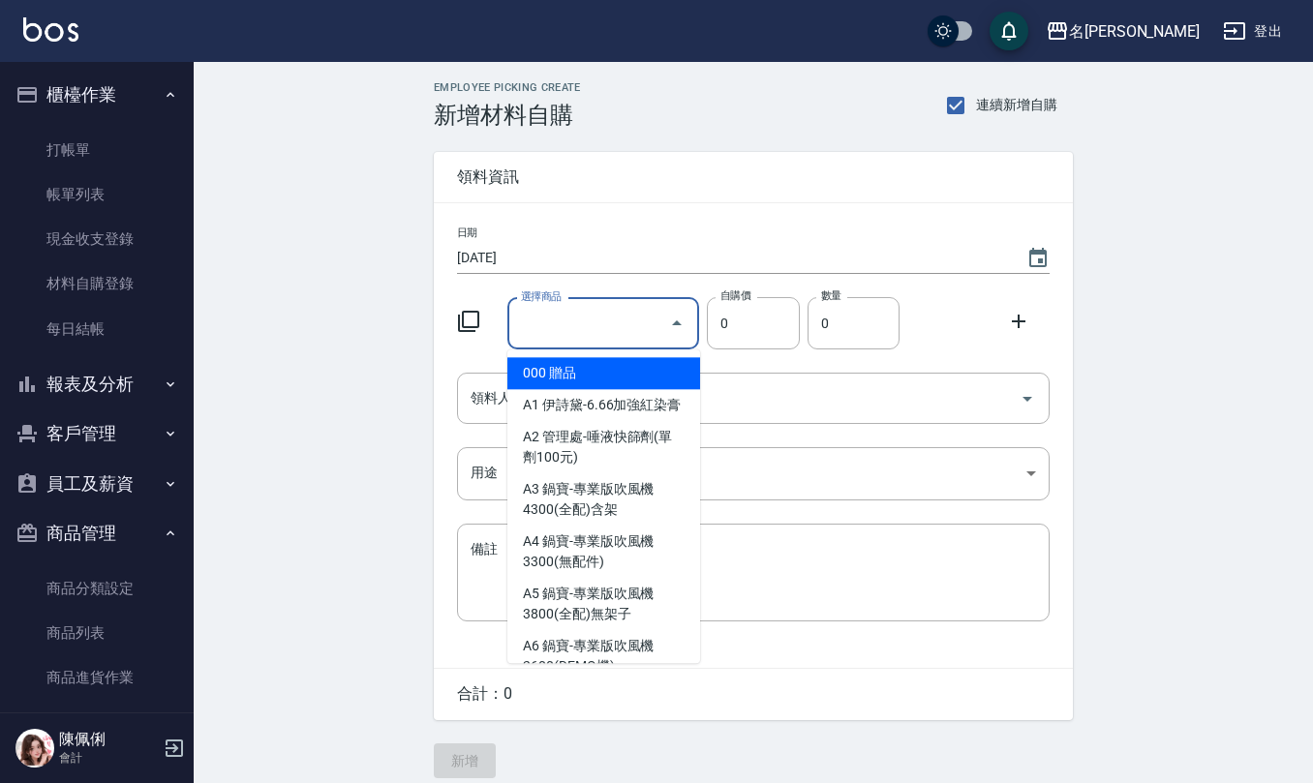
click at [620, 315] on input "選擇商品" at bounding box center [589, 324] width 146 height 34
type input "8"
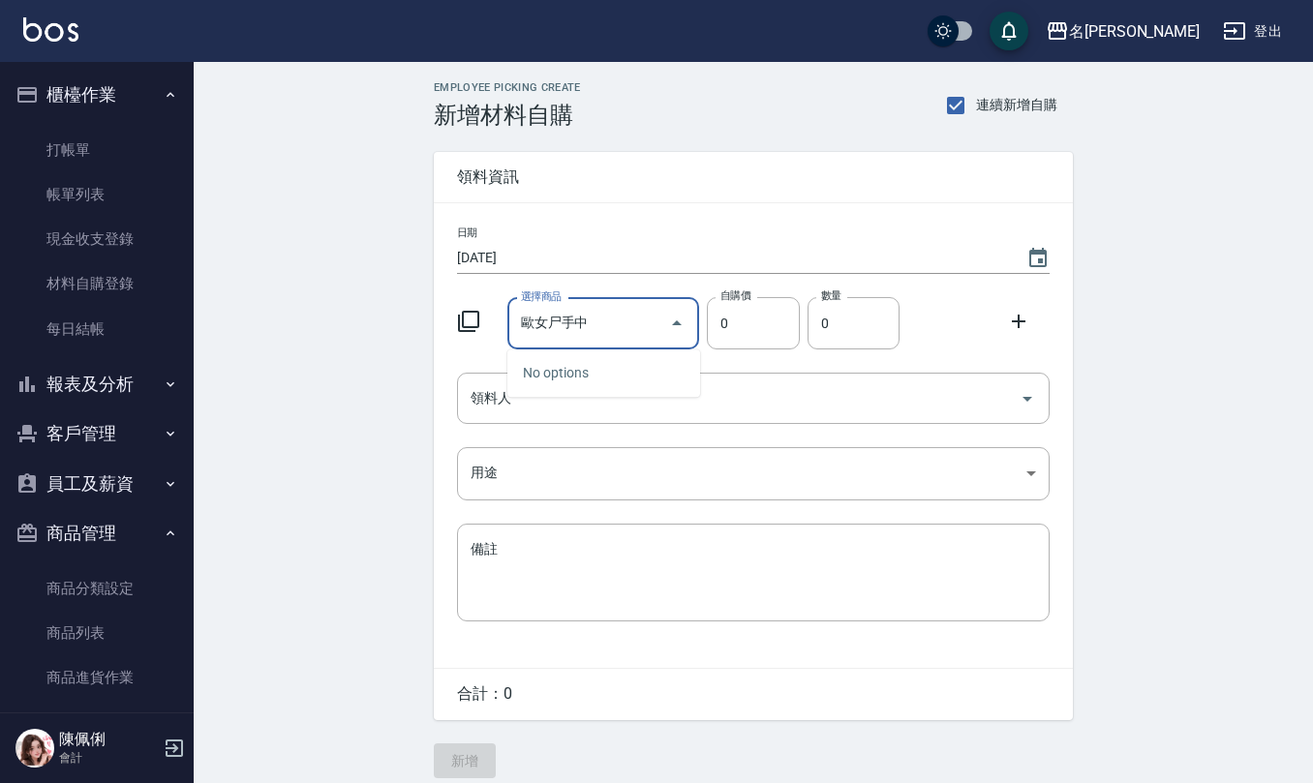
type input "[PERSON_NAME]"
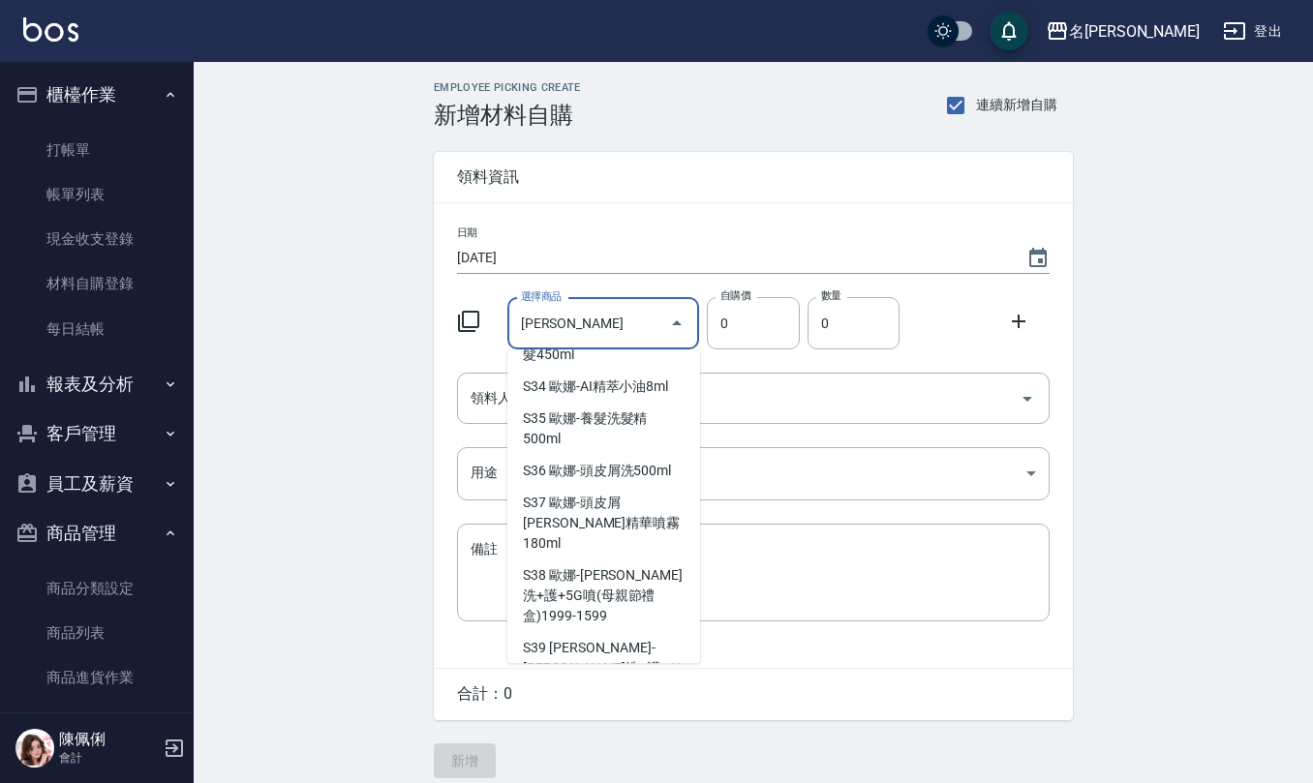
scroll to position [8, 0]
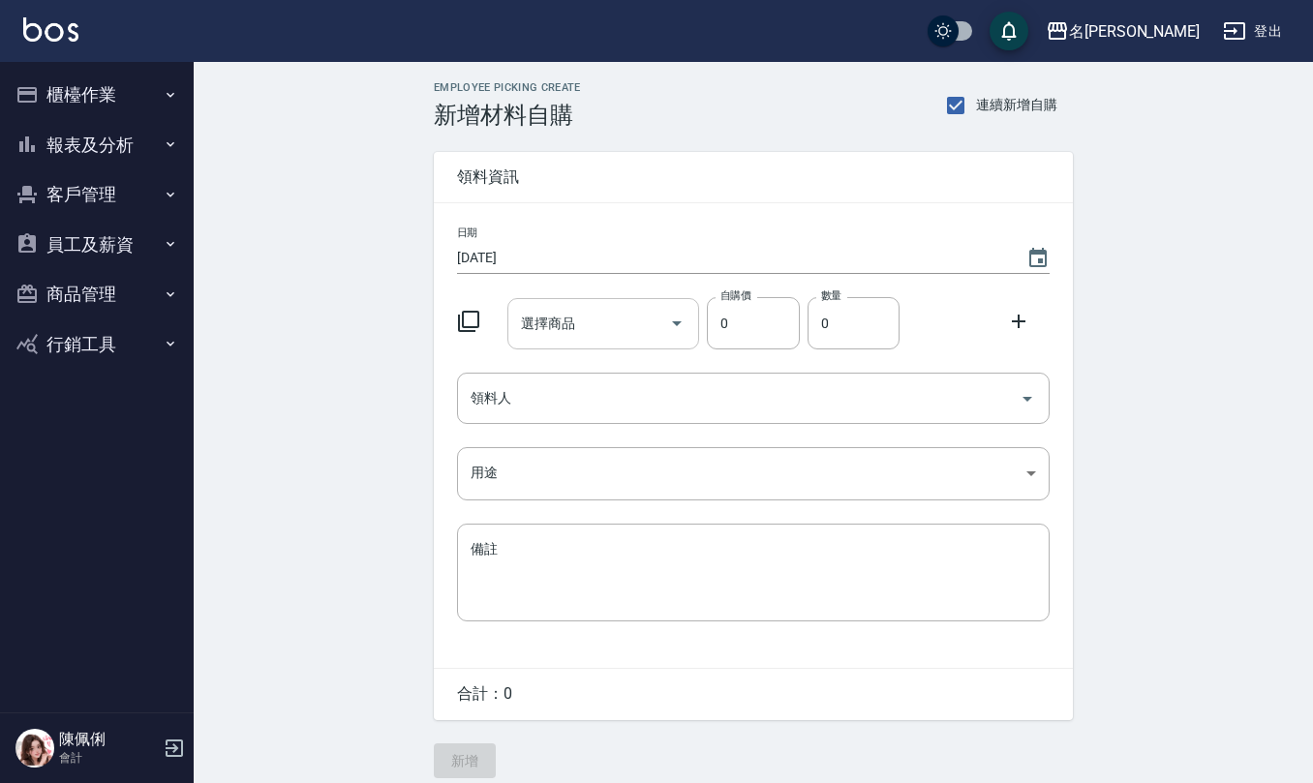
click at [585, 319] on input "選擇商品" at bounding box center [589, 324] width 146 height 34
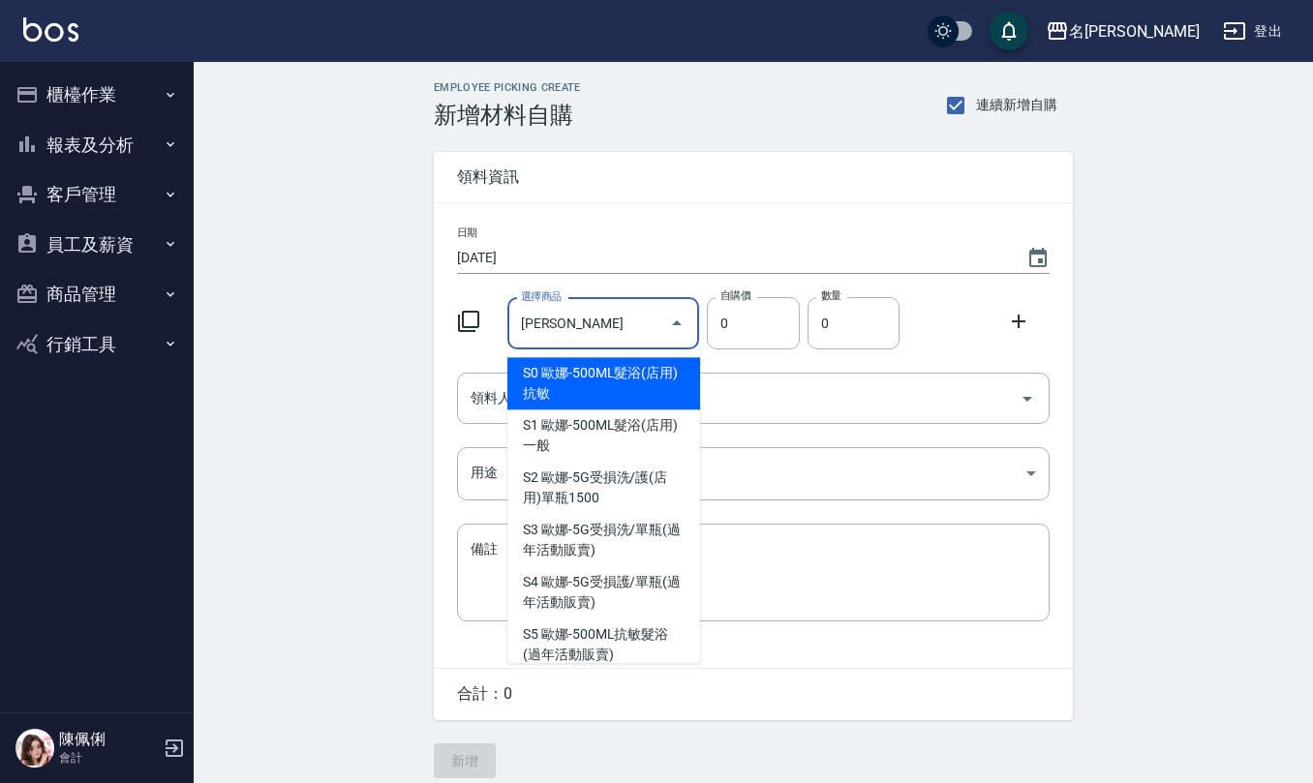
scroll to position [1736, 0]
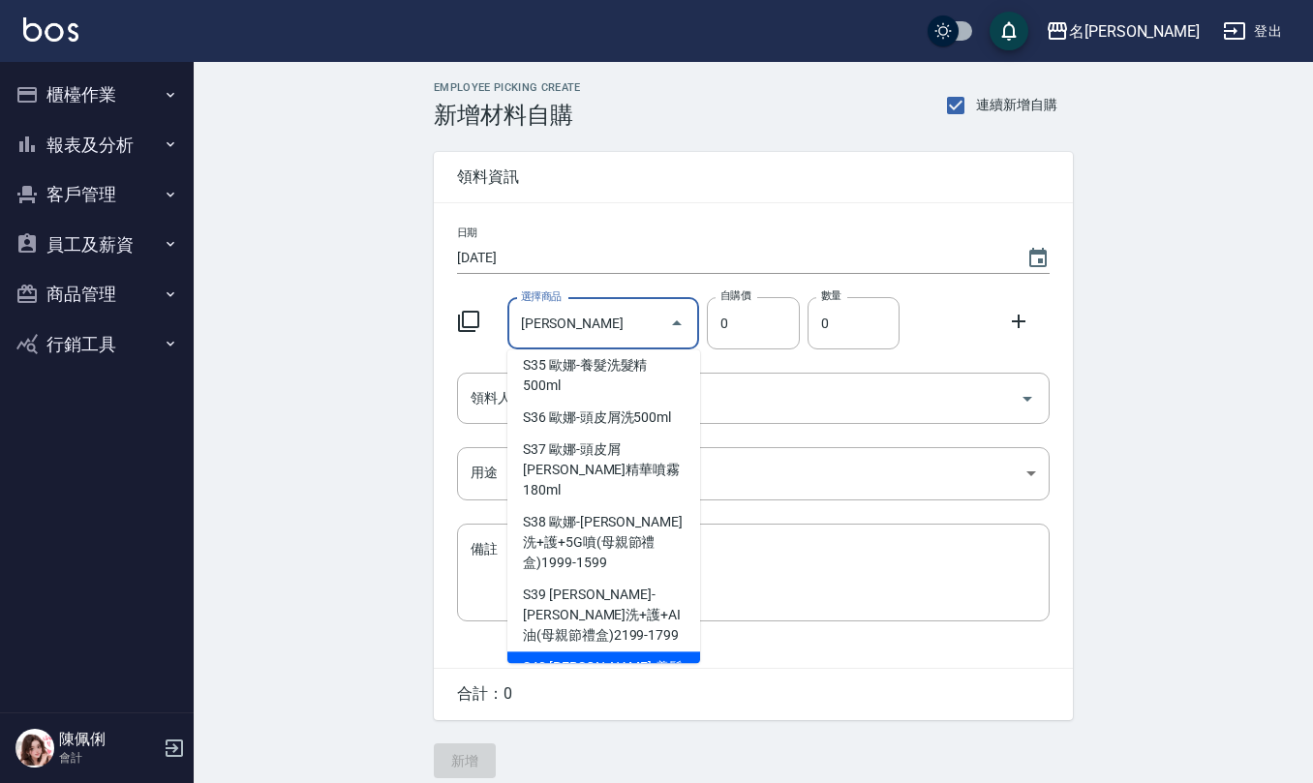
type input "歐娜-養髮眠8號洗/護(中秋節前)"
type input "375"
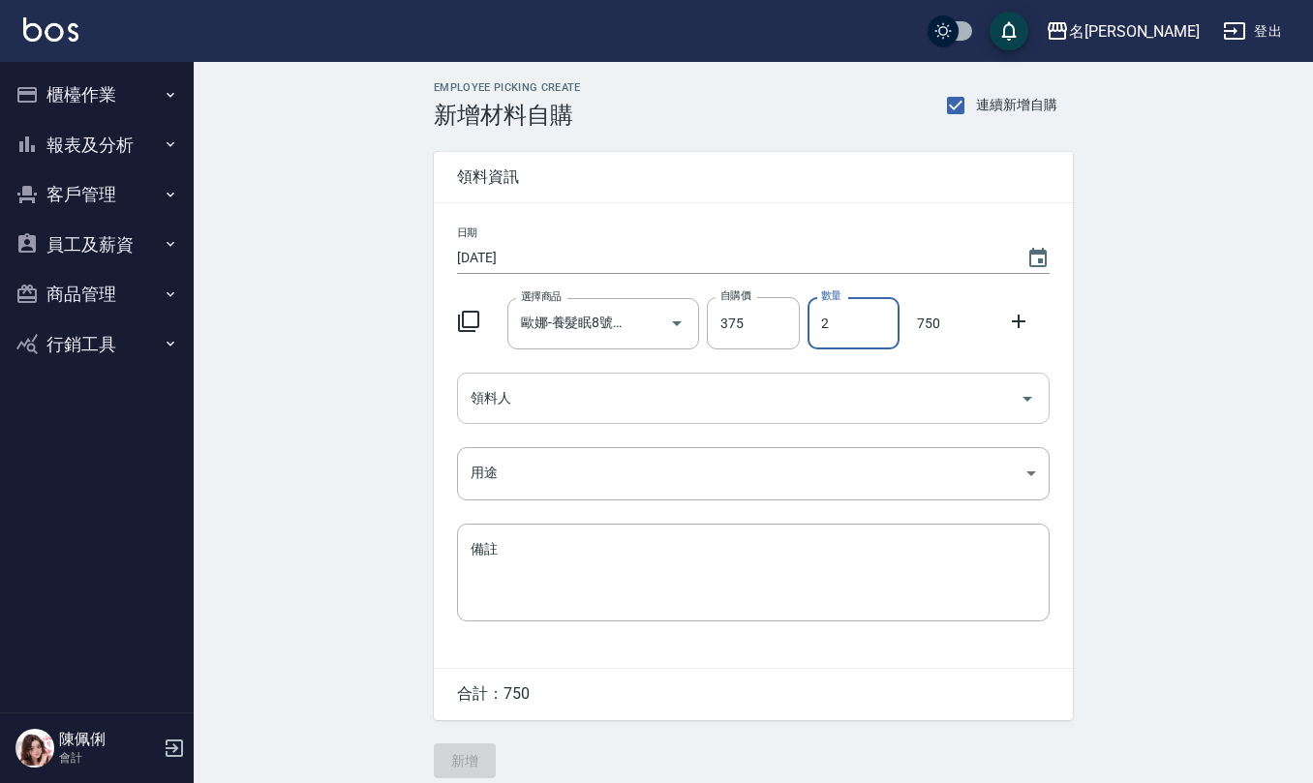
type input "2"
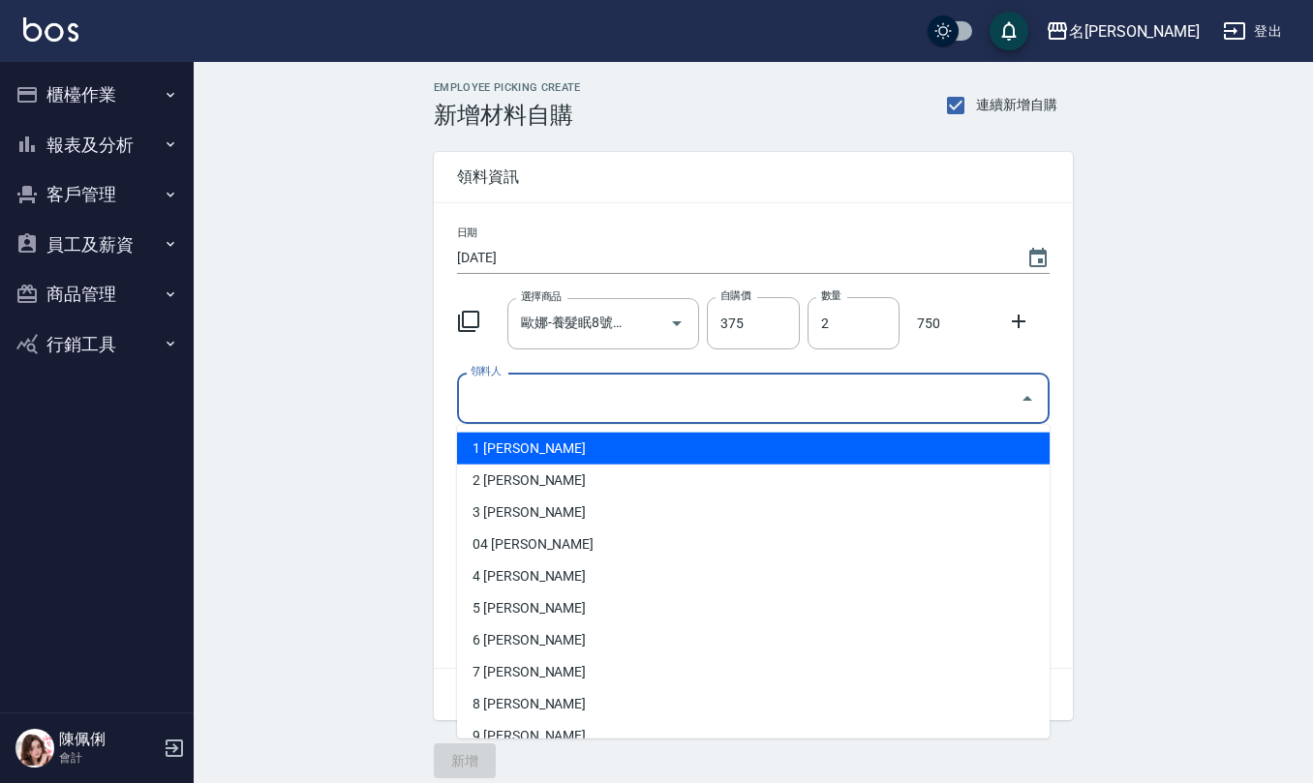
click at [598, 383] on input "領料人" at bounding box center [739, 398] width 546 height 34
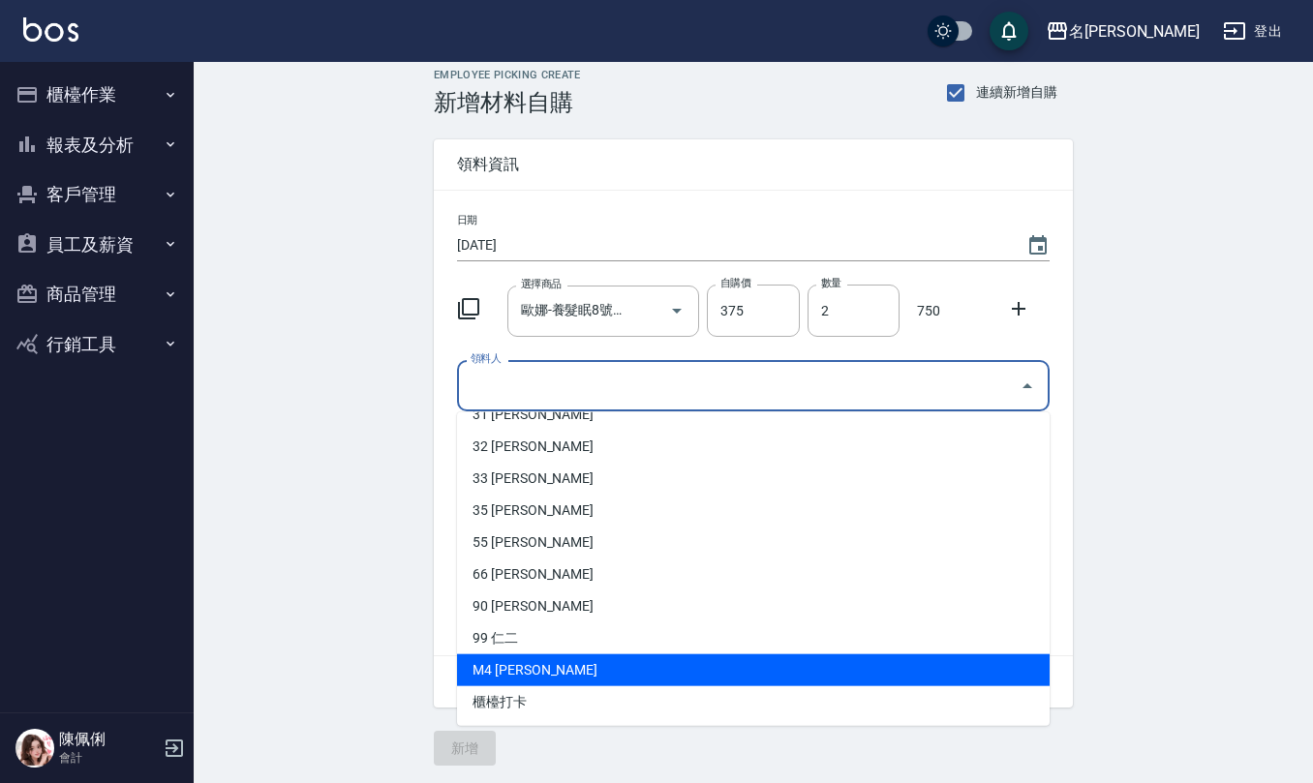
scroll to position [16, 0]
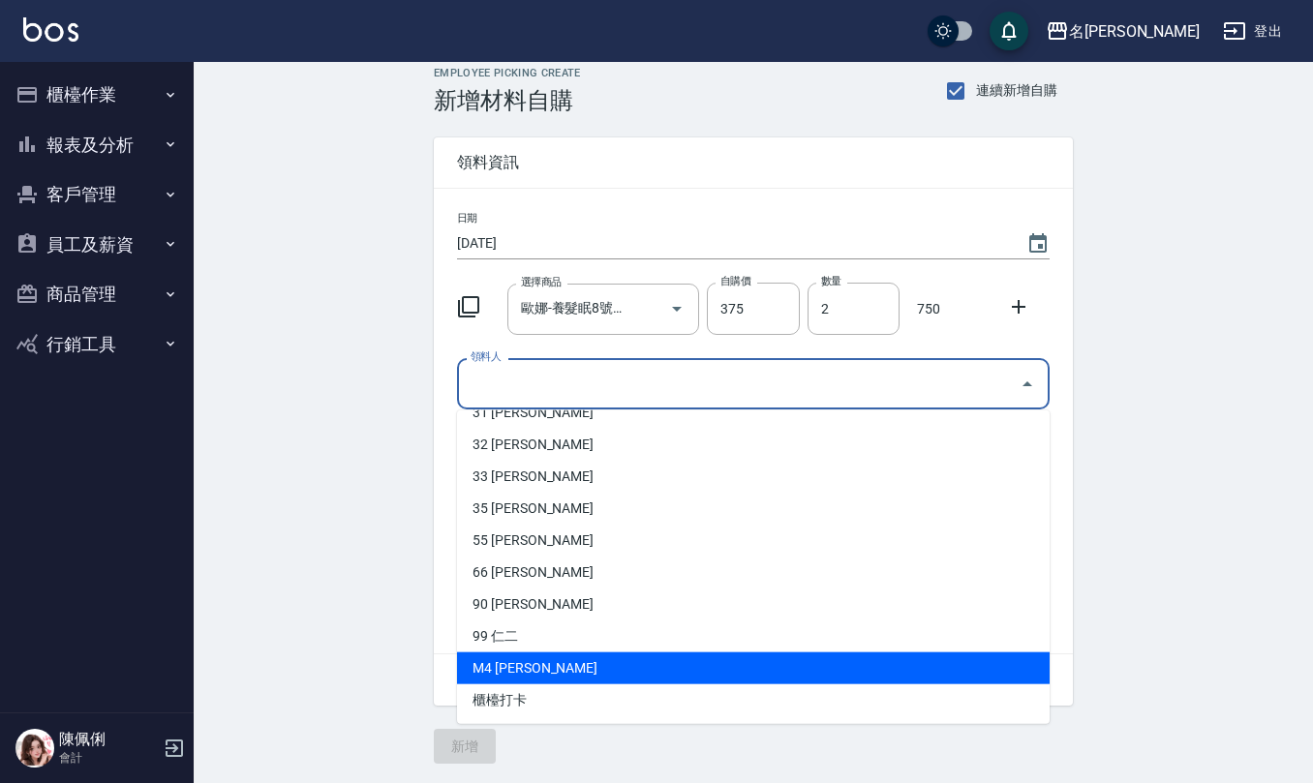
click at [566, 666] on li "M4 [PERSON_NAME]" at bounding box center [753, 668] width 592 height 32
type input "陳佩俐"
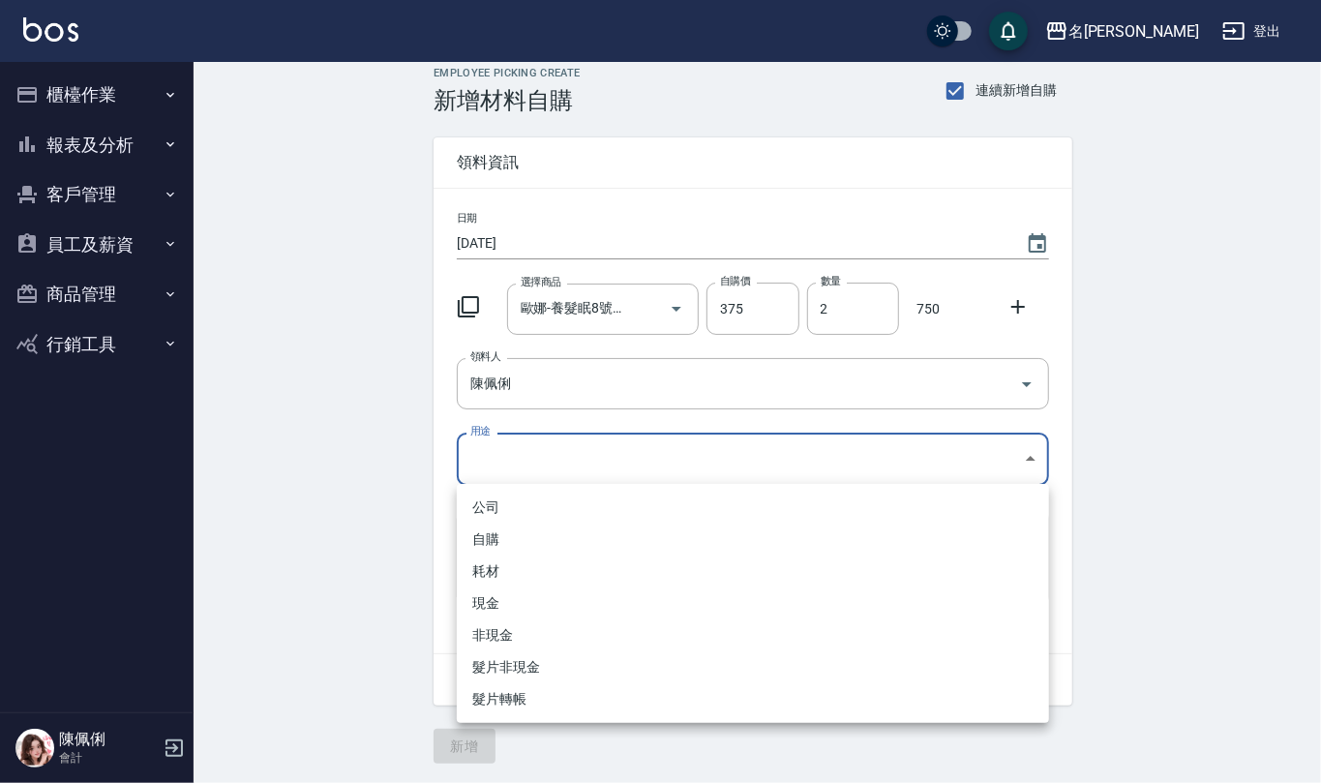
click at [515, 443] on body "名留仁二 登出 櫃檯作業 打帳單 帳單列表 現金收支登錄 材料自購登錄 每日結帳 報表及分析 報表目錄 店家區間累計表 店家日報表 互助日報表 互助月報表 互…" at bounding box center [660, 384] width 1321 height 798
click at [515, 536] on li "自購" at bounding box center [753, 540] width 592 height 32
type input "自購"
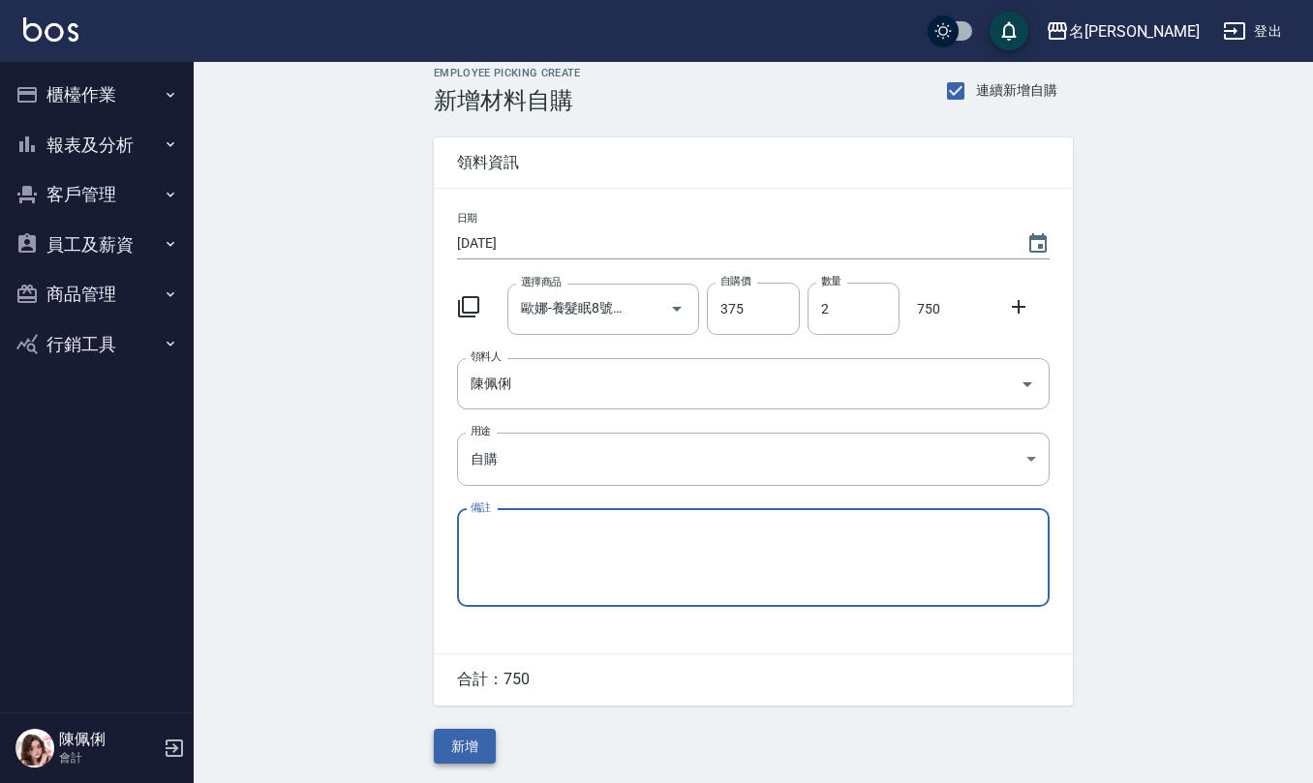
click at [469, 751] on button "新增" at bounding box center [465, 747] width 62 height 36
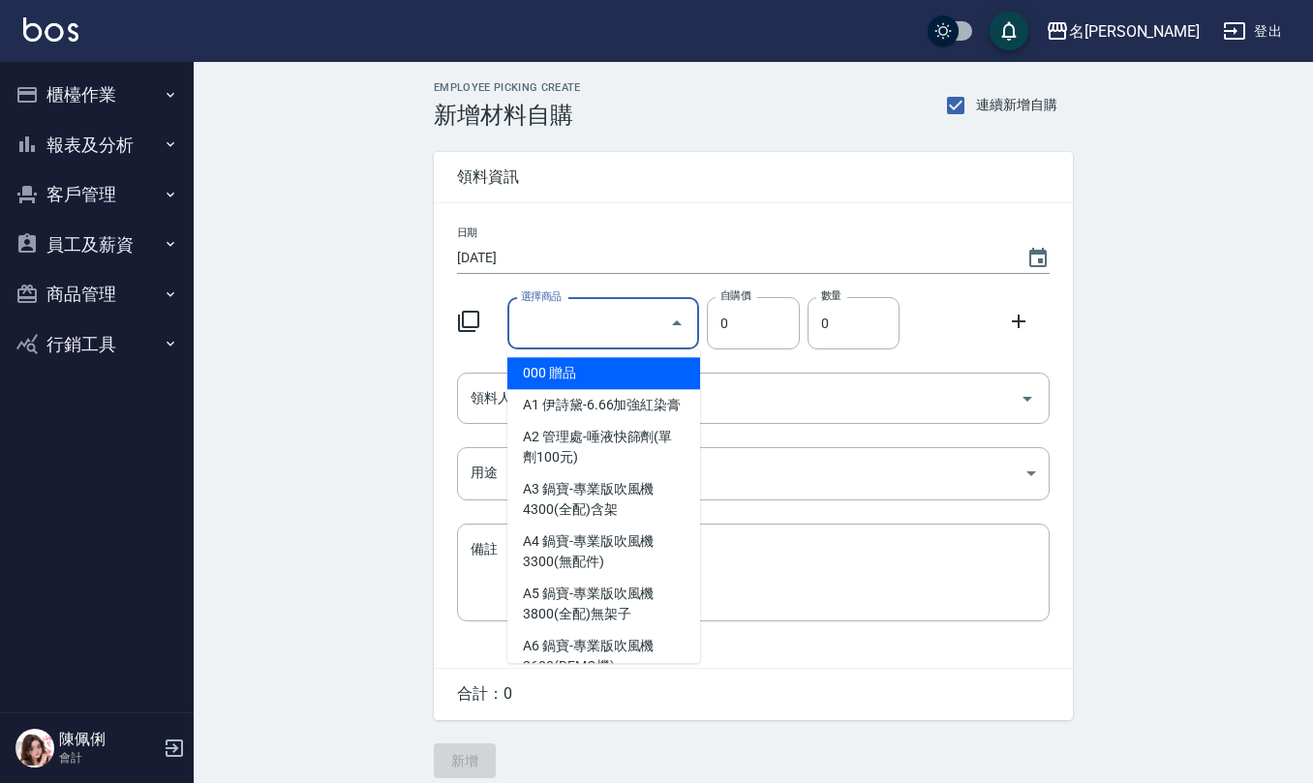
click at [617, 327] on input "選擇商品" at bounding box center [589, 324] width 146 height 34
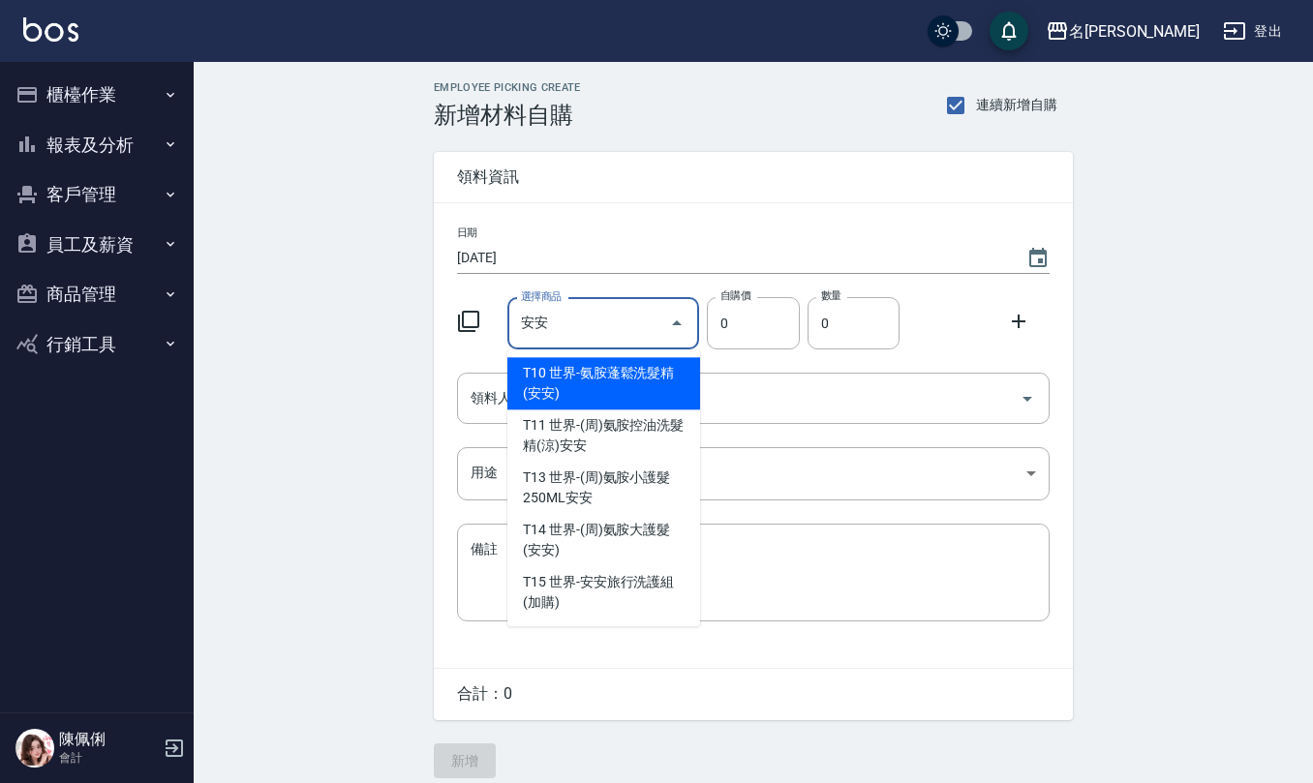
type input "世界-氨胺蓬鬆洗髮精(安安)"
type input "592"
type input "1"
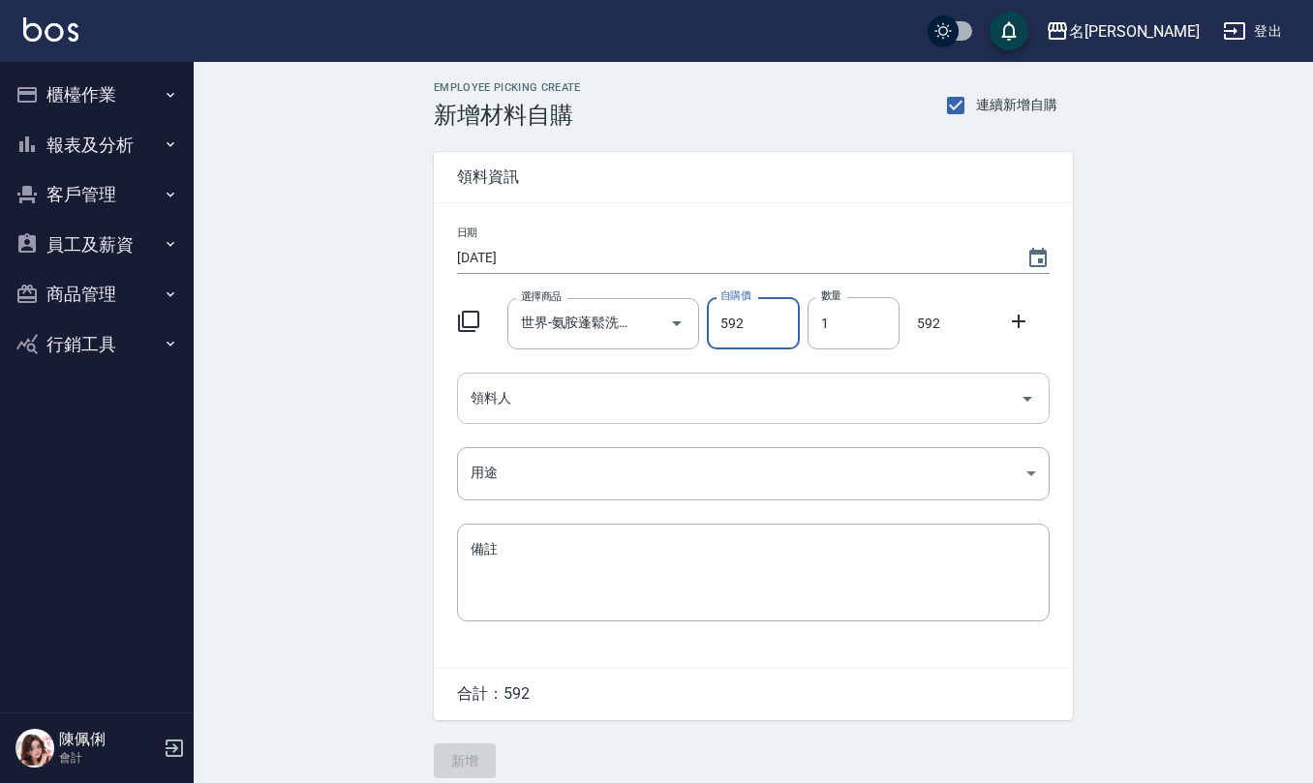
click at [589, 403] on input "領料人" at bounding box center [739, 398] width 546 height 34
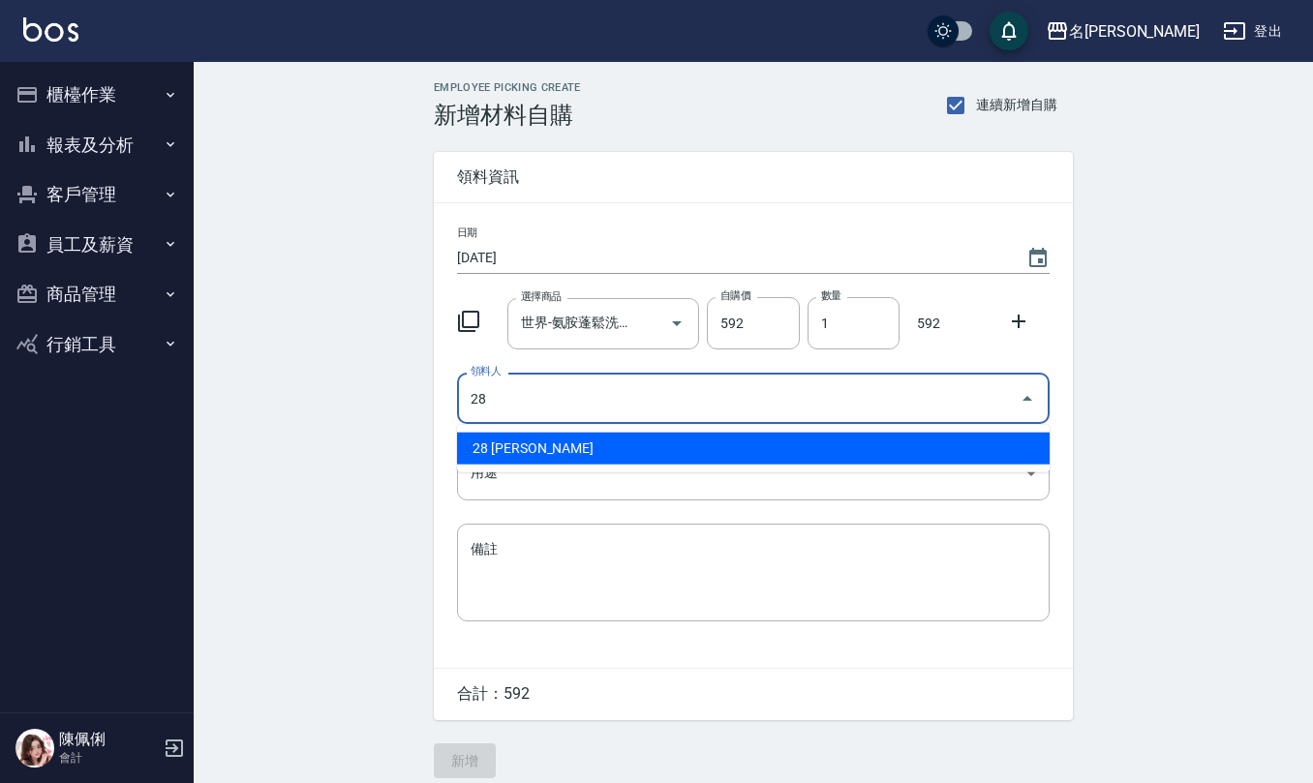
type input "28 [PERSON_NAME]"
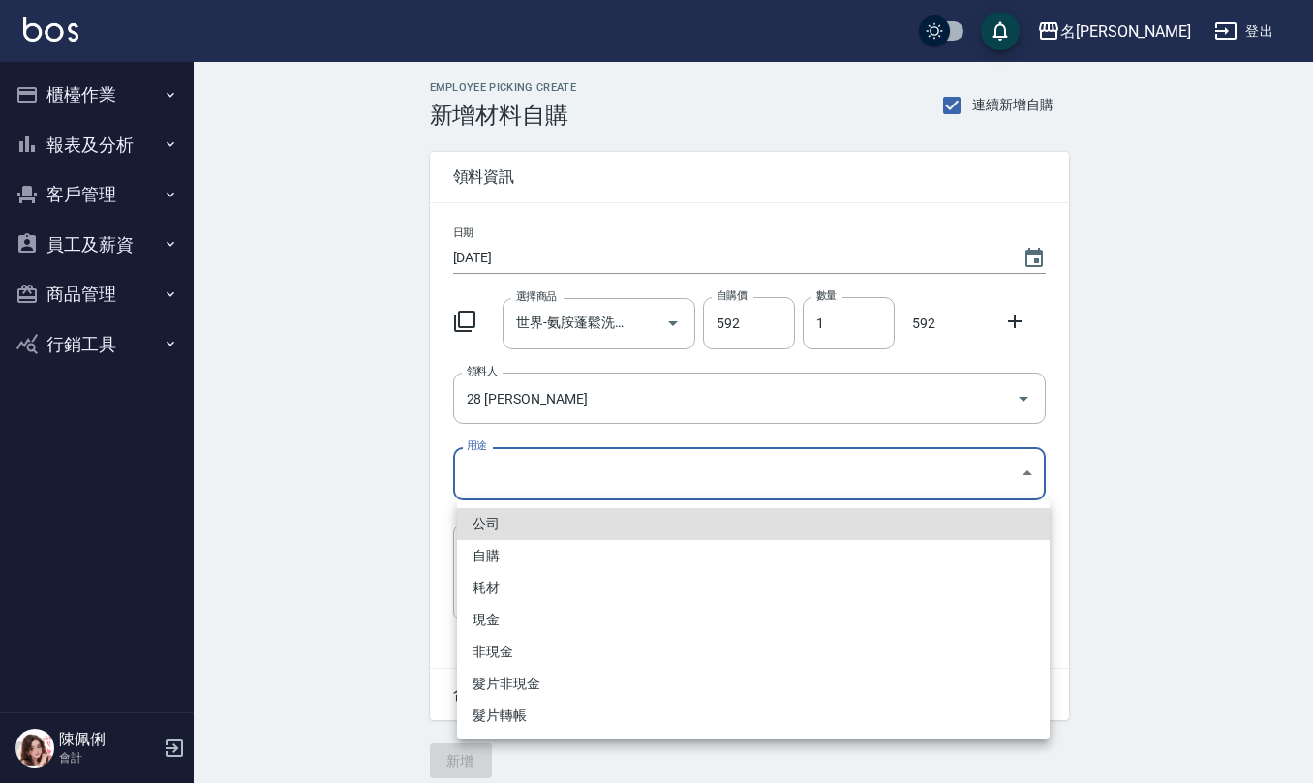
click at [551, 474] on body "名留仁二 登出 櫃檯作業 打帳單 帳單列表 現金收支登錄 材料自購登錄 每日結帳 報表及分析 報表目錄 店家區間累計表 店家日報表 互助日報表 互助月報表 互…" at bounding box center [656, 399] width 1313 height 798
click at [563, 559] on li "自購" at bounding box center [753, 556] width 592 height 32
type input "自購"
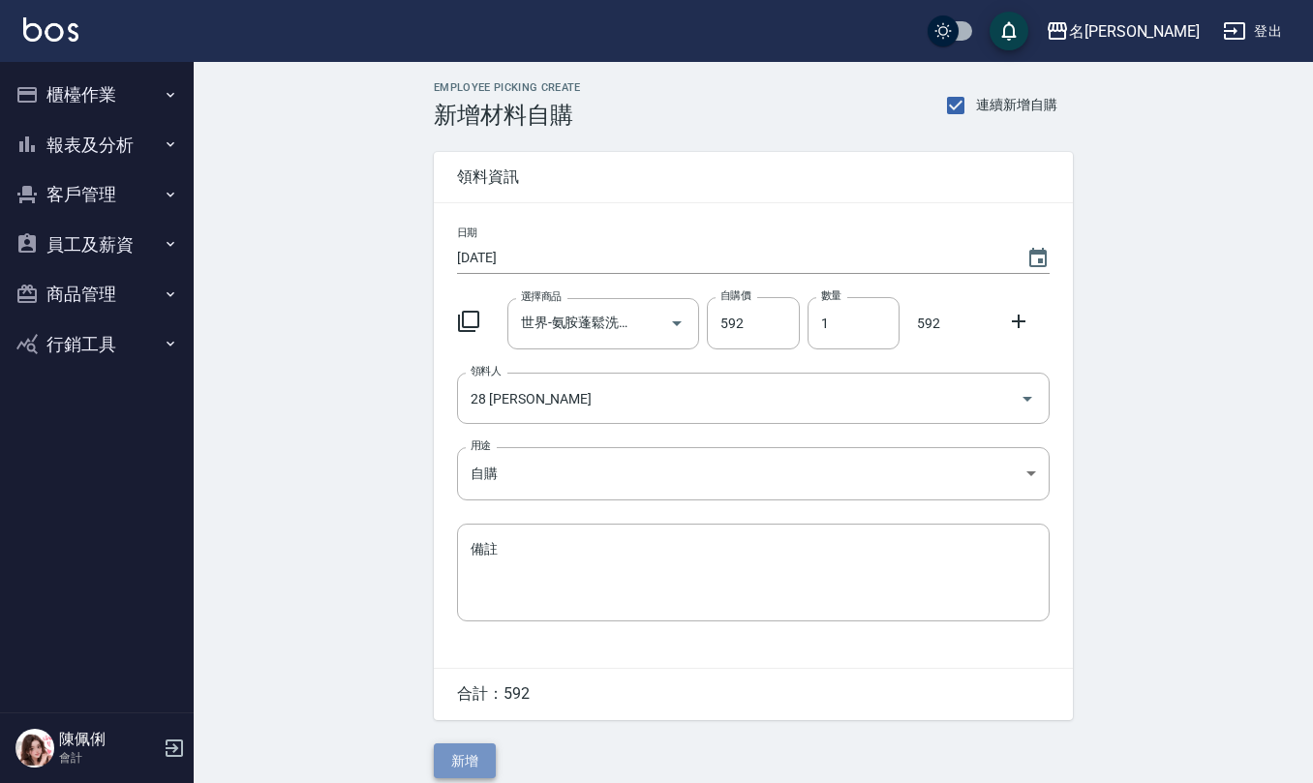
click at [474, 764] on button "新增" at bounding box center [465, 761] width 62 height 36
click at [612, 310] on input "選擇商品" at bounding box center [589, 324] width 146 height 34
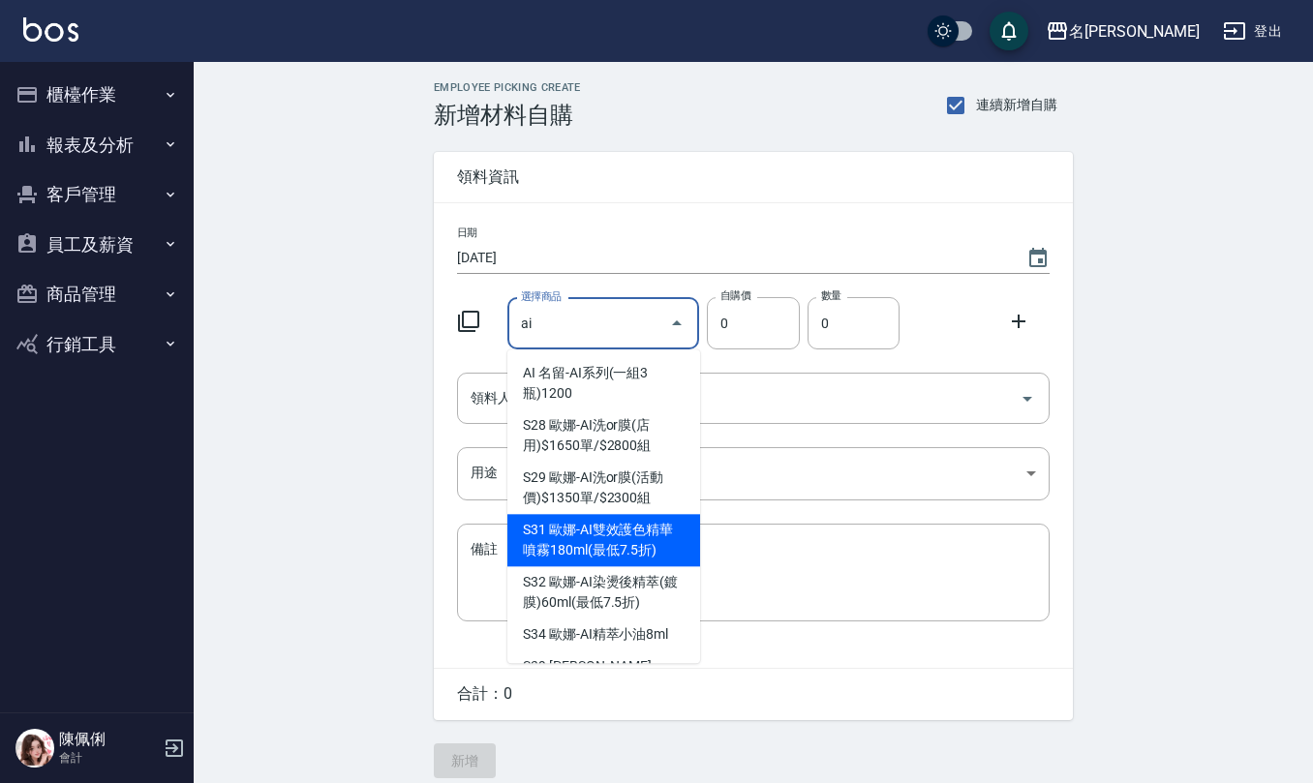
type input "[PERSON_NAME]-AI雙效護色精華噴霧180ml(最低7.5折)"
type input "350"
type input "1"
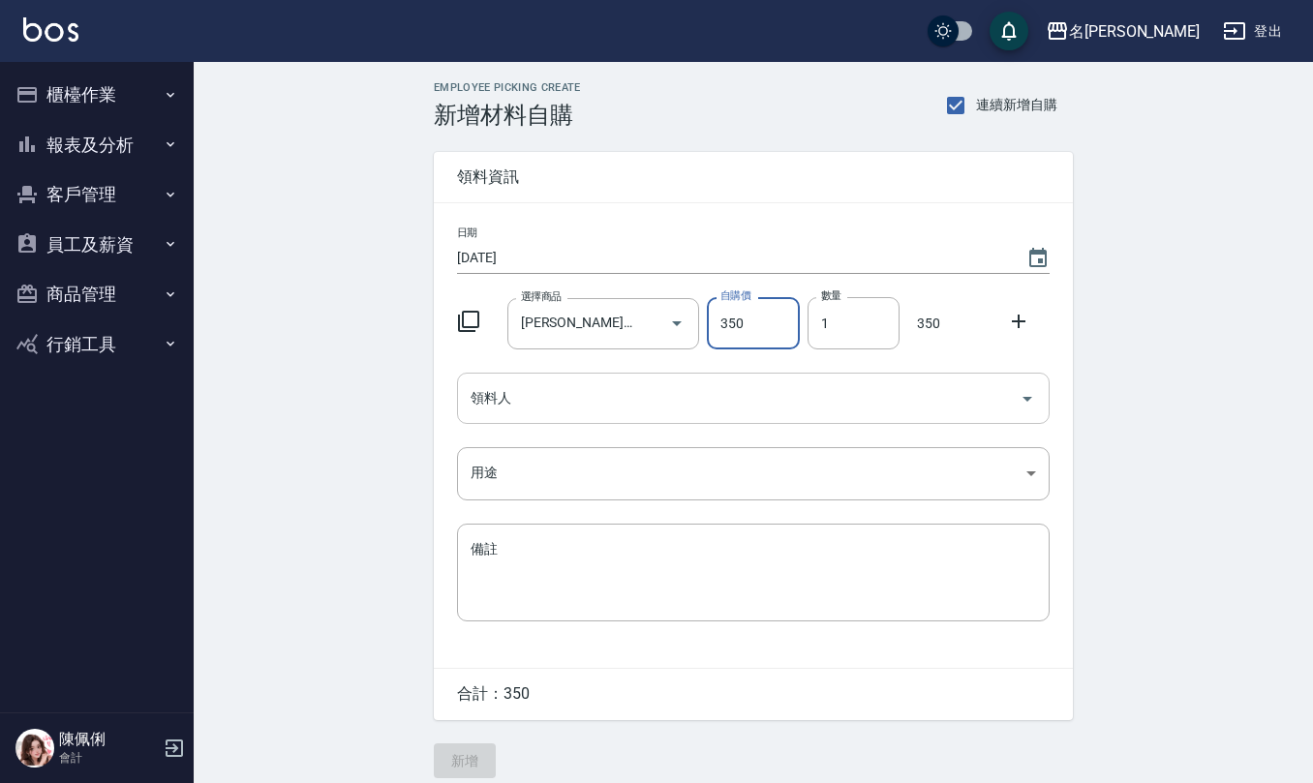
click at [562, 423] on div "領料人" at bounding box center [753, 398] width 592 height 51
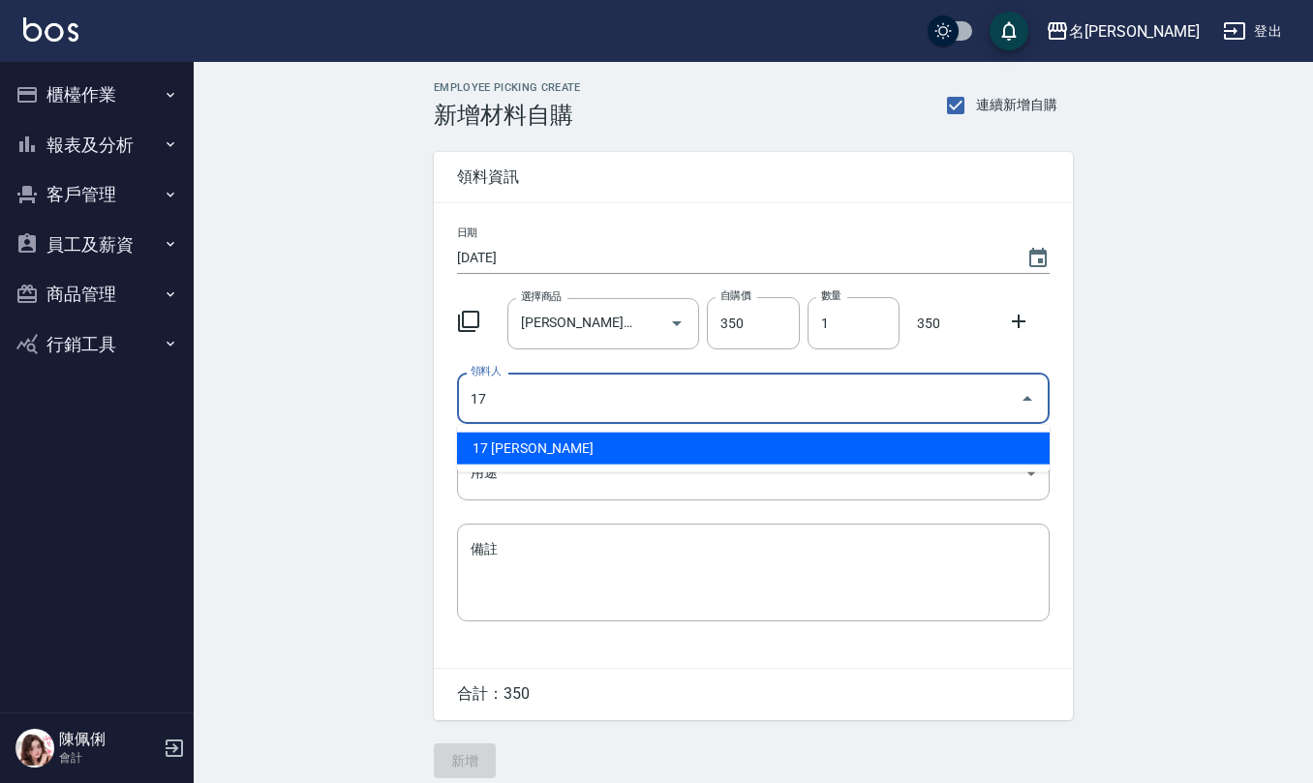
type input "17 [PERSON_NAME]"
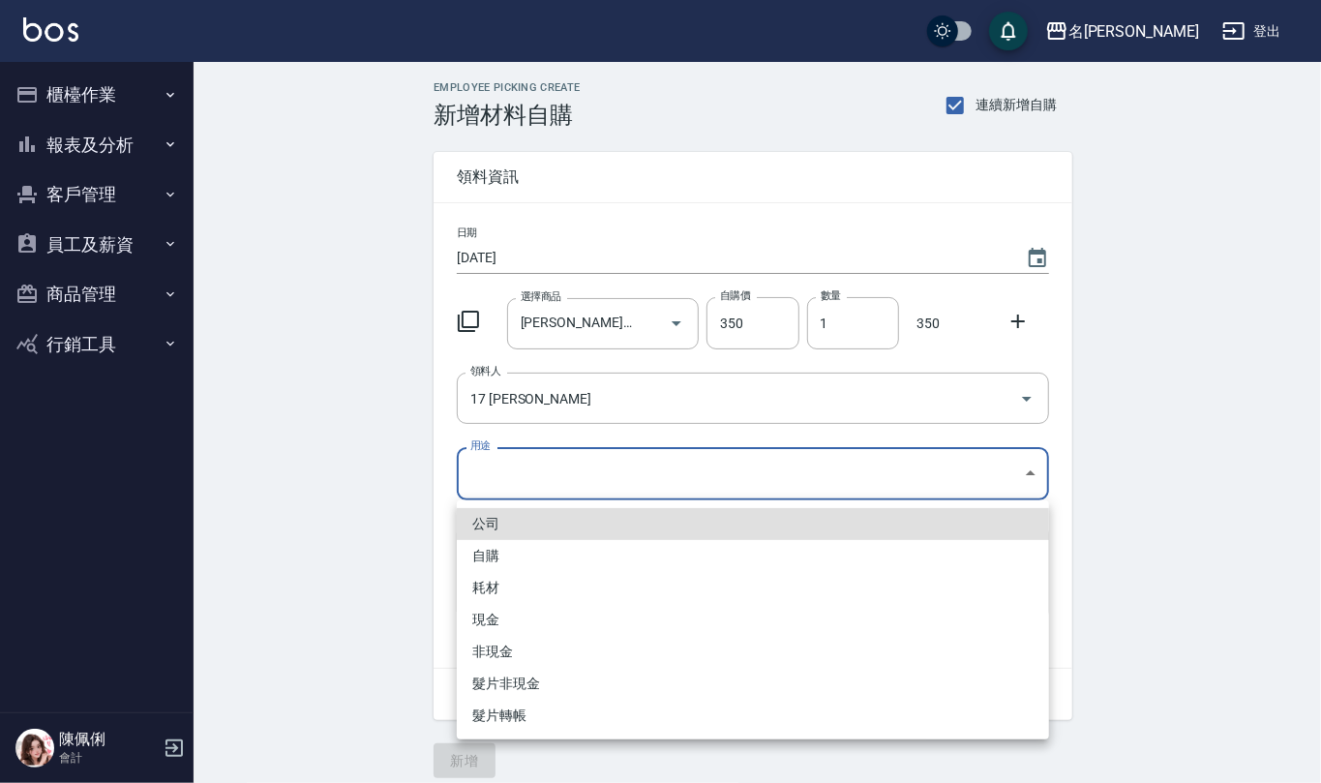
click at [559, 451] on body "名留仁二 登出 櫃檯作業 打帳單 帳單列表 現金收支登錄 材料自購登錄 每日結帳 報表及分析 報表目錄 店家區間累計表 店家日報表 互助日報表 互助月報表 互…" at bounding box center [660, 399] width 1321 height 798
click at [559, 558] on li "自購" at bounding box center [753, 556] width 592 height 32
type input "自購"
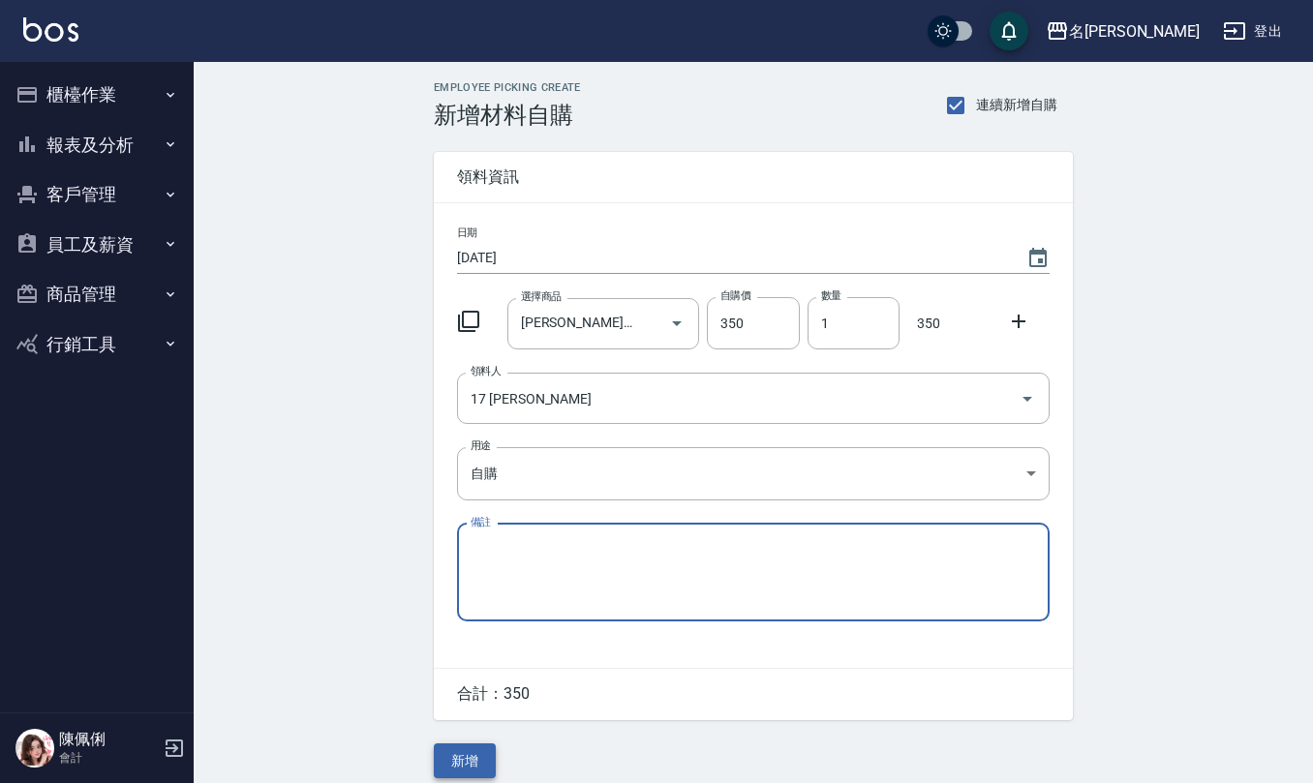
click at [473, 759] on button "新增" at bounding box center [465, 761] width 62 height 36
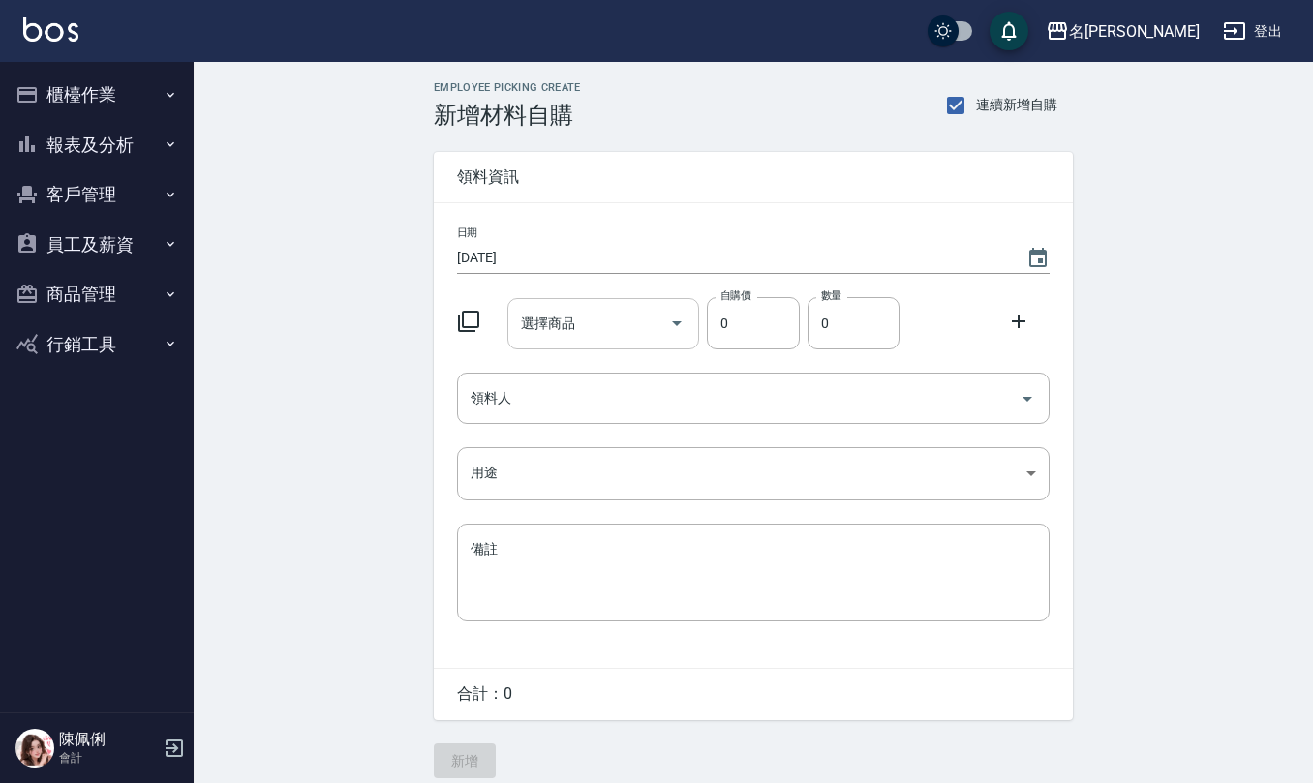
click at [617, 299] on div "選擇商品" at bounding box center [603, 323] width 193 height 51
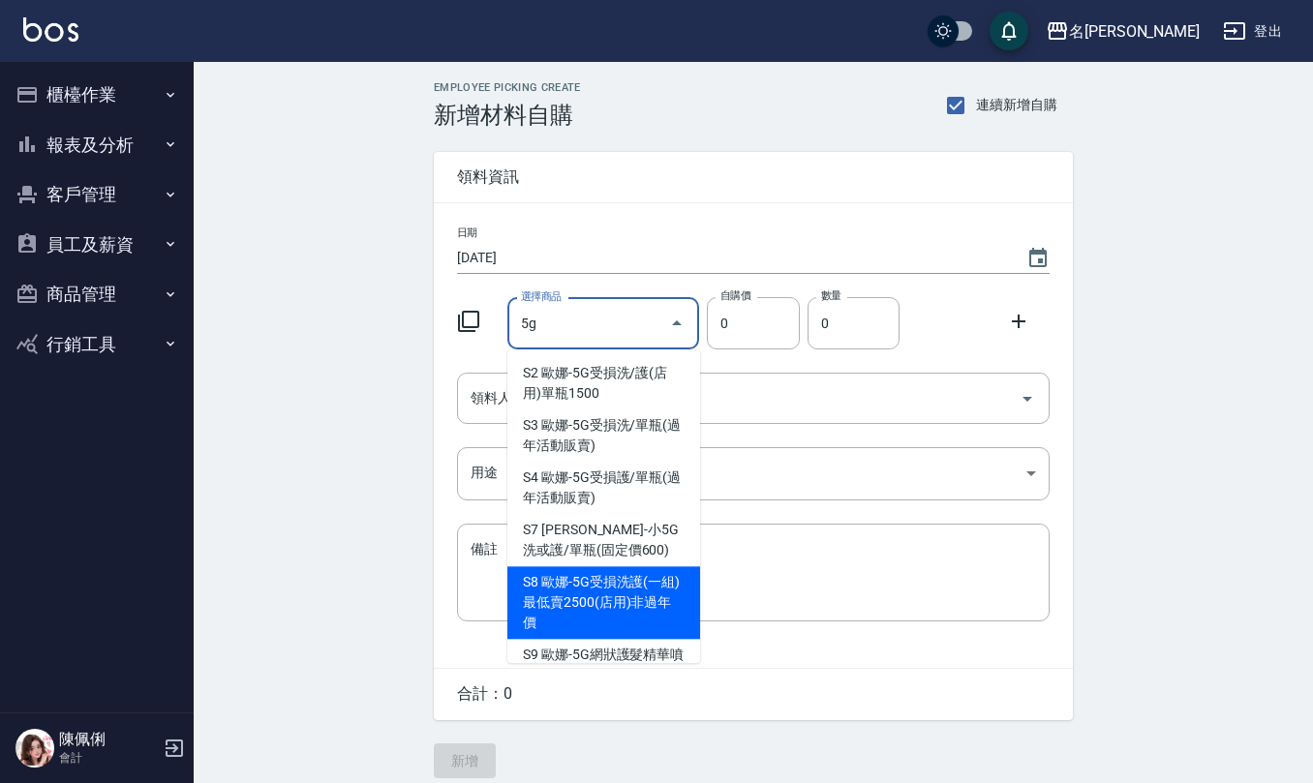
scroll to position [28, 0]
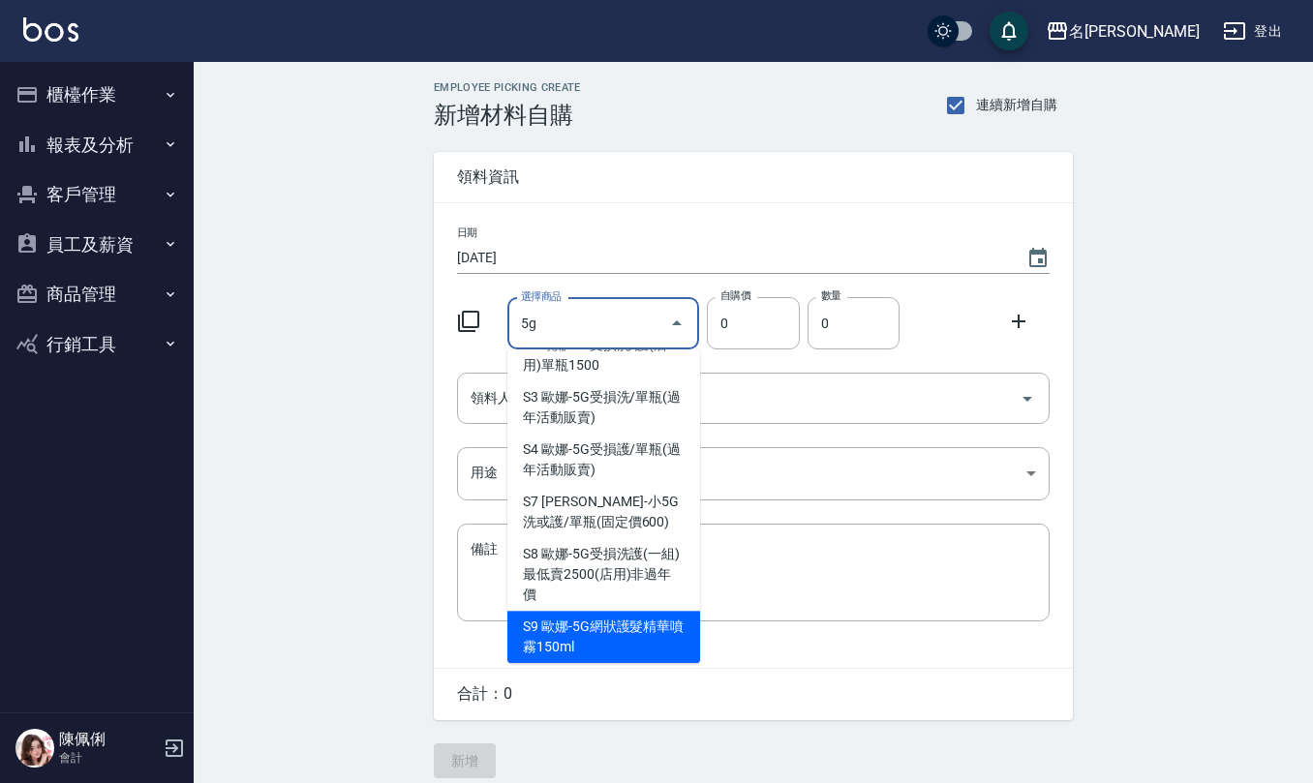
type input "歐娜-5G網狀護髮精華噴霧150ml"
type input "250"
type input "1"
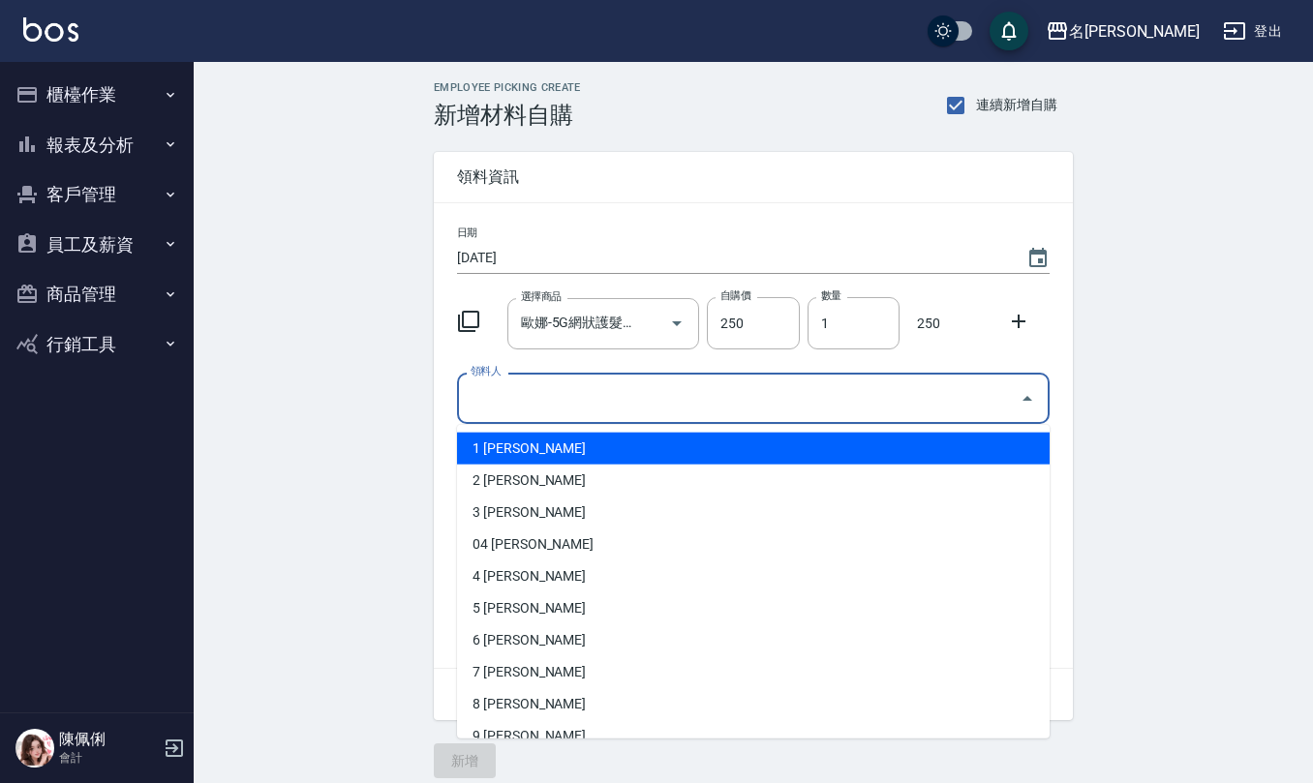
click at [593, 407] on input "領料人" at bounding box center [739, 398] width 546 height 34
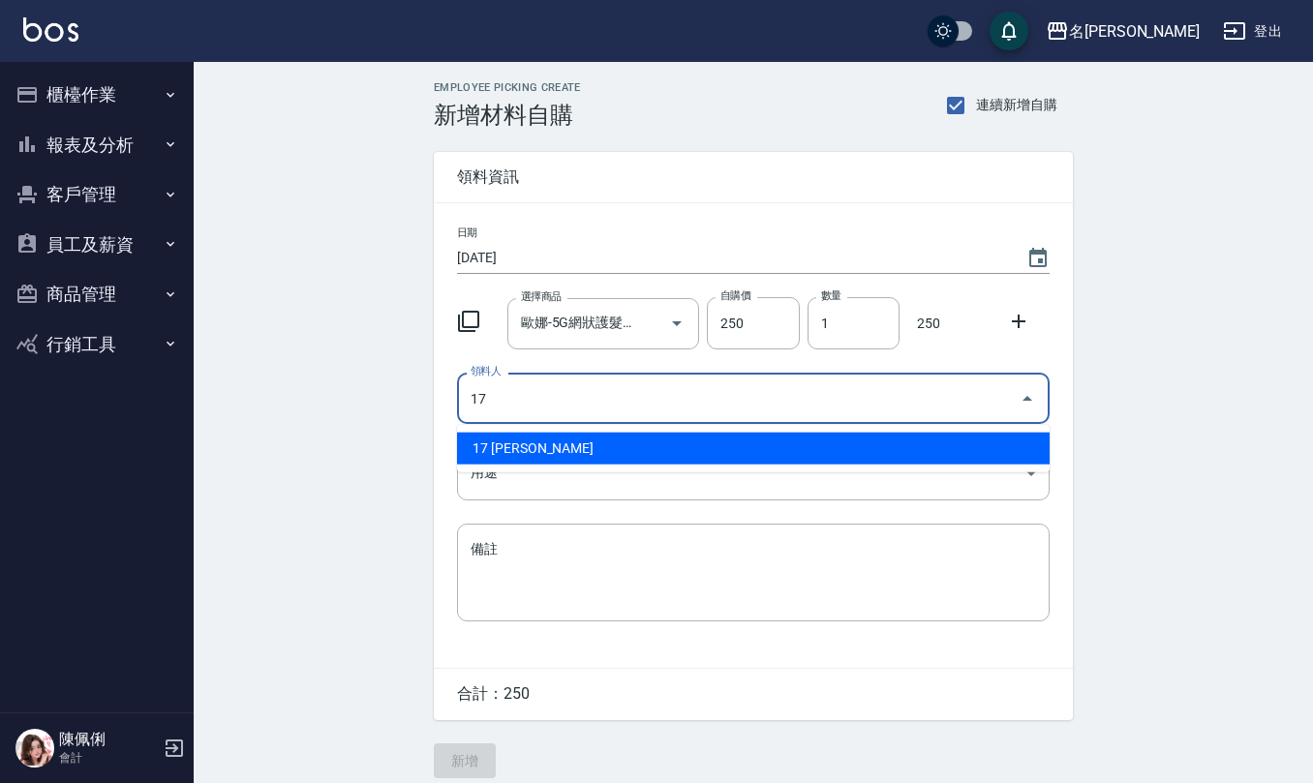
type input "17 [PERSON_NAME]"
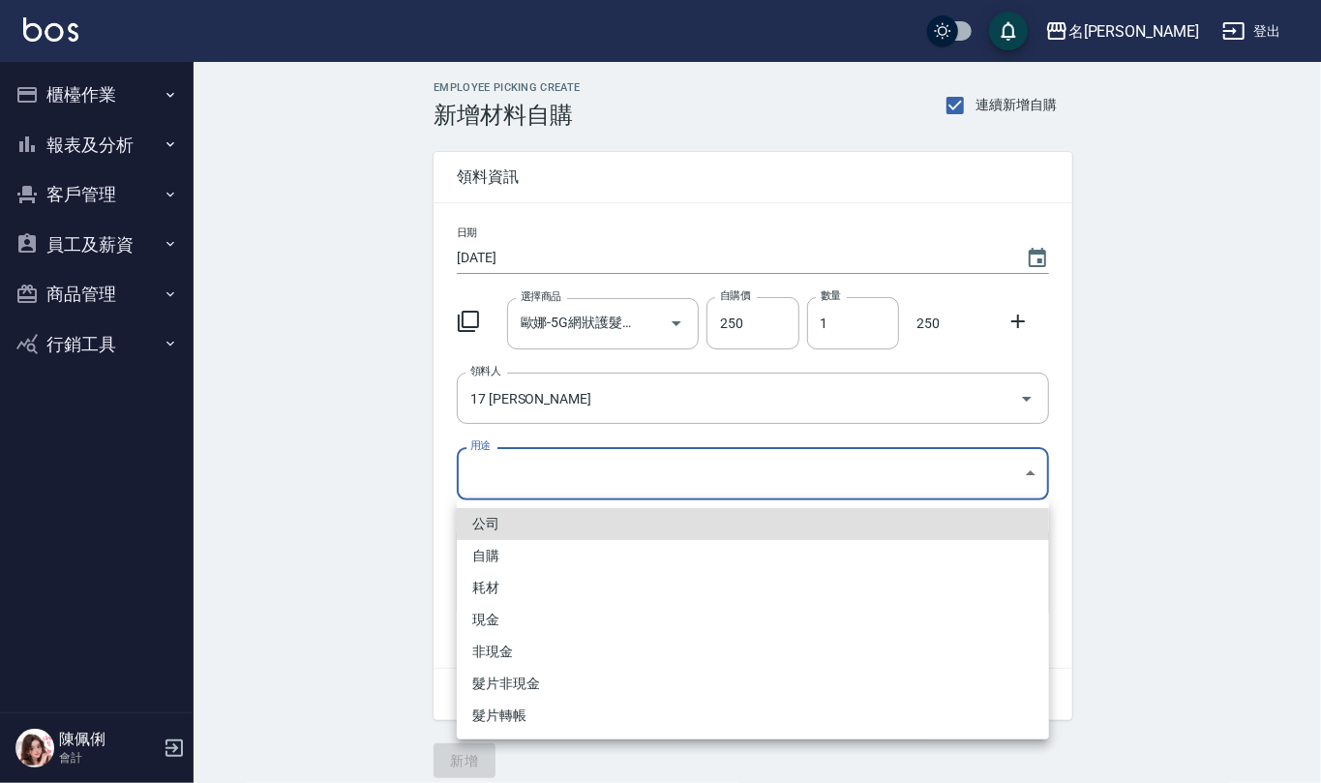
click at [608, 469] on body "名留仁二 登出 櫃檯作業 打帳單 帳單列表 現金收支登錄 材料自購登錄 每日結帳 報表及分析 報表目錄 店家區間累計表 店家日報表 互助日報表 互助月報表 互…" at bounding box center [660, 399] width 1321 height 798
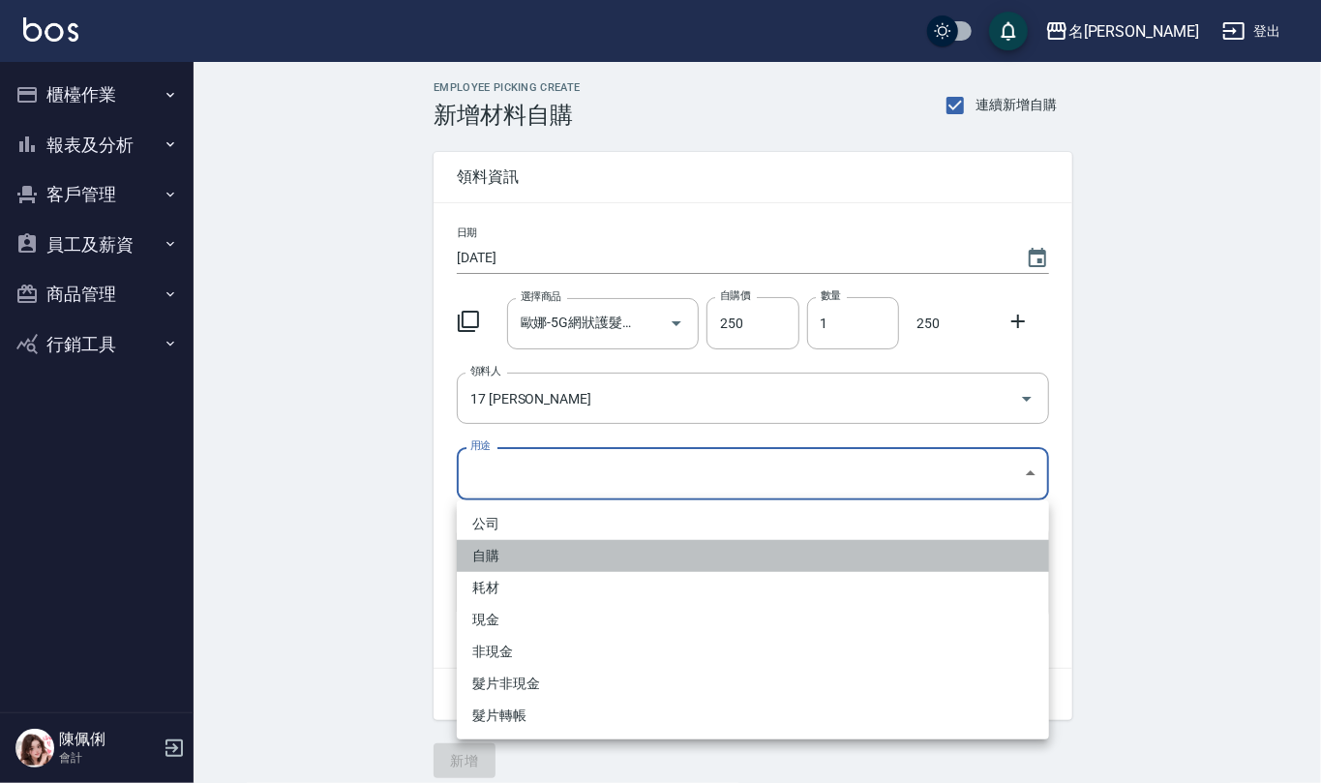
click at [544, 565] on li "自購" at bounding box center [753, 556] width 592 height 32
type input "自購"
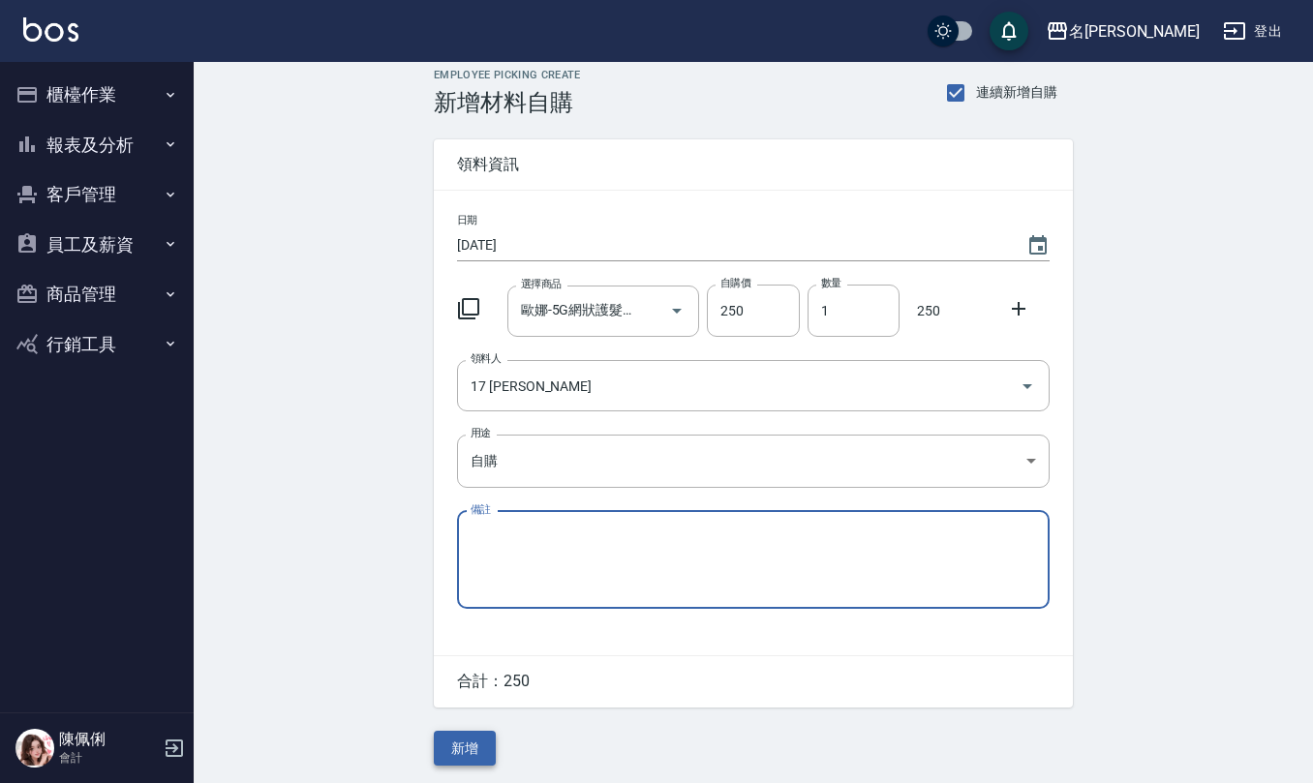
scroll to position [16, 0]
click at [469, 745] on button "新增" at bounding box center [465, 747] width 62 height 36
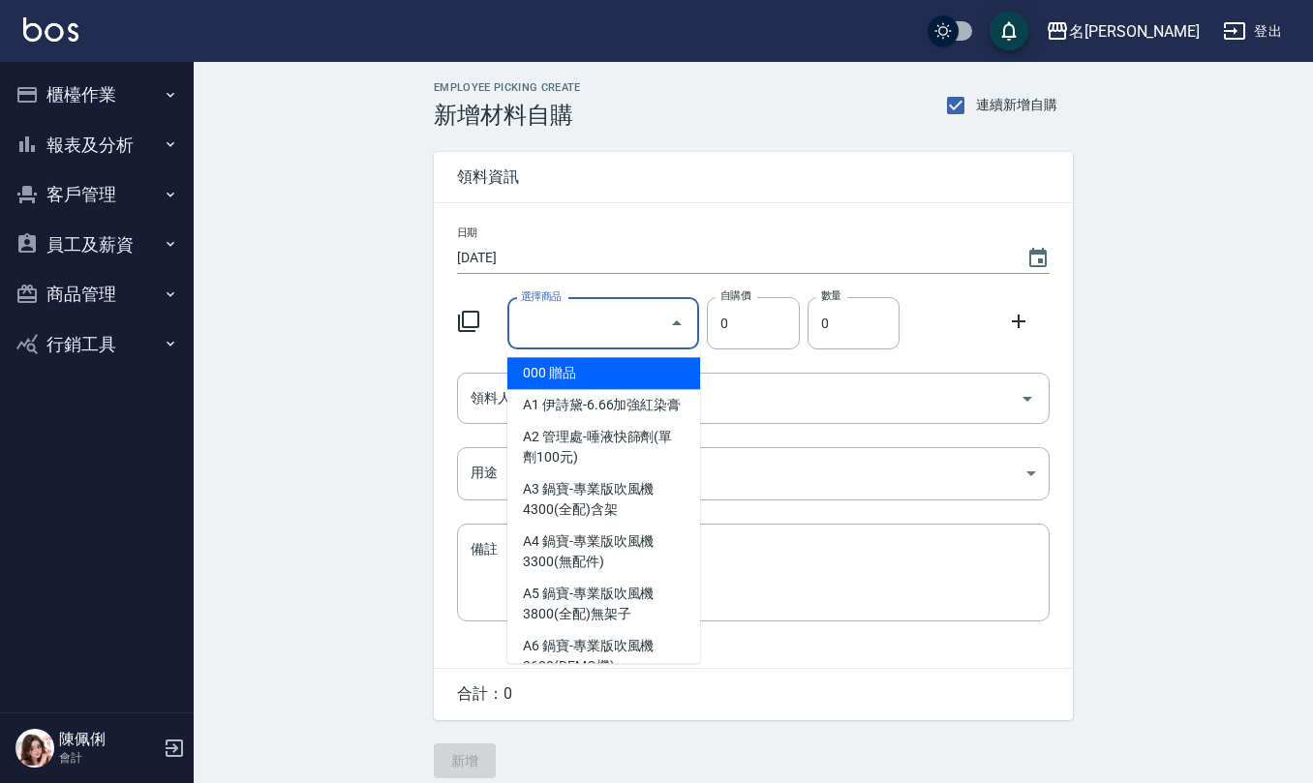
click at [571, 315] on input "選擇商品" at bounding box center [589, 324] width 146 height 34
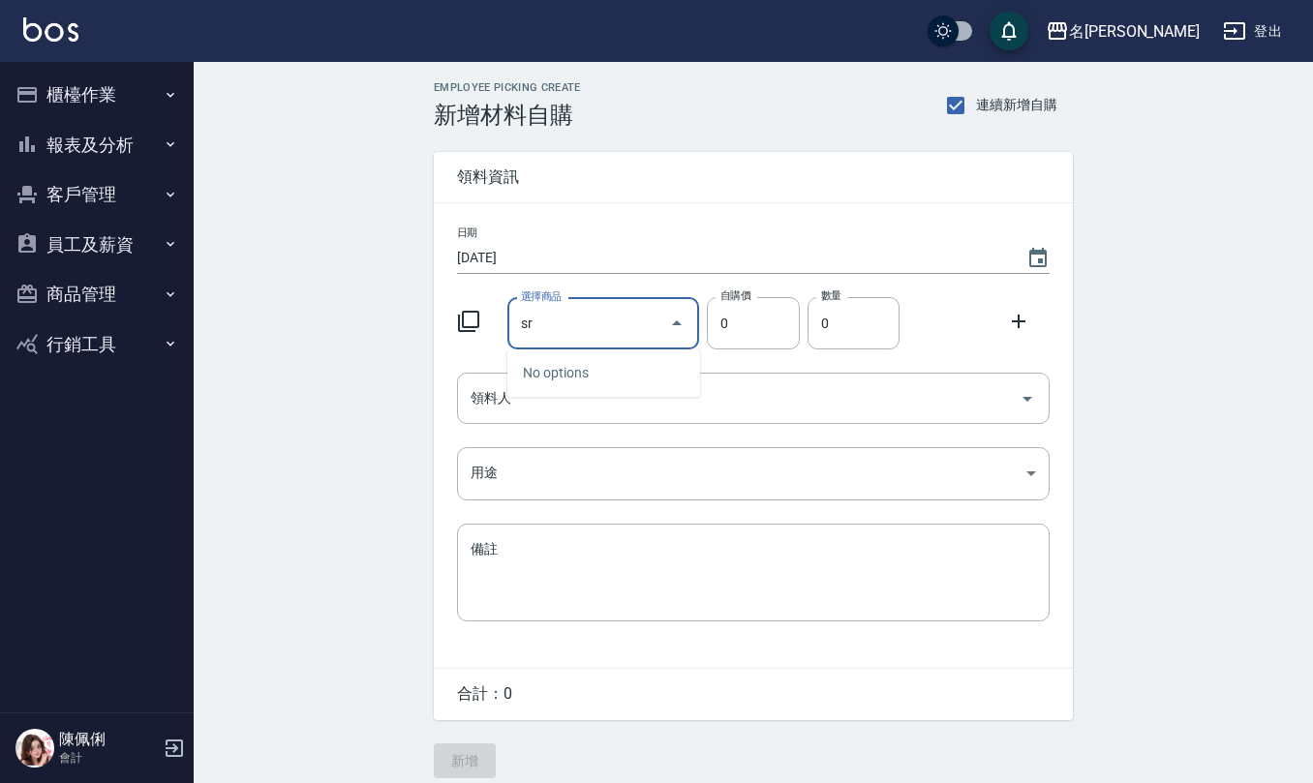
type input "s"
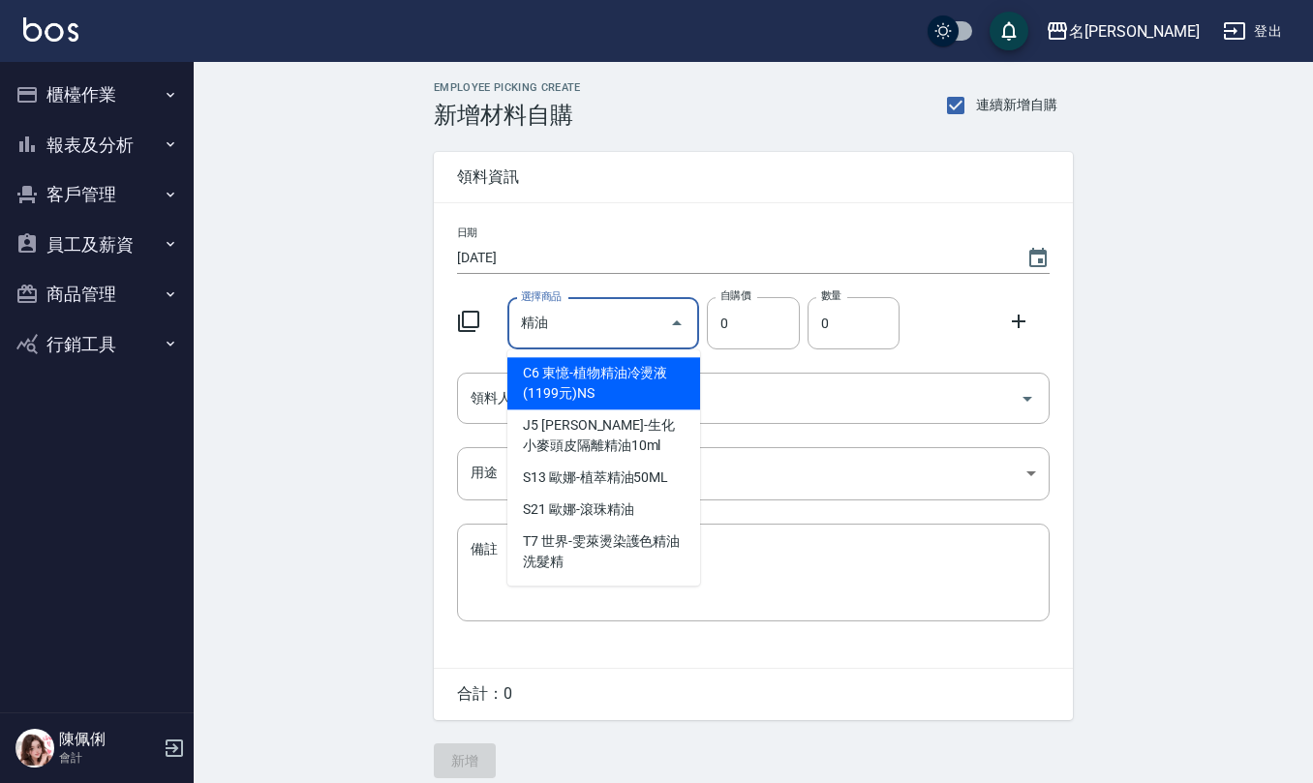
type input "精"
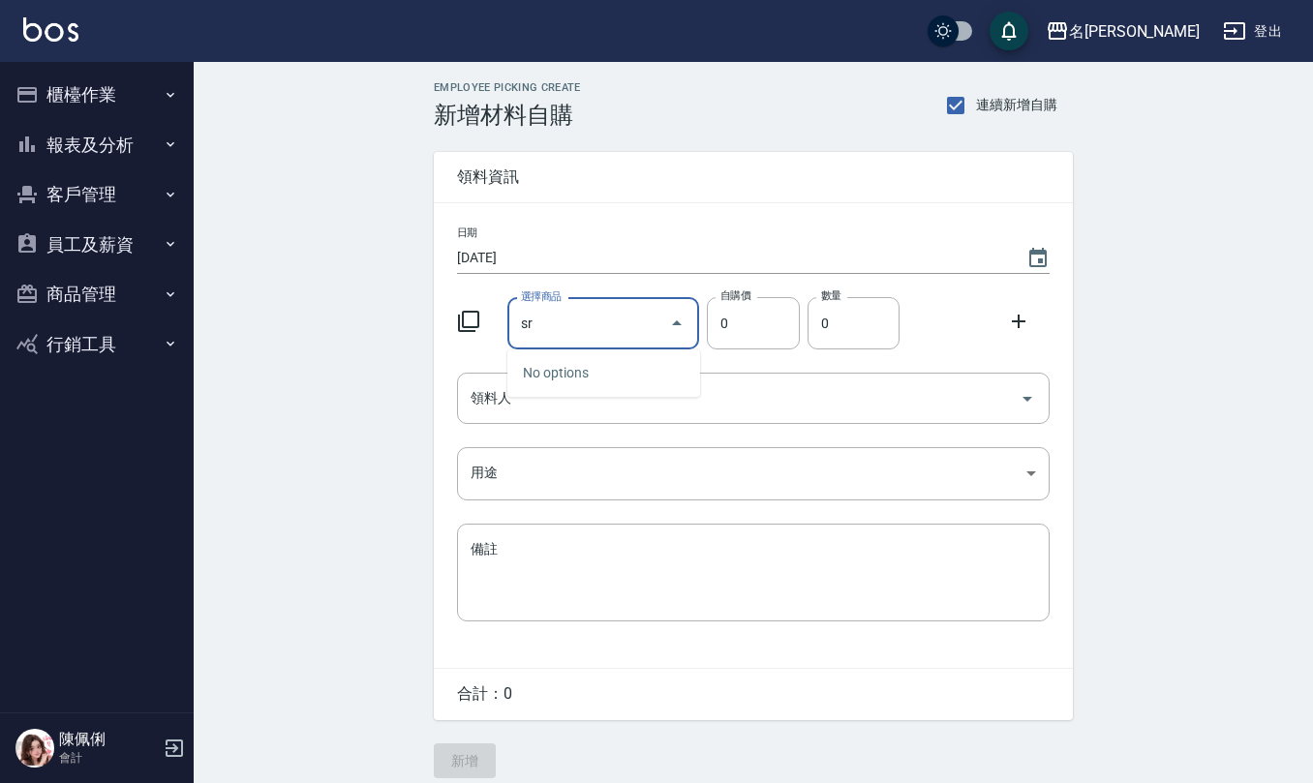
type input "s"
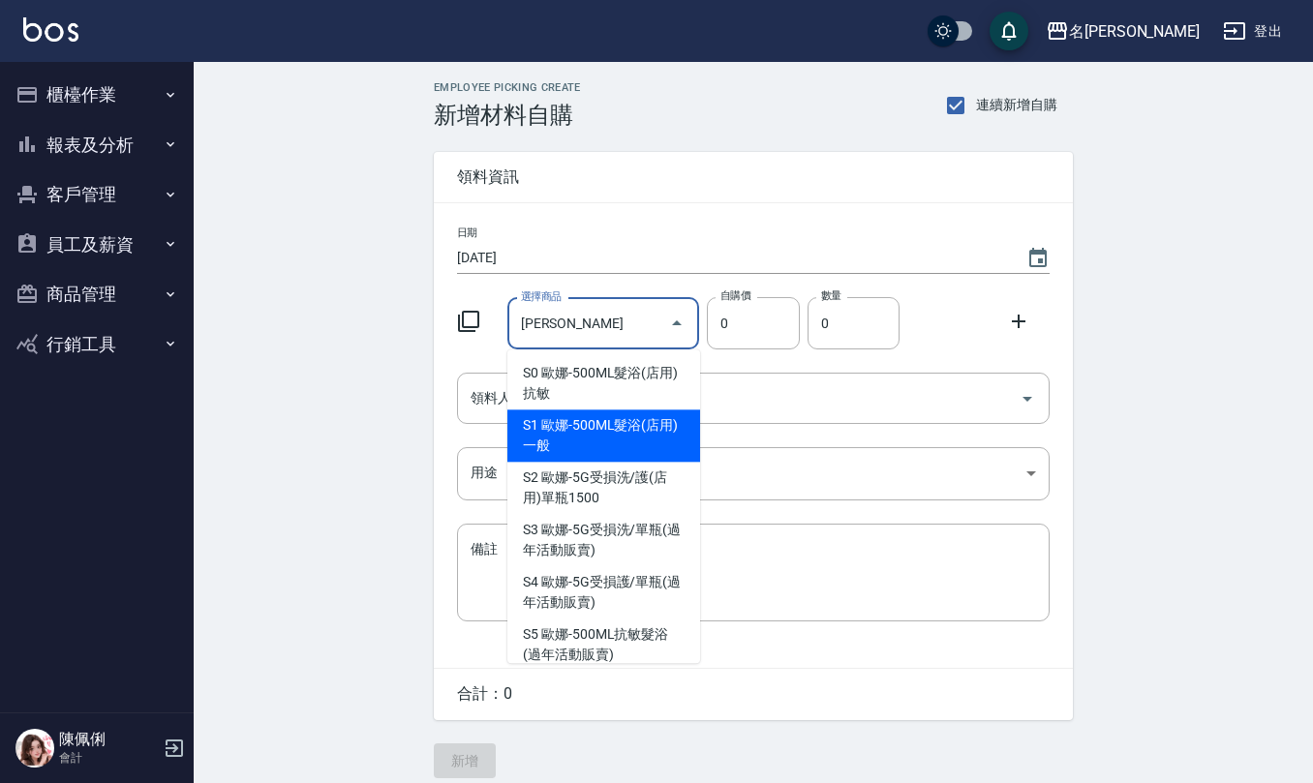
type input "歐娜-500ML髮浴(店用)一般"
type input "500"
type input "1"
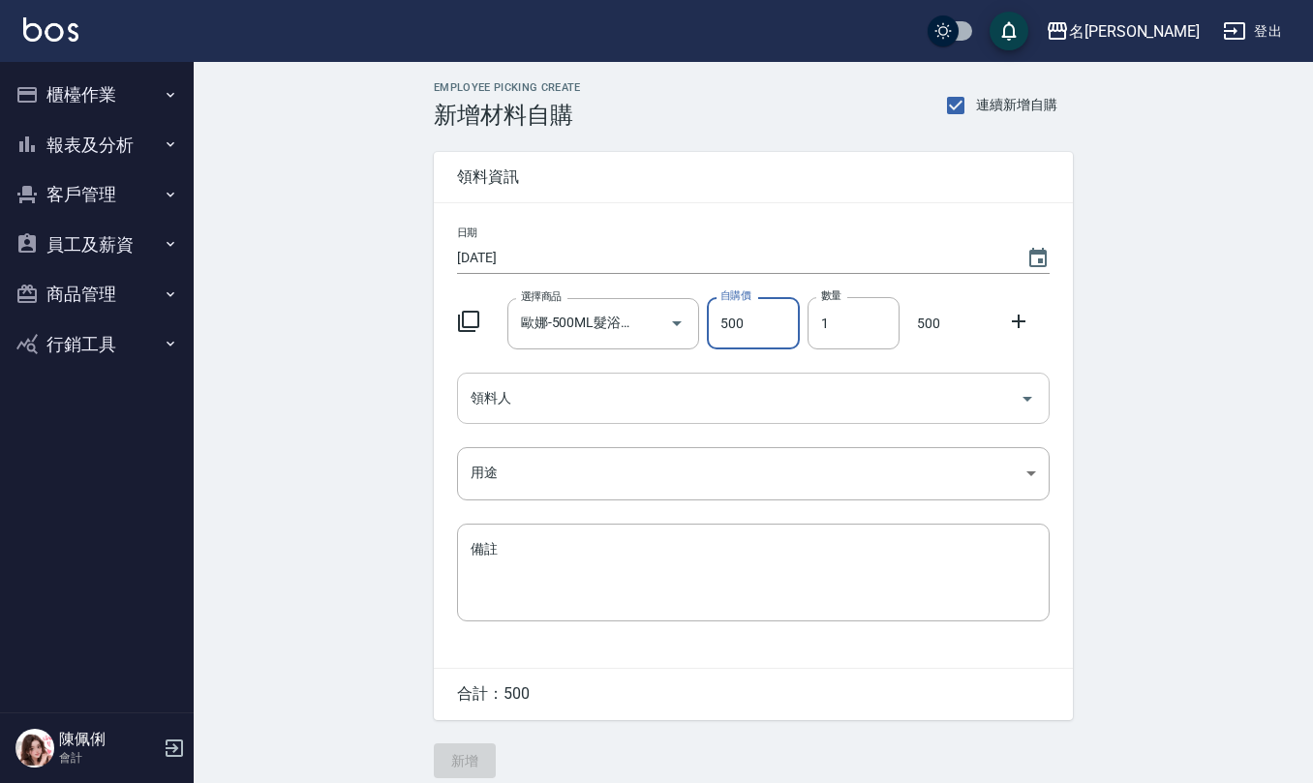
click at [547, 403] on input "領料人" at bounding box center [739, 398] width 546 height 34
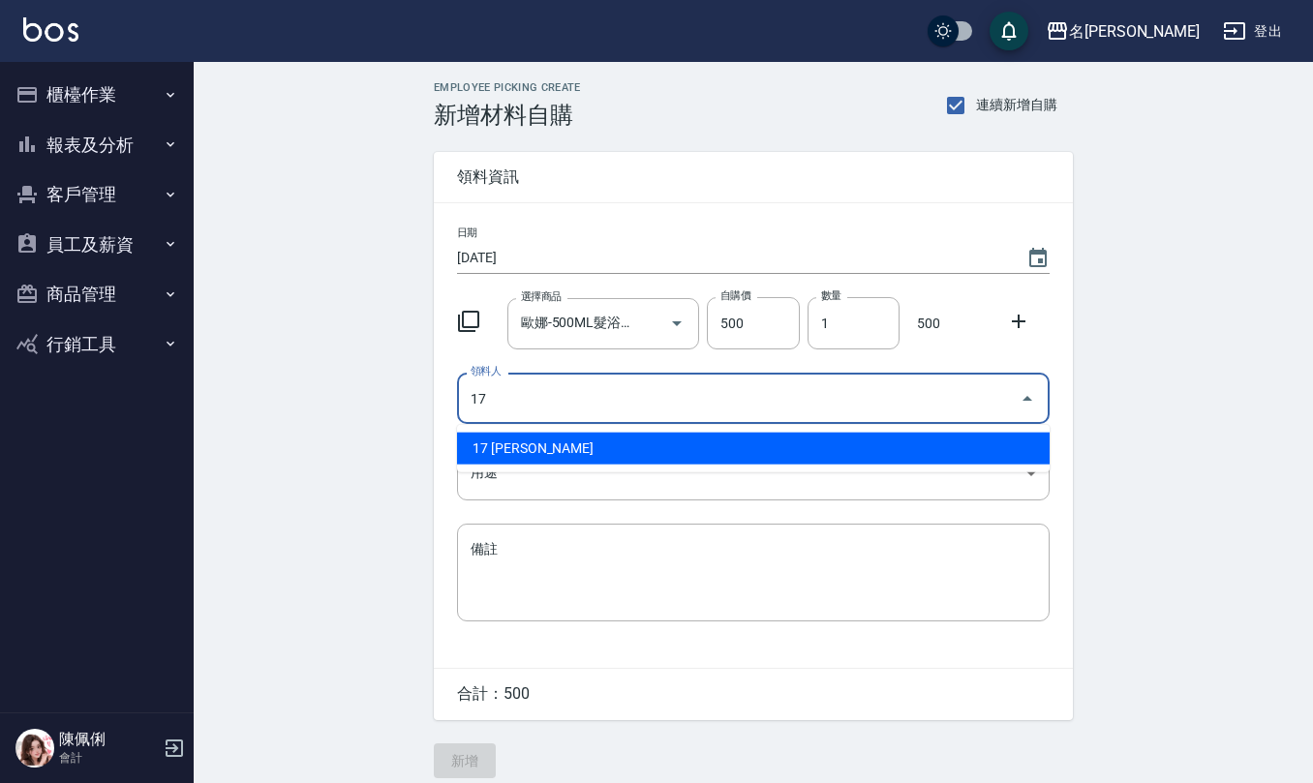
type input "17 [PERSON_NAME]"
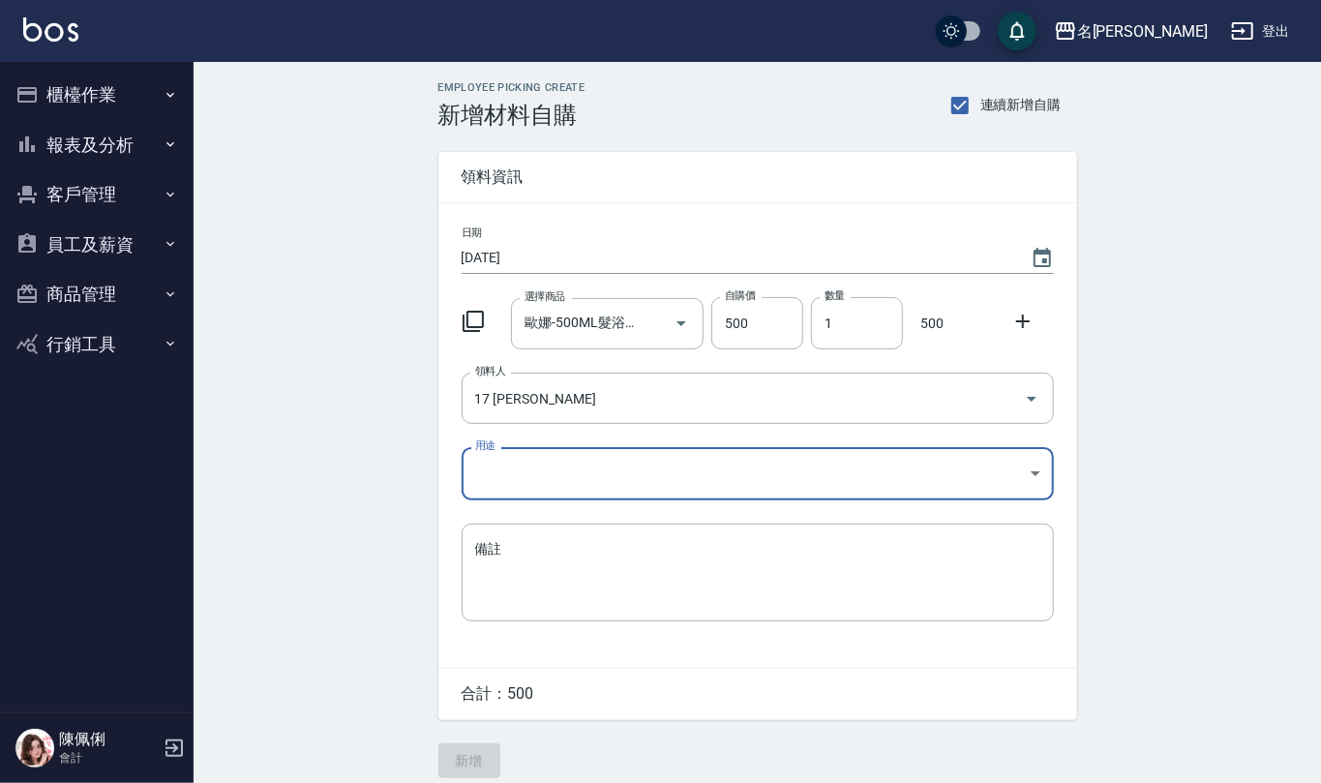
click at [532, 488] on body "名留仁二 登出 櫃檯作業 打帳單 帳單列表 現金收支登錄 材料自購登錄 每日結帳 報表及分析 報表目錄 店家區間累計表 店家日報表 互助日報表 互助月報表 互…" at bounding box center [660, 399] width 1321 height 798
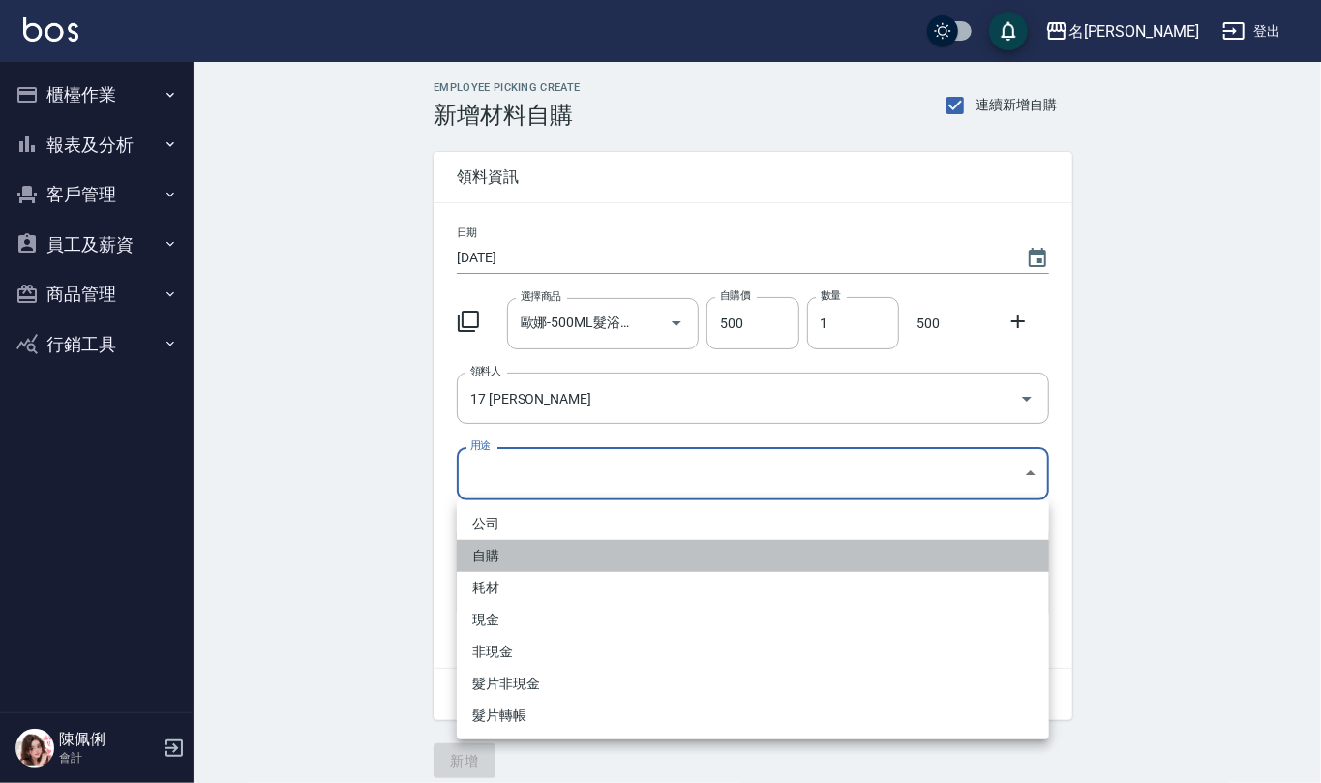
click at [528, 558] on li "自購" at bounding box center [753, 556] width 592 height 32
type input "自購"
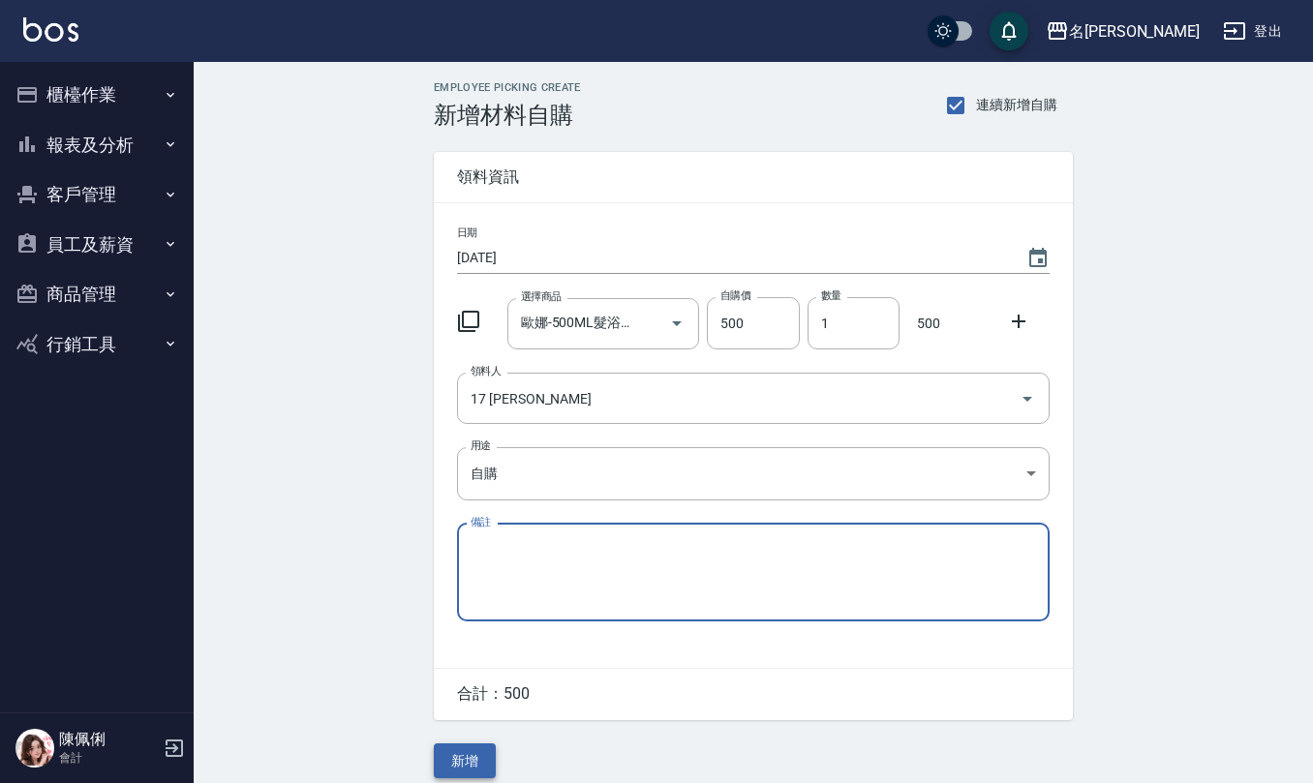
click at [476, 767] on button "新增" at bounding box center [465, 761] width 62 height 36
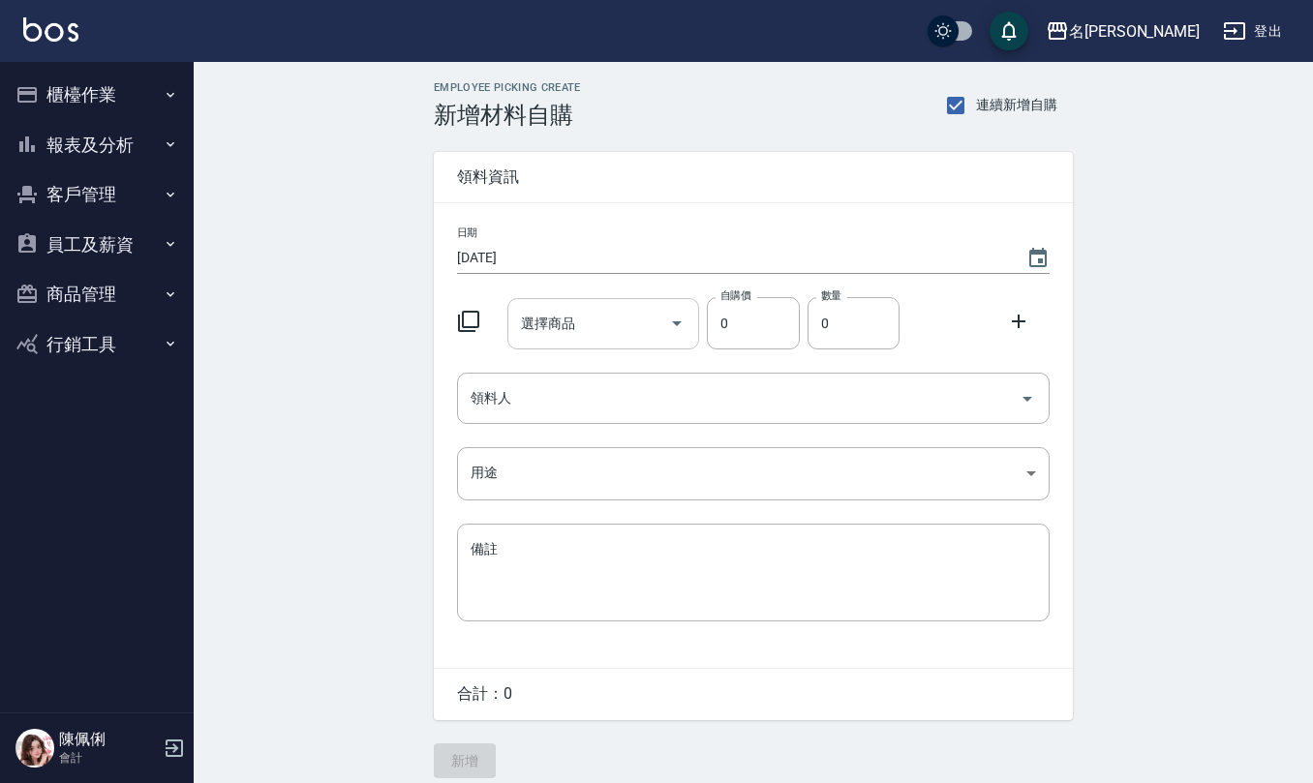
click at [566, 326] on input "選擇商品" at bounding box center [589, 324] width 146 height 34
click at [1043, 247] on icon "Choose date, selected date is 2025-08-28" at bounding box center [1037, 258] width 23 height 23
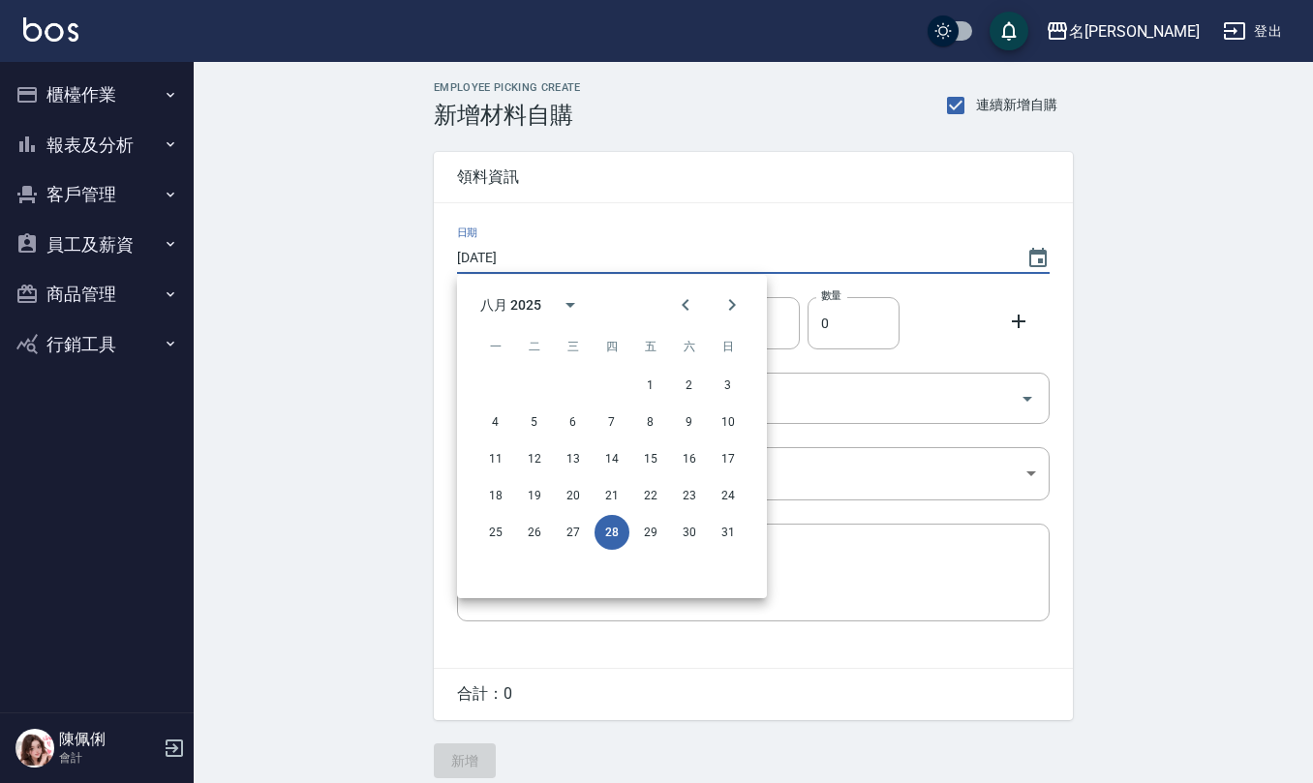
click at [636, 517] on div "25 26 27 28 29 30 31" at bounding box center [612, 532] width 310 height 35
click at [654, 539] on button "29" at bounding box center [650, 532] width 35 height 35
type input "[DATE]"
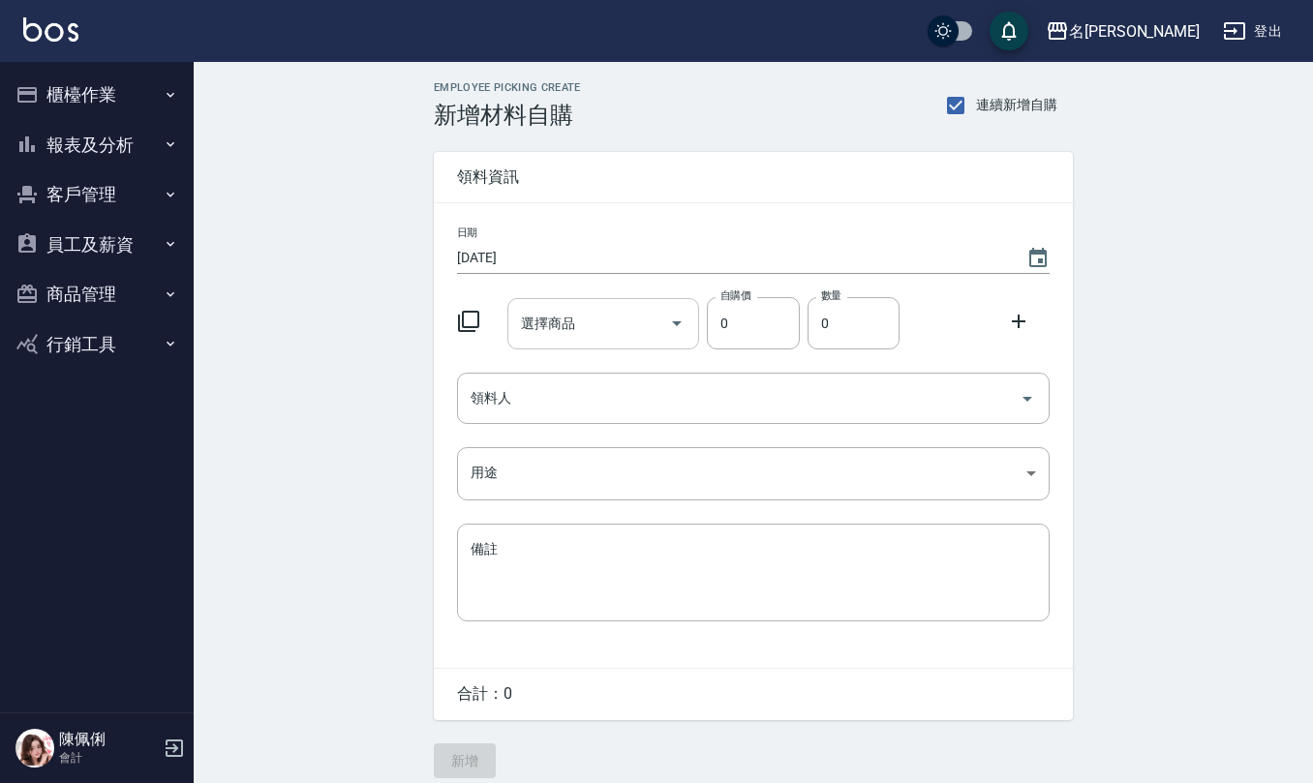
click at [592, 319] on input "選擇商品" at bounding box center [589, 324] width 146 height 34
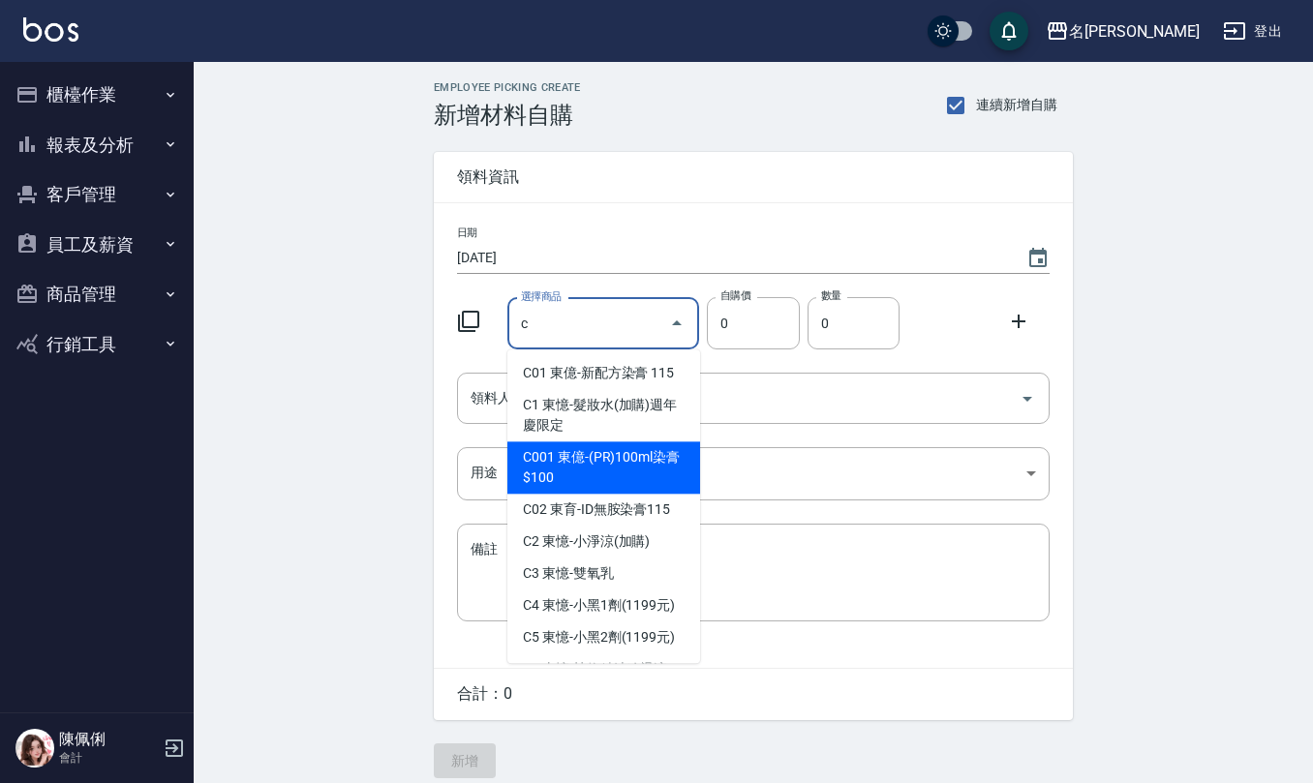
type input "東億-(PR)100ml染膏$100"
type input "100"
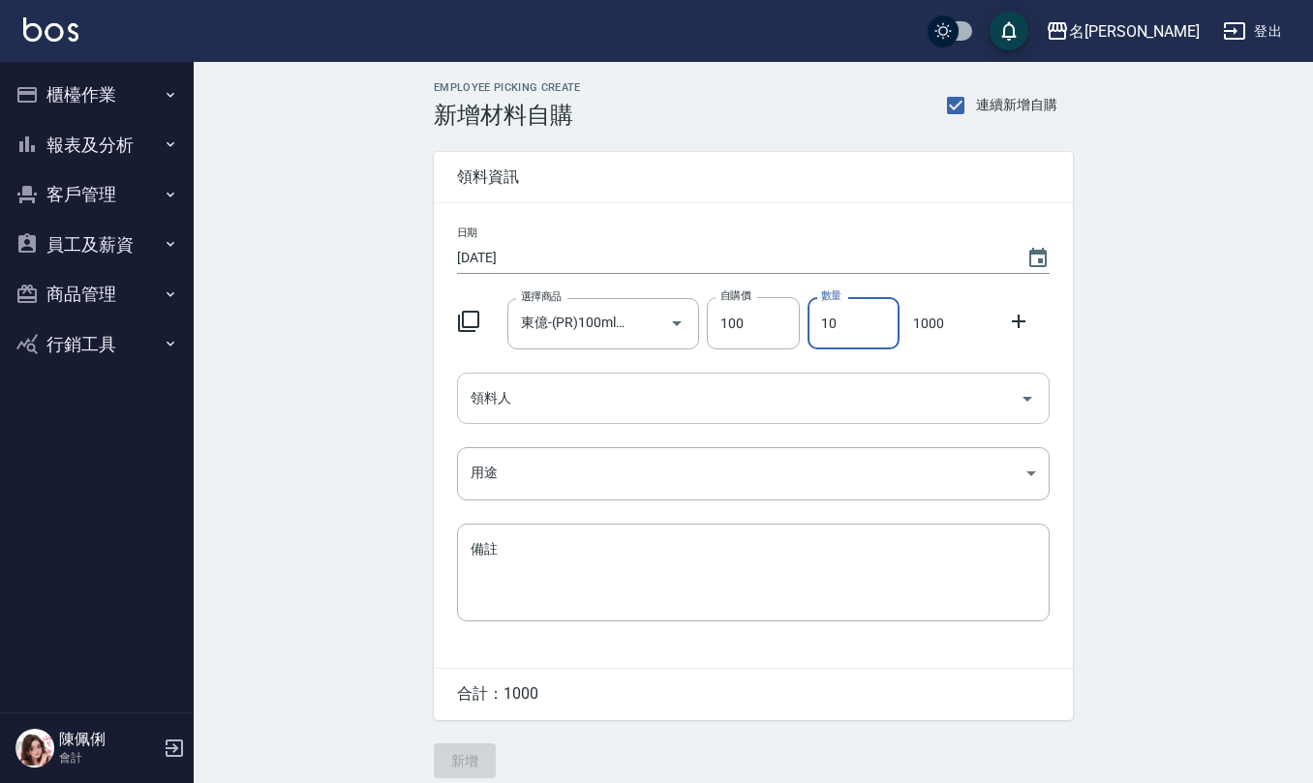
type input "10"
click at [565, 412] on input "領料人" at bounding box center [739, 398] width 546 height 34
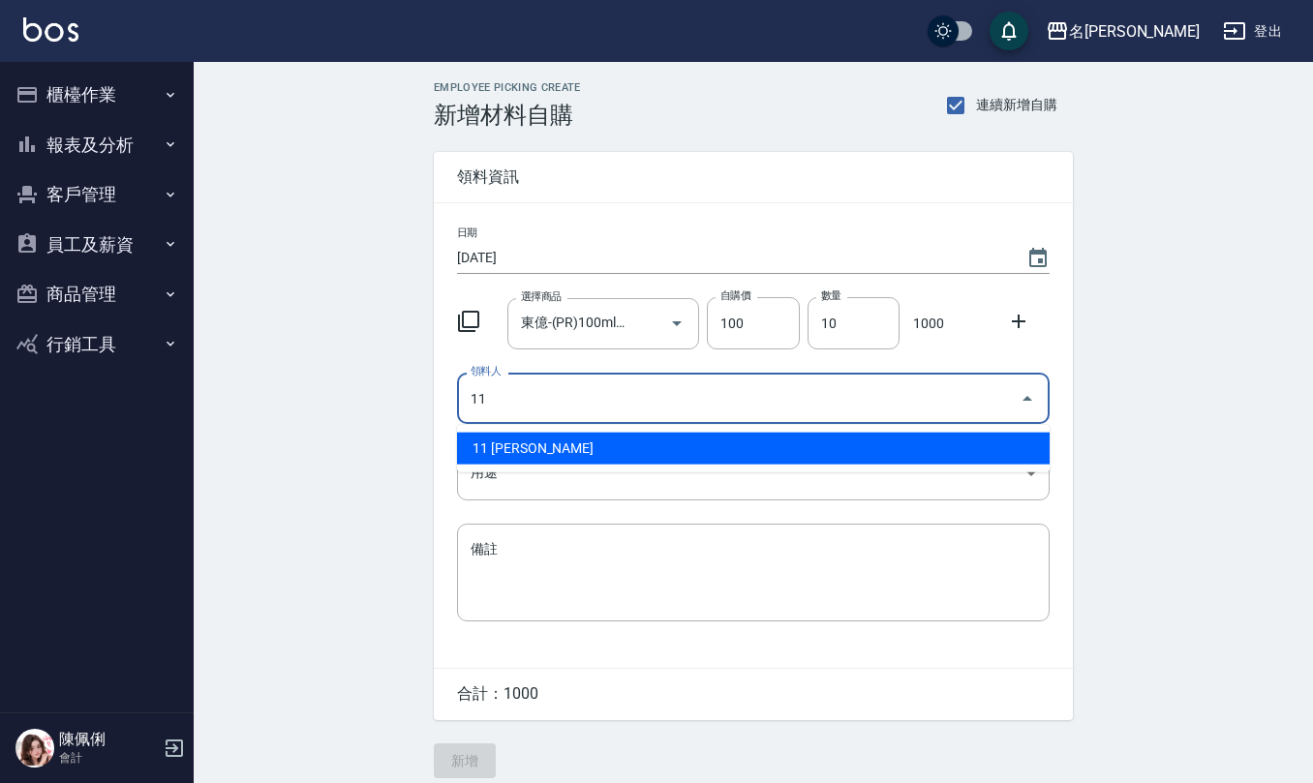
type input "11 詹沛橙"
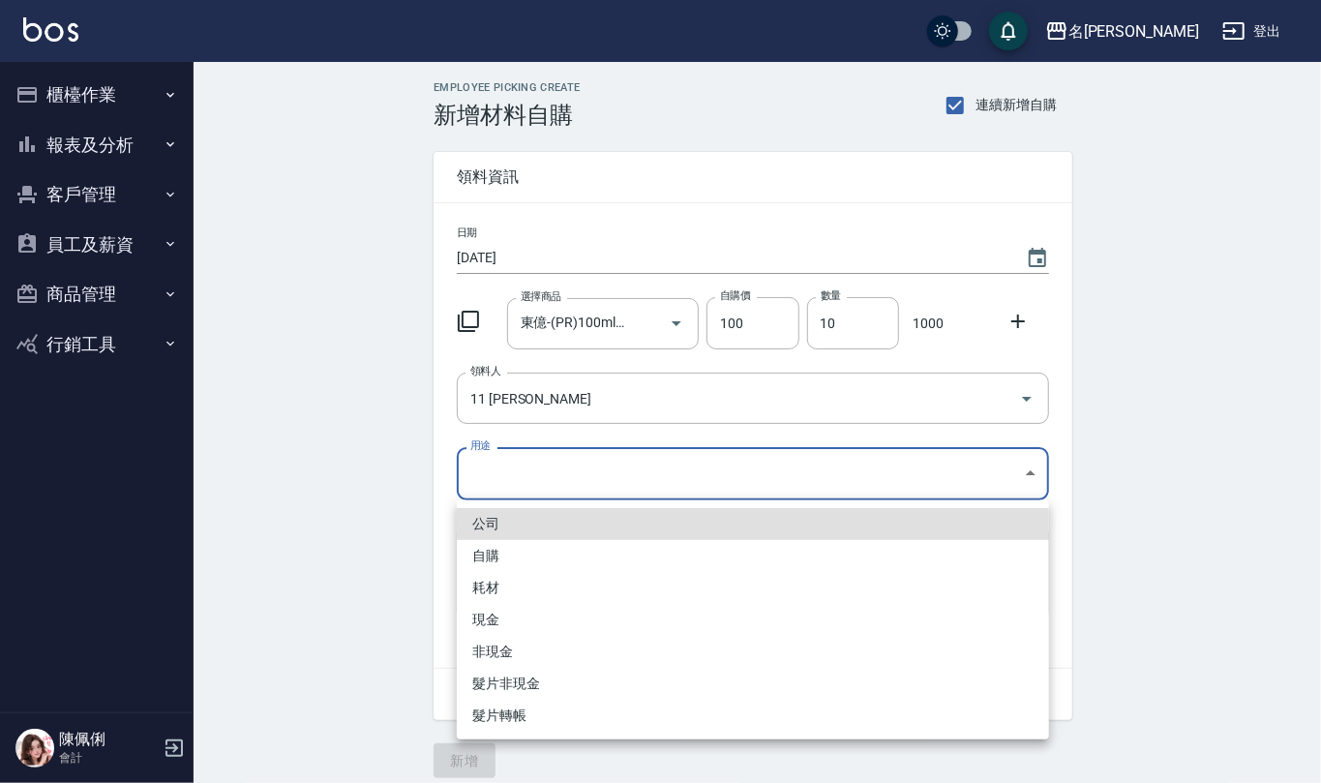
click at [546, 467] on body "名留仁二 登出 櫃檯作業 打帳單 帳單列表 現金收支登錄 材料自購登錄 每日結帳 報表及分析 報表目錄 店家區間累計表 店家日報表 互助日報表 互助月報表 互…" at bounding box center [660, 399] width 1321 height 798
click at [548, 551] on li "自購" at bounding box center [753, 556] width 592 height 32
type input "自購"
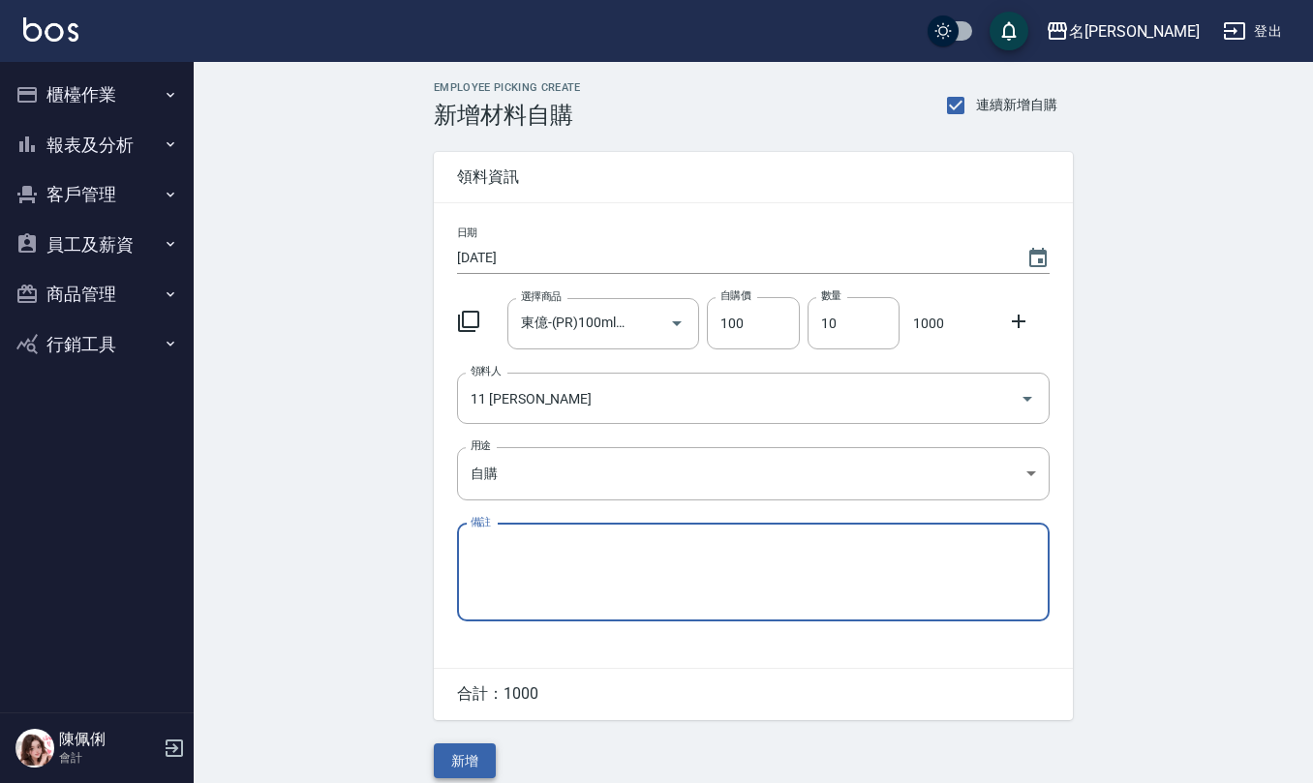
click at [451, 756] on button "新增" at bounding box center [465, 761] width 62 height 36
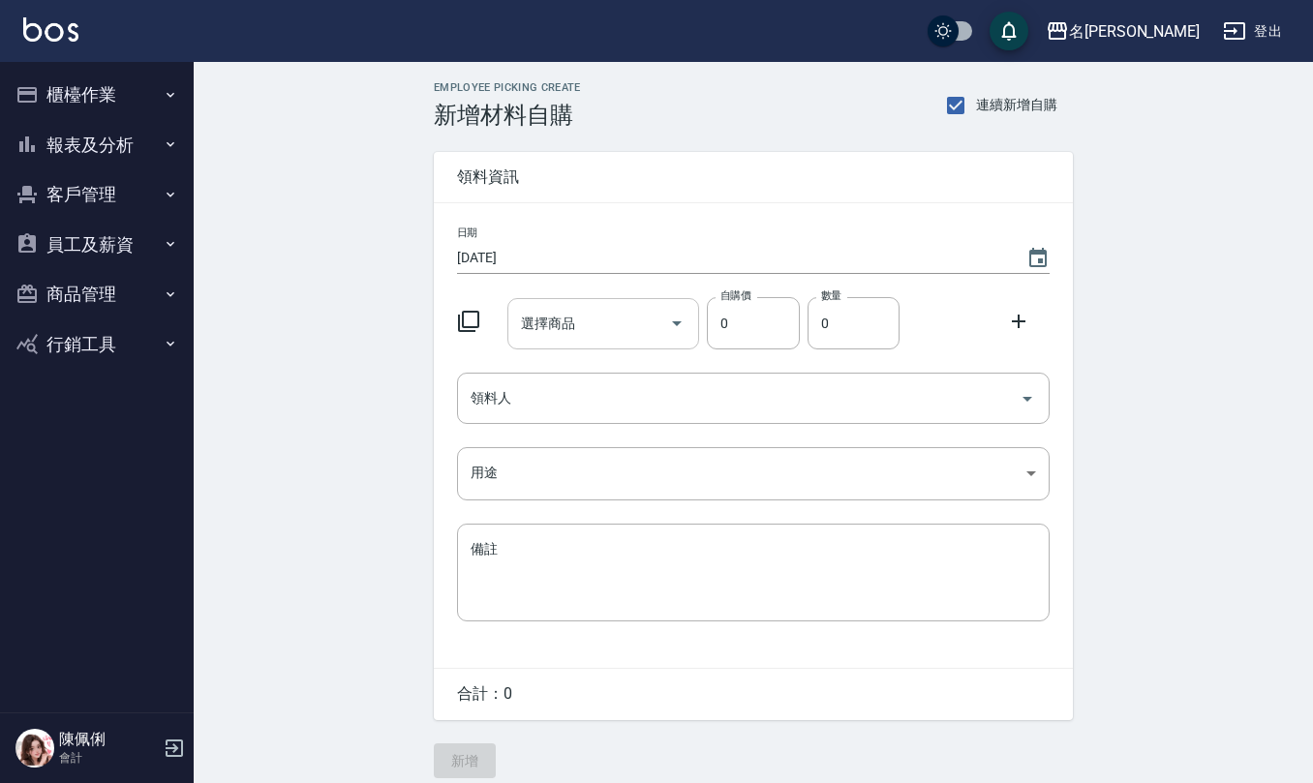
click at [606, 337] on input "選擇商品" at bounding box center [589, 324] width 146 height 34
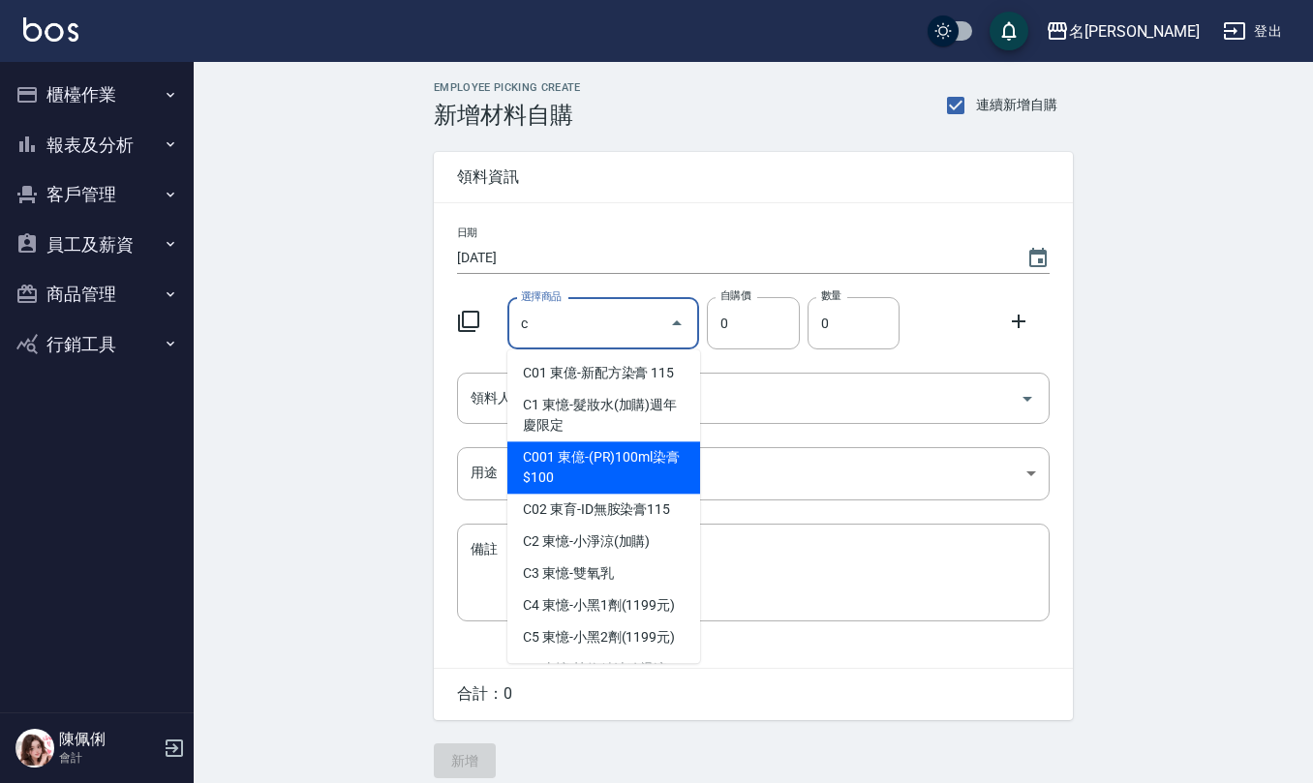
click at [628, 465] on li "C001 東億-(PR)100ml染膏$100" at bounding box center [603, 467] width 193 height 52
type input "東億-(PR)100ml染膏$100"
type input "100"
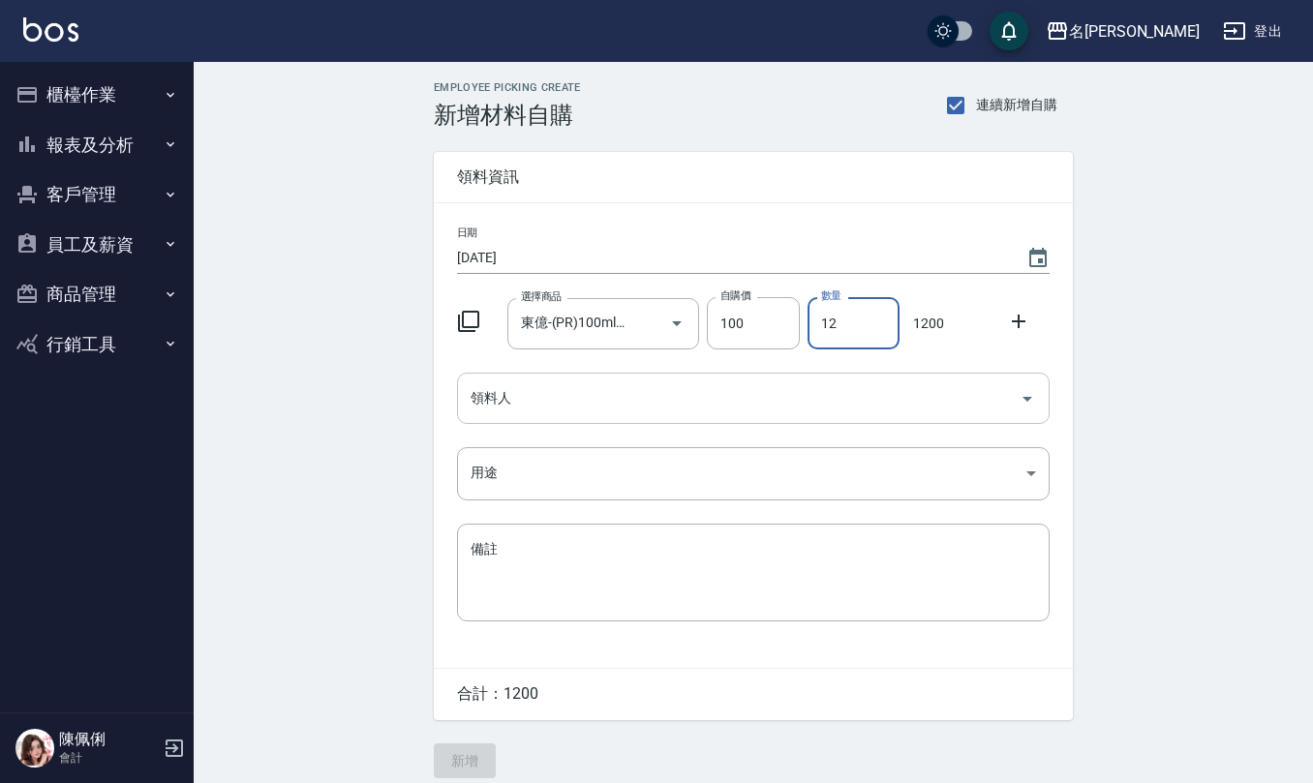
type input "12"
click at [728, 404] on input "領料人" at bounding box center [739, 398] width 546 height 34
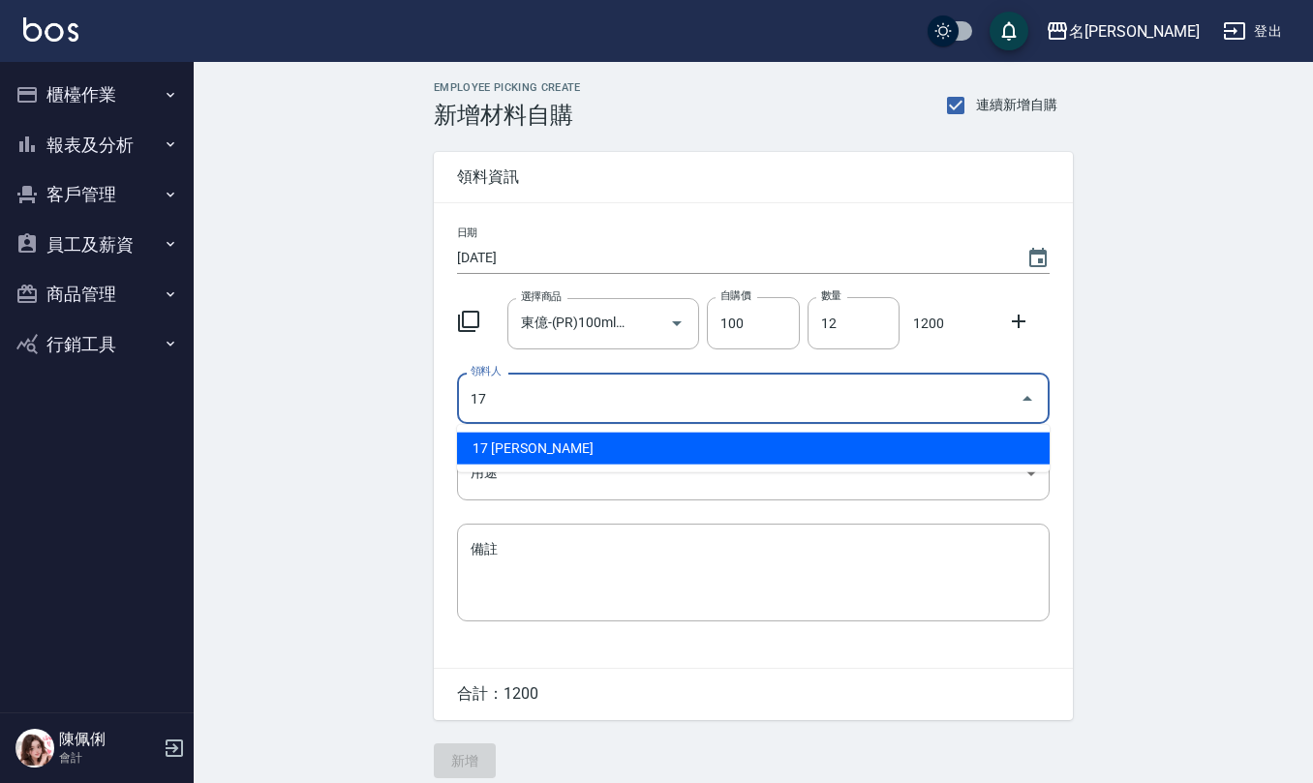
type input "17 [PERSON_NAME]"
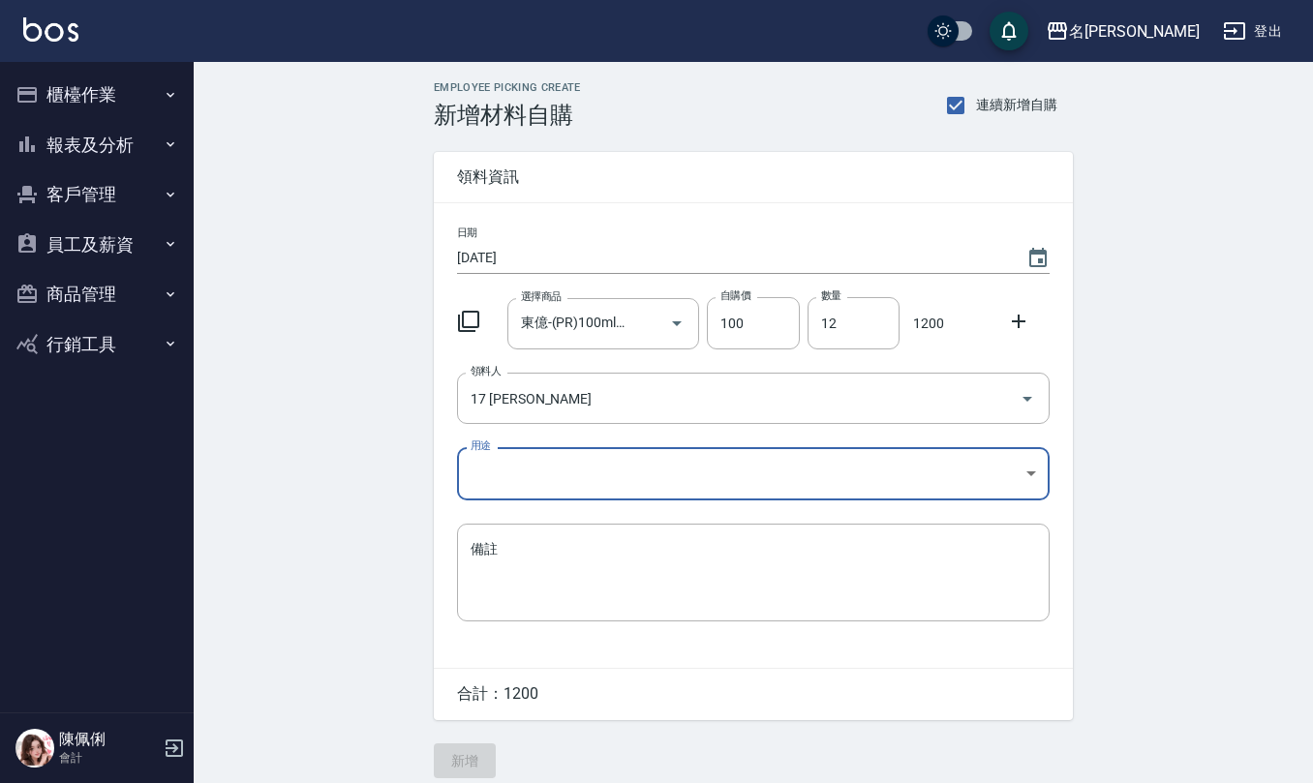
click at [620, 467] on body "名留仁二 登出 櫃檯作業 打帳單 帳單列表 現金收支登錄 材料自購登錄 每日結帳 報表及分析 報表目錄 店家區間累計表 店家日報表 互助日報表 互助月報表 互…" at bounding box center [656, 399] width 1313 height 798
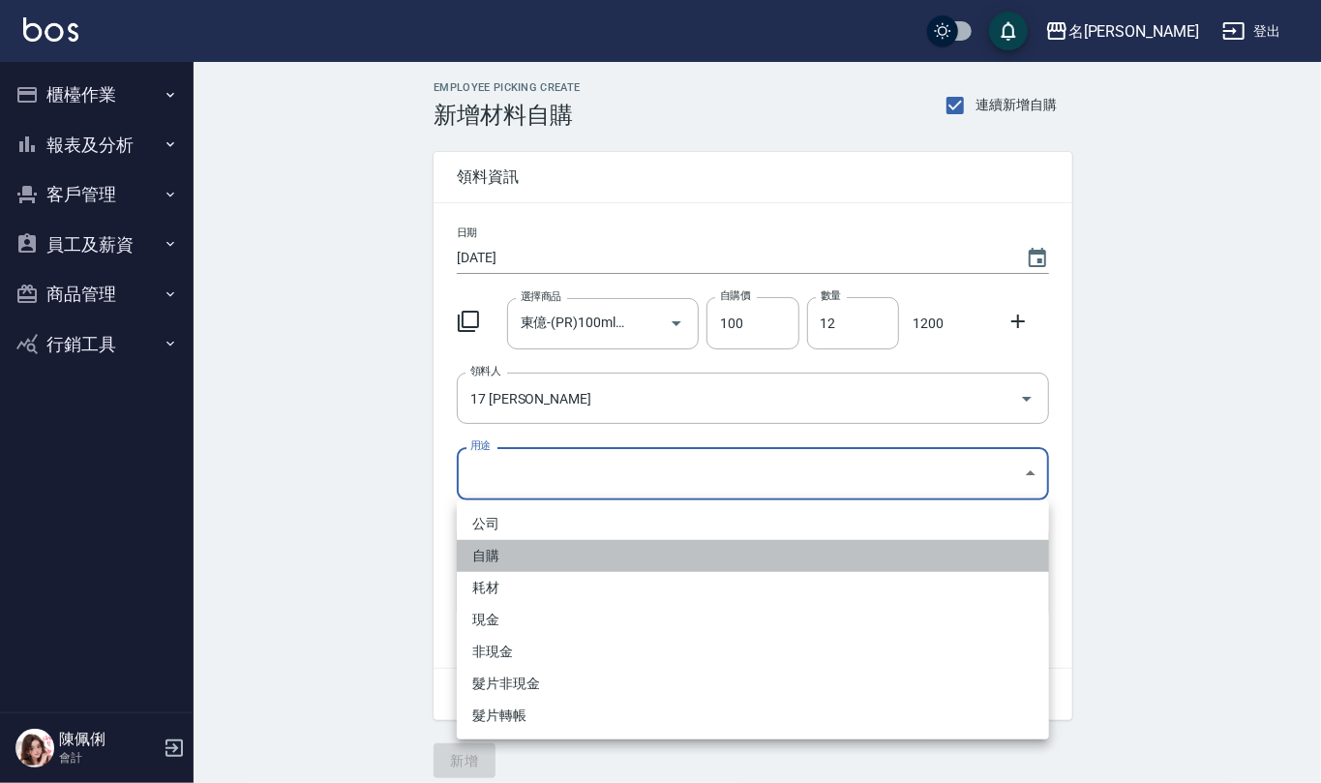
click at [525, 558] on li "自購" at bounding box center [753, 556] width 592 height 32
type input "自購"
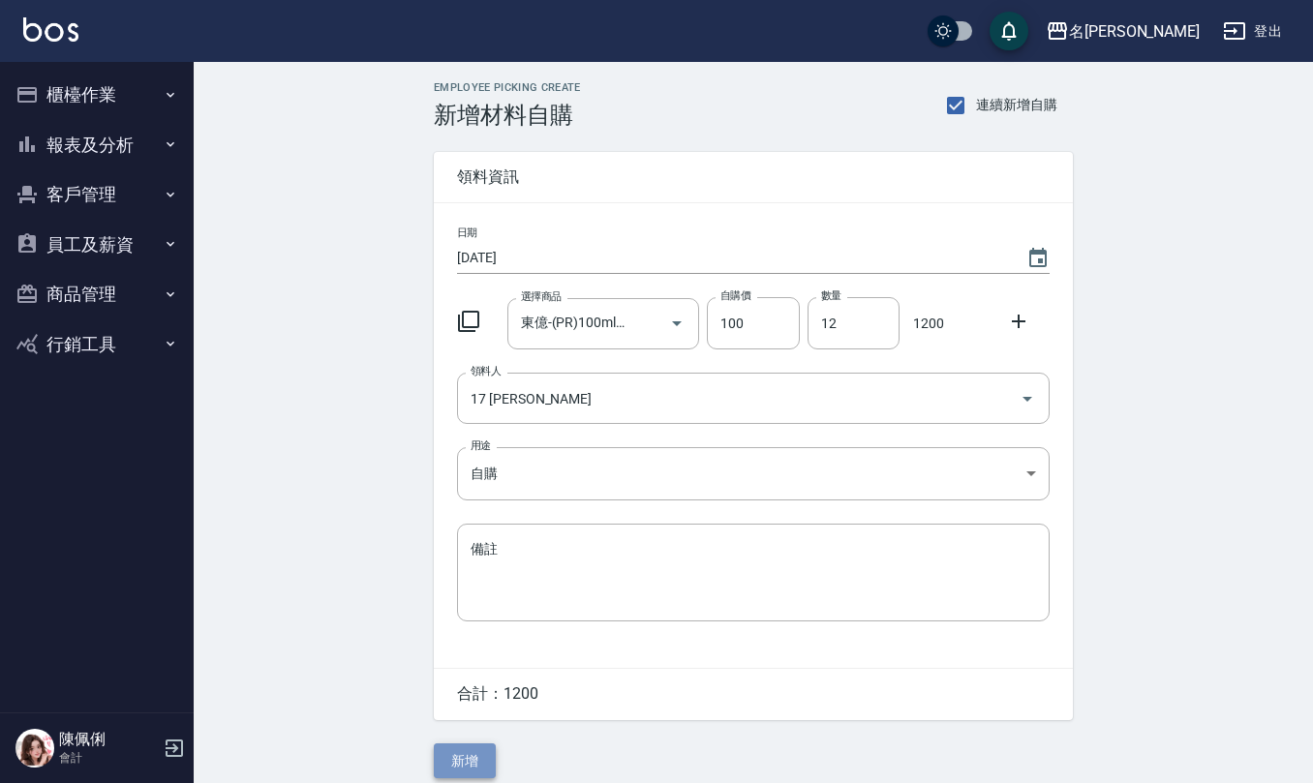
click at [469, 759] on button "新增" at bounding box center [465, 761] width 62 height 36
click at [589, 325] on input "選擇商品" at bounding box center [589, 324] width 146 height 34
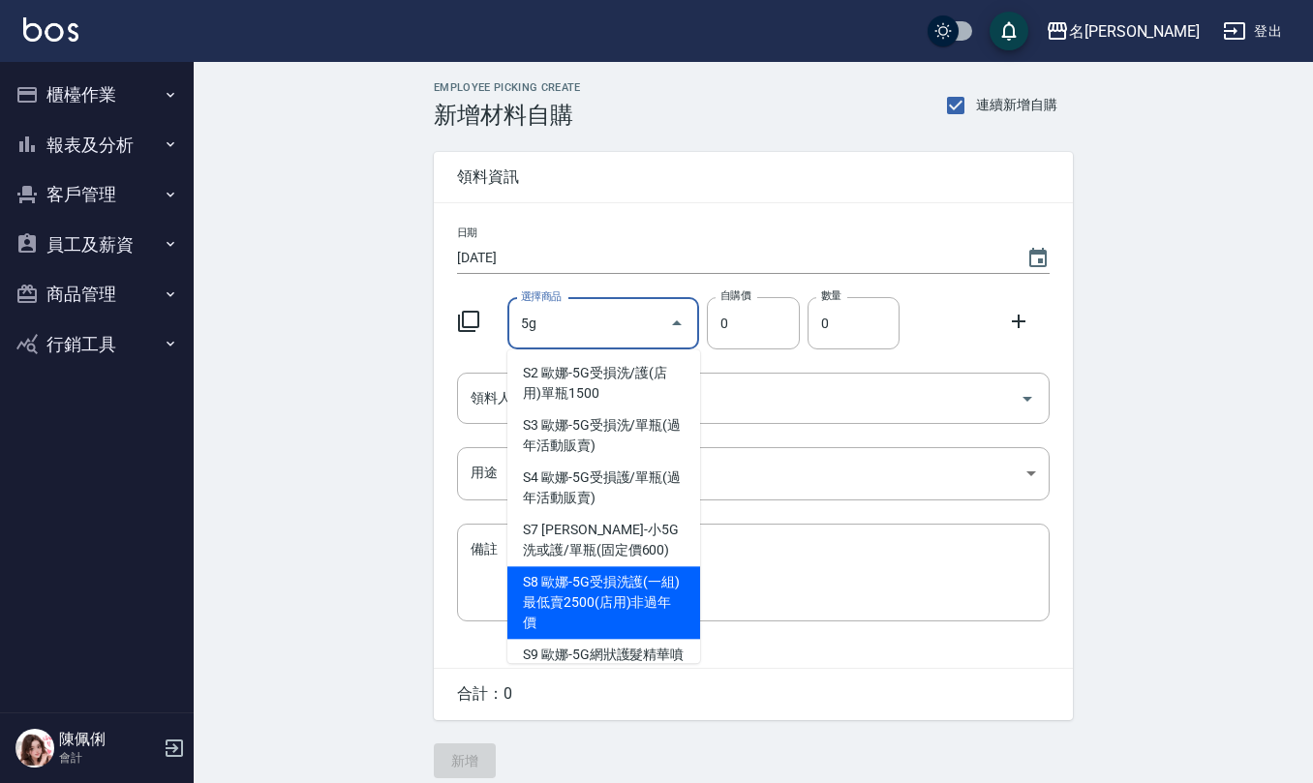
scroll to position [28, 0]
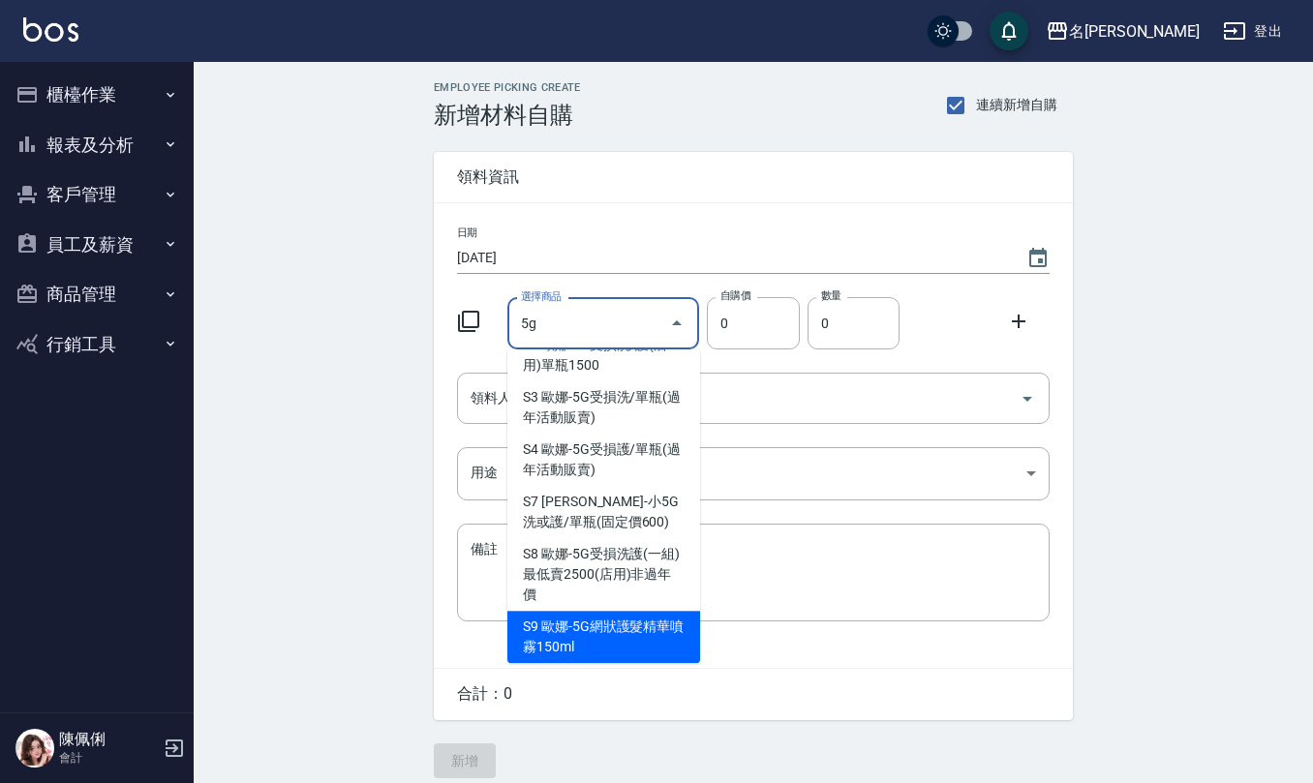
type input "歐娜-5G網狀護髮精華噴霧150ml"
type input "250"
type input "1"
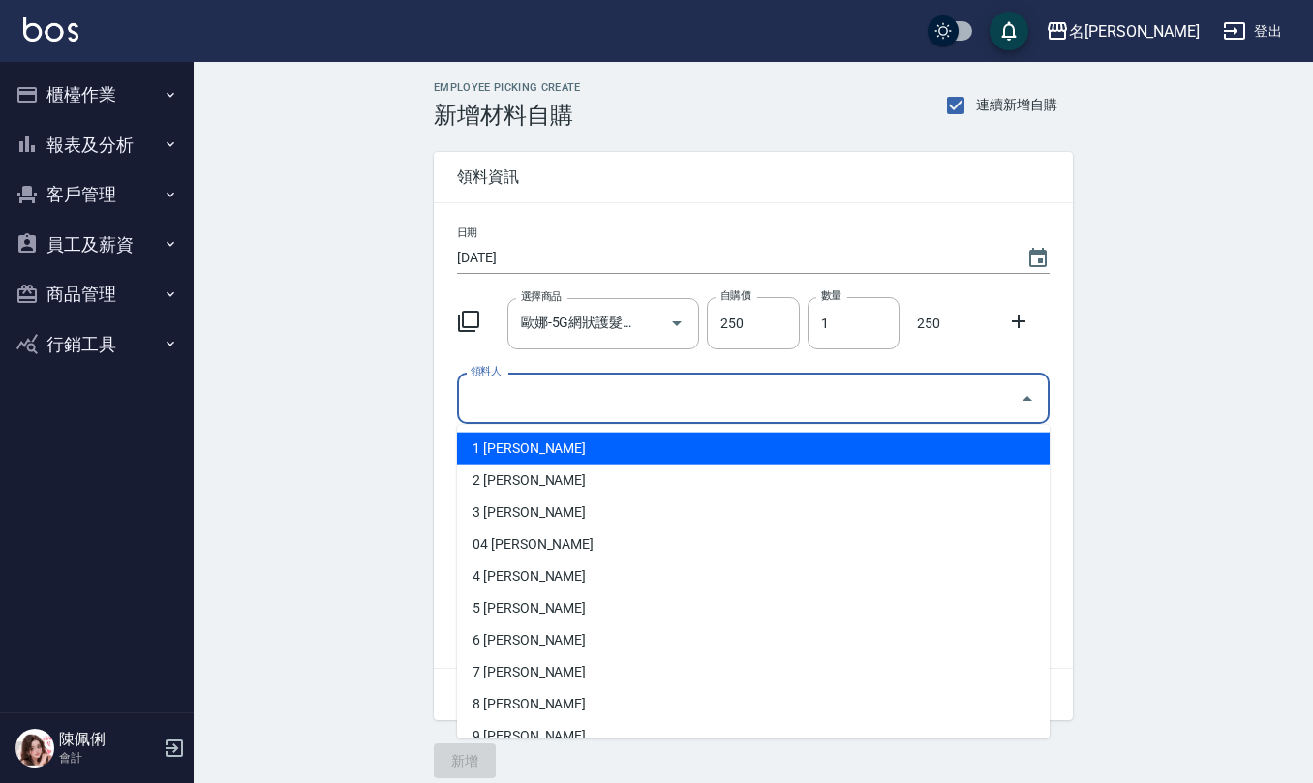
click at [570, 400] on input "領料人" at bounding box center [739, 398] width 546 height 34
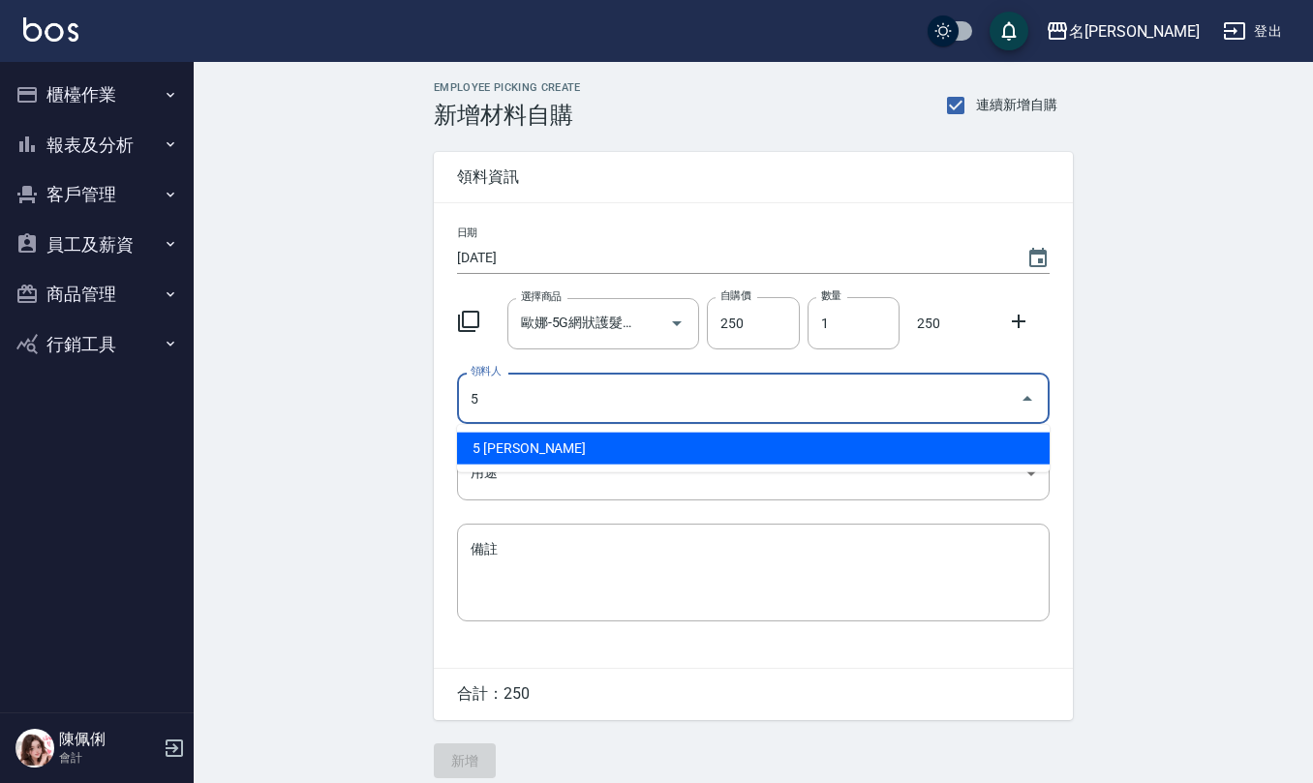
type input "5 [PERSON_NAME]"
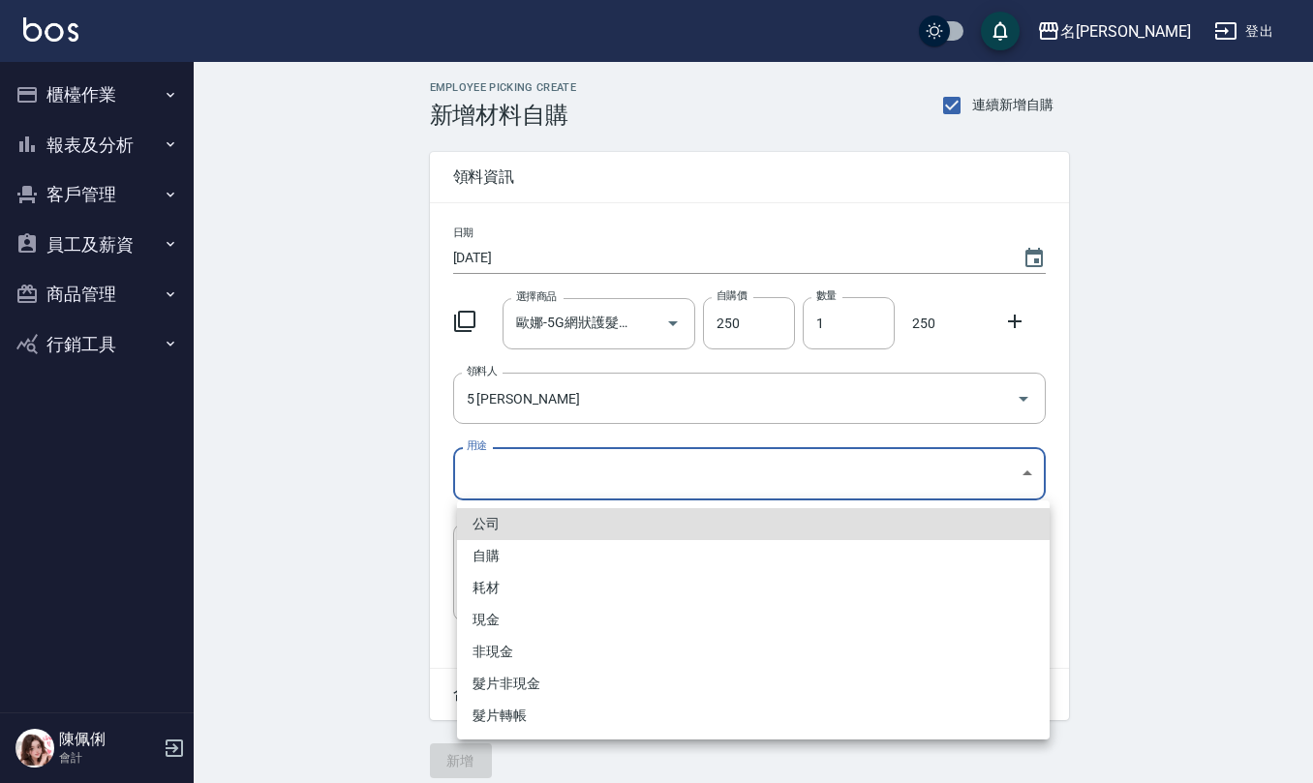
click at [556, 470] on body "名留仁二 登出 櫃檯作業 打帳單 帳單列表 現金收支登錄 材料自購登錄 每日結帳 報表及分析 報表目錄 店家區間累計表 店家日報表 互助日報表 互助月報表 互…" at bounding box center [656, 399] width 1313 height 798
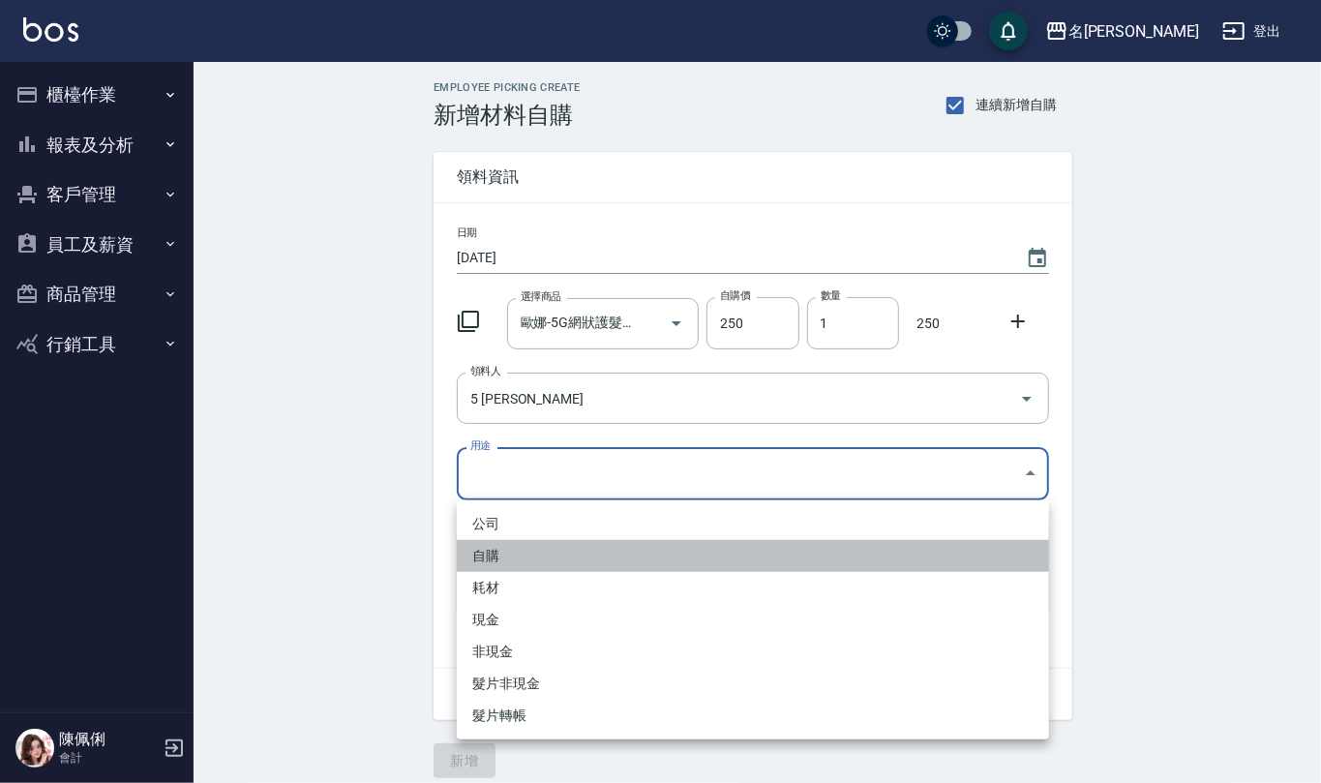
click at [575, 551] on li "自購" at bounding box center [753, 556] width 592 height 32
type input "自購"
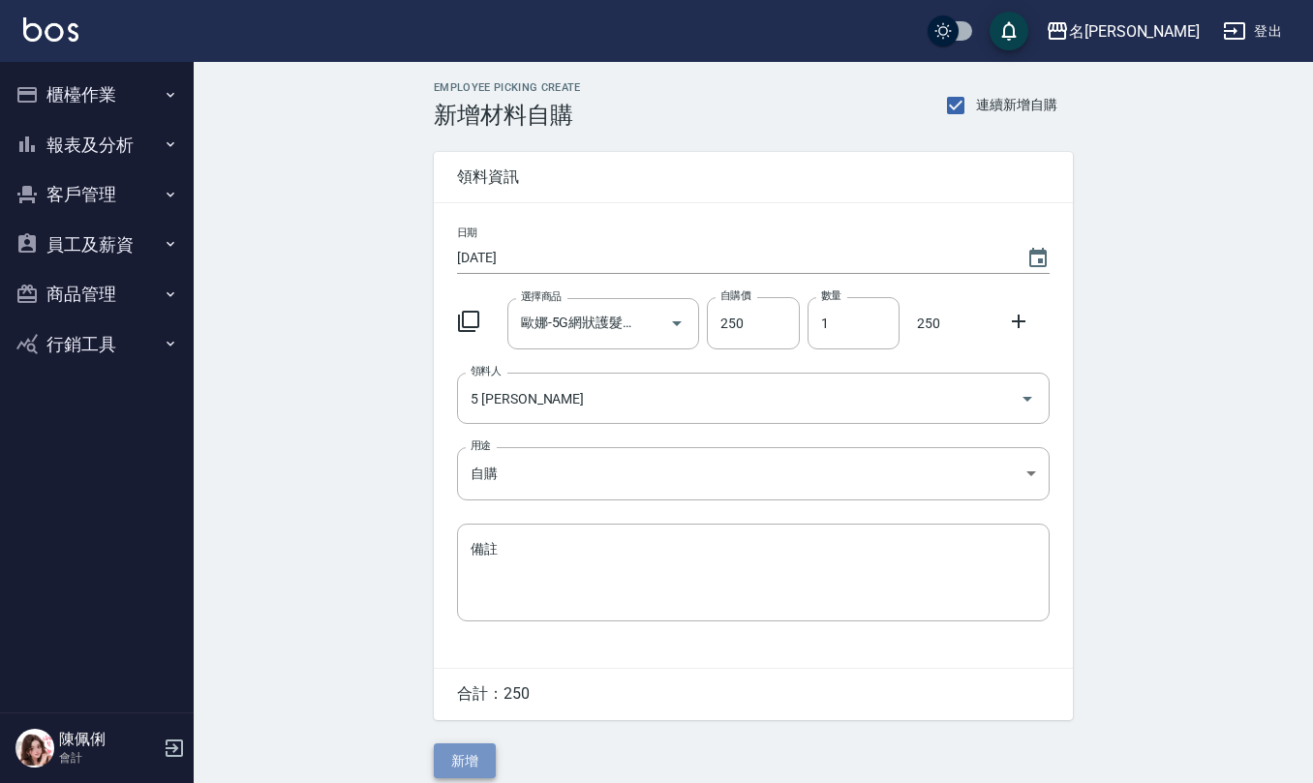
click at [463, 771] on button "新增" at bounding box center [465, 761] width 62 height 36
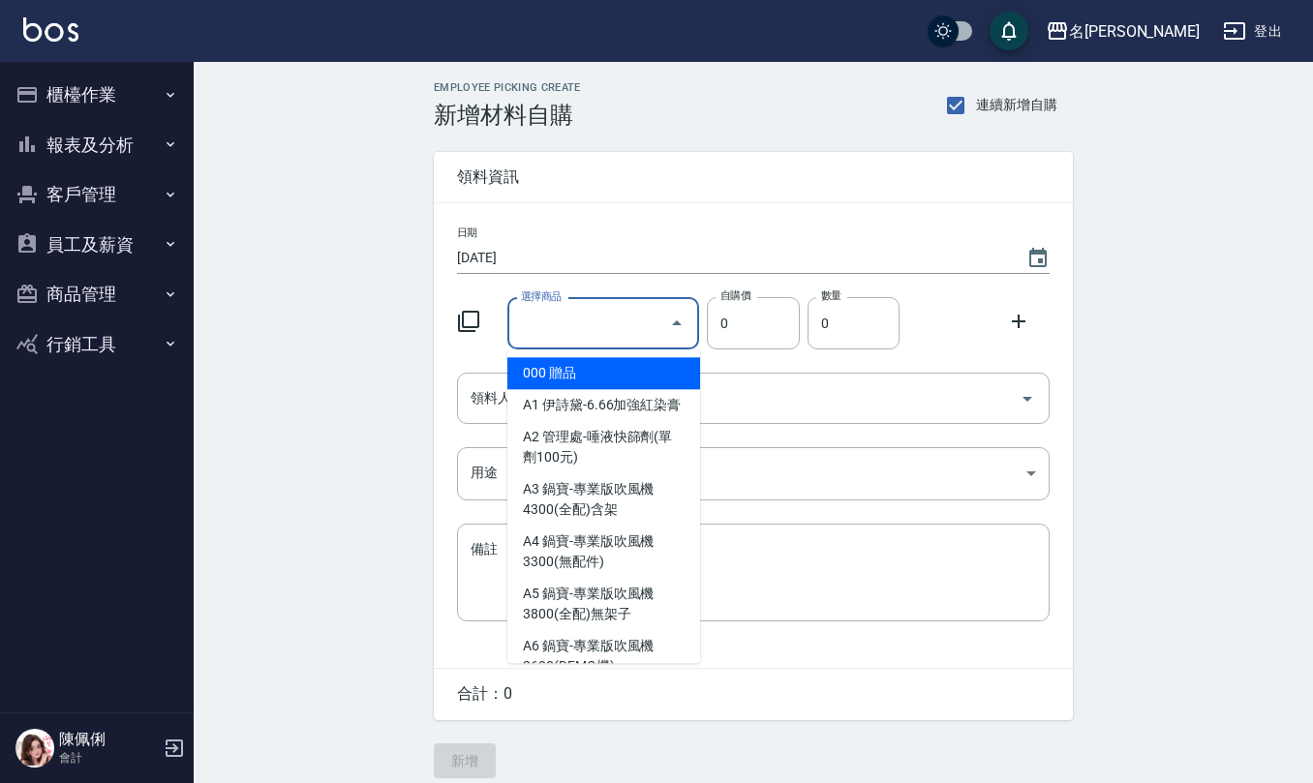
click at [598, 310] on input "選擇商品" at bounding box center [589, 324] width 146 height 34
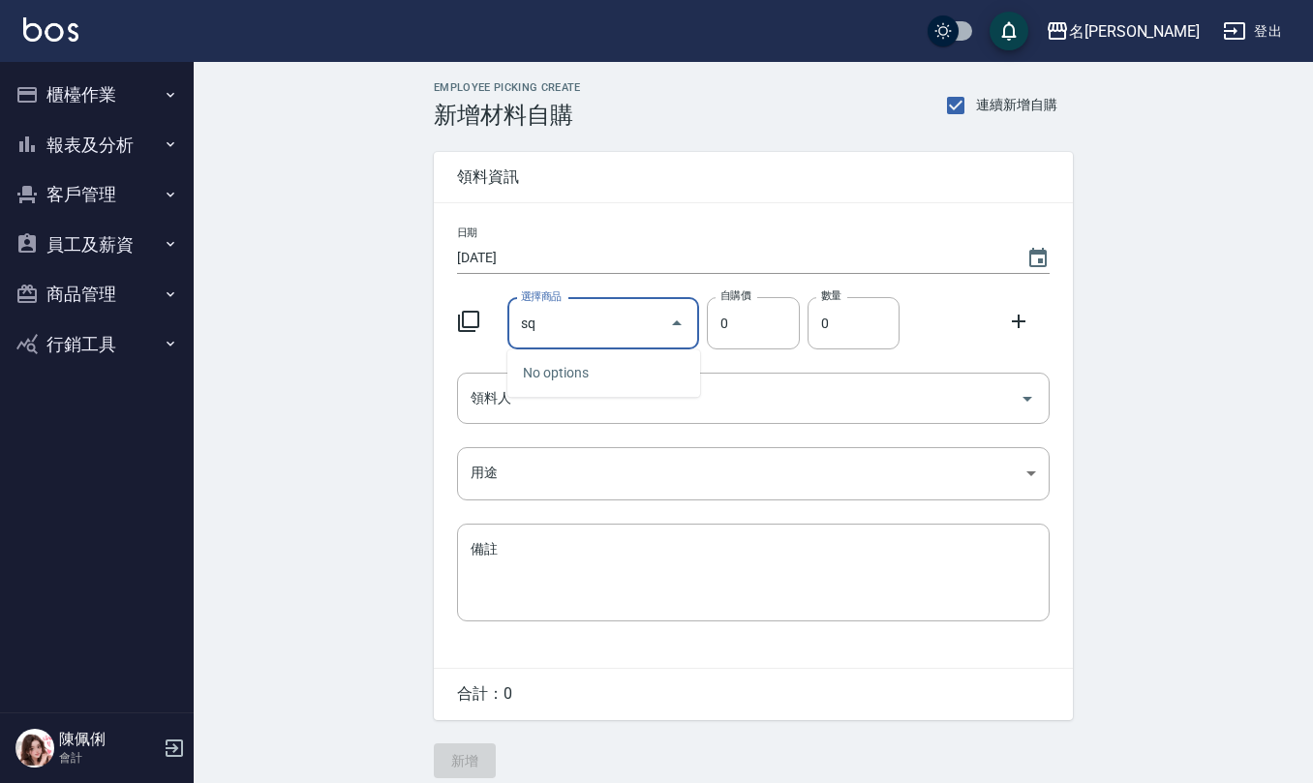
type input "s"
type input "育昇-[PERSON_NAME]"
type input "65"
type input "1"
click at [1032, 247] on icon "Choose date, selected date is 2025-08-29" at bounding box center [1037, 258] width 23 height 23
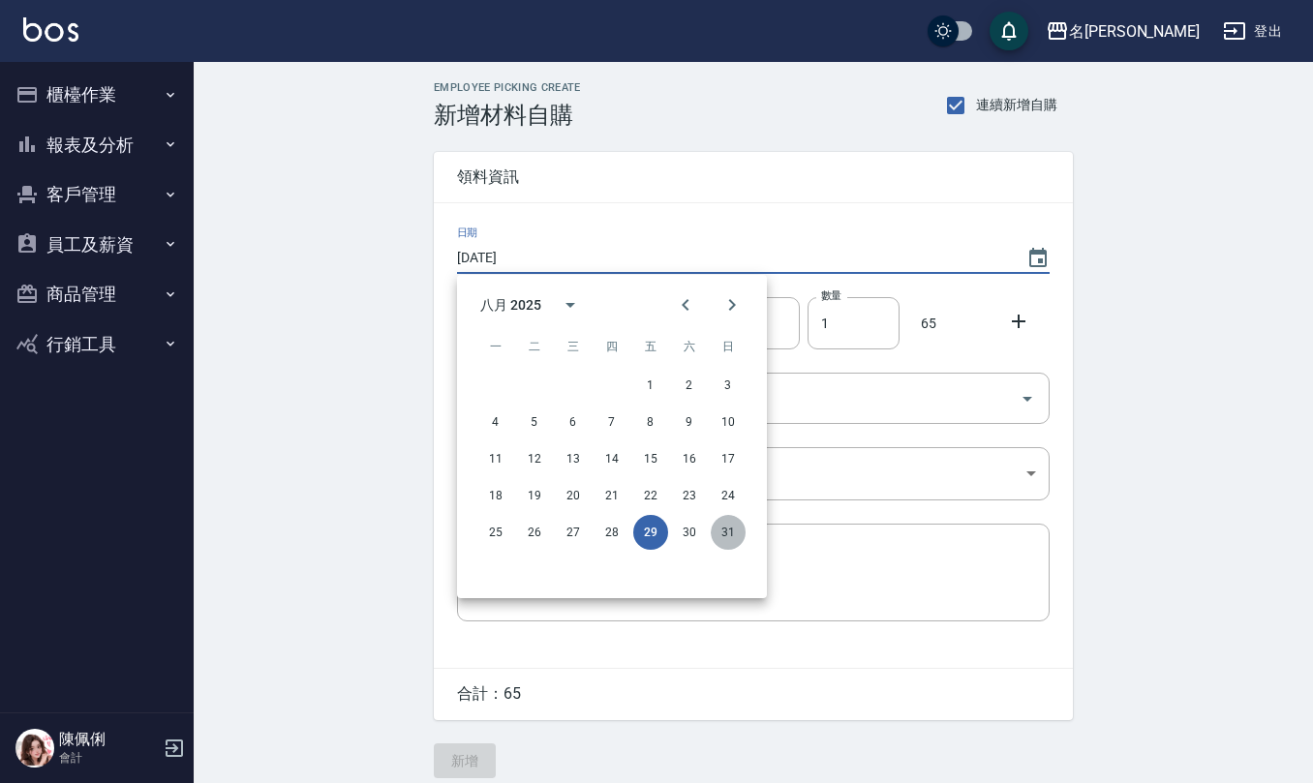
click at [729, 542] on button "31" at bounding box center [727, 532] width 35 height 35
type input "[DATE]"
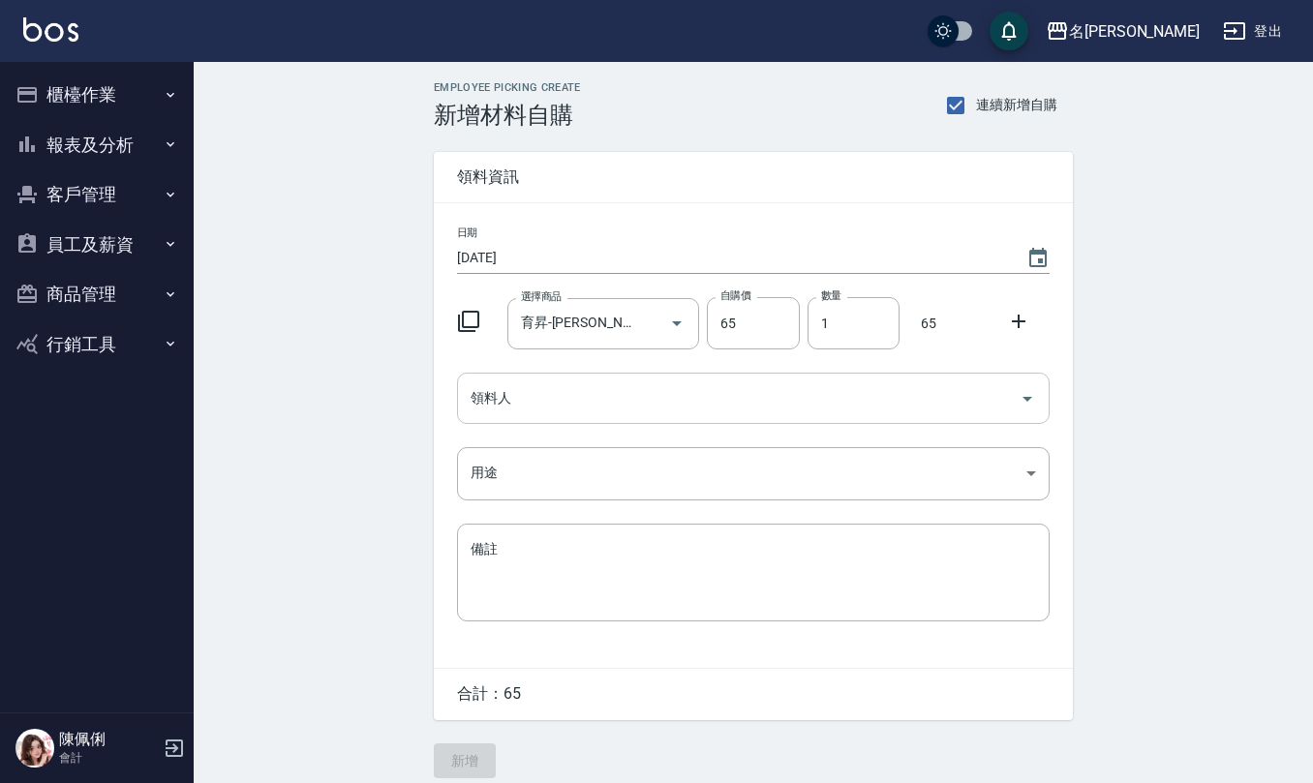
click at [503, 407] on input "領料人" at bounding box center [739, 398] width 546 height 34
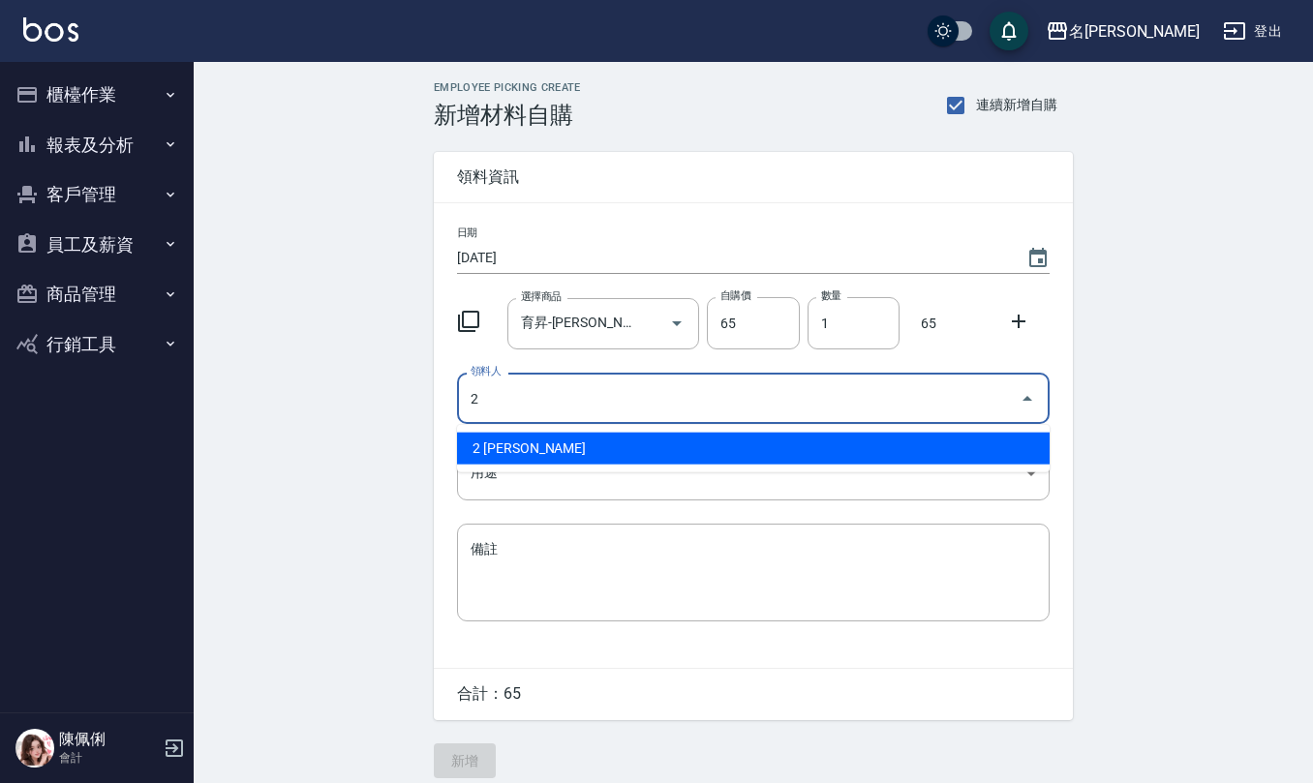
type input "2 [PERSON_NAME]"
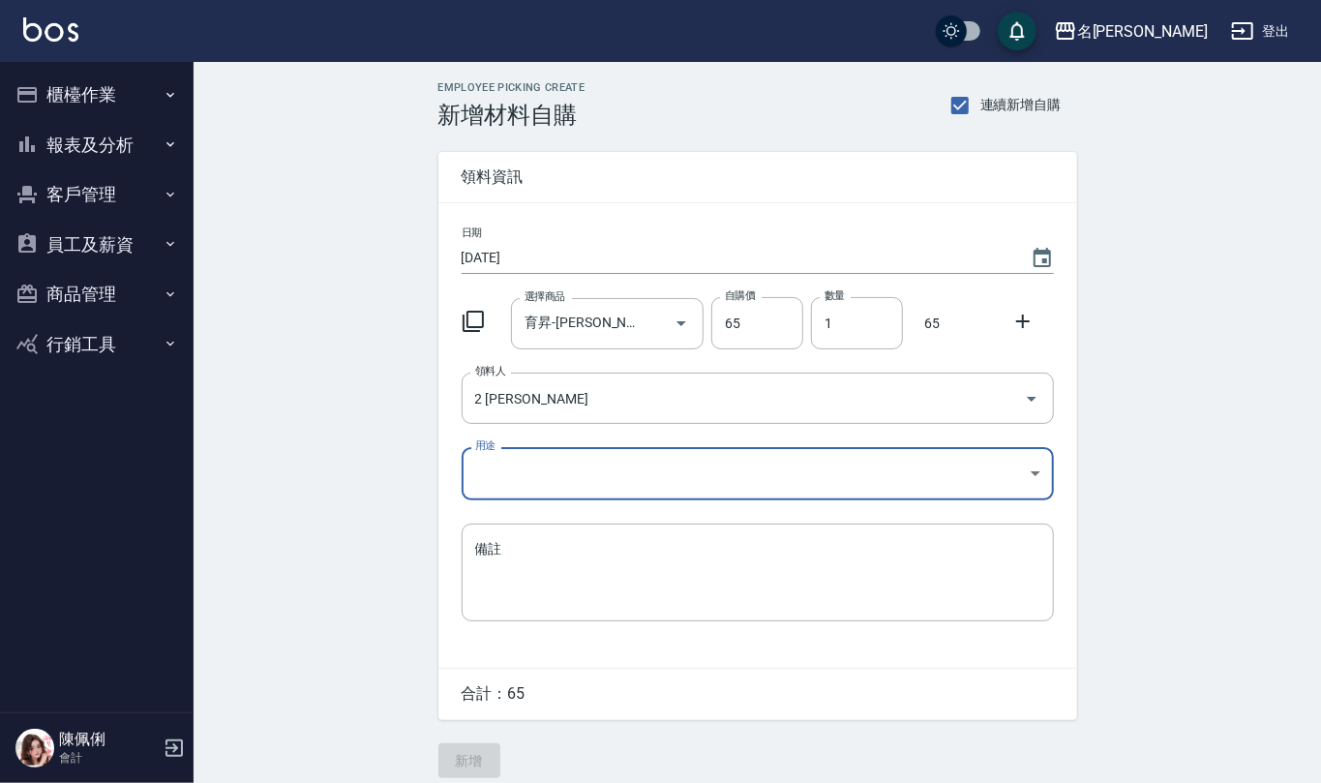
click at [512, 472] on body "名留仁二 登出 櫃檯作業 打帳單 帳單列表 現金收支登錄 材料自購登錄 每日結帳 報表及分析 報表目錄 店家區間累計表 店家日報表 互助日報表 互助月報表 互…" at bounding box center [660, 399] width 1321 height 798
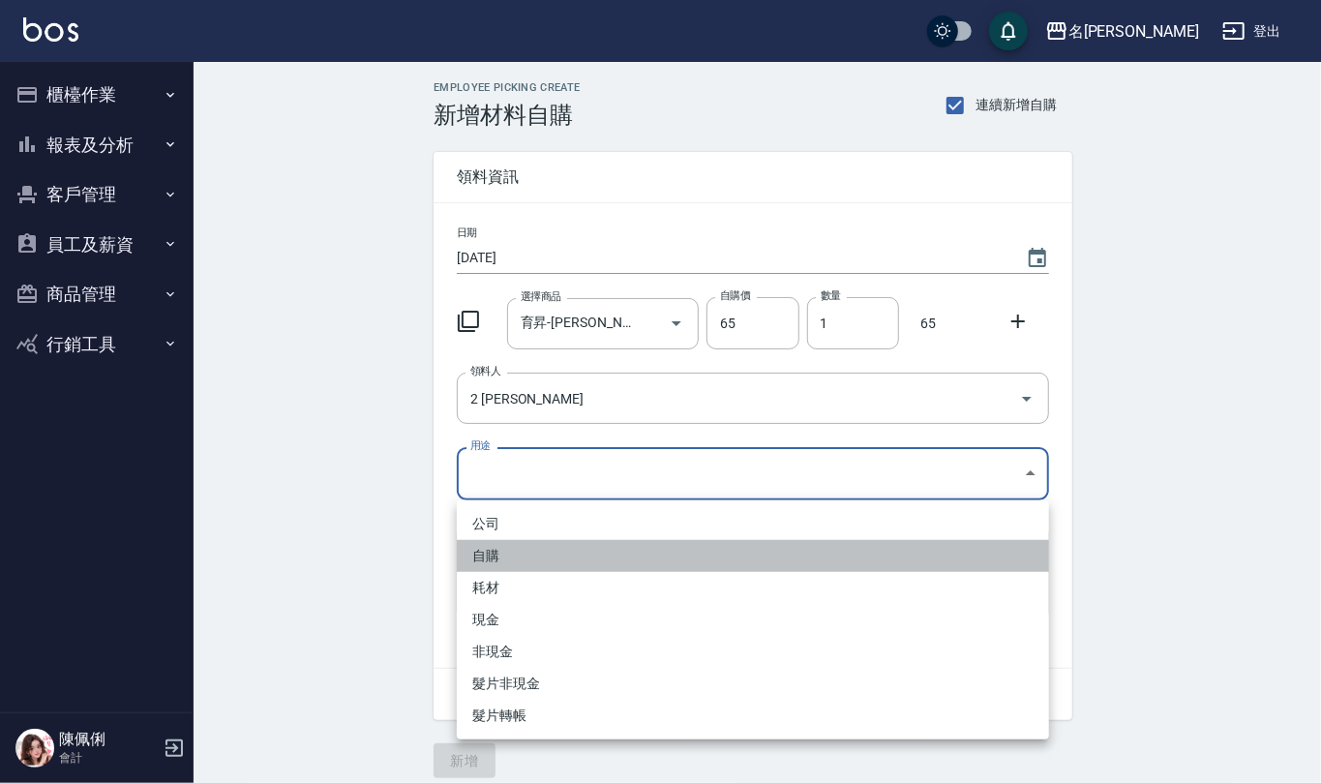
click at [513, 559] on li "自購" at bounding box center [753, 556] width 592 height 32
type input "自購"
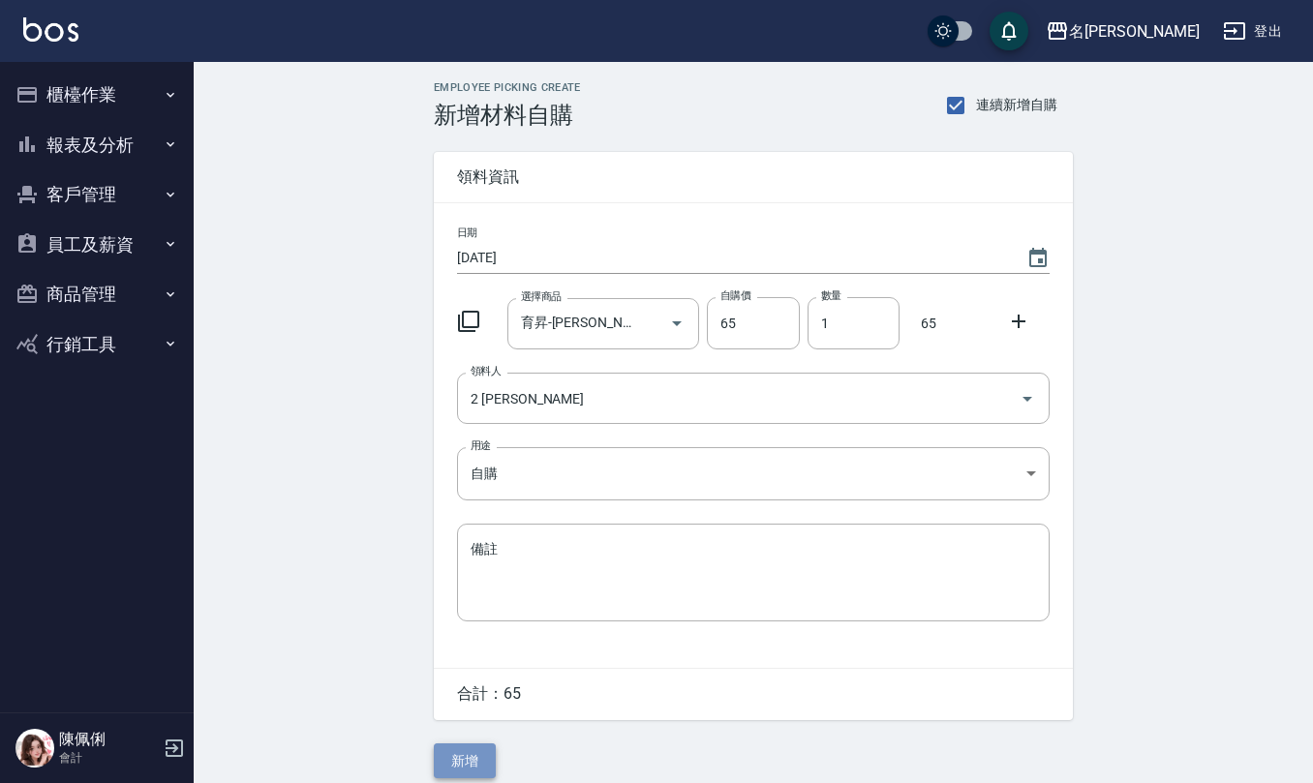
click at [469, 748] on button "新增" at bounding box center [465, 761] width 62 height 36
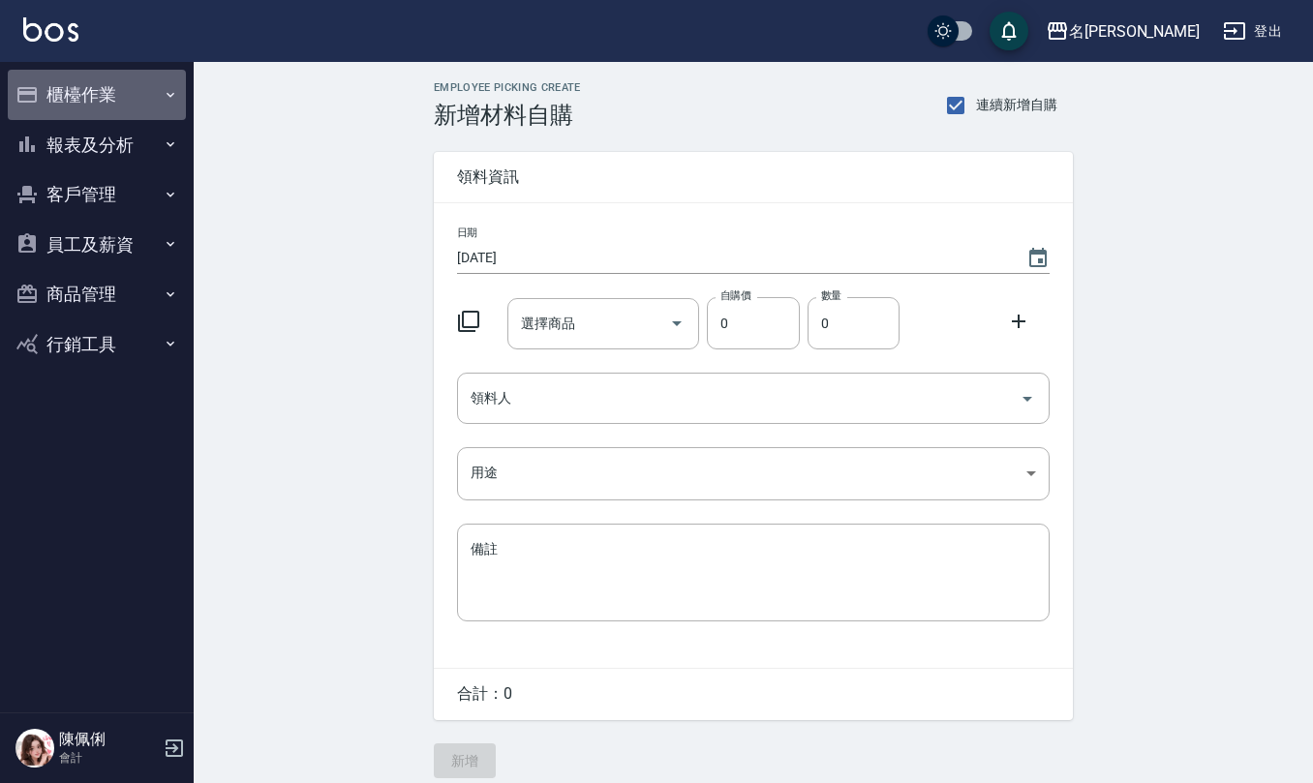
click at [60, 98] on button "櫃檯作業" at bounding box center [97, 95] width 178 height 50
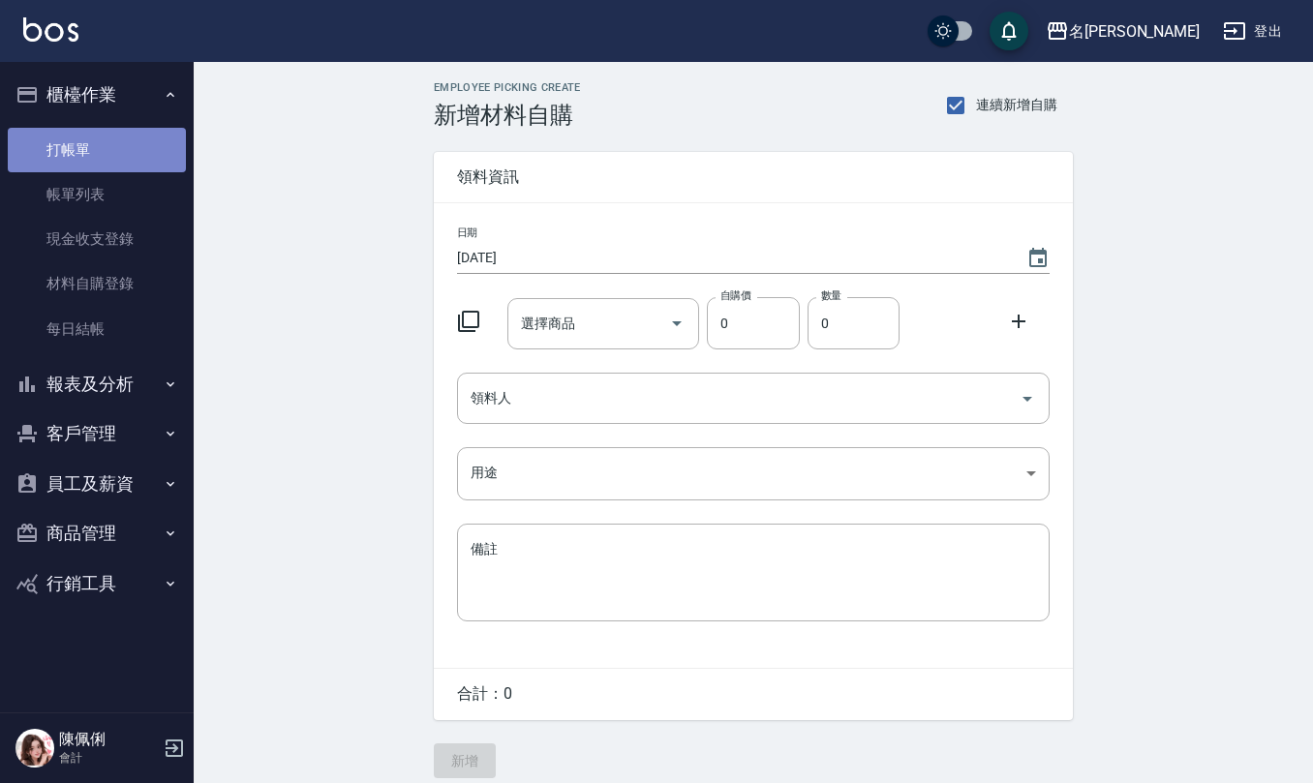
click at [102, 151] on link "打帳單" at bounding box center [97, 150] width 178 height 45
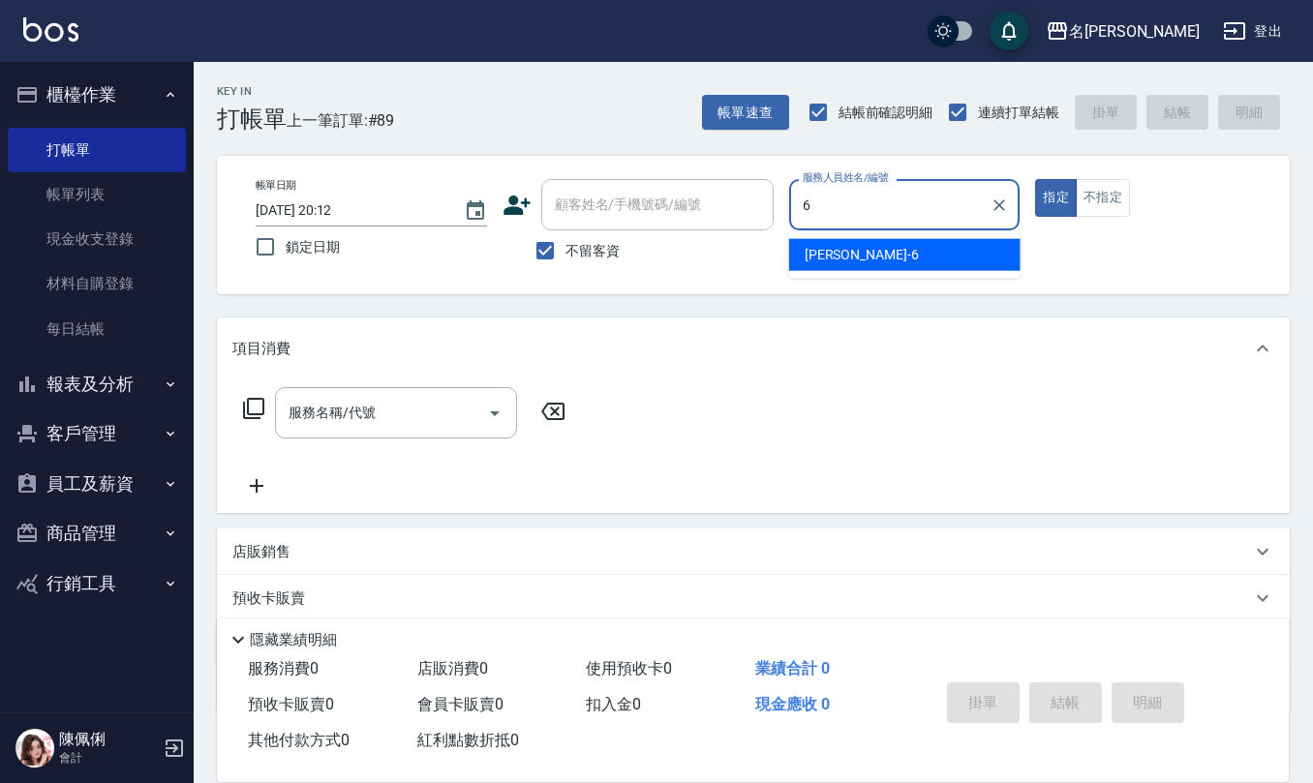
type input "[PERSON_NAME]-6"
type button "true"
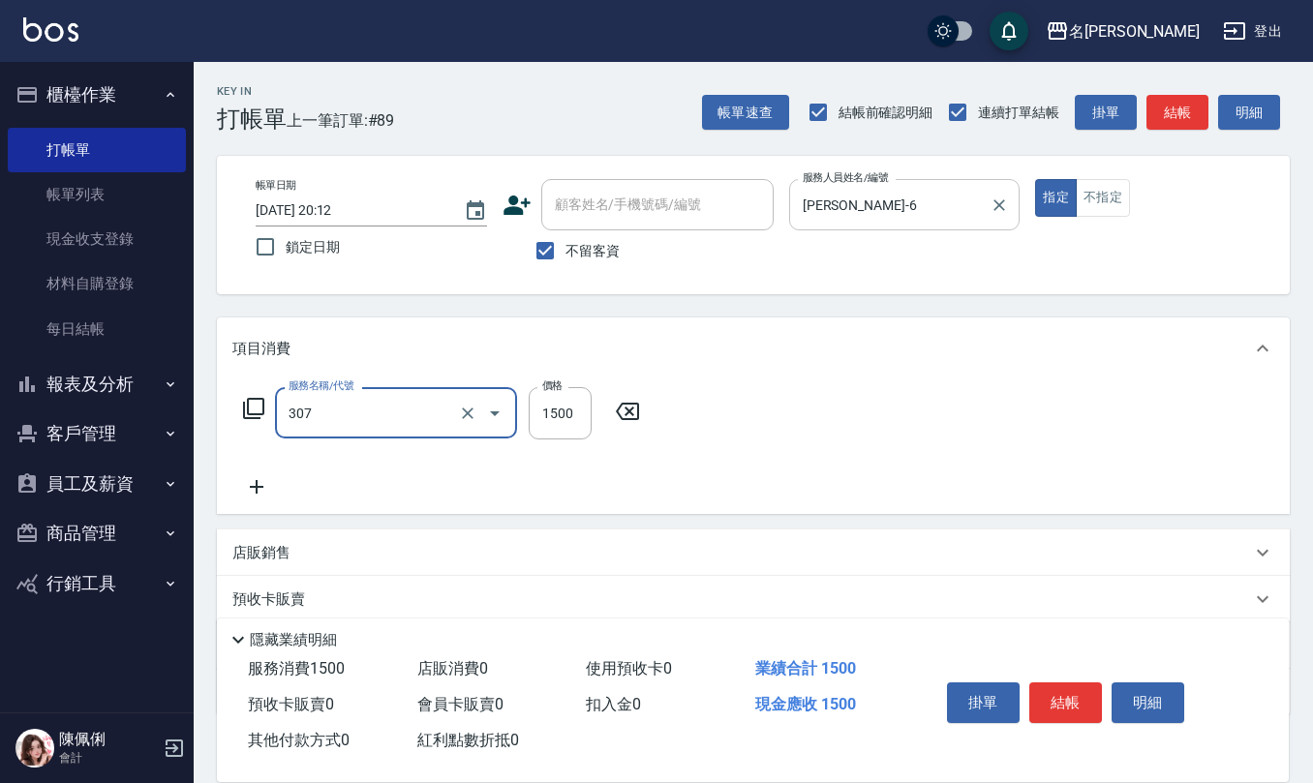
type input "EF麥拉寧燙髮1500(307)"
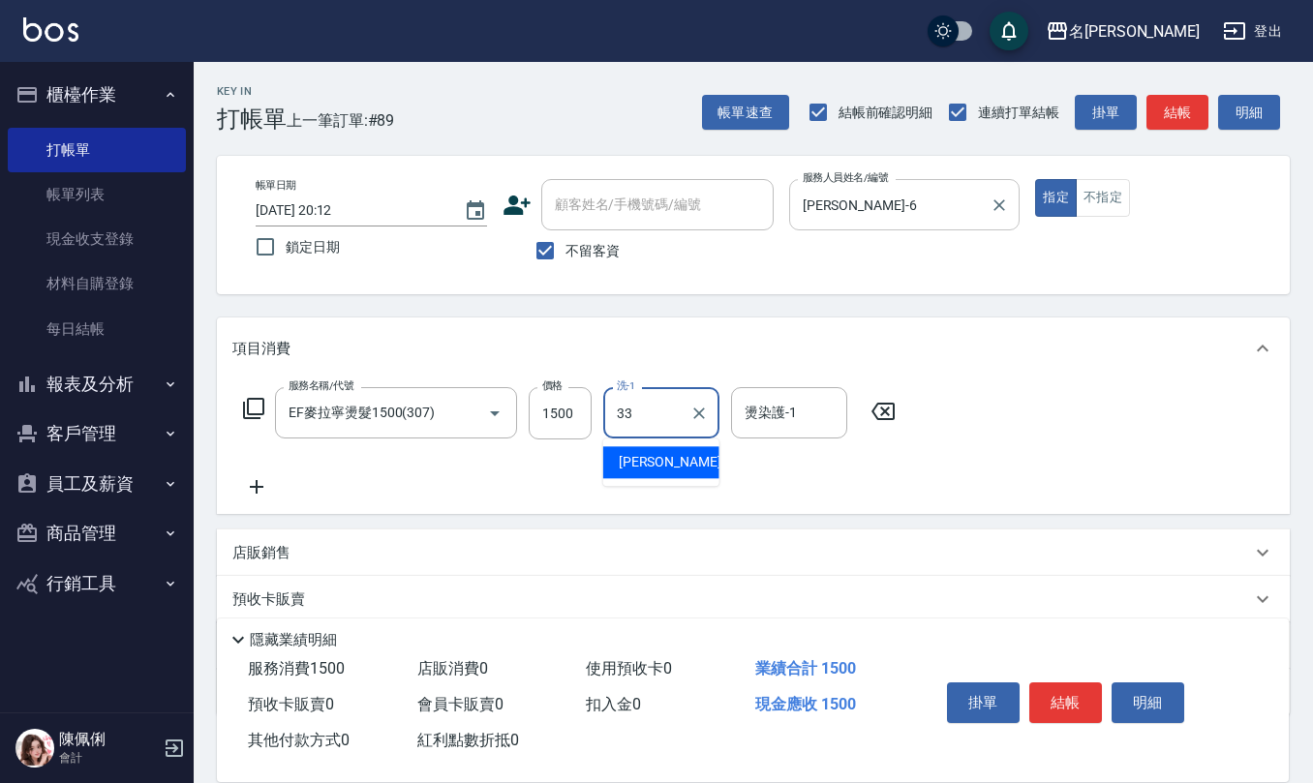
type input "[PERSON_NAME]-33"
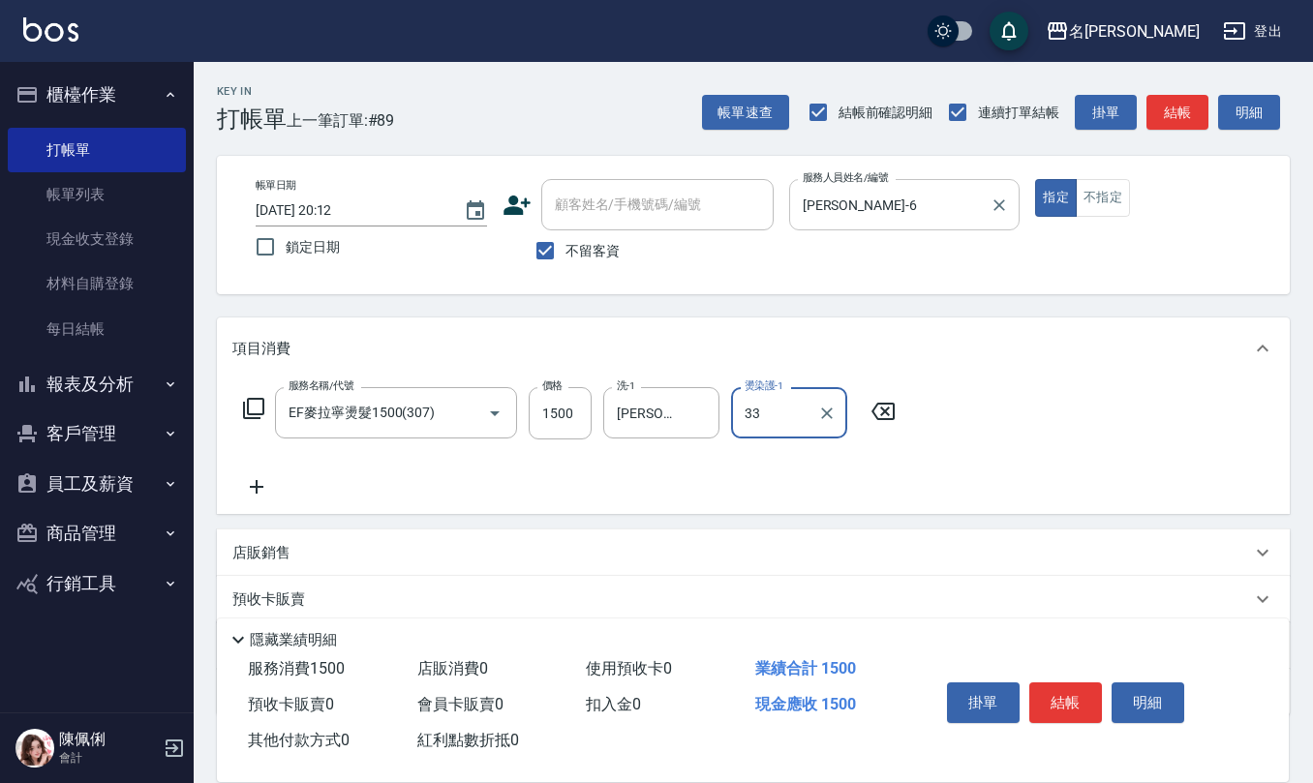
type input "[PERSON_NAME]-33"
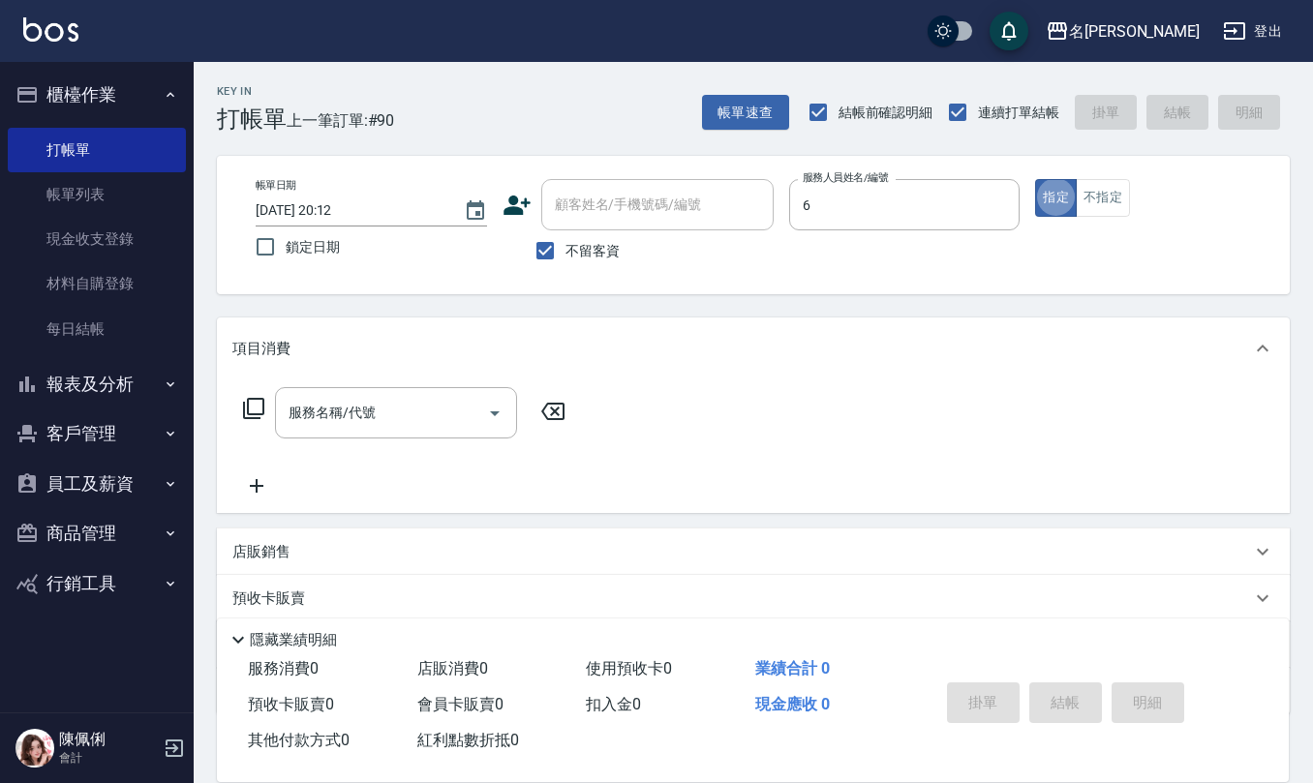
type input "[PERSON_NAME]-6"
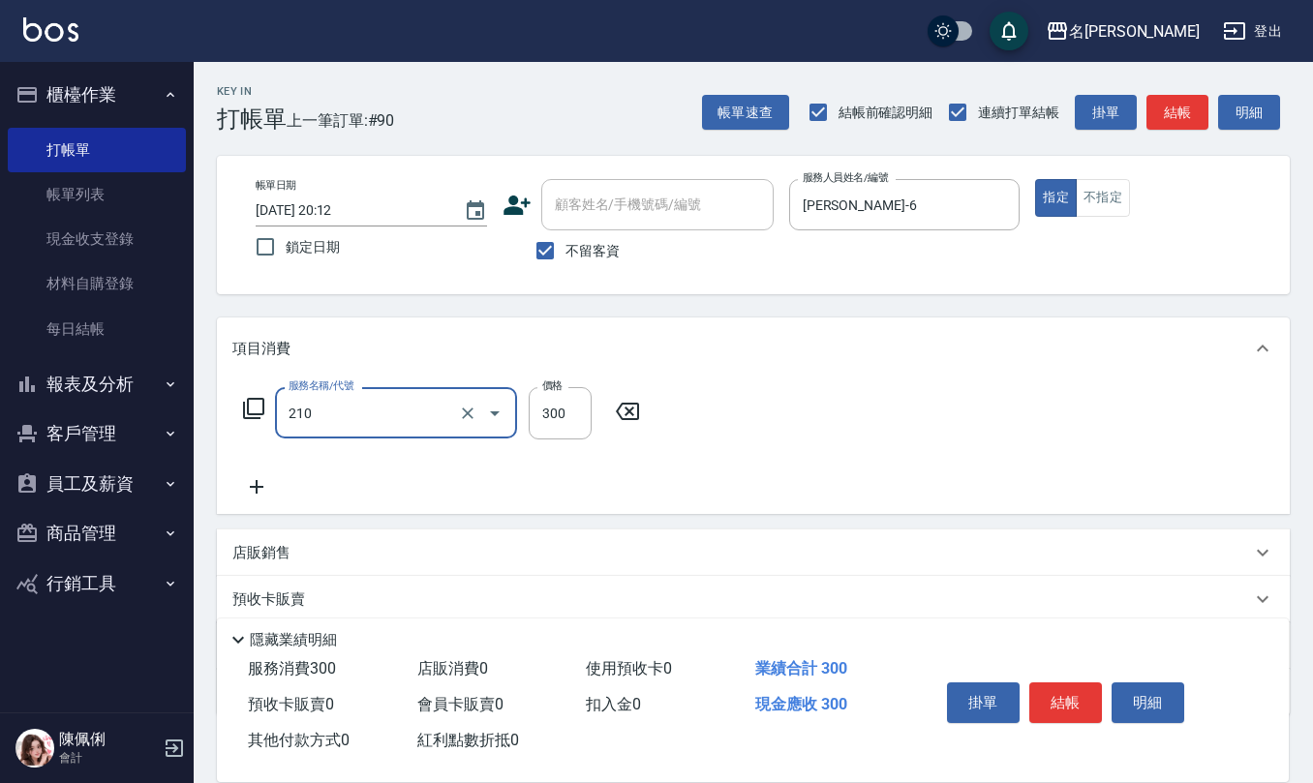
type input "[PERSON_NAME]洗髮精(210)"
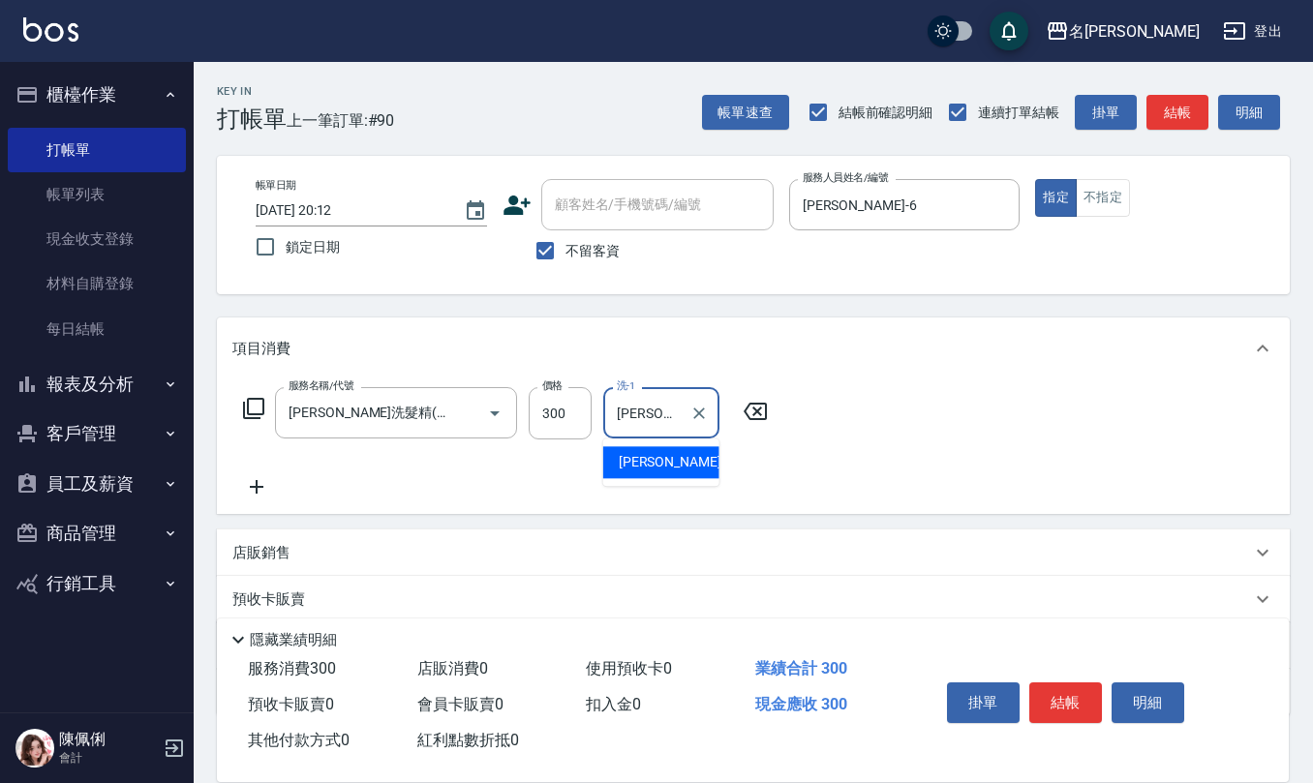
type input "[PERSON_NAME]-32"
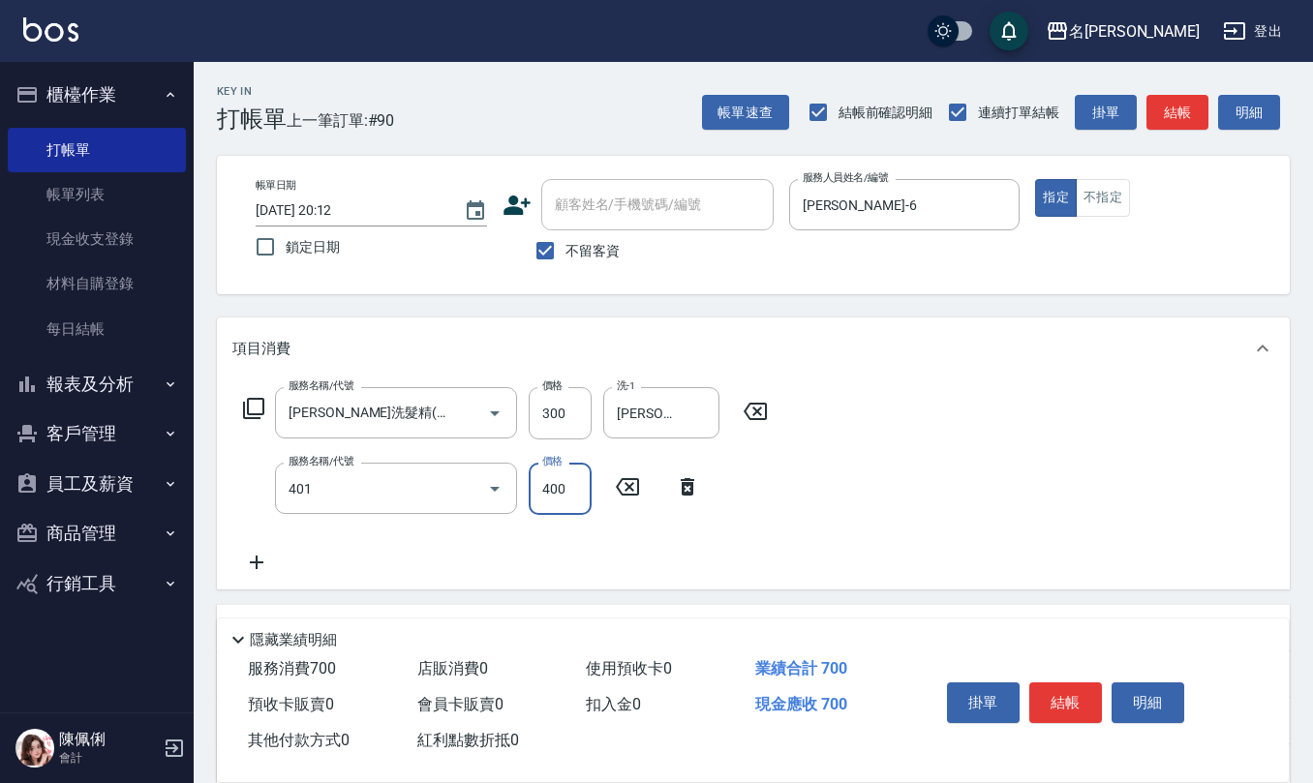
type input "剪髮(401)"
type input "50"
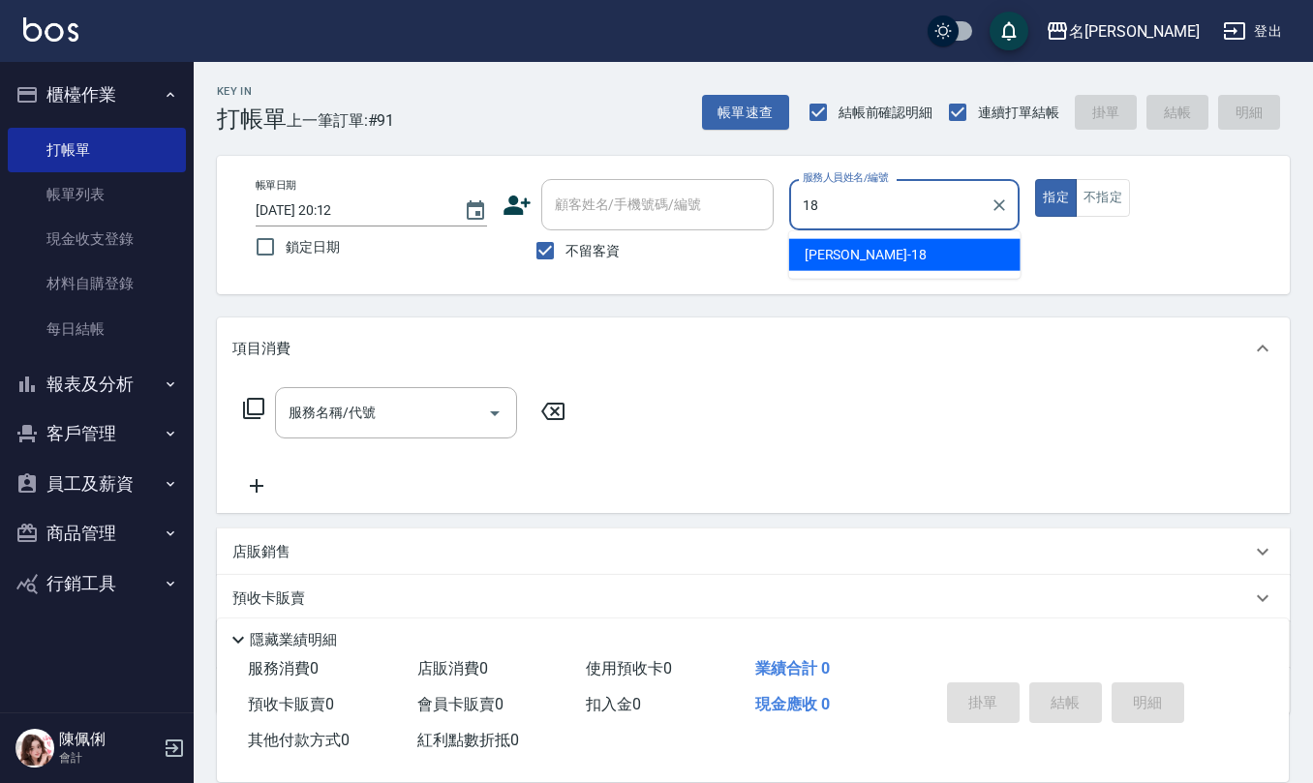
type input "[PERSON_NAME]-18"
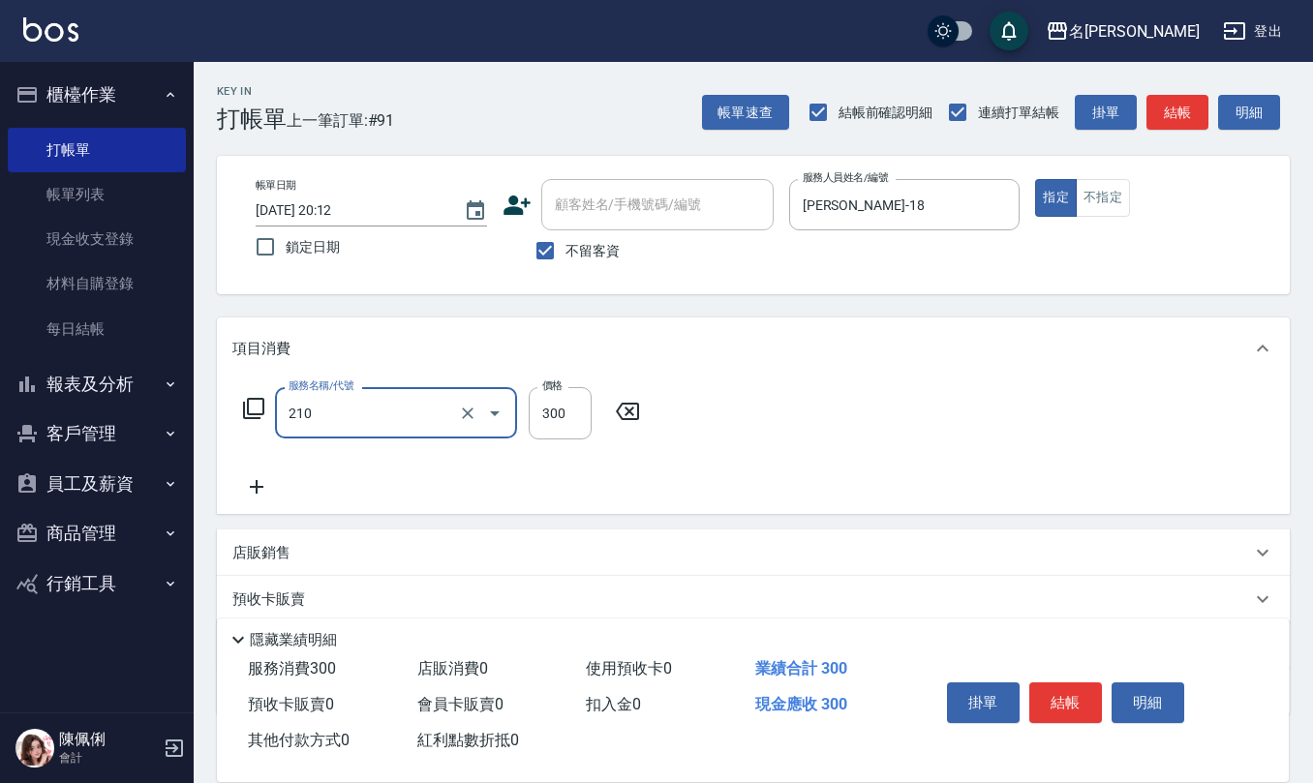
type input "[PERSON_NAME]洗髮精(210)"
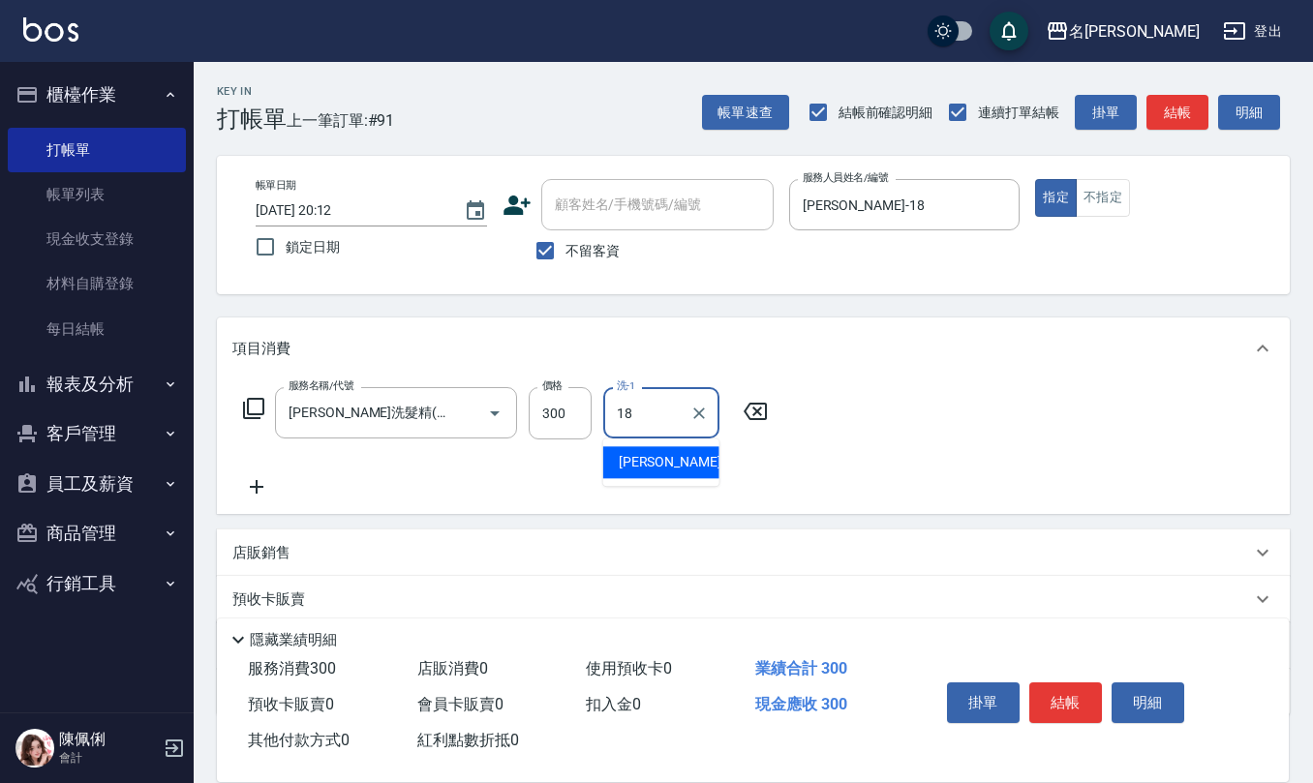
type input "[PERSON_NAME]-18"
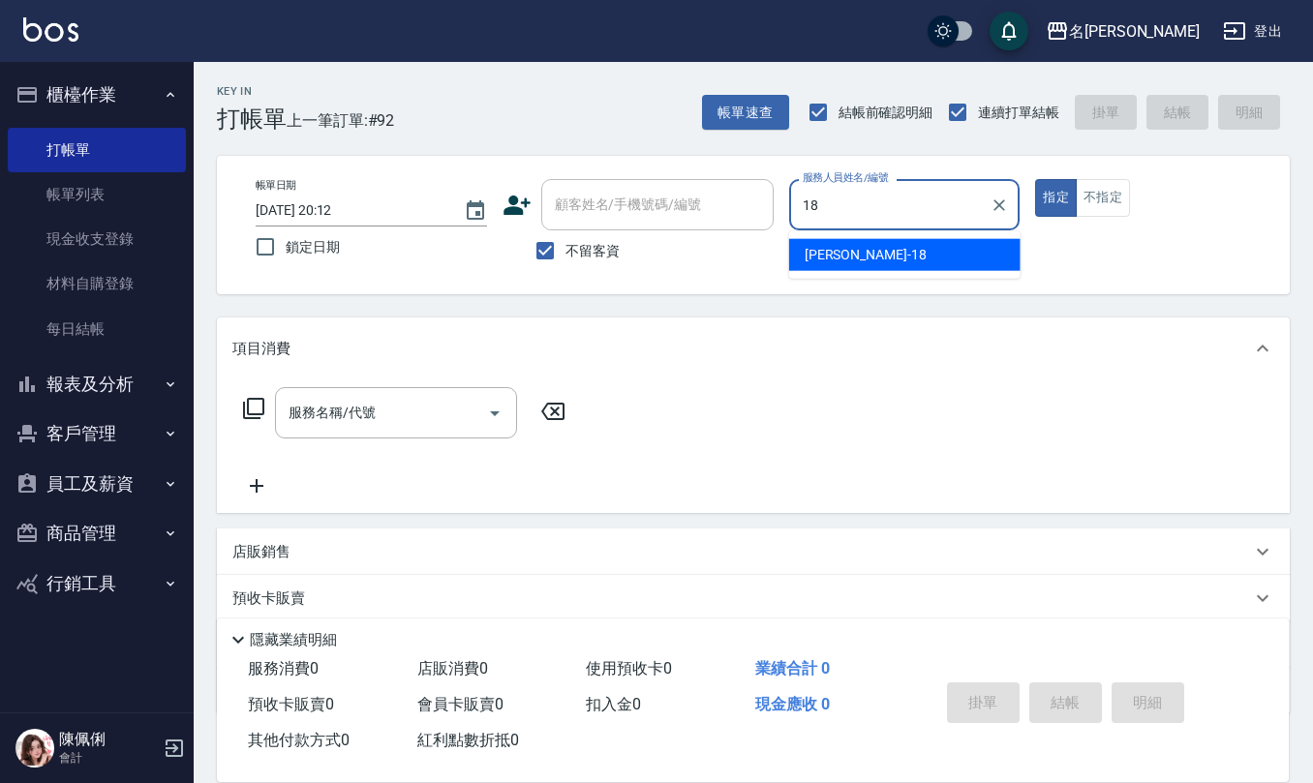
type input "[PERSON_NAME]-18"
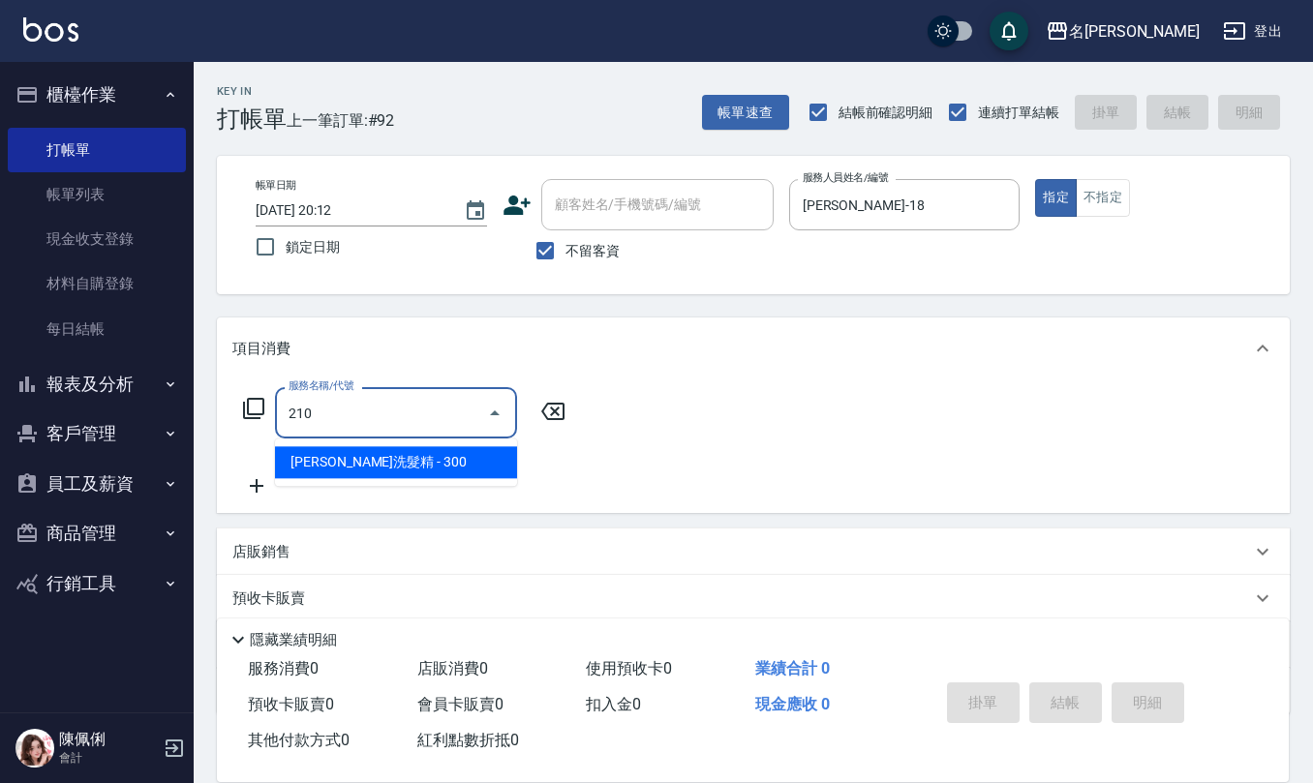
type input "[PERSON_NAME]洗髮精(210)"
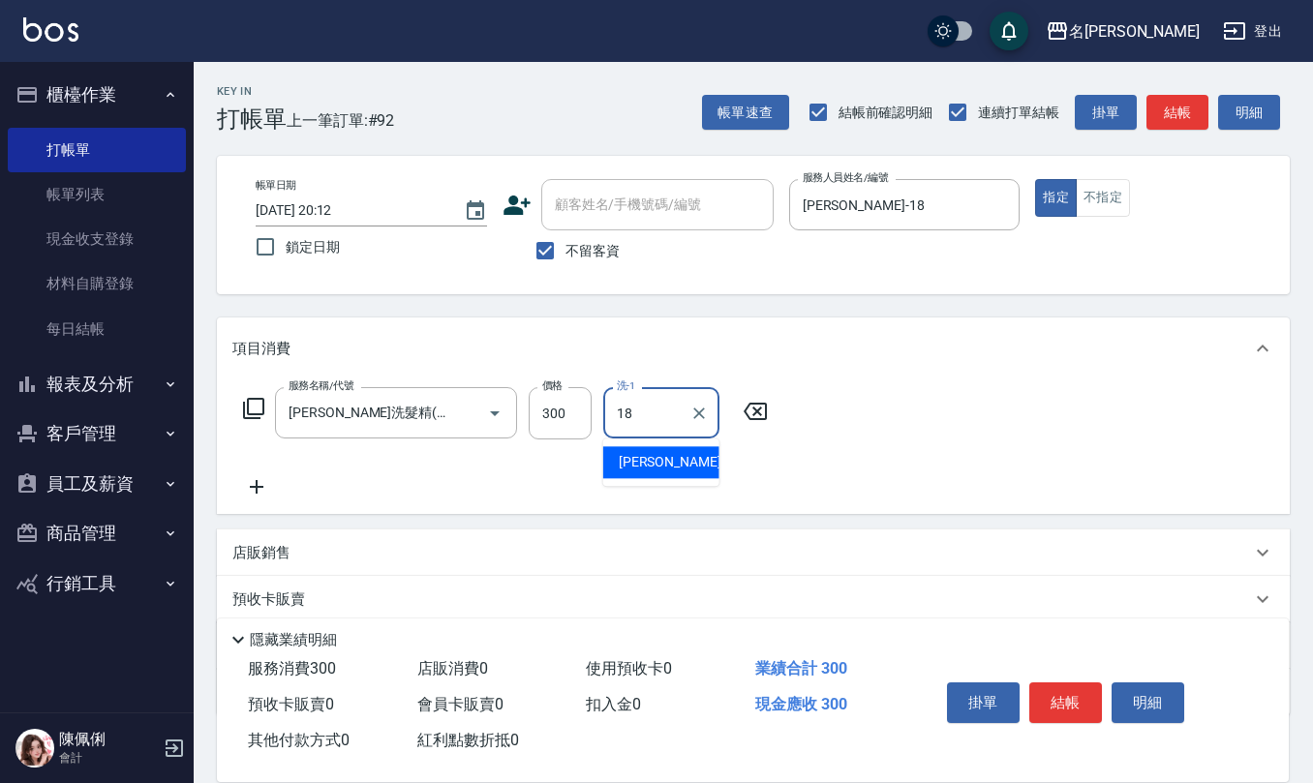
type input "[PERSON_NAME]-18"
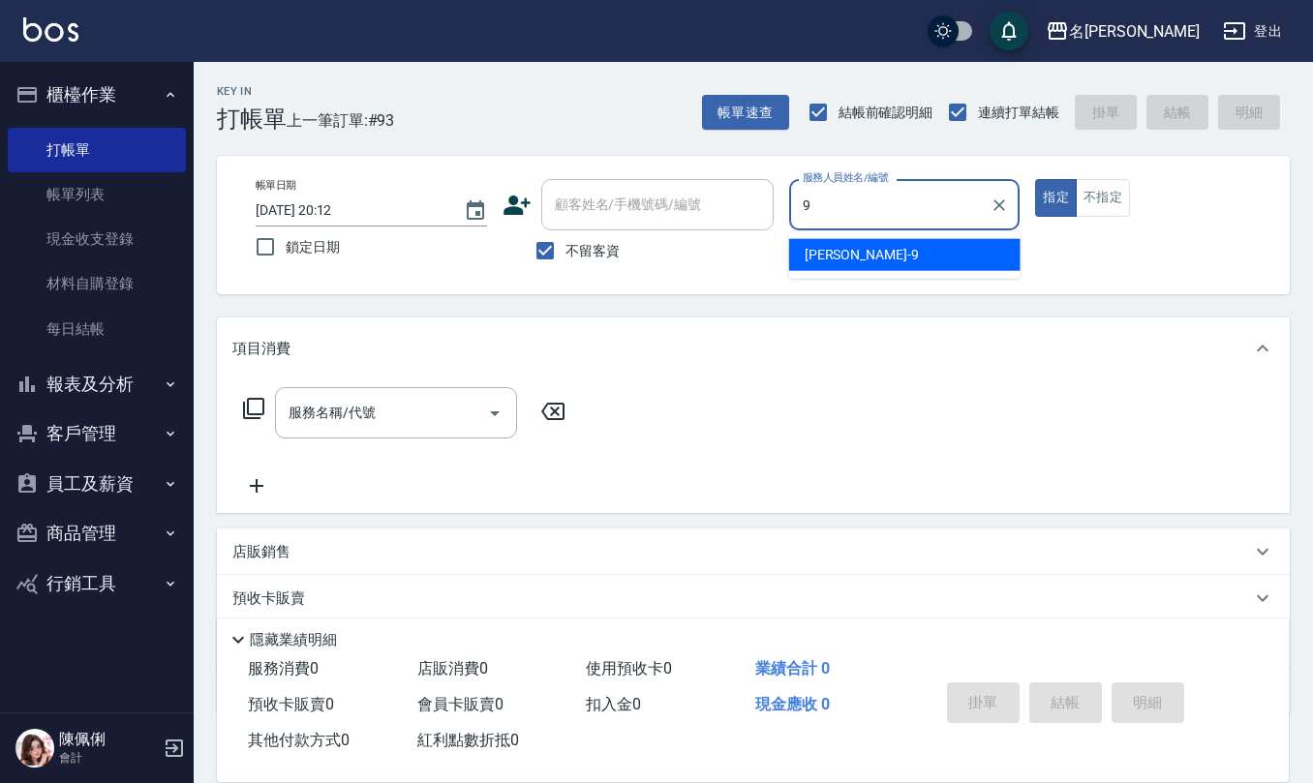
type input "[PERSON_NAME]-9"
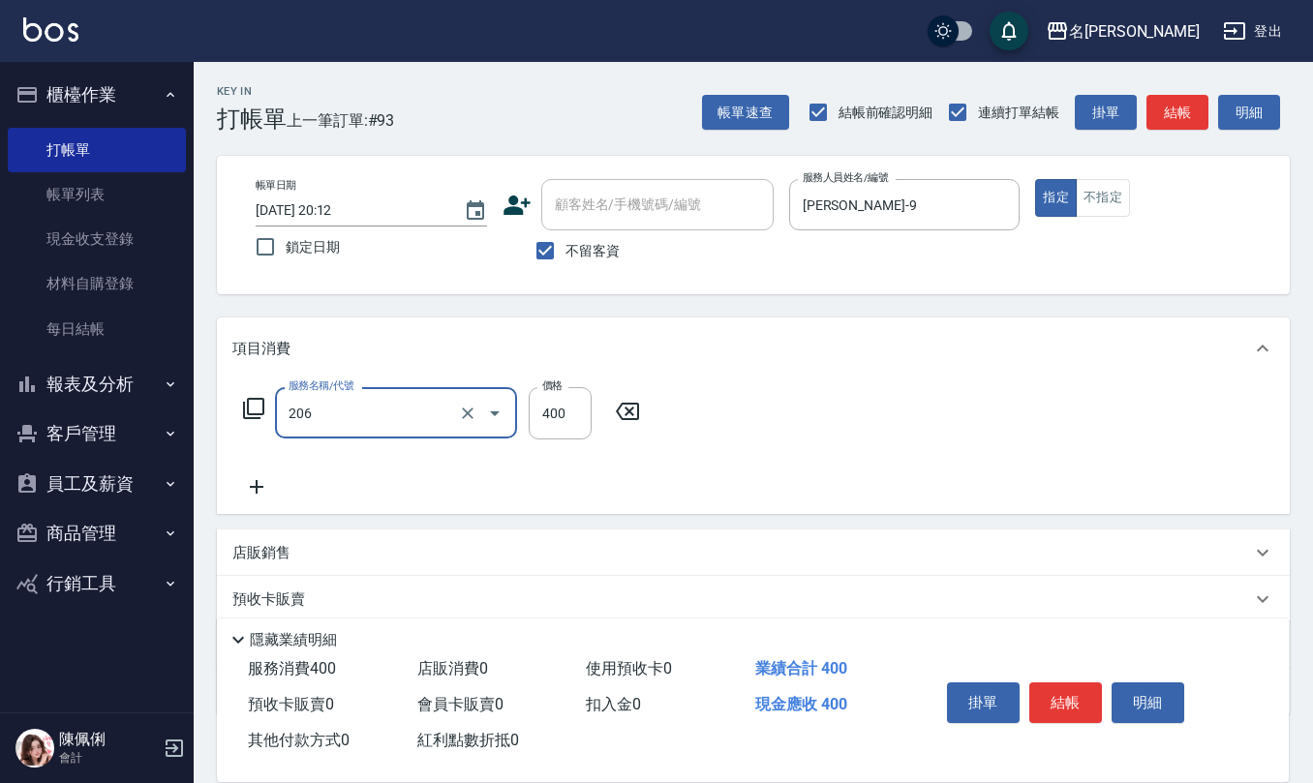
type input "健康洗(206)"
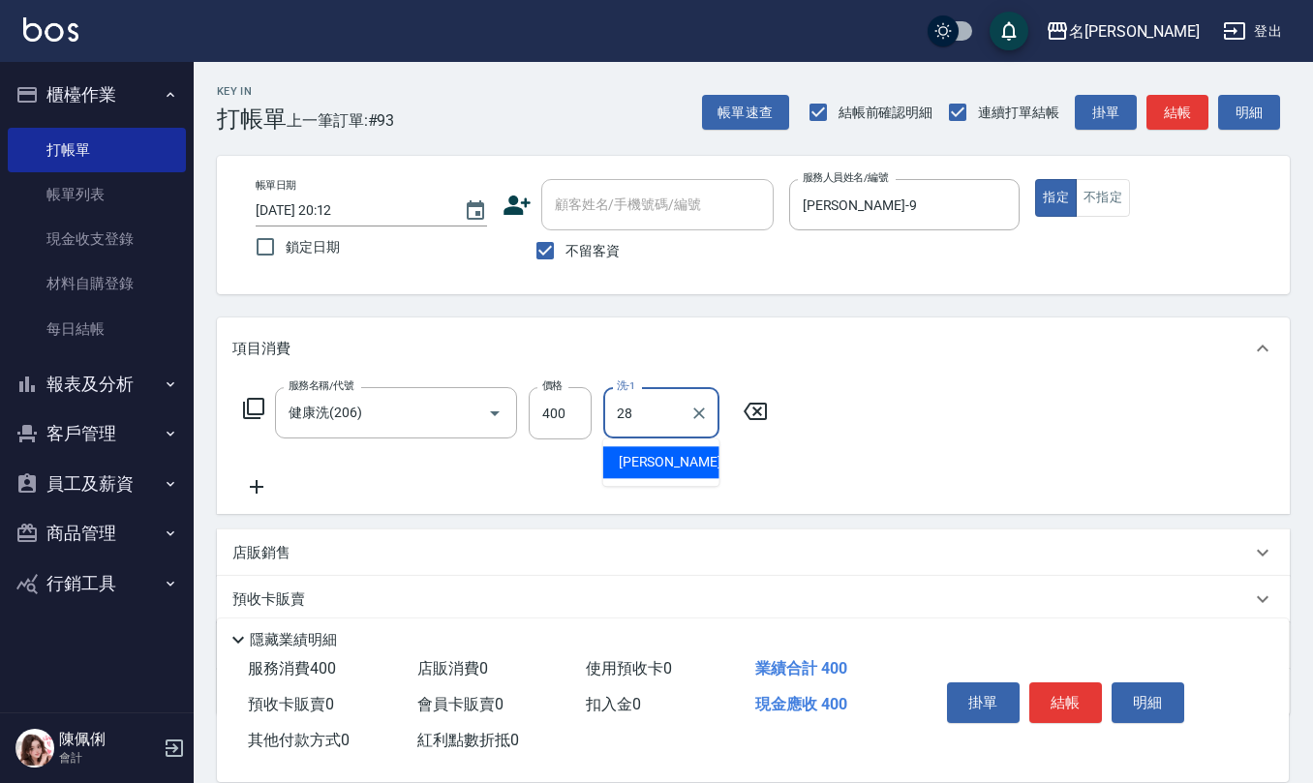
type input "[PERSON_NAME]-28"
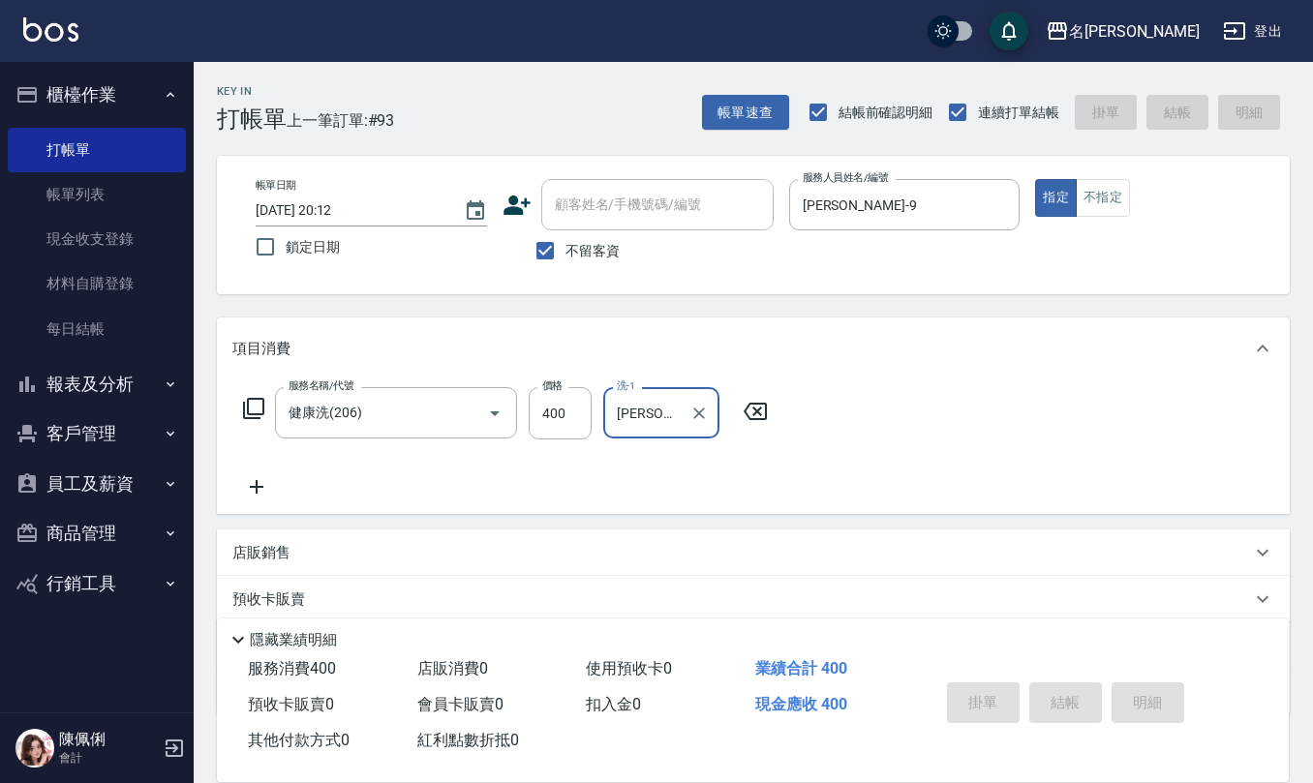
type input "[DATE] 20:14"
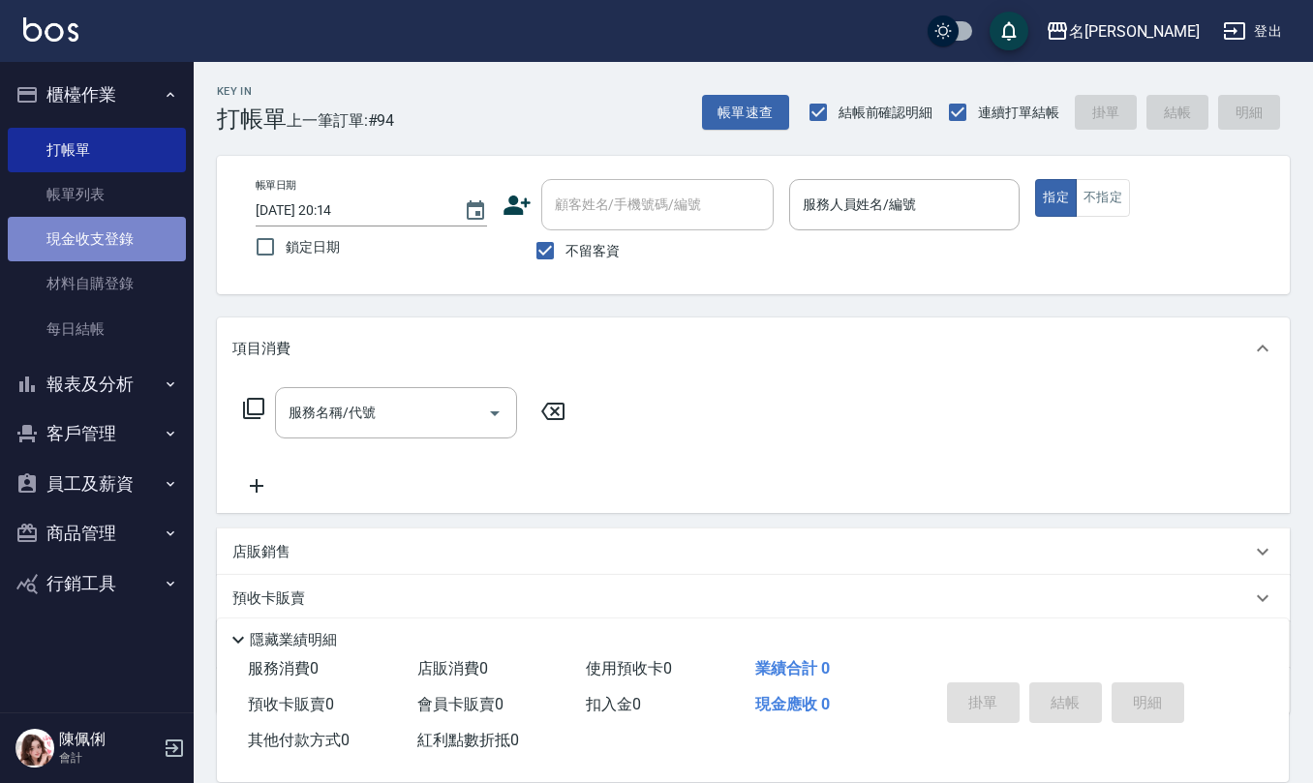
click at [114, 250] on link "現金收支登錄" at bounding box center [97, 239] width 178 height 45
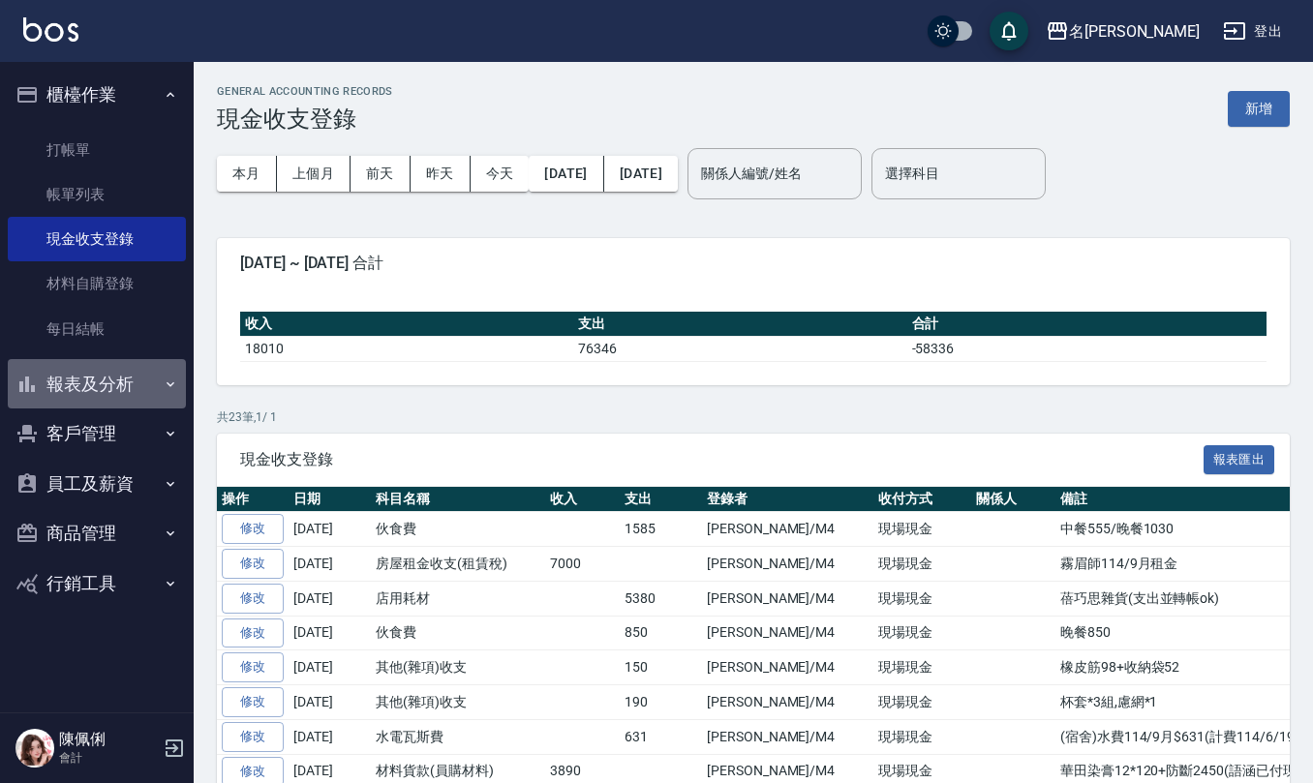
click at [129, 378] on button "報表及分析" at bounding box center [97, 384] width 178 height 50
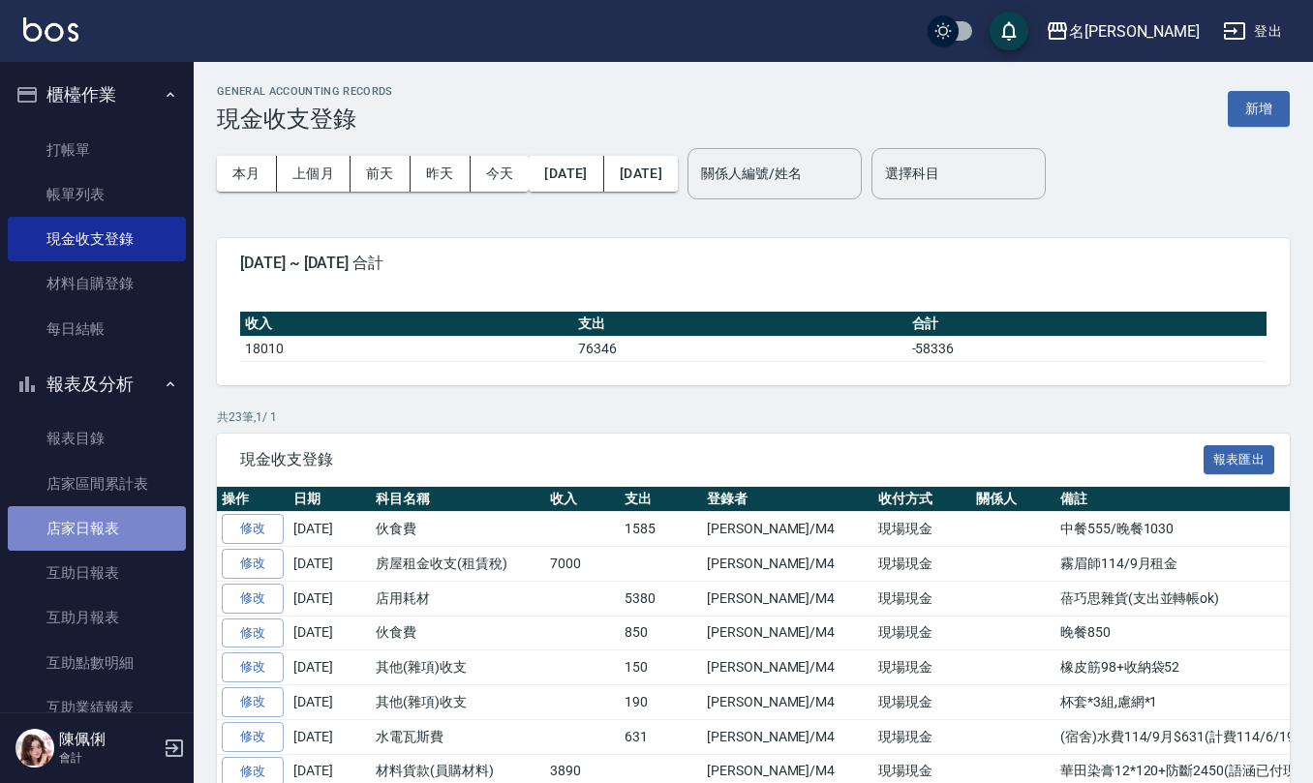
click at [134, 529] on link "店家日報表" at bounding box center [97, 528] width 178 height 45
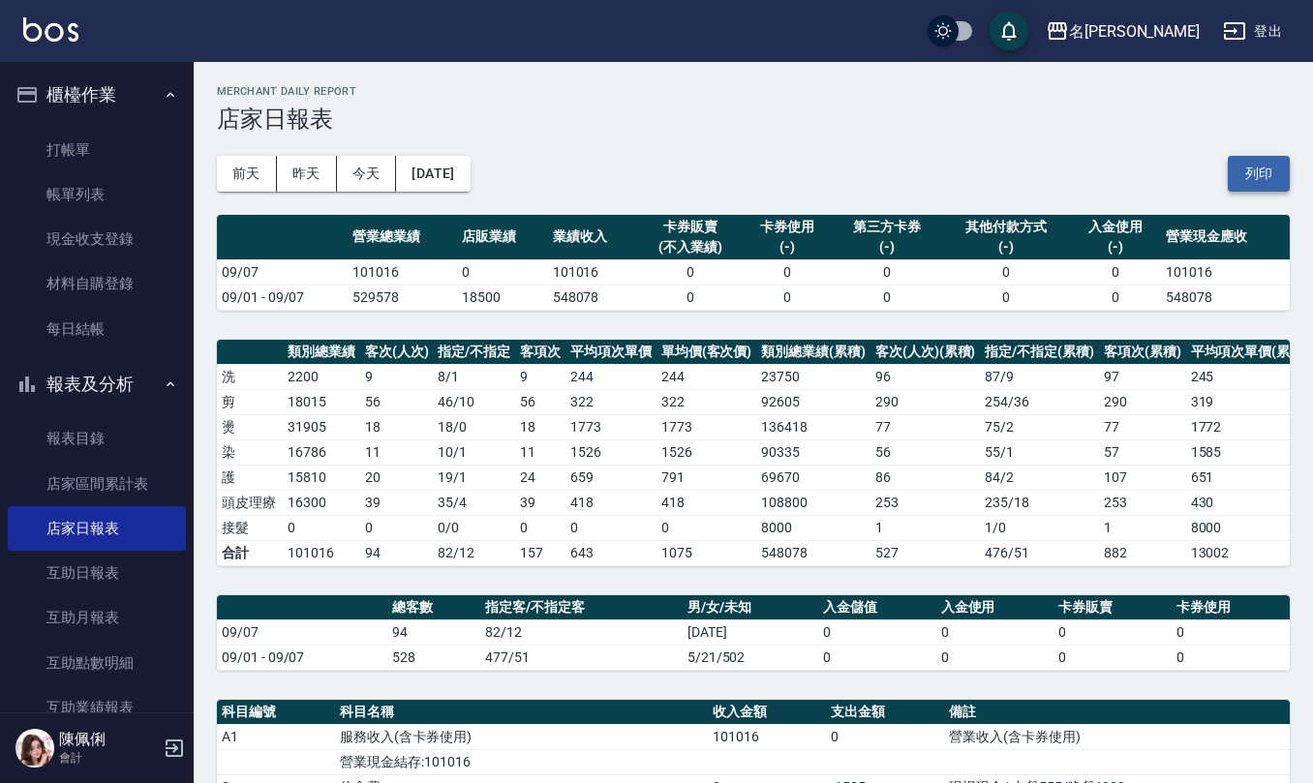
click at [1260, 166] on button "列印" at bounding box center [1258, 174] width 62 height 36
click at [106, 556] on link "互助日報表" at bounding box center [97, 573] width 178 height 45
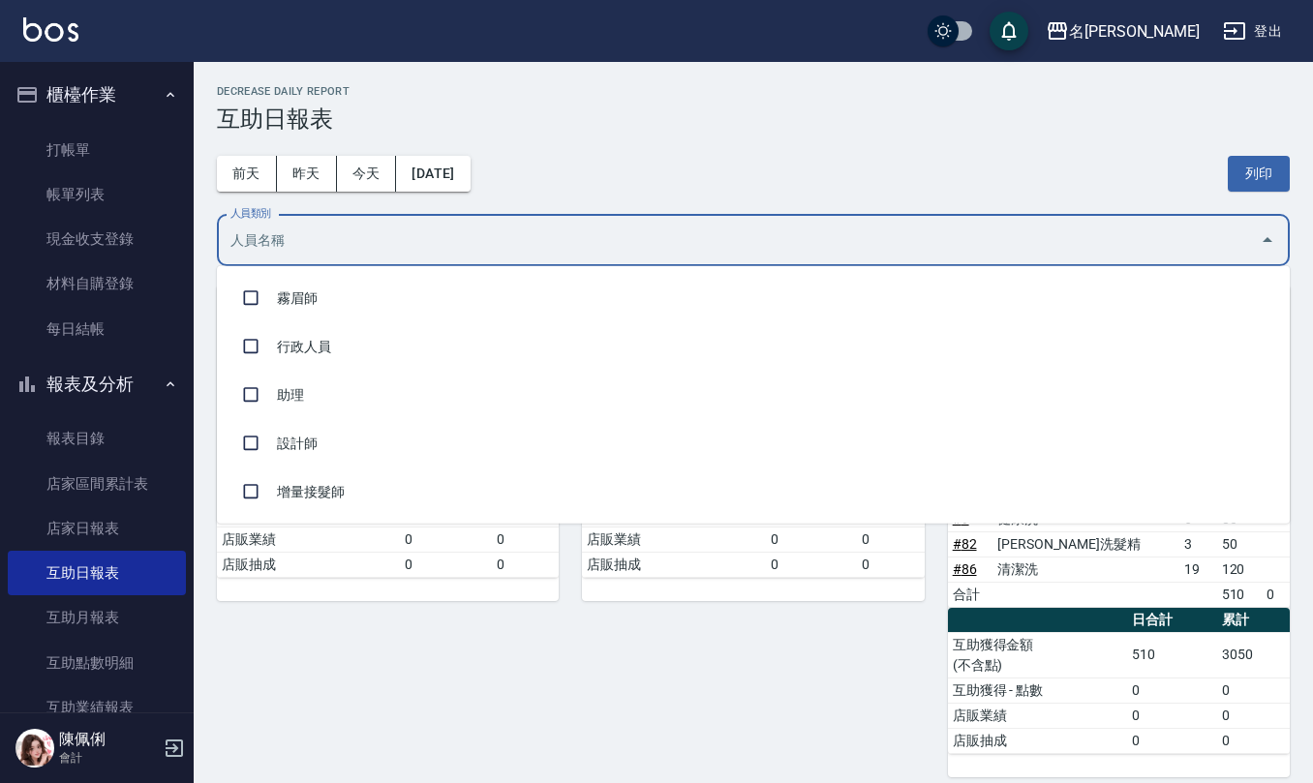
click at [535, 248] on input "人員類別" at bounding box center [739, 241] width 1026 height 34
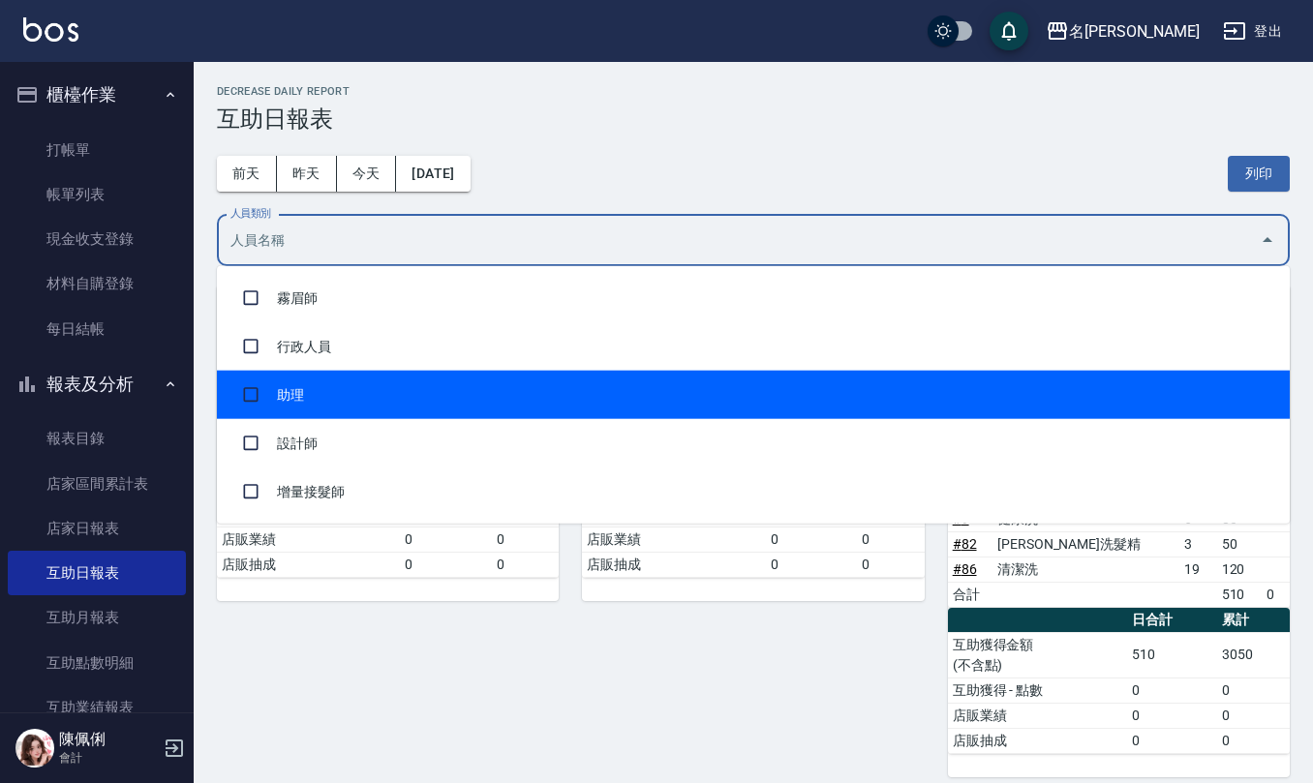
click at [463, 384] on li "助理" at bounding box center [753, 395] width 1073 height 48
checkbox input "true"
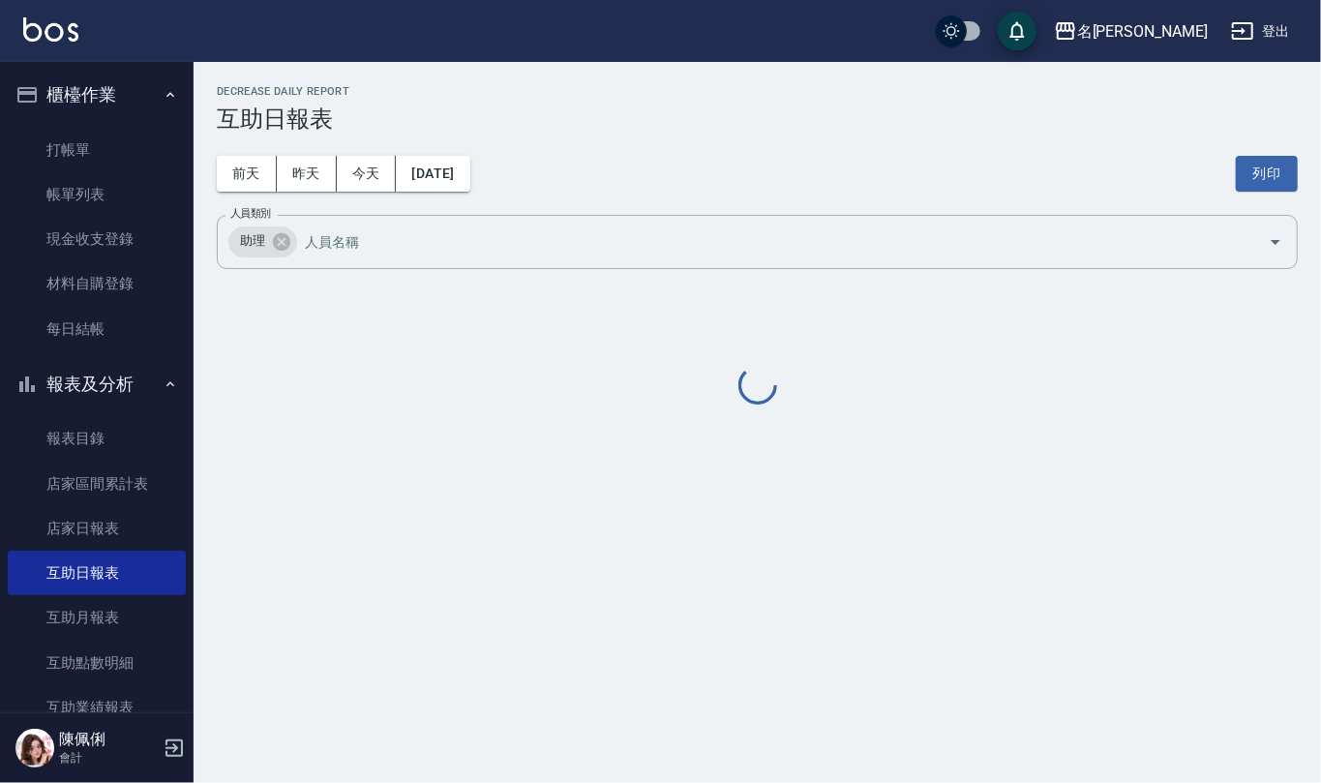
click at [720, 130] on h3 "互助日報表" at bounding box center [757, 119] width 1081 height 27
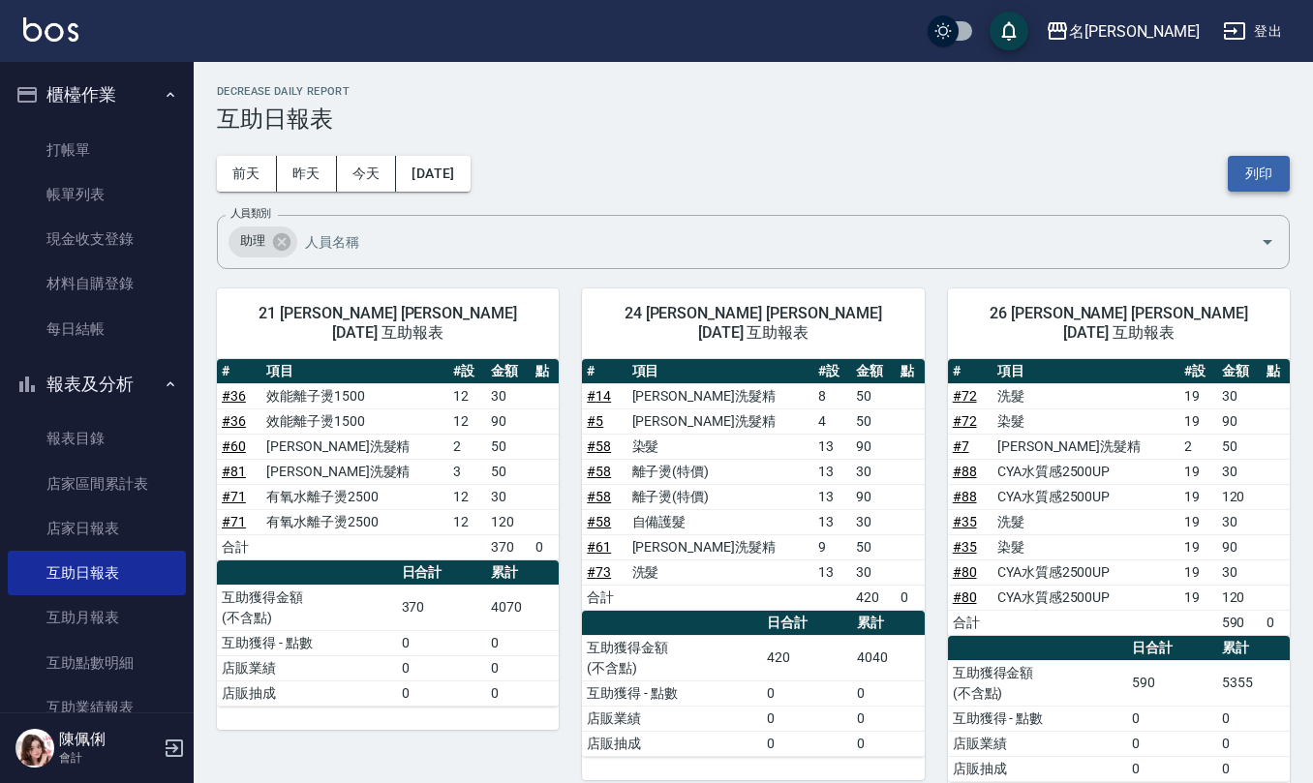
click at [1247, 168] on button "列印" at bounding box center [1258, 174] width 62 height 36
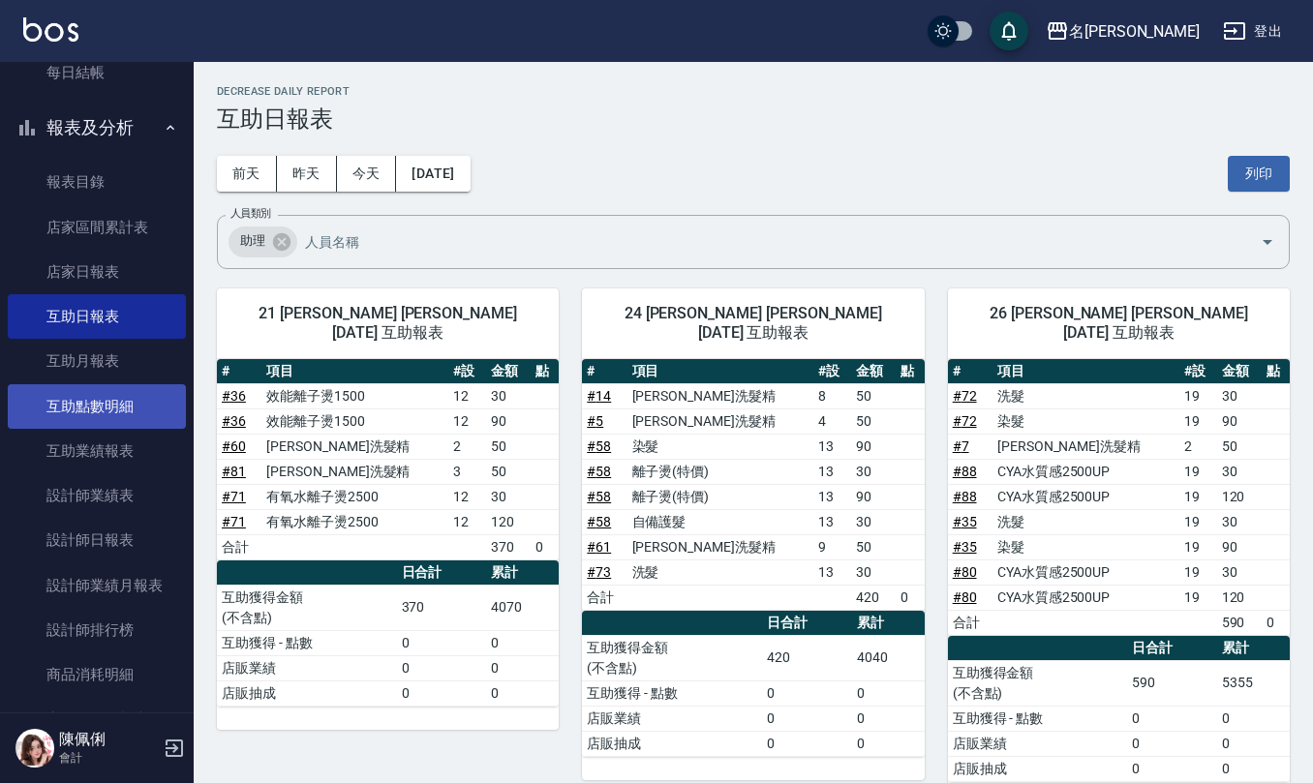
scroll to position [257, 0]
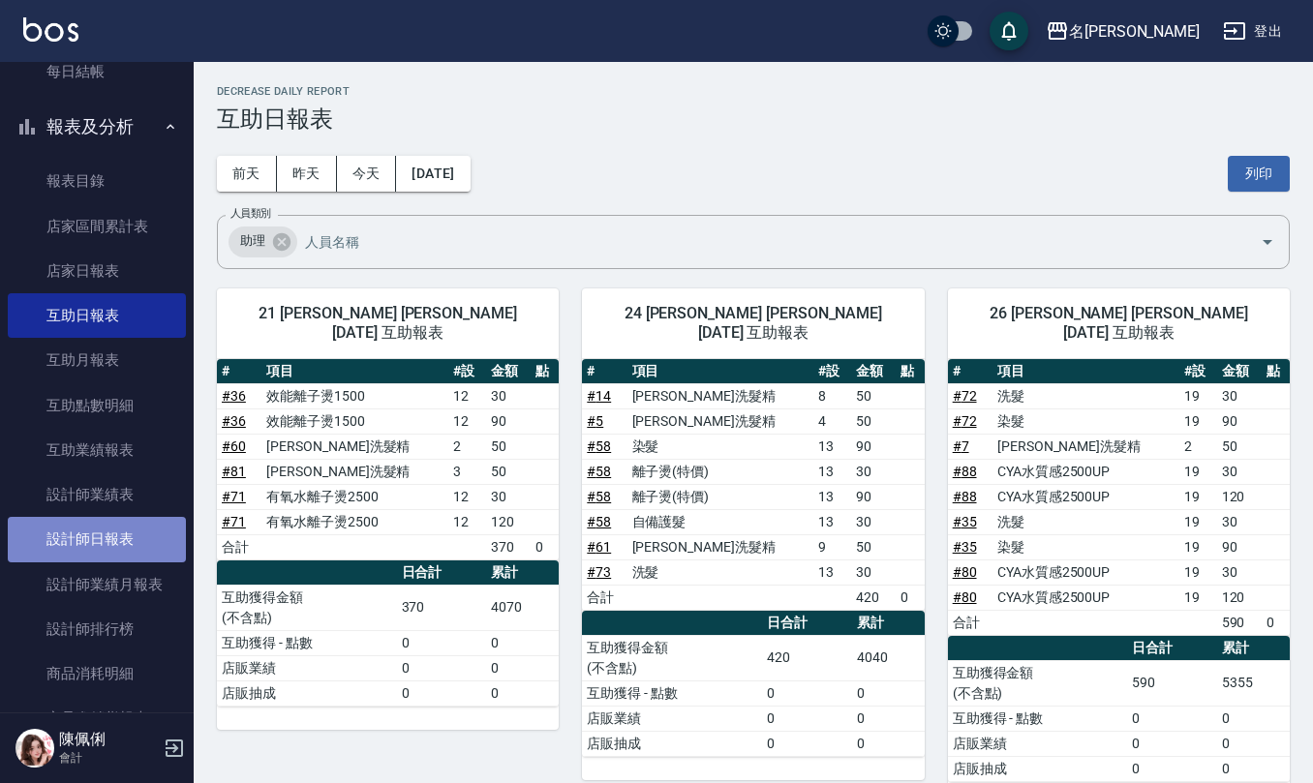
click at [106, 550] on link "設計師日報表" at bounding box center [97, 539] width 178 height 45
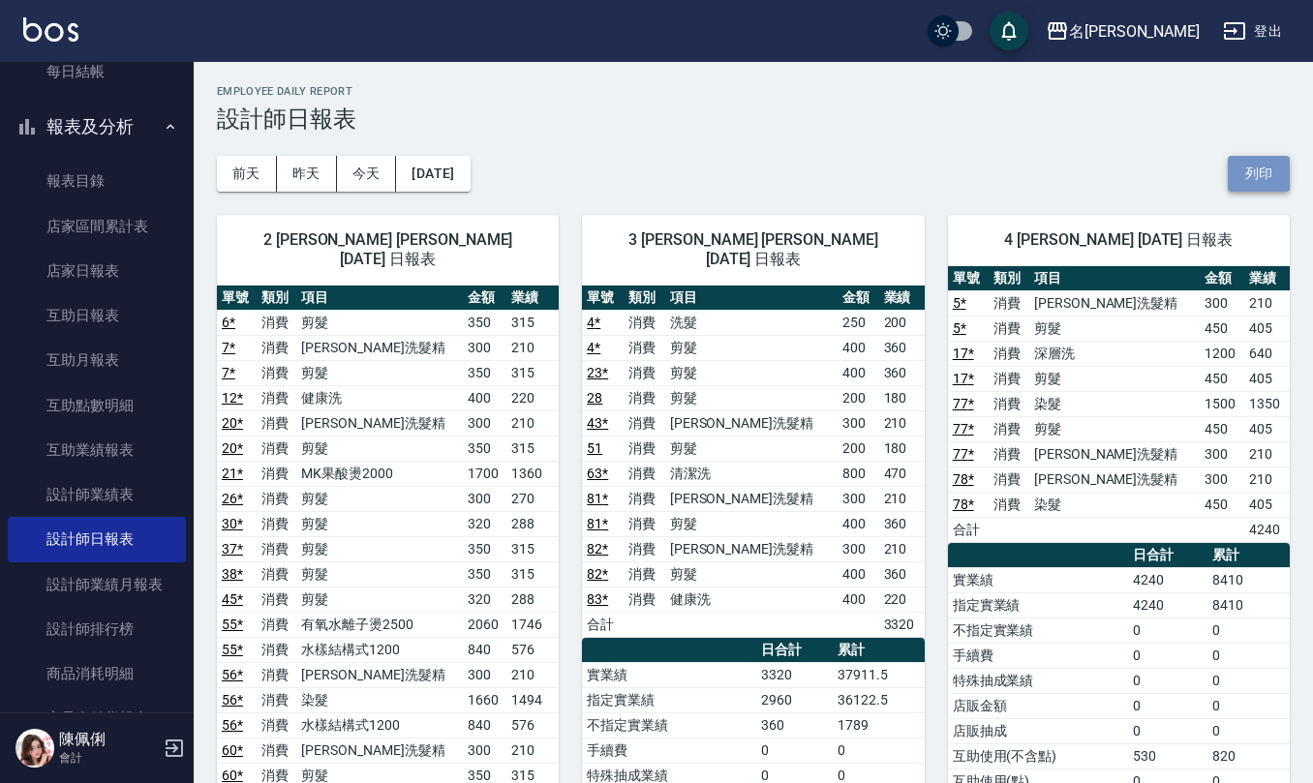
click at [1248, 182] on button "列印" at bounding box center [1258, 174] width 62 height 36
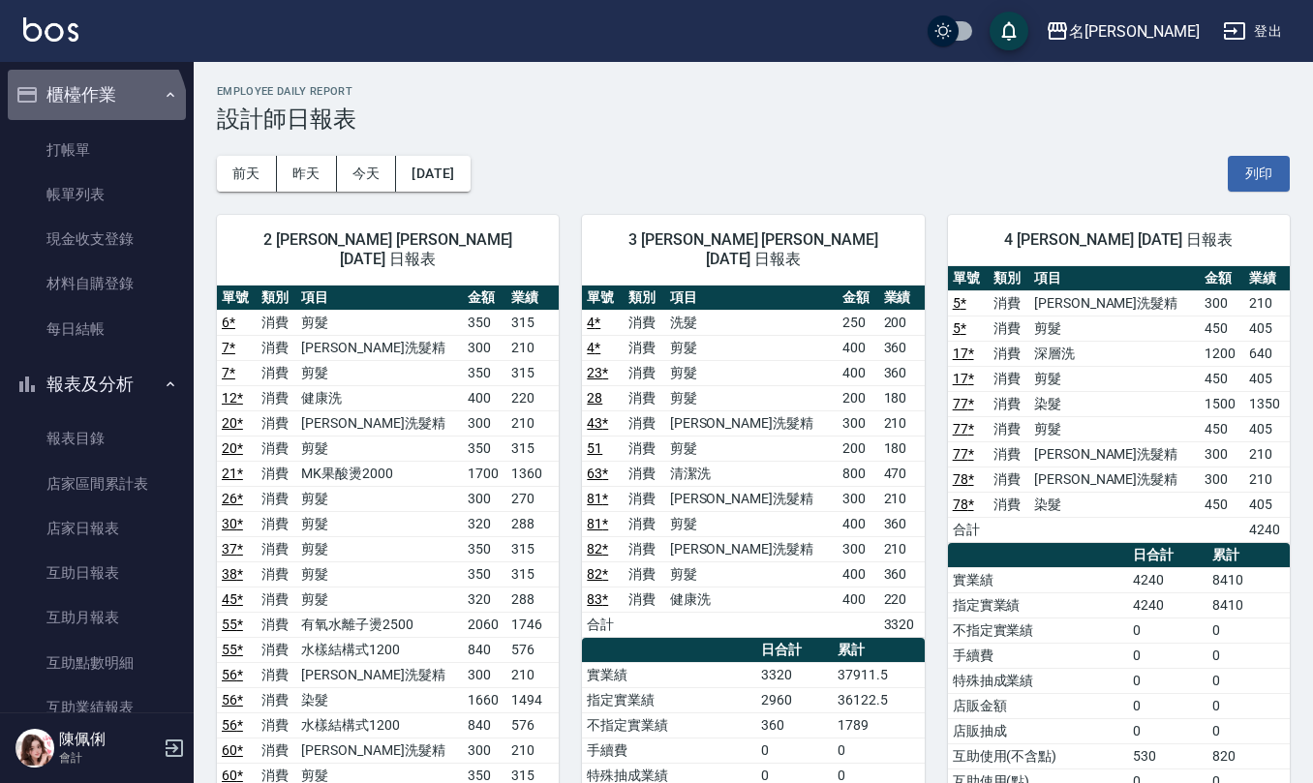
click at [86, 122] on li "櫃檯作業 打帳單 帳單列表 現金收支登錄 材料自購登錄 每日結帳" at bounding box center [97, 214] width 178 height 289
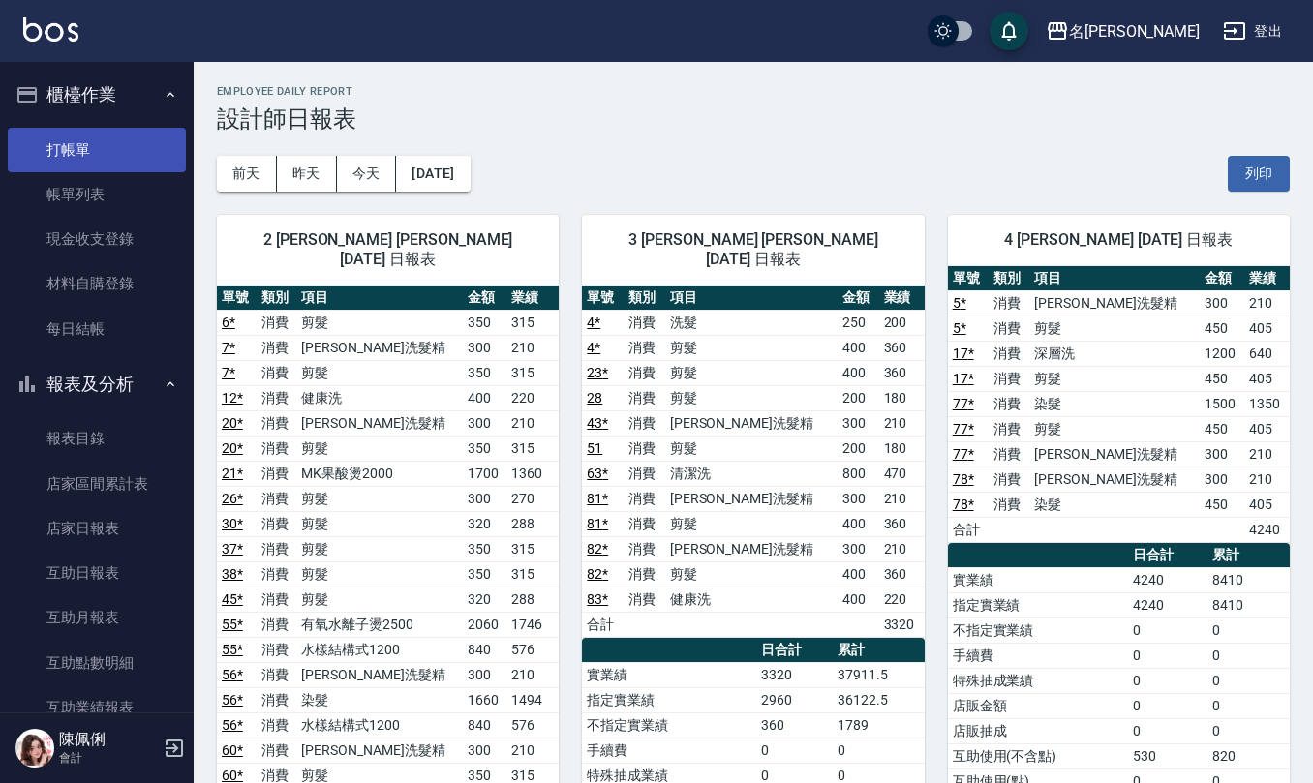
click at [87, 153] on link "打帳單" at bounding box center [97, 150] width 178 height 45
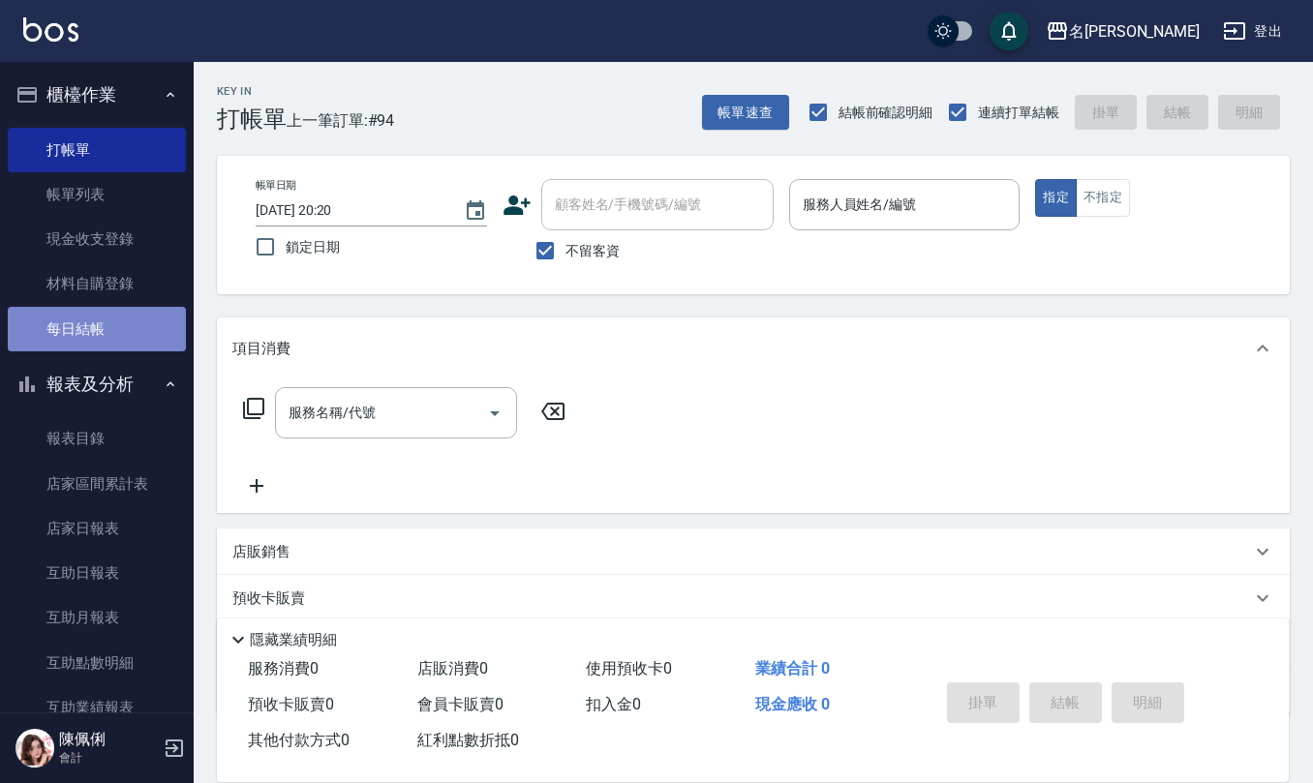
click at [97, 334] on link "每日結帳" at bounding box center [97, 329] width 178 height 45
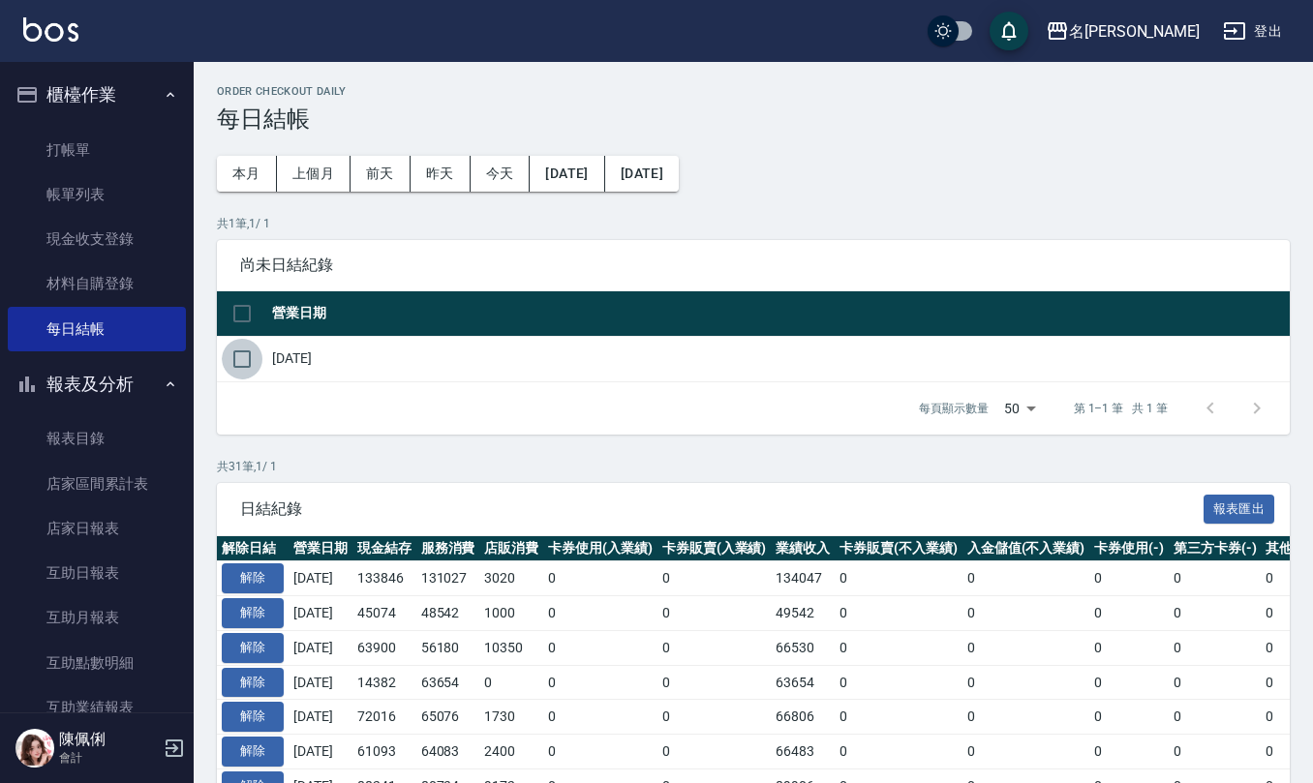
click at [256, 354] on input "checkbox" at bounding box center [242, 359] width 41 height 41
checkbox input "true"
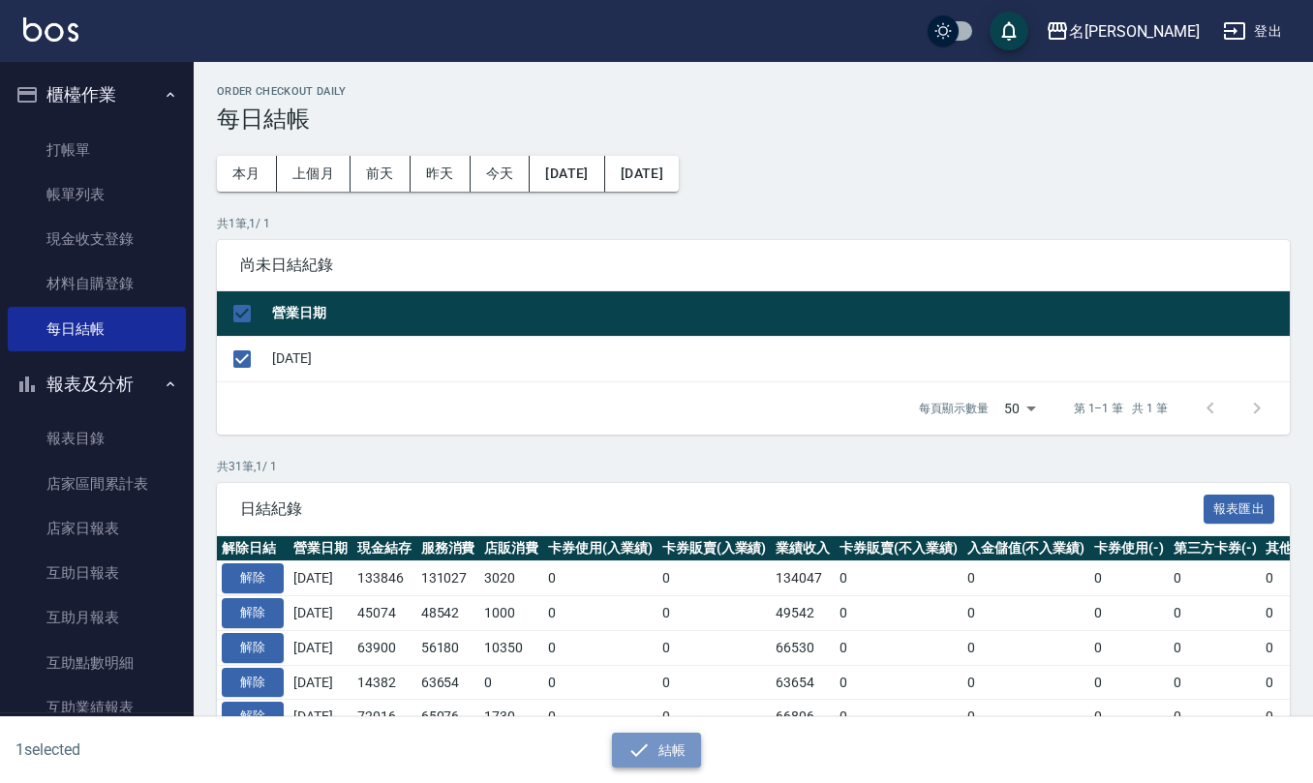
click at [654, 741] on button "結帳" at bounding box center [657, 751] width 90 height 36
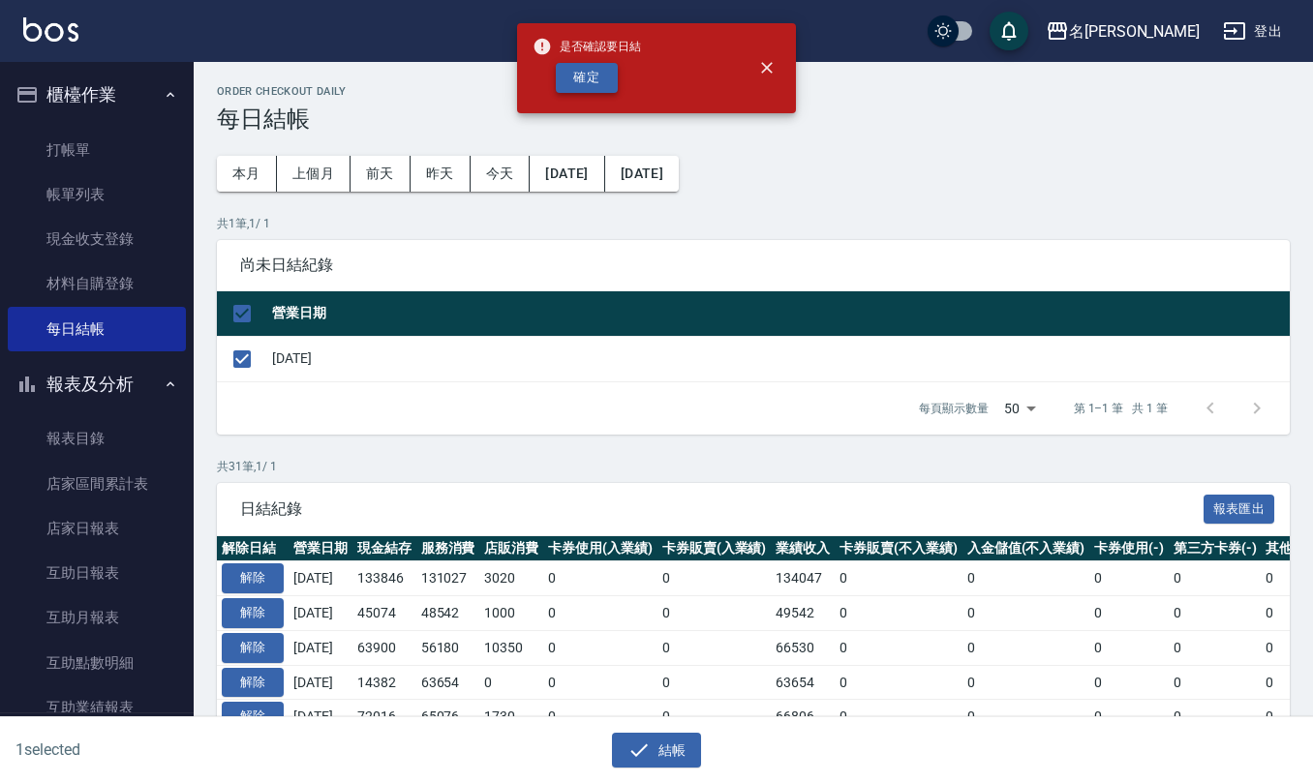
click at [577, 72] on button "確定" at bounding box center [587, 78] width 62 height 30
checkbox input "false"
